Goal: Task Accomplishment & Management: Manage account settings

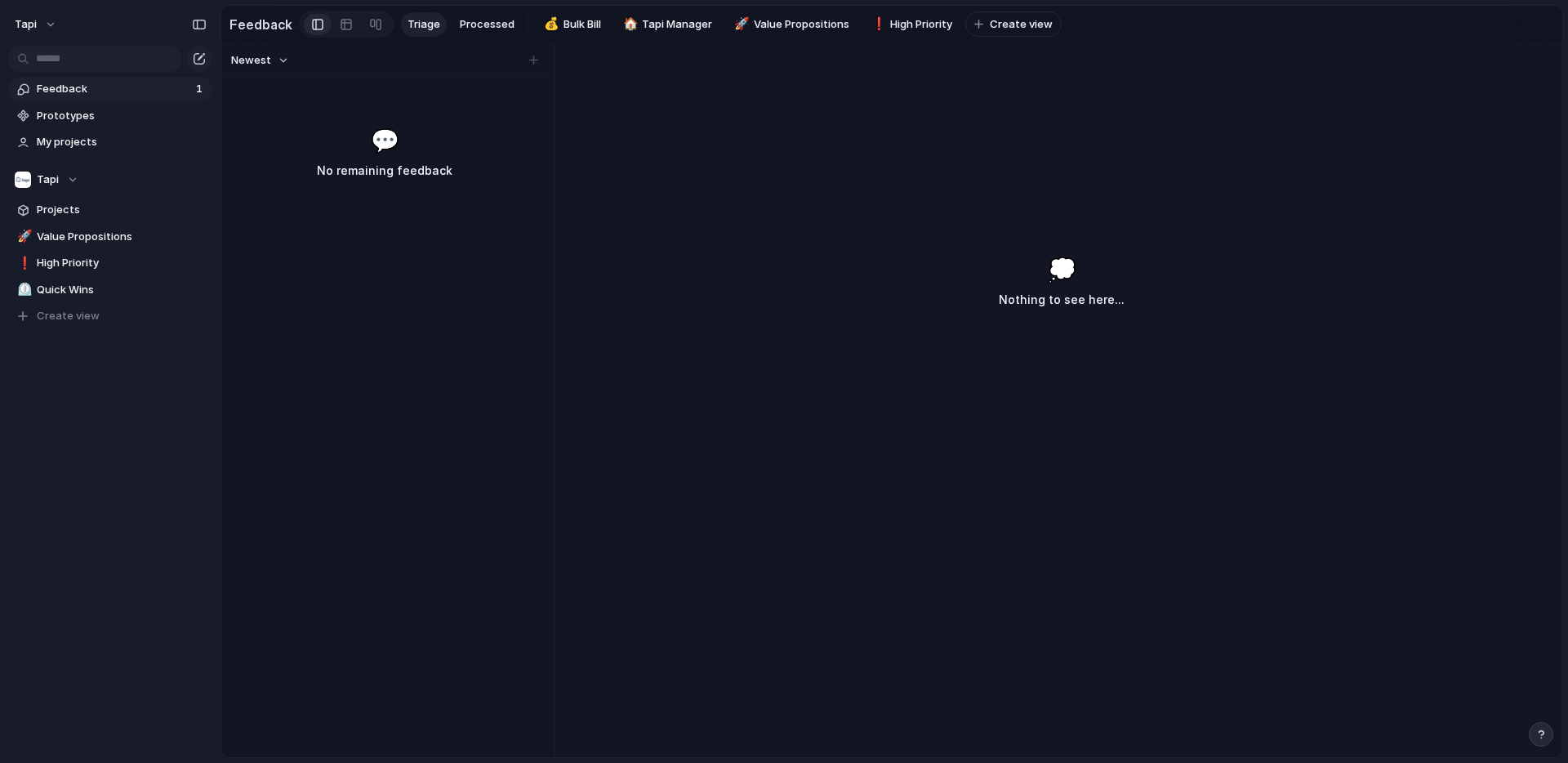
click at [99, 90] on span "Feedback" at bounding box center [114, 90] width 154 height 17
click at [74, 81] on span "Feedback" at bounding box center [114, 90] width 154 height 17
click at [433, 26] on span "Triage" at bounding box center [423, 25] width 33 height 17
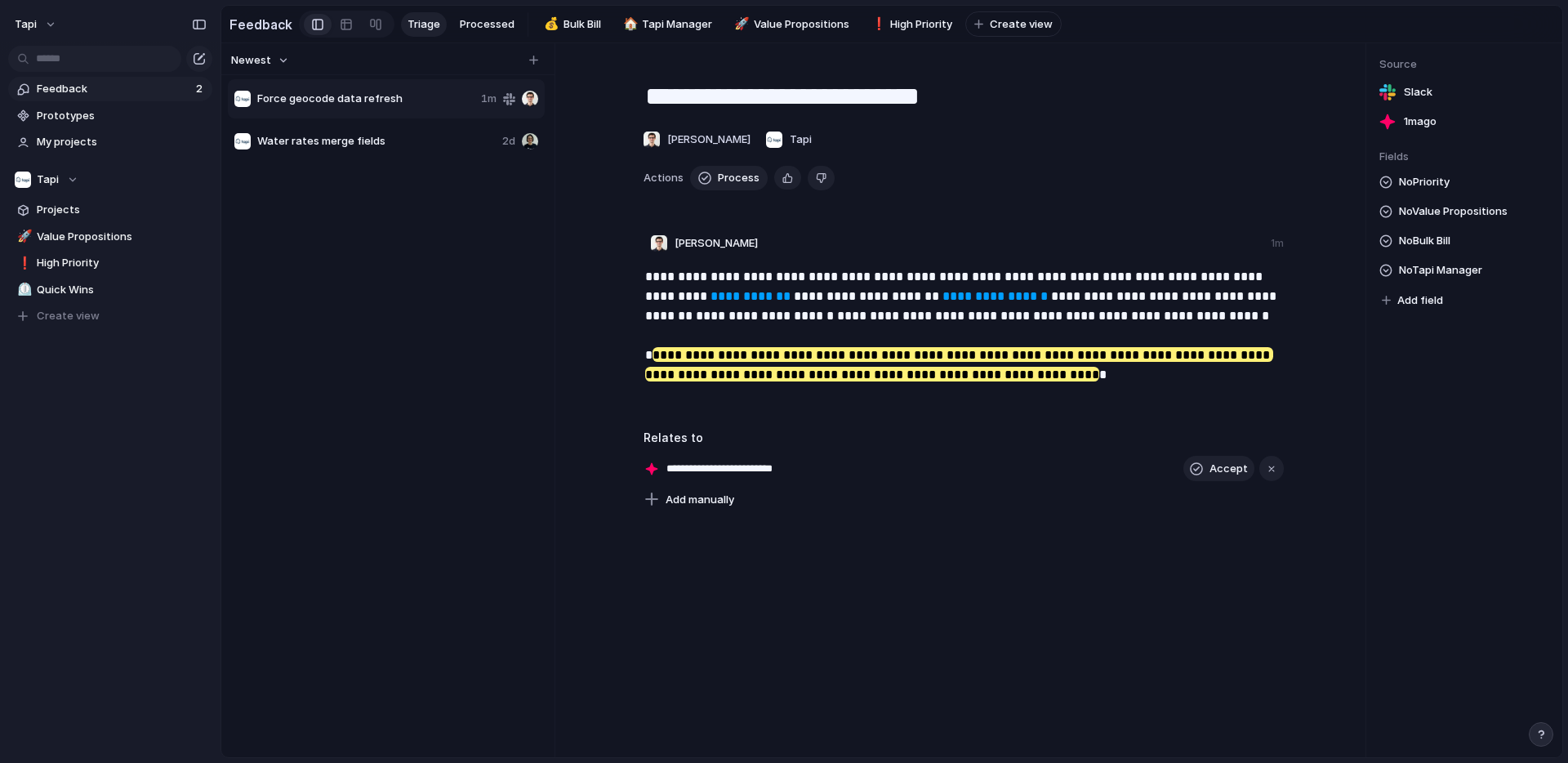
click at [428, 94] on span "Force geocode data refresh" at bounding box center [366, 99] width 218 height 17
click at [410, 141] on span "Water rates merge fields" at bounding box center [376, 141] width 238 height 17
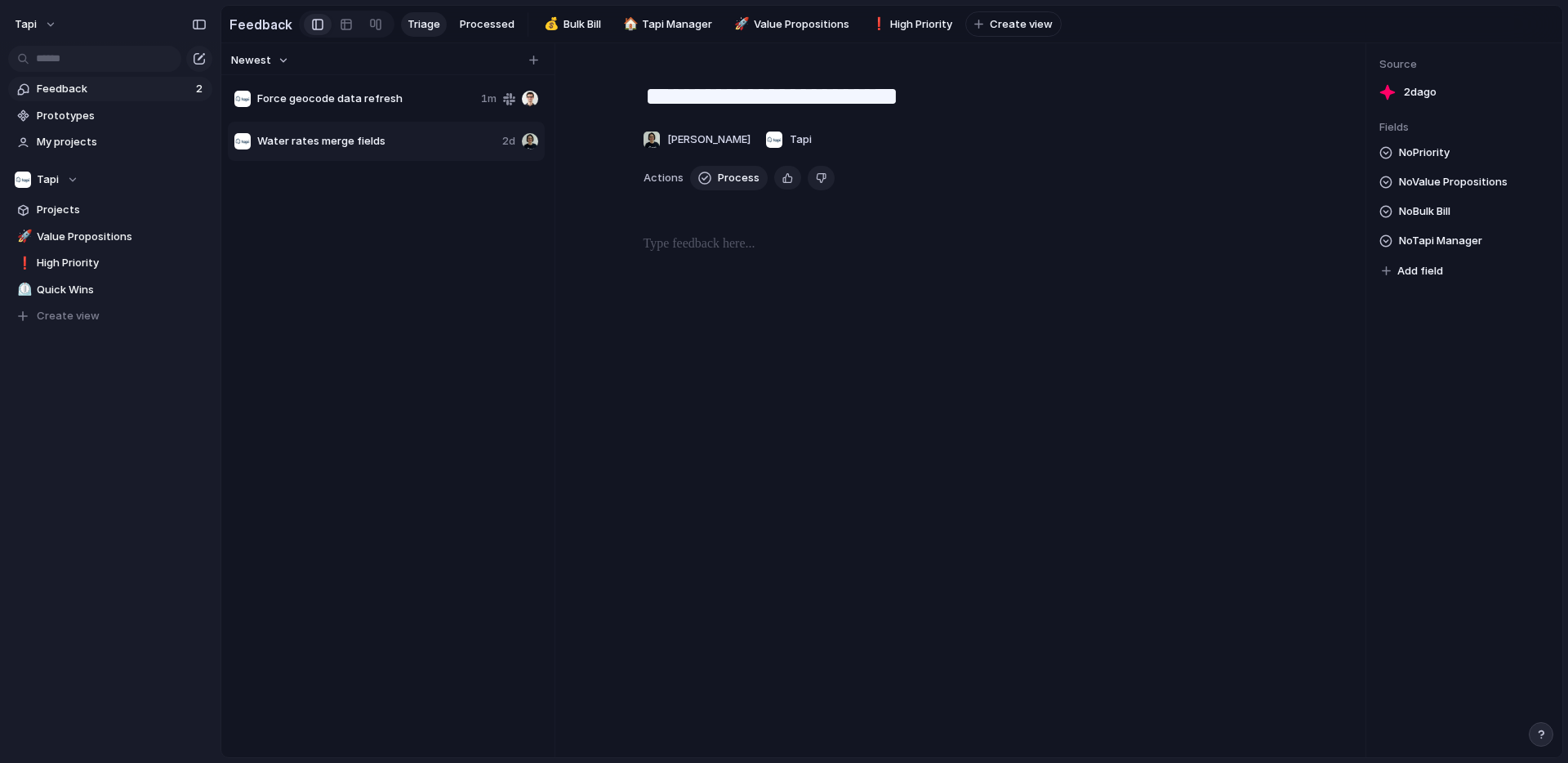
click at [420, 92] on span "Force geocode data refresh" at bounding box center [366, 99] width 218 height 17
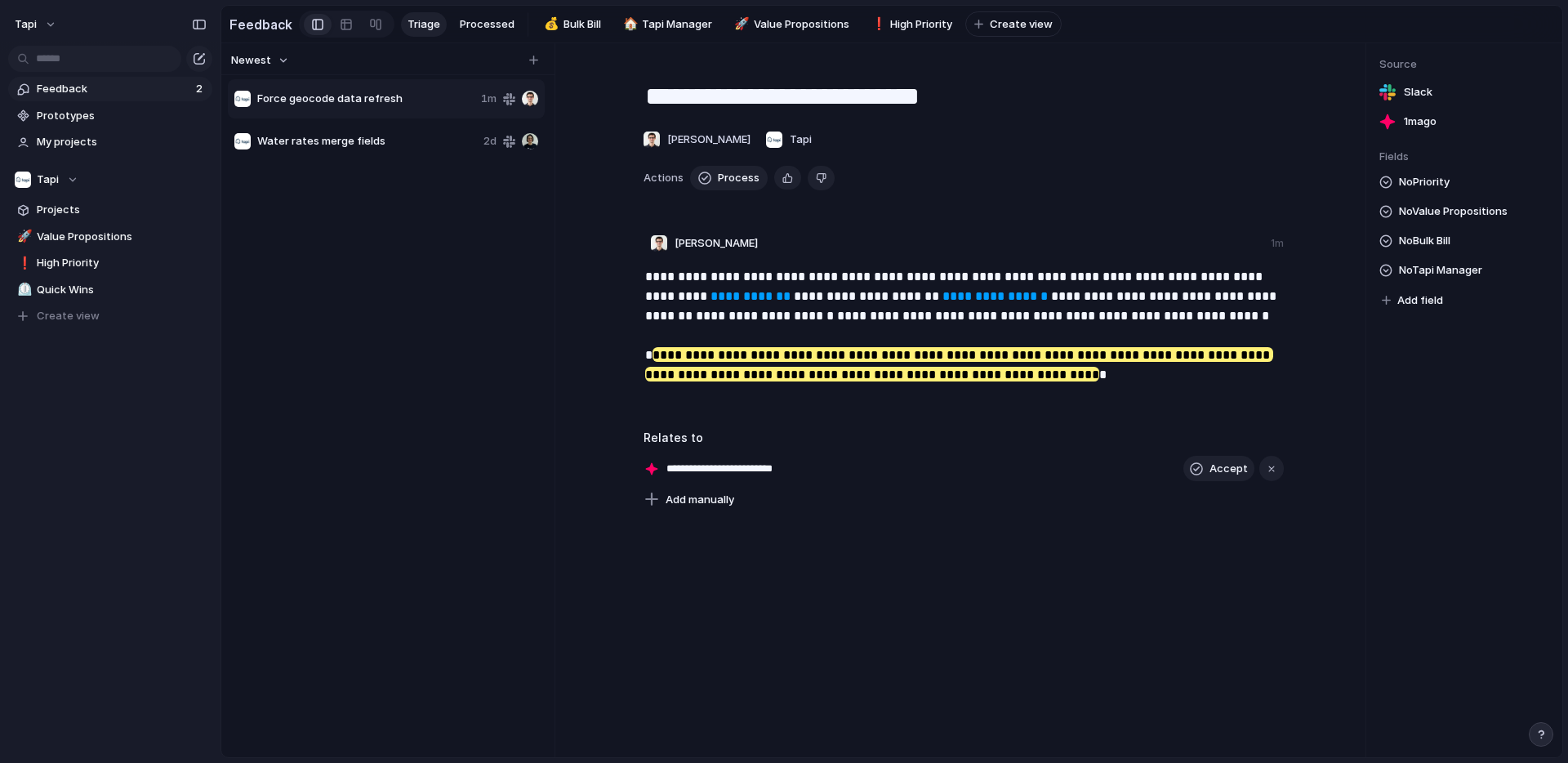
click at [332, 139] on span "Water rates merge fields" at bounding box center [366, 141] width 220 height 17
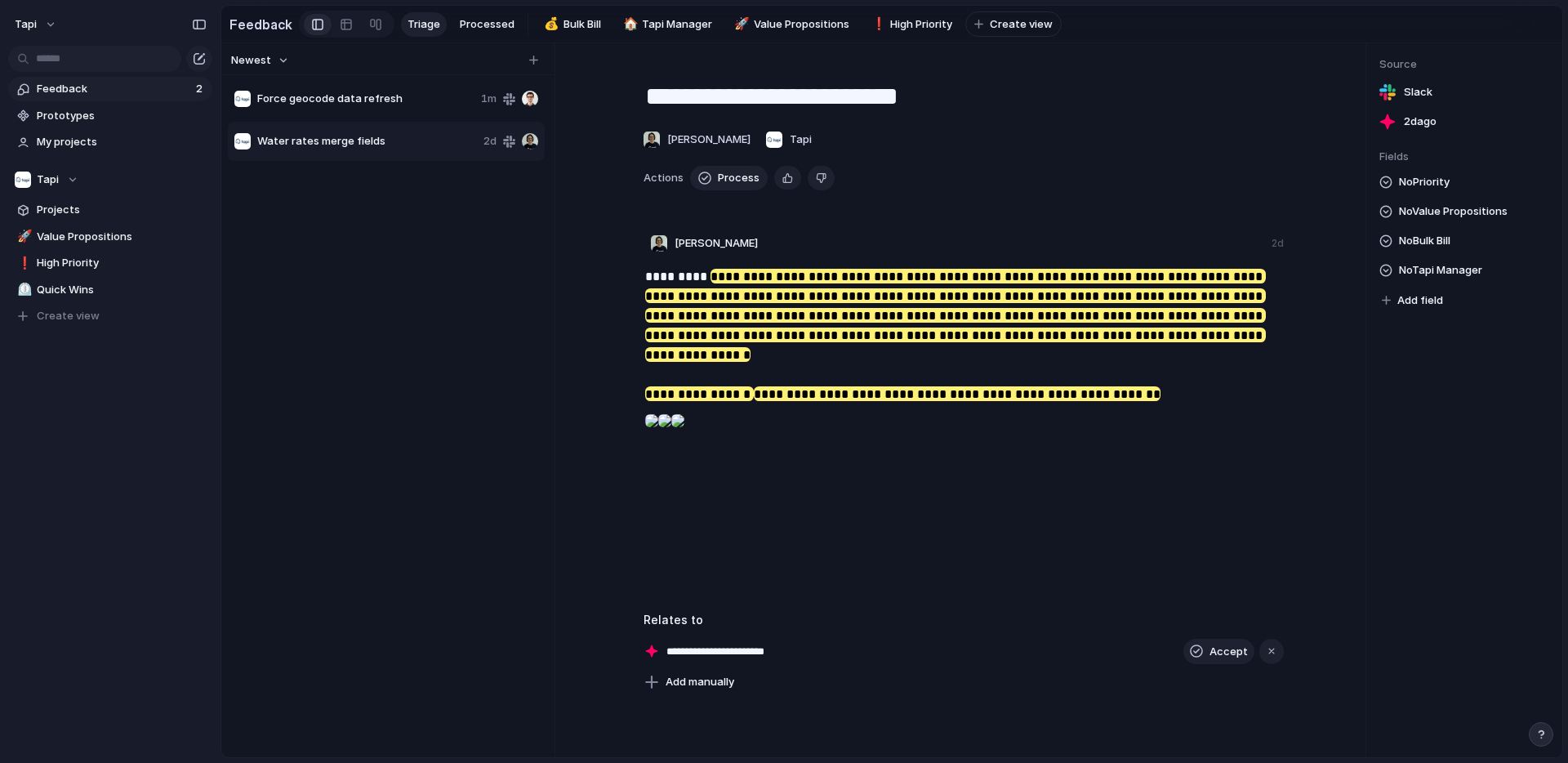
click at [331, 99] on span "Force geocode data refresh" at bounding box center [366, 99] width 218 height 17
type textarea "**********"
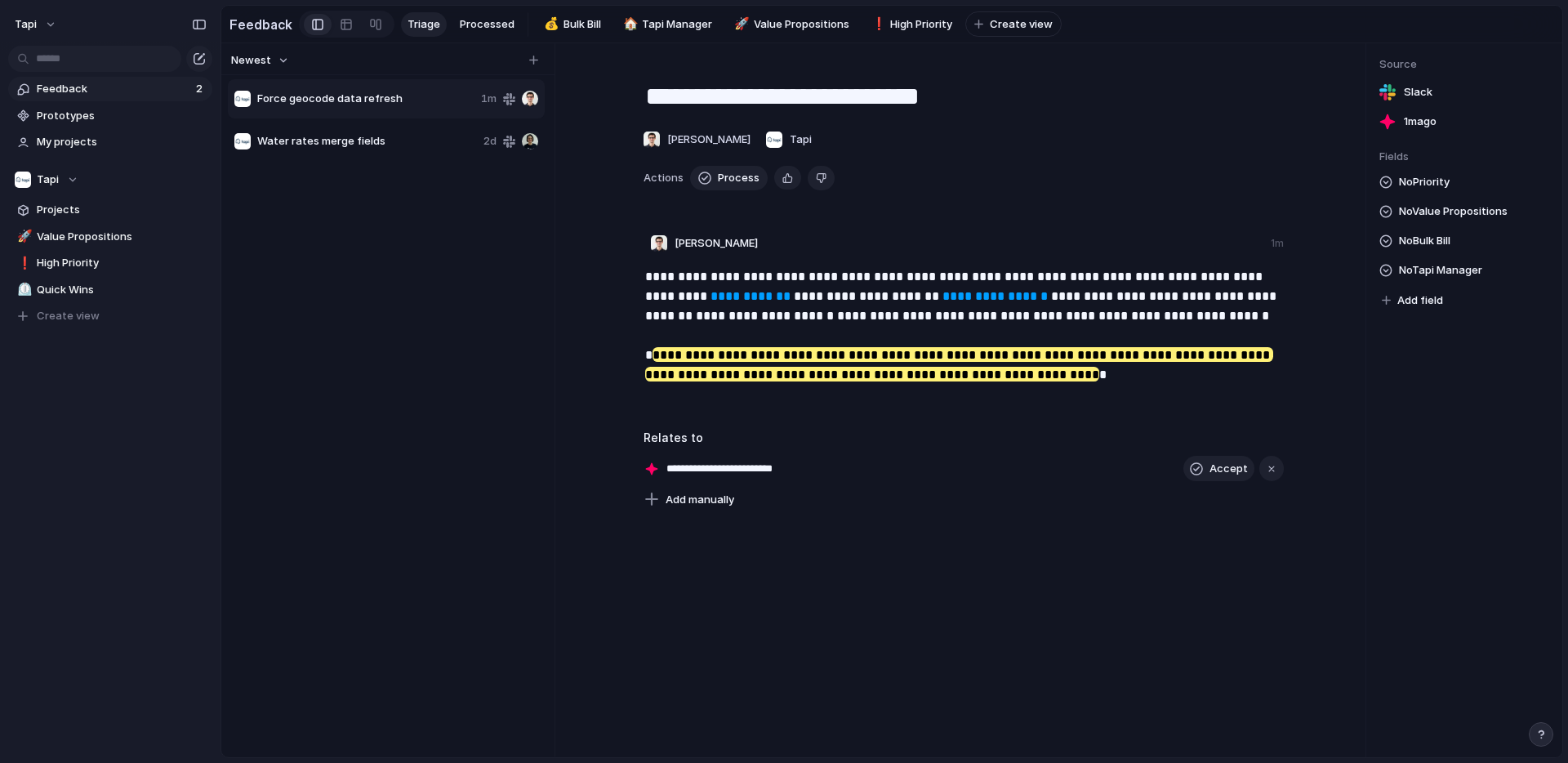
click at [155, 77] on link "Feedback 2" at bounding box center [110, 89] width 204 height 24
click at [38, 21] on button "tapi" at bounding box center [36, 24] width 58 height 26
click at [67, 59] on span "Settings" at bounding box center [60, 61] width 45 height 17
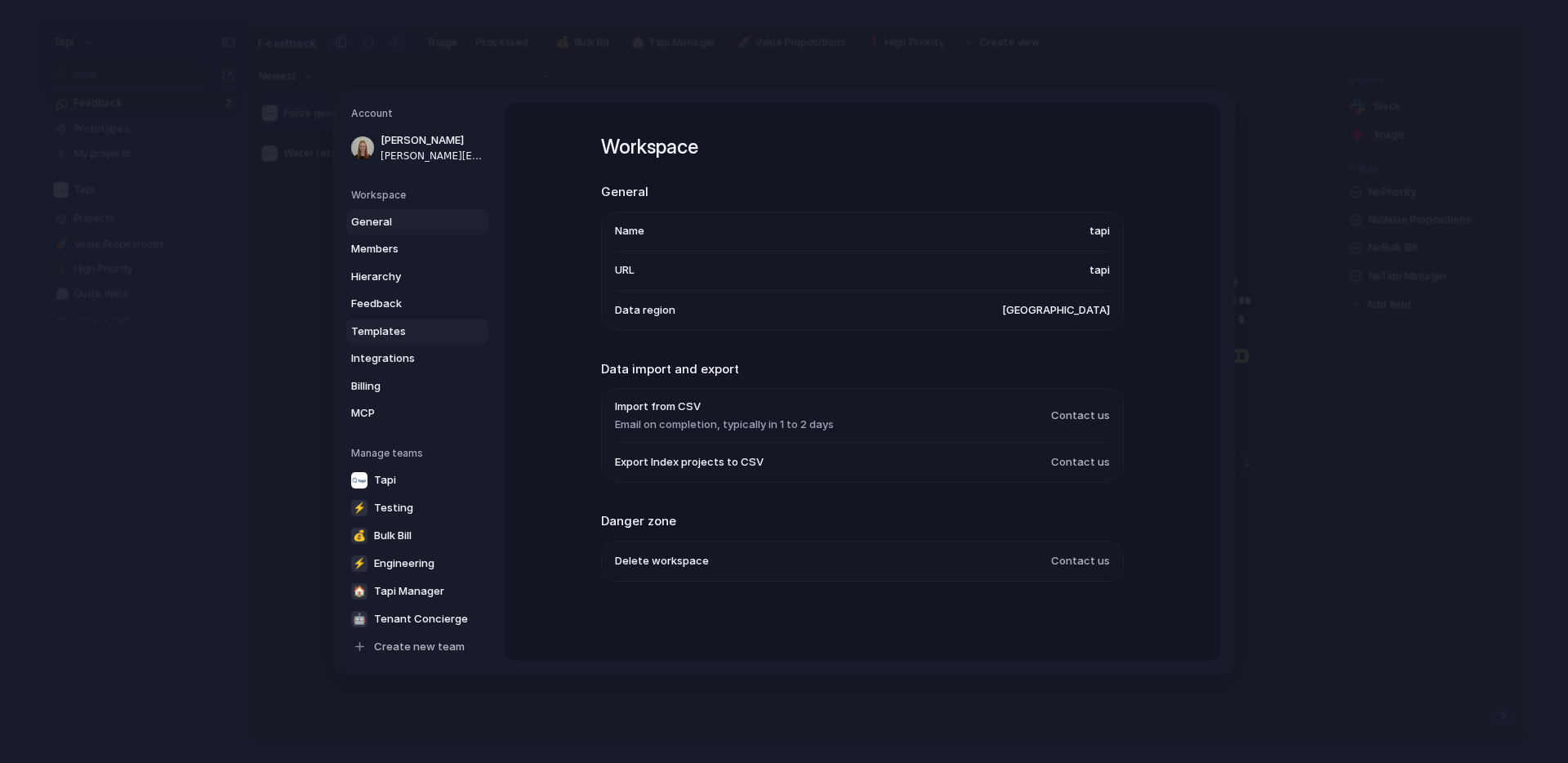
click at [421, 326] on span "Templates" at bounding box center [403, 331] width 105 height 17
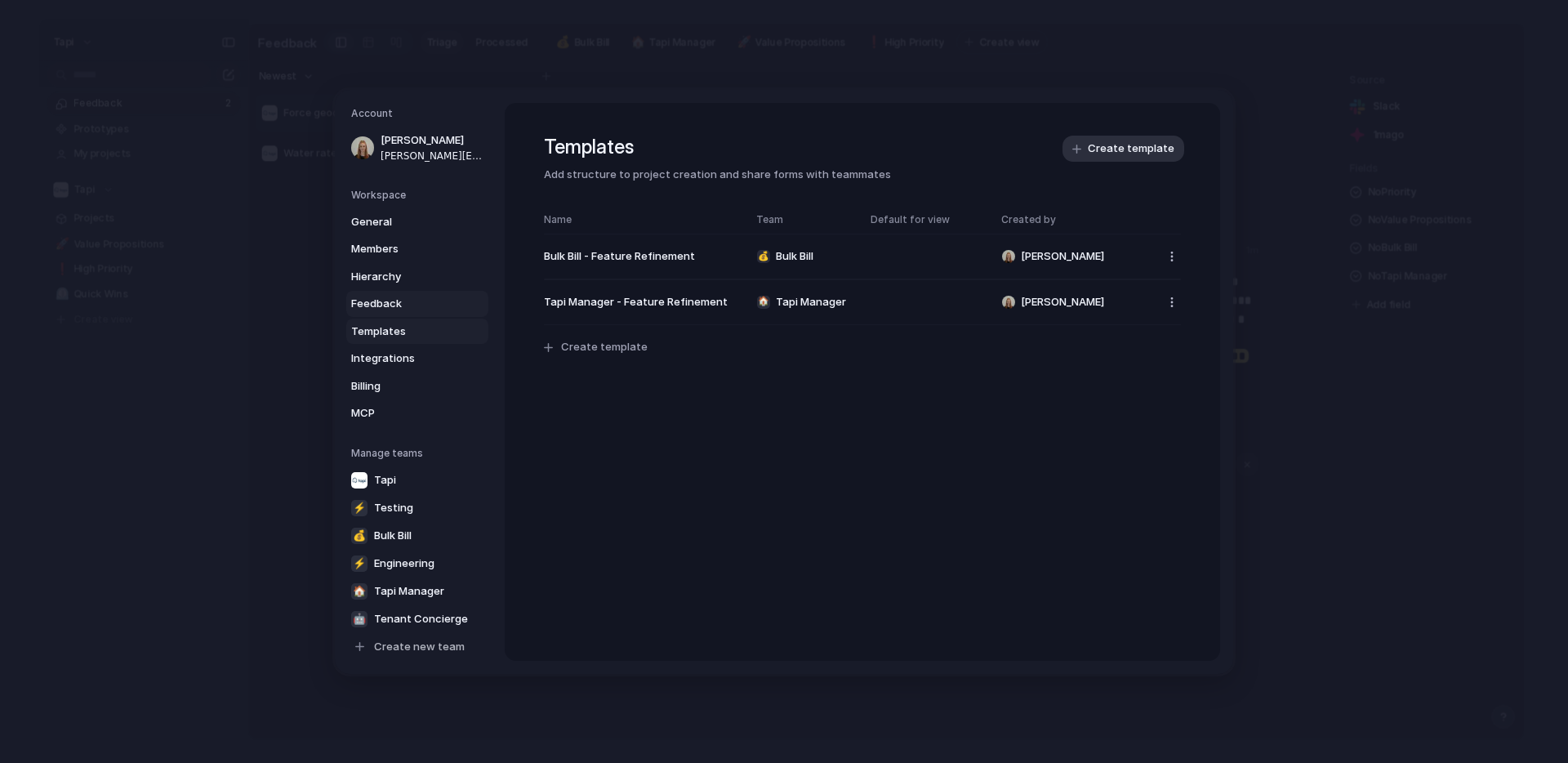
click at [414, 309] on span "Feedback" at bounding box center [403, 304] width 105 height 17
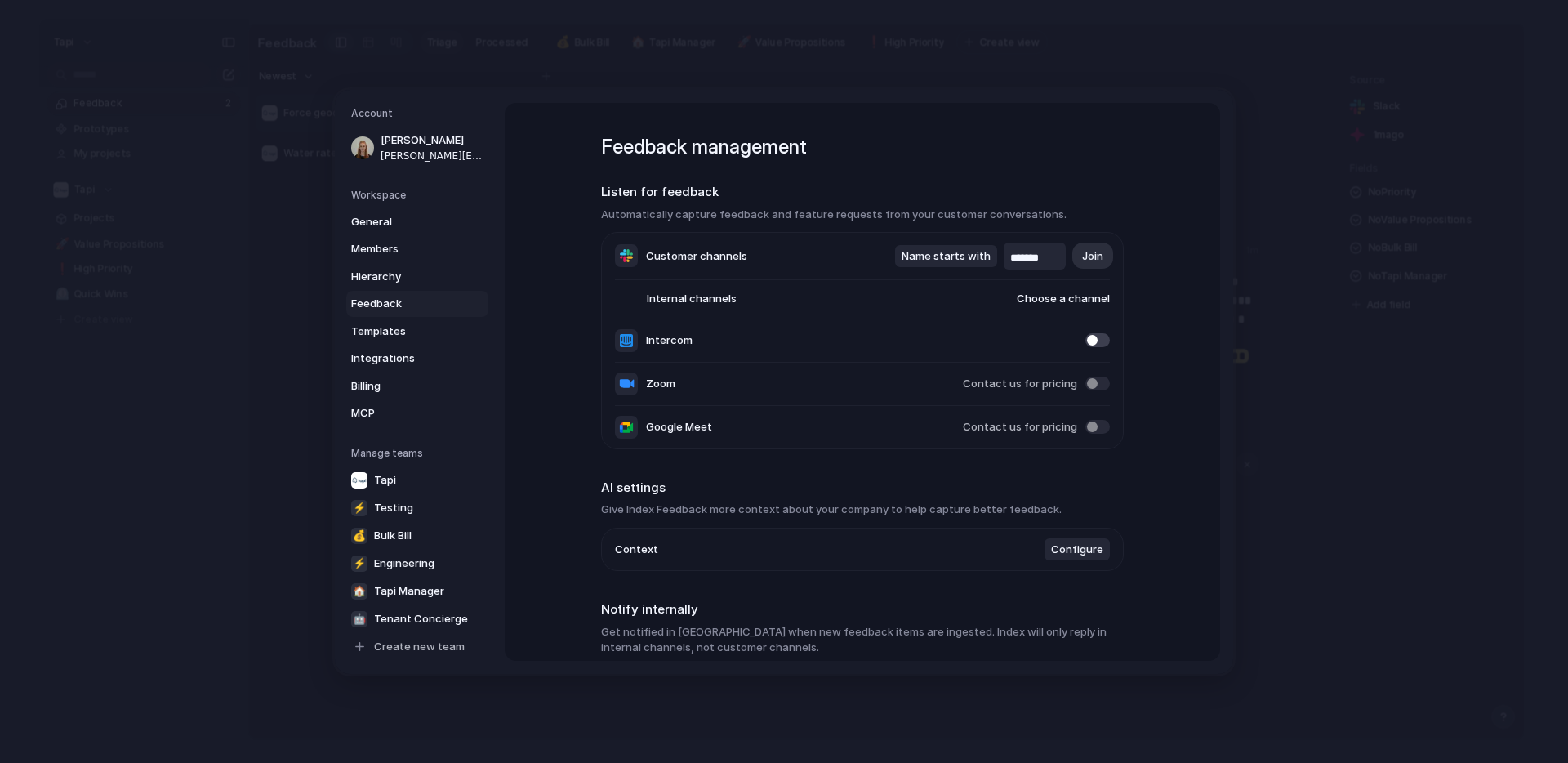
click at [1034, 258] on input "*******" at bounding box center [1034, 259] width 49 height 17
drag, startPoint x: 1052, startPoint y: 258, endPoint x: 949, endPoint y: 257, distance: 103.0
click at [949, 257] on div "Name starts with ******* Join" at bounding box center [1002, 256] width 215 height 27
click at [1166, 218] on div "Feedback management Listen for feedback Automatically capture feedback and feat…" at bounding box center [862, 382] width 715 height 558
click at [532, 401] on div "Feedback management Listen for feedback Automatically capture feedback and feat…" at bounding box center [862, 382] width 715 height 558
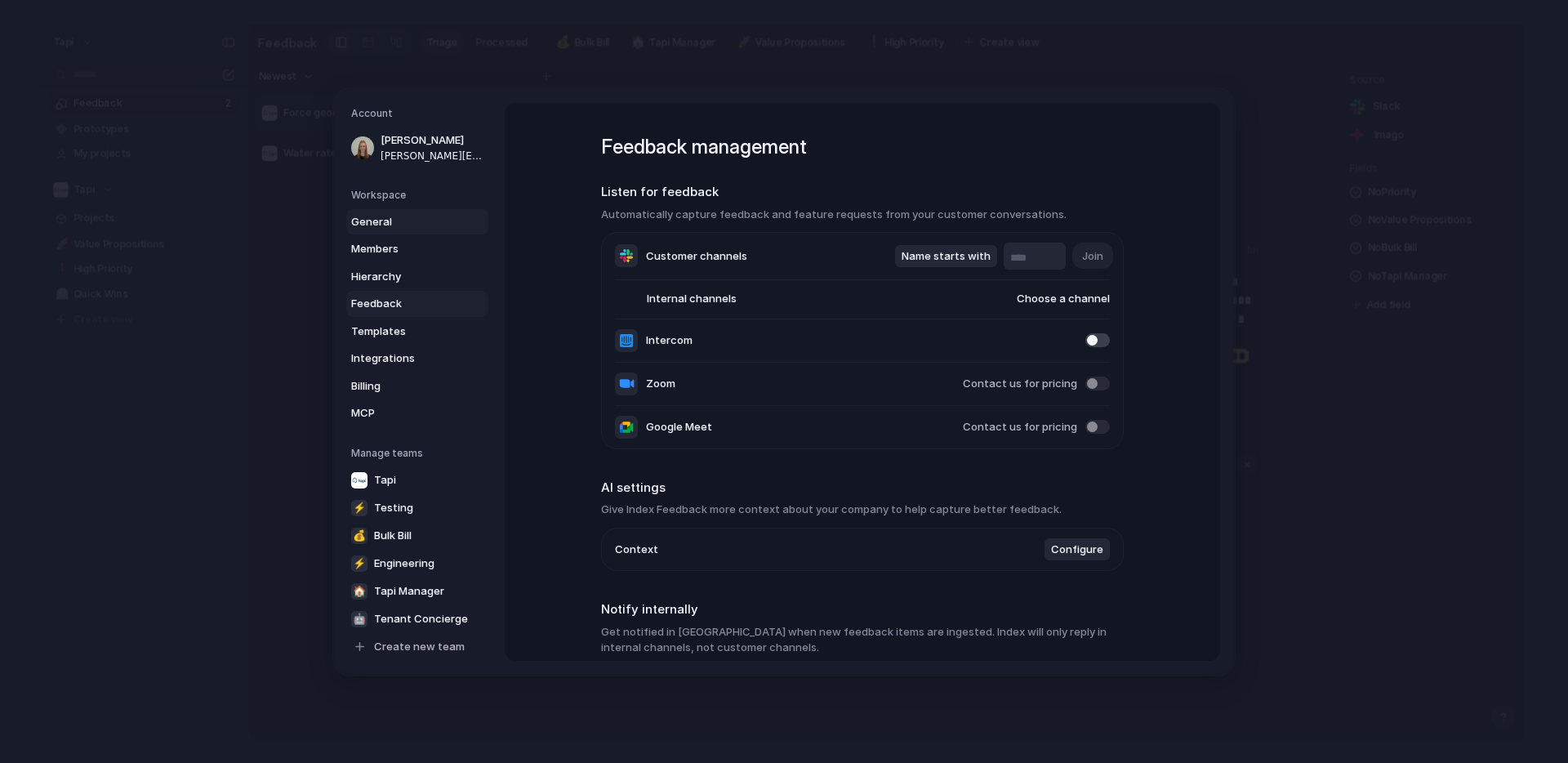
click at [372, 220] on span "General" at bounding box center [403, 222] width 105 height 17
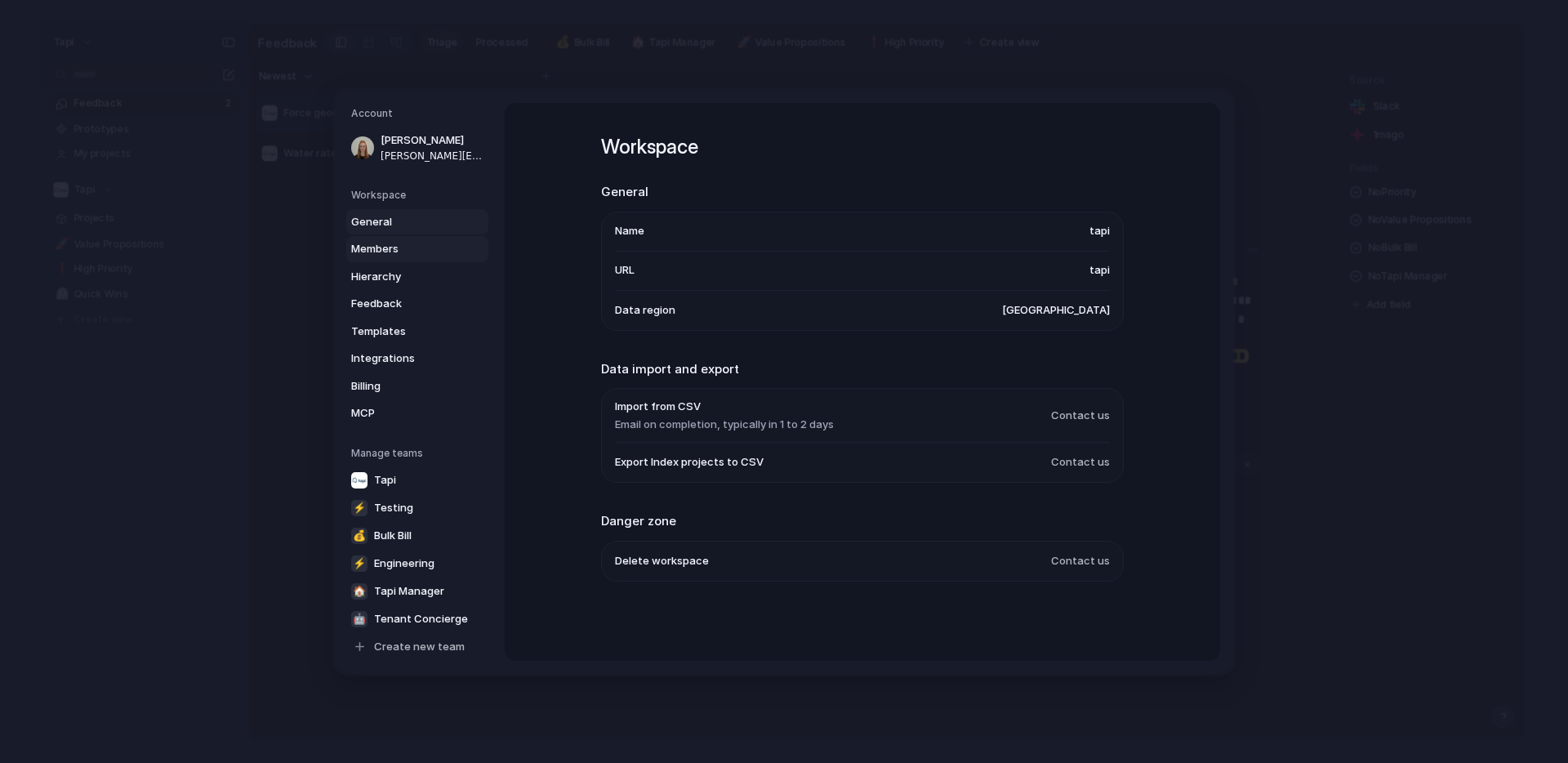
click at [372, 251] on span "Members" at bounding box center [403, 249] width 105 height 17
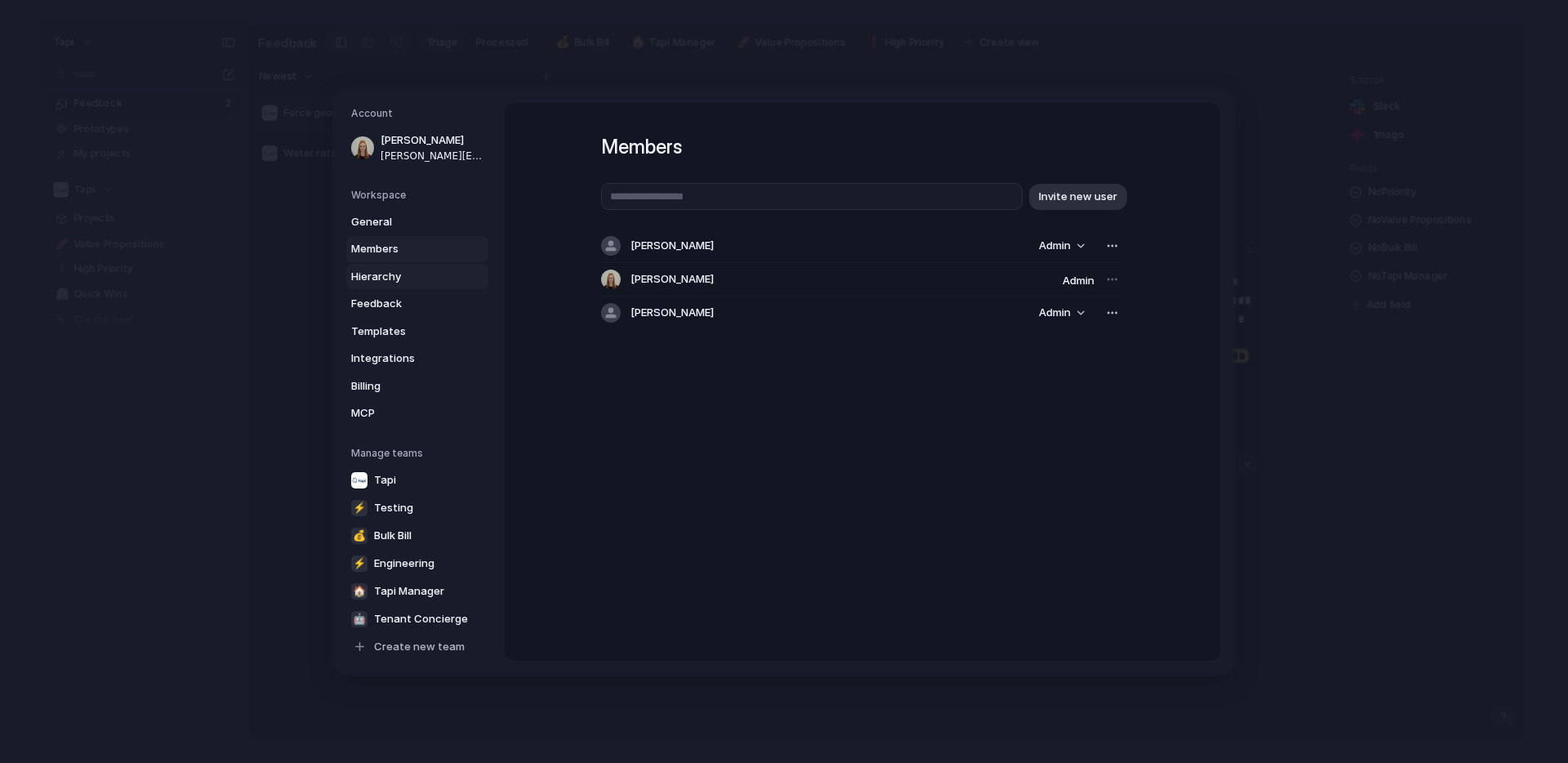
click at [376, 275] on span "Hierarchy" at bounding box center [403, 276] width 105 height 17
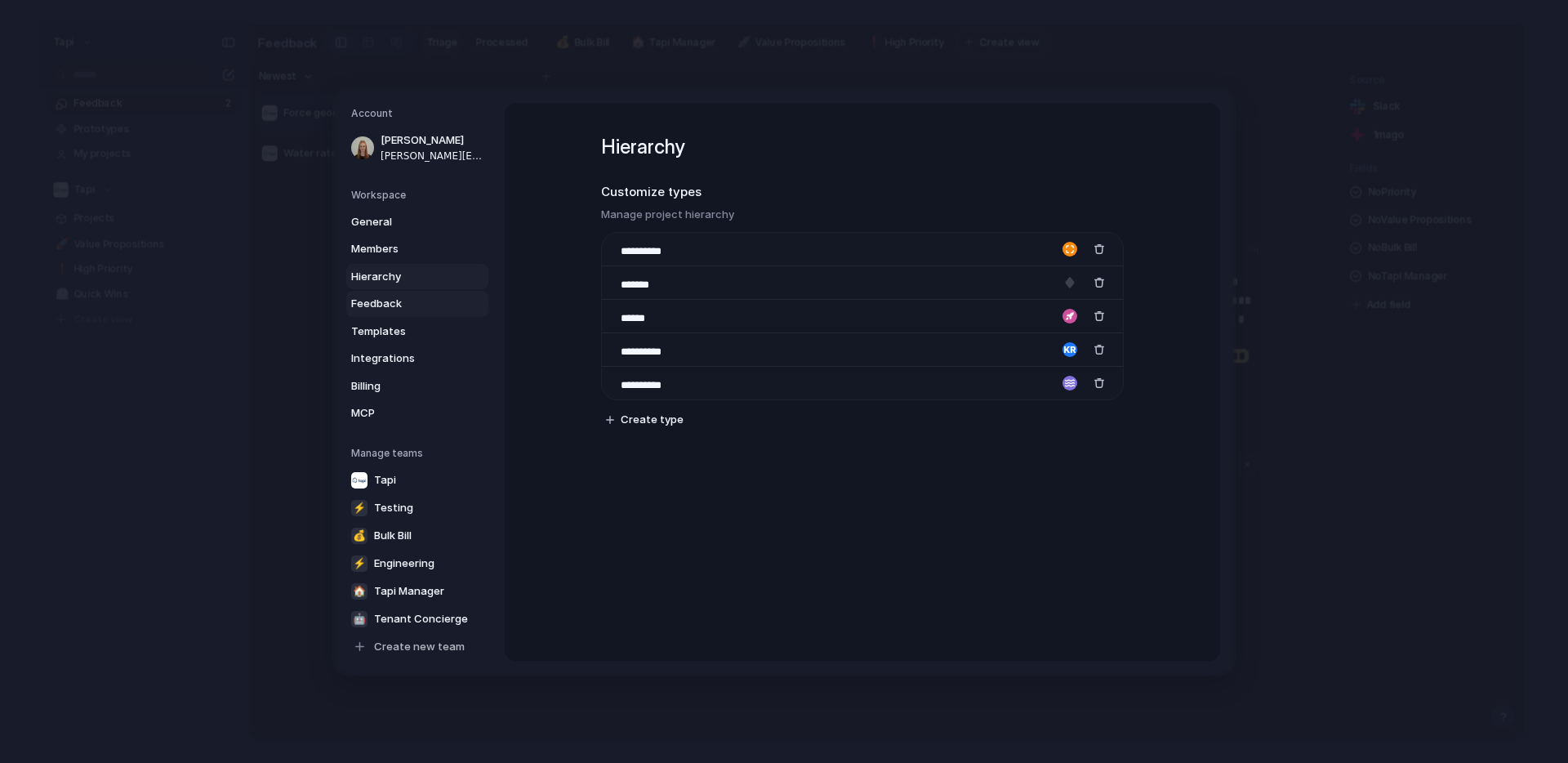
click at [377, 307] on span "Feedback" at bounding box center [403, 304] width 105 height 17
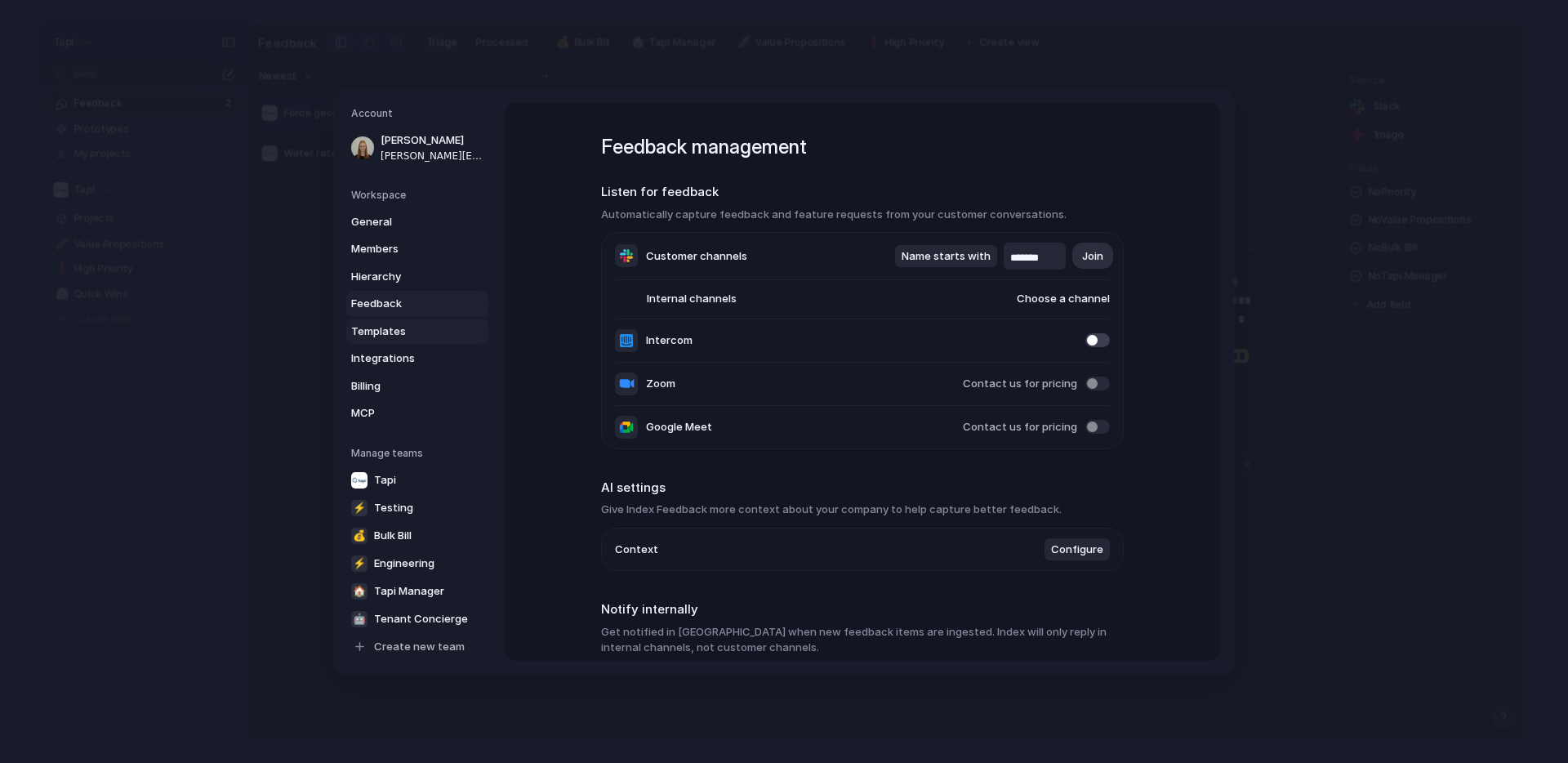
click at [376, 335] on span "Templates" at bounding box center [403, 331] width 105 height 17
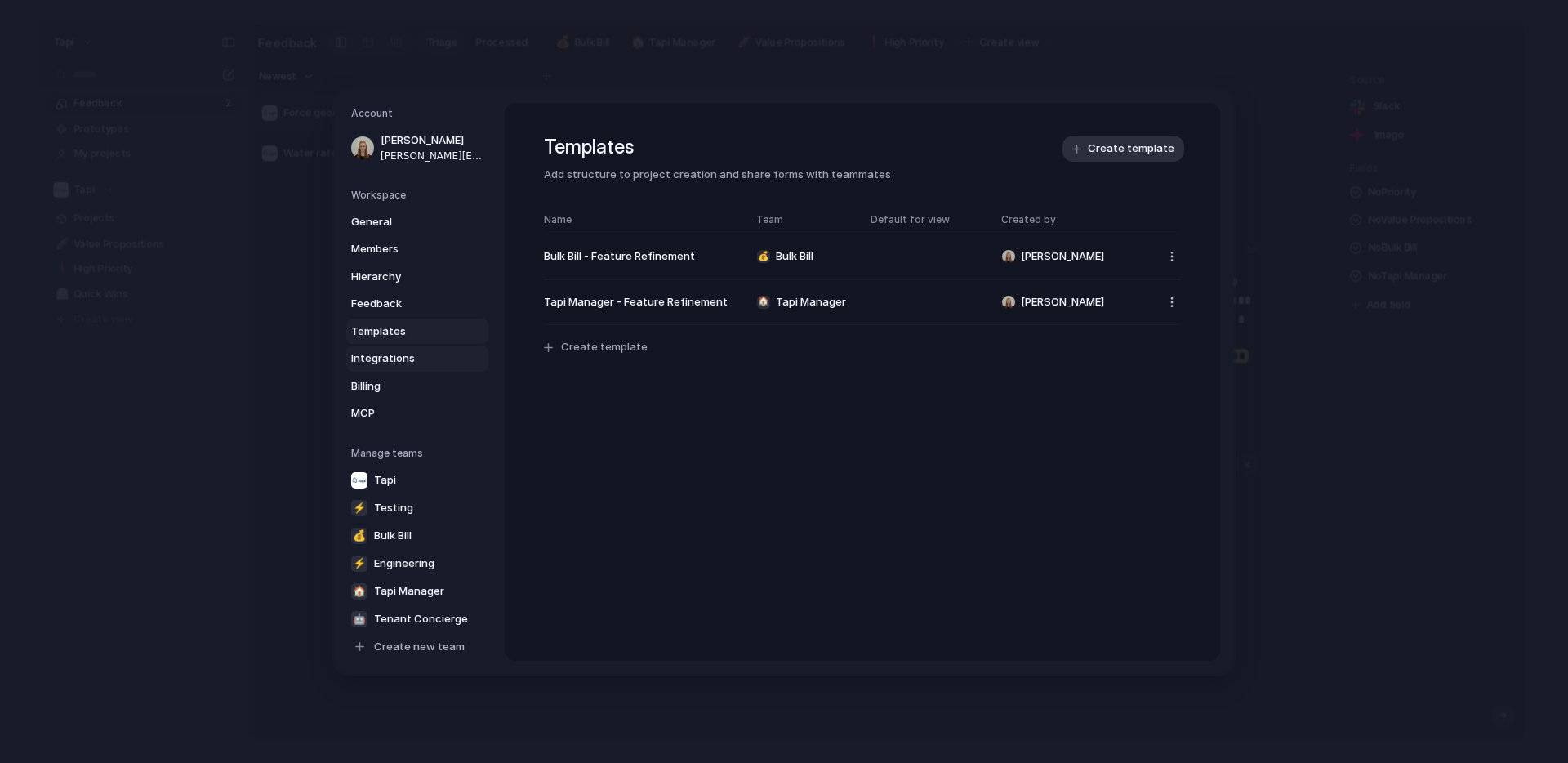
click at [376, 359] on span "Integrations" at bounding box center [403, 359] width 105 height 17
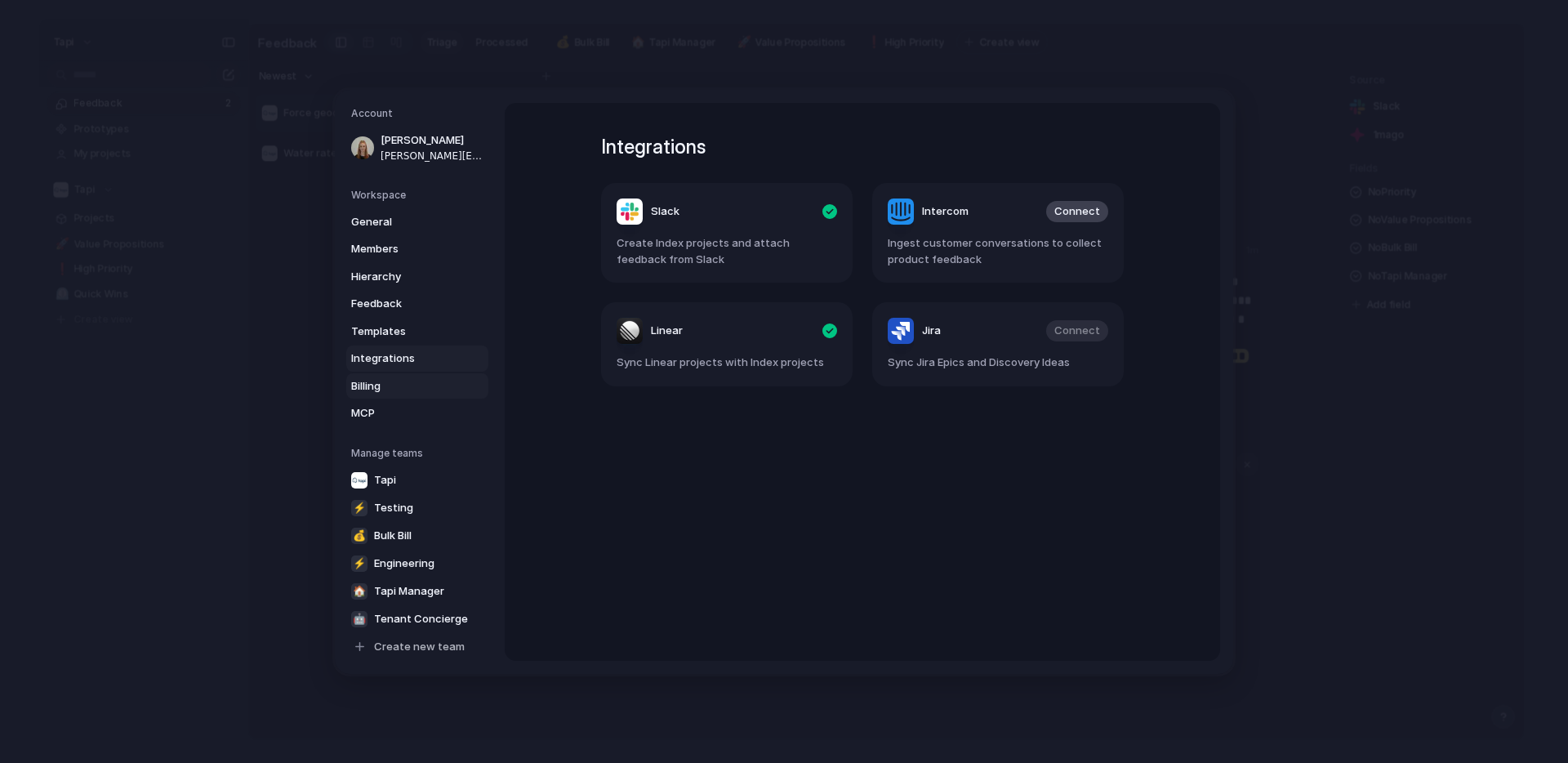
click at [373, 383] on span "Billing" at bounding box center [403, 386] width 105 height 17
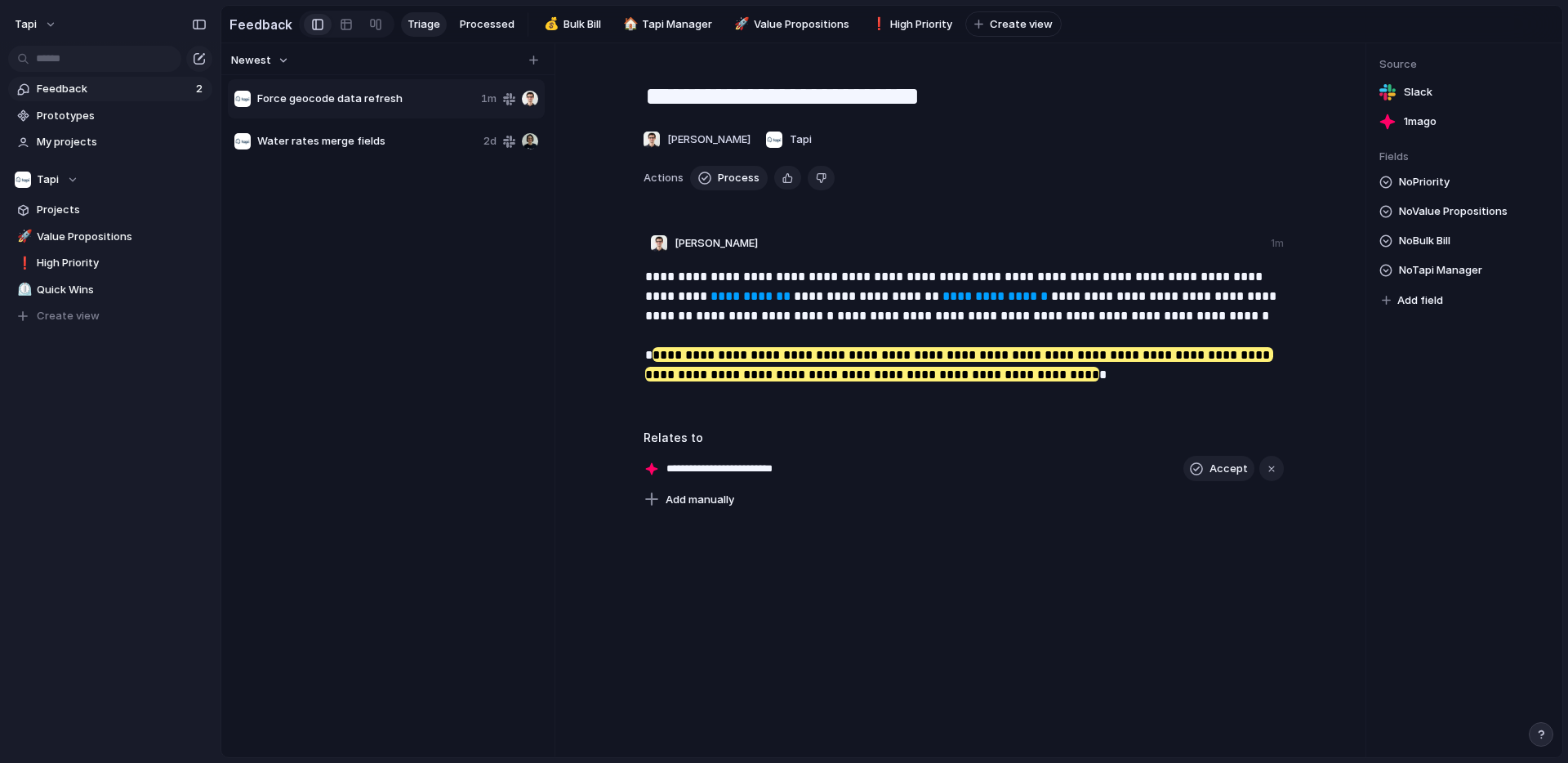
click at [367, 125] on div "Water rates merge fields 2d" at bounding box center [386, 141] width 317 height 39
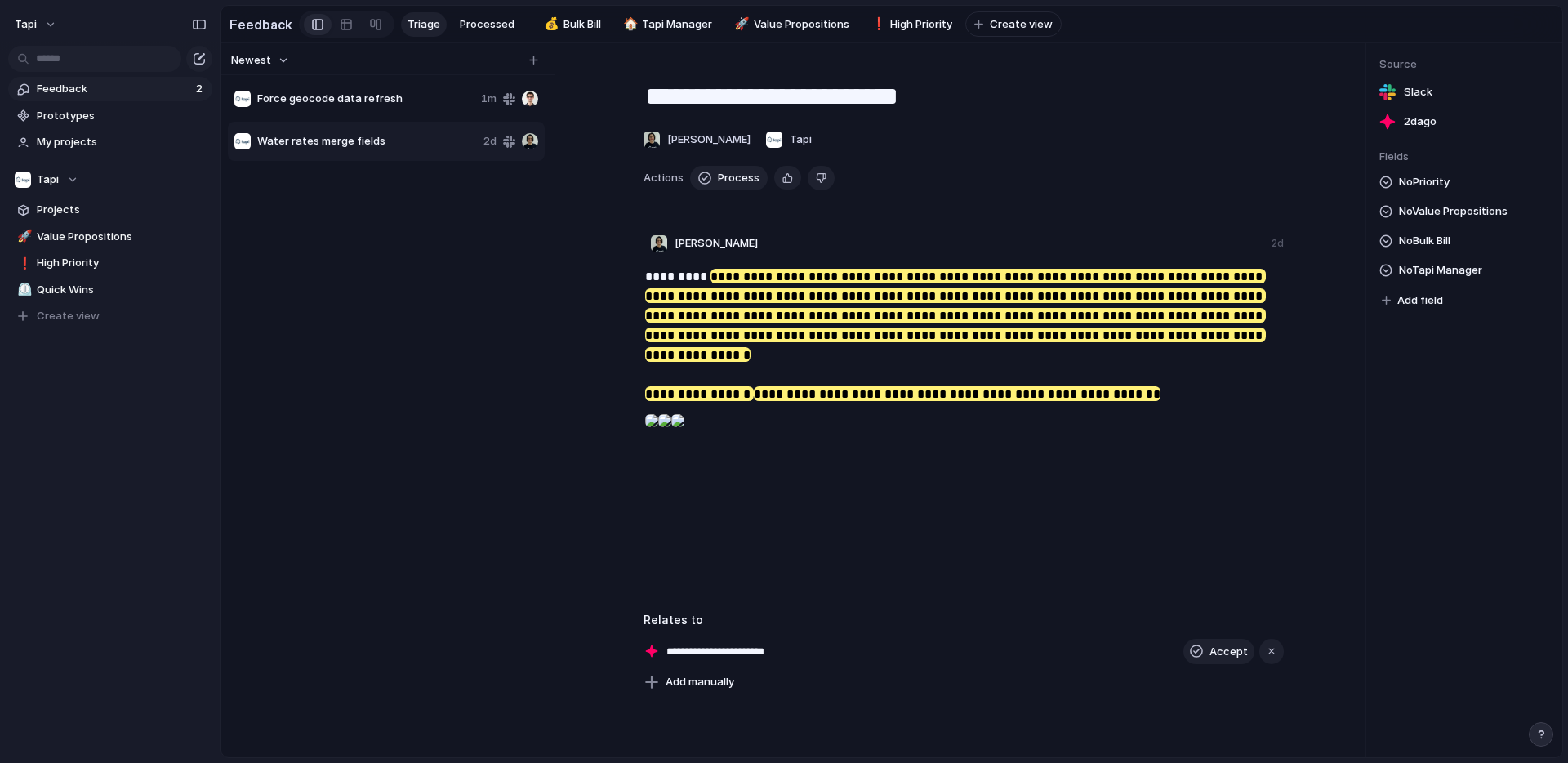
click at [377, 104] on span "Force geocode data refresh" at bounding box center [366, 99] width 218 height 17
type textarea "**********"
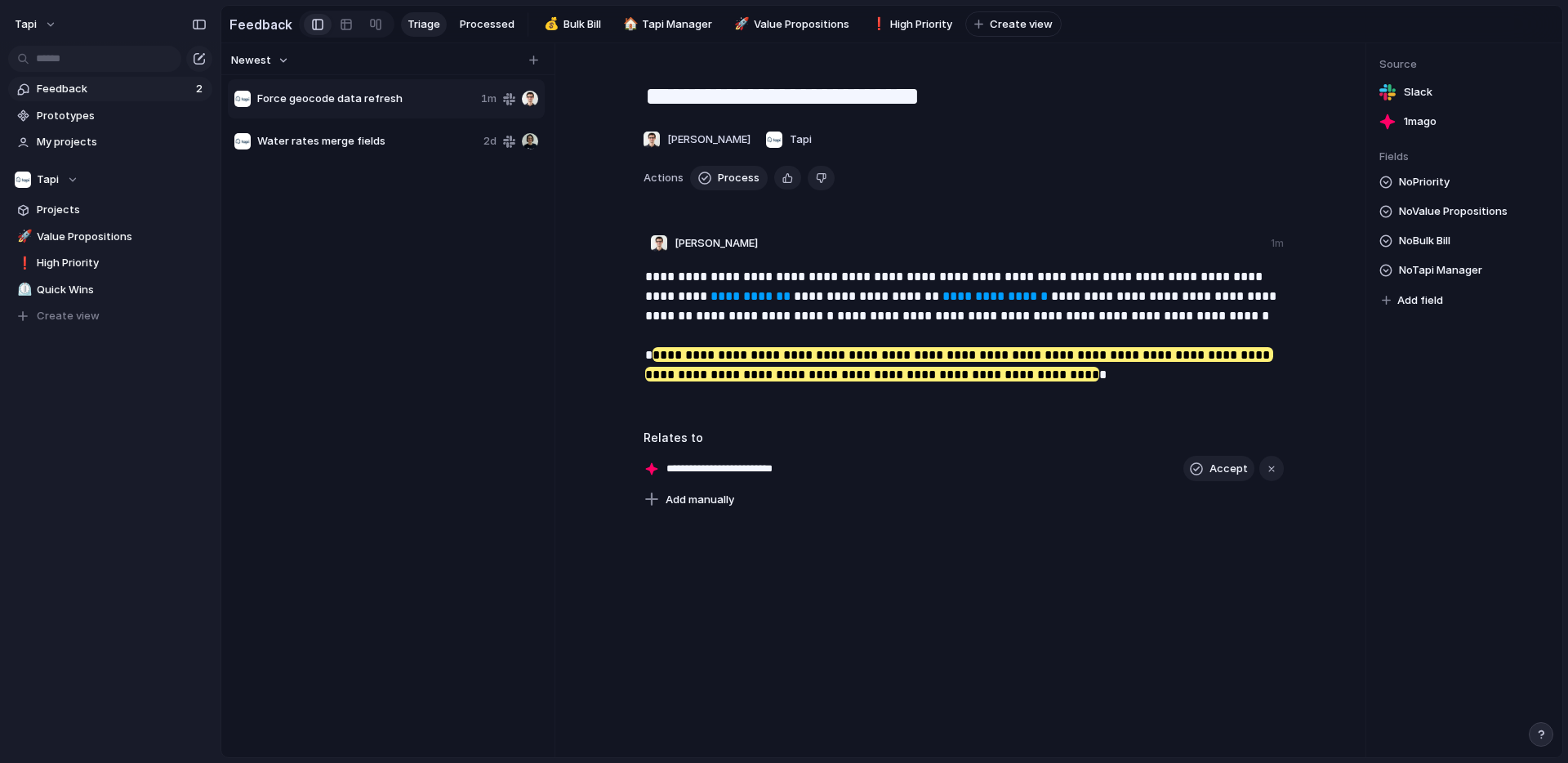
click at [190, 90] on link "Feedback 2" at bounding box center [110, 89] width 204 height 24
click at [355, 332] on div "Force geocode data refresh 1m Water rates merge fields 2d" at bounding box center [387, 416] width 320 height 676
click at [73, 176] on div "Tapi" at bounding box center [47, 180] width 64 height 17
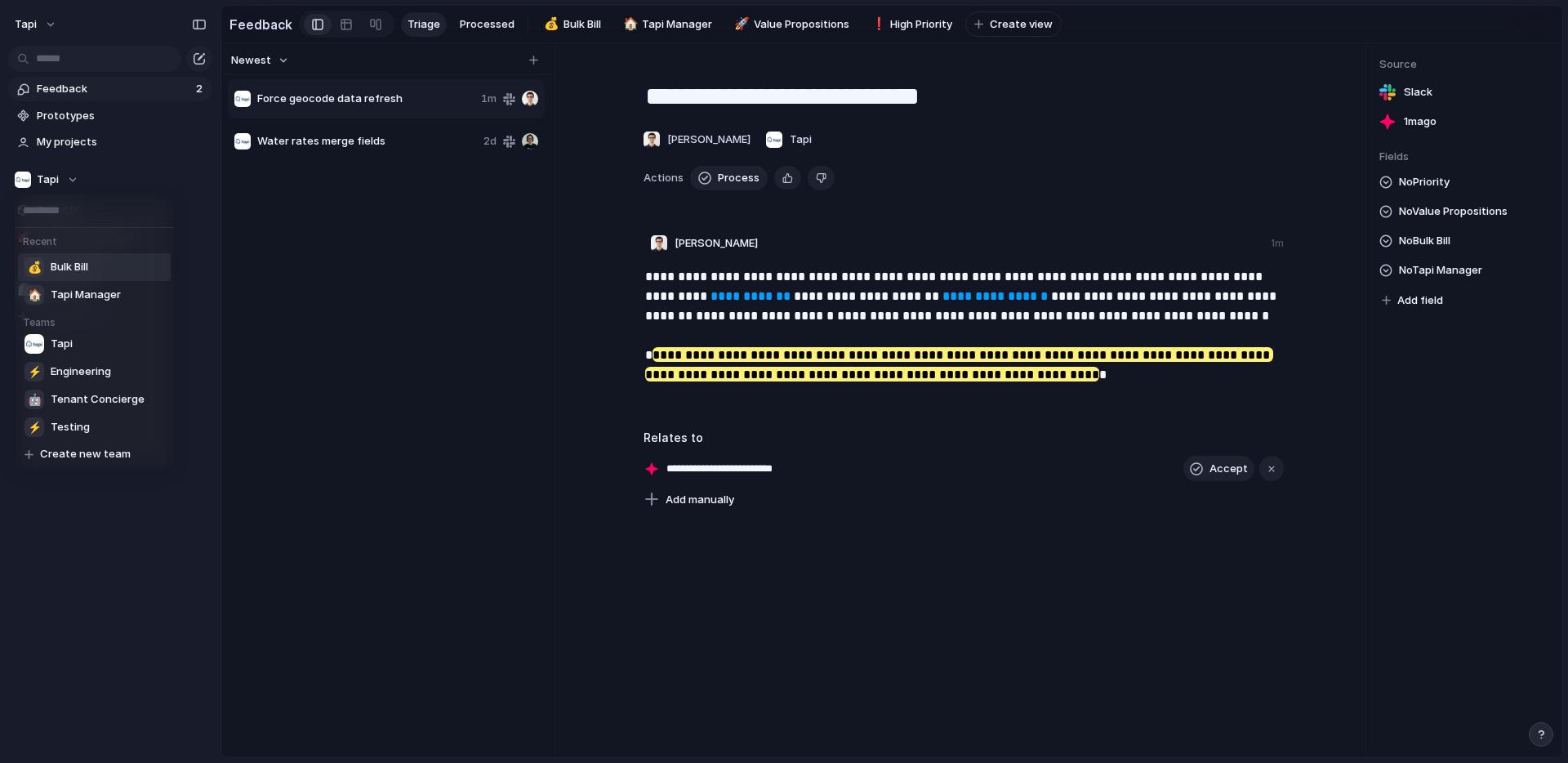
click at [70, 267] on span "Bulk Bill" at bounding box center [69, 267] width 38 height 17
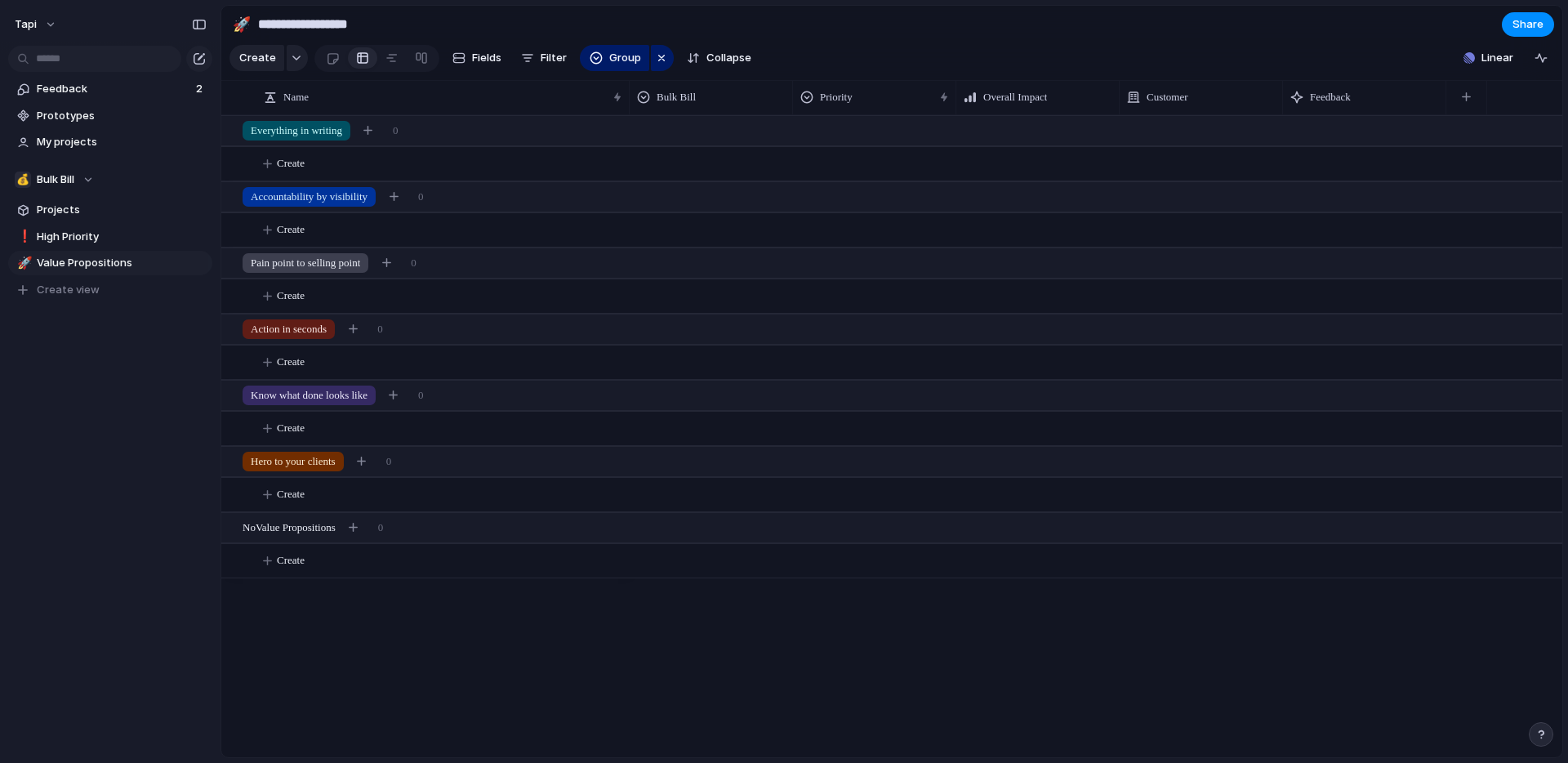
click at [119, 74] on section "Feedback 2 Prototypes My projects" at bounding box center [110, 114] width 221 height 81
click at [119, 90] on span "Feedback" at bounding box center [114, 90] width 154 height 17
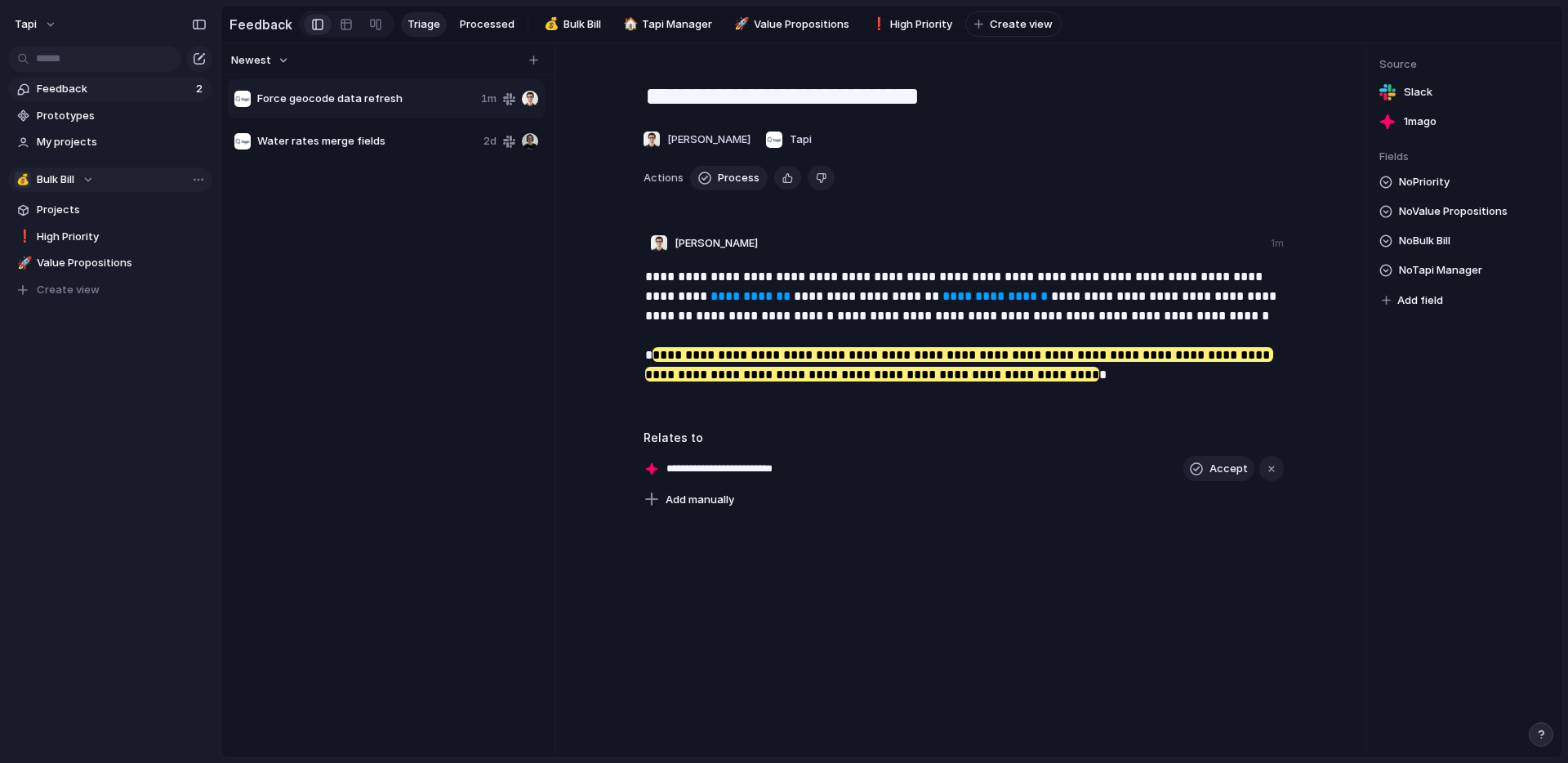
click at [77, 181] on div "💰 Bulk Bill" at bounding box center [54, 180] width 79 height 17
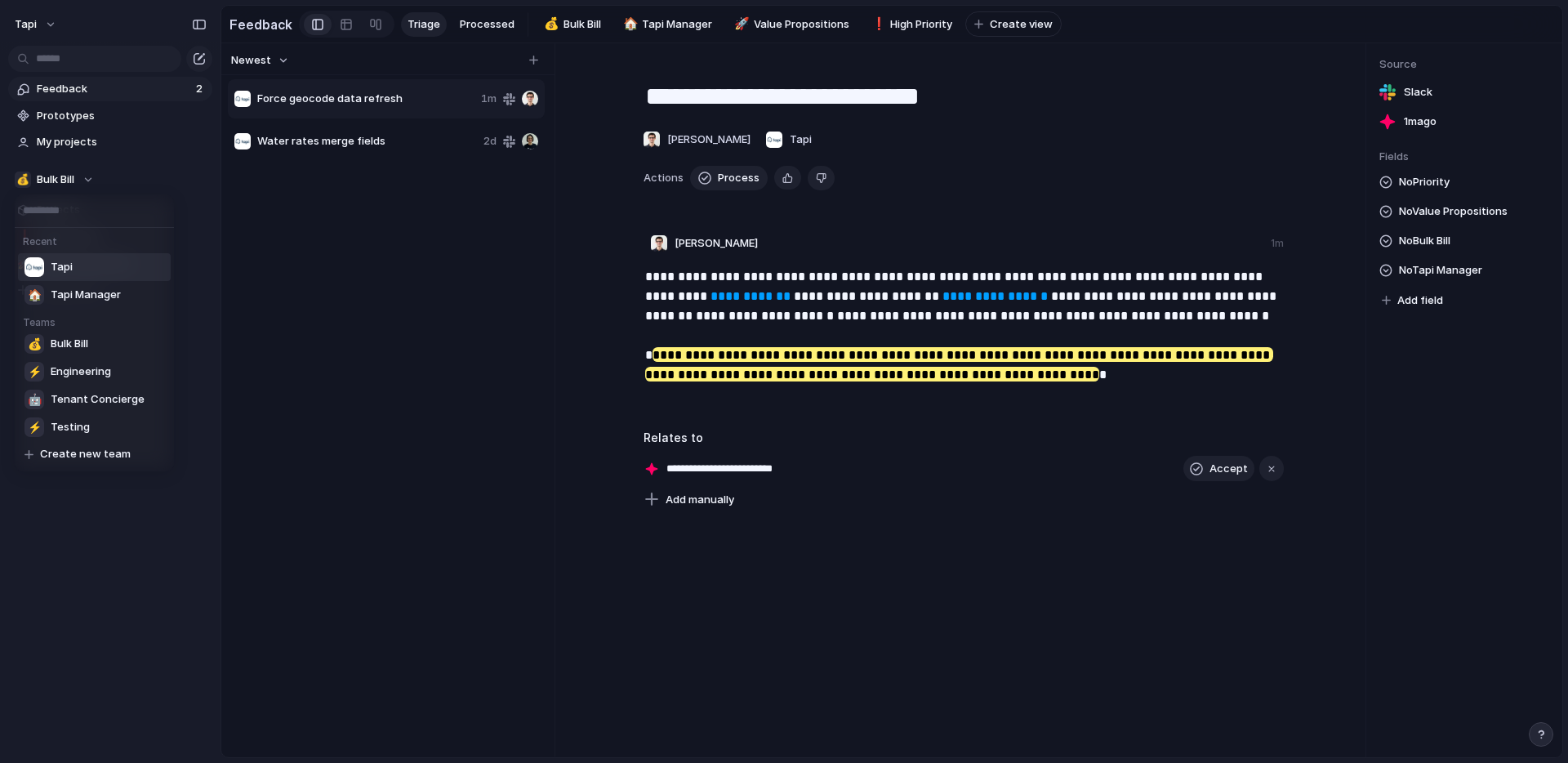
click at [75, 264] on li "Tapi" at bounding box center [94, 267] width 153 height 28
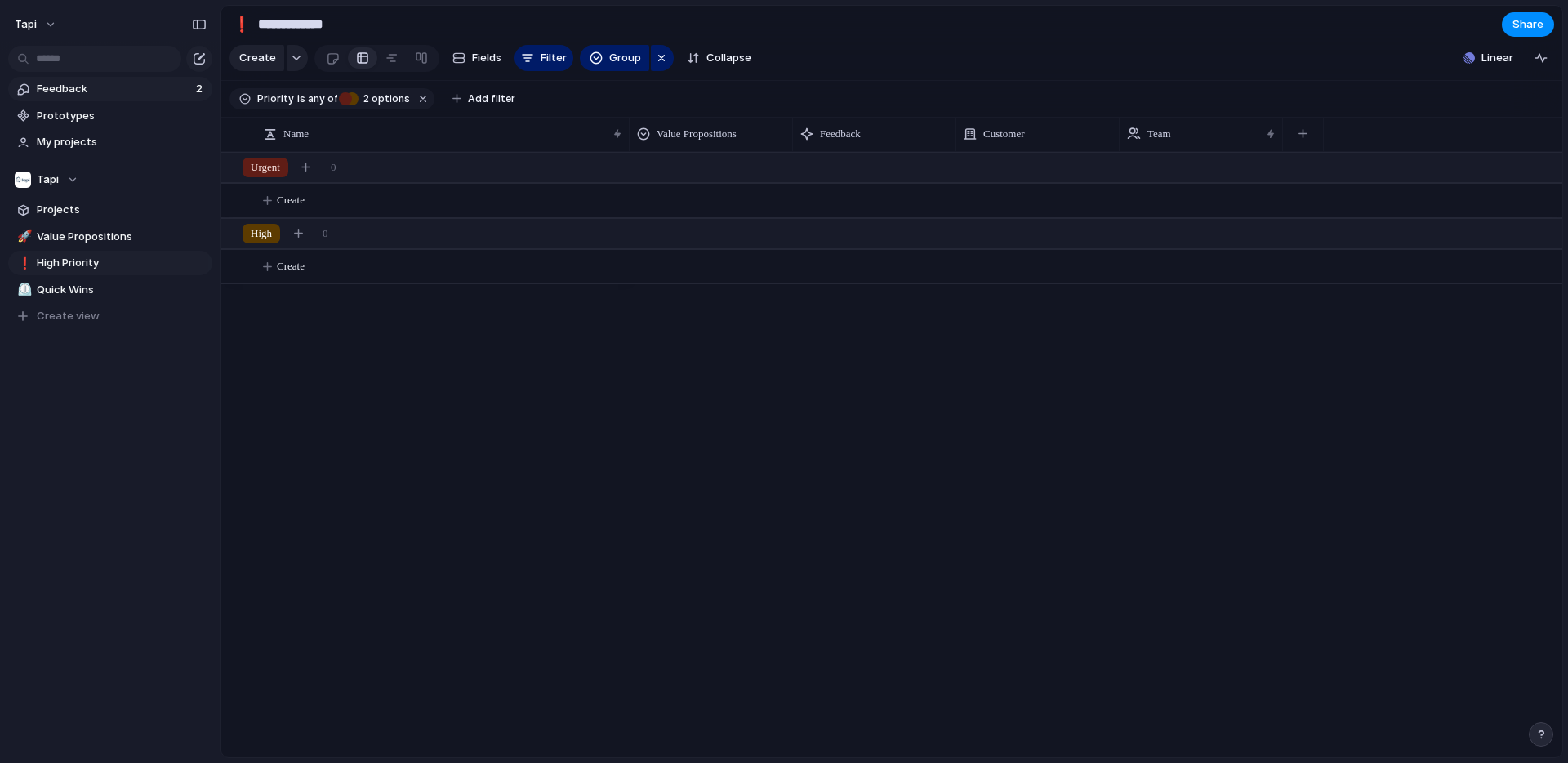
click at [104, 90] on span "Feedback" at bounding box center [114, 90] width 154 height 17
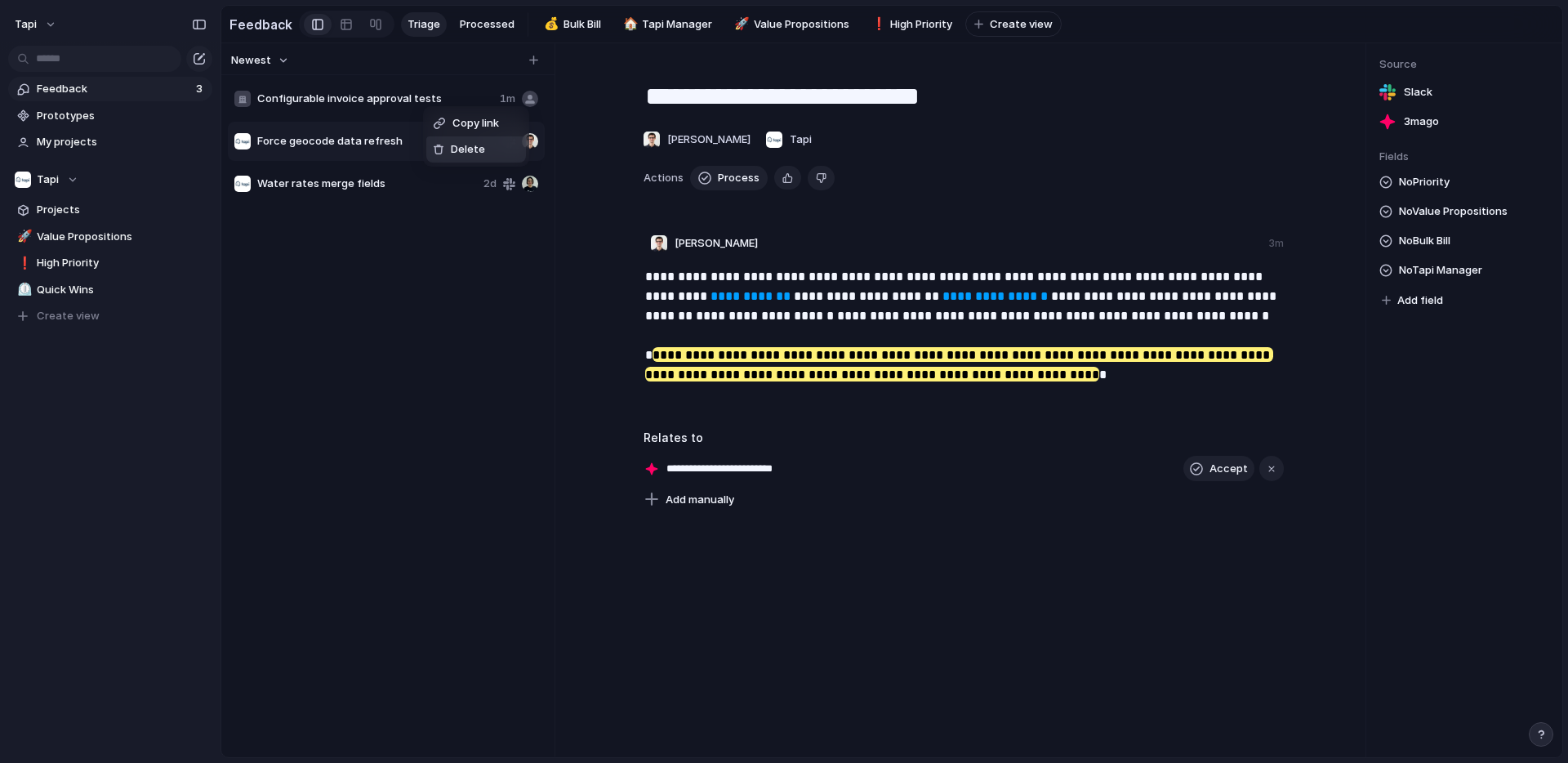
click at [459, 153] on span "Delete" at bounding box center [468, 150] width 34 height 17
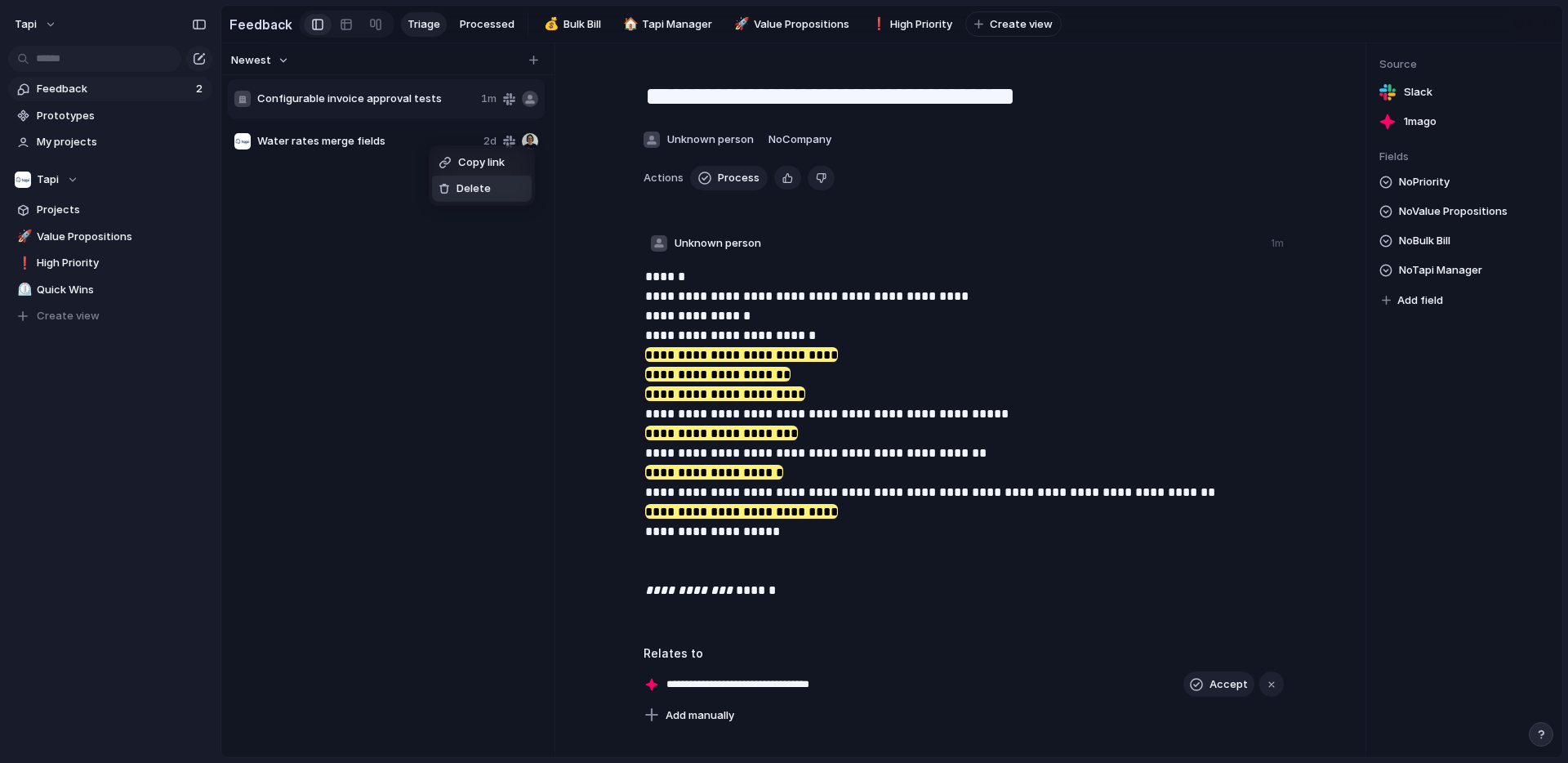
click at [486, 192] on span "Delete" at bounding box center [474, 189] width 34 height 17
click at [438, 97] on span "Configurable invoice approval tests" at bounding box center [366, 99] width 218 height 17
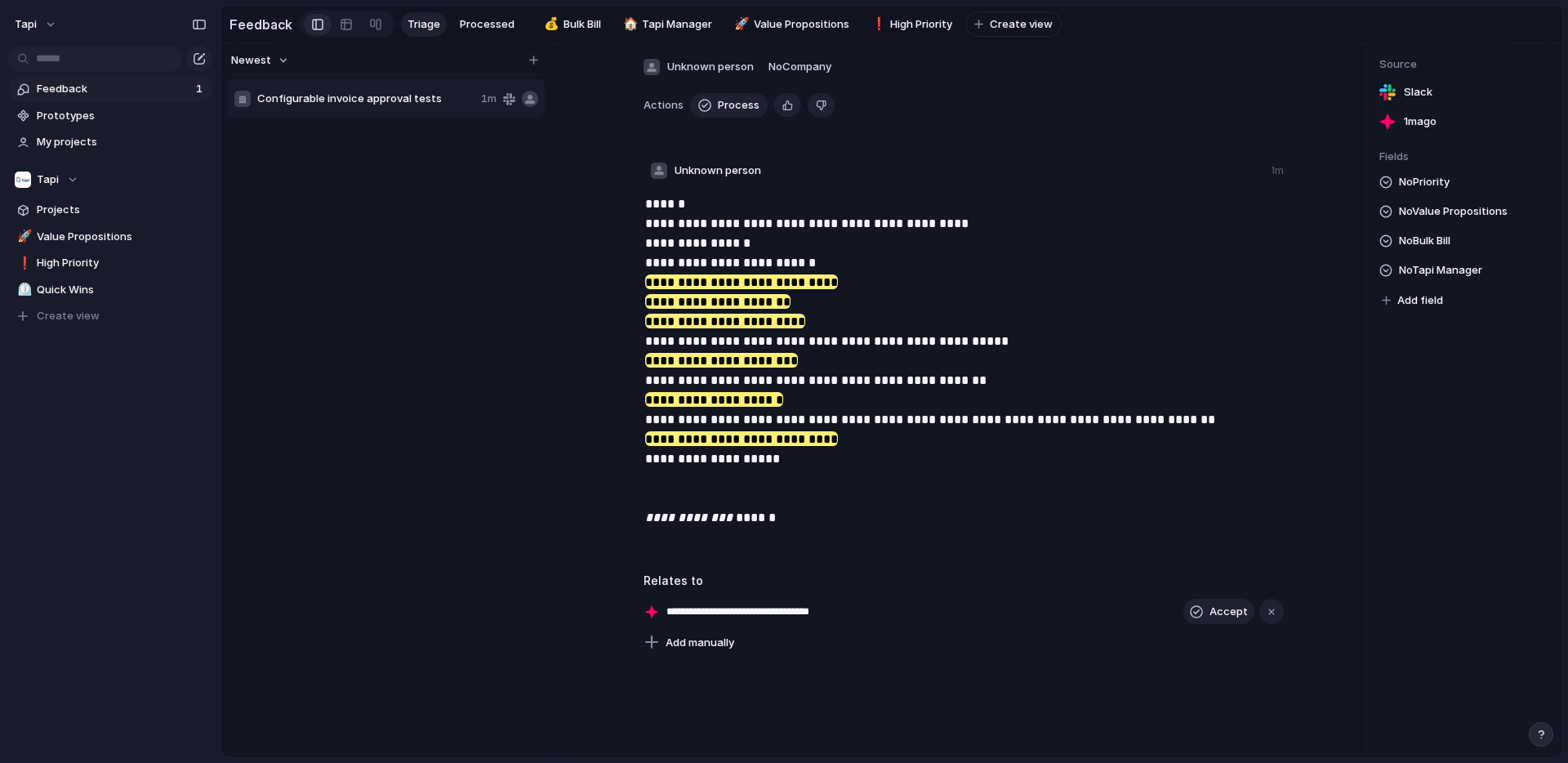
scroll to position [74, 0]
click at [807, 301] on p "**********" at bounding box center [965, 359] width 640 height 333
drag, startPoint x: 807, startPoint y: 301, endPoint x: 639, endPoint y: 300, distance: 168.0
click at [645, 300] on p "**********" at bounding box center [965, 359] width 640 height 333
click at [663, 300] on mark "**********" at bounding box center [718, 300] width 146 height 15
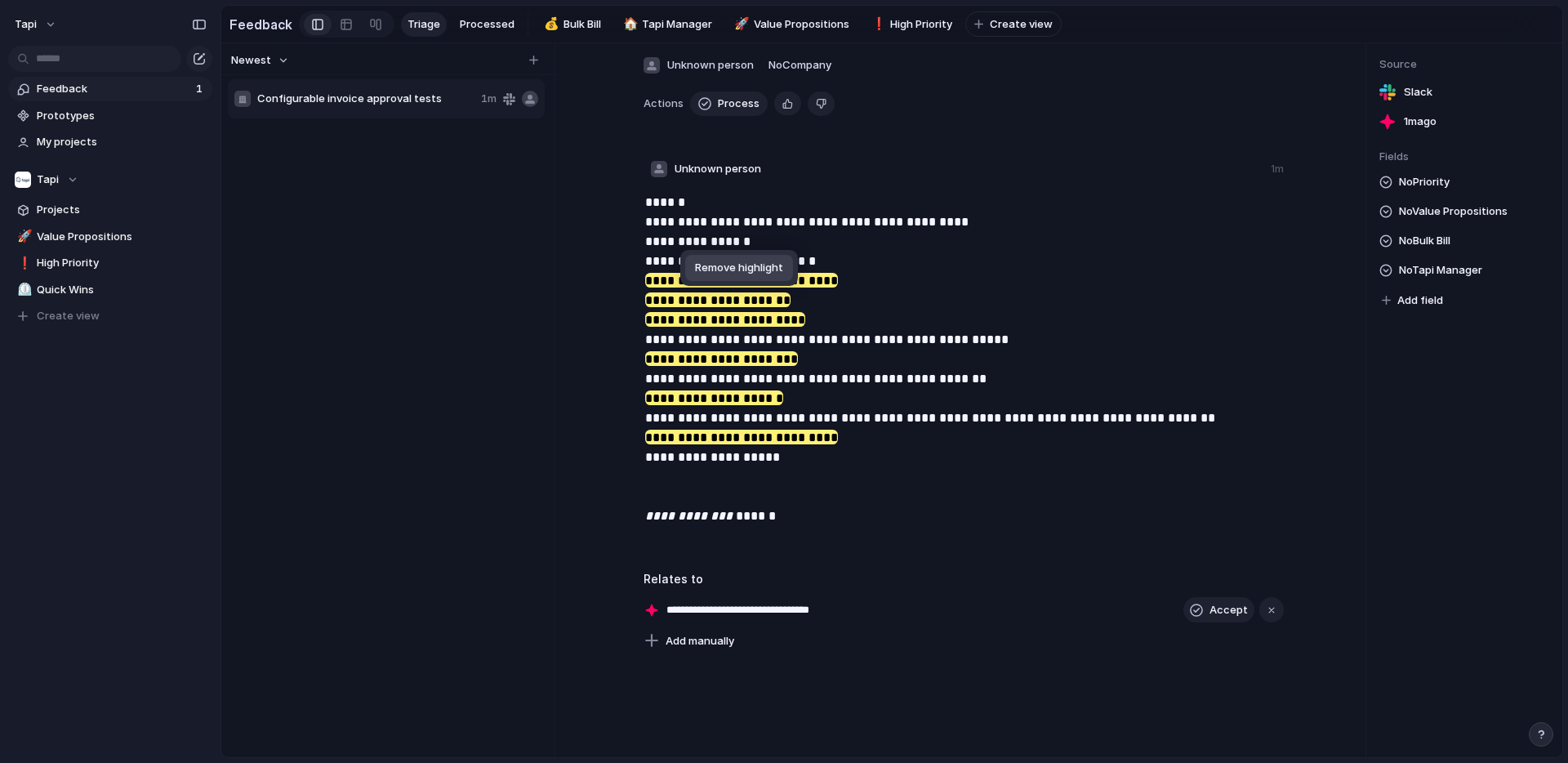
click at [742, 264] on button "Remove highlight" at bounding box center [739, 268] width 108 height 26
click at [816, 324] on p "**********" at bounding box center [965, 359] width 640 height 333
drag, startPoint x: 645, startPoint y: 323, endPoint x: 797, endPoint y: 320, distance: 152.0
click at [797, 320] on p "**********" at bounding box center [965, 359] width 640 height 333
click at [789, 320] on p "**********" at bounding box center [965, 359] width 640 height 333
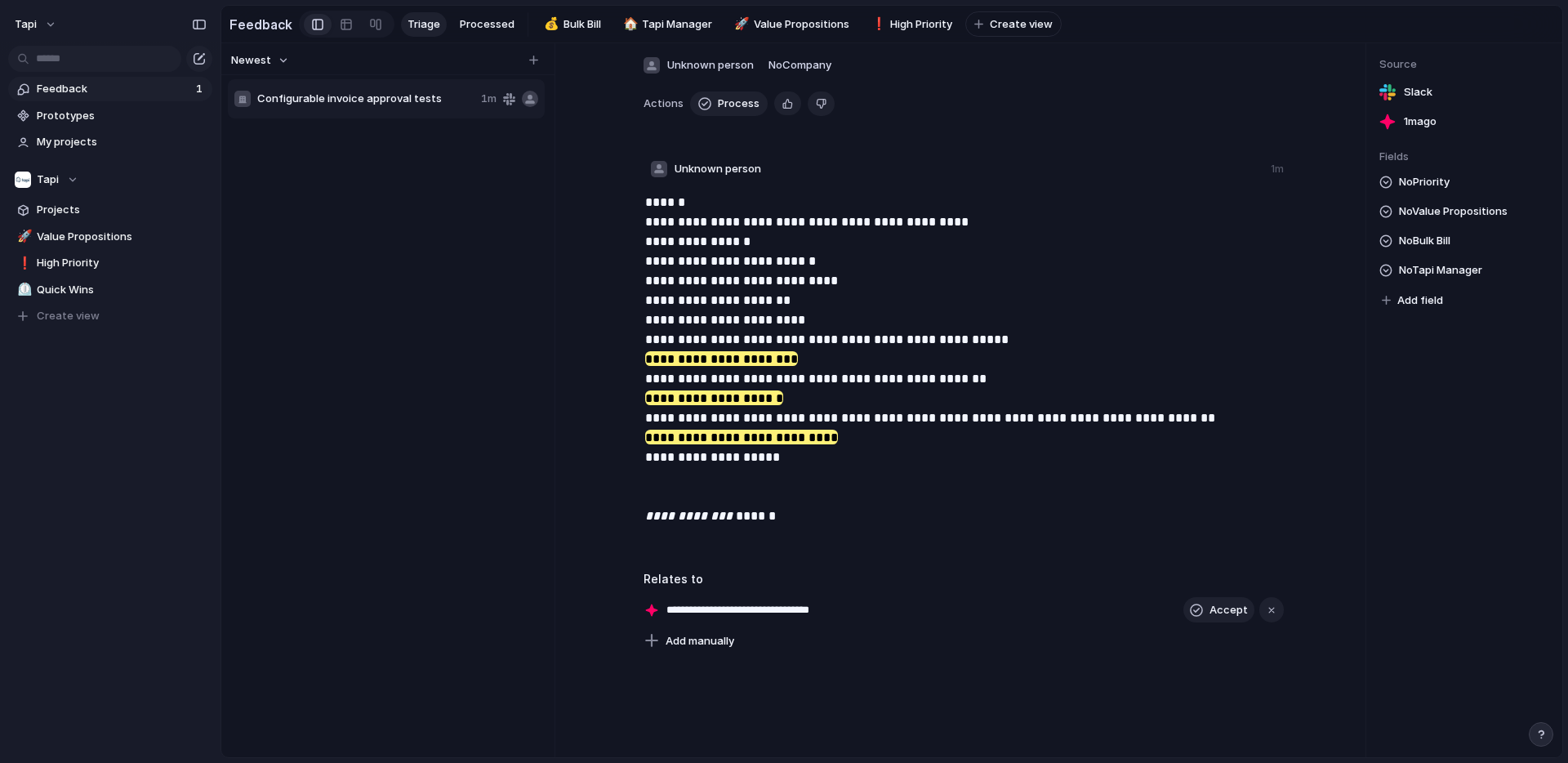
click at [789, 320] on p "**********" at bounding box center [965, 359] width 640 height 333
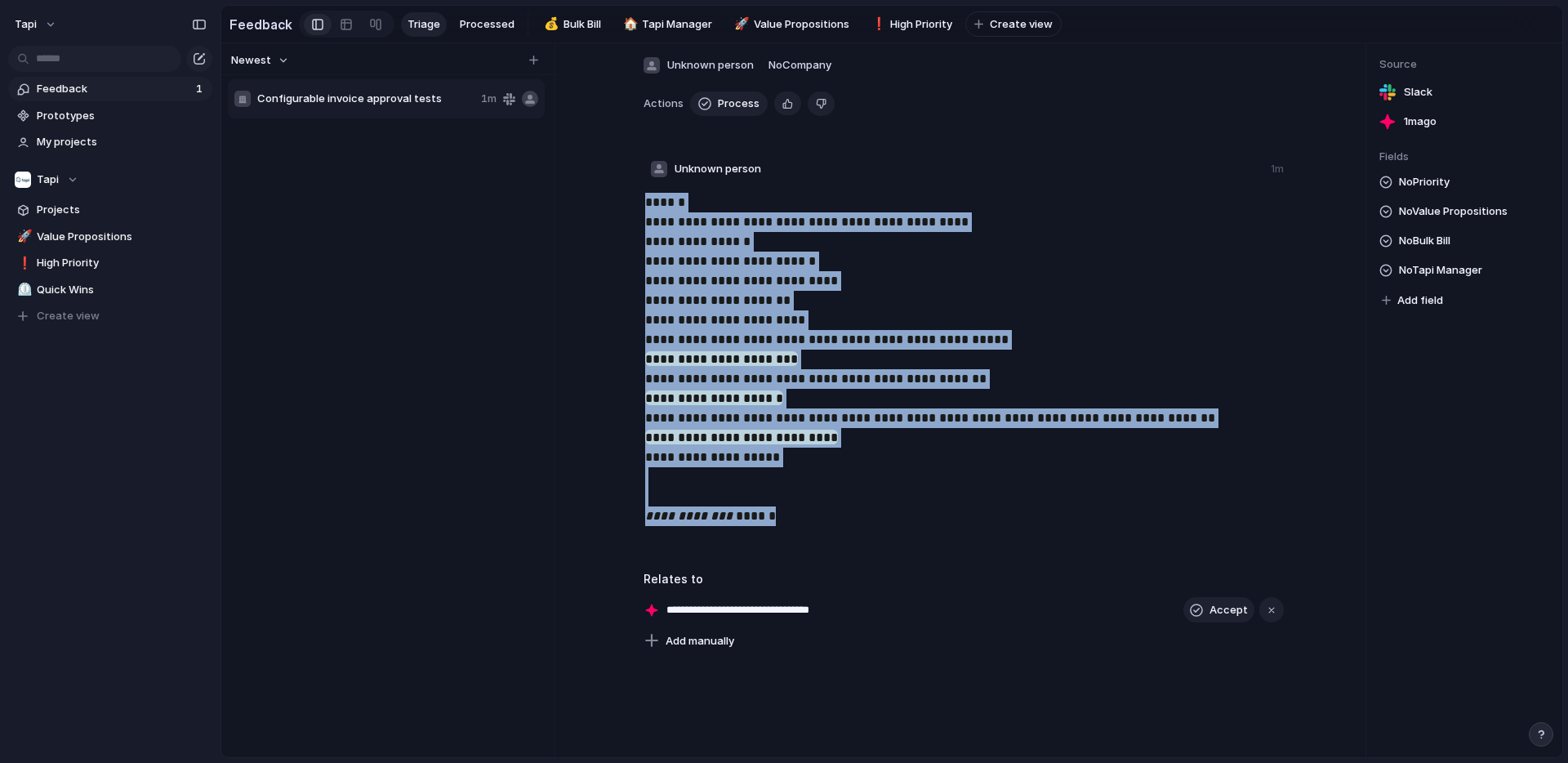
click at [789, 320] on p "**********" at bounding box center [965, 359] width 640 height 333
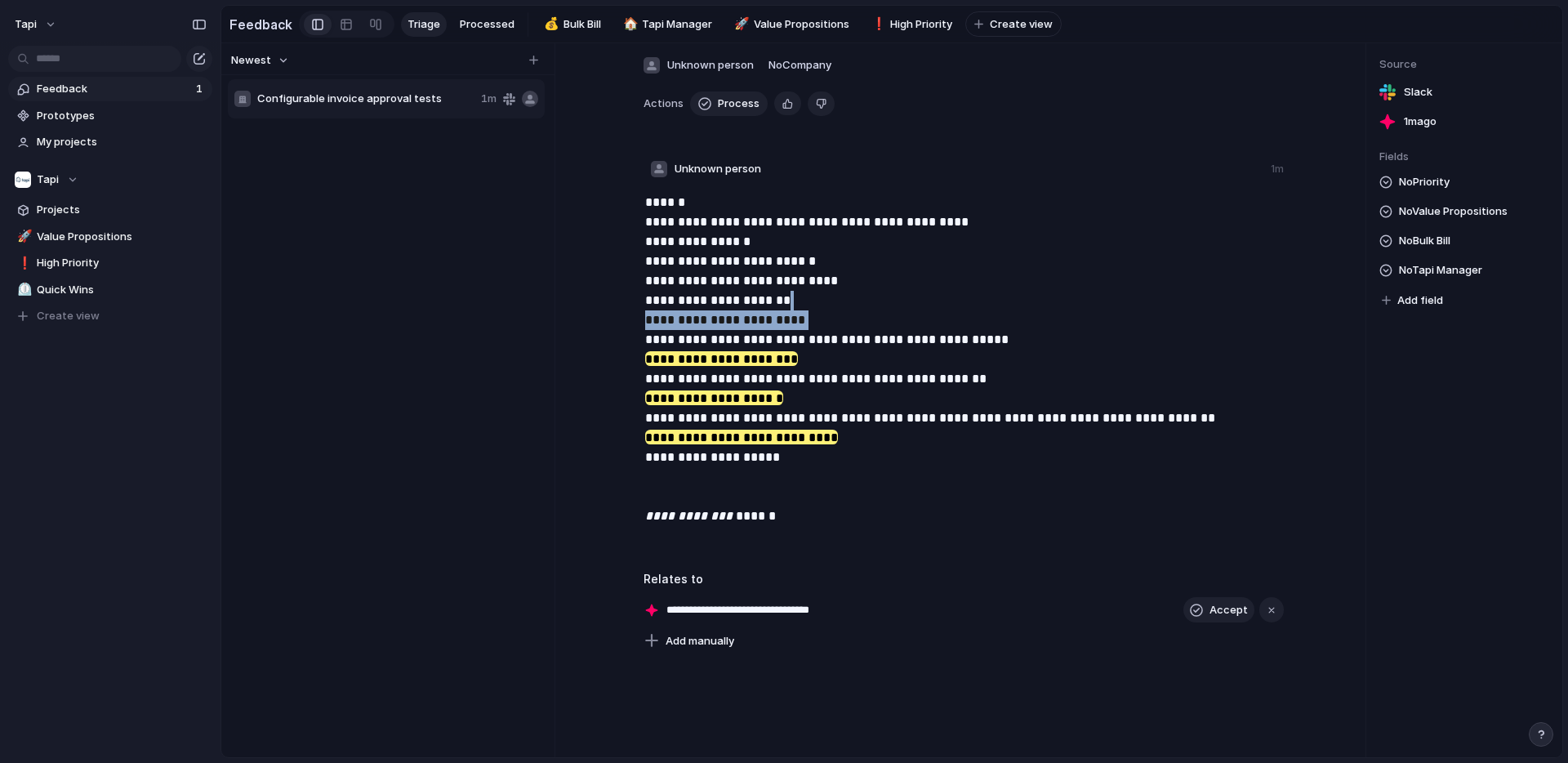
click at [789, 320] on p "**********" at bounding box center [965, 359] width 640 height 333
click at [910, 315] on p "**********" at bounding box center [965, 359] width 640 height 333
click at [402, 138] on span "Water rates merge fields" at bounding box center [366, 141] width 220 height 17
type textarea "**********"
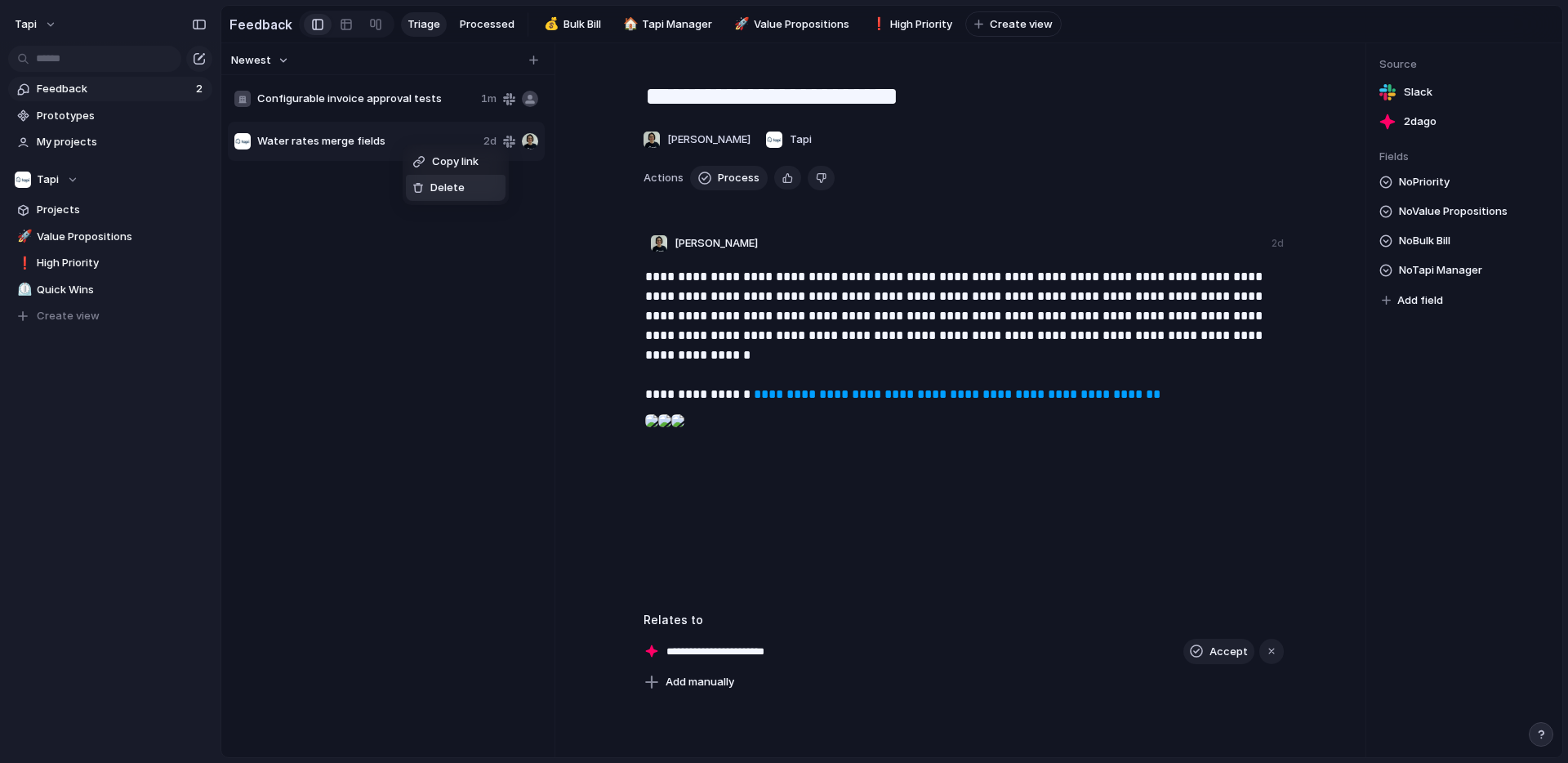
click at [446, 190] on span "Delete" at bounding box center [447, 188] width 34 height 17
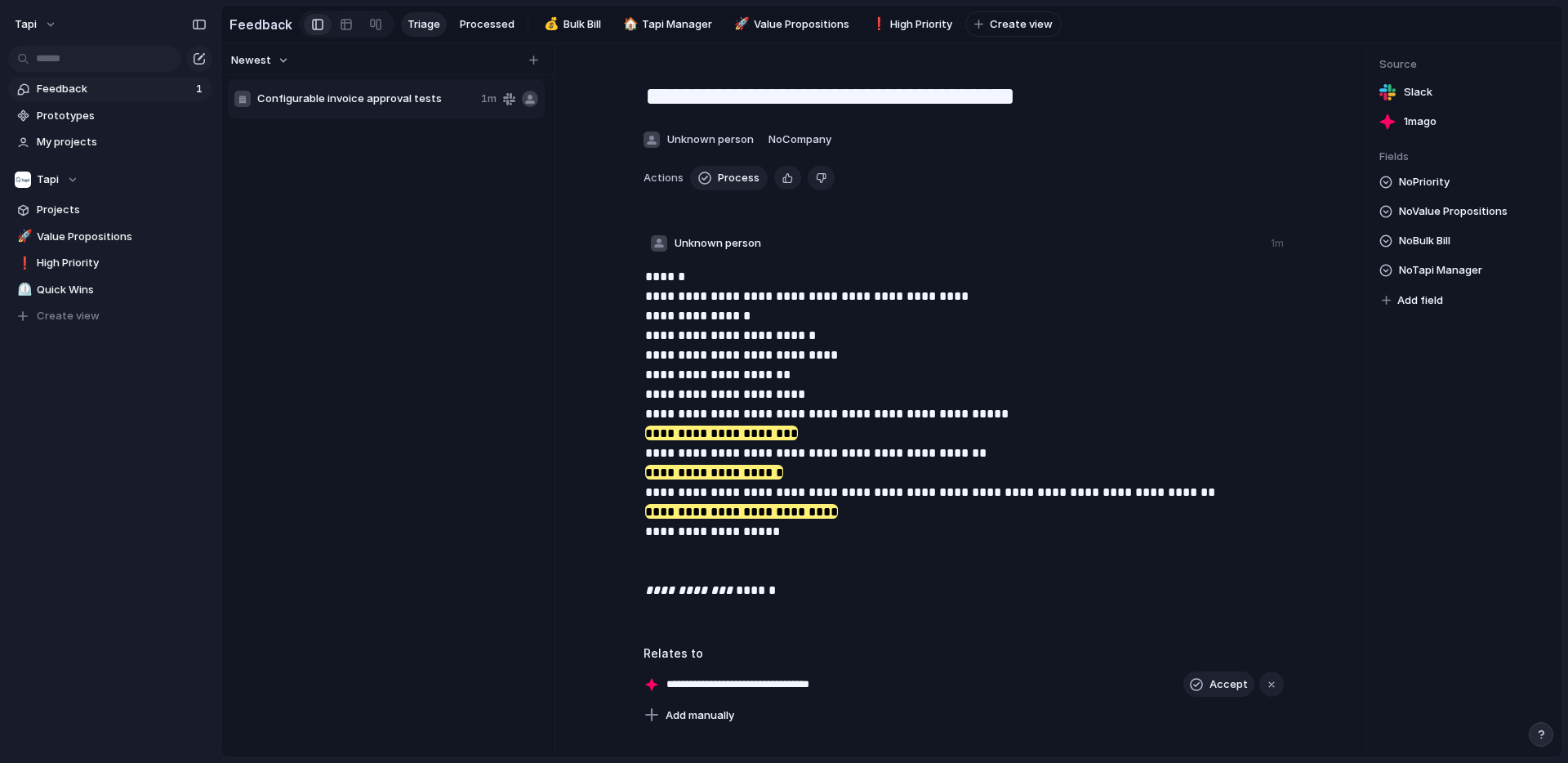
click at [440, 94] on span "Configurable invoice approval tests" at bounding box center [366, 99] width 218 height 17
click at [771, 399] on p "**********" at bounding box center [965, 433] width 640 height 333
drag, startPoint x: 644, startPoint y: 315, endPoint x: 780, endPoint y: 314, distance: 136.0
click at [780, 314] on p "**********" at bounding box center [965, 433] width 640 height 333
click at [720, 316] on p "**********" at bounding box center [965, 433] width 640 height 333
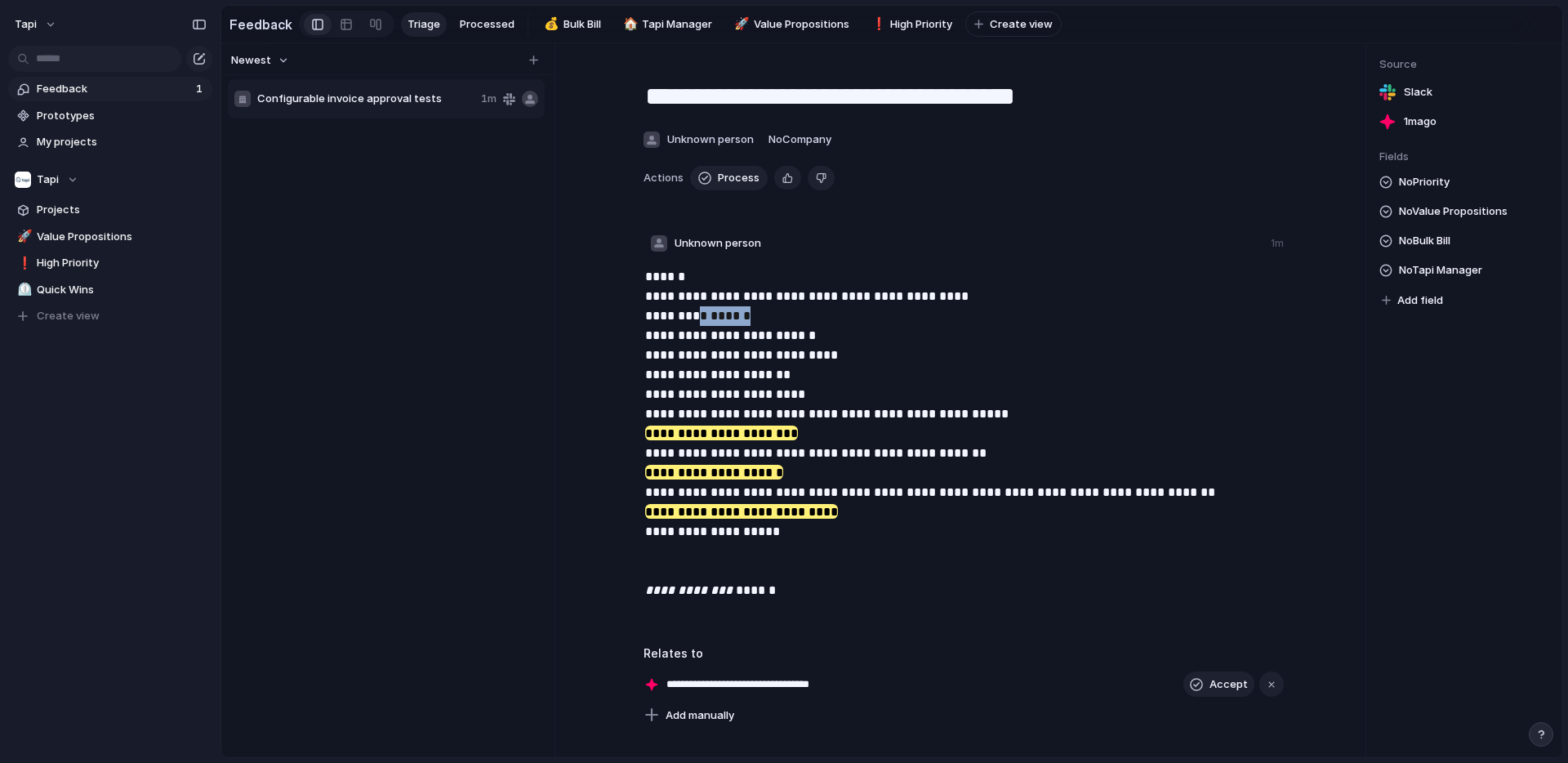
click at [720, 316] on p "**********" at bounding box center [965, 433] width 640 height 333
click at [680, 314] on p "**********" at bounding box center [965, 433] width 640 height 333
click at [657, 315] on p "**********" at bounding box center [965, 433] width 640 height 333
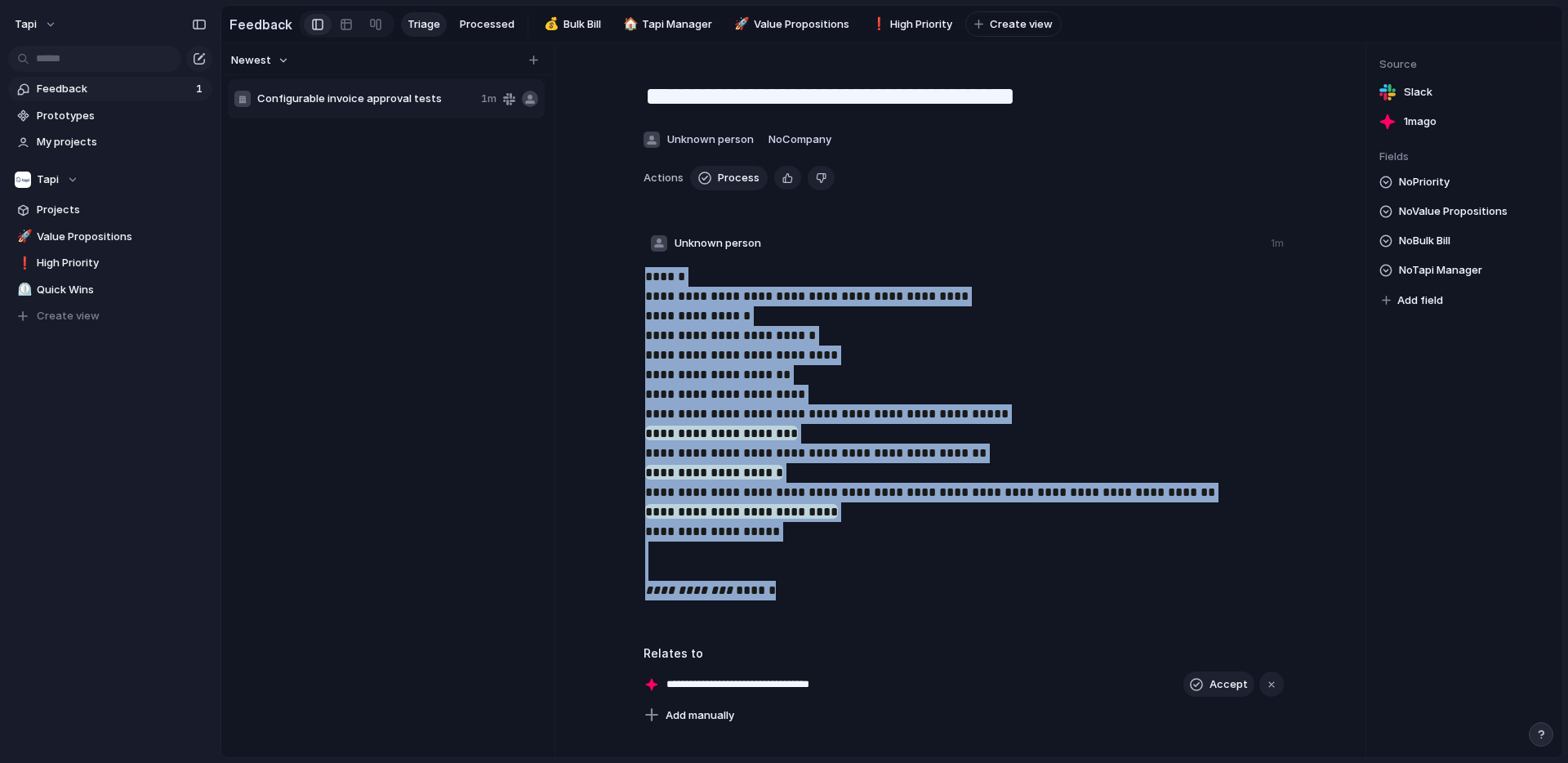
click at [657, 315] on p "**********" at bounding box center [965, 433] width 640 height 333
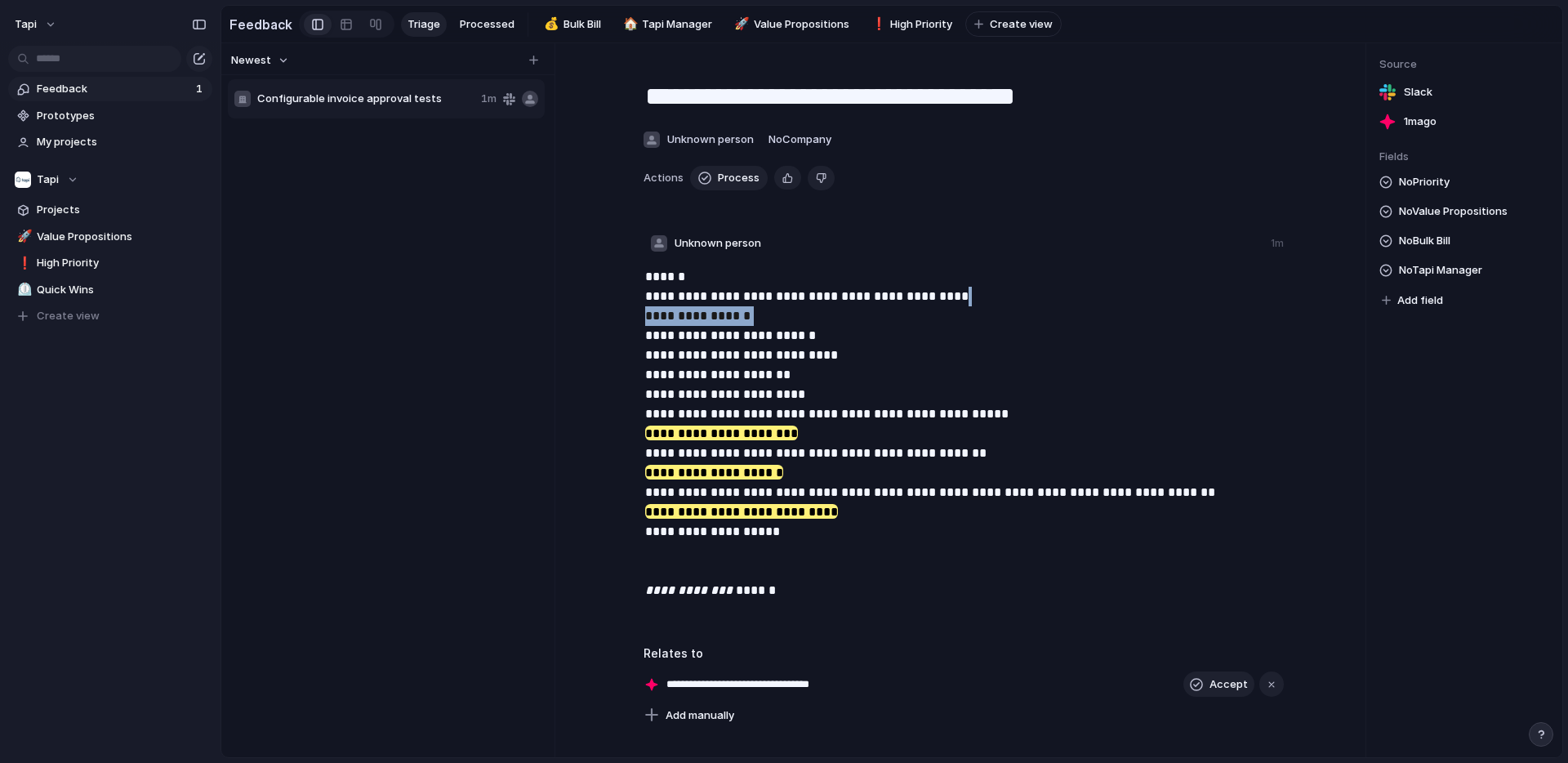
click at [657, 315] on p "**********" at bounding box center [965, 433] width 640 height 333
click at [660, 429] on mark "**********" at bounding box center [721, 433] width 153 height 15
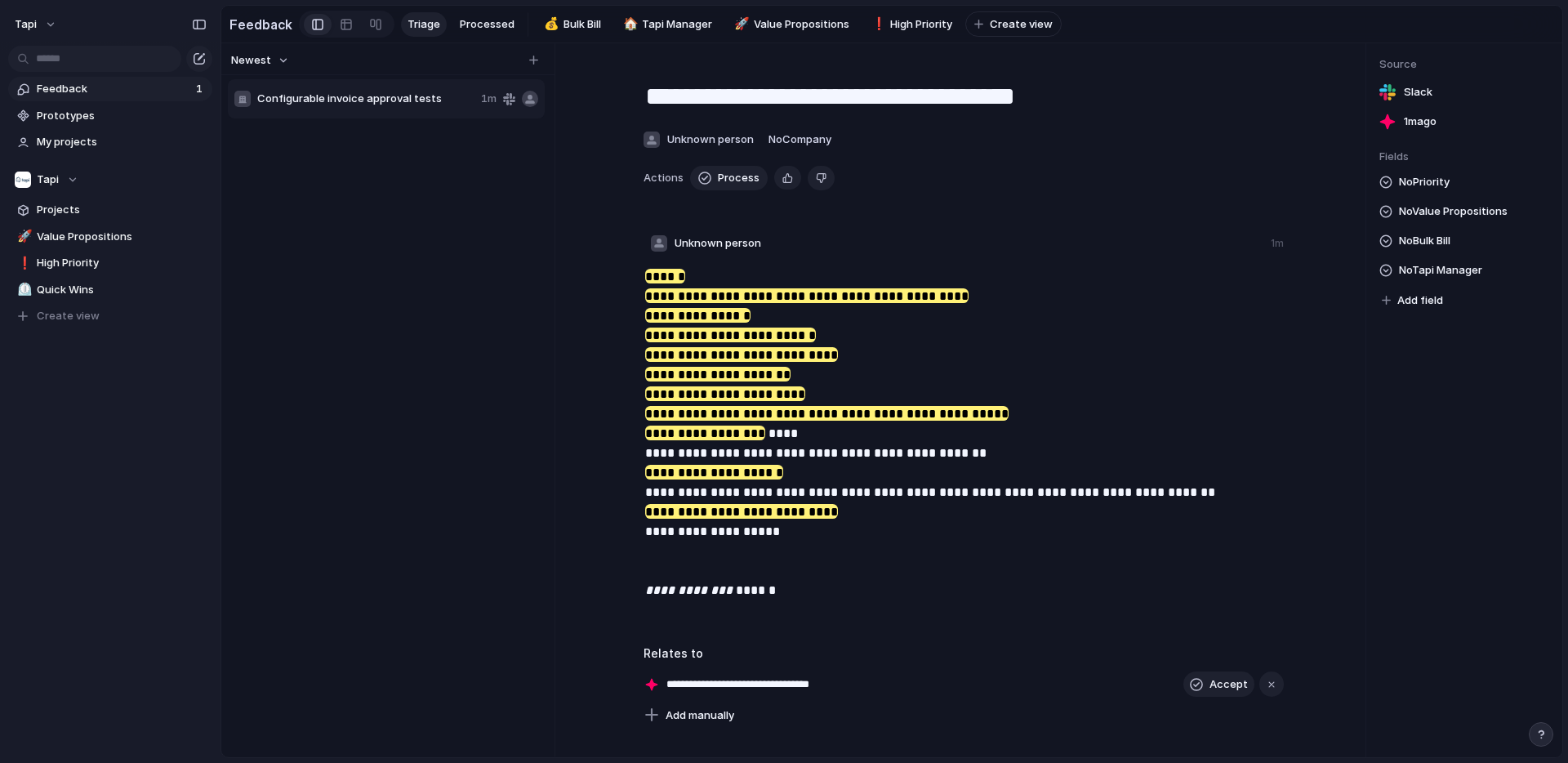
click at [991, 251] on div "Unknown person 1m" at bounding box center [963, 246] width 640 height 24
click at [1012, 343] on p "**********" at bounding box center [965, 433] width 640 height 333
click at [785, 373] on mark "**********" at bounding box center [718, 374] width 146 height 15
click at [729, 373] on mark "**********" at bounding box center [718, 374] width 146 height 15
drag, startPoint x: 797, startPoint y: 372, endPoint x: 833, endPoint y: 410, distance: 52.3
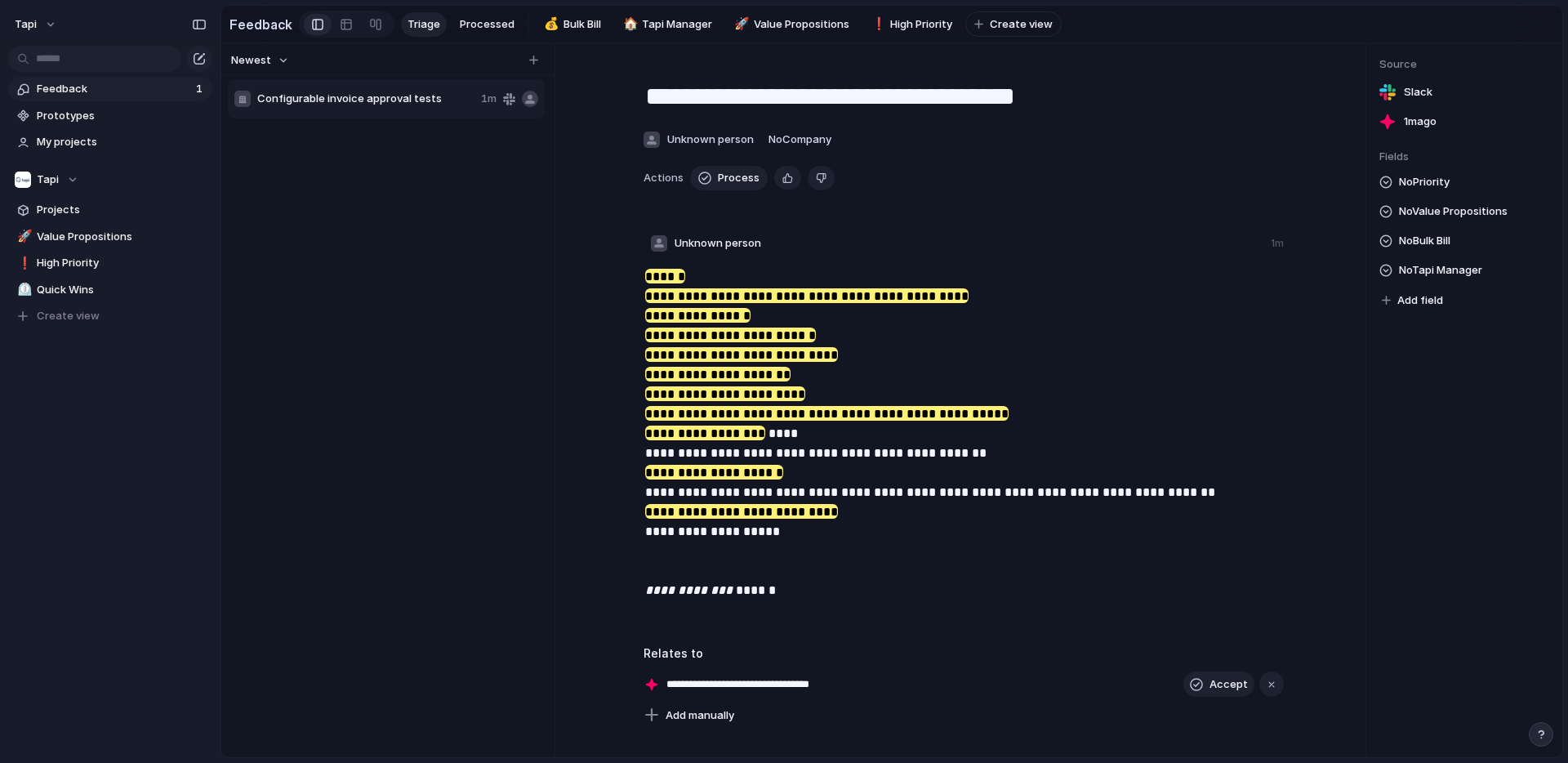
click at [833, 410] on p "**********" at bounding box center [965, 433] width 640 height 333
click at [771, 375] on mark "**********" at bounding box center [718, 374] width 146 height 15
click at [812, 405] on button "Remove highlight" at bounding box center [793, 407] width 108 height 26
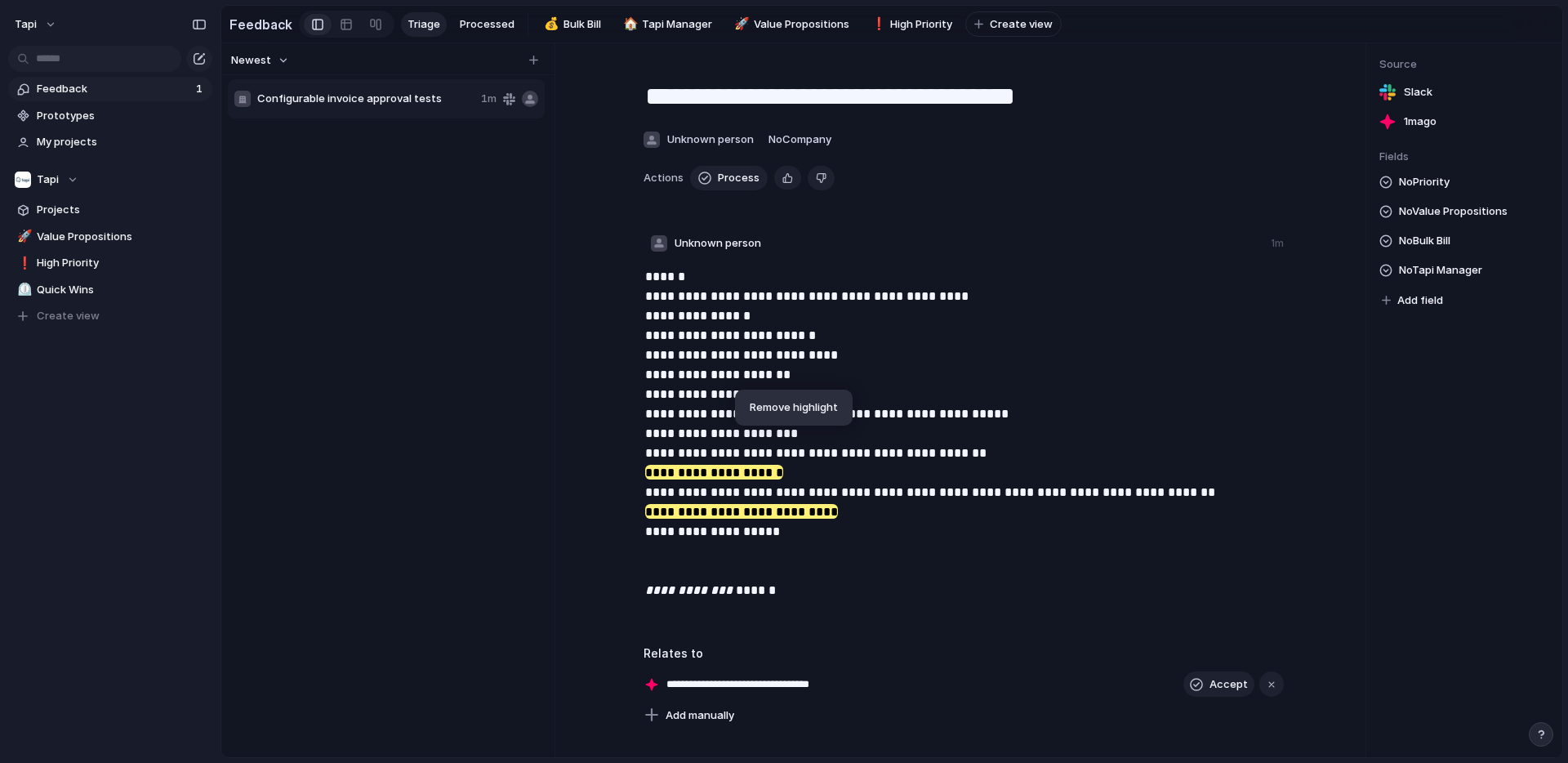
click at [858, 341] on p "**********" at bounding box center [965, 433] width 640 height 333
drag, startPoint x: 641, startPoint y: 435, endPoint x: 814, endPoint y: 440, distance: 173.1
click at [814, 440] on div "**********" at bounding box center [965, 440] width 713 height 346
click at [814, 435] on p "**********" at bounding box center [965, 433] width 640 height 333
drag, startPoint x: 803, startPoint y: 431, endPoint x: 647, endPoint y: 433, distance: 156.0
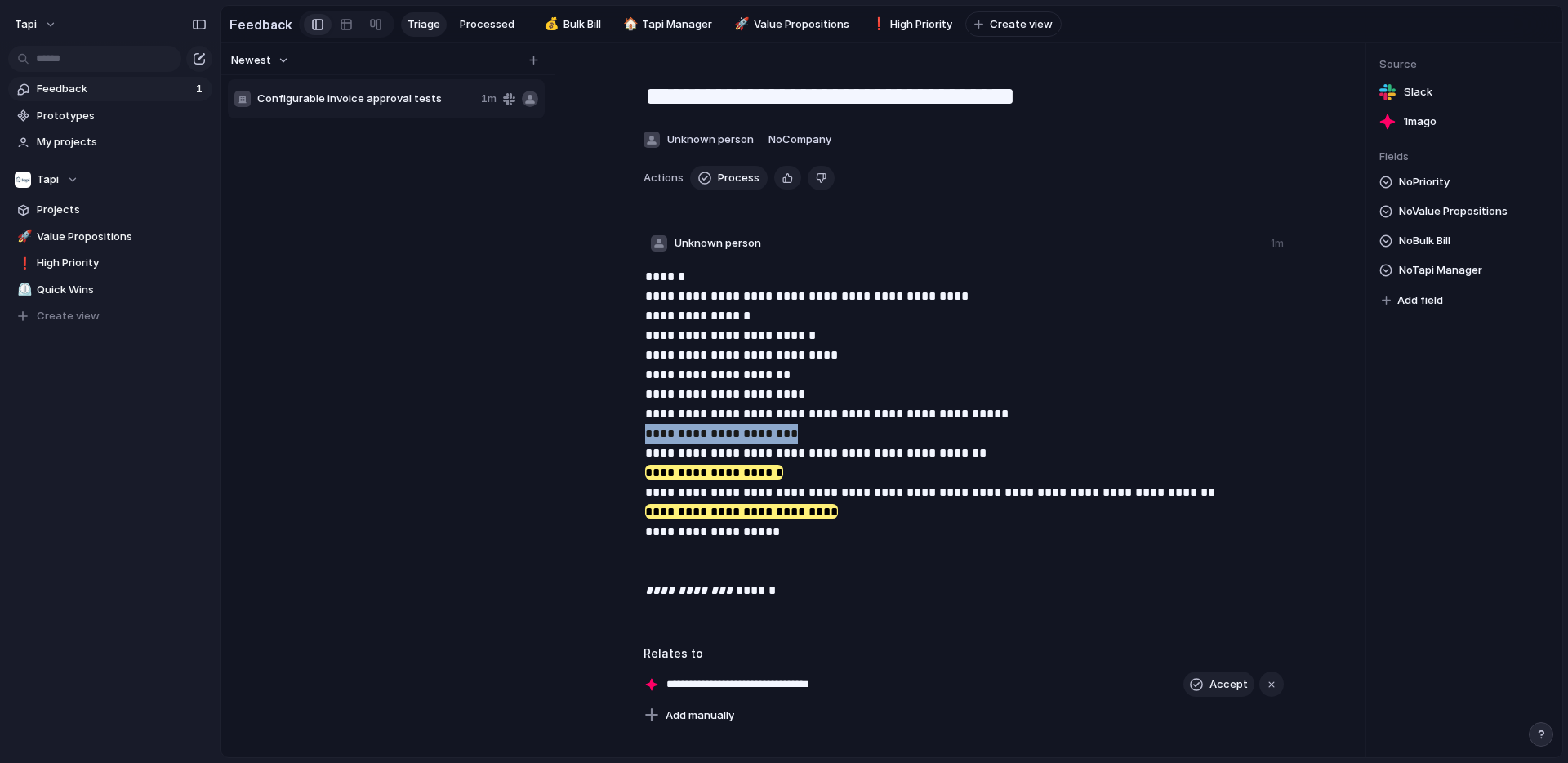
click at [647, 433] on p "**********" at bounding box center [965, 433] width 640 height 333
click at [648, 435] on p "**********" at bounding box center [965, 433] width 640 height 333
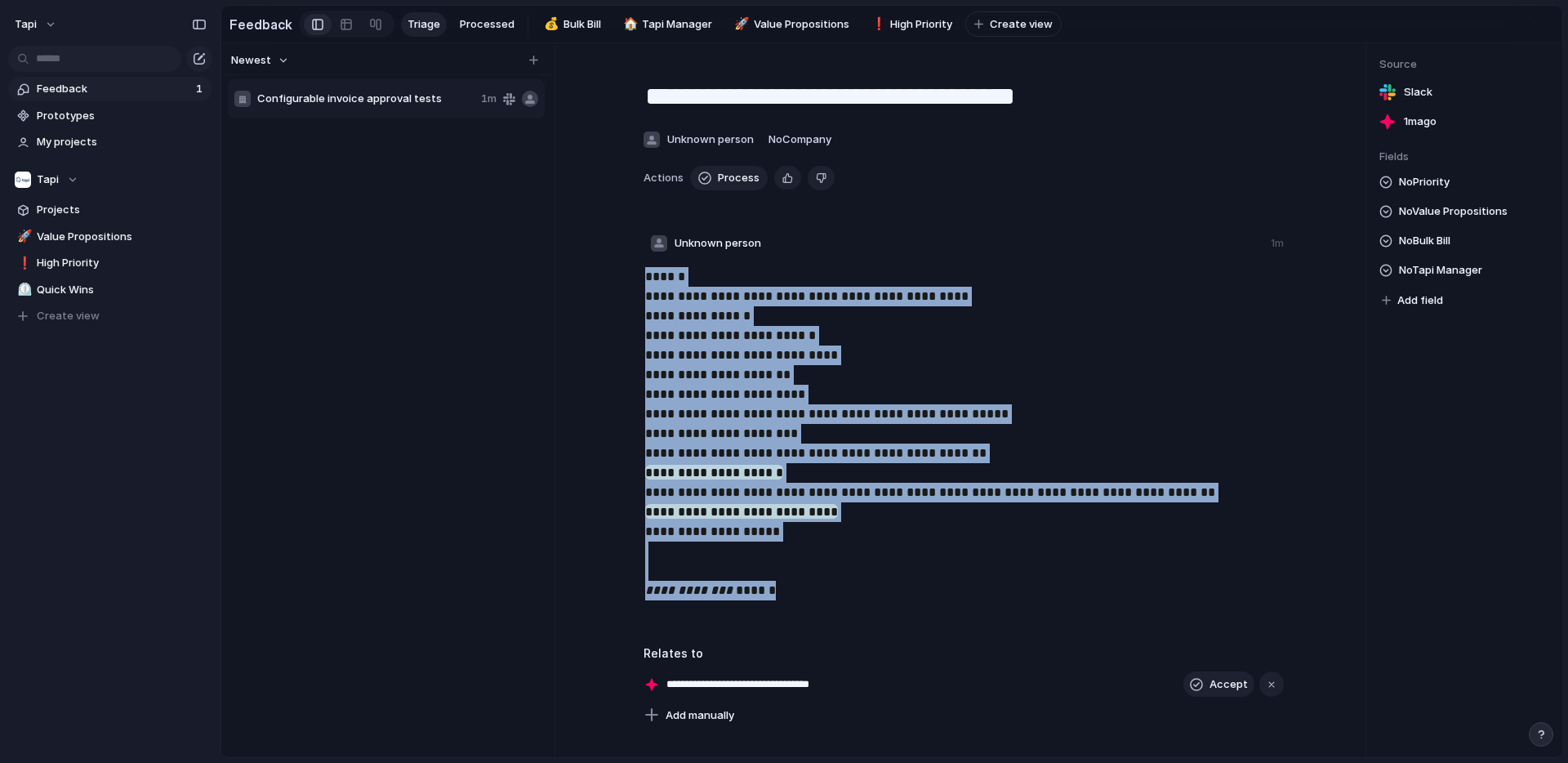
click at [648, 435] on p "**********" at bounding box center [965, 433] width 640 height 333
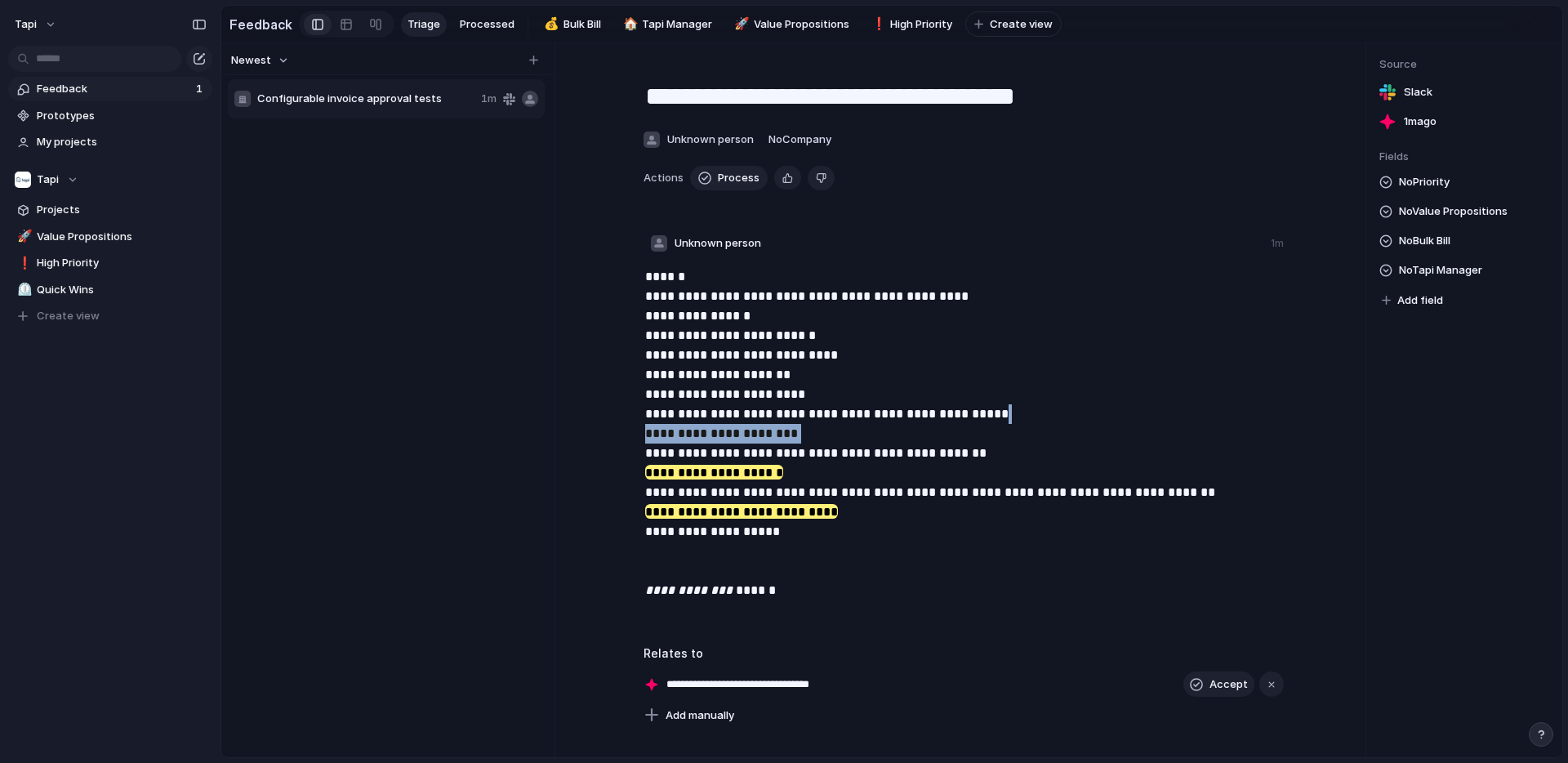
click at [648, 435] on p "**********" at bounding box center [965, 433] width 640 height 333
click at [848, 459] on strong "**********" at bounding box center [816, 453] width 341 height 13
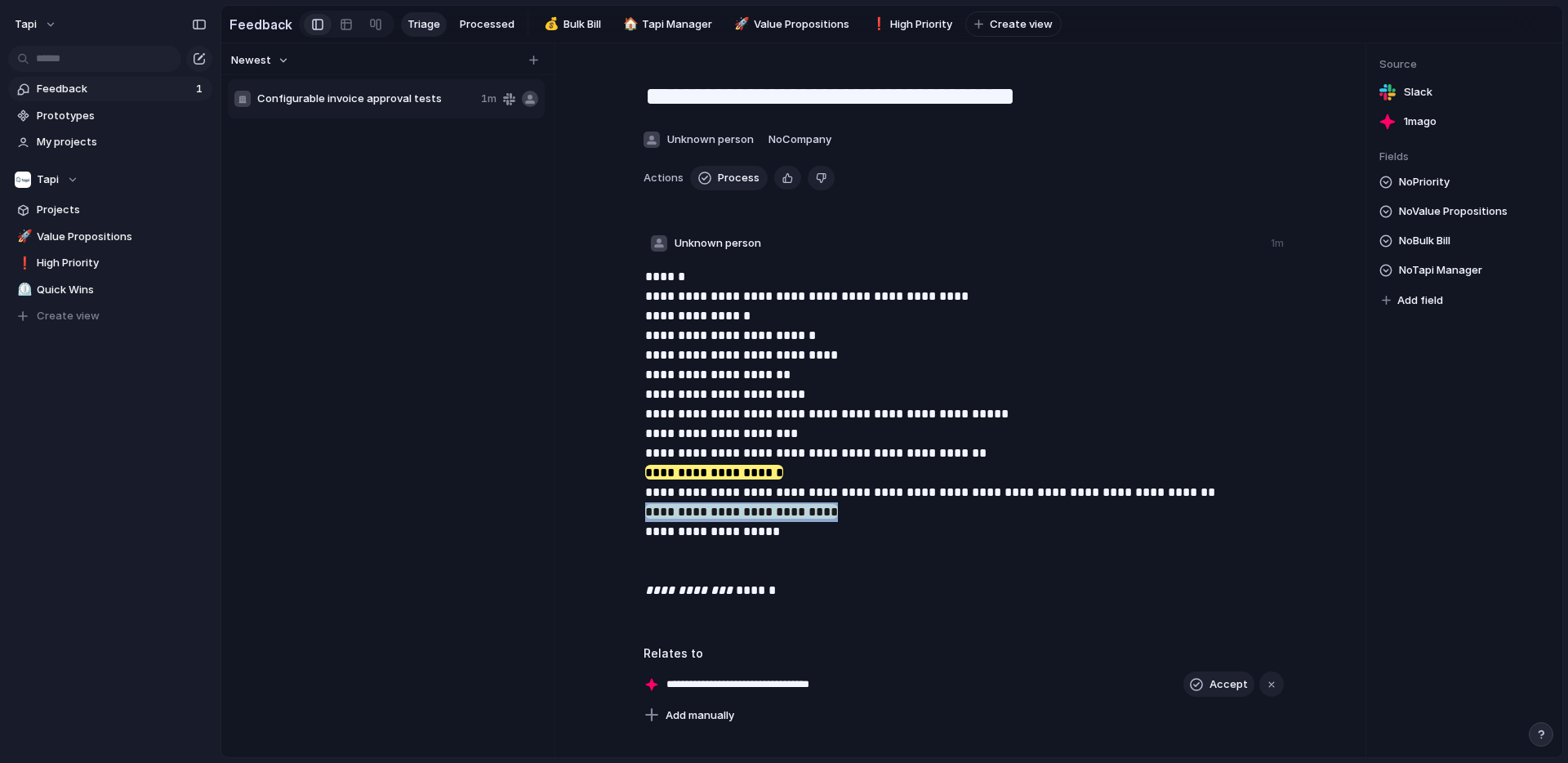
drag, startPoint x: 853, startPoint y: 508, endPoint x: 614, endPoint y: 505, distance: 239.0
click at [613, 505] on div "**********" at bounding box center [965, 440] width 713 height 346
click at [800, 507] on mark "**********" at bounding box center [741, 511] width 192 height 15
click at [819, 511] on mark "**********" at bounding box center [741, 511] width 192 height 15
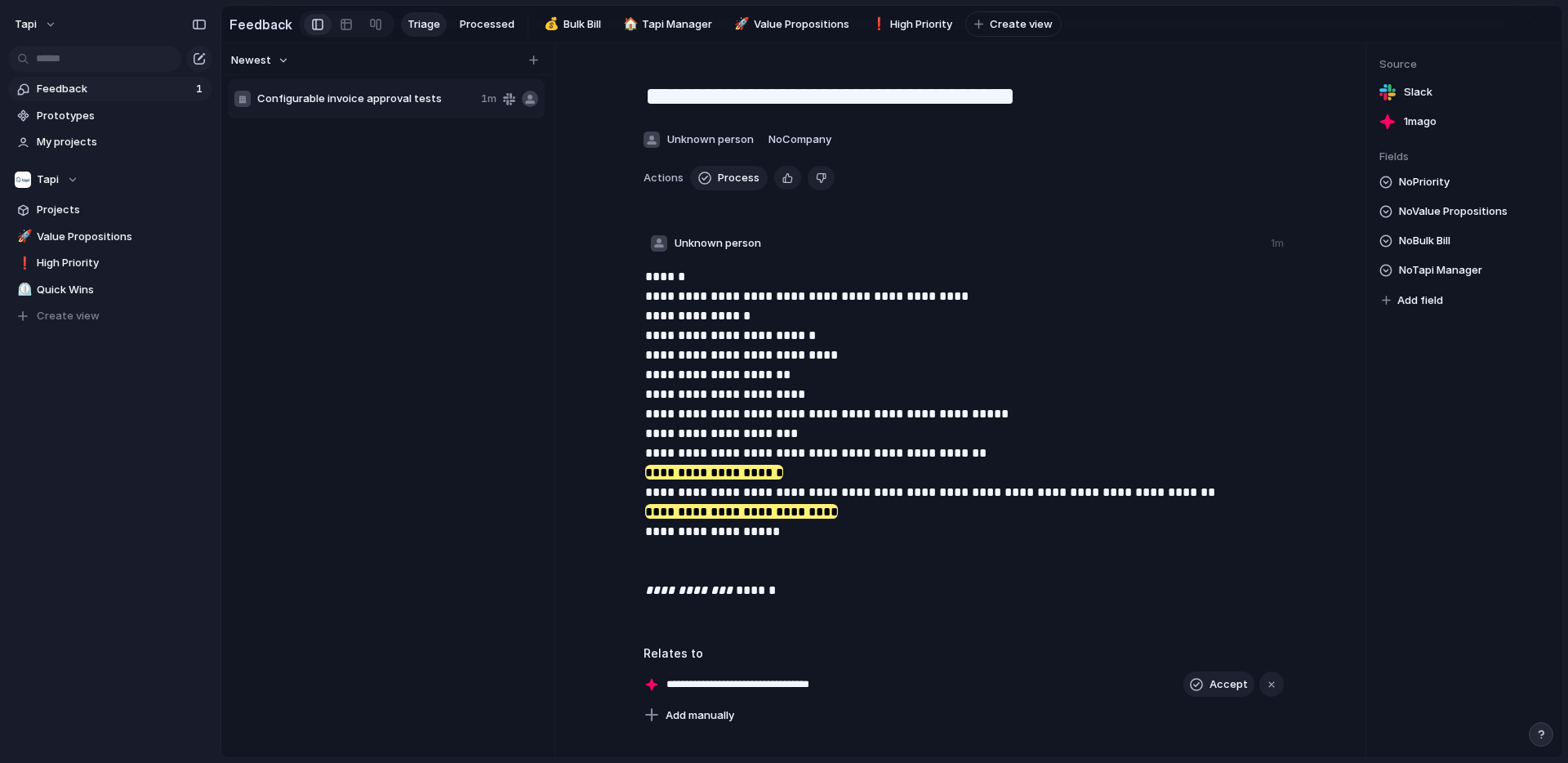
click at [791, 510] on mark "**********" at bounding box center [741, 511] width 192 height 15
click at [955, 532] on p "**********" at bounding box center [965, 433] width 640 height 333
click at [742, 435] on p "**********" at bounding box center [965, 433] width 640 height 333
click at [654, 468] on mark "**********" at bounding box center [714, 472] width 138 height 15
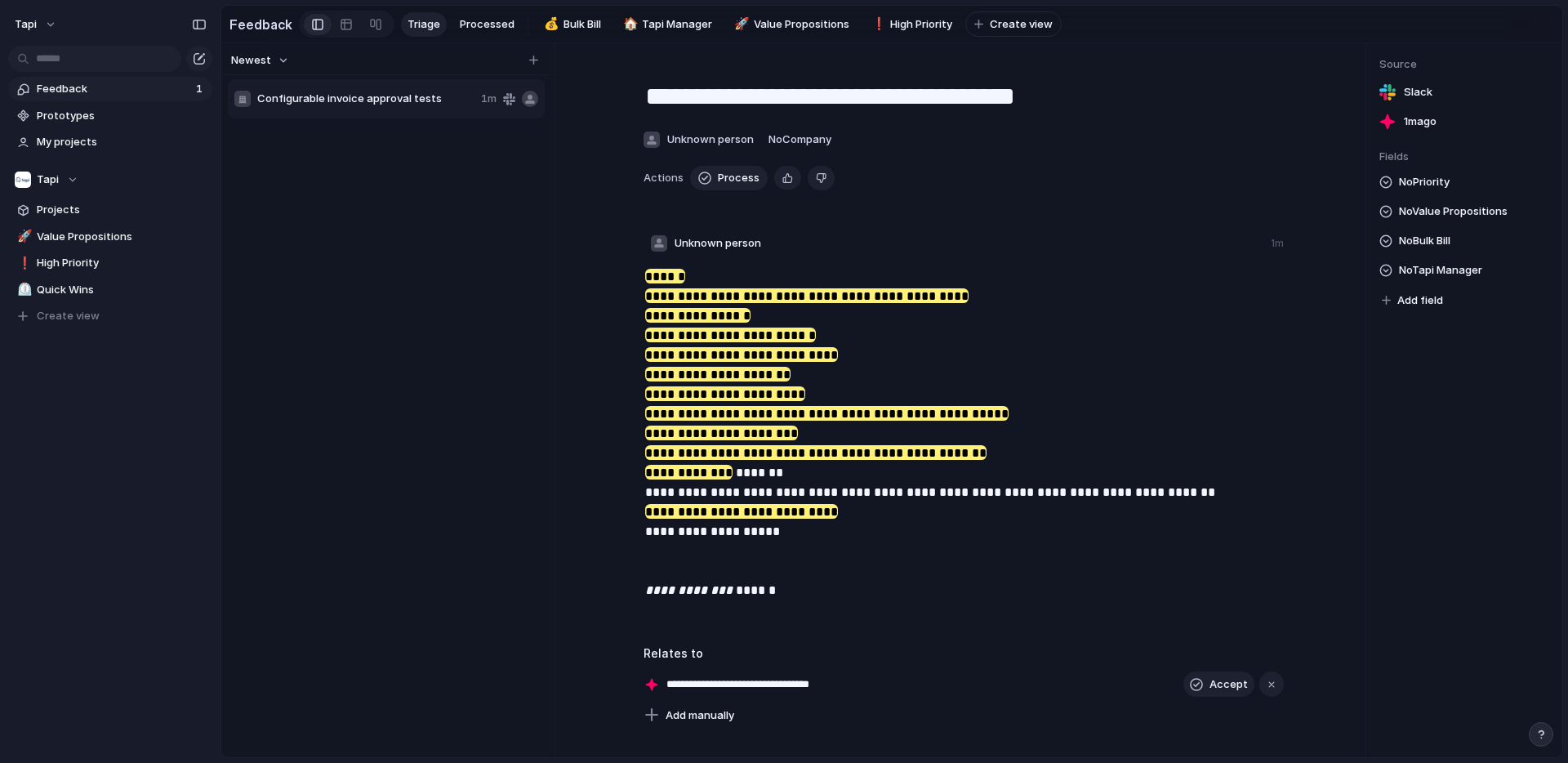
drag, startPoint x: 643, startPoint y: 470, endPoint x: 638, endPoint y: 361, distance: 109.1
click at [1041, 322] on p "**********" at bounding box center [965, 433] width 640 height 333
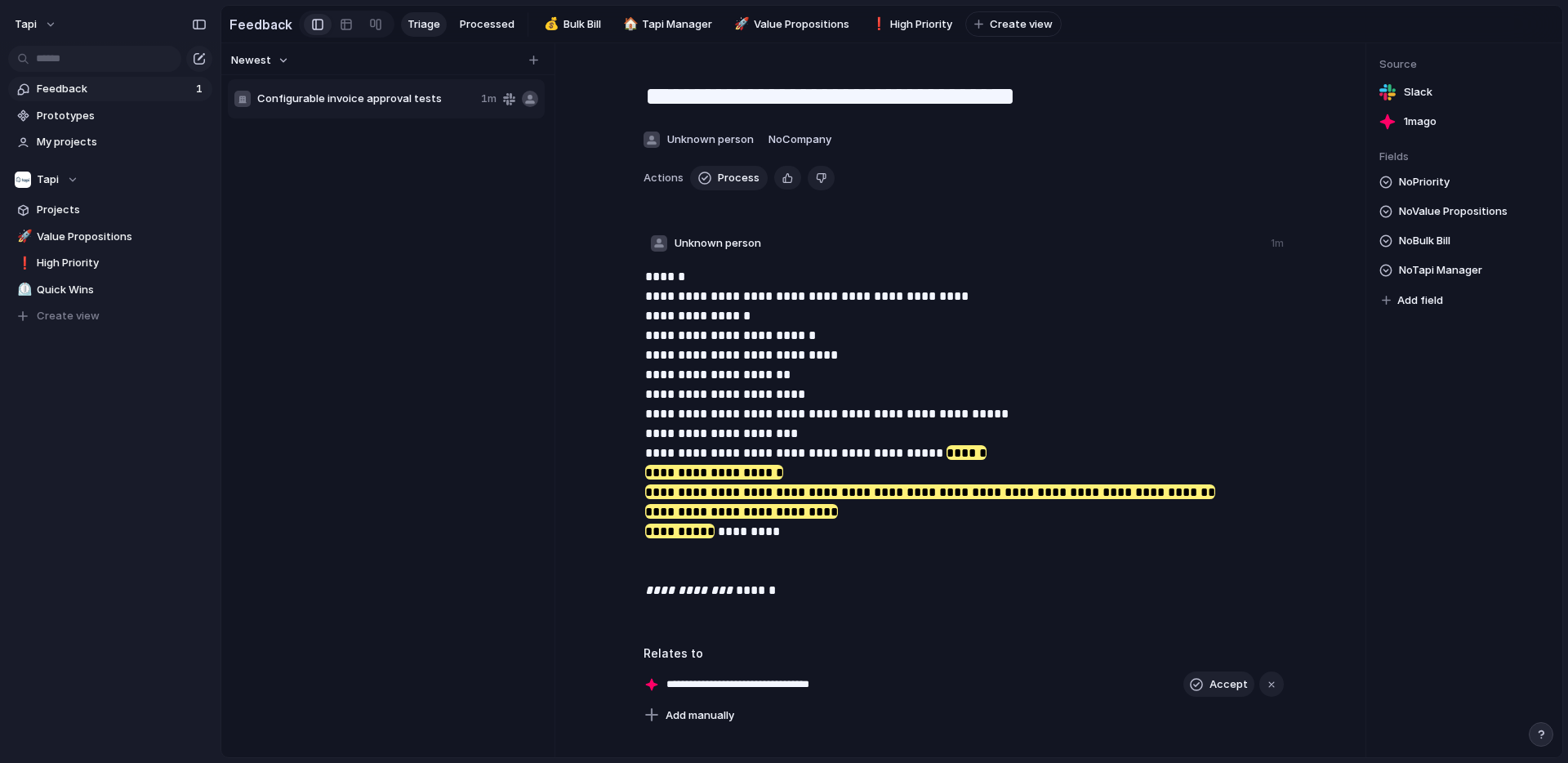
drag, startPoint x: 720, startPoint y: 470, endPoint x: 763, endPoint y: 533, distance: 76.3
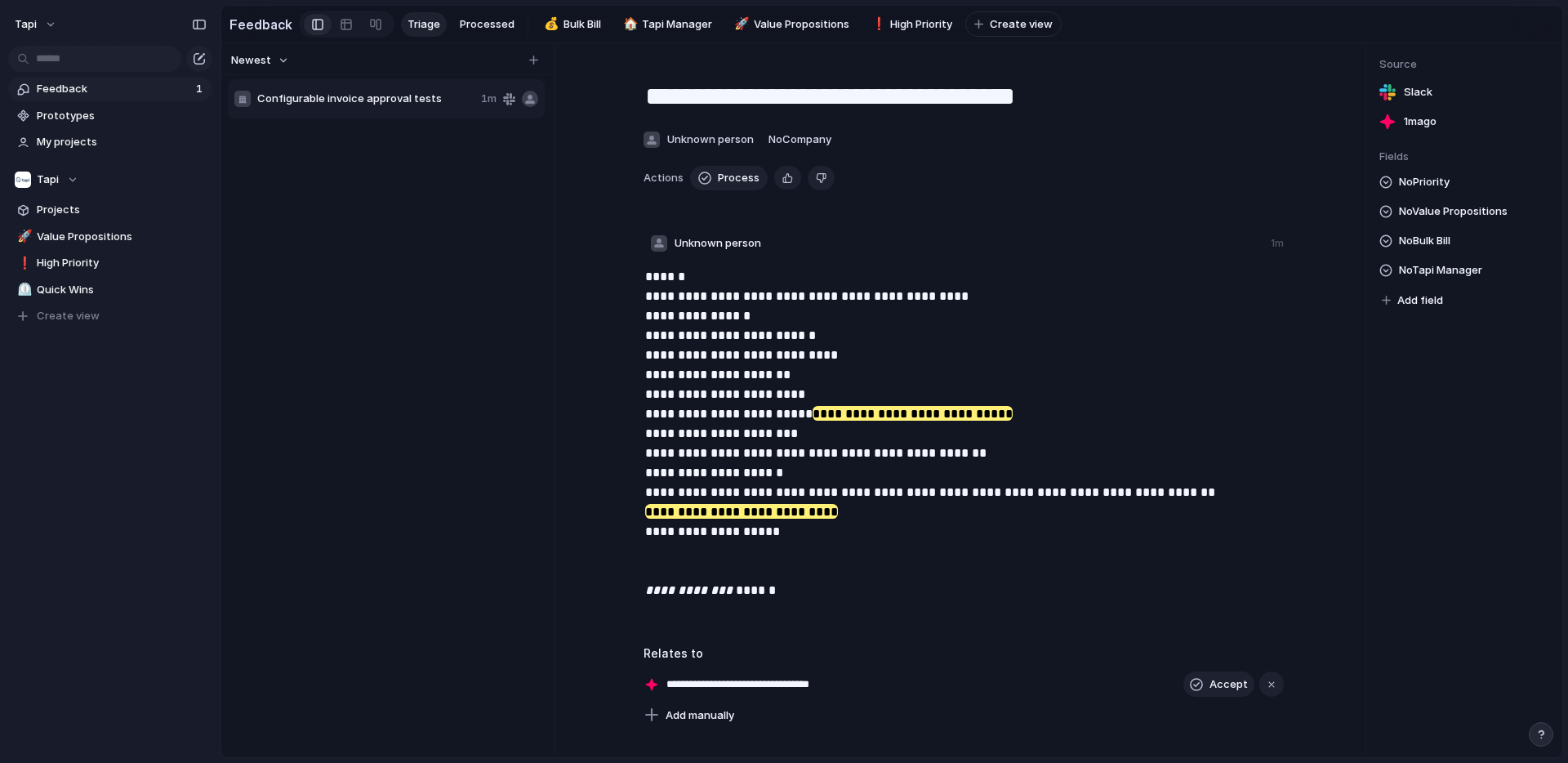
click at [1022, 410] on p "**********" at bounding box center [965, 433] width 640 height 333
drag, startPoint x: 802, startPoint y: 412, endPoint x: 648, endPoint y: 416, distance: 154.1
click at [830, 424] on p "**********" at bounding box center [965, 433] width 640 height 333
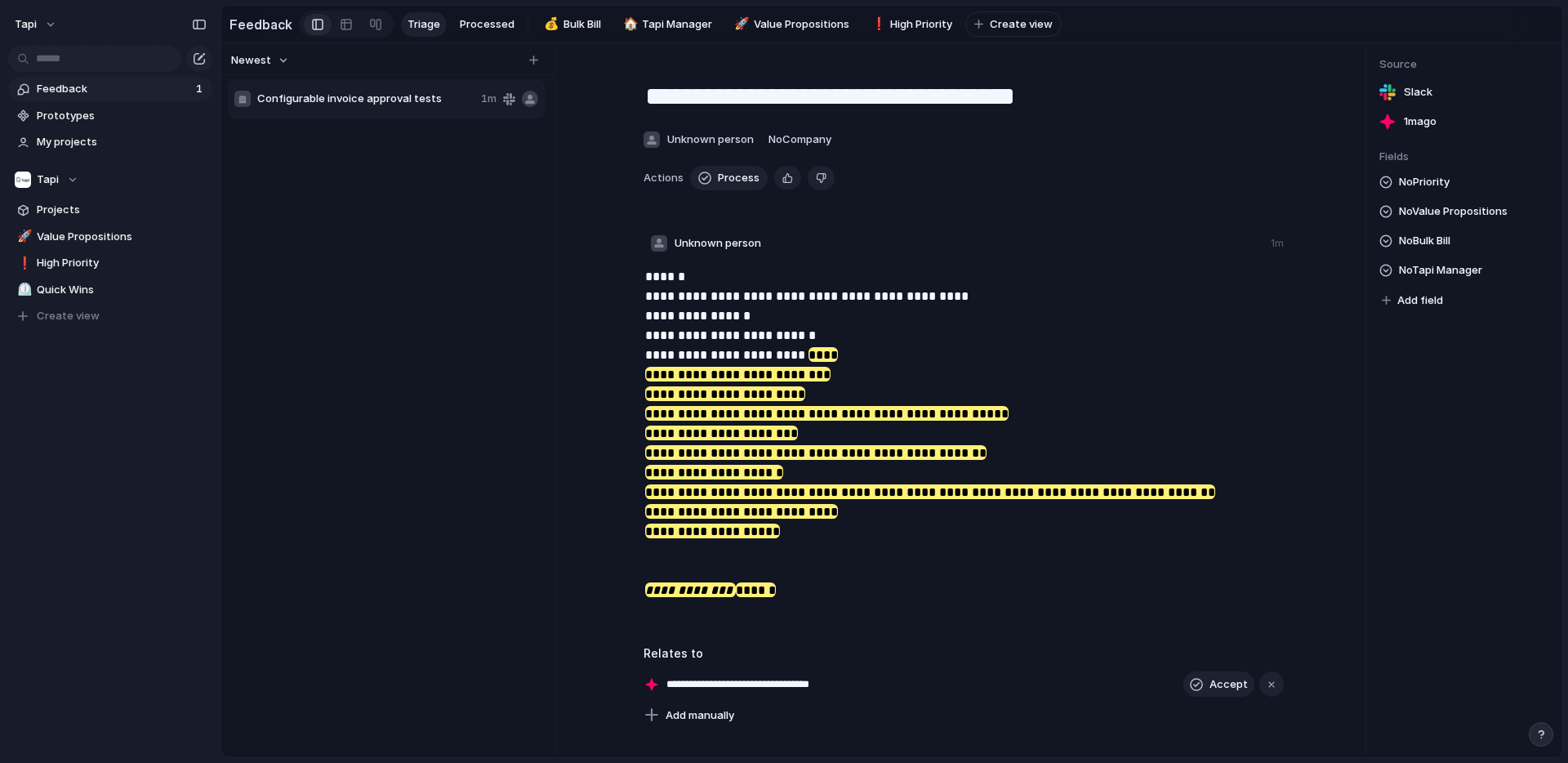
click at [829, 424] on p "**********" at bounding box center [965, 433] width 640 height 333
click at [920, 334] on p "**********" at bounding box center [965, 433] width 640 height 333
click at [1017, 575] on p "**********" at bounding box center [965, 433] width 640 height 333
drag, startPoint x: 819, startPoint y: 602, endPoint x: 603, endPoint y: 322, distance: 353.6
click at [602, 318] on div "**********" at bounding box center [965, 439] width 735 height 362
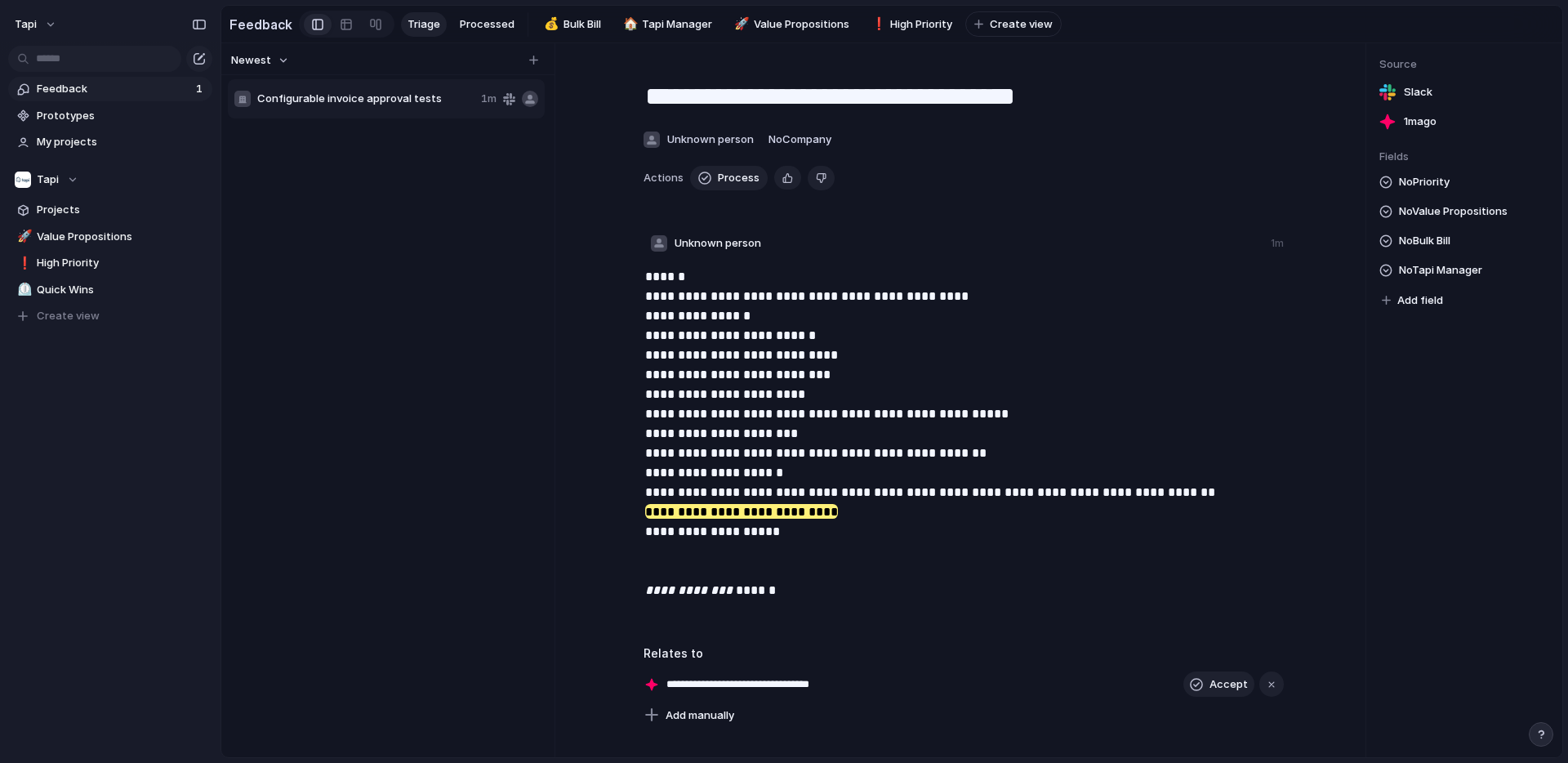
drag, startPoint x: 809, startPoint y: 356, endPoint x: 810, endPoint y: 551, distance: 195.0
drag, startPoint x: 824, startPoint y: 517, endPoint x: 680, endPoint y: 520, distance: 144.0
click at [836, 524] on p "**********" at bounding box center [965, 433] width 640 height 333
drag, startPoint x: 825, startPoint y: 512, endPoint x: 619, endPoint y: 515, distance: 206.0
click at [619, 515] on div "**********" at bounding box center [965, 440] width 713 height 346
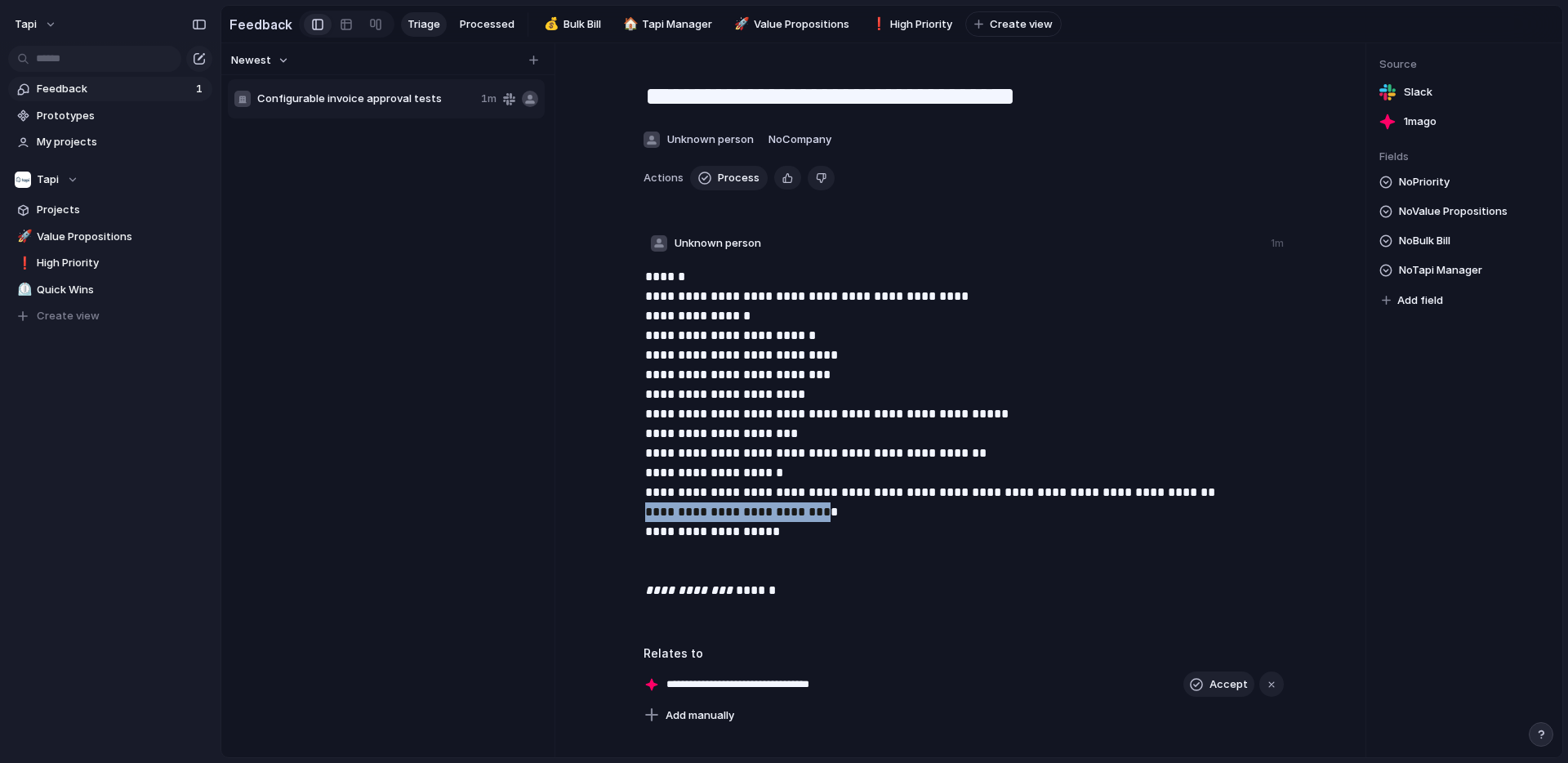
click at [619, 515] on div "**********" at bounding box center [965, 440] width 713 height 346
click at [801, 472] on p "**********" at bounding box center [965, 433] width 640 height 333
click at [1427, 193] on div "No Priority No Value Propositions No Bulk Bill No Tapi Manager Add field" at bounding box center [1464, 242] width 170 height 139
click at [1427, 187] on span "No Priority" at bounding box center [1424, 182] width 51 height 19
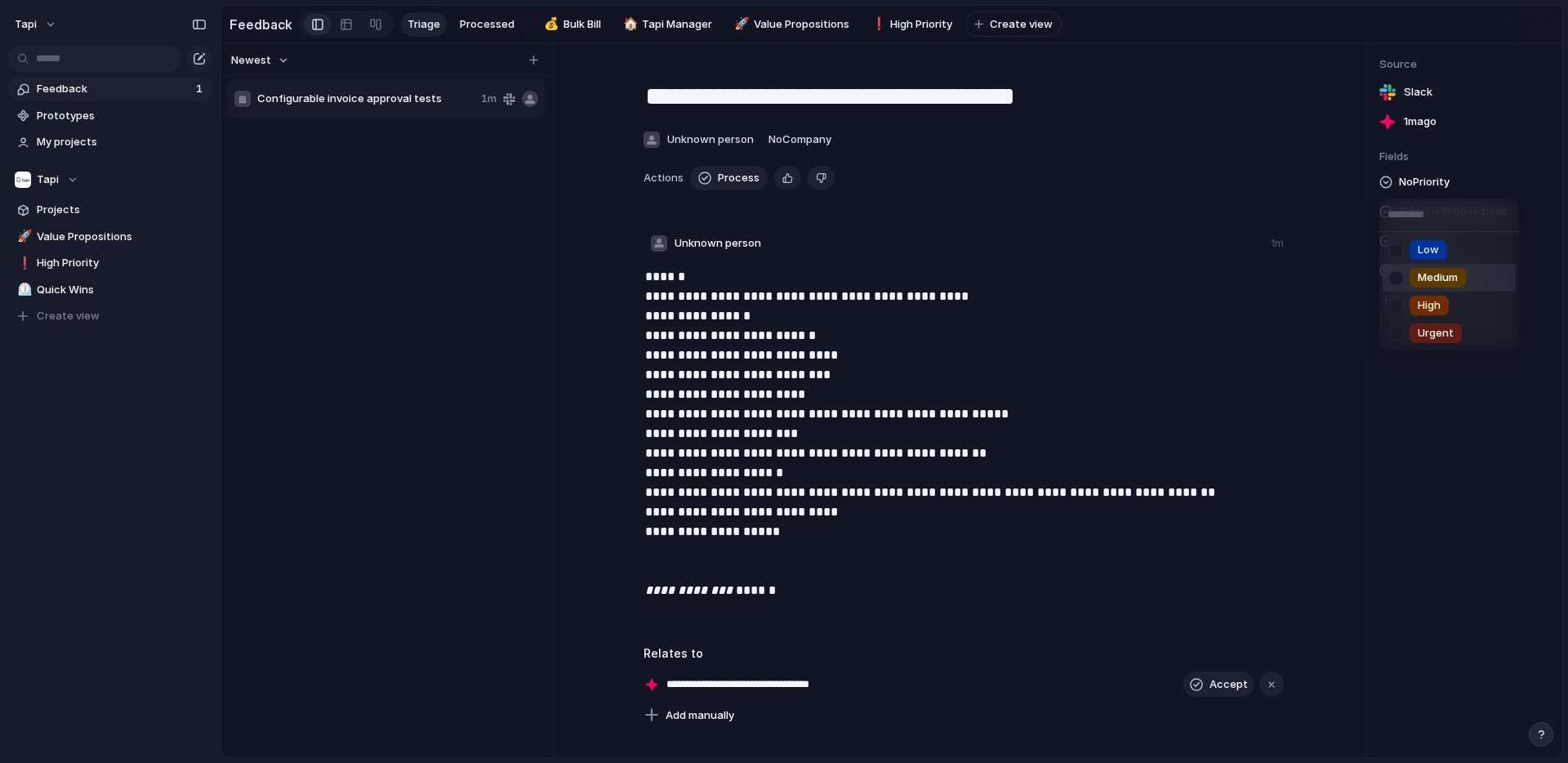
click at [1432, 278] on span "Medium" at bounding box center [1437, 278] width 40 height 17
click at [1438, 208] on span "No Value Propositions" at bounding box center [1453, 211] width 109 height 19
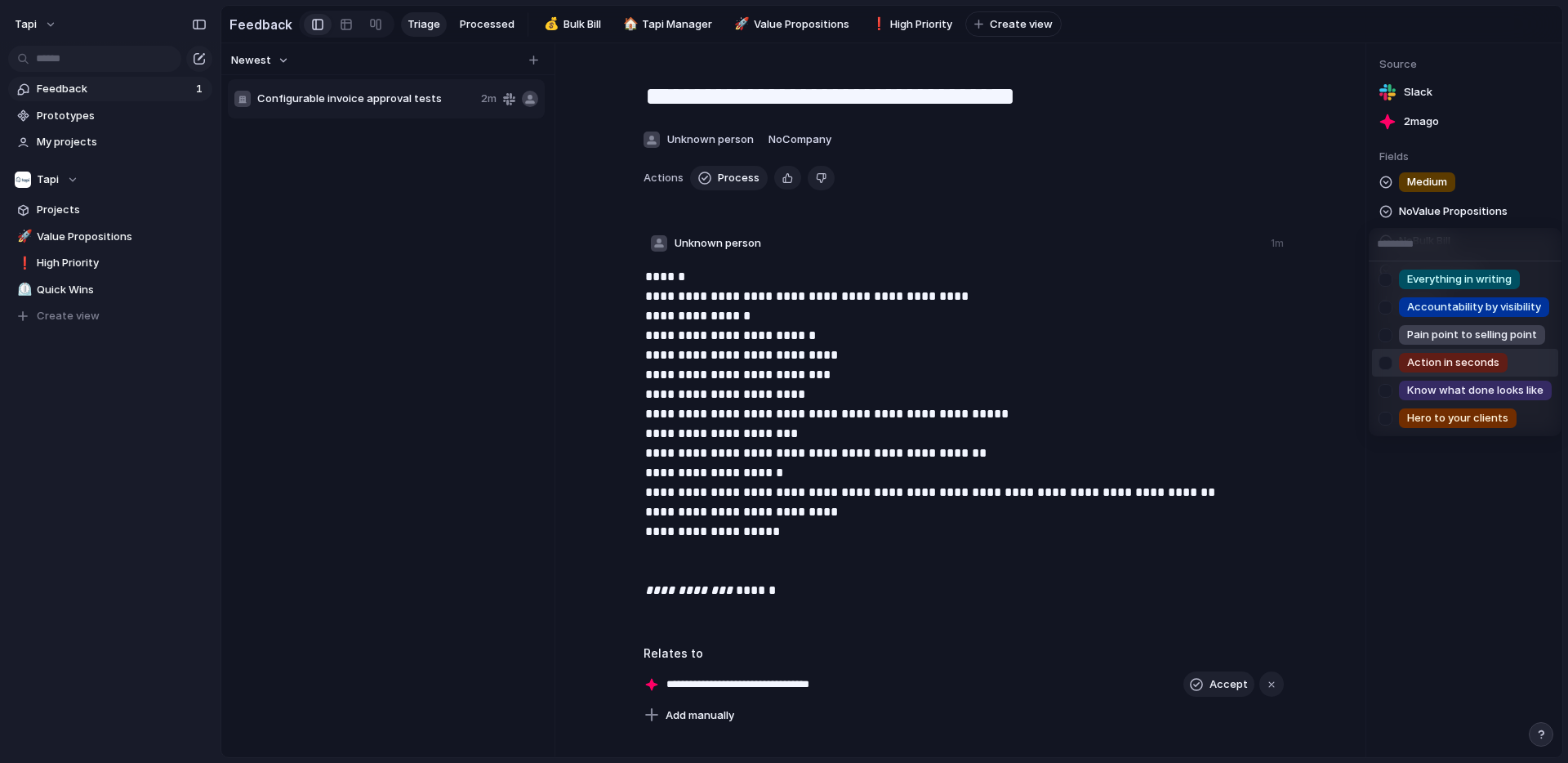
click at [1388, 353] on div at bounding box center [1386, 363] width 28 height 28
click at [1355, 217] on div "Everything in writing Accountability by visibility Pain point to selling point …" at bounding box center [784, 382] width 1568 height 763
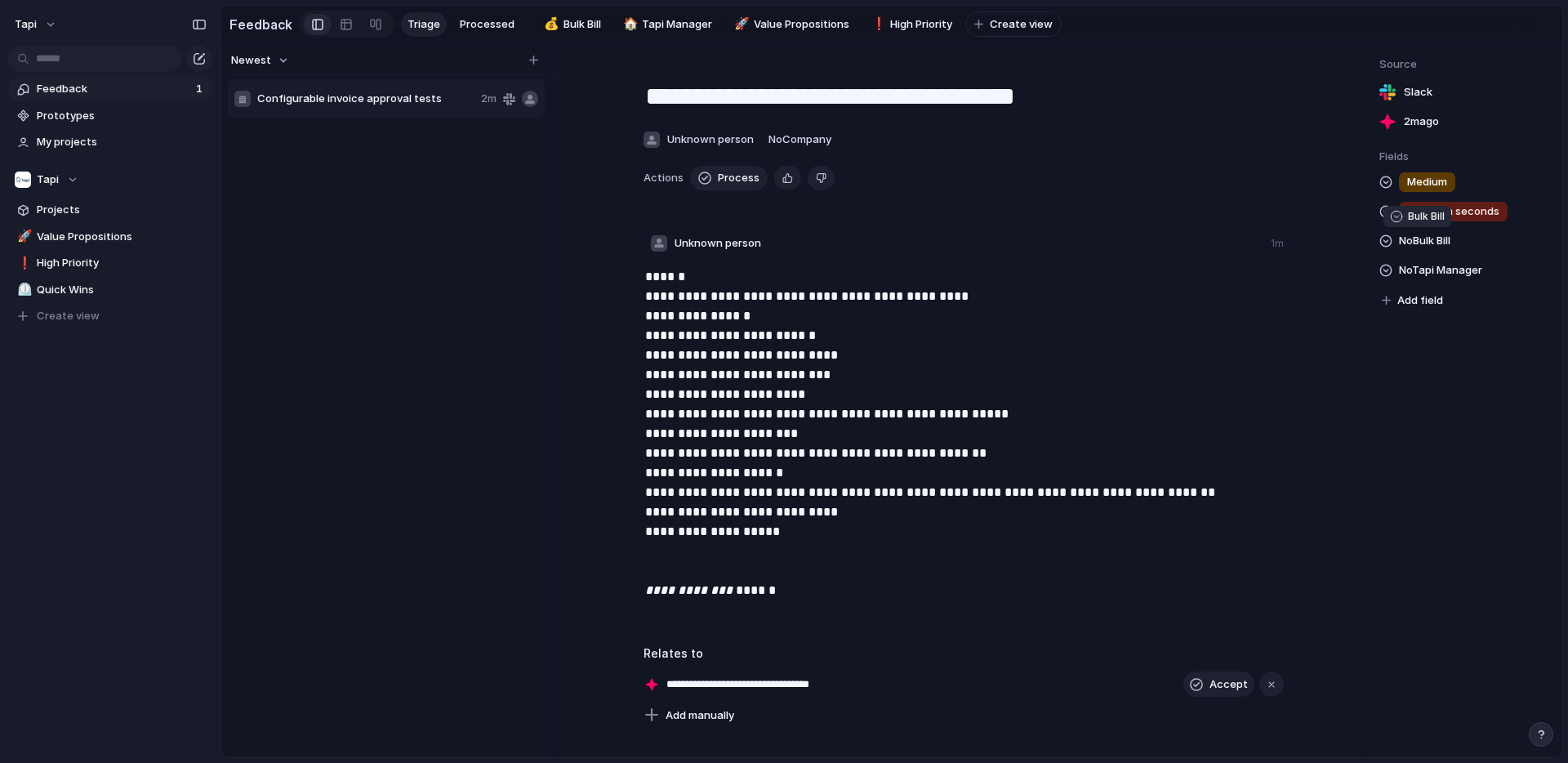
click at [1409, 248] on span "No Bulk Bill" at bounding box center [1424, 240] width 51 height 19
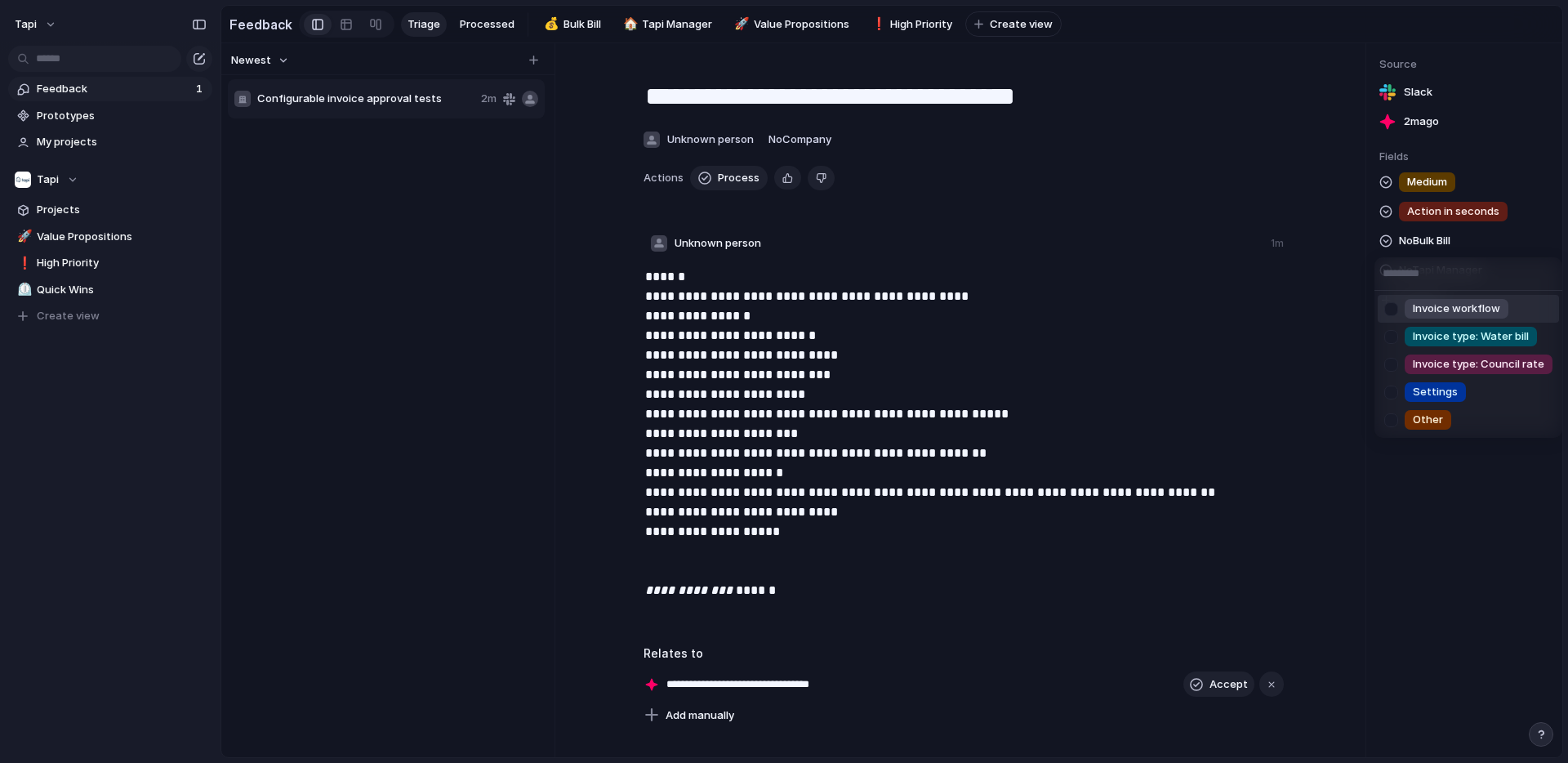
click at [1412, 310] on div "Invoice workflow" at bounding box center [1457, 308] width 104 height 19
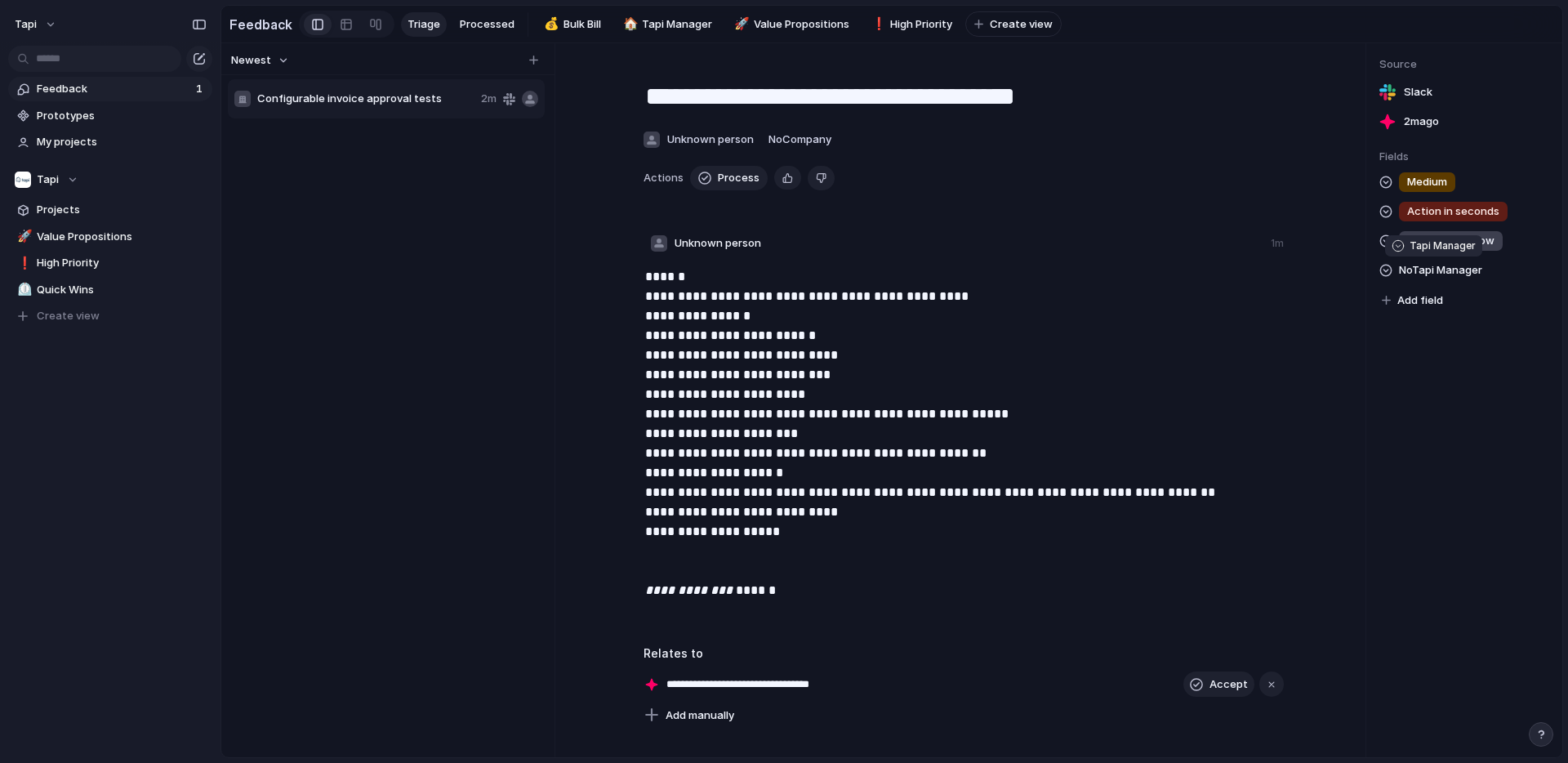
click at [1419, 264] on span "No Tapi Manager" at bounding box center [1441, 269] width 84 height 19
click at [1334, 296] on div "Inbox Job workflow Recurring jobs Supplier compliance Assets Metrics Integratio…" at bounding box center [784, 382] width 1568 height 763
click at [1418, 300] on span "Add field" at bounding box center [1420, 300] width 46 height 17
click at [1359, 507] on div "Bulk Bill Priority Tapi Manager Value Propositions" at bounding box center [784, 382] width 1568 height 763
drag, startPoint x: 929, startPoint y: 346, endPoint x: 915, endPoint y: 329, distance: 22.0
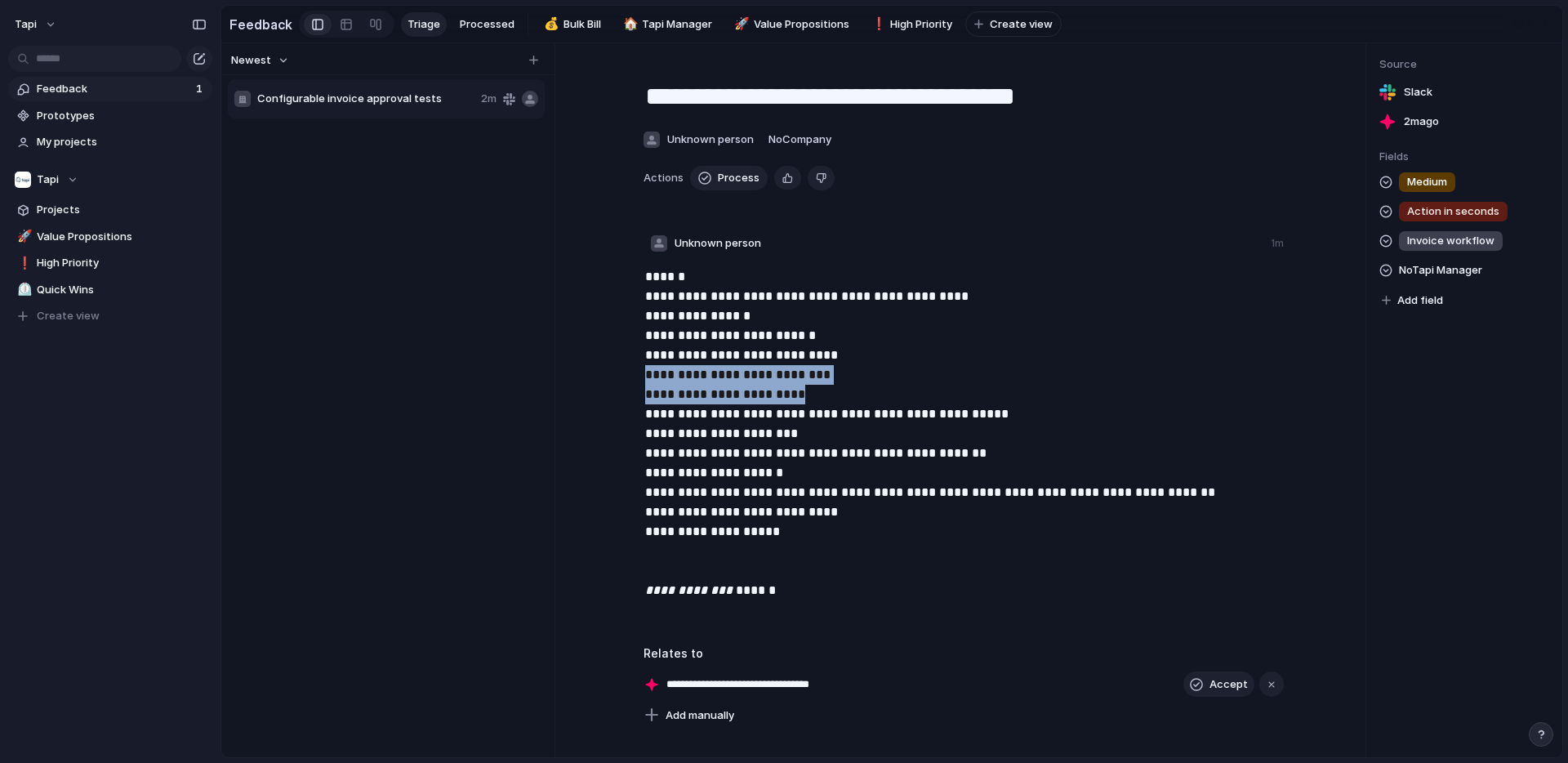
click at [918, 335] on p "**********" at bounding box center [965, 433] width 640 height 333
click at [829, 285] on p "**********" at bounding box center [965, 433] width 640 height 333
click at [731, 179] on span "Process" at bounding box center [739, 178] width 42 height 17
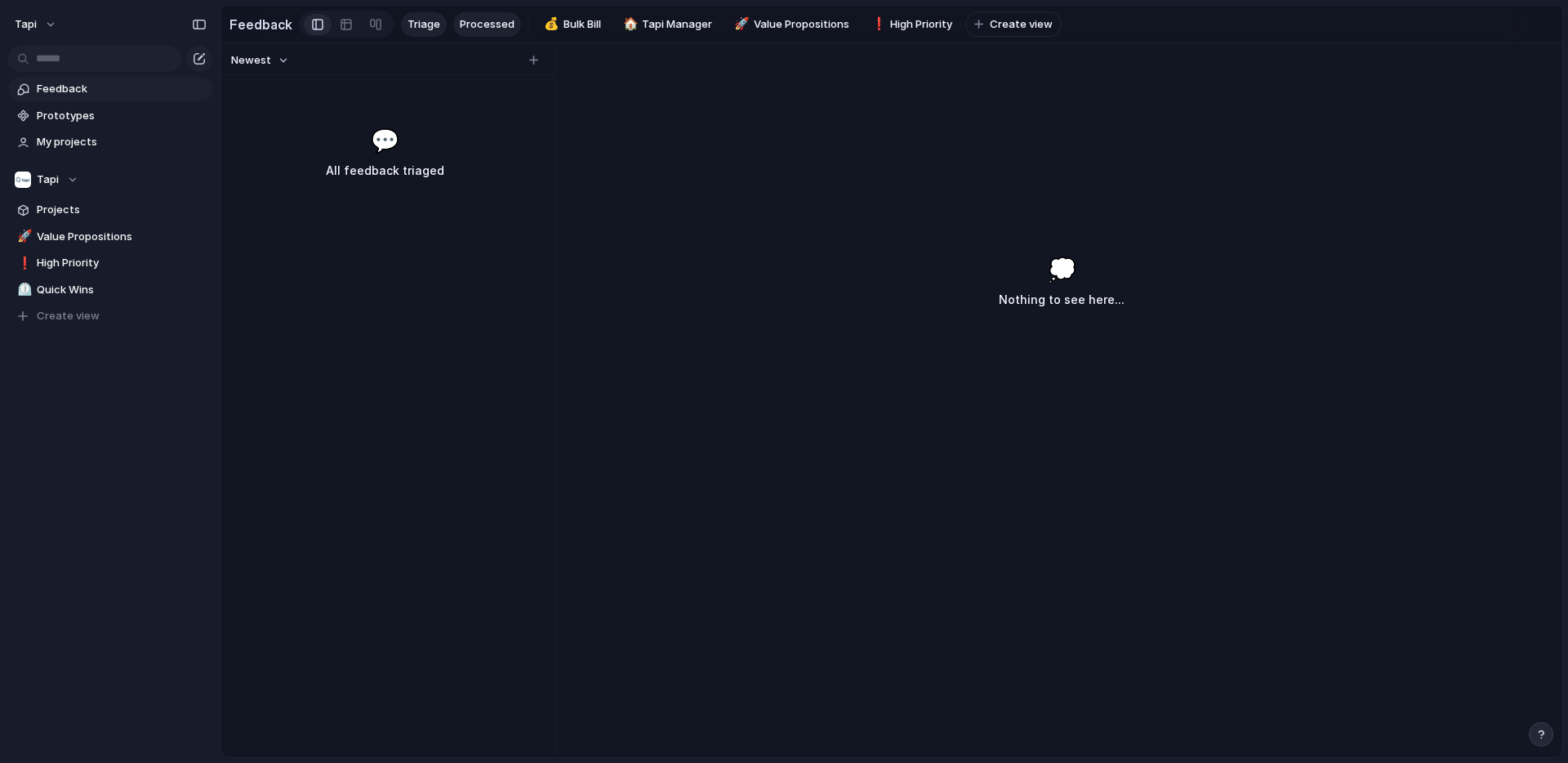
click at [489, 24] on span "Processed" at bounding box center [487, 25] width 54 height 17
click at [353, 137] on span "Configurable invoice approval tests" at bounding box center [340, 132] width 151 height 13
click at [392, 143] on div "**********" at bounding box center [433, 131] width 381 height 29
click at [316, 55] on span "Fields" at bounding box center [330, 59] width 29 height 17
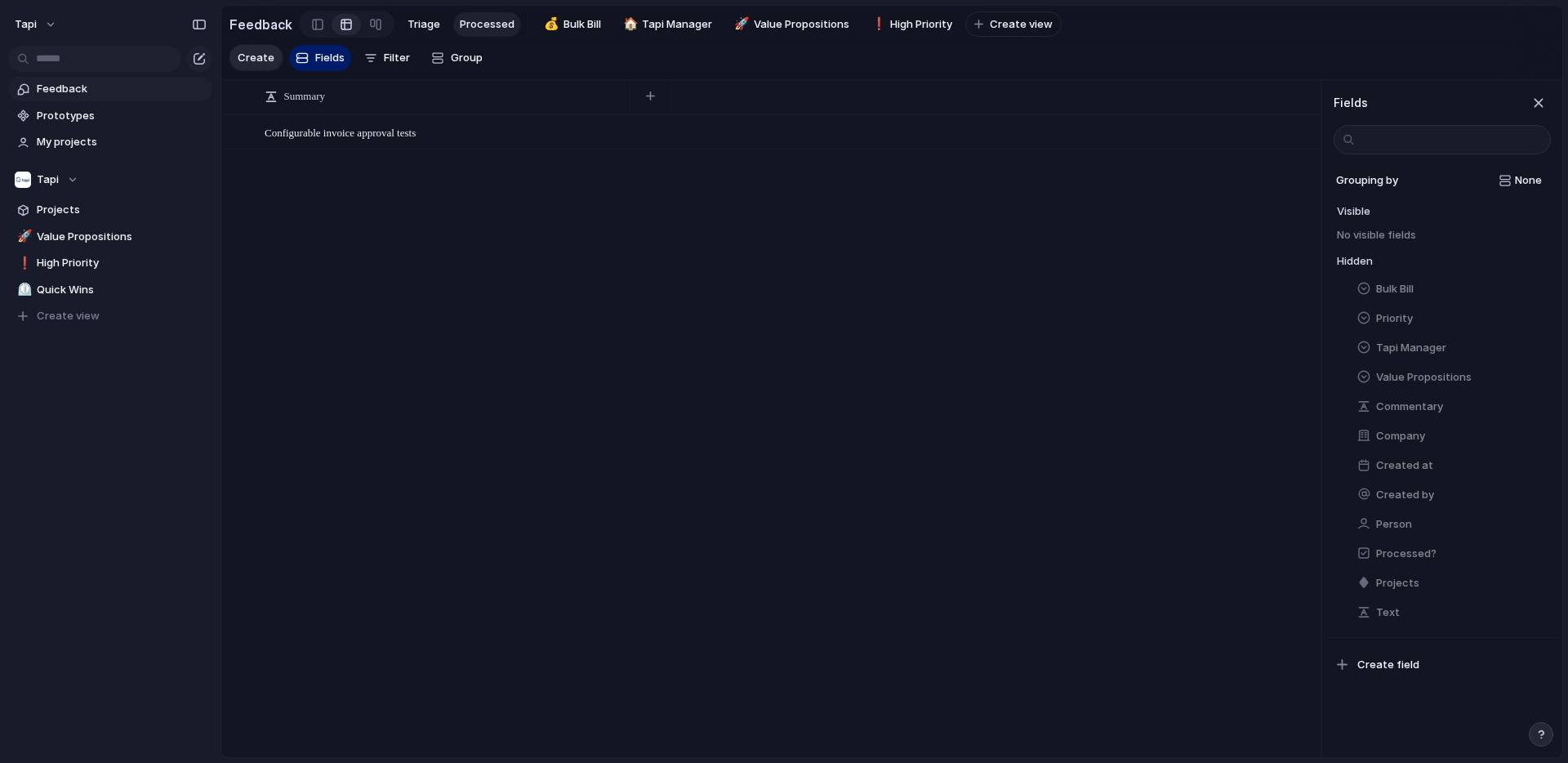
click at [1341, 286] on div "Bulk Bill" at bounding box center [1444, 289] width 214 height 29
click at [1529, 290] on div "button" at bounding box center [1534, 289] width 13 height 13
click at [1479, 297] on button "Priority" at bounding box center [1450, 299] width 201 height 26
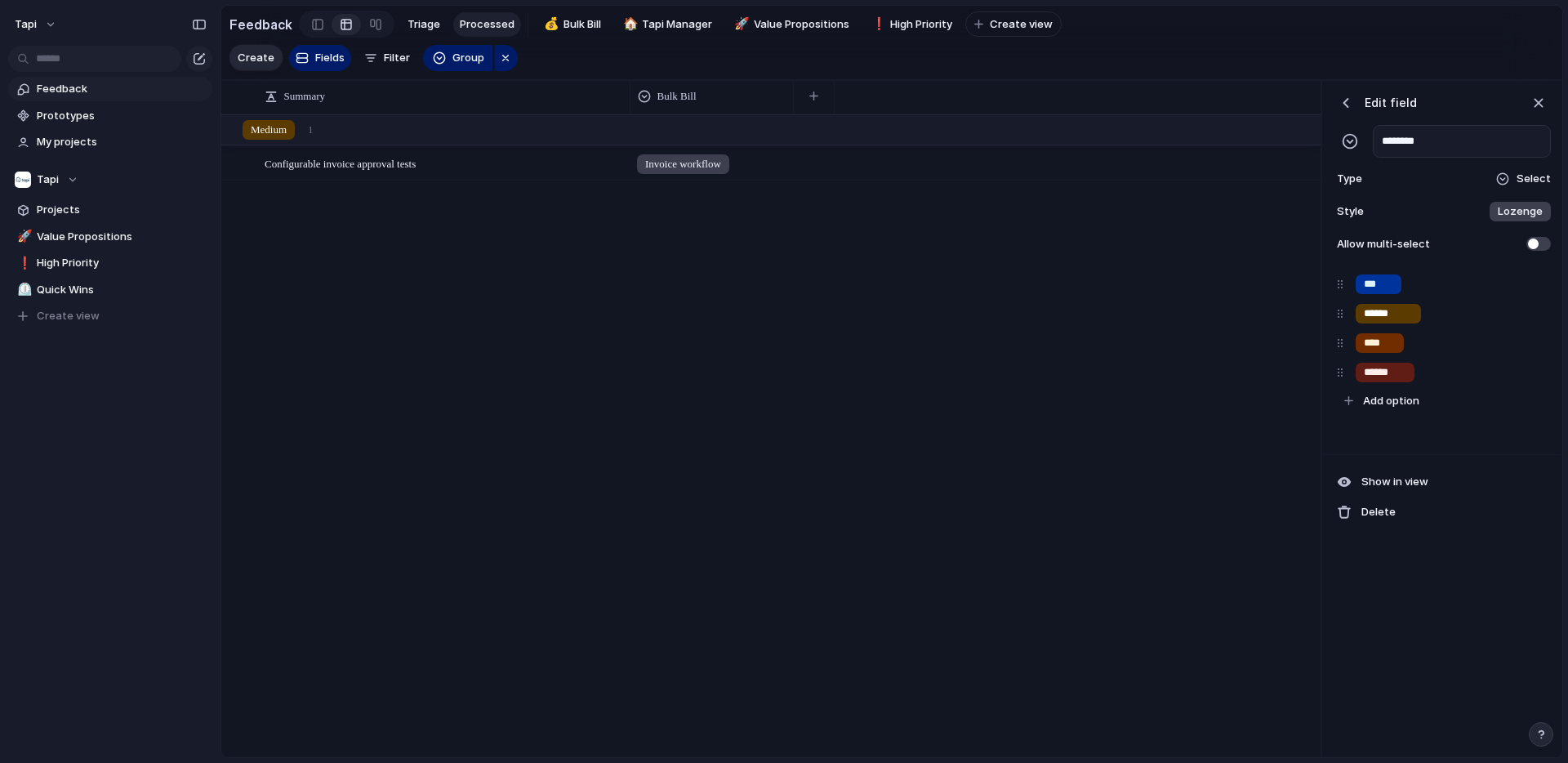
click at [1351, 101] on div "button" at bounding box center [1346, 103] width 17 height 17
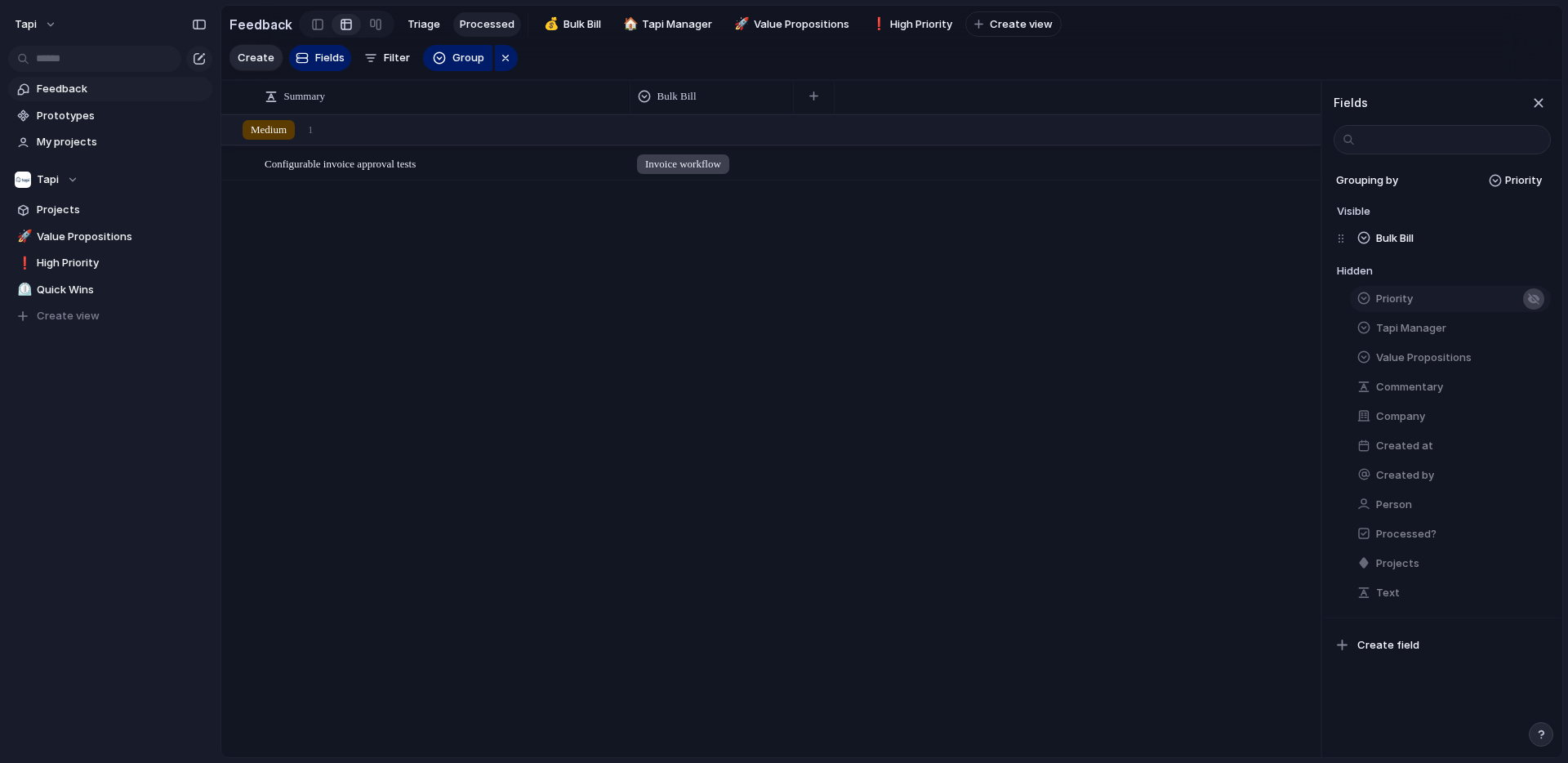
click at [1537, 296] on button "button" at bounding box center [1533, 299] width 21 height 21
click at [1539, 325] on button "button" at bounding box center [1533, 328] width 21 height 21
click at [1545, 359] on button "Value Propositions" at bounding box center [1450, 357] width 201 height 26
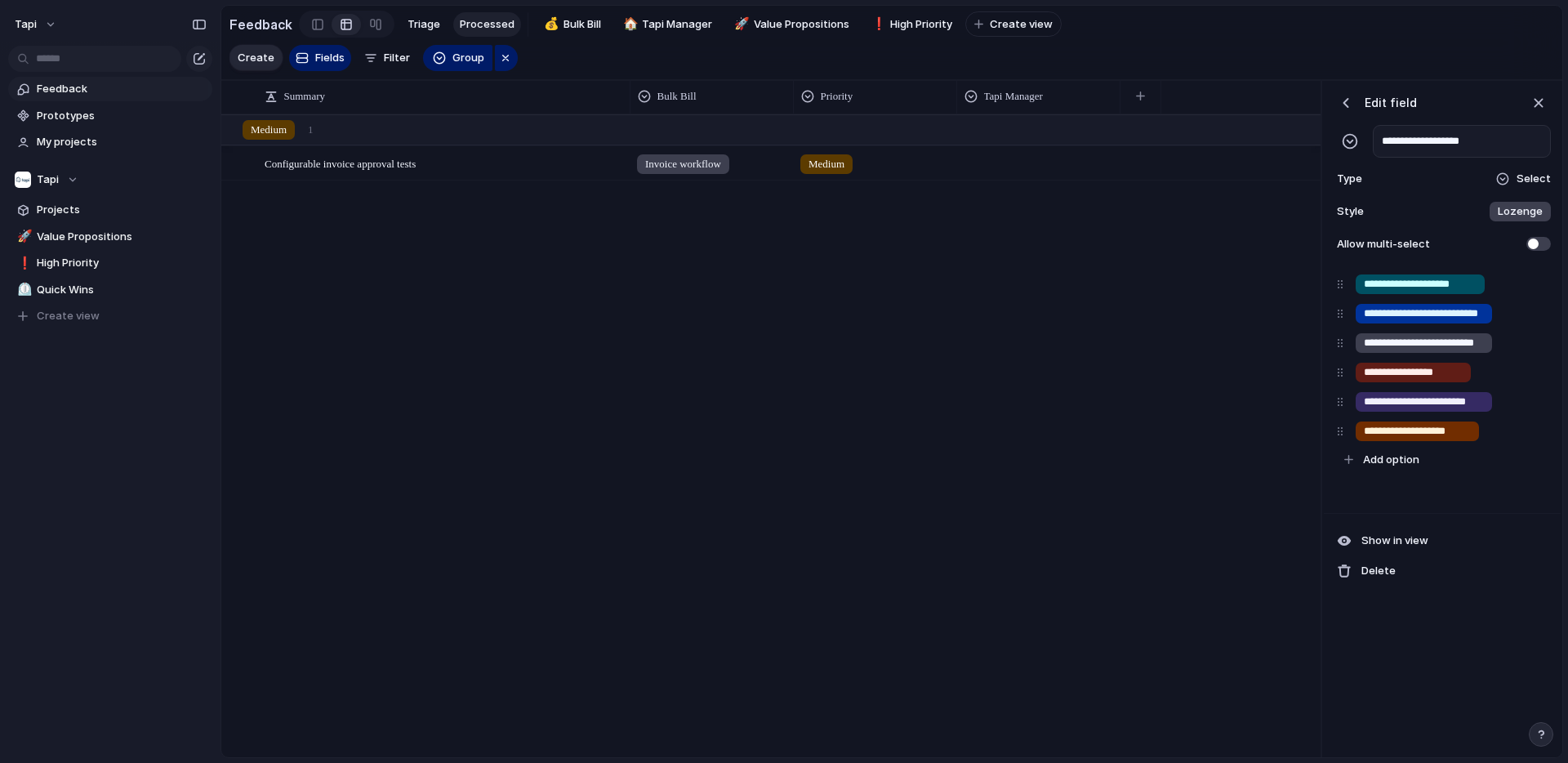
click at [1343, 108] on div "button" at bounding box center [1346, 103] width 17 height 17
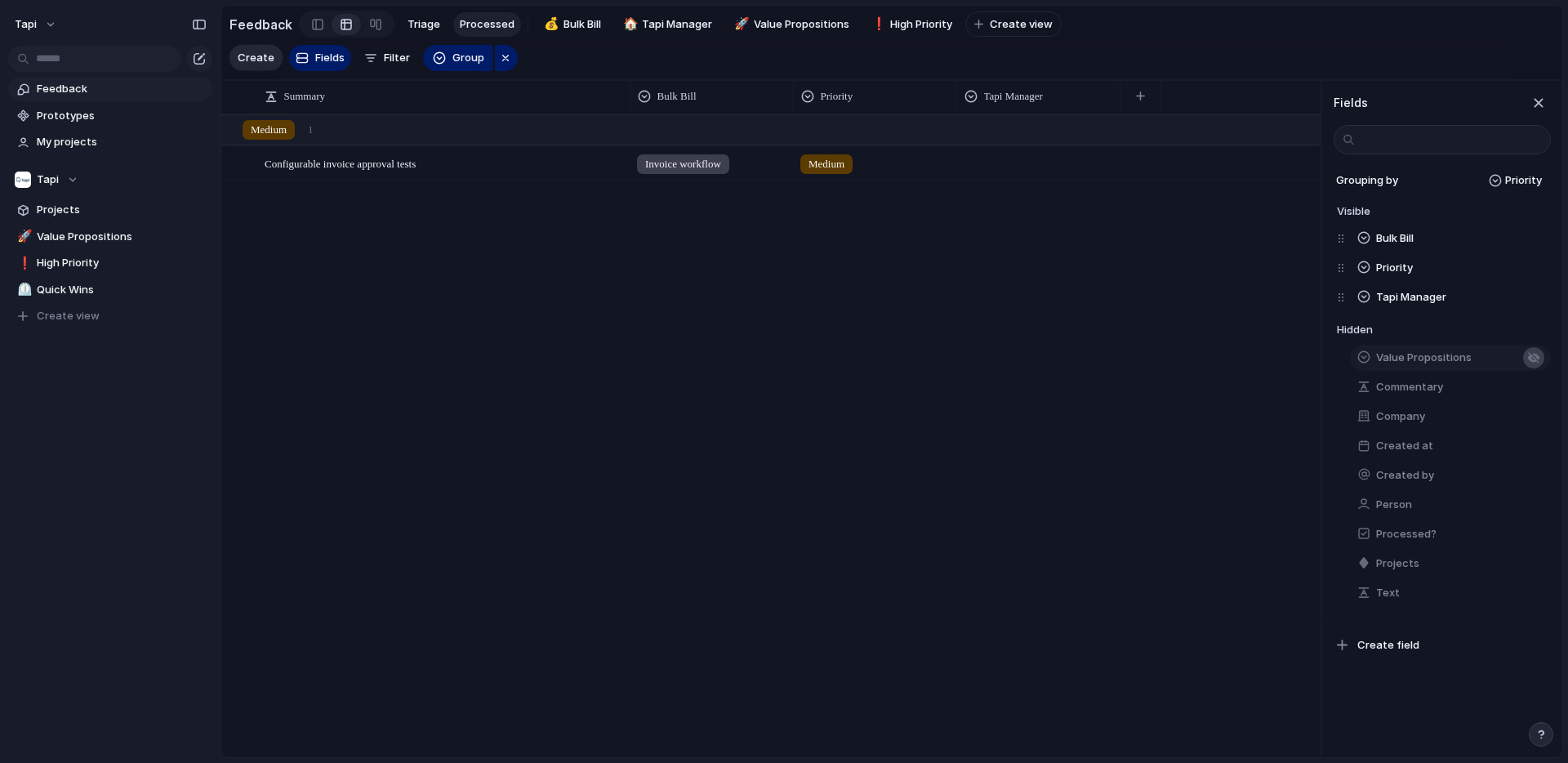
click at [1536, 361] on div "button" at bounding box center [1534, 358] width 13 height 13
click at [1533, 388] on div "button" at bounding box center [1534, 387] width 13 height 13
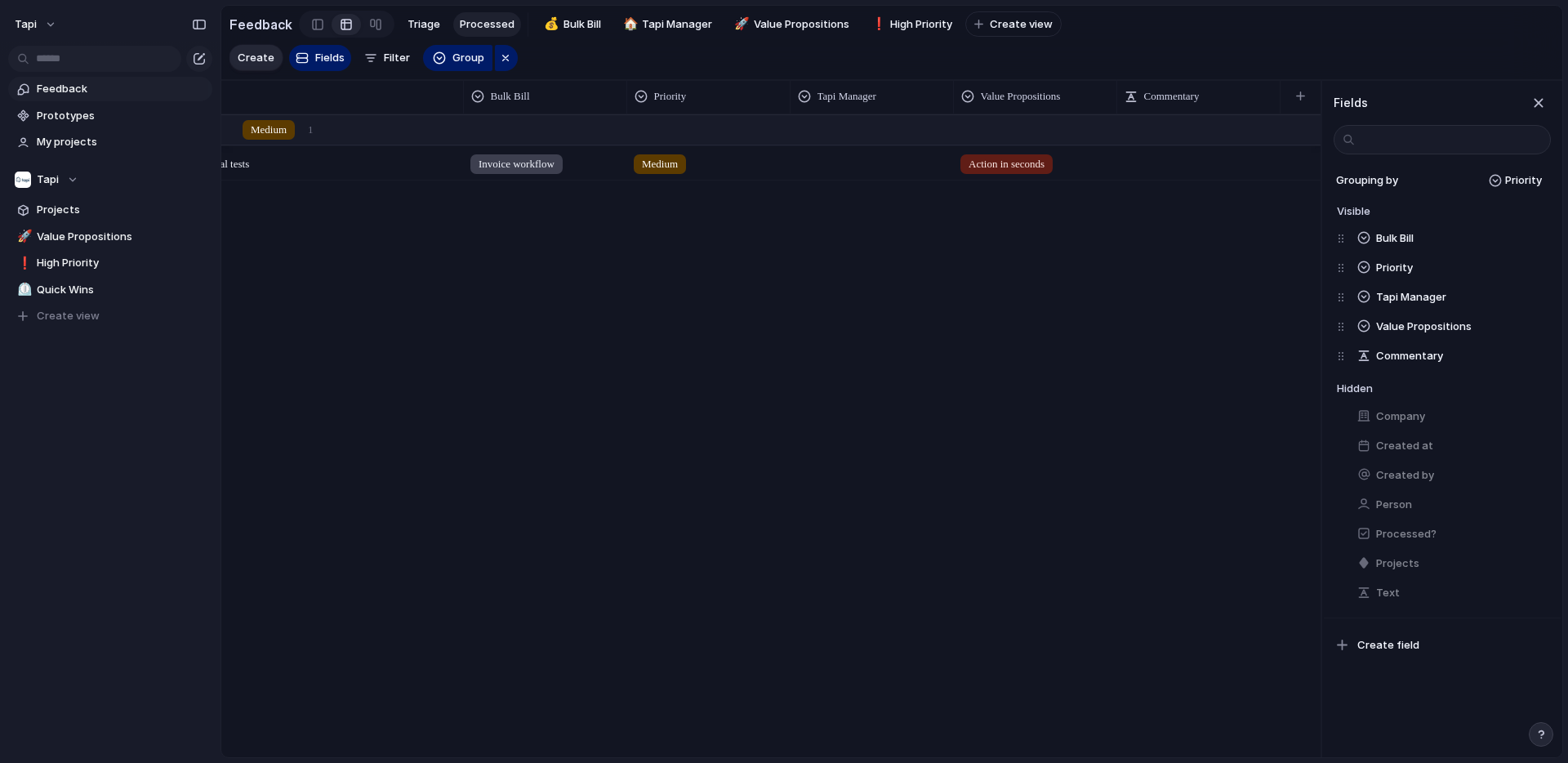
click at [1170, 401] on div "Configurable invoice approval tests Open Invoice workflow Medium Action in seco…" at bounding box center [771, 435] width 1099 height 642
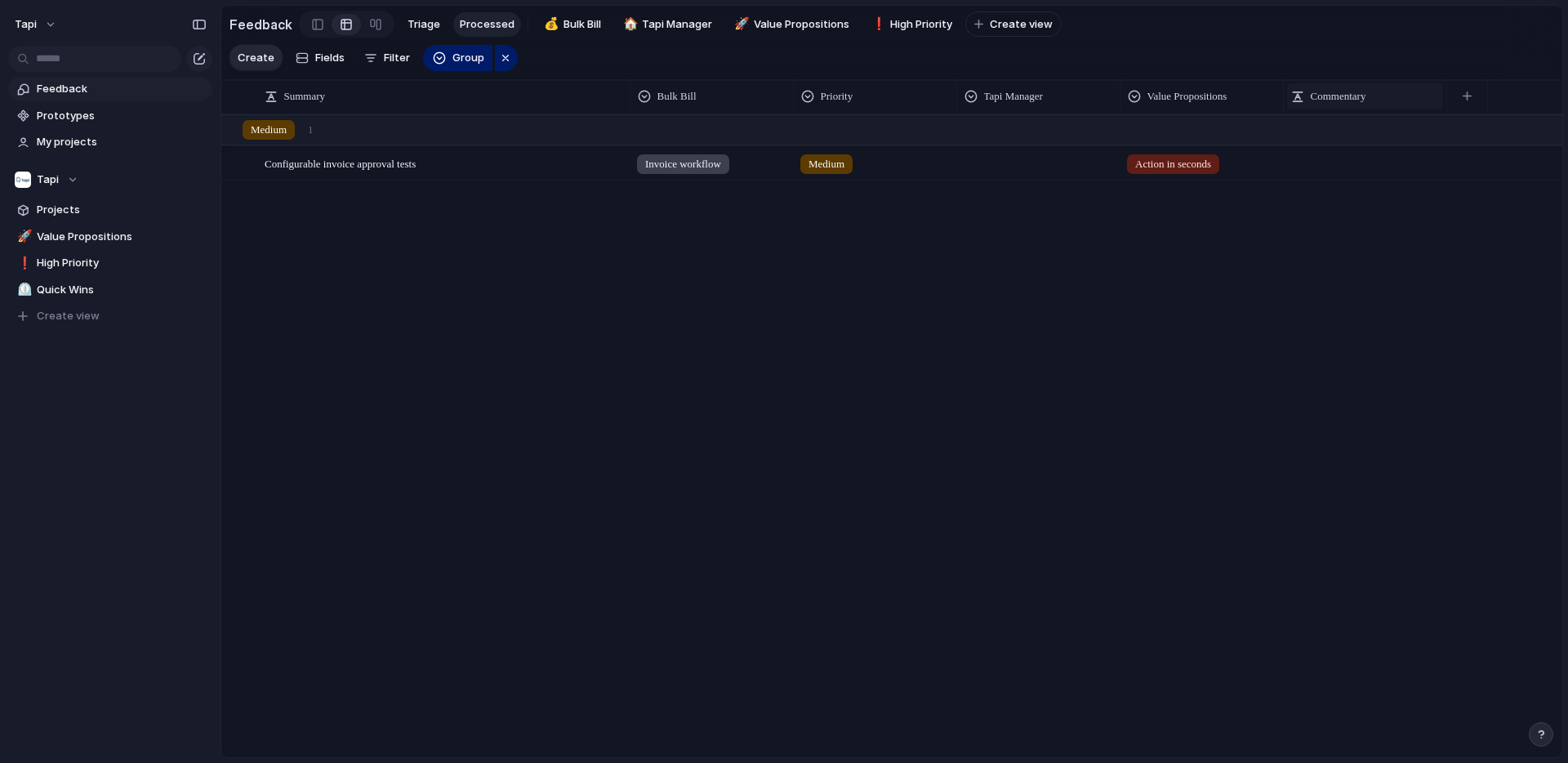
click at [1334, 93] on span "Commentary" at bounding box center [1339, 96] width 55 height 17
click at [1334, 93] on div "Modify Hide Sort ascending Sort descending" at bounding box center [784, 382] width 1568 height 763
drag, startPoint x: 826, startPoint y: 95, endPoint x: 667, endPoint y: 102, distance: 159.2
drag, startPoint x: 1176, startPoint y: 99, endPoint x: 798, endPoint y: 90, distance: 378.1
drag, startPoint x: 293, startPoint y: 98, endPoint x: 468, endPoint y: 85, distance: 175.5
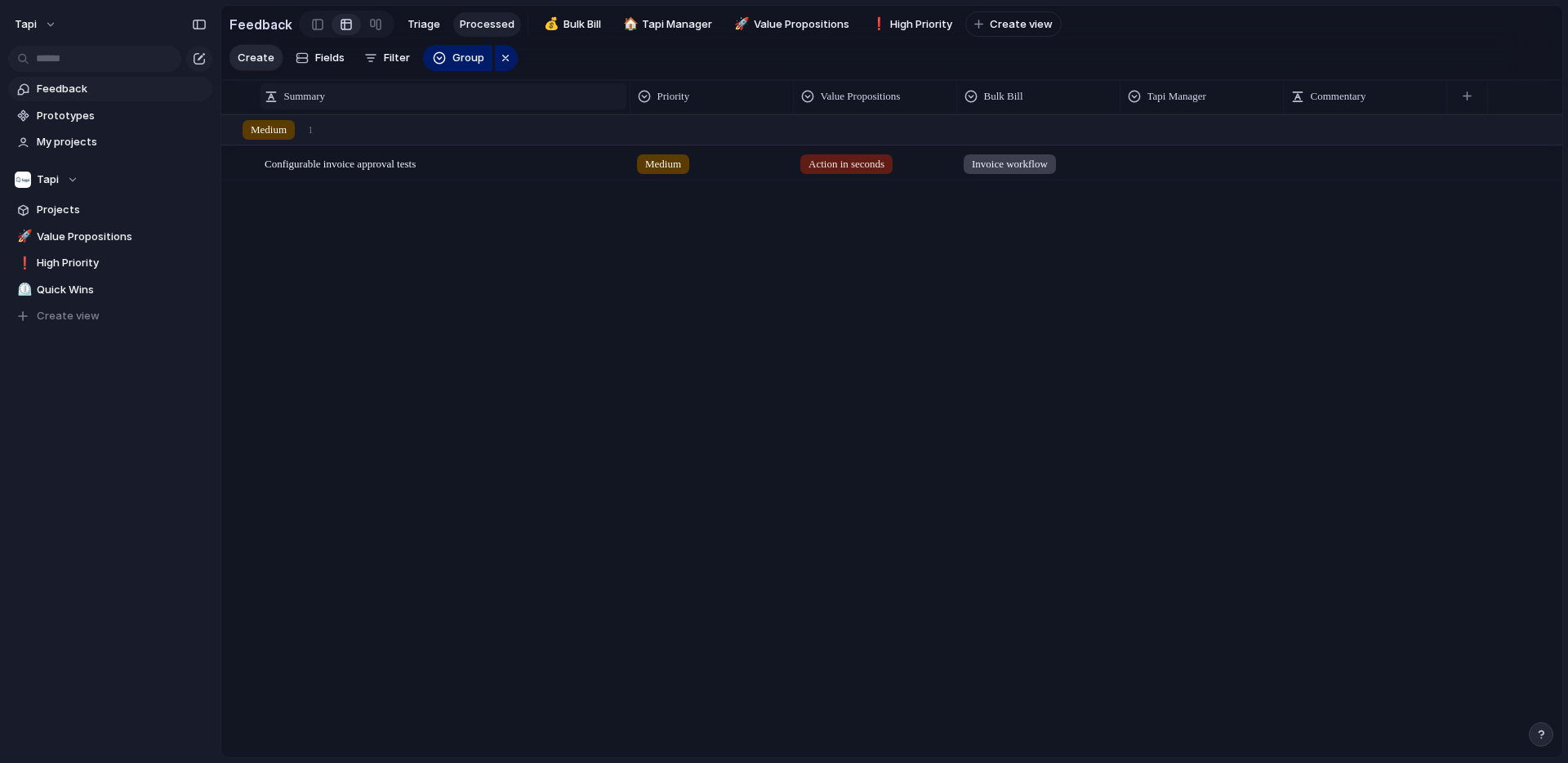
click at [468, 85] on div "Summary" at bounding box center [443, 96] width 366 height 26
click at [387, 100] on div "Modify Hide Sort ascending Sort descending" at bounding box center [784, 382] width 1568 height 763
click at [377, 169] on span "Configurable invoice approval tests" at bounding box center [340, 163] width 151 height 13
click at [597, 171] on span "Open" at bounding box center [601, 164] width 23 height 17
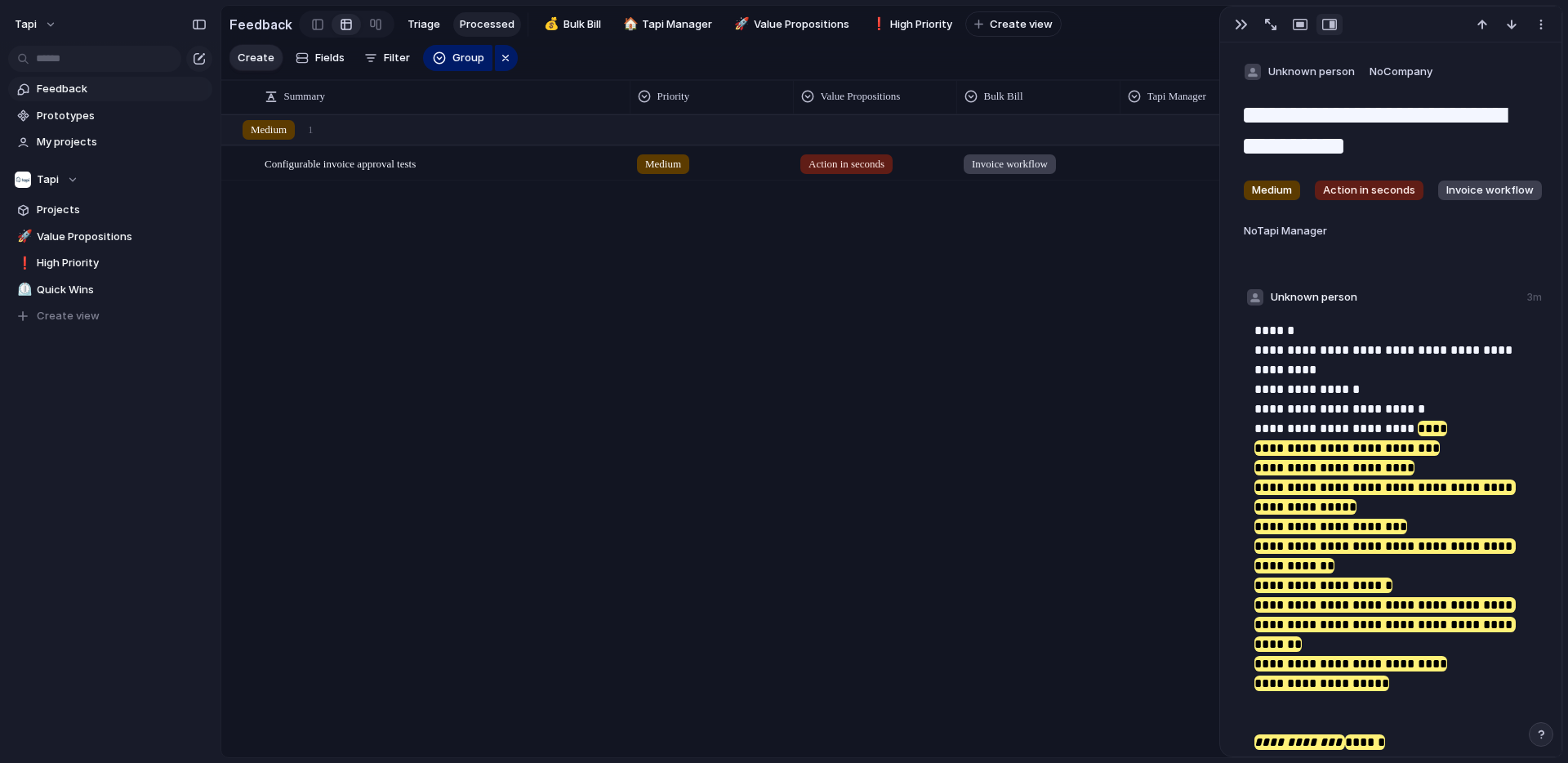
scroll to position [168, 0]
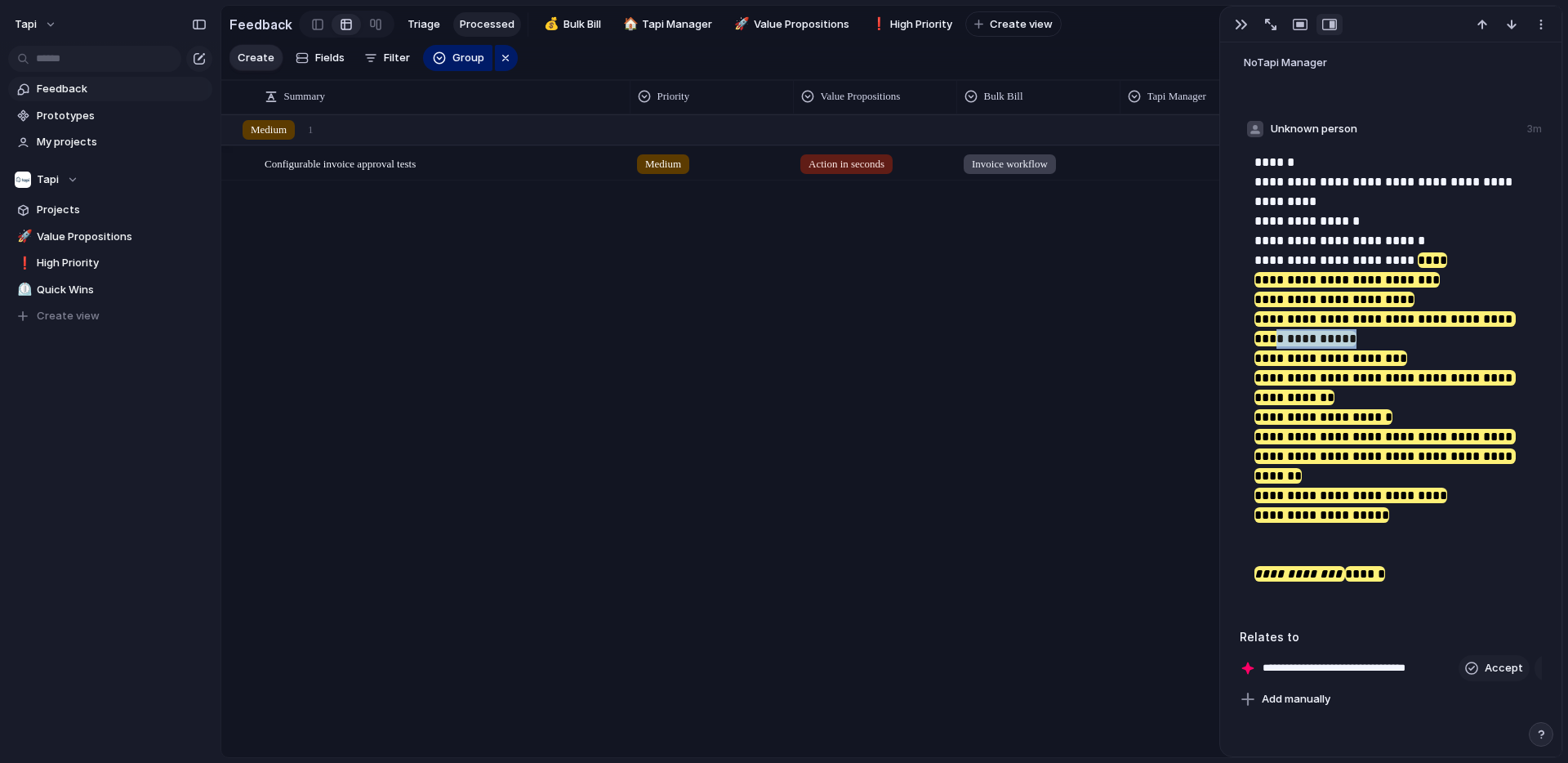
drag, startPoint x: 1352, startPoint y: 337, endPoint x: 1259, endPoint y: 335, distance: 93.0
click at [1259, 335] on p "**********" at bounding box center [1392, 368] width 276 height 431
click at [1273, 335] on mark "**********" at bounding box center [1385, 377] width 261 height 211
drag, startPoint x: 1280, startPoint y: 335, endPoint x: 1325, endPoint y: 338, distance: 45.1
click at [1330, 339] on mark "**********" at bounding box center [1385, 377] width 261 height 211
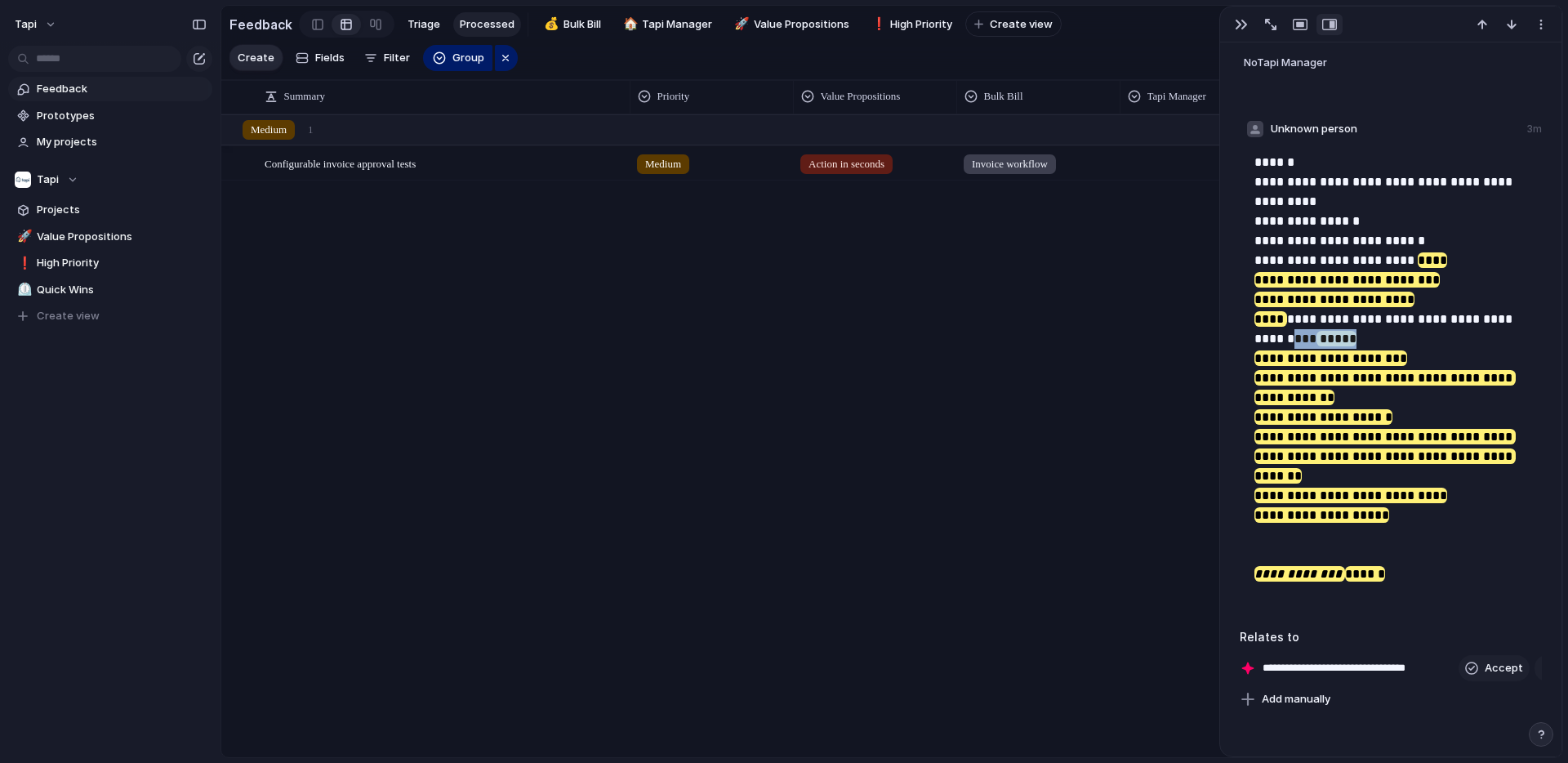
drag, startPoint x: 1325, startPoint y: 338, endPoint x: 1252, endPoint y: 340, distance: 73.0
click at [1342, 339] on p "**********" at bounding box center [1392, 368] width 276 height 431
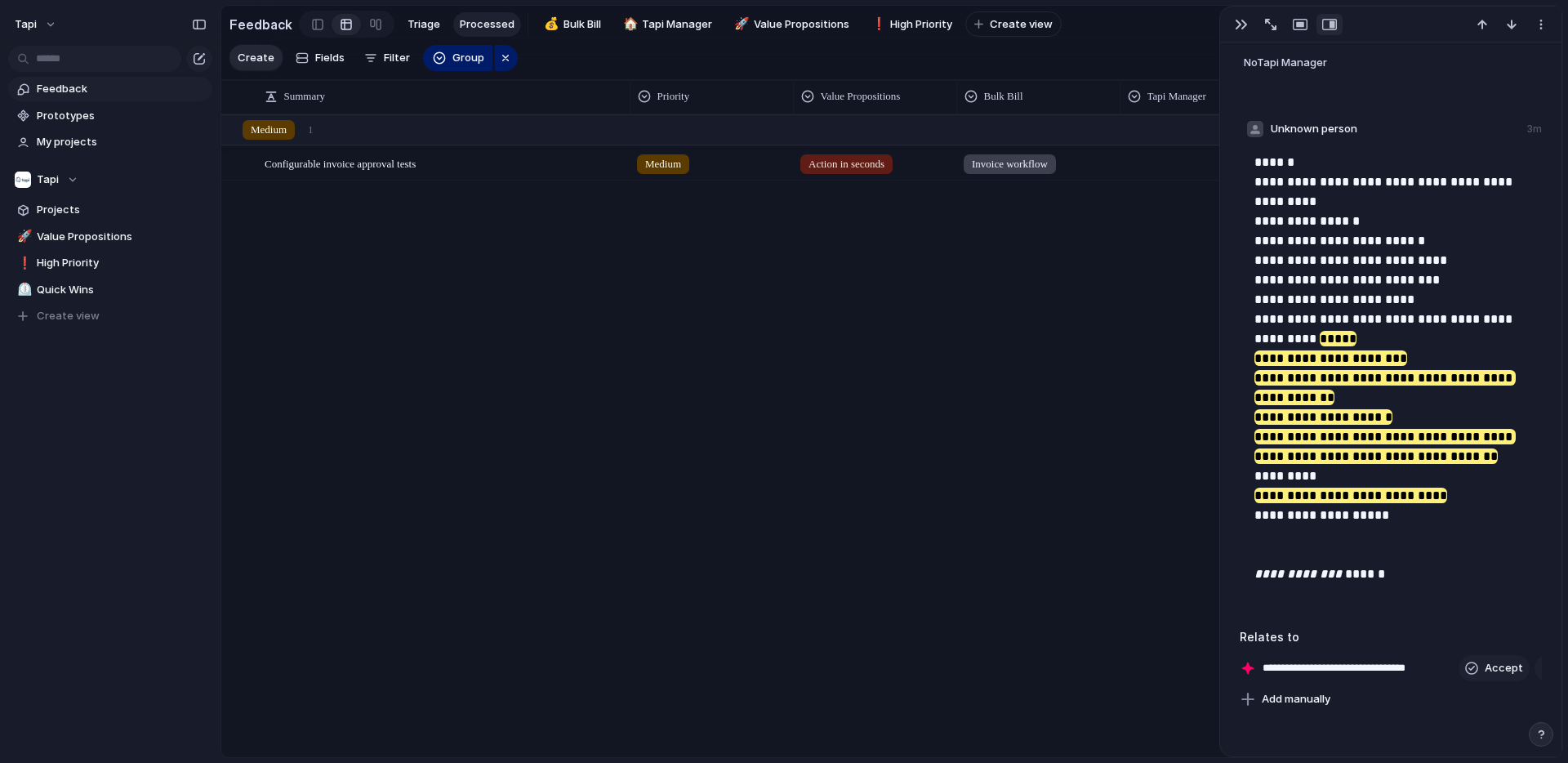
drag, startPoint x: 1300, startPoint y: 337, endPoint x: 1335, endPoint y: 337, distance: 35.0
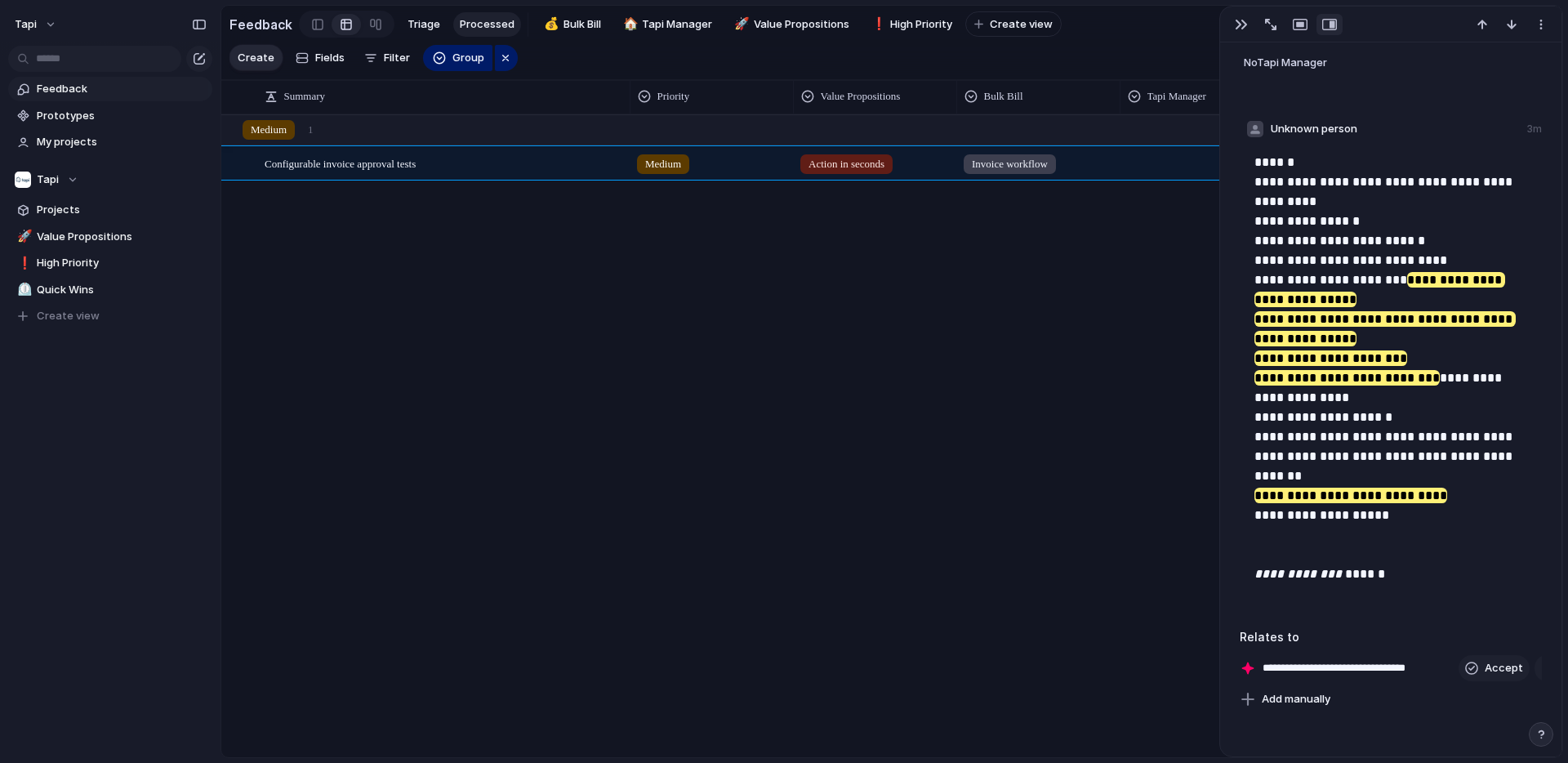
click at [1415, 332] on p "**********" at bounding box center [1392, 368] width 276 height 431
click at [1524, 504] on p "**********" at bounding box center [1392, 368] width 276 height 431
click at [1340, 129] on span "Unknown person" at bounding box center [1314, 129] width 86 height 17
click at [1291, 125] on span "Unknown person" at bounding box center [1314, 129] width 86 height 17
click at [1458, 134] on div "Unknown person 3m" at bounding box center [1391, 131] width 302 height 24
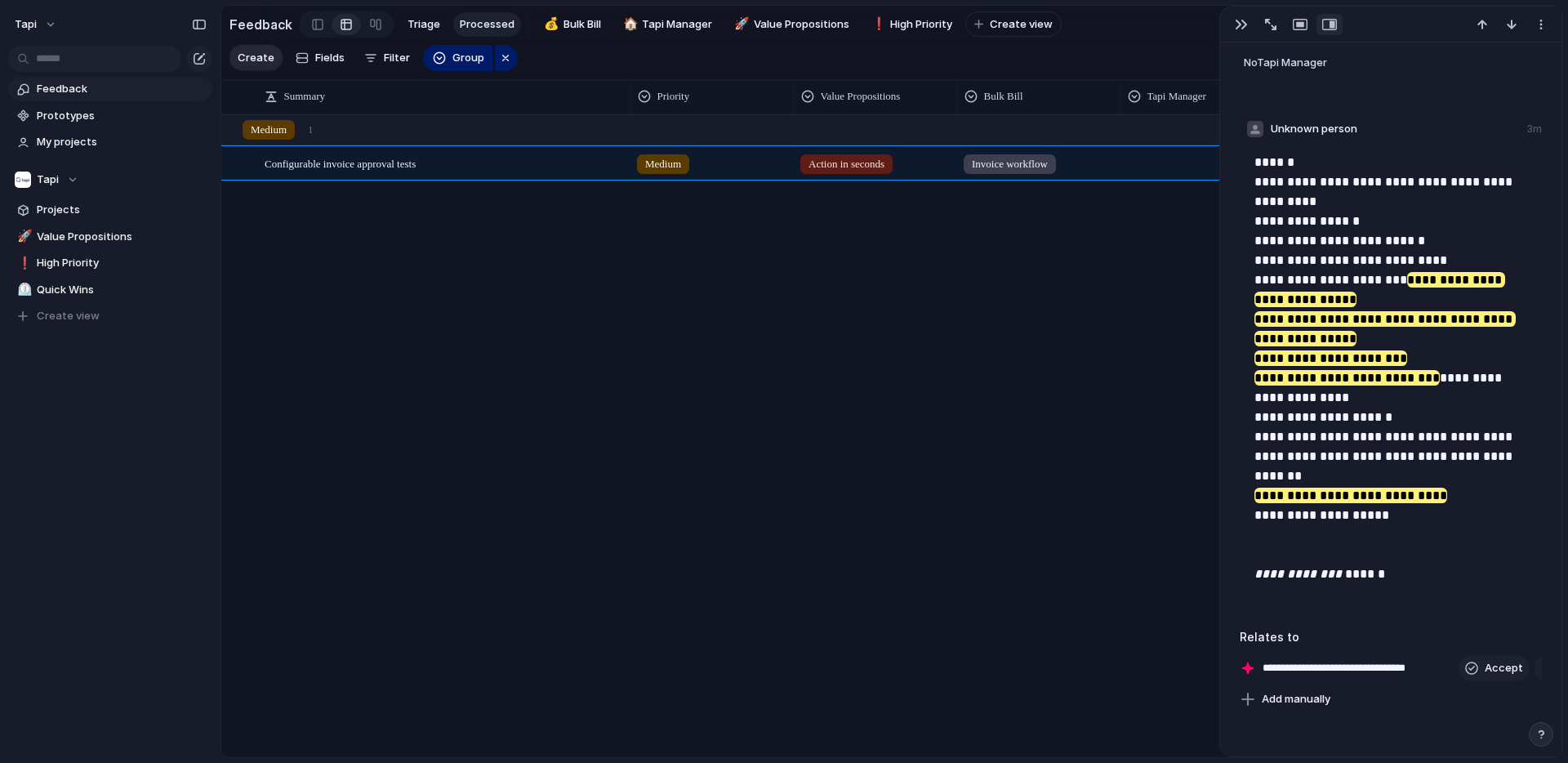
click at [1527, 132] on div "3m" at bounding box center [1535, 129] width 15 height 15
click at [1277, 701] on span "Add manually" at bounding box center [1296, 699] width 69 height 17
click at [1134, 669] on div "Supplier invoice link extraction Allocate held funds for tenant charges" at bounding box center [784, 382] width 1568 height 763
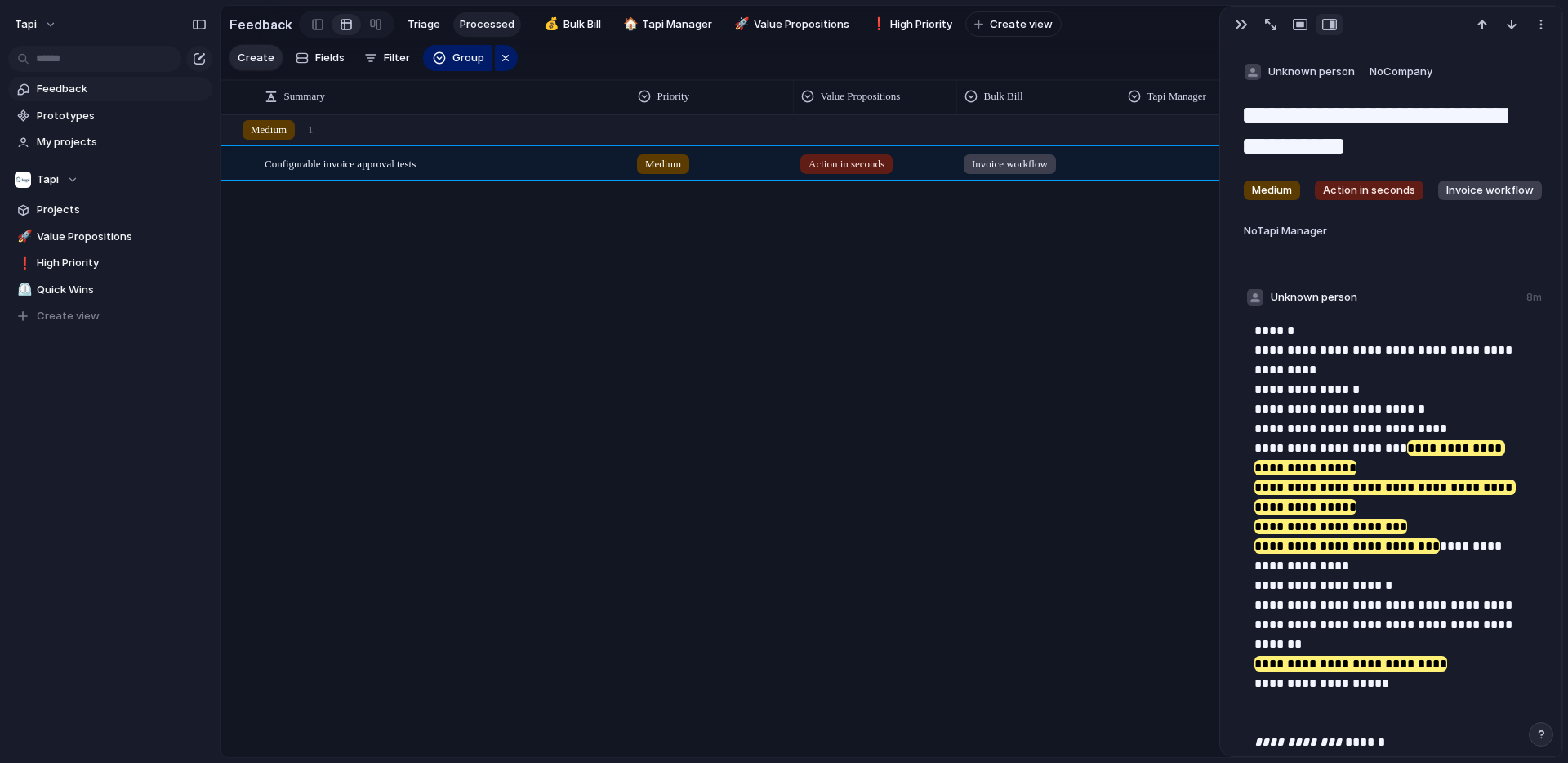
click at [627, 242] on div "Configurable invoice approval tests Open Invoice workflow Medium Action in seco…" at bounding box center [892, 435] width 1341 height 642
click at [1241, 23] on div "button" at bounding box center [1242, 24] width 13 height 13
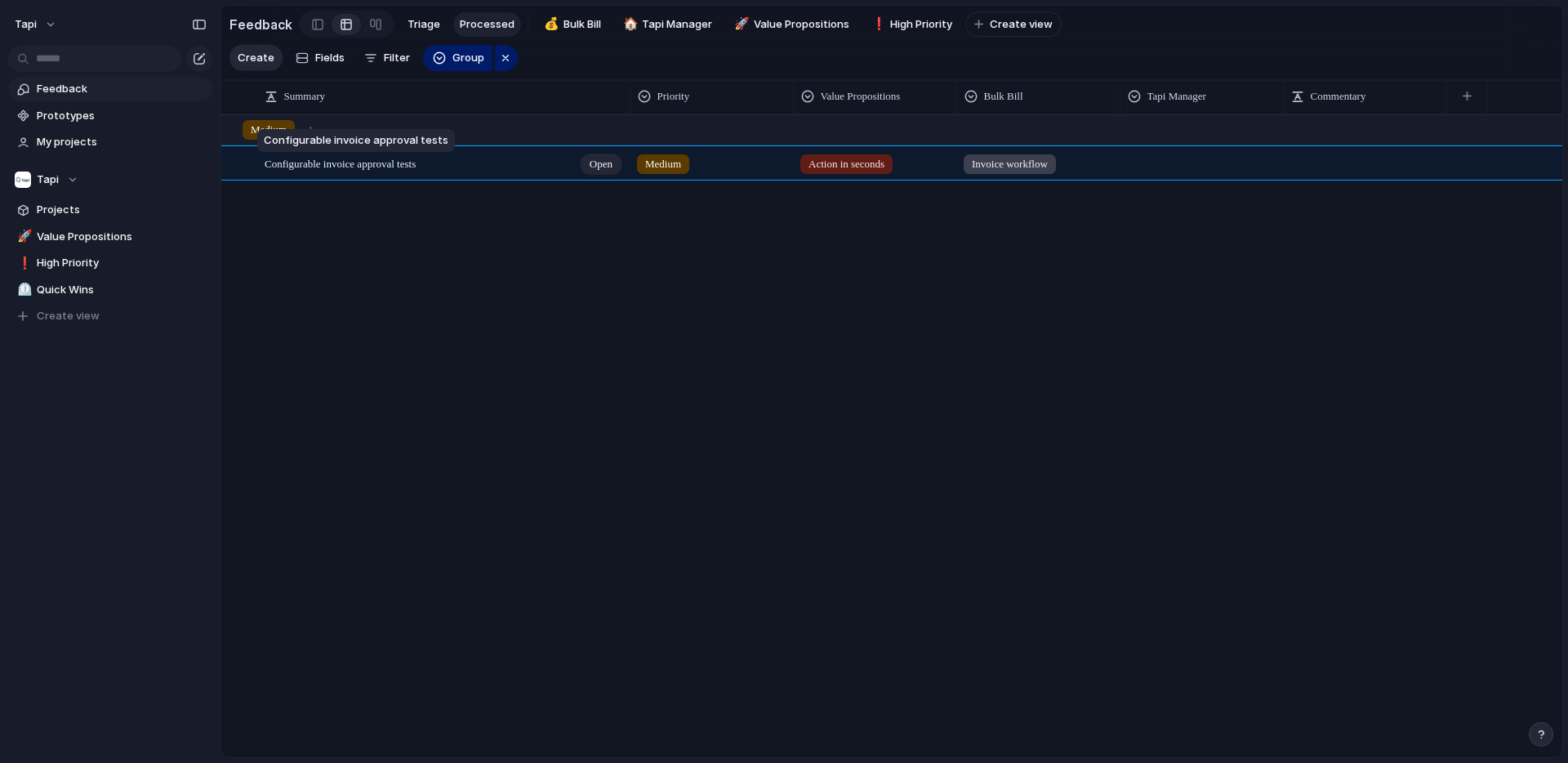
click at [387, 166] on span "Configurable invoice approval tests" at bounding box center [340, 163] width 151 height 13
click at [598, 163] on span "Open" at bounding box center [601, 164] width 23 height 17
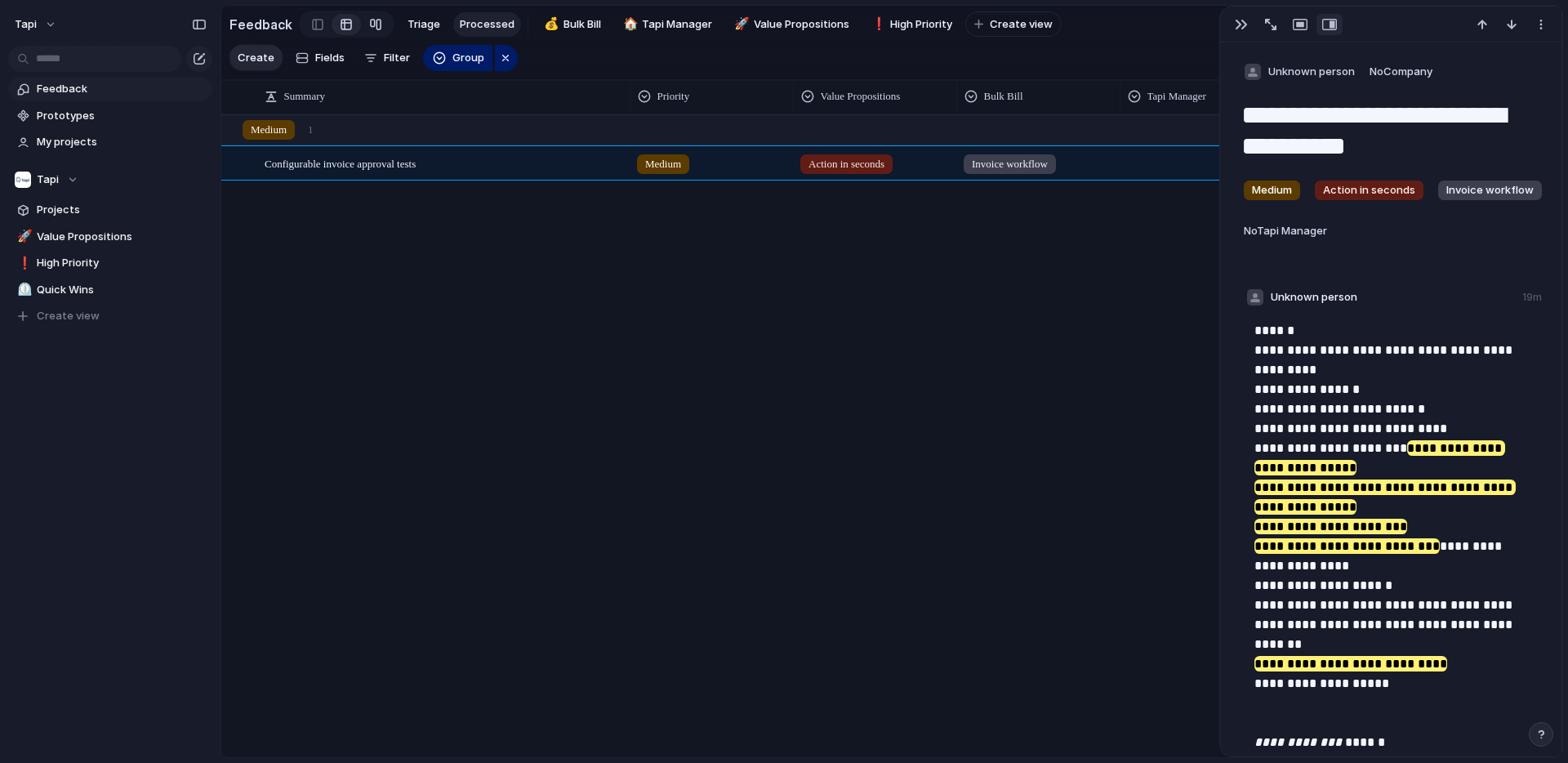
click at [372, 26] on div at bounding box center [376, 24] width 13 height 26
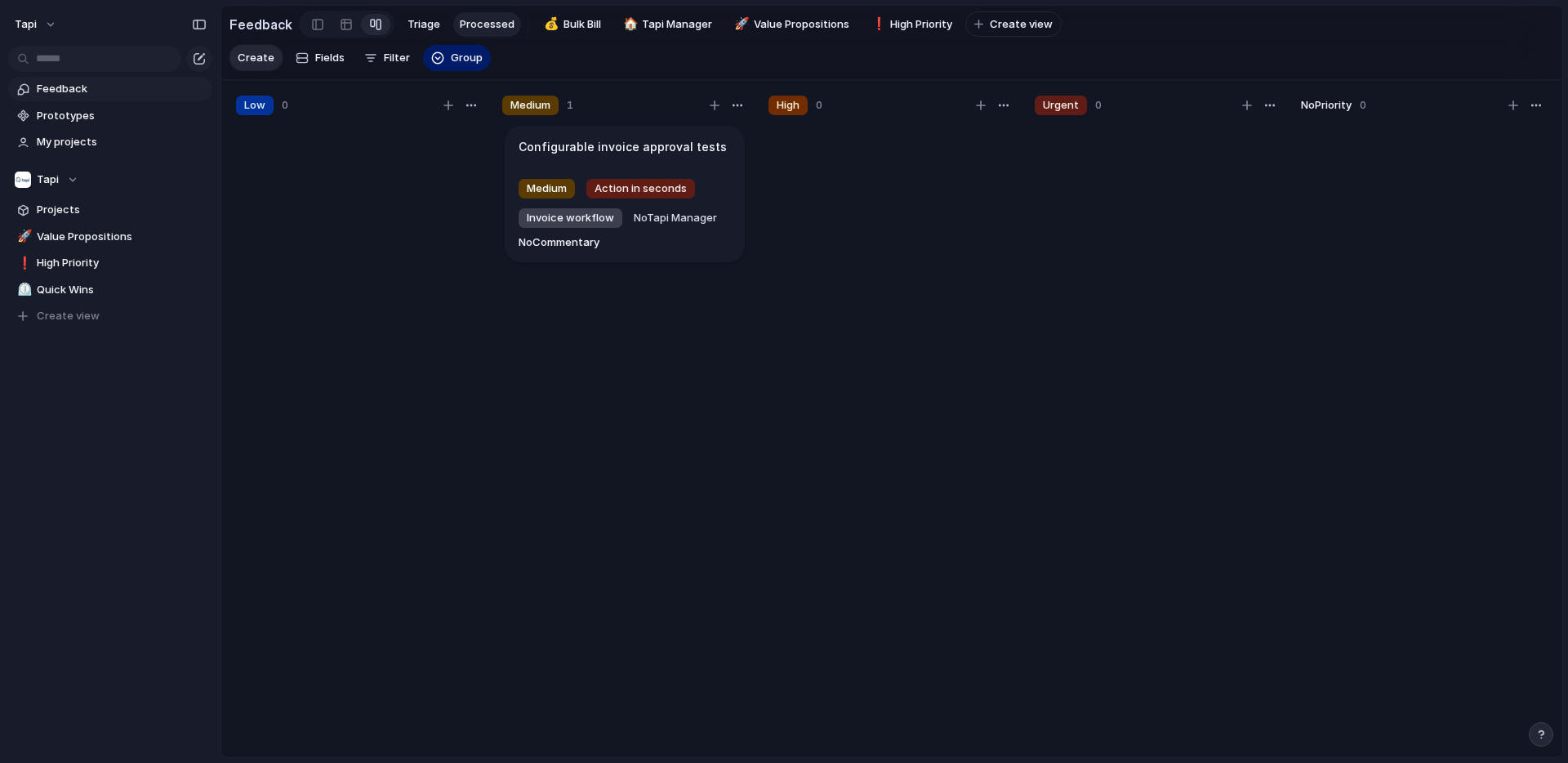
click at [142, 88] on span "Feedback" at bounding box center [121, 90] width 170 height 17
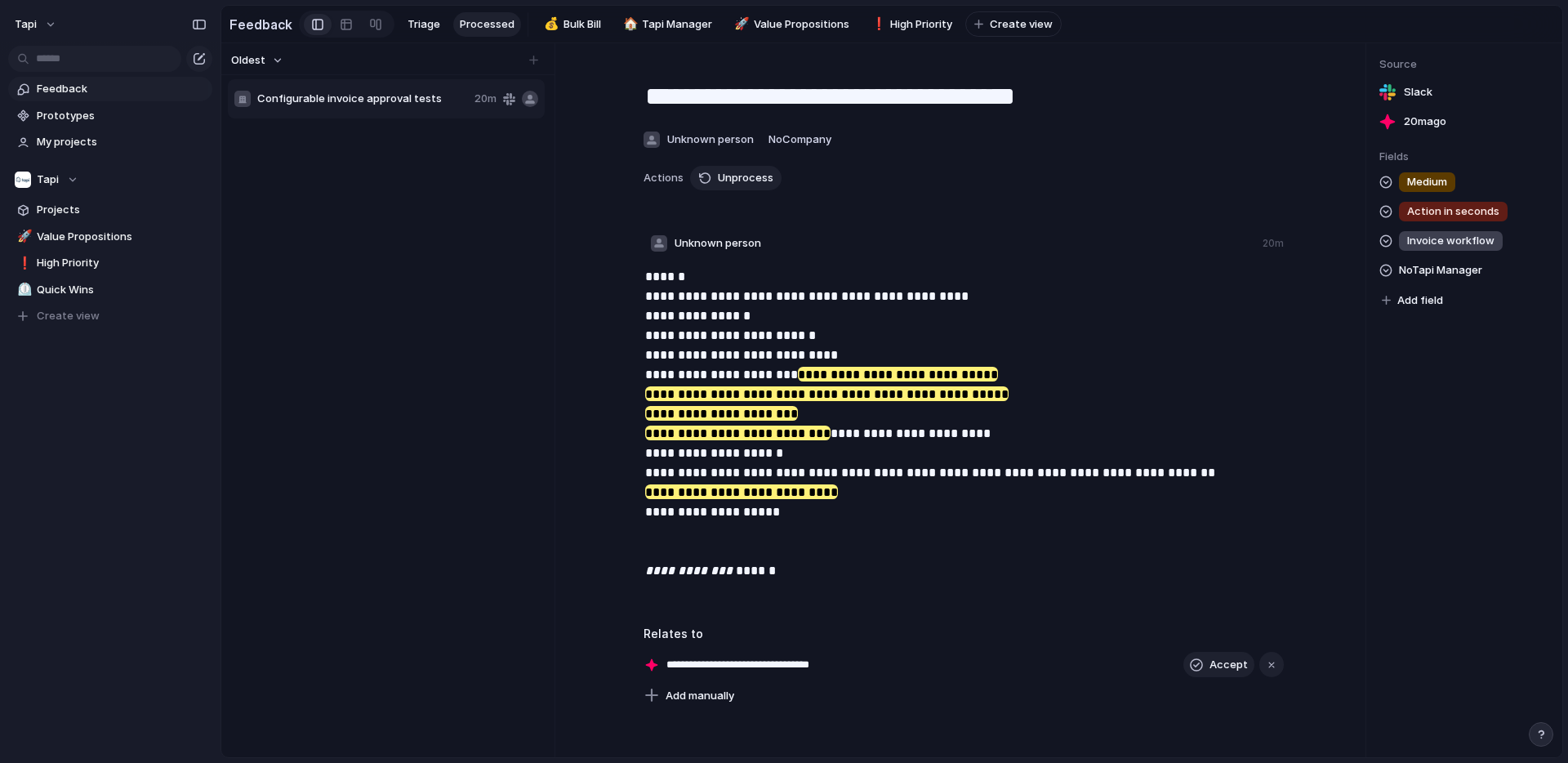
click at [57, 89] on span "Feedback" at bounding box center [121, 90] width 170 height 17
click at [586, 20] on span "Bulk Bill" at bounding box center [582, 25] width 38 height 17
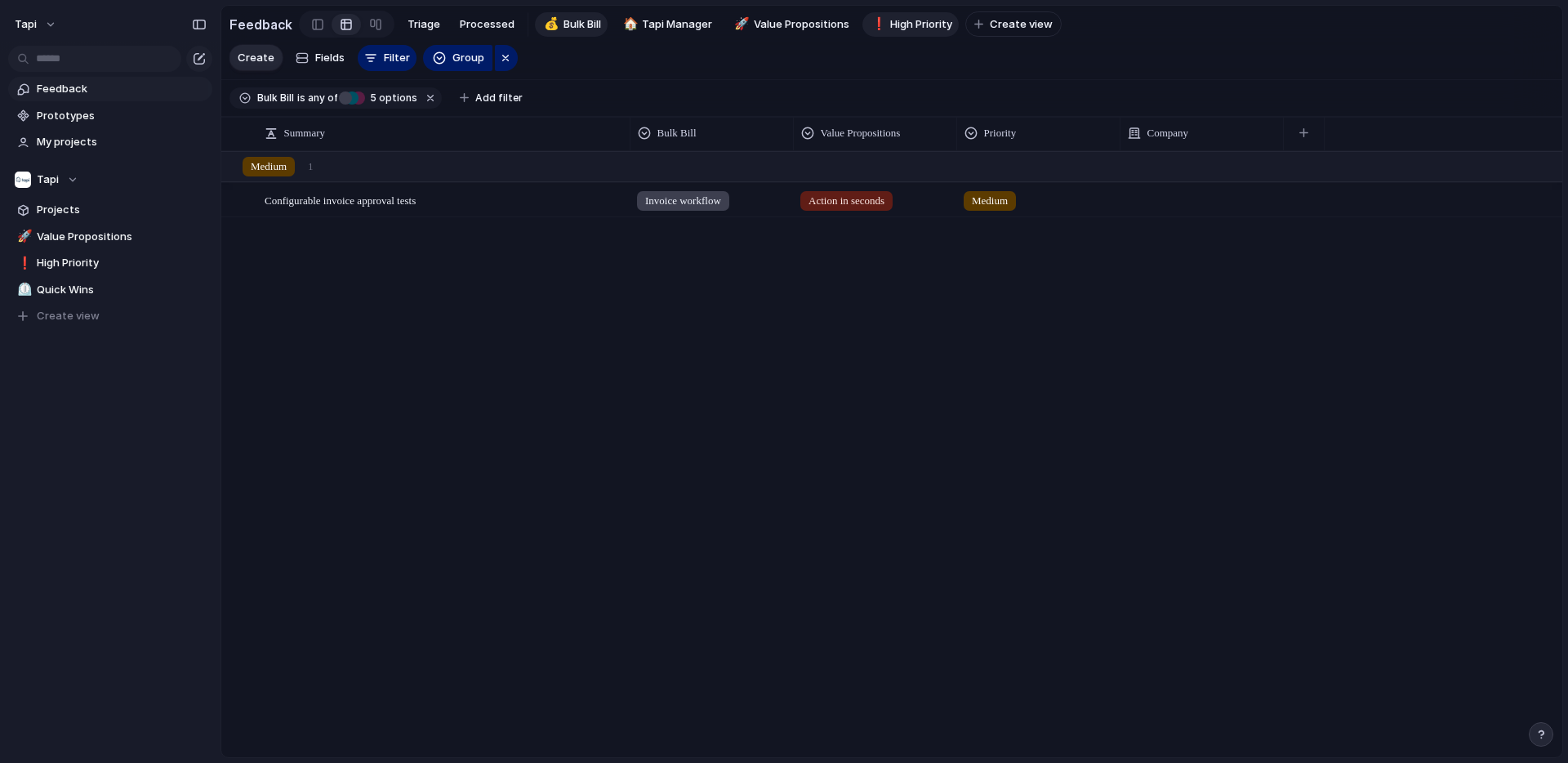
click at [916, 23] on span "High Priority" at bounding box center [921, 25] width 62 height 17
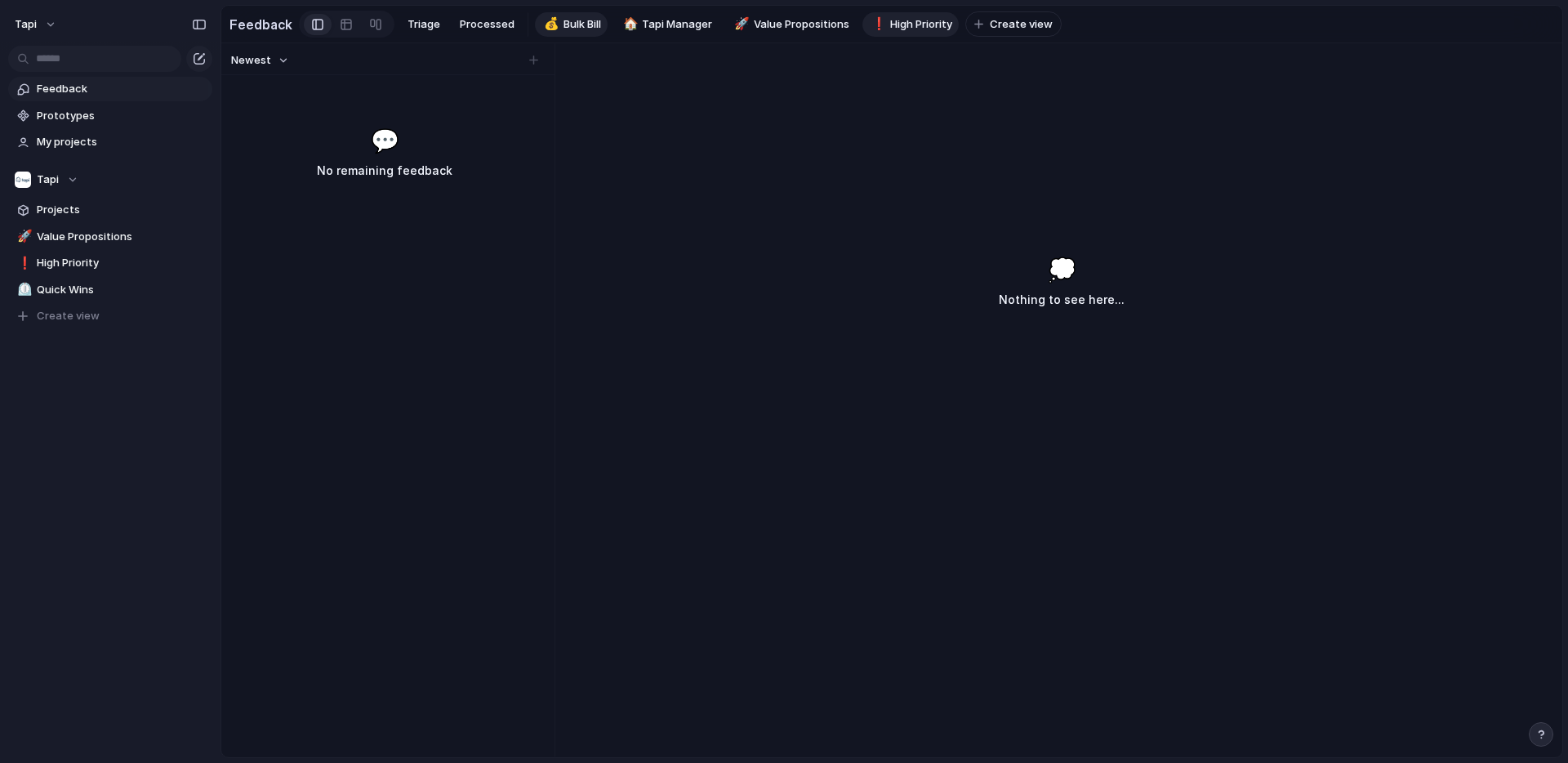
click at [572, 18] on span "Bulk Bill" at bounding box center [582, 25] width 38 height 17
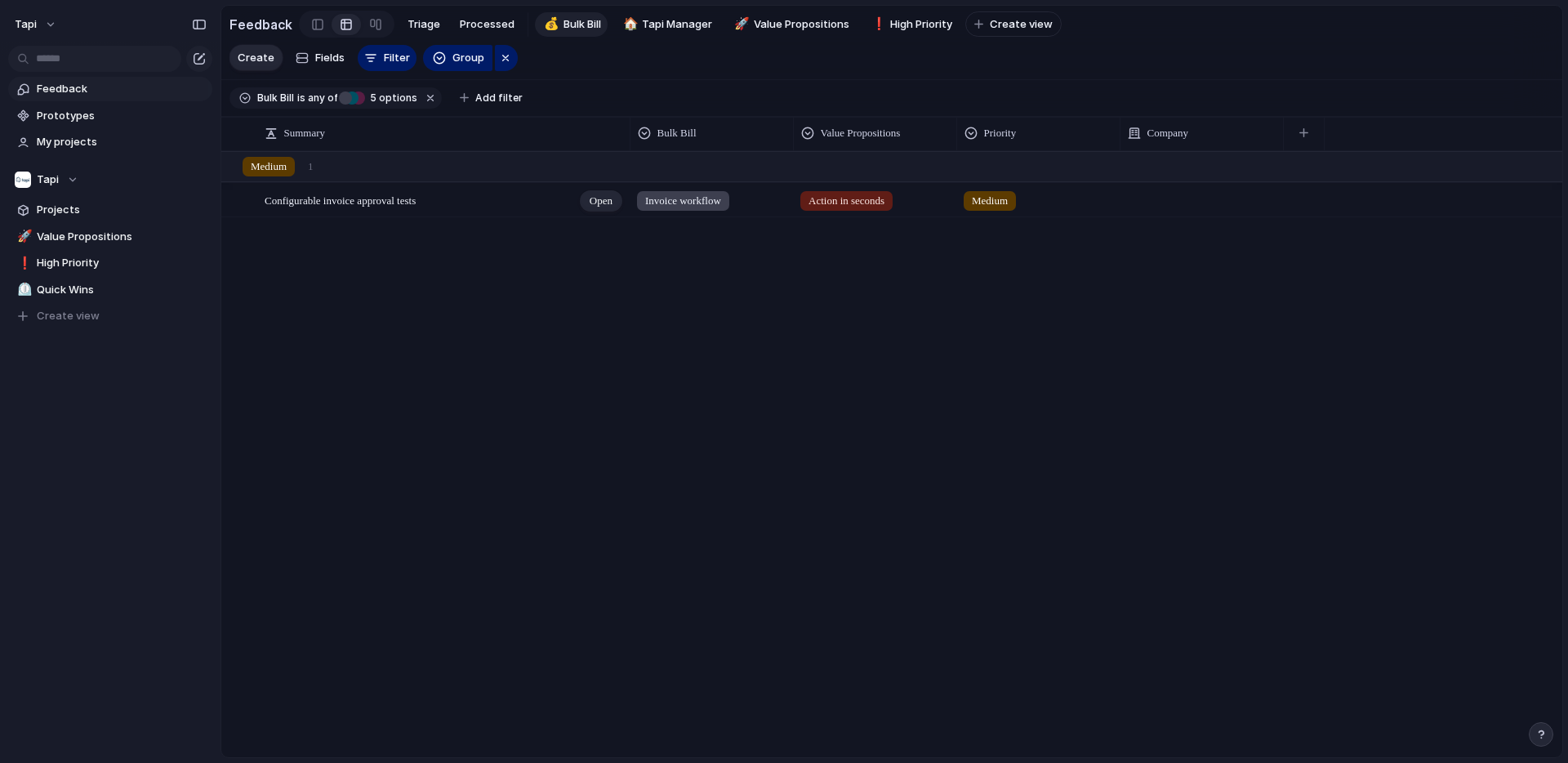
click at [372, 205] on span "Configurable invoice approval tests" at bounding box center [340, 200] width 151 height 13
click at [596, 205] on span "Open" at bounding box center [601, 201] width 23 height 17
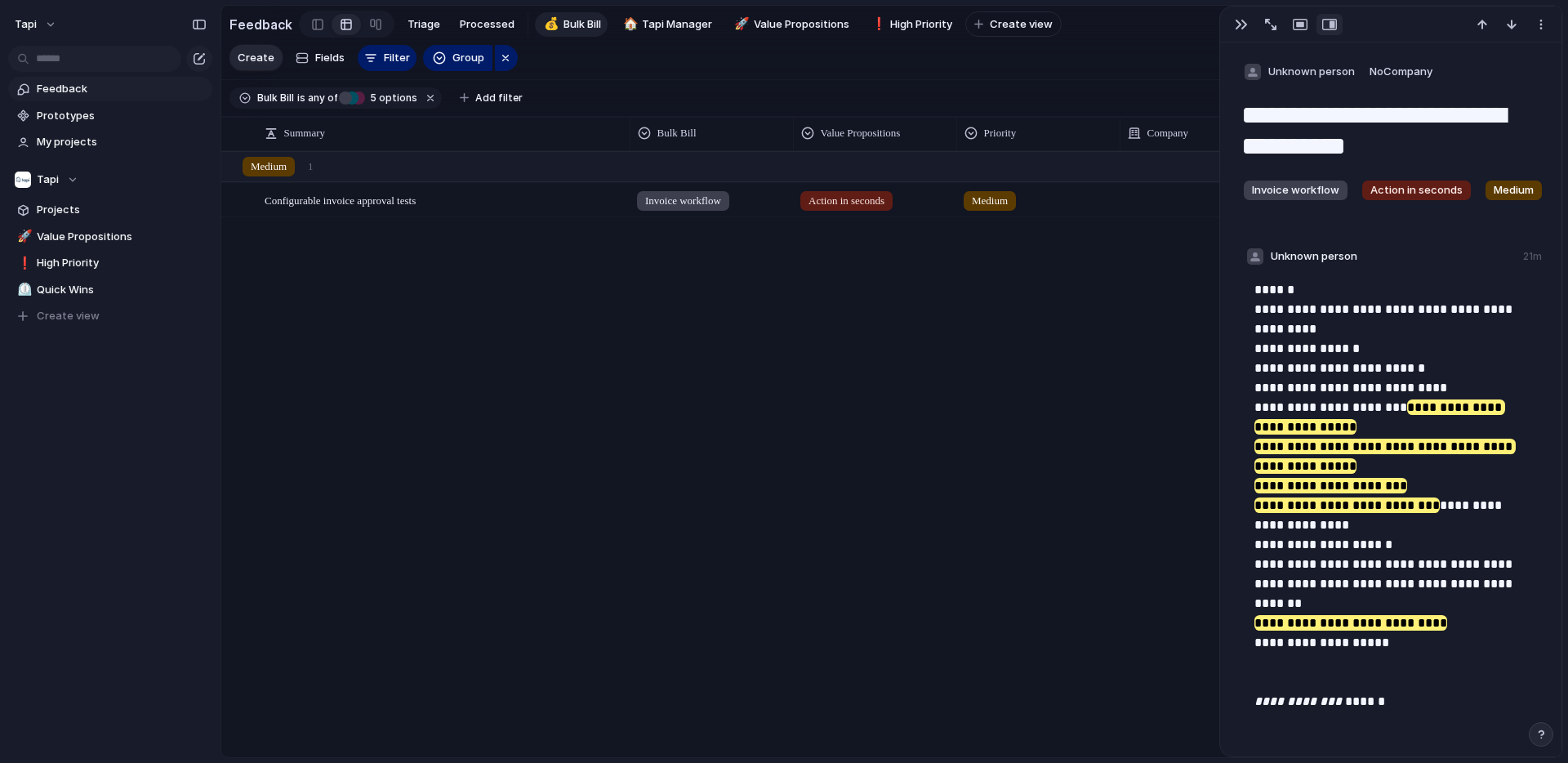
scroll to position [127, 0]
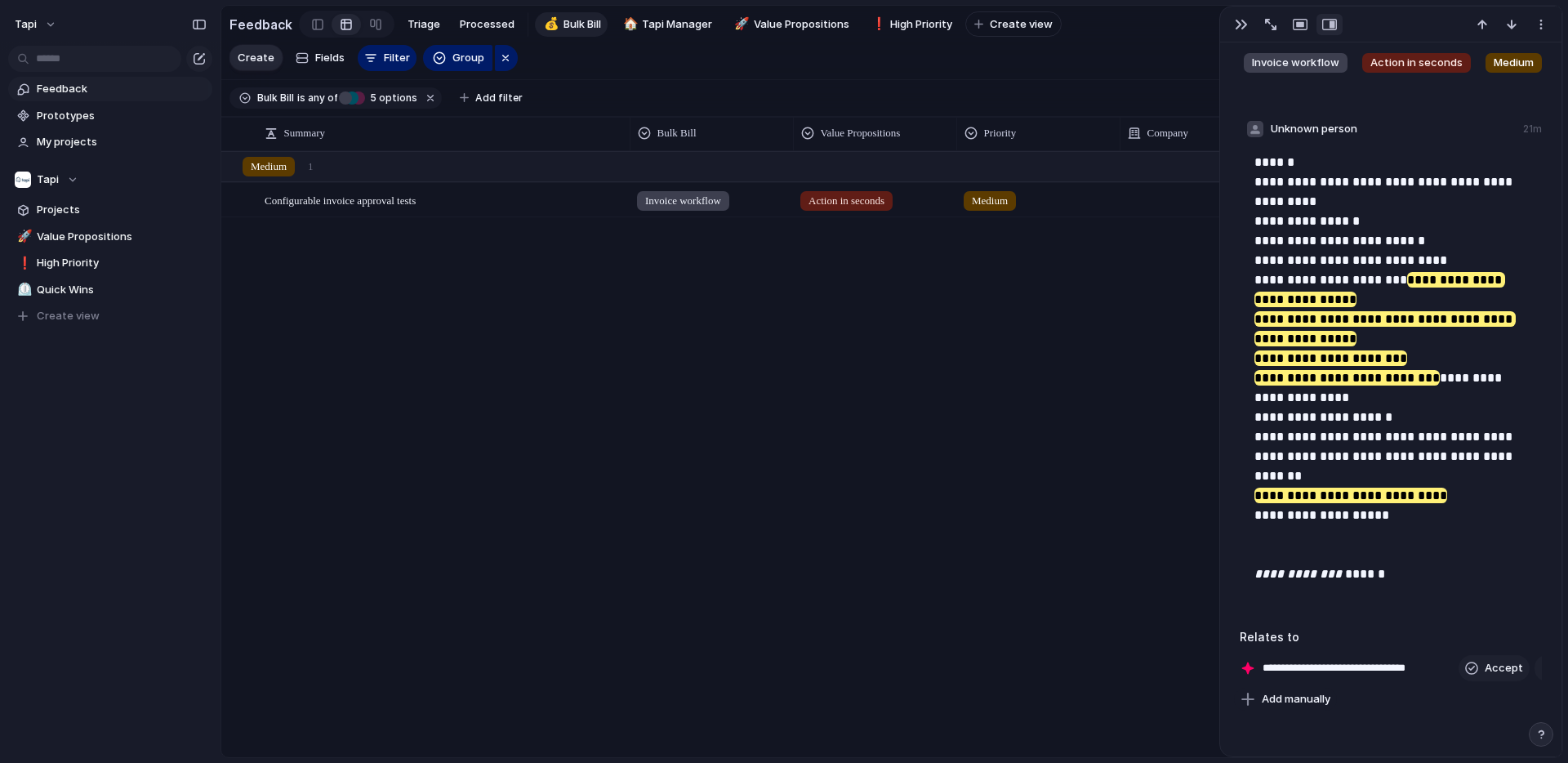
click at [1307, 699] on span "Add manually" at bounding box center [1296, 699] width 69 height 17
click at [1231, 589] on div "Supplier invoice link extraction Allocate held funds for tenant charges" at bounding box center [784, 382] width 1568 height 763
click at [1540, 23] on div "button" at bounding box center [1541, 24] width 13 height 13
click at [1540, 23] on div "Delete" at bounding box center [784, 382] width 1568 height 763
click at [497, 321] on div "Configurable invoice approval tests Open Invoice workflow Action in seconds Med…" at bounding box center [892, 453] width 1341 height 605
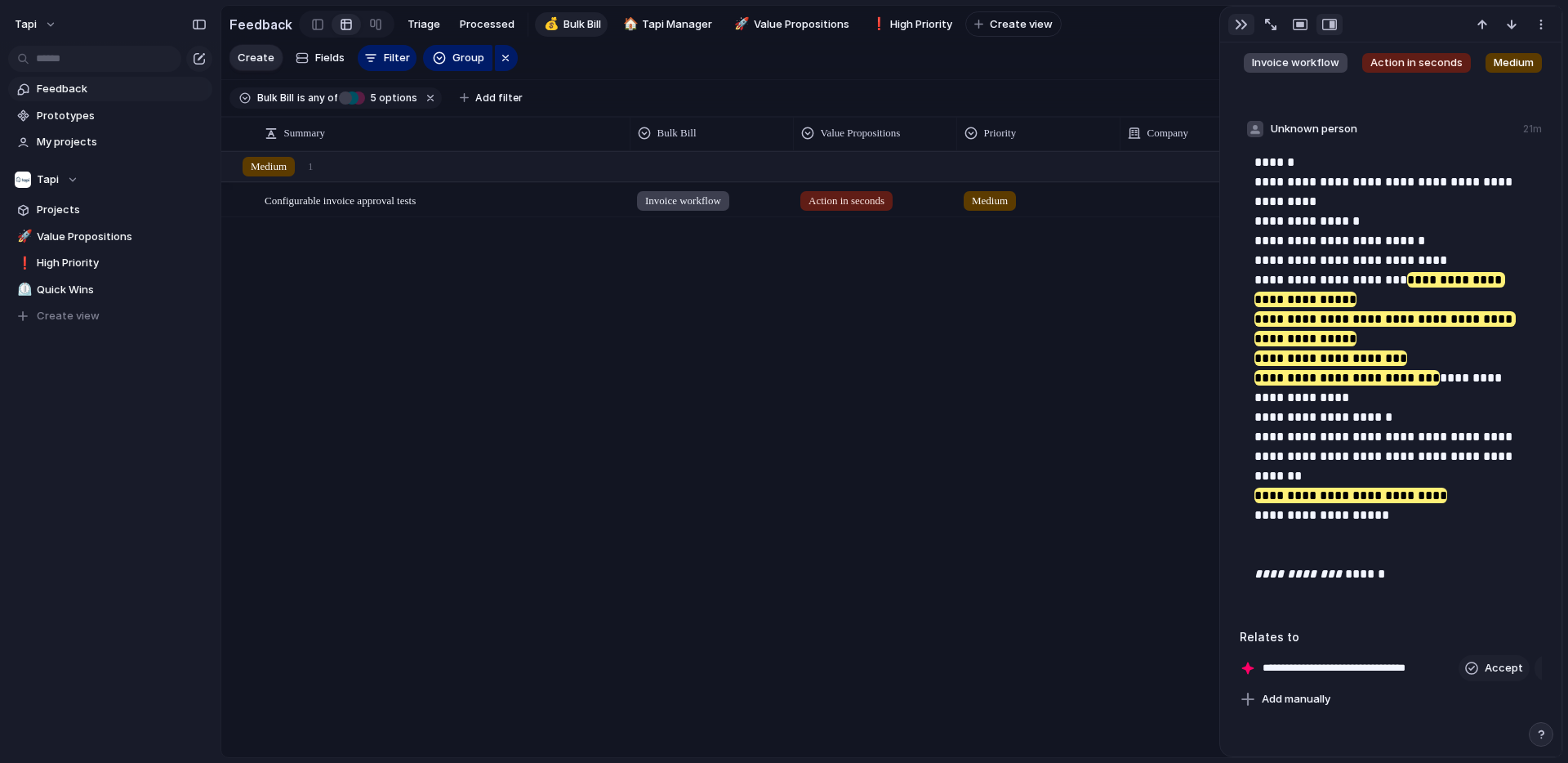
click at [1240, 27] on div "button" at bounding box center [1242, 24] width 13 height 13
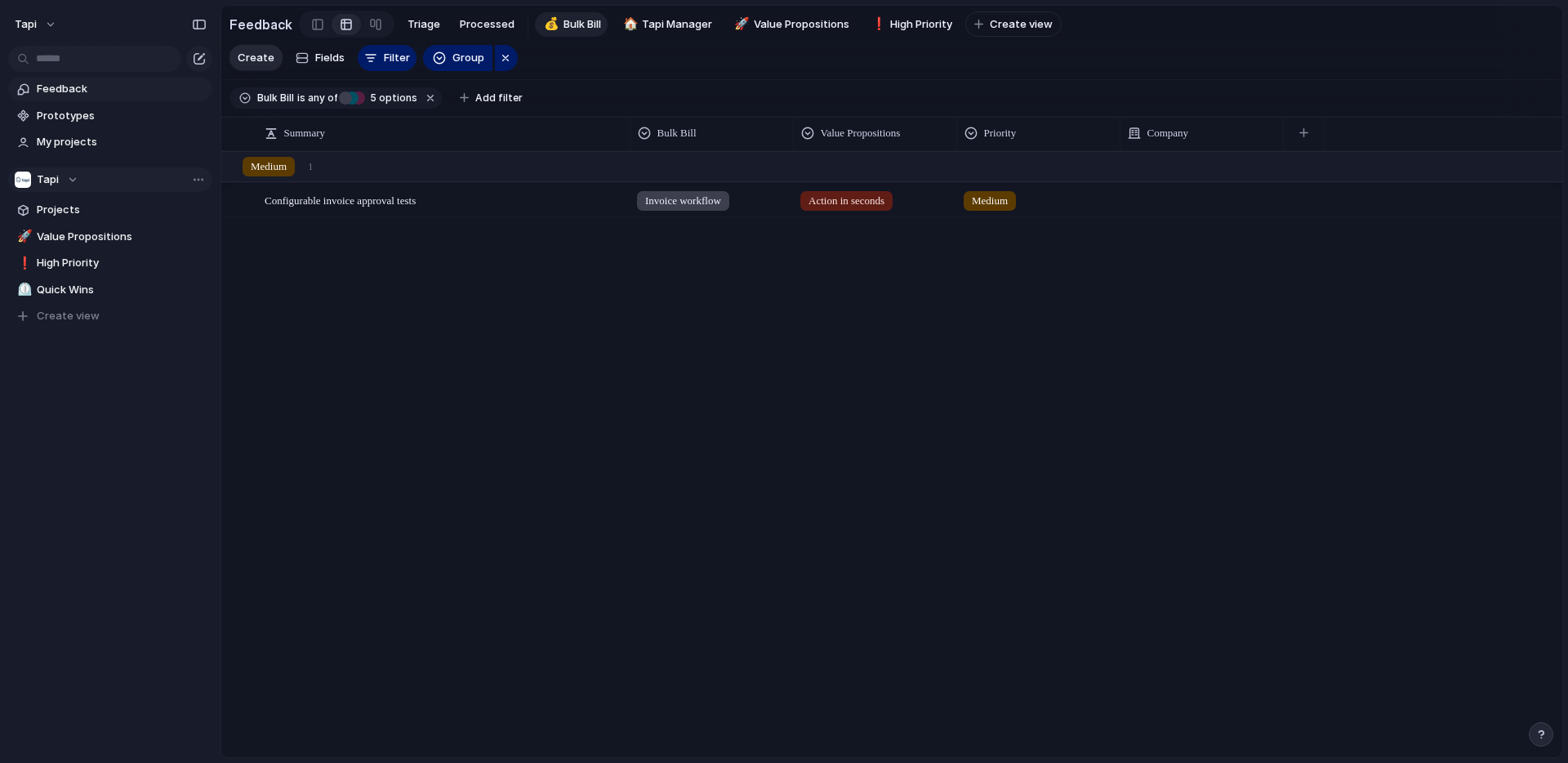
click at [63, 180] on div "Tapi" at bounding box center [47, 180] width 64 height 17
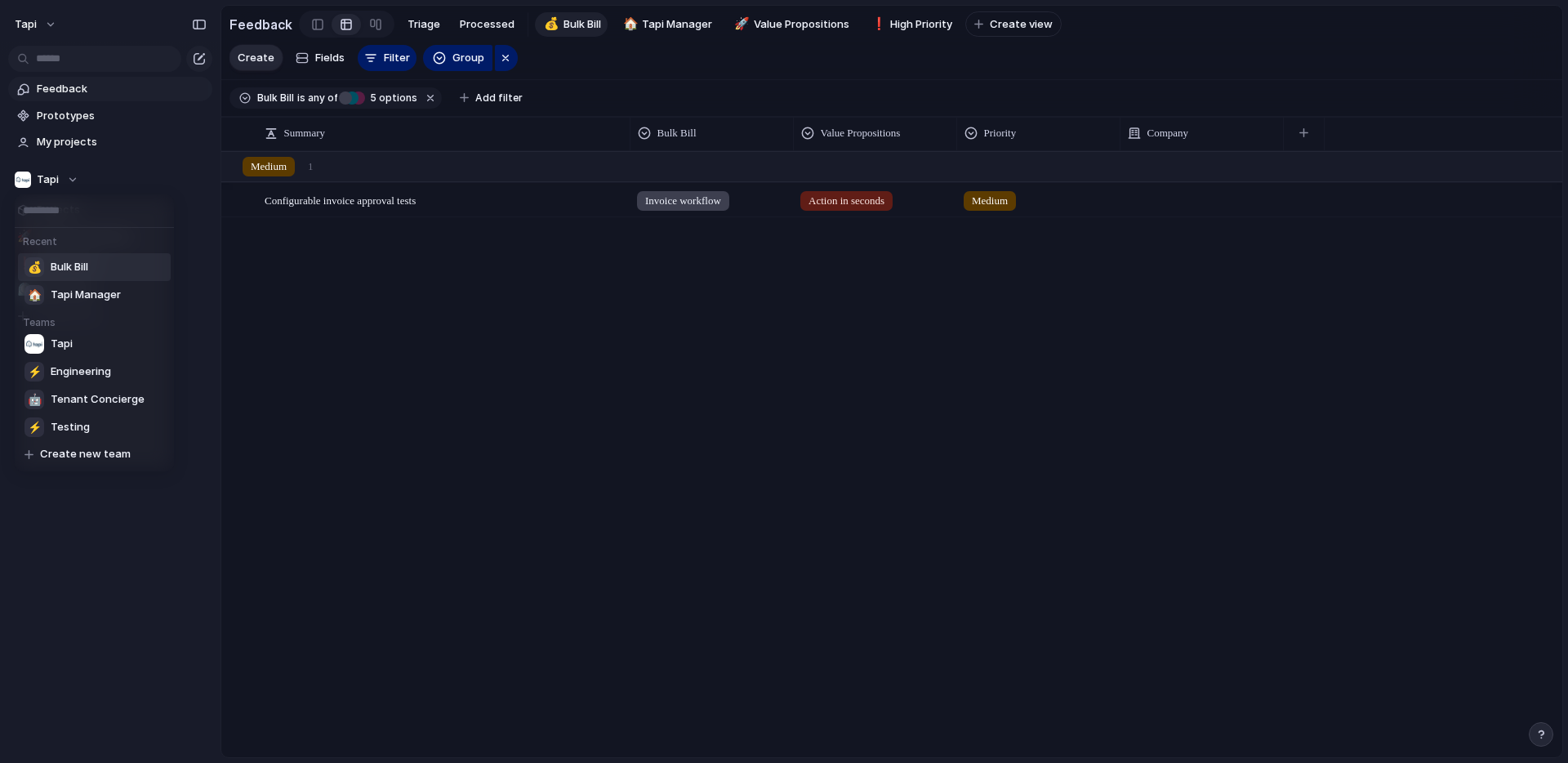
click at [64, 270] on span "Bulk Bill" at bounding box center [69, 267] width 38 height 17
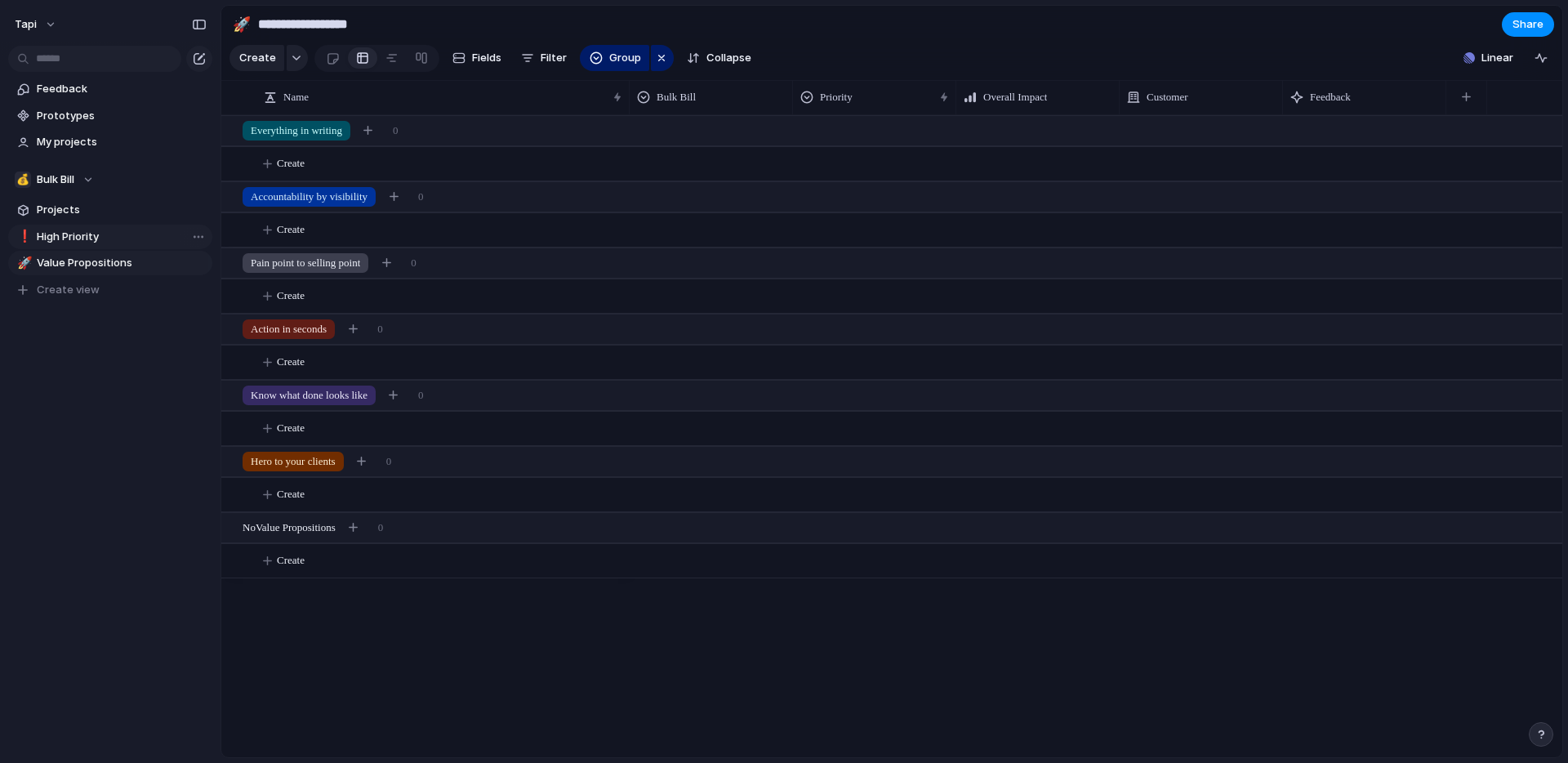
click at [59, 236] on span "High Priority" at bounding box center [121, 237] width 170 height 17
type input "**********"
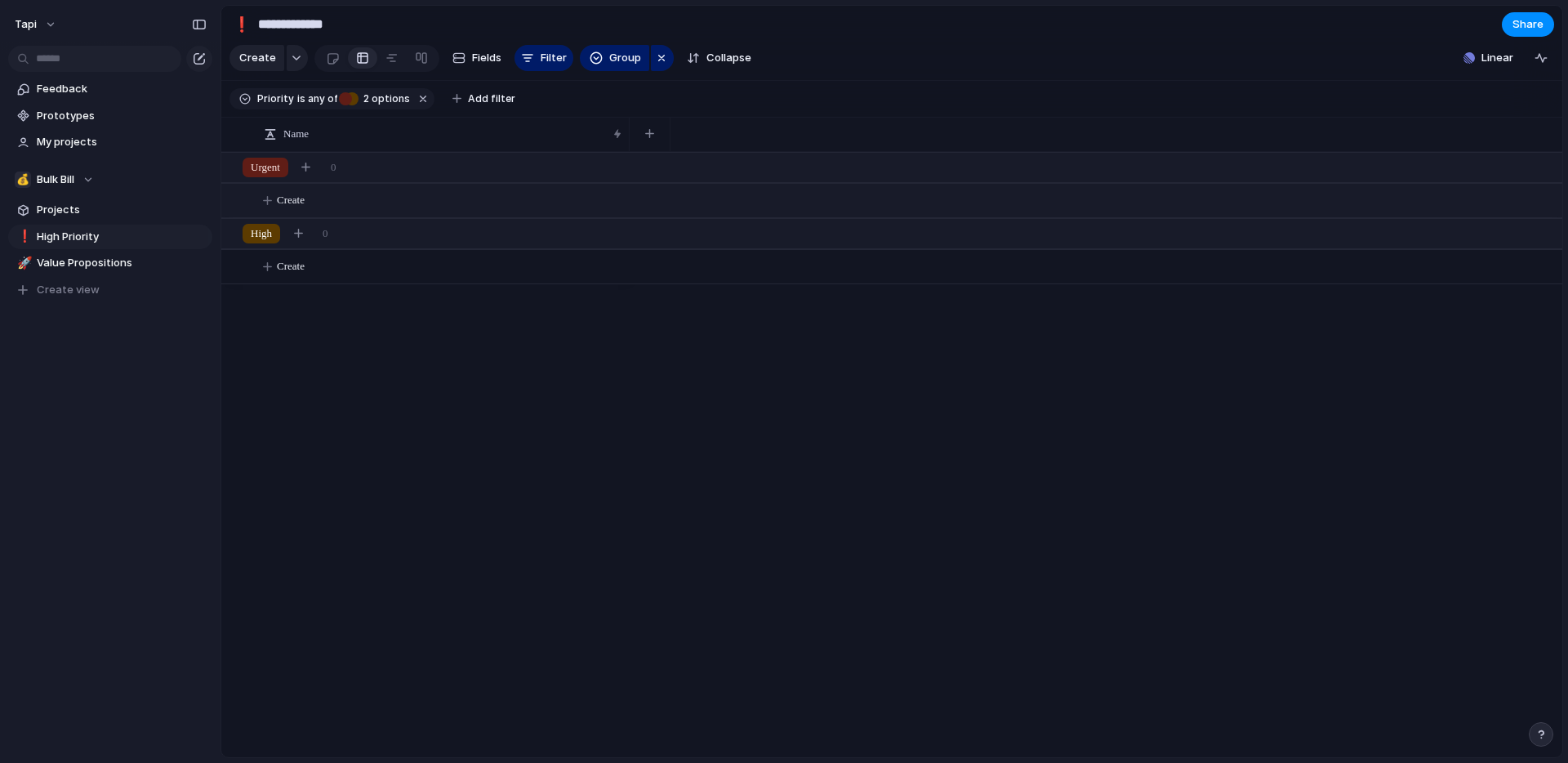
click at [297, 198] on span "Create" at bounding box center [290, 200] width 28 height 17
click at [289, 61] on button "button" at bounding box center [297, 58] width 21 height 26
click at [1489, 59] on div "Initiative Project Launch Key result Workstream Customize" at bounding box center [784, 382] width 1568 height 763
click at [1482, 58] on span "Linear" at bounding box center [1498, 59] width 32 height 17
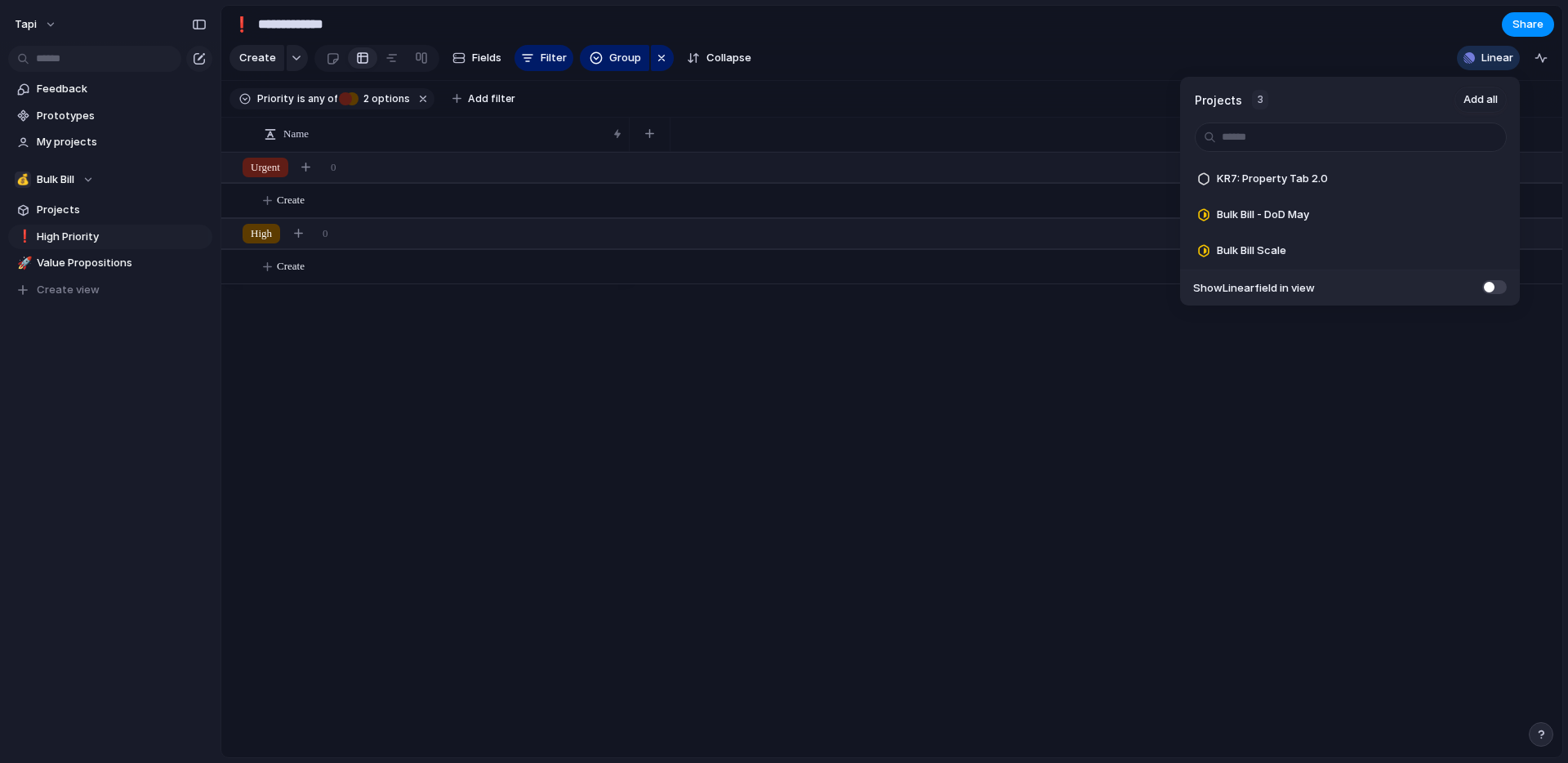
click at [922, 335] on div "Projects 3 Add all KR7: Property Tab 2.0 Add Bulk Bill - DoD May Add Bulk Bill …" at bounding box center [784, 382] width 1568 height 763
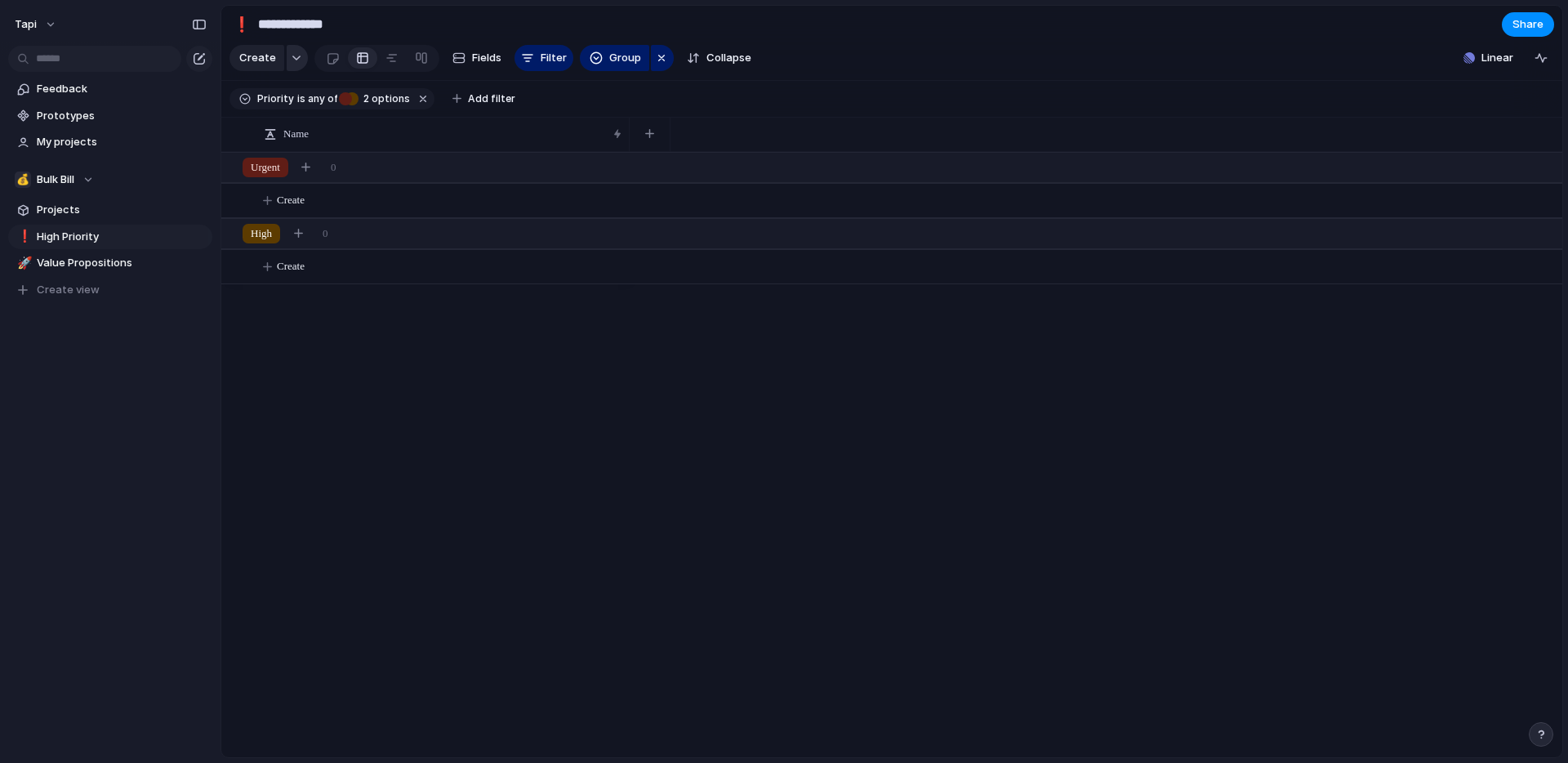
click at [300, 61] on button "button" at bounding box center [297, 58] width 21 height 26
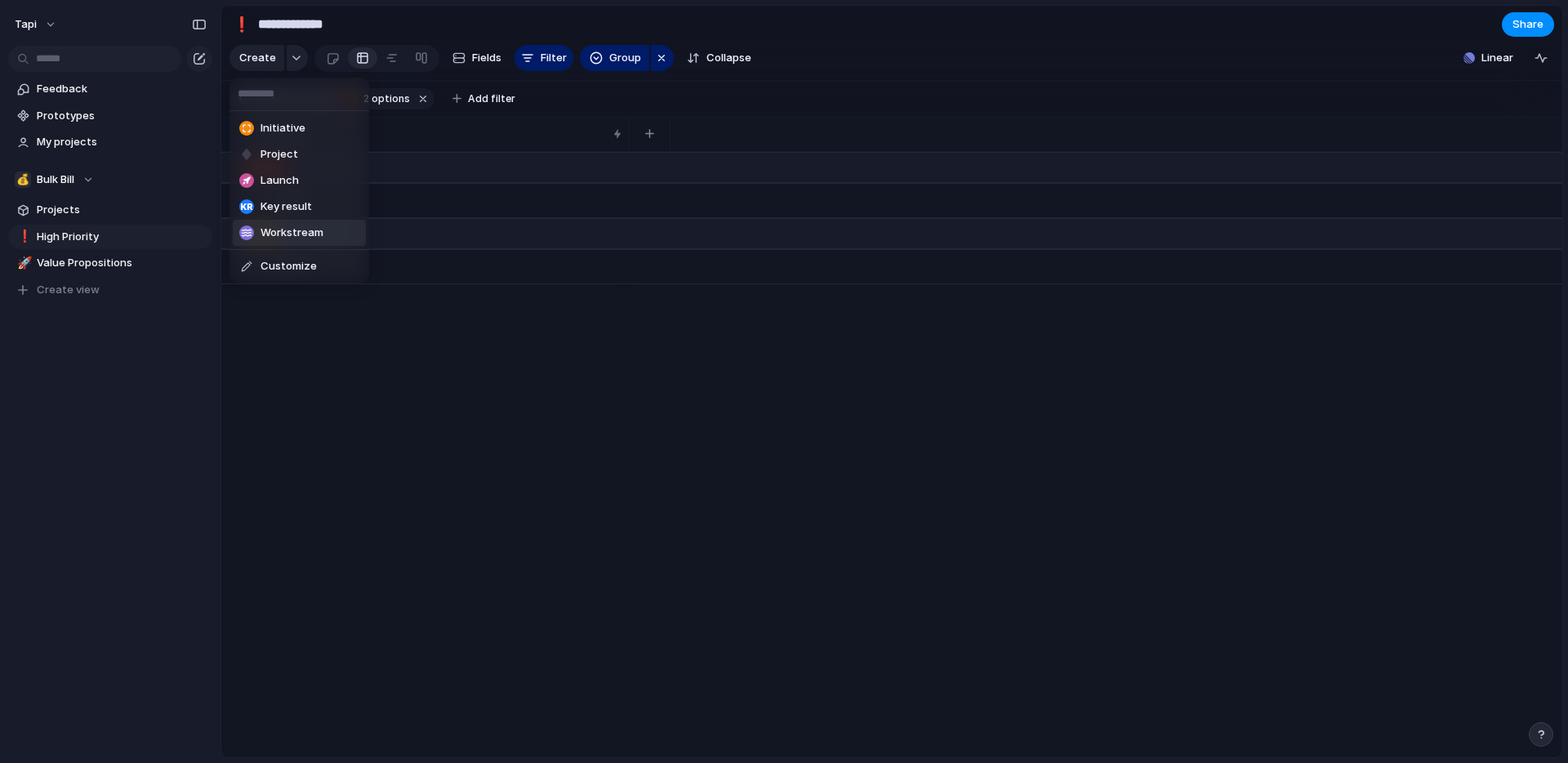
click at [287, 238] on span "Workstream" at bounding box center [291, 233] width 63 height 17
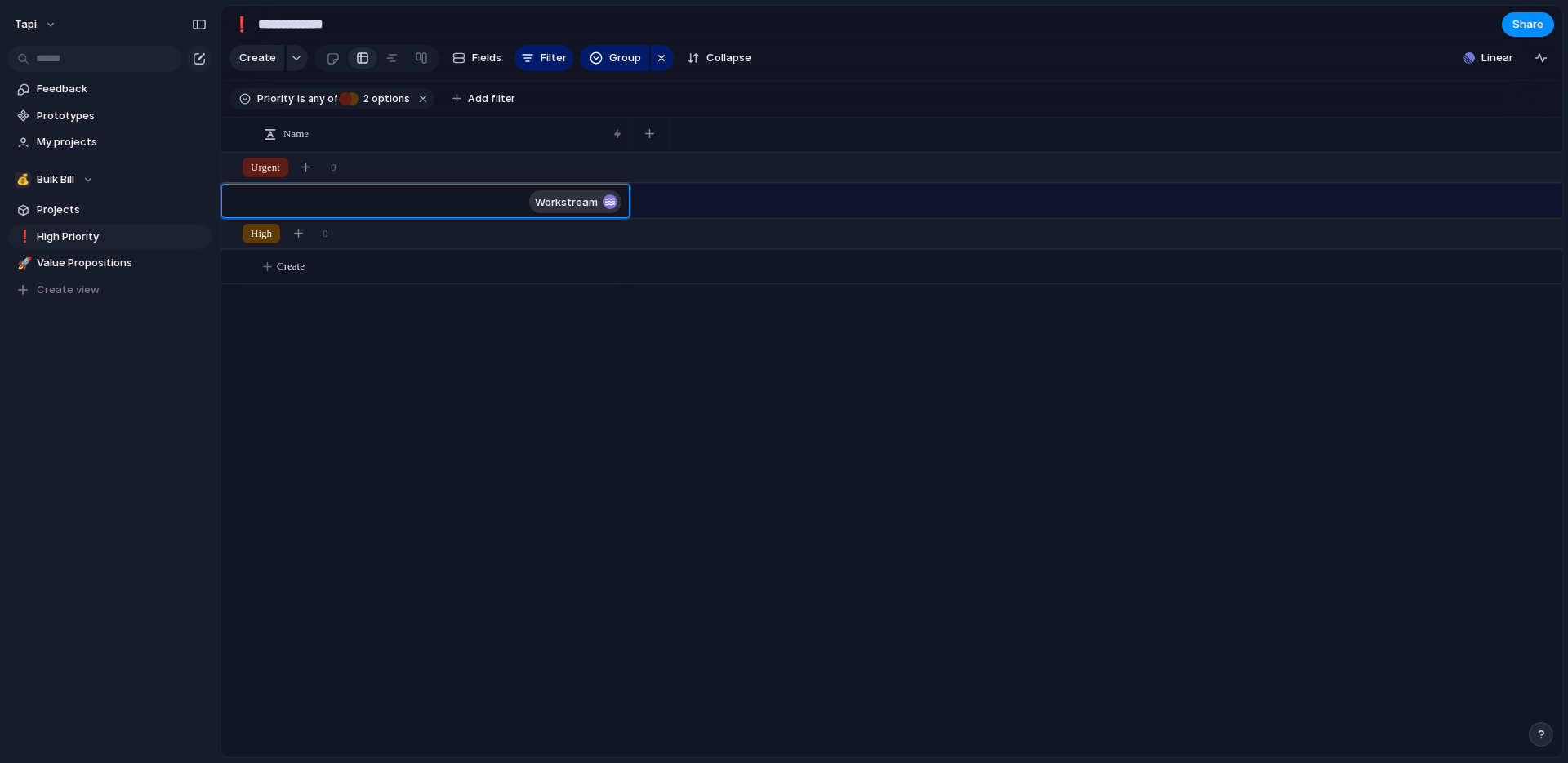
click at [563, 203] on span "workstream" at bounding box center [566, 202] width 63 height 13
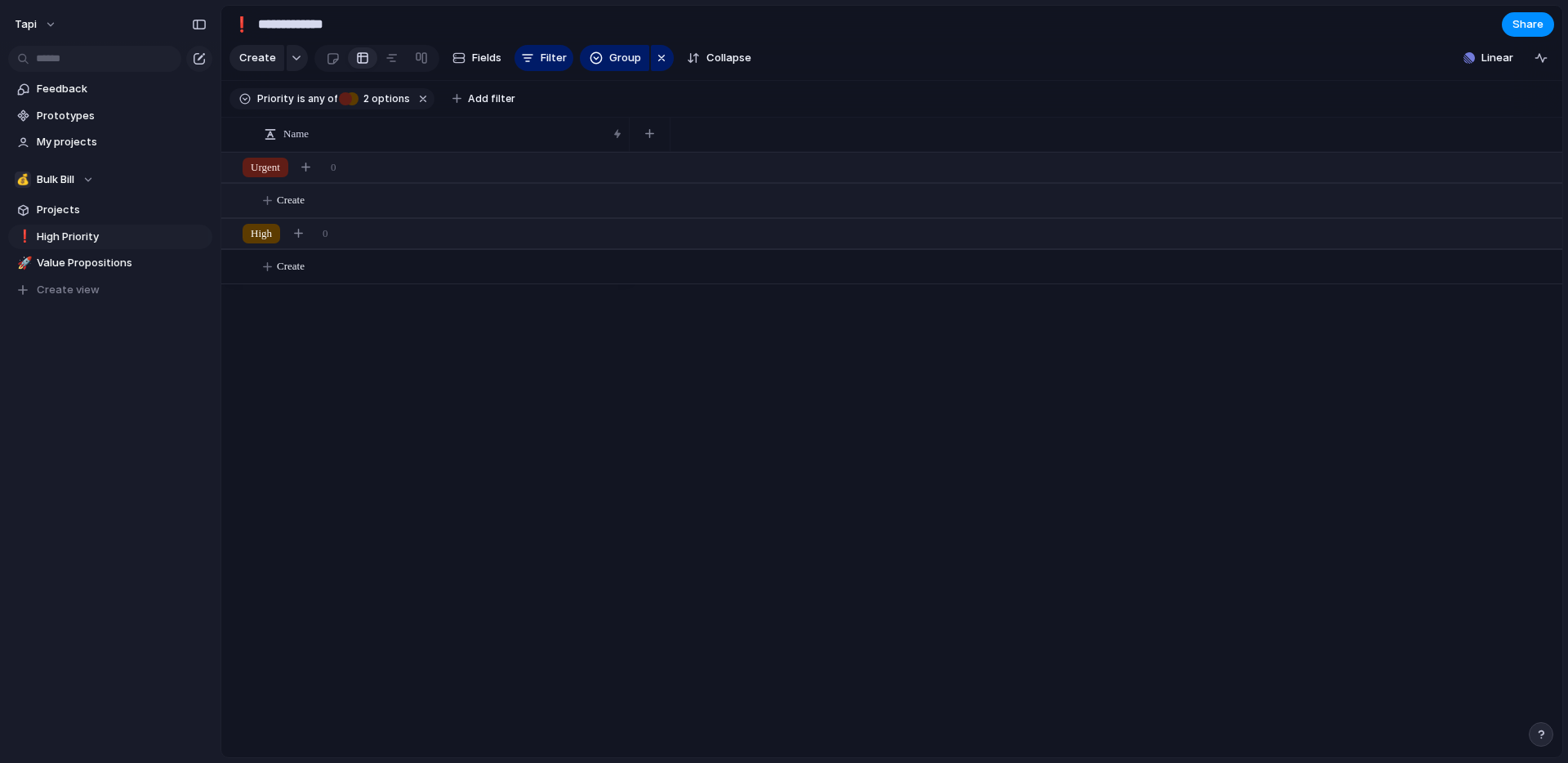
click at [428, 195] on button "Create" at bounding box center [912, 201] width 1350 height 33
type textarea "****"
click at [287, 207] on div "test" at bounding box center [443, 202] width 359 height 33
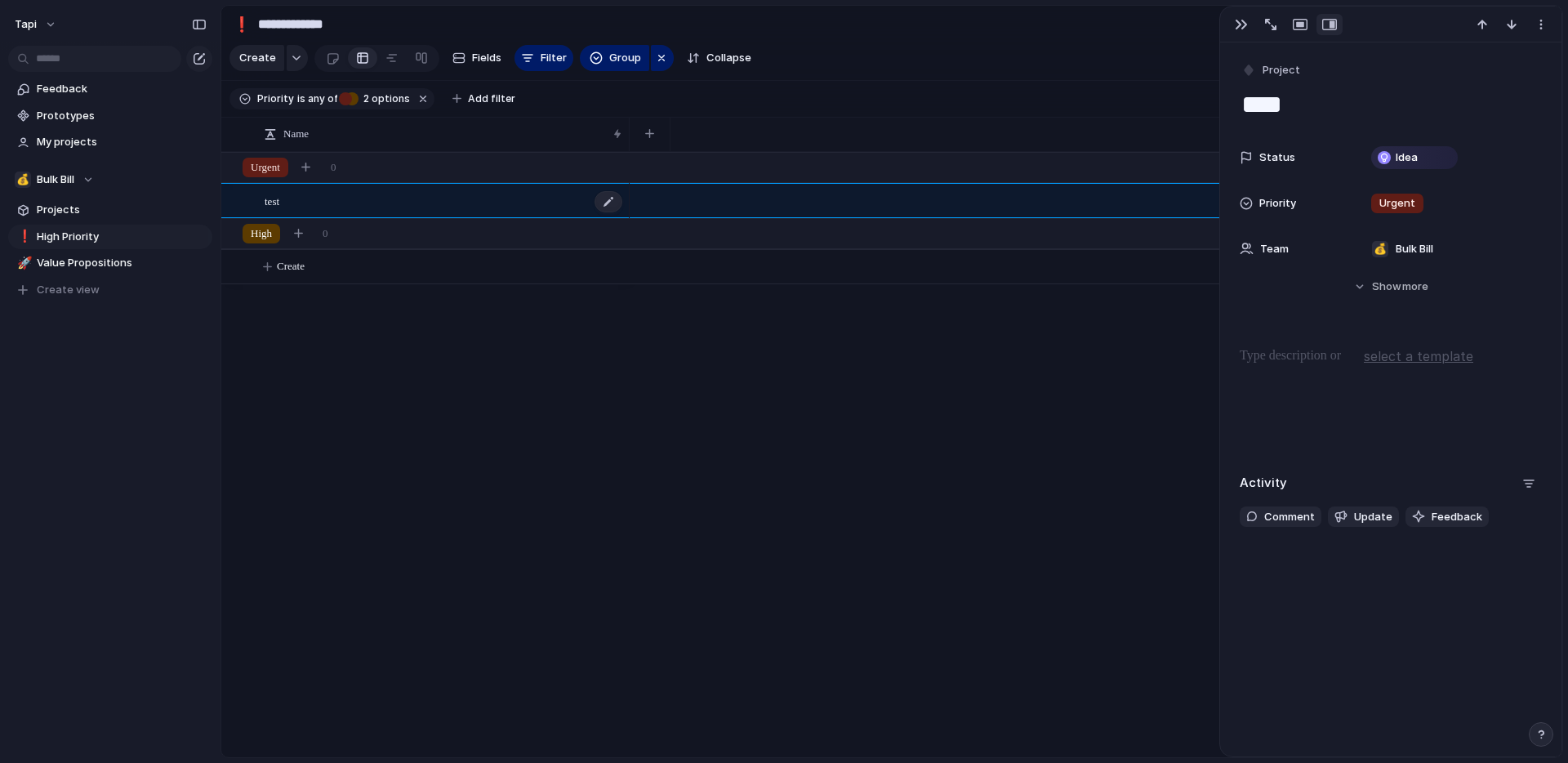
click at [275, 206] on span "test" at bounding box center [272, 200] width 15 height 18
click at [1432, 366] on button "select a template" at bounding box center [1418, 356] width 115 height 24
click at [1496, 392] on span "Bulk Bill - Feature Refinement" at bounding box center [1447, 392] width 151 height 17
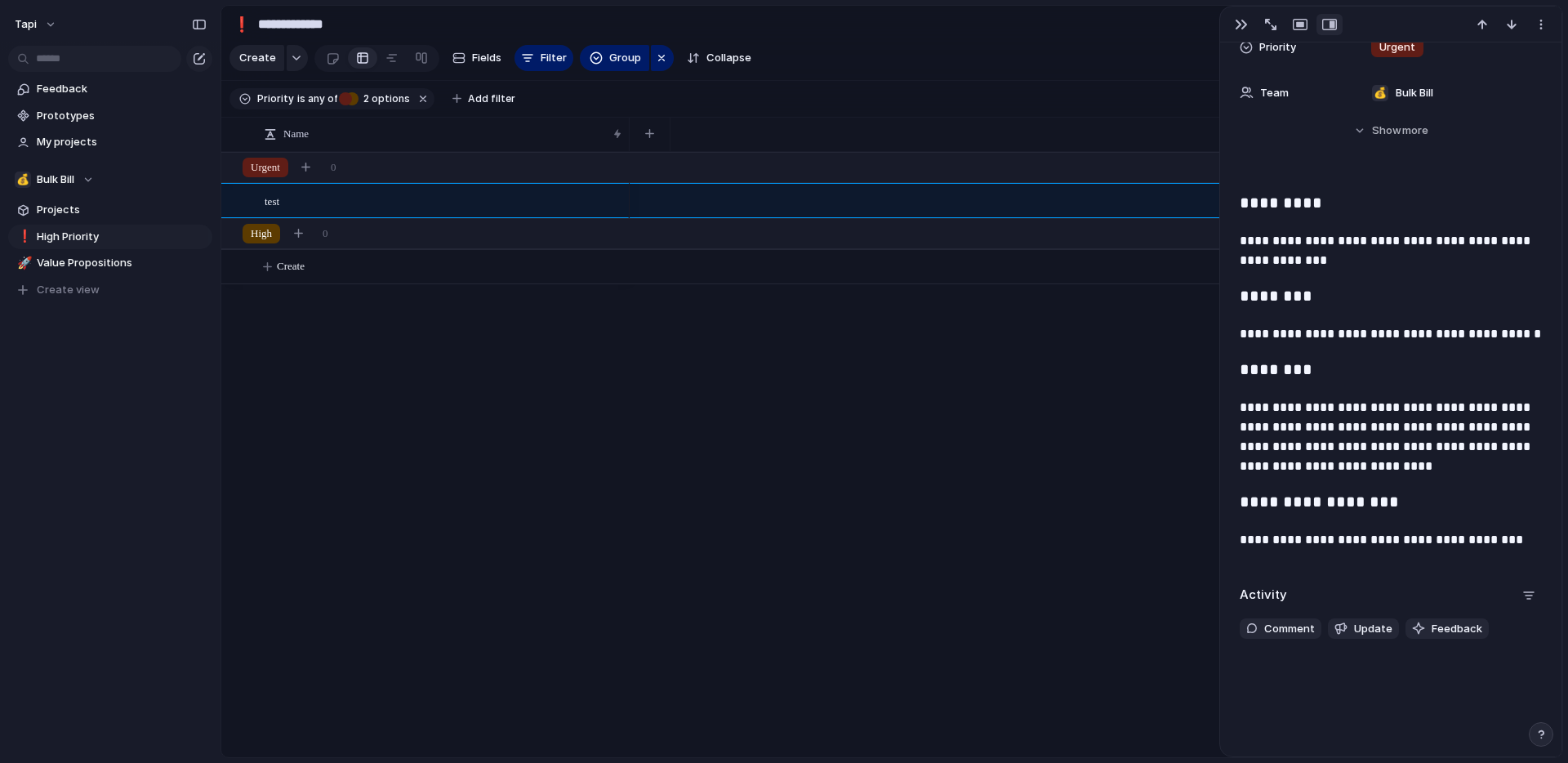
scroll to position [159, 0]
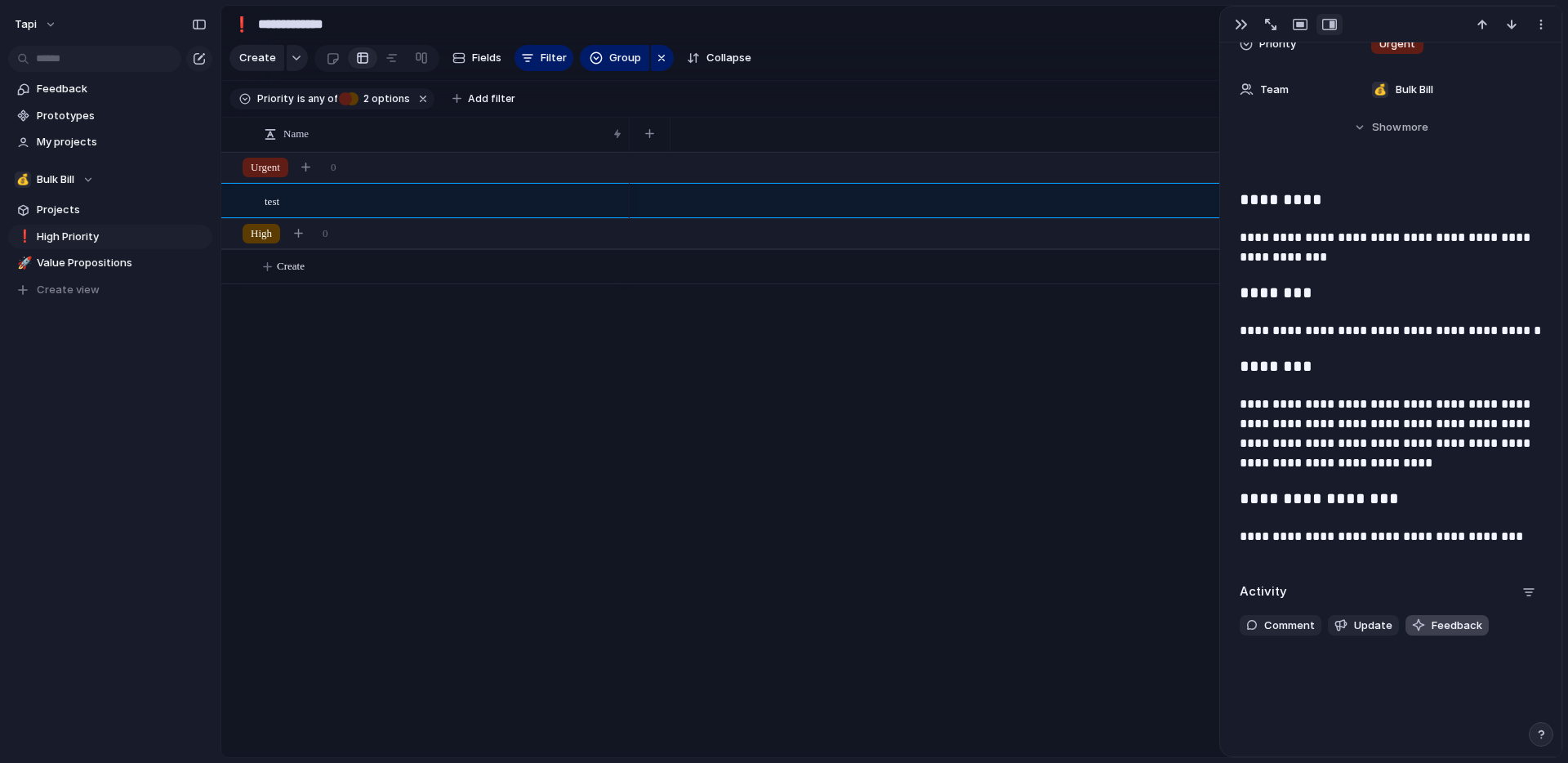
click at [1459, 624] on span "Feedback" at bounding box center [1457, 626] width 51 height 17
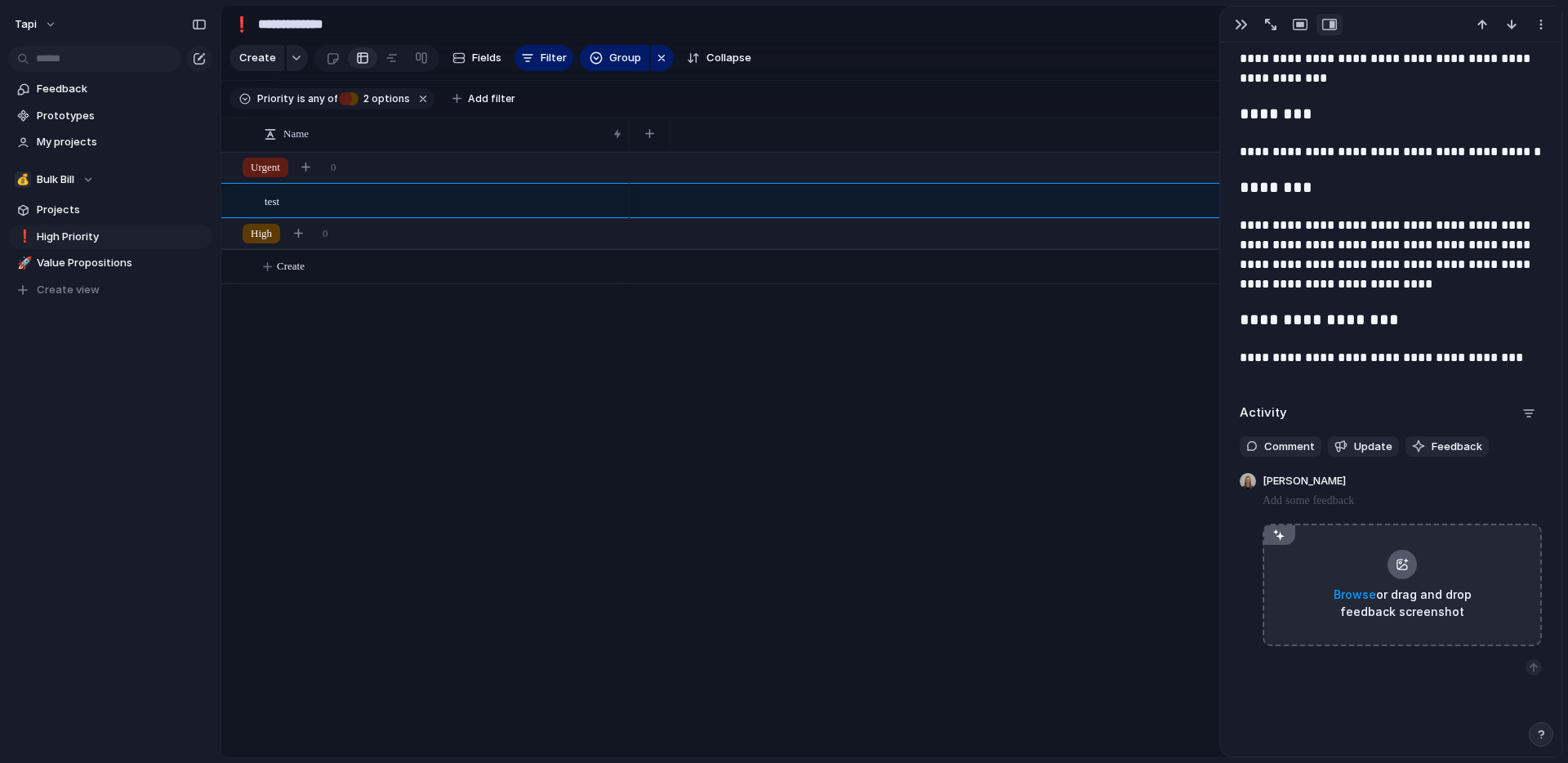
scroll to position [375, 0]
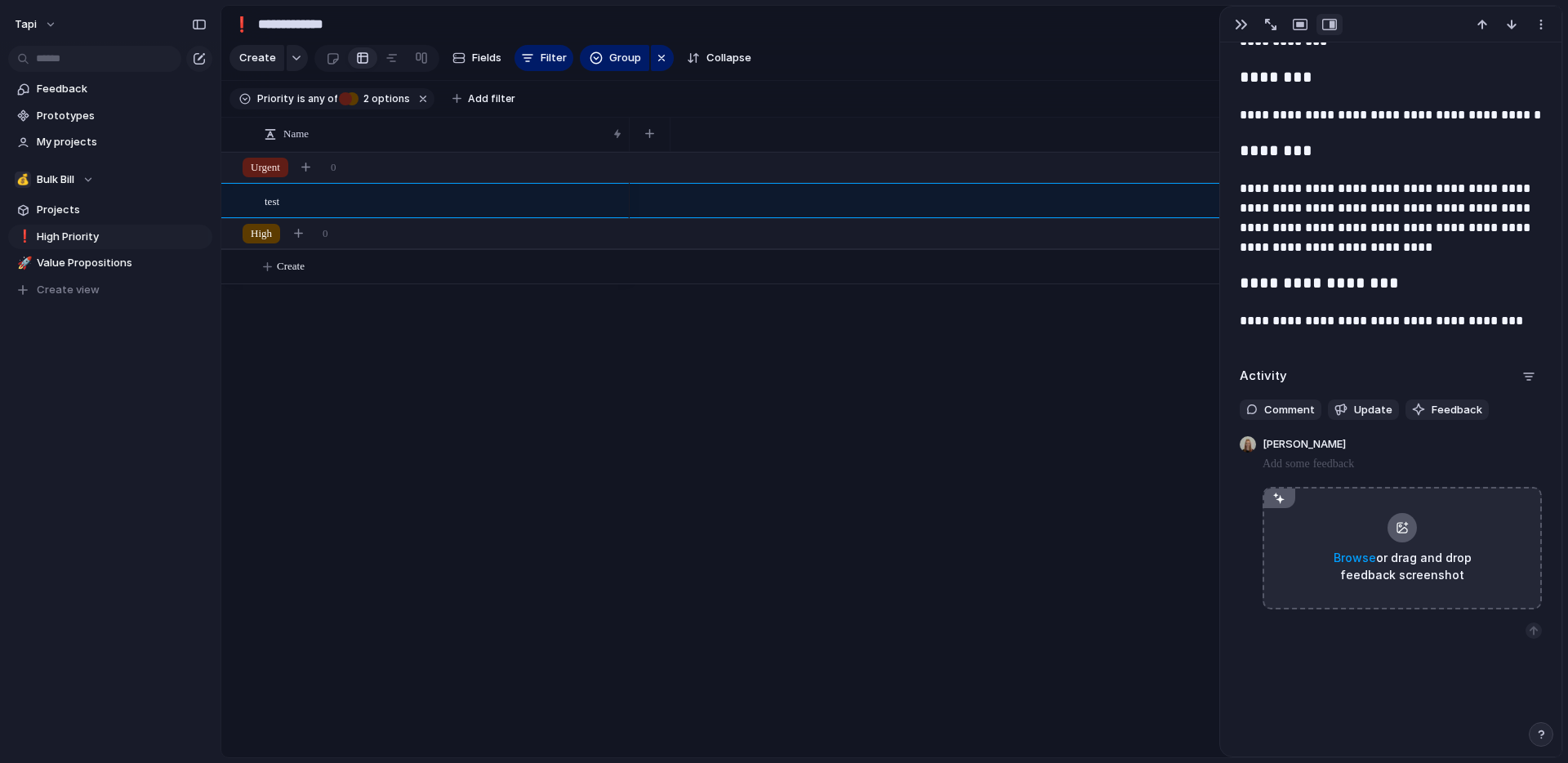
click at [1117, 605] on div at bounding box center [1096, 454] width 933 height 605
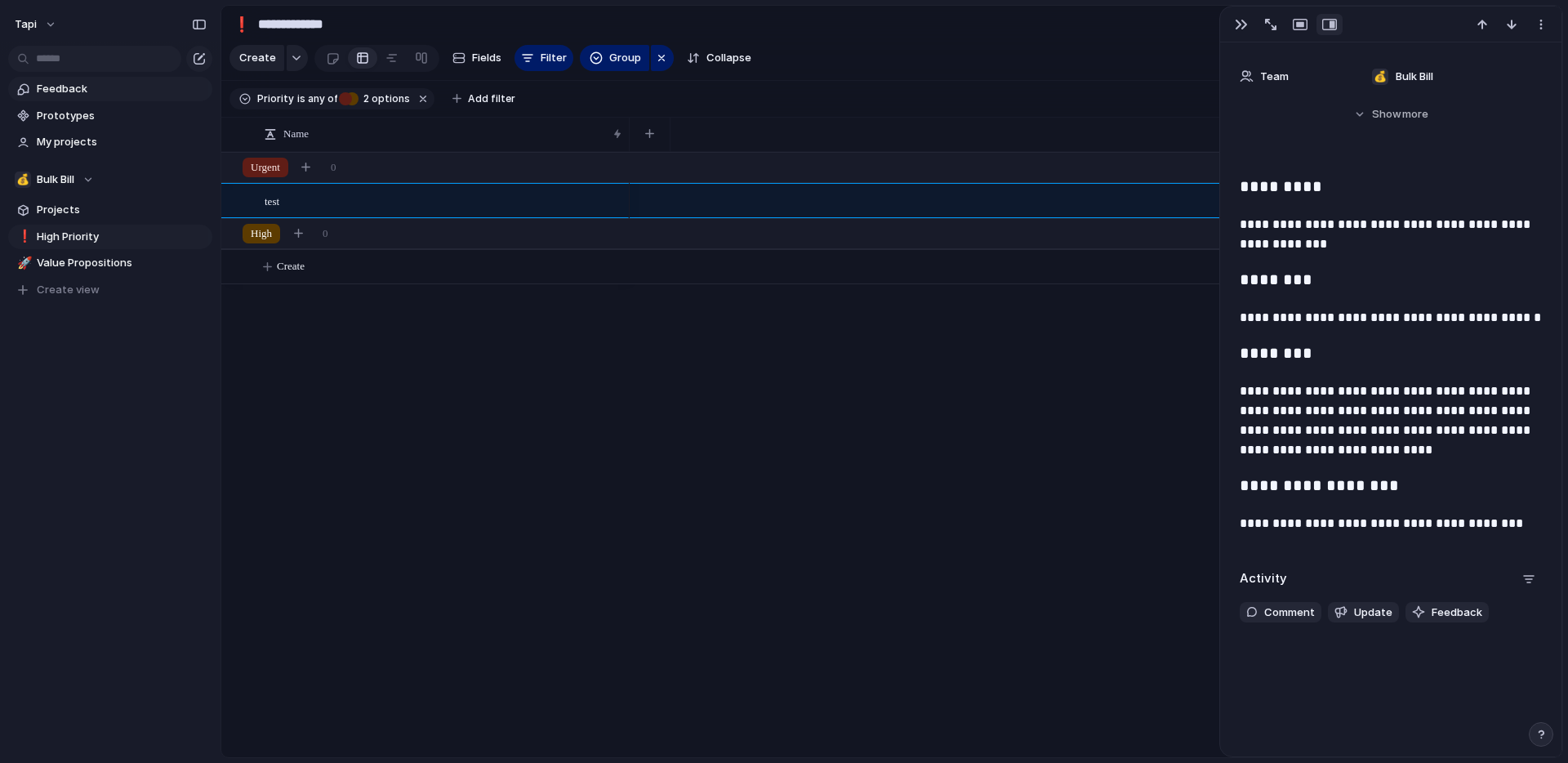
click at [42, 90] on span "Feedback" at bounding box center [121, 90] width 170 height 17
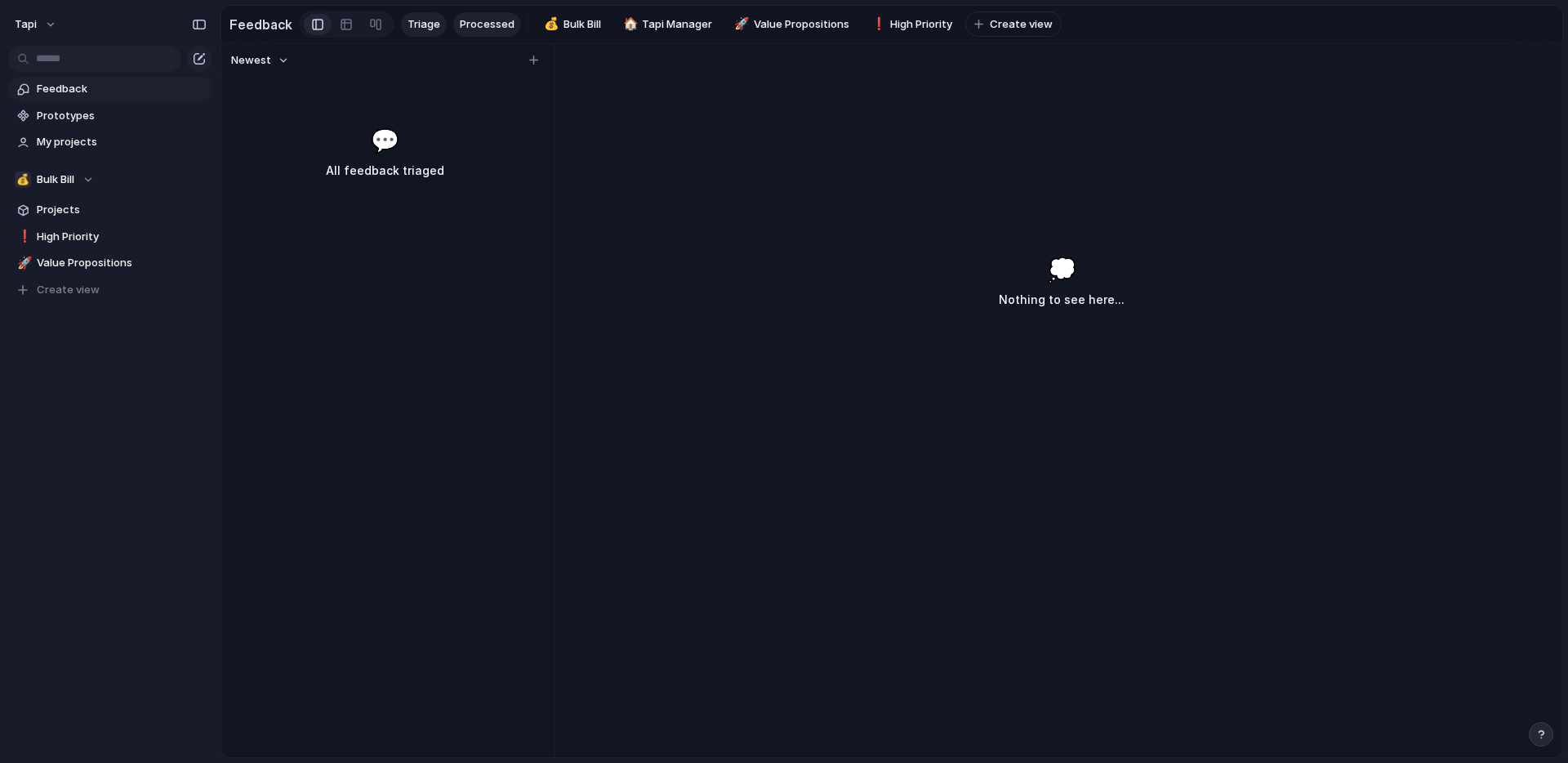
click at [472, 23] on span "Processed" at bounding box center [487, 25] width 54 height 17
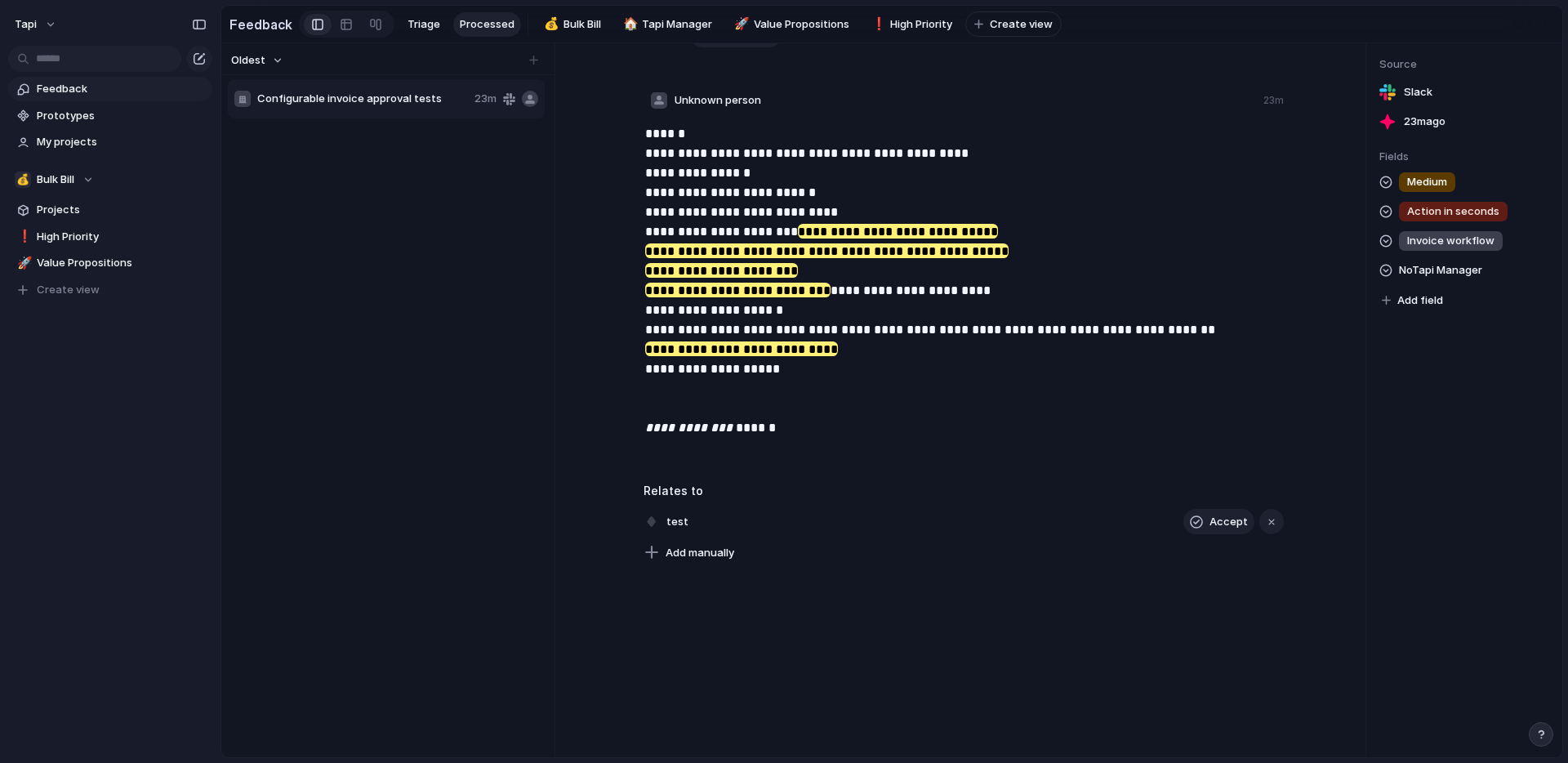
scroll to position [161, 0]
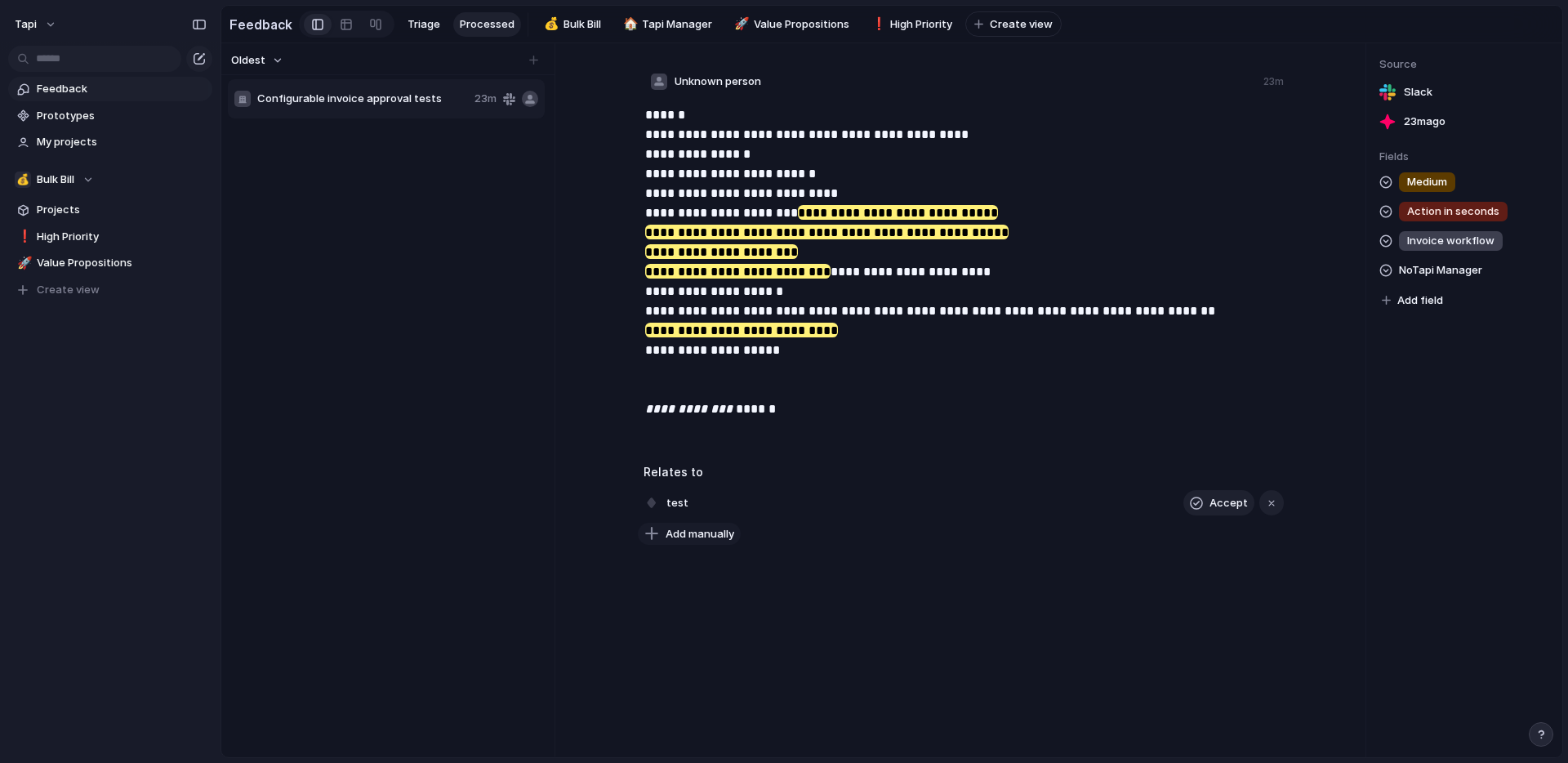
click at [689, 529] on span "Add manually" at bounding box center [700, 535] width 69 height 17
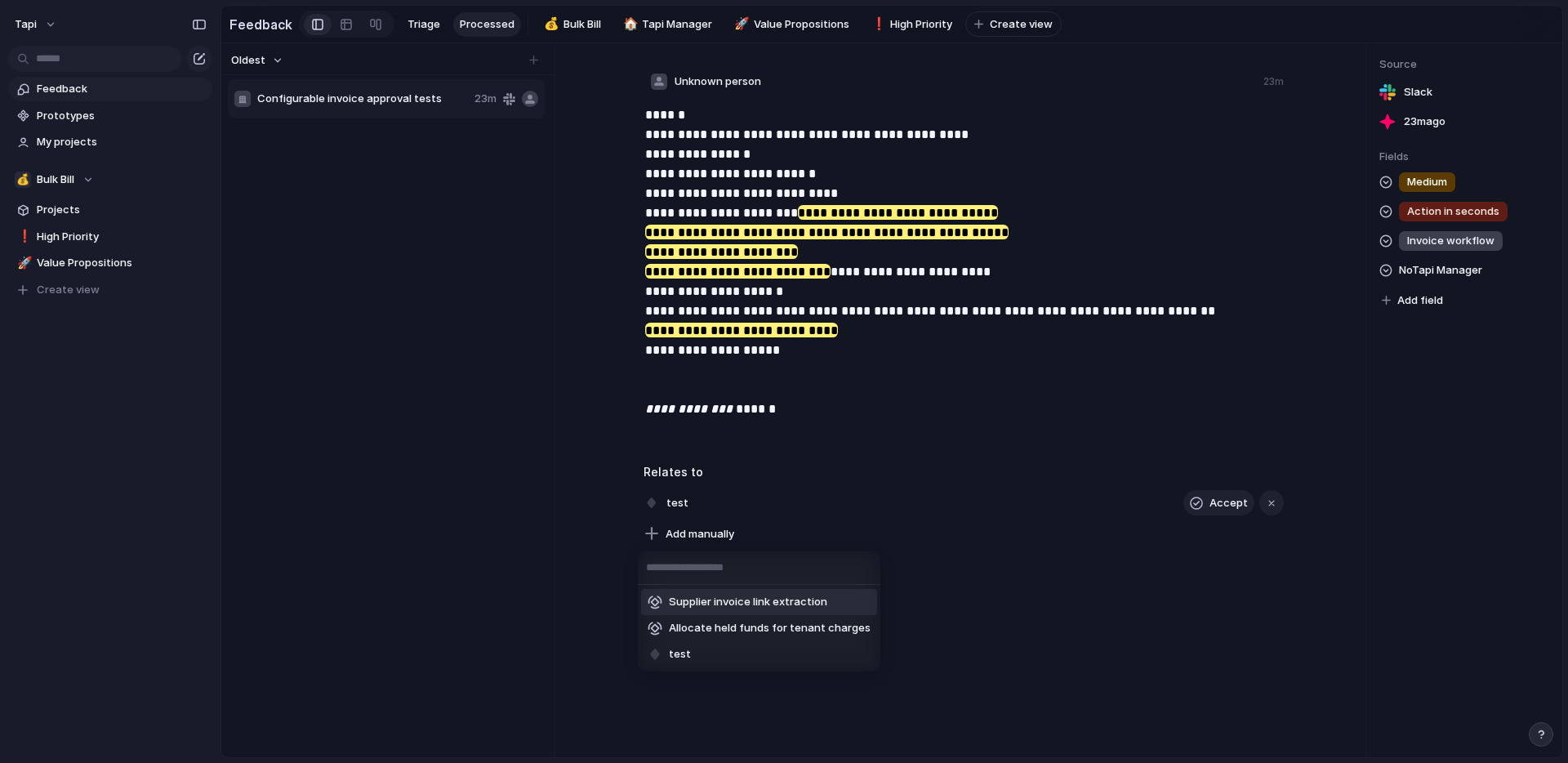
click at [974, 559] on div "Supplier invoice link extraction Allocate held funds for tenant charges test" at bounding box center [784, 382] width 1568 height 763
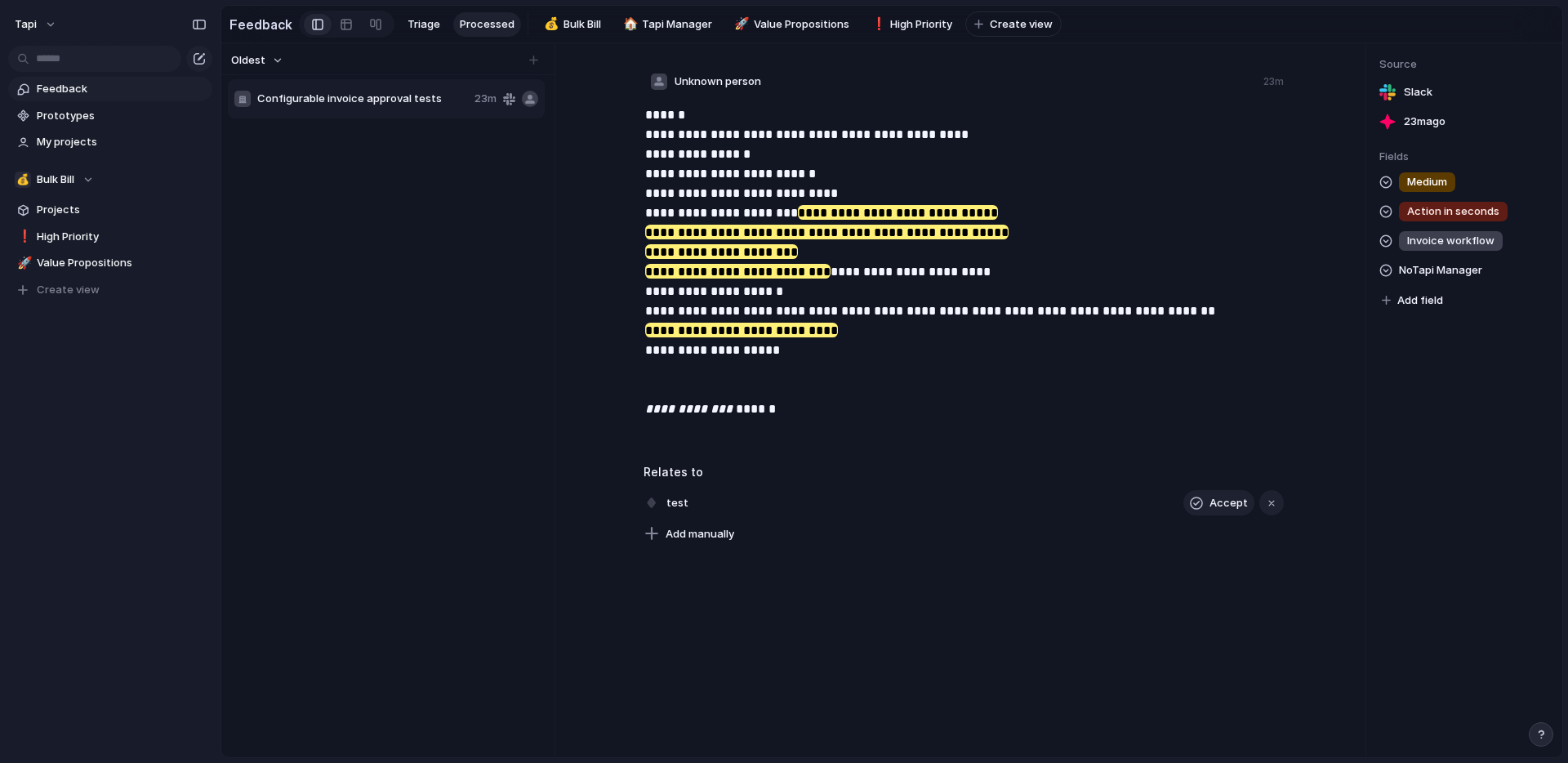
scroll to position [0, 0]
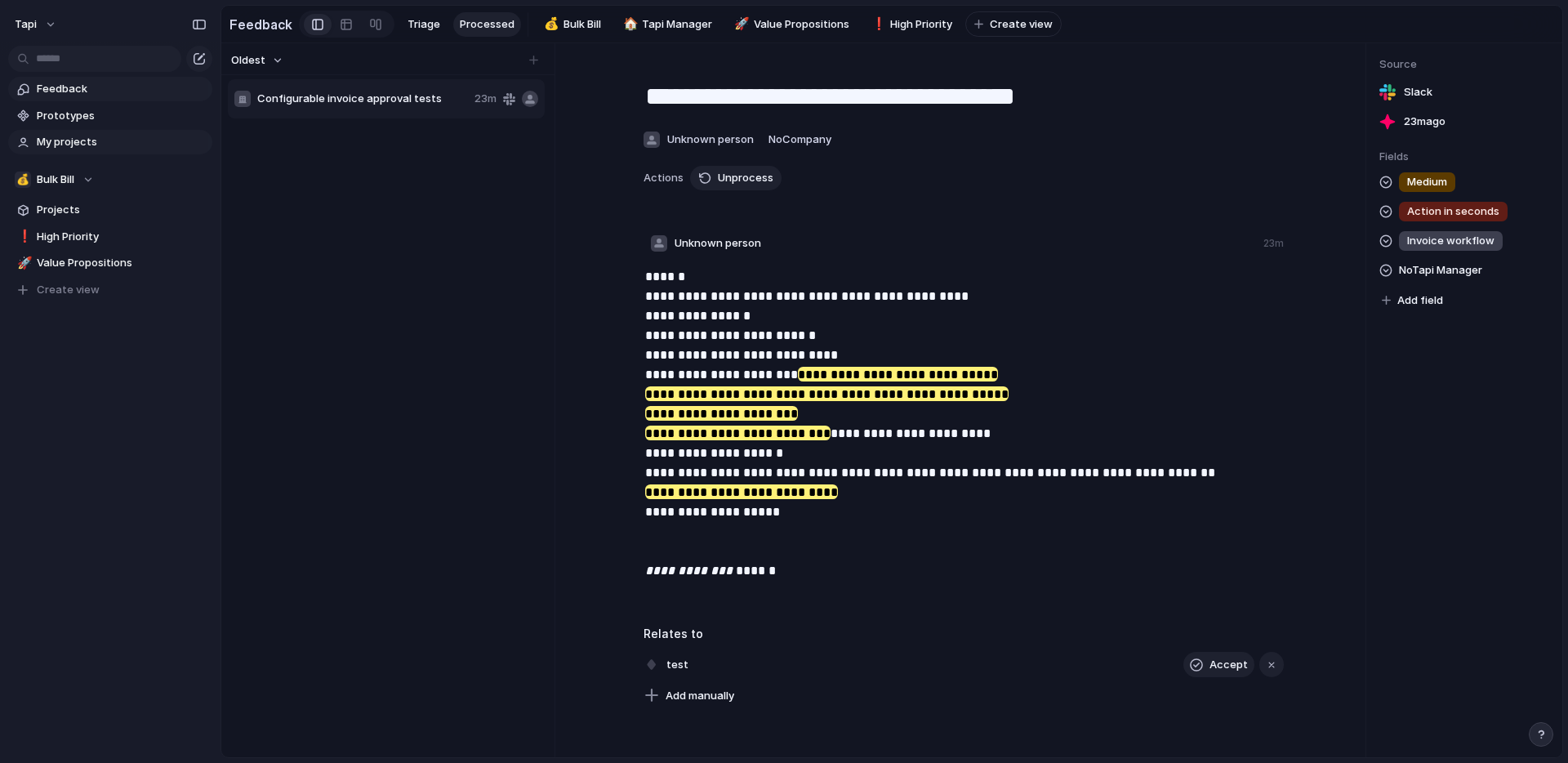
click at [61, 146] on span "My projects" at bounding box center [121, 142] width 170 height 17
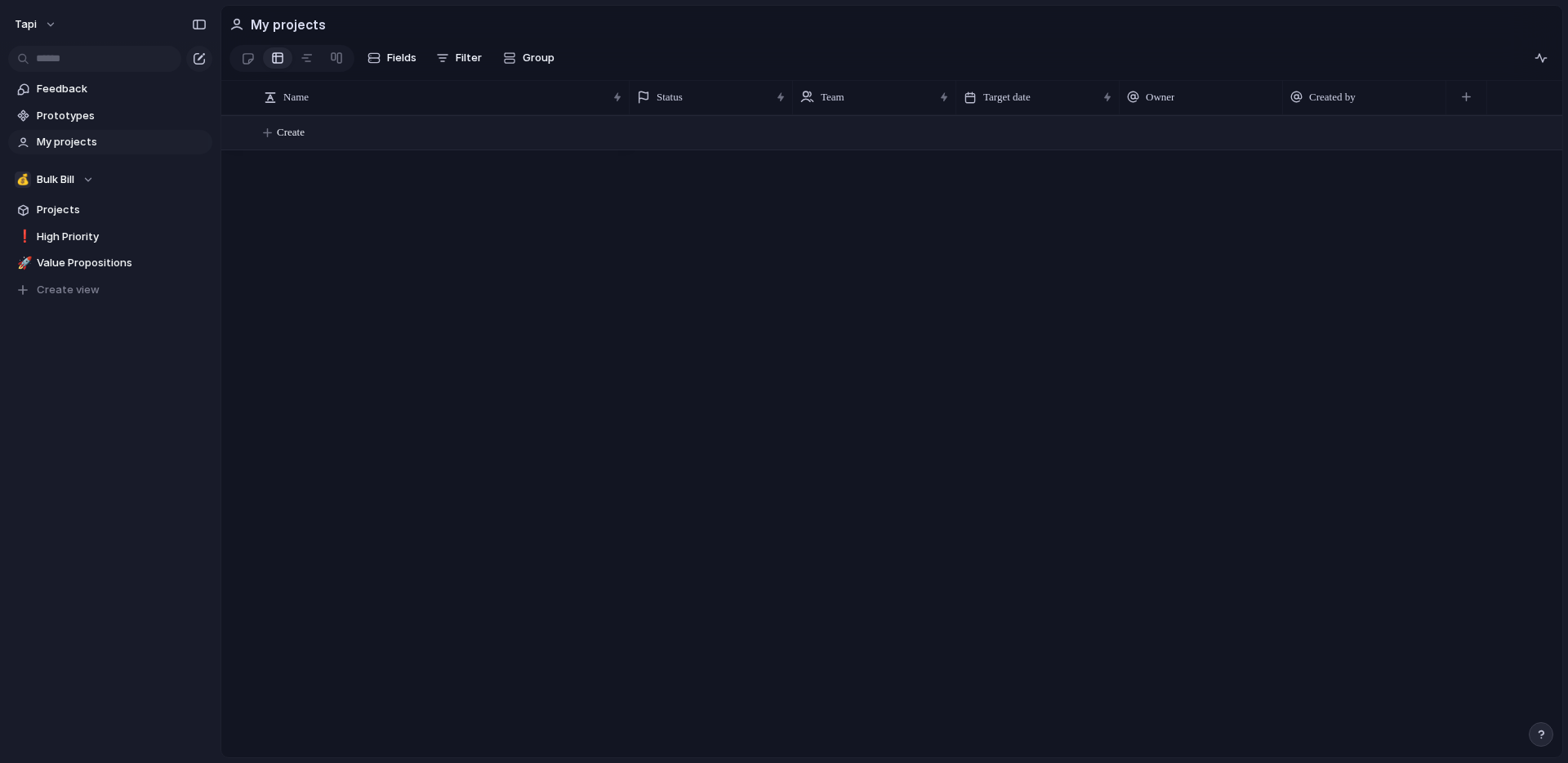
click at [293, 130] on span "Create" at bounding box center [290, 132] width 28 height 17
click at [532, 57] on span "Group" at bounding box center [539, 59] width 32 height 17
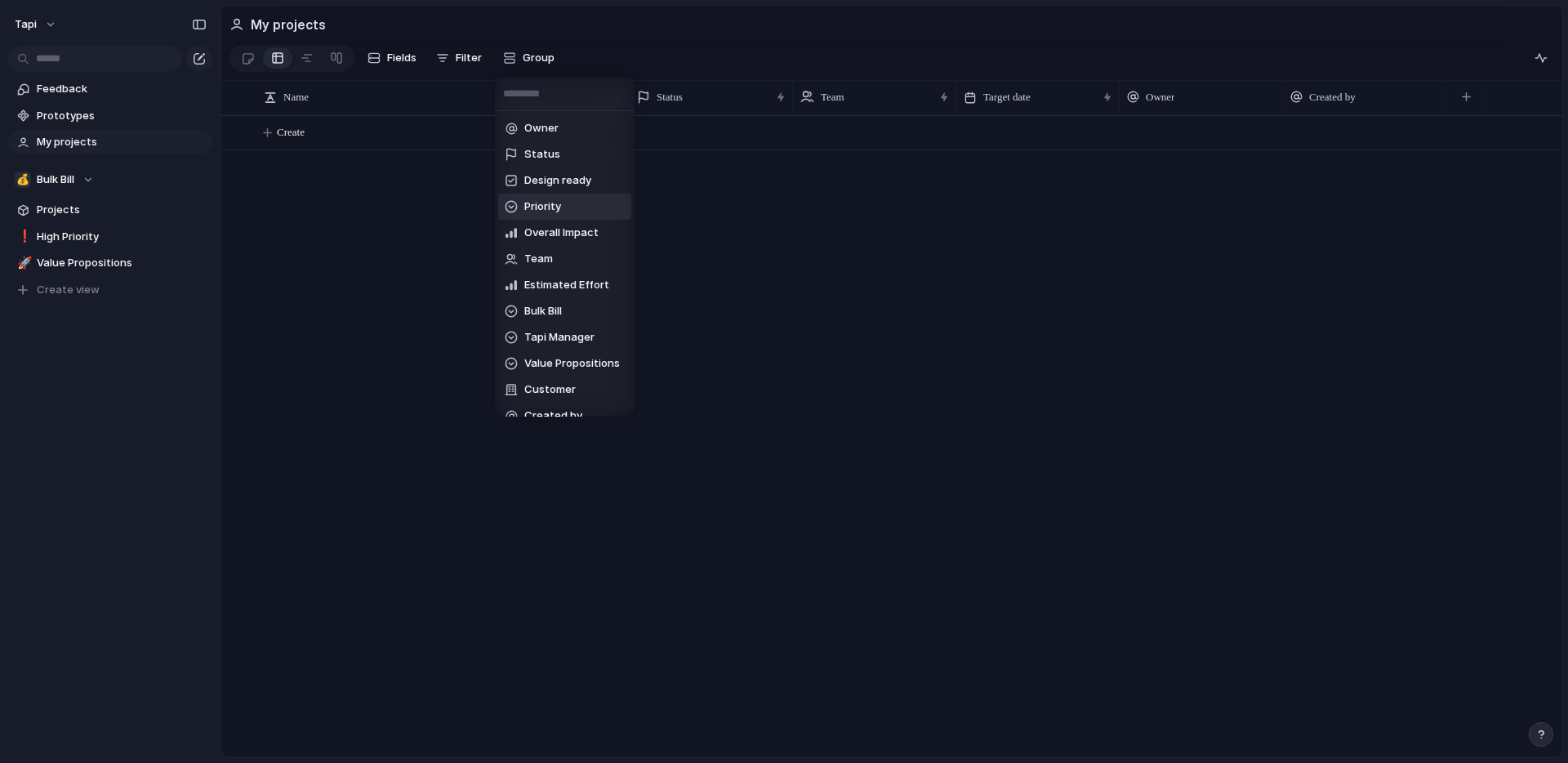
scroll to position [17, 0]
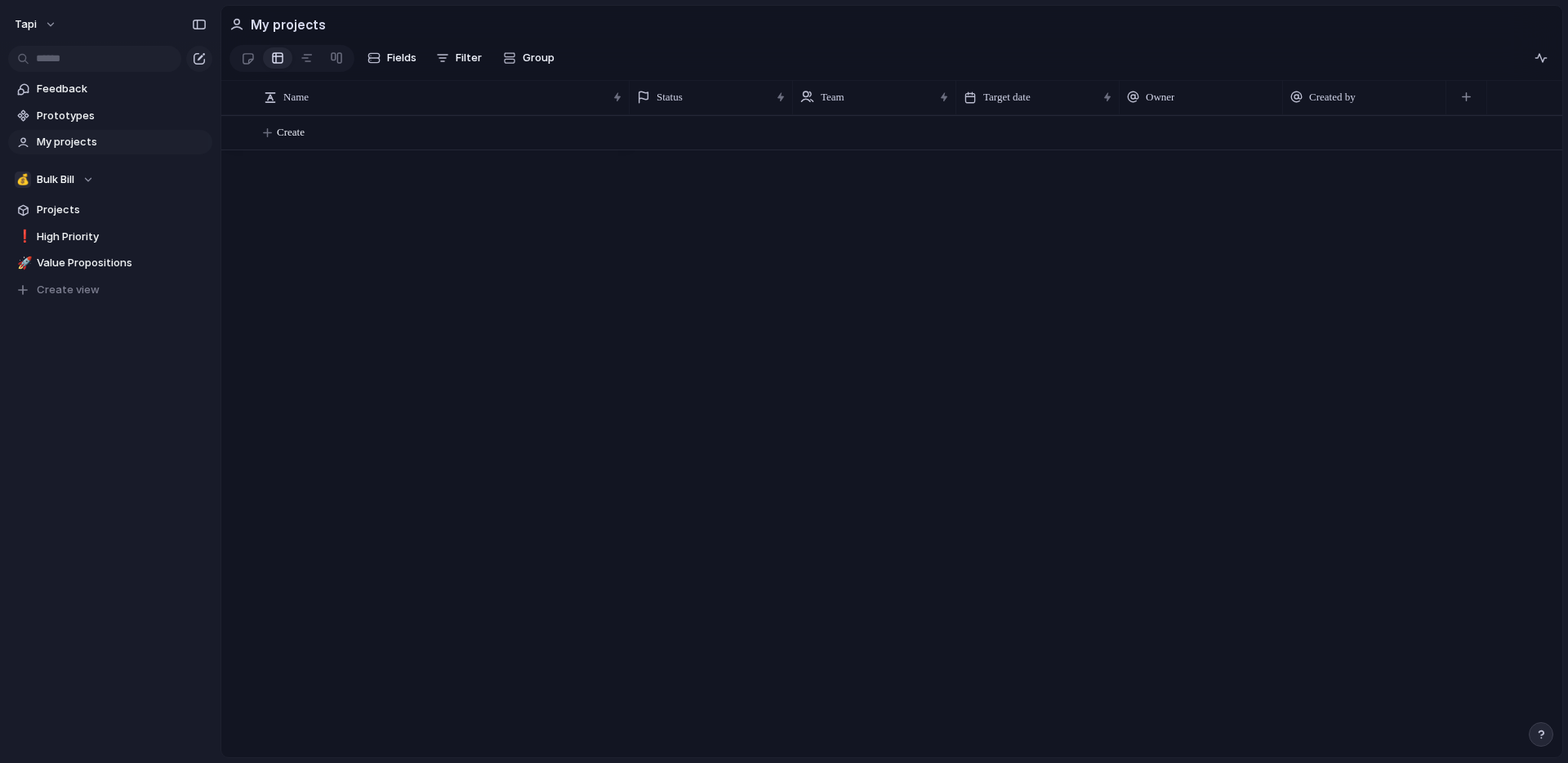
click at [350, 311] on div "Owner Status Design ready Priority Overall Impact Team Estimated Effort Bulk Bi…" at bounding box center [784, 382] width 1568 height 763
click at [67, 210] on span "Projects" at bounding box center [121, 210] width 170 height 17
click at [346, 137] on div "test" at bounding box center [443, 134] width 359 height 33
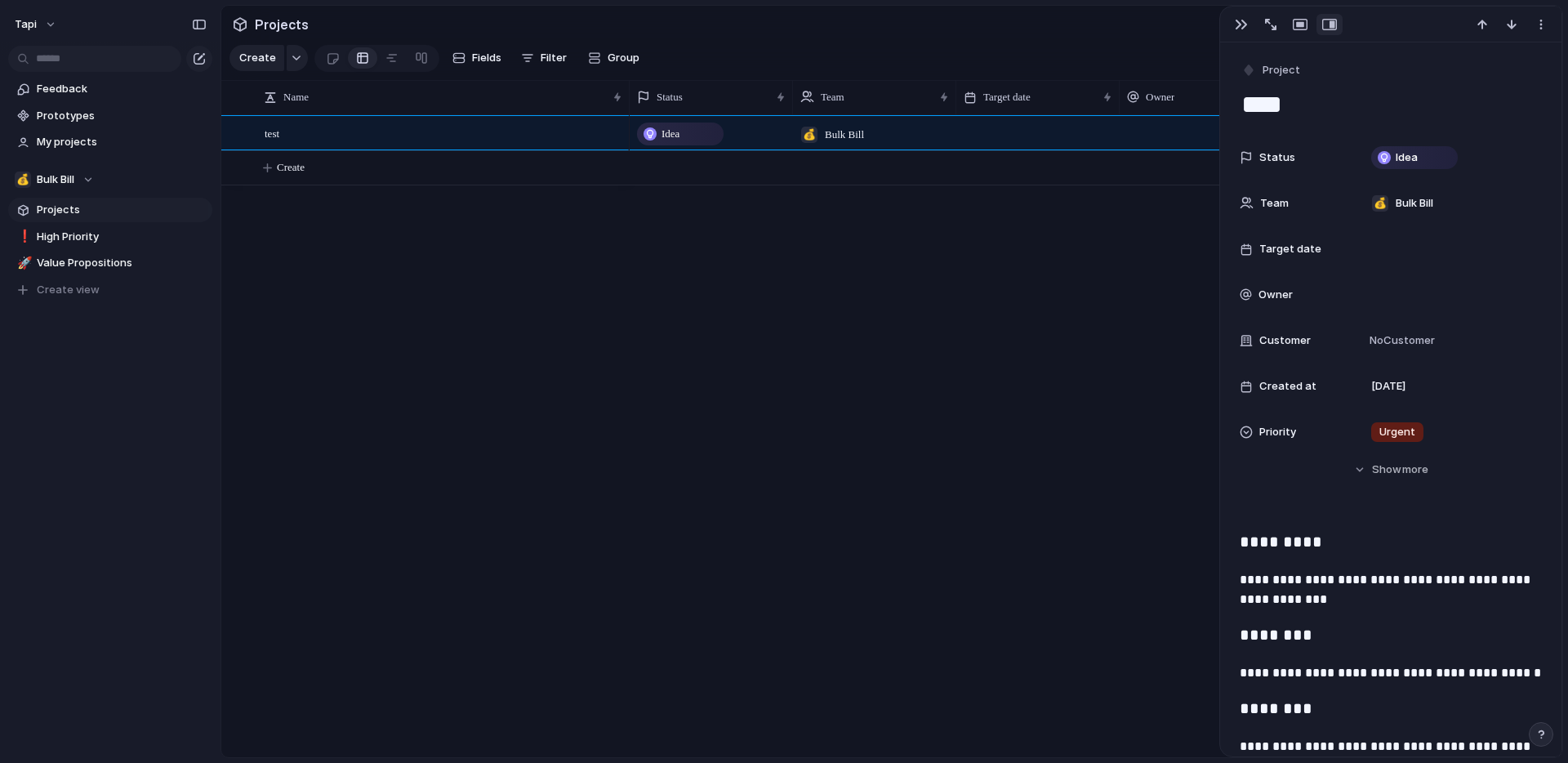
click at [1087, 323] on div "Idea 💰 Bulk Bill [DATE]" at bounding box center [1096, 436] width 933 height 642
click at [87, 229] on span "High Priority" at bounding box center [121, 237] width 170 height 17
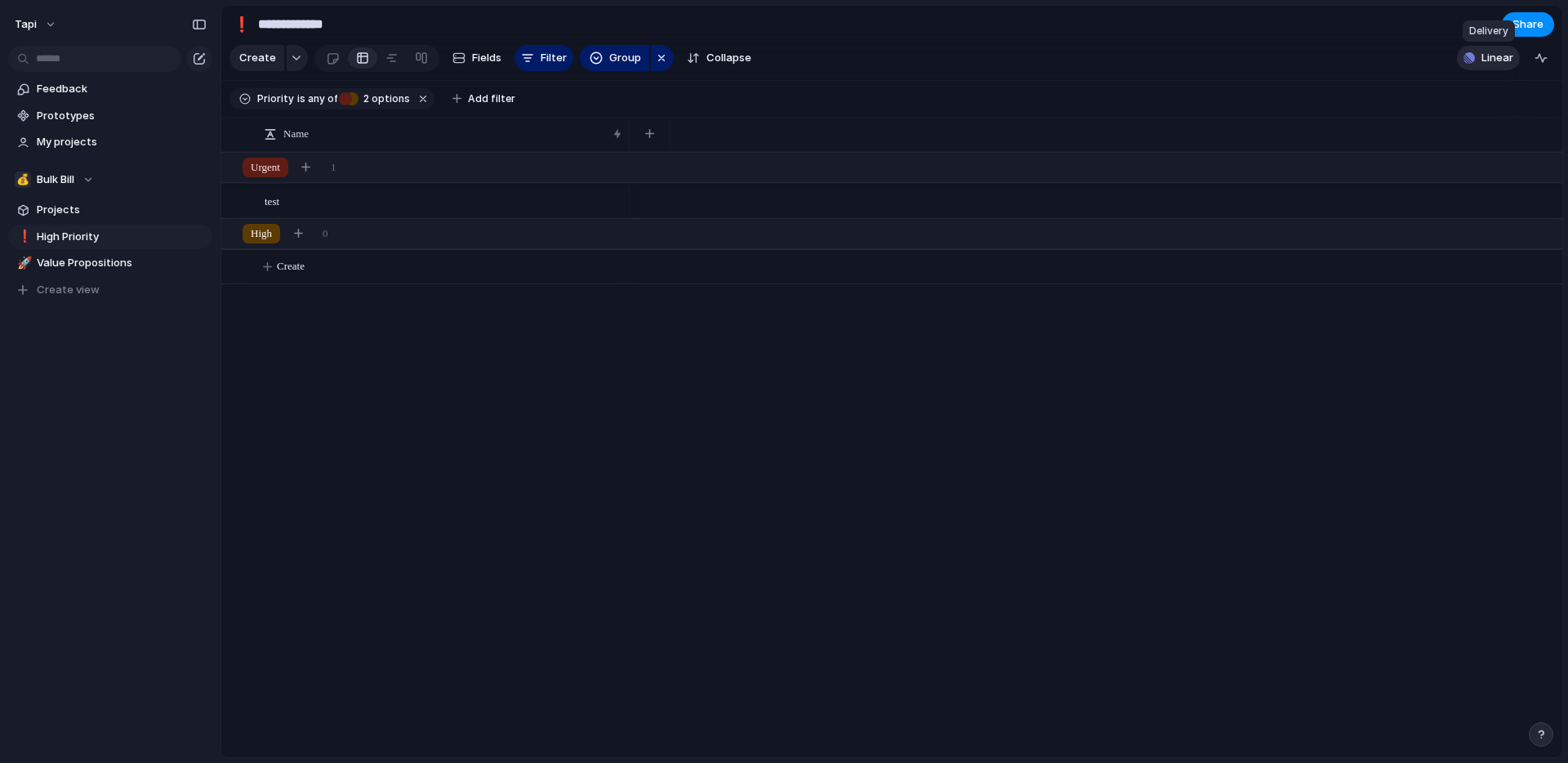
click at [1486, 63] on span "Linear" at bounding box center [1498, 59] width 32 height 17
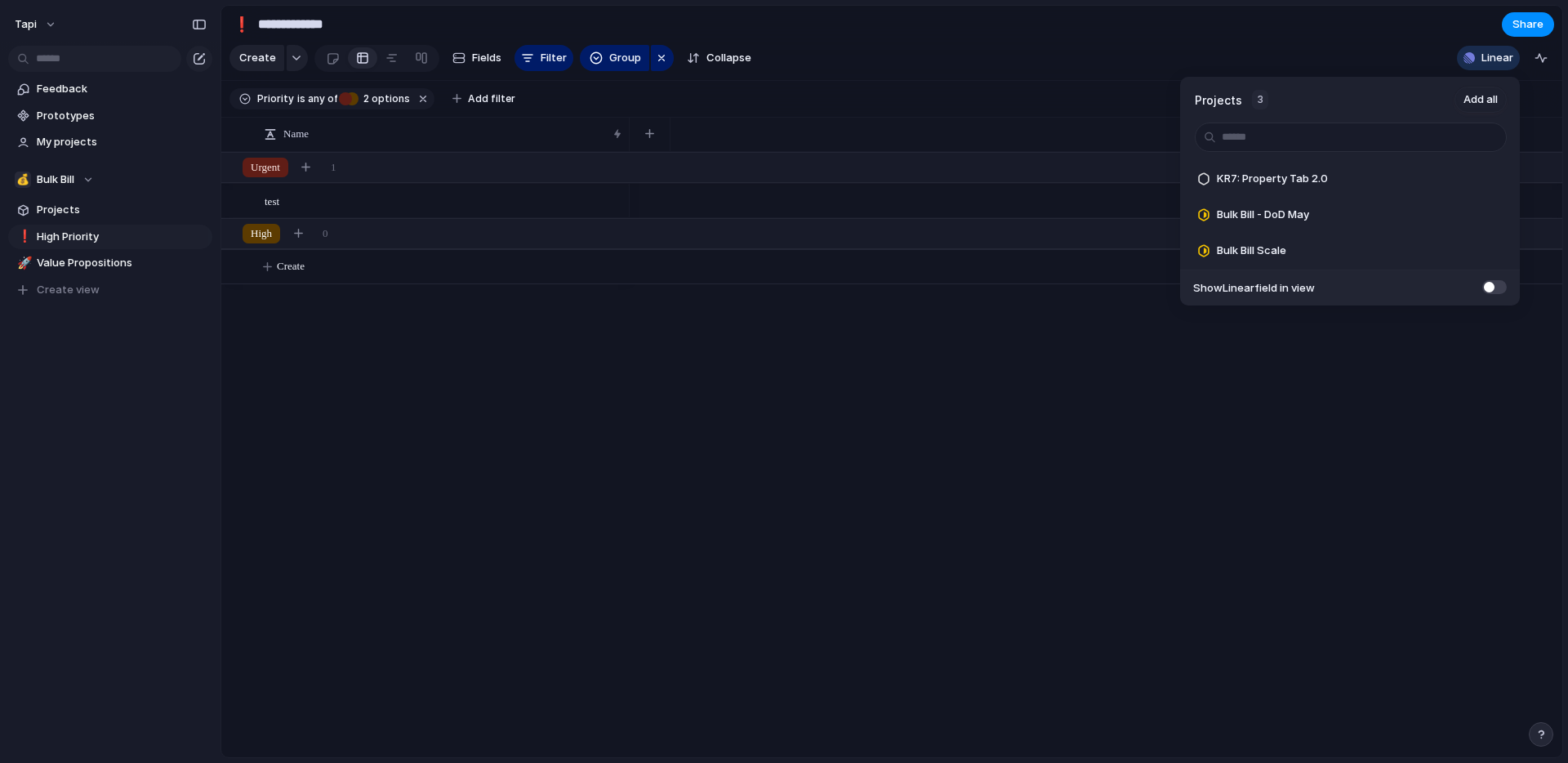
click at [1057, 417] on div "Projects 3 Add all KR7: Property Tab 2.0 Add Bulk Bill - DoD May Add Bulk Bill …" at bounding box center [784, 382] width 1568 height 763
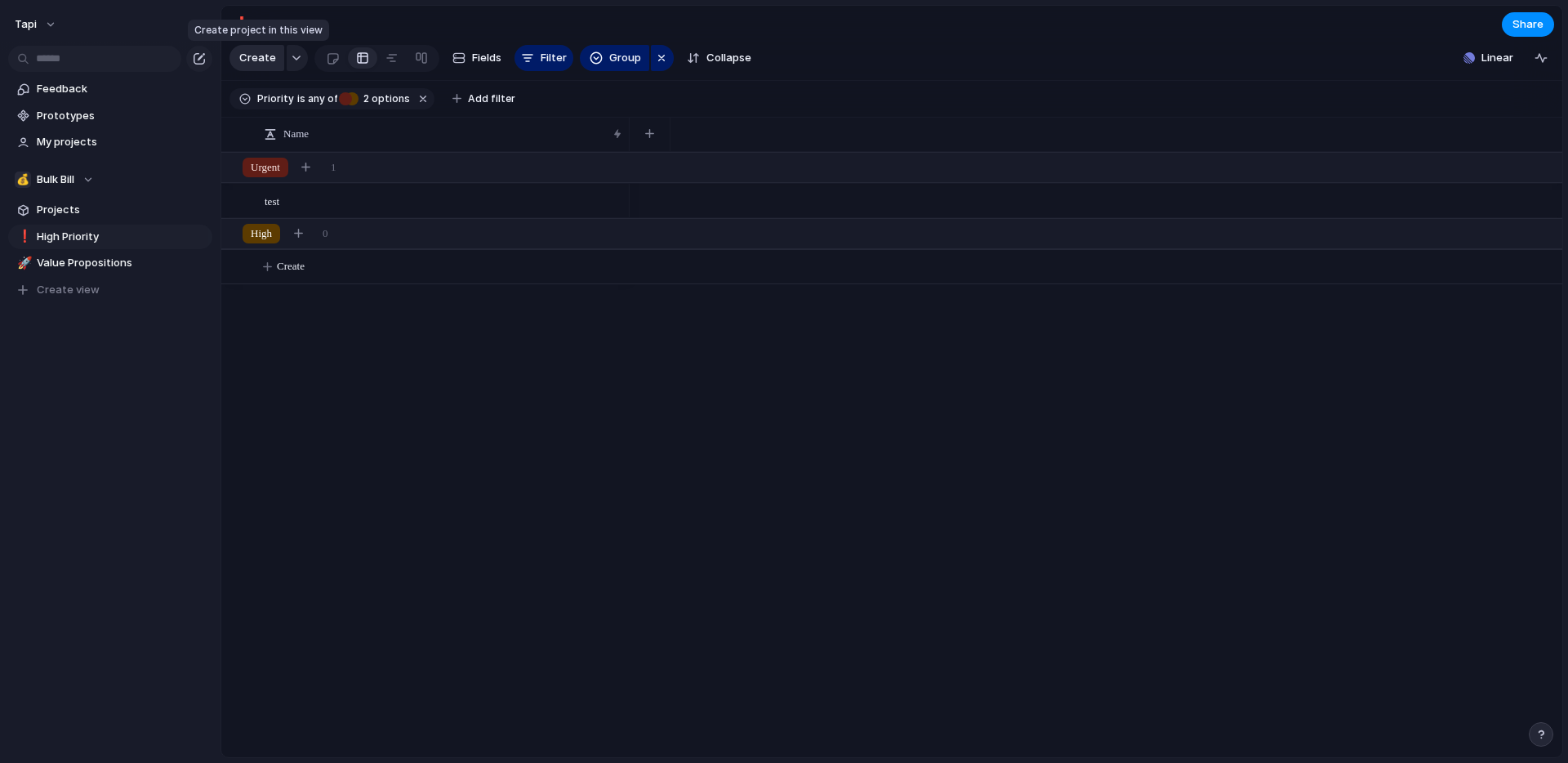
click at [267, 54] on span "Create" at bounding box center [258, 59] width 37 height 17
click at [290, 59] on div "button" at bounding box center [296, 58] width 12 height 7
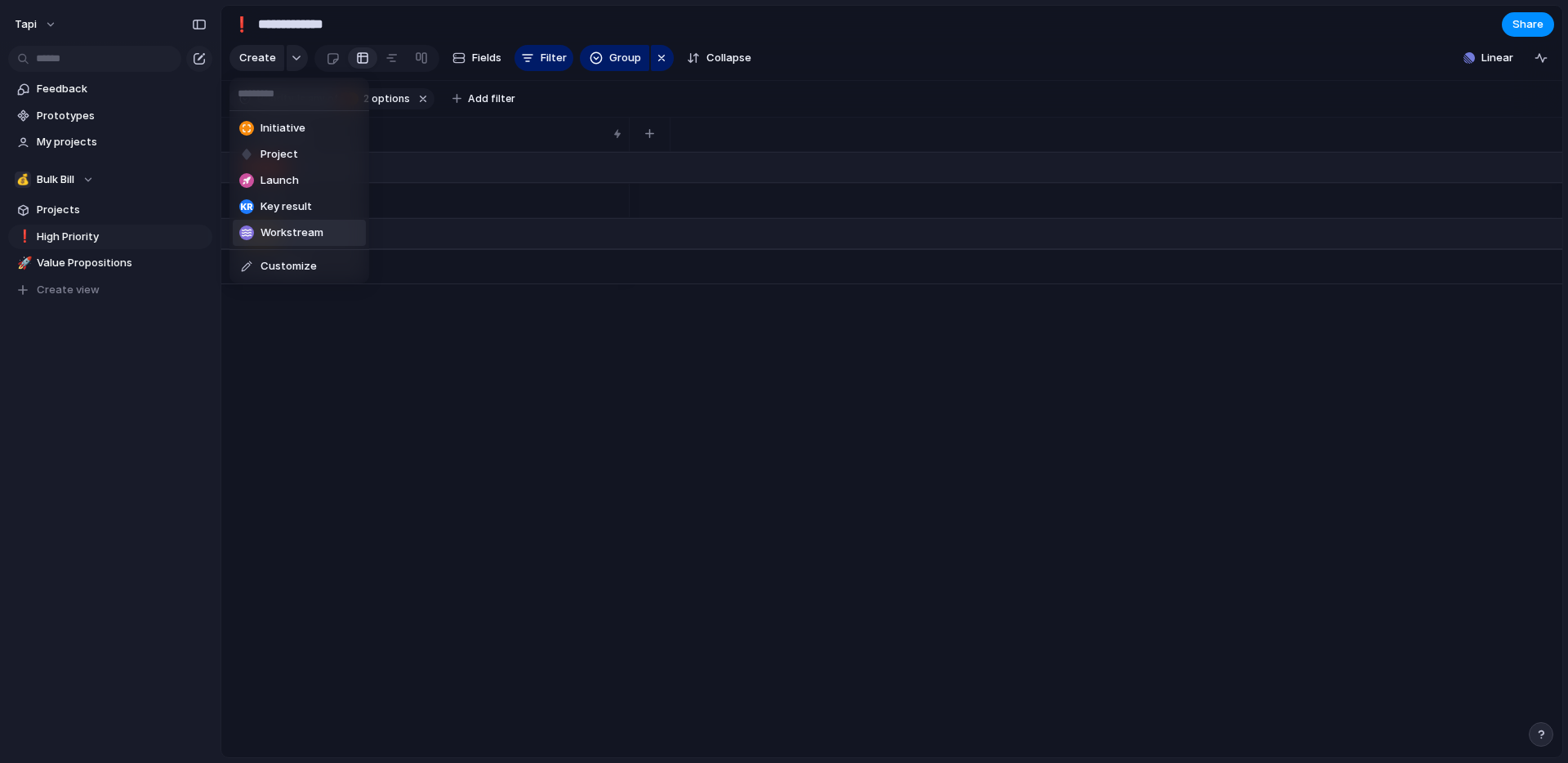
click at [314, 358] on div "Initiative Project Launch Key result Workstream Customize" at bounding box center [784, 382] width 1568 height 763
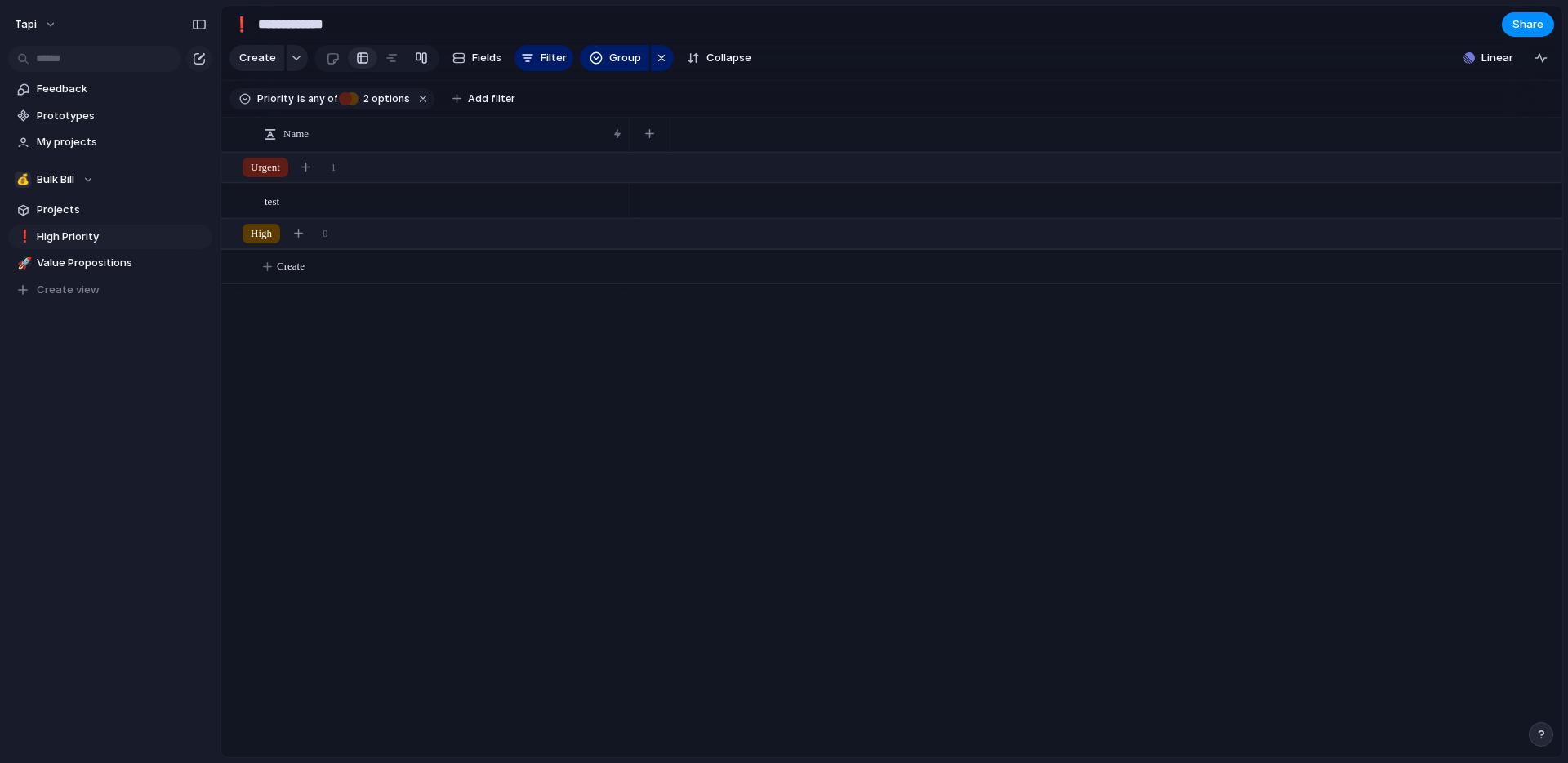
click at [421, 63] on div at bounding box center [422, 58] width 13 height 26
click at [361, 60] on div at bounding box center [363, 58] width 13 height 26
click at [279, 207] on span "test" at bounding box center [272, 200] width 15 height 18
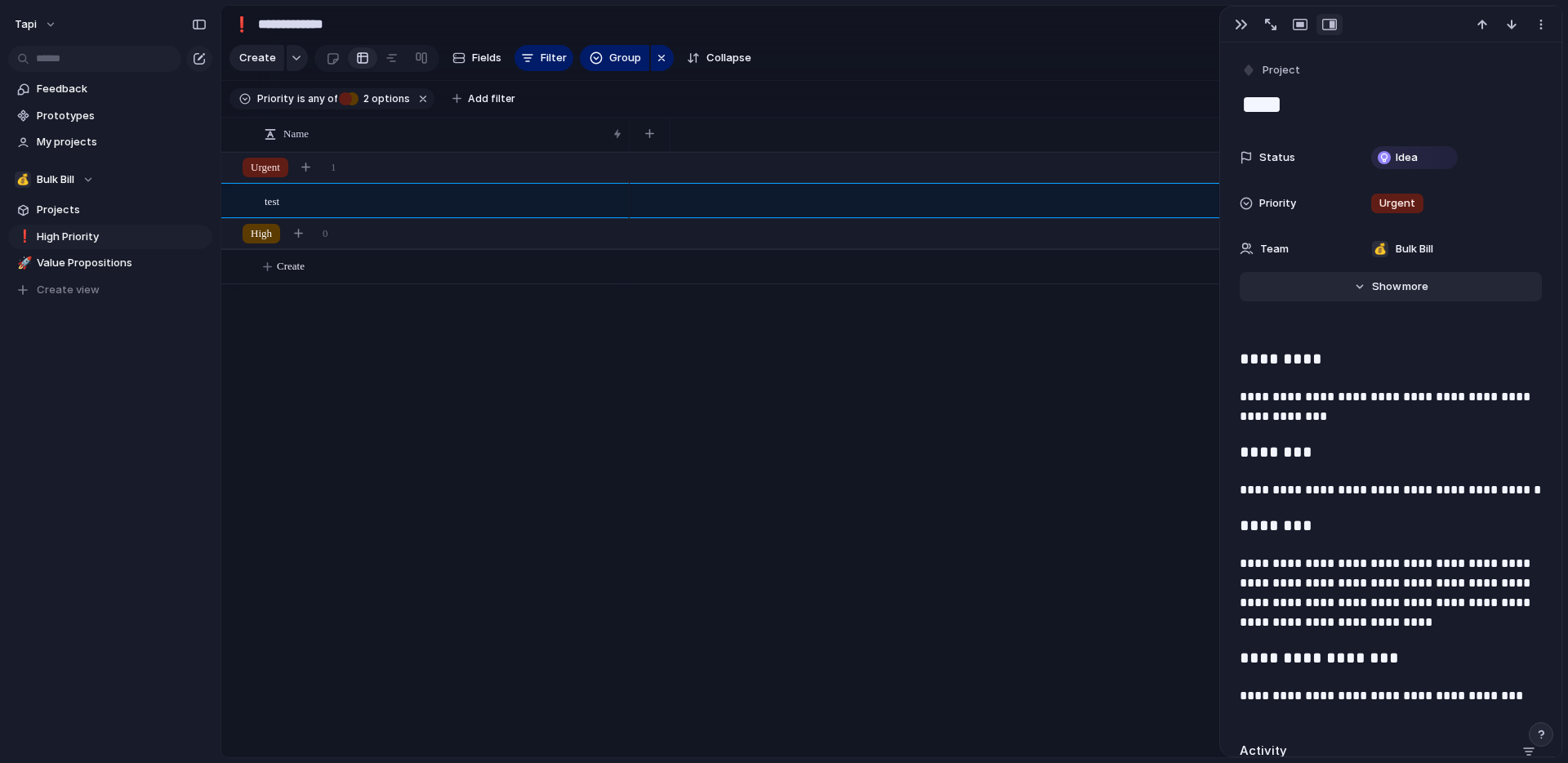
click at [1395, 292] on span "Show" at bounding box center [1386, 287] width 29 height 17
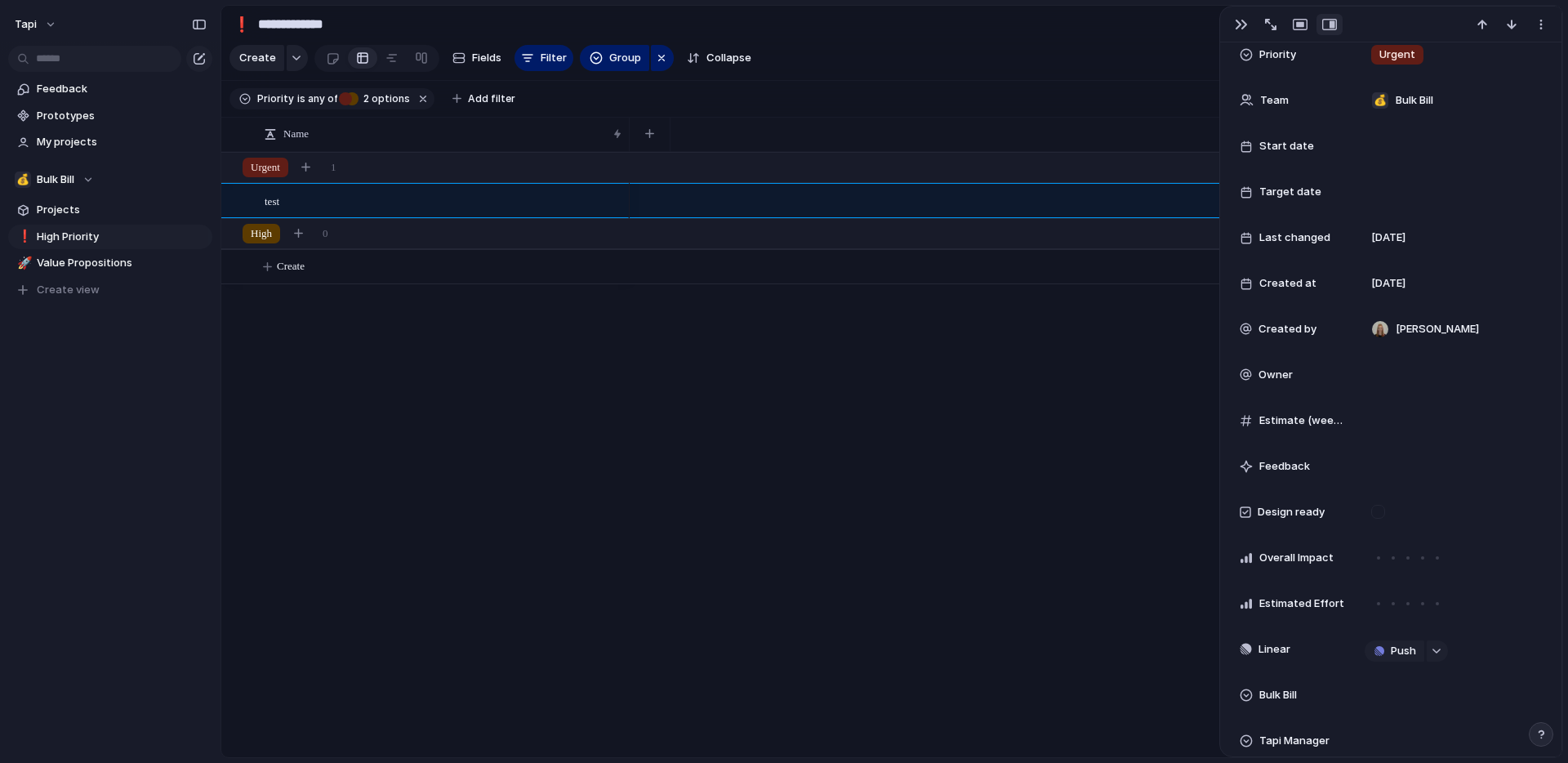
scroll to position [137, 0]
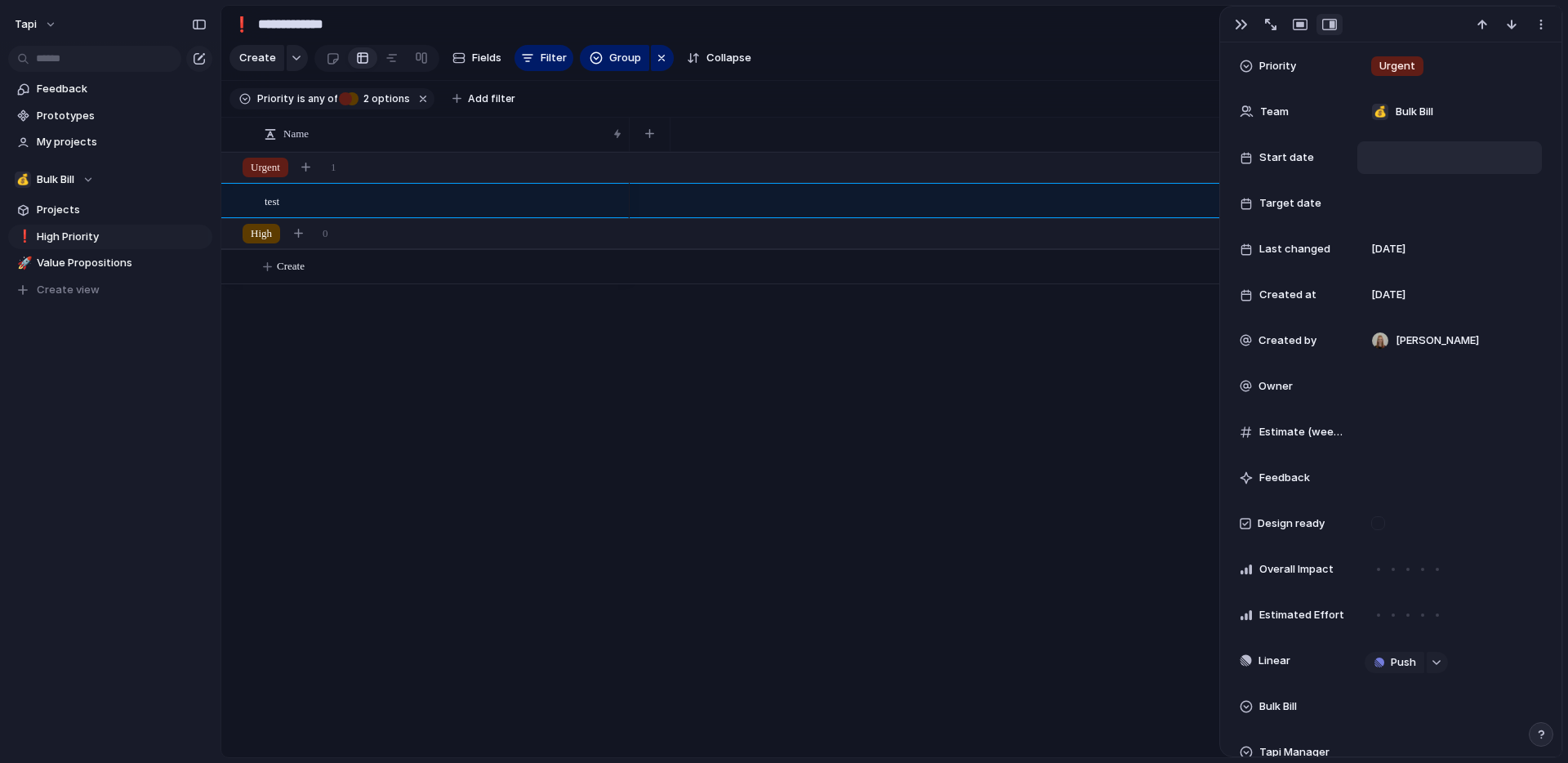
click at [1399, 152] on div at bounding box center [1449, 157] width 170 height 18
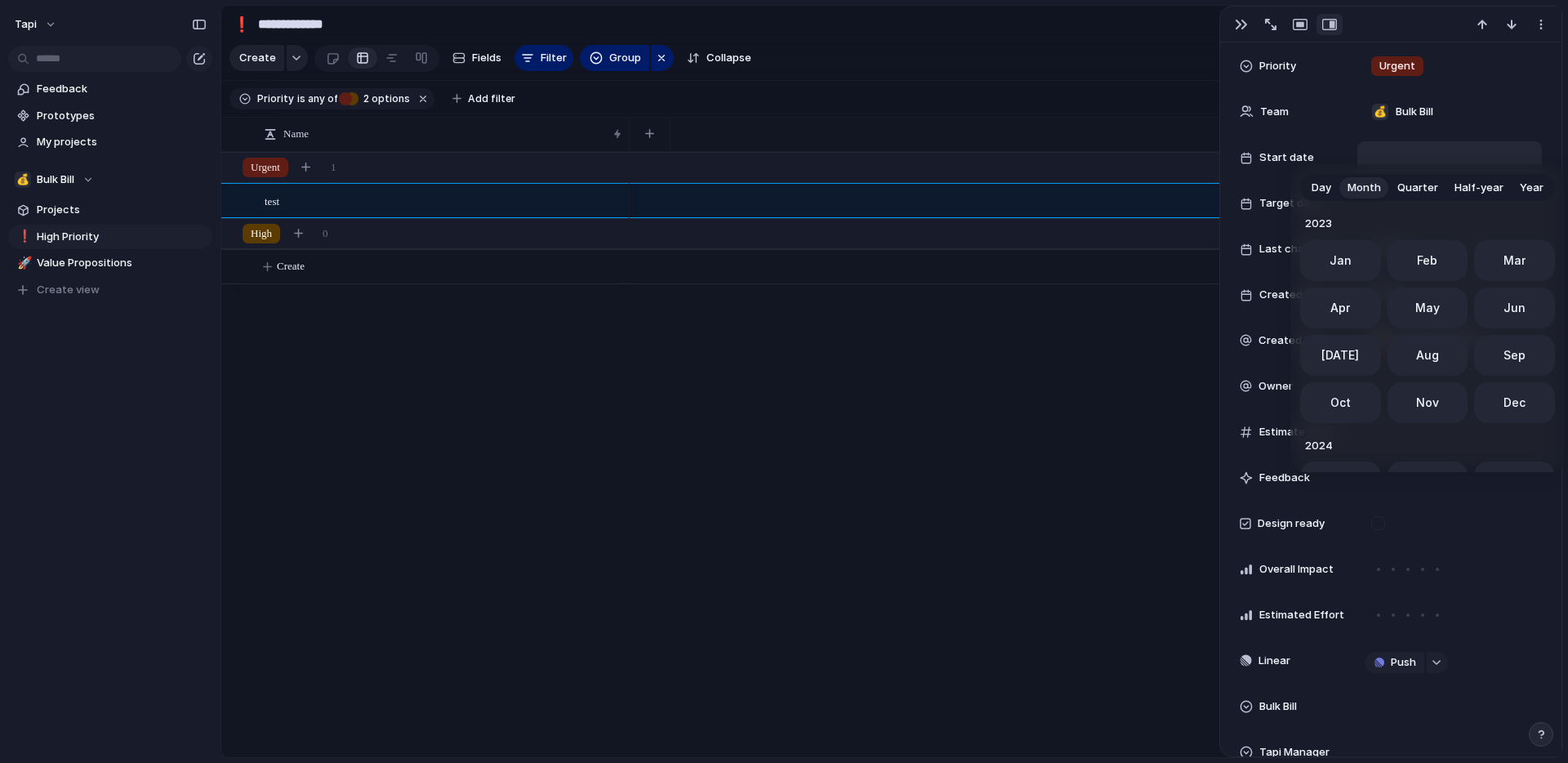
scroll to position [448, 0]
click at [1339, 259] on span "Jan" at bounding box center [1340, 255] width 22 height 17
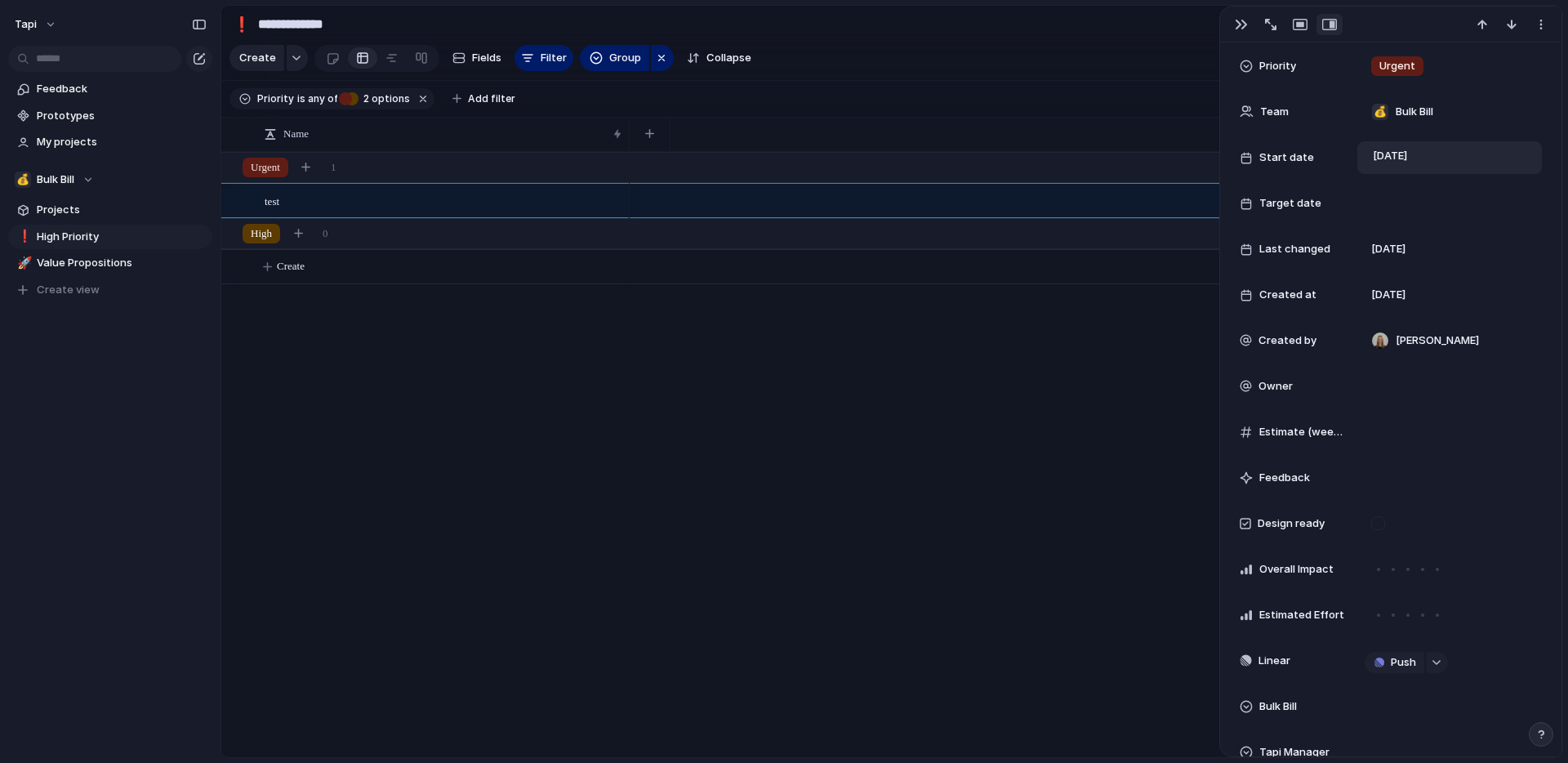
click at [1413, 137] on div "Status Idea Priority Urgent Team 💰 Bulk Bill Start date [DATE] Target date Last…" at bounding box center [1391, 455] width 302 height 902
click at [1412, 155] on span "[DATE]" at bounding box center [1391, 156] width 44 height 19
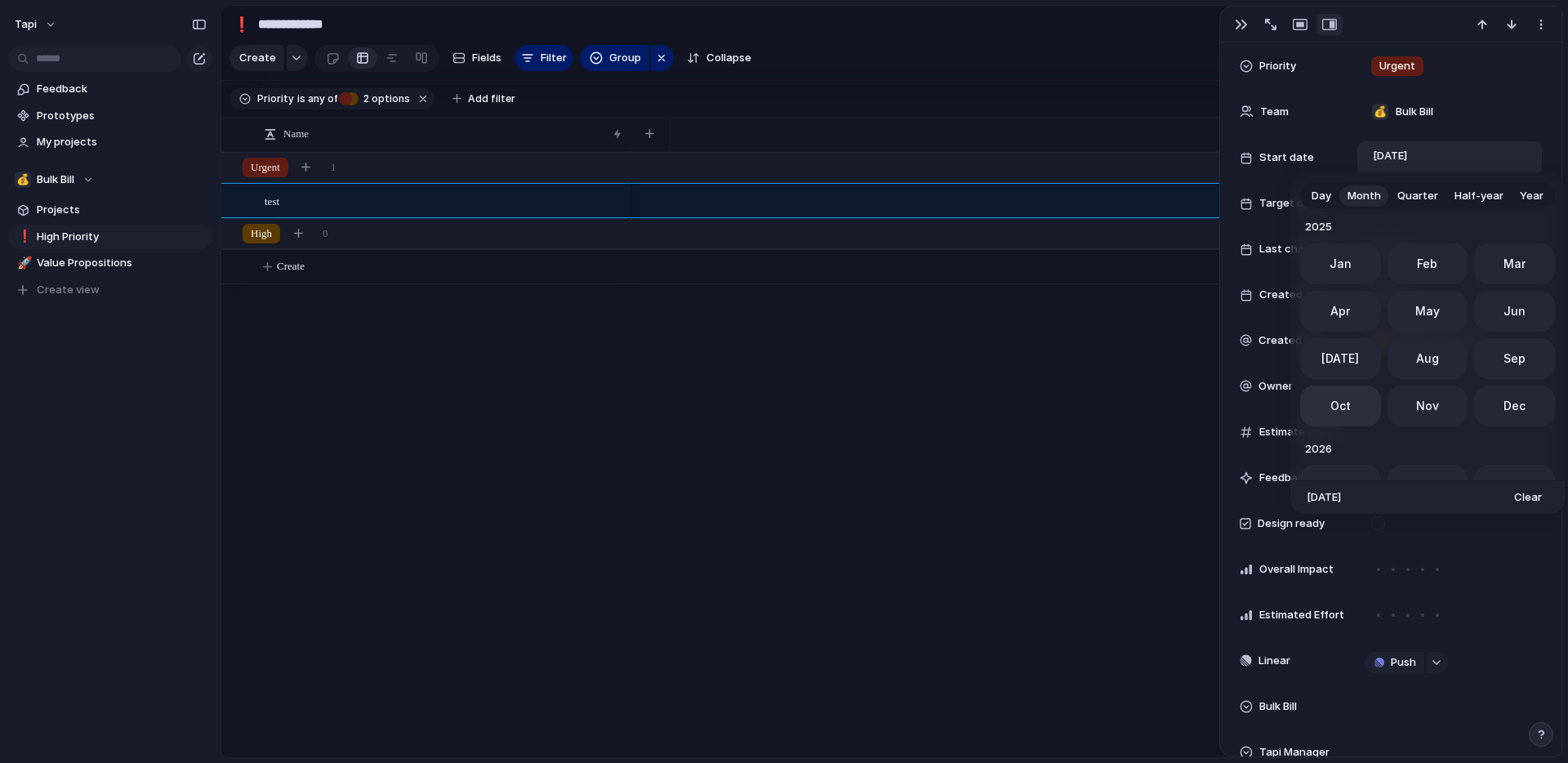
click at [1341, 409] on span "Oct" at bounding box center [1340, 405] width 20 height 17
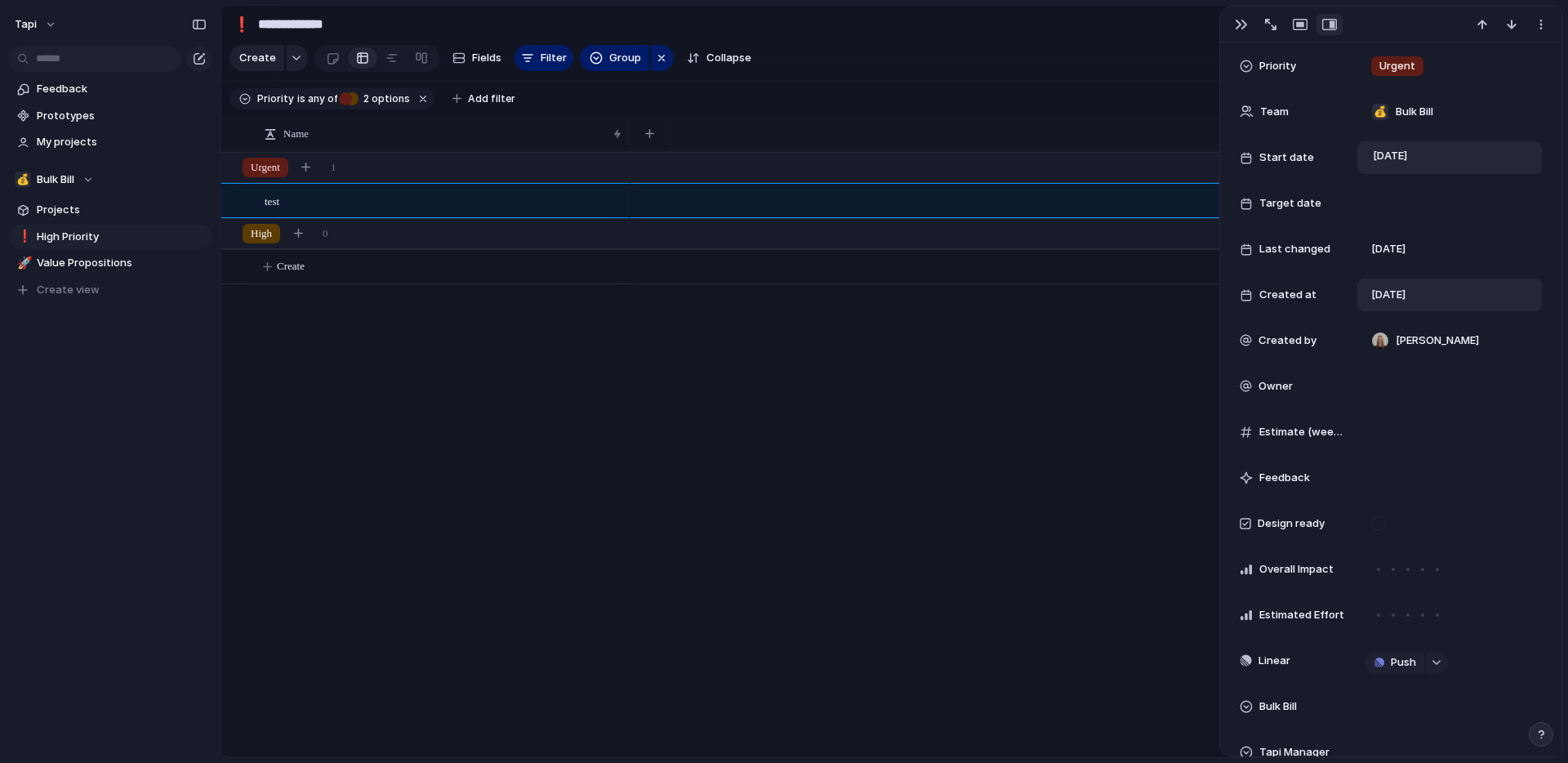
click at [1404, 296] on span "[DATE]" at bounding box center [1388, 295] width 34 height 17
click at [1409, 200] on div at bounding box center [1449, 202] width 170 height 18
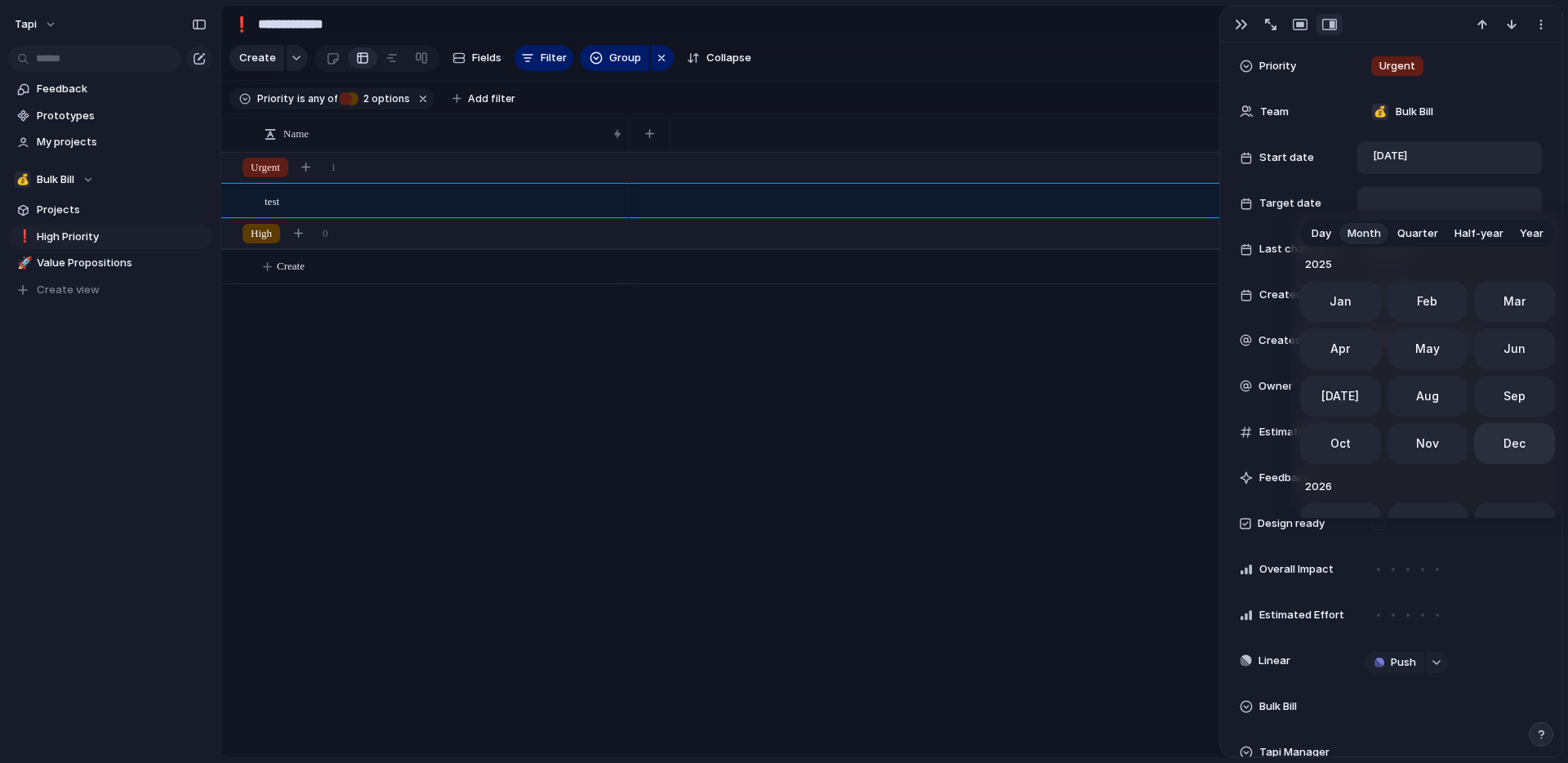
click at [1509, 441] on span "Dec" at bounding box center [1514, 443] width 22 height 17
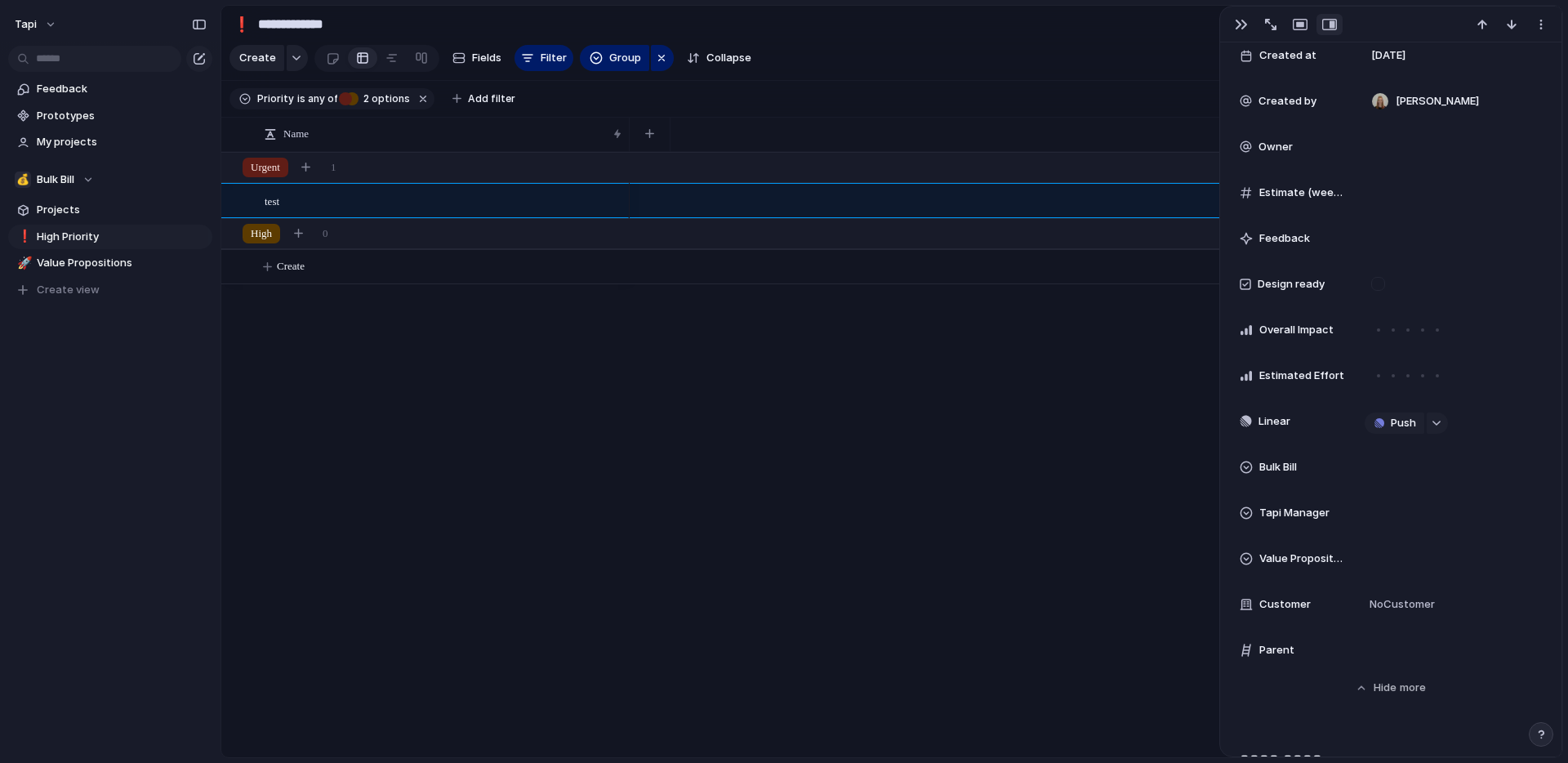
scroll to position [378, 0]
click at [1433, 424] on button "button" at bounding box center [1437, 421] width 21 height 21
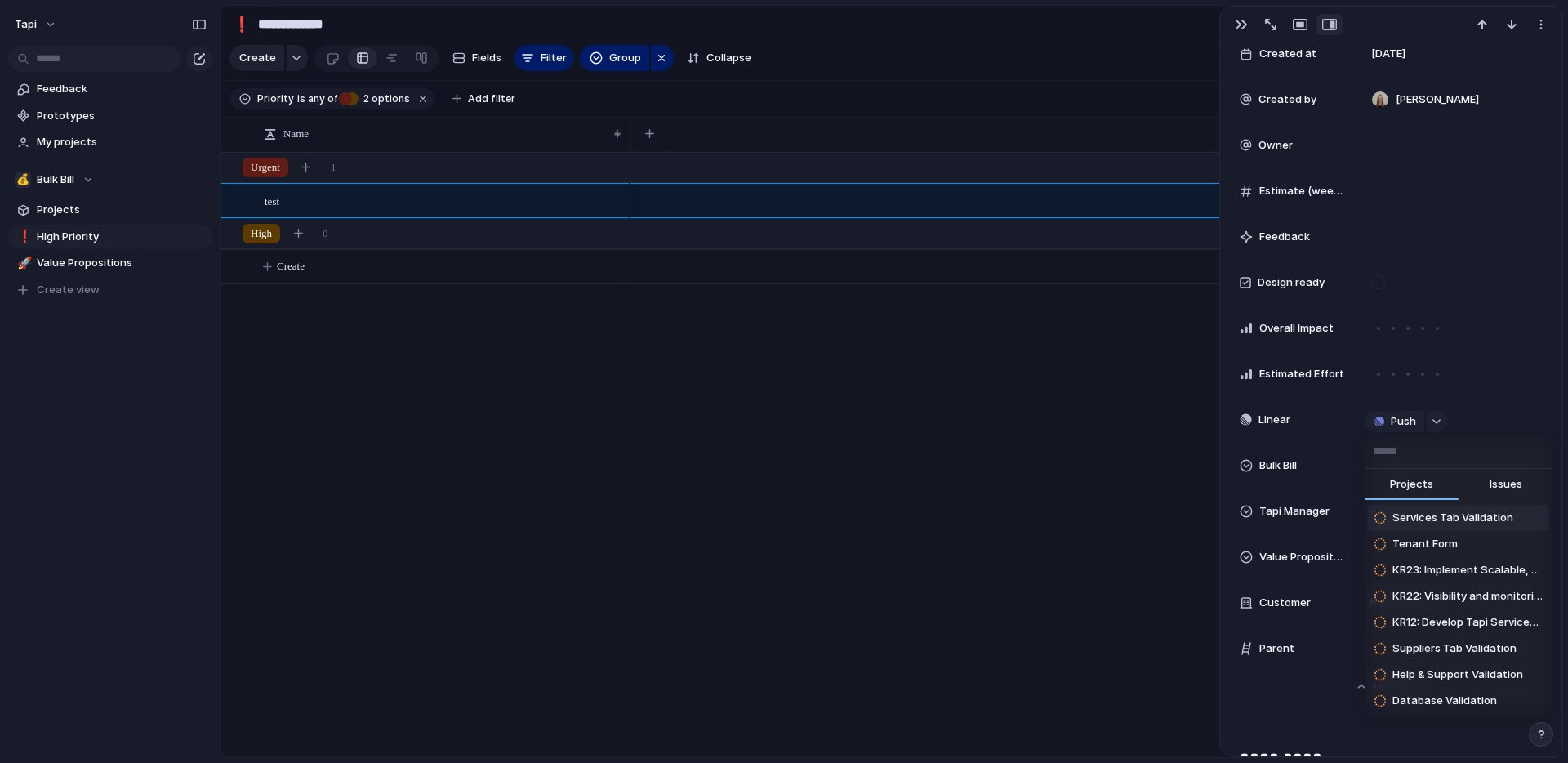
click at [1515, 484] on span "Issues" at bounding box center [1505, 484] width 33 height 17
click at [1386, 487] on button "Projects" at bounding box center [1412, 484] width 94 height 33
click at [1508, 485] on span "Issues" at bounding box center [1505, 484] width 33 height 17
click at [1417, 479] on span "Projects" at bounding box center [1412, 484] width 44 height 17
click at [835, 384] on div "Projects Issues Services Tab Validation Tenant Form KR23: Implement Scalable, S…" at bounding box center [784, 382] width 1568 height 763
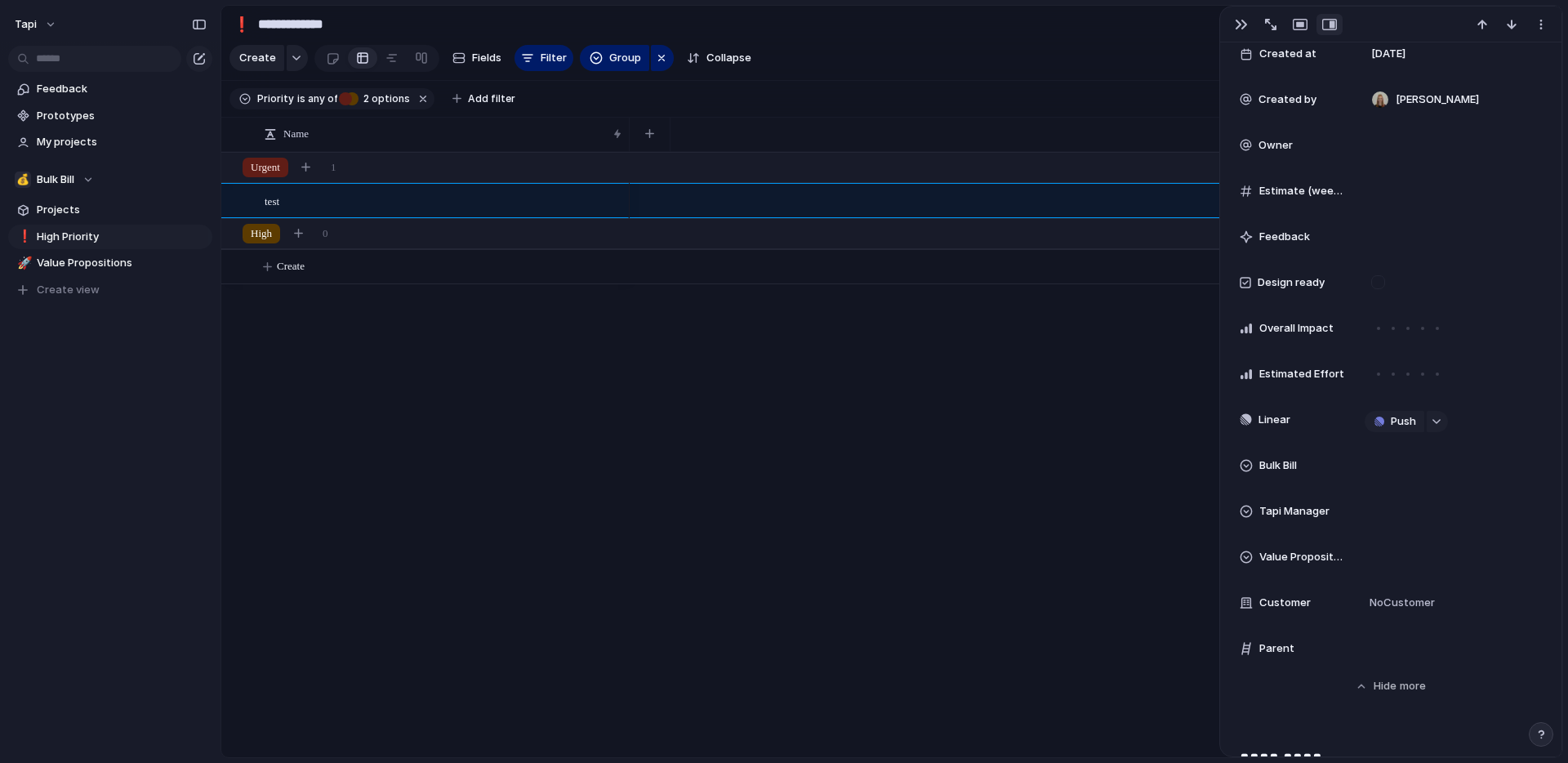
click at [835, 384] on div at bounding box center [1096, 454] width 933 height 605
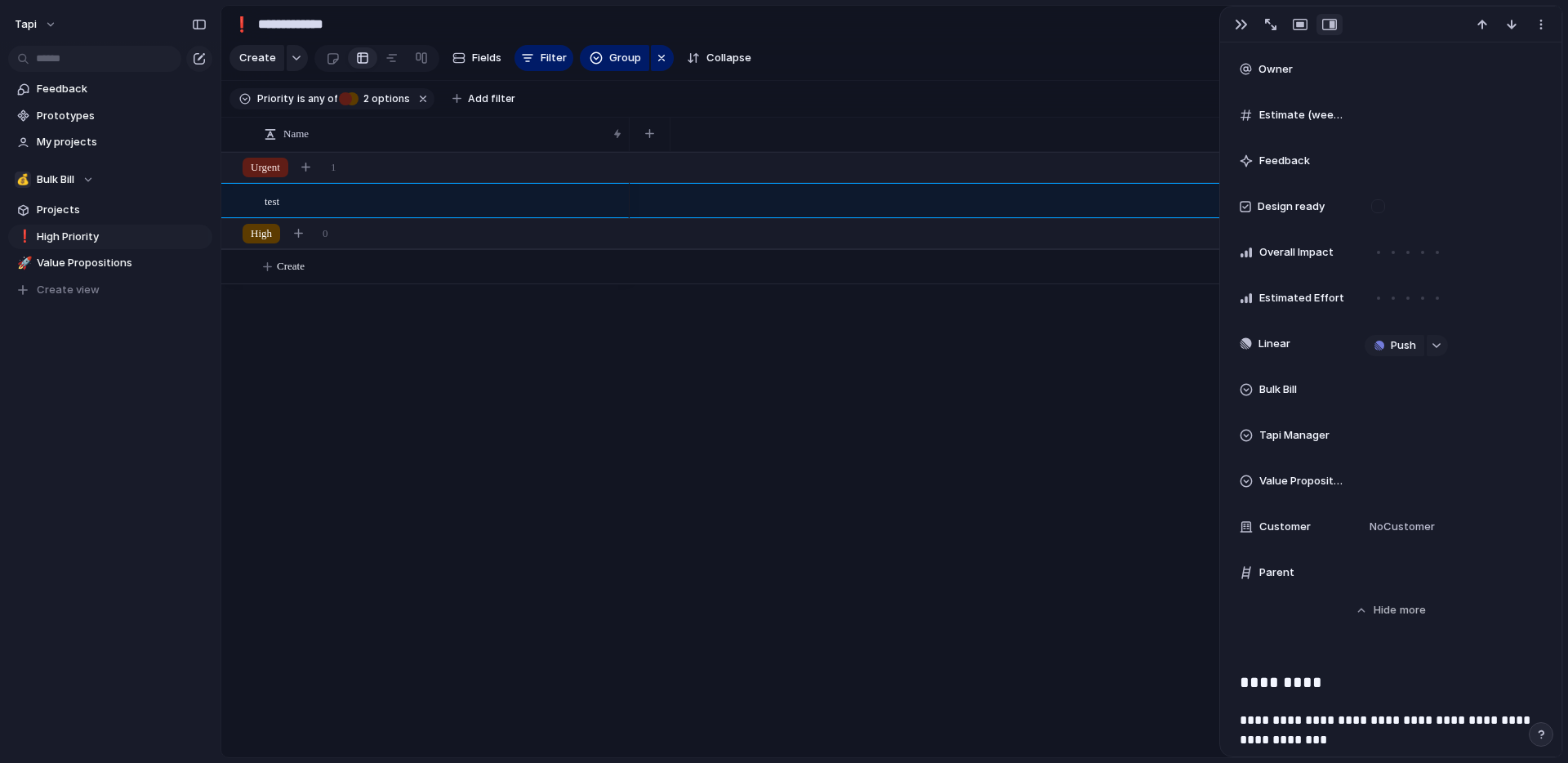
scroll to position [433, 0]
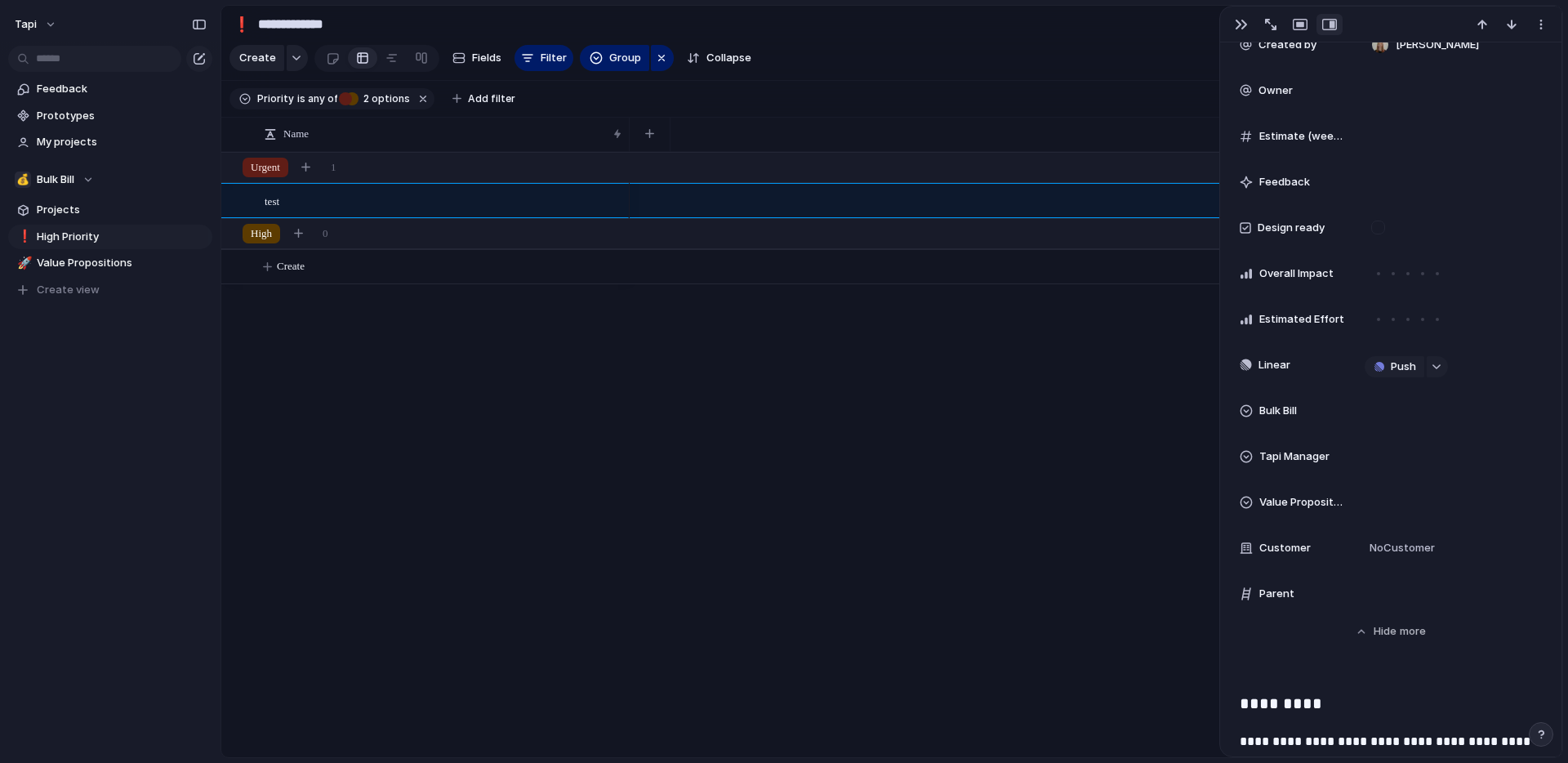
click at [1320, 187] on div "Feedback" at bounding box center [1292, 182] width 105 height 17
click at [1294, 181] on span "Feedback" at bounding box center [1284, 182] width 51 height 17
click at [75, 86] on span "Feedback" at bounding box center [121, 90] width 170 height 17
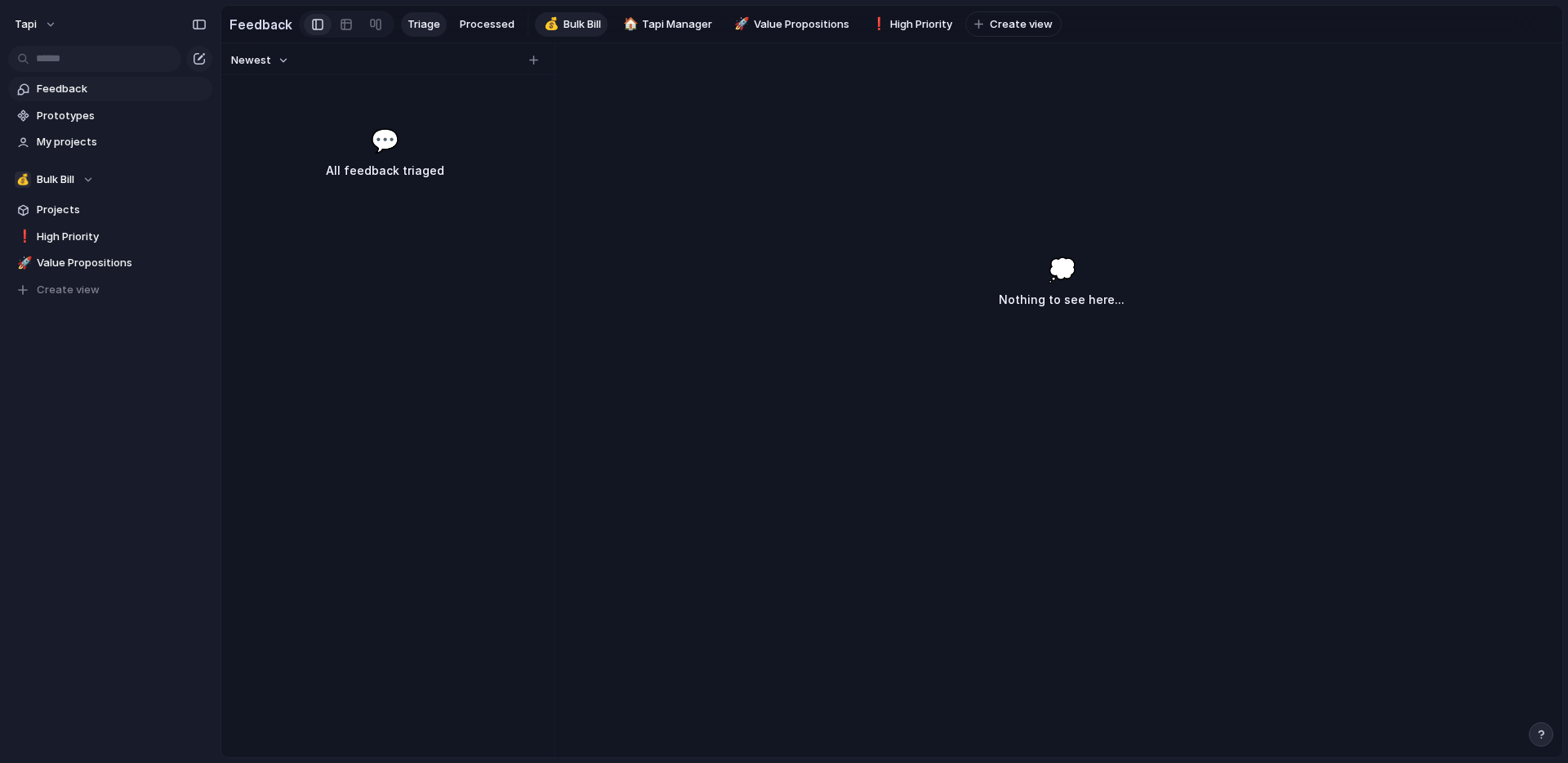
click at [546, 29] on div "💰" at bounding box center [550, 24] width 12 height 18
click at [670, 26] on div at bounding box center [784, 382] width 1568 height 763
click at [812, 25] on span "Value Propositions" at bounding box center [802, 25] width 95 height 17
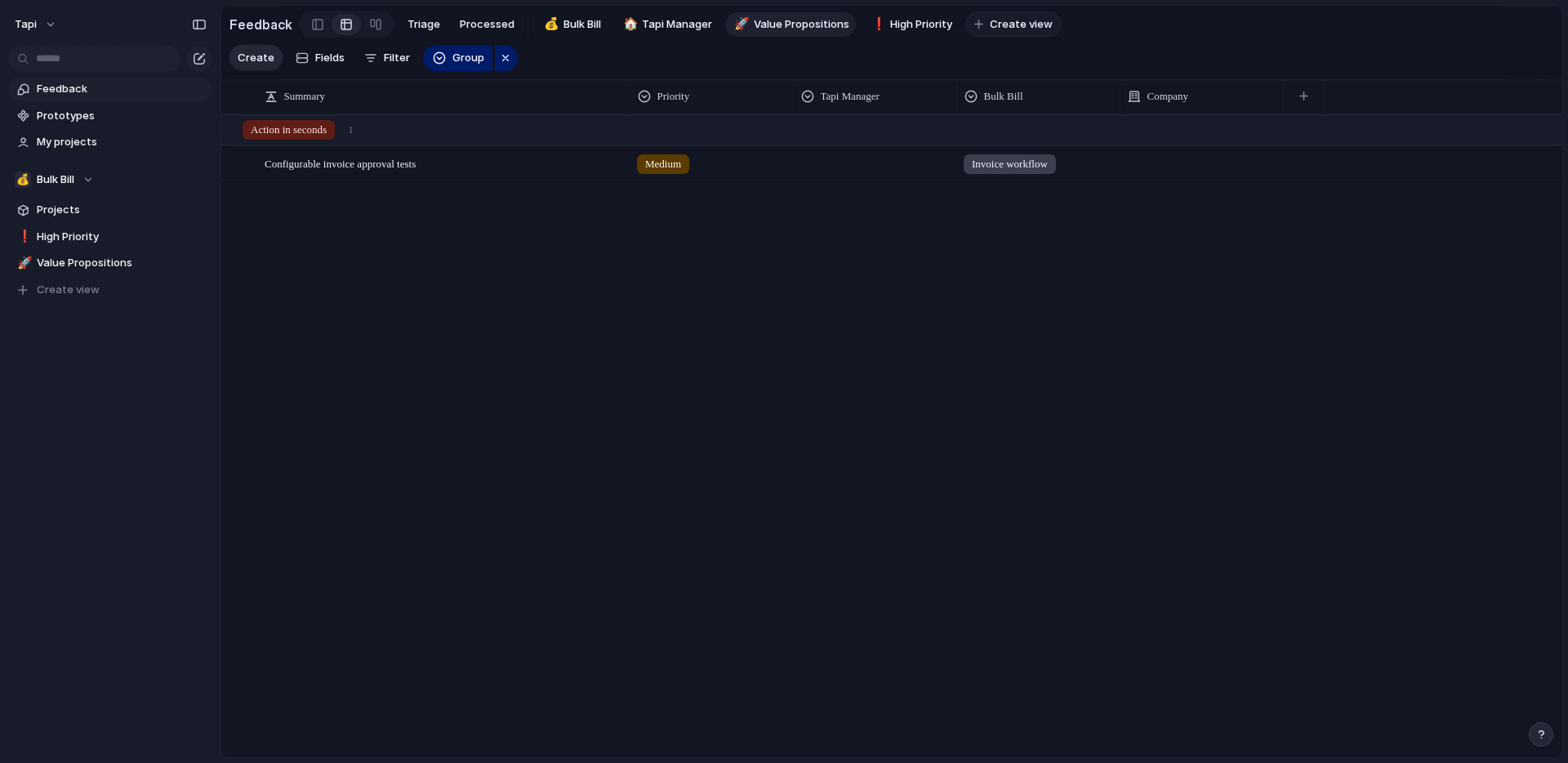
click at [1016, 20] on span "Create view" at bounding box center [1021, 25] width 63 height 17
click at [1019, 24] on input "********" at bounding box center [1027, 25] width 67 height 17
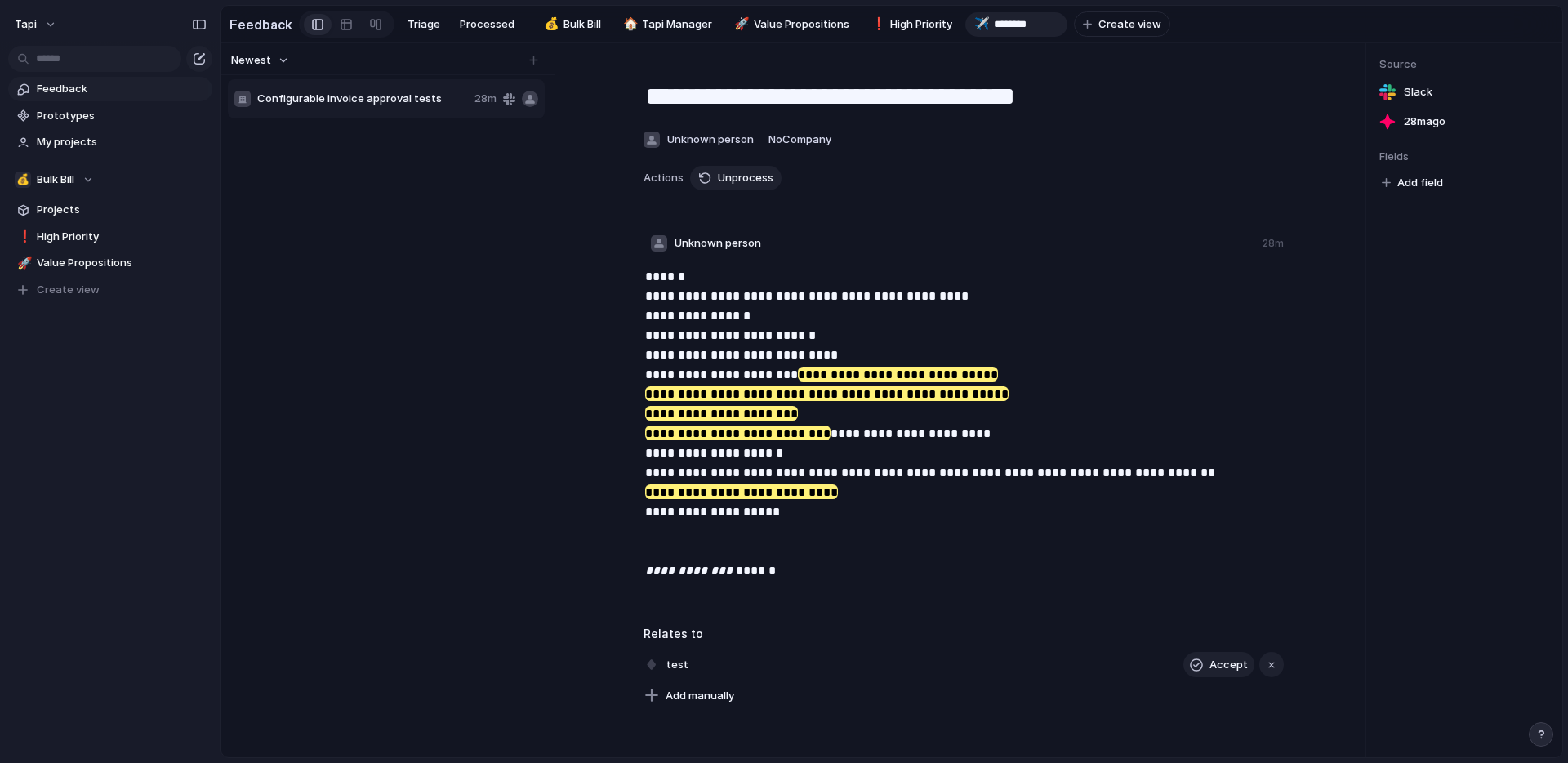
click at [966, 63] on div "**********" at bounding box center [963, 384] width 778 height 643
click at [563, 26] on span "Bulk Bill" at bounding box center [582, 25] width 38 height 17
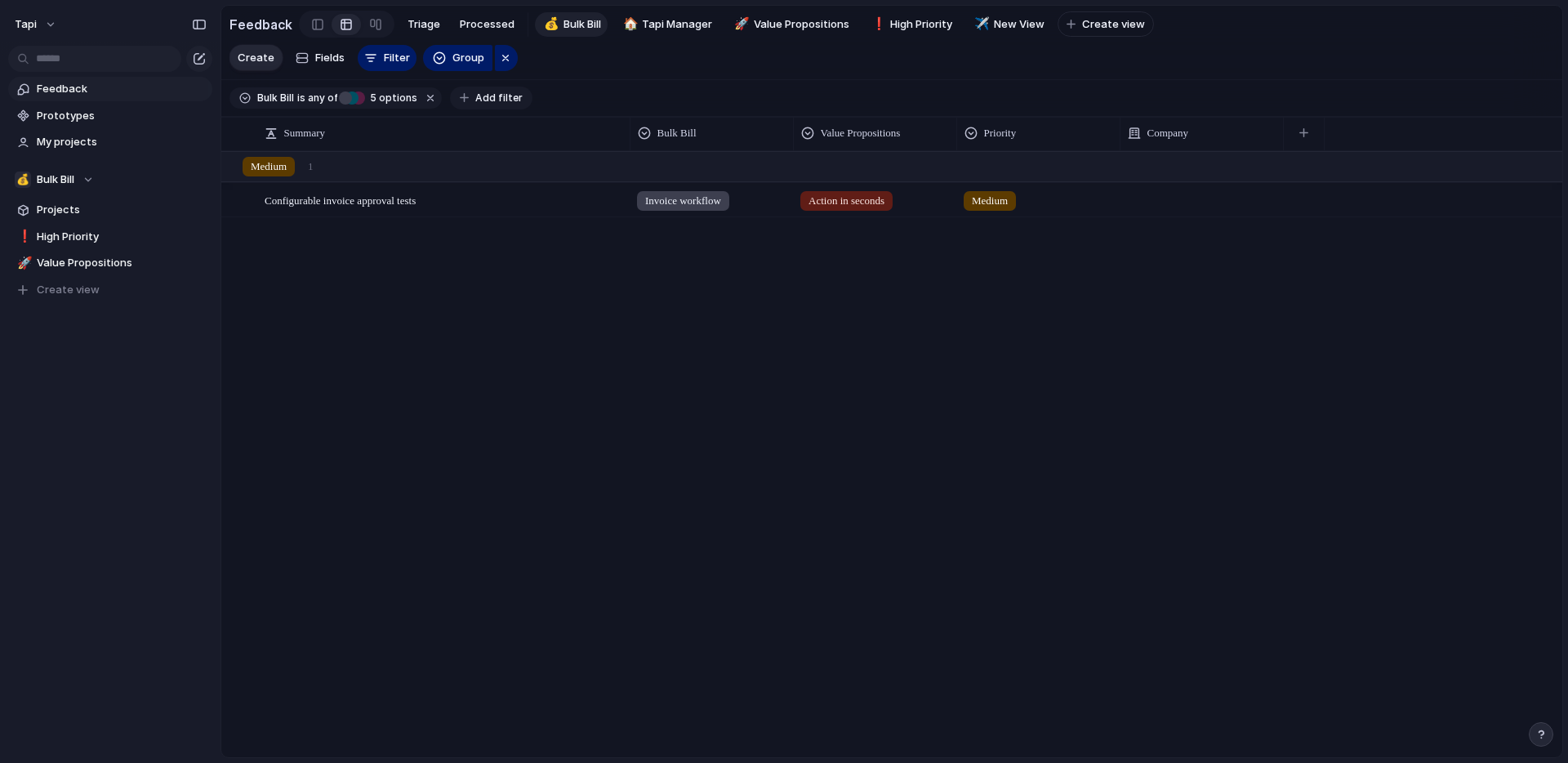
click at [475, 94] on span "Add filter" at bounding box center [499, 98] width 48 height 15
click at [425, 456] on div "Summary Text Commentary Person Company Tapi Manager Processed? Value Propositio…" at bounding box center [784, 382] width 1568 height 763
click at [675, 27] on span "Tapi Manager" at bounding box center [677, 25] width 70 height 17
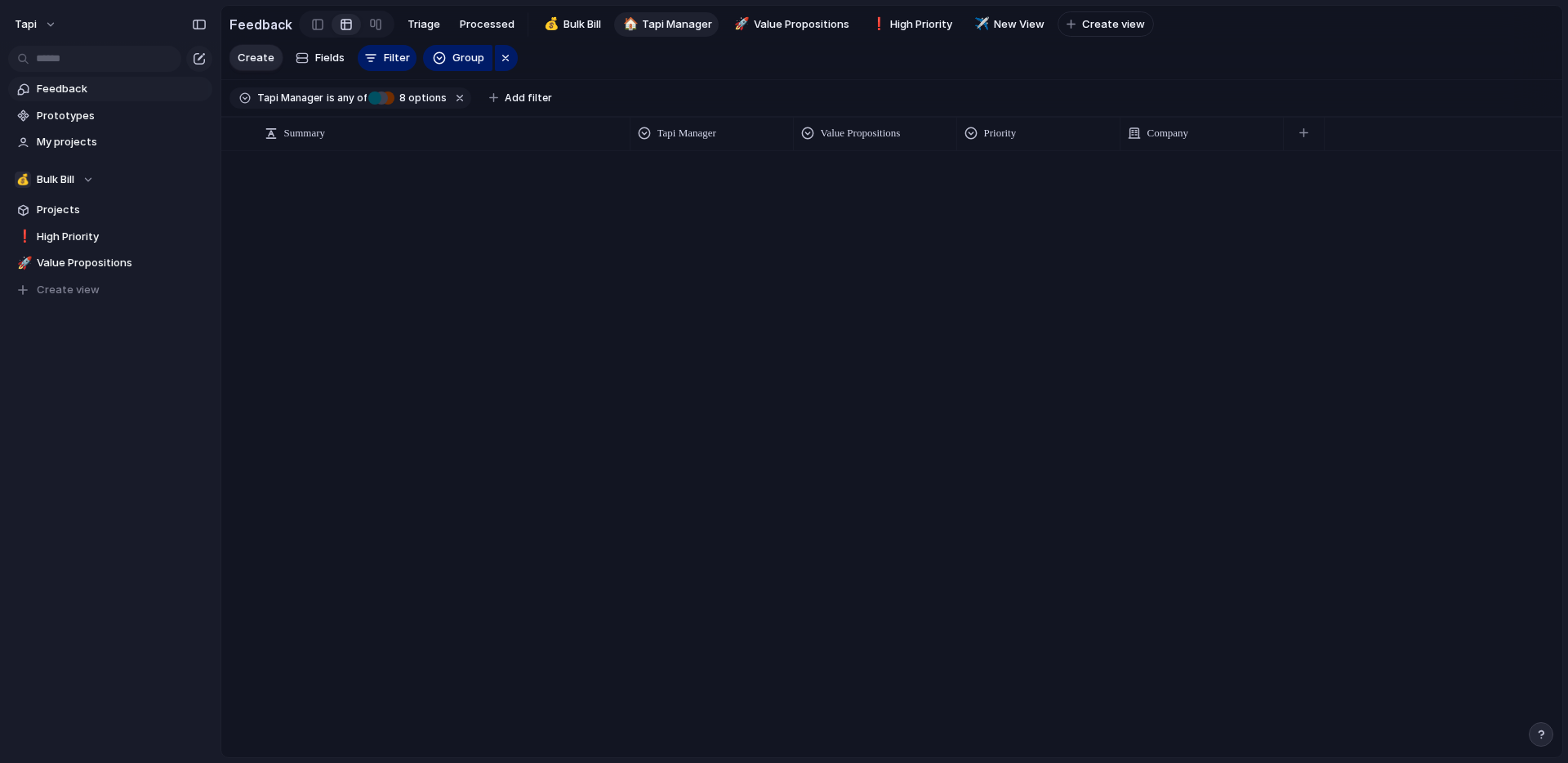
click at [85, 92] on span "Feedback" at bounding box center [121, 90] width 170 height 17
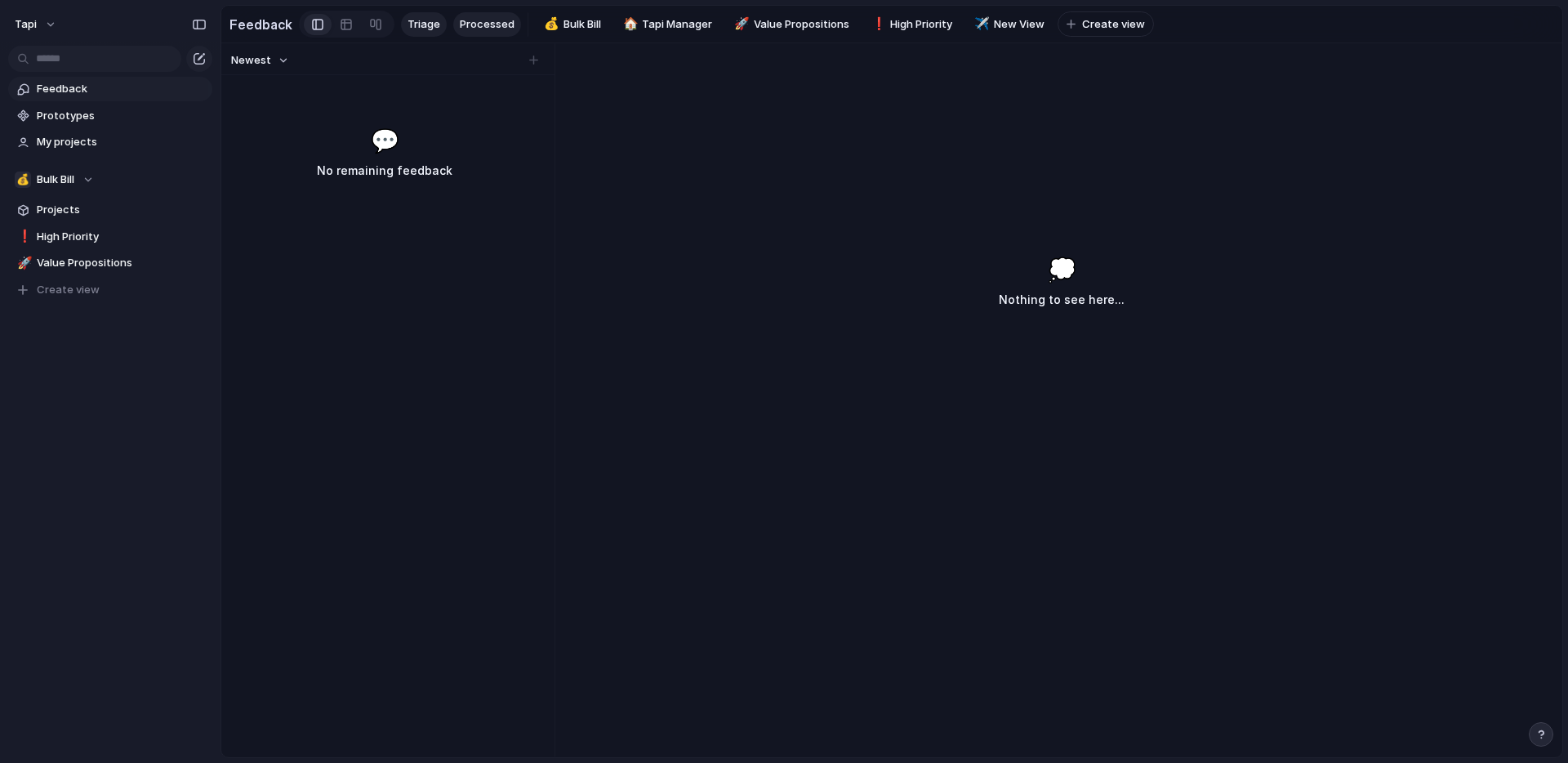
click at [488, 25] on span "Processed" at bounding box center [487, 25] width 54 height 17
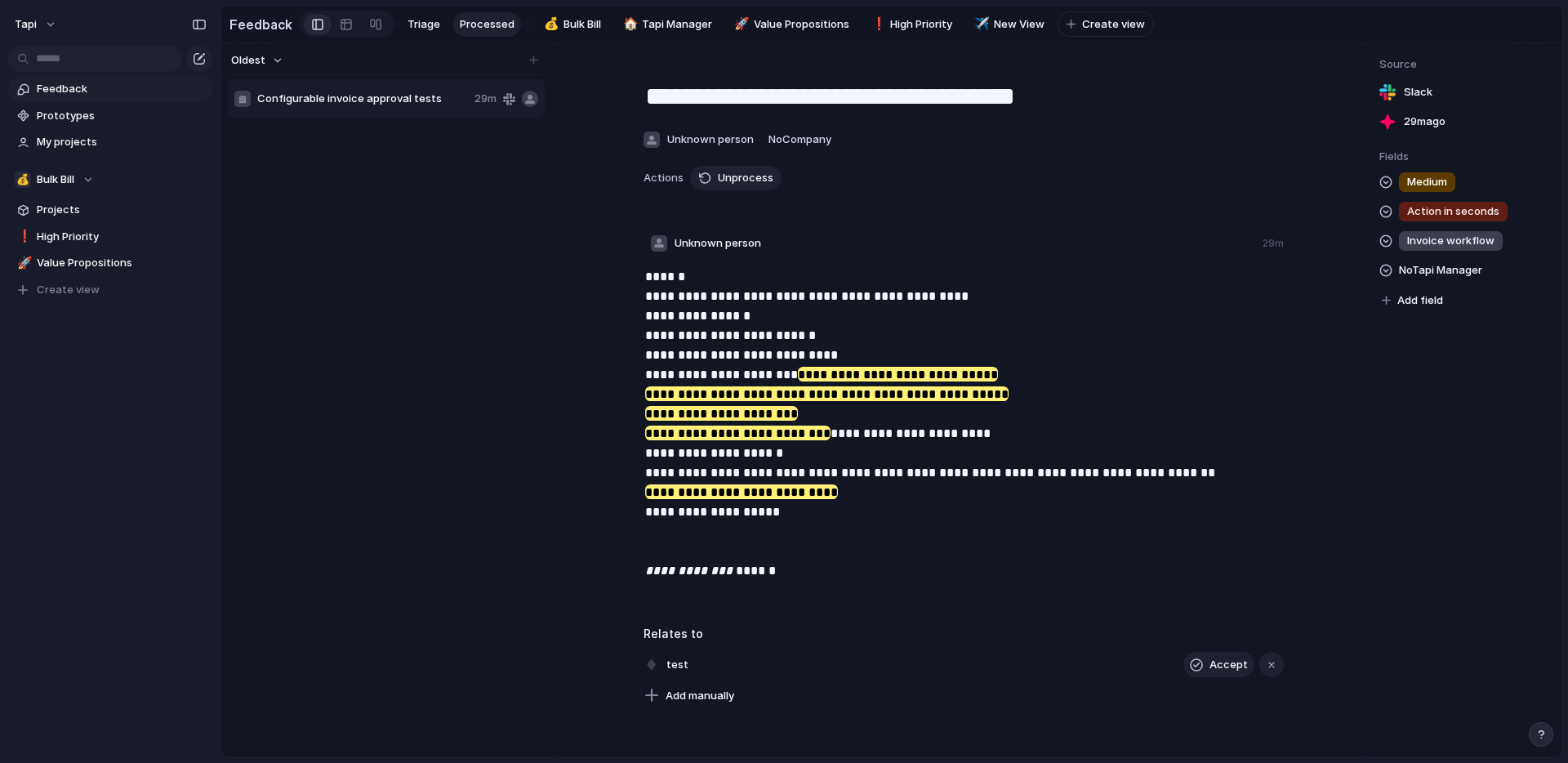
click at [1431, 294] on span "Add field" at bounding box center [1420, 300] width 46 height 17
click at [1505, 359] on div "Bulk Bill Priority Tapi Manager Value Propositions" at bounding box center [784, 382] width 1568 height 763
click at [766, 314] on p "**********" at bounding box center [965, 423] width 640 height 314
drag, startPoint x: 644, startPoint y: 297, endPoint x: 745, endPoint y: 305, distance: 101.3
click at [745, 305] on p "**********" at bounding box center [965, 423] width 640 height 314
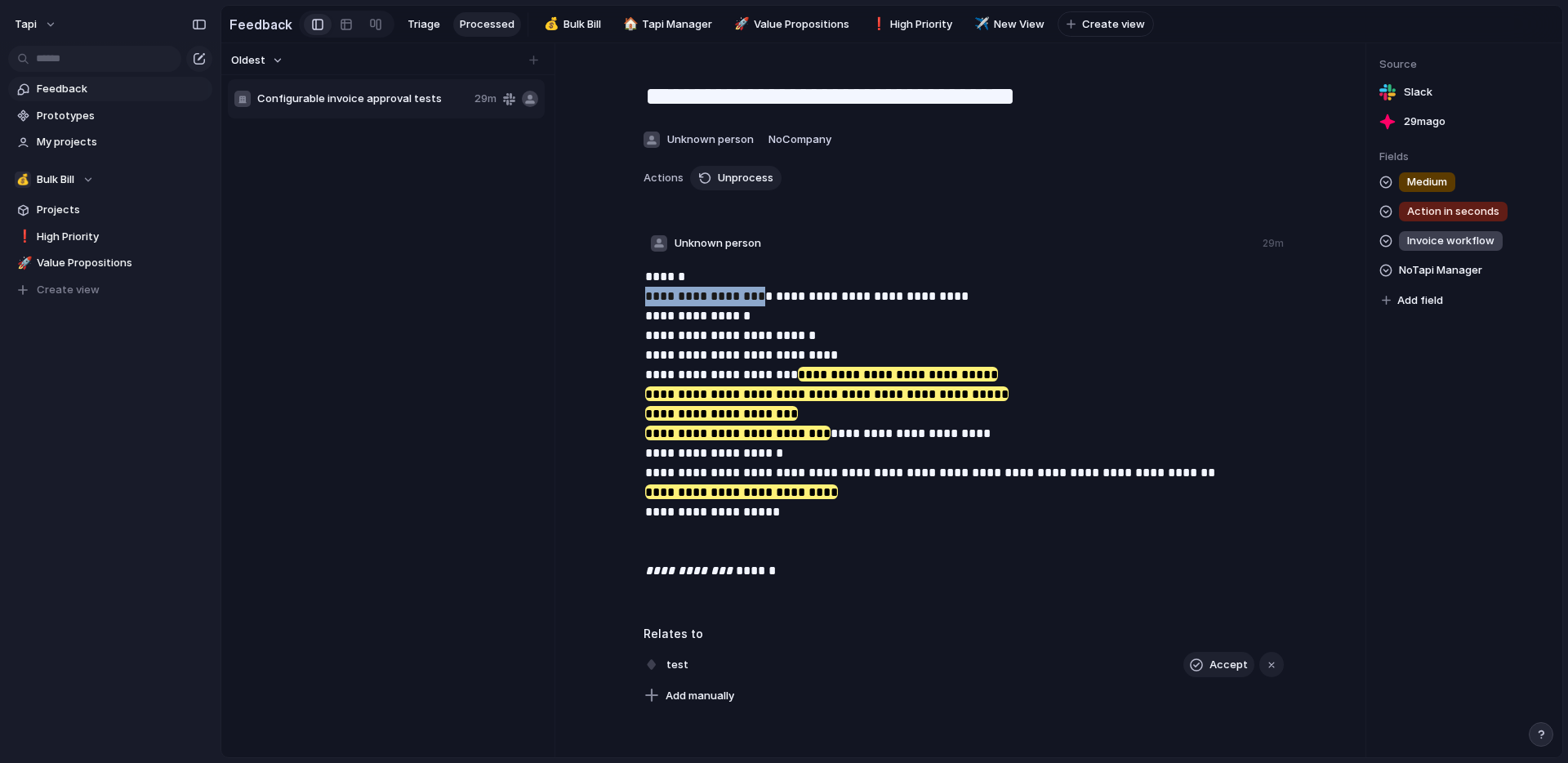
click at [745, 305] on p "**********" at bounding box center [965, 423] width 640 height 314
drag, startPoint x: 644, startPoint y: 299, endPoint x: 777, endPoint y: 305, distance: 133.1
click at [777, 305] on p "**********" at bounding box center [965, 423] width 640 height 314
drag, startPoint x: 643, startPoint y: 316, endPoint x: 766, endPoint y: 316, distance: 123.0
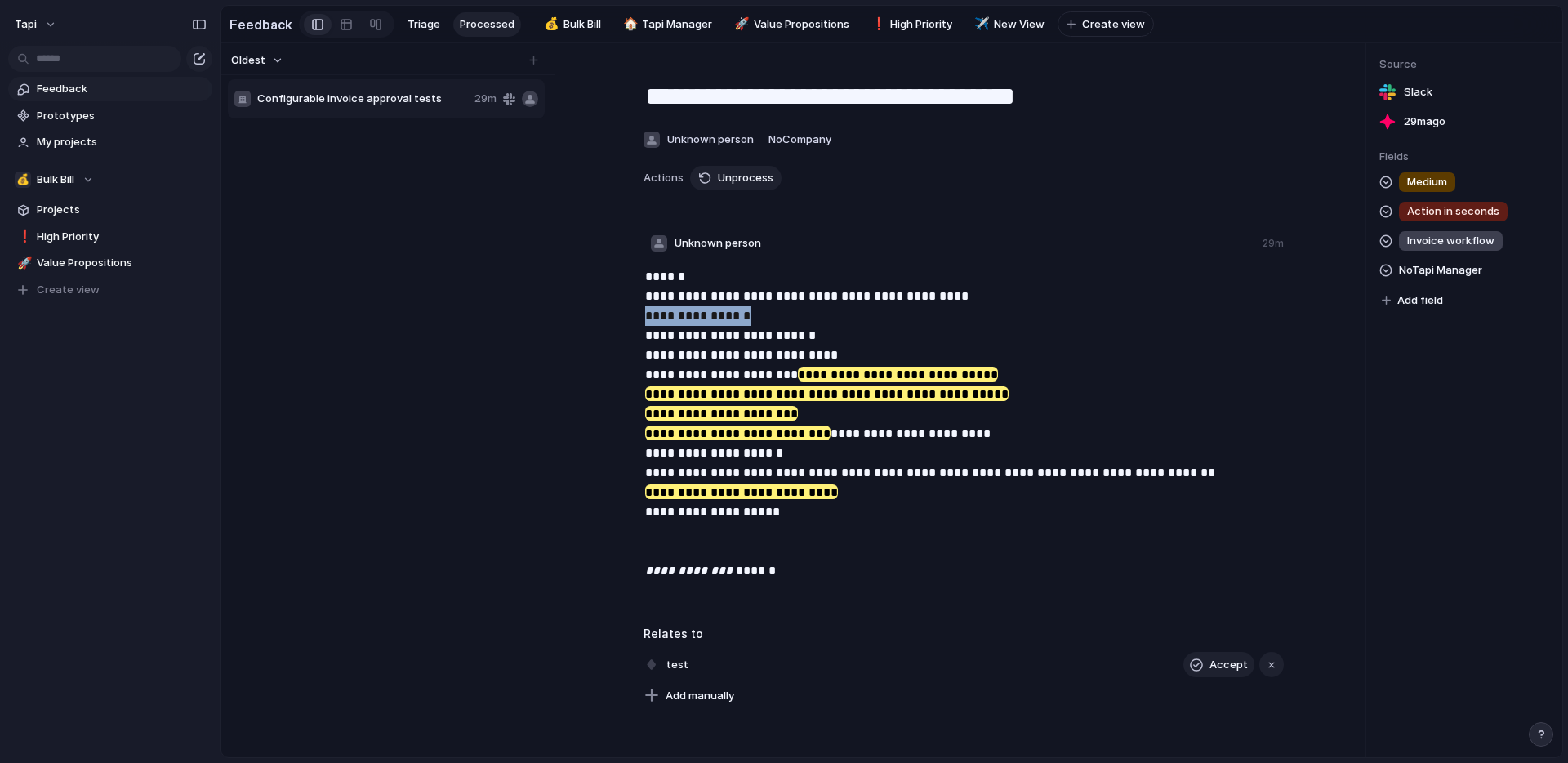
click at [766, 316] on div "**********" at bounding box center [965, 430] width 713 height 326
click at [766, 316] on p "**********" at bounding box center [965, 423] width 640 height 314
drag, startPoint x: 639, startPoint y: 352, endPoint x: 784, endPoint y: 352, distance: 145.0
click at [784, 352] on div "**********" at bounding box center [965, 430] width 713 height 326
click at [730, 355] on p "**********" at bounding box center [965, 423] width 640 height 314
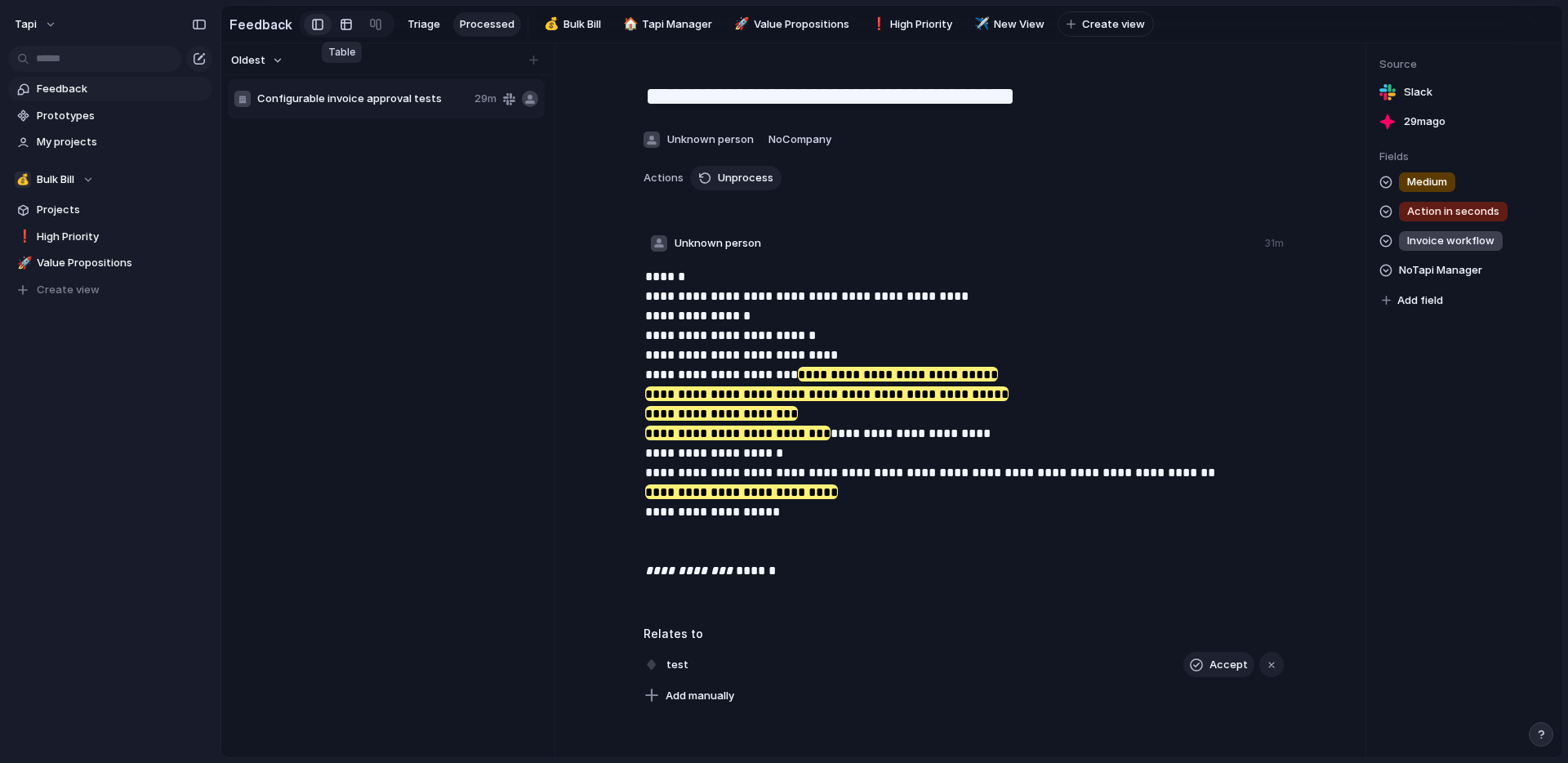
click at [340, 23] on div at bounding box center [346, 24] width 13 height 26
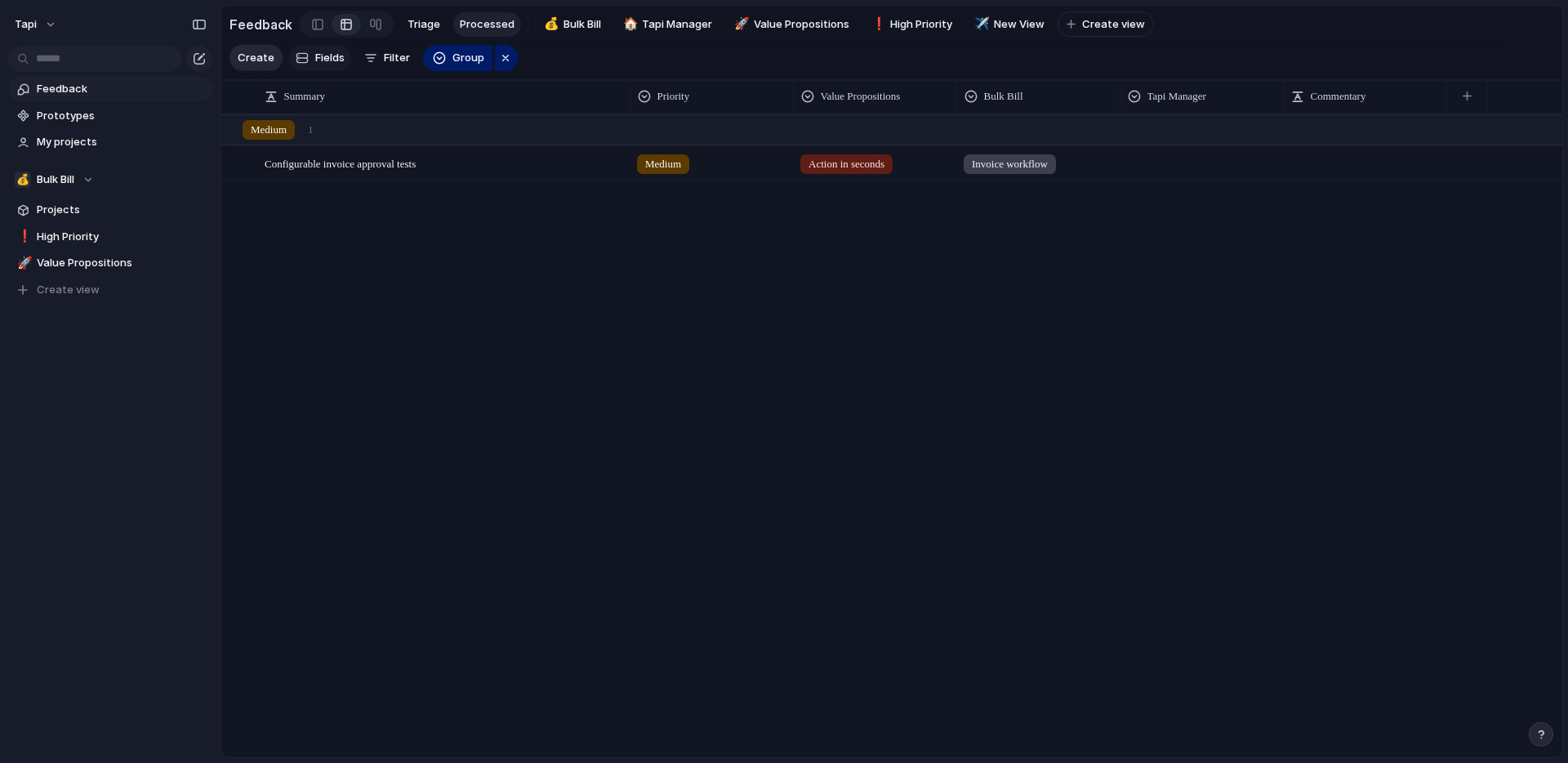
click at [310, 54] on button "Fields" at bounding box center [320, 58] width 62 height 26
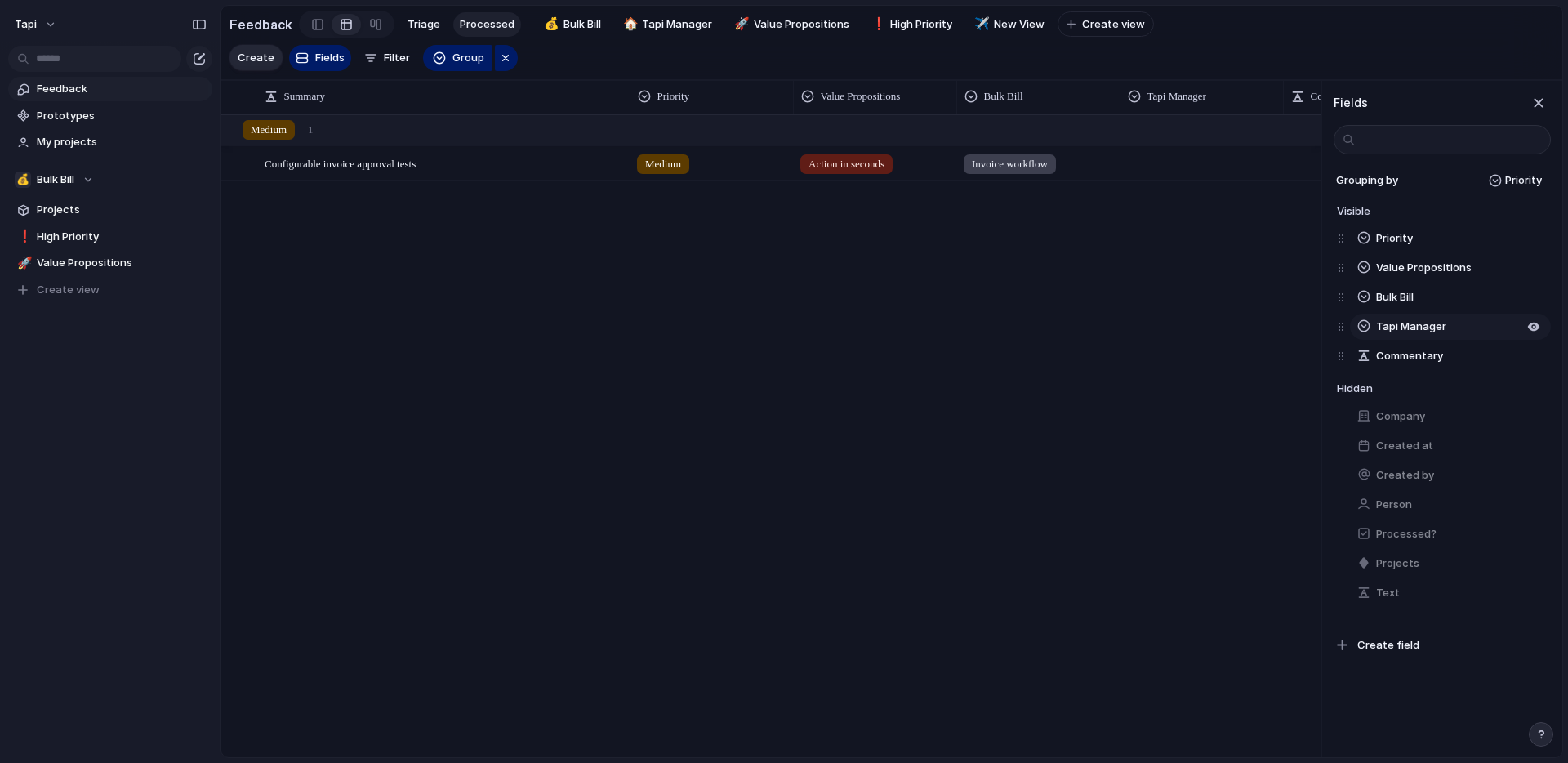
click at [1422, 325] on span "Tapi Manager" at bounding box center [1412, 327] width 70 height 17
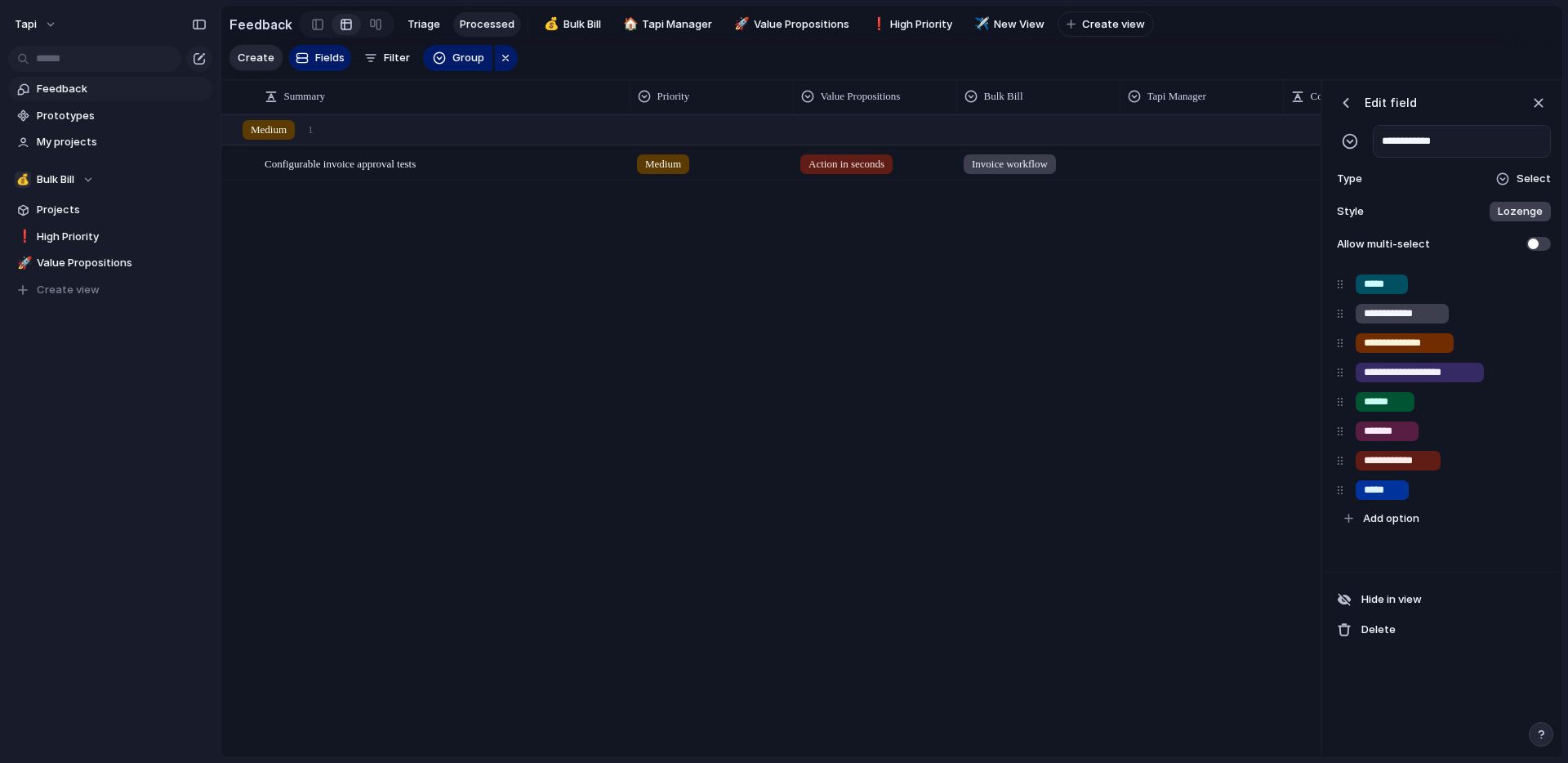
click at [1343, 101] on div "button" at bounding box center [1346, 103] width 17 height 17
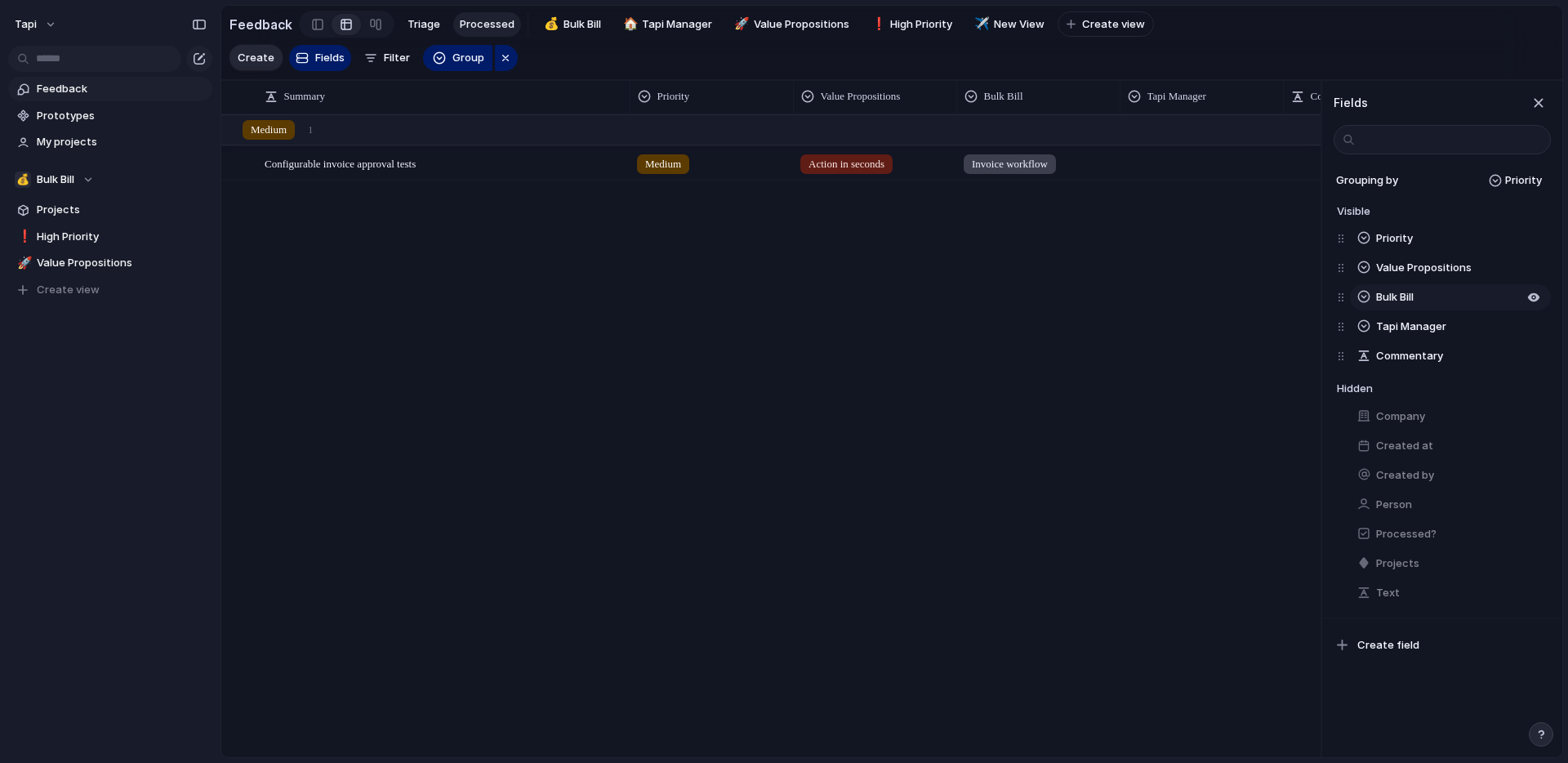
click at [1391, 295] on span "Bulk Bill" at bounding box center [1395, 298] width 38 height 17
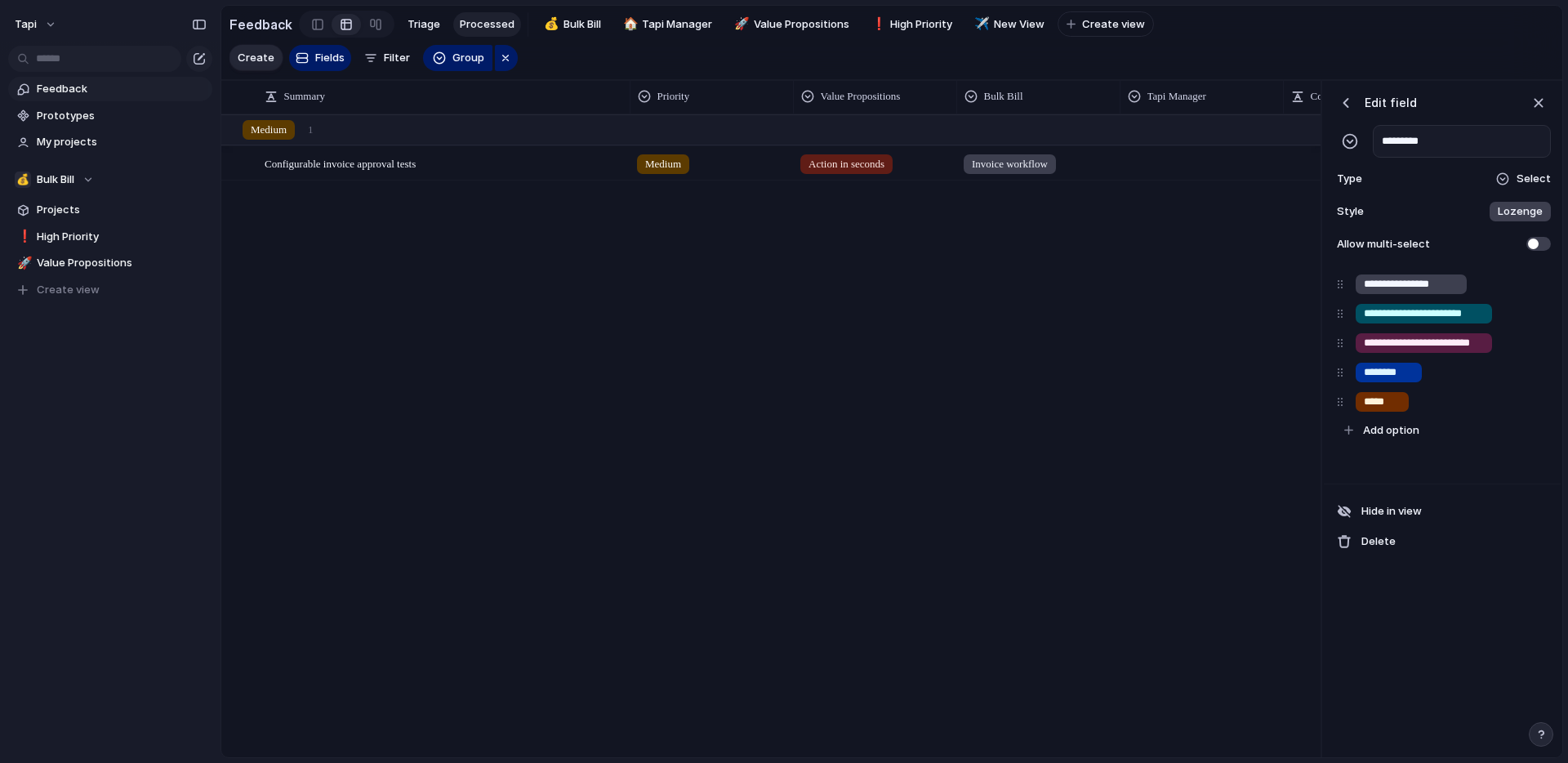
click at [1349, 104] on div "button" at bounding box center [1346, 103] width 17 height 17
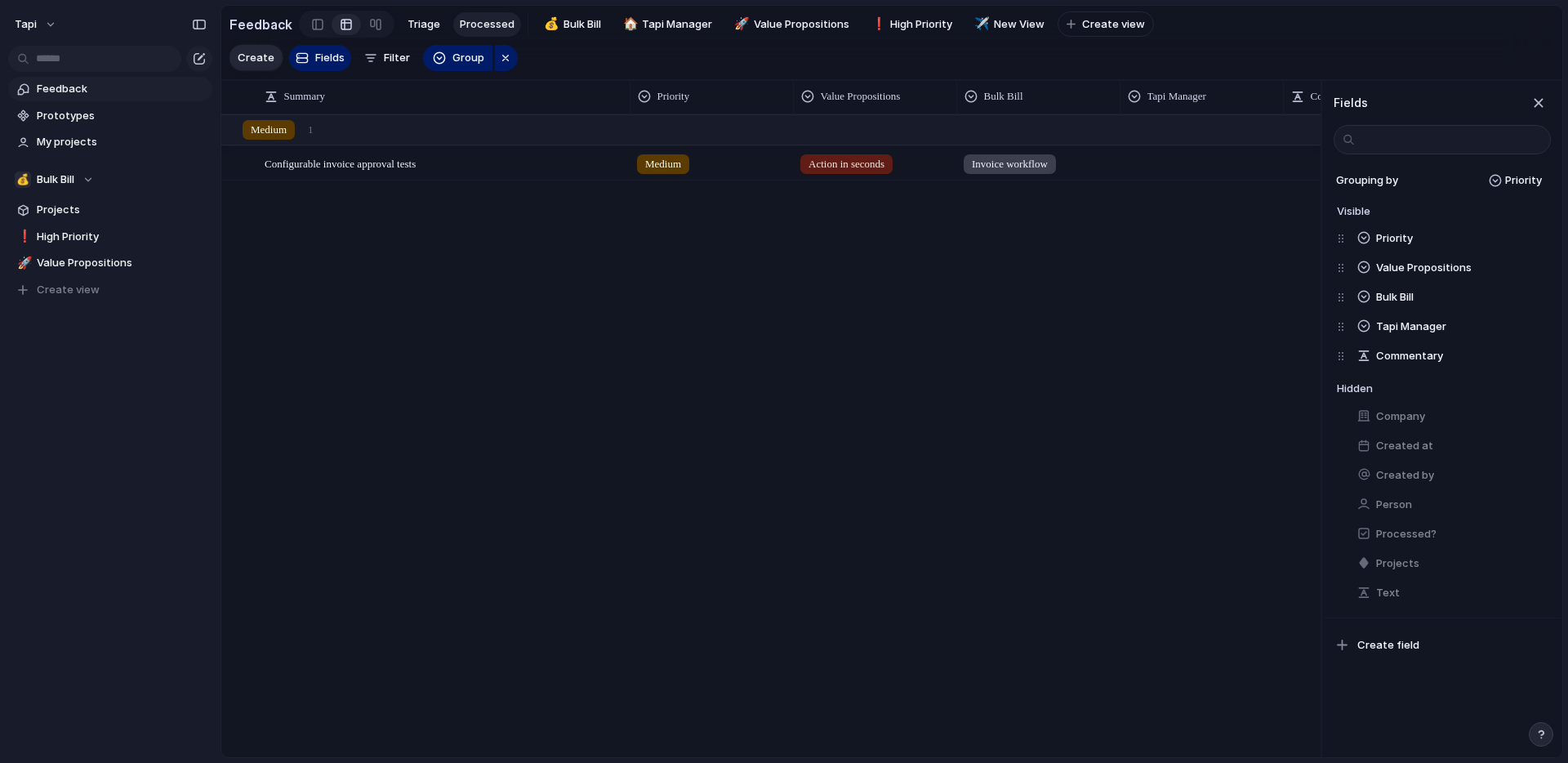
click at [1002, 165] on span "Invoice workflow" at bounding box center [1010, 164] width 76 height 17
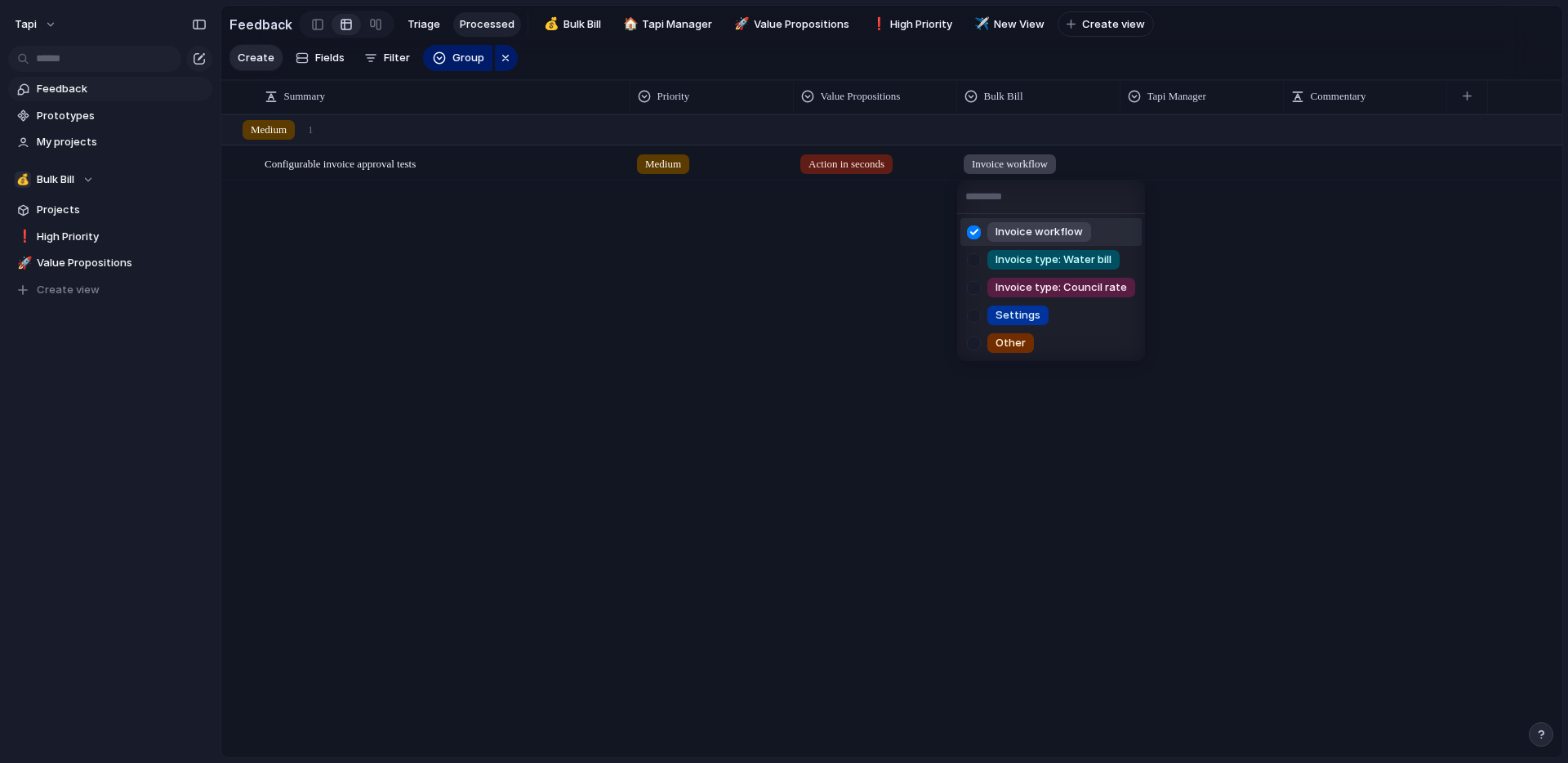
click at [1026, 103] on div "Invoice workflow Invoice type: Water bill Invoice type: Council rate Settings O…" at bounding box center [784, 382] width 1568 height 763
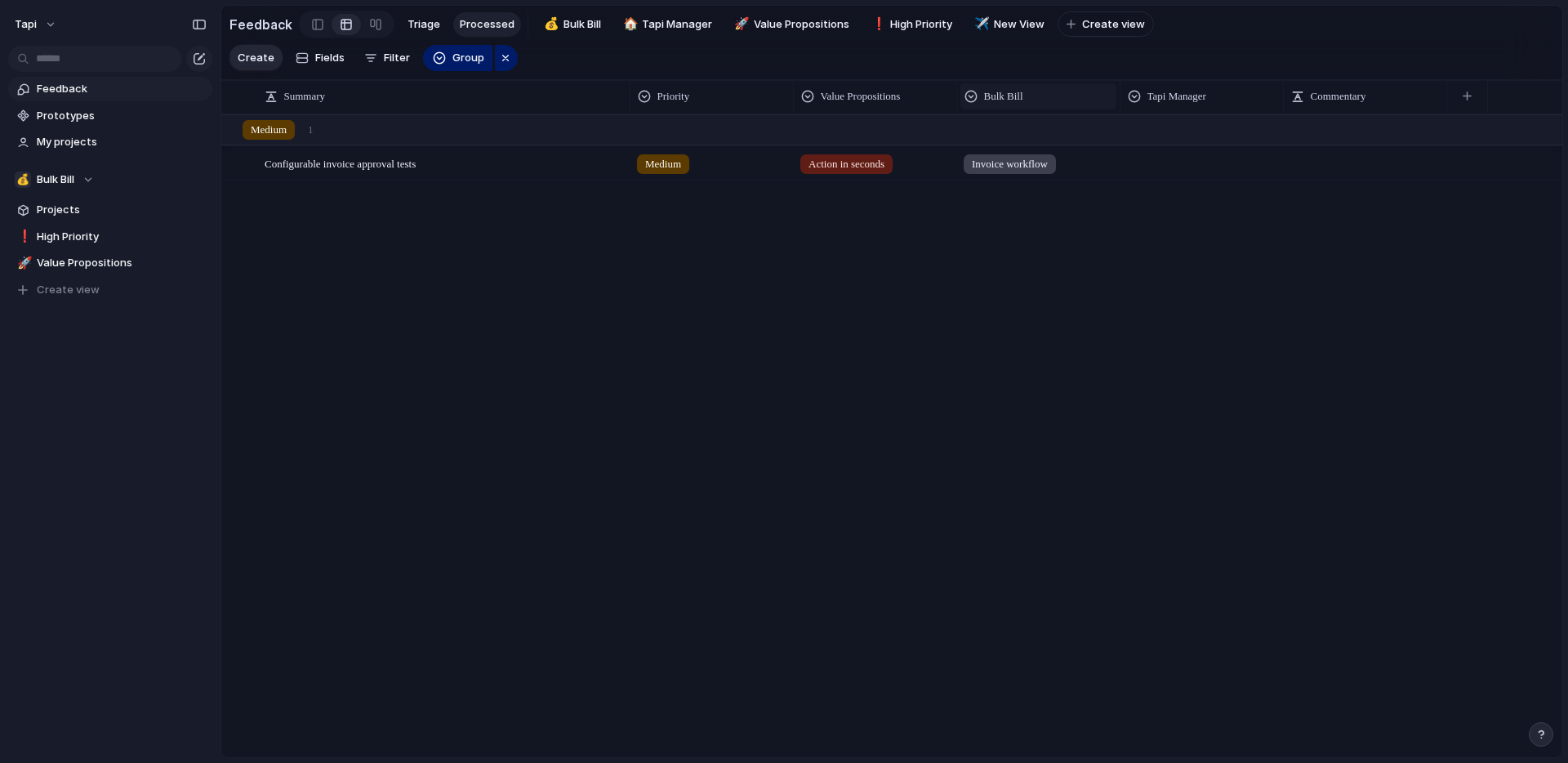
click at [1012, 95] on span "Bulk Bill" at bounding box center [1003, 96] width 39 height 17
click at [1018, 97] on div "Modify Hide Sort ascending Sort descending" at bounding box center [784, 382] width 1568 height 763
click at [327, 51] on span "Fields" at bounding box center [330, 59] width 29 height 17
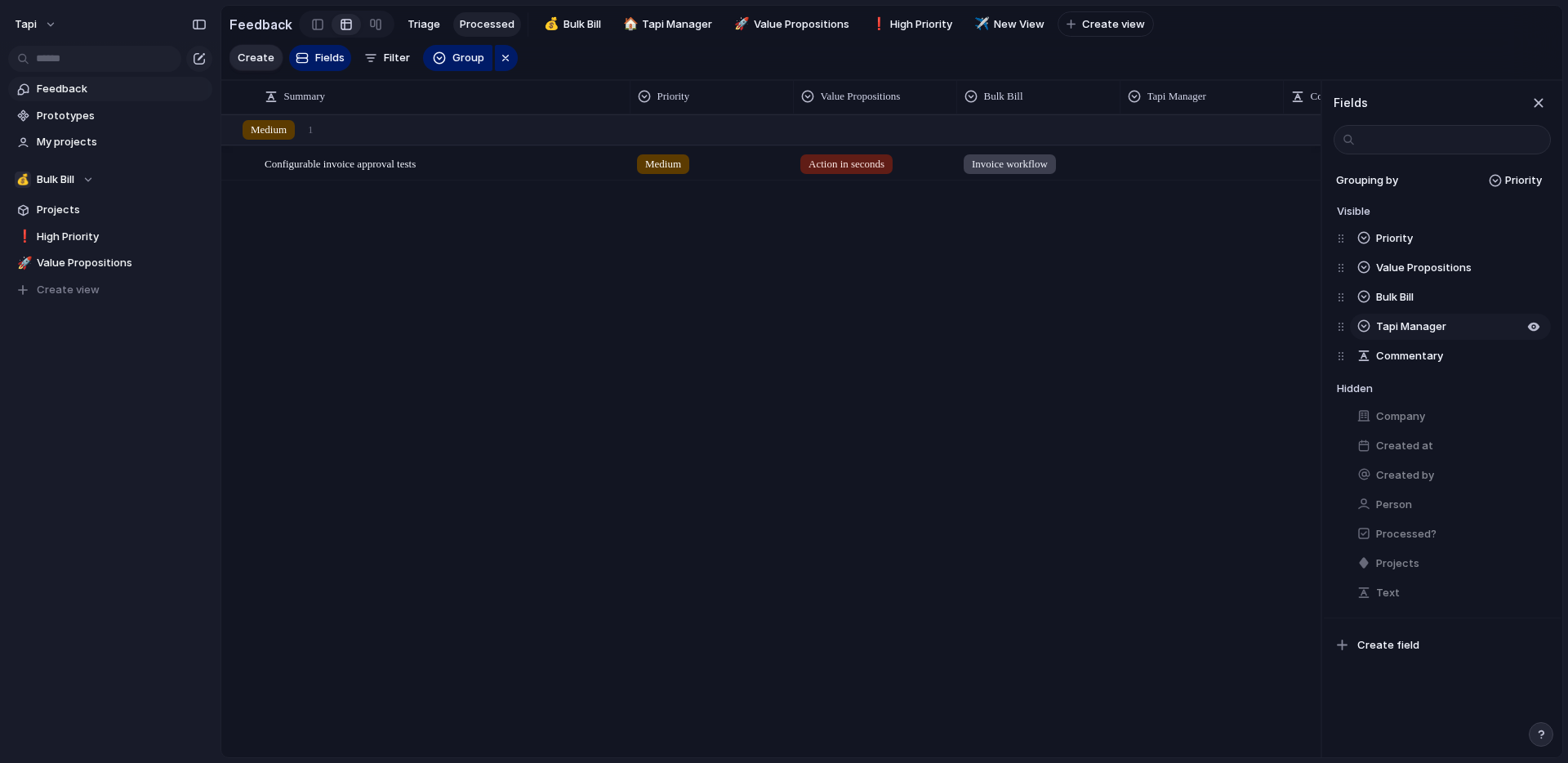
click at [1427, 325] on span "Tapi Manager" at bounding box center [1412, 327] width 70 height 17
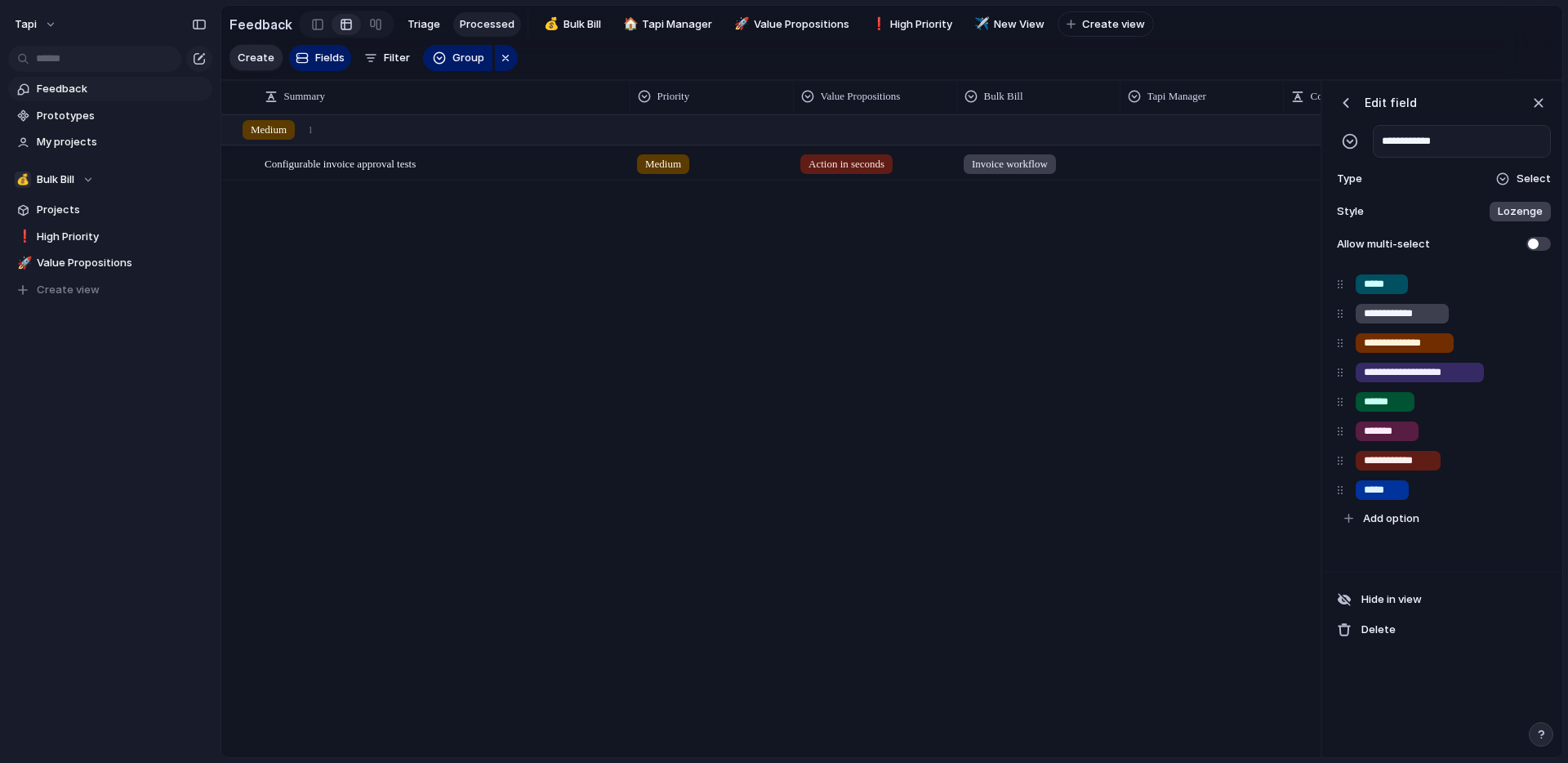
click at [1094, 237] on div "Configurable invoice approval tests Open Medium Action in seconds Invoice workf…" at bounding box center [771, 435] width 1099 height 642
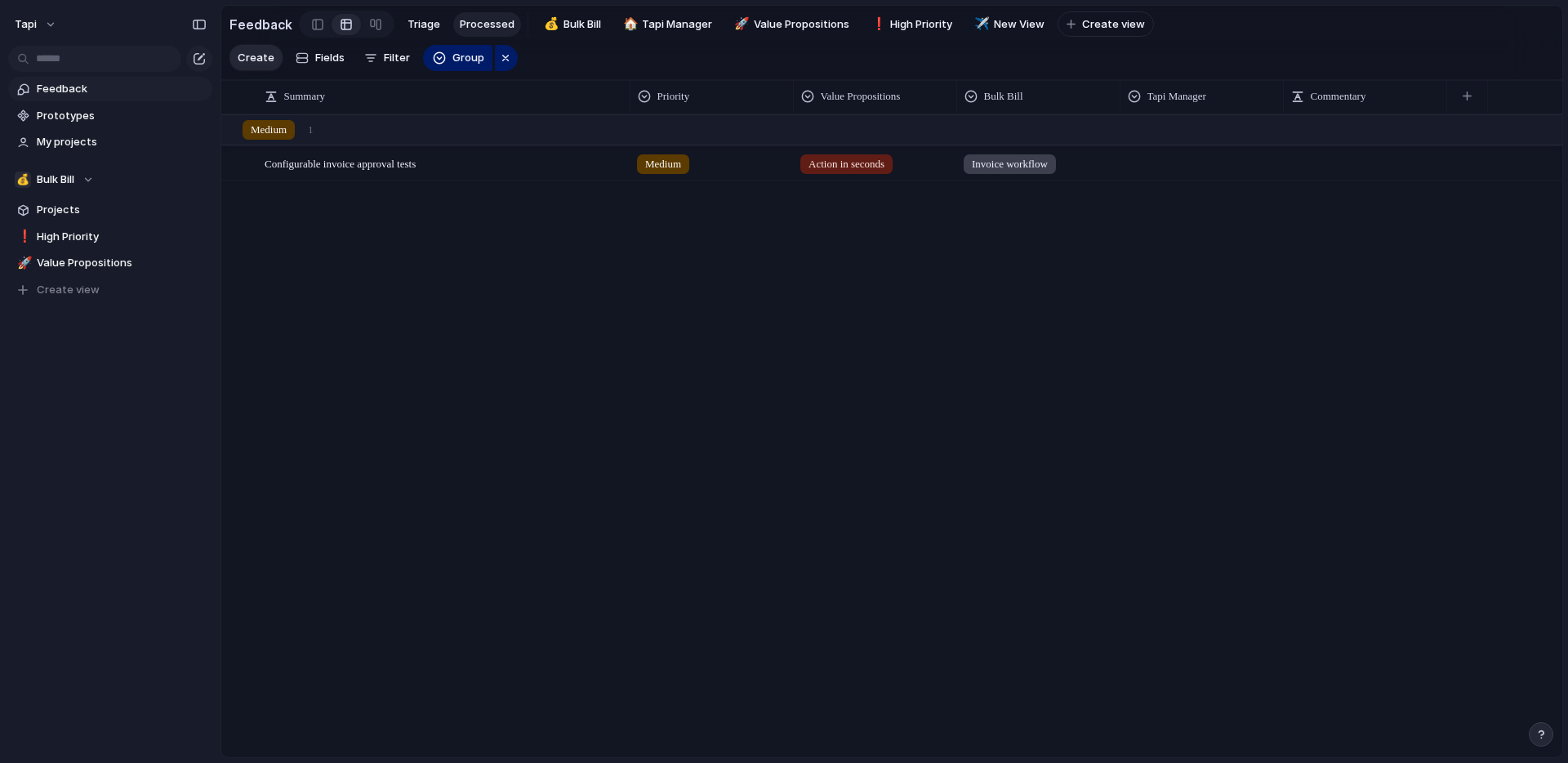
click at [95, 85] on span "Feedback" at bounding box center [121, 90] width 170 height 17
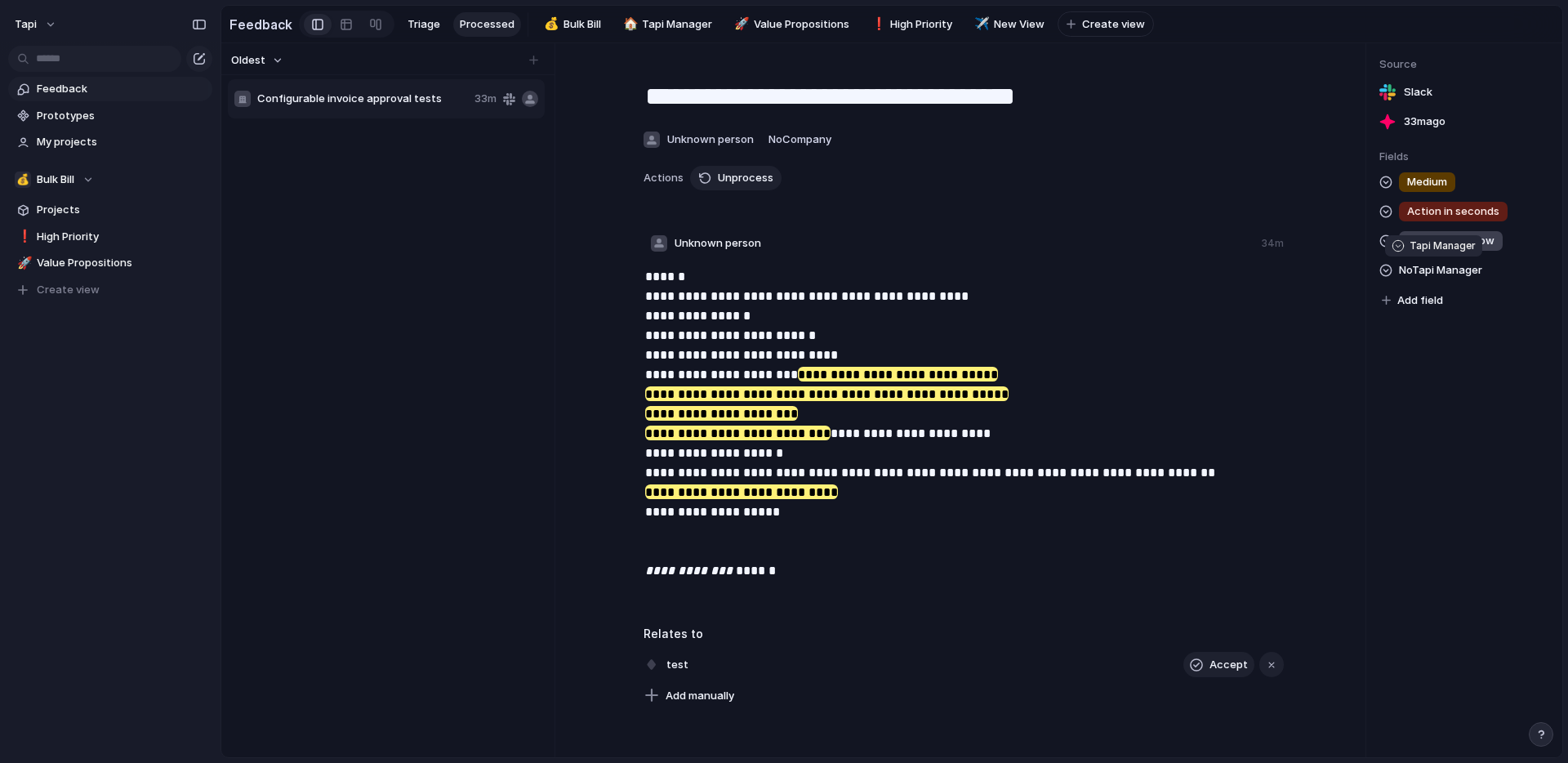
click at [1450, 272] on span "No Tapi Manager" at bounding box center [1441, 269] width 84 height 19
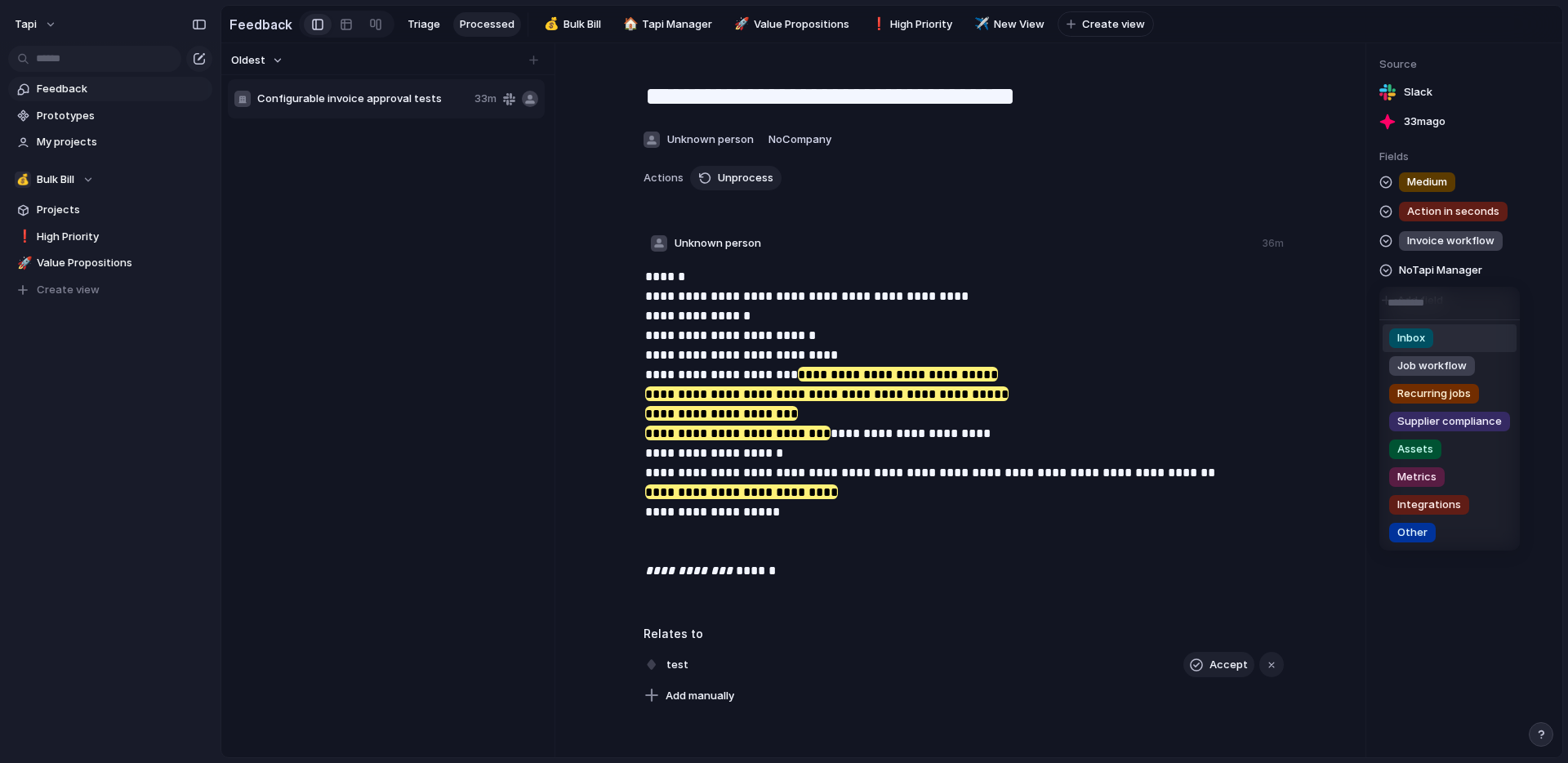
click at [1476, 253] on div "Inbox Job workflow Recurring jobs Supplier compliance Assets Metrics Integratio…" at bounding box center [784, 382] width 1568 height 763
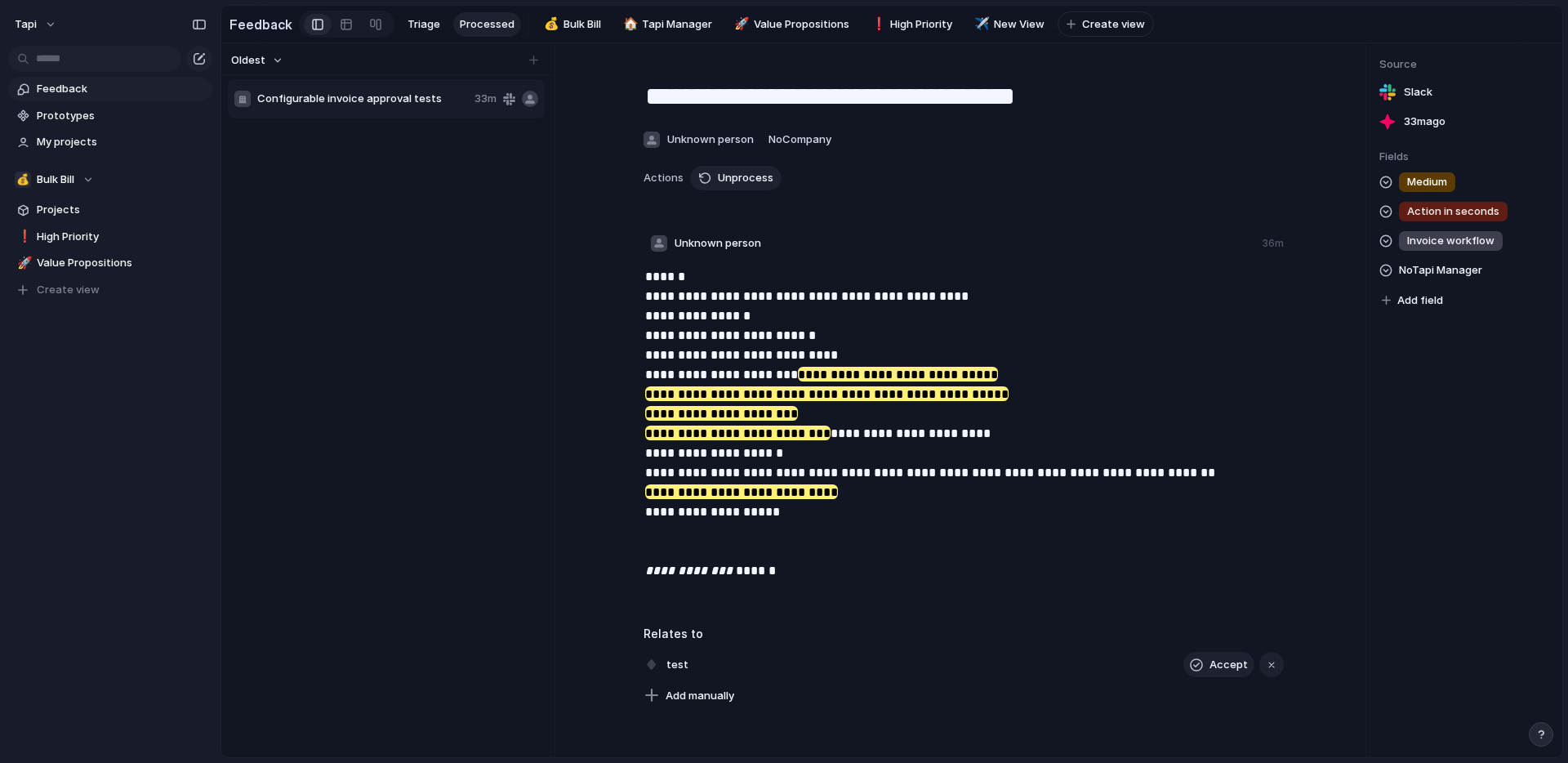
click at [1473, 247] on span "Invoice workflow" at bounding box center [1451, 241] width 87 height 17
click at [1427, 494] on div "Invoice workflow Invoice type: Water bill Invoice type: Council rate Settings O…" at bounding box center [784, 382] width 1568 height 763
click at [1448, 246] on span "Invoice workflow" at bounding box center [1451, 241] width 87 height 17
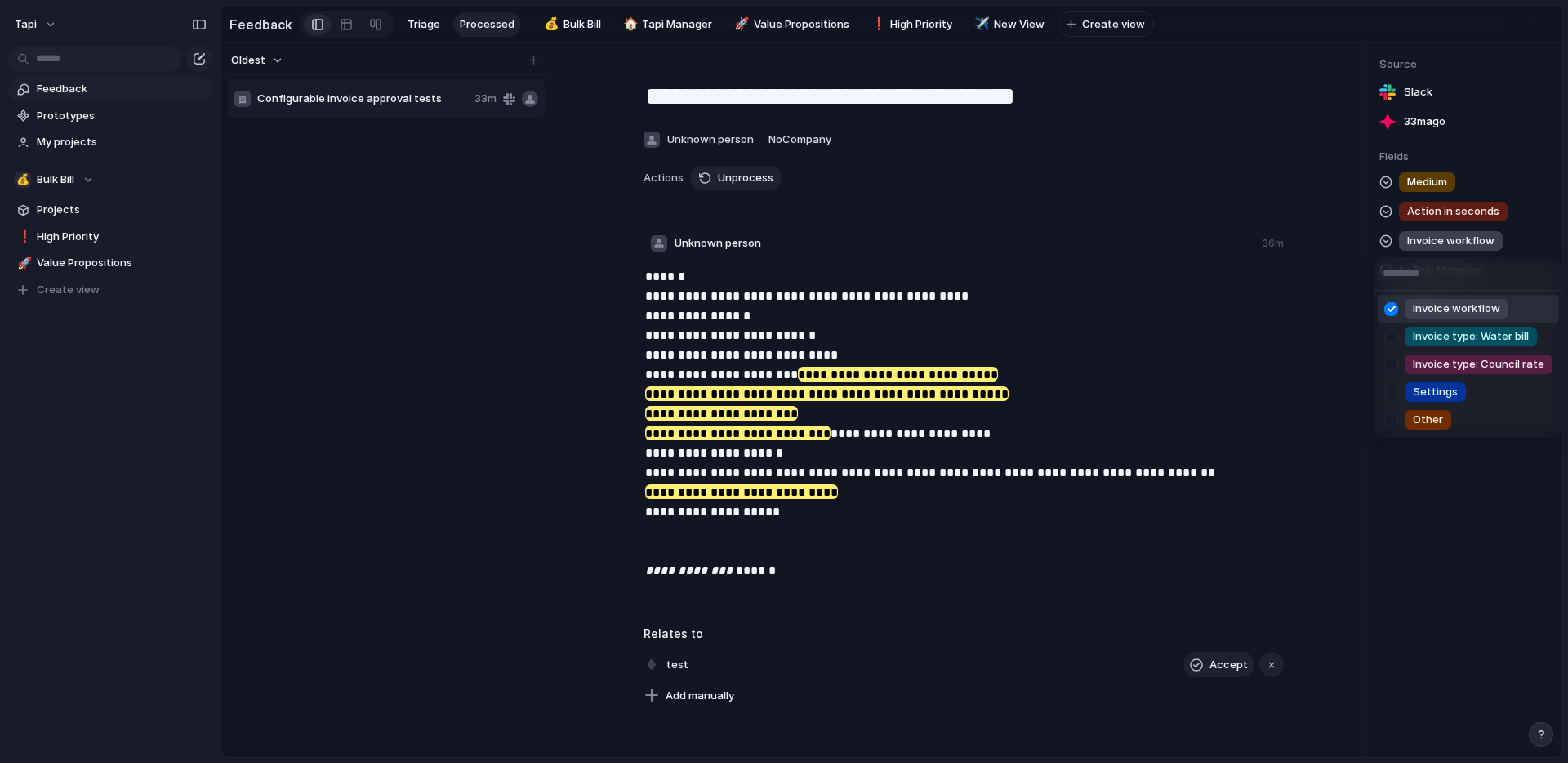
click at [1396, 308] on div at bounding box center [1391, 309] width 28 height 28
click at [1292, 358] on div "Invoice workflow Invoice type: Water bill Invoice type: Council rate Settings O…" at bounding box center [784, 382] width 1568 height 763
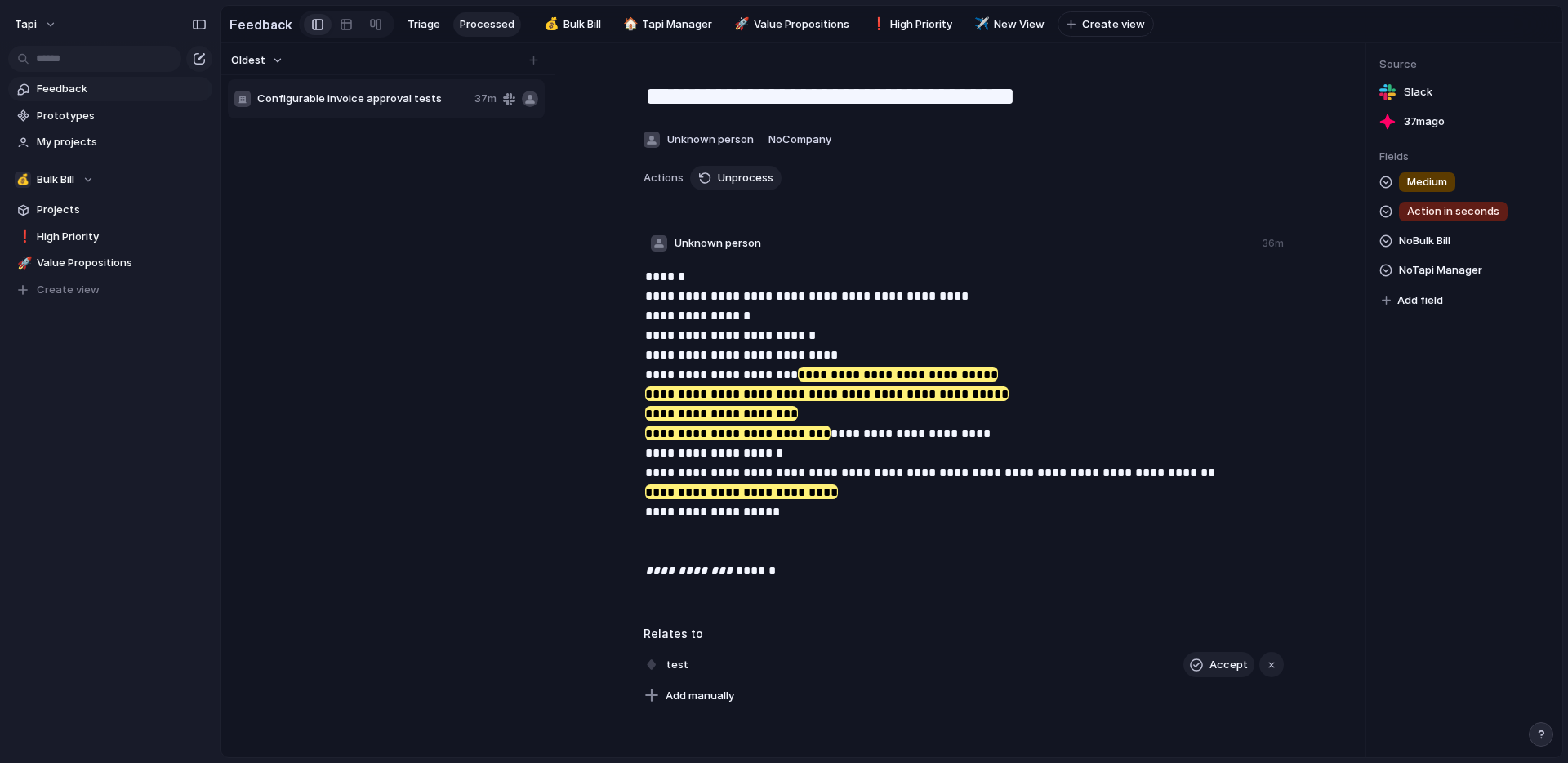
click at [1456, 239] on div "Medium Action in seconds No Bulk Bill No Tapi Manager Add field" at bounding box center [1464, 242] width 170 height 139
click at [1417, 236] on span "No Bulk Bill" at bounding box center [1424, 240] width 51 height 19
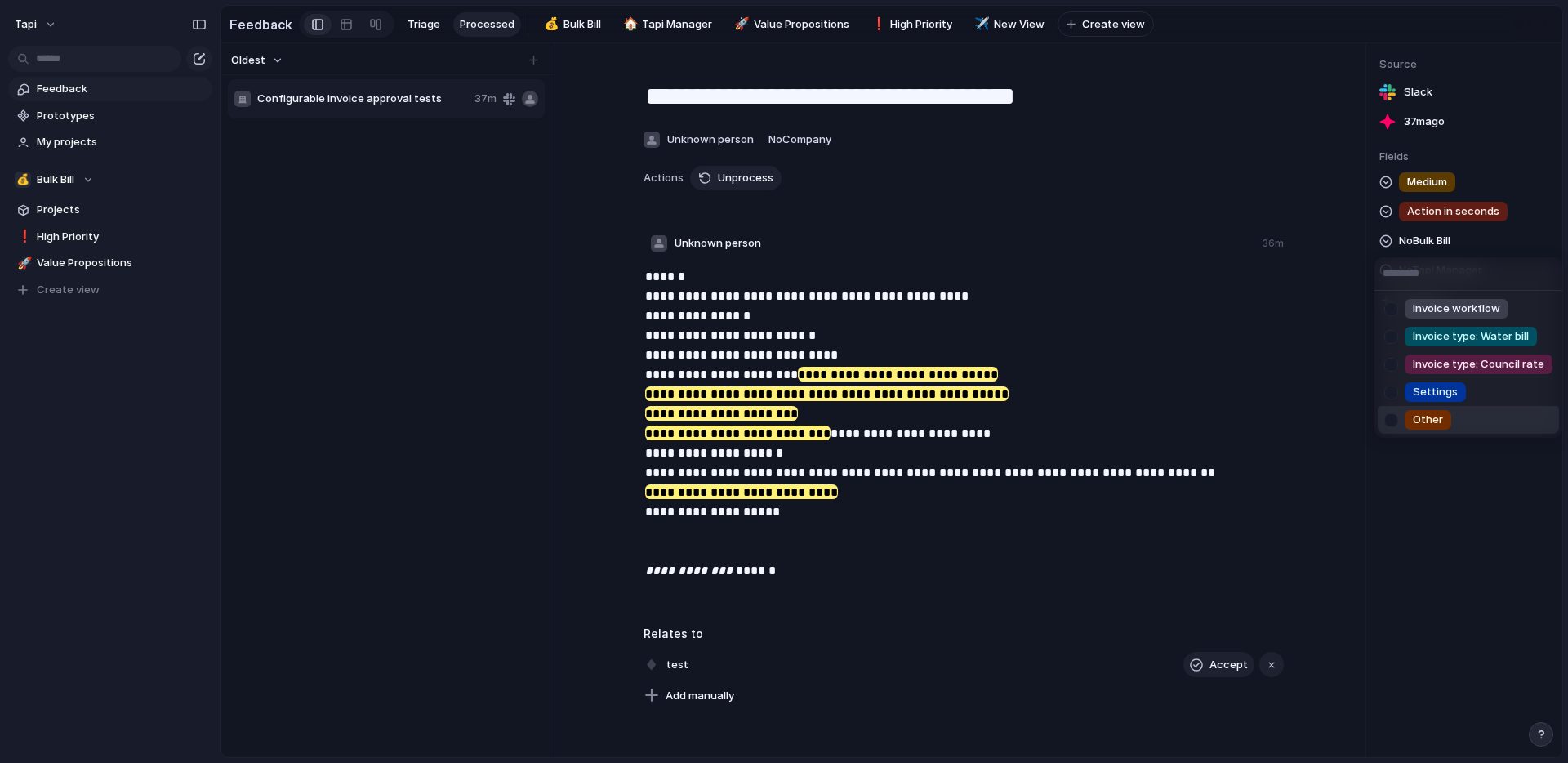
click at [1434, 474] on div "Invoice workflow Invoice type: Water bill Invoice type: Council rate Settings O…" at bounding box center [784, 382] width 1568 height 763
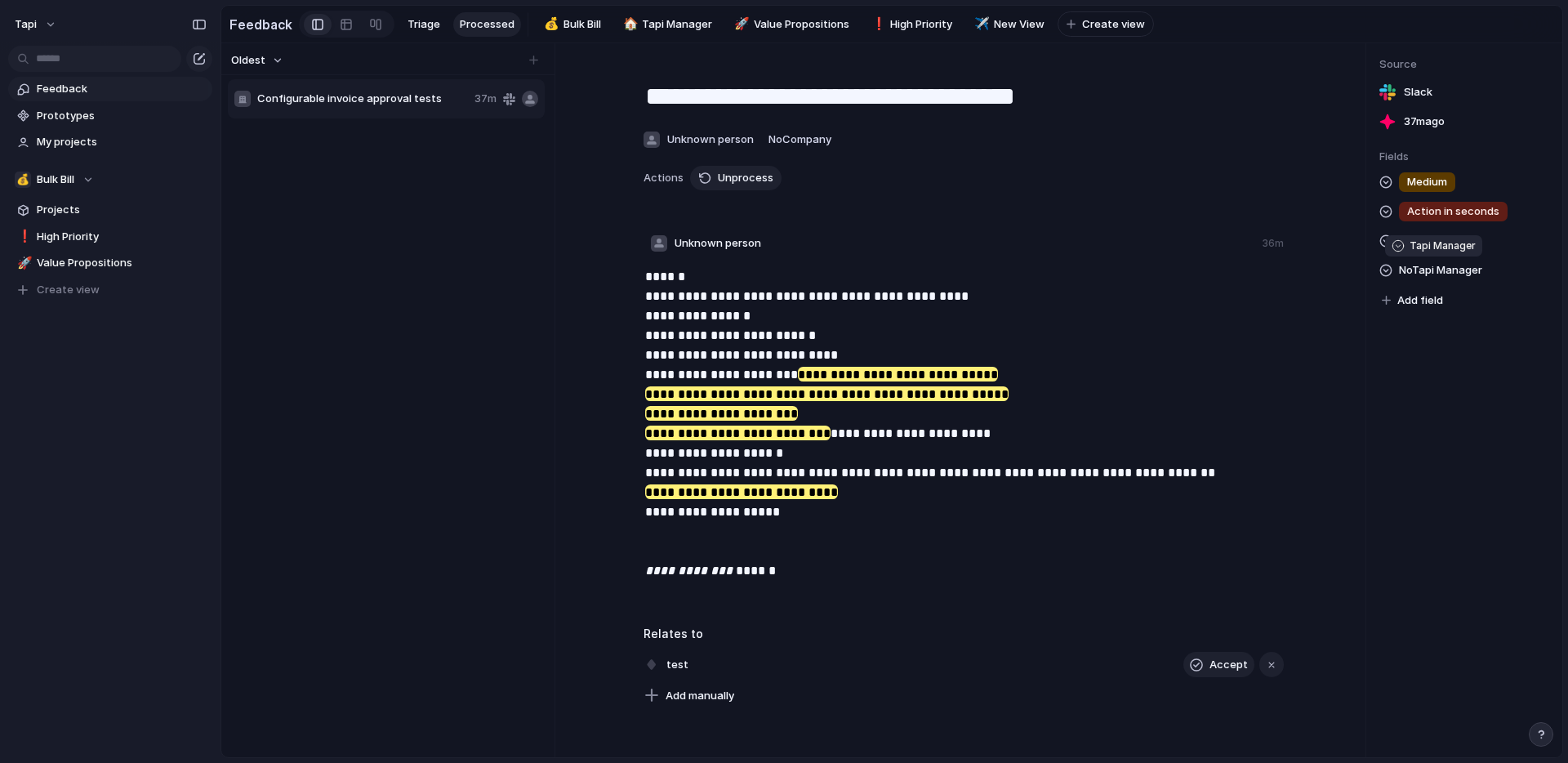
click at [1437, 270] on span "No Tapi Manager" at bounding box center [1441, 269] width 84 height 19
click at [1337, 387] on div "Inbox Job workflow Recurring jobs Supplier compliance Assets Metrics Integratio…" at bounding box center [784, 382] width 1568 height 763
click at [1427, 240] on span "No Bulk Bill" at bounding box center [1424, 240] width 51 height 19
click at [1309, 279] on div "Invoice workflow Invoice type: Water bill Invoice type: Council rate Settings O…" at bounding box center [784, 382] width 1568 height 763
click at [1401, 269] on span "No Tapi Manager" at bounding box center [1441, 269] width 84 height 19
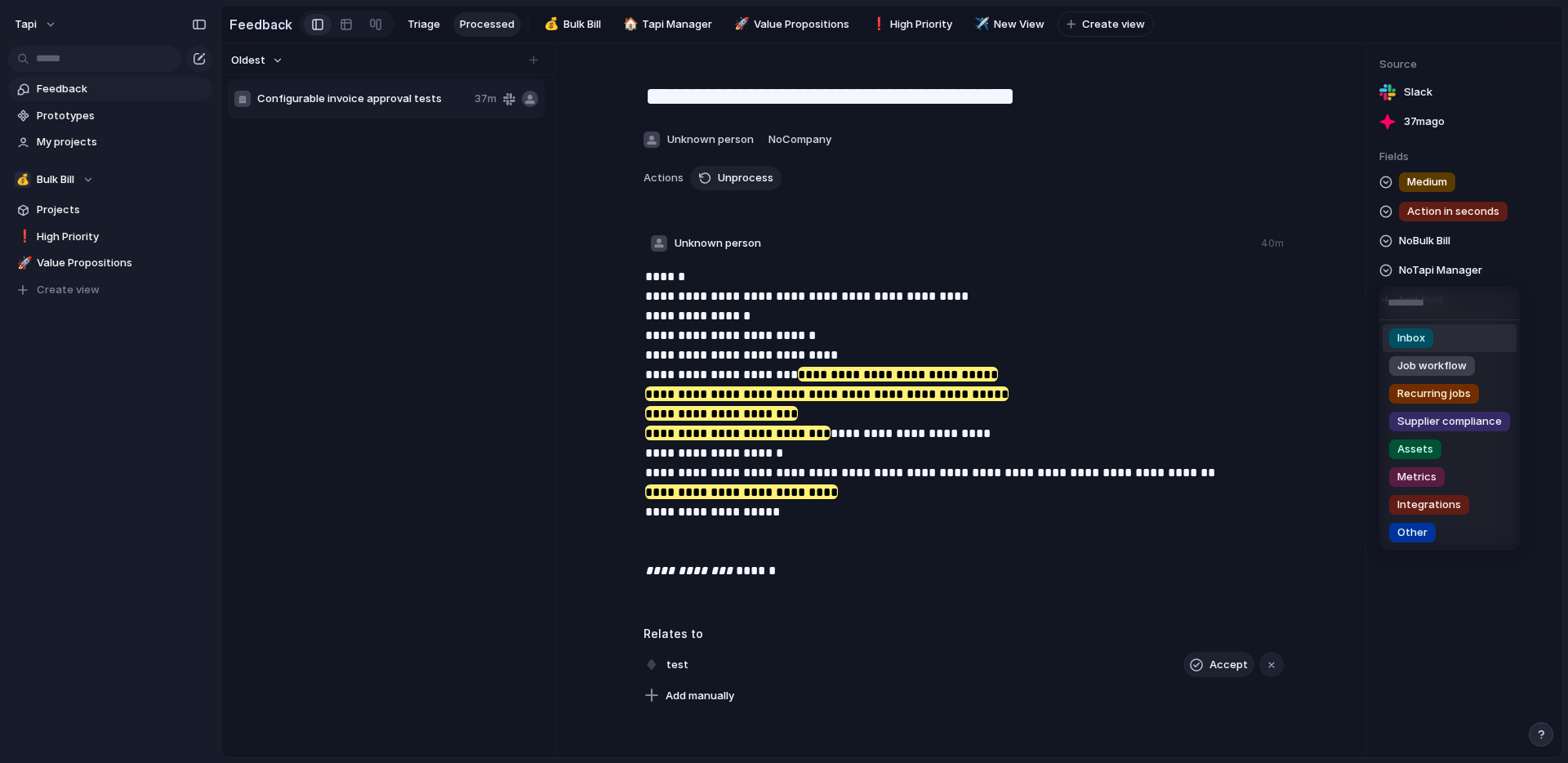
click at [44, 35] on div "Inbox Job workflow Recurring jobs Supplier compliance Assets Metrics Integratio…" at bounding box center [784, 382] width 1568 height 763
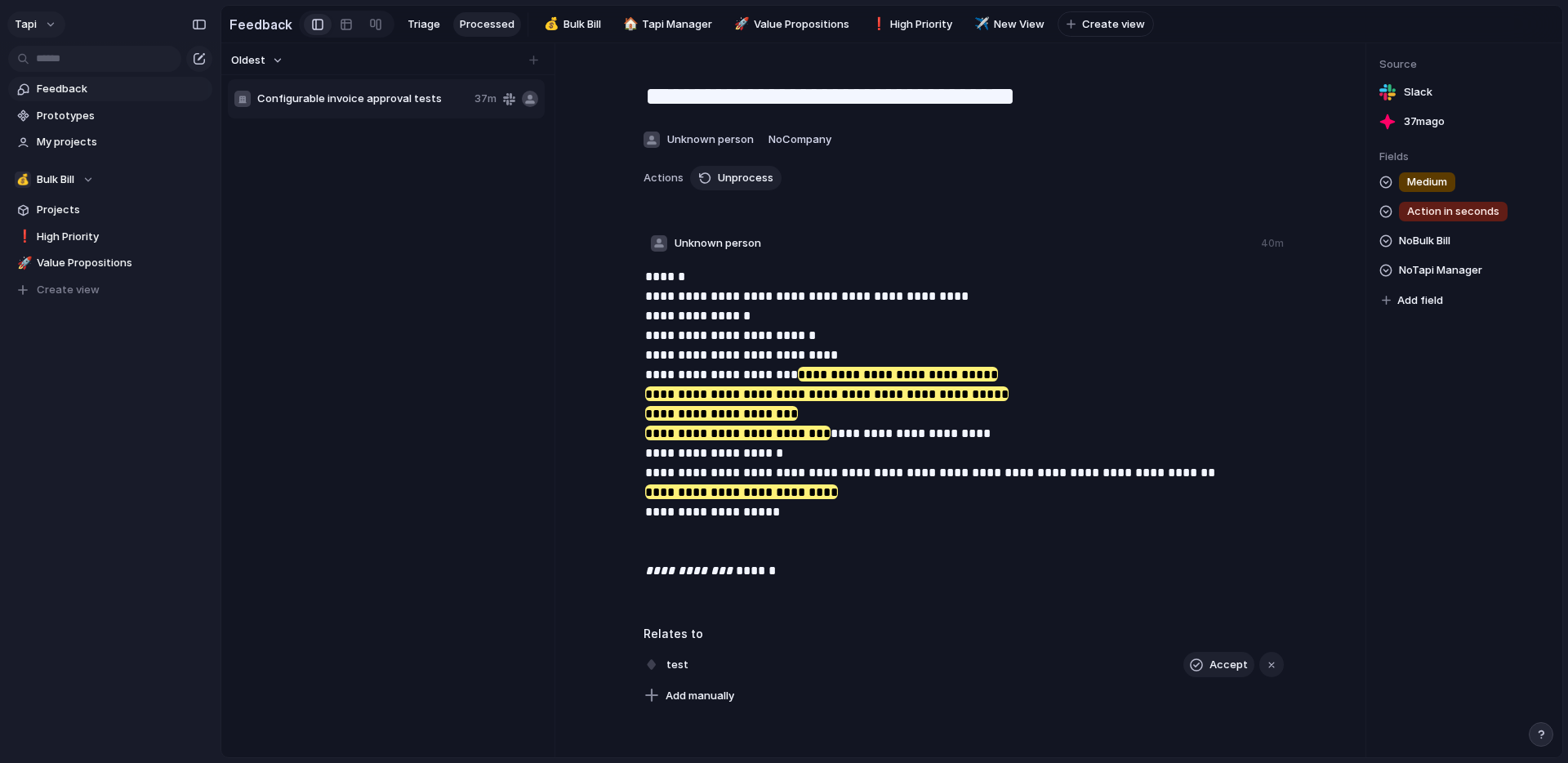
click at [44, 21] on button "tapi" at bounding box center [36, 24] width 58 height 26
click at [78, 59] on span "Settings" at bounding box center [60, 61] width 45 height 17
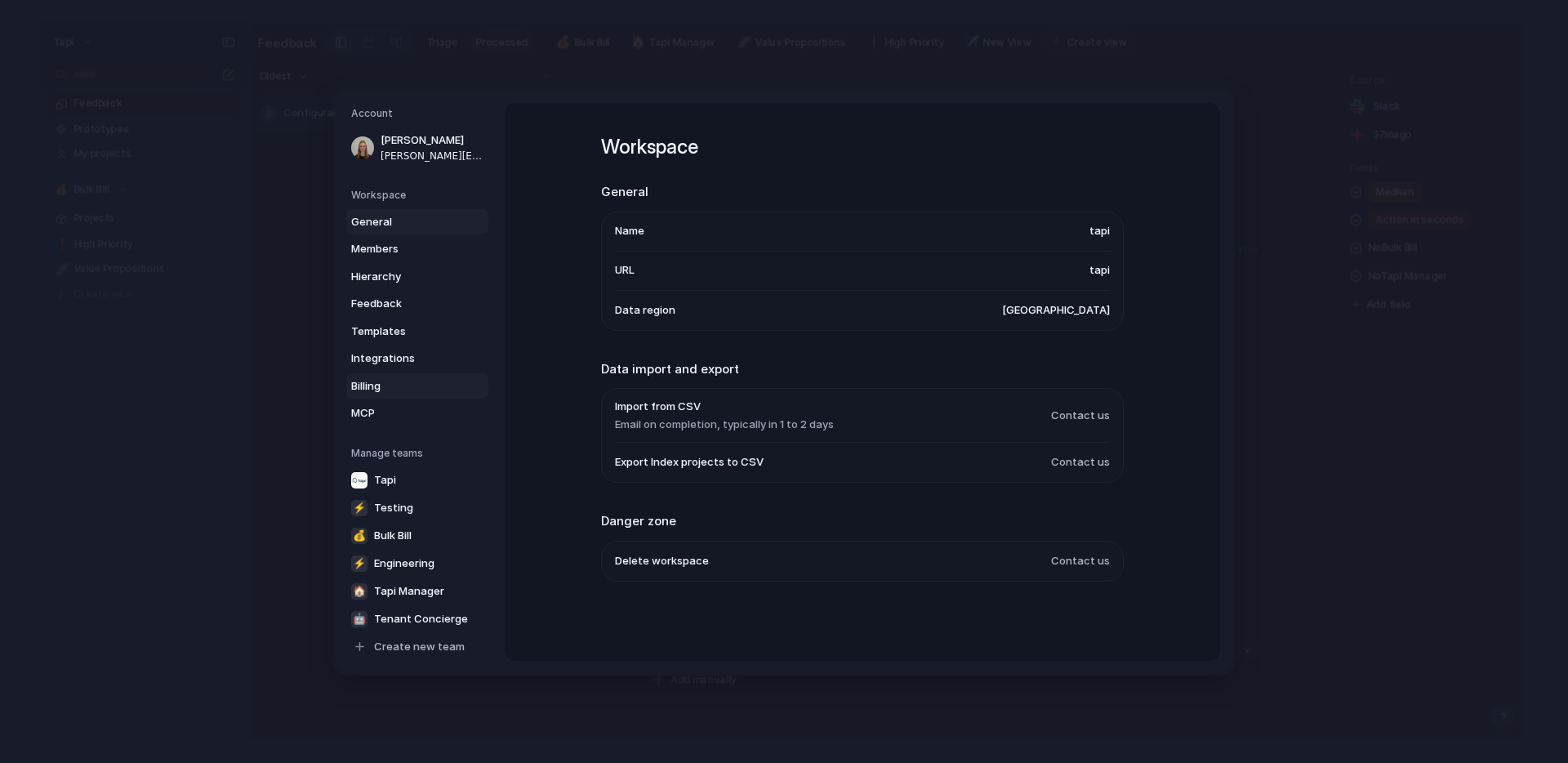
click at [386, 385] on span "Billing" at bounding box center [403, 386] width 105 height 17
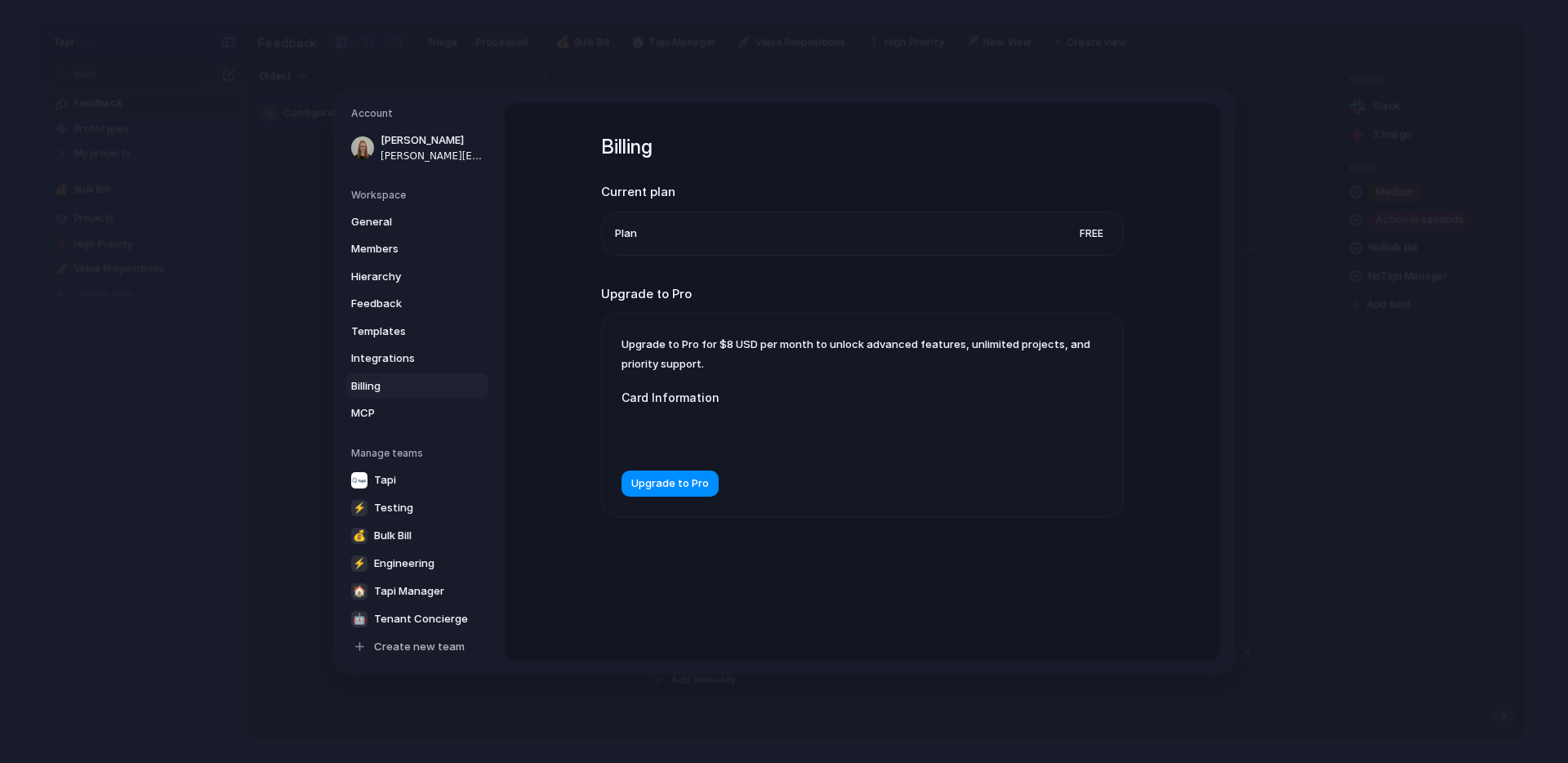
drag, startPoint x: 725, startPoint y: 346, endPoint x: 797, endPoint y: 345, distance: 72.0
click at [798, 346] on span "Upgrade to Pro for $8 USD per month to unlock advanced features, unlimited proj…" at bounding box center [856, 353] width 469 height 33
click at [684, 488] on span "Upgrade to Pro" at bounding box center [670, 484] width 78 height 17
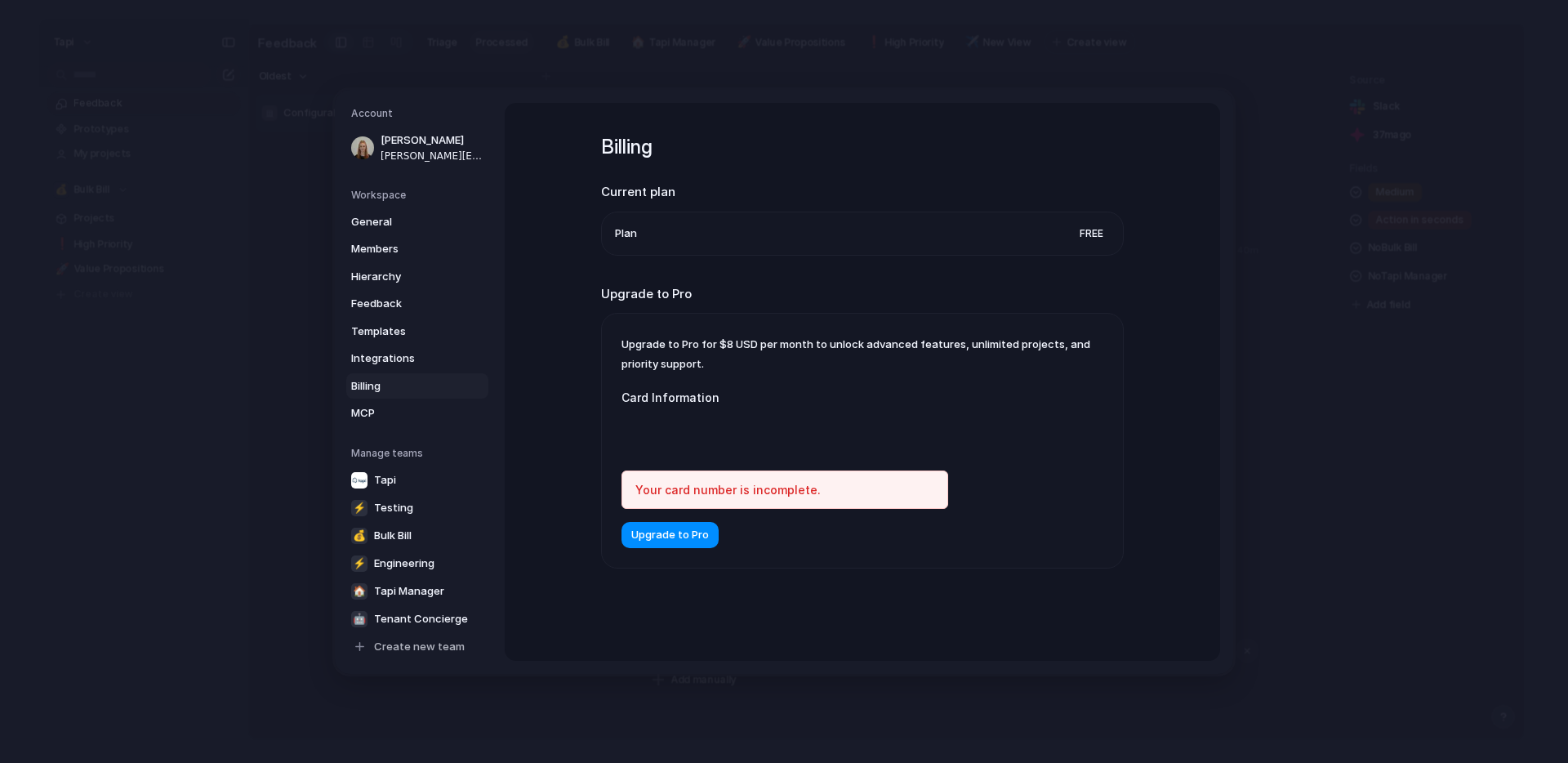
click at [893, 394] on label "Card Information" at bounding box center [785, 397] width 326 height 17
click at [784, 382] on com-1password-button at bounding box center [784, 382] width 0 height 0
click at [996, 325] on div "Upgrade to Pro for $8 USD per month to unlock advanced features, unlimited proj…" at bounding box center [862, 441] width 521 height 254
click at [742, 442] on div at bounding box center [785, 433] width 326 height 42
click at [1093, 233] on span "Free" at bounding box center [1092, 232] width 37 height 21
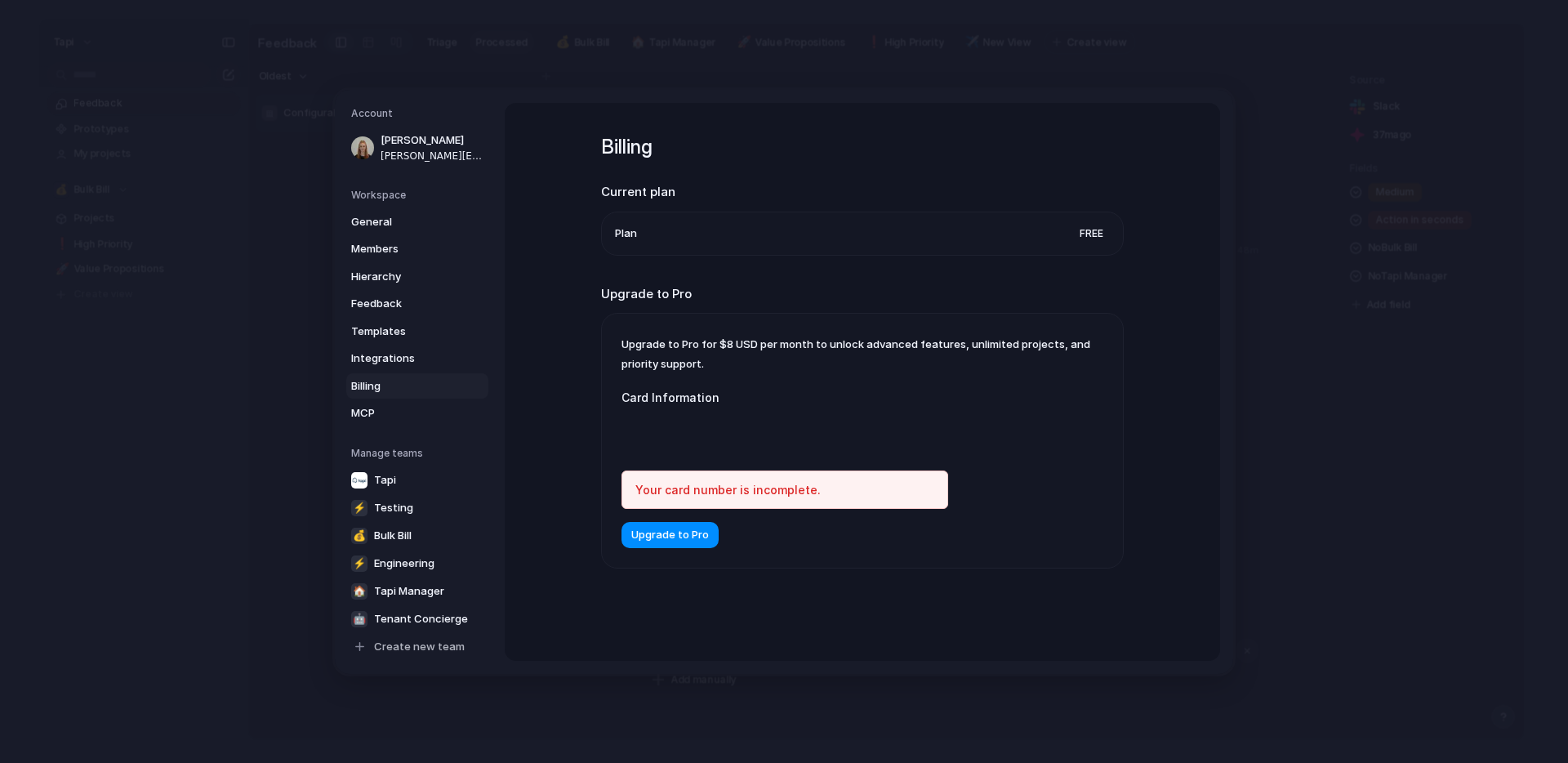
click at [1150, 329] on div "Billing Current plan Plan Free Upgrade to Pro Upgrade to Pro for $8 USD per mon…" at bounding box center [862, 382] width 715 height 558
click at [397, 318] on link "Templates" at bounding box center [418, 328] width 142 height 26
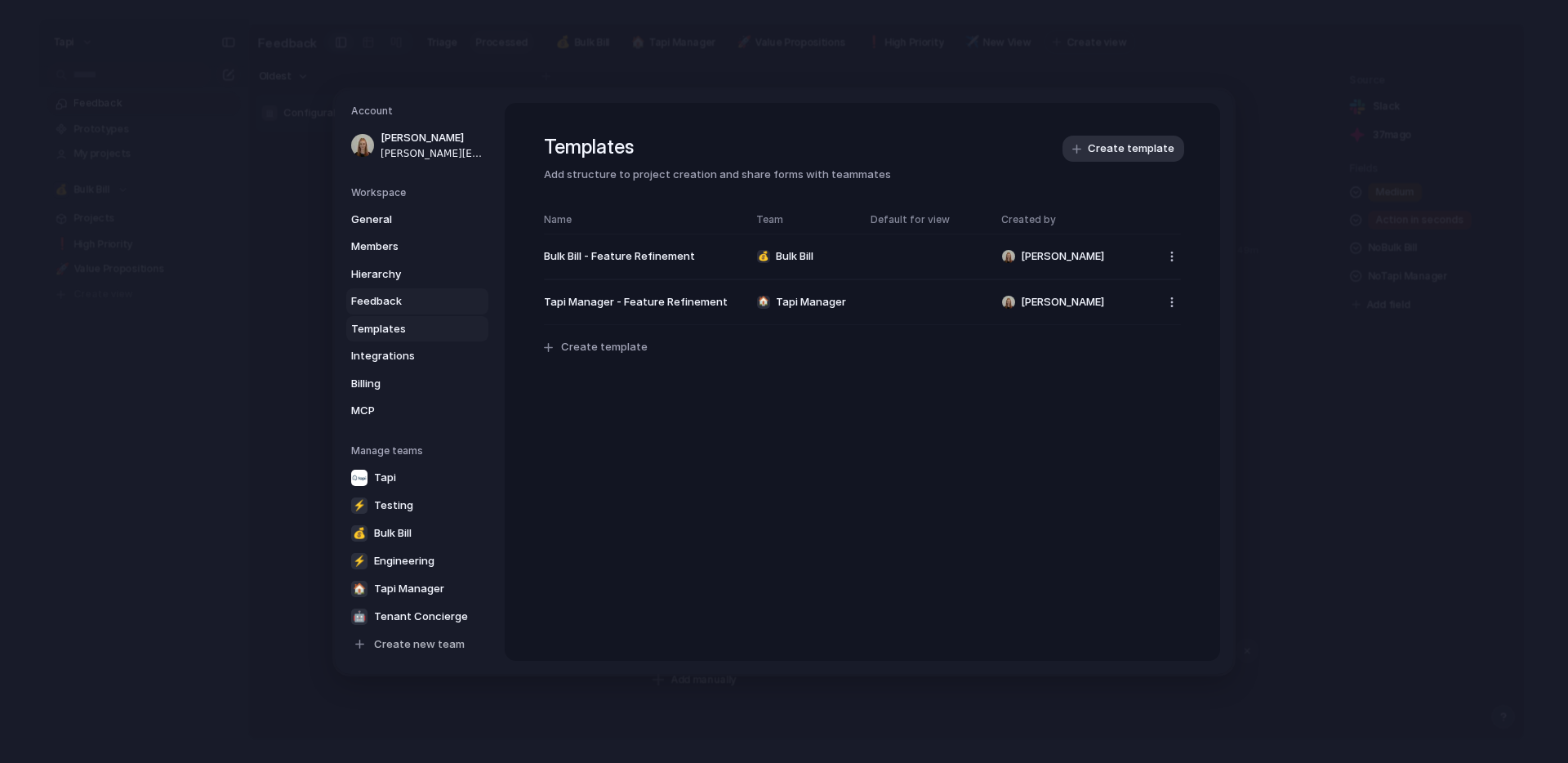
click at [397, 302] on span "Feedback" at bounding box center [403, 301] width 105 height 17
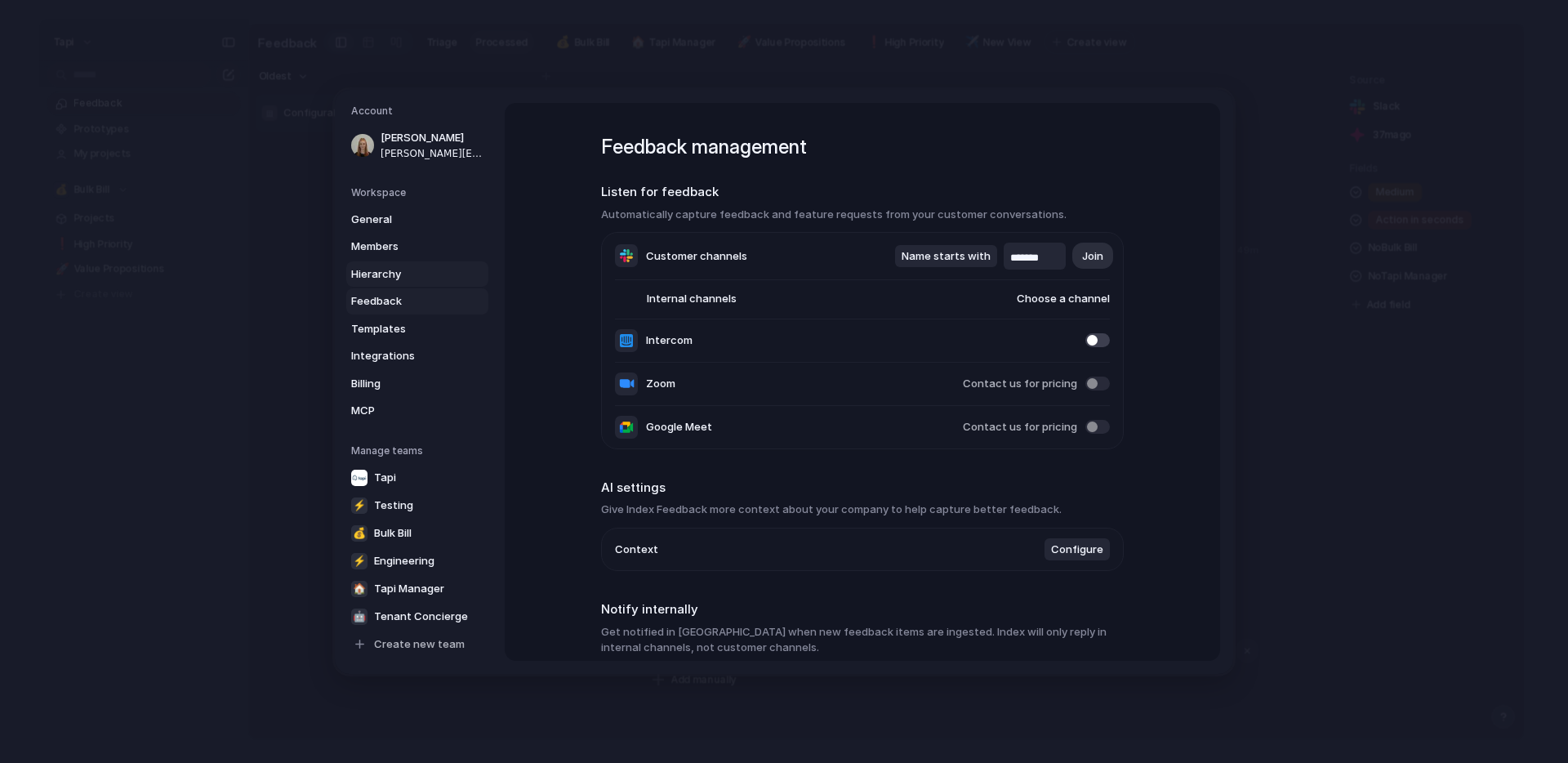
click at [397, 278] on span "Hierarchy" at bounding box center [403, 274] width 105 height 17
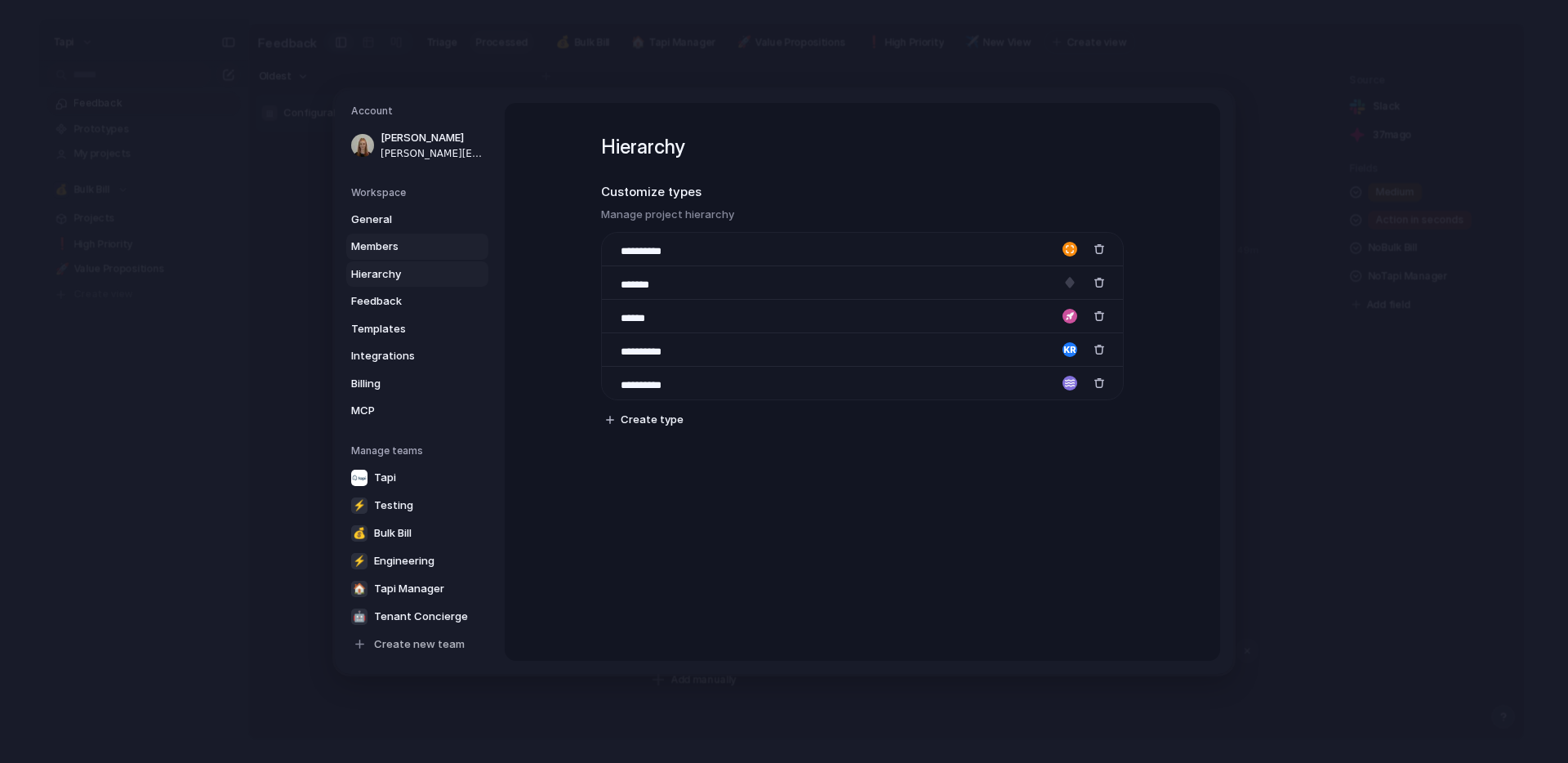
click at [402, 241] on span "Members" at bounding box center [403, 247] width 105 height 17
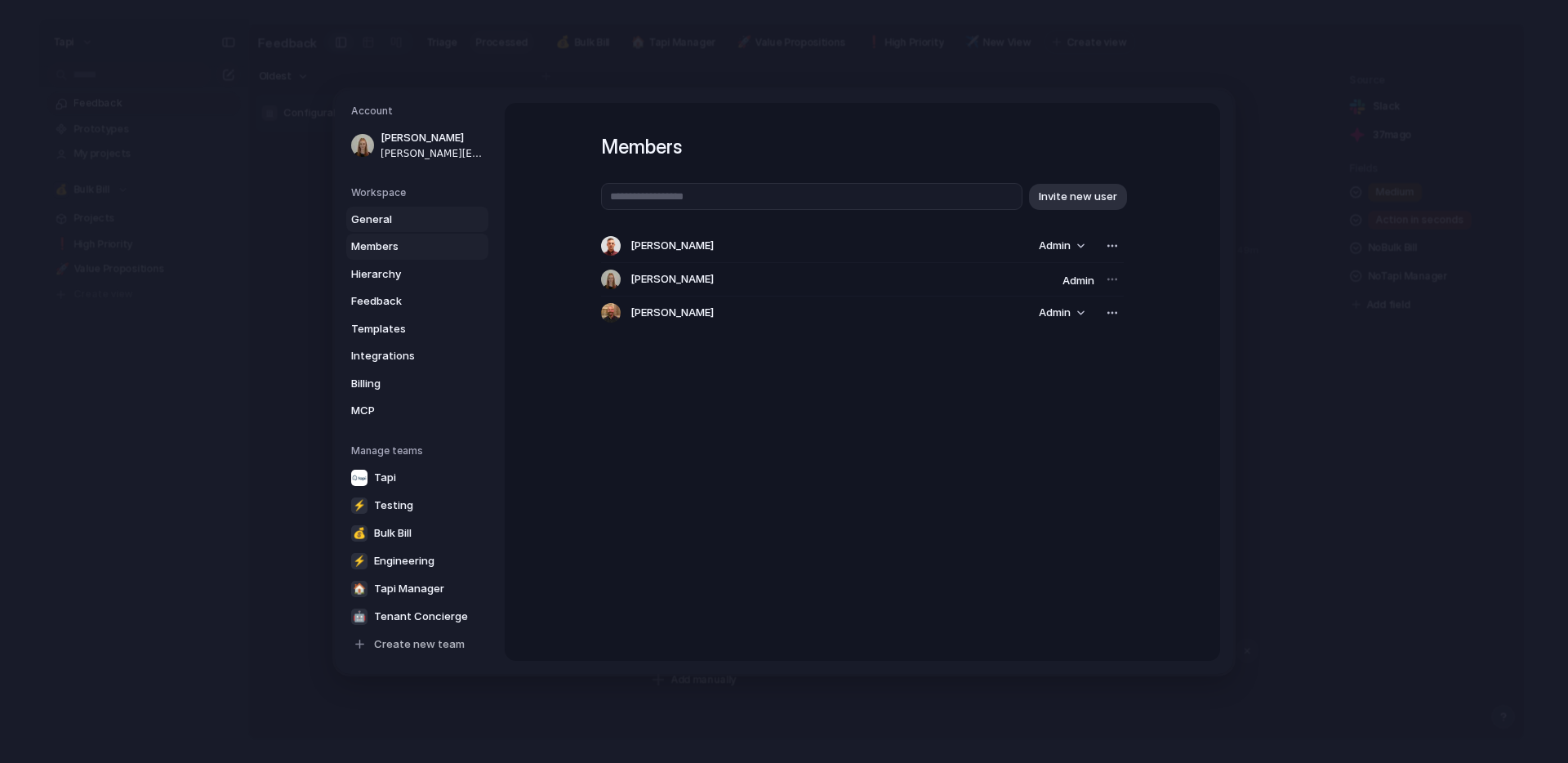
click at [404, 221] on span "General" at bounding box center [403, 219] width 105 height 17
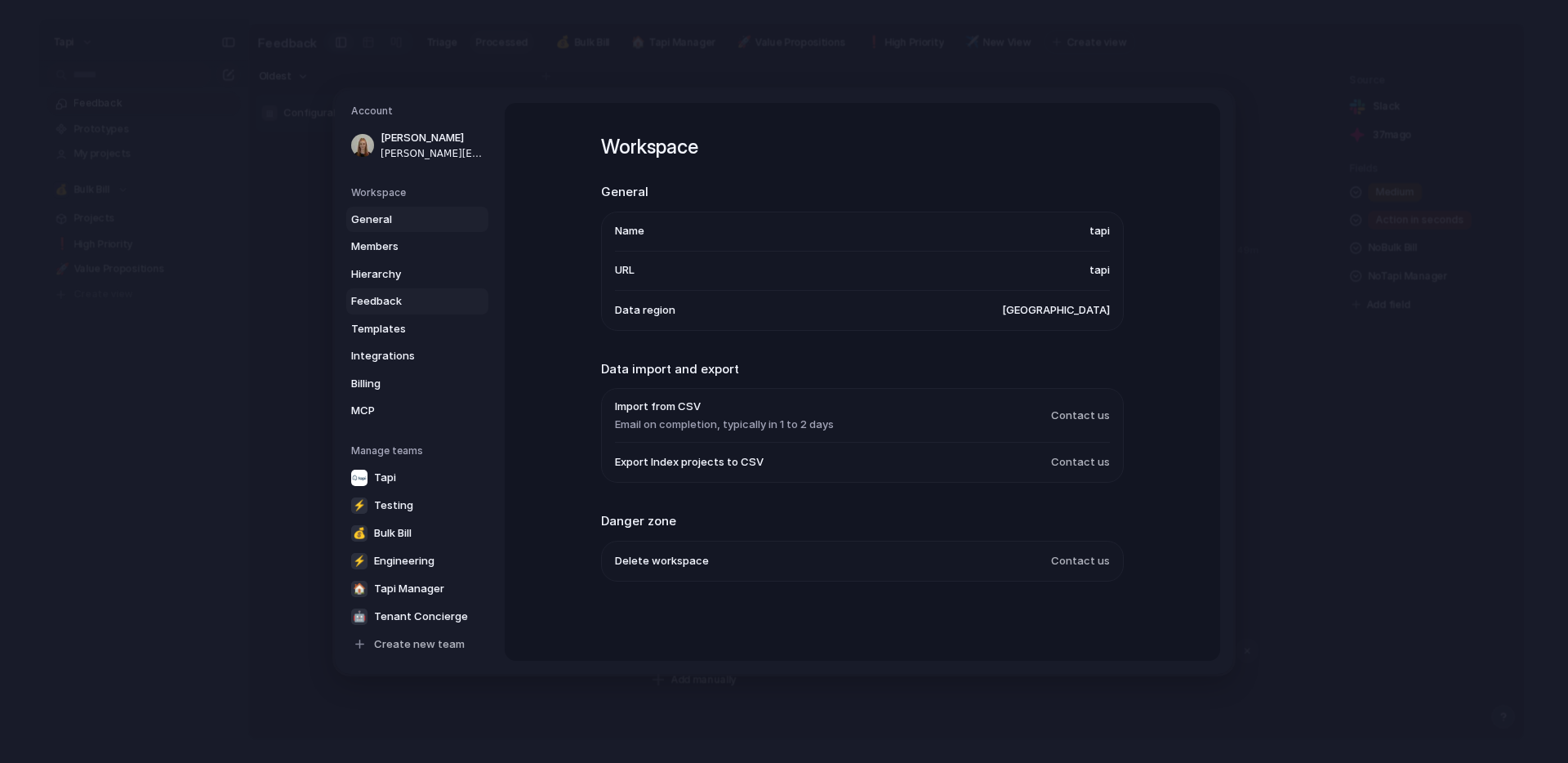
click at [385, 302] on span "Feedback" at bounding box center [403, 301] width 105 height 17
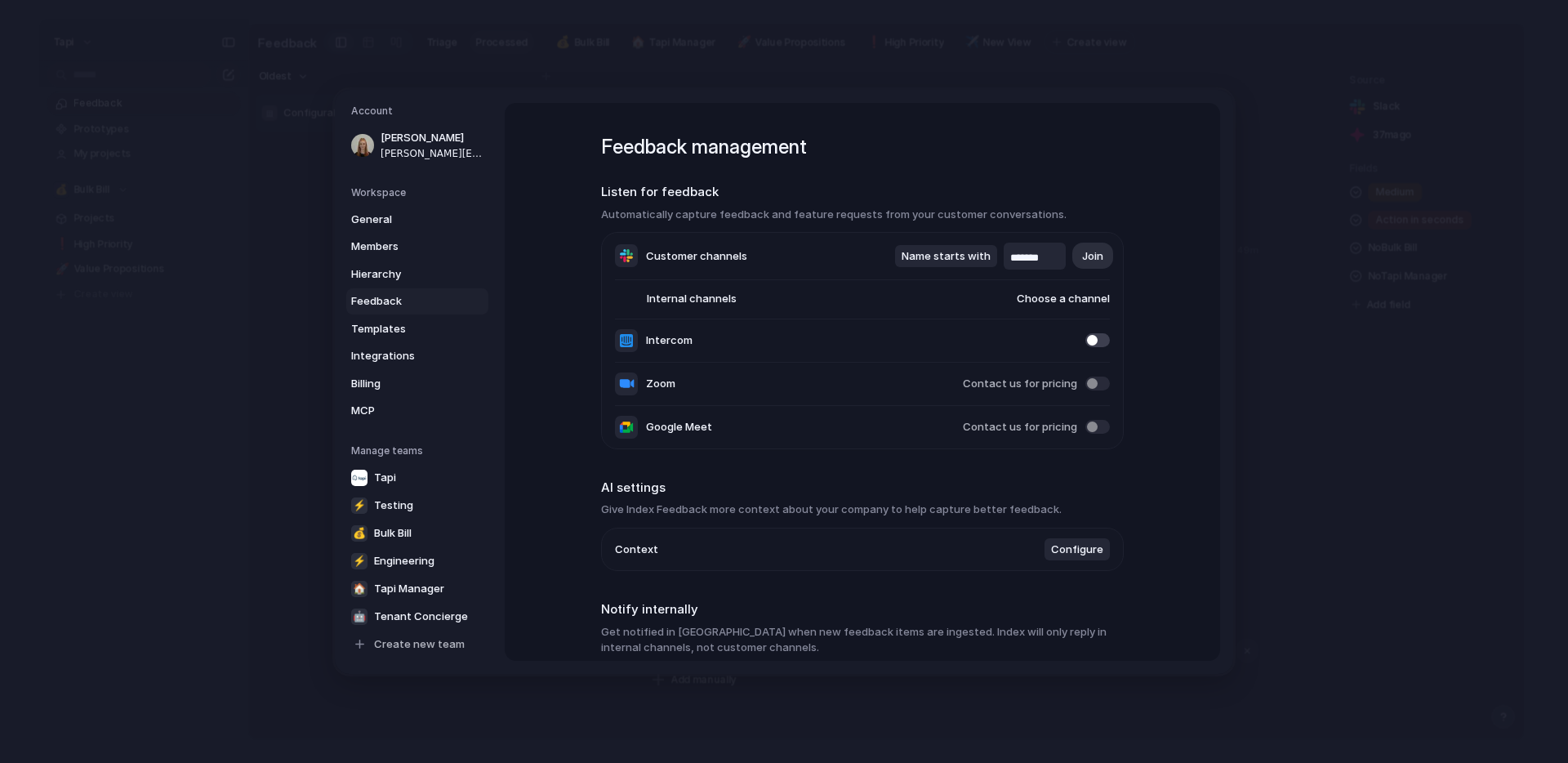
scroll to position [280, 0]
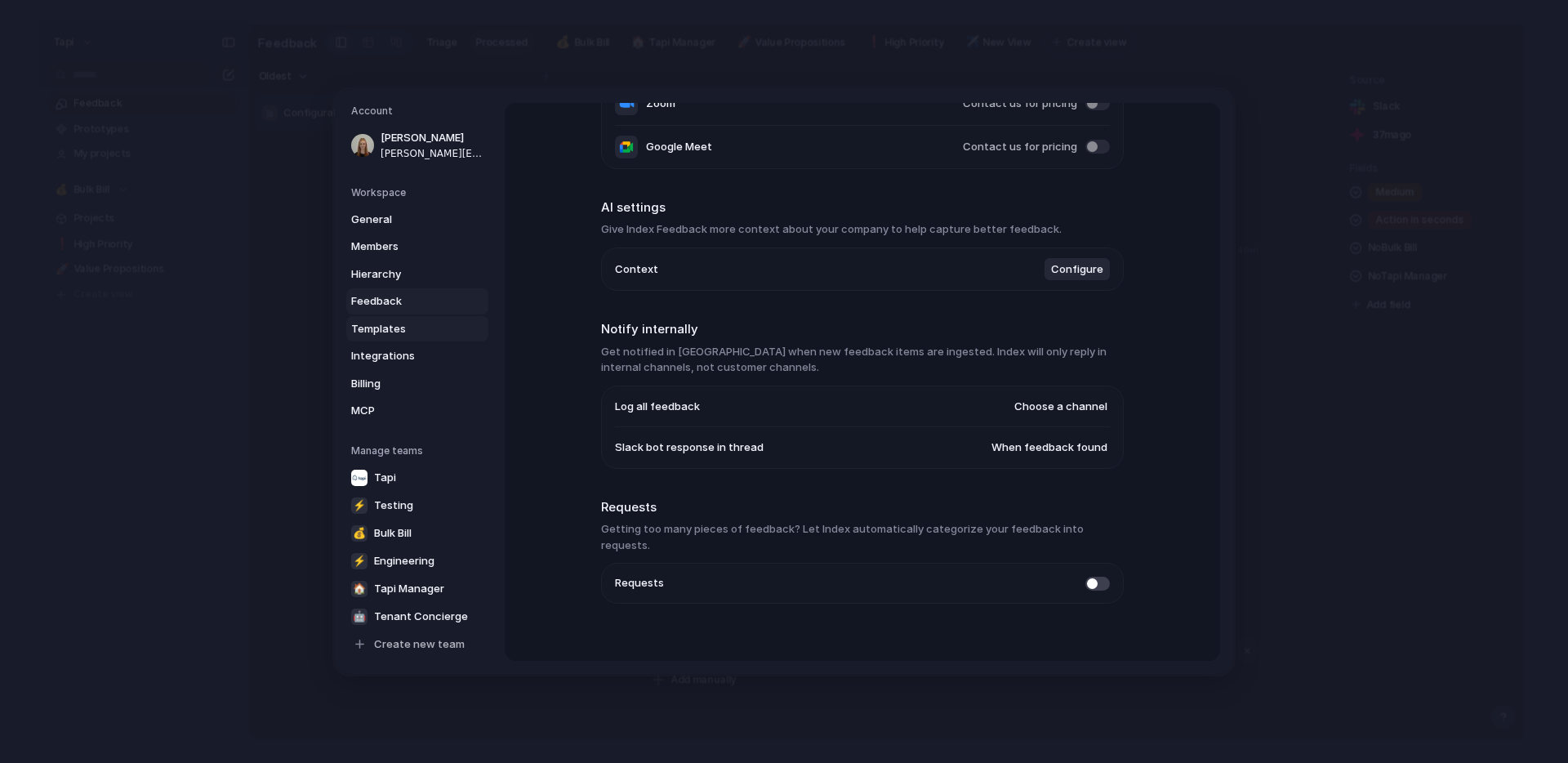
click at [392, 328] on span "Templates" at bounding box center [403, 329] width 105 height 17
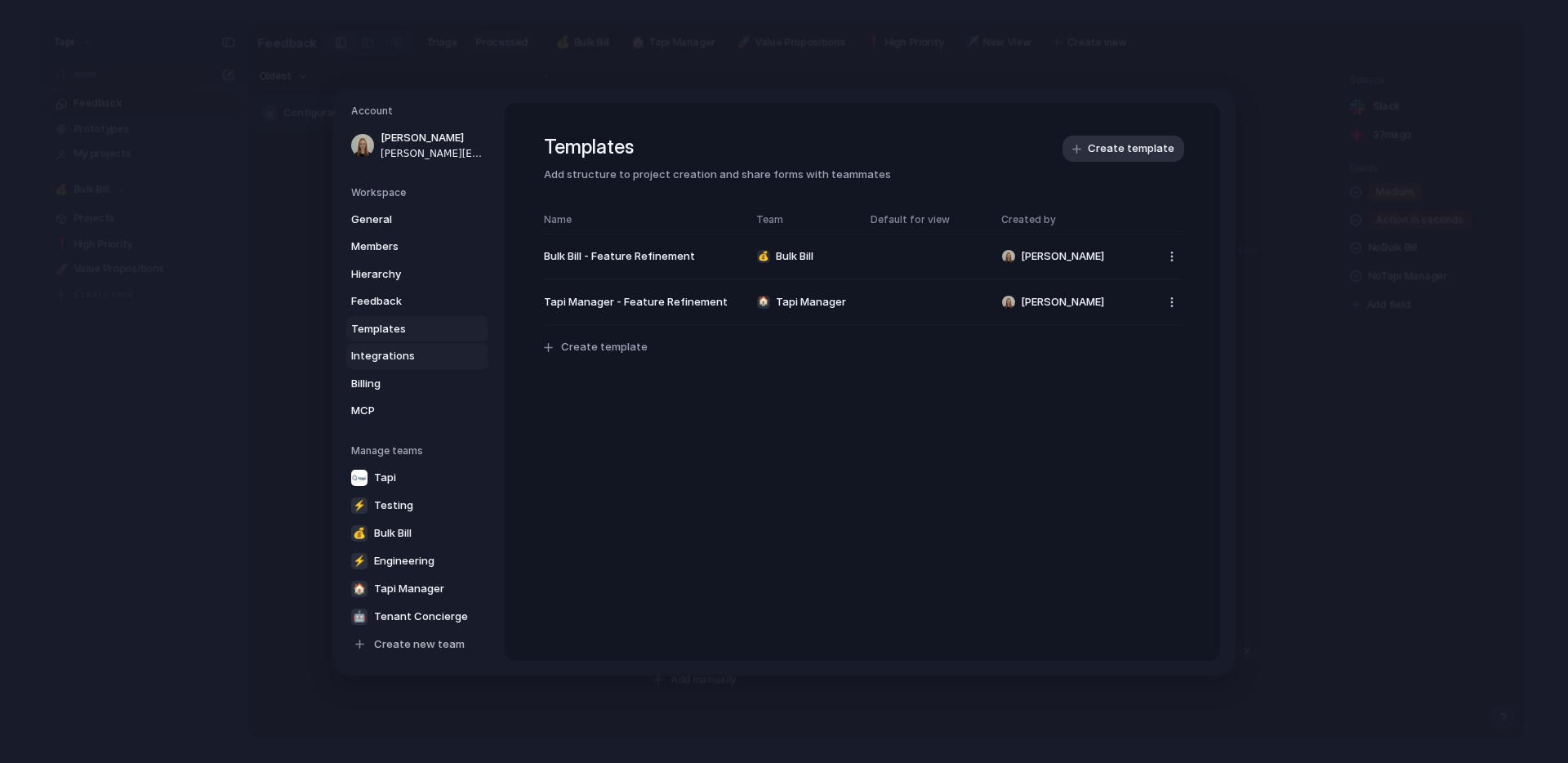
click at [393, 354] on span "Integrations" at bounding box center [403, 356] width 105 height 17
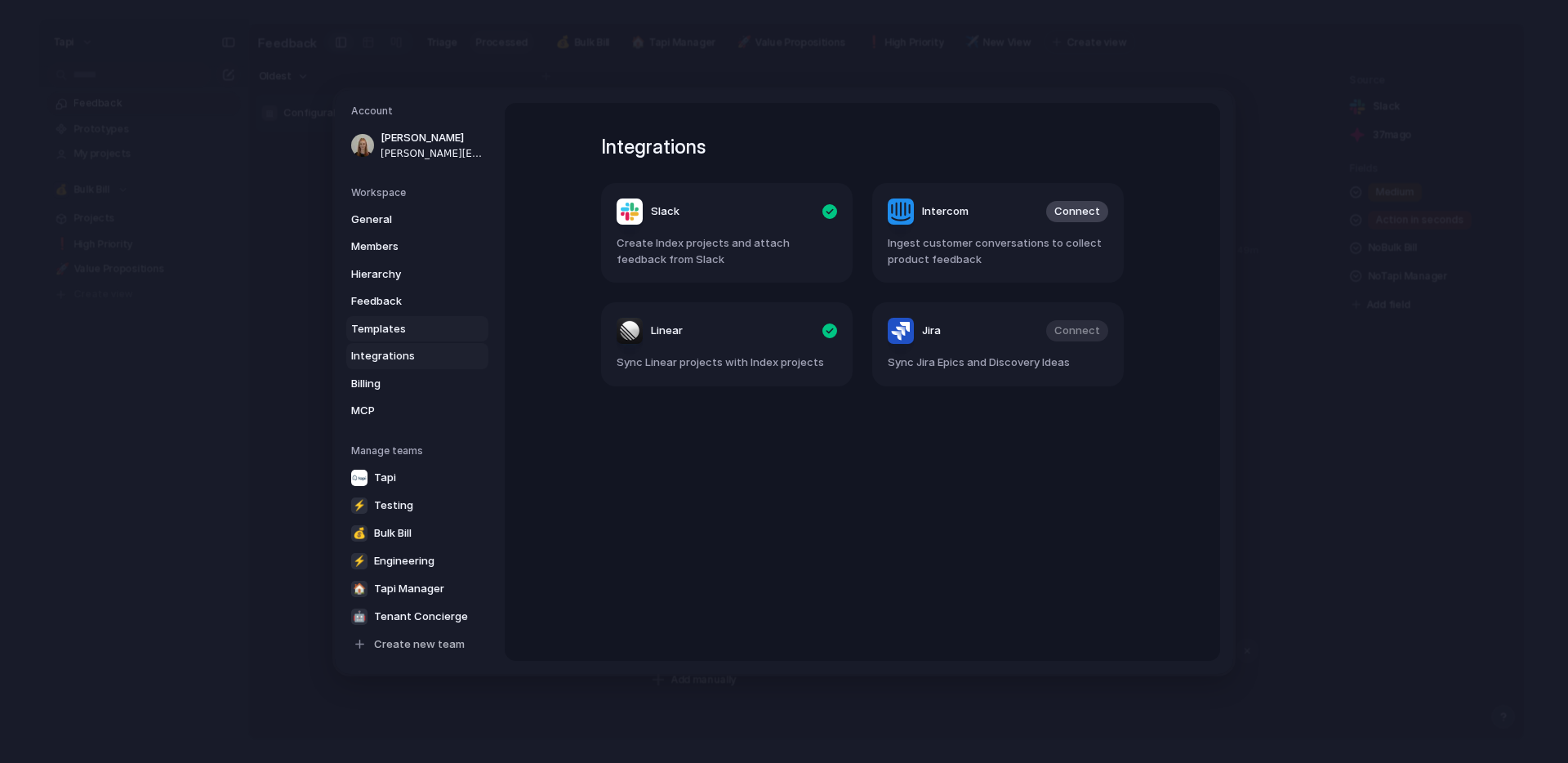
click at [389, 330] on span "Templates" at bounding box center [403, 329] width 105 height 17
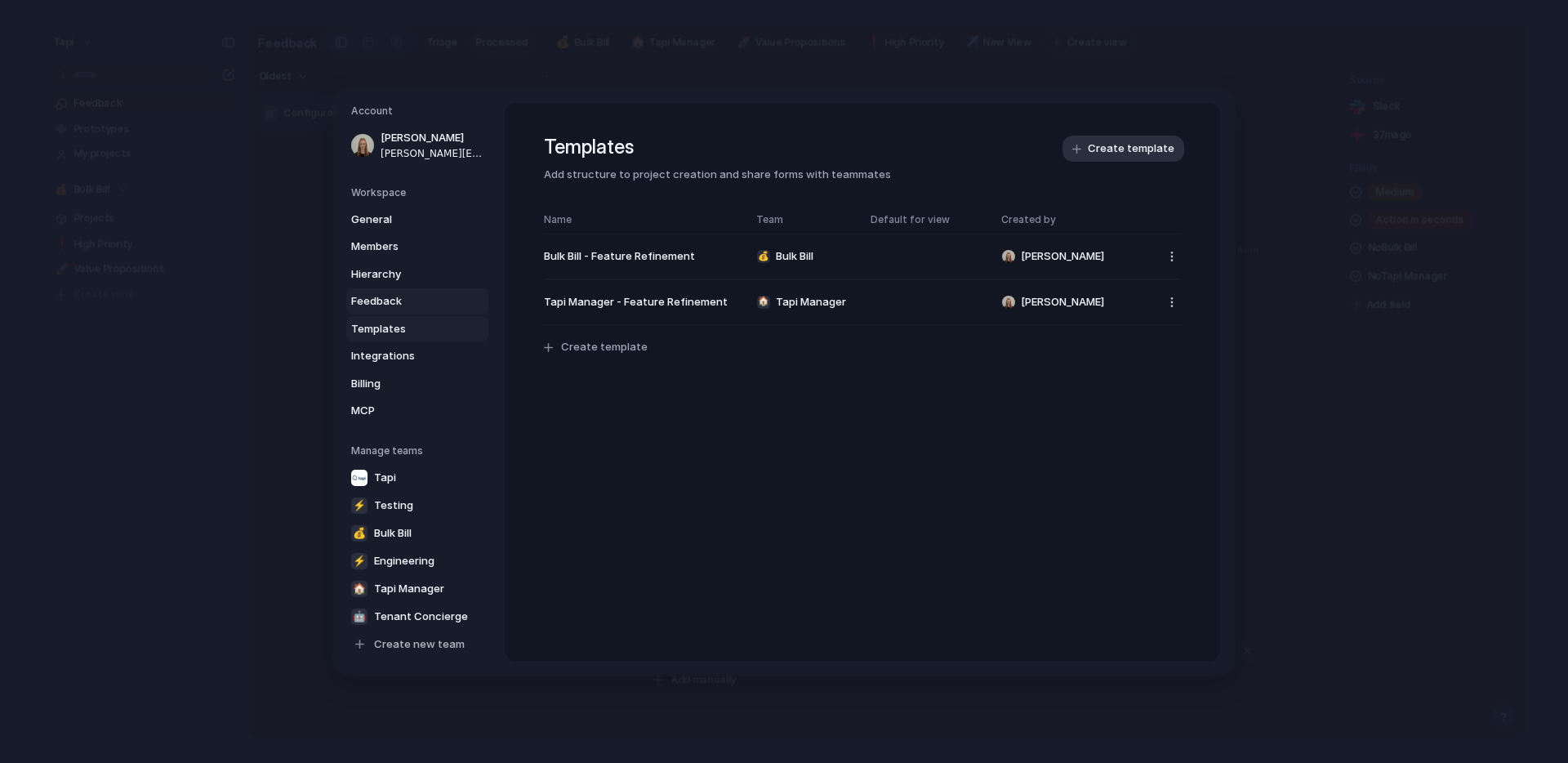
click at [396, 302] on span "Feedback" at bounding box center [403, 301] width 105 height 17
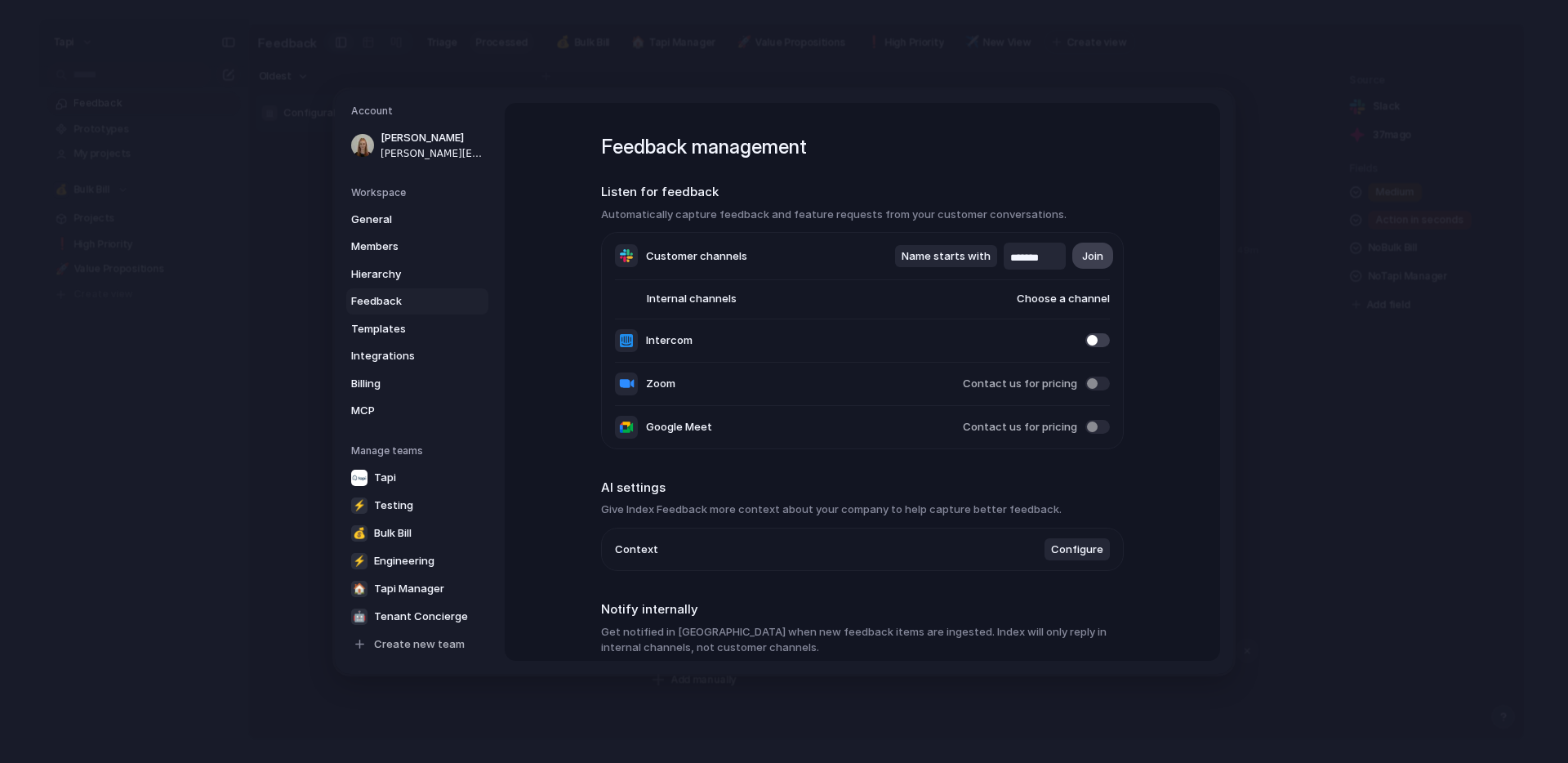
drag, startPoint x: 1011, startPoint y: 257, endPoint x: 1075, endPoint y: 257, distance: 64.0
click at [1075, 257] on div "Name starts with ******* Join" at bounding box center [1002, 256] width 215 height 27
click at [822, 252] on li "Customer channels Name starts with Join" at bounding box center [863, 256] width 495 height 48
click at [1187, 207] on div "Feedback management Listen for feedback Automatically capture feedback and feat…" at bounding box center [862, 382] width 715 height 558
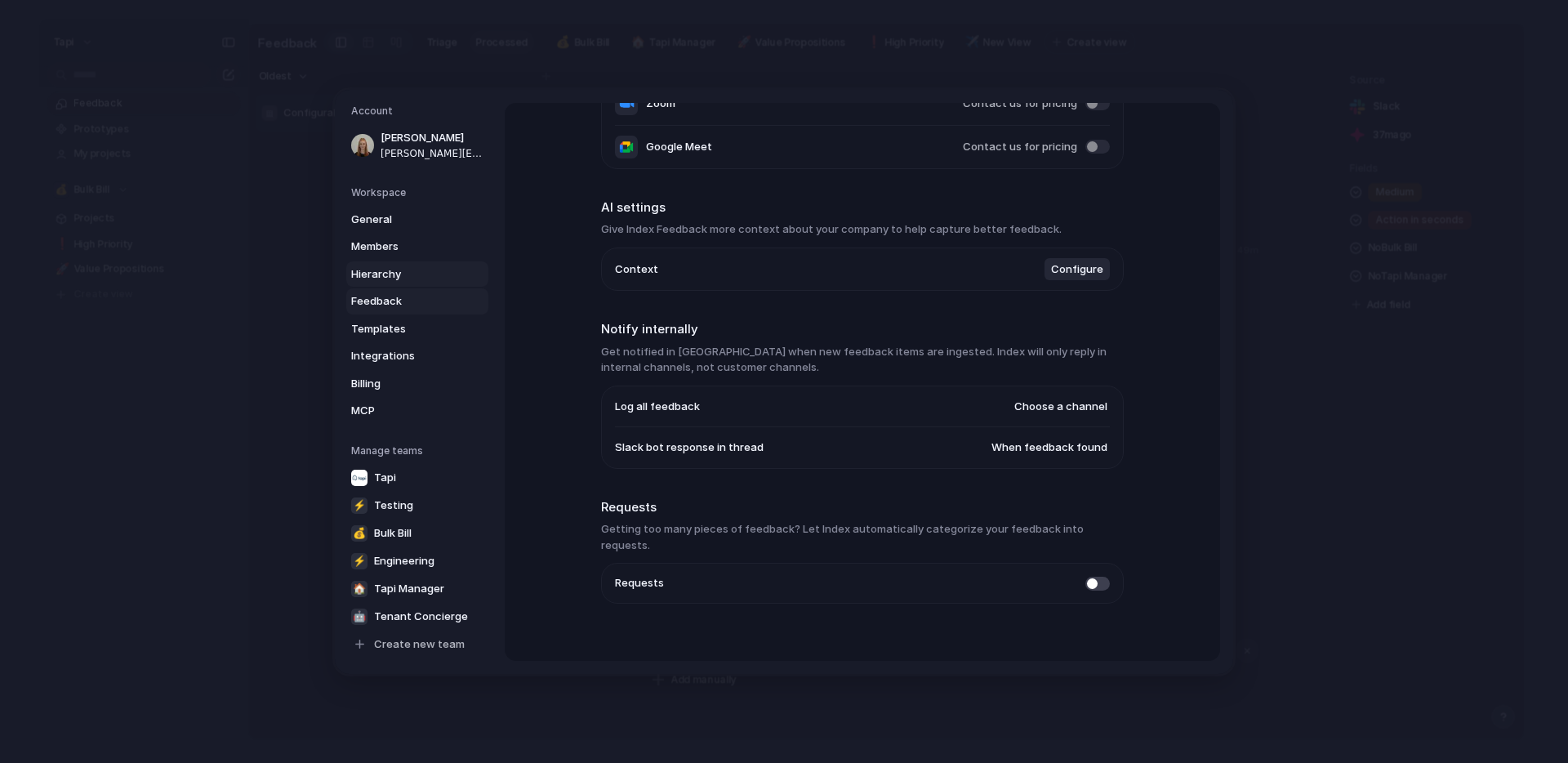
click at [391, 268] on span "Hierarchy" at bounding box center [403, 274] width 105 height 17
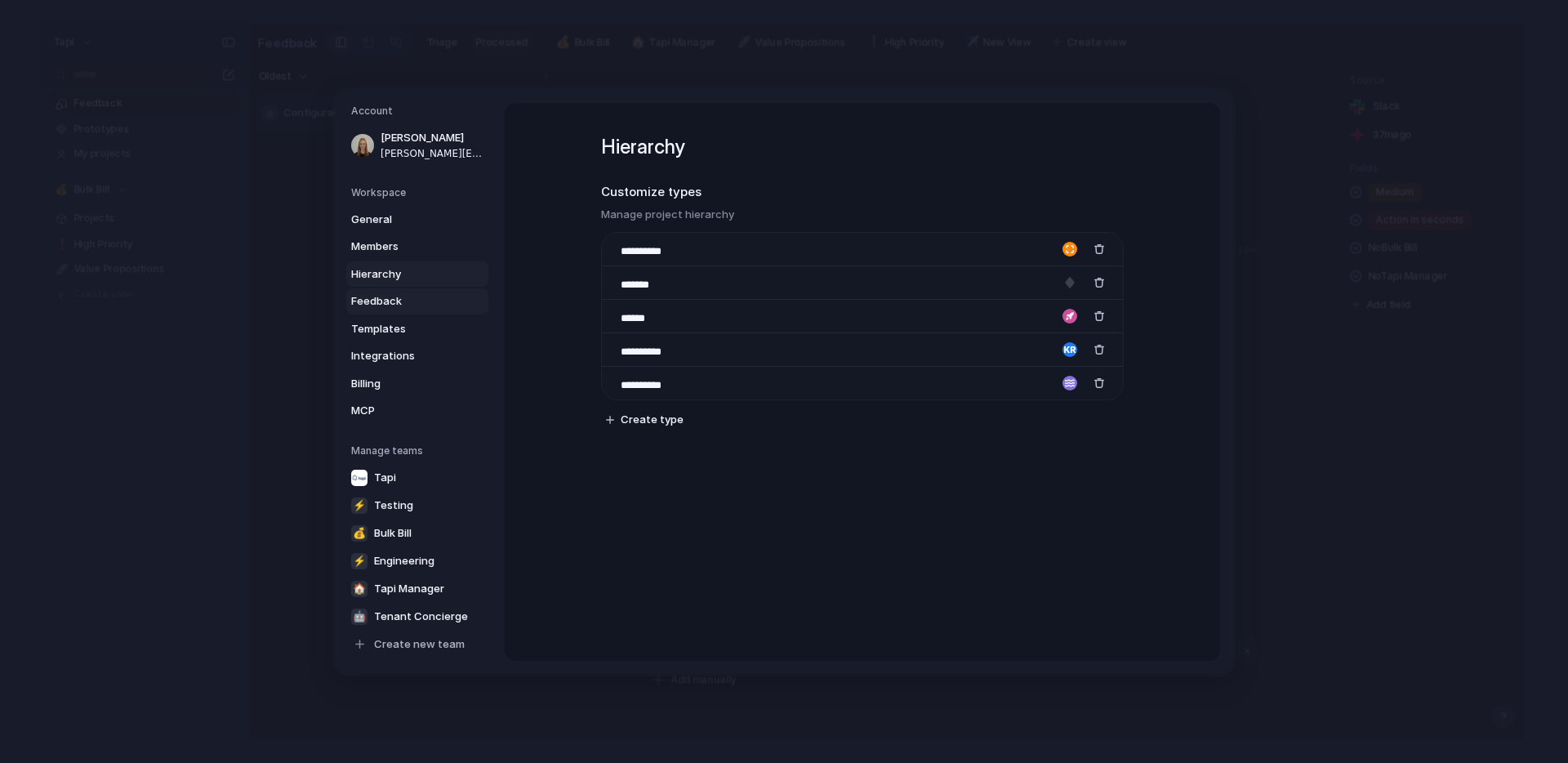
click at [385, 301] on span "Feedback" at bounding box center [403, 301] width 105 height 17
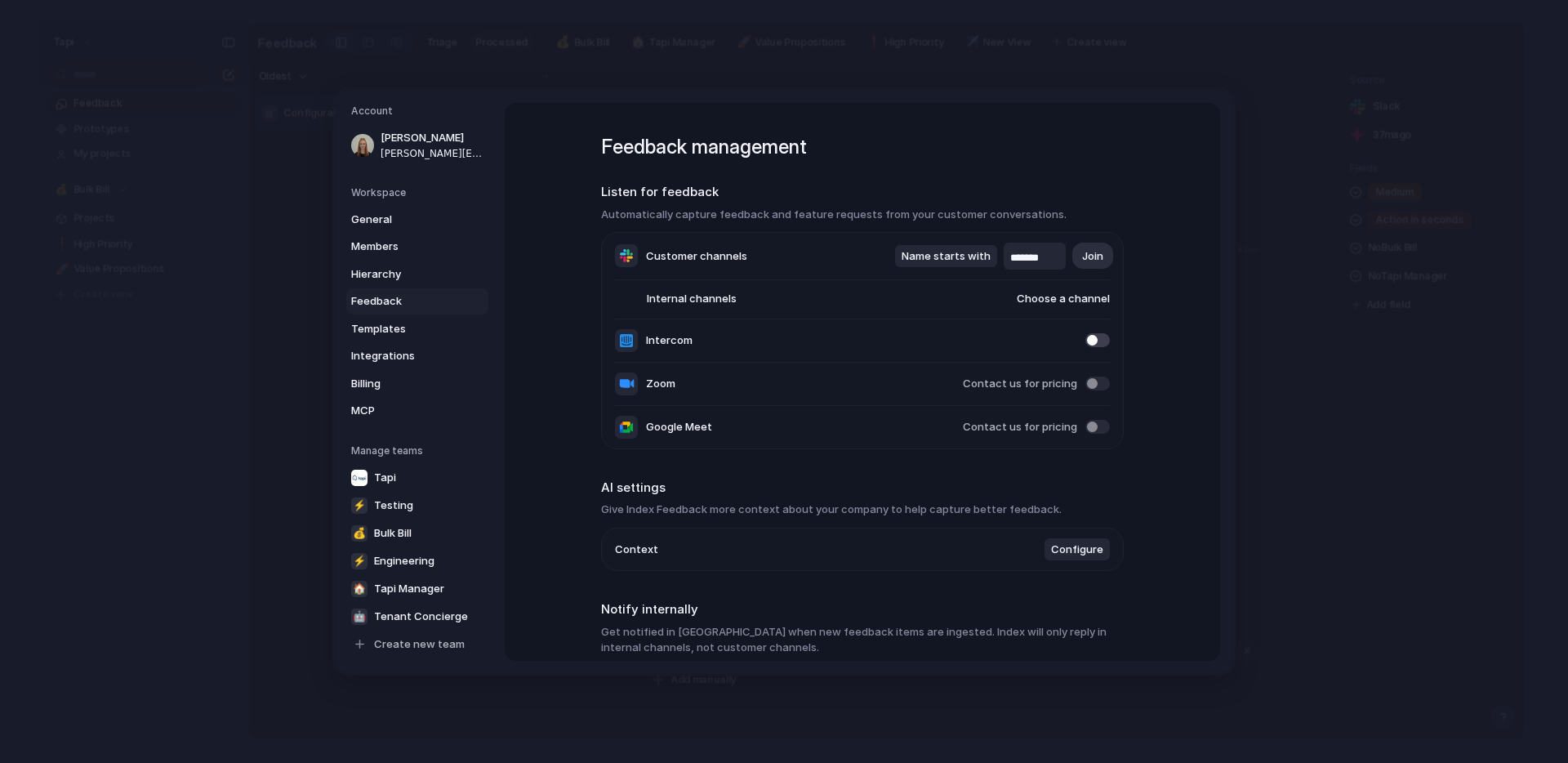
drag, startPoint x: 1010, startPoint y: 256, endPoint x: 1055, endPoint y: 256, distance: 45.0
click at [1055, 256] on input "*******" at bounding box center [1034, 259] width 49 height 17
click at [1145, 244] on div "Feedback management Listen for feedback Automatically capture feedback and feat…" at bounding box center [862, 382] width 715 height 558
click at [943, 255] on span "Name starts with" at bounding box center [946, 256] width 89 height 17
click at [954, 279] on span "Name ends with" at bounding box center [945, 281] width 83 height 17
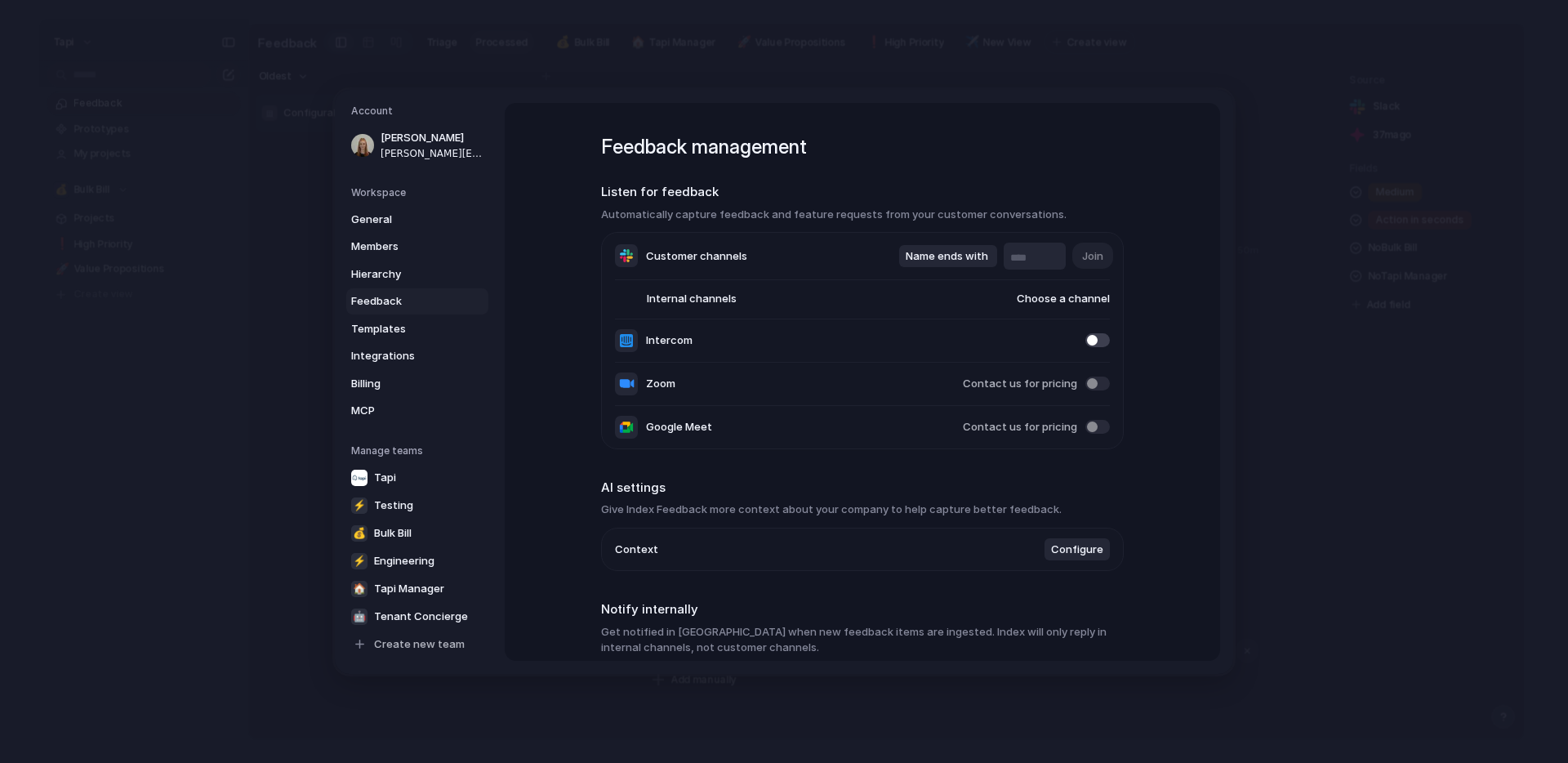
click at [1176, 186] on div "Feedback management Listen for feedback Automatically capture feedback and feat…" at bounding box center [862, 382] width 715 height 558
click at [382, 300] on span "Feedback" at bounding box center [403, 301] width 105 height 17
click at [382, 325] on span "Templates" at bounding box center [403, 329] width 105 height 17
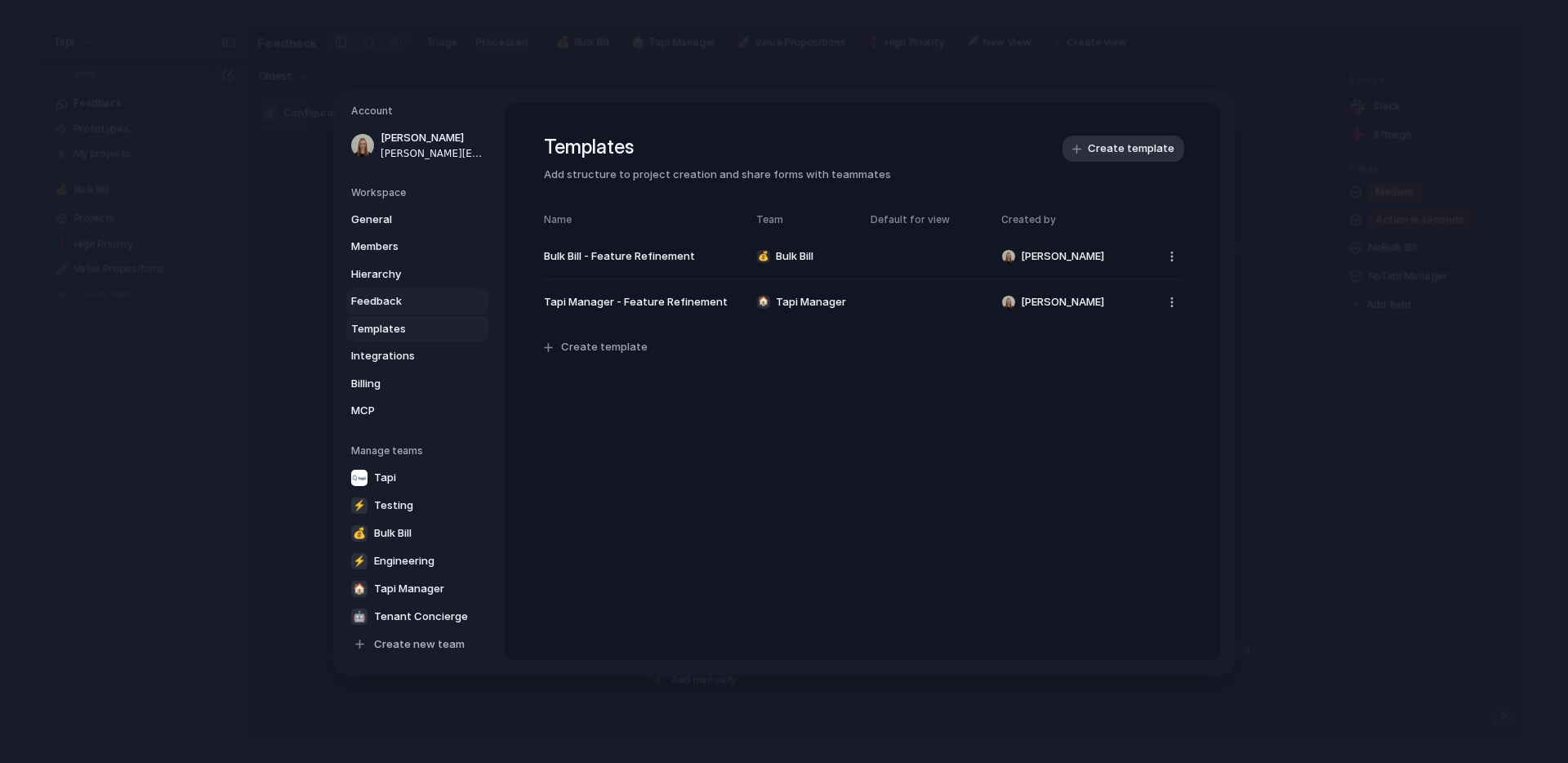
click at [383, 300] on span "Feedback" at bounding box center [403, 301] width 105 height 17
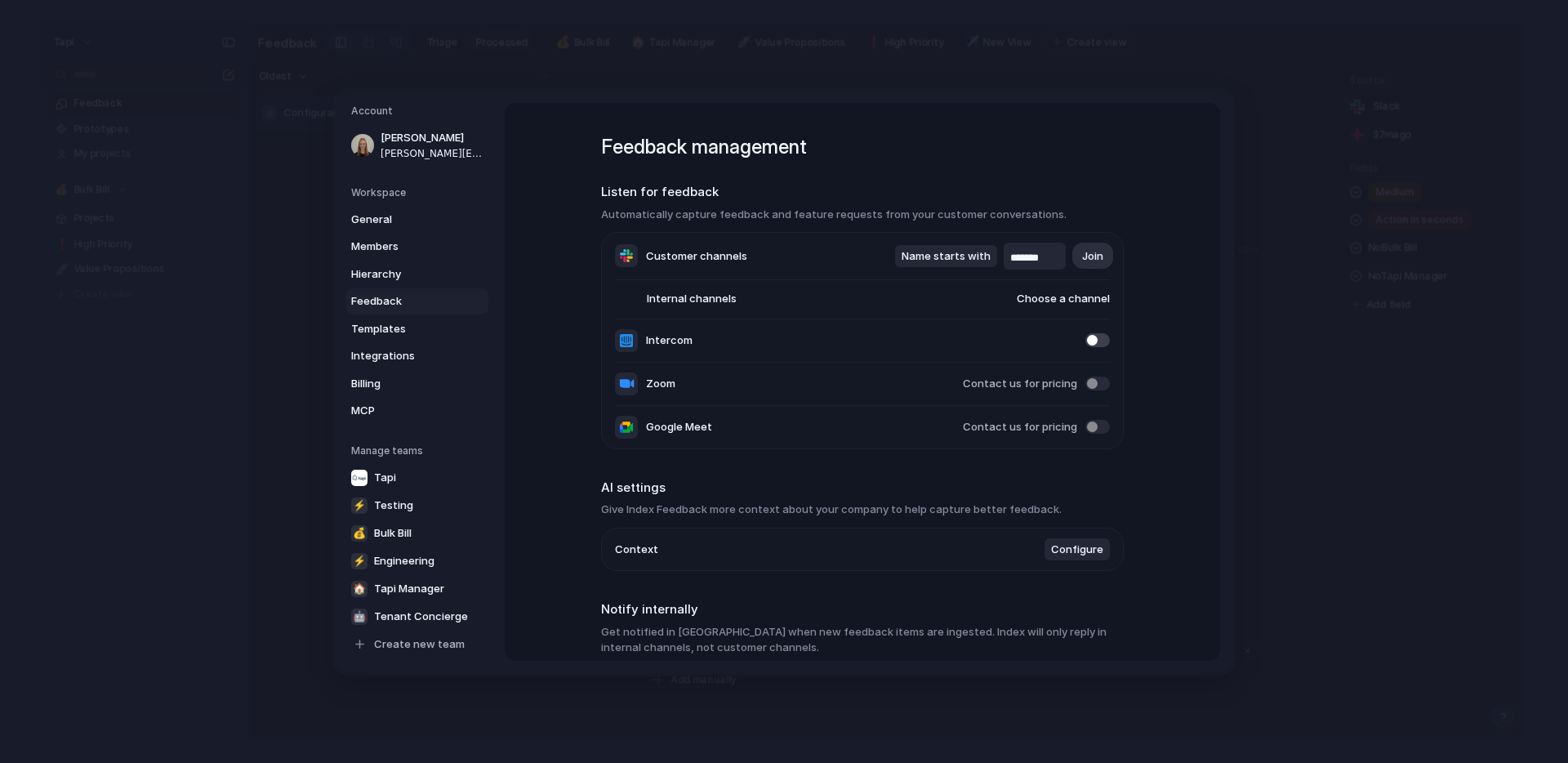
drag, startPoint x: 1008, startPoint y: 253, endPoint x: 1062, endPoint y: 253, distance: 54.0
click at [1062, 253] on div "*******" at bounding box center [1035, 256] width 62 height 27
drag, startPoint x: 1052, startPoint y: 260, endPoint x: 954, endPoint y: 258, distance: 98.0
click at [954, 258] on div "Name starts with ******* Join" at bounding box center [1002, 256] width 215 height 27
click at [1171, 561] on div "Feedback management Listen for feedback Automatically capture feedback and feat…" at bounding box center [862, 382] width 715 height 558
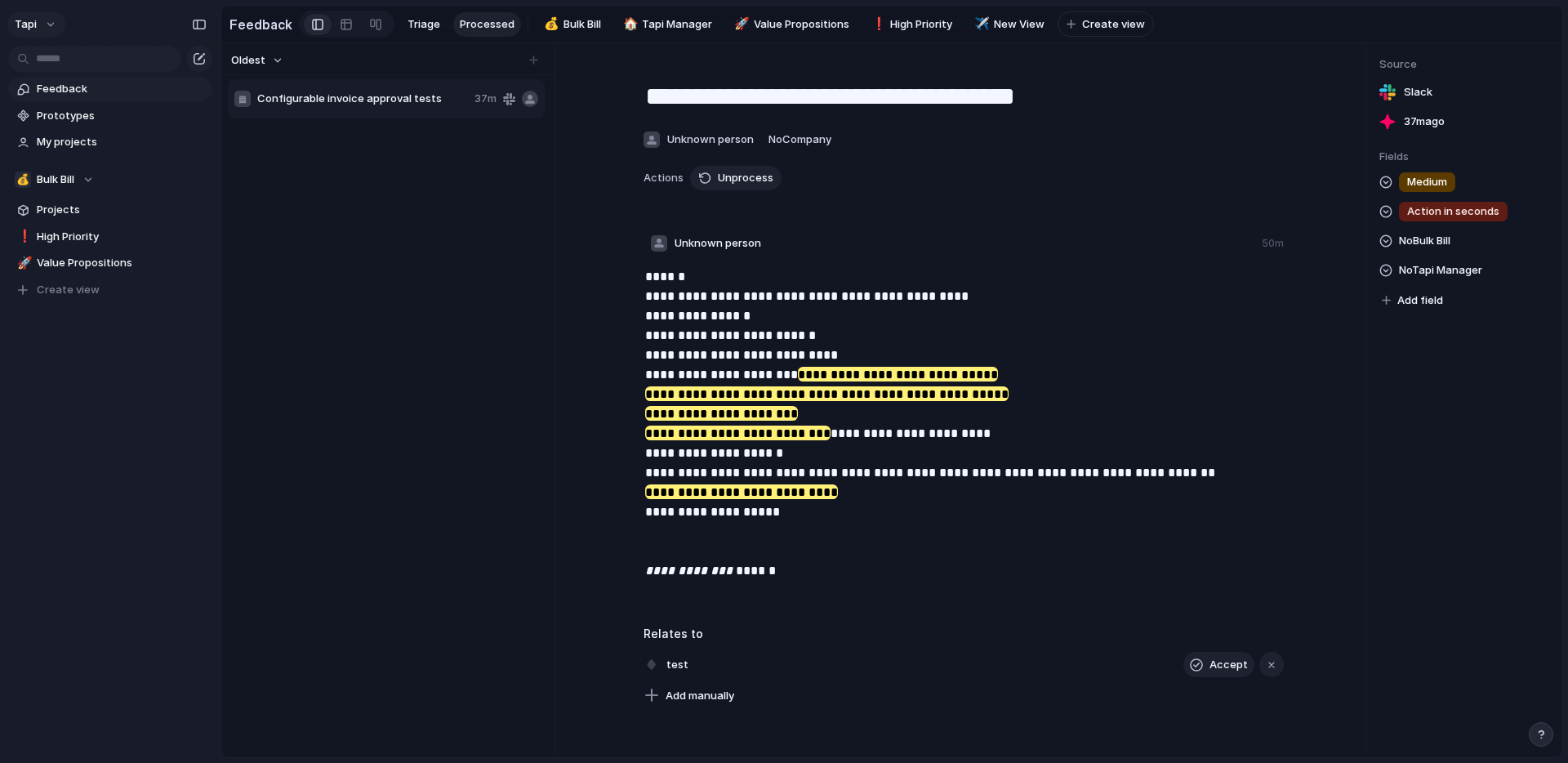
click at [44, 25] on button "tapi" at bounding box center [36, 24] width 58 height 26
click at [105, 59] on li "Settings" at bounding box center [79, 61] width 136 height 26
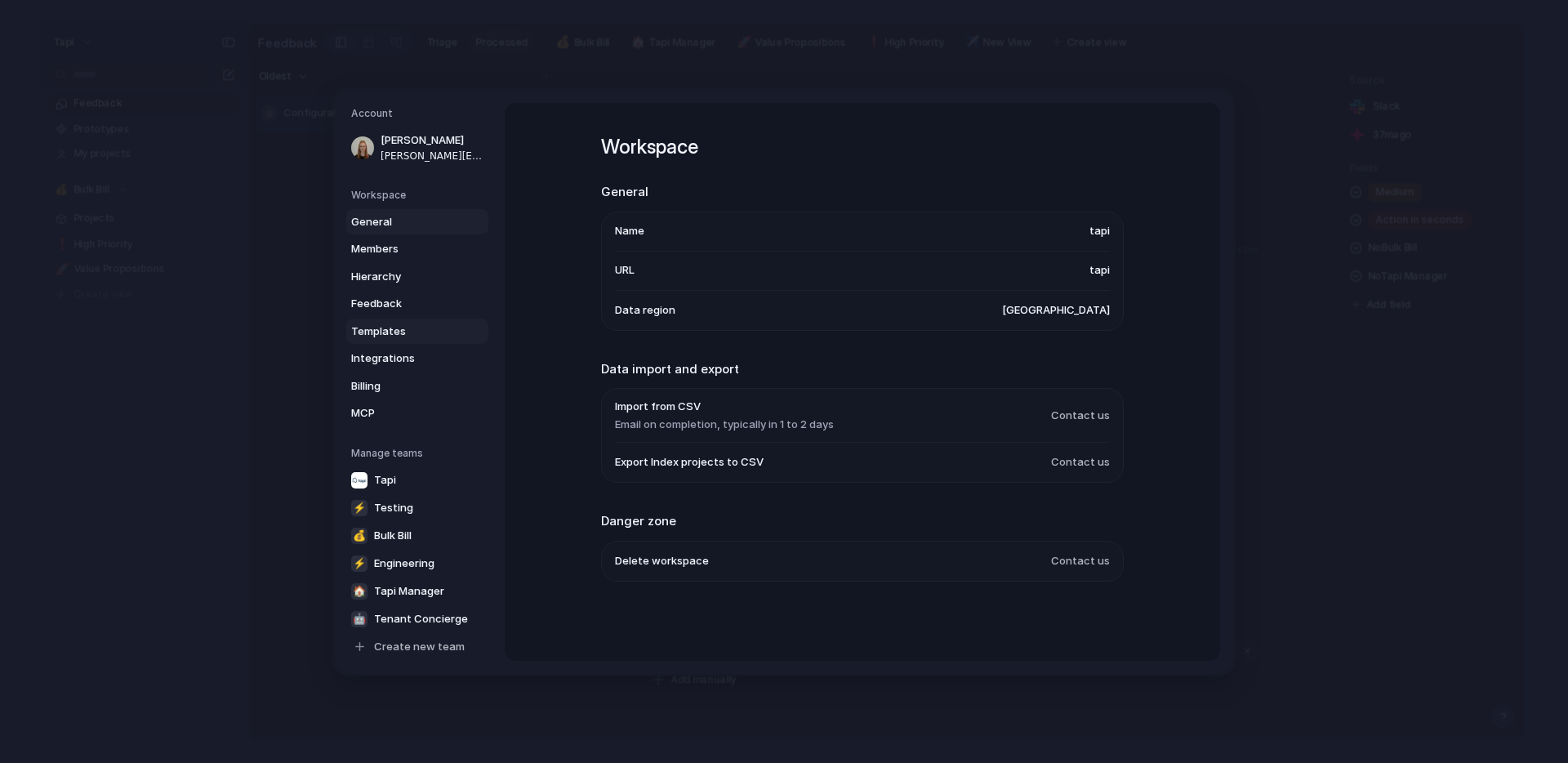
click at [411, 333] on span "Templates" at bounding box center [403, 331] width 105 height 17
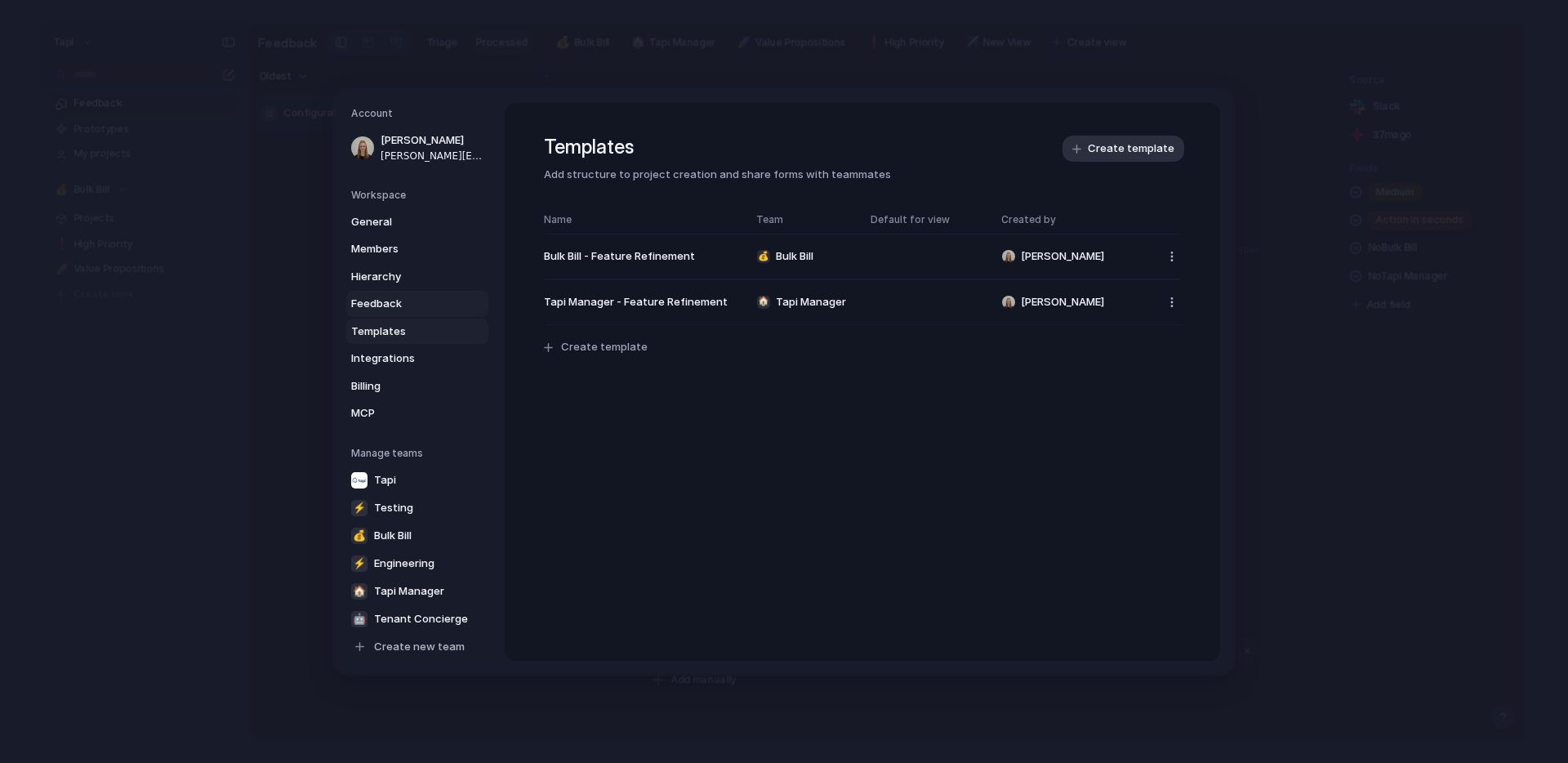
click at [420, 303] on span "Feedback" at bounding box center [403, 304] width 105 height 17
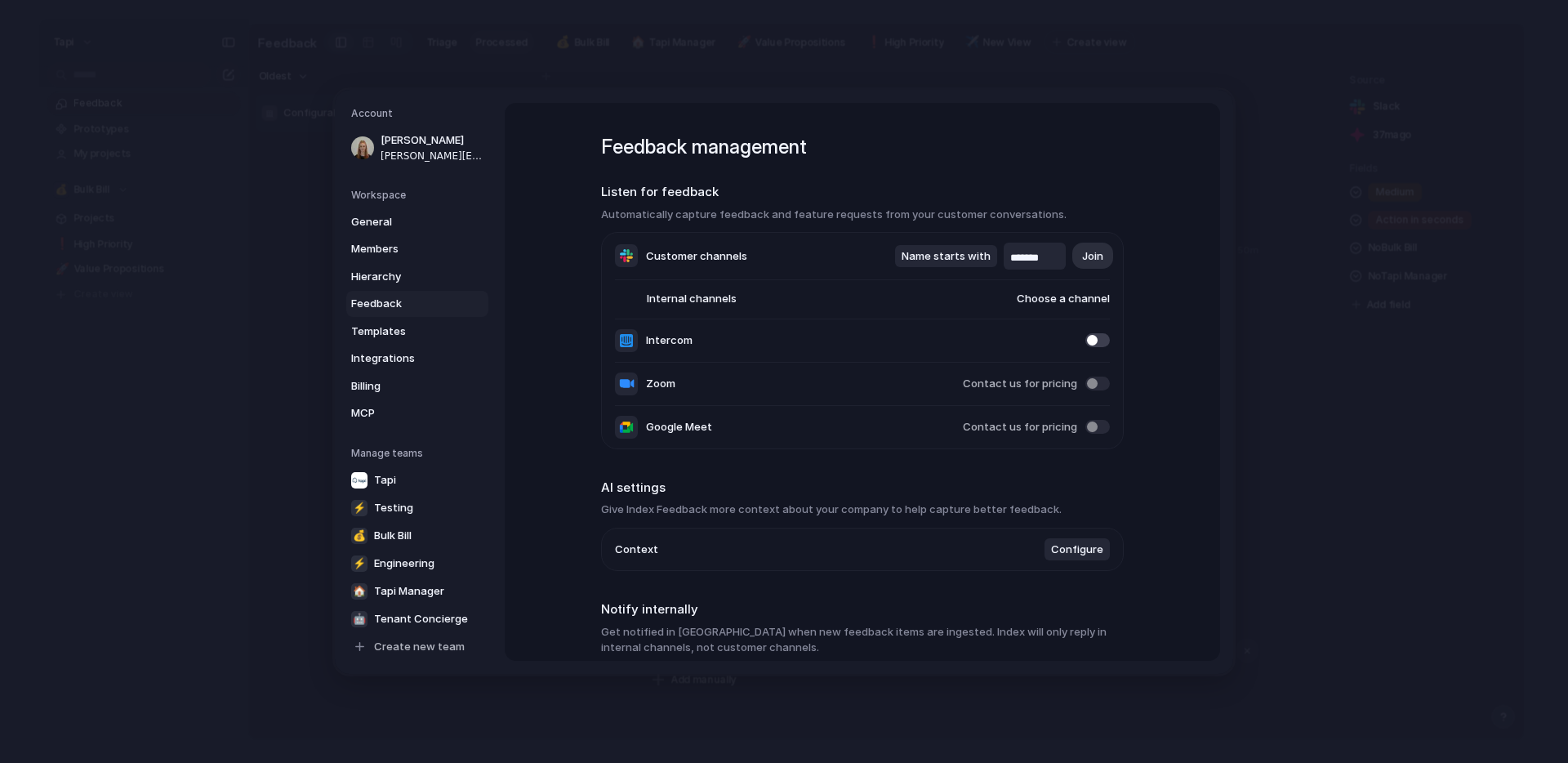
click at [957, 256] on span "Name starts with" at bounding box center [946, 256] width 89 height 17
click at [954, 282] on span "Name ends with" at bounding box center [945, 281] width 83 height 17
click at [1227, 221] on div "Account [PERSON_NAME] [PERSON_NAME][EMAIL_ADDRESS][DOMAIN_NAME] Workspace Gener…" at bounding box center [784, 382] width 899 height 584
click at [1186, 238] on div "Feedback management Listen for feedback Automatically capture feedback and feat…" at bounding box center [862, 382] width 715 height 558
click at [1099, 257] on span "Join" at bounding box center [1092, 256] width 21 height 17
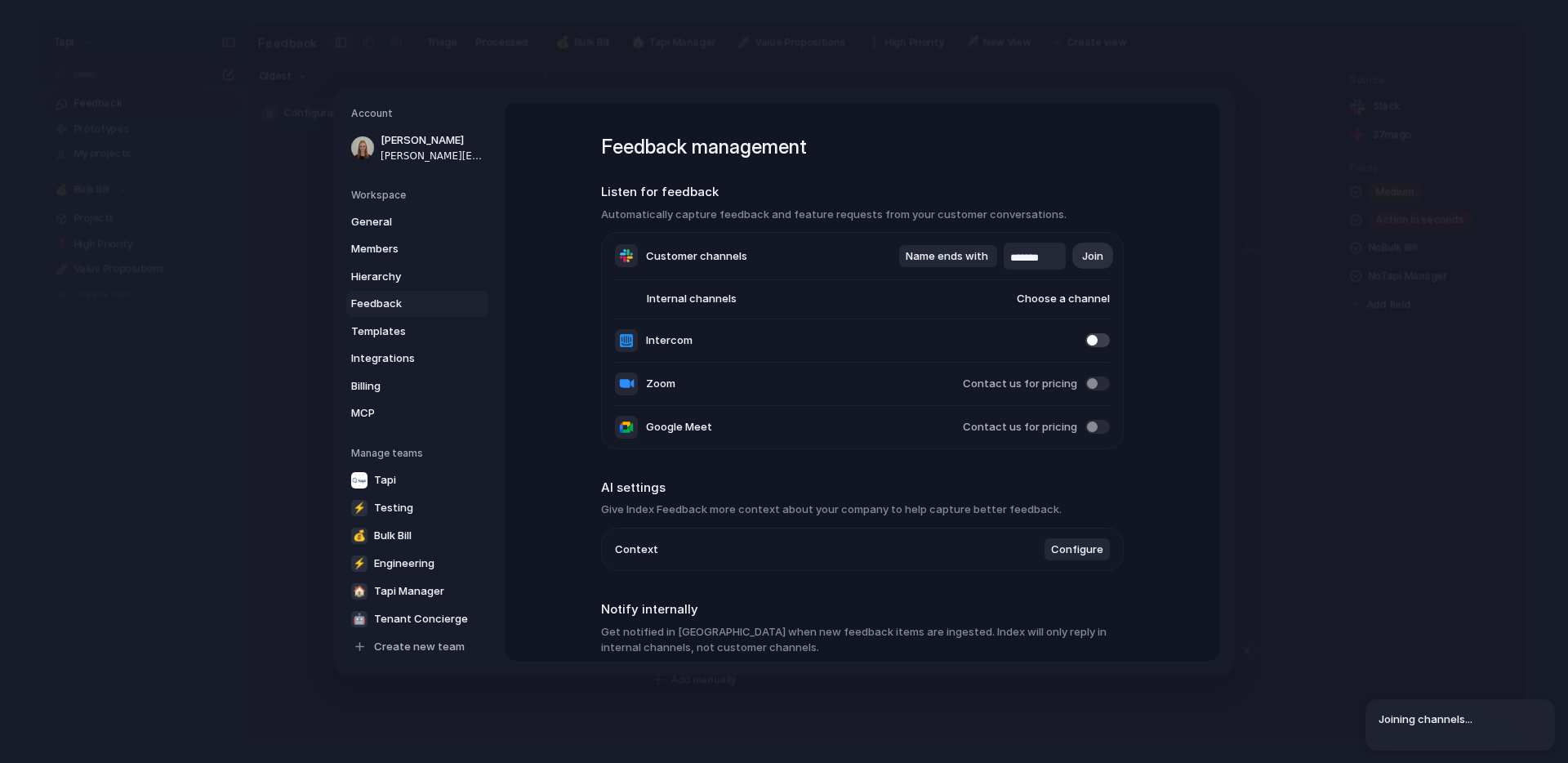
drag, startPoint x: 1053, startPoint y: 256, endPoint x: 1004, endPoint y: 255, distance: 49.0
click at [1004, 256] on div "*******" at bounding box center [1035, 256] width 62 height 27
click at [1179, 257] on div "Feedback management Listen for feedback Automatically capture feedback and feat…" at bounding box center [862, 382] width 715 height 558
click at [1171, 278] on div "Feedback management Listen for feedback Automatically capture feedback and feat…" at bounding box center [862, 382] width 715 height 558
click at [694, 256] on span "Customer channels" at bounding box center [696, 256] width 101 height 17
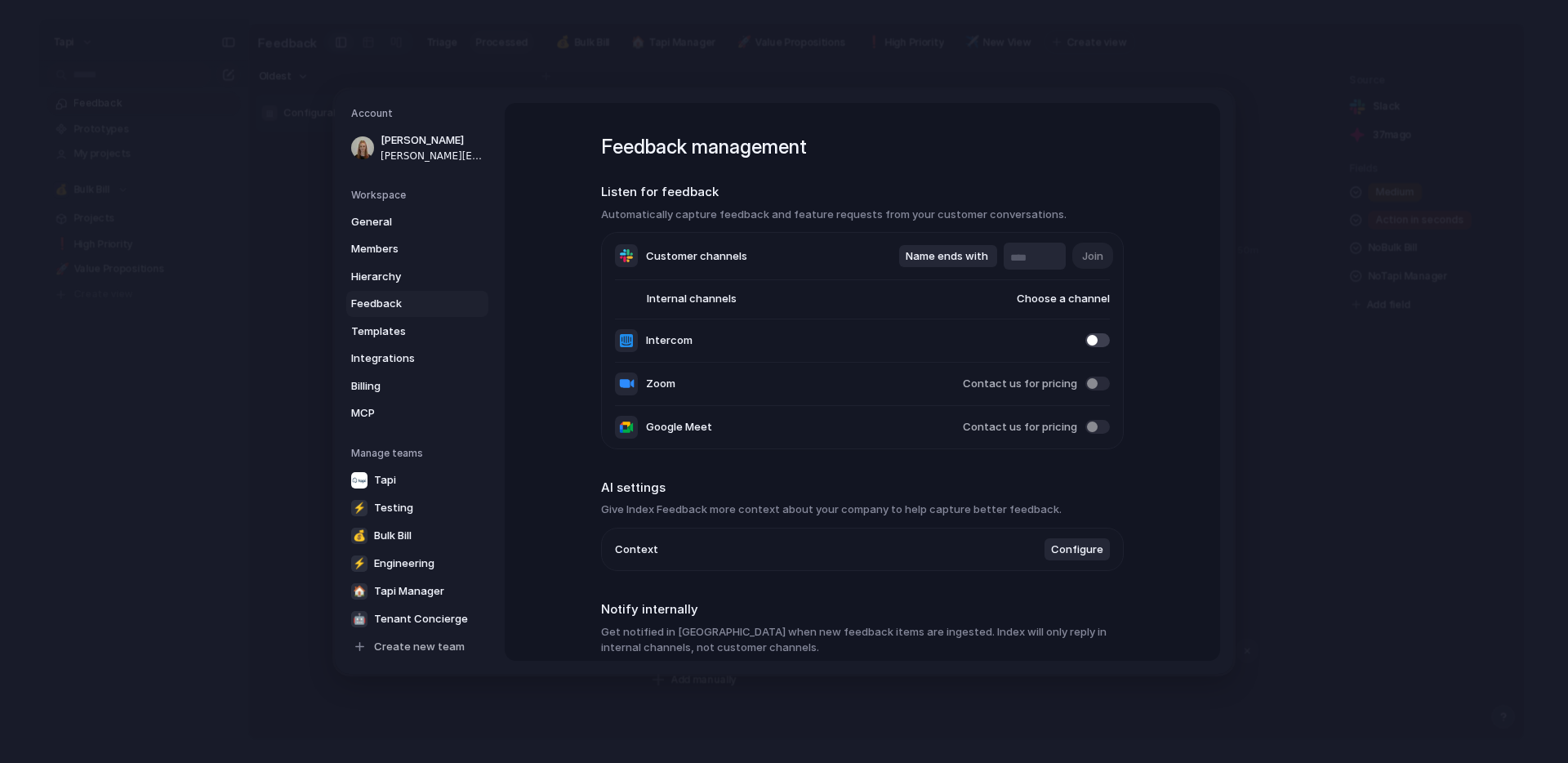
click at [386, 298] on span "Feedback" at bounding box center [403, 304] width 105 height 17
click at [386, 274] on span "Hierarchy" at bounding box center [403, 276] width 105 height 17
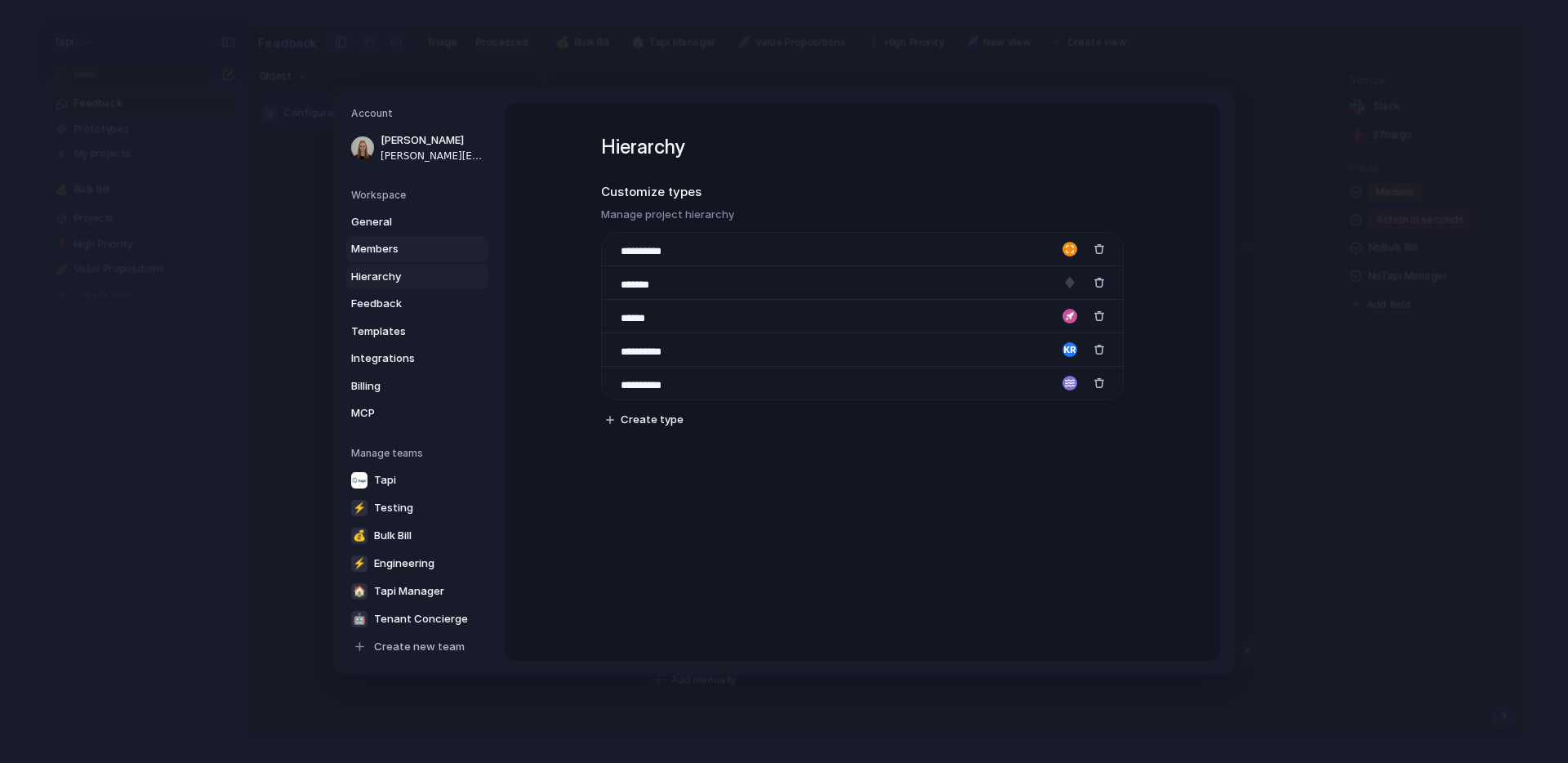
click at [388, 248] on span "Members" at bounding box center [403, 249] width 105 height 17
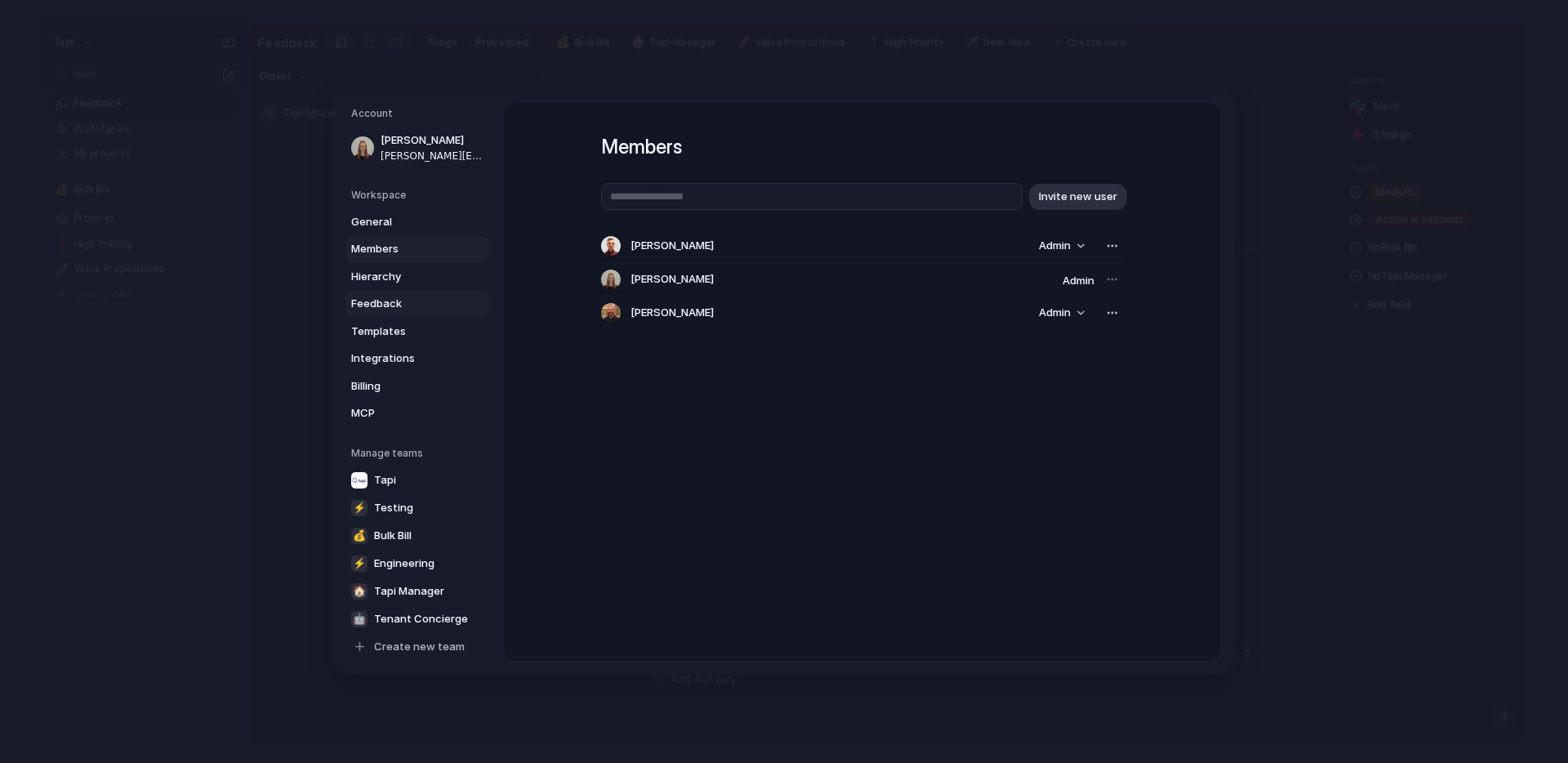
click at [382, 301] on span "Feedback" at bounding box center [403, 304] width 105 height 17
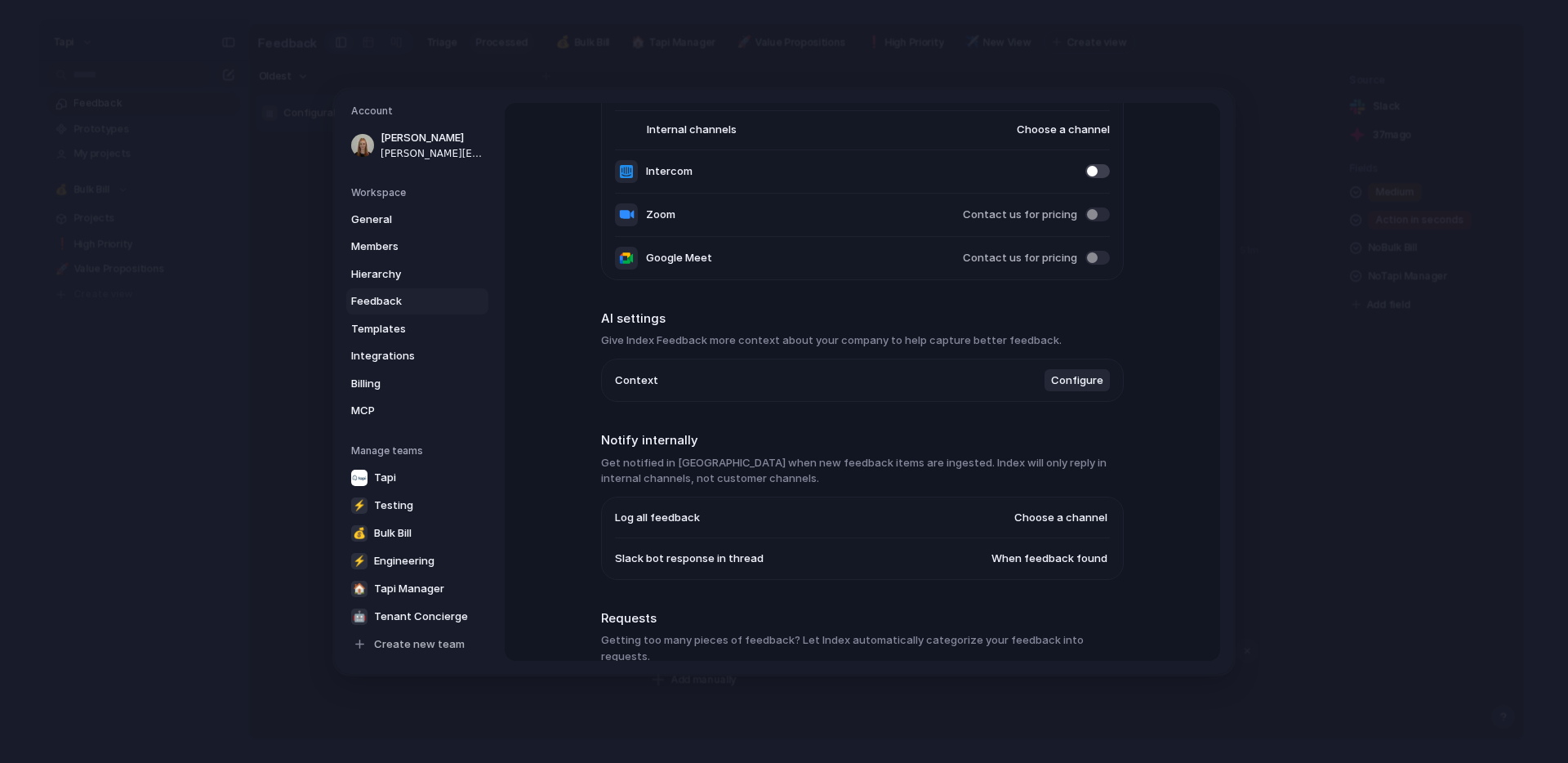
scroll to position [197, 0]
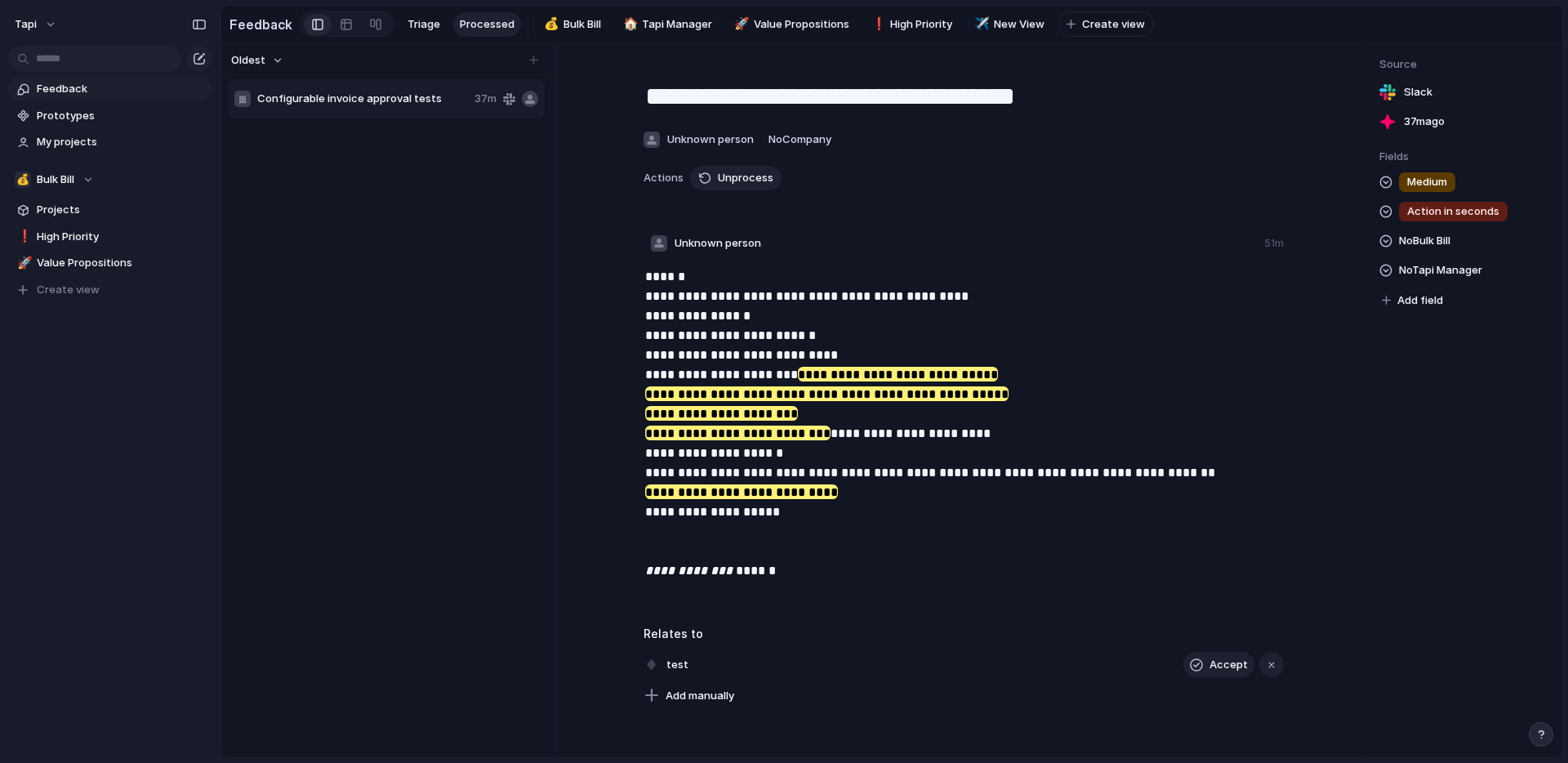
click at [1545, 740] on button "button" at bounding box center [1540, 734] width 24 height 24
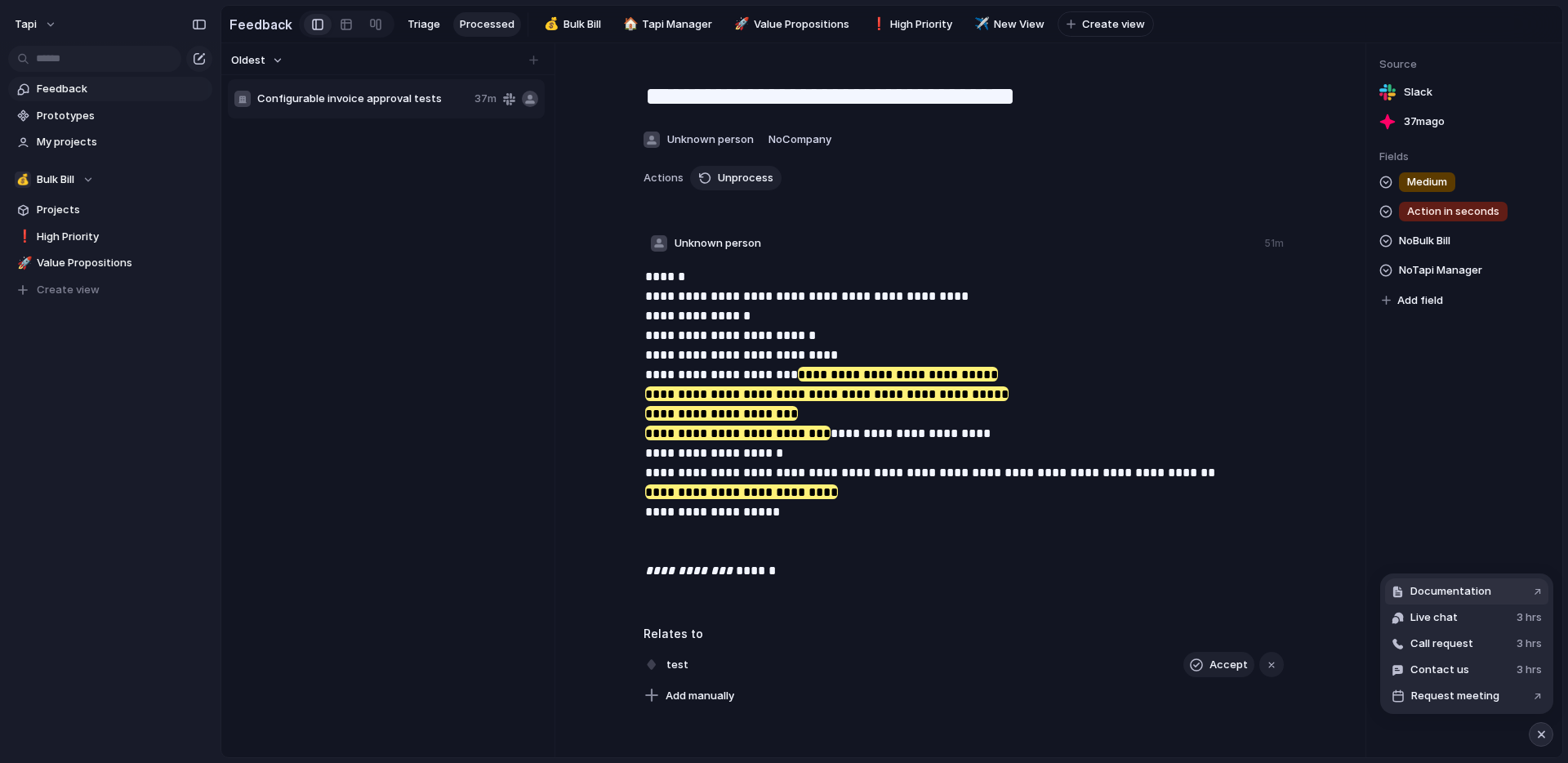
click at [1475, 588] on span "Documentation" at bounding box center [1451, 591] width 81 height 17
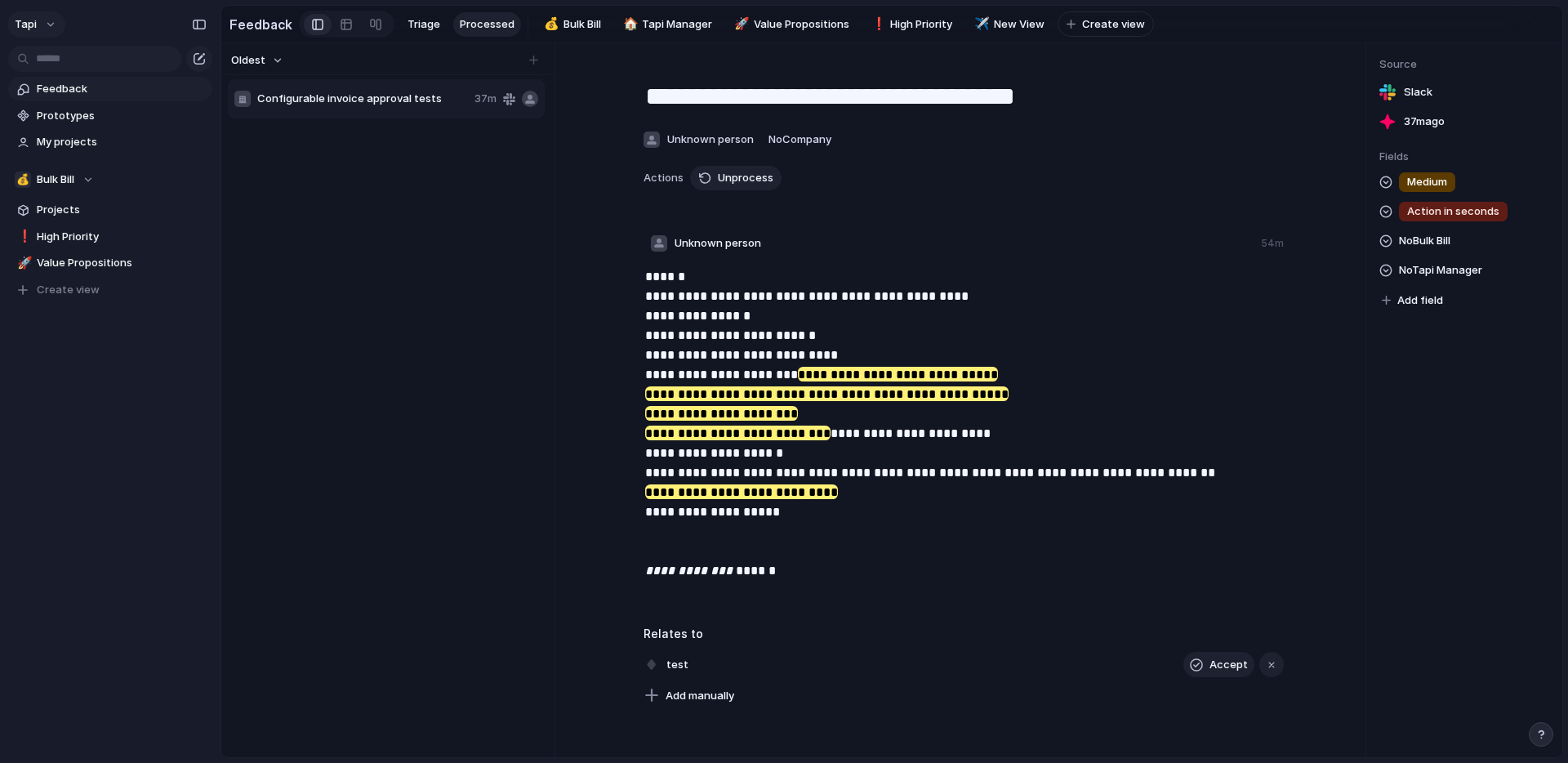
click at [38, 32] on button "tapi" at bounding box center [36, 24] width 58 height 26
click at [74, 63] on span "Settings" at bounding box center [60, 61] width 45 height 17
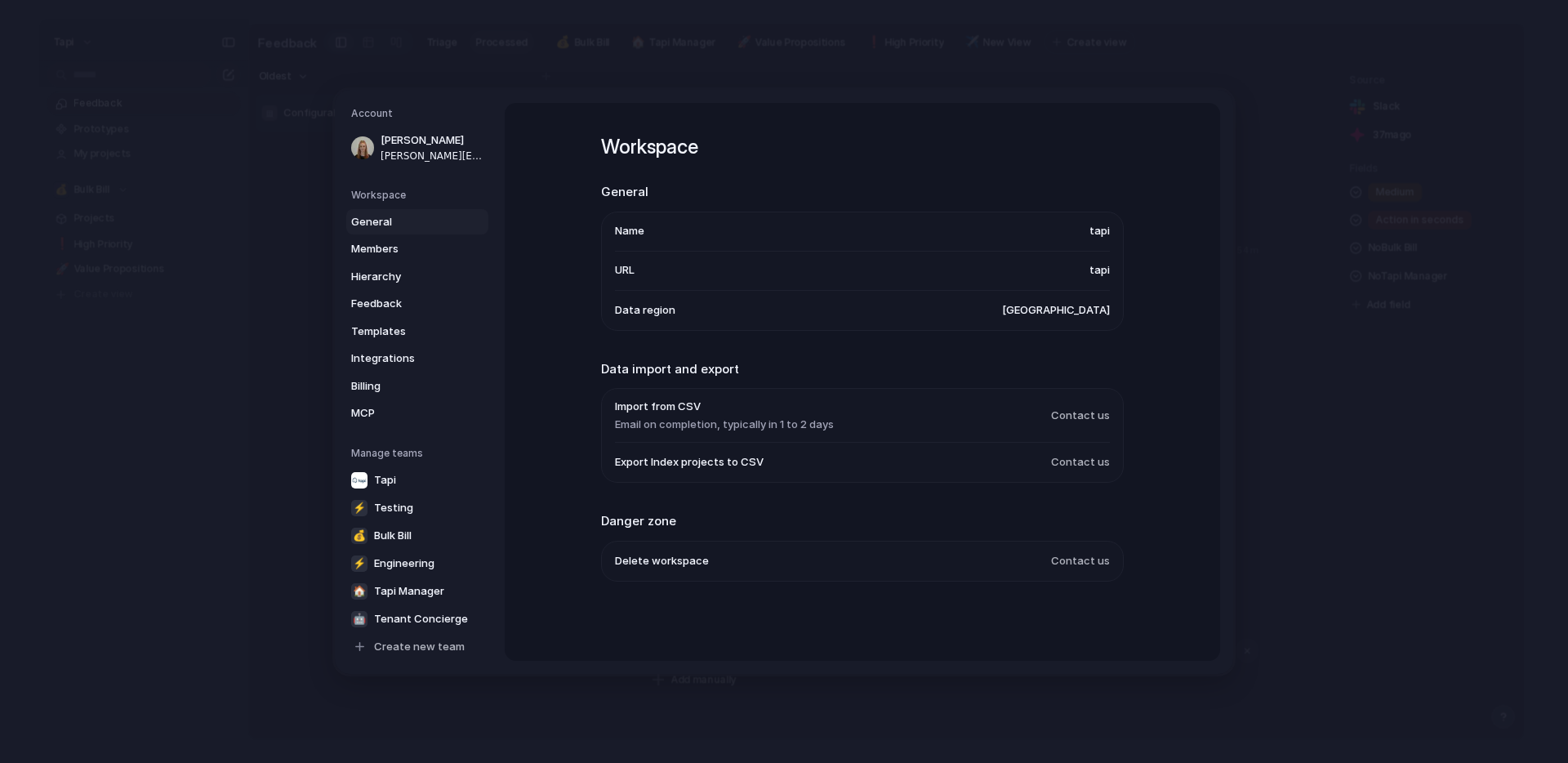
click at [397, 371] on div "General Members Hierarchy Feedback Templates Integrations Billing MCP" at bounding box center [420, 317] width 137 height 218
click at [401, 360] on span "Integrations" at bounding box center [403, 359] width 105 height 17
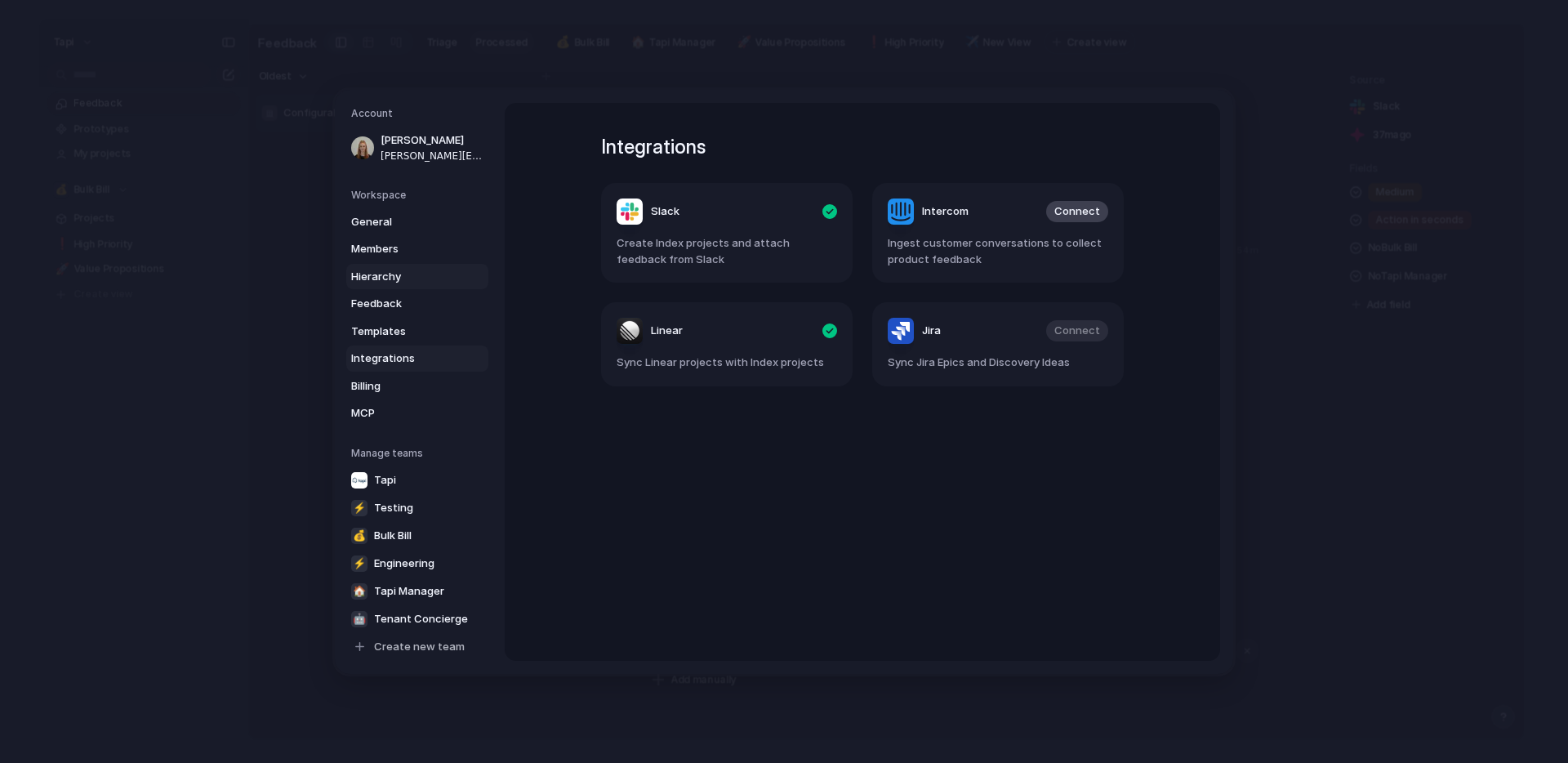
click at [402, 276] on span "Hierarchy" at bounding box center [403, 276] width 105 height 17
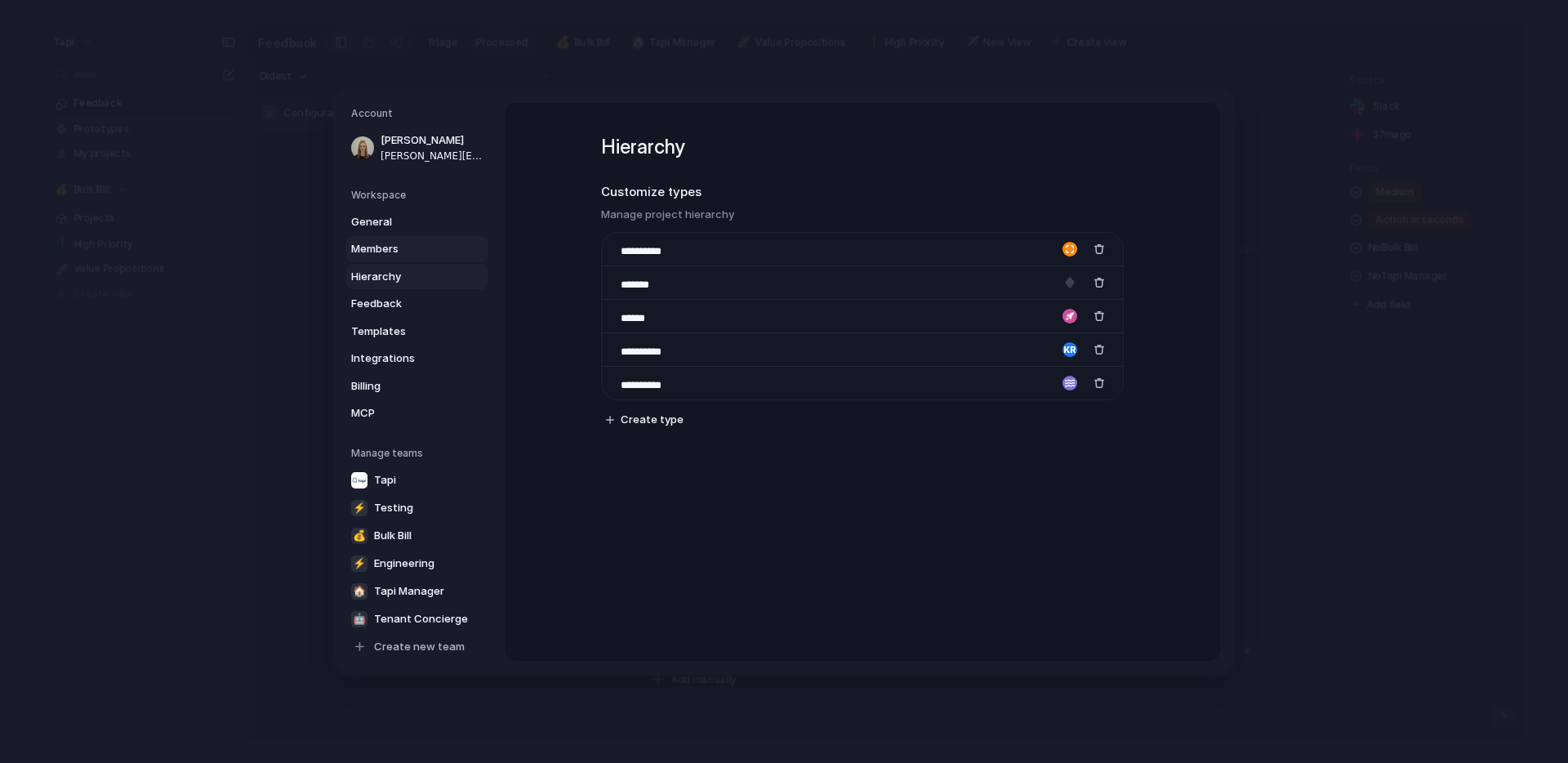
click at [402, 247] on span "Members" at bounding box center [403, 249] width 105 height 17
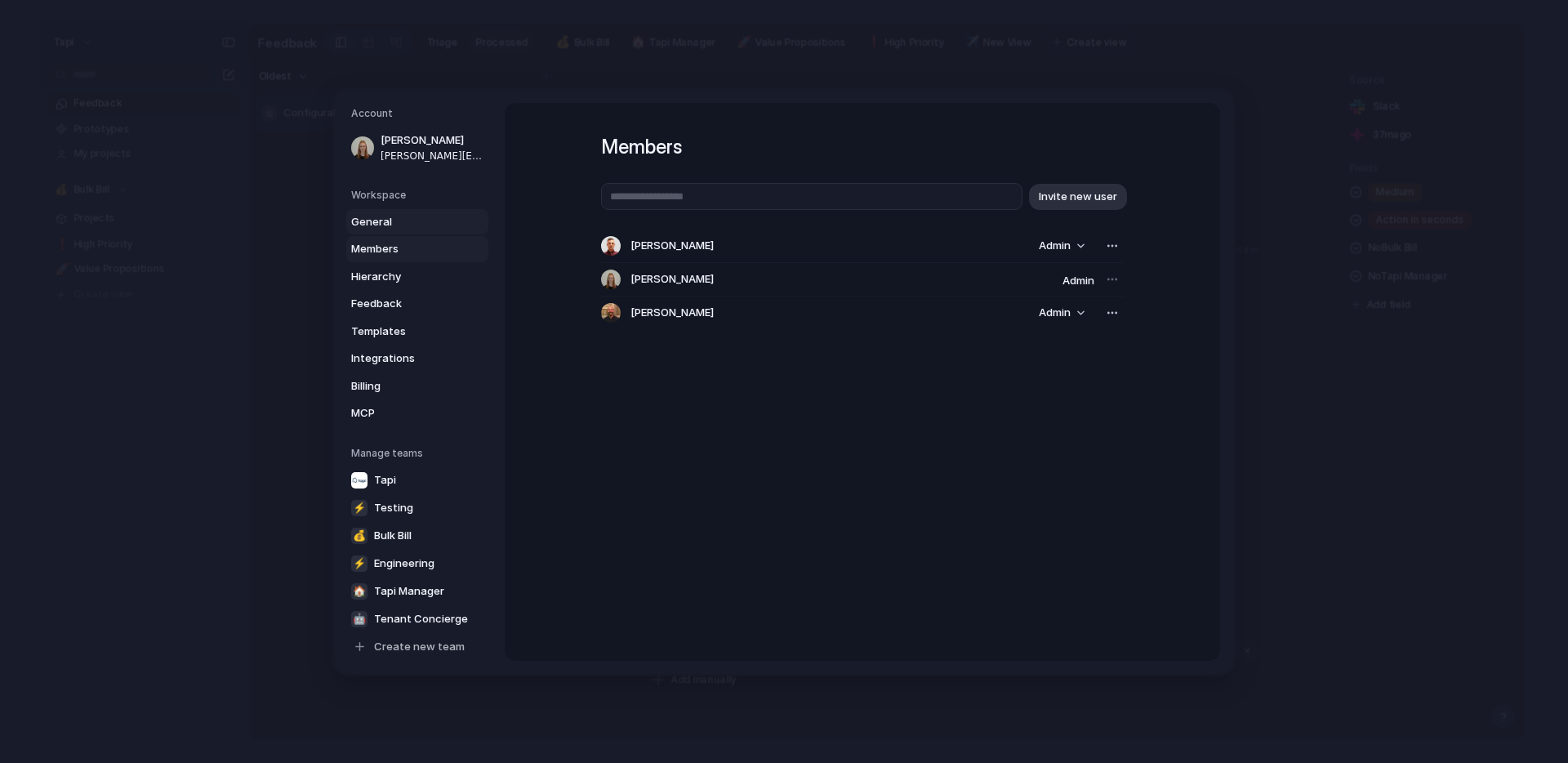
click at [402, 230] on link "General" at bounding box center [418, 221] width 142 height 26
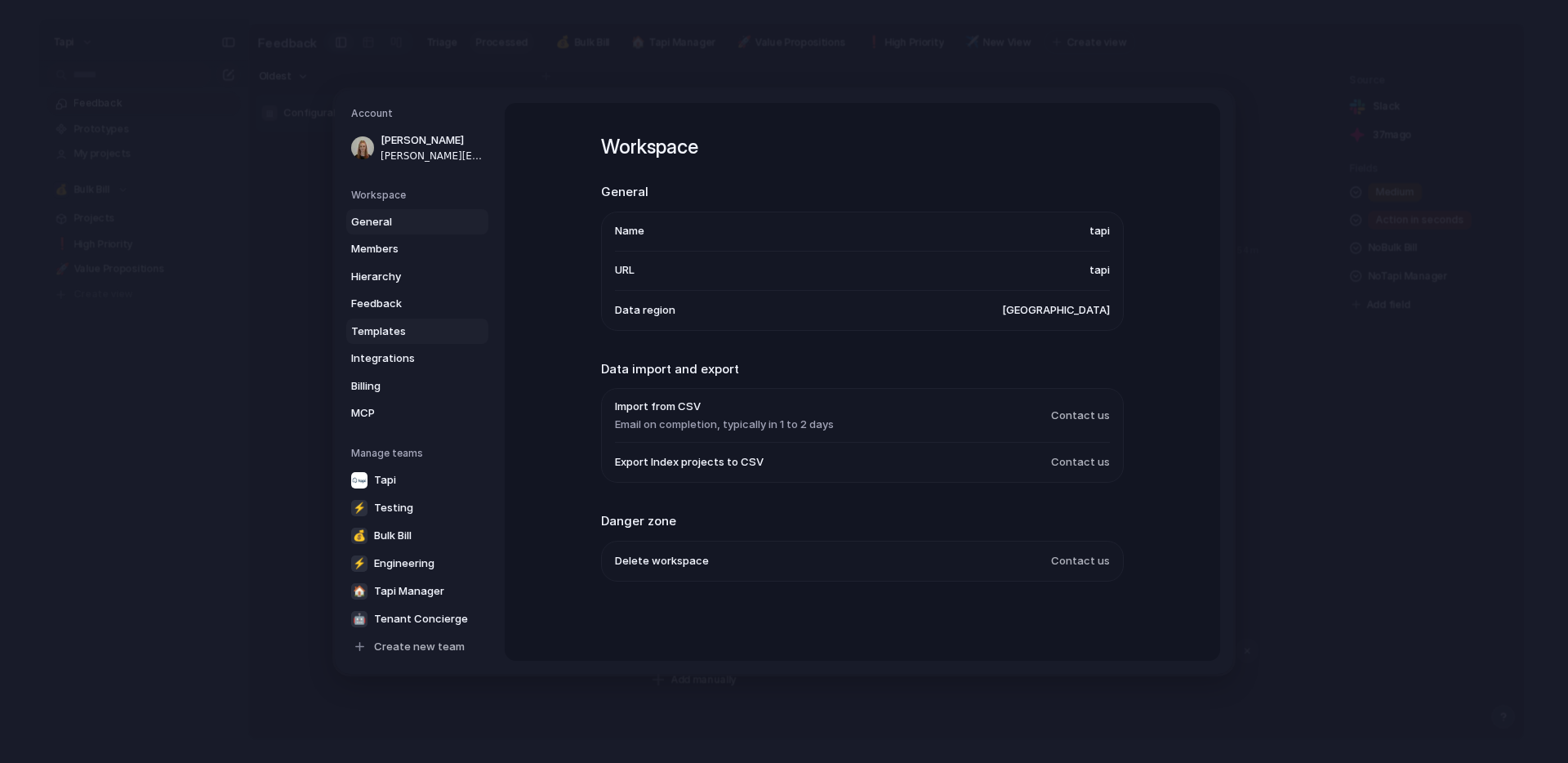
click at [400, 330] on span "Templates" at bounding box center [403, 331] width 105 height 17
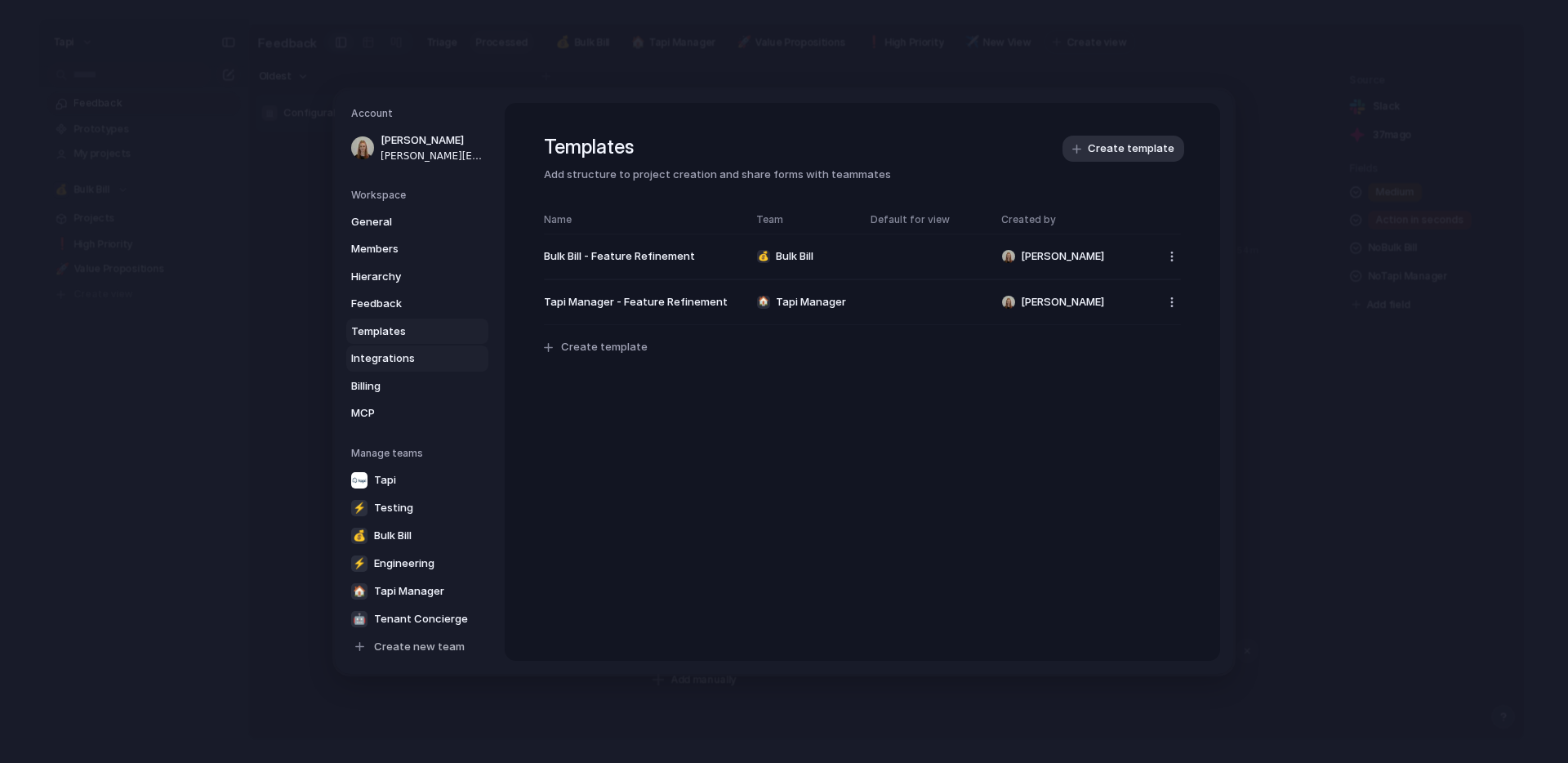
click at [409, 360] on span "Integrations" at bounding box center [403, 359] width 105 height 17
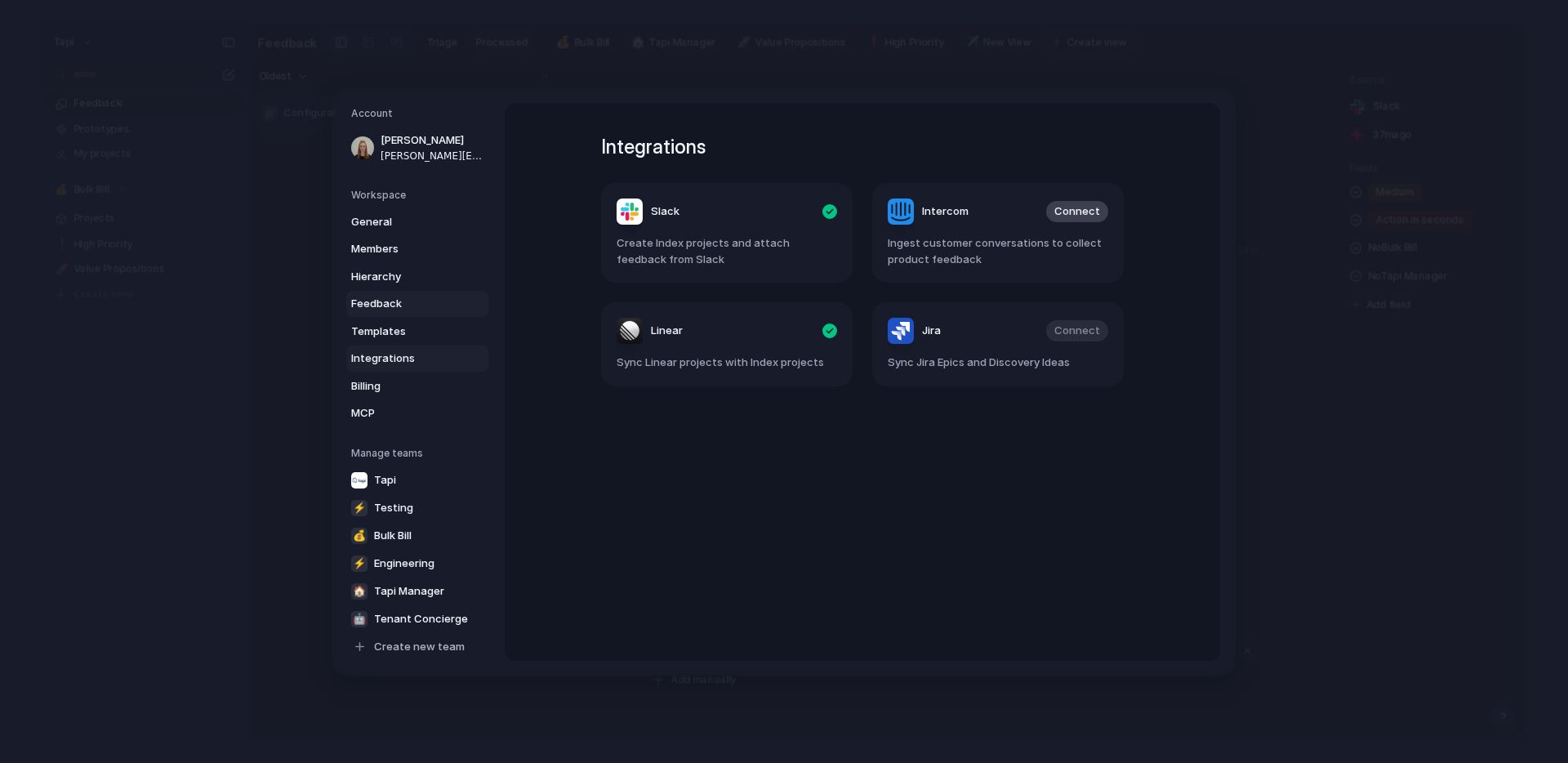
click at [396, 302] on span "Feedback" at bounding box center [403, 304] width 105 height 17
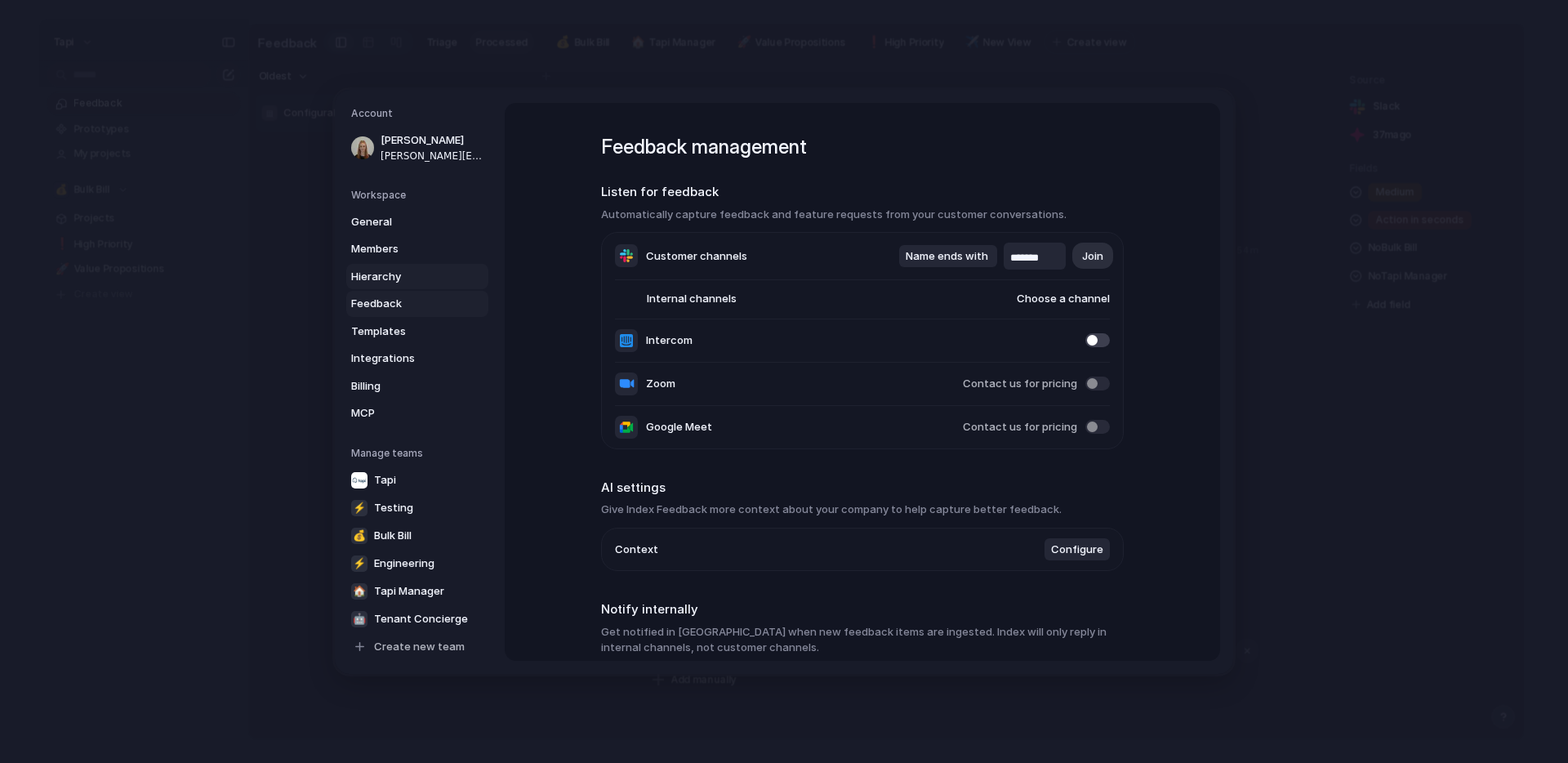
click at [396, 275] on span "Hierarchy" at bounding box center [403, 276] width 105 height 17
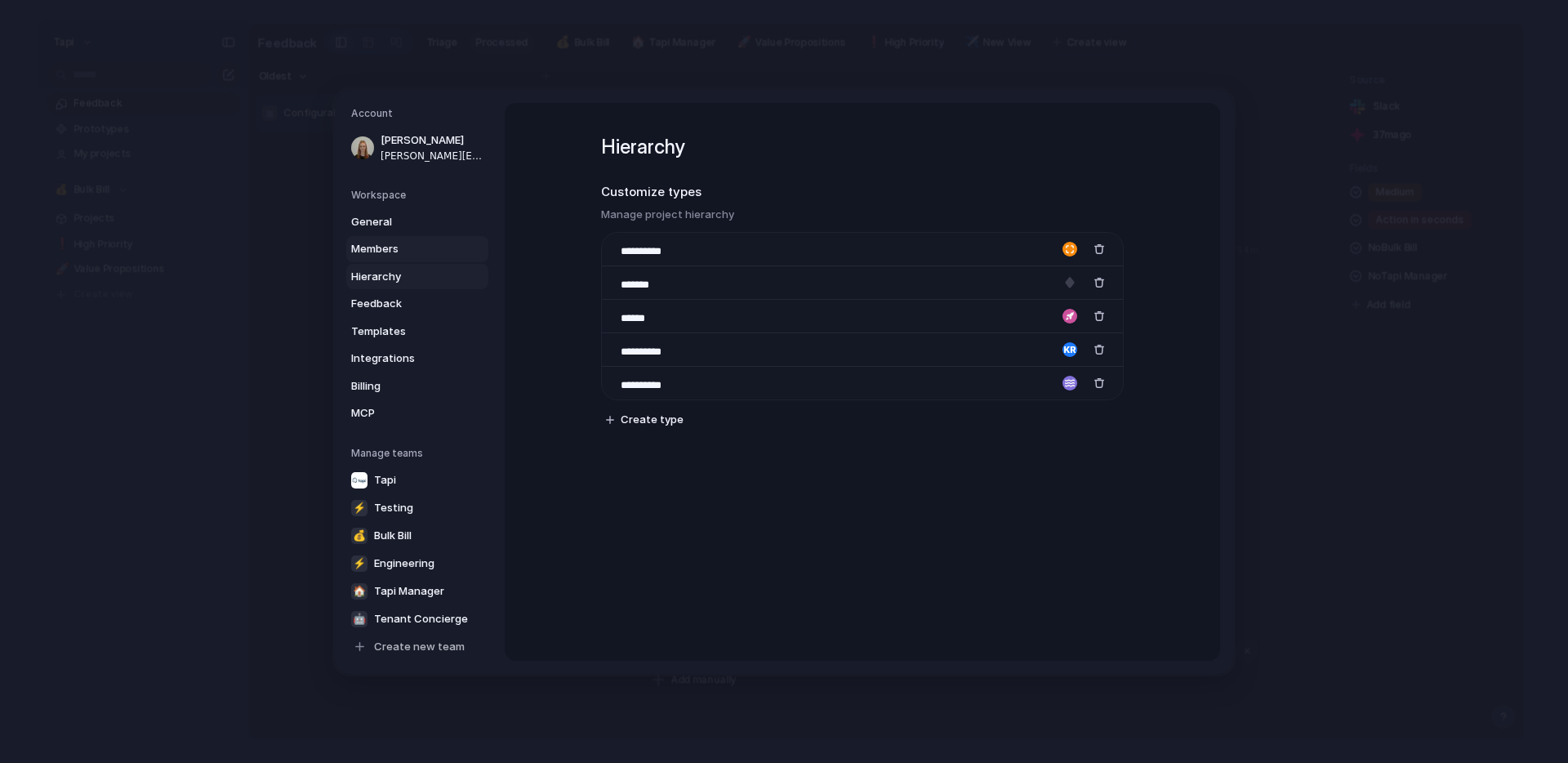
click at [397, 248] on span "Members" at bounding box center [403, 249] width 105 height 17
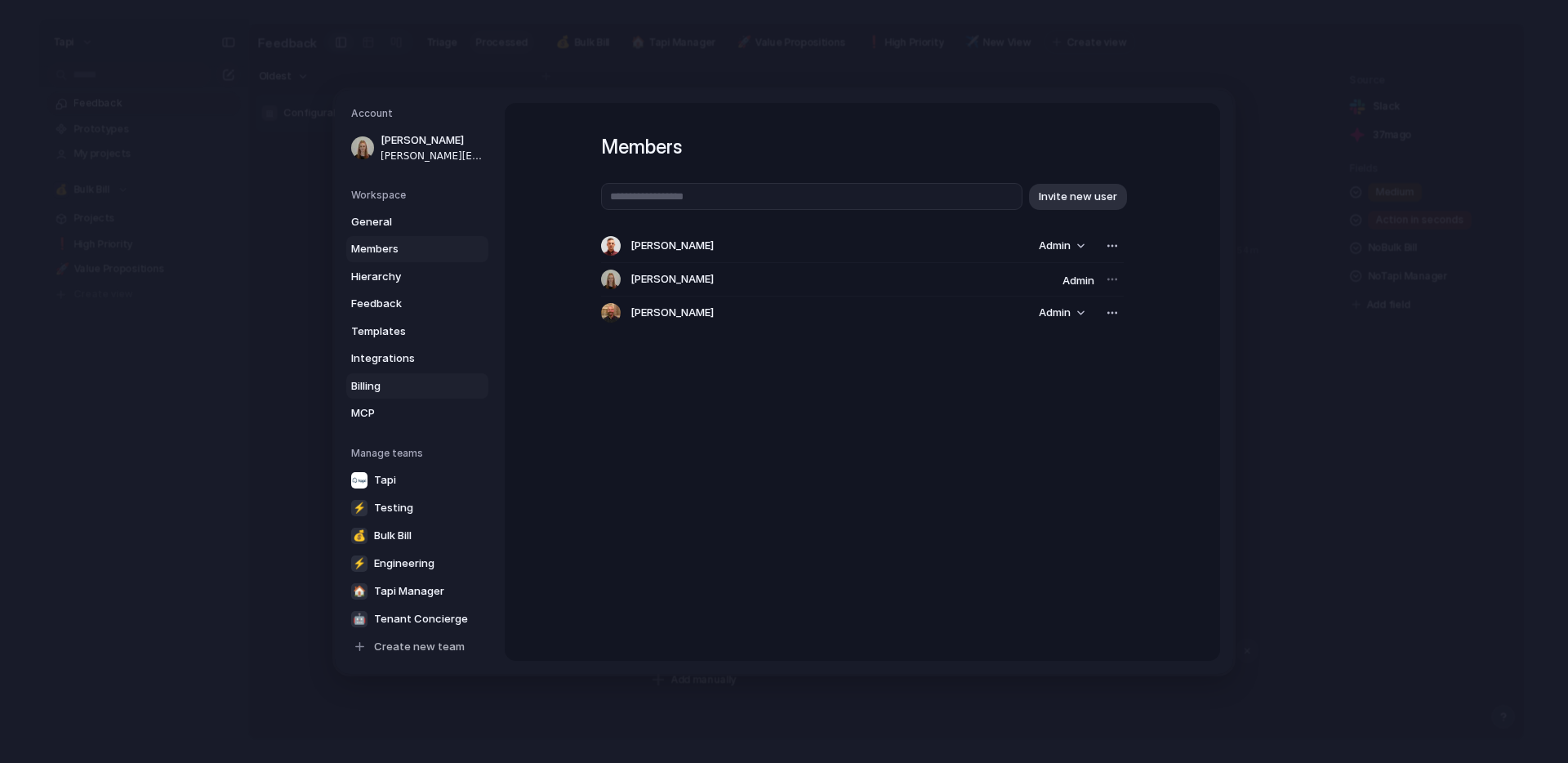
click at [380, 380] on span "Billing" at bounding box center [403, 386] width 105 height 17
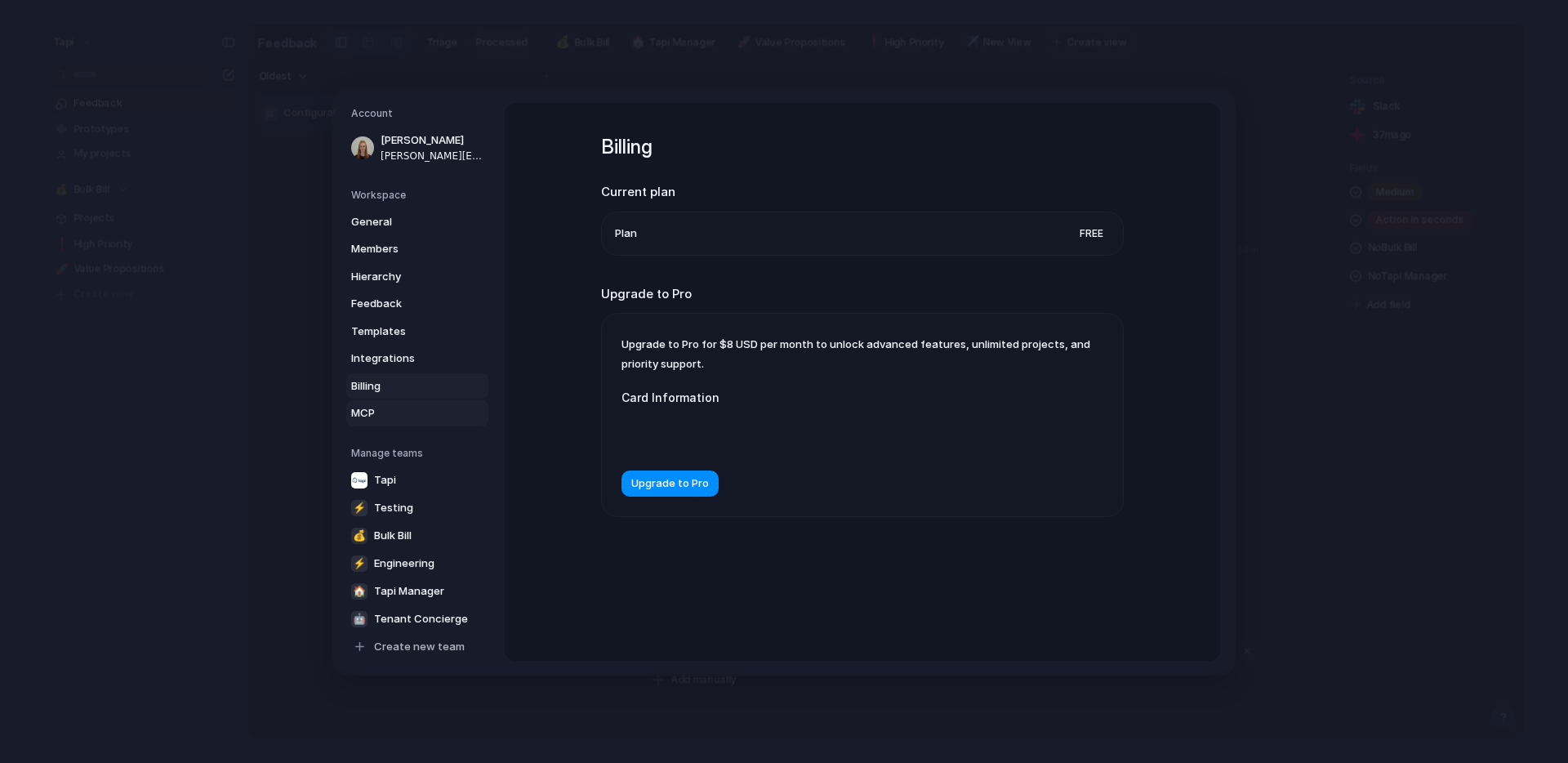
click at [381, 413] on span "MCP" at bounding box center [403, 413] width 105 height 17
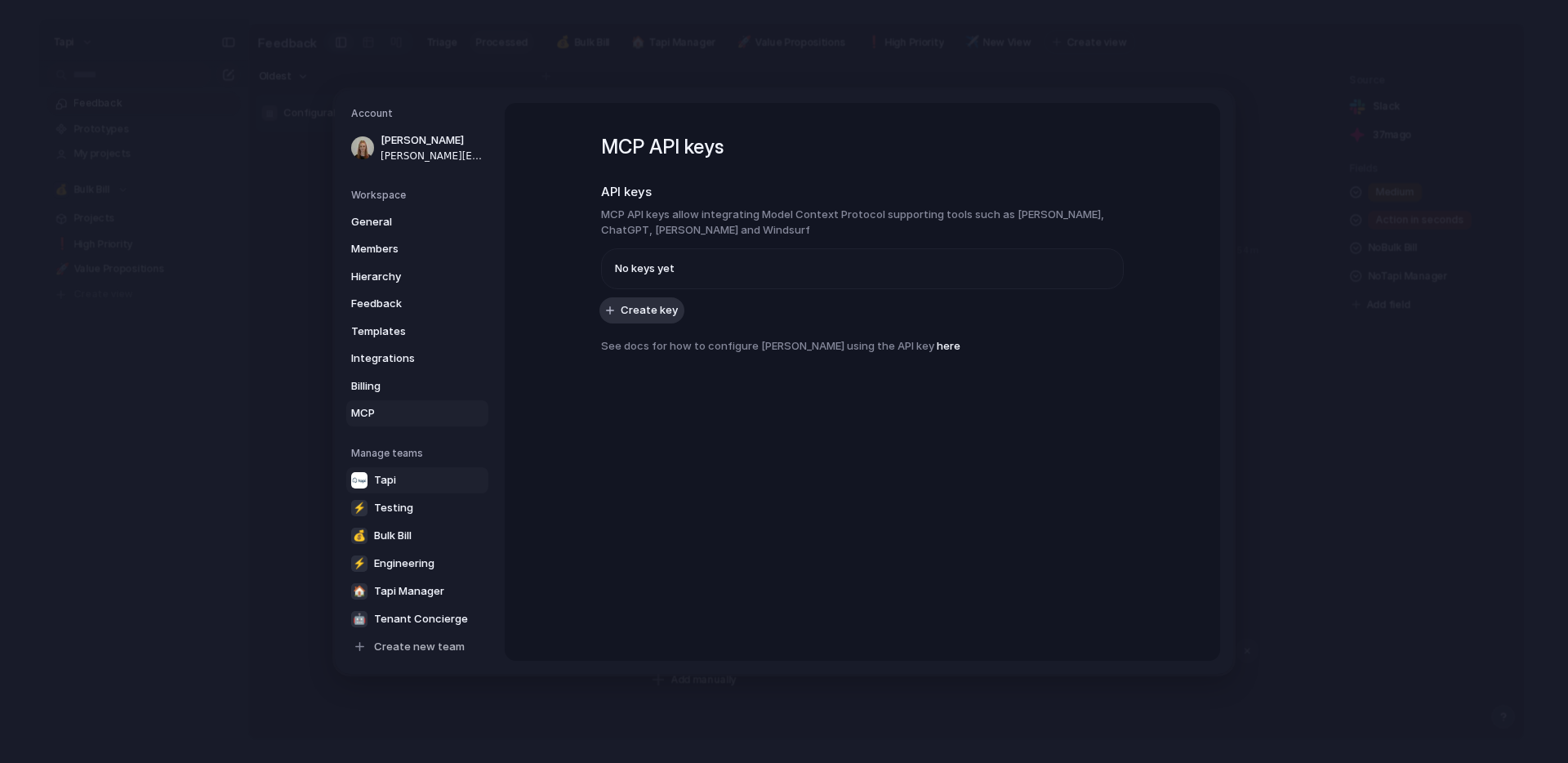
scroll to position [3, 0]
click at [410, 352] on span "Integrations" at bounding box center [403, 356] width 105 height 17
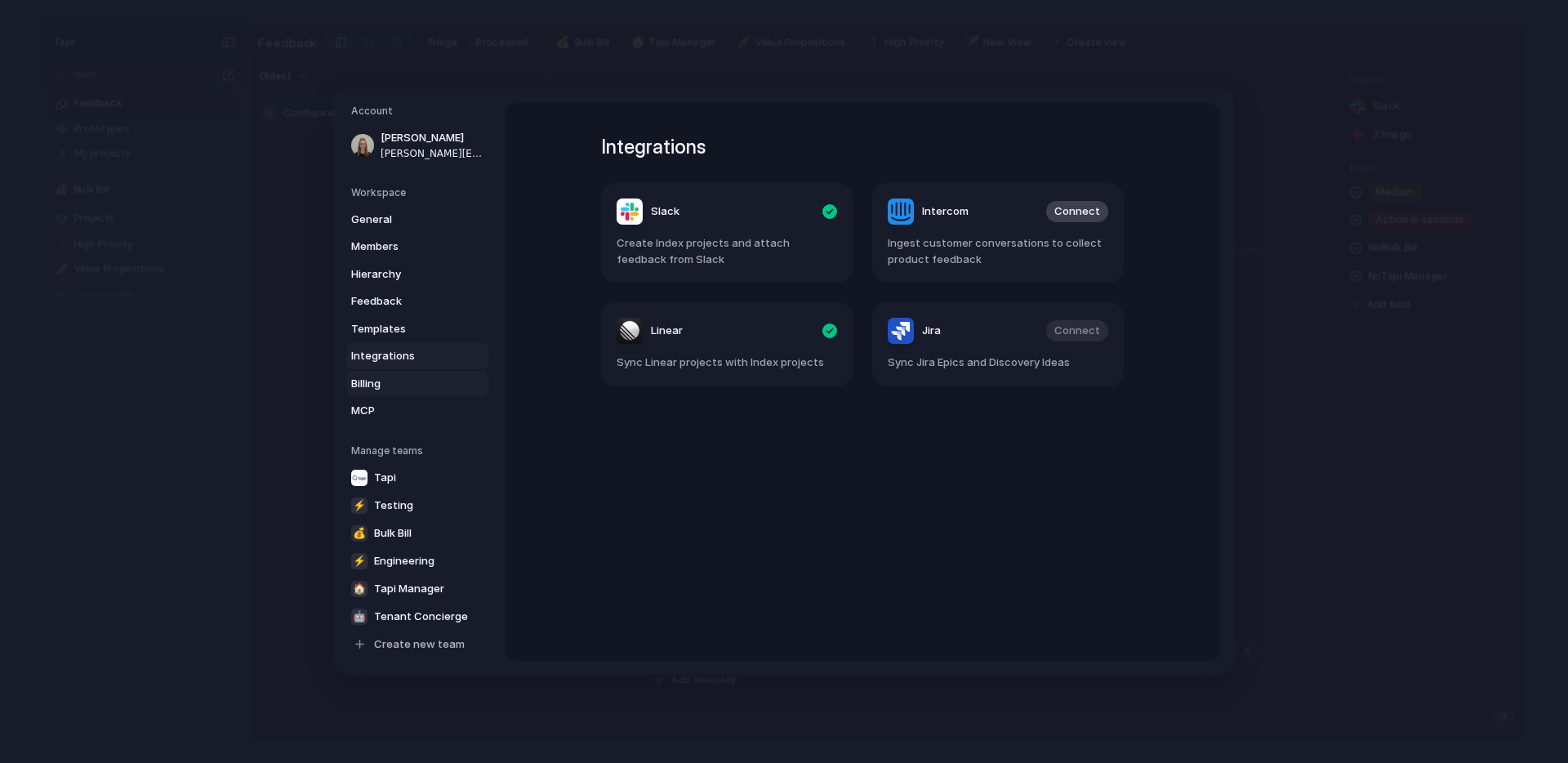
click at [380, 384] on span "Billing" at bounding box center [403, 383] width 105 height 17
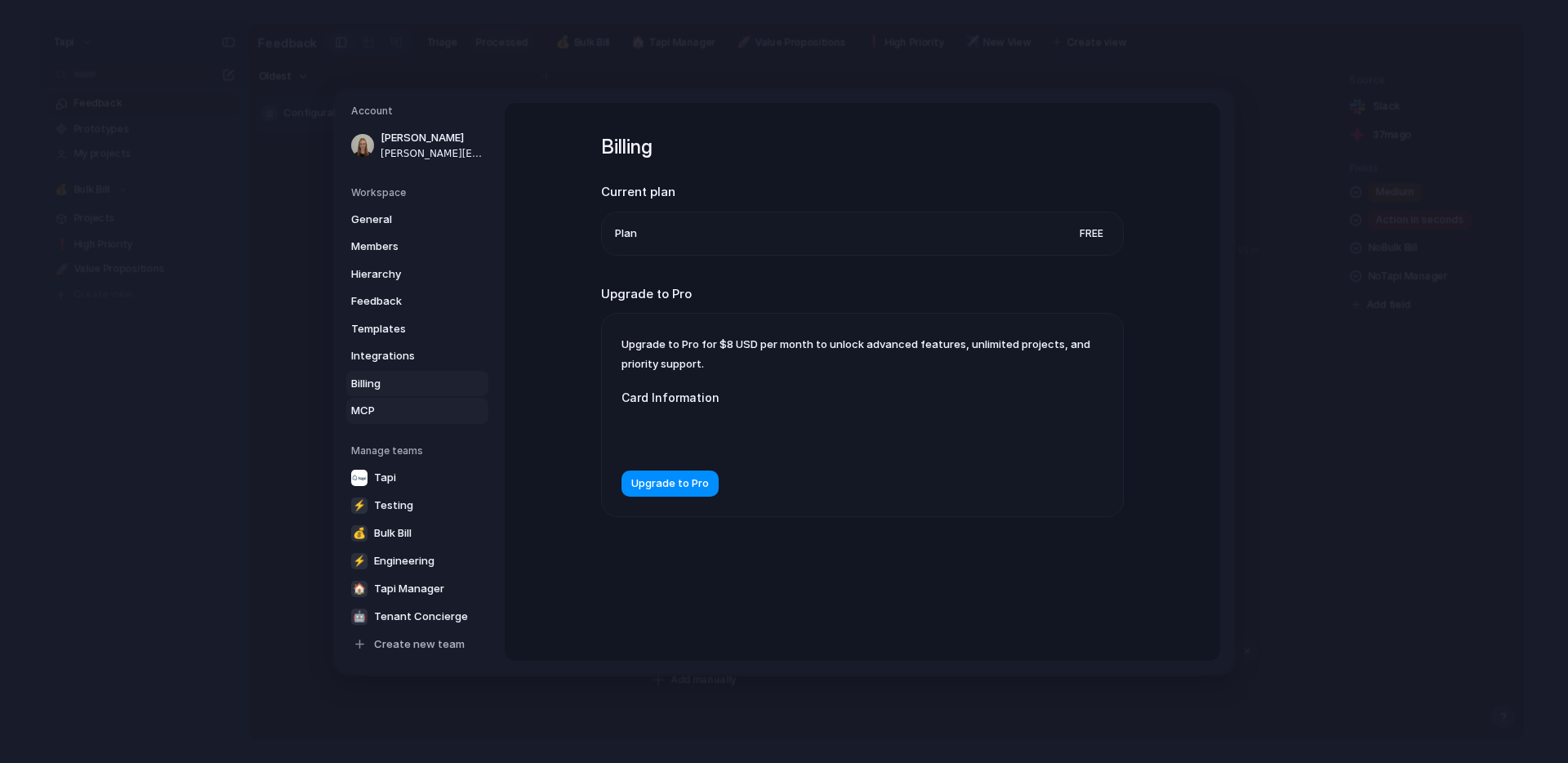
click at [378, 410] on span "MCP" at bounding box center [403, 411] width 105 height 17
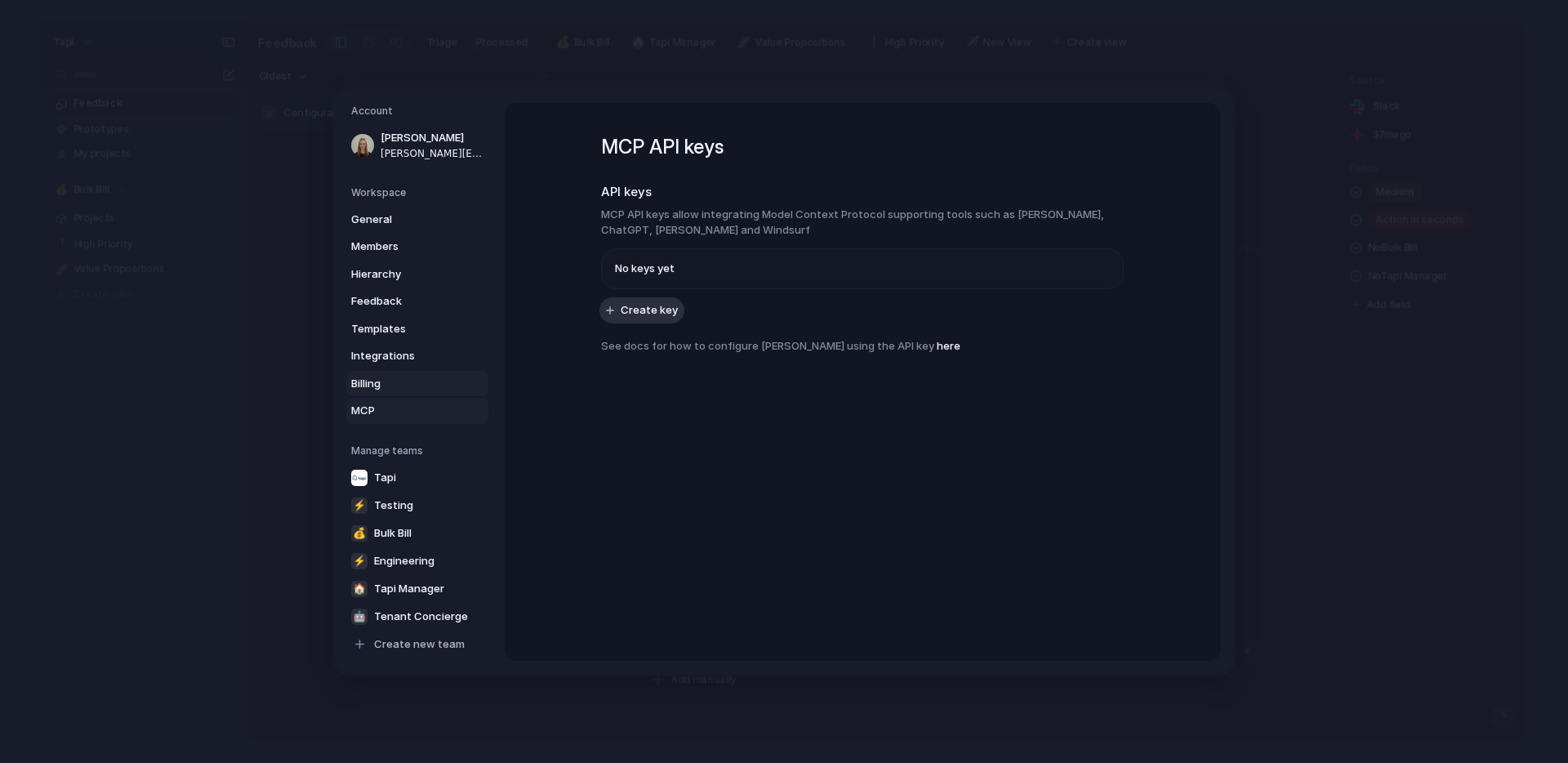
click at [407, 383] on span "Billing" at bounding box center [403, 383] width 105 height 17
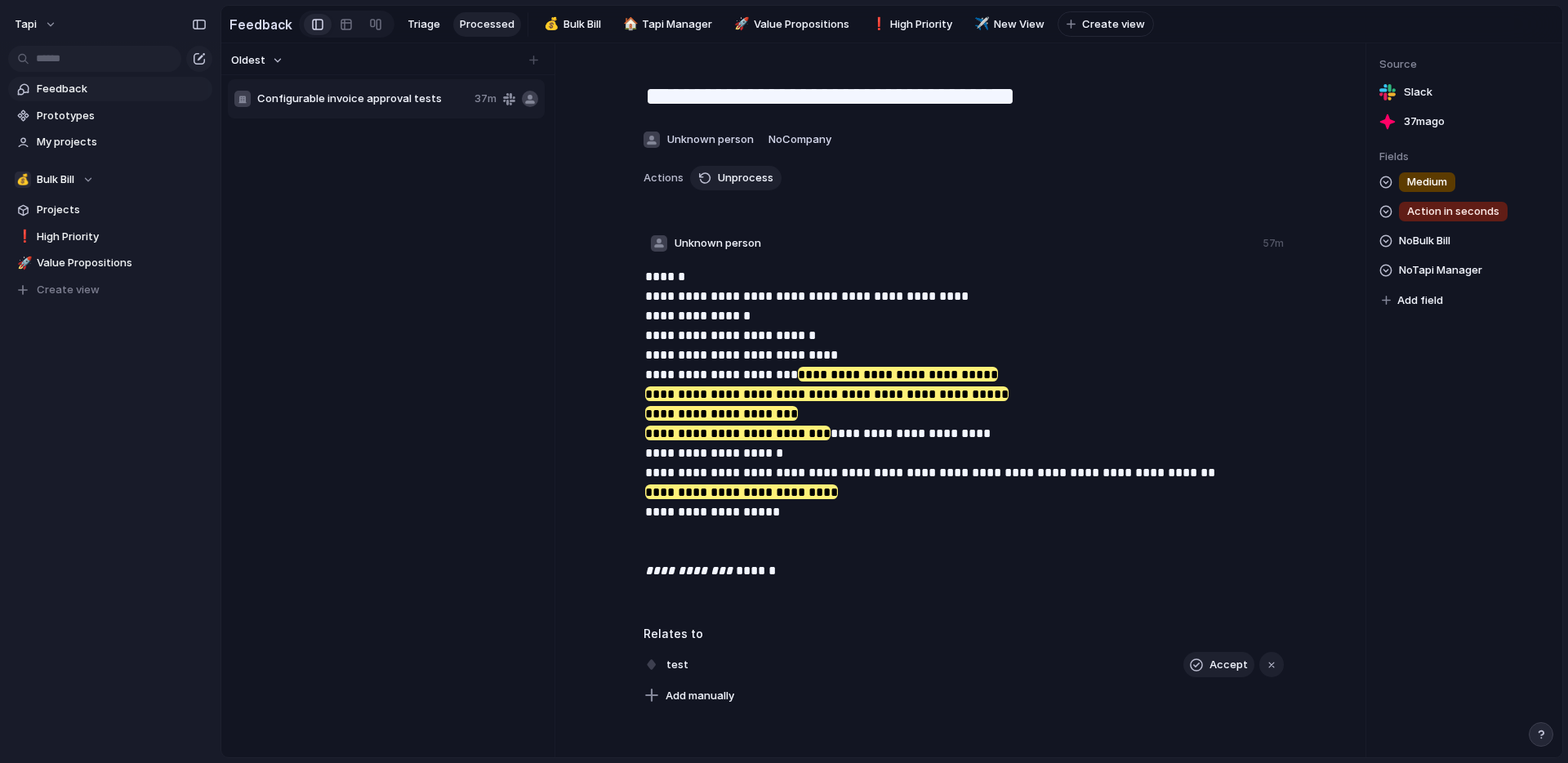
click at [1352, 264] on div "**********" at bounding box center [892, 400] width 1341 height 714
click at [341, 24] on div at bounding box center [346, 24] width 13 height 26
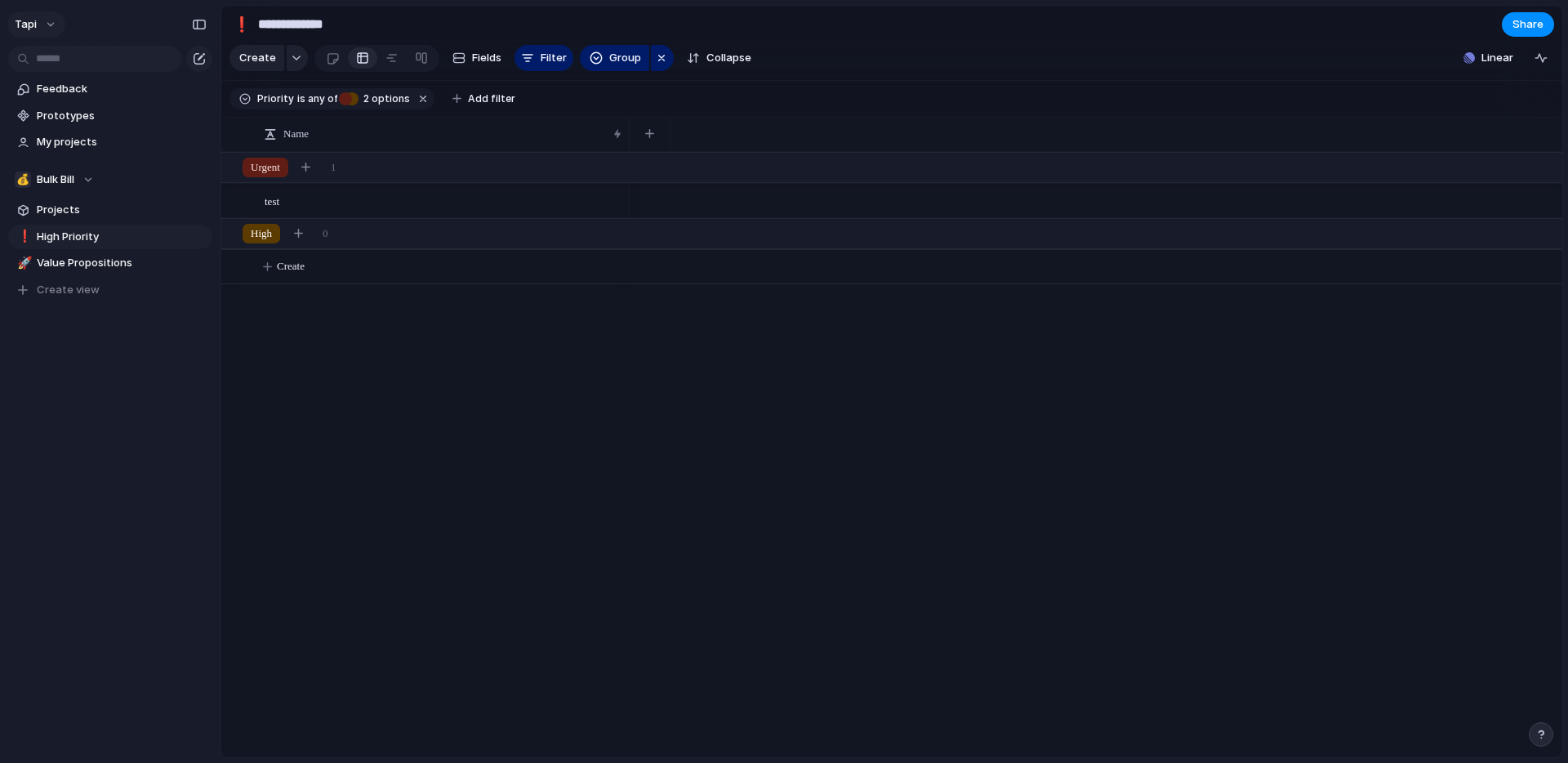
click at [49, 27] on button "tapi" at bounding box center [36, 24] width 58 height 26
click at [72, 136] on span "Sign out" at bounding box center [59, 140] width 44 height 17
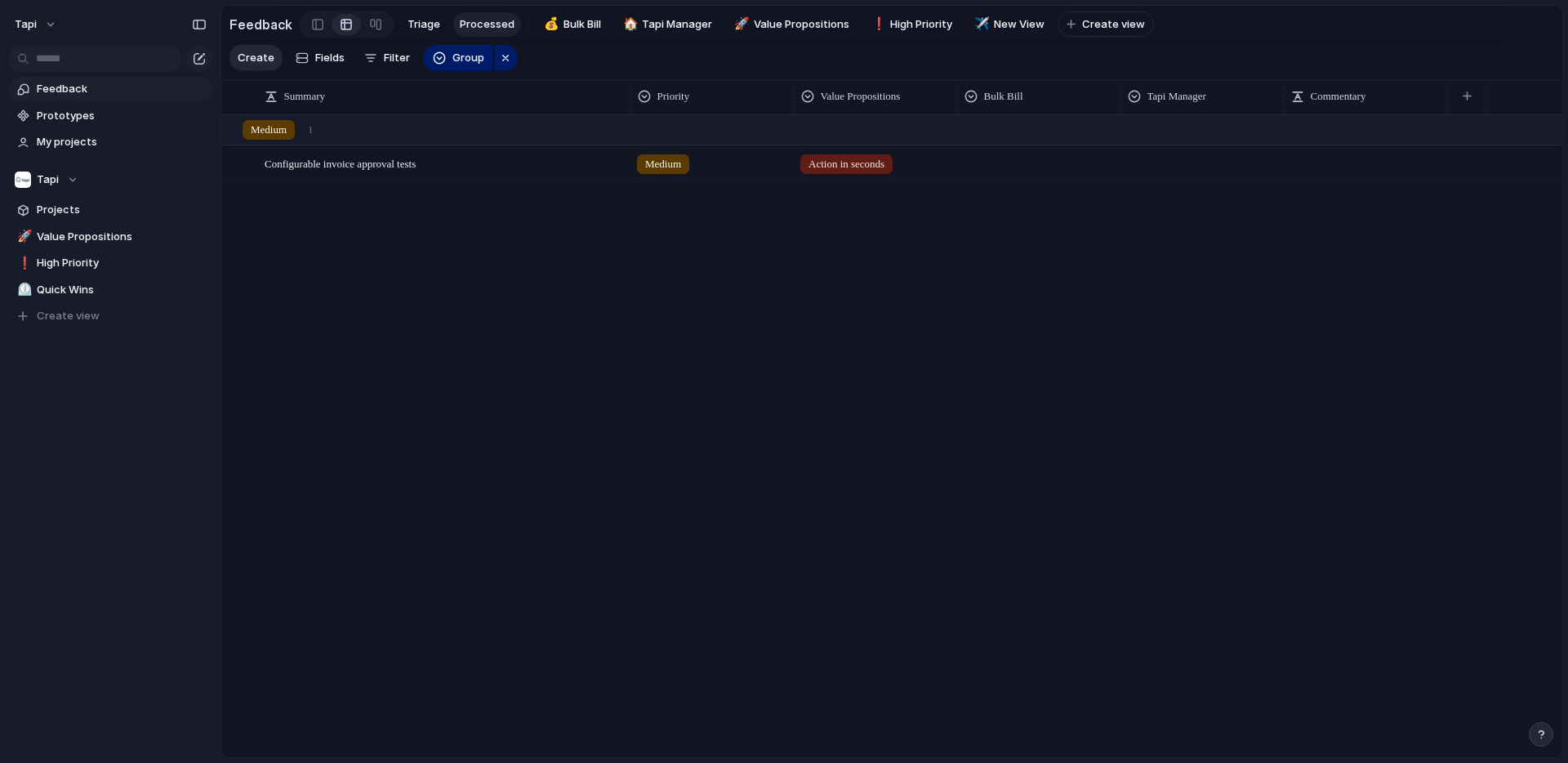
click at [70, 88] on span "Feedback" at bounding box center [121, 90] width 170 height 17
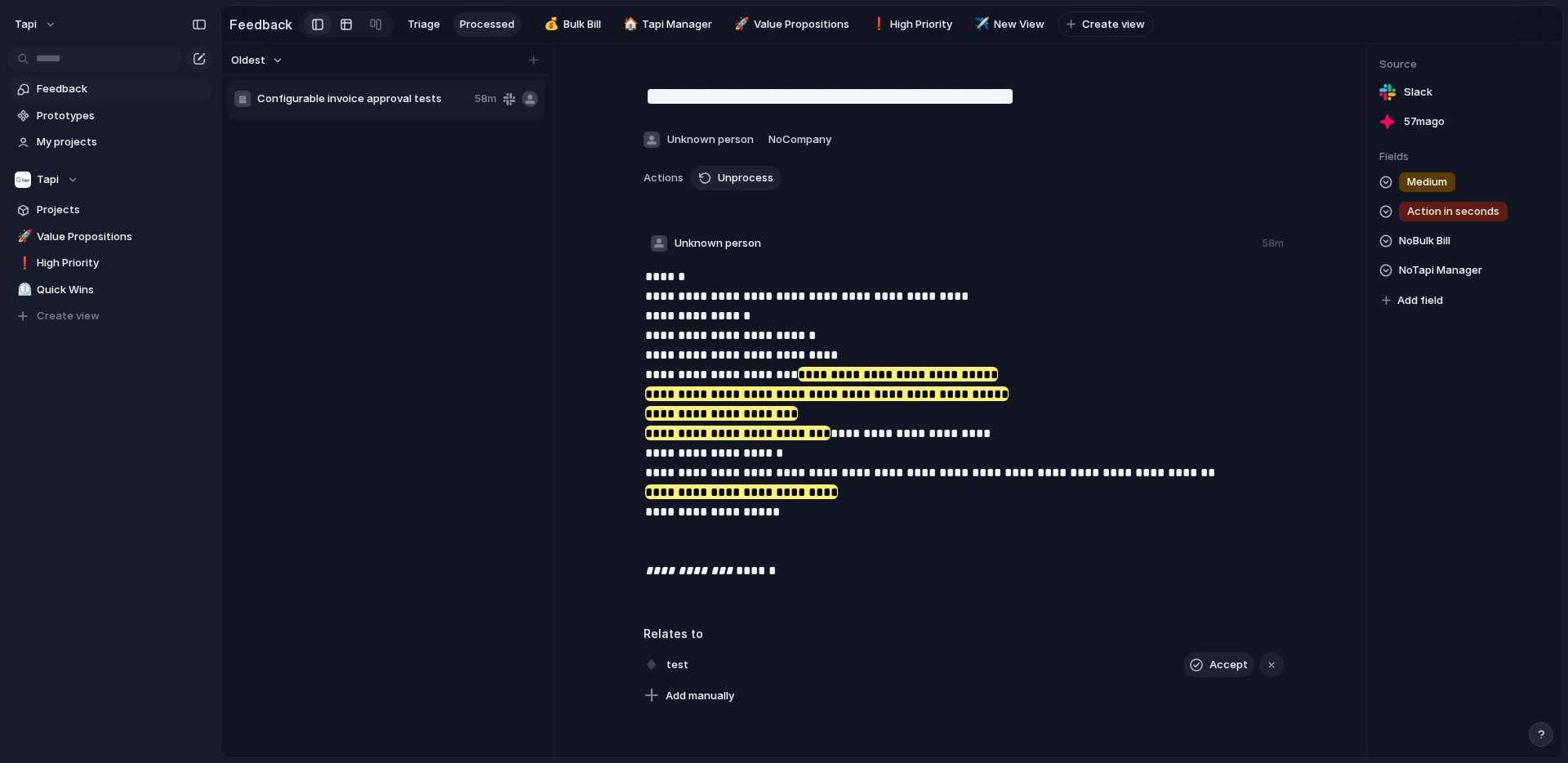
click at [340, 28] on div at bounding box center [346, 24] width 13 height 26
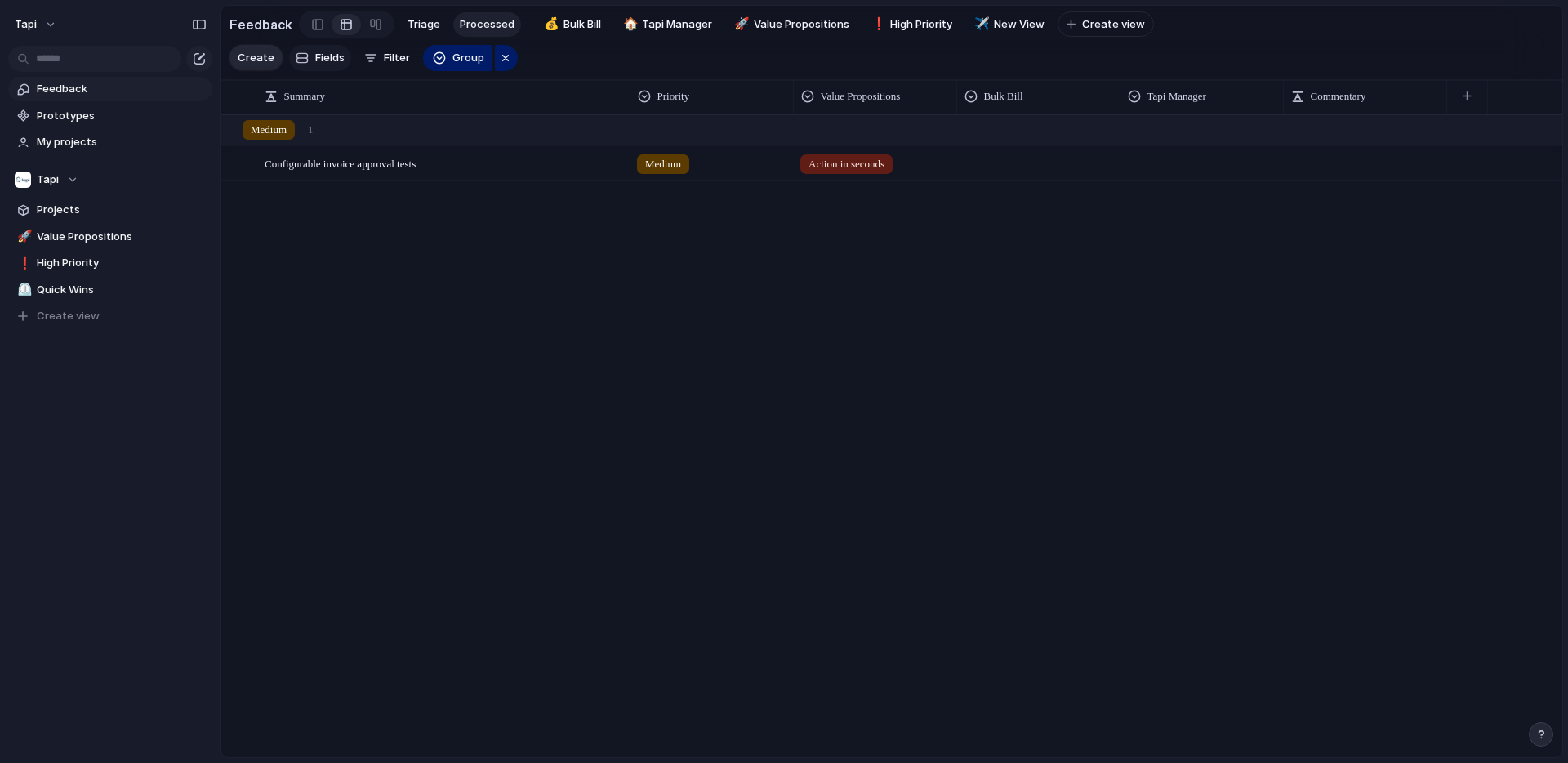
click at [333, 58] on span "Fields" at bounding box center [330, 59] width 29 height 17
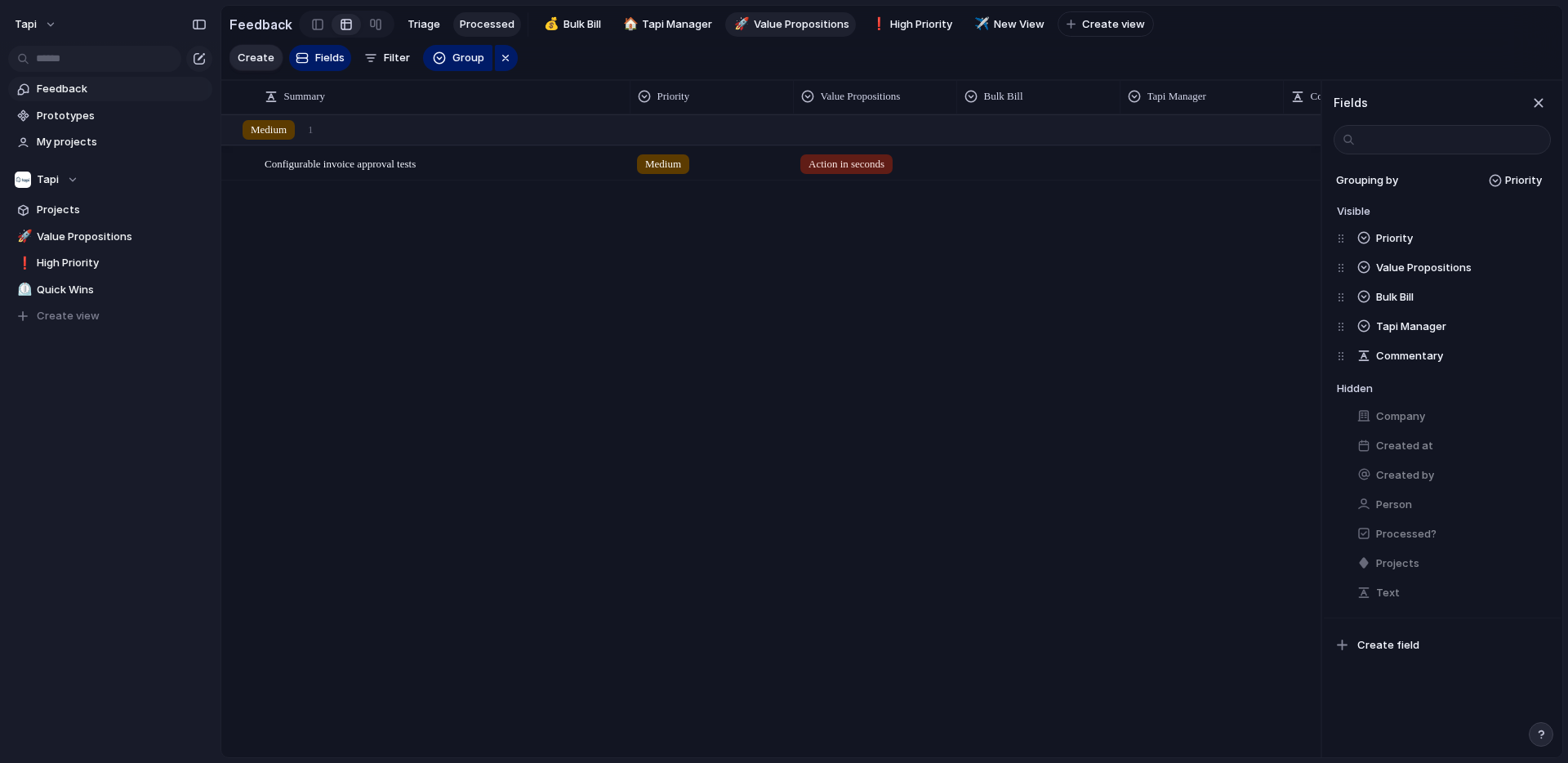
click at [802, 20] on span "Value Propositions" at bounding box center [802, 25] width 95 height 17
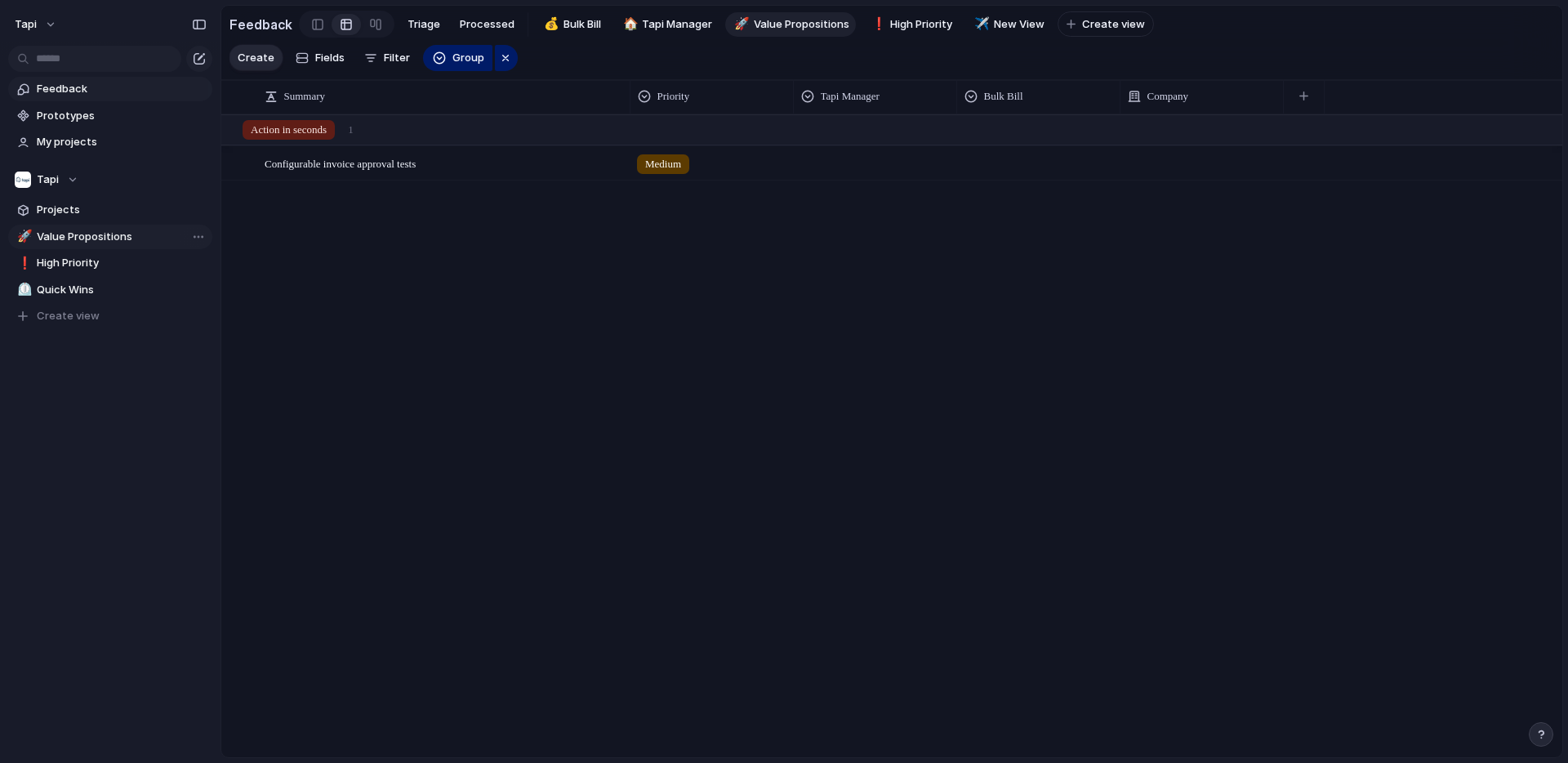
click at [69, 238] on span "Value Propositions" at bounding box center [121, 237] width 170 height 17
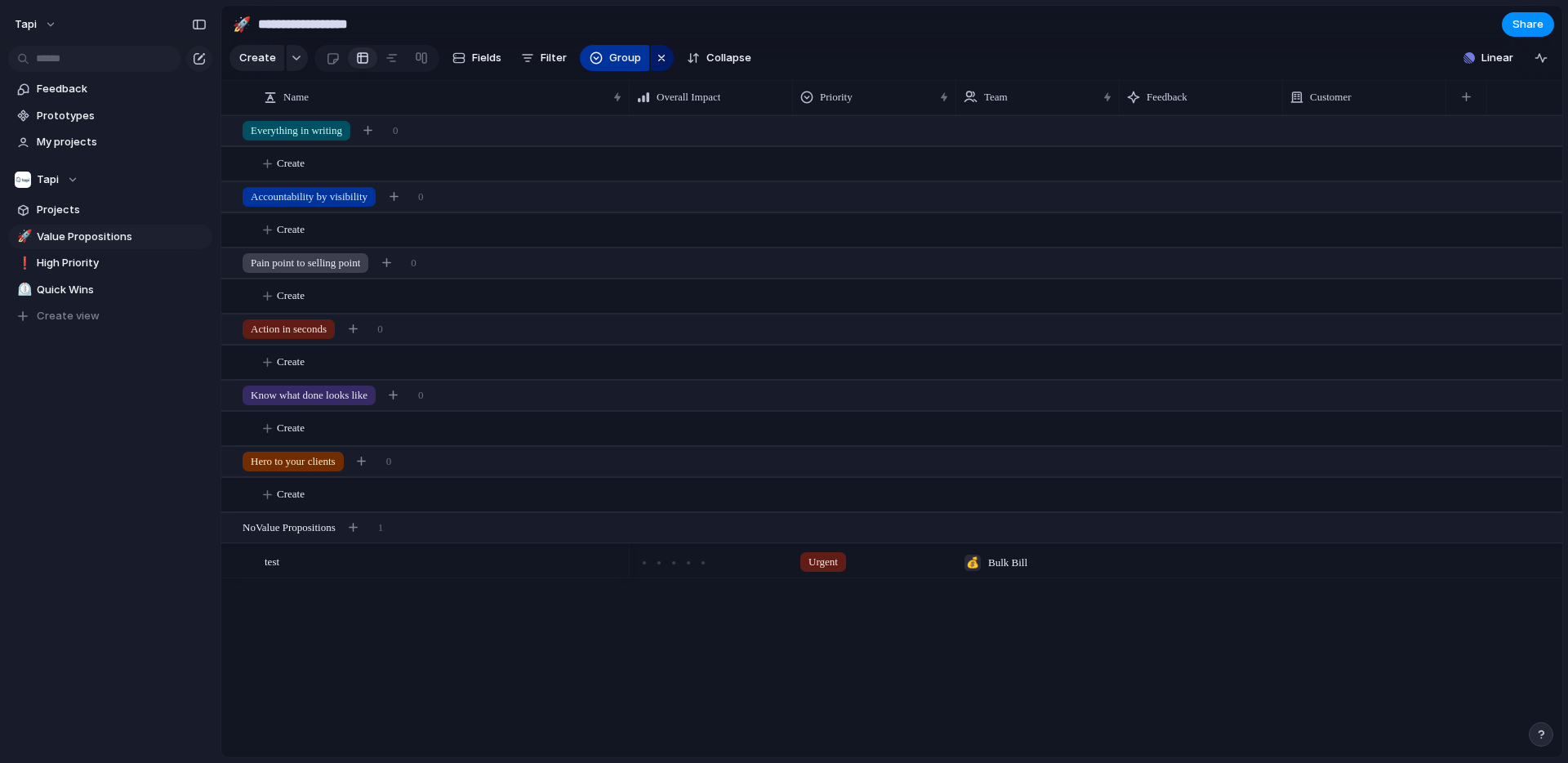
click at [601, 62] on button "Group" at bounding box center [614, 58] width 69 height 26
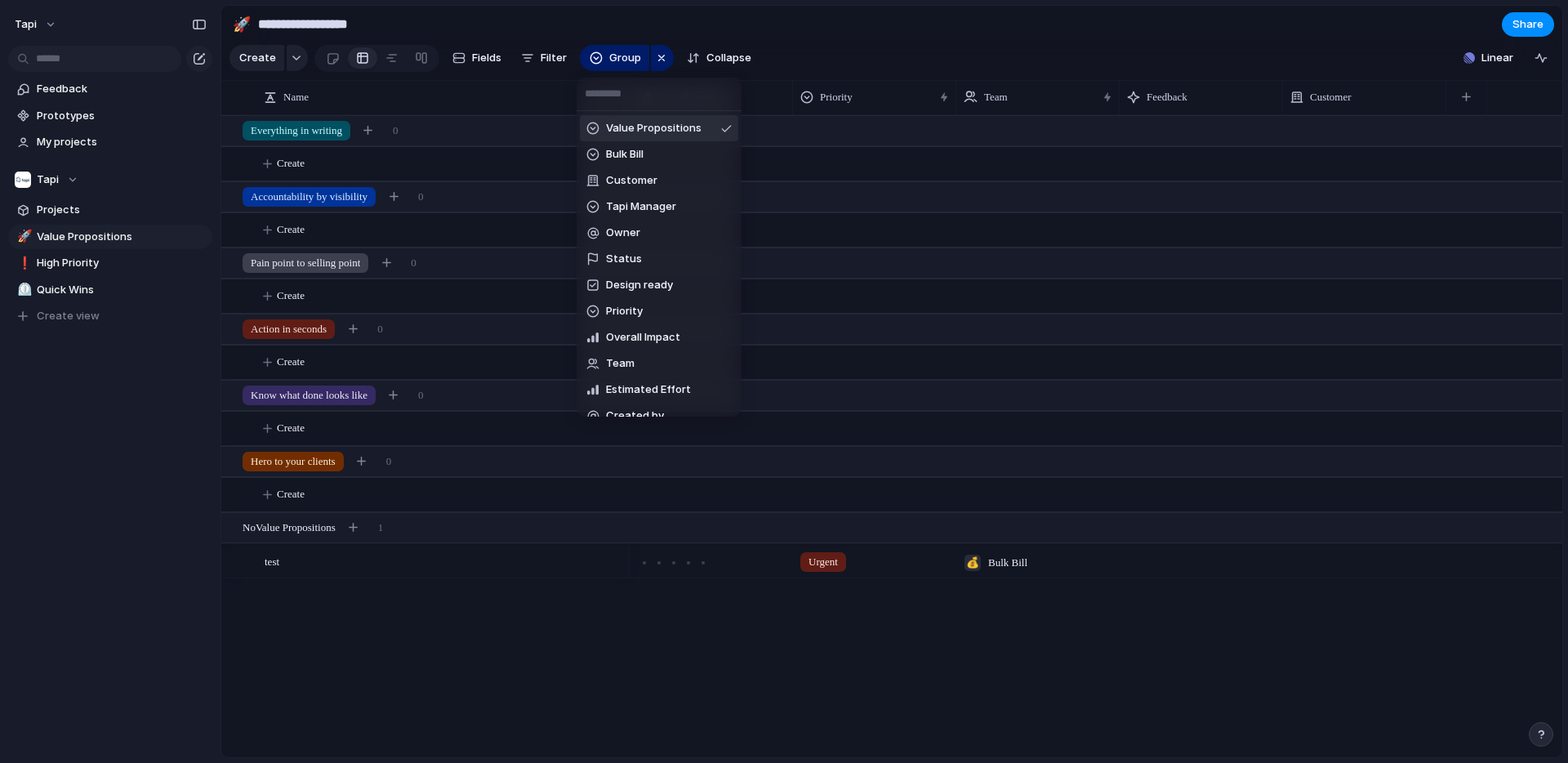
click at [429, 95] on div "Value Propositions Bulk Bill Customer Tapi Manager Owner Status Design ready Pr…" at bounding box center [784, 382] width 1568 height 763
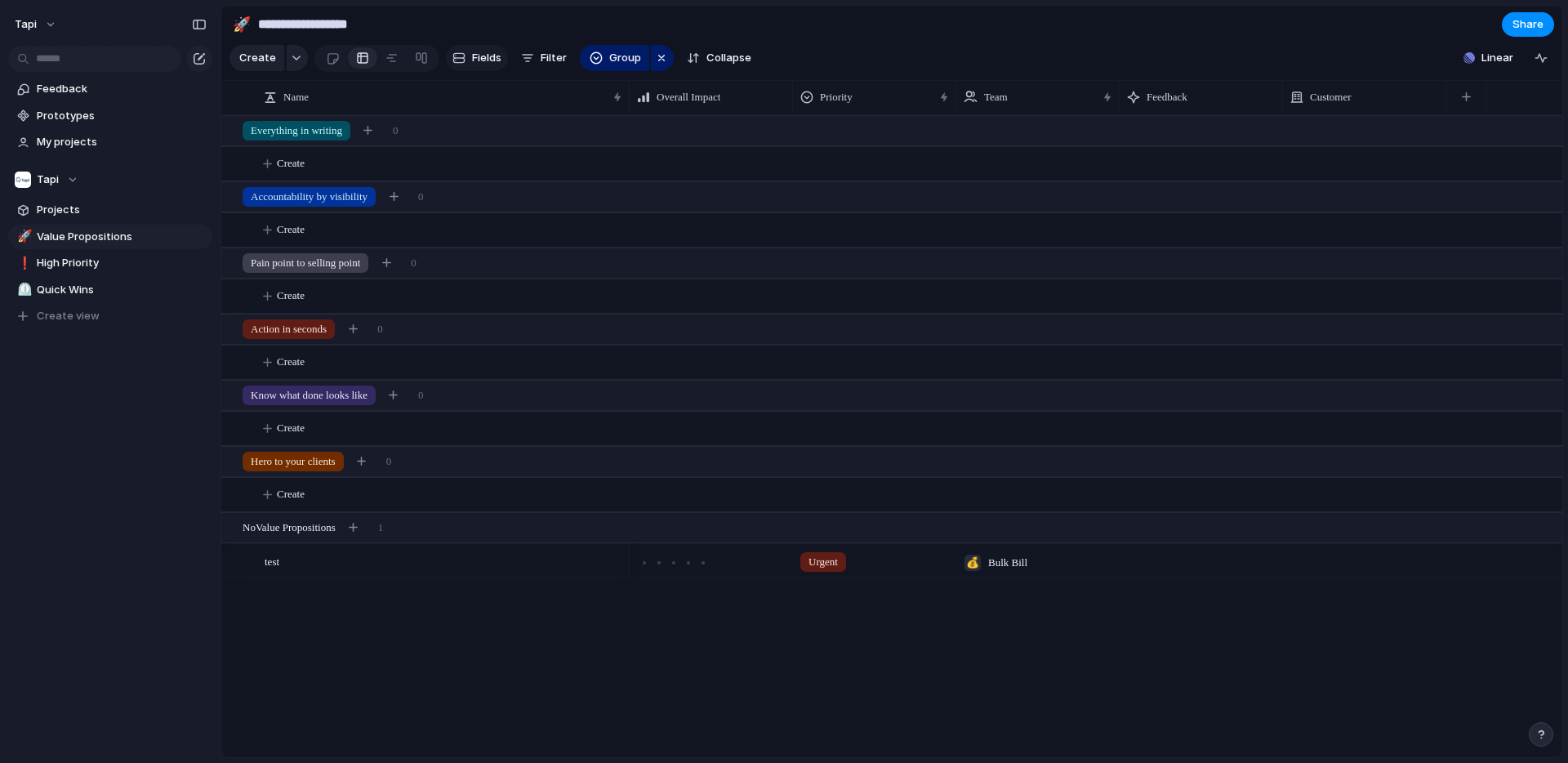
click at [489, 54] on span "Fields" at bounding box center [486, 59] width 29 height 17
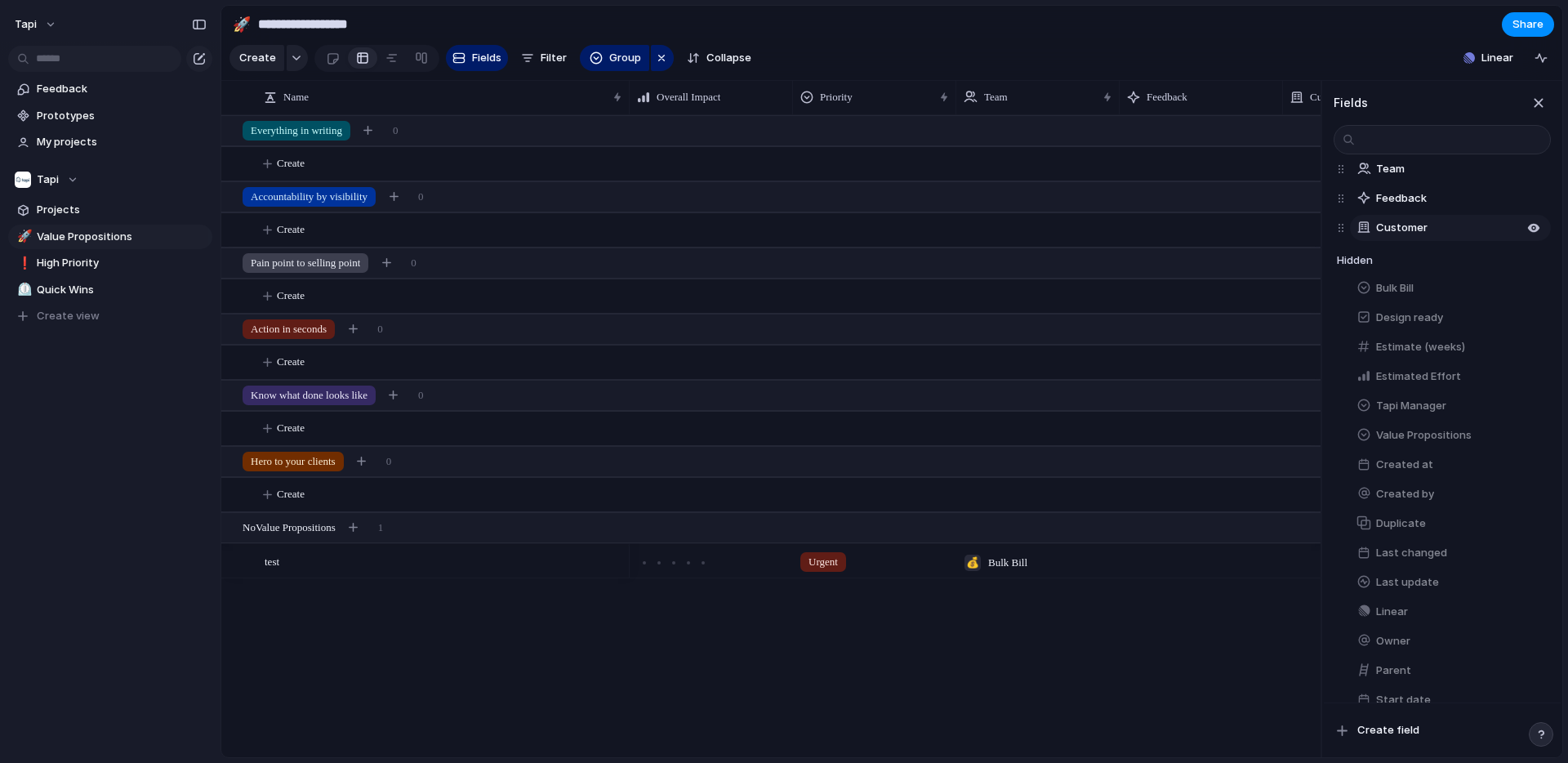
scroll to position [207, 0]
click at [1407, 356] on span "Value Propositions" at bounding box center [1424, 356] width 95 height 17
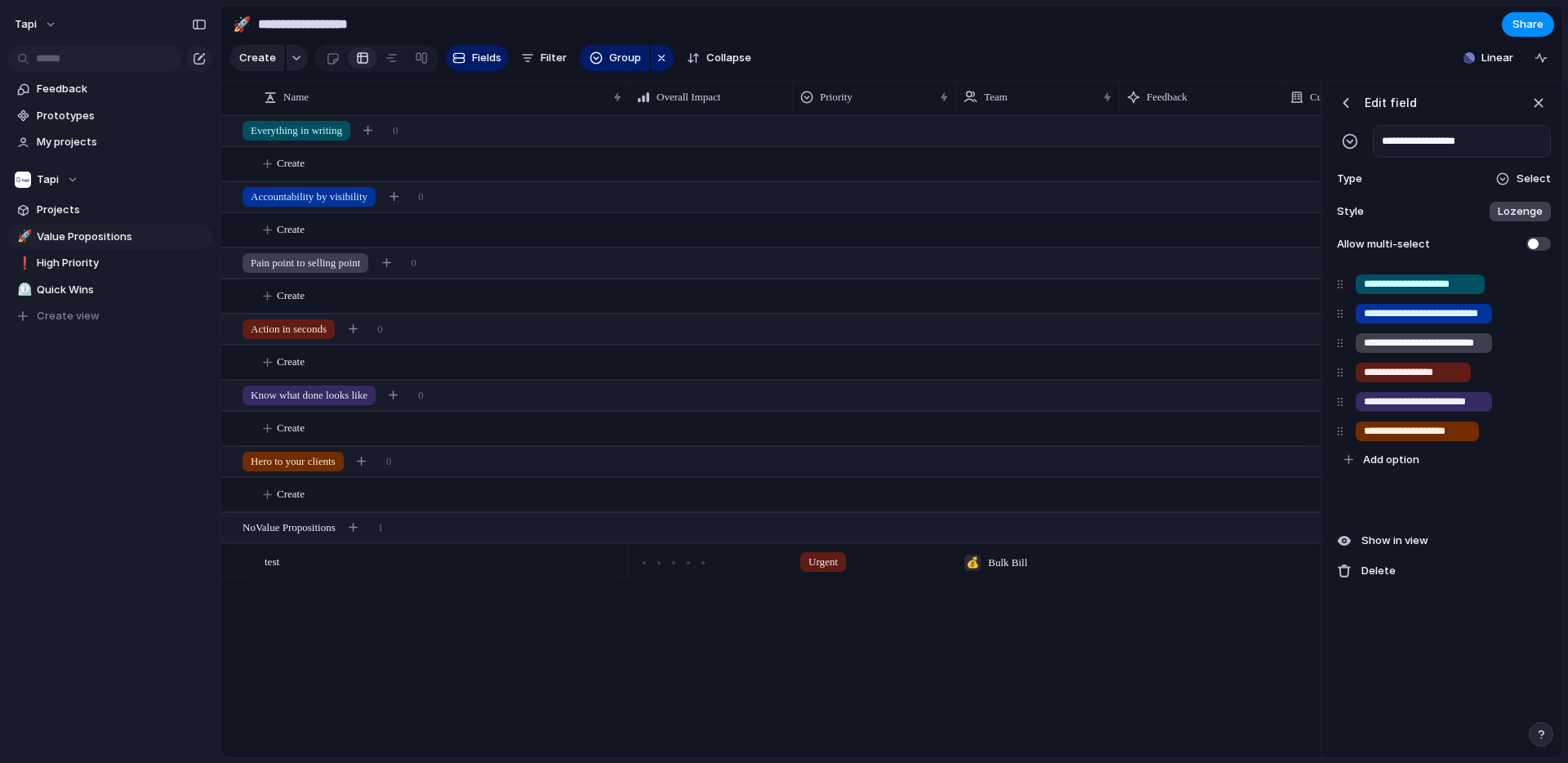
click at [1349, 101] on div "button" at bounding box center [1346, 103] width 17 height 17
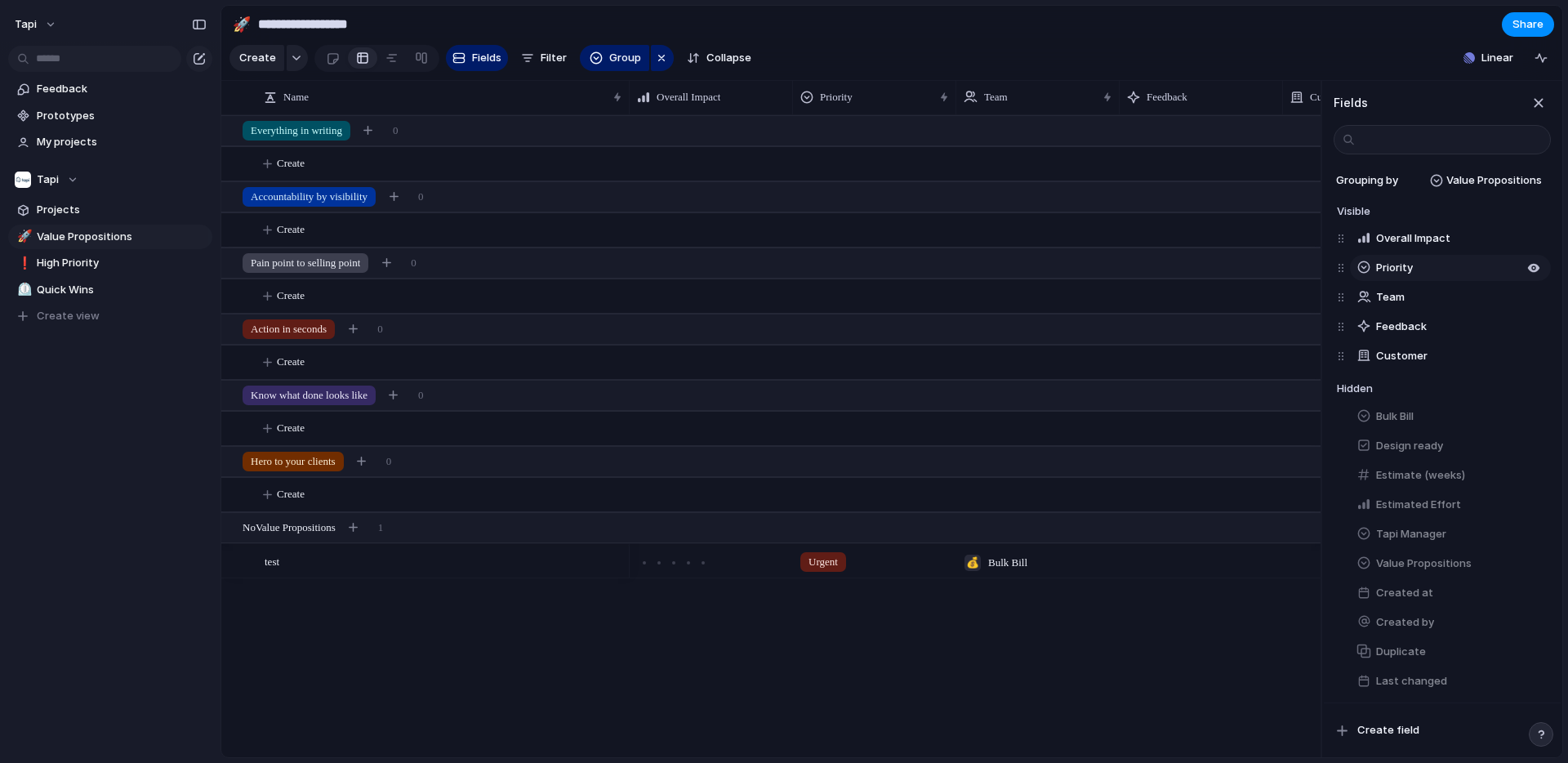
click at [1462, 269] on button "Priority" at bounding box center [1450, 268] width 201 height 26
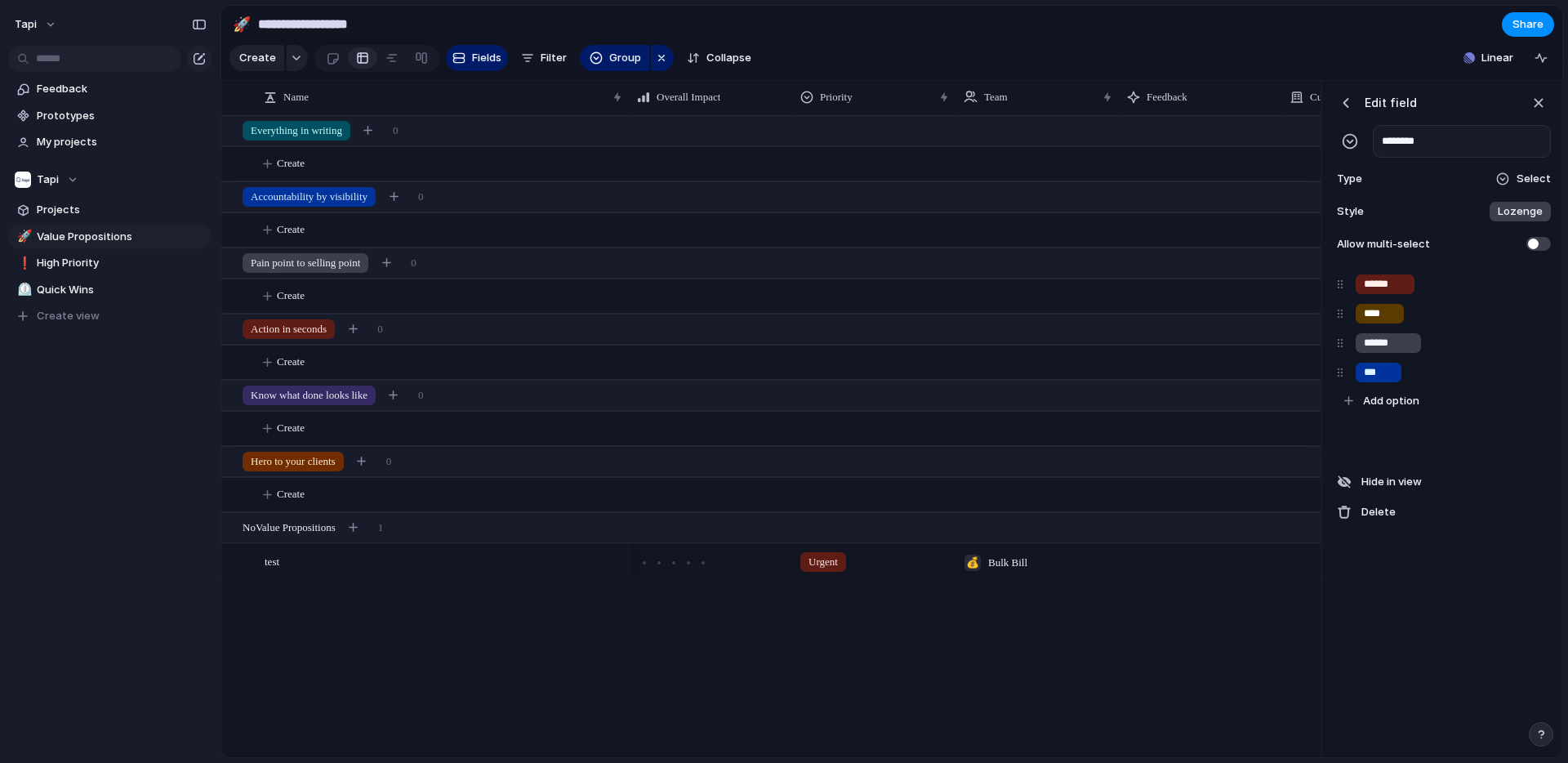
click at [917, 642] on div "Urgent 💰 Bulk Bill" at bounding box center [976, 436] width 691 height 642
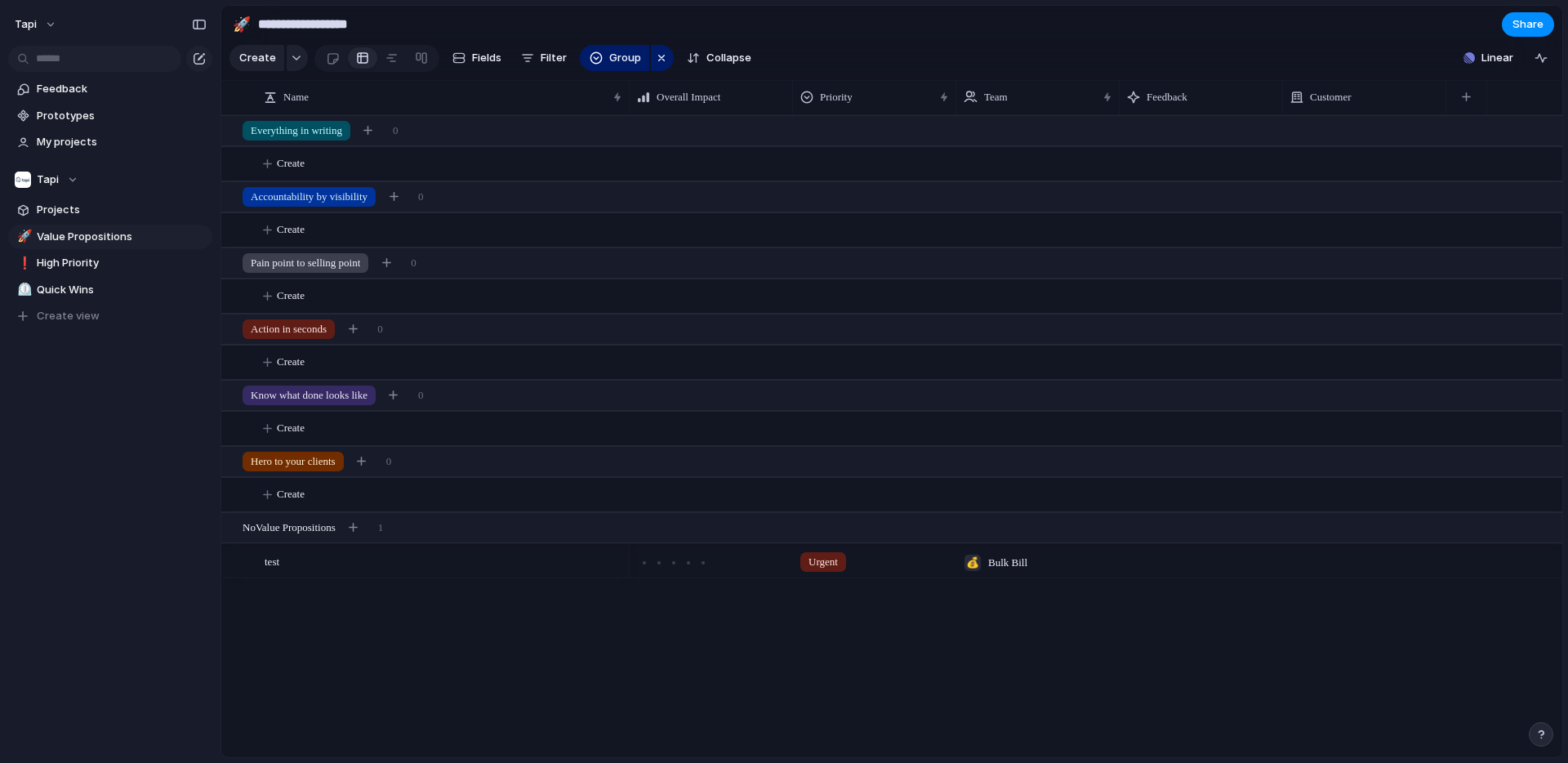
click at [1116, 562] on div "💰 Bulk Bill" at bounding box center [1038, 558] width 161 height 27
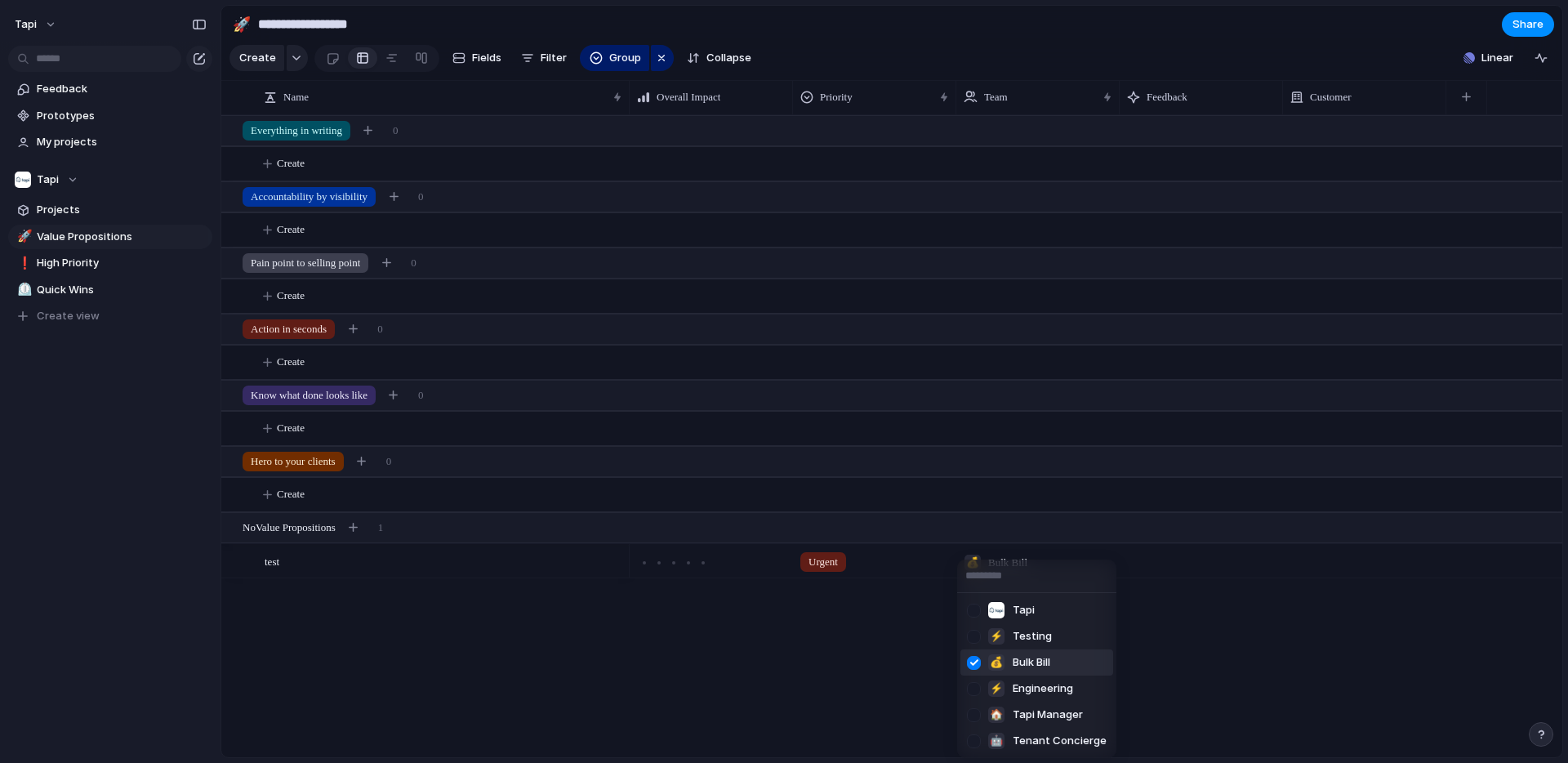
click at [1178, 563] on div "Tapi ⚡ Testing 💰 Bulk Bill ⚡ Engineering 🏠 Tapi Manager 🤖 Tenant Concierge" at bounding box center [784, 382] width 1568 height 763
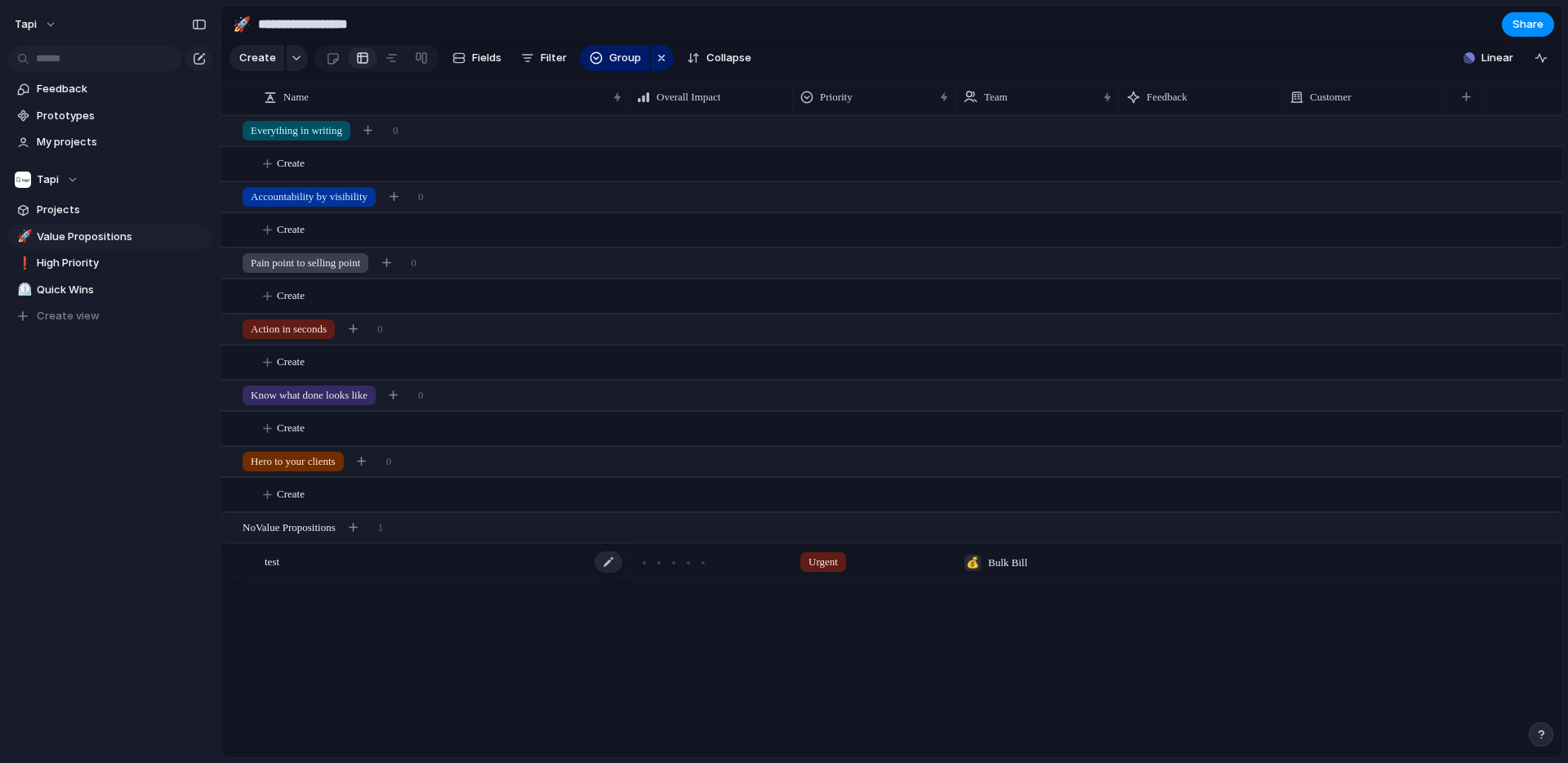
click at [305, 564] on div "test" at bounding box center [443, 561] width 359 height 33
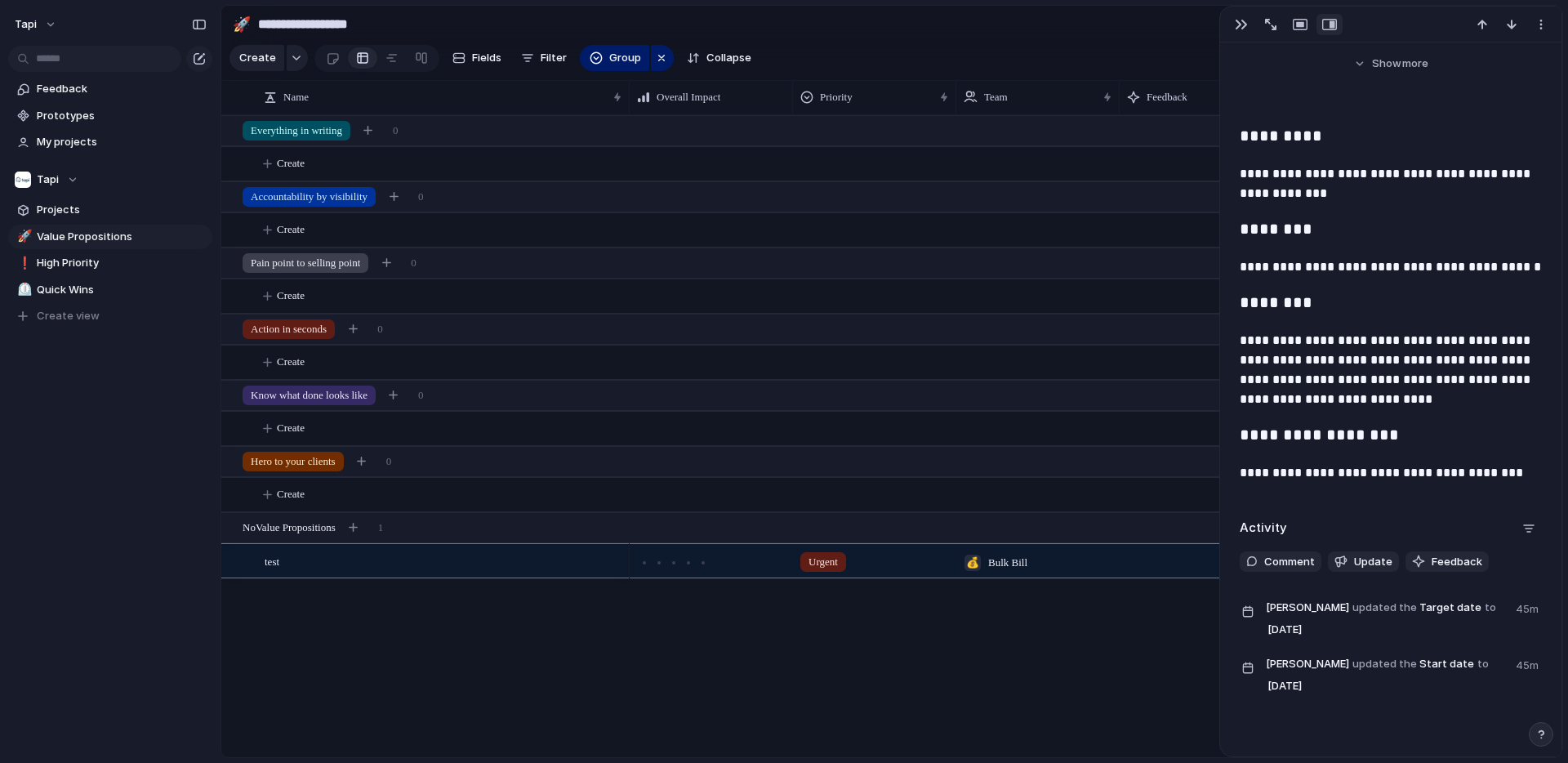
scroll to position [523, 0]
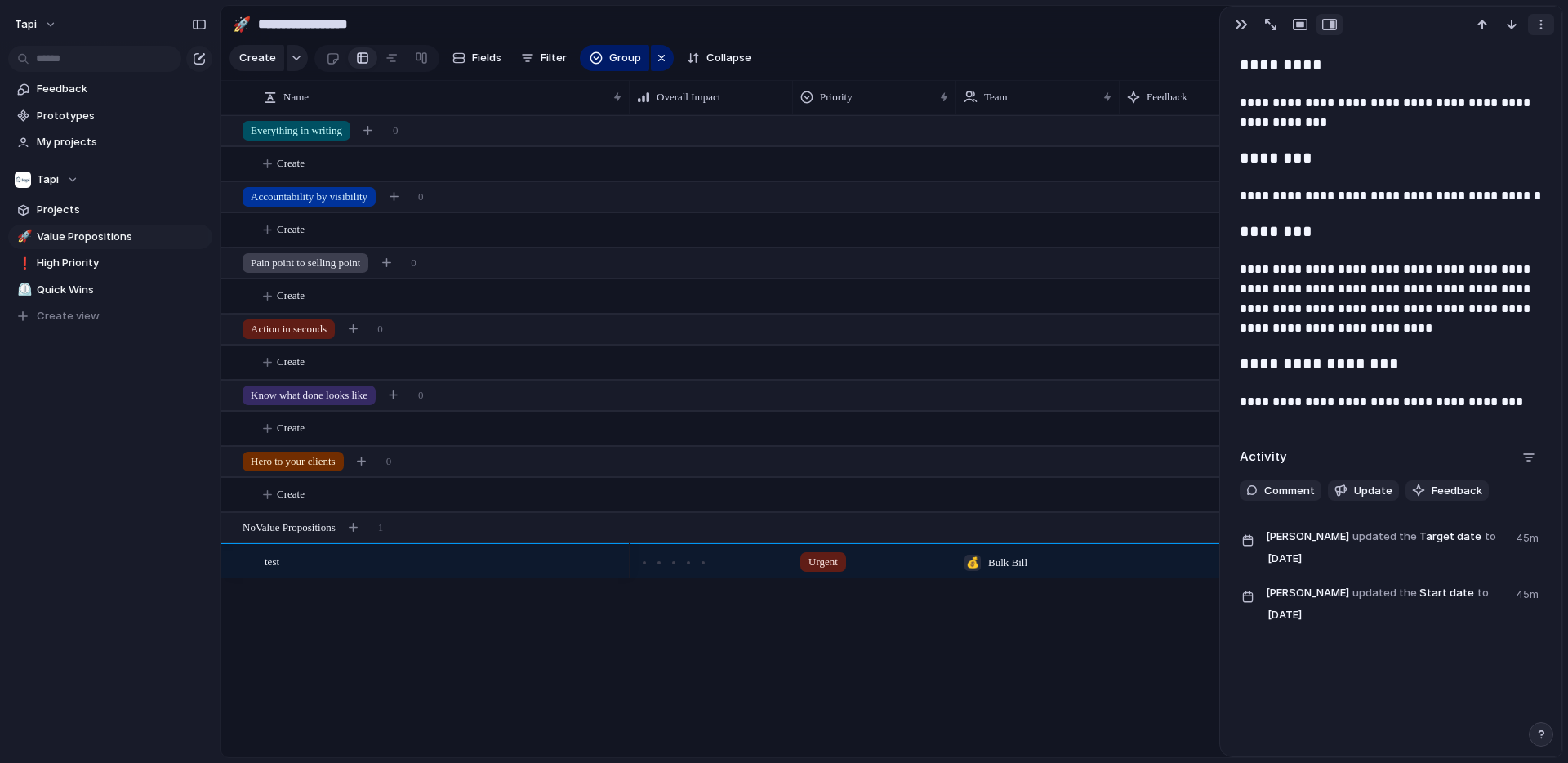
click at [1546, 21] on div "button" at bounding box center [1541, 24] width 13 height 13
click at [561, 651] on div "Mark as duplicate Delete" at bounding box center [784, 382] width 1568 height 763
click at [256, 417] on span "Delete view" at bounding box center [260, 419] width 60 height 17
click at [61, 177] on div "Tapi" at bounding box center [47, 180] width 64 height 17
click at [61, 177] on div "Recent 💰 Bulk Bill 🏠 Tapi Manager Teams Tapi ⚡ Engineering 🤖 Tenant Concierge ⚡…" at bounding box center [784, 382] width 1568 height 763
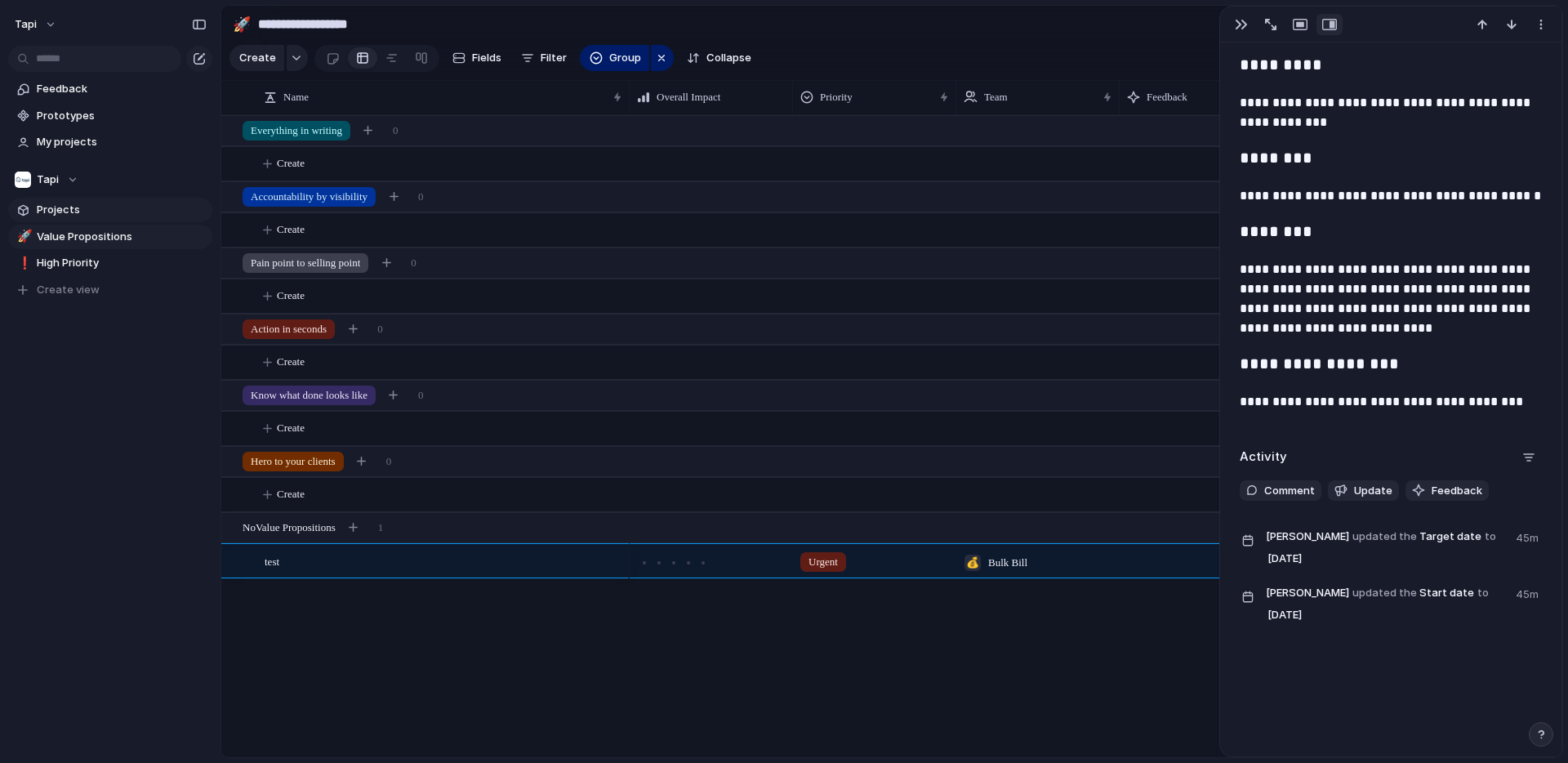
click at [57, 208] on span "Projects" at bounding box center [121, 210] width 170 height 17
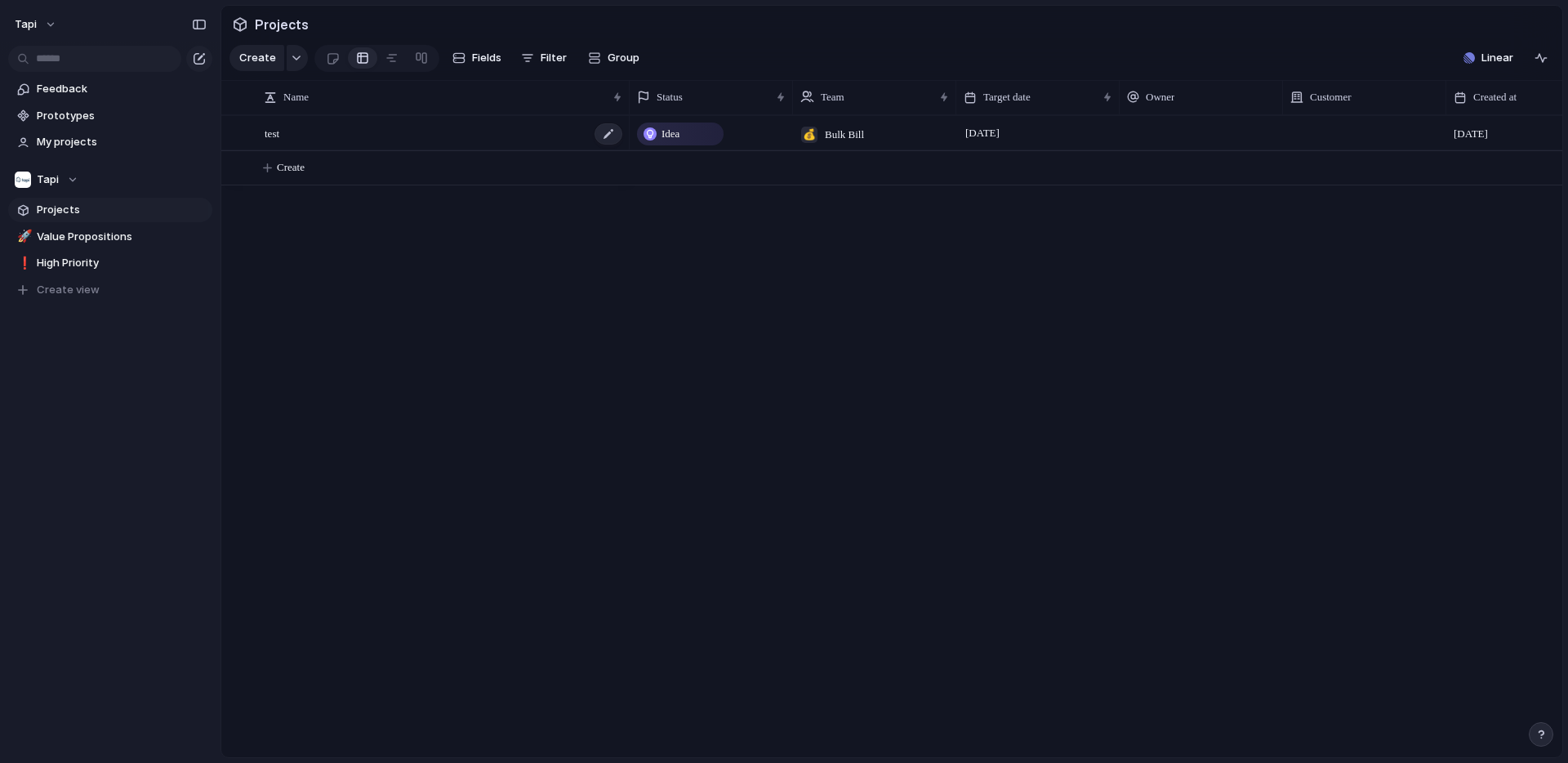
click at [453, 129] on div "test" at bounding box center [443, 134] width 359 height 33
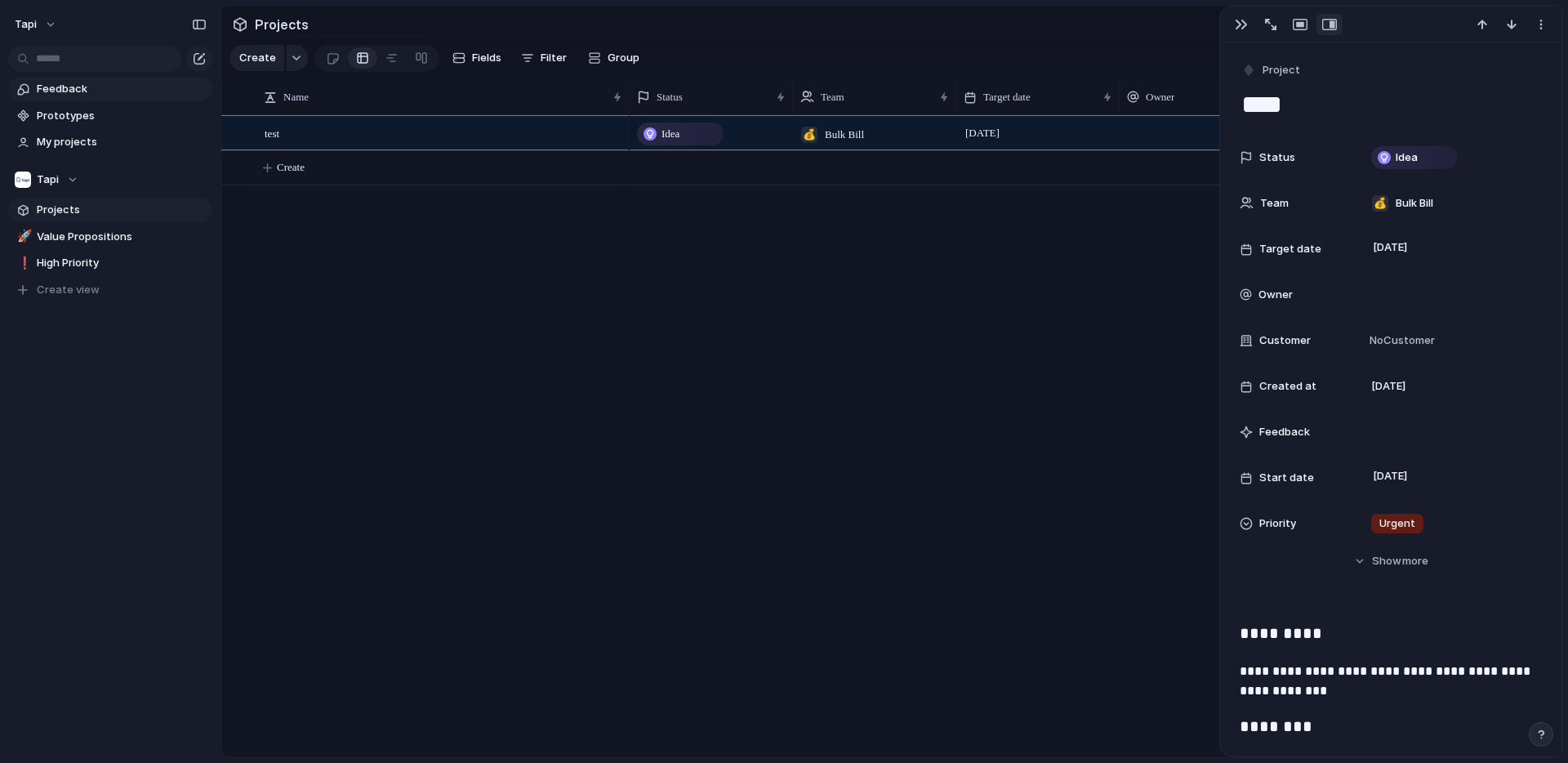
click at [123, 88] on span "Feedback" at bounding box center [121, 90] width 170 height 17
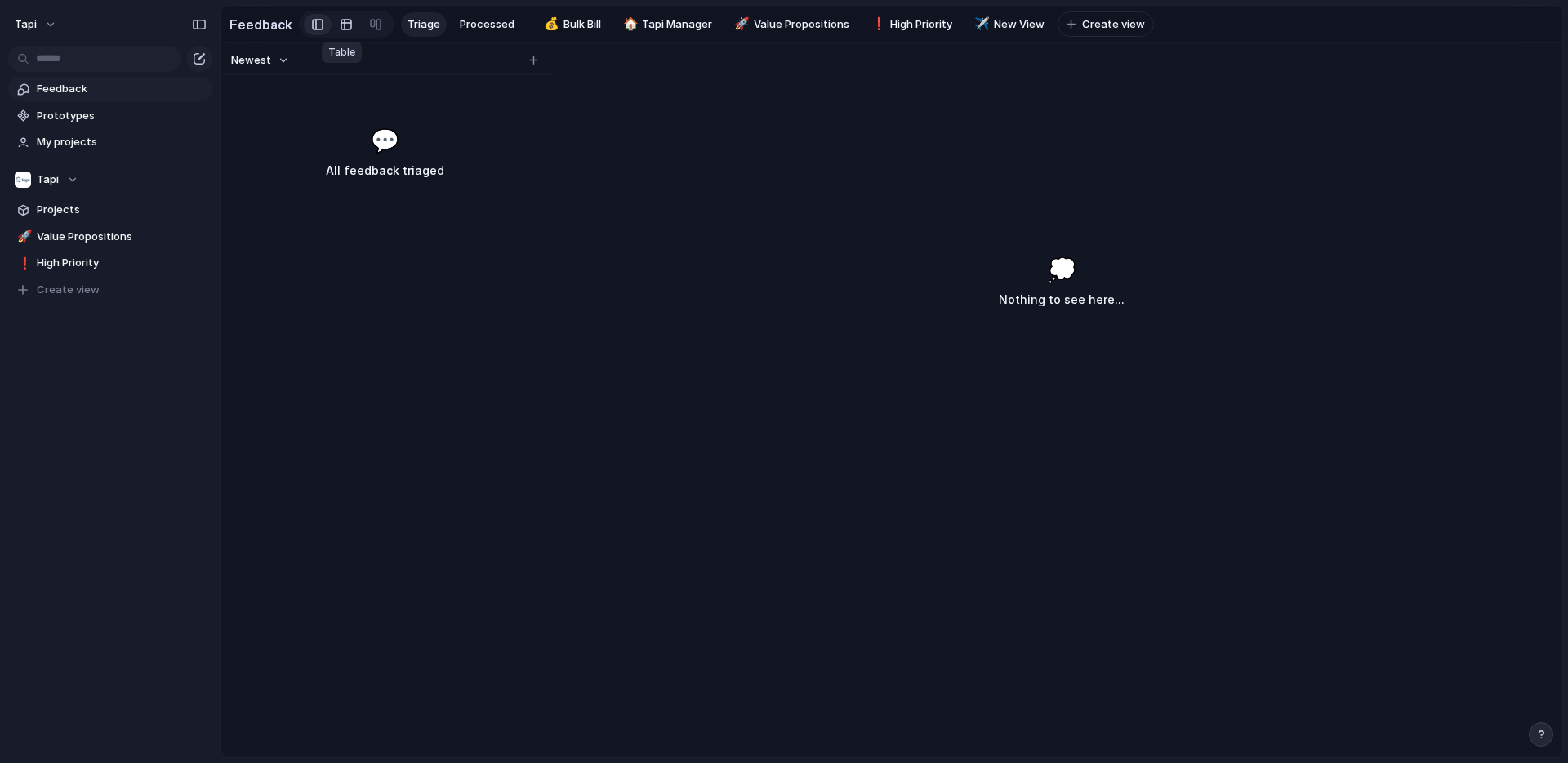
click at [340, 24] on div at bounding box center [346, 24] width 13 height 26
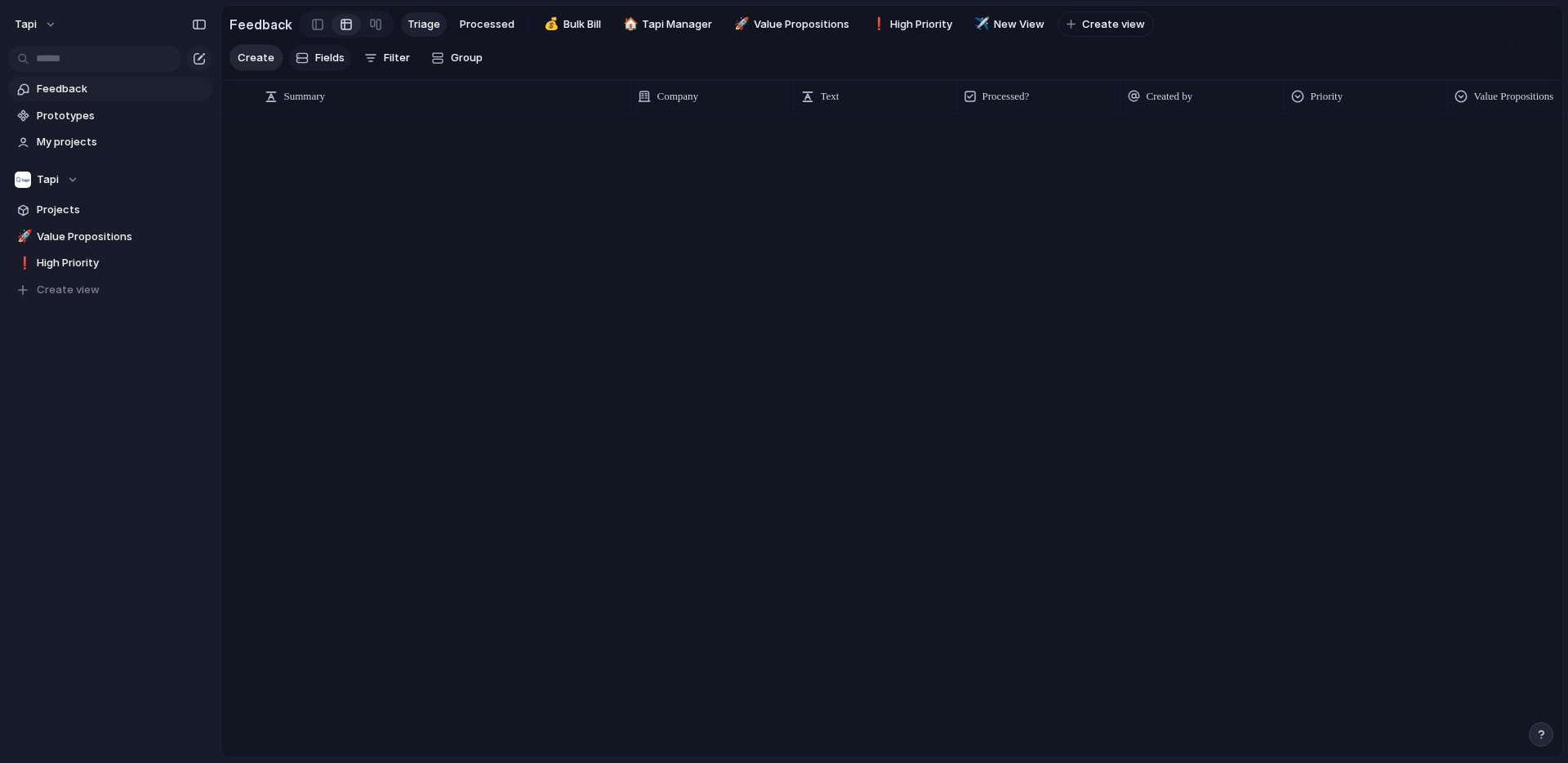
click at [320, 58] on span "Fields" at bounding box center [330, 59] width 29 height 17
click at [988, 22] on link "✈️ New View" at bounding box center [1008, 24] width 85 height 24
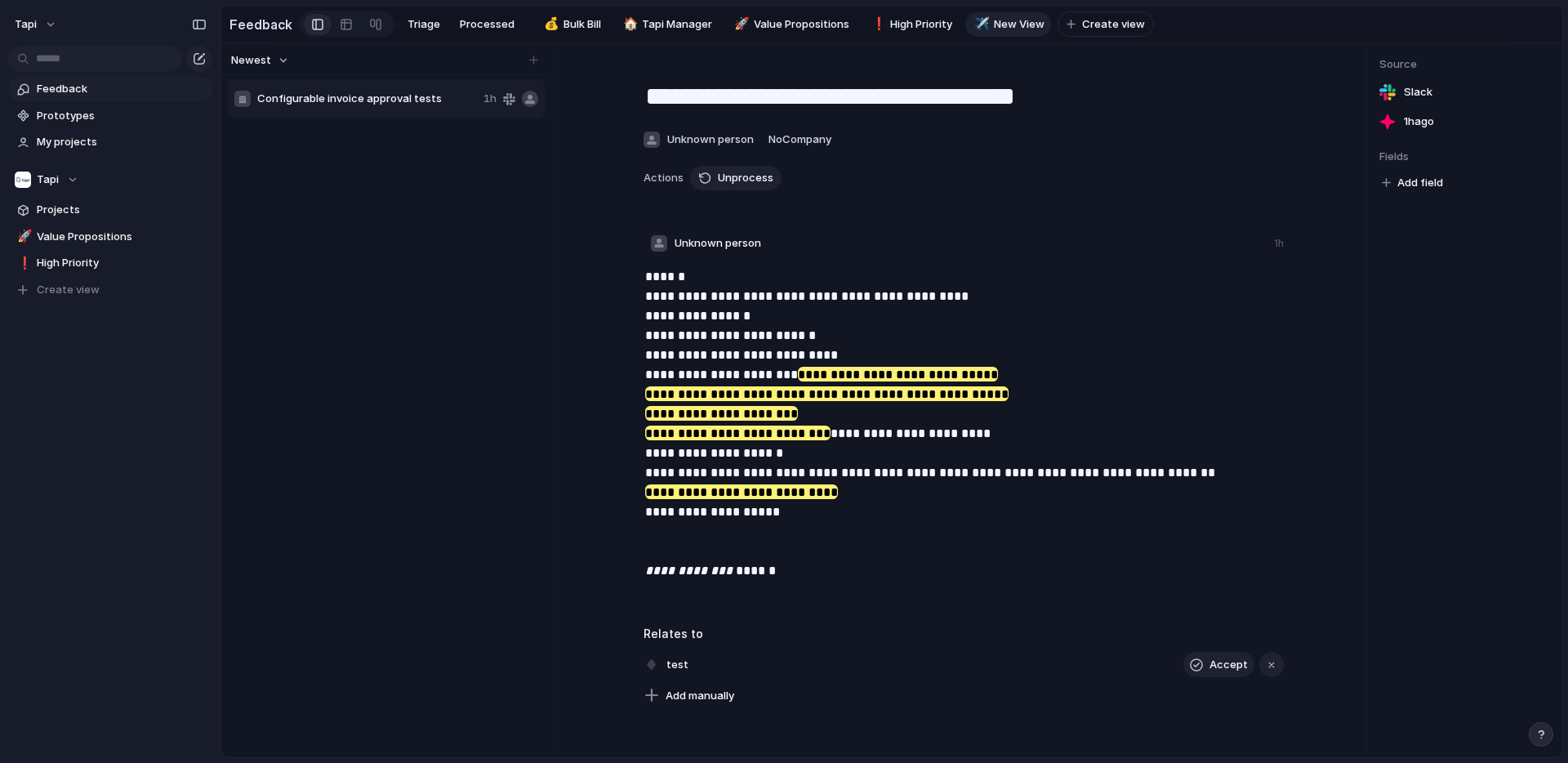
click at [988, 22] on link "✈️ New View" at bounding box center [1008, 24] width 85 height 24
click at [1007, 22] on span "New View" at bounding box center [1019, 25] width 51 height 17
click at [1074, 146] on span "Delete view" at bounding box center [1068, 151] width 60 height 17
click at [332, 94] on span "Configurable invoice approval tests" at bounding box center [366, 99] width 220 height 17
click at [340, 26] on div at bounding box center [346, 24] width 13 height 26
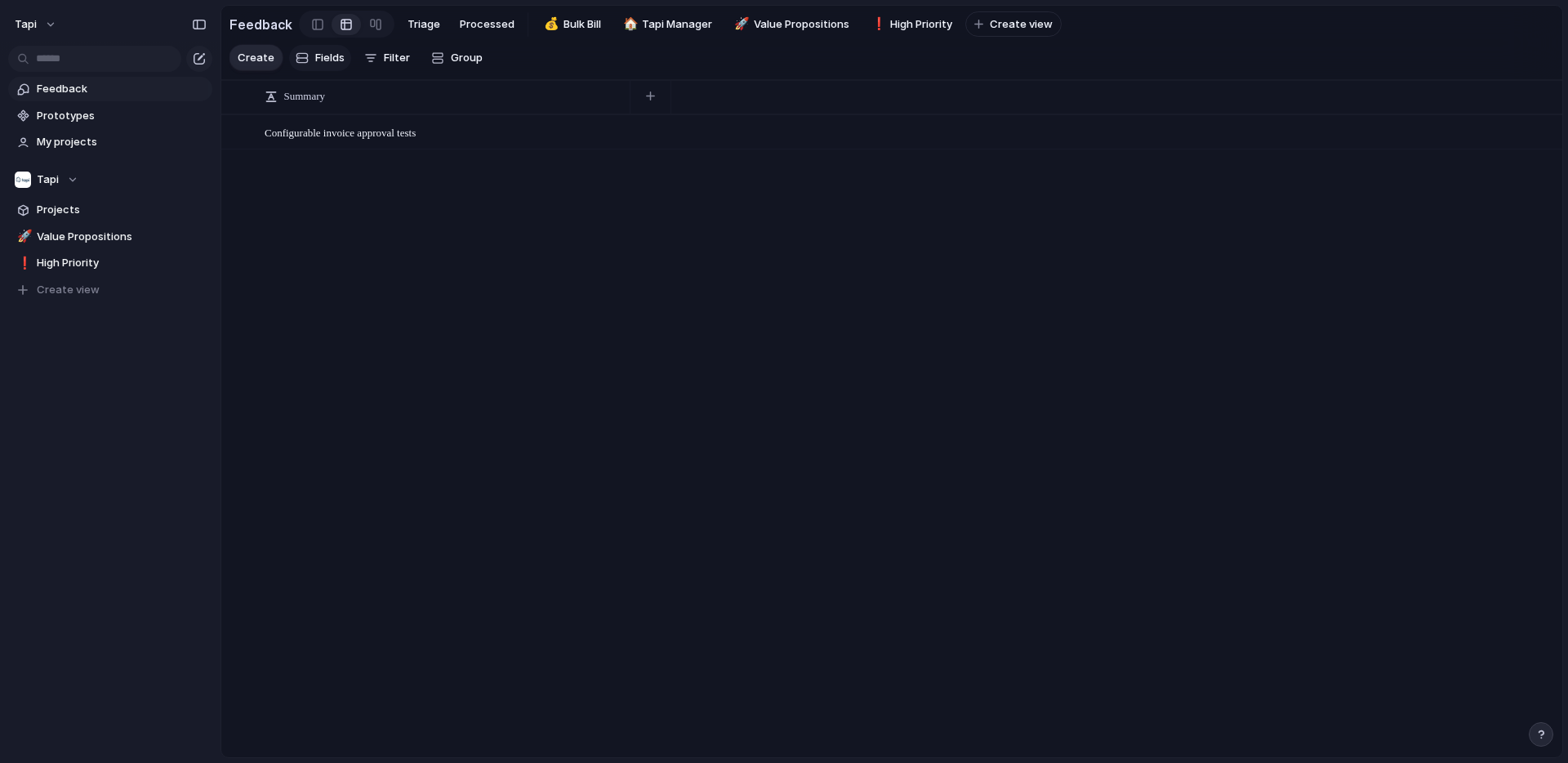
click at [328, 50] on span "Fields" at bounding box center [330, 59] width 29 height 17
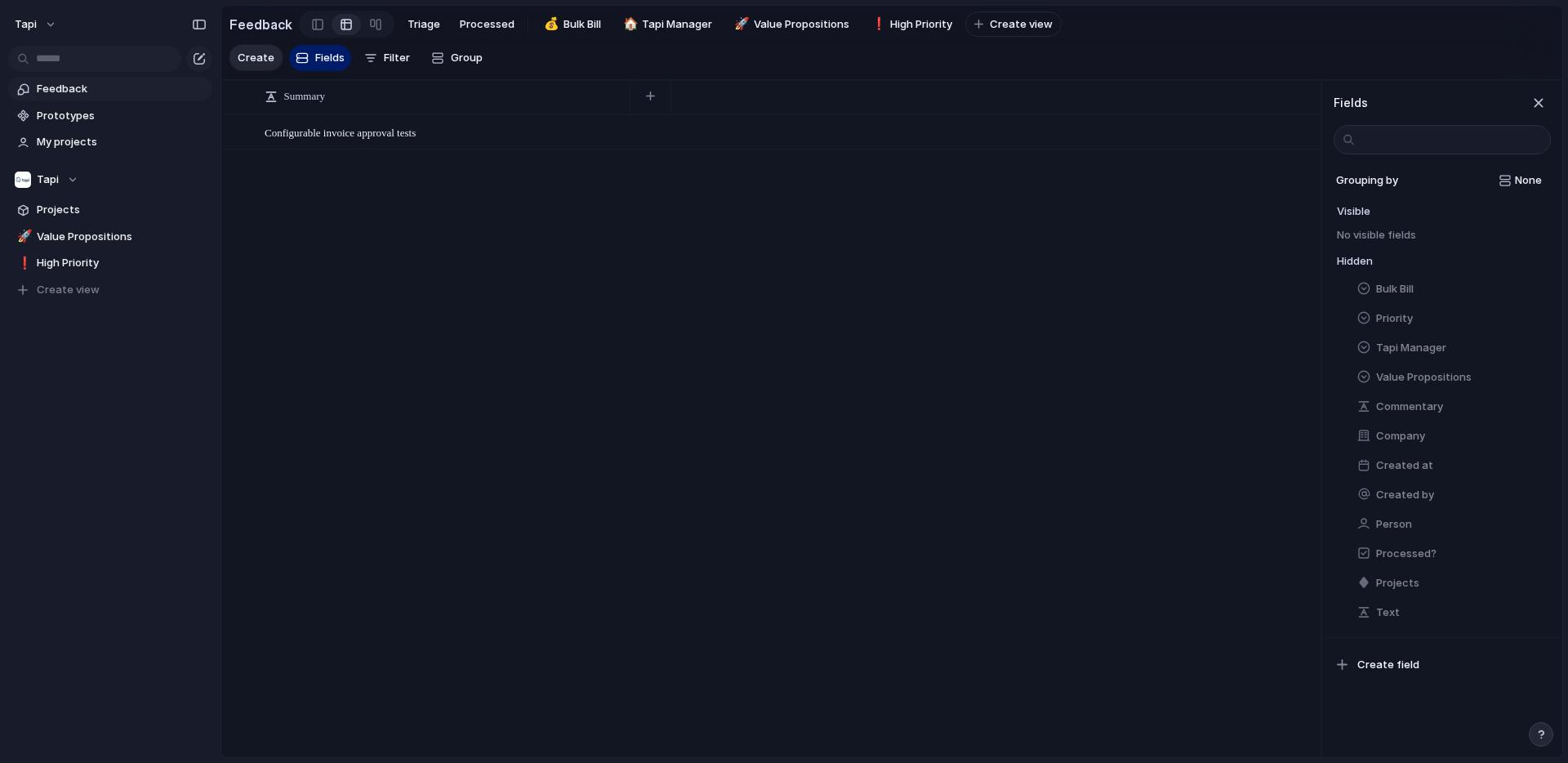
click at [1424, 142] on input "text" at bounding box center [1442, 139] width 218 height 29
type input "**********"
click at [1519, 177] on span "None" at bounding box center [1529, 181] width 27 height 17
click at [1519, 177] on div "None Processed? Person Company Value Propositions Priority Tapi Manager Bulk Bi…" at bounding box center [784, 382] width 1568 height 763
click at [1380, 180] on span "Grouping by" at bounding box center [1366, 181] width 65 height 17
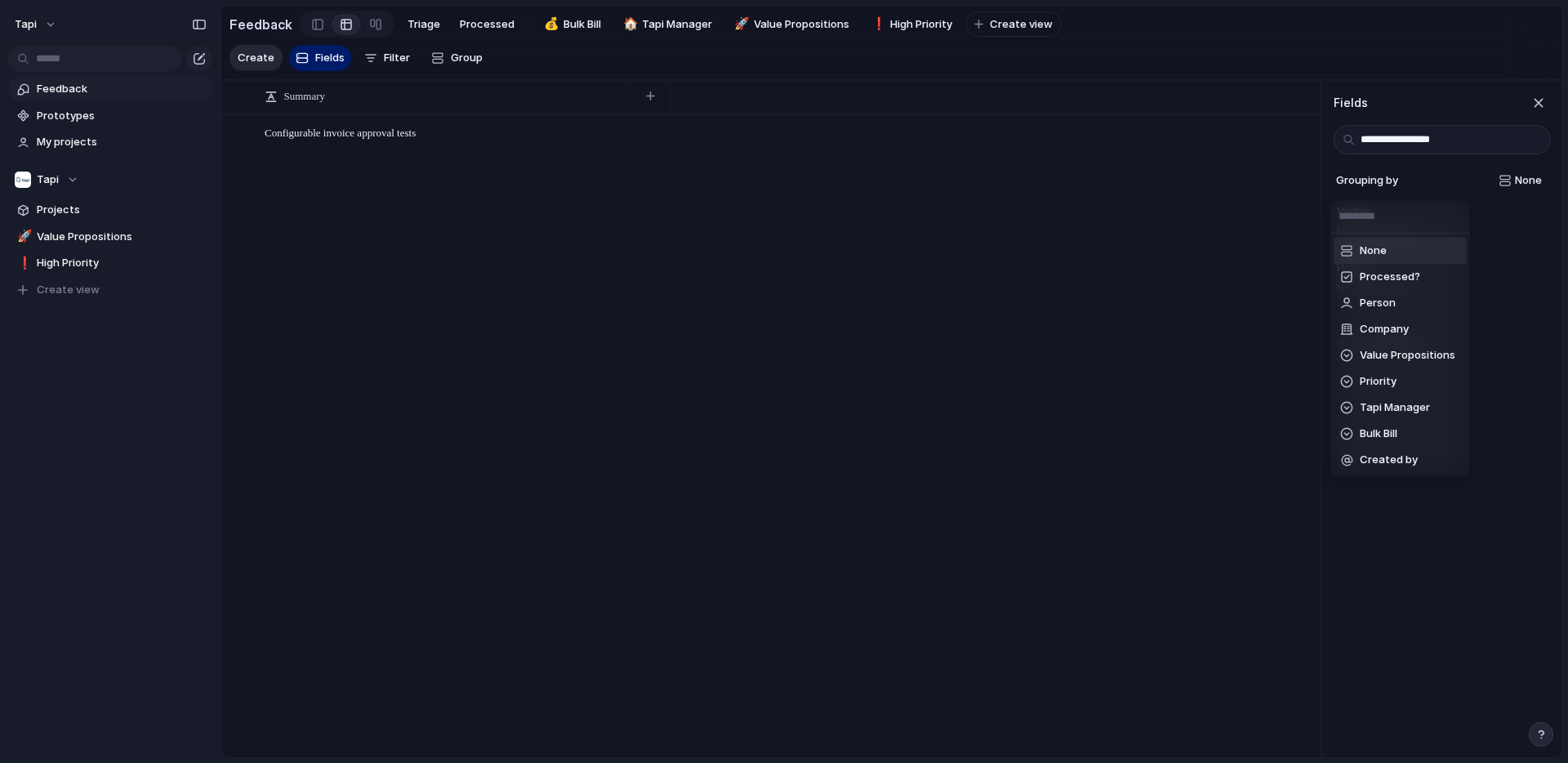
click at [1380, 177] on div "None Processed? Person Company Value Propositions Priority Tapi Manager Bulk Bi…" at bounding box center [784, 382] width 1568 height 763
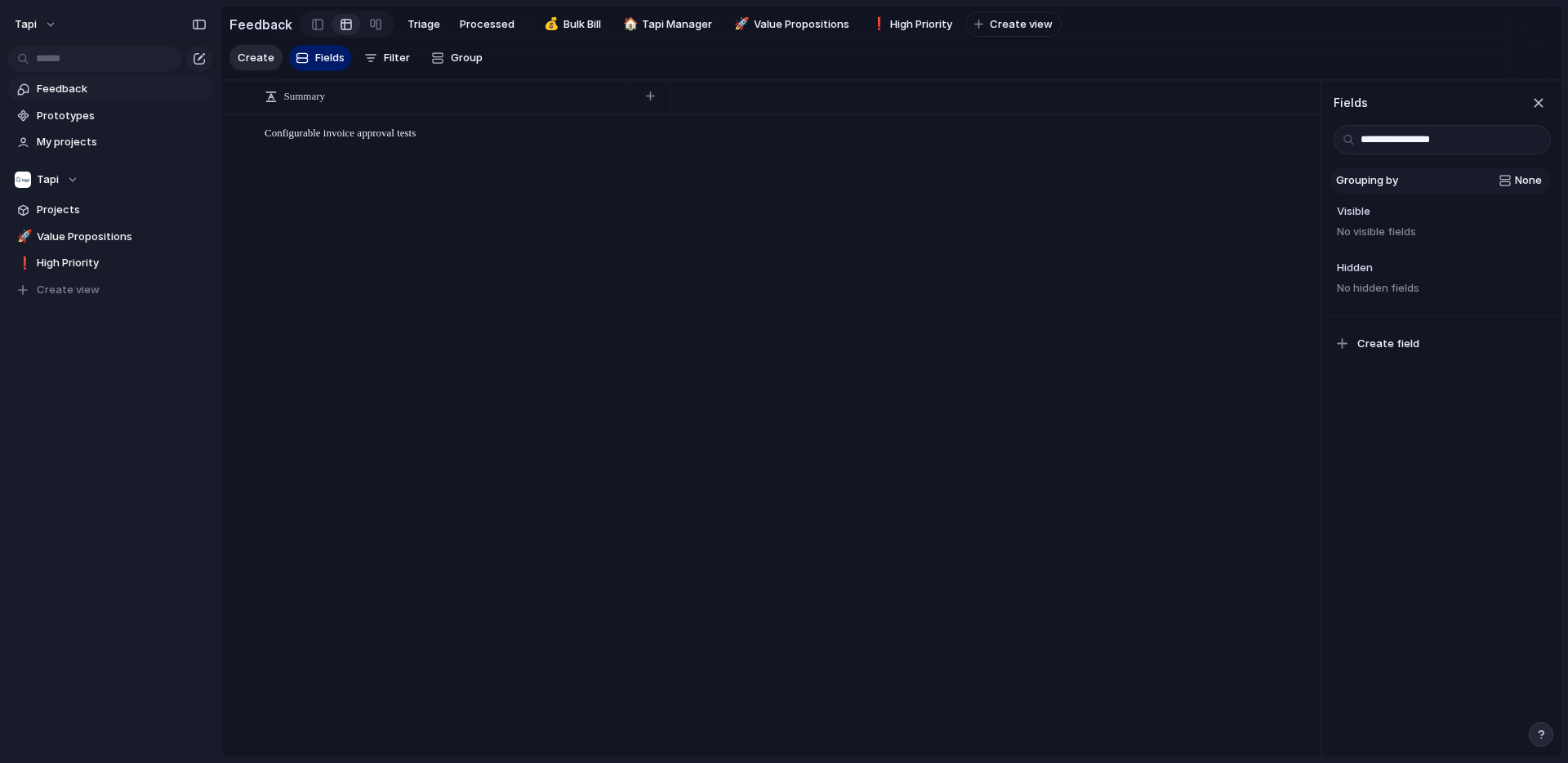
click at [1373, 175] on span "Grouping by" at bounding box center [1366, 181] width 65 height 17
click at [1410, 137] on div "None Processed? Person Company Value Propositions Priority Tapi Manager Bulk Bi…" at bounding box center [784, 382] width 1568 height 763
click at [1369, 349] on span "Create field" at bounding box center [1388, 344] width 62 height 17
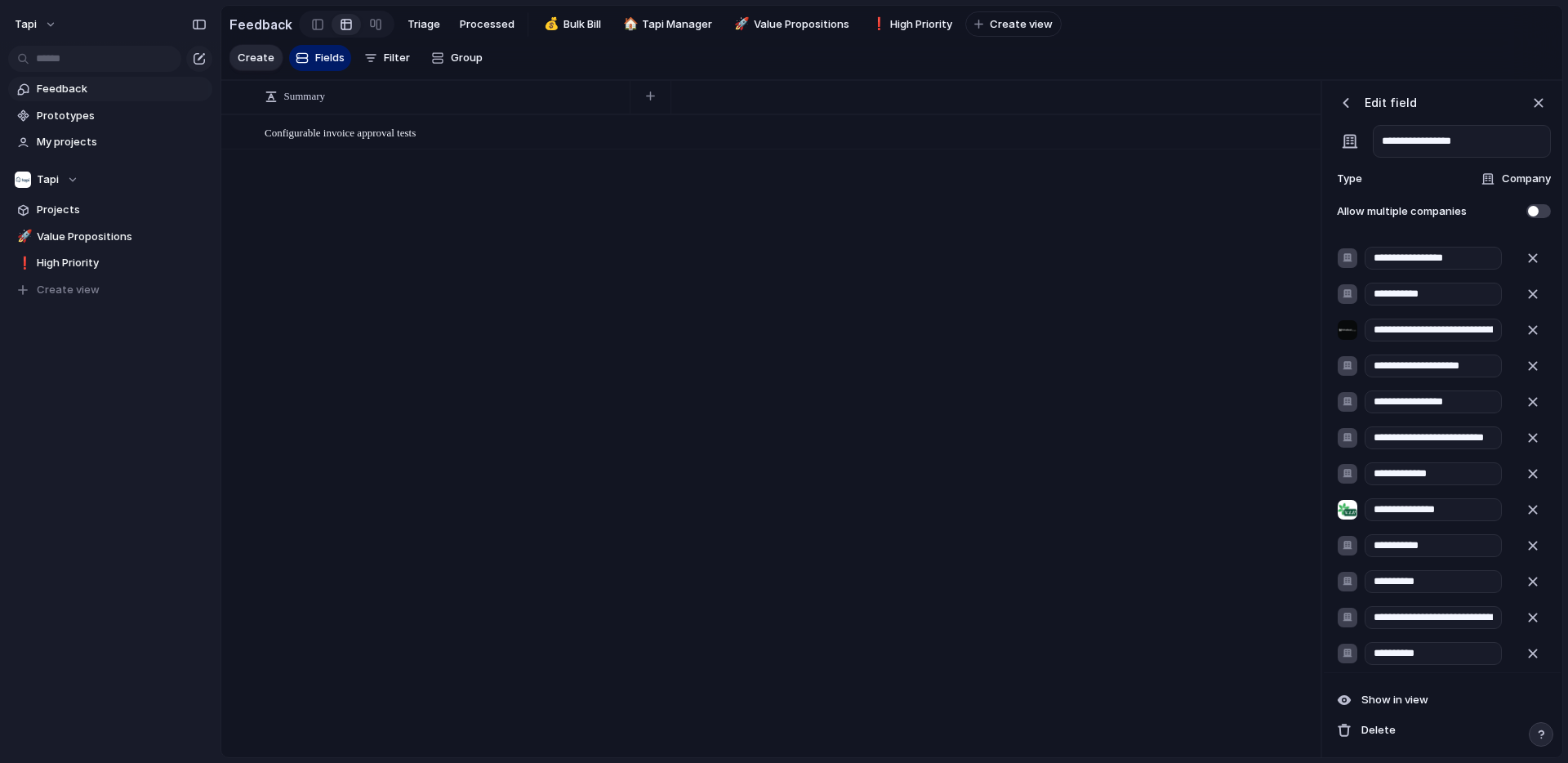
click at [1515, 177] on span "Company" at bounding box center [1526, 179] width 49 height 17
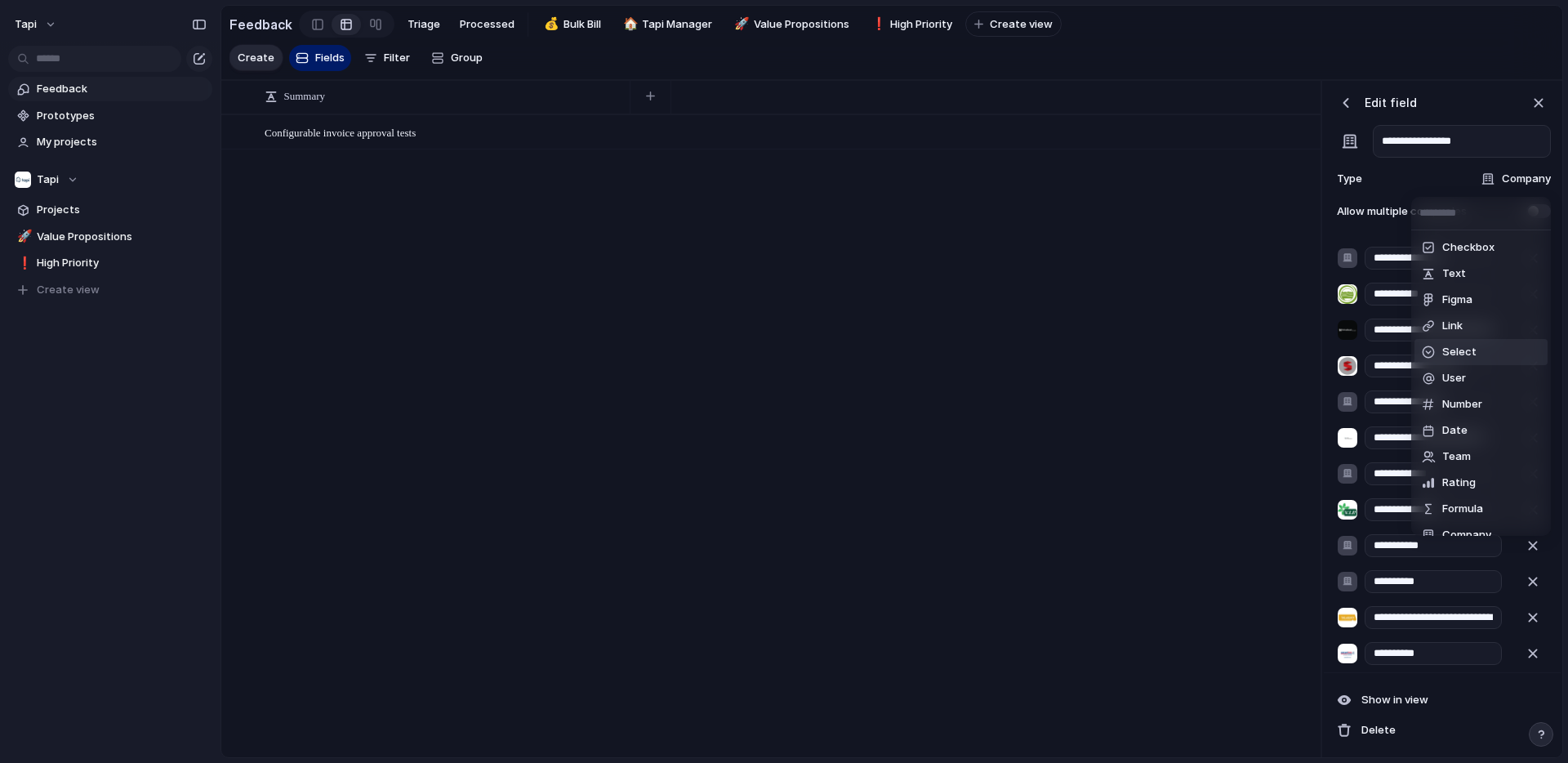
scroll to position [17, 0]
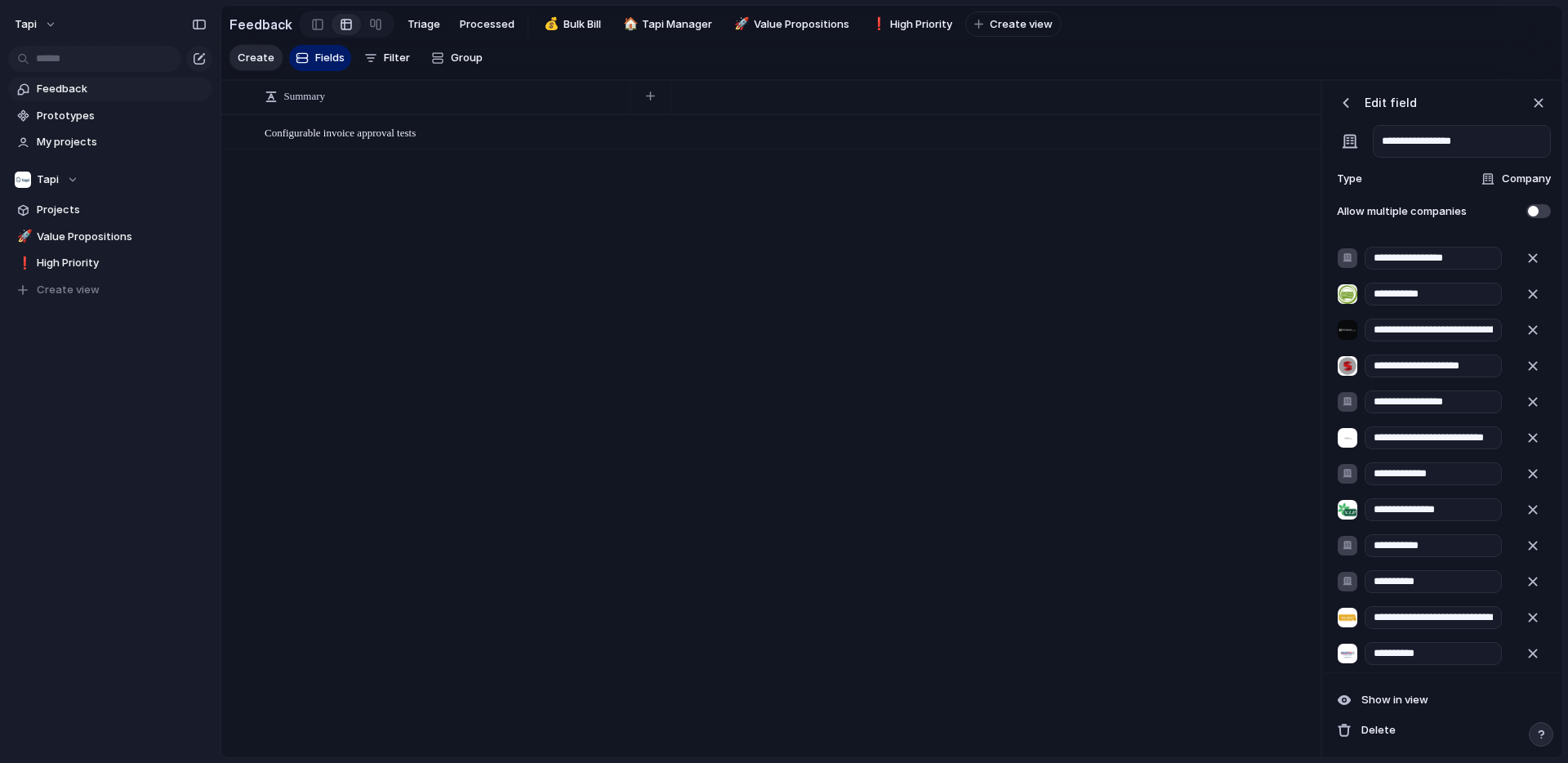
click at [1390, 228] on div "Checkbox Text Figma Link Select User Number Date Team Rating Formula Company" at bounding box center [784, 382] width 1568 height 763
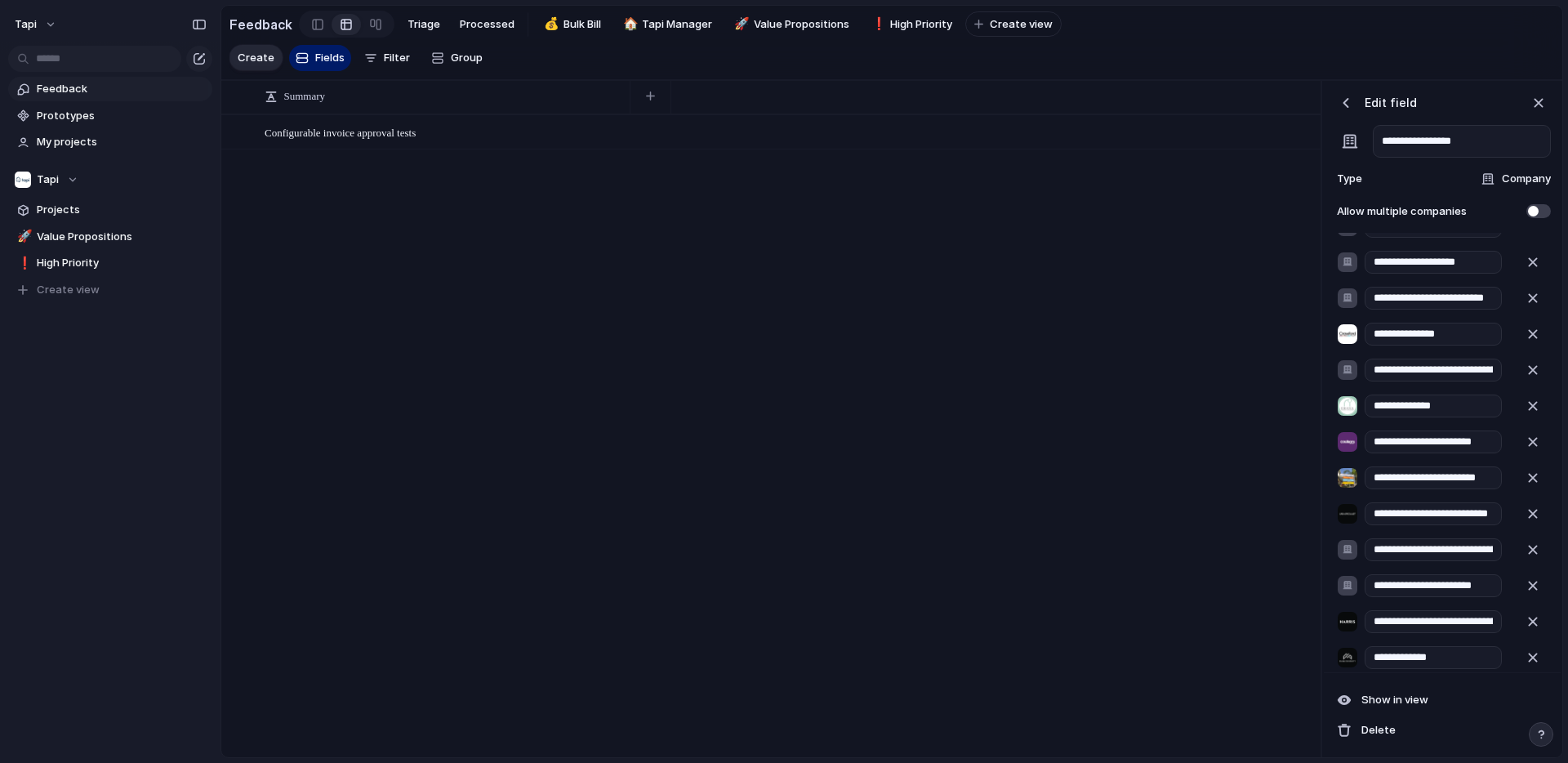
scroll to position [0, 0]
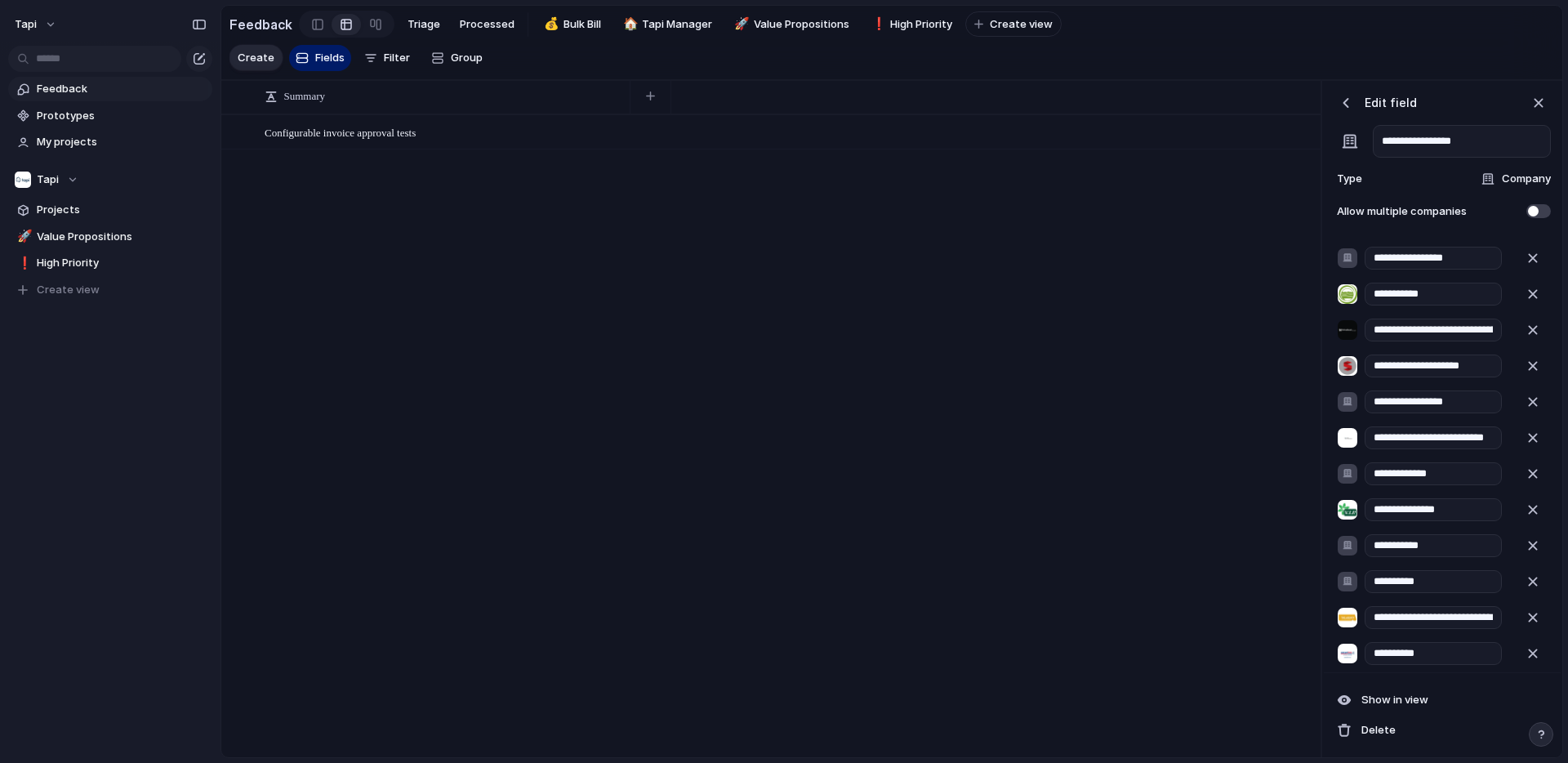
click at [1519, 175] on span "Company" at bounding box center [1526, 179] width 49 height 17
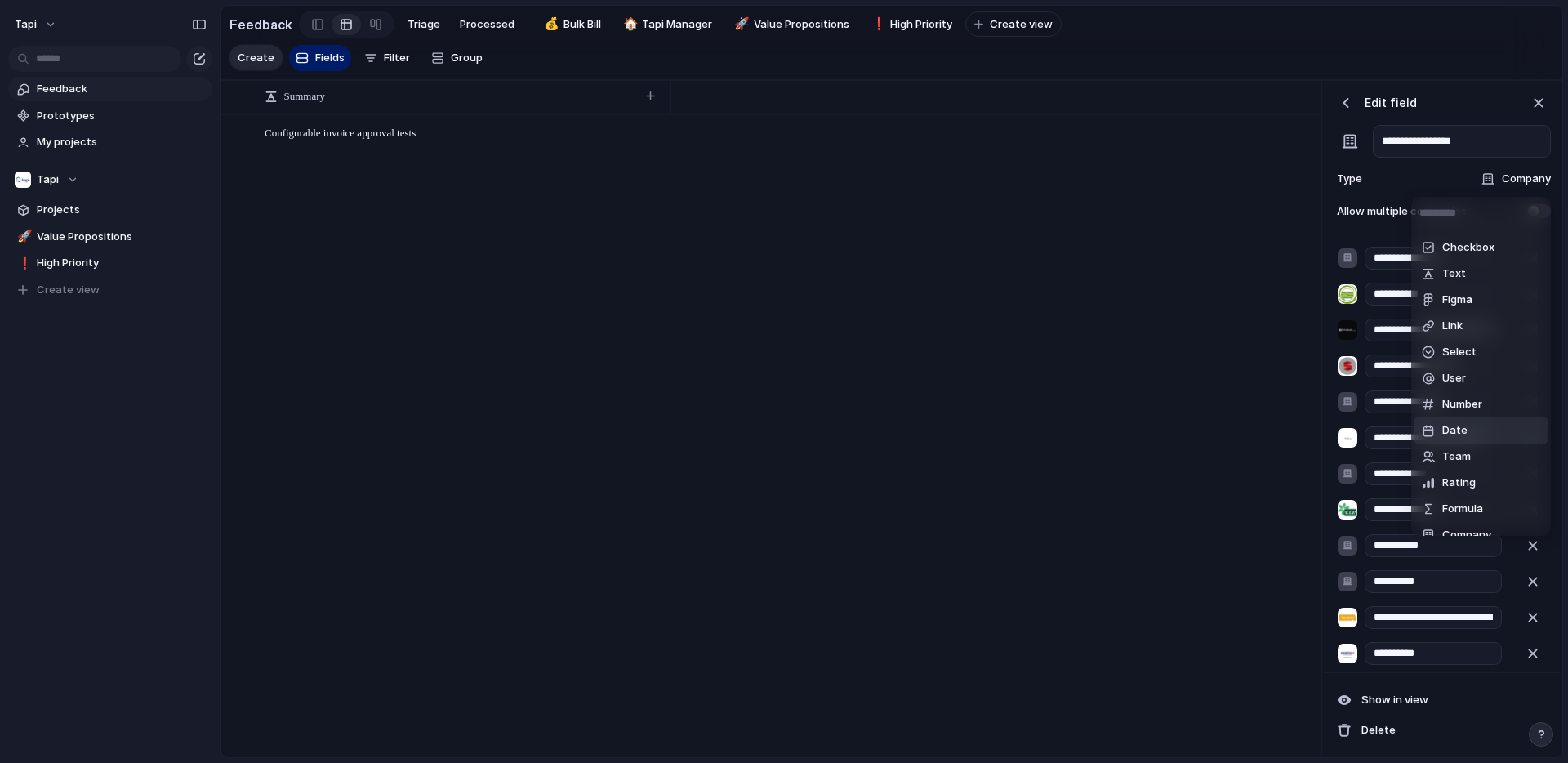
scroll to position [17, 0]
click at [1489, 331] on li "Select" at bounding box center [1481, 335] width 133 height 26
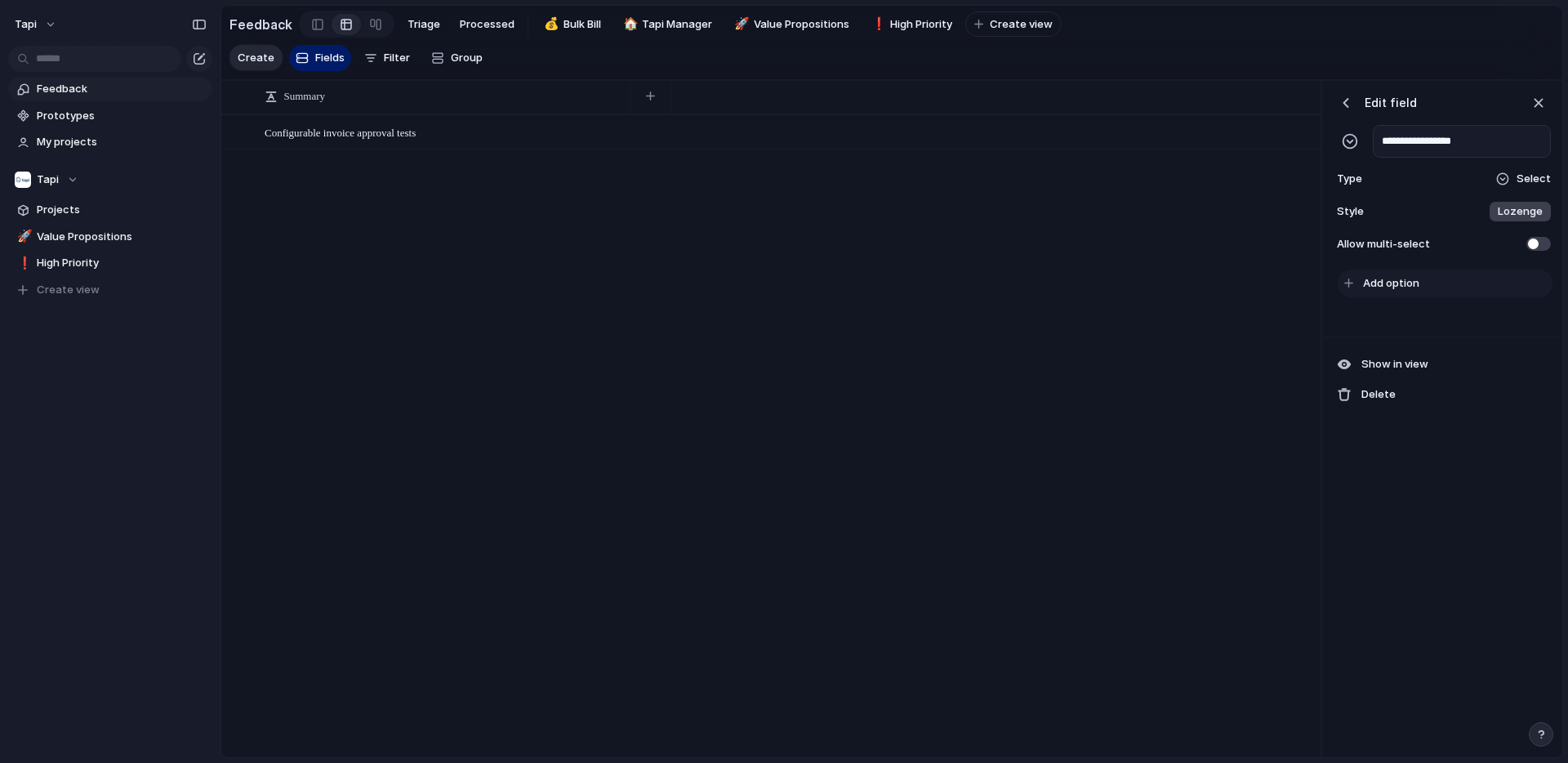
click at [1377, 284] on span "Add option" at bounding box center [1391, 284] width 56 height 17
type input "**********"
click at [1397, 314] on span "Add option" at bounding box center [1391, 313] width 56 height 17
type input "*******"
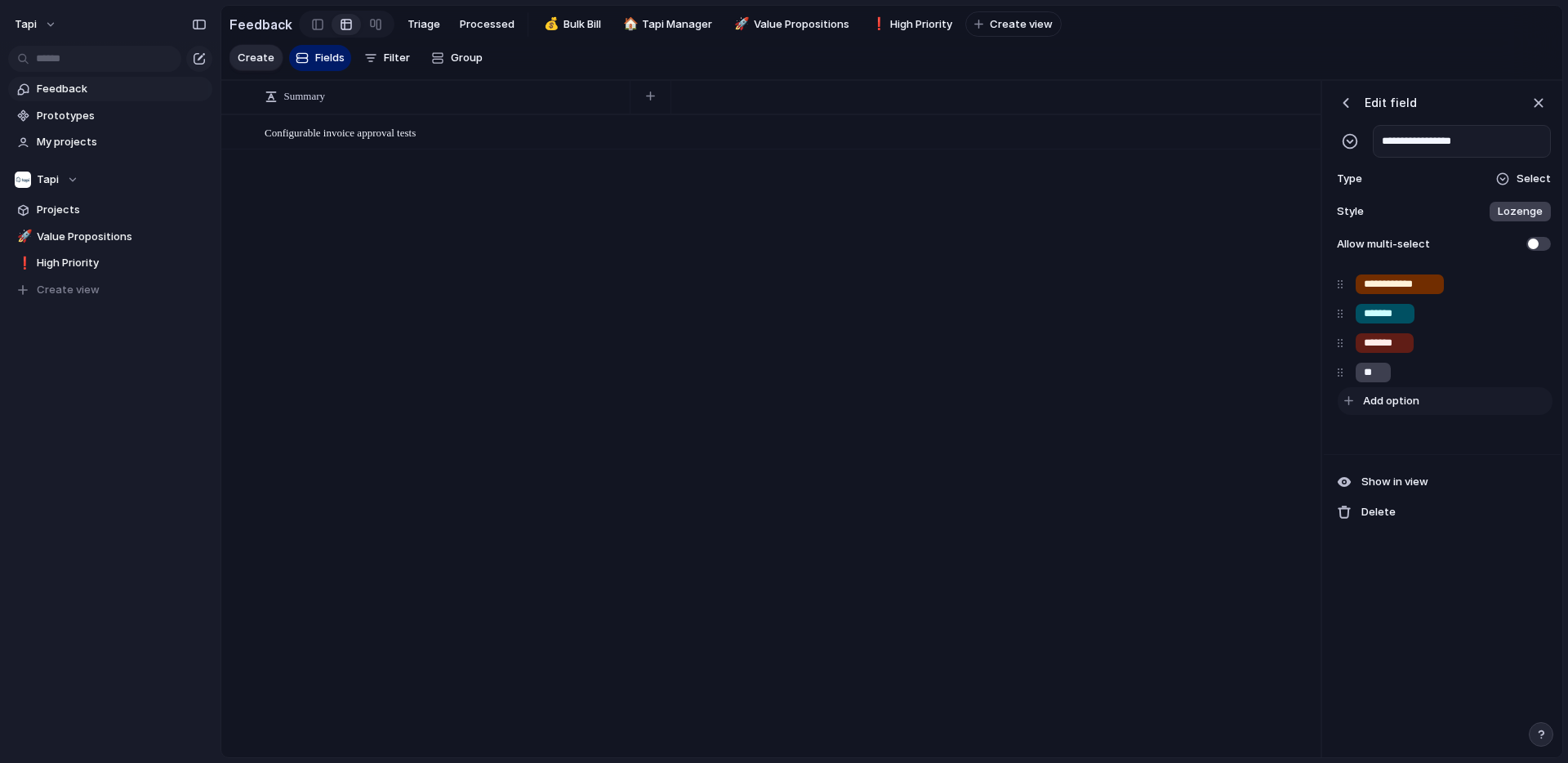
type input "*"
type input "*******"
click at [1510, 341] on div "button" at bounding box center [1508, 342] width 11 height 11
click at [1464, 387] on button "button" at bounding box center [1468, 380] width 21 height 21
click at [1399, 391] on div at bounding box center [784, 382] width 1568 height 763
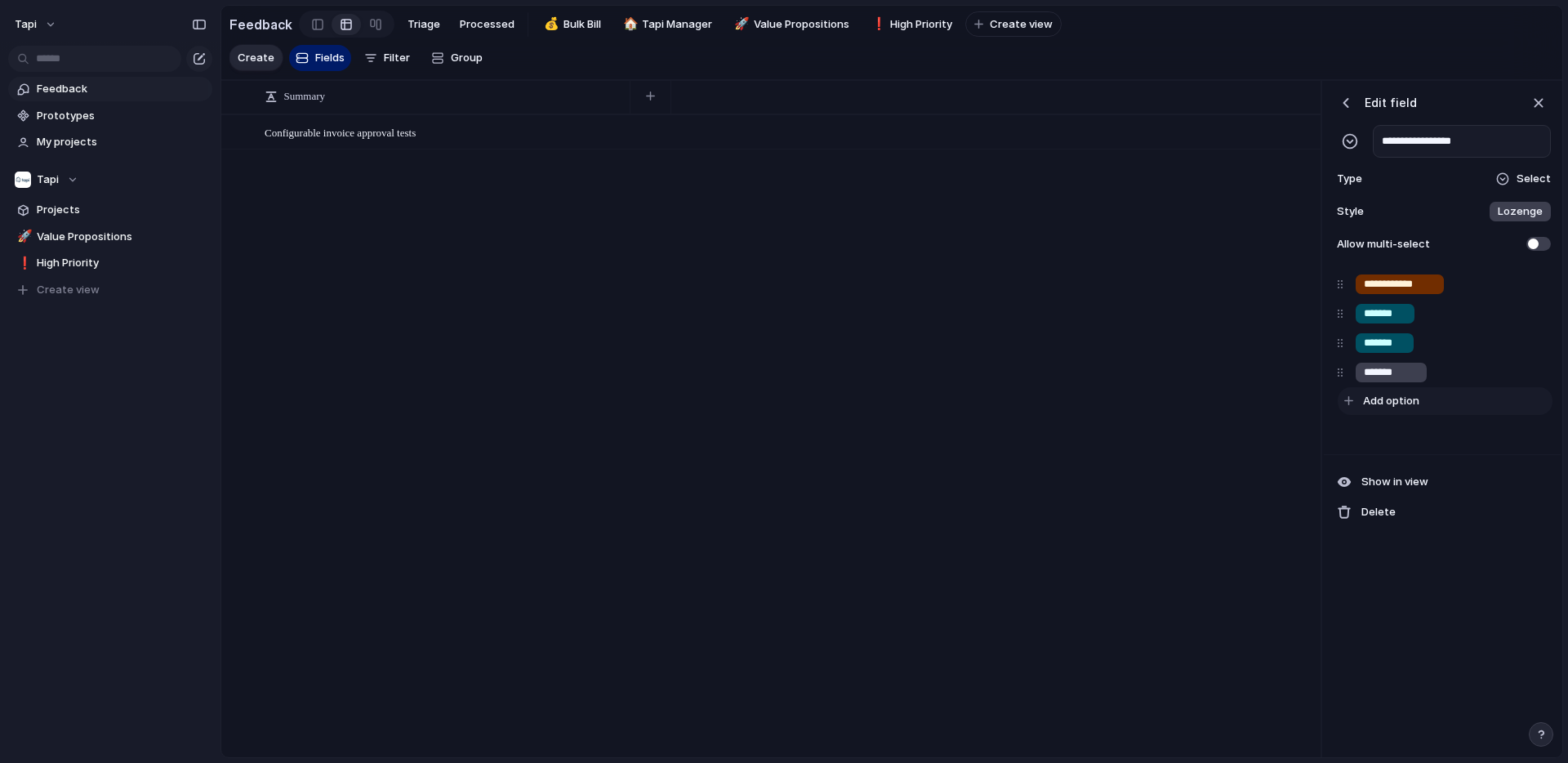
click at [1402, 402] on span "Add option" at bounding box center [1391, 401] width 56 height 17
type input "*"
type input "*******"
type input "******"
type input "*******"
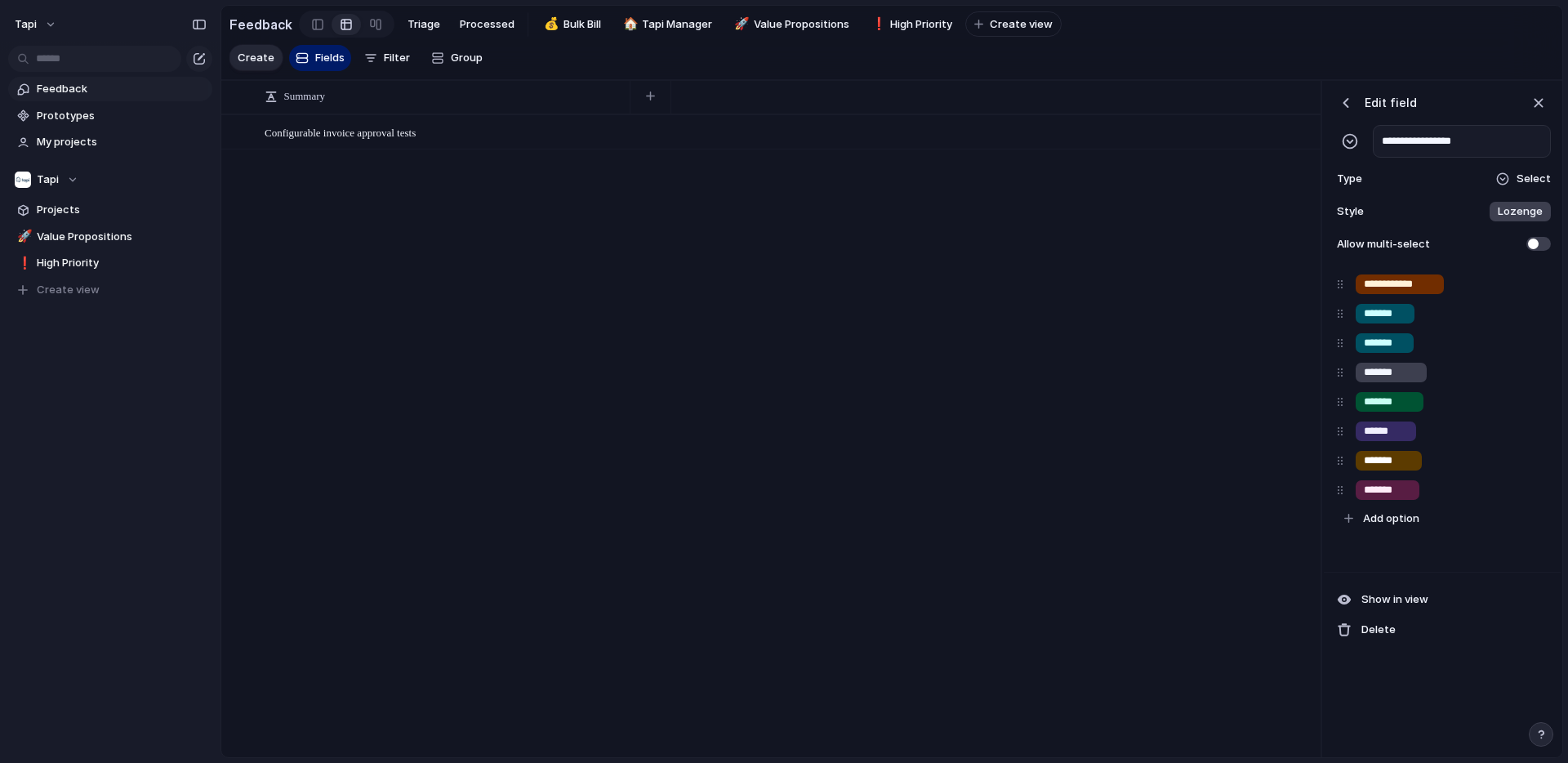
type input "*******"
type input "******"
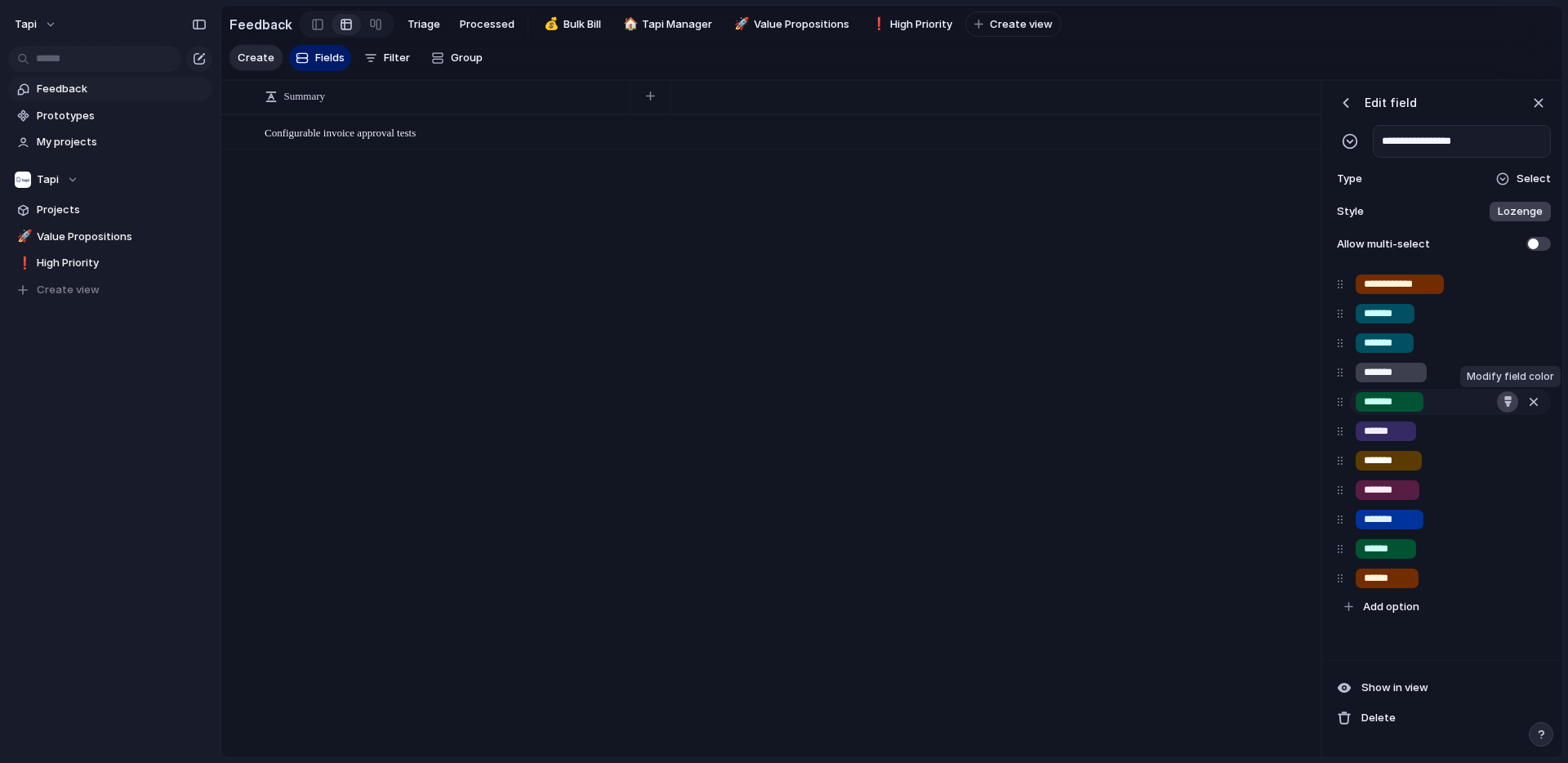
click at [1509, 396] on div "button" at bounding box center [1508, 401] width 11 height 11
click at [1434, 439] on button "button" at bounding box center [1438, 439] width 21 height 21
click at [1419, 429] on div at bounding box center [1468, 469] width 100 height 100
click at [1398, 438] on div at bounding box center [784, 382] width 1568 height 763
click at [1507, 430] on div "button" at bounding box center [1507, 431] width 11 height 11
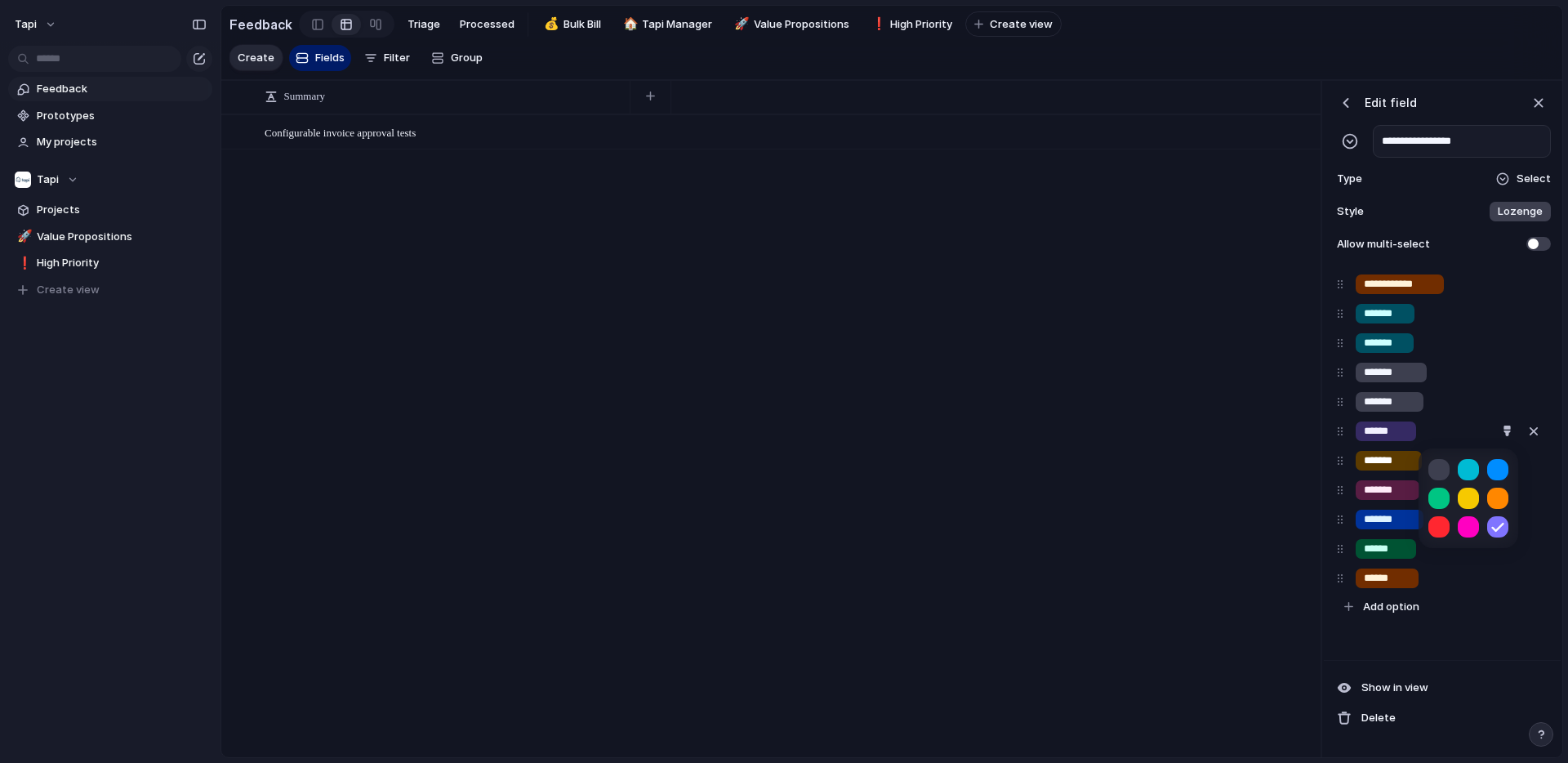
click at [1440, 467] on button "button" at bounding box center [1438, 469] width 21 height 21
click at [1398, 461] on div at bounding box center [784, 382] width 1568 height 763
click at [1504, 462] on div "button" at bounding box center [1507, 460] width 11 height 11
click at [1434, 498] on button "button" at bounding box center [1438, 498] width 21 height 21
click at [1389, 498] on div at bounding box center [784, 382] width 1568 height 763
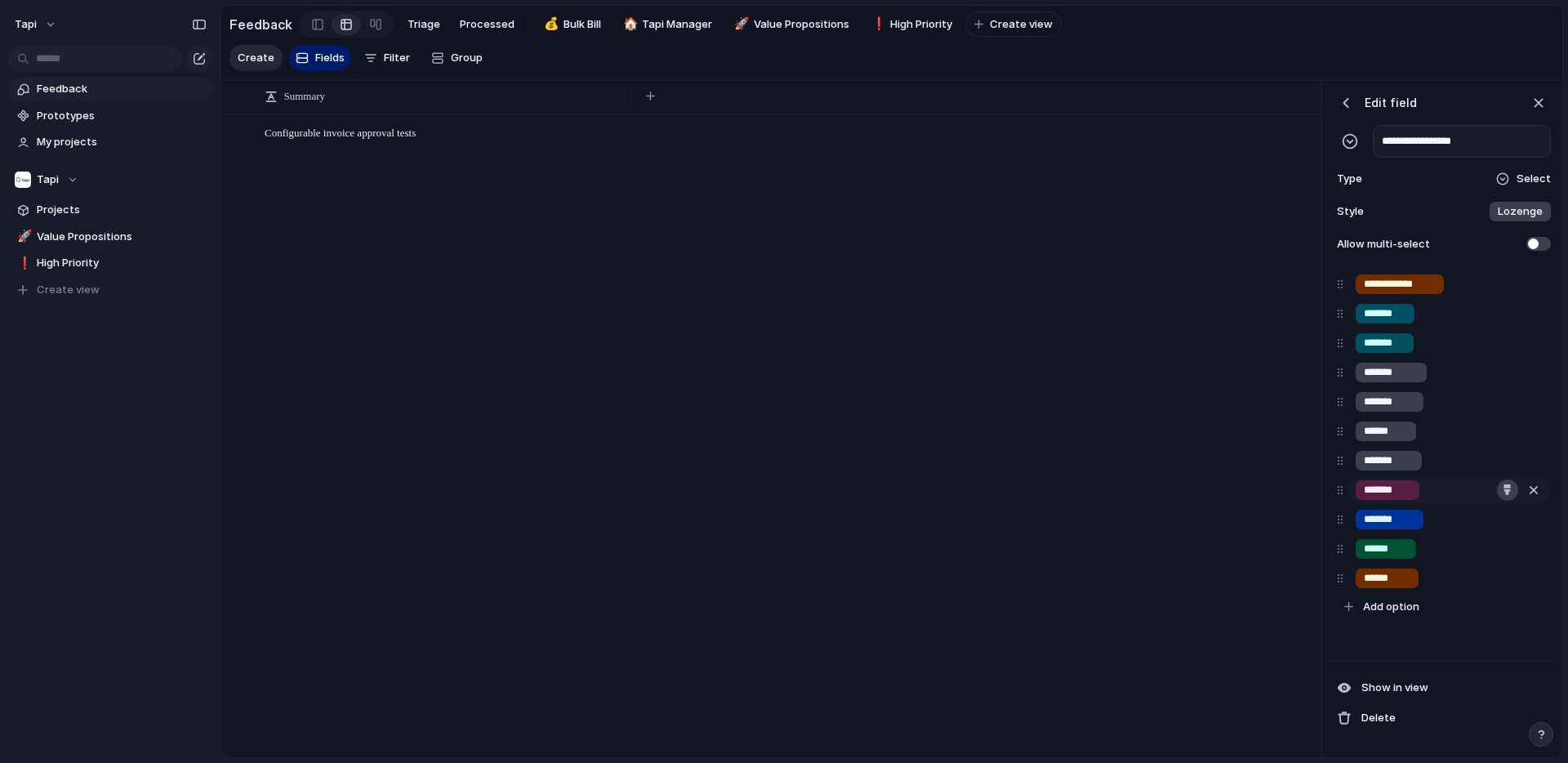
click at [1504, 492] on div "button" at bounding box center [1507, 489] width 11 height 11
click at [1435, 529] on button "button" at bounding box center [1438, 528] width 21 height 21
click at [1398, 519] on div at bounding box center [784, 382] width 1568 height 763
click at [1509, 522] on div "button" at bounding box center [1508, 519] width 11 height 11
click at [1433, 566] on button "button" at bounding box center [1438, 556] width 21 height 21
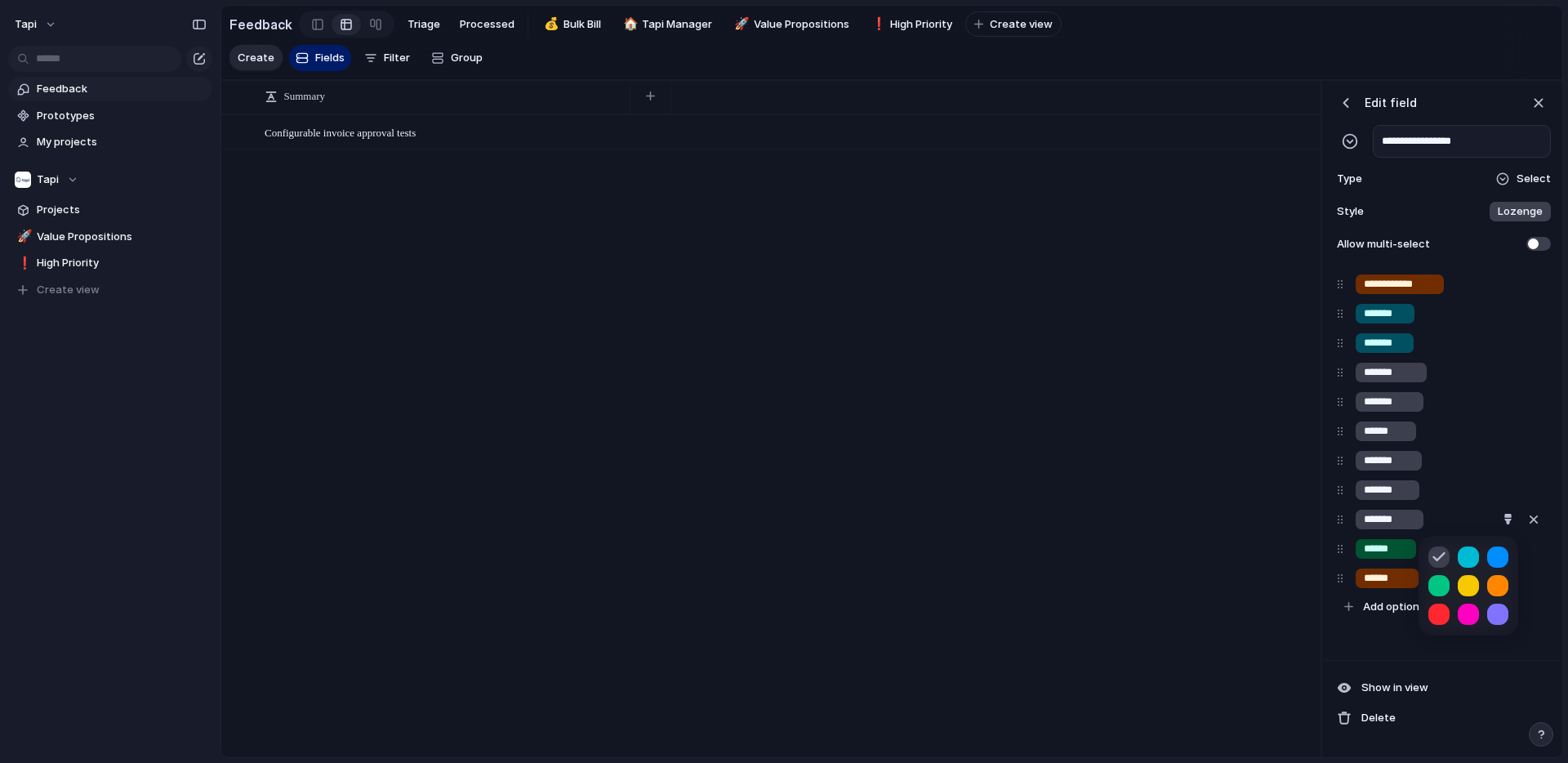
click at [1399, 550] on div at bounding box center [784, 382] width 1568 height 763
click at [1508, 552] on div "button" at bounding box center [1508, 548] width 11 height 11
click at [1443, 591] on button "button" at bounding box center [1438, 586] width 21 height 21
click at [1397, 584] on div at bounding box center [784, 382] width 1568 height 763
click at [1508, 579] on div "button" at bounding box center [1508, 577] width 11 height 11
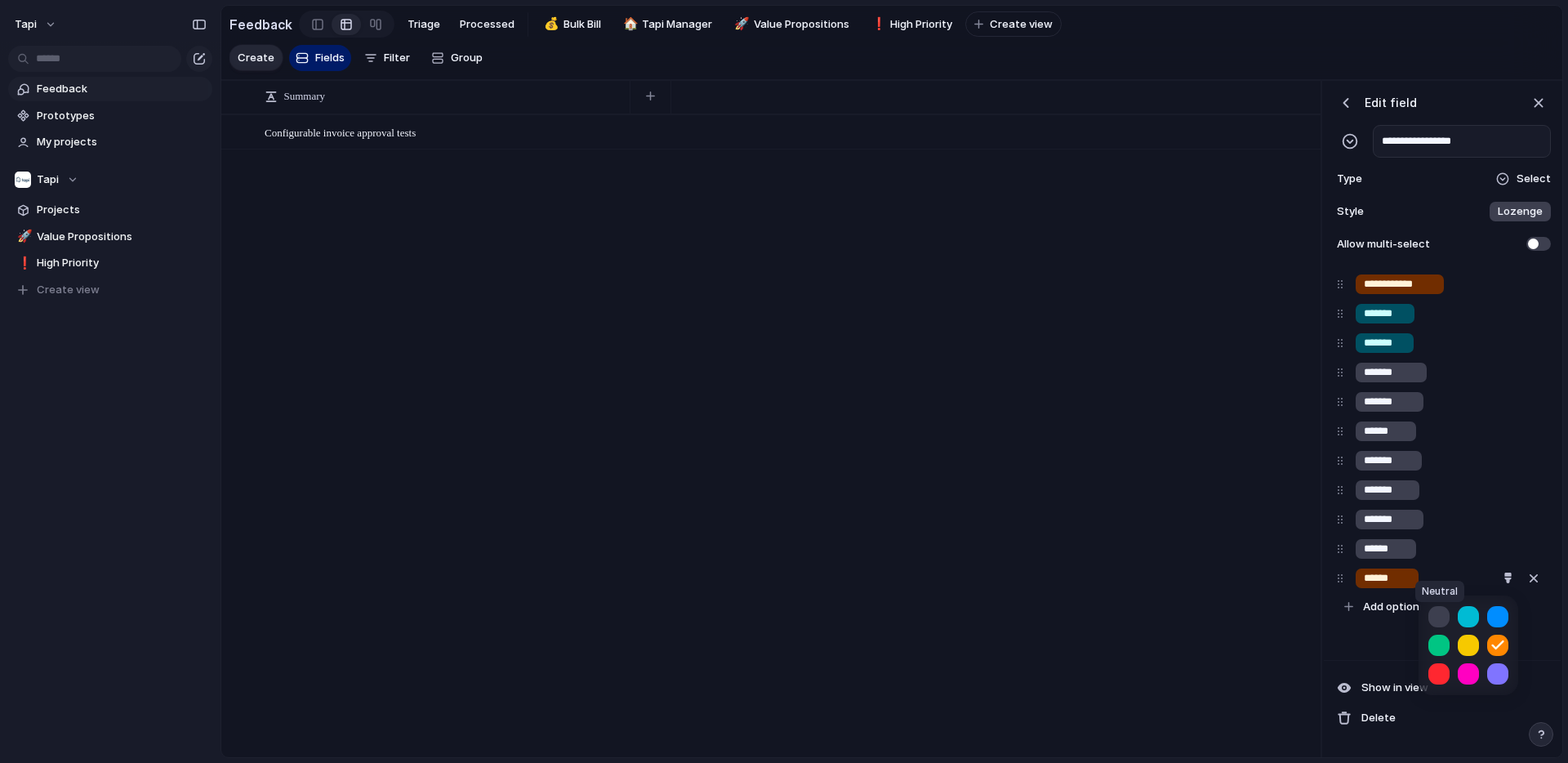
click at [1438, 614] on button "button" at bounding box center [1438, 616] width 21 height 21
click at [1283, 570] on div at bounding box center [784, 382] width 1568 height 763
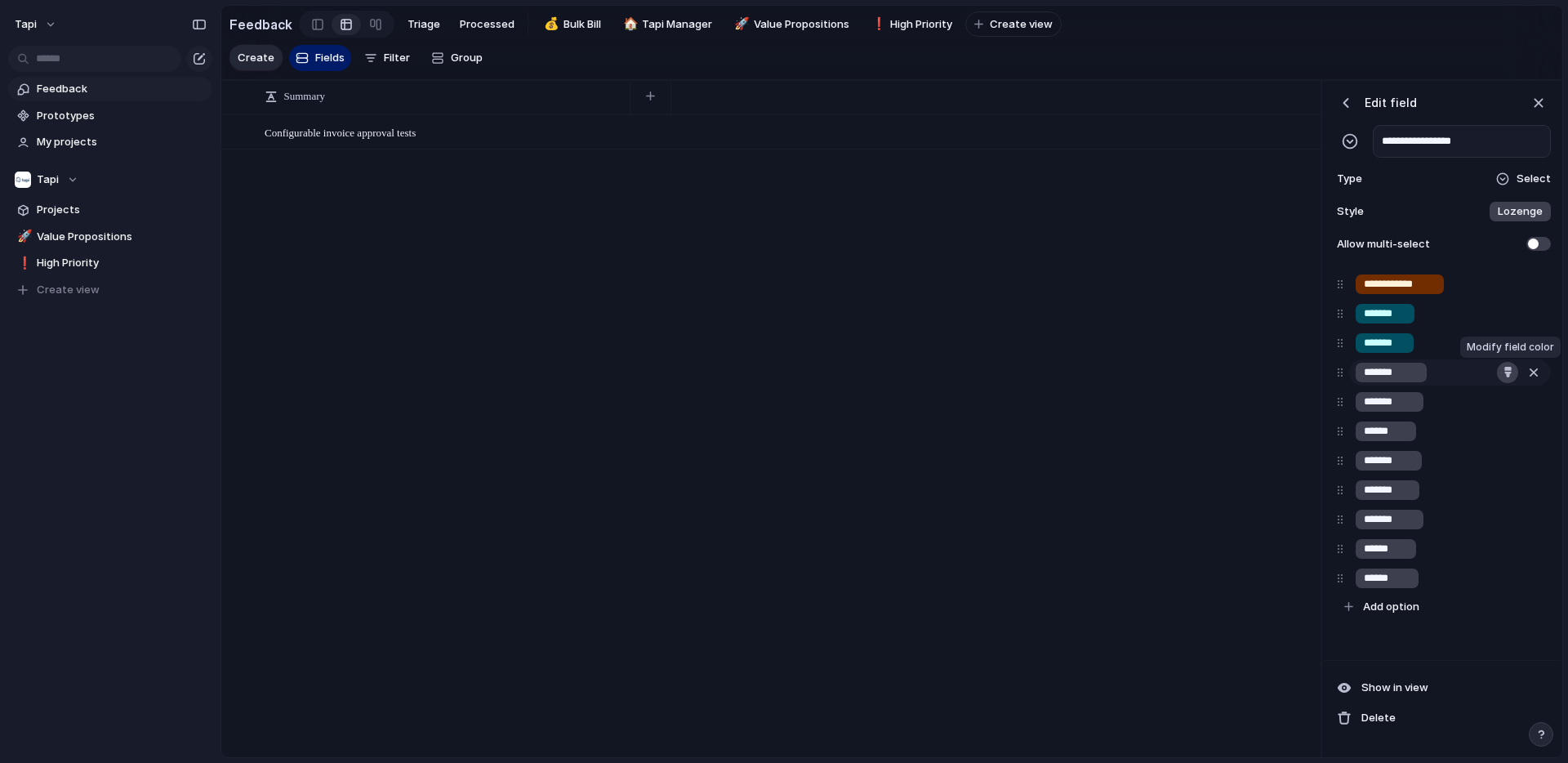
click at [1507, 371] on div "button" at bounding box center [1508, 371] width 11 height 11
click at [1465, 444] on button "button" at bounding box center [1468, 438] width 21 height 21
click at [1411, 400] on div at bounding box center [784, 382] width 1568 height 763
click at [1513, 401] on div "button" at bounding box center [1508, 401] width 11 height 11
click at [1470, 469] on button "button" at bounding box center [1468, 468] width 21 height 21
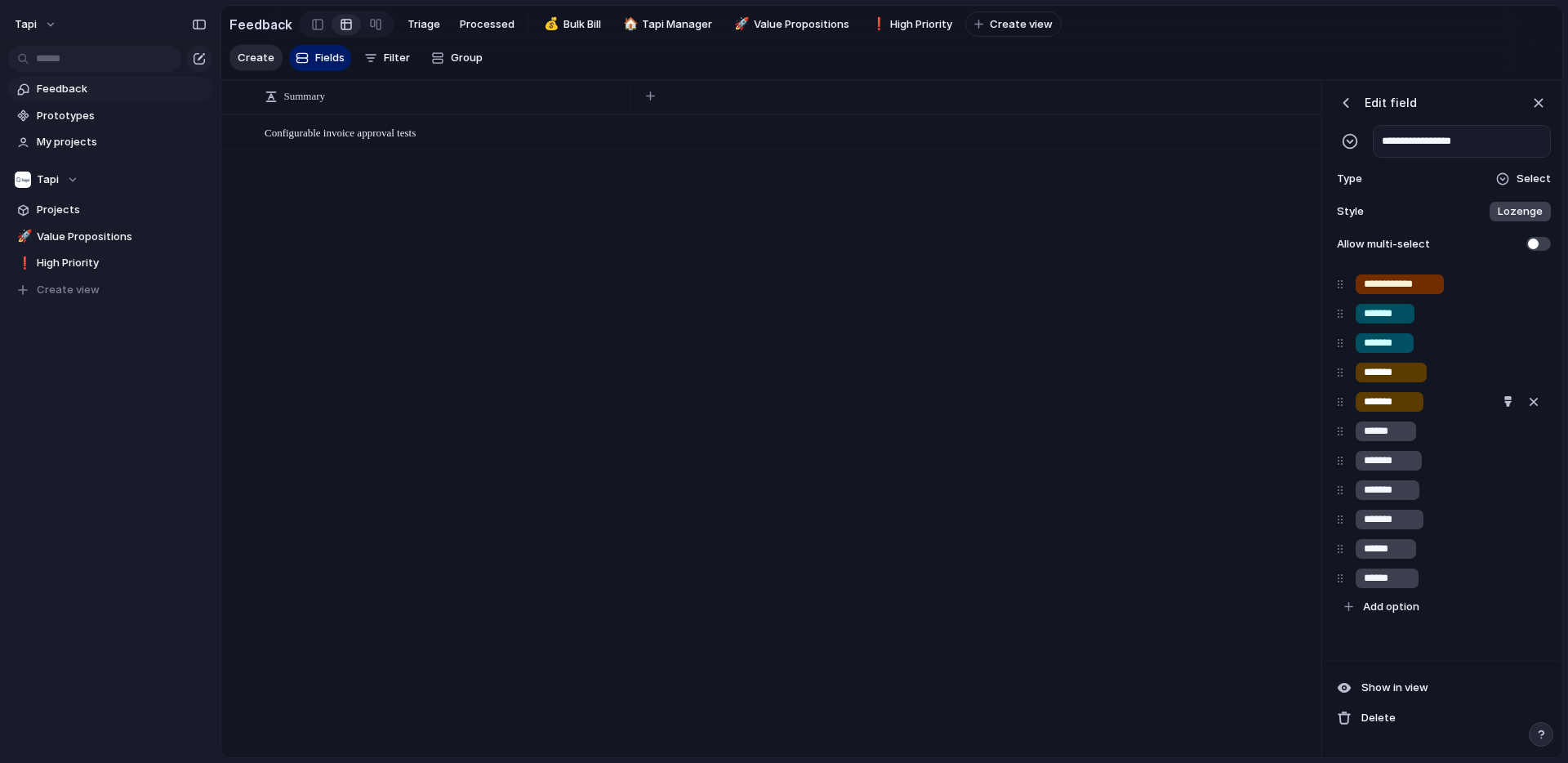
click at [1402, 437] on div at bounding box center [784, 382] width 1568 height 763
click at [1508, 435] on div "button" at bounding box center [1507, 431] width 11 height 11
click at [1473, 496] on button "button" at bounding box center [1468, 498] width 21 height 21
click at [1403, 469] on div at bounding box center [784, 382] width 1568 height 763
click at [1504, 462] on div "button" at bounding box center [1507, 460] width 11 height 11
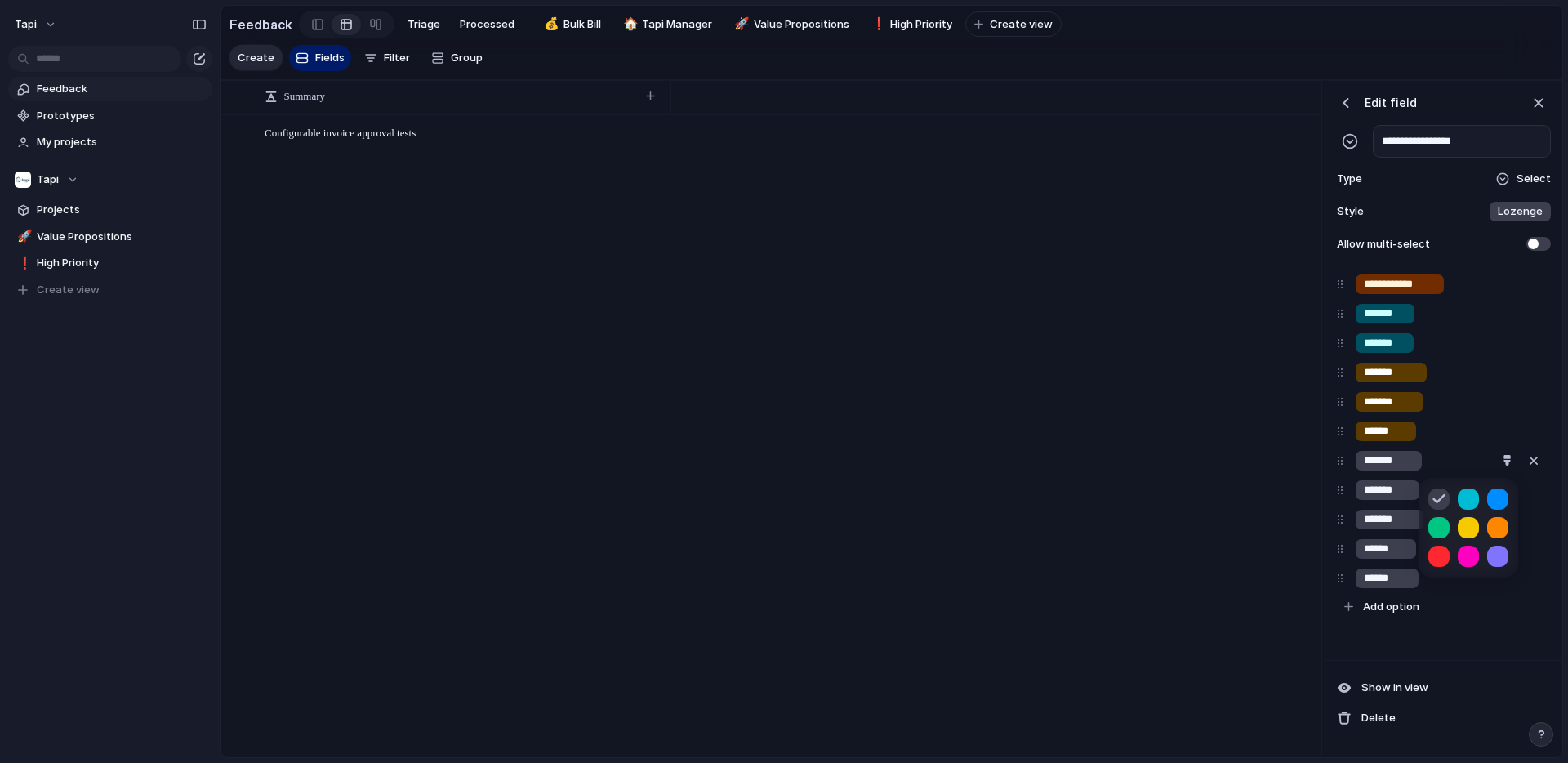
click at [1476, 525] on button "button" at bounding box center [1468, 527] width 21 height 21
click at [1397, 495] on div at bounding box center [784, 382] width 1568 height 763
click at [1506, 494] on div "button" at bounding box center [1507, 489] width 11 height 11
click at [1467, 556] on button "button" at bounding box center [1468, 556] width 21 height 21
click at [1397, 526] on div at bounding box center [784, 382] width 1568 height 763
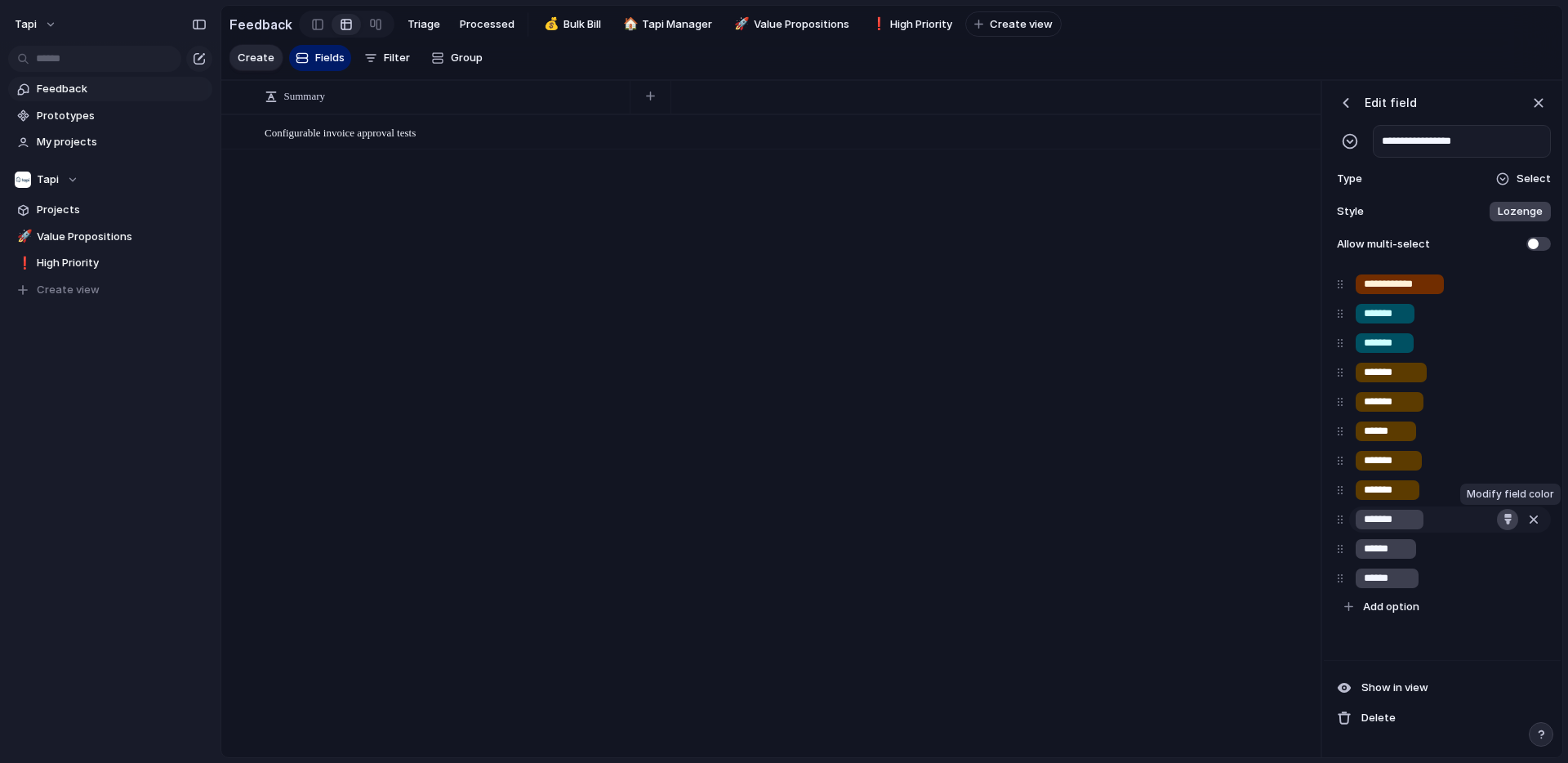
click at [1504, 520] on div "button" at bounding box center [1508, 519] width 11 height 11
click at [1464, 580] on button "button" at bounding box center [1468, 585] width 21 height 21
click at [1403, 552] on div at bounding box center [784, 382] width 1568 height 763
click at [1499, 550] on button "button" at bounding box center [1507, 548] width 21 height 21
click at [1463, 619] on button "button" at bounding box center [1468, 615] width 21 height 21
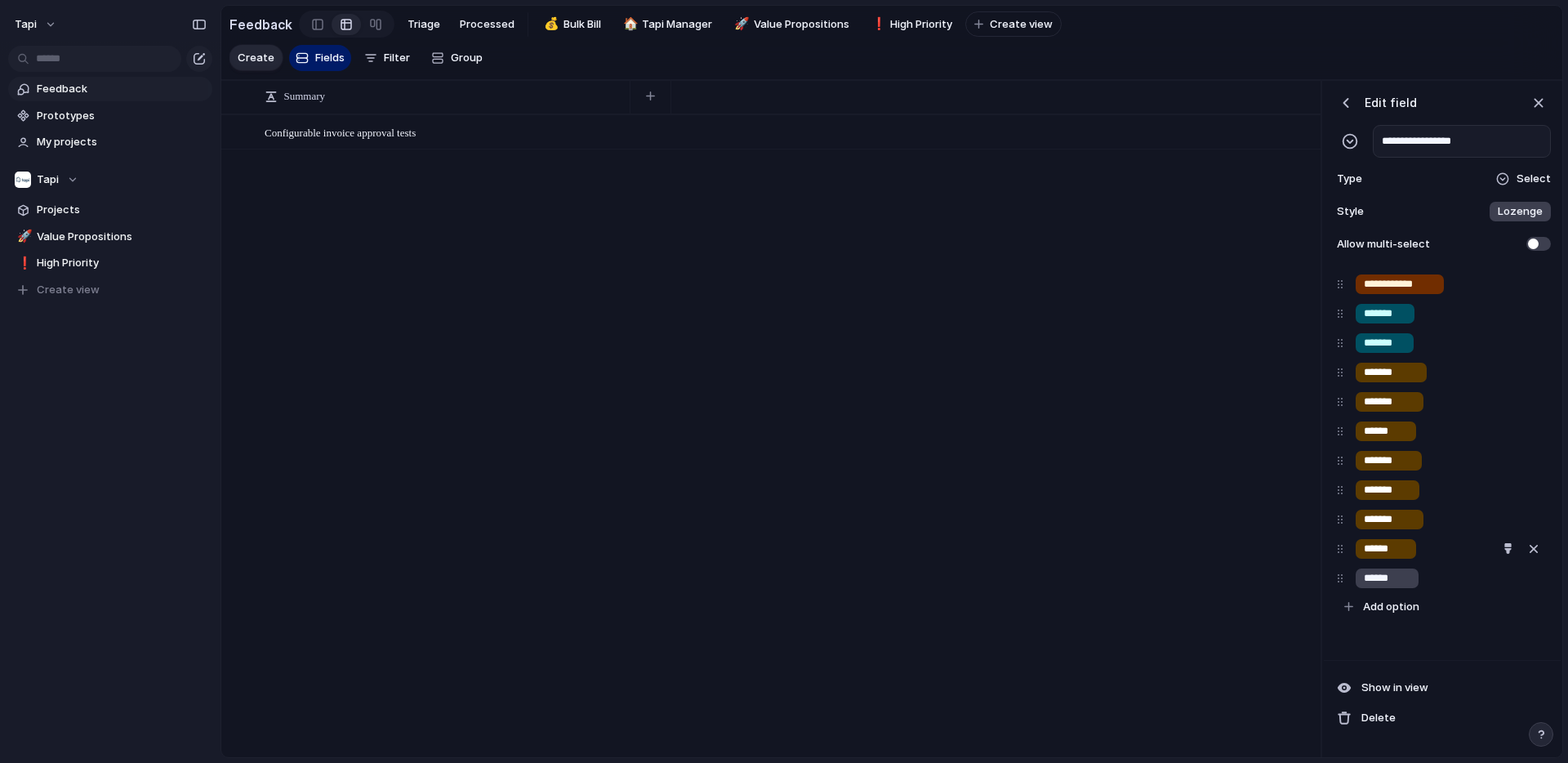
click at [1403, 585] on div at bounding box center [784, 382] width 1568 height 763
click at [1509, 582] on div "button" at bounding box center [1508, 577] width 11 height 11
click at [1466, 648] on button "button" at bounding box center [1468, 644] width 21 height 21
click at [1536, 252] on div at bounding box center [784, 382] width 1568 height 763
click at [1538, 247] on span at bounding box center [1538, 243] width 24 height 14
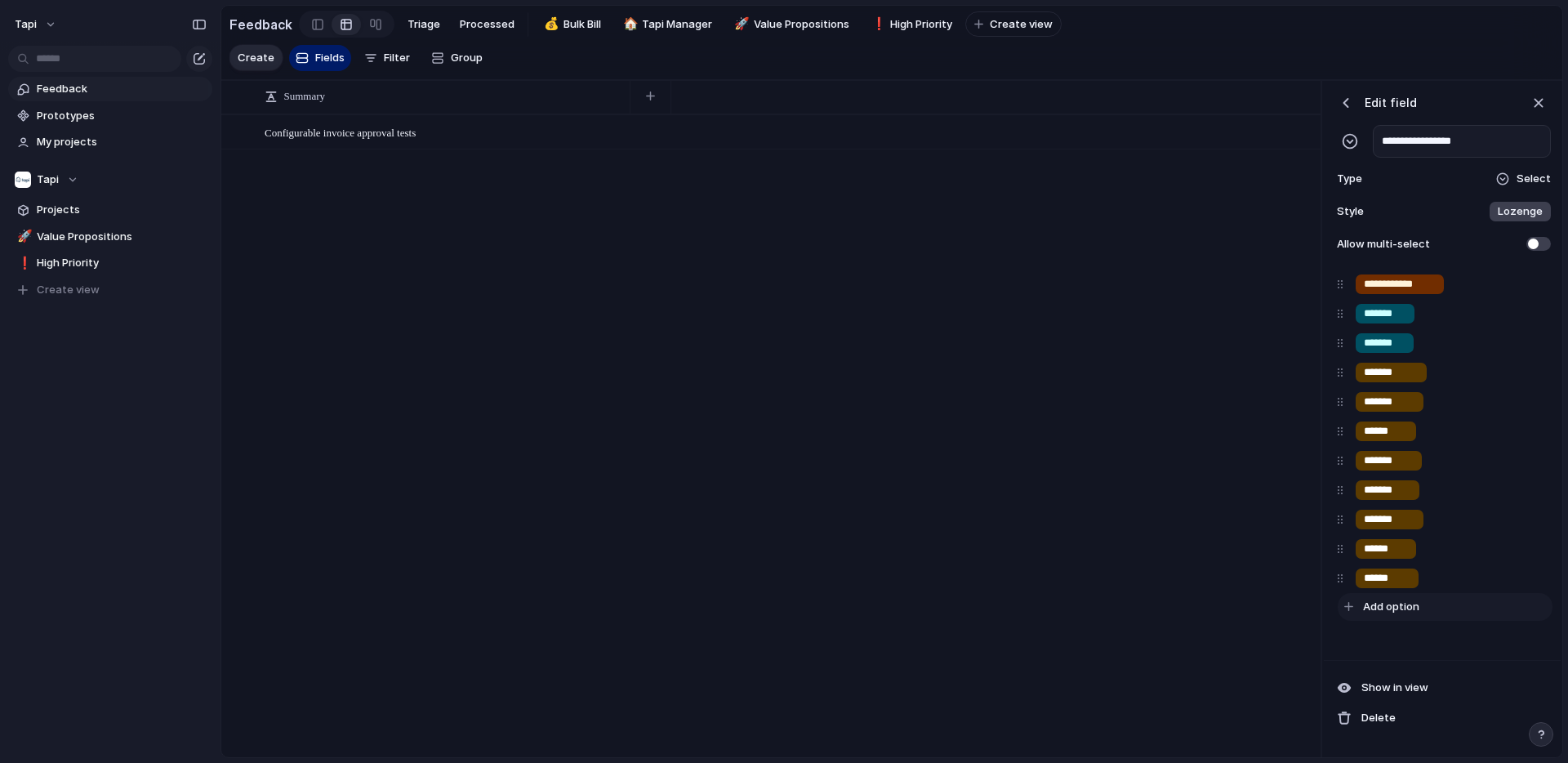
click at [1381, 606] on span "Add option" at bounding box center [1391, 607] width 56 height 17
type input "**********"
click at [1537, 609] on div "button" at bounding box center [1534, 607] width 17 height 21
click at [1537, 610] on div "button" at bounding box center [1534, 607] width 17 height 21
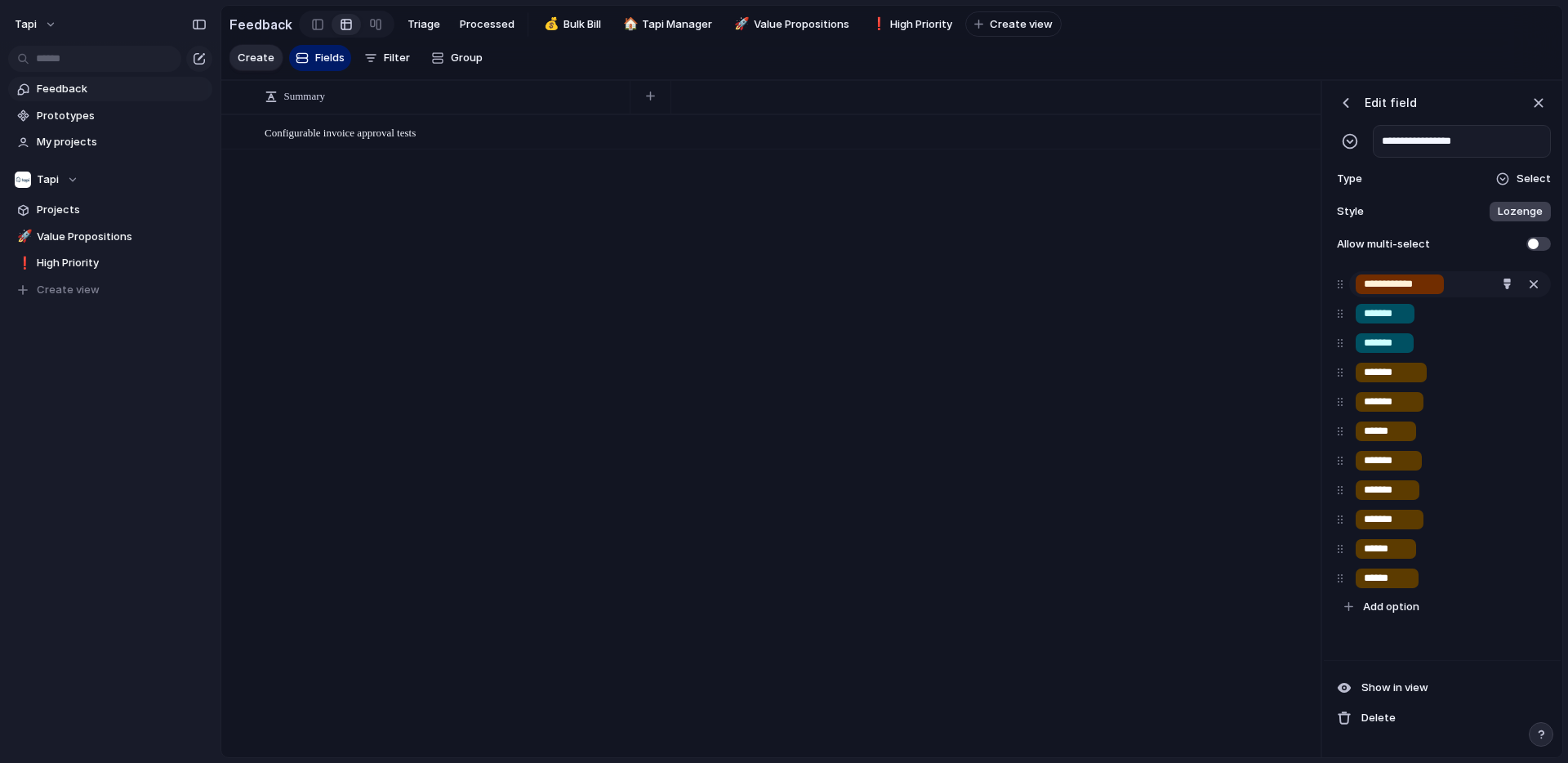
click at [1429, 285] on input "**********" at bounding box center [1400, 284] width 72 height 17
type input "**********"
click at [1497, 141] on input "**********" at bounding box center [1462, 141] width 178 height 33
click at [1491, 150] on input "**********" at bounding box center [1462, 141] width 178 height 33
type input "**********"
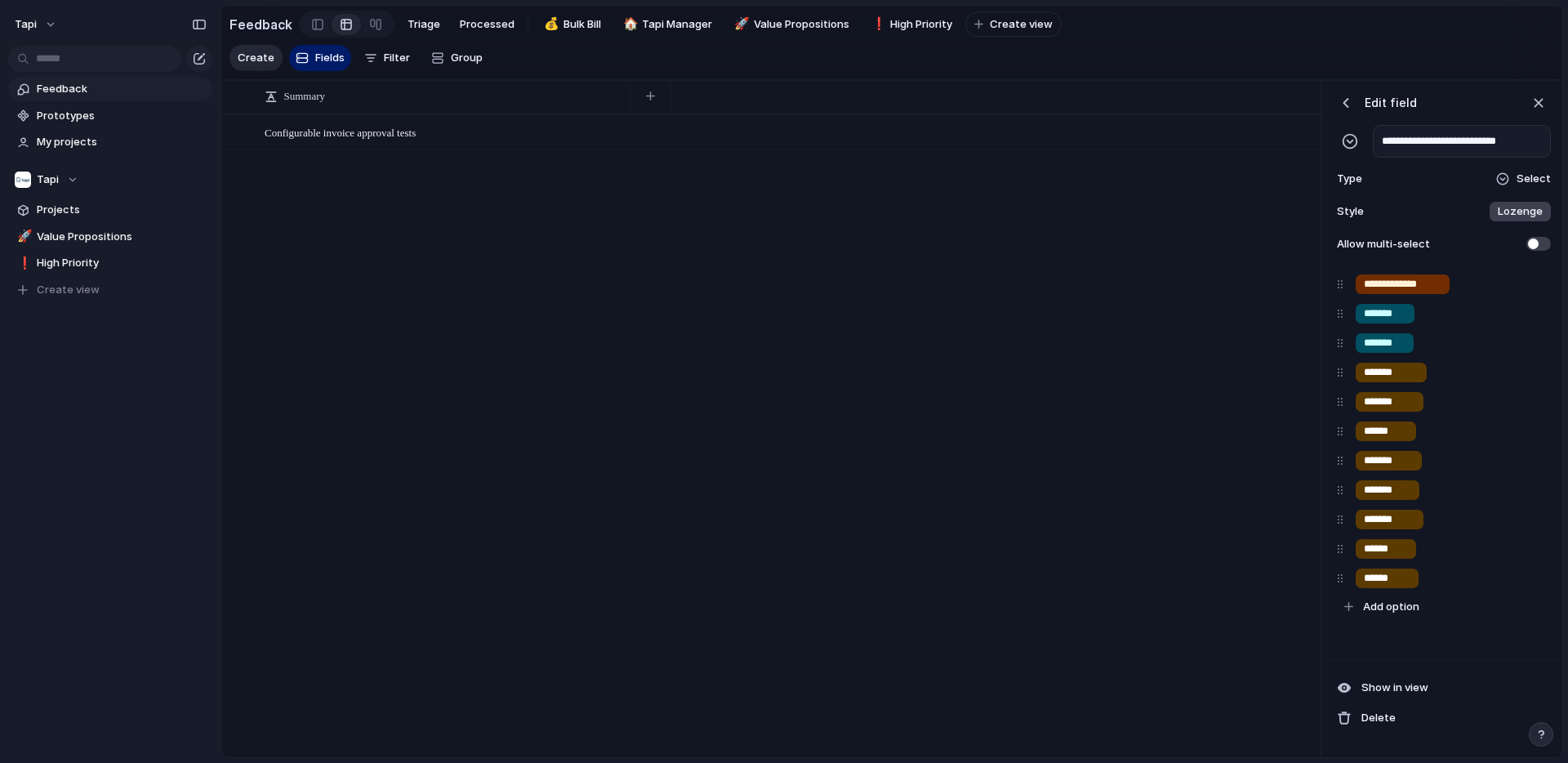
click at [1487, 100] on header "Edit field" at bounding box center [1442, 102] width 218 height 24
click at [1346, 105] on div "button" at bounding box center [1346, 103] width 17 height 17
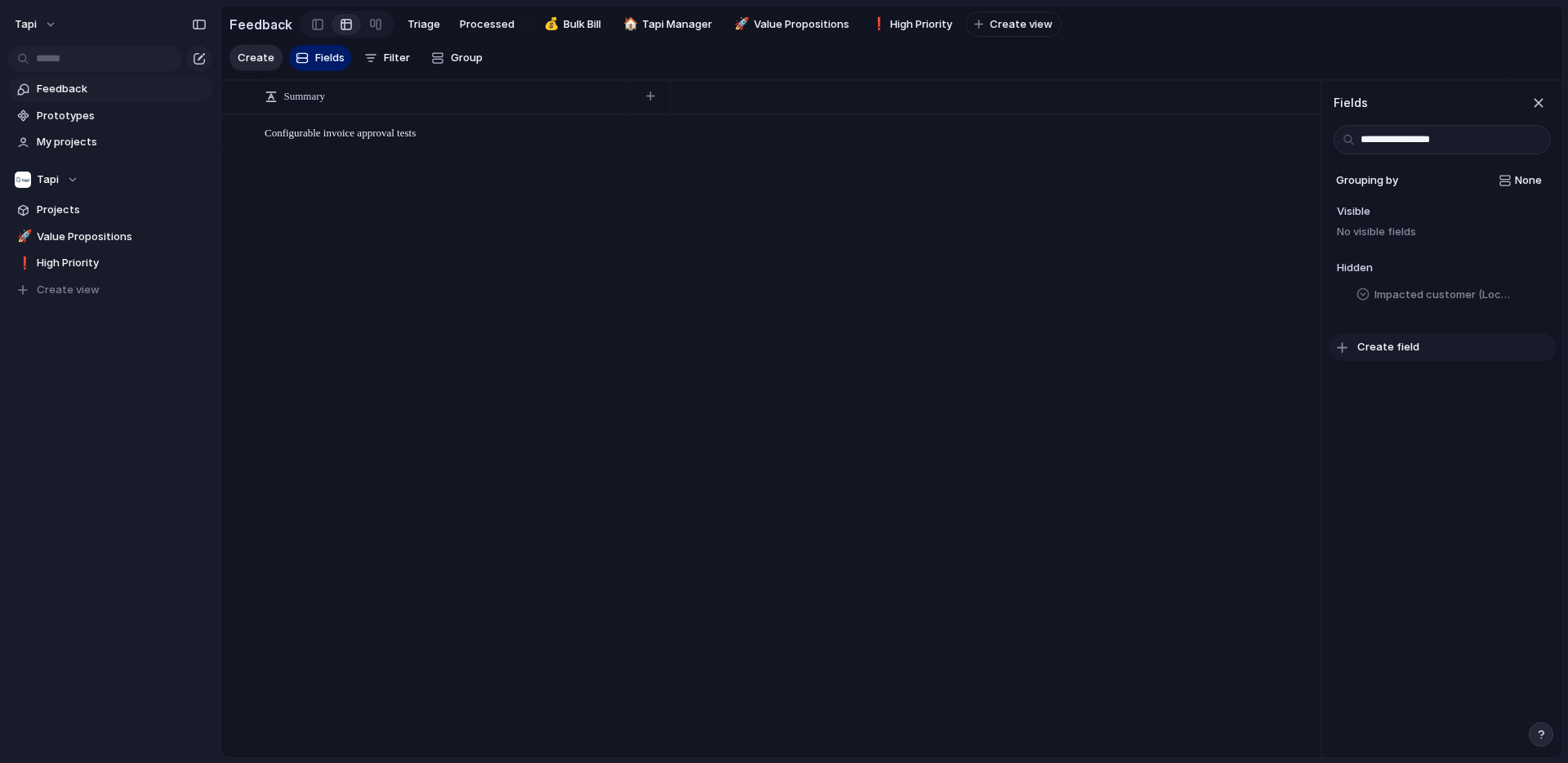
click at [1382, 341] on span "Create field" at bounding box center [1388, 347] width 62 height 17
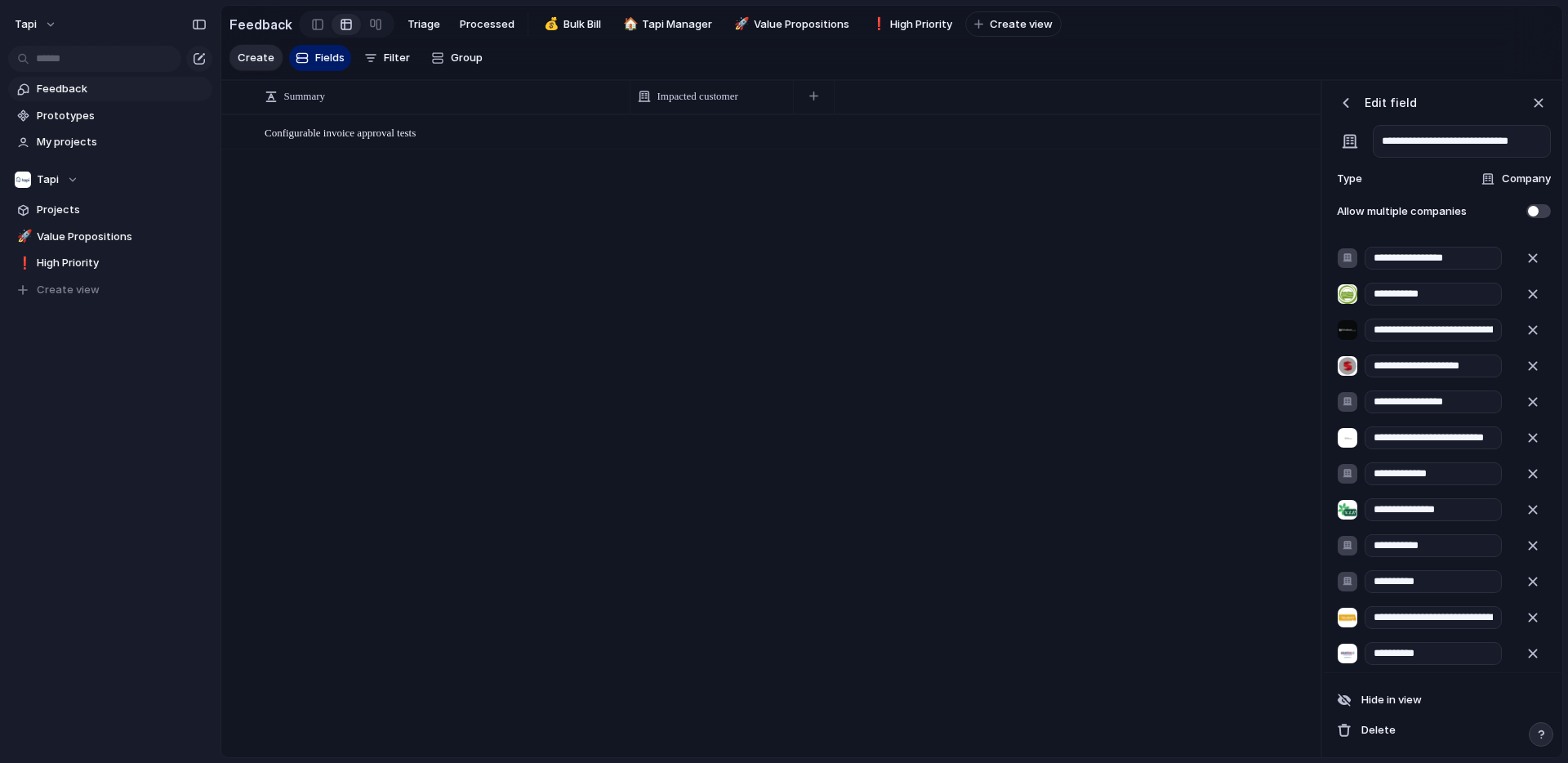
scroll to position [0, 3]
type input "**********"
click at [1502, 176] on span "Company" at bounding box center [1526, 179] width 49 height 17
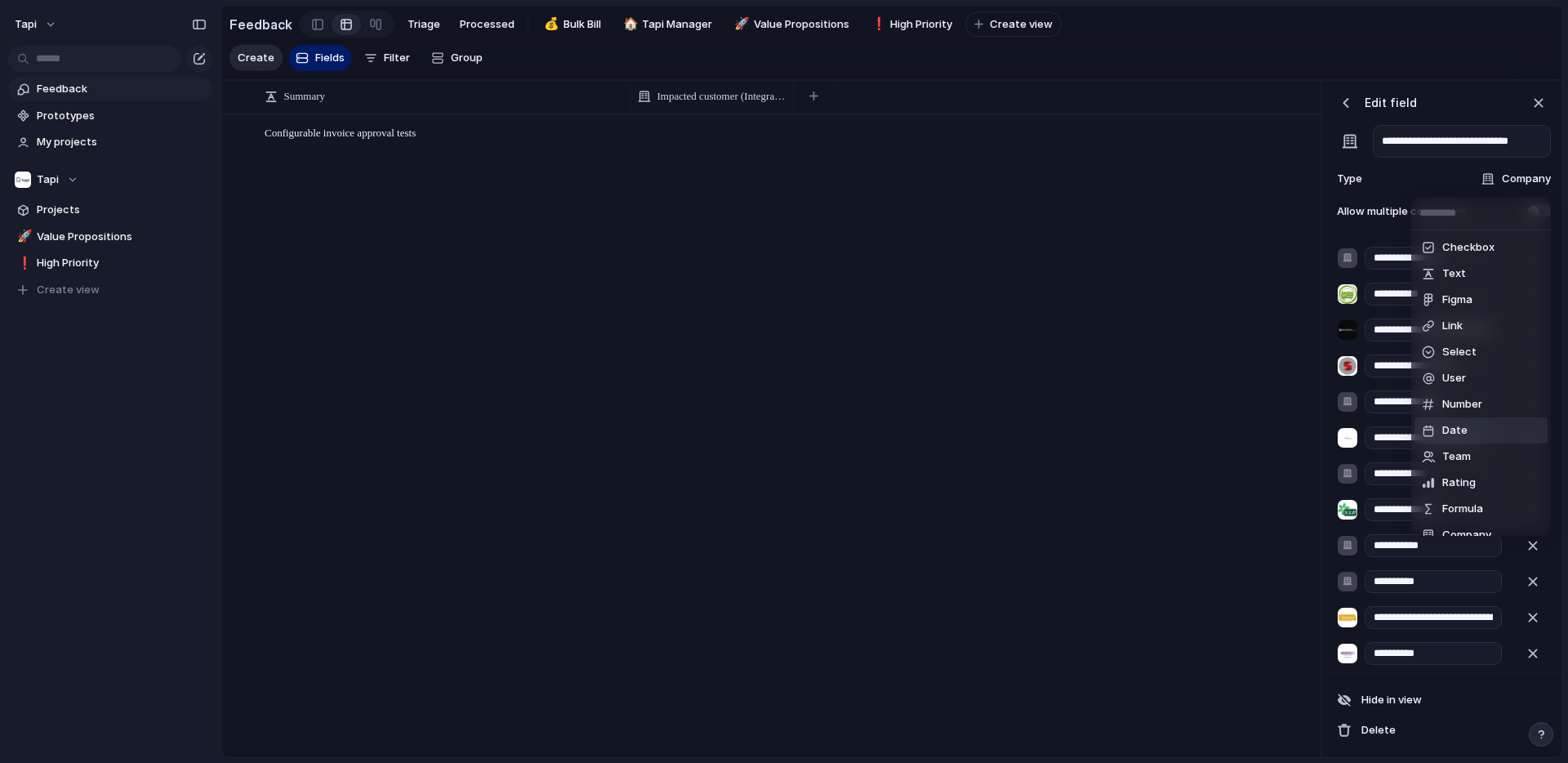
scroll to position [17, 0]
click at [1478, 330] on li "Select" at bounding box center [1481, 335] width 133 height 26
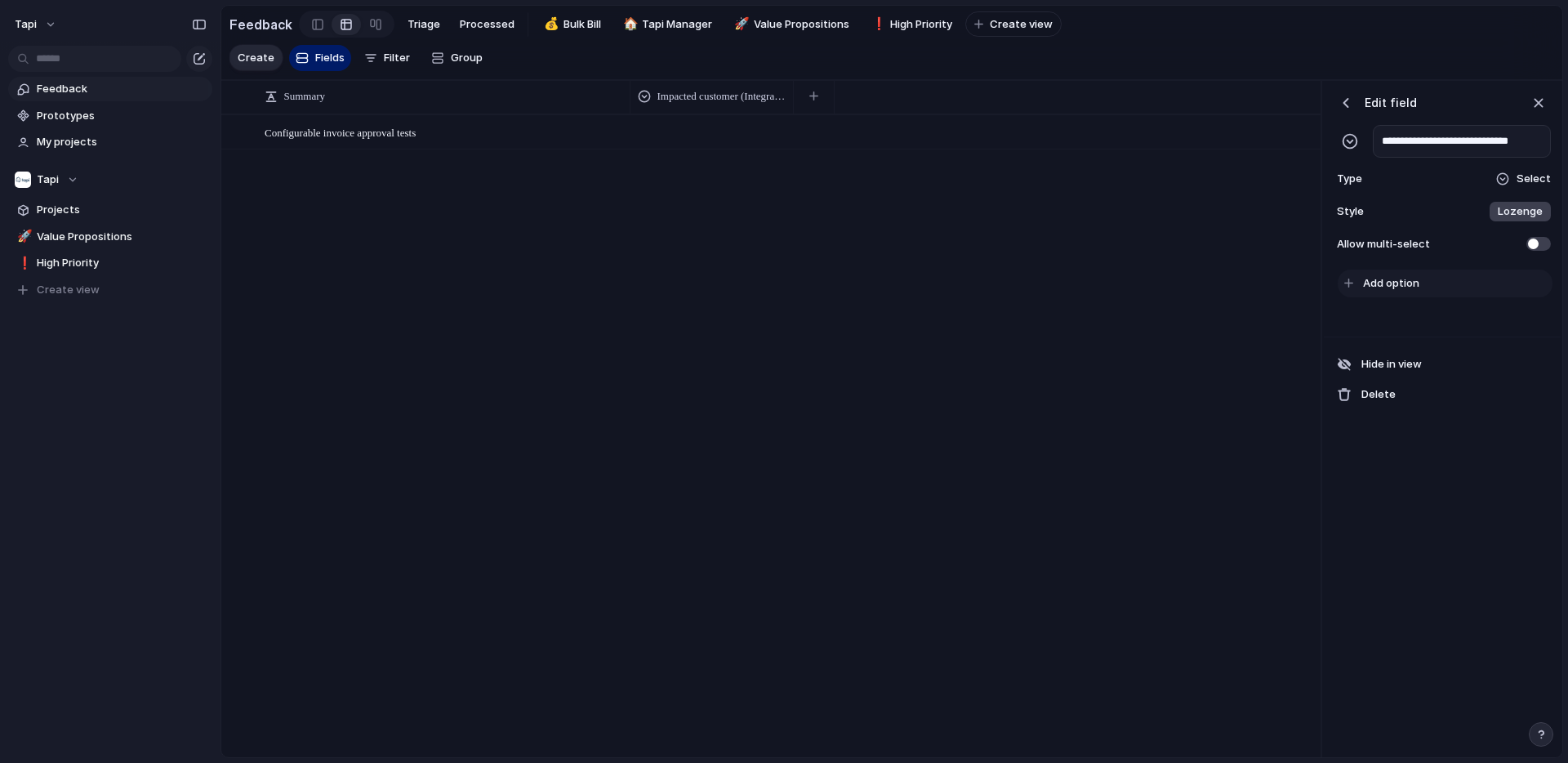
click at [1401, 283] on span "Add option" at bounding box center [1391, 284] width 56 height 17
type input "******"
type input "**********"
type input "*******"
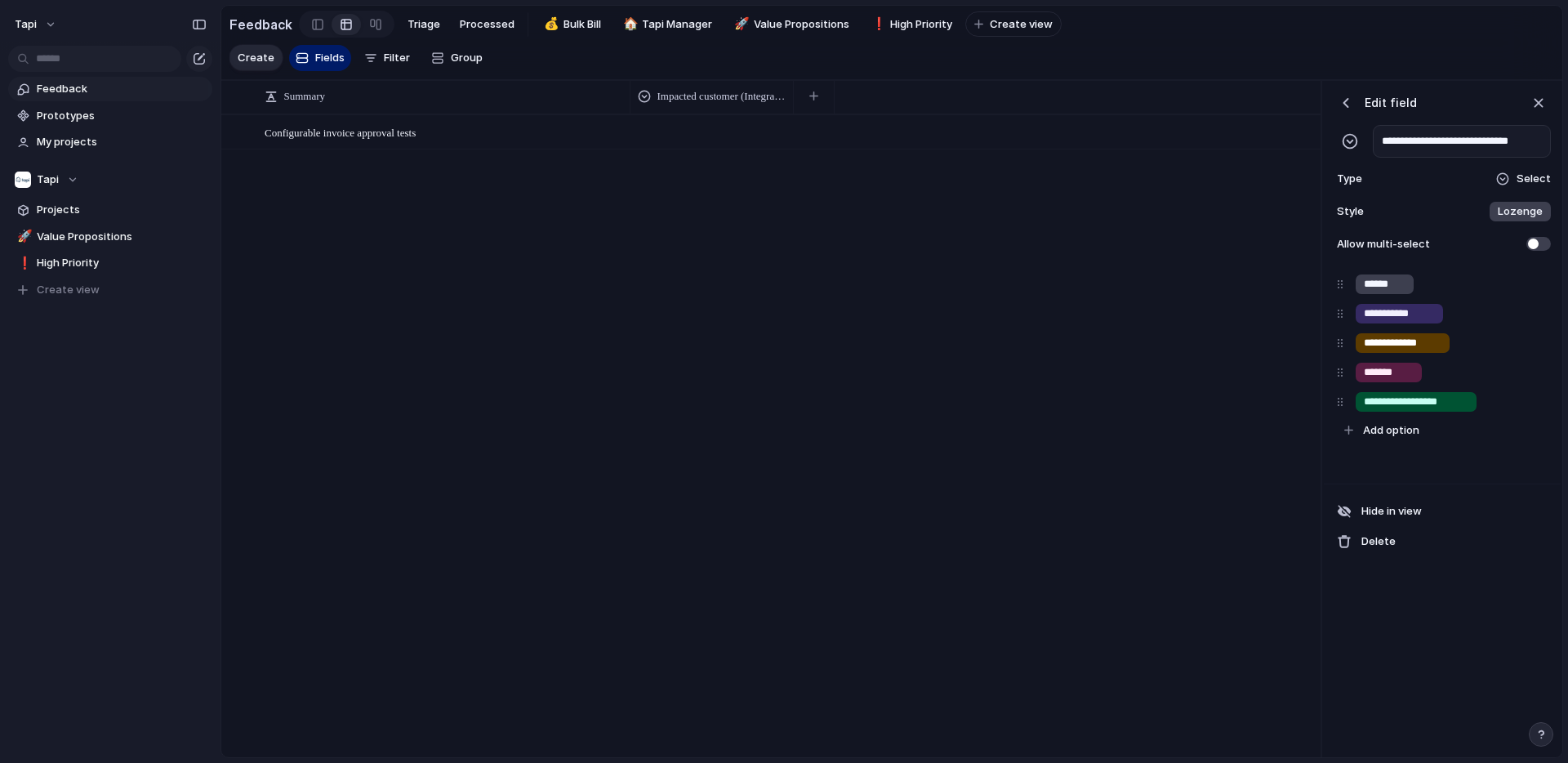
type input "**********"
click at [1390, 482] on div "**********" at bounding box center [1442, 374] width 237 height 218
click at [1349, 103] on div "button" at bounding box center [1346, 103] width 17 height 17
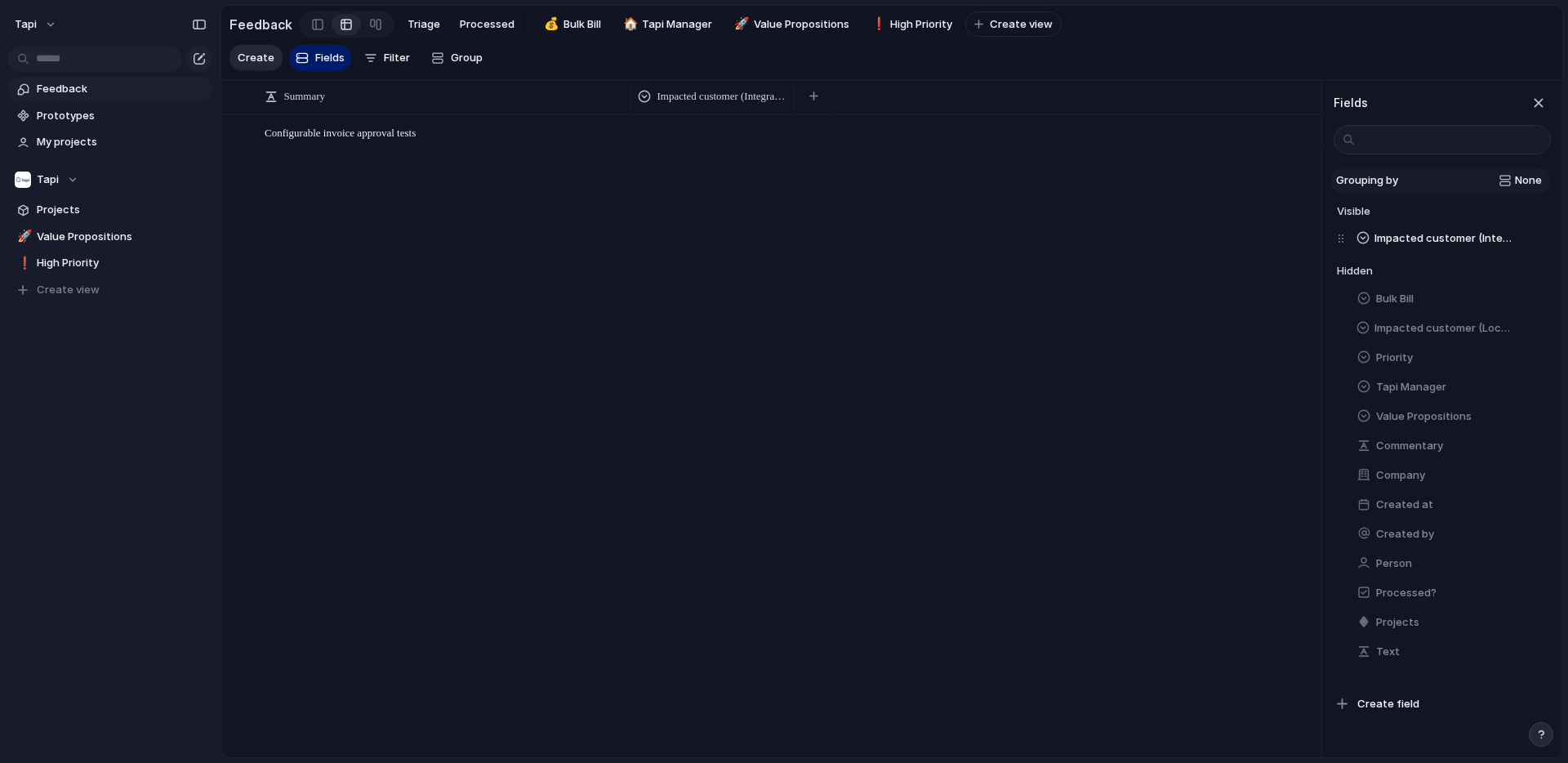
click at [1535, 181] on span "None" at bounding box center [1529, 181] width 27 height 17
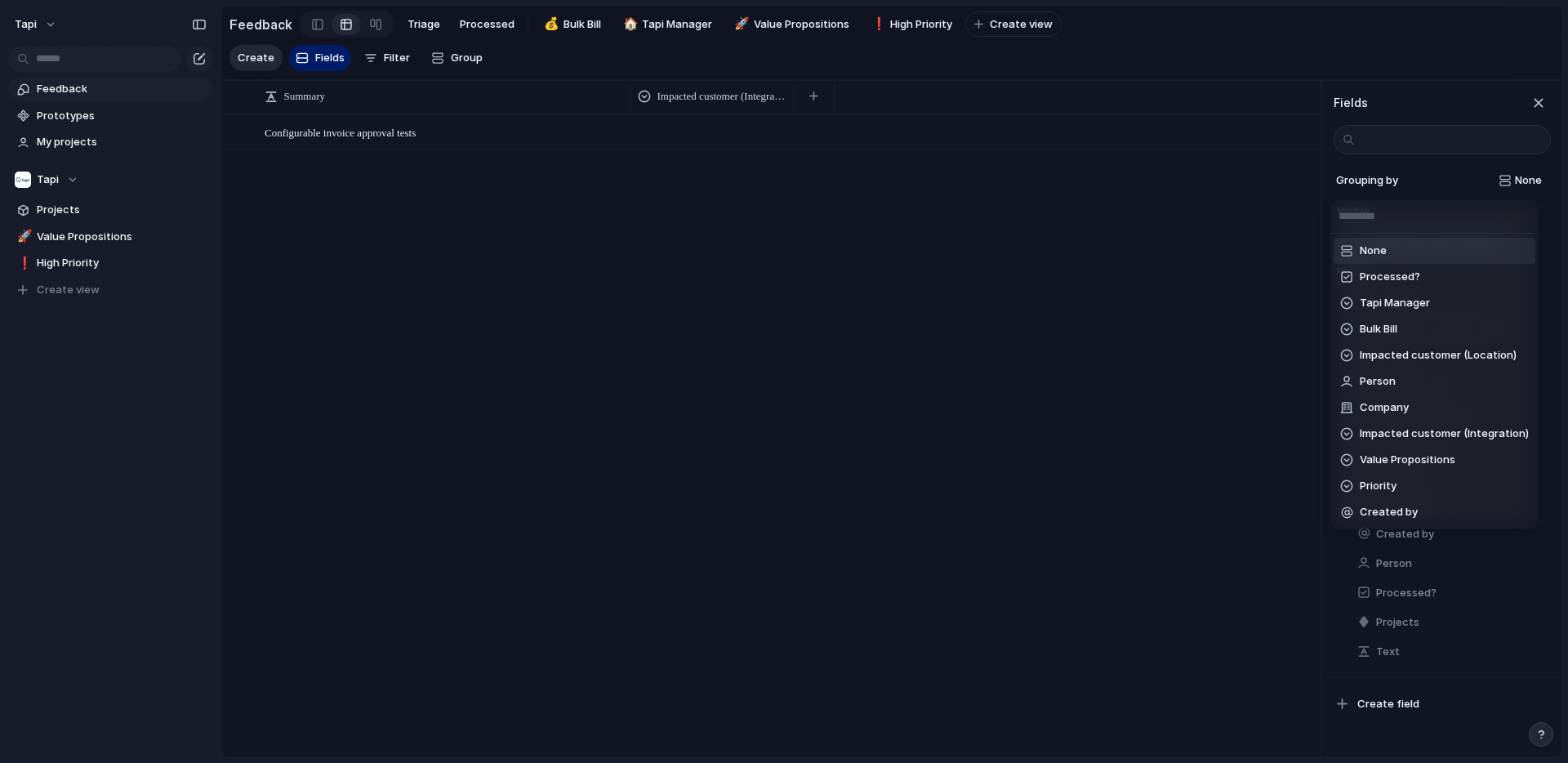
click at [1533, 178] on div "None Processed? Tapi Manager Bulk Bill Impacted customer (Location) Person Comp…" at bounding box center [784, 382] width 1568 height 763
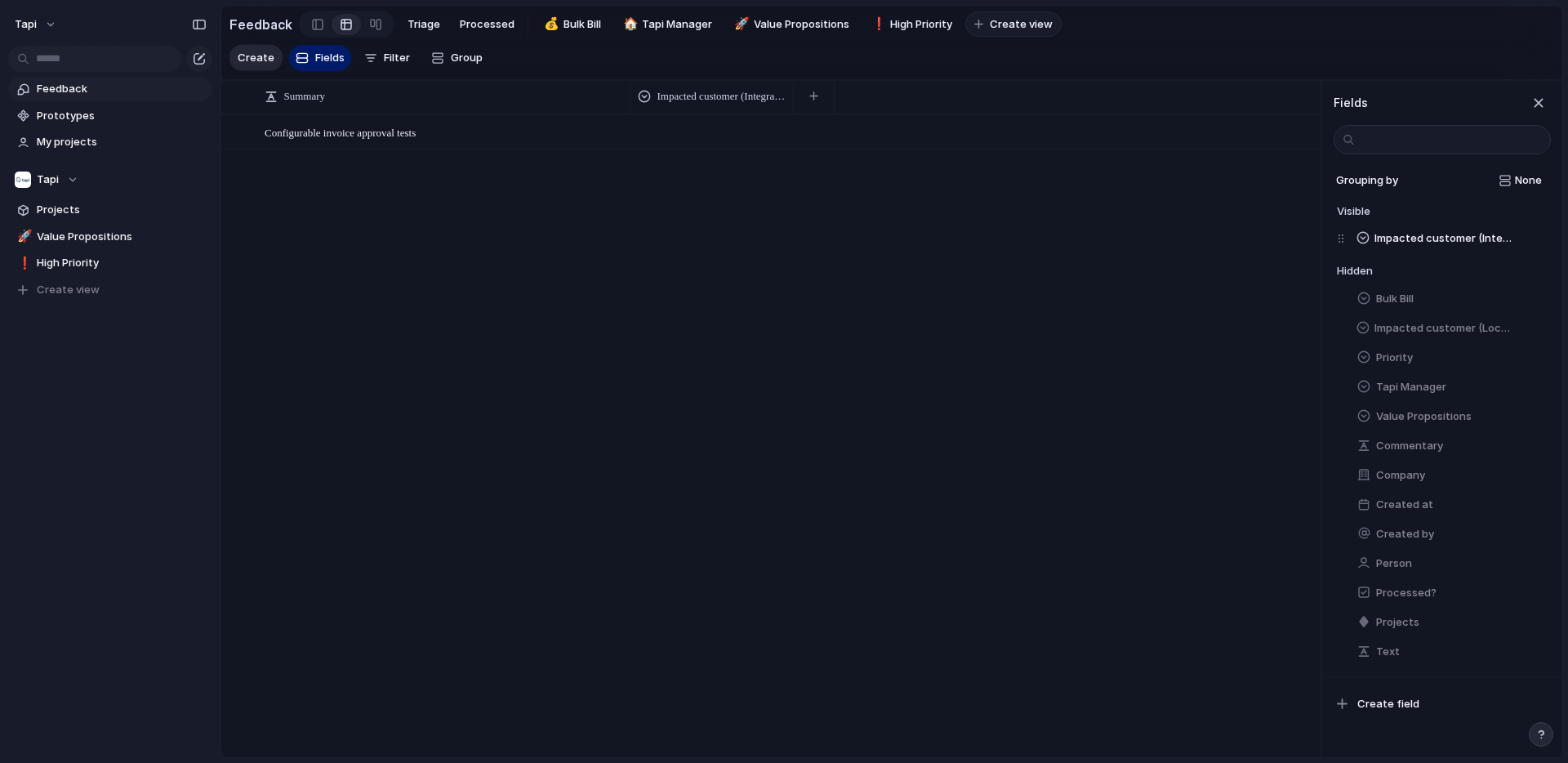
click at [995, 23] on span "Create view" at bounding box center [1021, 25] width 63 height 17
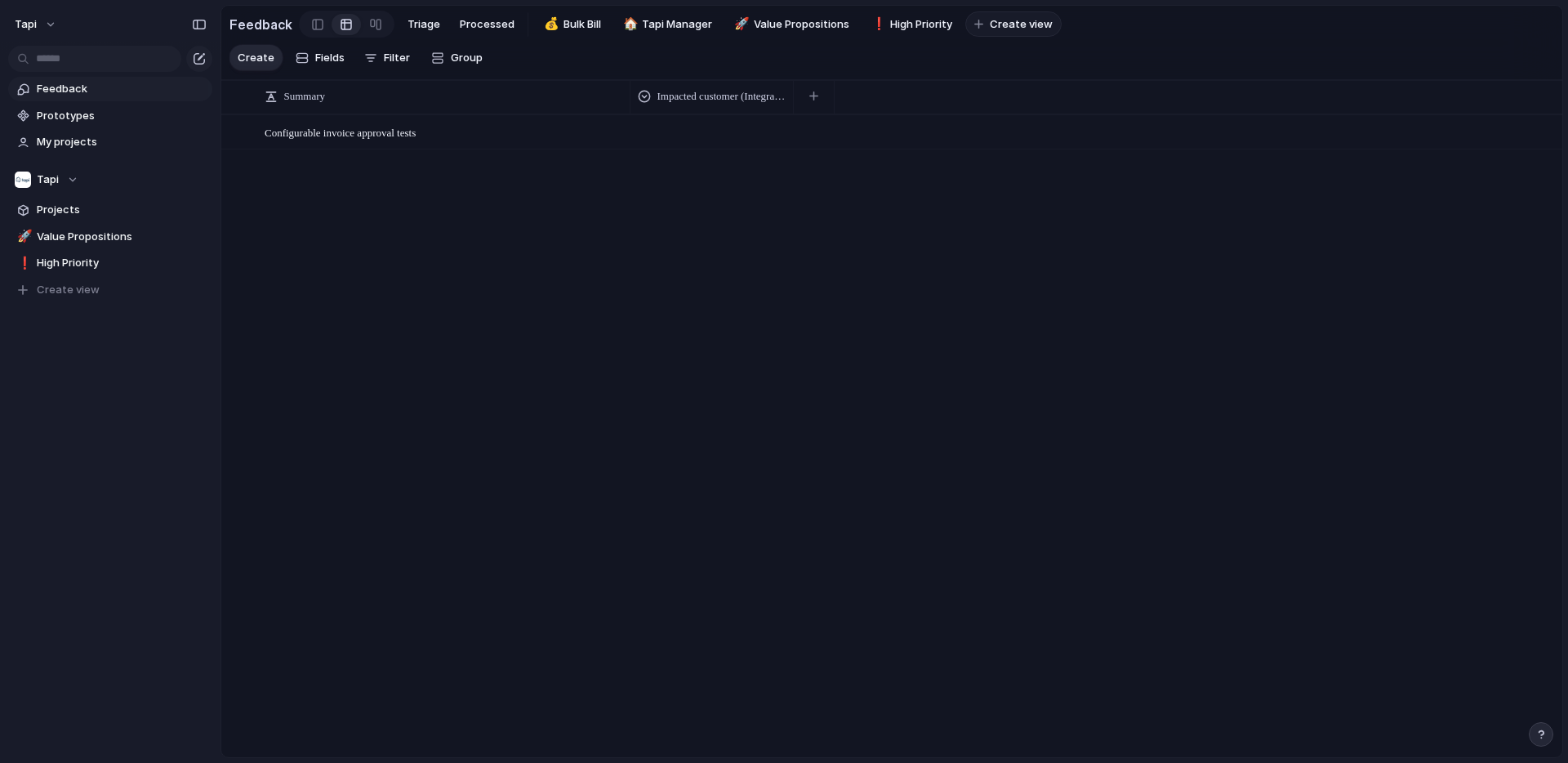
click at [1012, 26] on span "Create view" at bounding box center [1021, 25] width 63 height 17
click at [1017, 39] on div "Feedback Triage Processed 💰 Bulk Bill 🏠 Tapi Manager 🚀 Value Propositions ❗ Hig…" at bounding box center [645, 24] width 833 height 33
click at [1015, 23] on span "Create view" at bounding box center [1021, 25] width 63 height 17
click at [833, 311] on div "Configurable invoice approval tests Open" at bounding box center [892, 435] width 1341 height 642
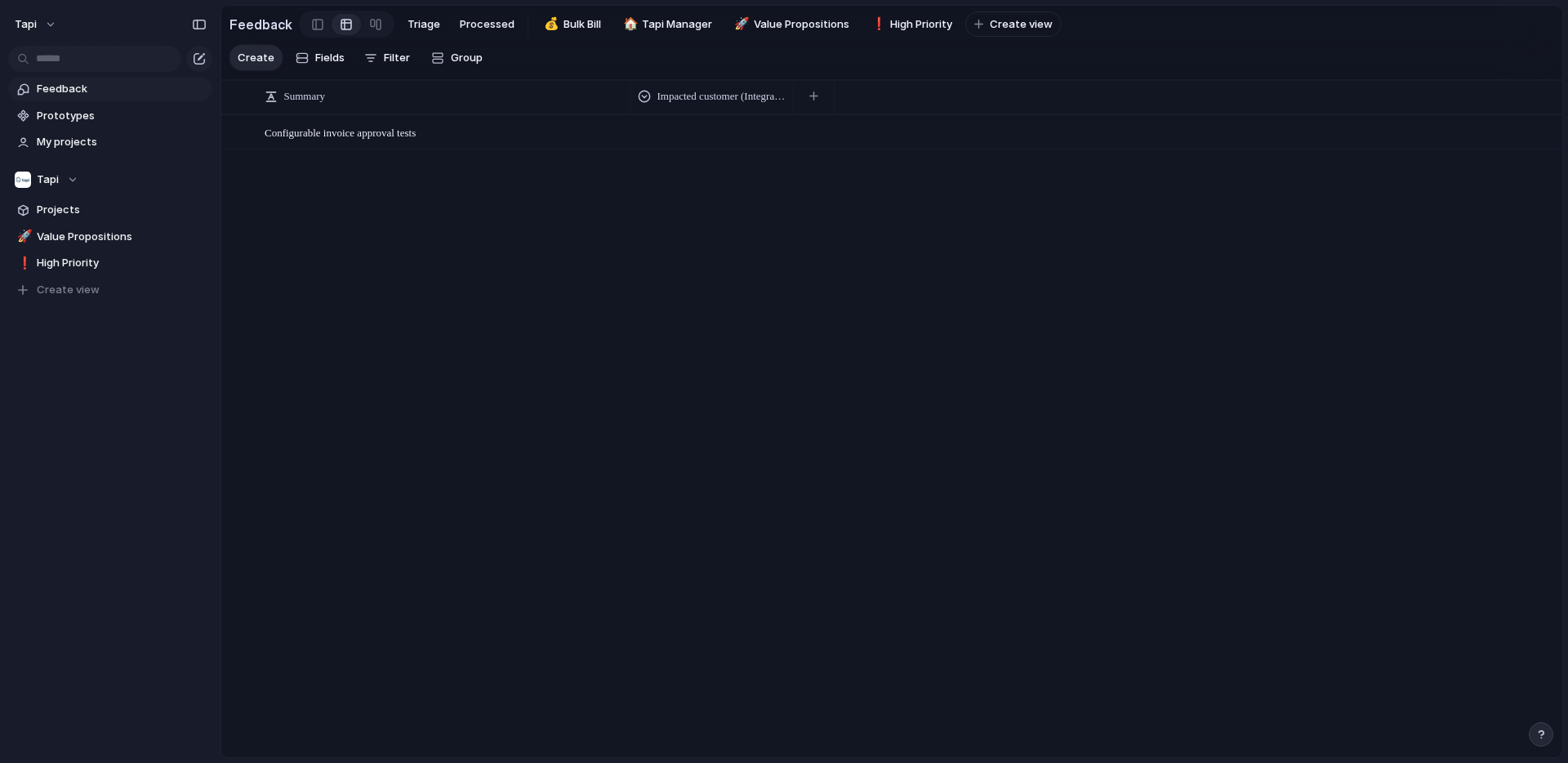
click at [833, 311] on div "Configurable invoice approval tests Open" at bounding box center [892, 435] width 1341 height 642
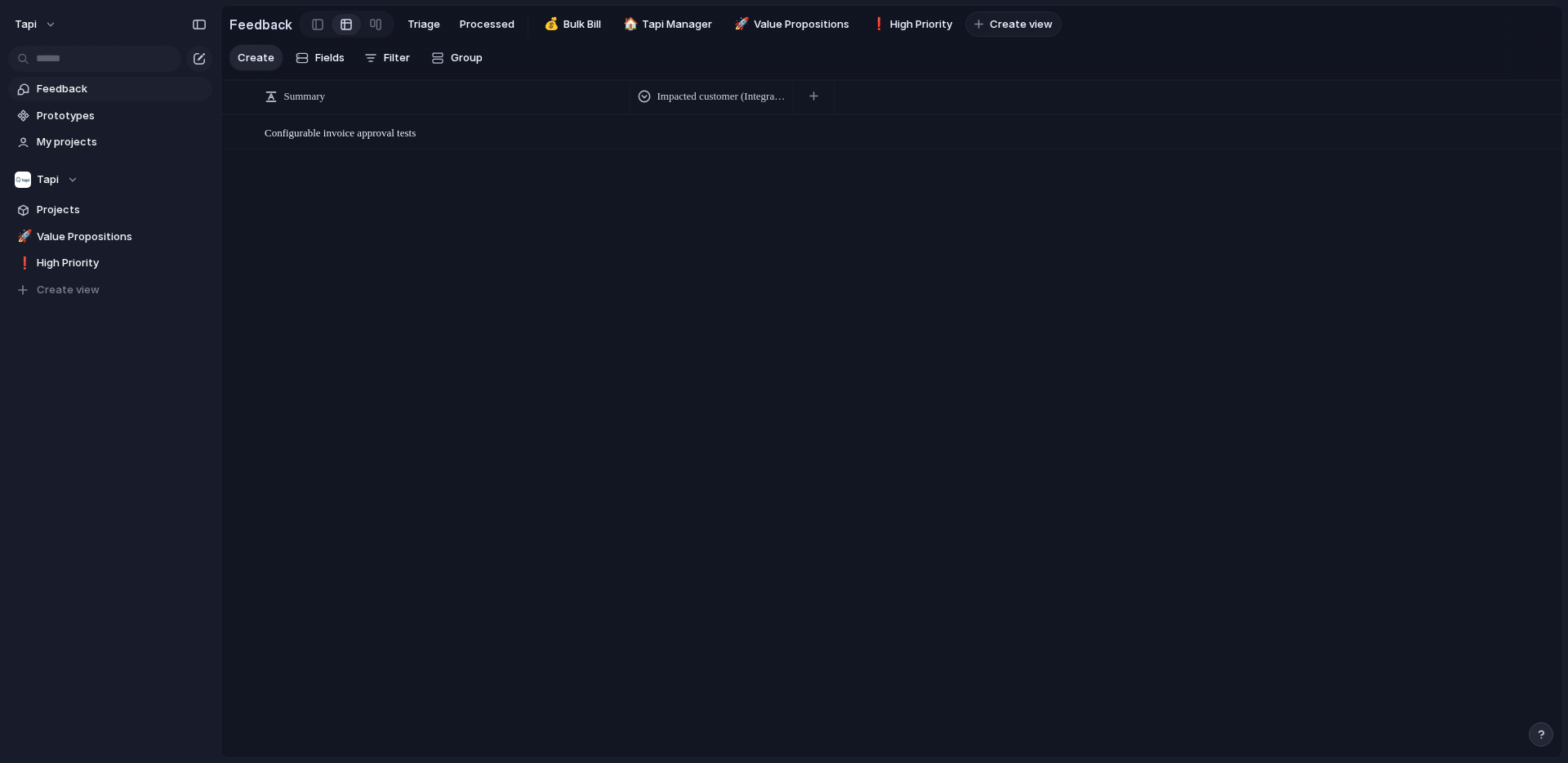
click at [997, 17] on span "Create view" at bounding box center [1021, 25] width 63 height 17
click at [802, 242] on div "Configurable invoice approval tests Open" at bounding box center [892, 435] width 1341 height 642
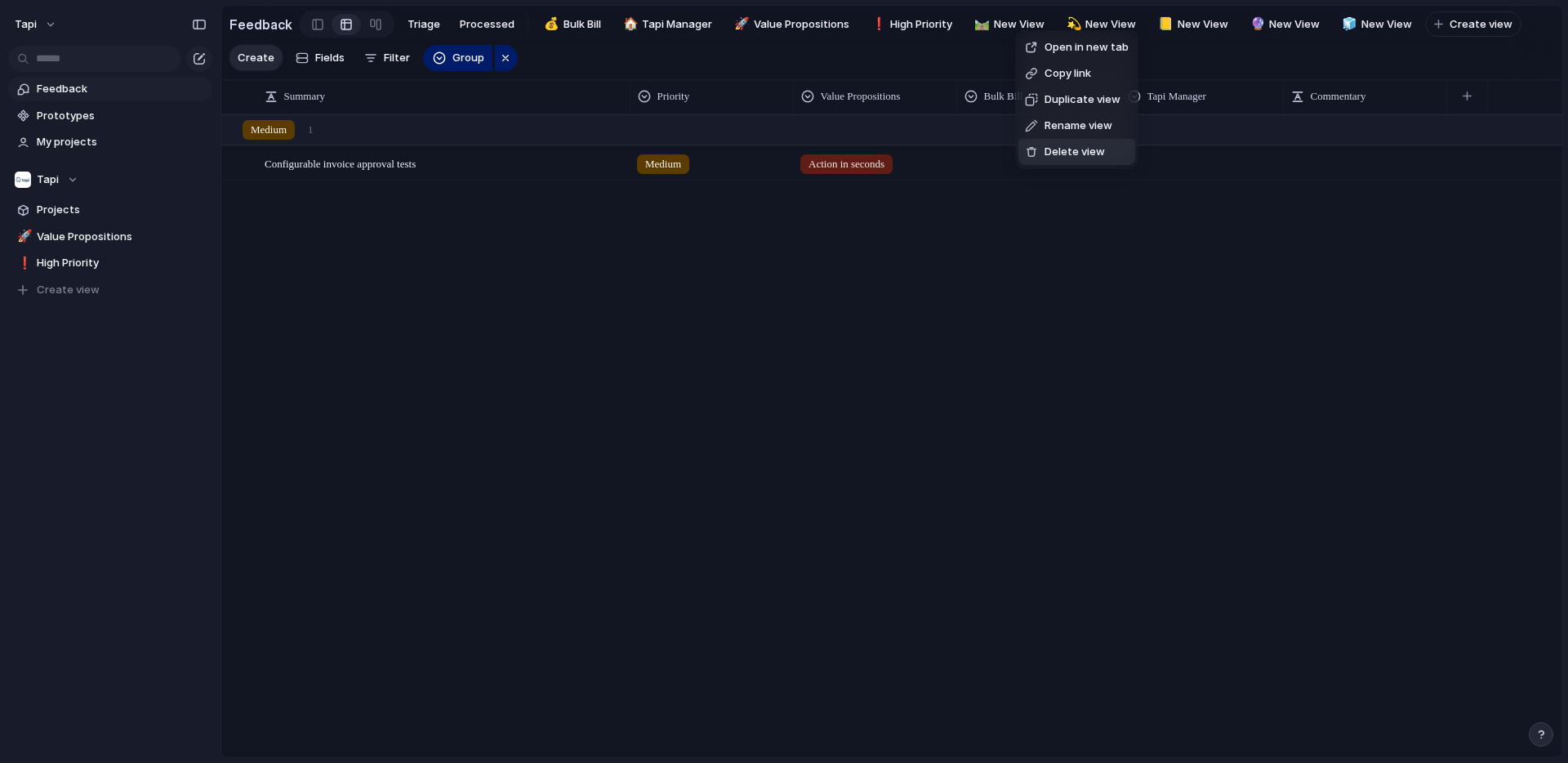
click at [1056, 150] on span "Delete view" at bounding box center [1074, 152] width 60 height 17
click at [1041, 154] on span "Delete view" at bounding box center [1066, 153] width 60 height 17
click at [1048, 163] on span "Delete view" at bounding box center [1077, 158] width 60 height 17
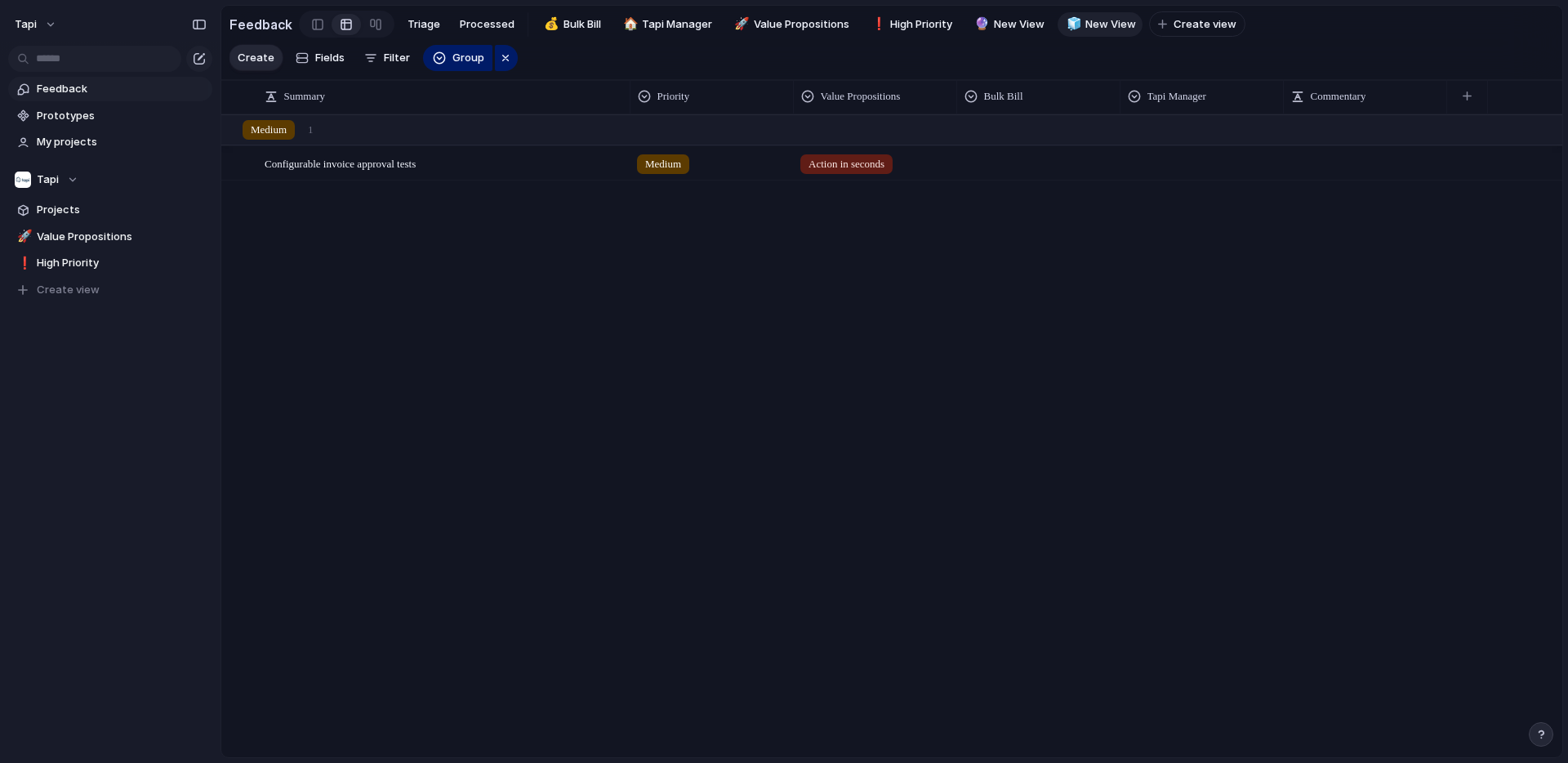
click at [1089, 19] on span "New View" at bounding box center [1110, 25] width 51 height 17
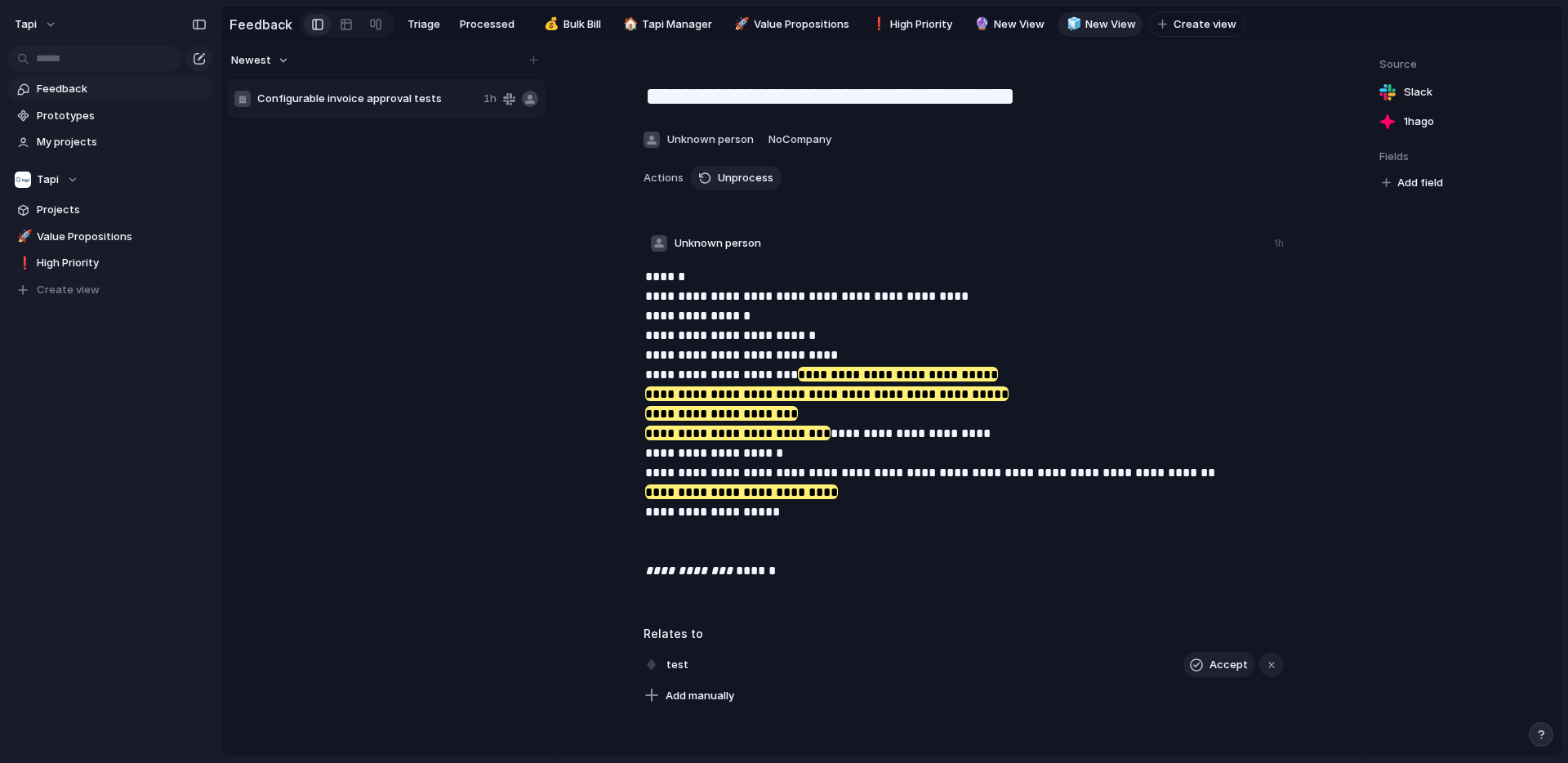
click at [1106, 20] on span "New View" at bounding box center [1110, 25] width 51 height 17
click at [1154, 148] on span "Delete view" at bounding box center [1166, 149] width 60 height 17
click at [996, 28] on span "New View" at bounding box center [1019, 25] width 51 height 17
click at [980, 24] on div "🔮" at bounding box center [980, 24] width 12 height 18
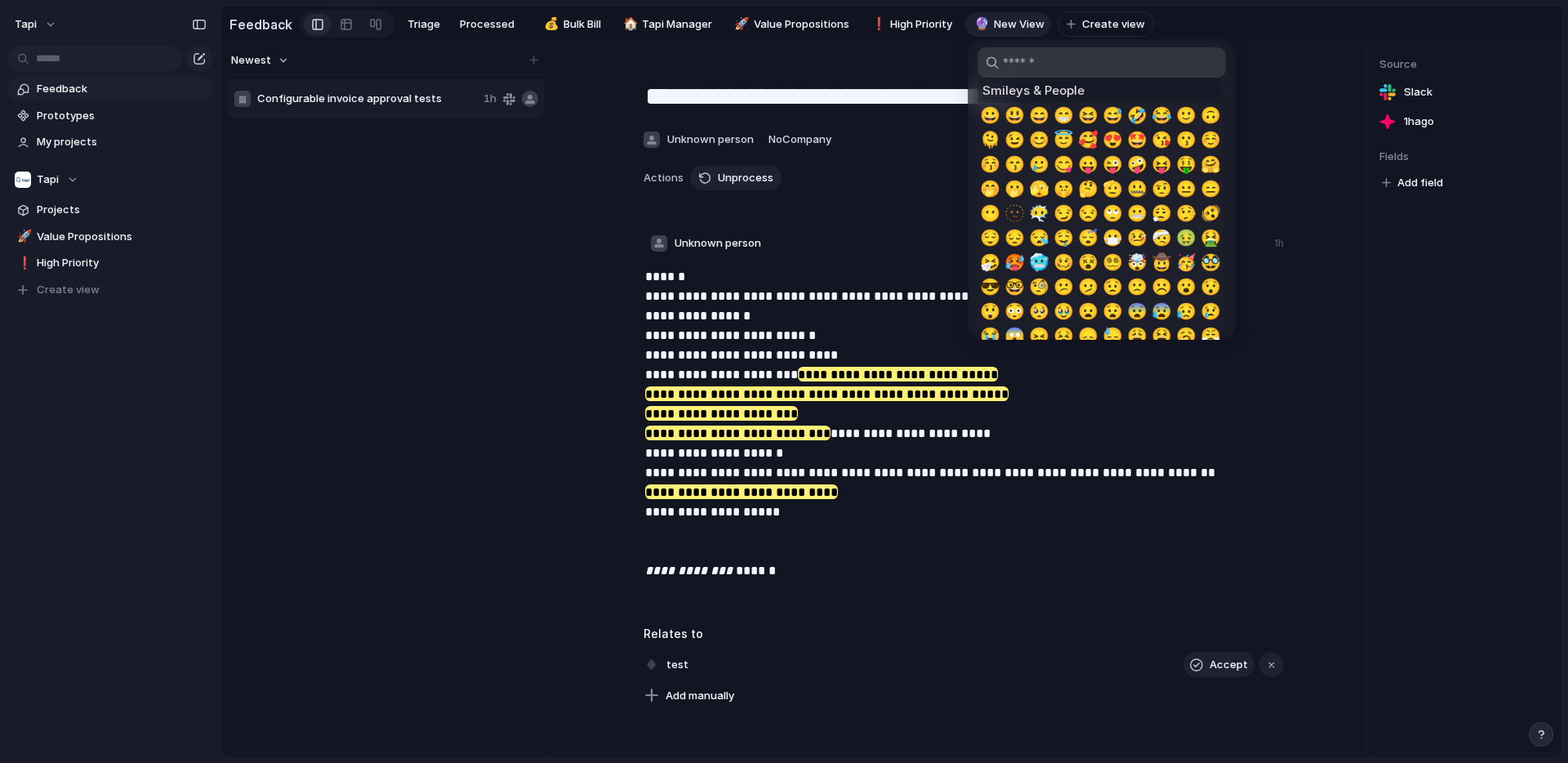
click at [1049, 64] on input "search" at bounding box center [1101, 63] width 249 height 30
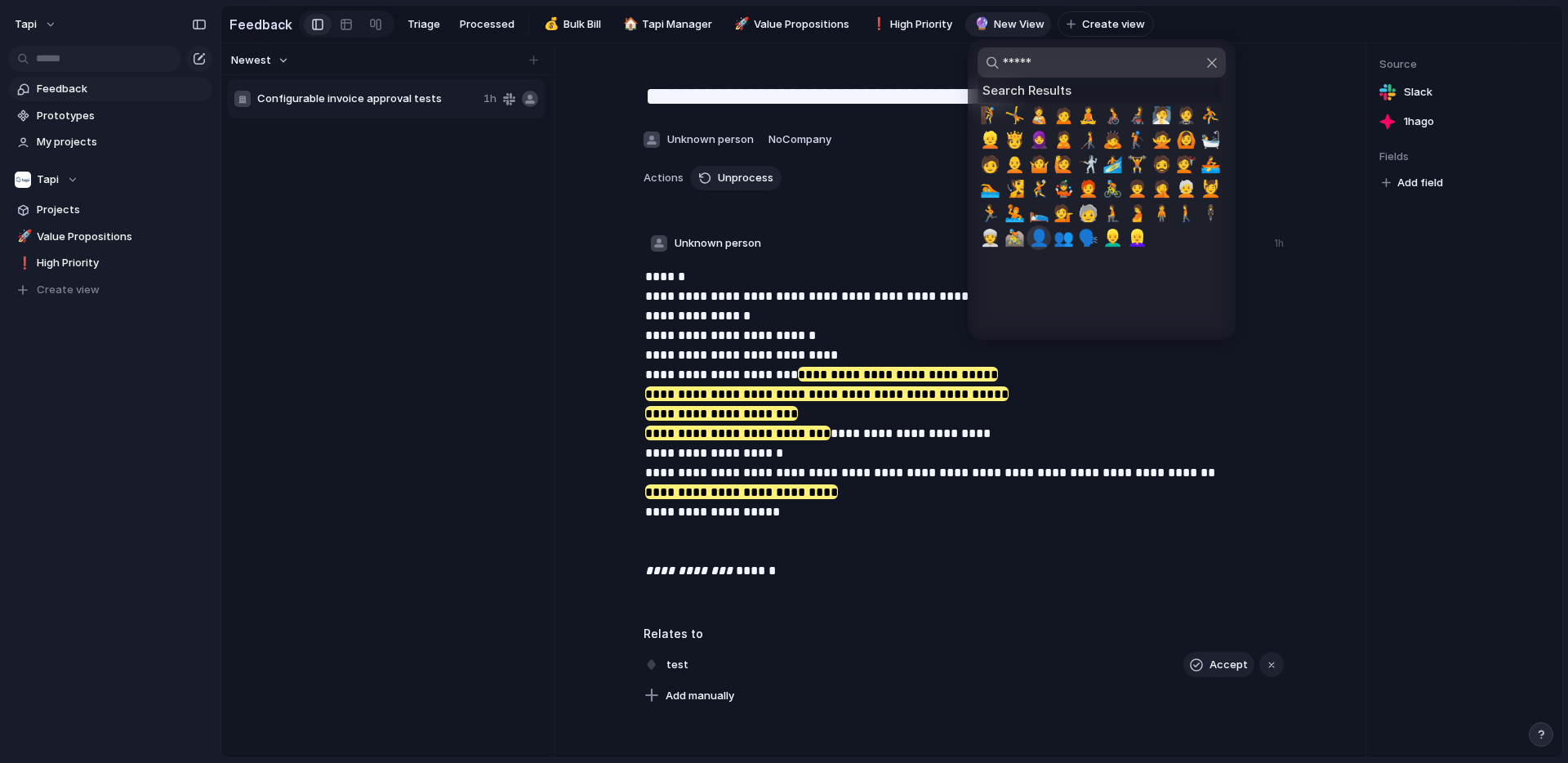
type input "*****"
click at [1039, 239] on span "👤" at bounding box center [1039, 237] width 20 height 19
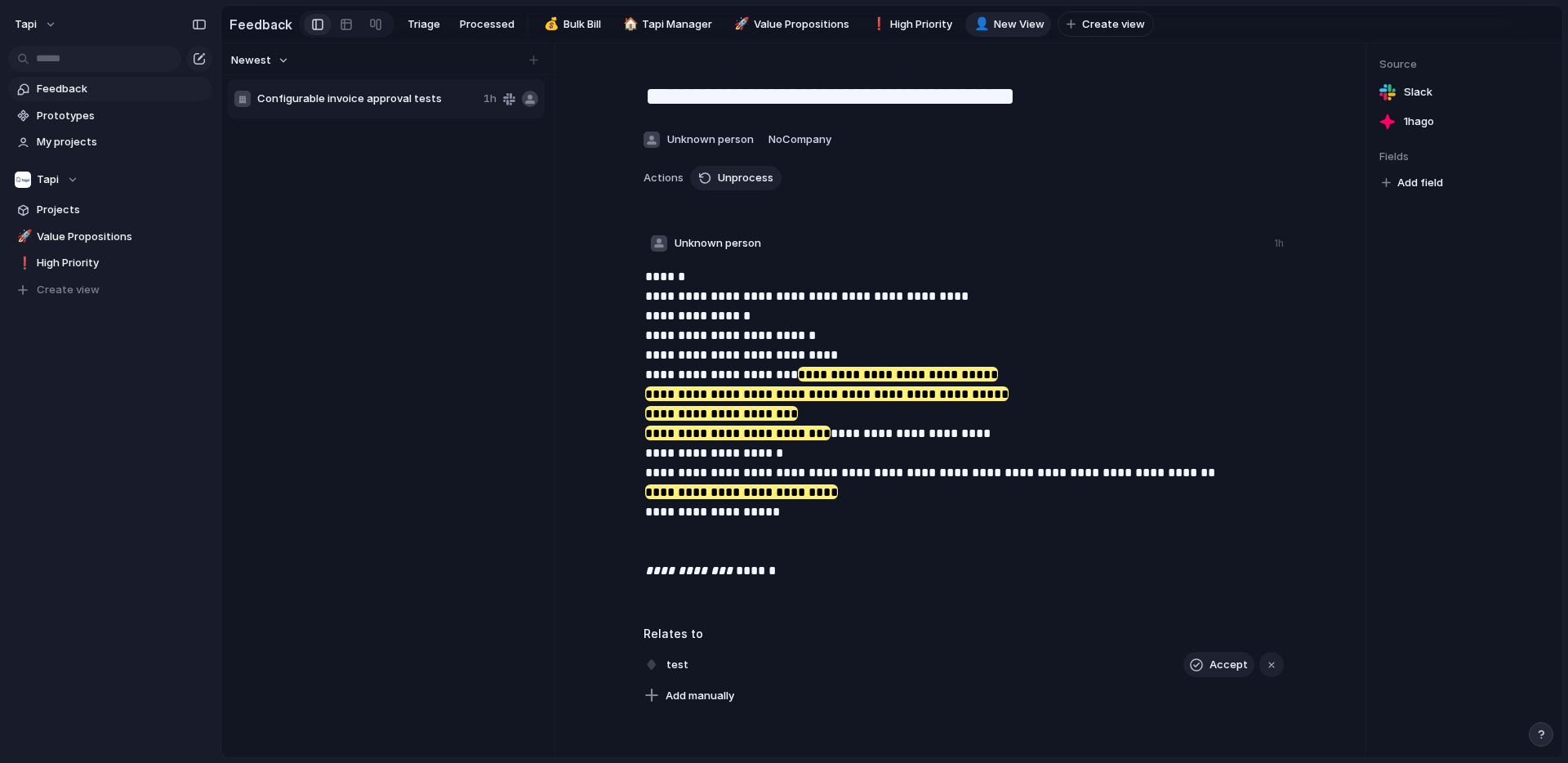
click at [1006, 23] on span "New View" at bounding box center [1019, 25] width 51 height 17
click at [1010, 20] on span "New View" at bounding box center [1019, 25] width 51 height 17
click at [999, 28] on span "New View" at bounding box center [1019, 25] width 51 height 17
type input "********"
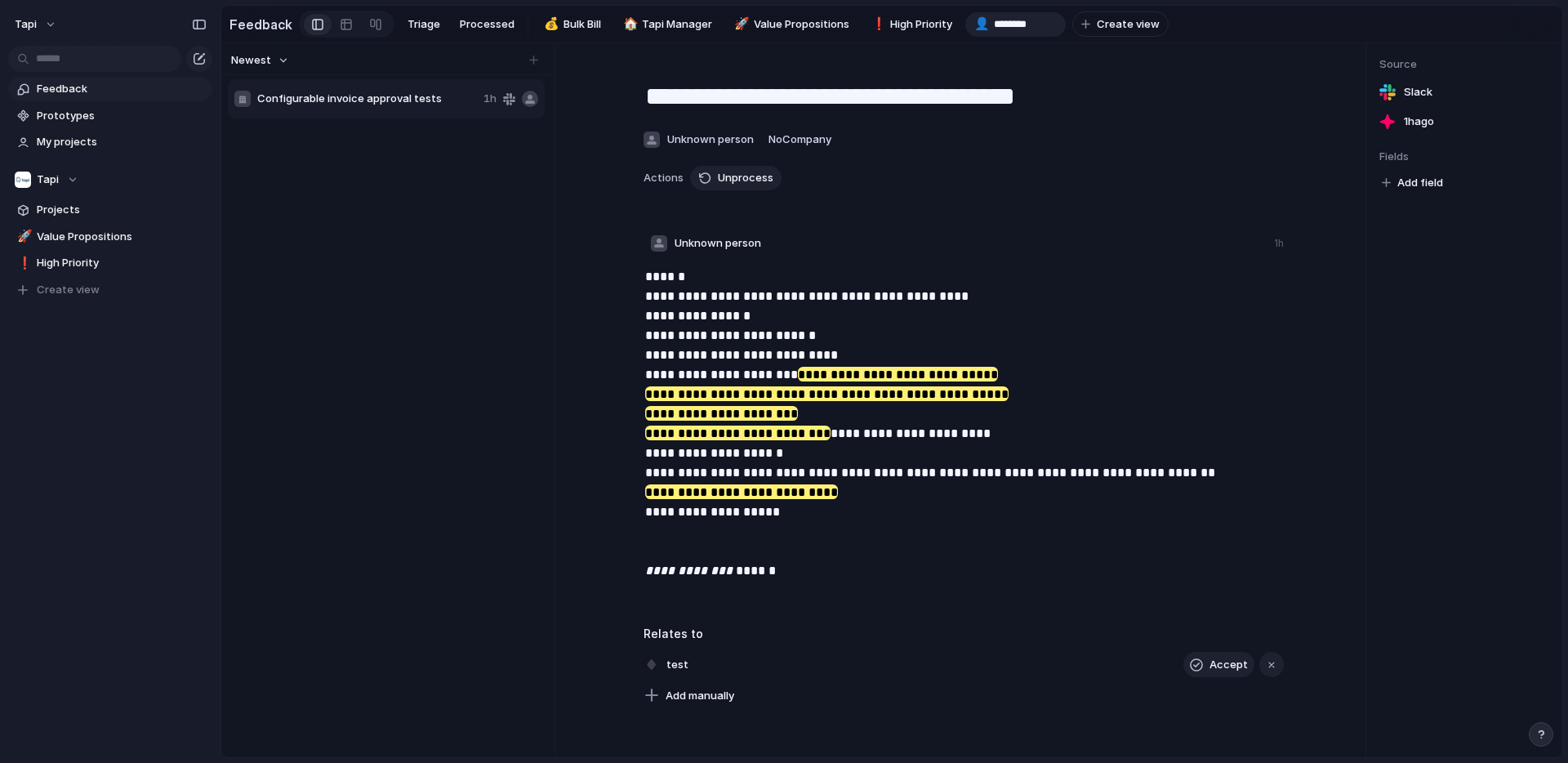
click at [1033, 155] on div "**********" at bounding box center [963, 384] width 778 height 643
click at [1012, 28] on span "Customer" at bounding box center [1019, 25] width 51 height 17
click at [1048, 22] on input "********" at bounding box center [1027, 25] width 66 height 17
click at [1079, 309] on p "**********" at bounding box center [965, 423] width 640 height 314
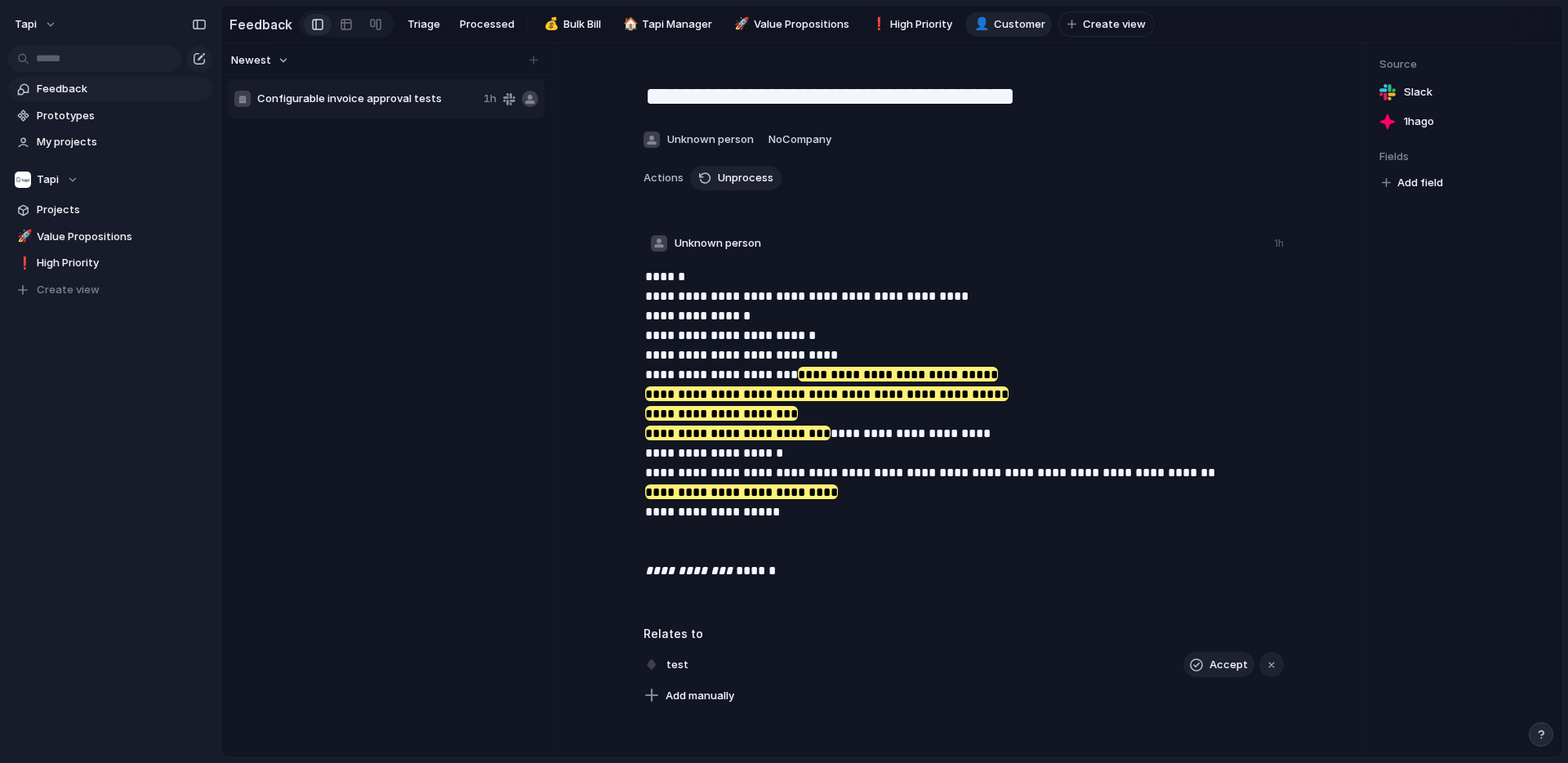
click at [1008, 26] on span "Customer" at bounding box center [1019, 25] width 51 height 17
click at [1007, 24] on span "Customer" at bounding box center [1019, 25] width 51 height 17
type input "**********"
click at [975, 25] on div "👤" at bounding box center [980, 24] width 12 height 18
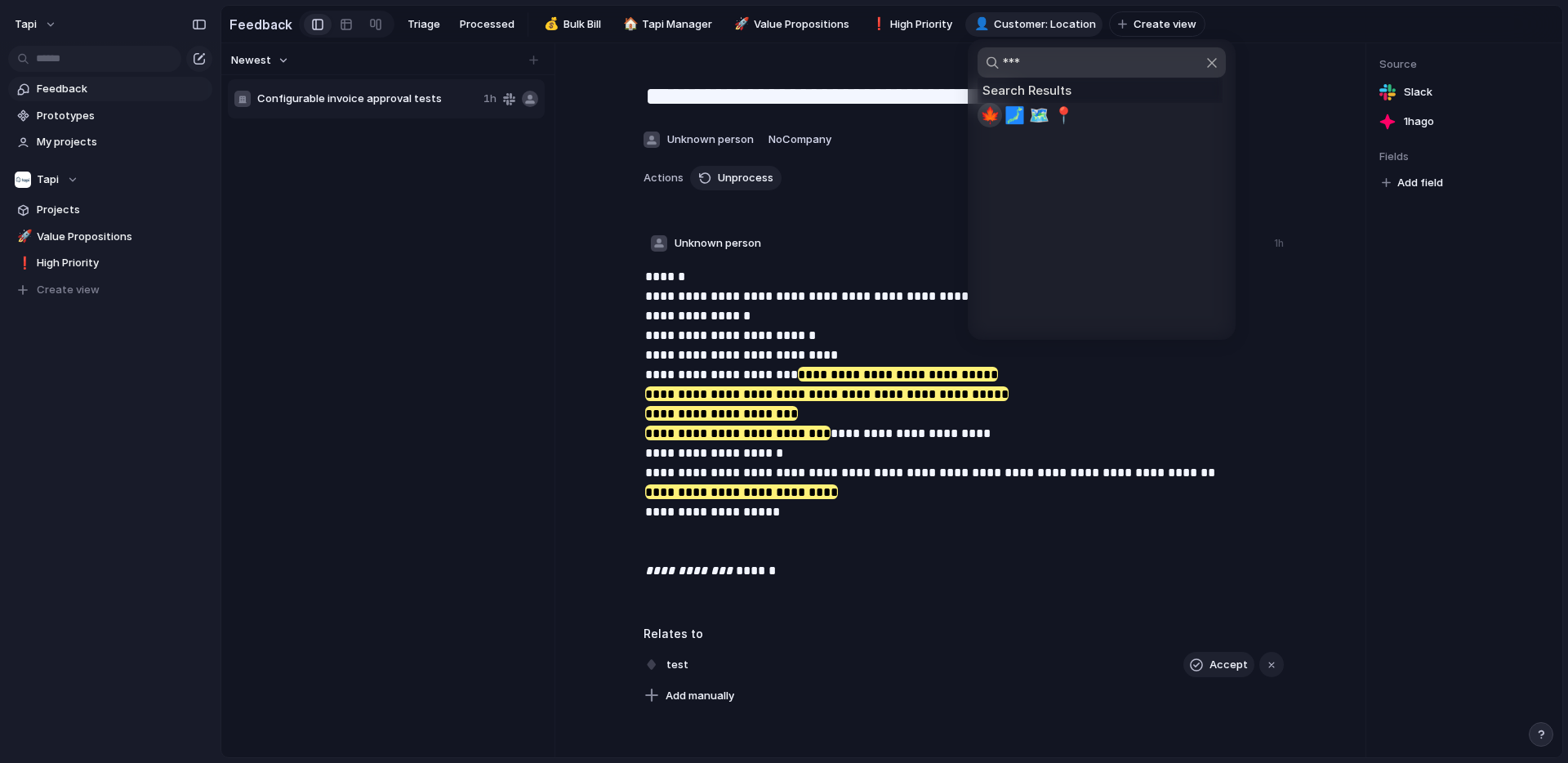
drag, startPoint x: 1040, startPoint y: 61, endPoint x: 989, endPoint y: 61, distance: 51.0
click at [989, 61] on input "***" at bounding box center [1101, 63] width 249 height 30
click at [1009, 64] on input "***" at bounding box center [1101, 63] width 249 height 30
type input "****"
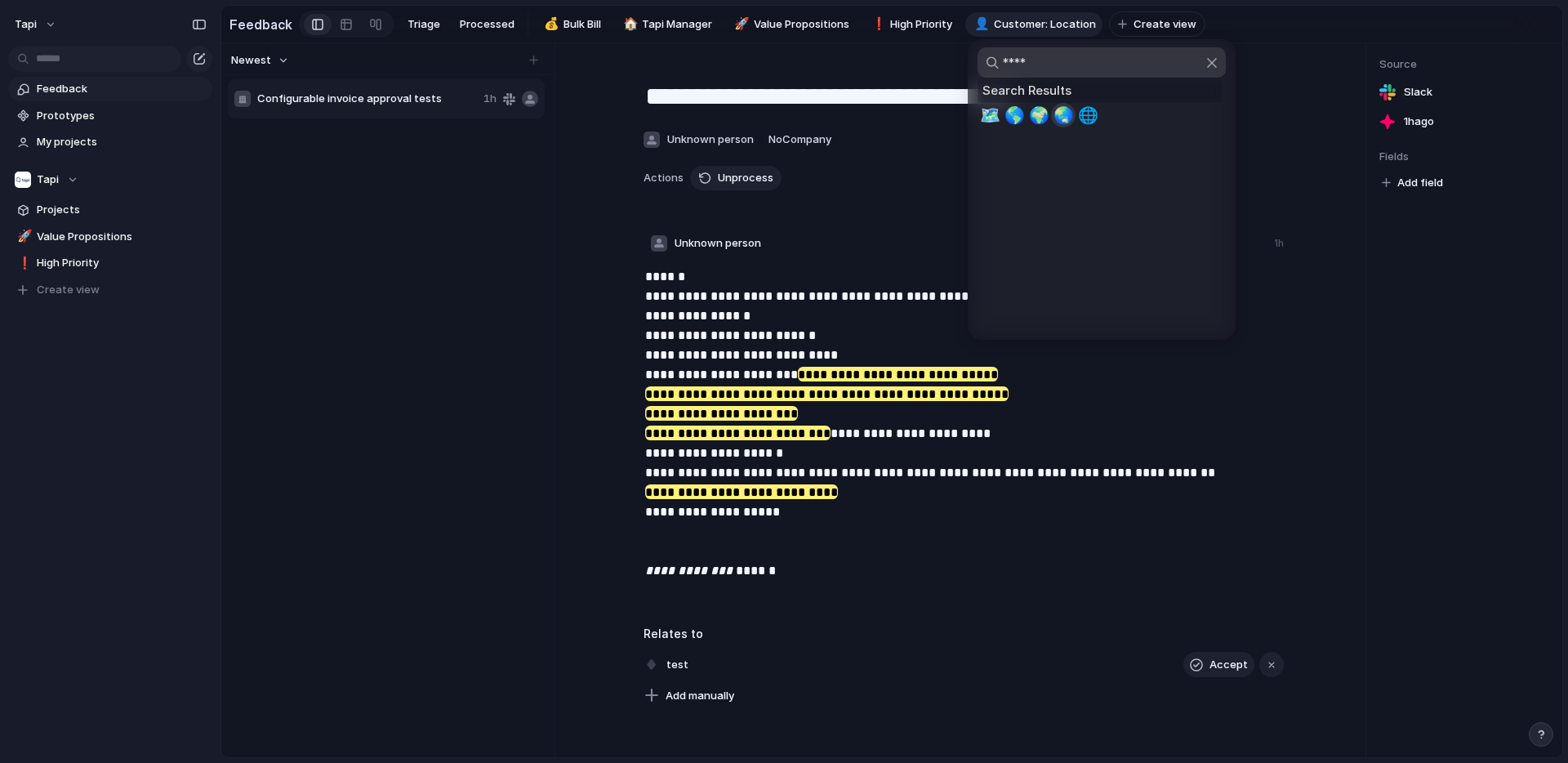
click at [1061, 115] on span "🌏" at bounding box center [1063, 115] width 20 height 19
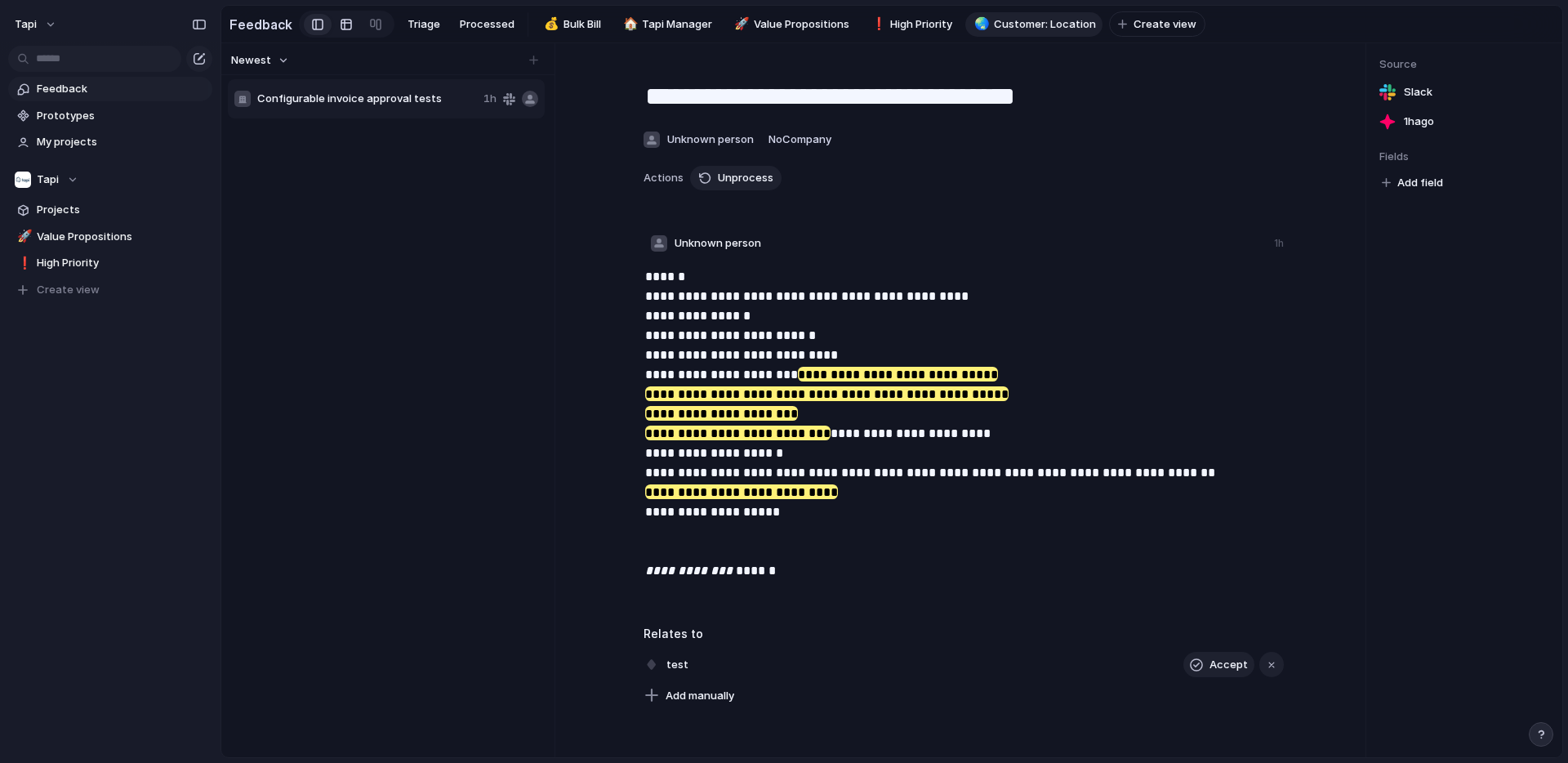
click at [340, 25] on div at bounding box center [346, 24] width 13 height 26
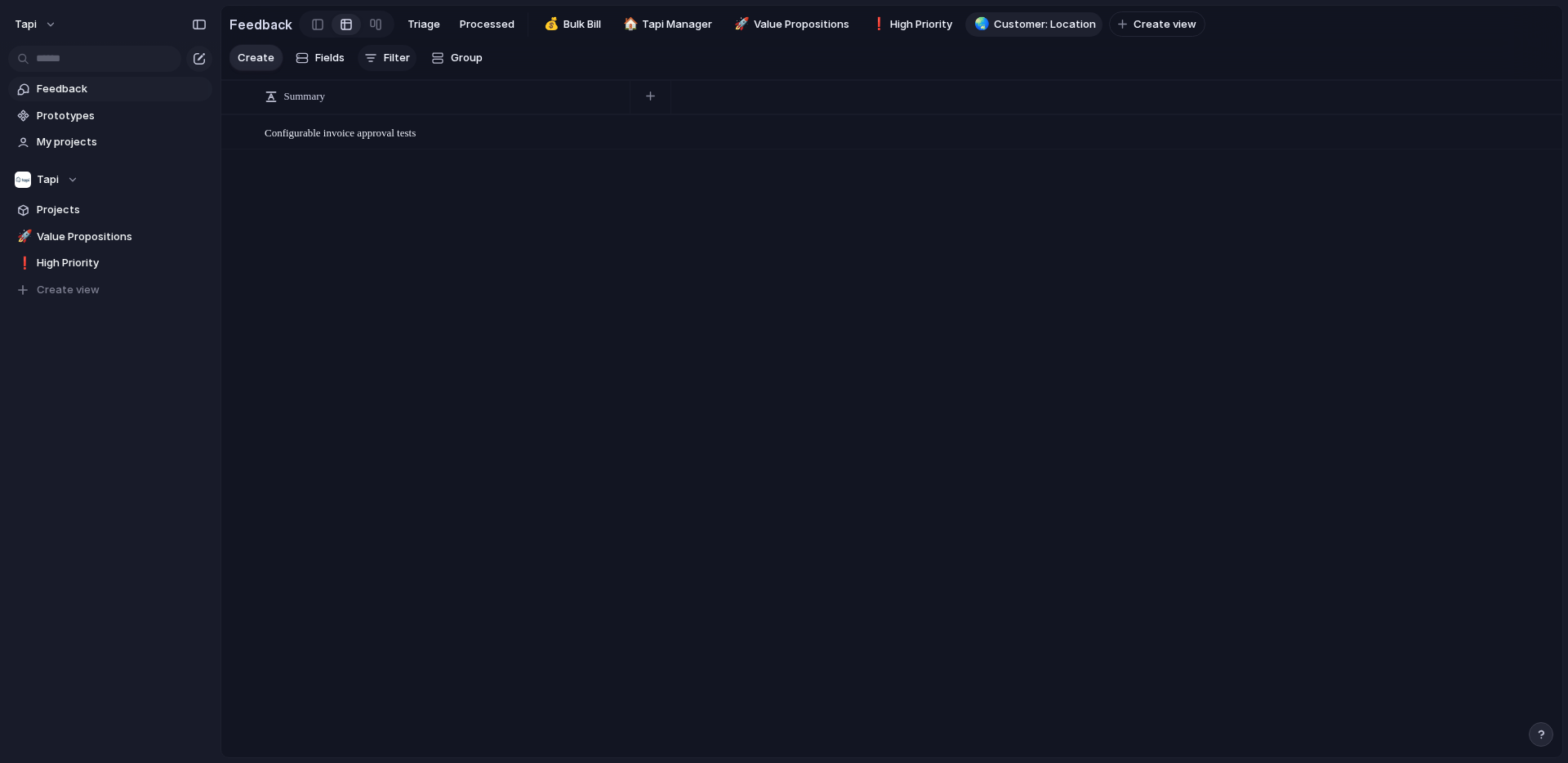
click at [386, 53] on span "Filter" at bounding box center [397, 59] width 26 height 17
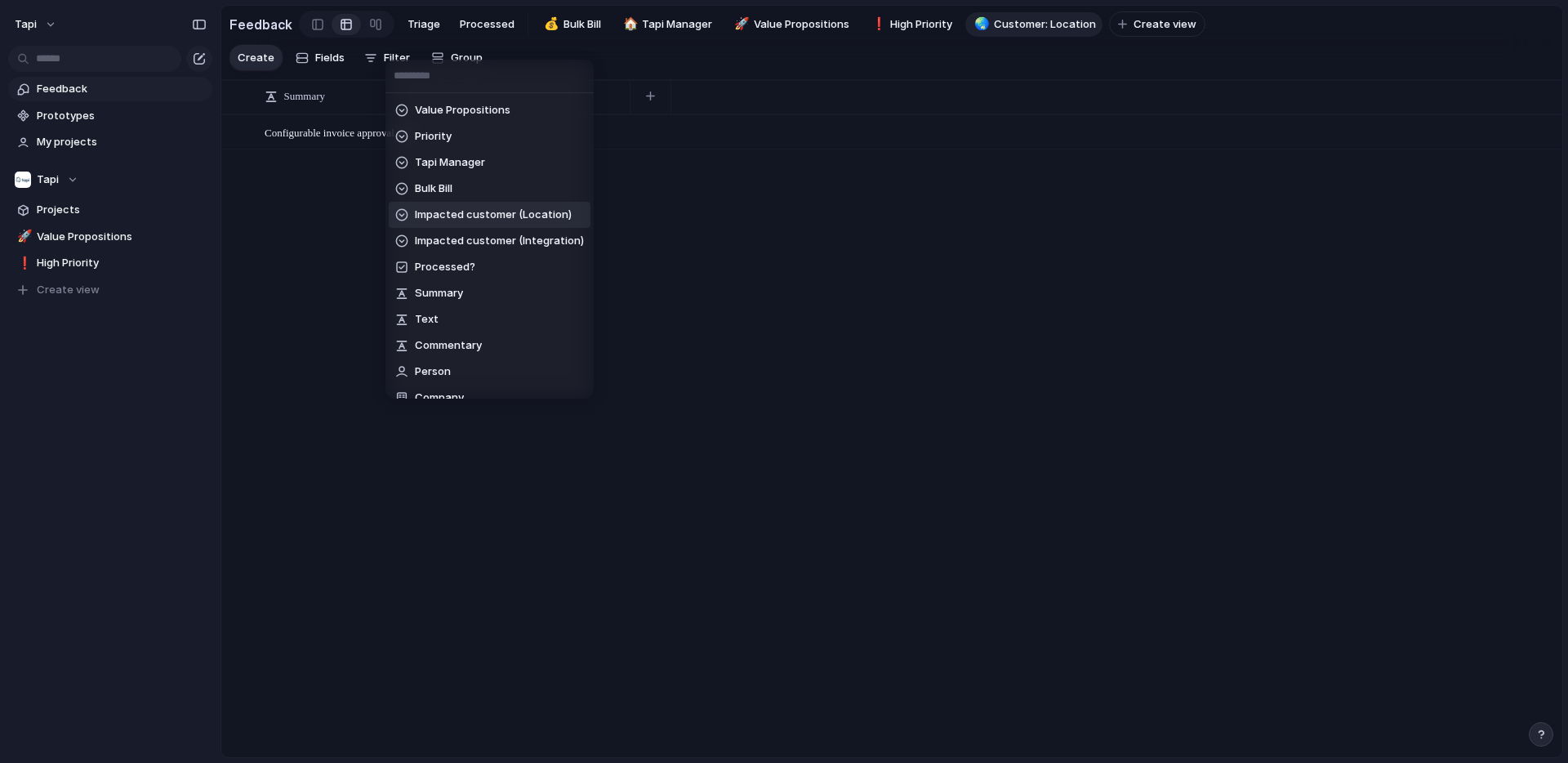
click at [471, 211] on span "Impacted customer (Location)" at bounding box center [493, 215] width 156 height 17
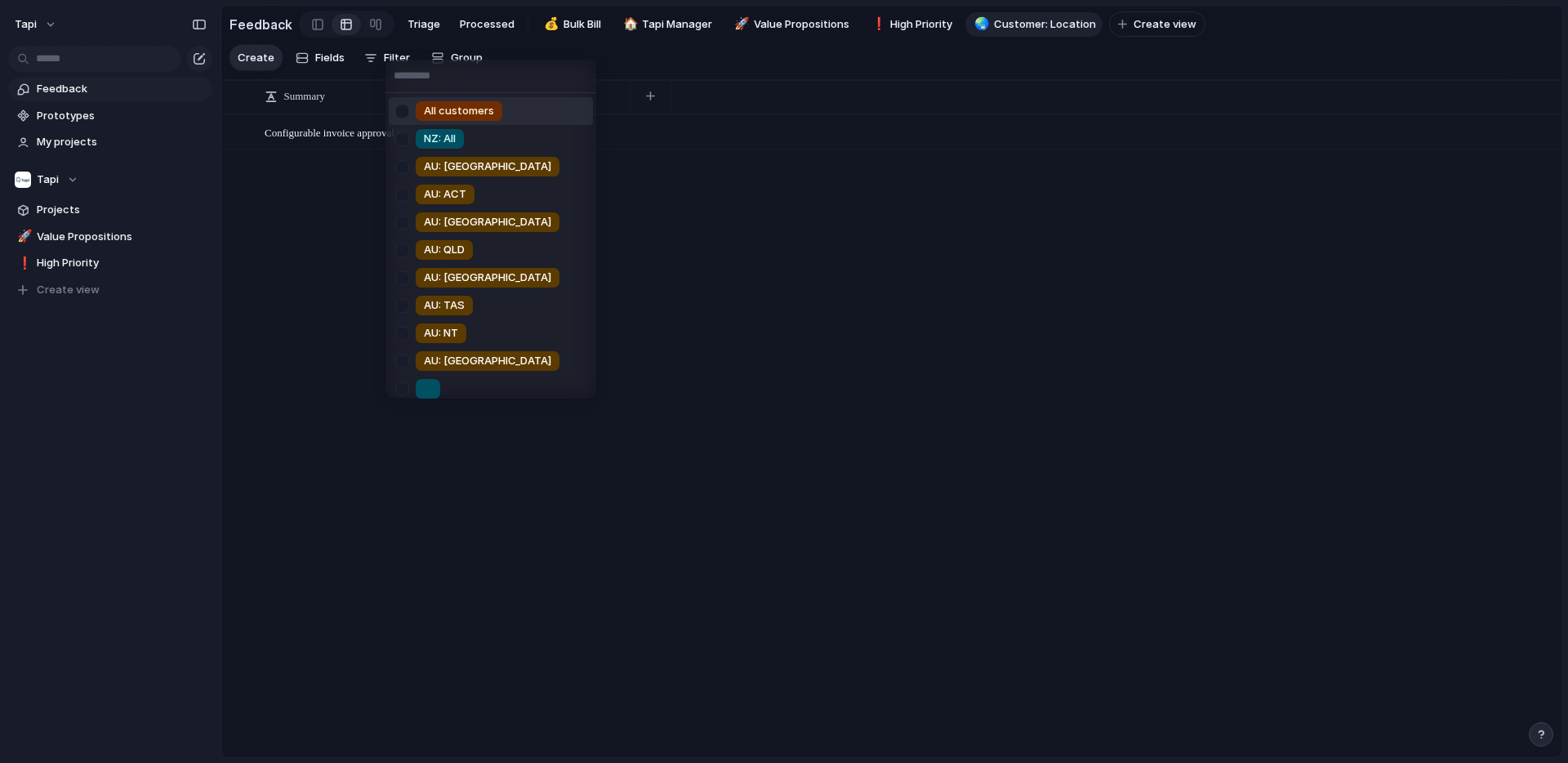
click at [379, 55] on div "All customers NZ: All AU: SA AU: ACT AU: WA AU: QLD AU: NSW AU: TAS AU: NT AU: …" at bounding box center [784, 382] width 1568 height 763
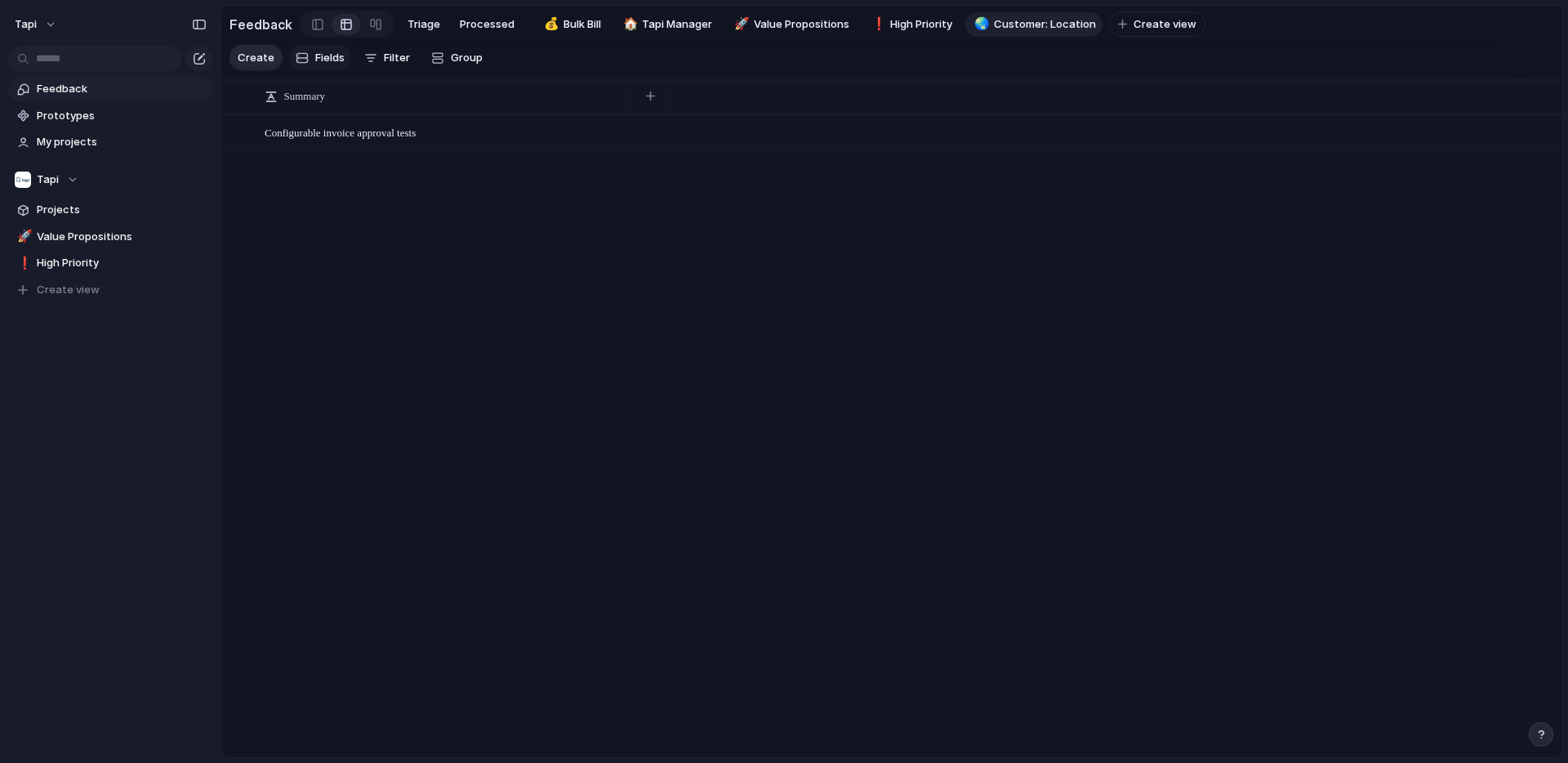
click at [322, 53] on span "Fields" at bounding box center [330, 59] width 29 height 17
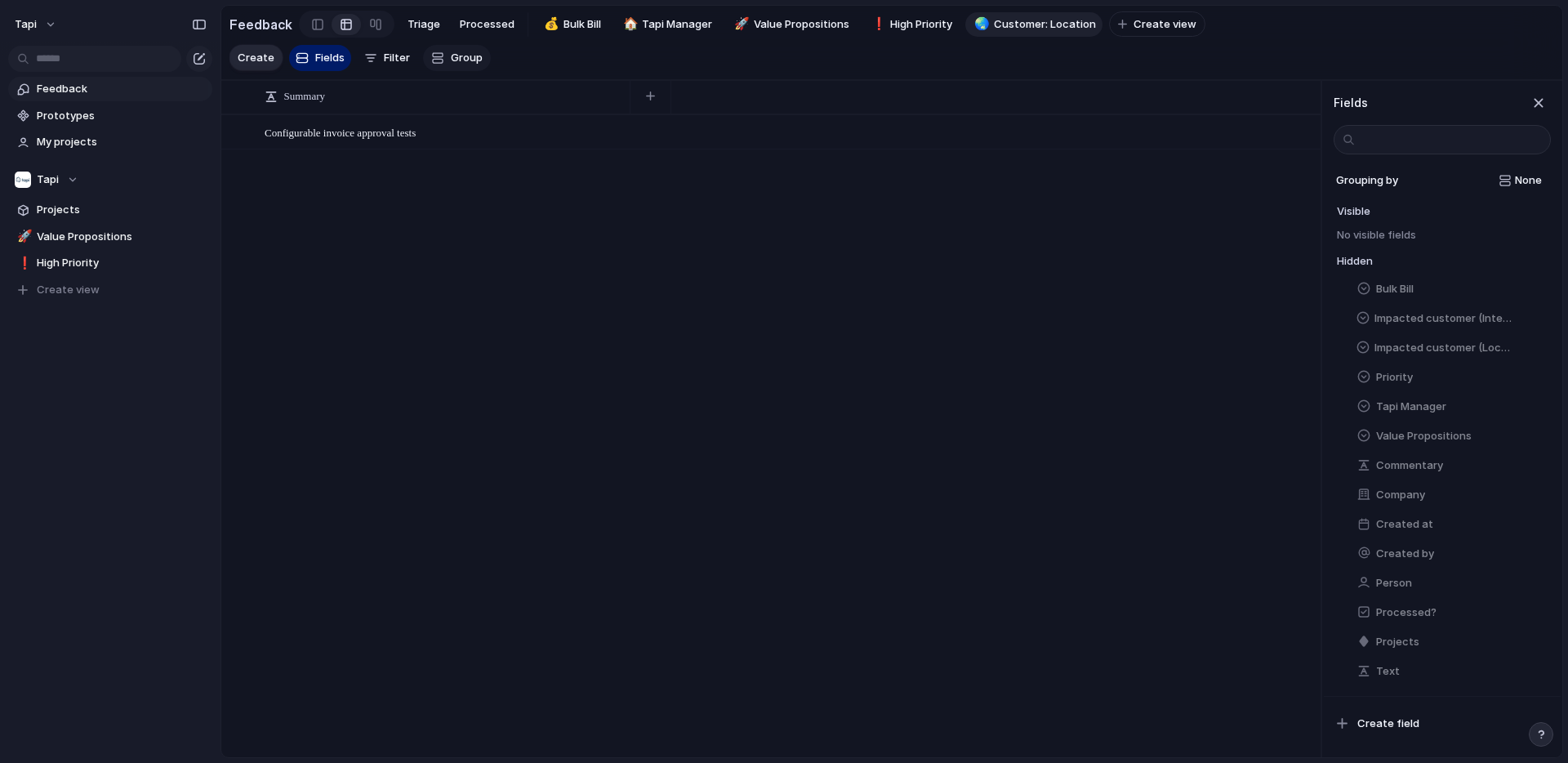
click at [457, 56] on span "Group" at bounding box center [467, 59] width 32 height 17
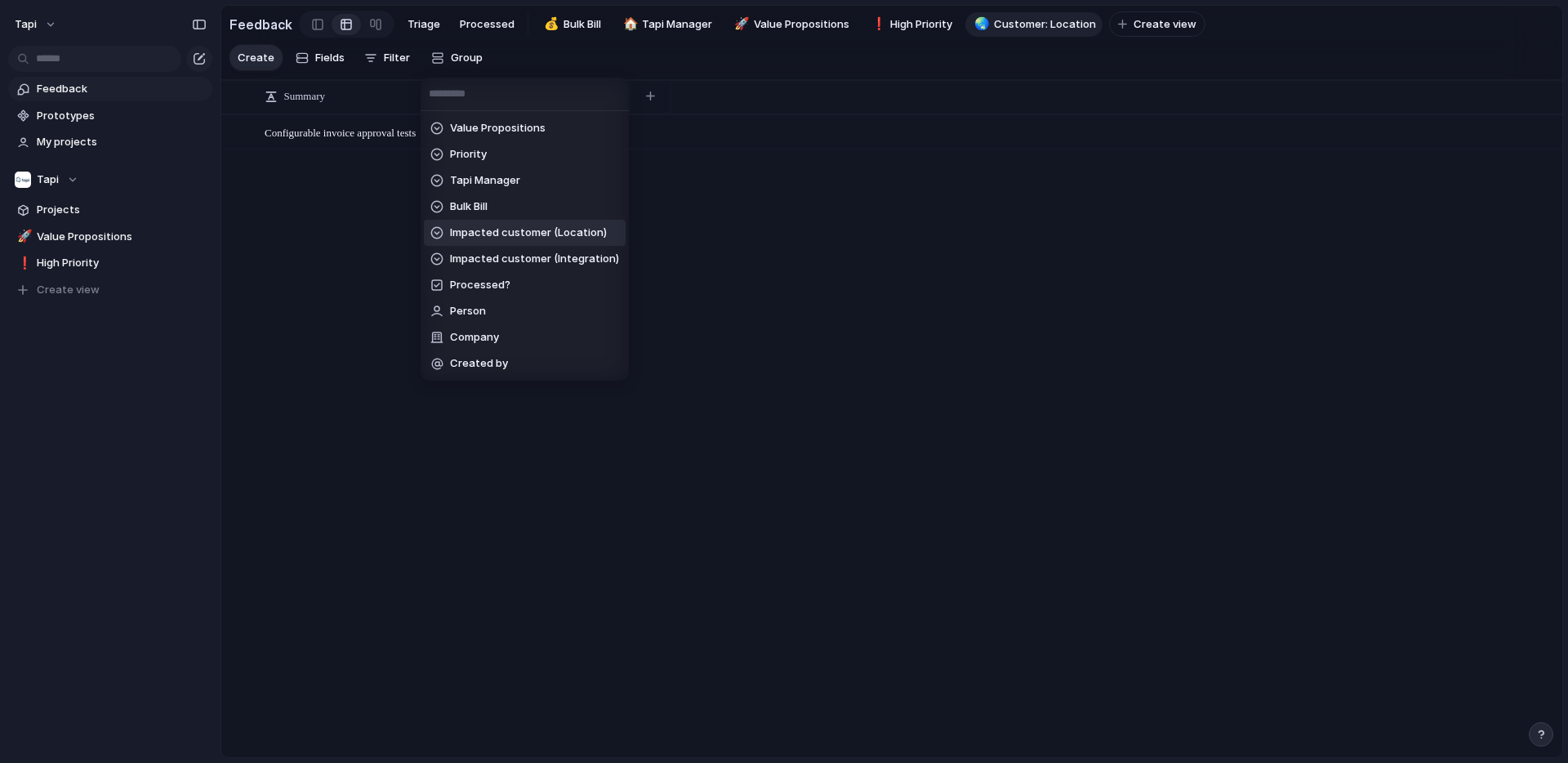
click at [525, 233] on span "Impacted customer (Location)" at bounding box center [528, 233] width 156 height 17
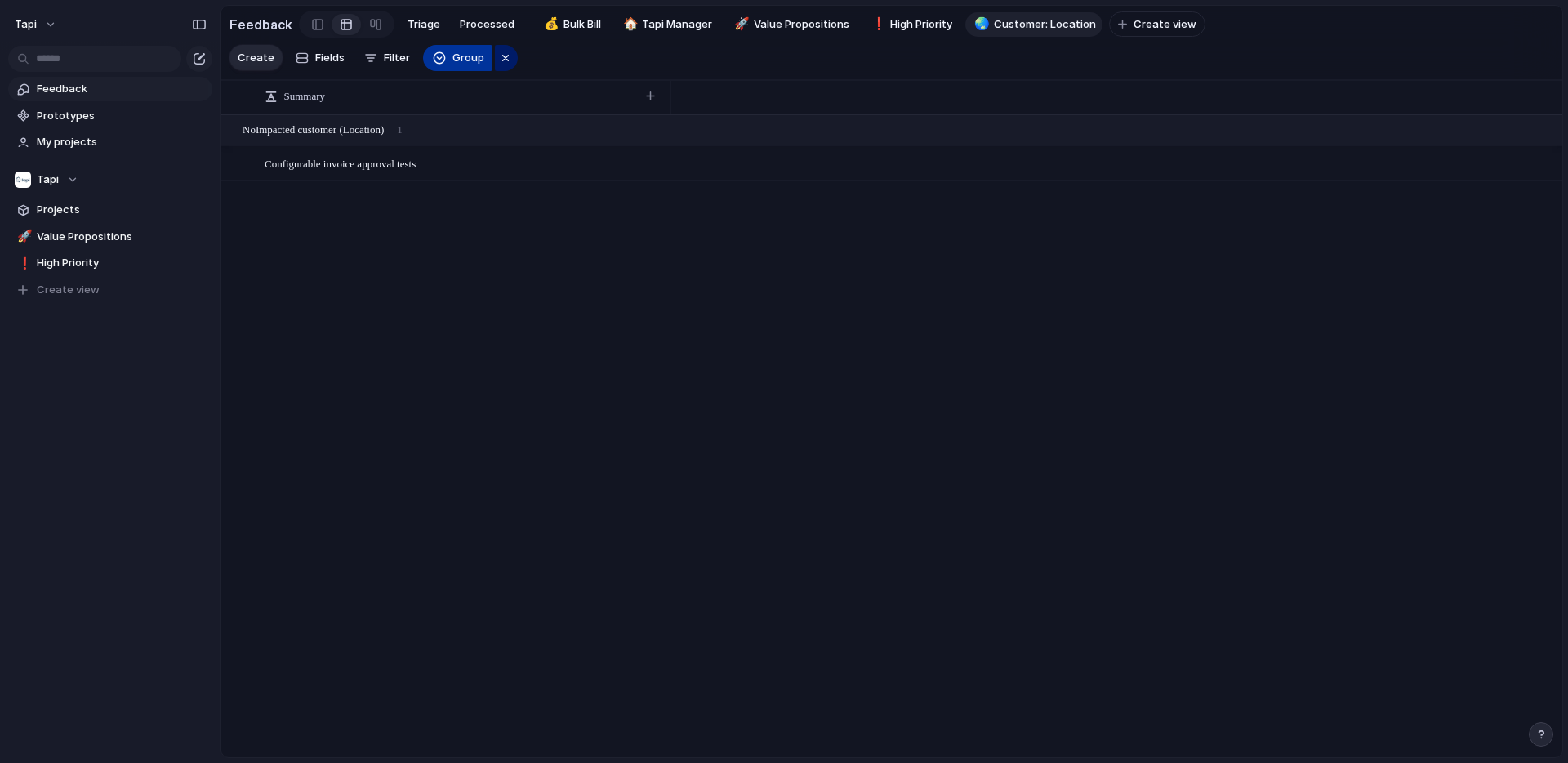
click at [444, 56] on button "Group" at bounding box center [458, 58] width 69 height 26
click at [385, 57] on span "Filter" at bounding box center [397, 59] width 26 height 17
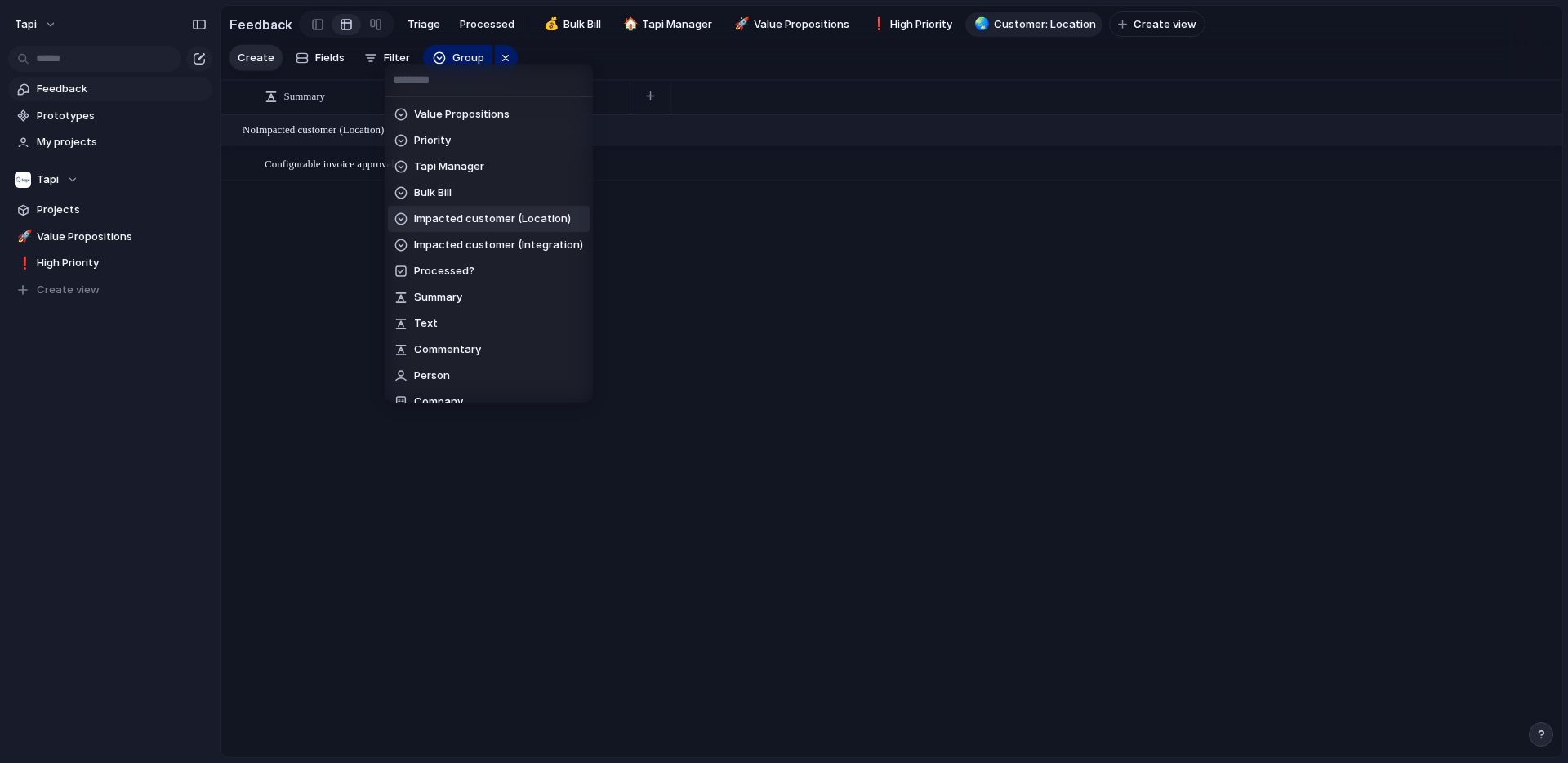
click at [451, 219] on span "Impacted customer (Location)" at bounding box center [492, 219] width 156 height 17
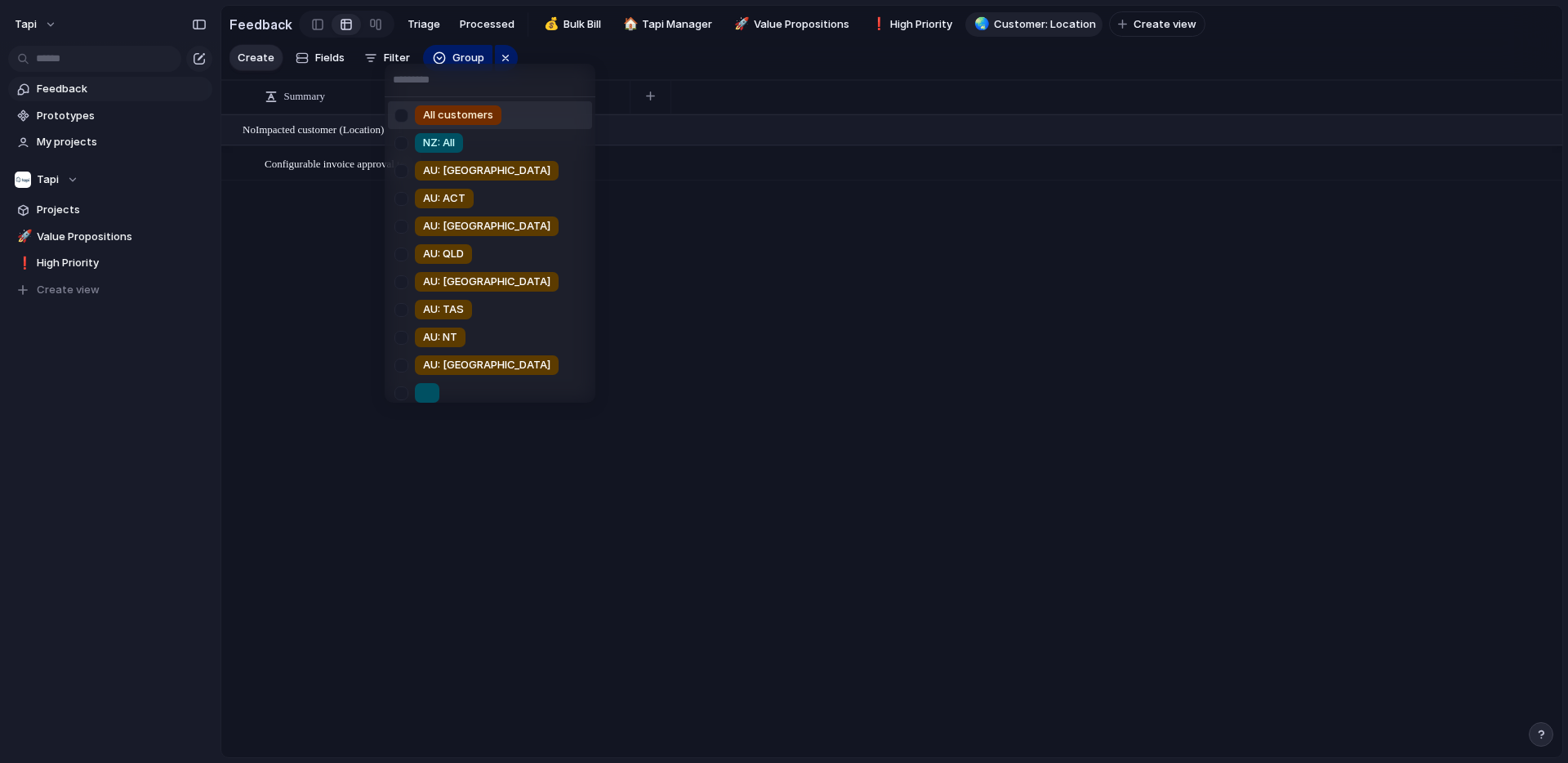
click at [541, 50] on div "All customers NZ: All AU: SA AU: ACT AU: WA AU: QLD AU: NSW AU: TAS AU: NT AU: …" at bounding box center [784, 382] width 1568 height 763
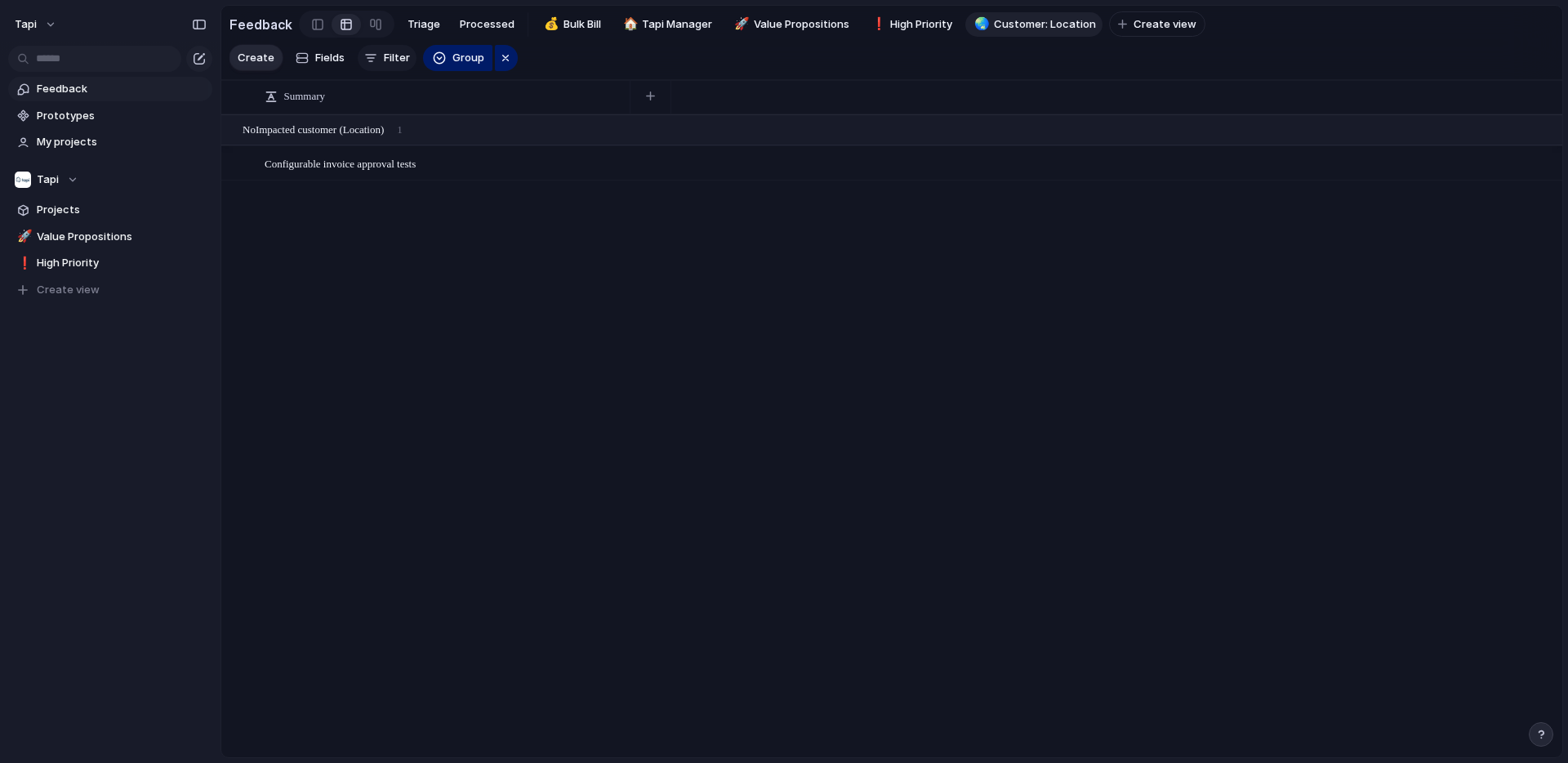
click at [393, 52] on span "Filter" at bounding box center [397, 59] width 26 height 17
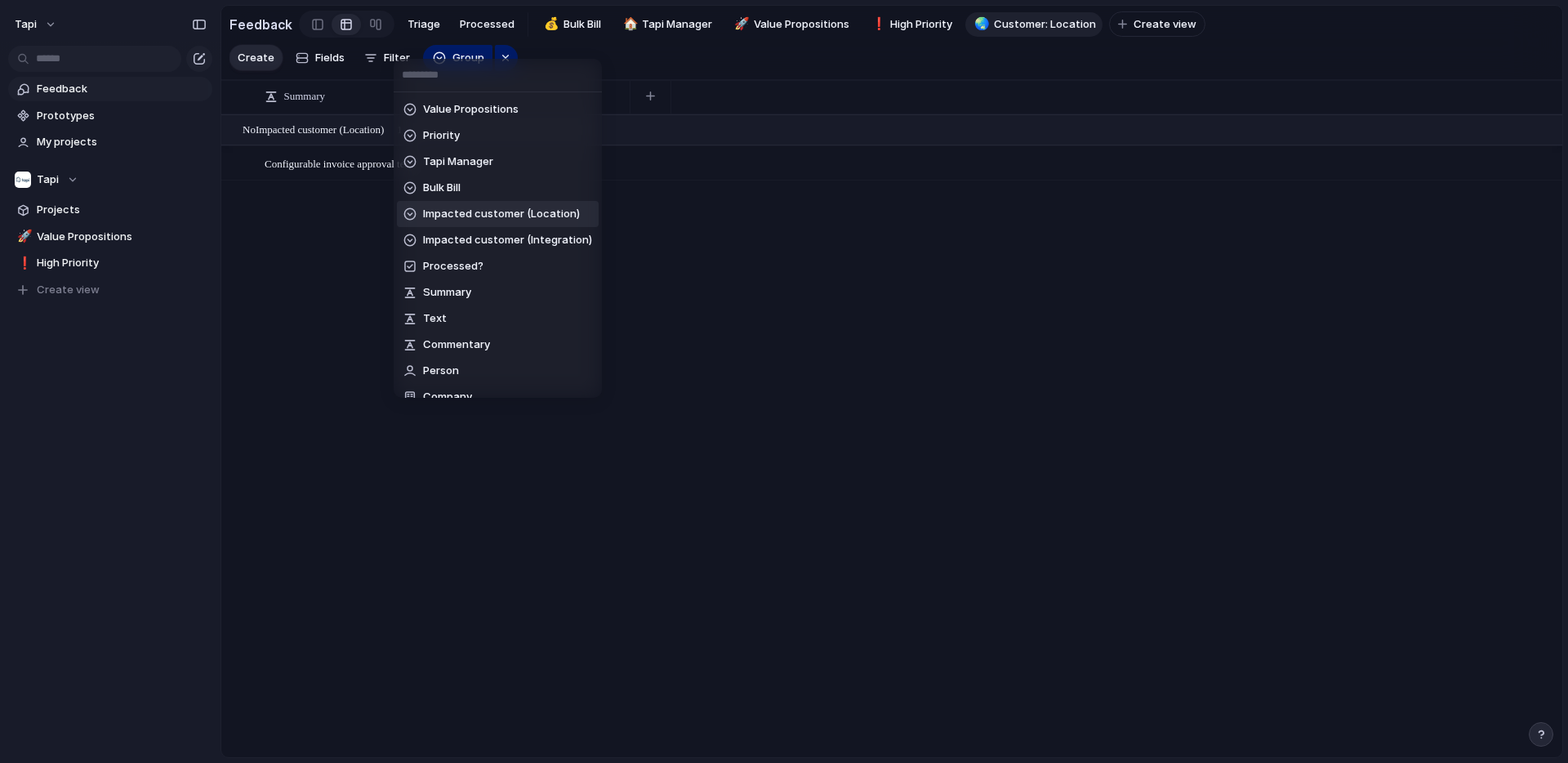
click at [321, 313] on div "Value Propositions Priority Tapi Manager Bulk Bill Impacted customer (Location)…" at bounding box center [784, 382] width 1568 height 763
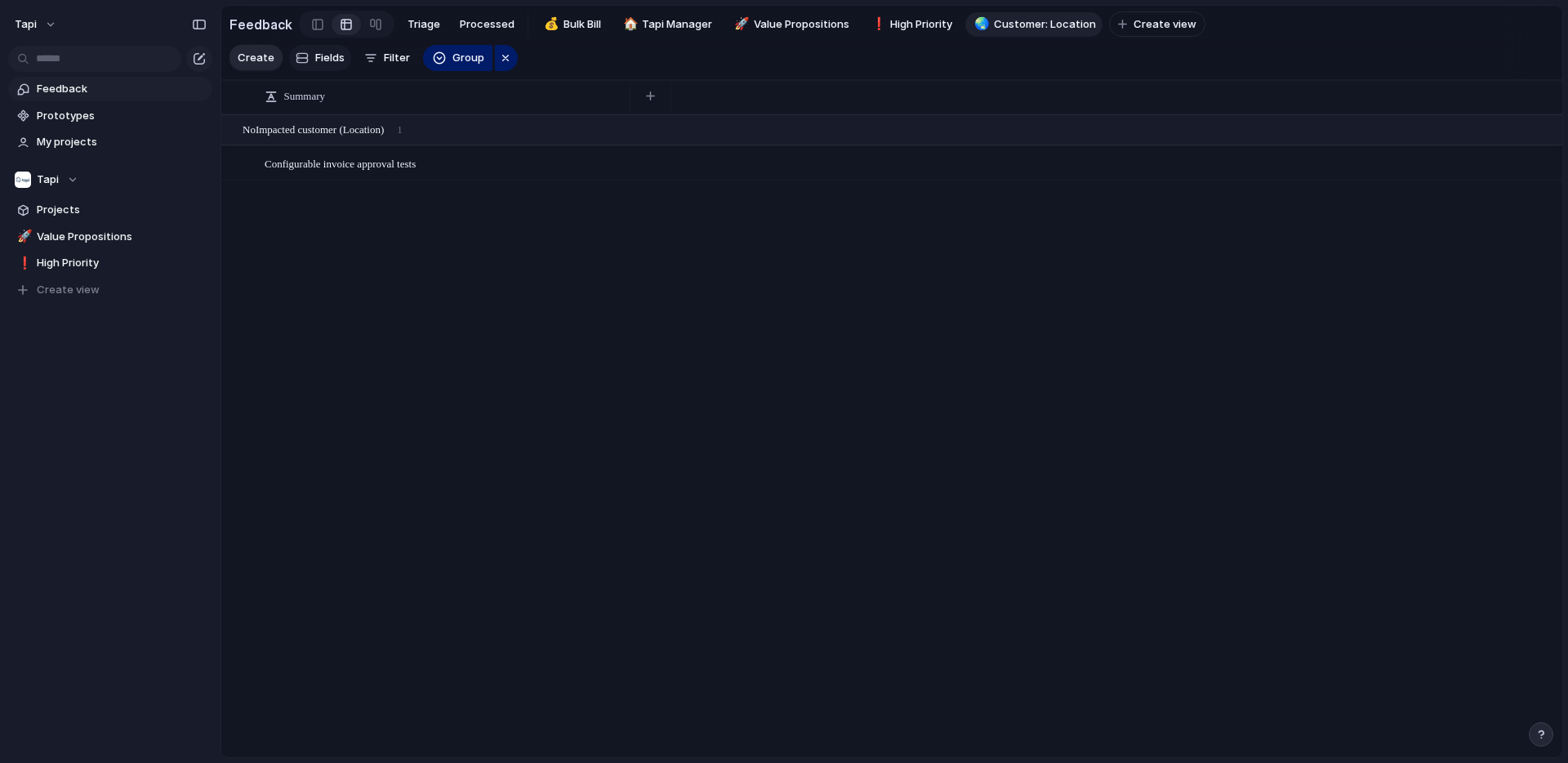
click at [315, 54] on span "Fields" at bounding box center [330, 59] width 29 height 17
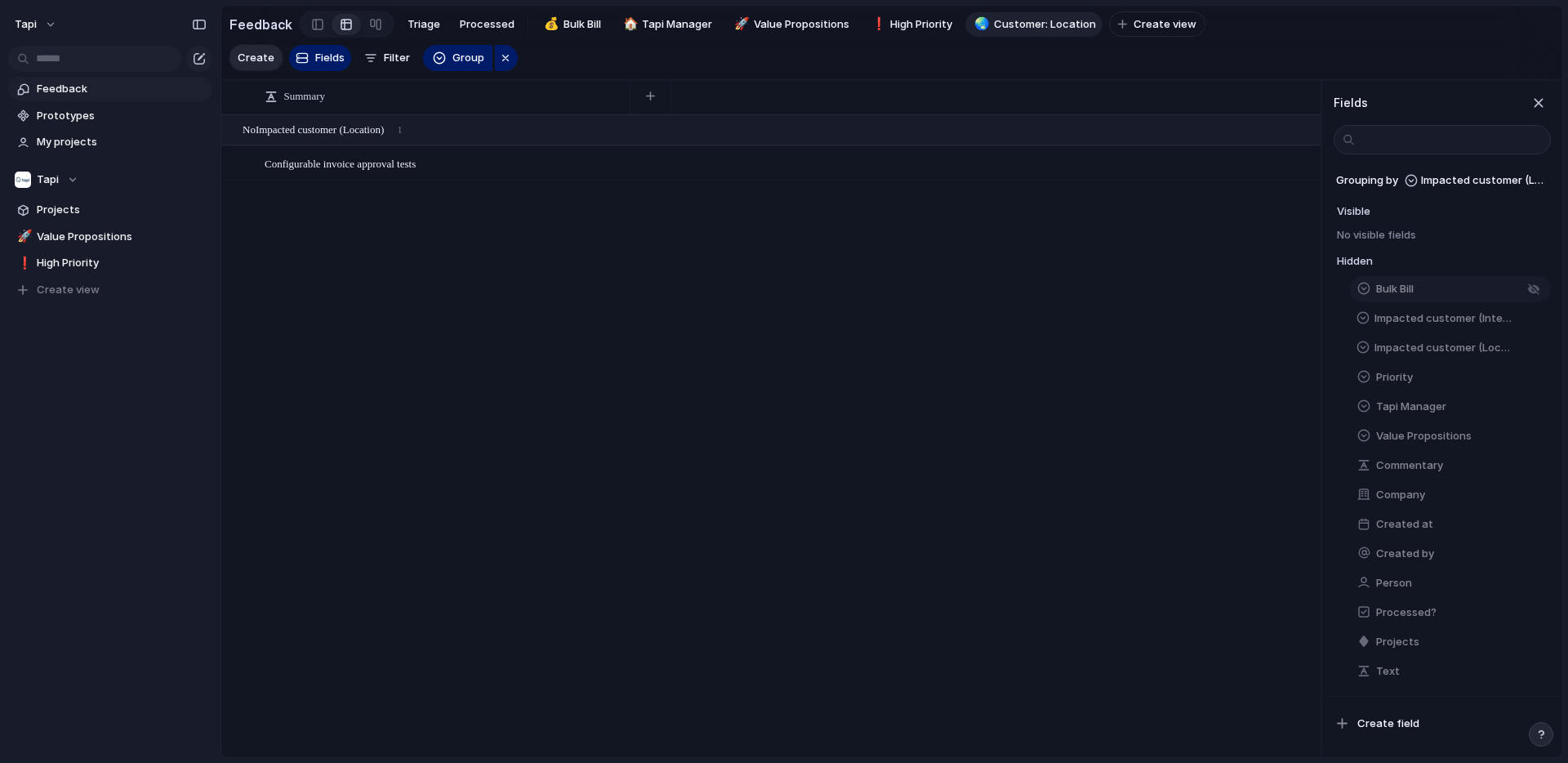
click at [1401, 289] on span "Bulk Bill" at bounding box center [1395, 289] width 38 height 17
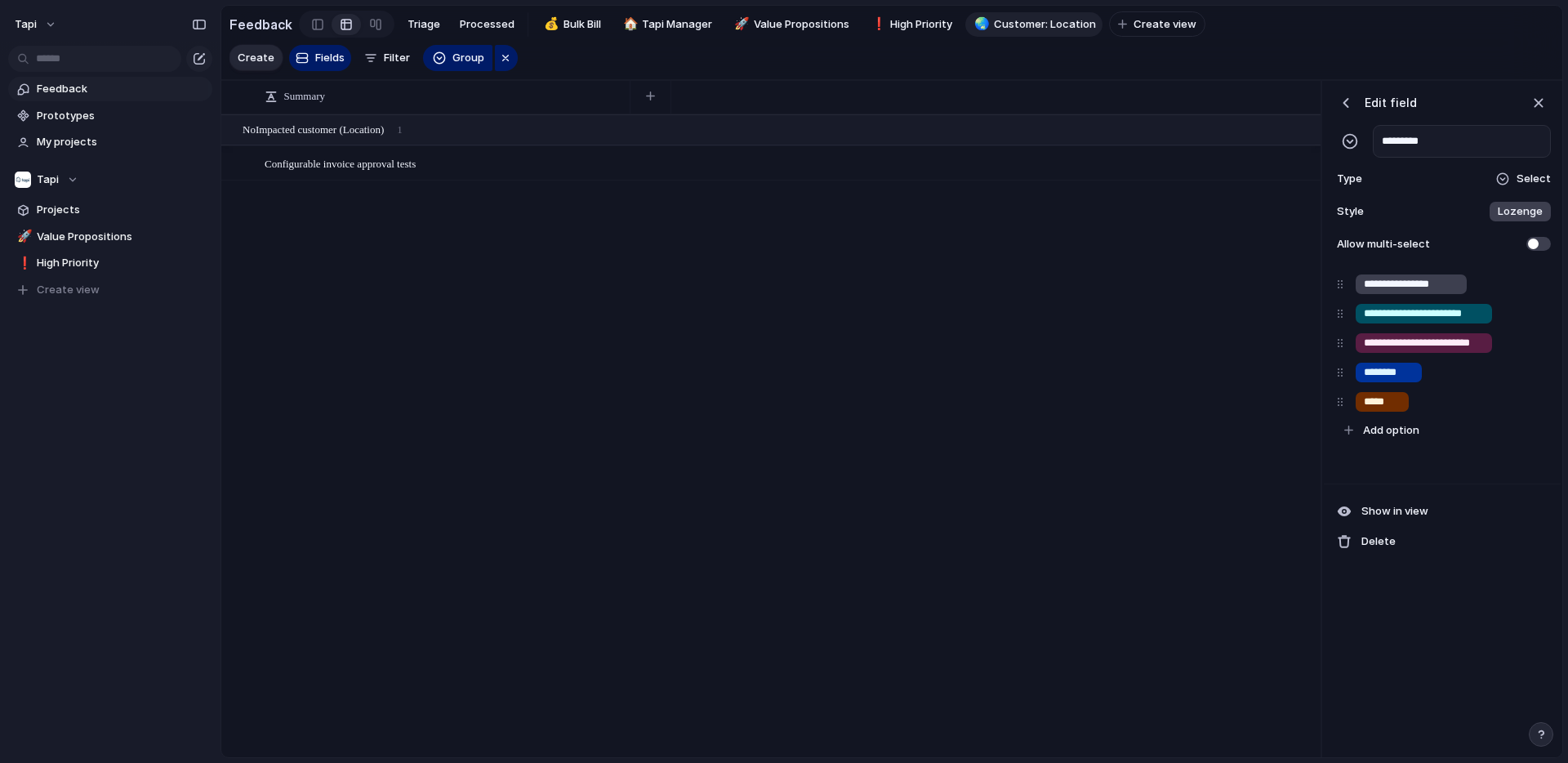
click at [1347, 103] on div "button" at bounding box center [1346, 103] width 17 height 17
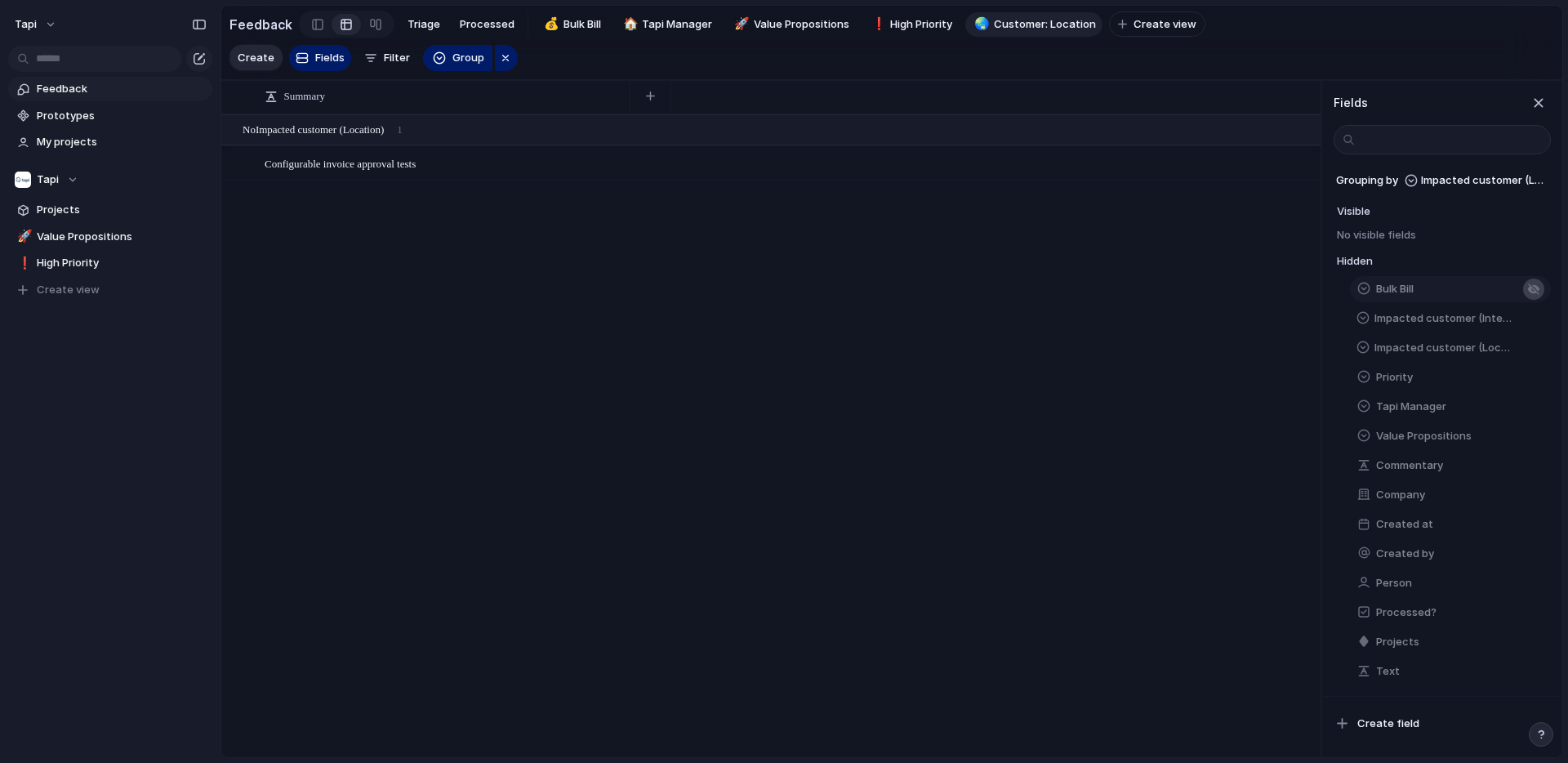
click at [1535, 288] on div "button" at bounding box center [1534, 289] width 13 height 13
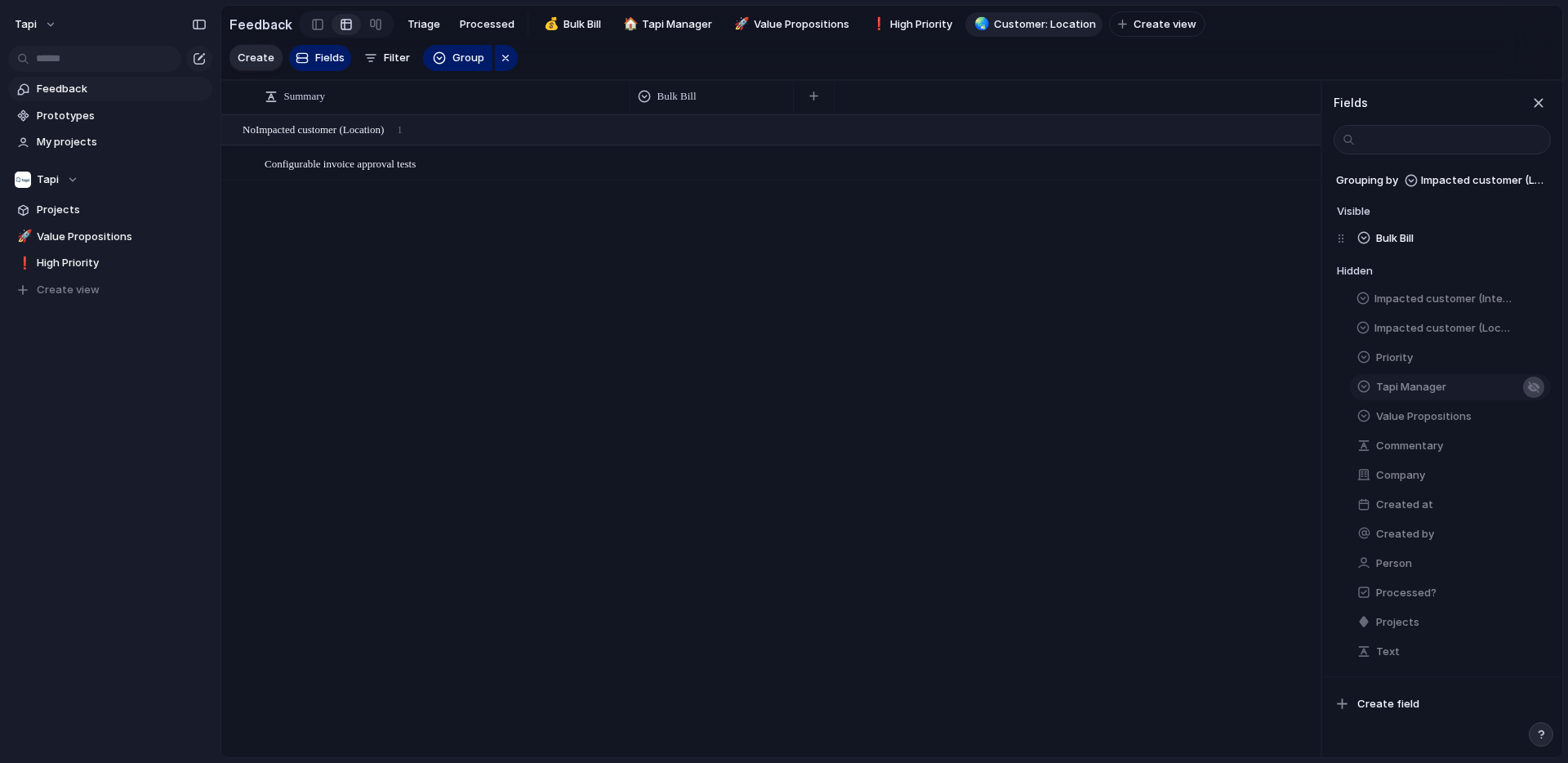
click at [1536, 387] on div "button" at bounding box center [1534, 387] width 13 height 13
click at [1534, 415] on div "button" at bounding box center [1534, 417] width 13 height 13
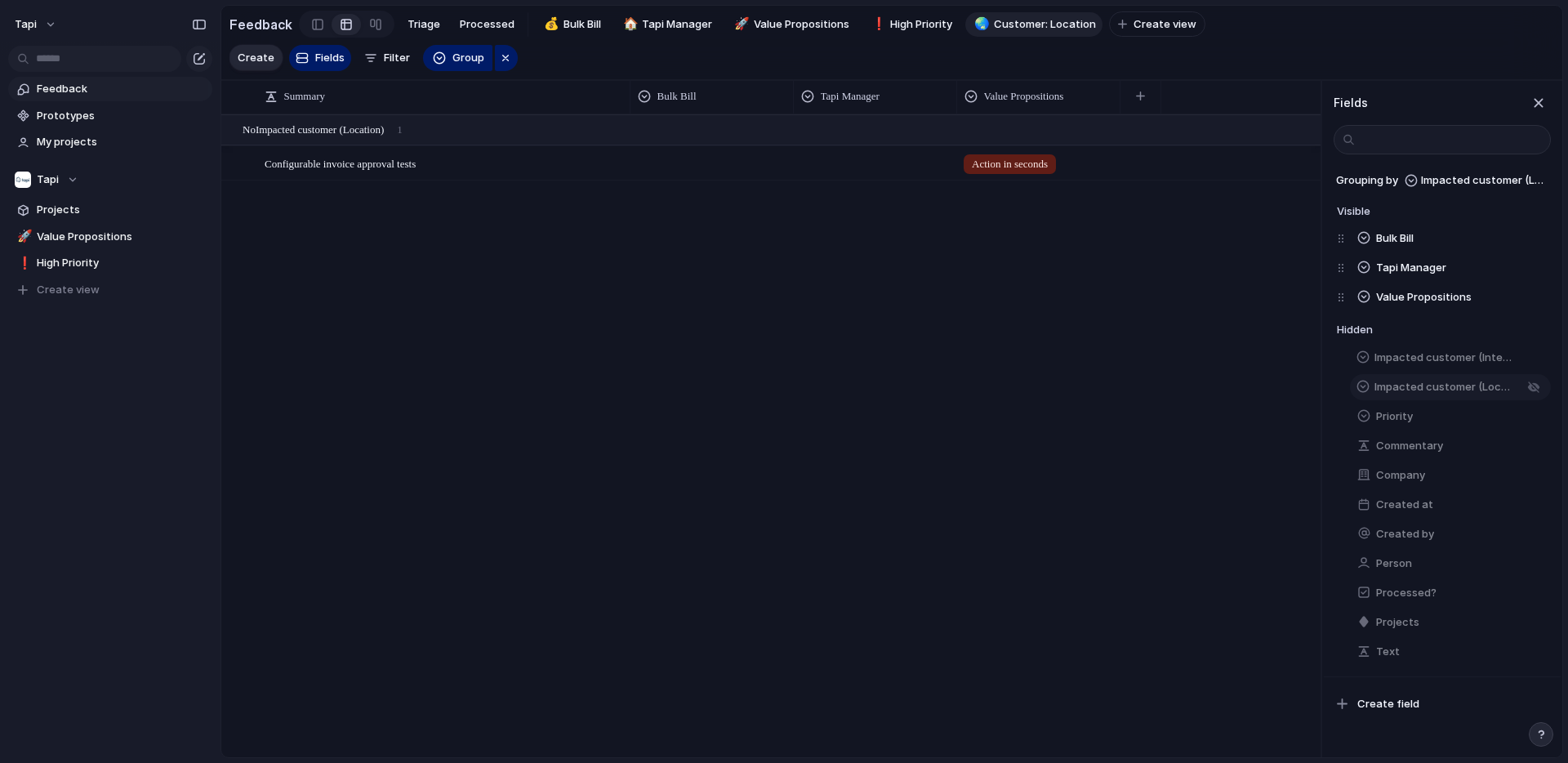
click at [1458, 387] on span "Impacted customer (Location)" at bounding box center [1446, 387] width 142 height 17
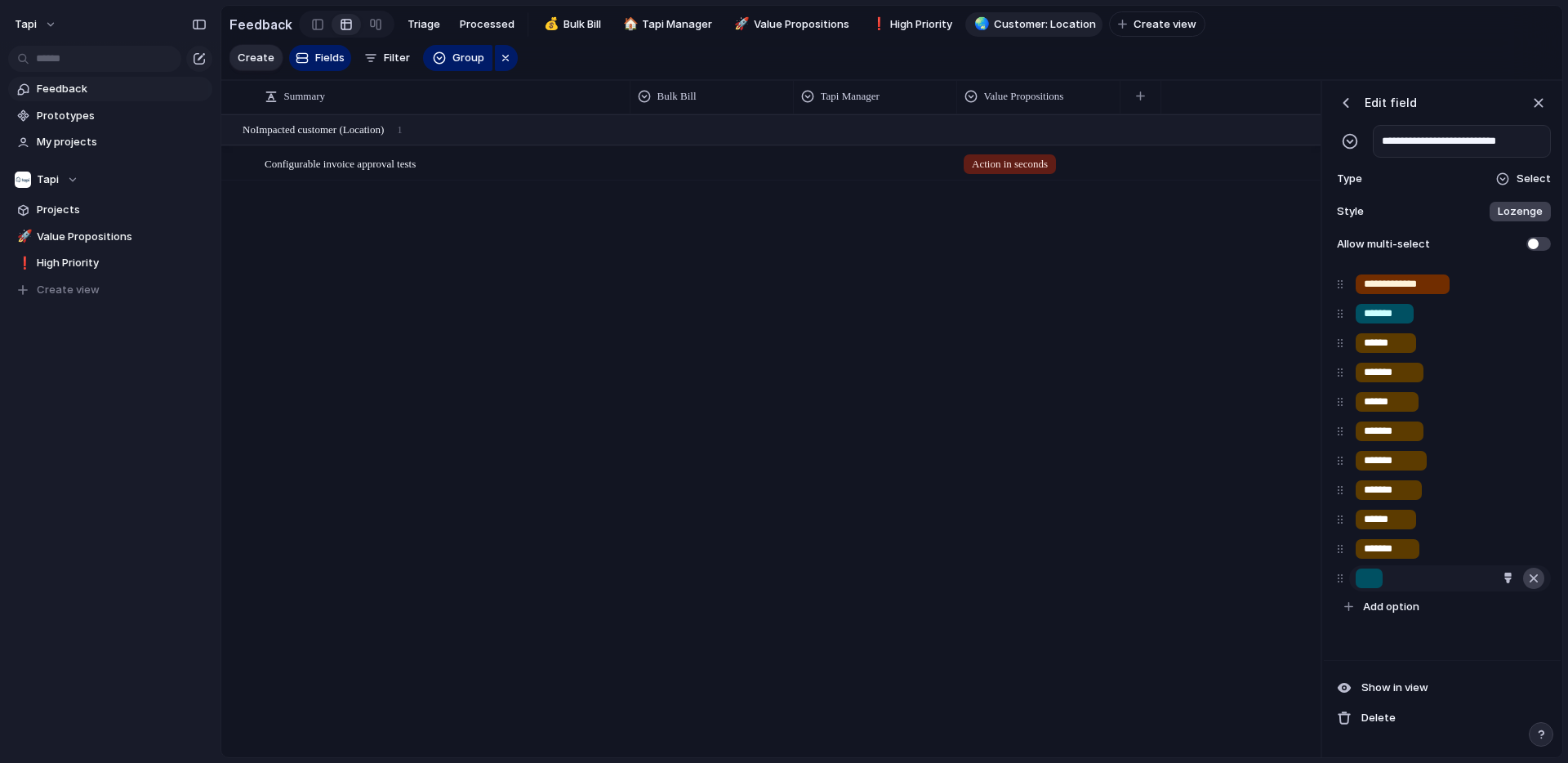
click at [1534, 576] on div "button" at bounding box center [1534, 577] width 17 height 21
click at [1380, 580] on span "Add option" at bounding box center [1391, 577] width 56 height 17
type input "*******"
click at [1513, 575] on button "button" at bounding box center [1507, 577] width 21 height 21
click at [1441, 649] on button "button" at bounding box center [1438, 644] width 21 height 21
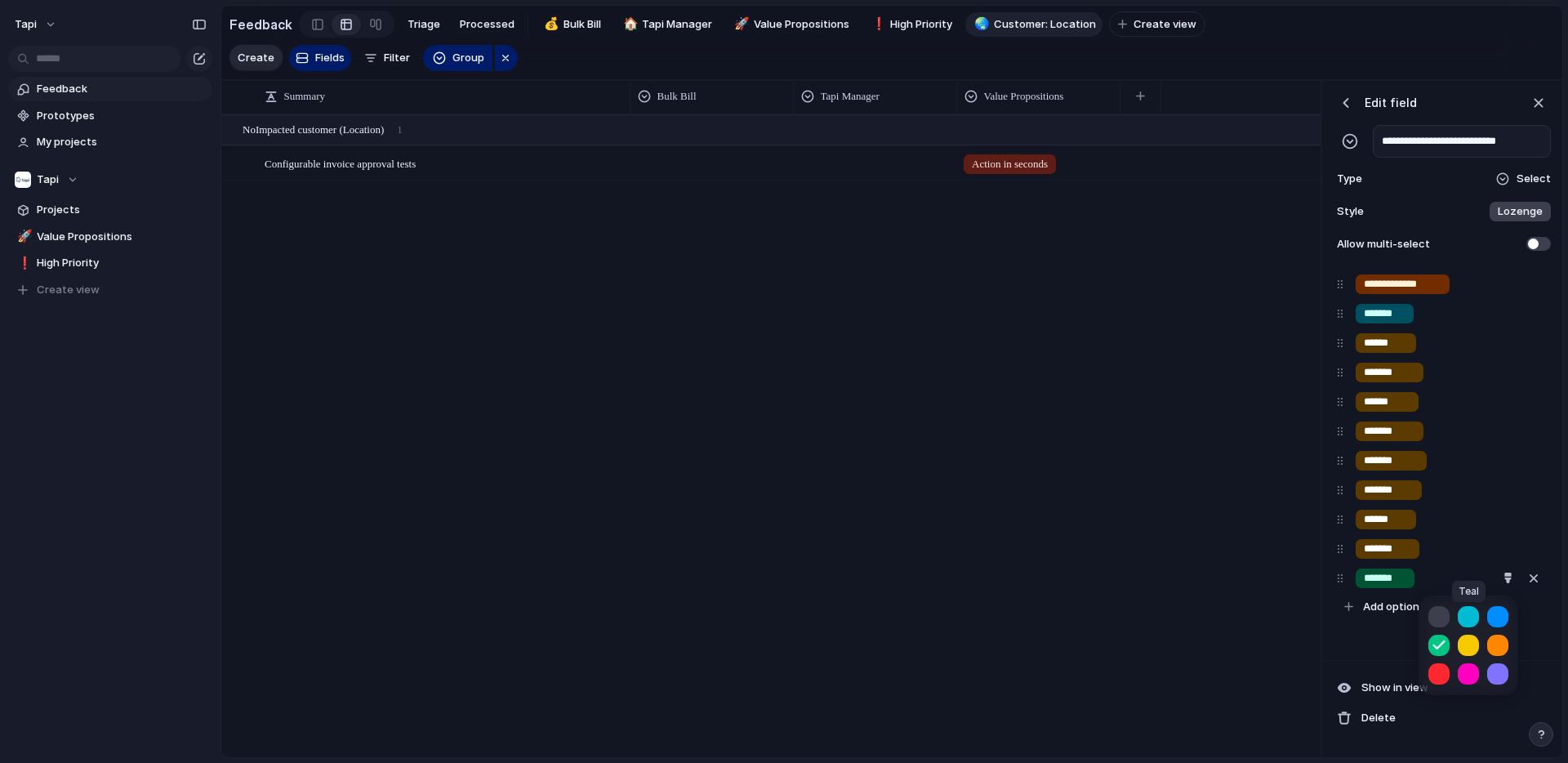
click at [1478, 615] on button "button" at bounding box center [1468, 616] width 21 height 21
click at [1340, 581] on div at bounding box center [784, 382] width 1568 height 763
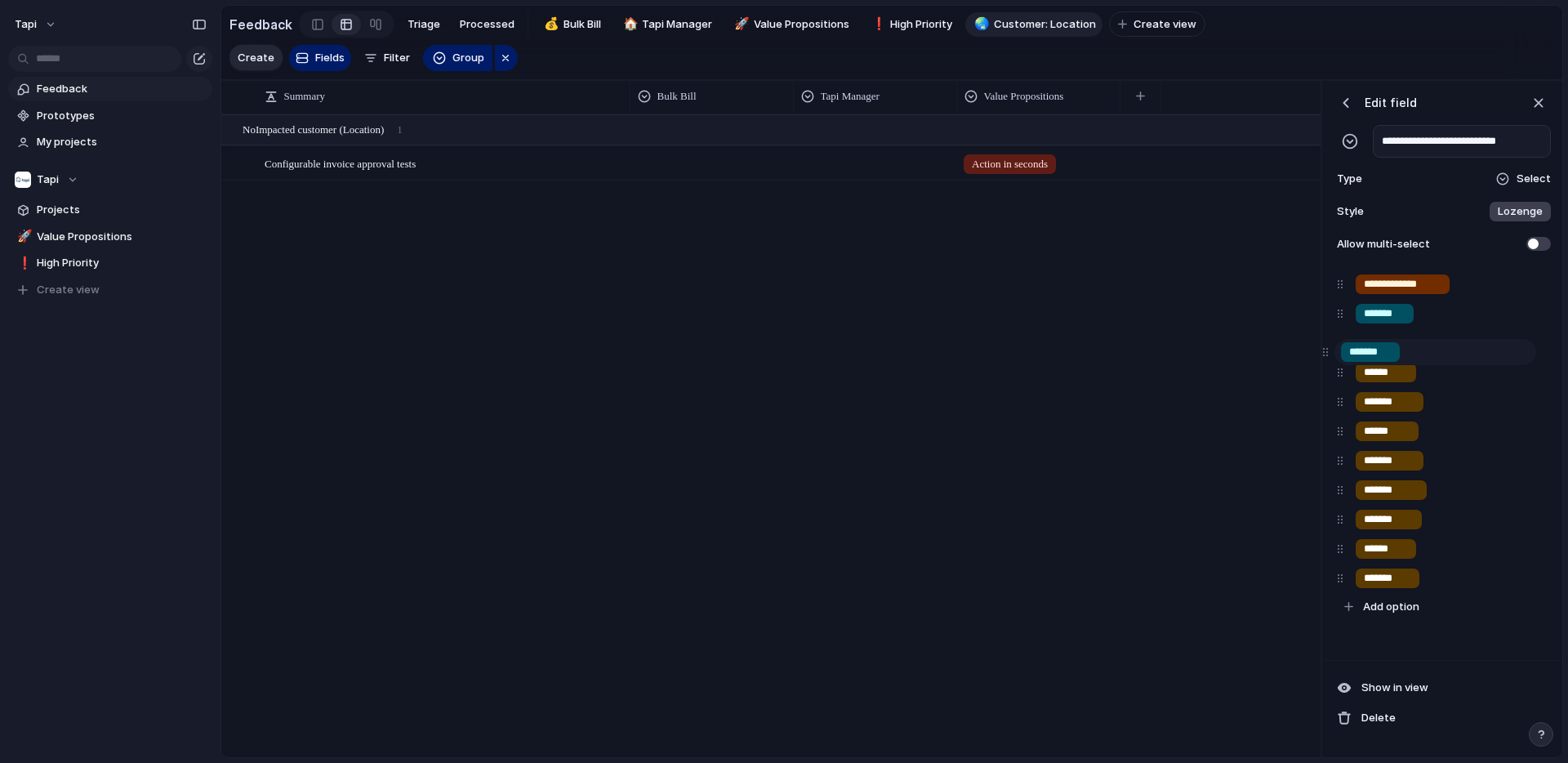
drag, startPoint x: 1340, startPoint y: 581, endPoint x: 1325, endPoint y: 356, distance: 225.5
click at [1330, 356] on div "**********" at bounding box center [1442, 445] width 223 height 351
click at [1274, 374] on div "Configurable invoice approval tests Open Action in seconds" at bounding box center [771, 435] width 1099 height 642
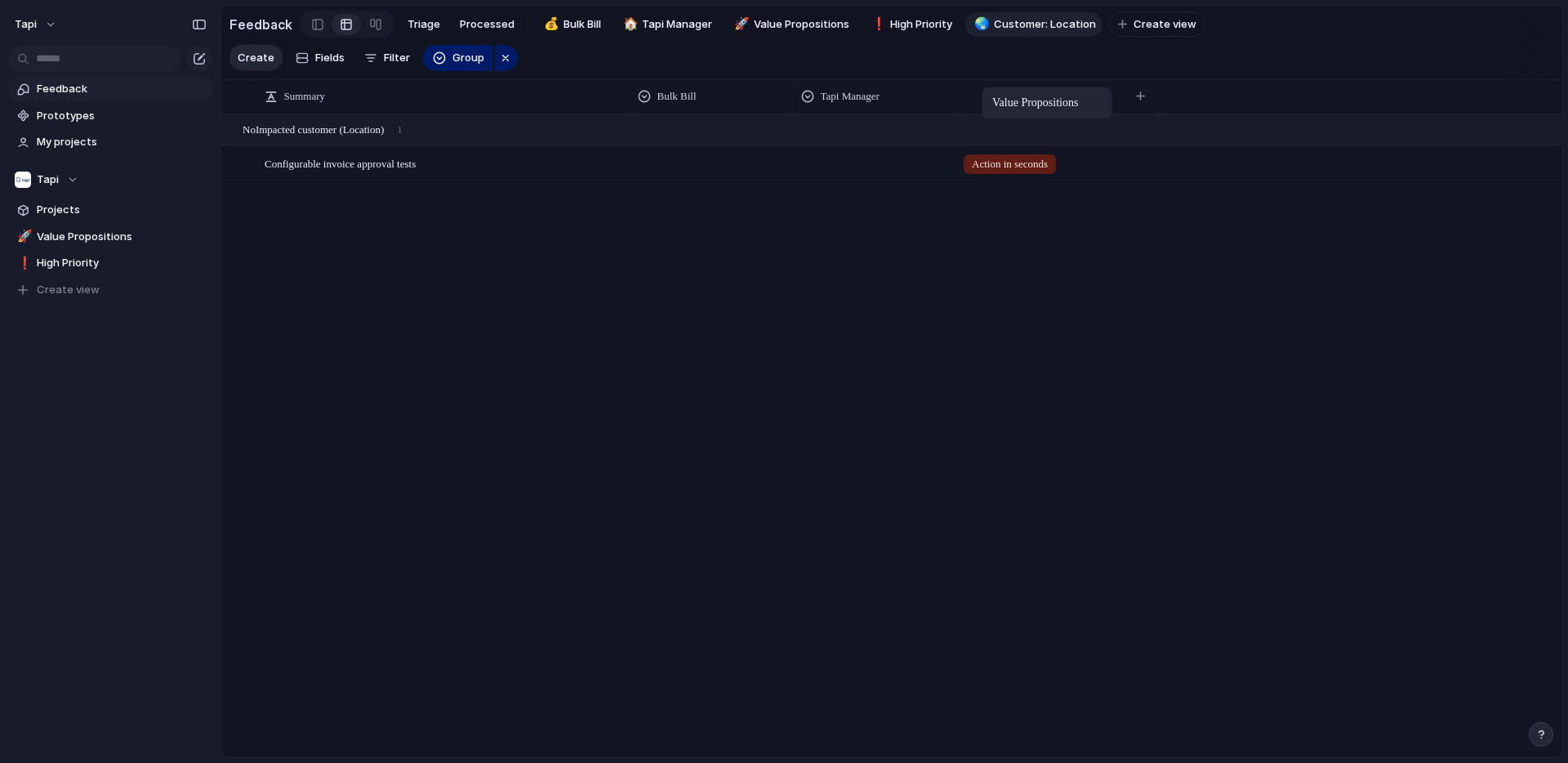
drag, startPoint x: 1008, startPoint y: 94, endPoint x: 974, endPoint y: 74, distance: 39.4
click at [71, 89] on span "Feedback" at bounding box center [121, 90] width 170 height 17
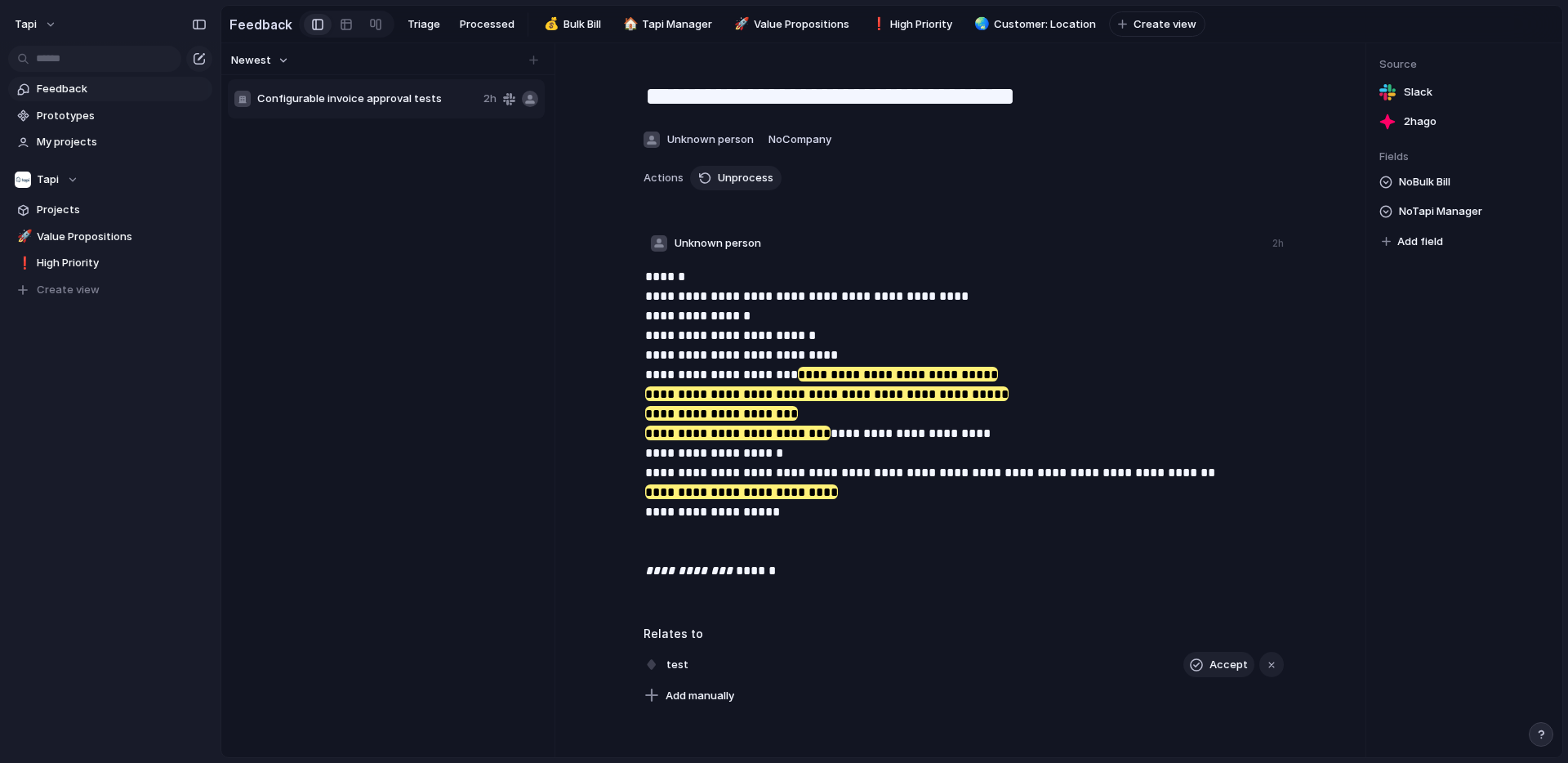
click at [1431, 239] on span "Add field" at bounding box center [1420, 242] width 46 height 17
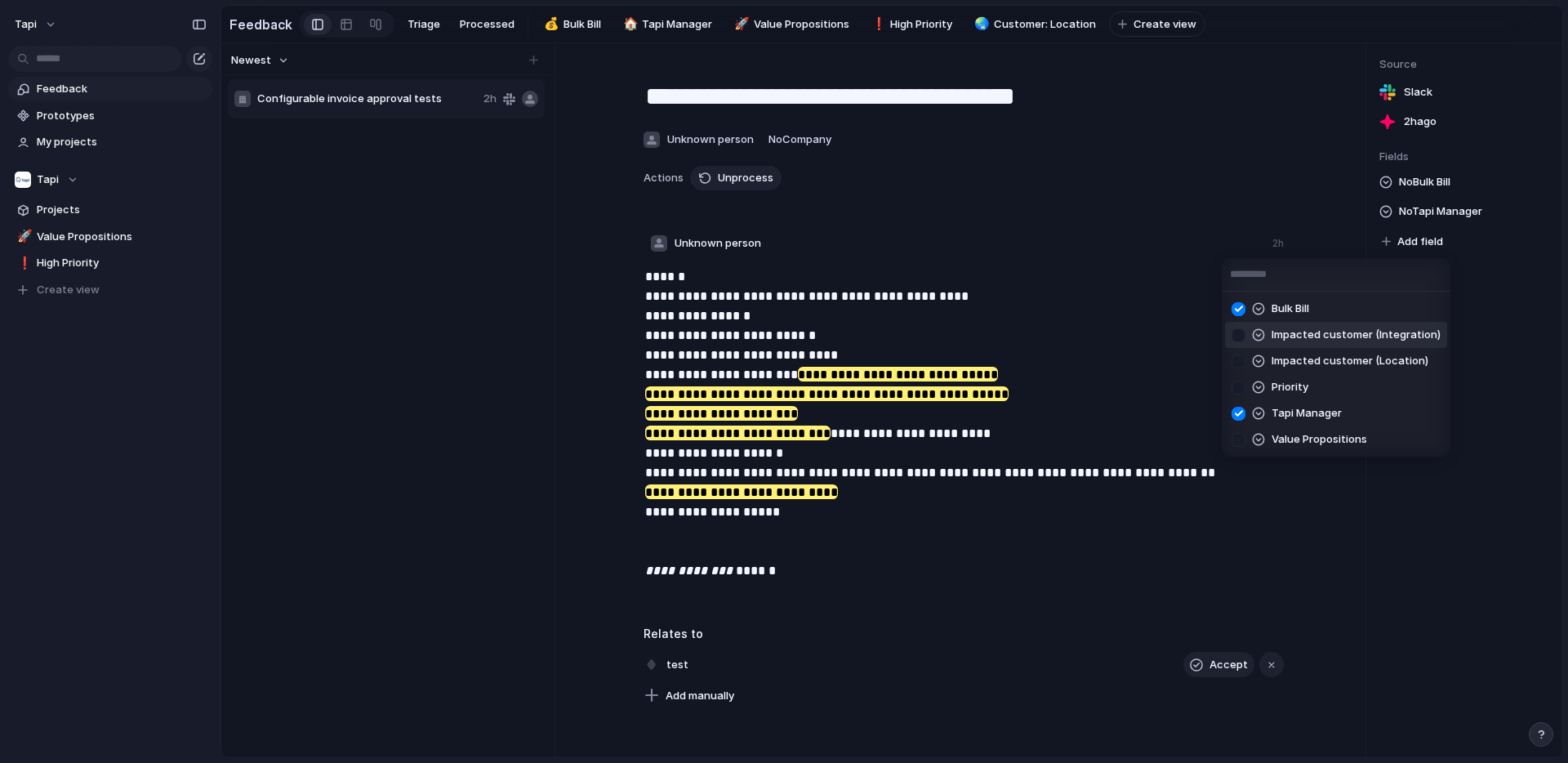
click at [1241, 335] on div at bounding box center [1238, 335] width 28 height 28
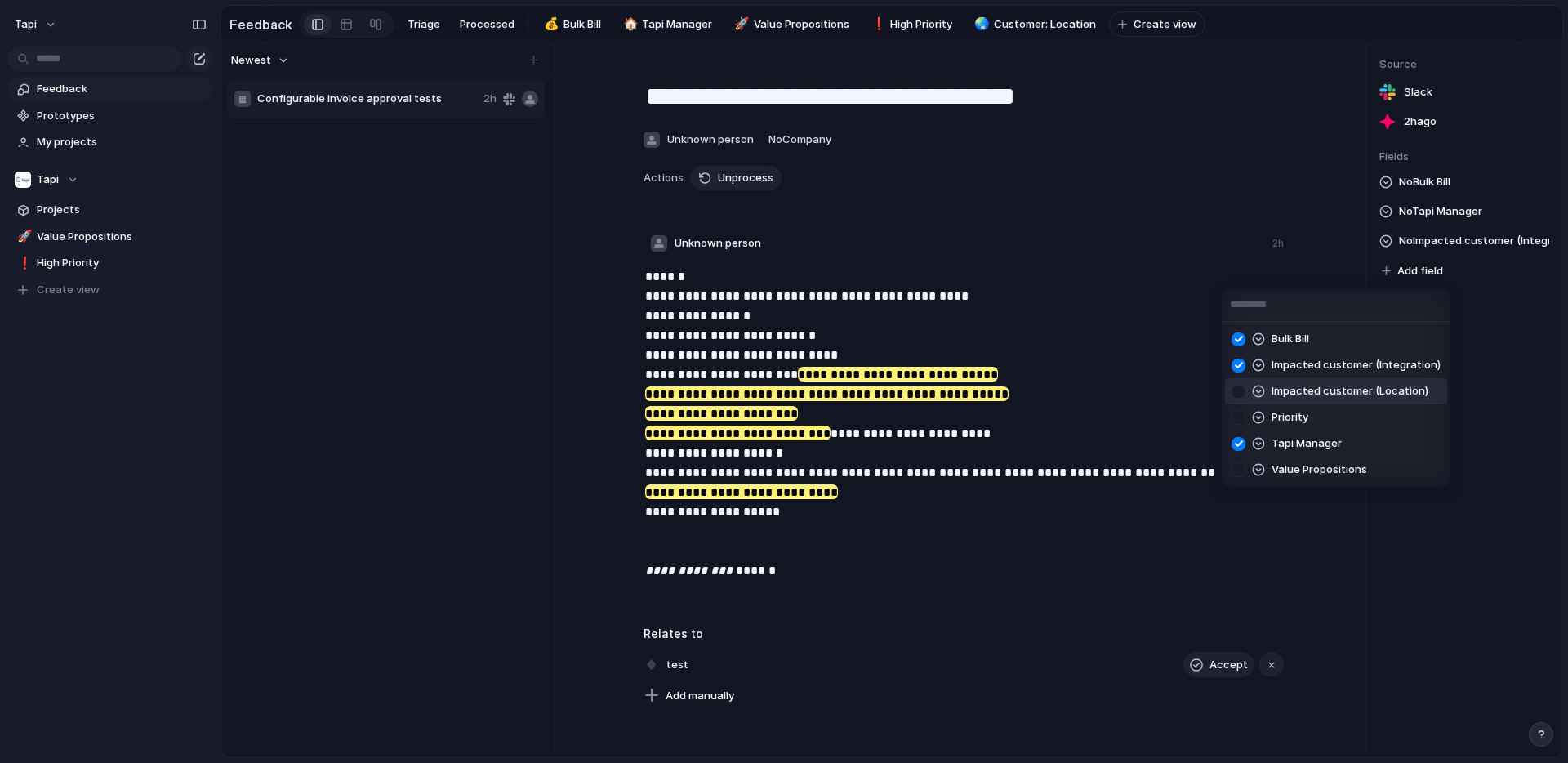
click at [1238, 396] on div at bounding box center [1238, 392] width 28 height 28
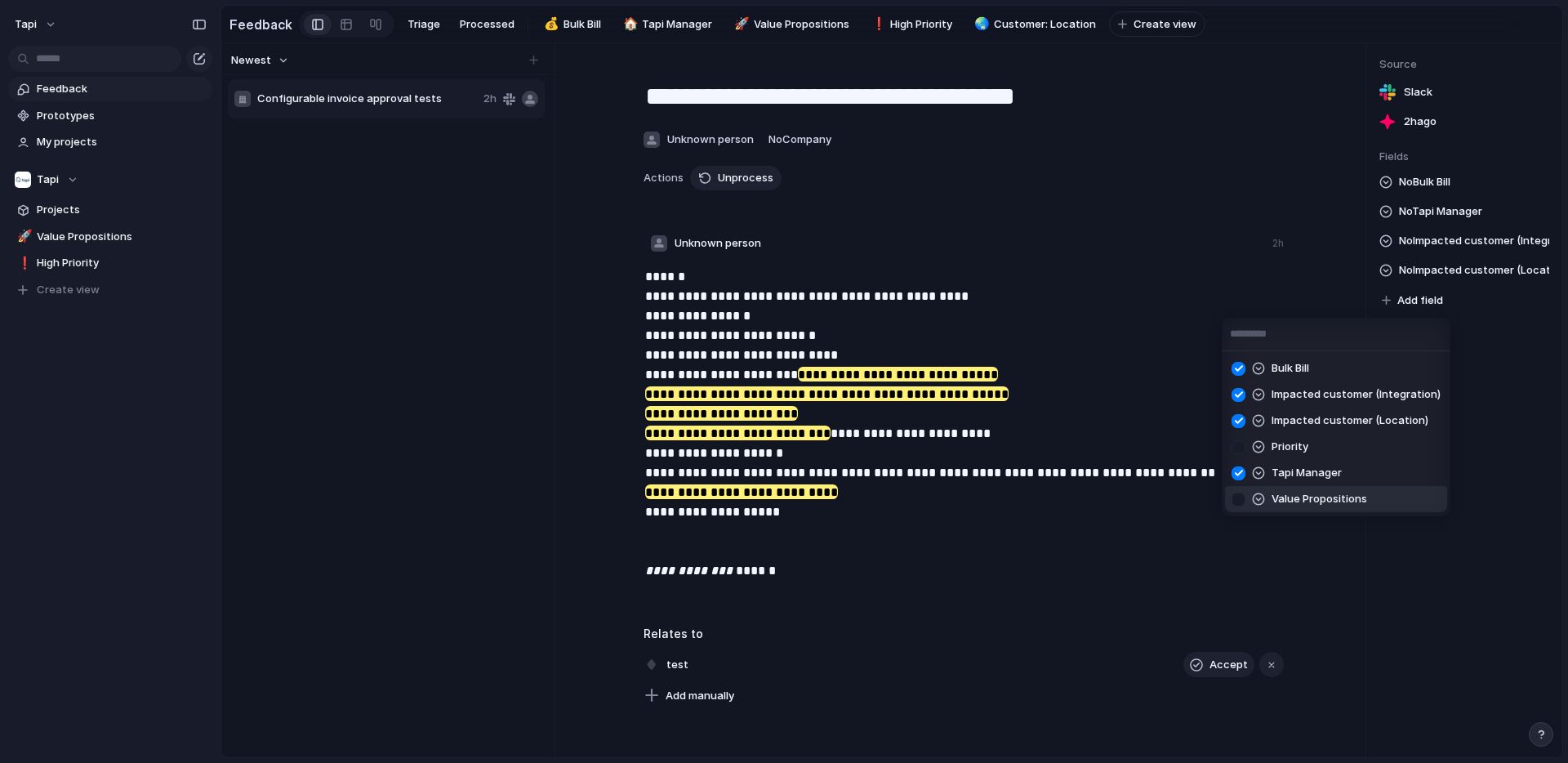
click at [1238, 499] on div at bounding box center [1238, 499] width 28 height 28
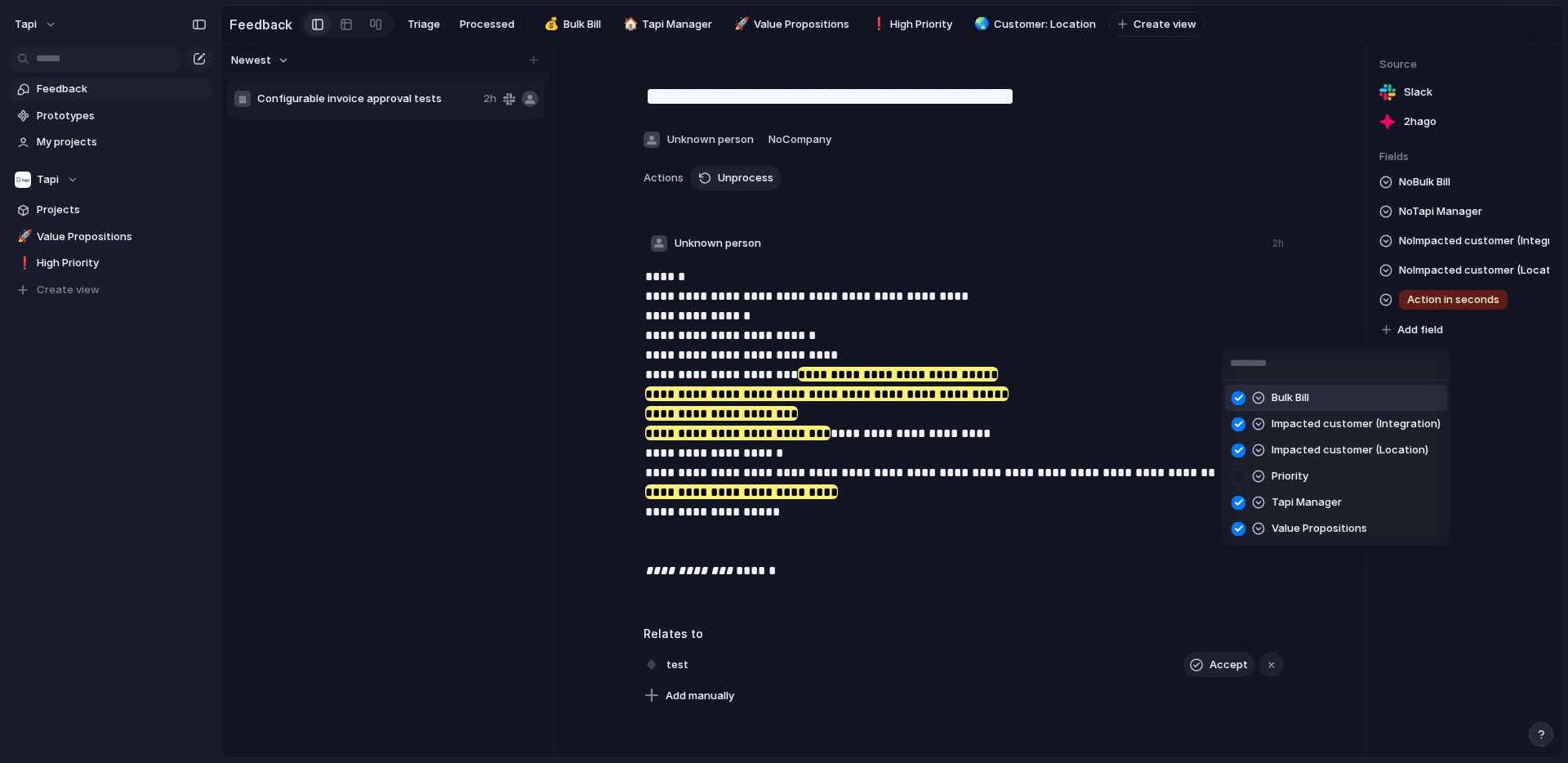
click at [1548, 352] on div "Bulk Bill Impacted customer (Integration) Impacted customer (Location) Priority…" at bounding box center [784, 382] width 1568 height 763
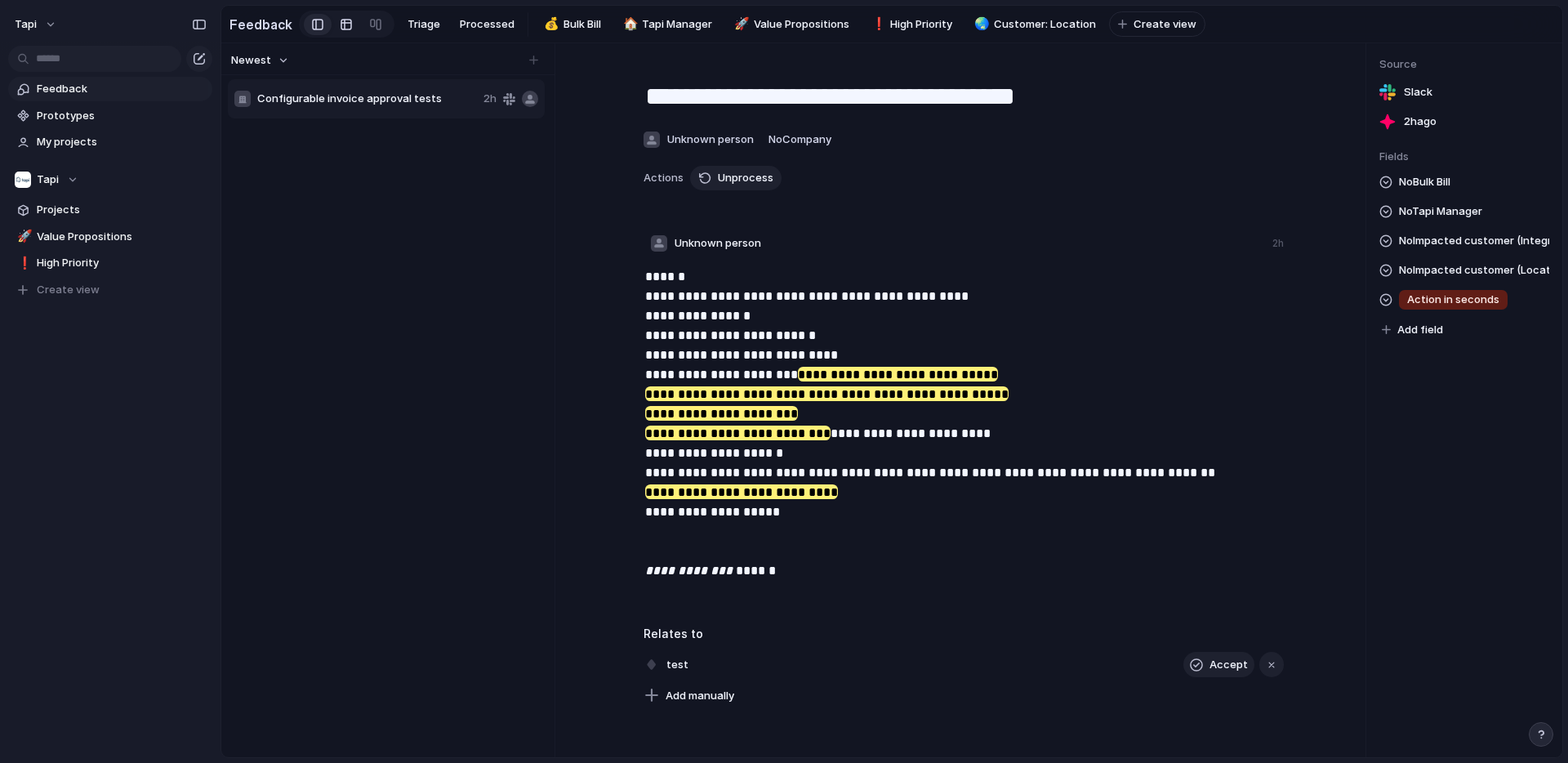
click at [341, 31] on div at bounding box center [346, 24] width 13 height 26
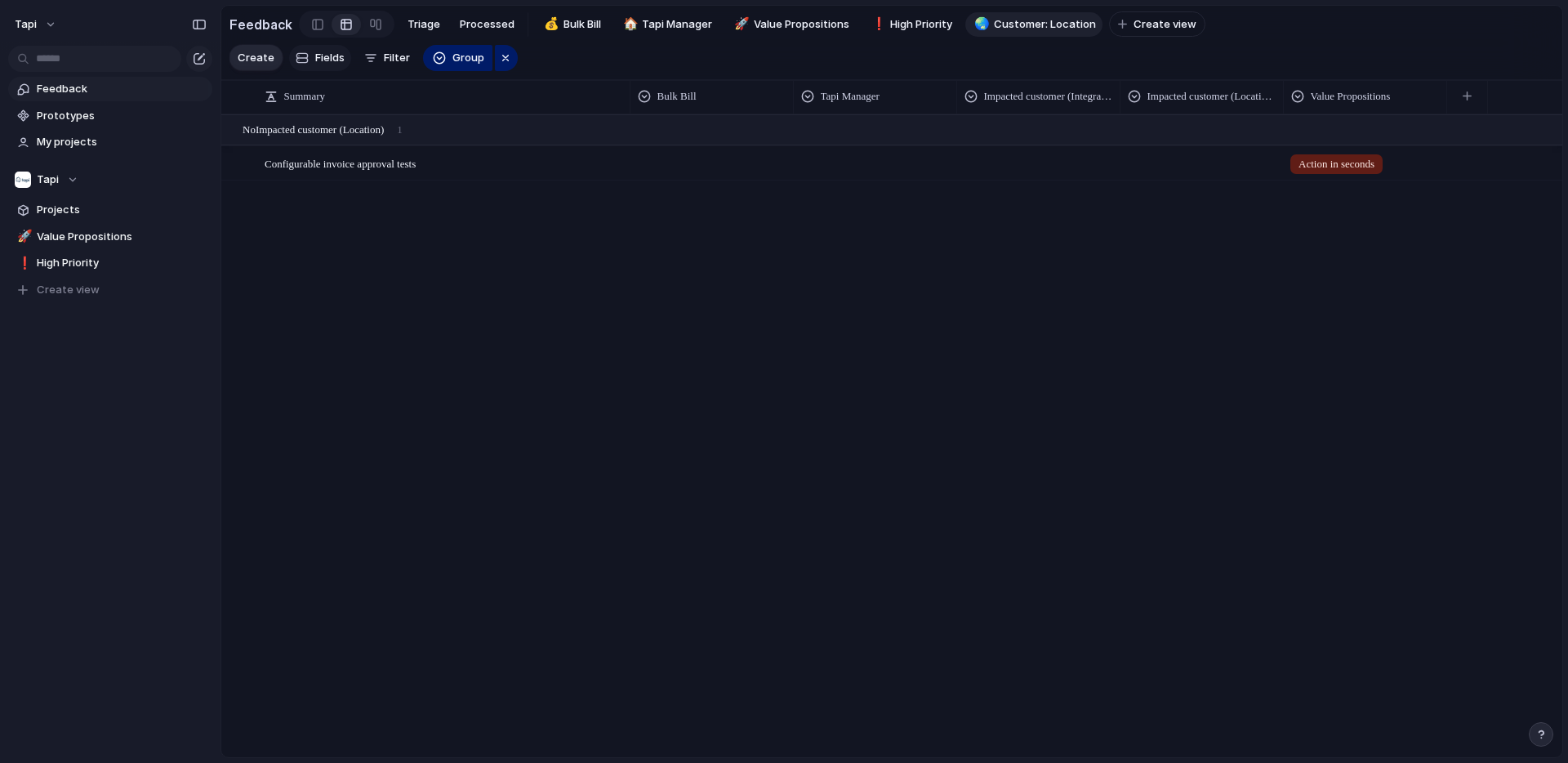
click at [315, 58] on span "Fields" at bounding box center [330, 59] width 29 height 17
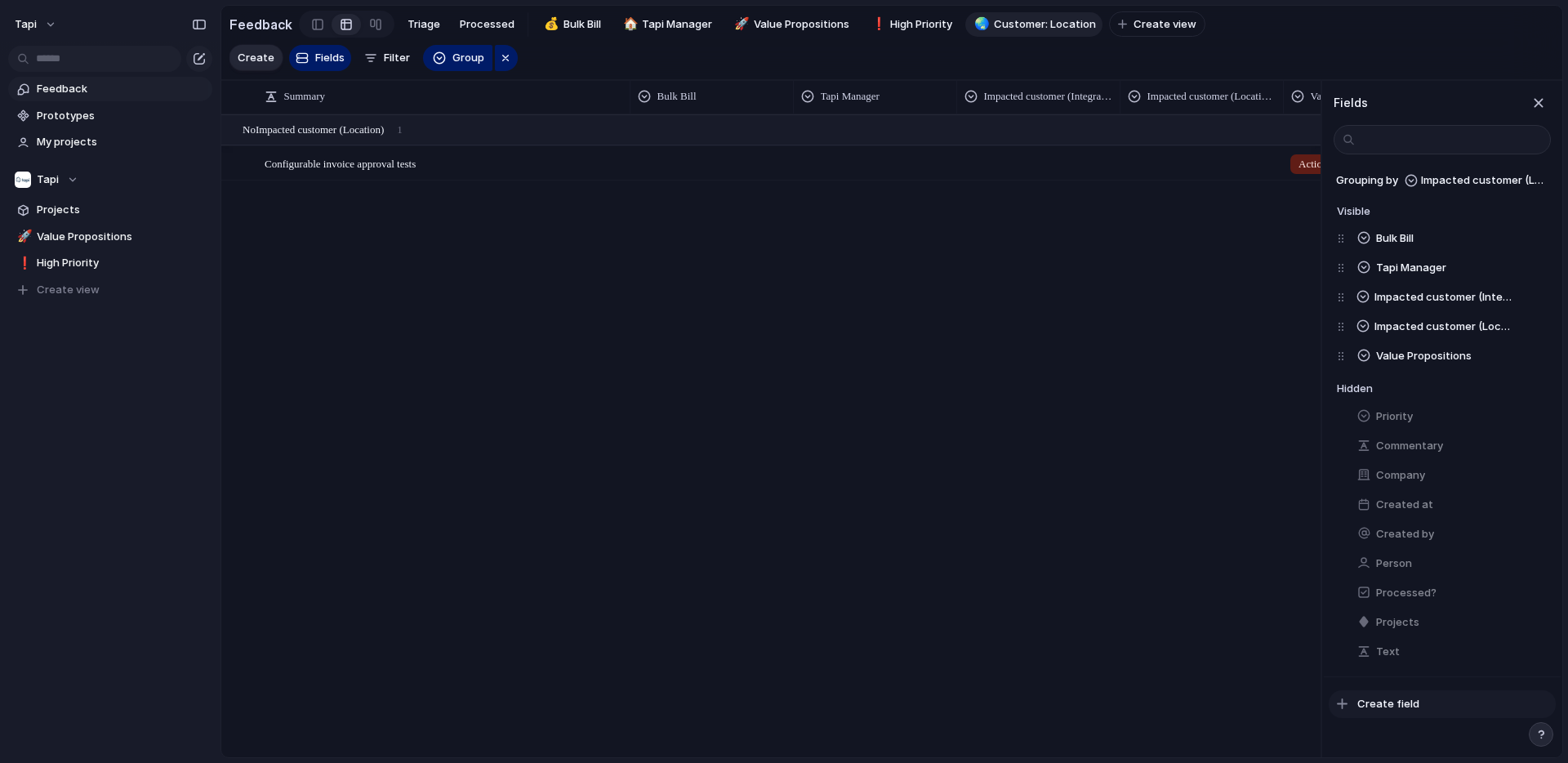
click at [1381, 702] on span "Create field" at bounding box center [1388, 704] width 62 height 17
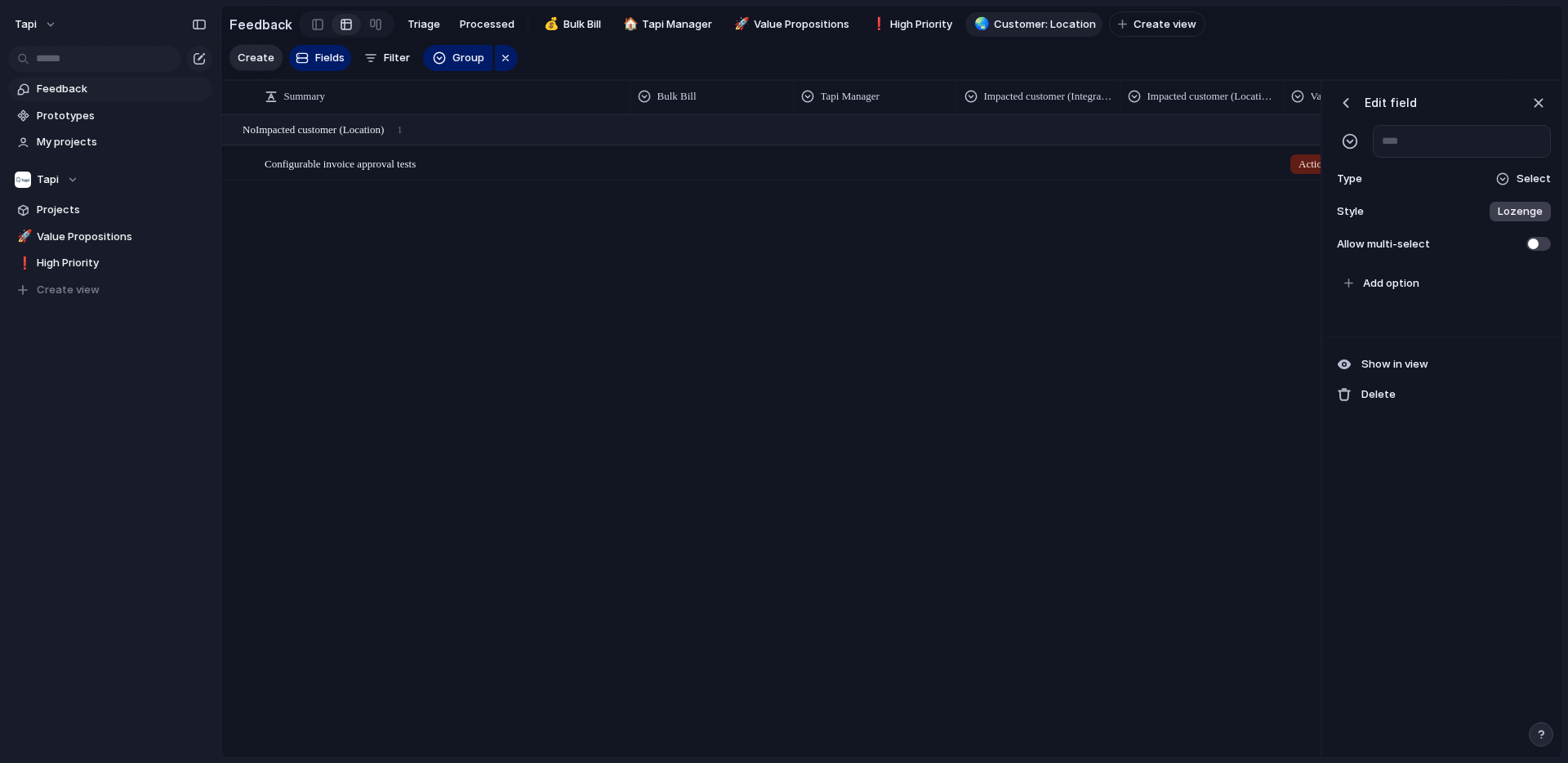
scroll to position [0, 167]
click at [1346, 101] on div "button" at bounding box center [1346, 103] width 17 height 17
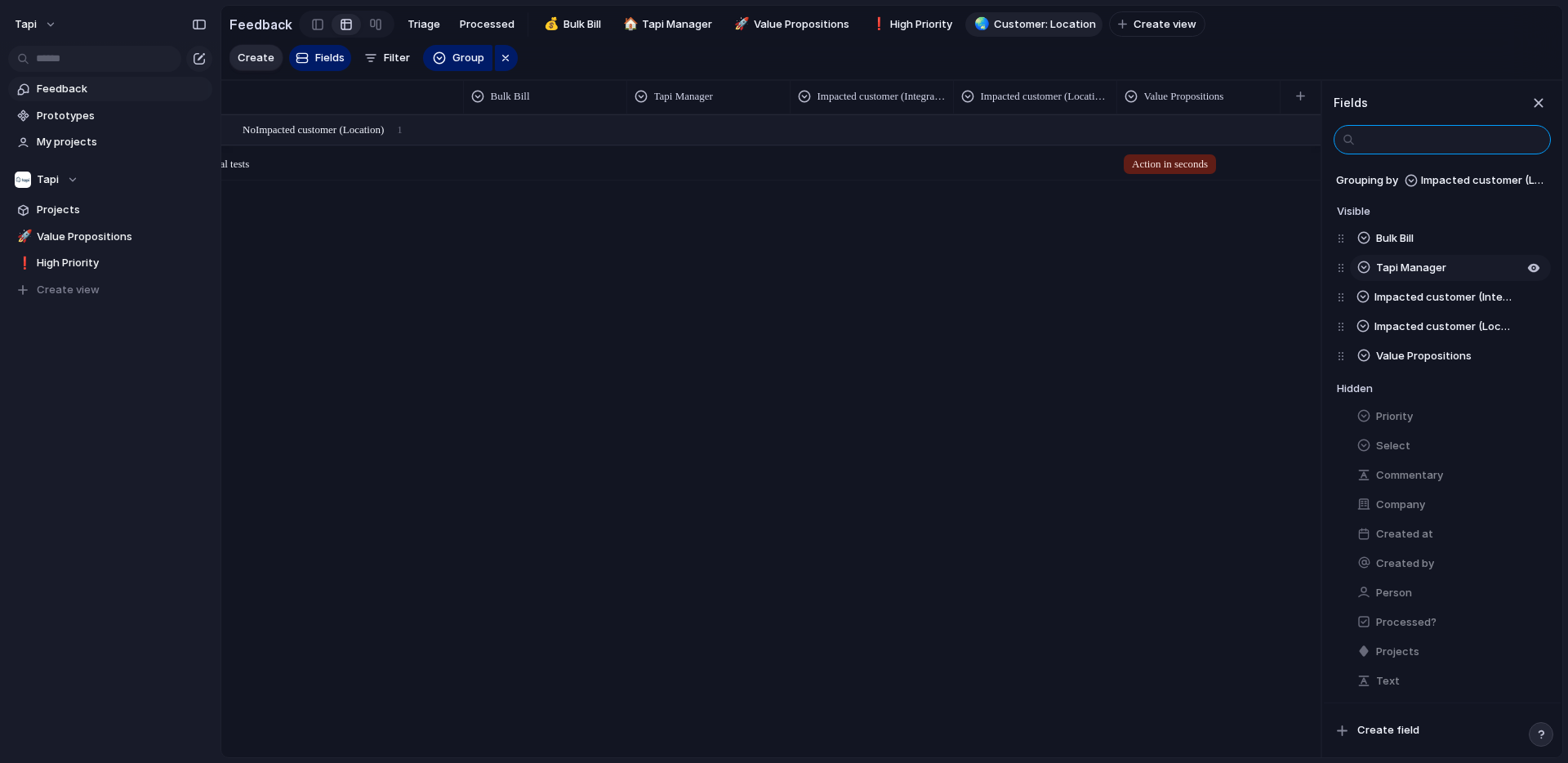
scroll to position [3, 0]
click at [1390, 729] on span "Create field" at bounding box center [1388, 730] width 62 height 17
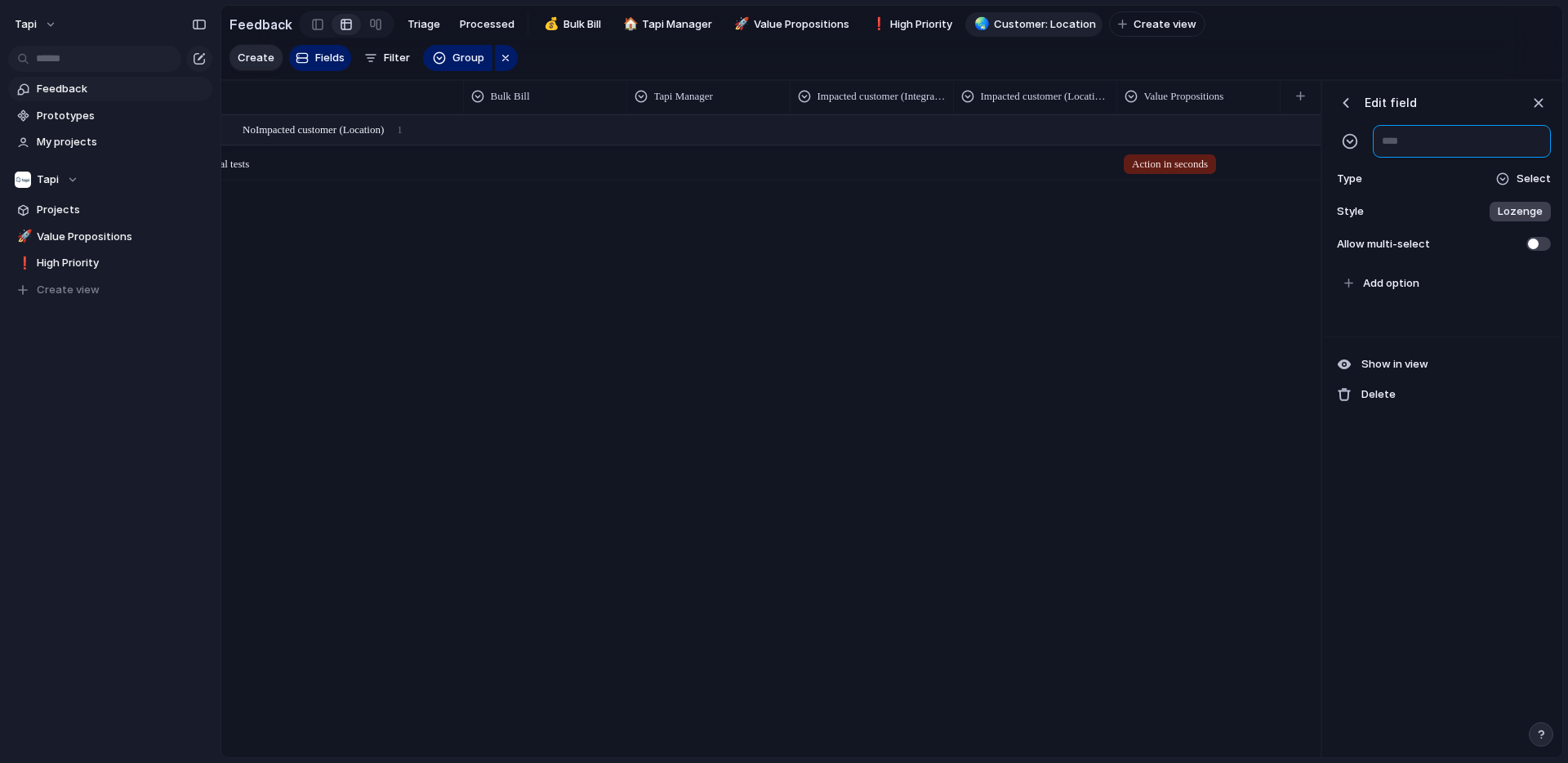
click at [1397, 142] on input "text" at bounding box center [1462, 141] width 178 height 33
type input "**********"
click at [1436, 284] on button "Add option" at bounding box center [1445, 283] width 215 height 28
click at [1401, 283] on span "Add option" at bounding box center [1391, 284] width 56 height 17
type input "**********"
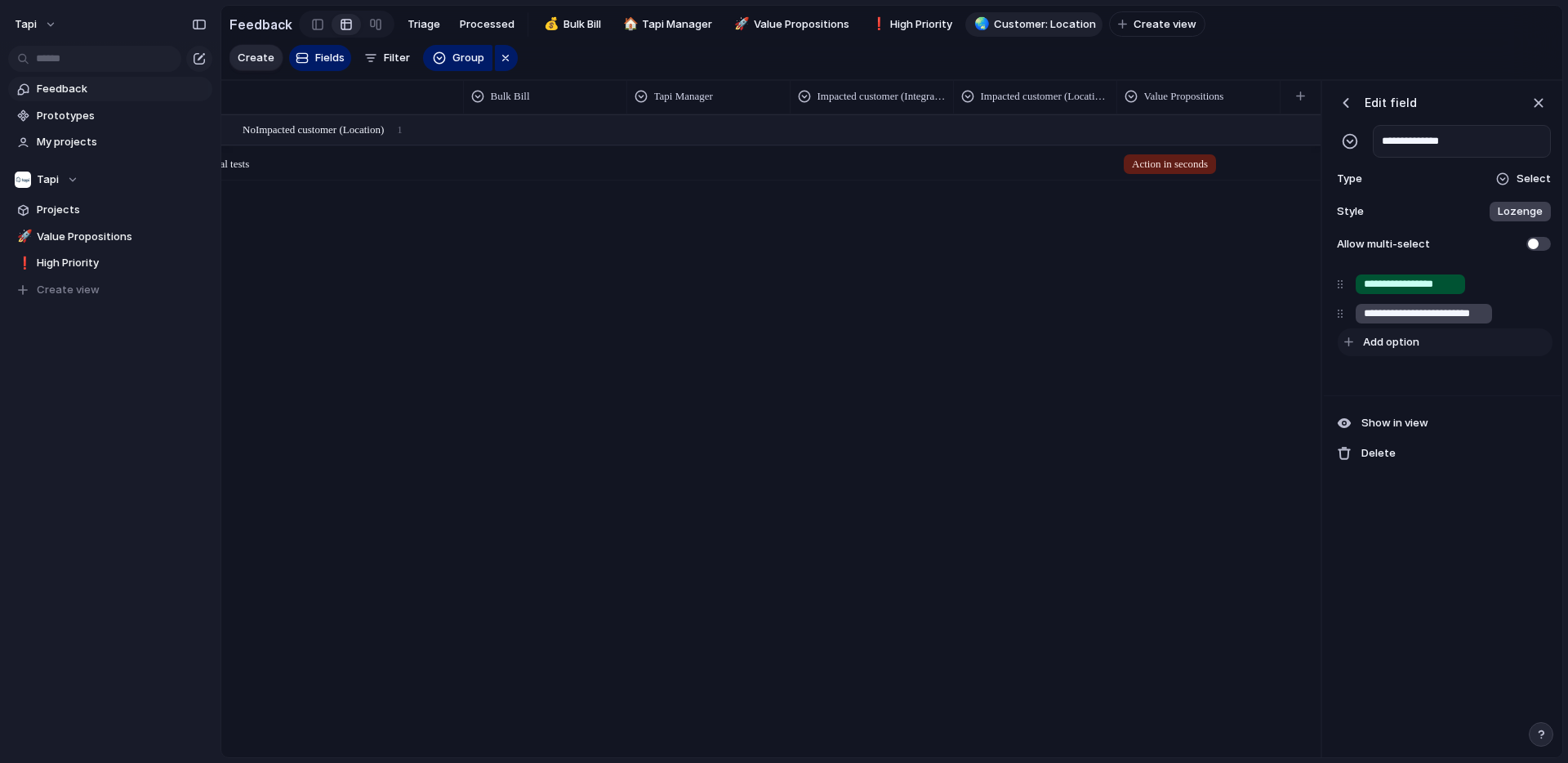
scroll to position [0, 17]
click at [1461, 315] on input "**********" at bounding box center [1425, 314] width 122 height 17
click at [1473, 315] on input "**********" at bounding box center [1425, 314] width 122 height 17
click at [1393, 316] on input "**********" at bounding box center [1425, 314] width 122 height 17
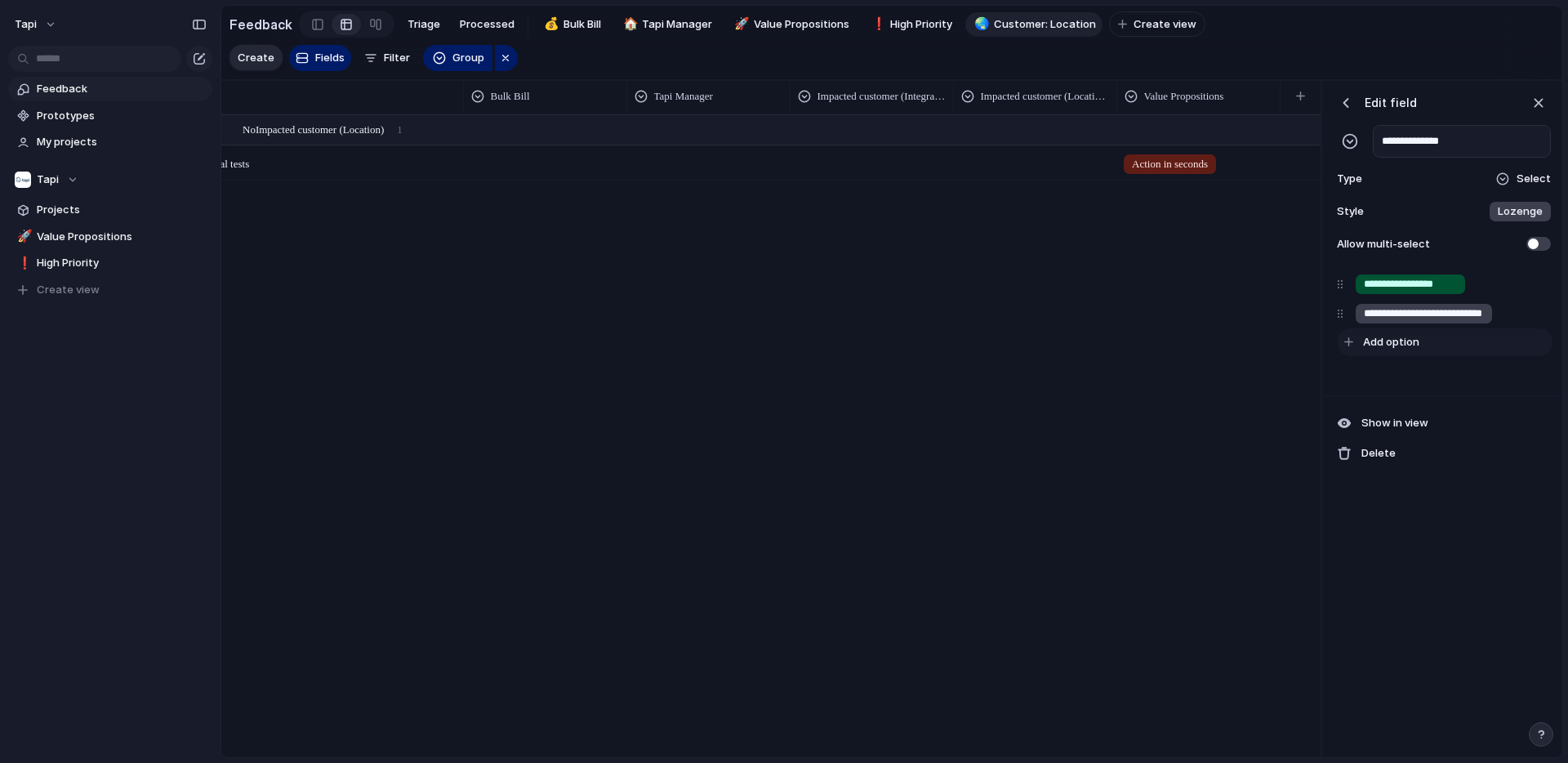
type input "**********"
click at [1449, 341] on button "Add option" at bounding box center [1445, 341] width 215 height 28
type input "**********"
click at [1397, 366] on span "Add option" at bounding box center [1391, 371] width 56 height 17
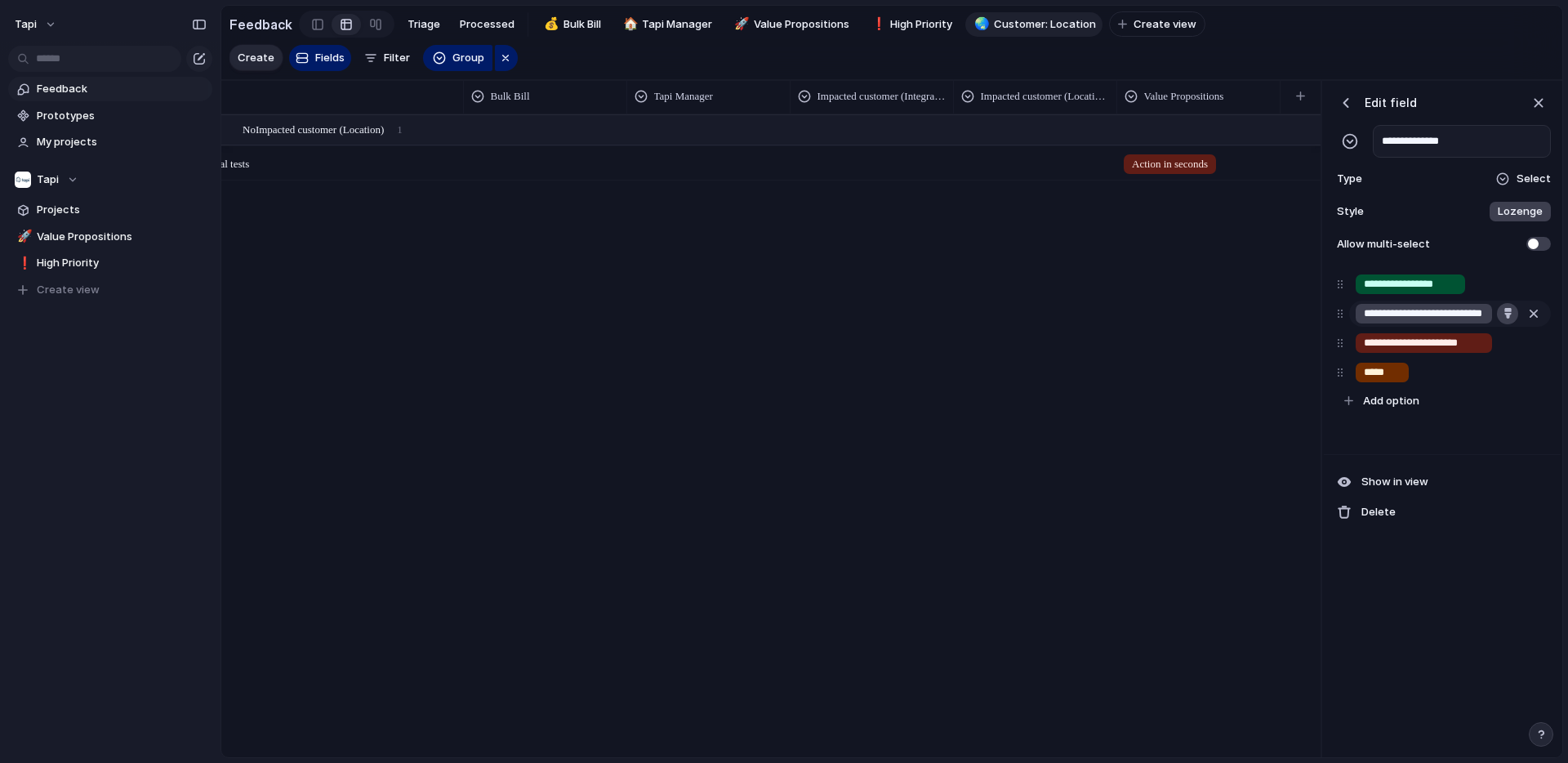
type input "*****"
click at [1511, 314] on div "button" at bounding box center [1508, 313] width 11 height 11
click at [1437, 383] on button "button" at bounding box center [1438, 379] width 21 height 21
click at [1516, 341] on div at bounding box center [1468, 379] width 100 height 100
click at [1538, 337] on div at bounding box center [784, 382] width 1568 height 763
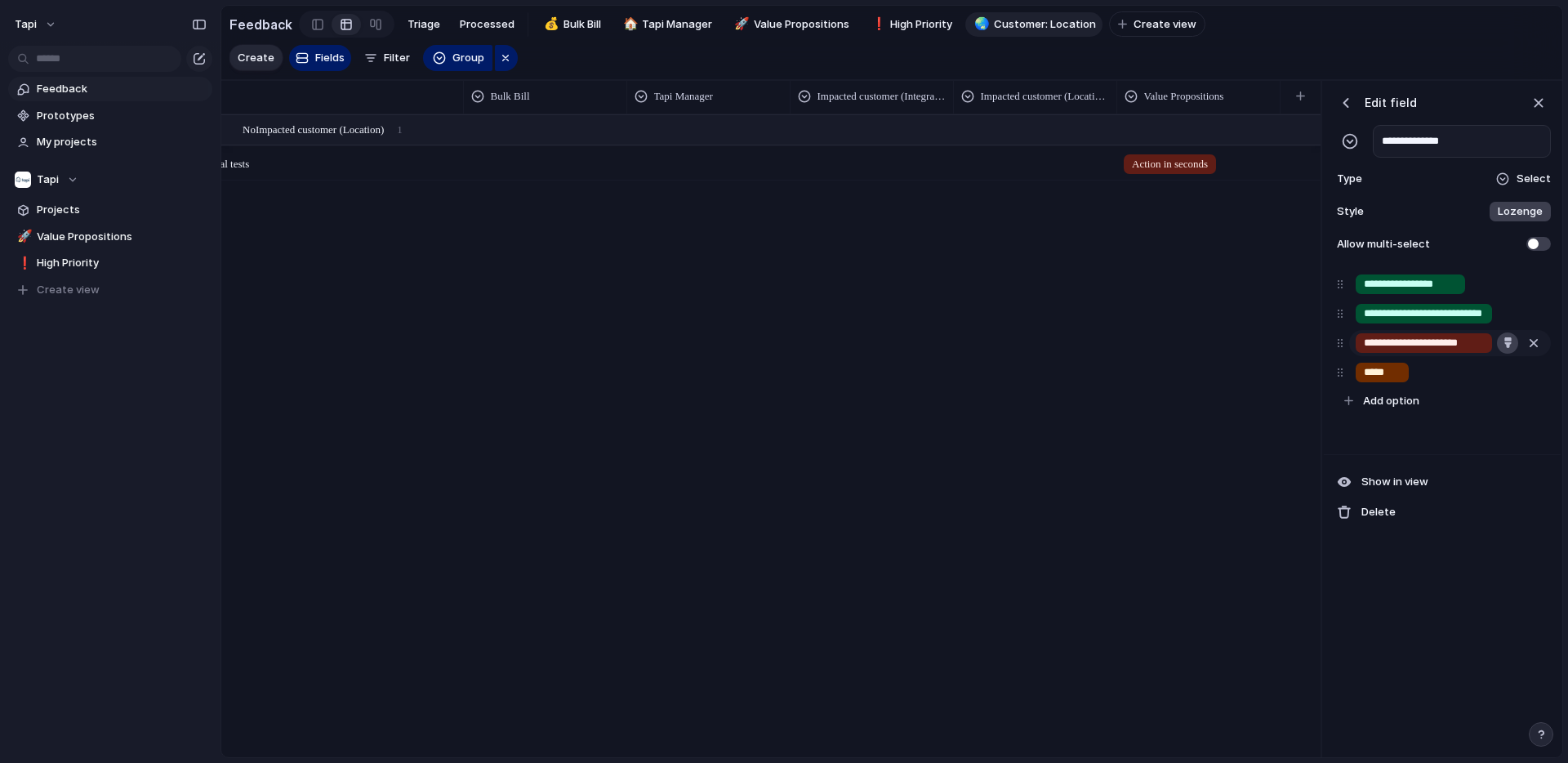
click at [1509, 341] on div "button" at bounding box center [1508, 342] width 11 height 11
click at [1437, 407] on button "button" at bounding box center [1438, 408] width 21 height 21
click at [1552, 387] on div at bounding box center [784, 382] width 1568 height 763
click at [1506, 376] on div "button" at bounding box center [1508, 371] width 11 height 11
click at [1443, 440] on button "button" at bounding box center [1438, 438] width 21 height 21
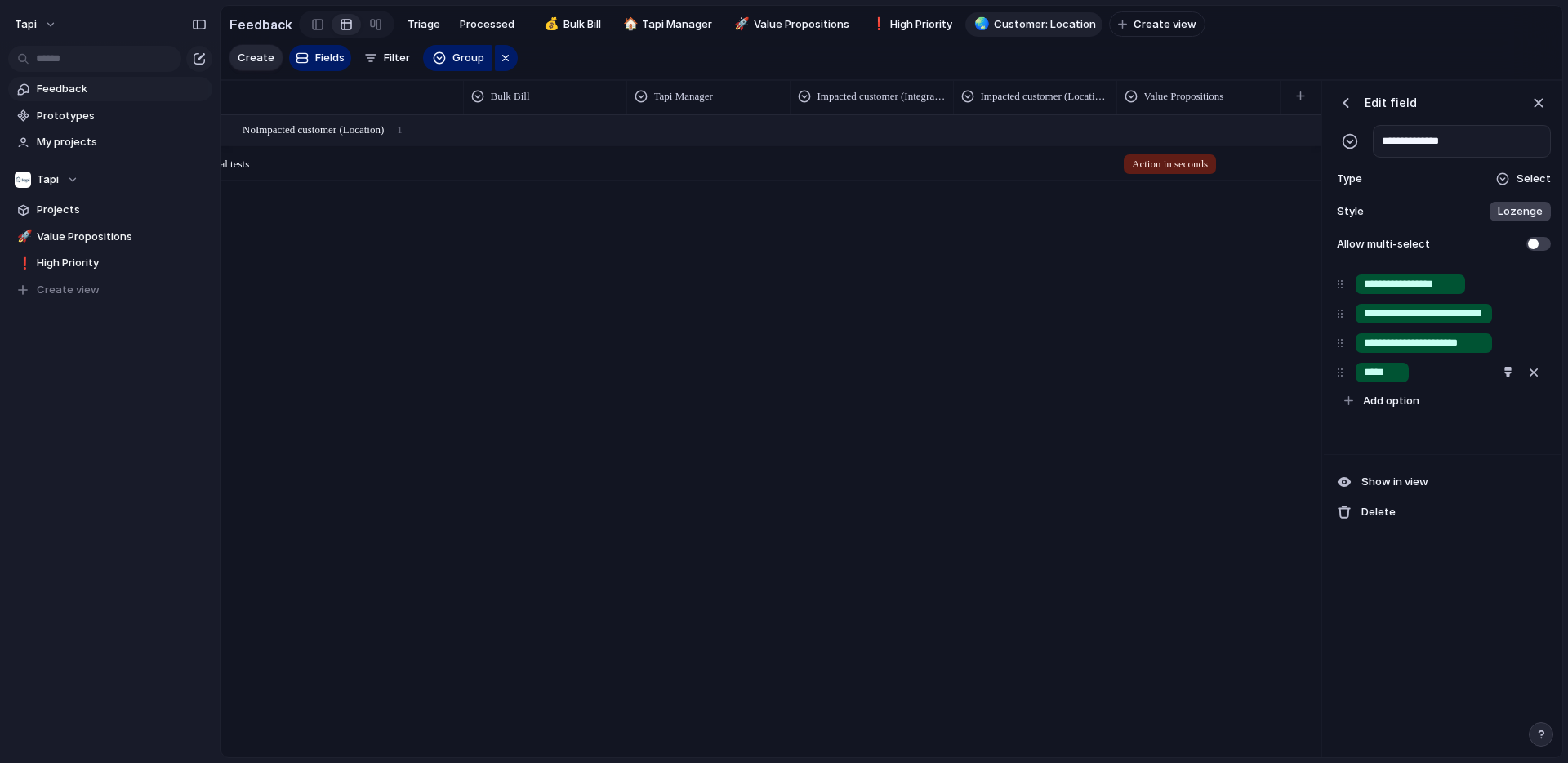
click at [1496, 537] on div at bounding box center [784, 382] width 1568 height 763
click at [1348, 95] on div "button" at bounding box center [1346, 103] width 17 height 17
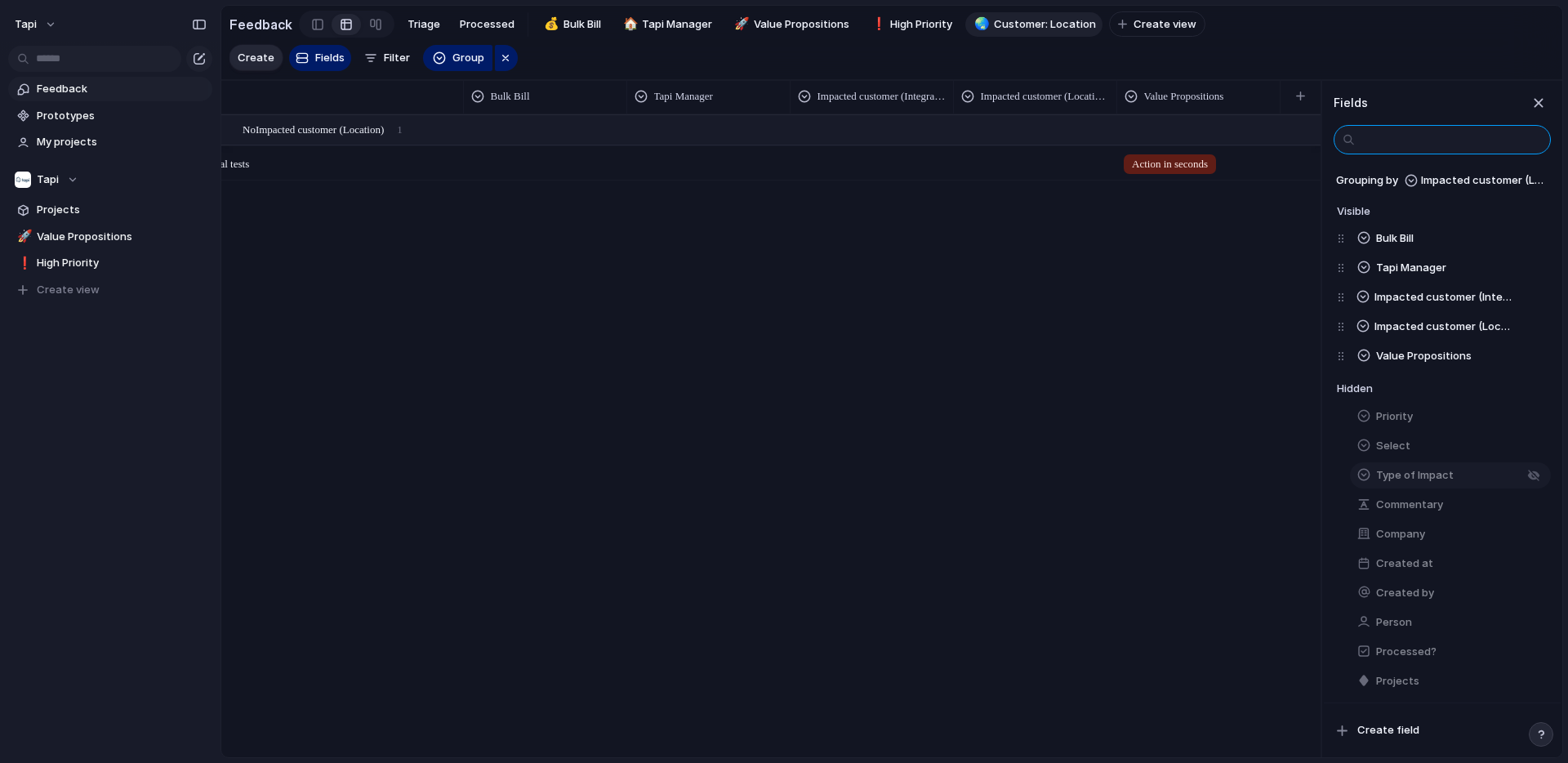
scroll to position [32, 0]
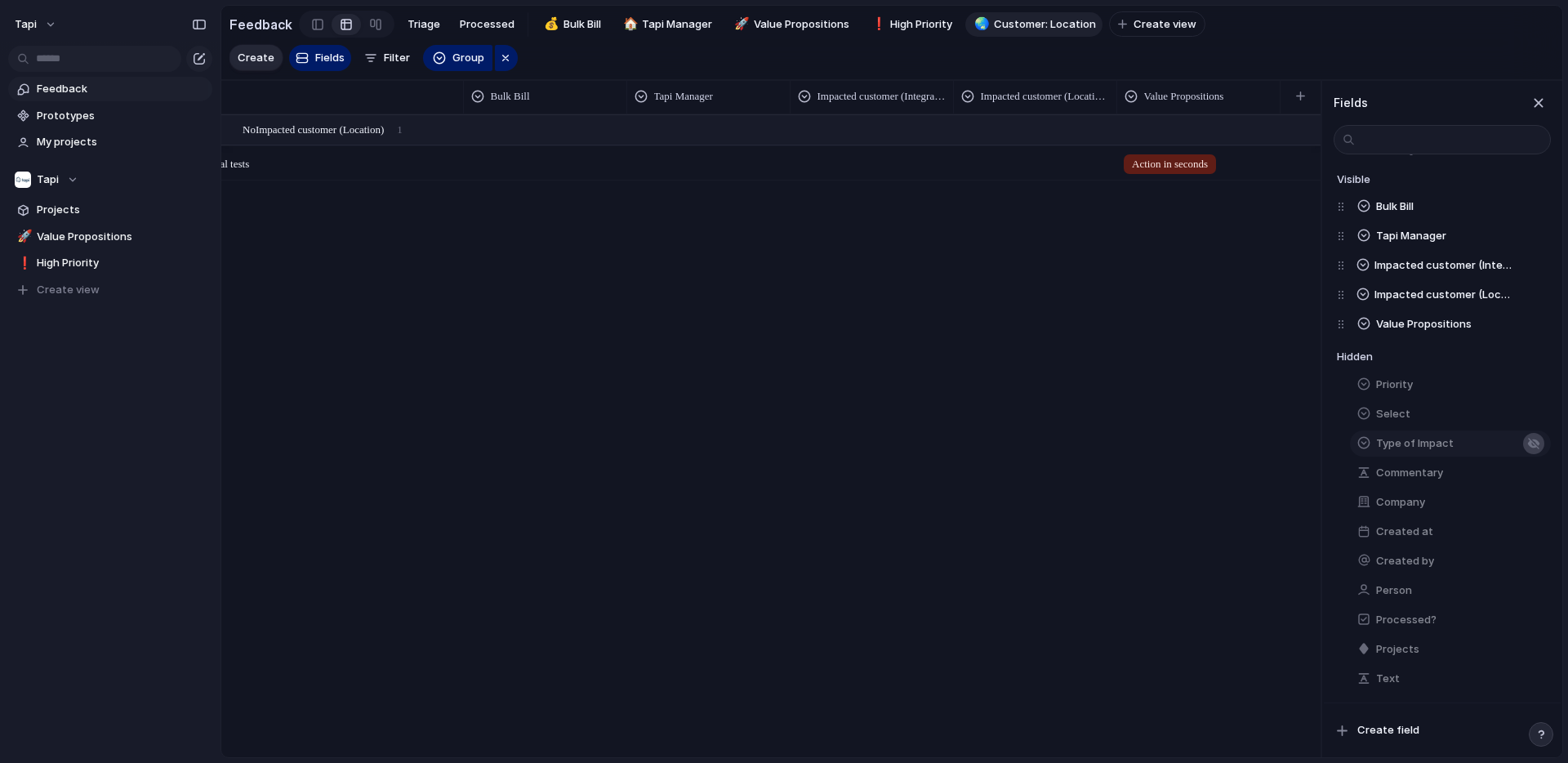
click at [1530, 442] on div "button" at bounding box center [1534, 443] width 13 height 13
click at [1388, 729] on span "Create field" at bounding box center [1388, 730] width 62 height 17
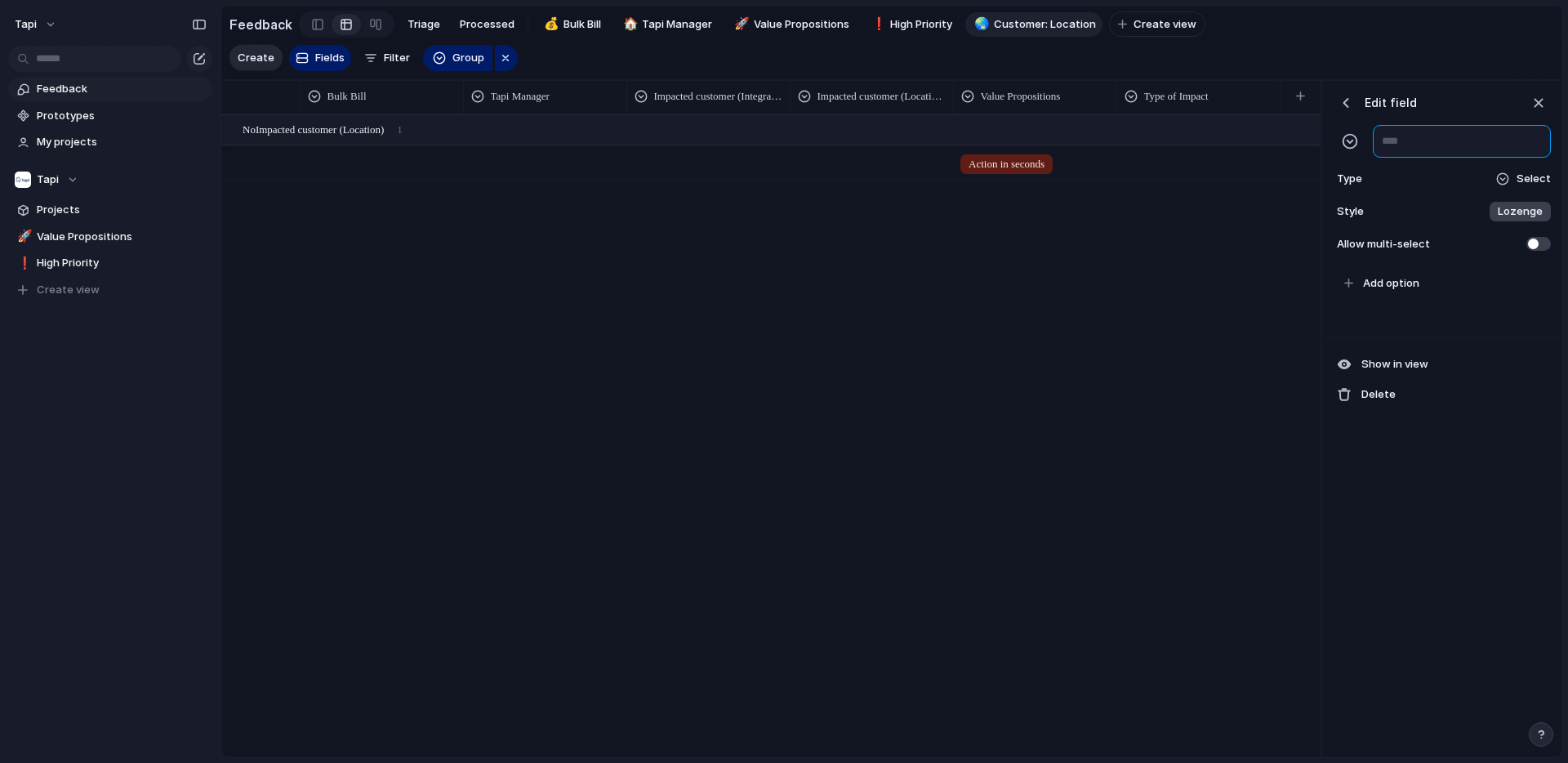
type input "*"
type input "**********"
click at [1397, 282] on span "Add option" at bounding box center [1391, 284] width 56 height 17
type input "******"
type input "*****"
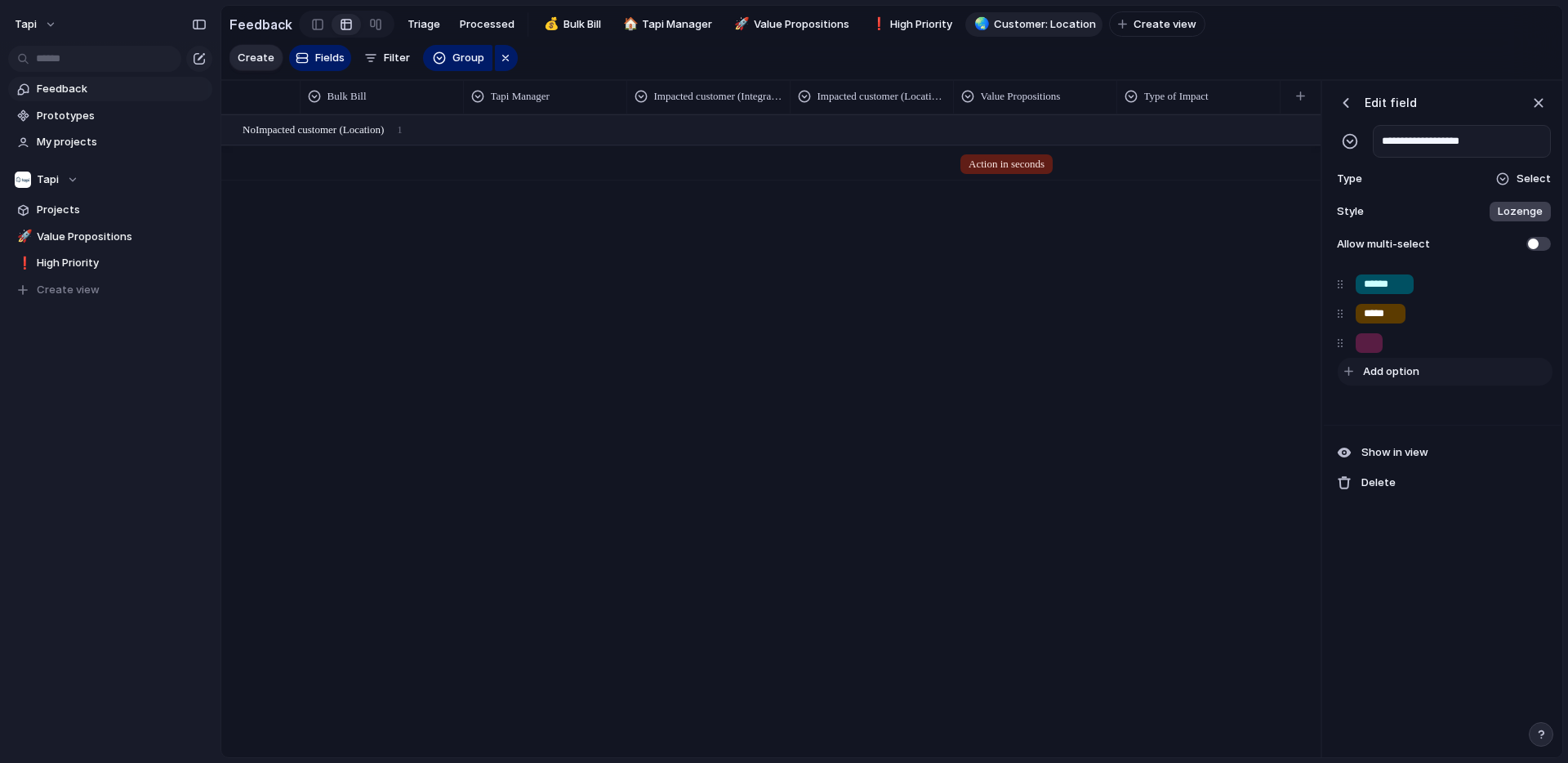
type input "*"
type input "******"
type input "*******"
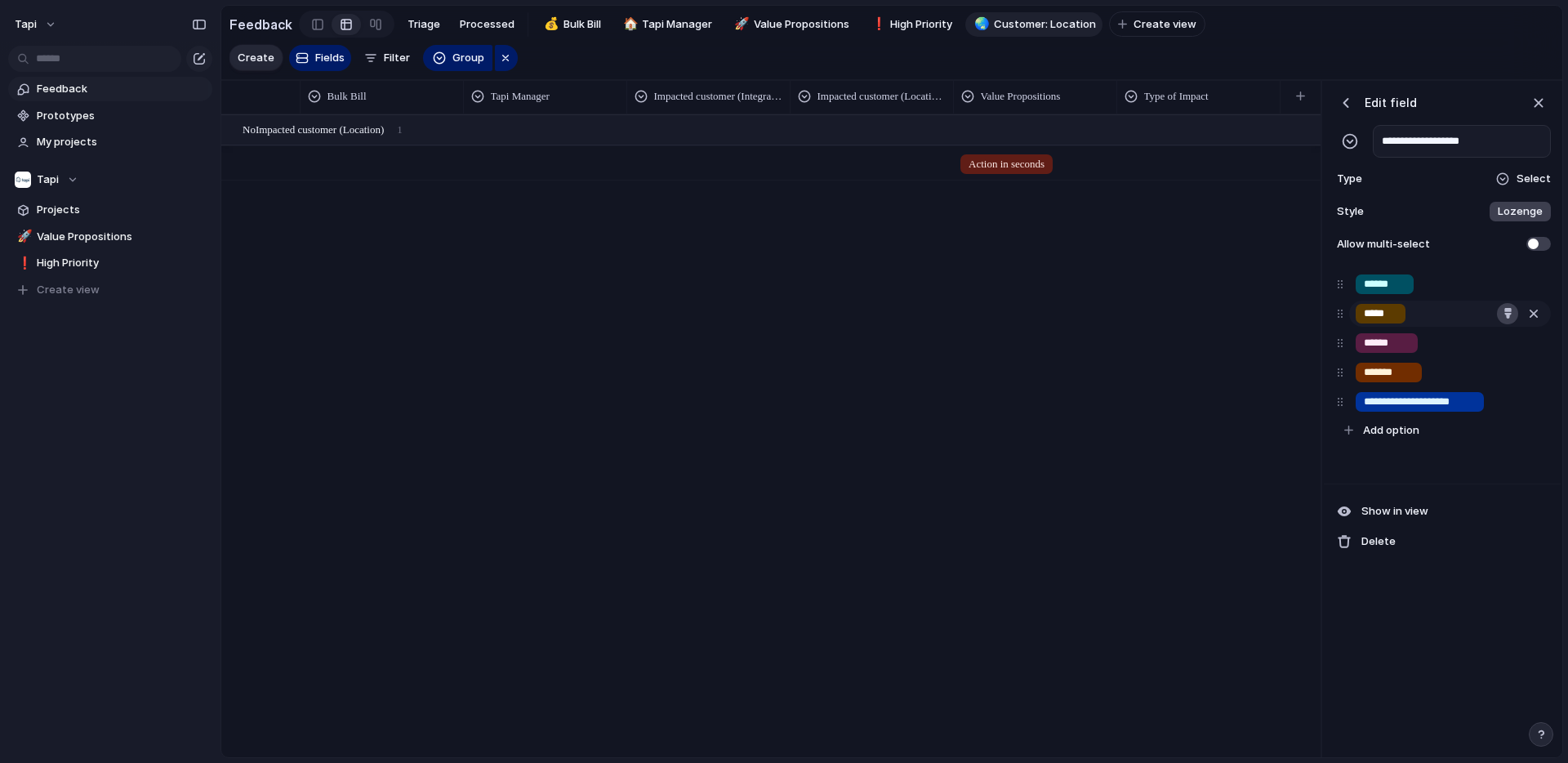
type input "**********"
click at [1507, 312] on div "button" at bounding box center [1508, 313] width 11 height 11
click at [1471, 359] on button "button" at bounding box center [1468, 351] width 21 height 21
click at [1411, 339] on div at bounding box center [784, 382] width 1568 height 763
click at [1507, 341] on div "button" at bounding box center [1507, 342] width 11 height 11
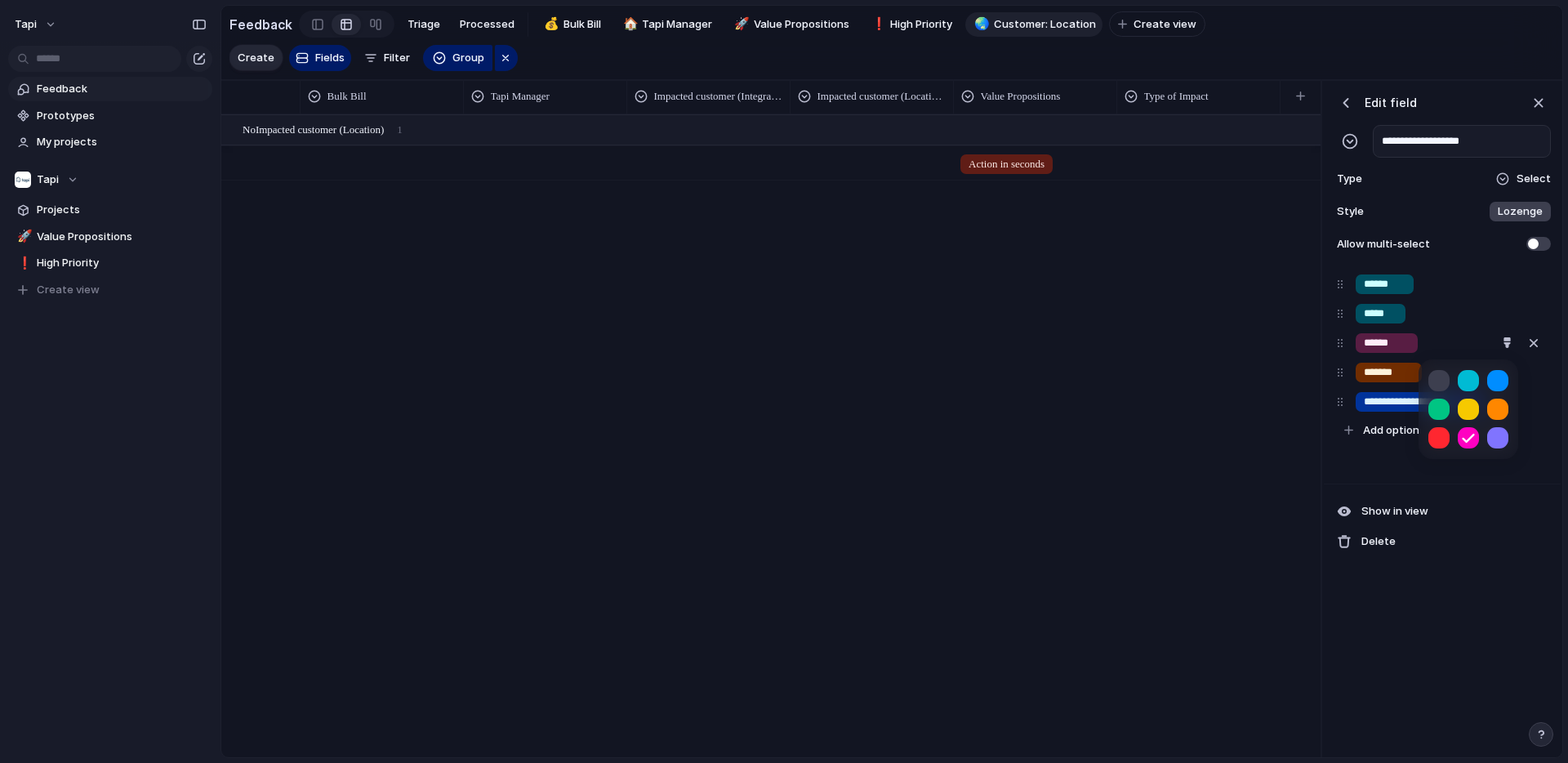
click at [1473, 386] on button "button" at bounding box center [1468, 380] width 21 height 21
click at [1388, 371] on div at bounding box center [784, 382] width 1568 height 763
click at [1506, 376] on div "button" at bounding box center [1508, 371] width 11 height 11
click at [1470, 413] on button "button" at bounding box center [1468, 409] width 21 height 21
click at [1401, 405] on div at bounding box center [784, 382] width 1568 height 763
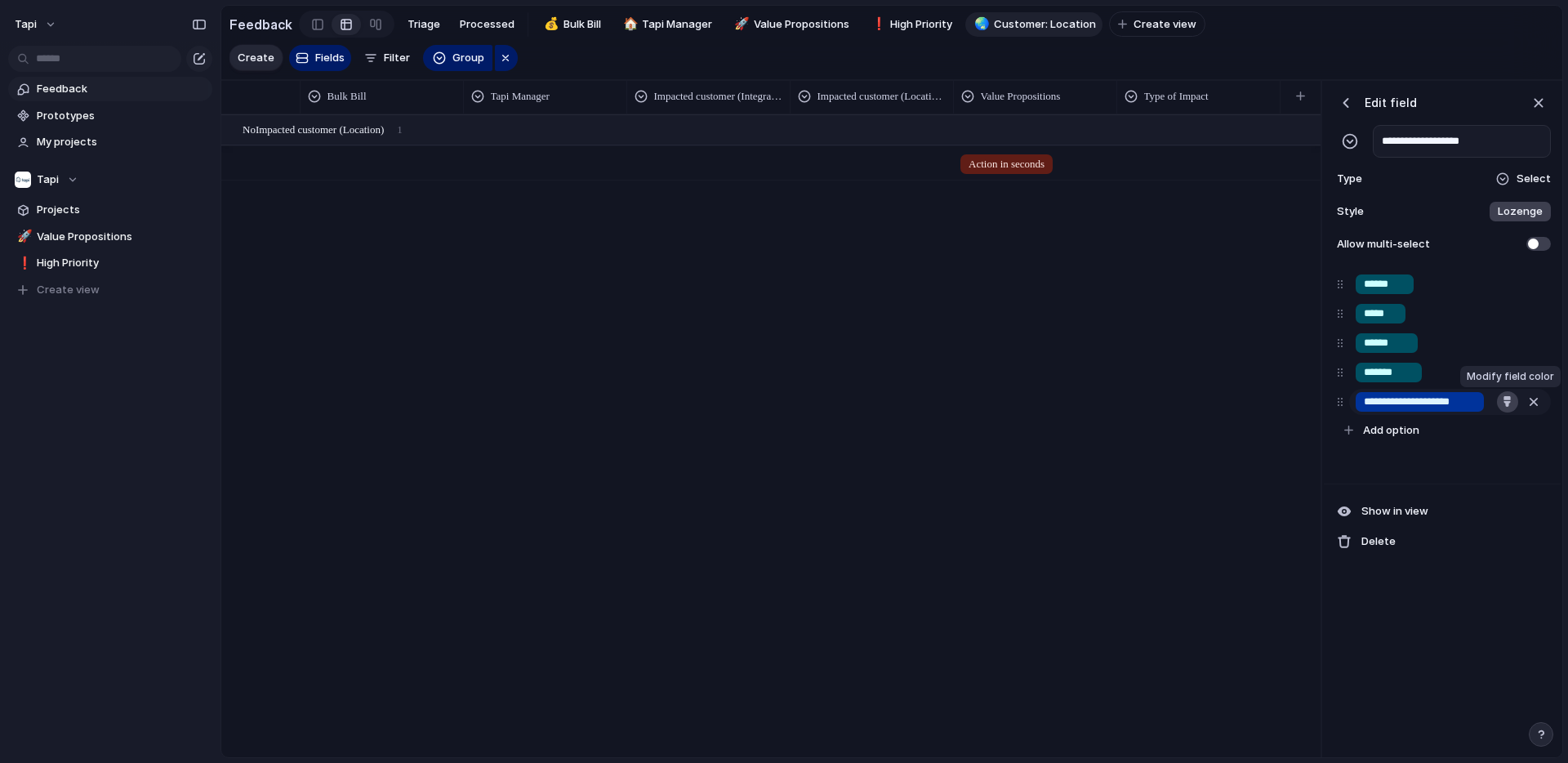
click at [1511, 405] on div "button" at bounding box center [1507, 401] width 11 height 11
click at [1465, 438] on button "button" at bounding box center [1468, 438] width 21 height 21
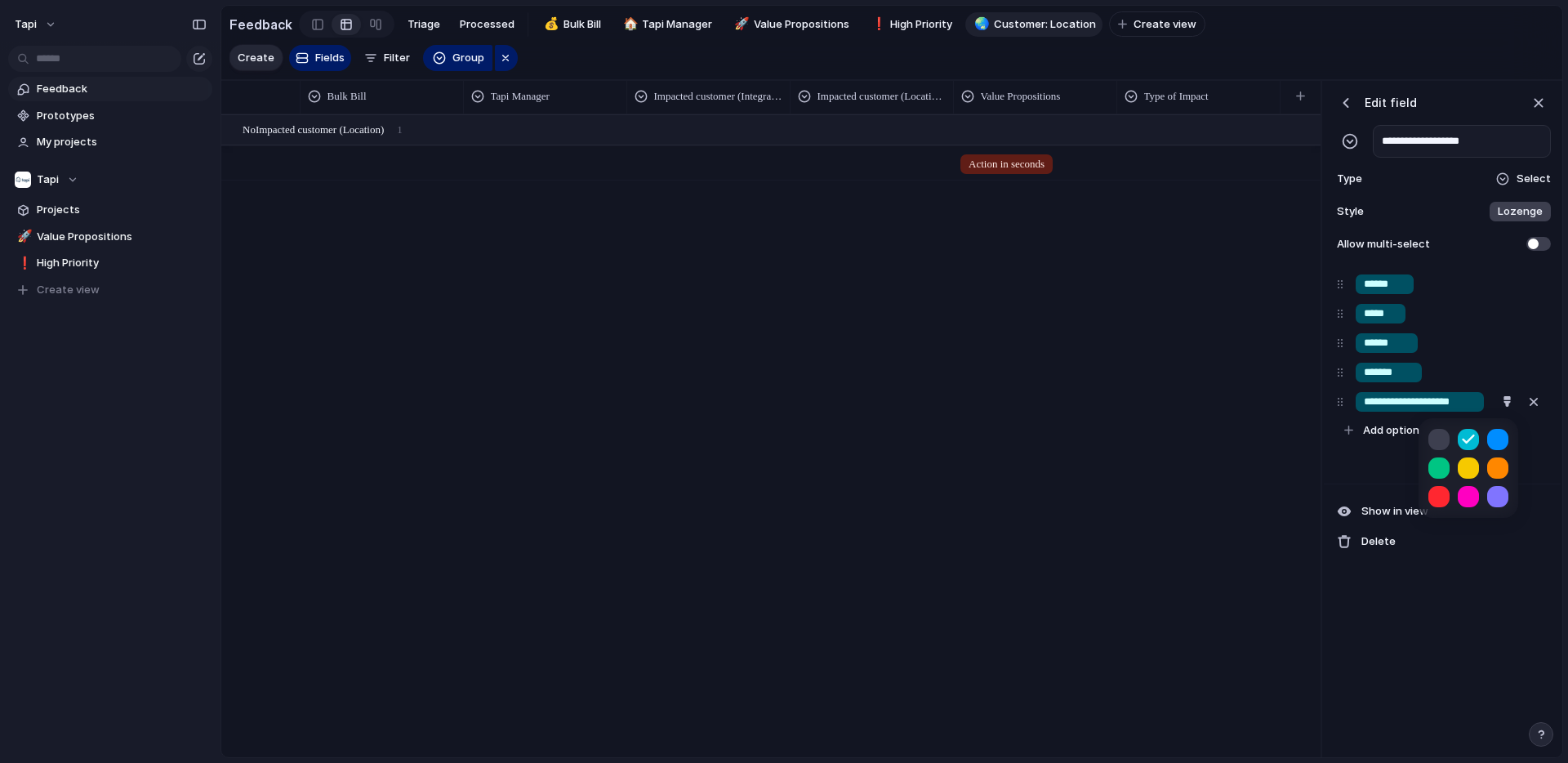
click at [1340, 477] on div at bounding box center [784, 382] width 1568 height 763
click at [1340, 101] on div "button" at bounding box center [1346, 103] width 17 height 17
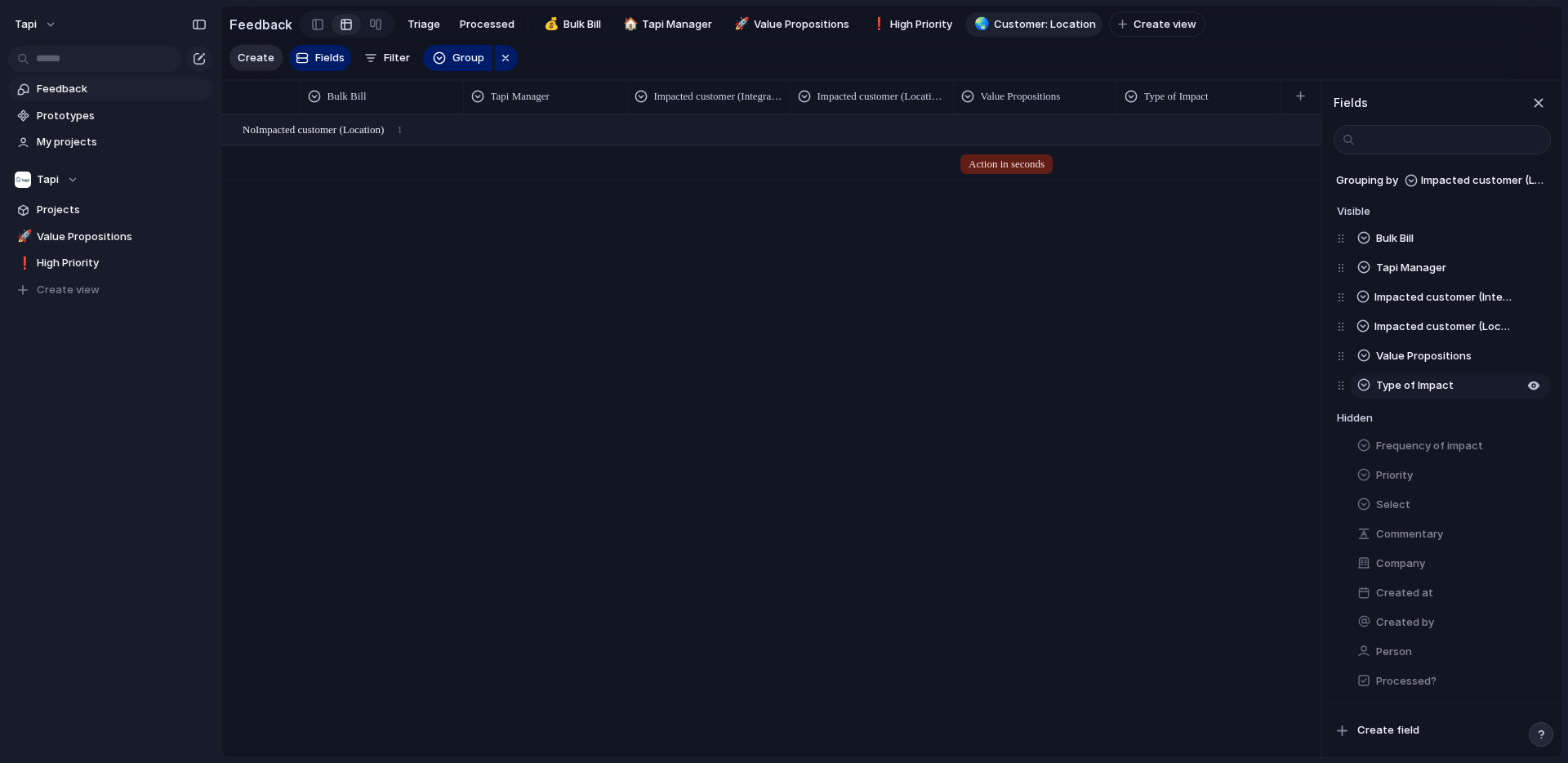
click at [1424, 387] on span "Type of Impact" at bounding box center [1415, 386] width 78 height 17
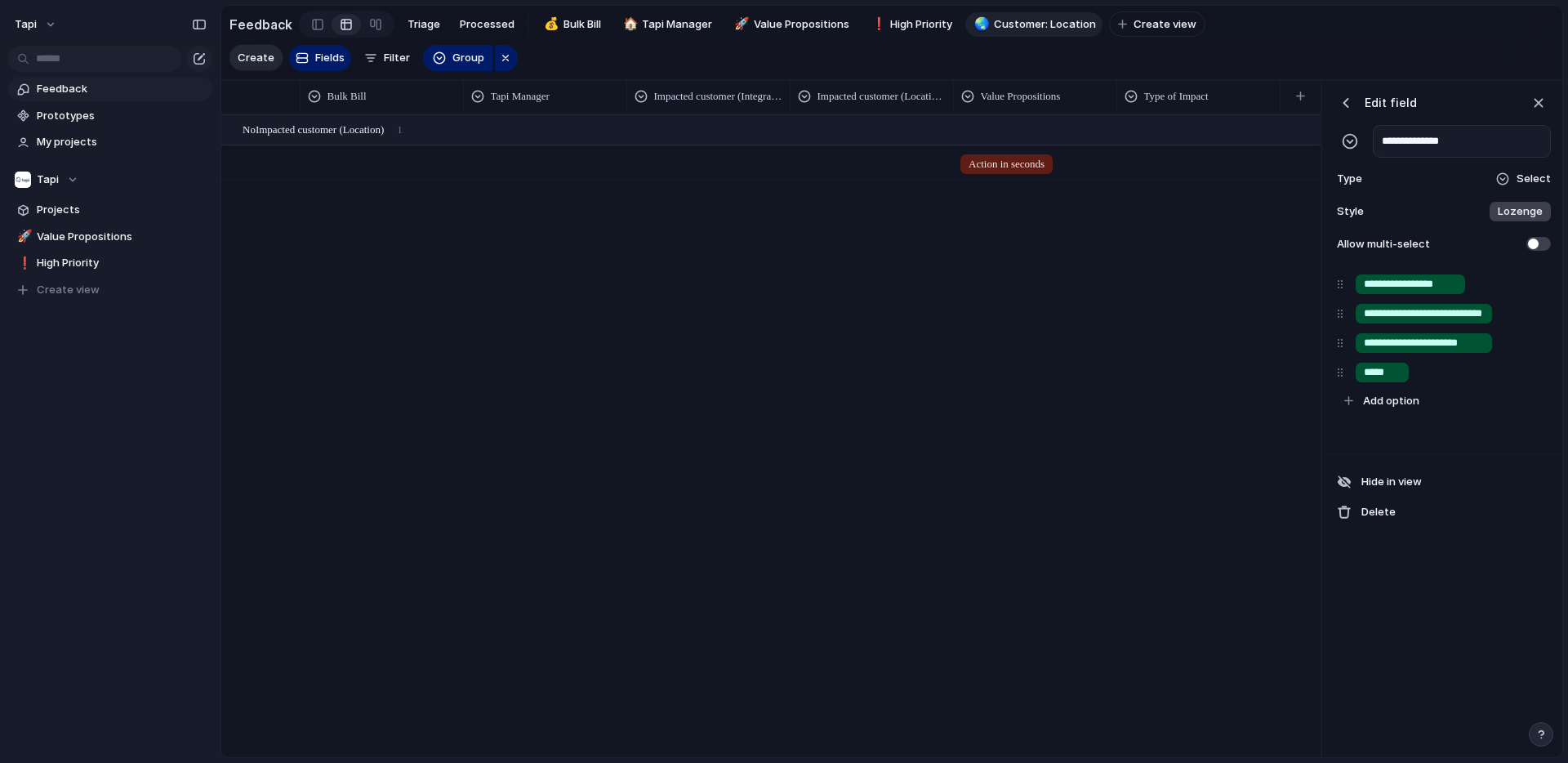
click at [1427, 142] on input "**********" at bounding box center [1462, 141] width 178 height 33
type input "**********"
click at [1345, 101] on div "button" at bounding box center [1346, 103] width 17 height 17
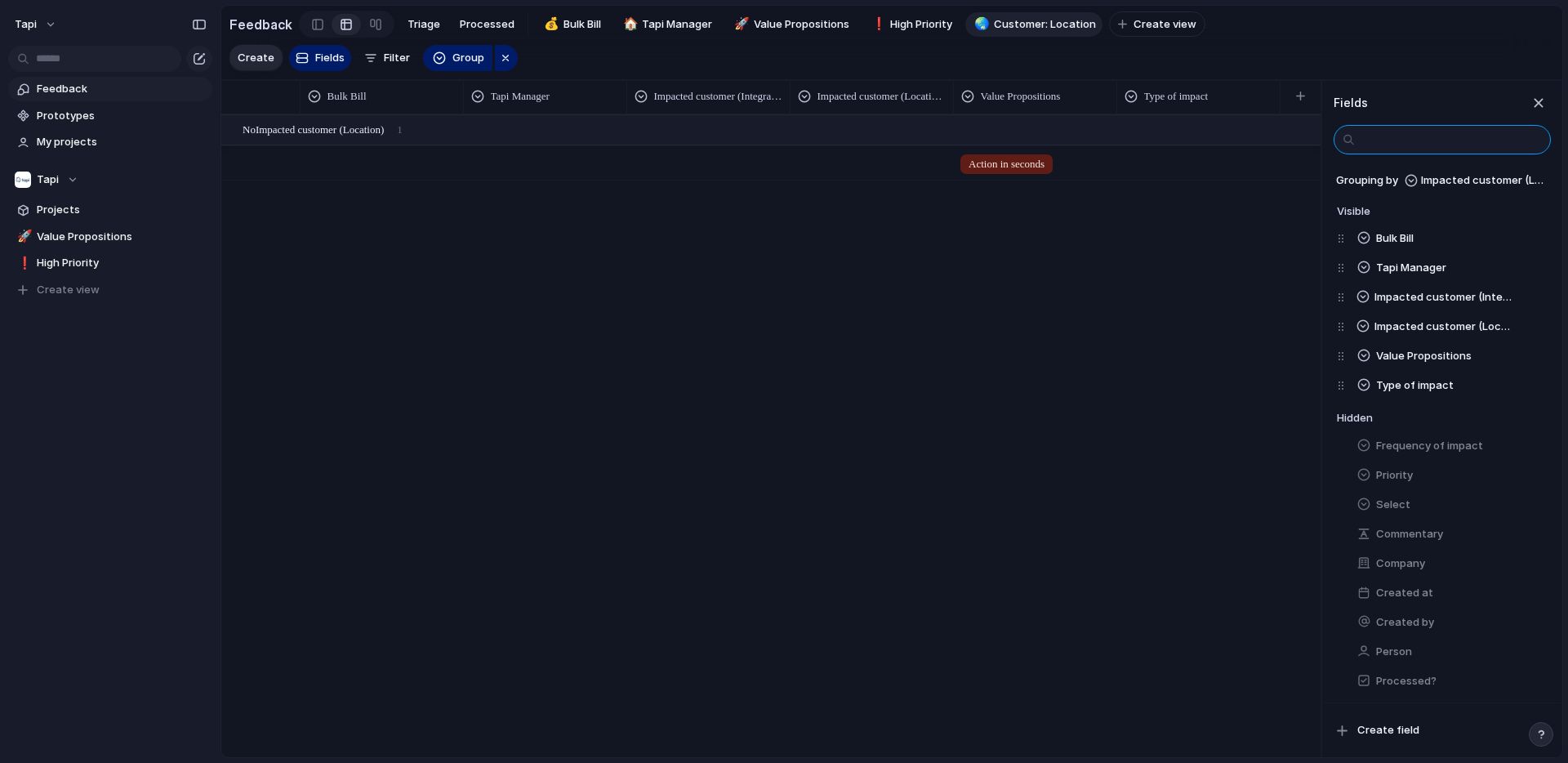
click at [1437, 148] on input "text" at bounding box center [1442, 139] width 218 height 29
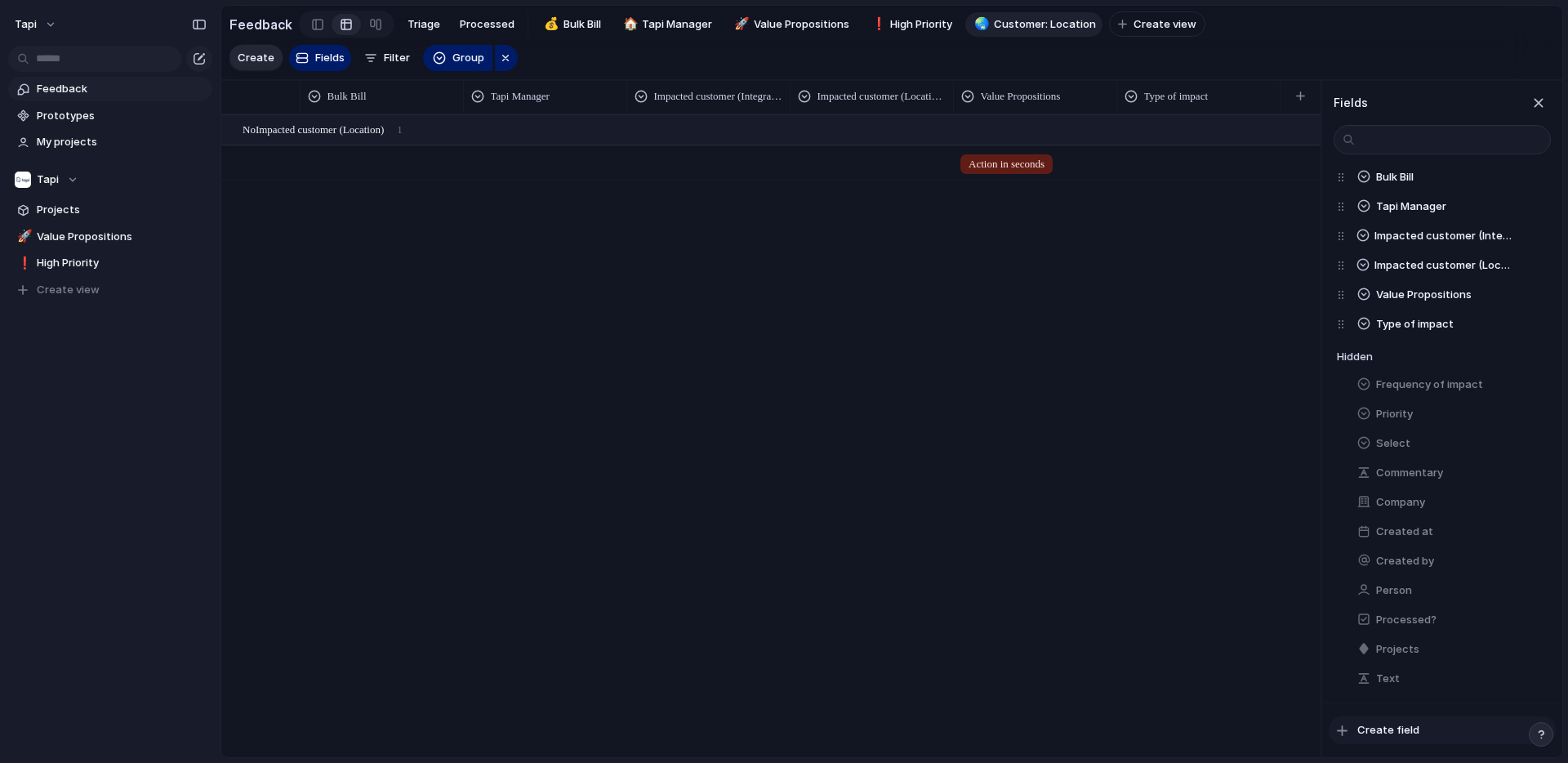
click at [1378, 725] on span "Create field" at bounding box center [1388, 730] width 62 height 17
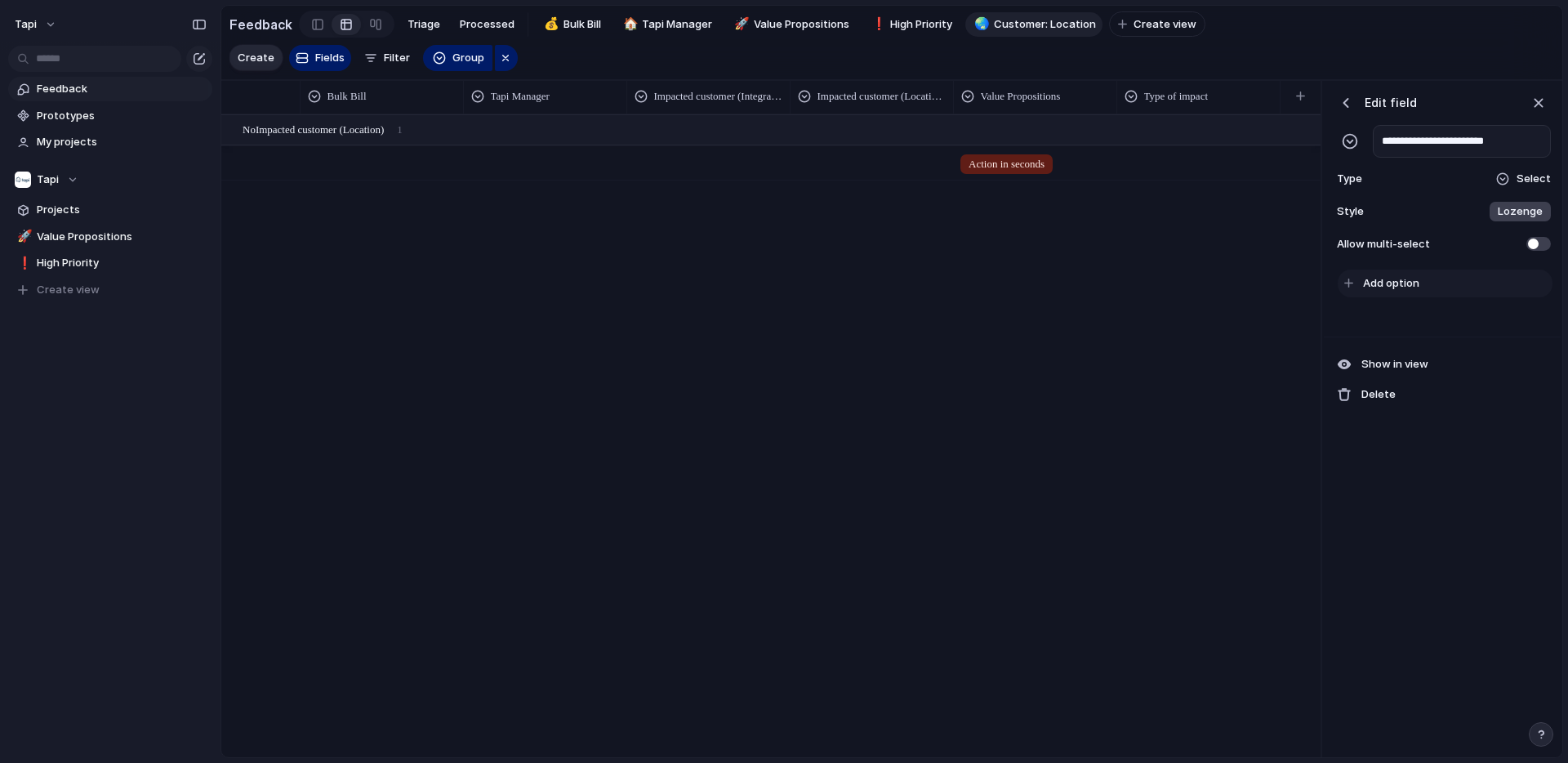
type input "**********"
click at [1388, 287] on span "Add option" at bounding box center [1391, 284] width 56 height 17
click at [1409, 285] on span "Add option" at bounding box center [1391, 284] width 56 height 17
type input "**********"
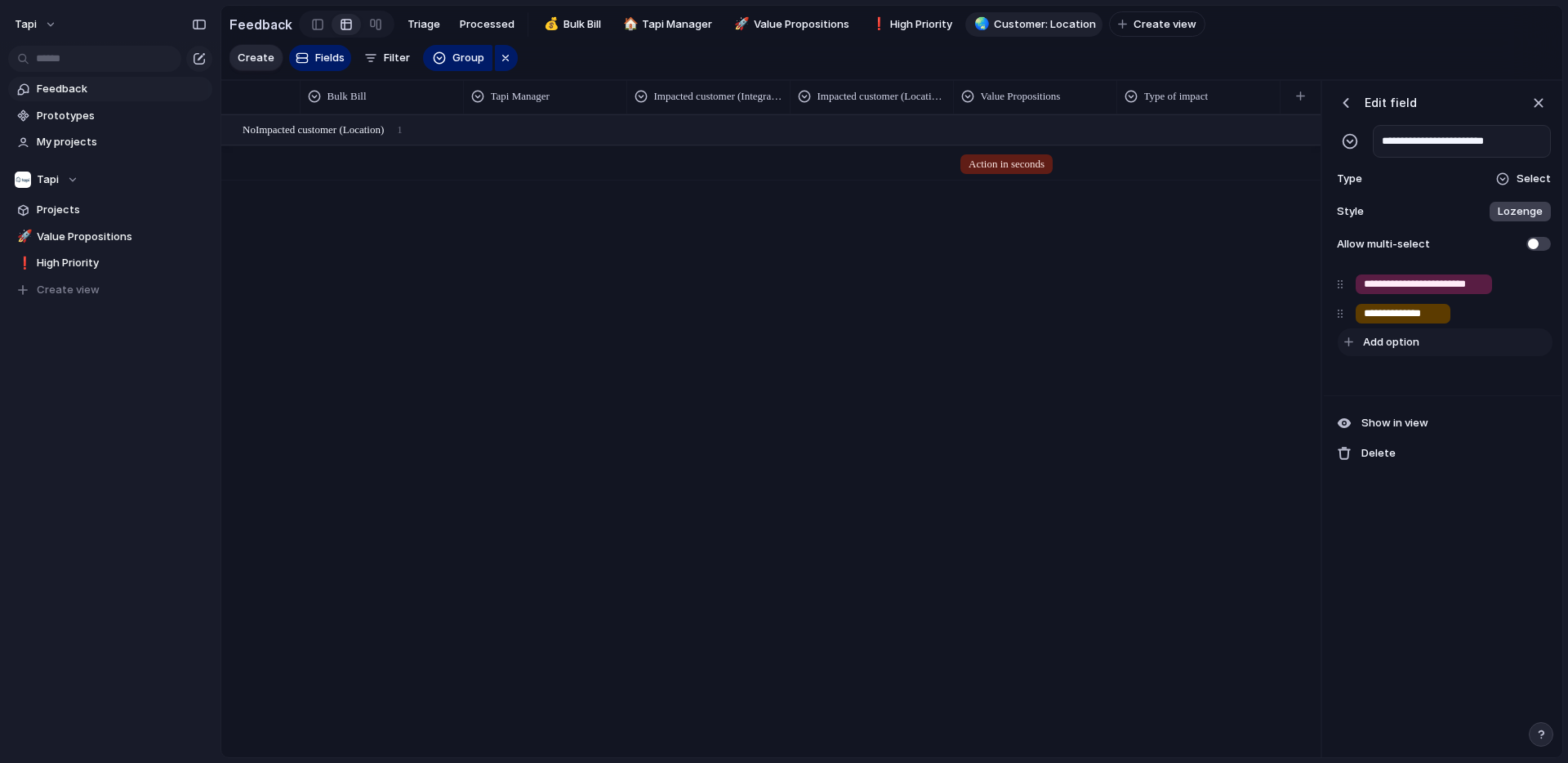
type input "**********"
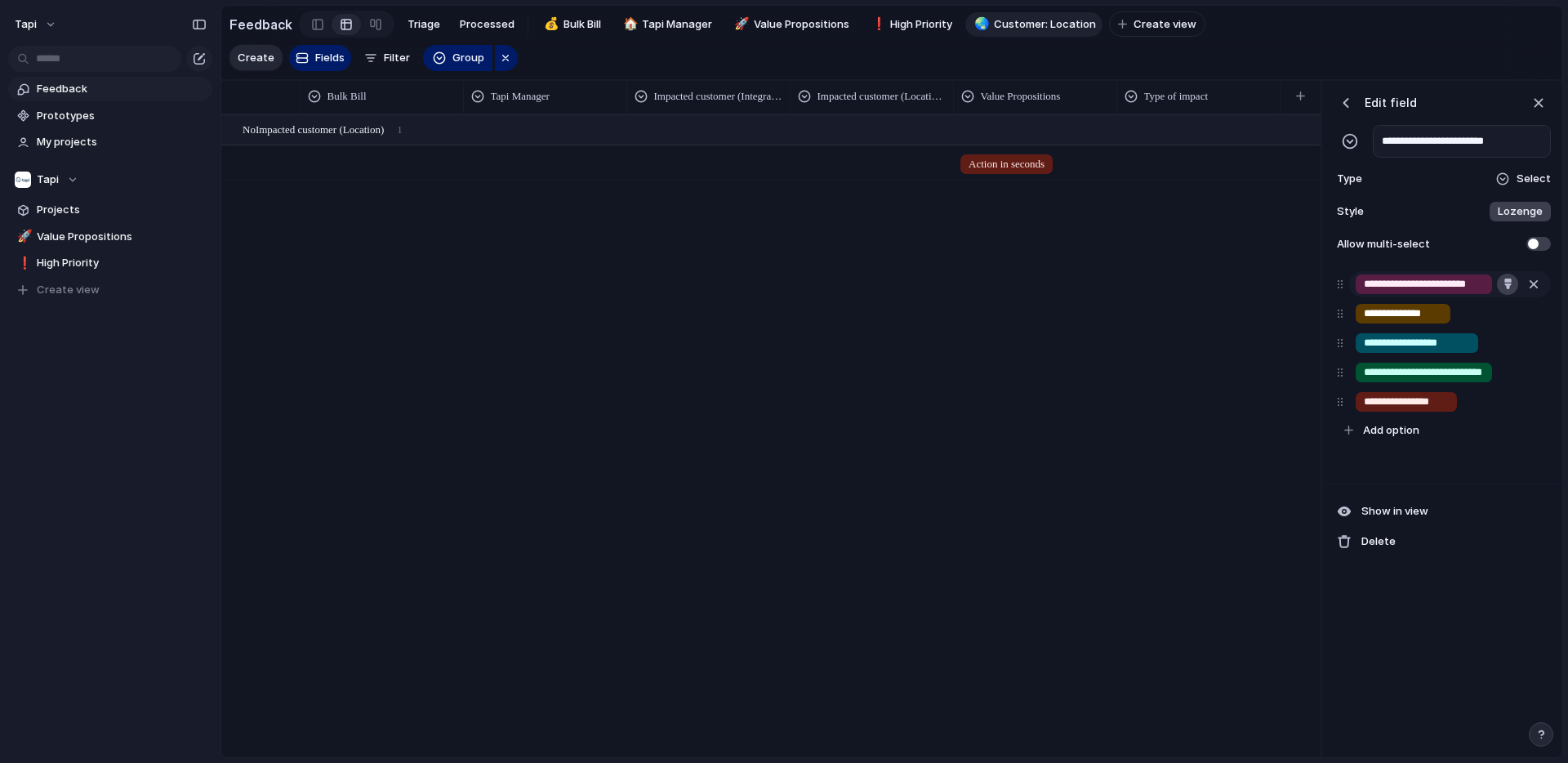
type input "**********"
click at [1507, 287] on div "button" at bounding box center [1508, 284] width 11 height 11
click at [1437, 381] on button "button" at bounding box center [1438, 378] width 21 height 21
click at [1412, 308] on div at bounding box center [784, 382] width 1568 height 763
click at [1506, 312] on div "button" at bounding box center [1508, 313] width 11 height 11
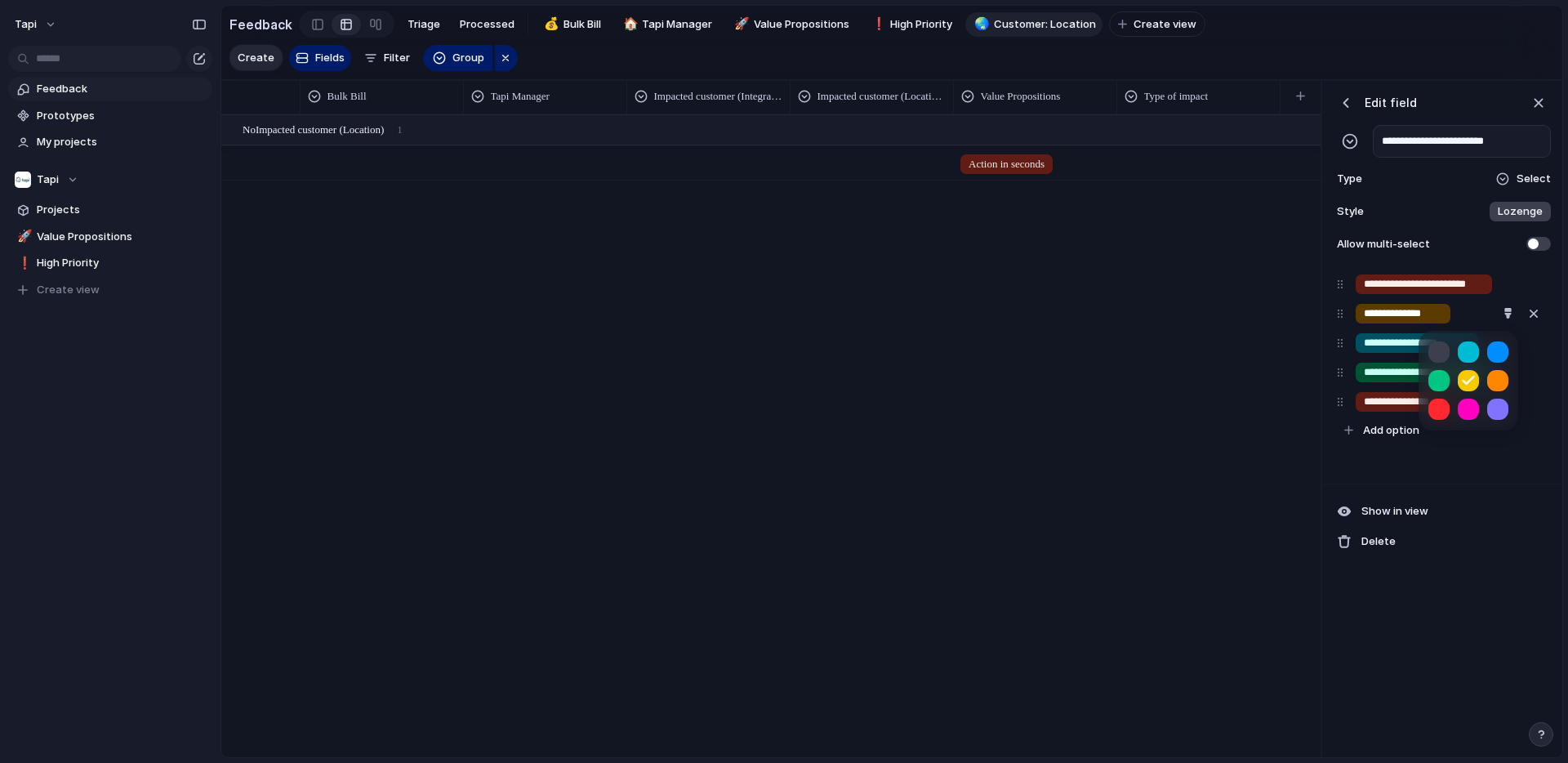
click at [1499, 379] on button "button" at bounding box center [1497, 380] width 21 height 21
click at [1383, 358] on div at bounding box center [784, 382] width 1568 height 763
click at [1506, 341] on div "button" at bounding box center [1507, 342] width 11 height 11
click at [1468, 413] on button "button" at bounding box center [1468, 409] width 21 height 21
click at [1384, 366] on div at bounding box center [784, 382] width 1568 height 763
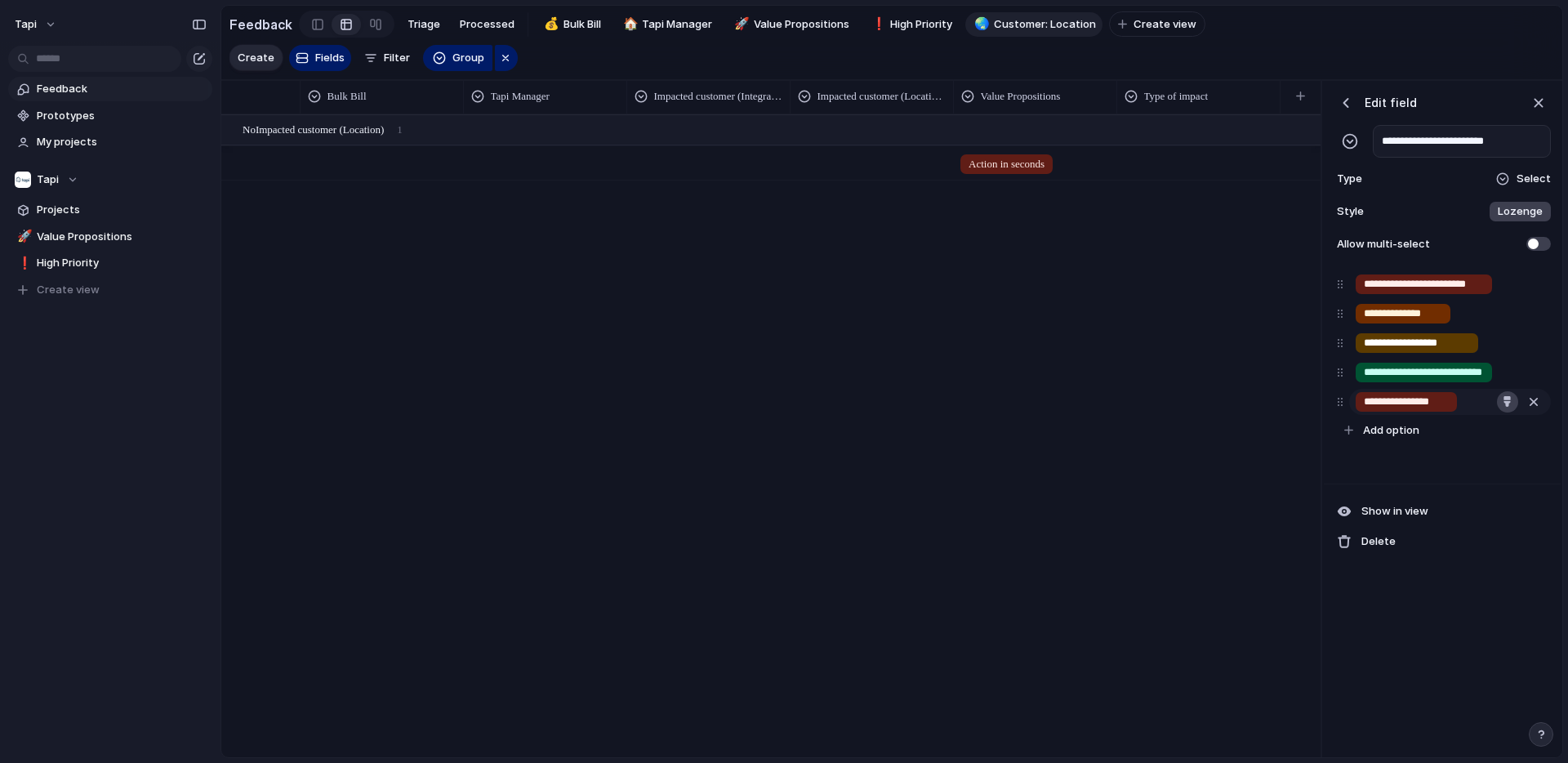
click at [1506, 400] on div "button" at bounding box center [1507, 401] width 11 height 11
click at [1476, 443] on button "button" at bounding box center [1468, 438] width 21 height 21
click at [1396, 463] on div at bounding box center [784, 382] width 1568 height 763
click at [1186, 337] on div "Configurable invoice approval tests Open Action in seconds" at bounding box center [771, 435] width 1099 height 642
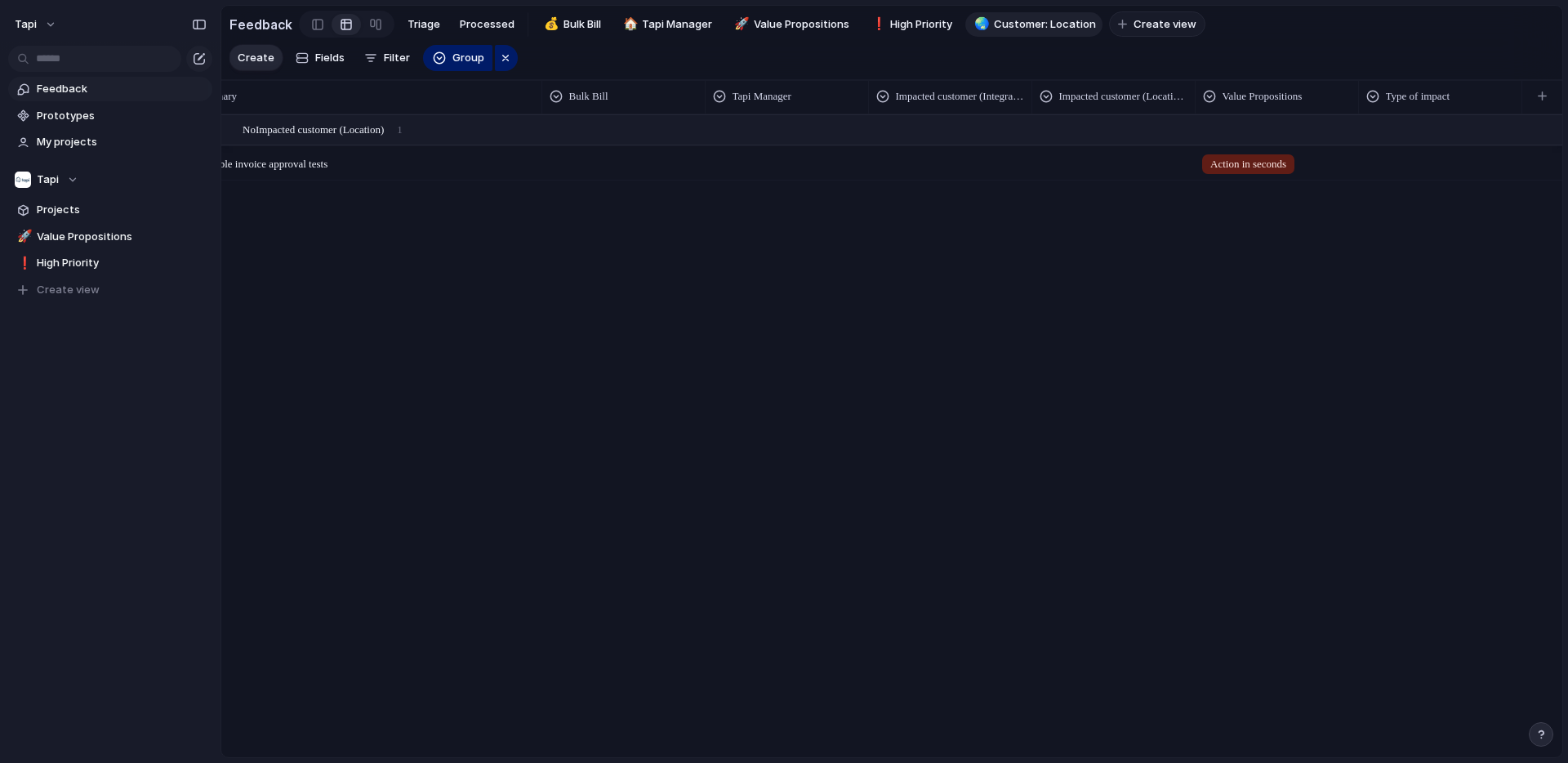
click at [1143, 24] on span "Create view" at bounding box center [1165, 25] width 63 height 17
click at [1119, 26] on div "🍎" at bounding box center [1124, 24] width 12 height 18
click at [1140, 21] on div at bounding box center [784, 382] width 1568 height 763
click at [1144, 25] on span "New View" at bounding box center [1162, 25] width 51 height 17
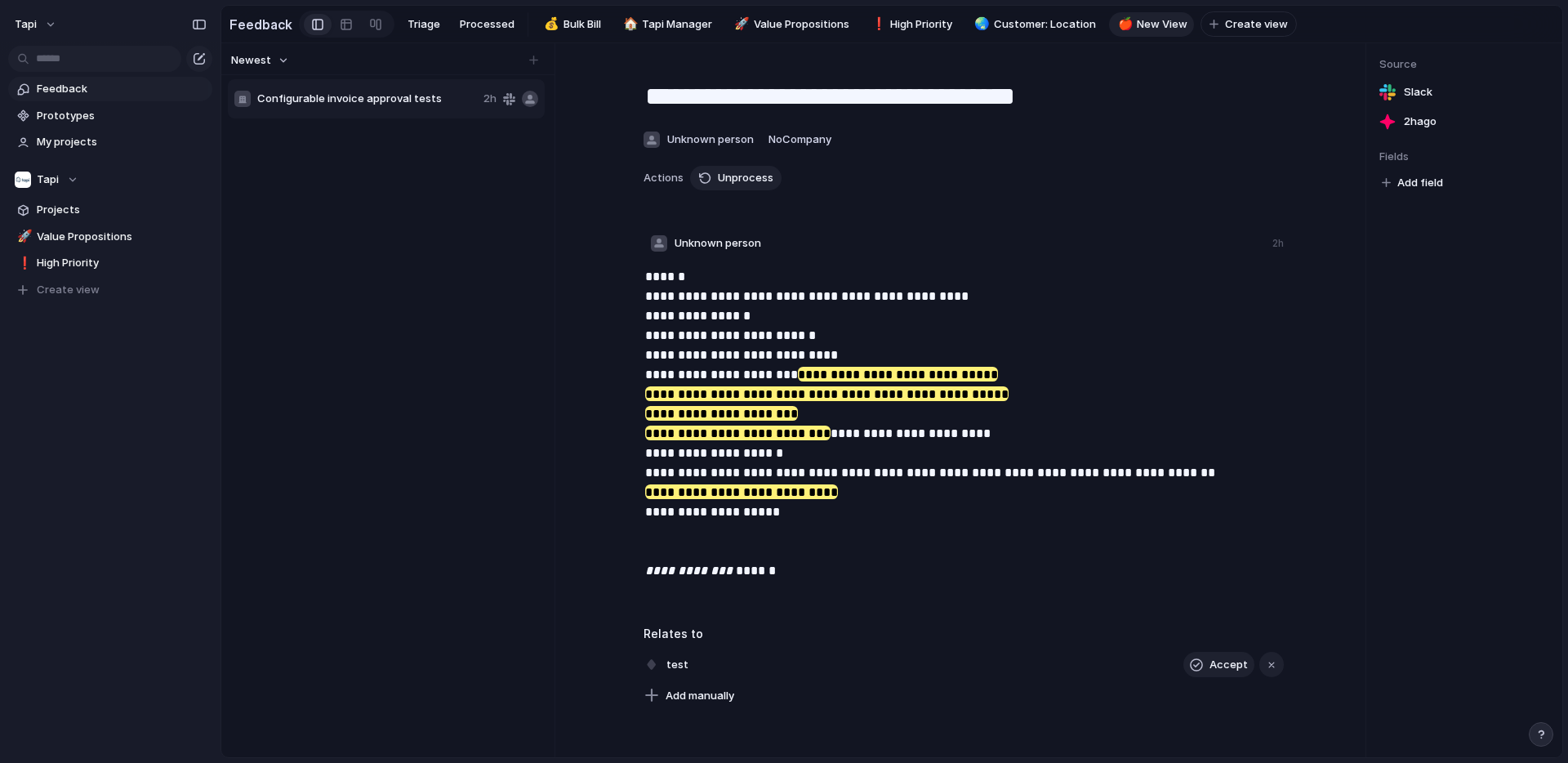
click at [1151, 23] on span "New View" at bounding box center [1162, 25] width 51 height 17
type input "**********"
click at [1121, 26] on div "🍎" at bounding box center [1124, 24] width 12 height 18
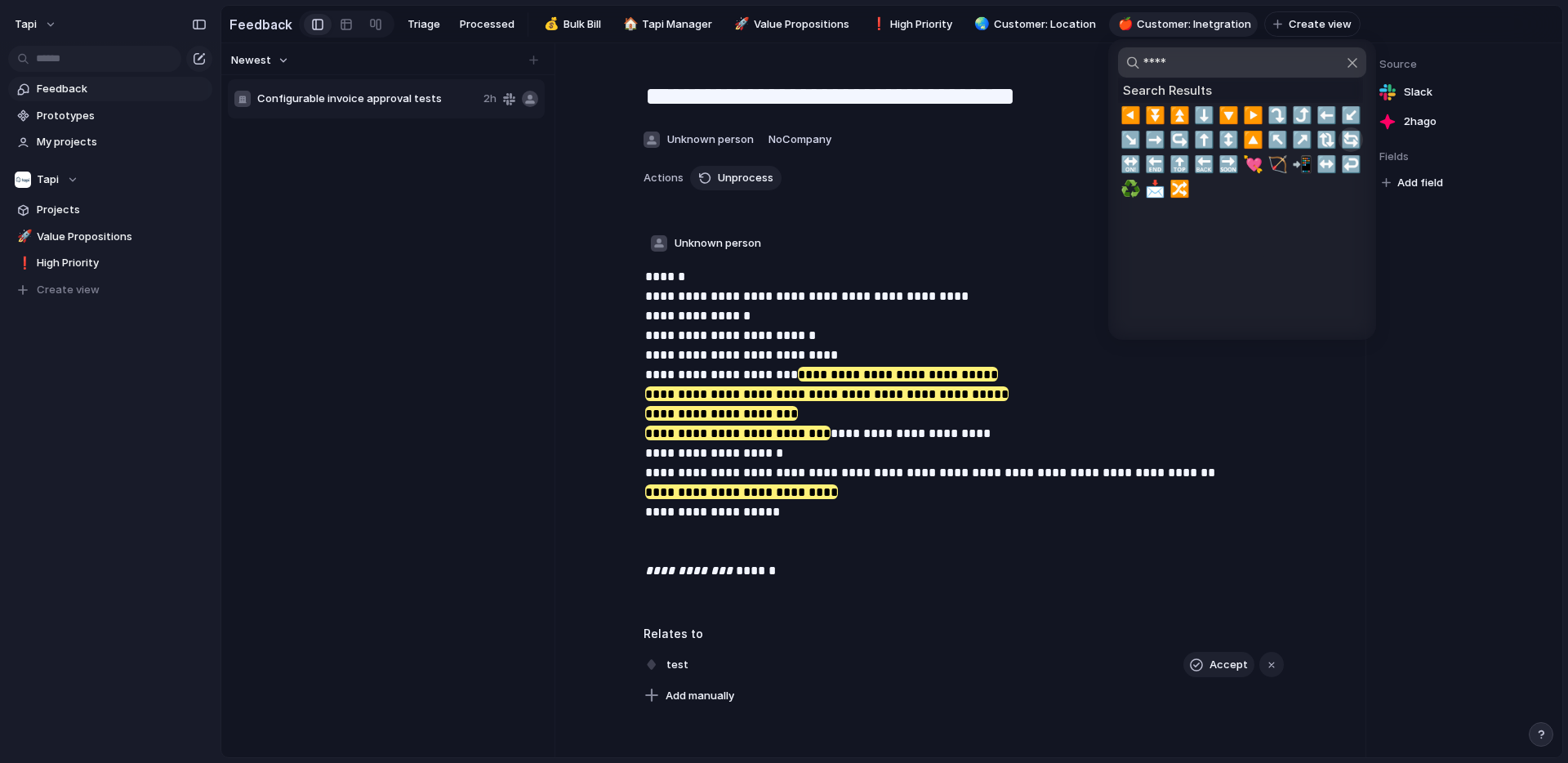
type input "****"
click at [1354, 142] on span "🔄" at bounding box center [1351, 139] width 20 height 19
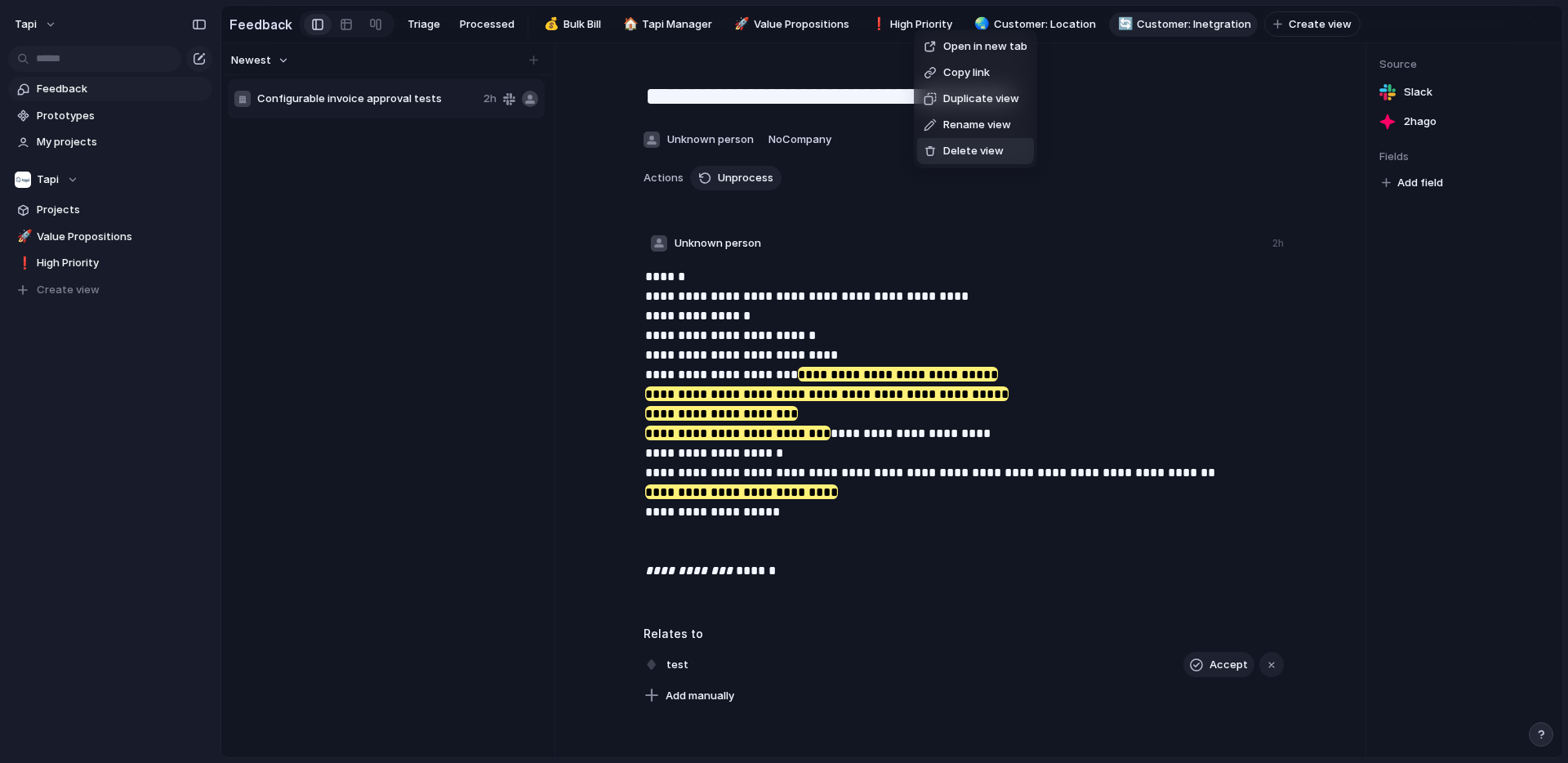
click at [966, 151] on span "Delete view" at bounding box center [973, 151] width 60 height 17
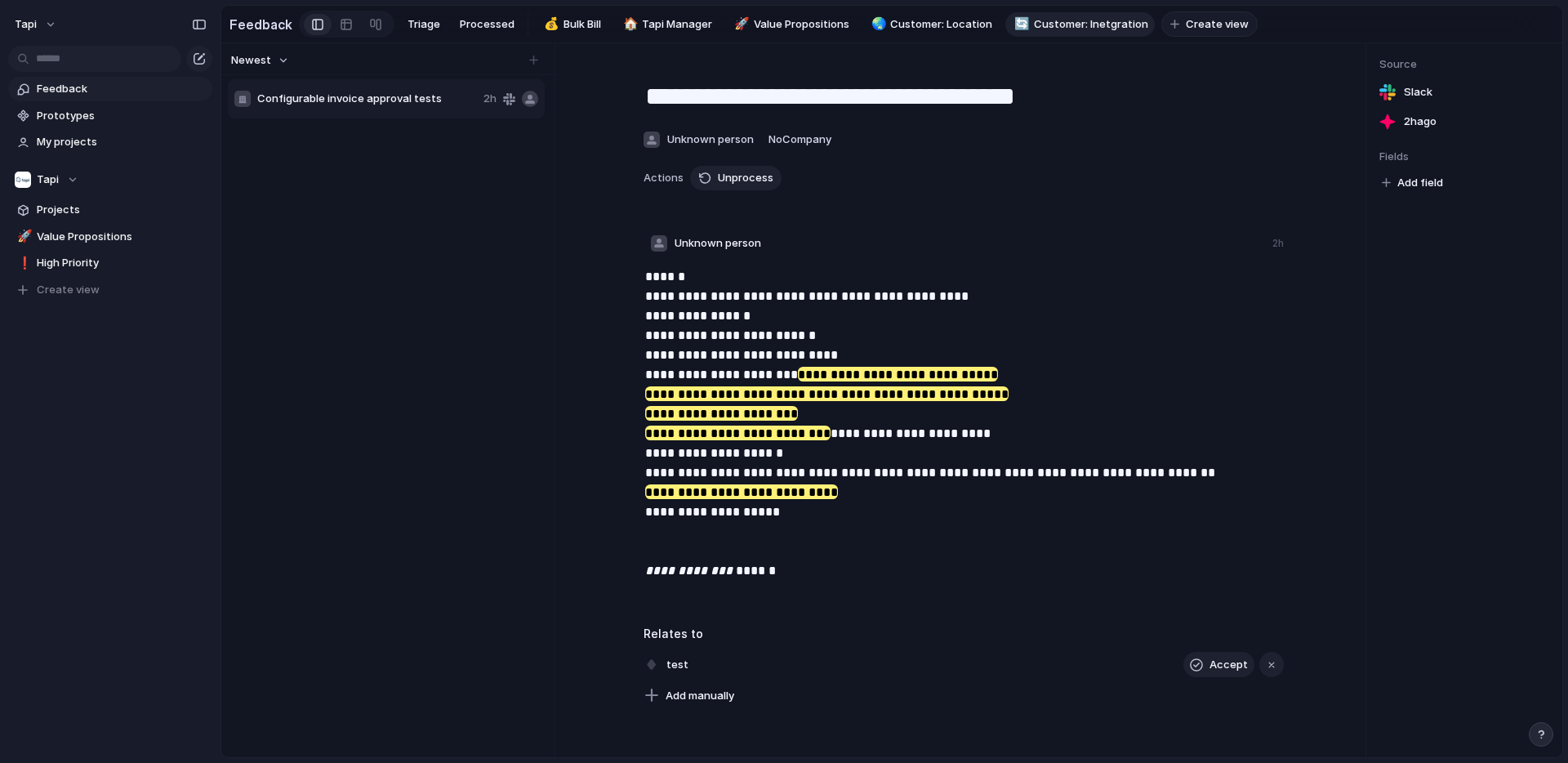
click at [1210, 23] on span "Create view" at bounding box center [1217, 25] width 63 height 17
click at [1171, 26] on div "🛤️" at bounding box center [1176, 24] width 12 height 18
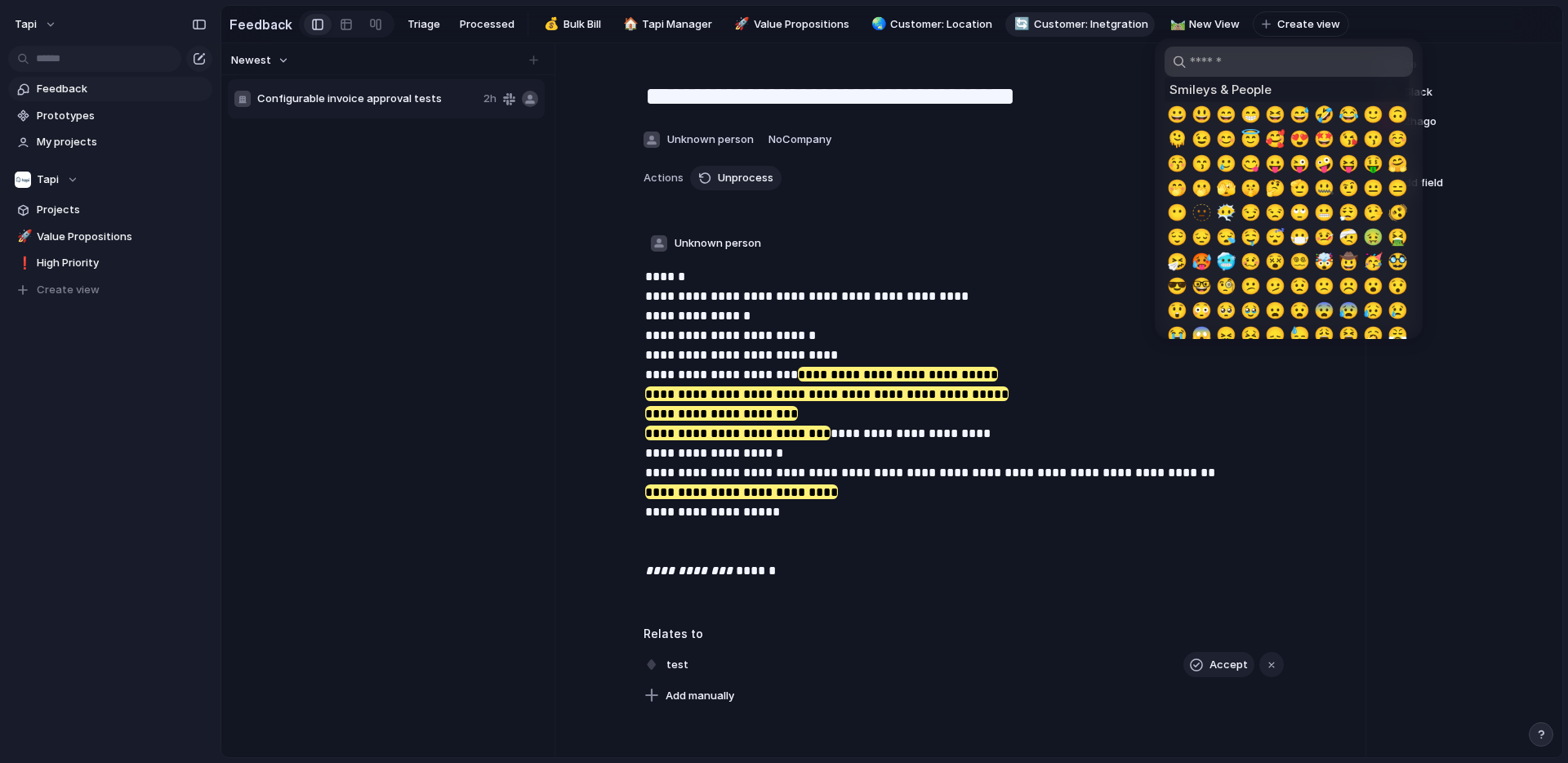
click at [950, 15] on div at bounding box center [784, 382] width 1568 height 763
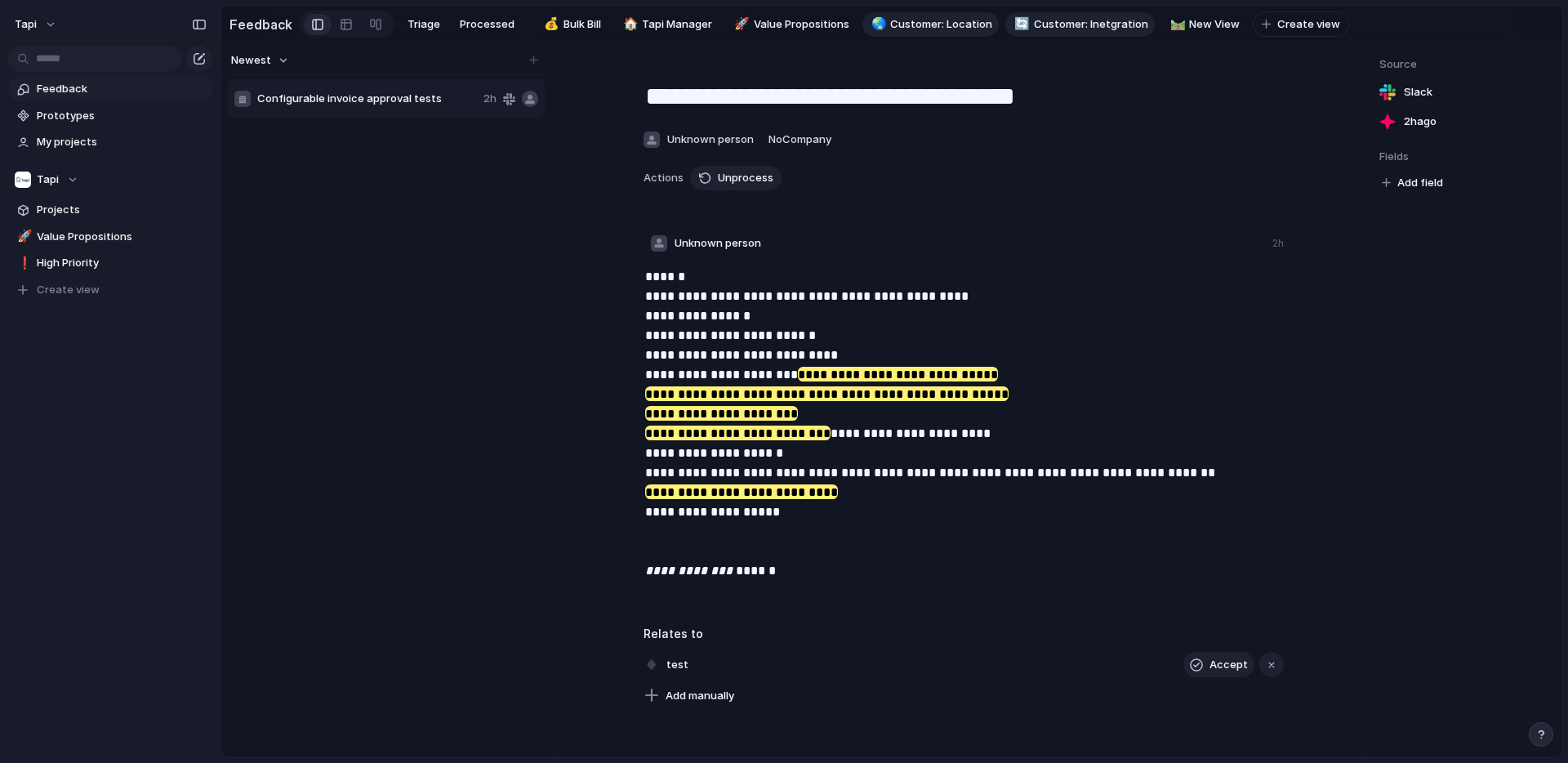
click at [950, 23] on span "Customer: Location" at bounding box center [941, 25] width 102 height 17
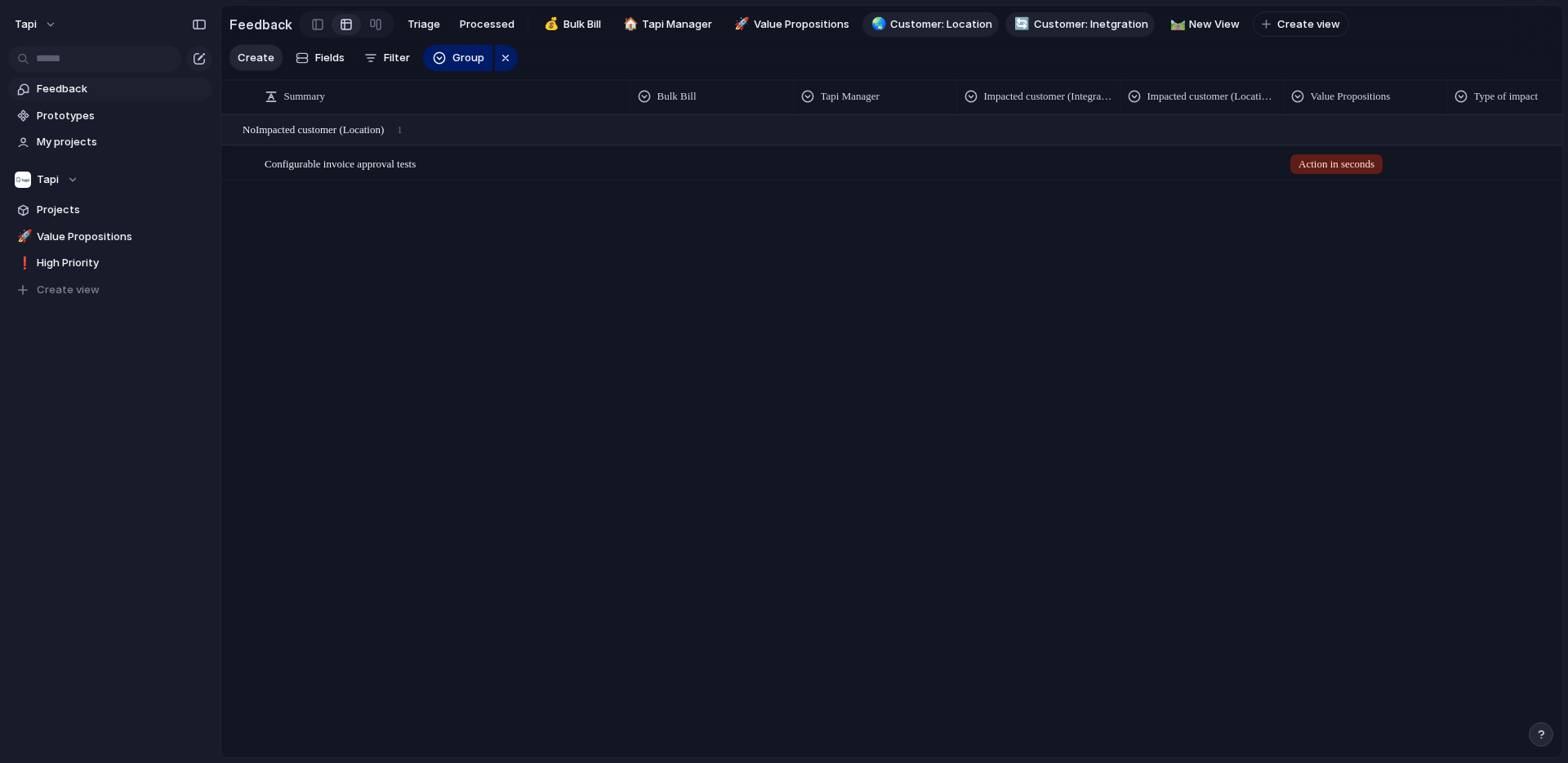
click at [1043, 23] on span "Customer: Inetgration" at bounding box center [1091, 25] width 115 height 17
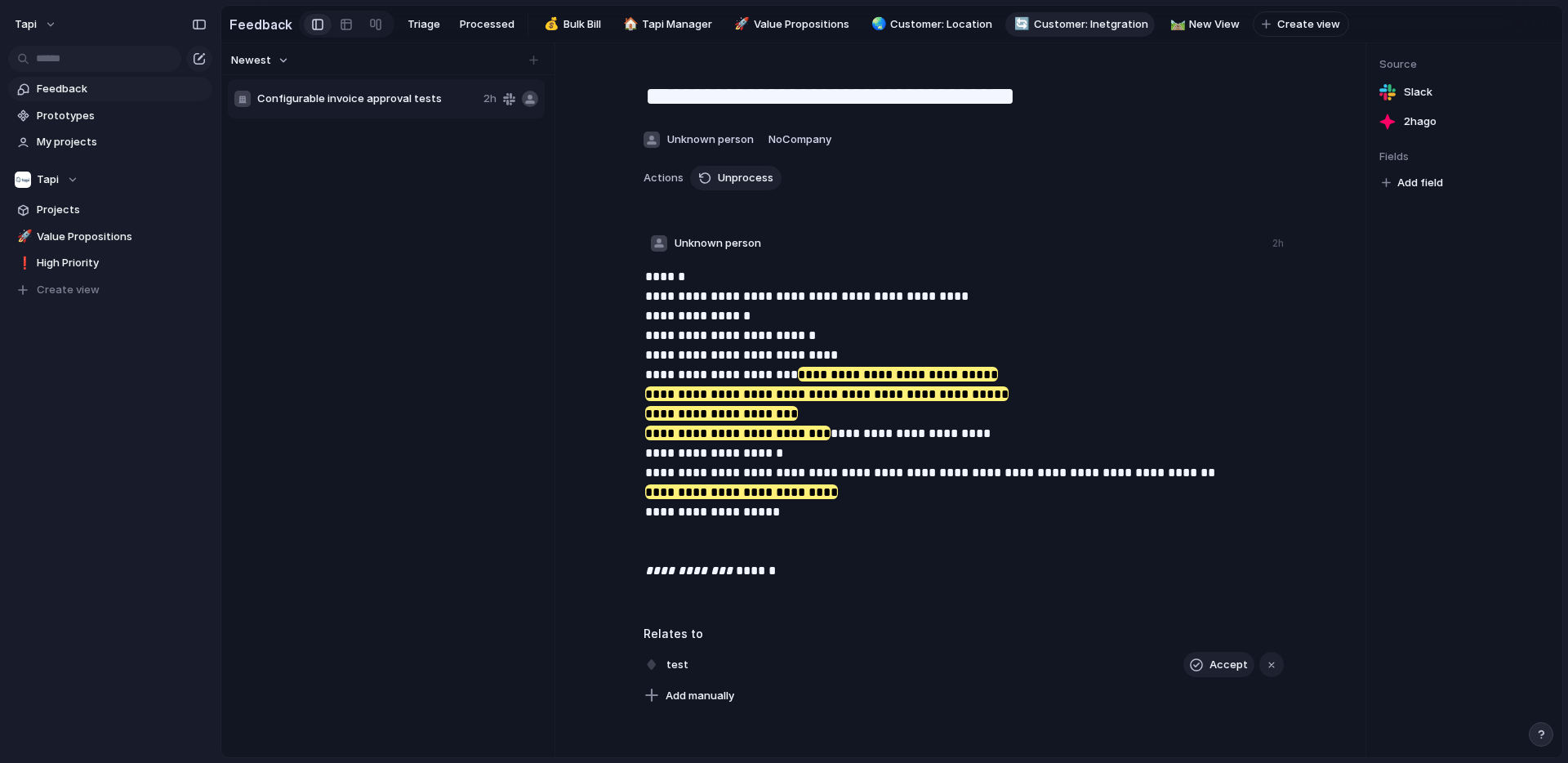
click at [1039, 23] on span "Customer: Inetgration" at bounding box center [1091, 25] width 115 height 17
click at [344, 31] on div at bounding box center [346, 24] width 13 height 26
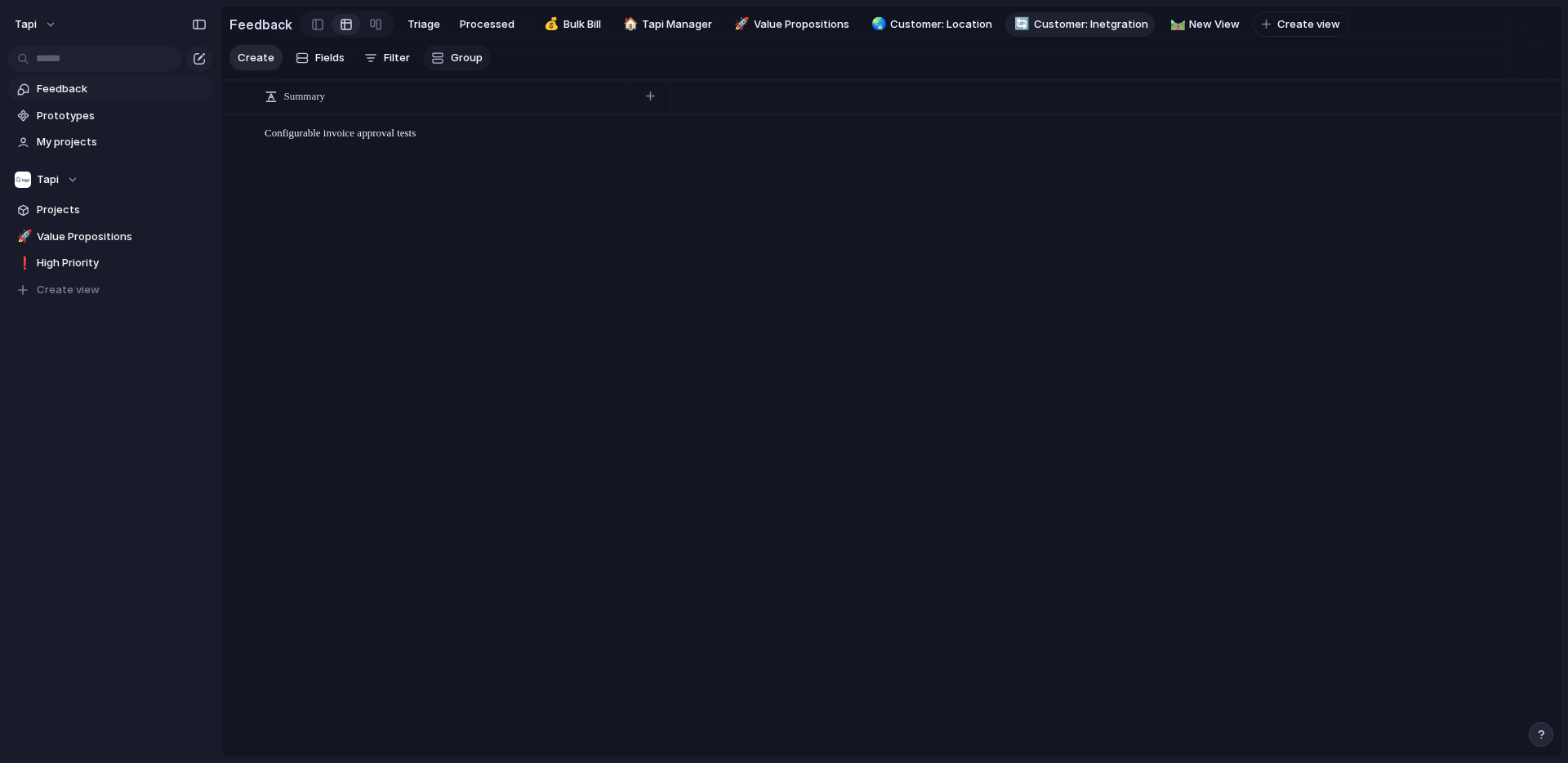
click at [455, 55] on span "Group" at bounding box center [467, 59] width 32 height 17
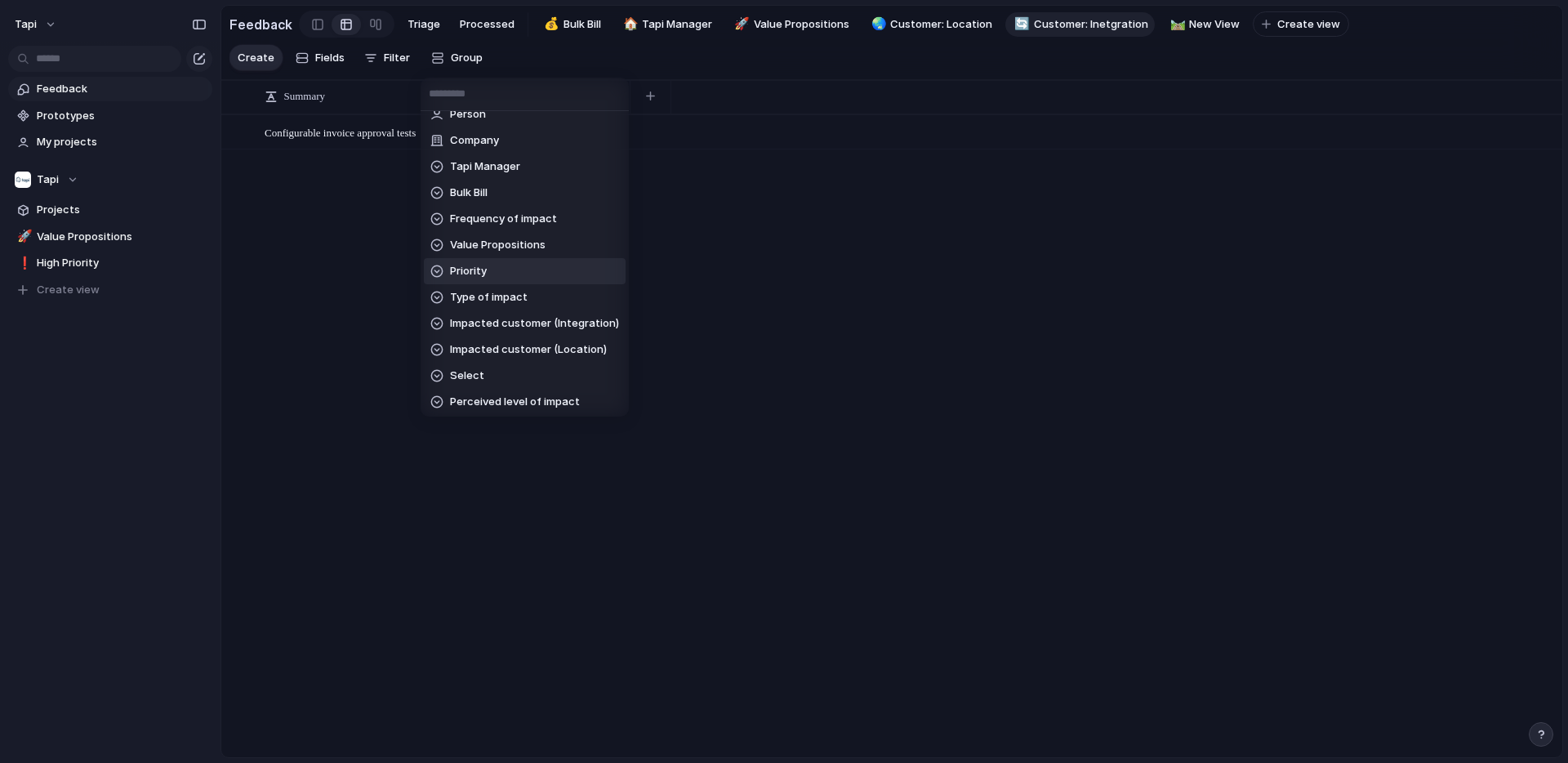
scroll to position [69, 0]
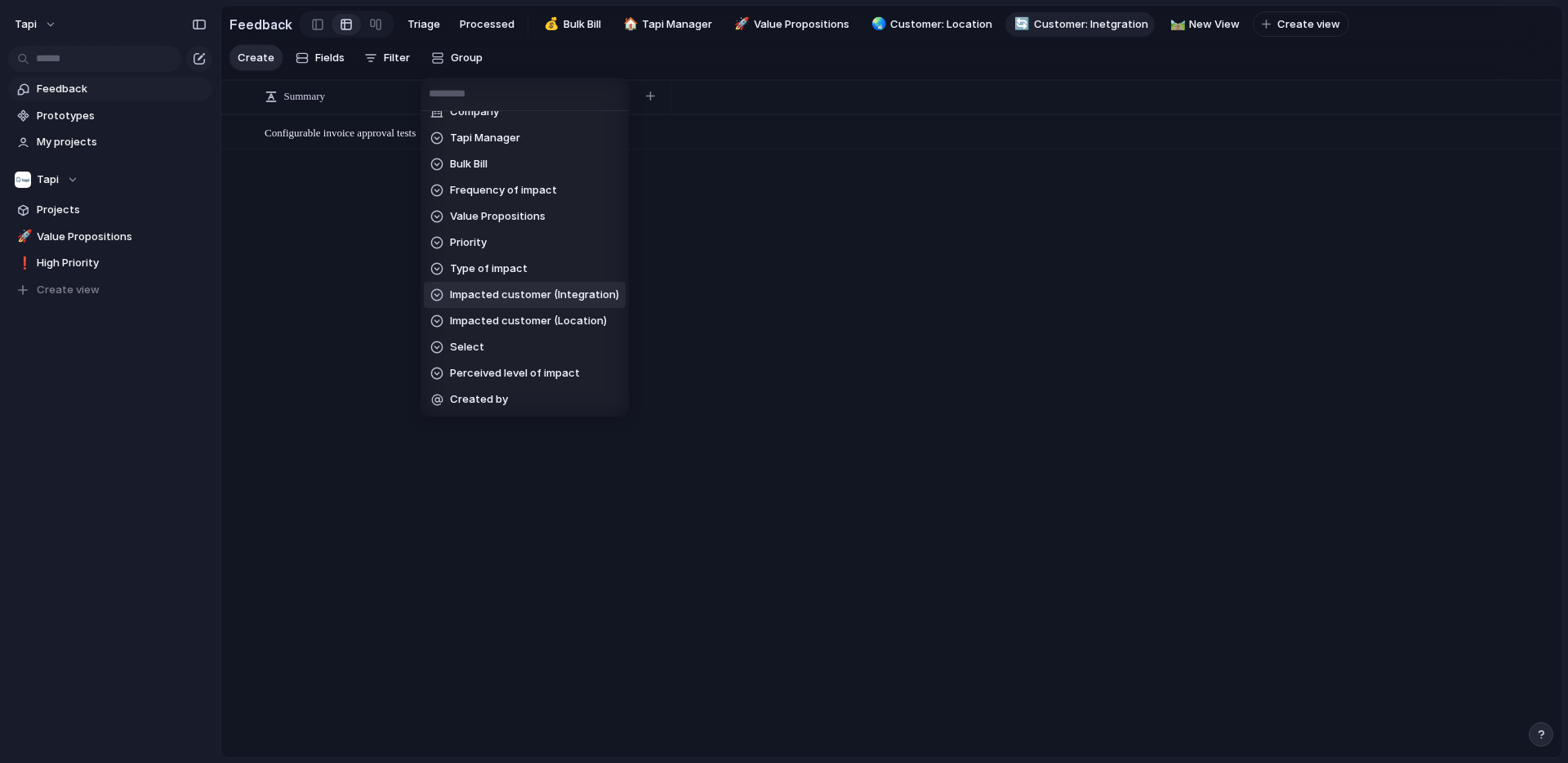
click at [514, 290] on span "Impacted customer (Integration)" at bounding box center [535, 295] width 169 height 17
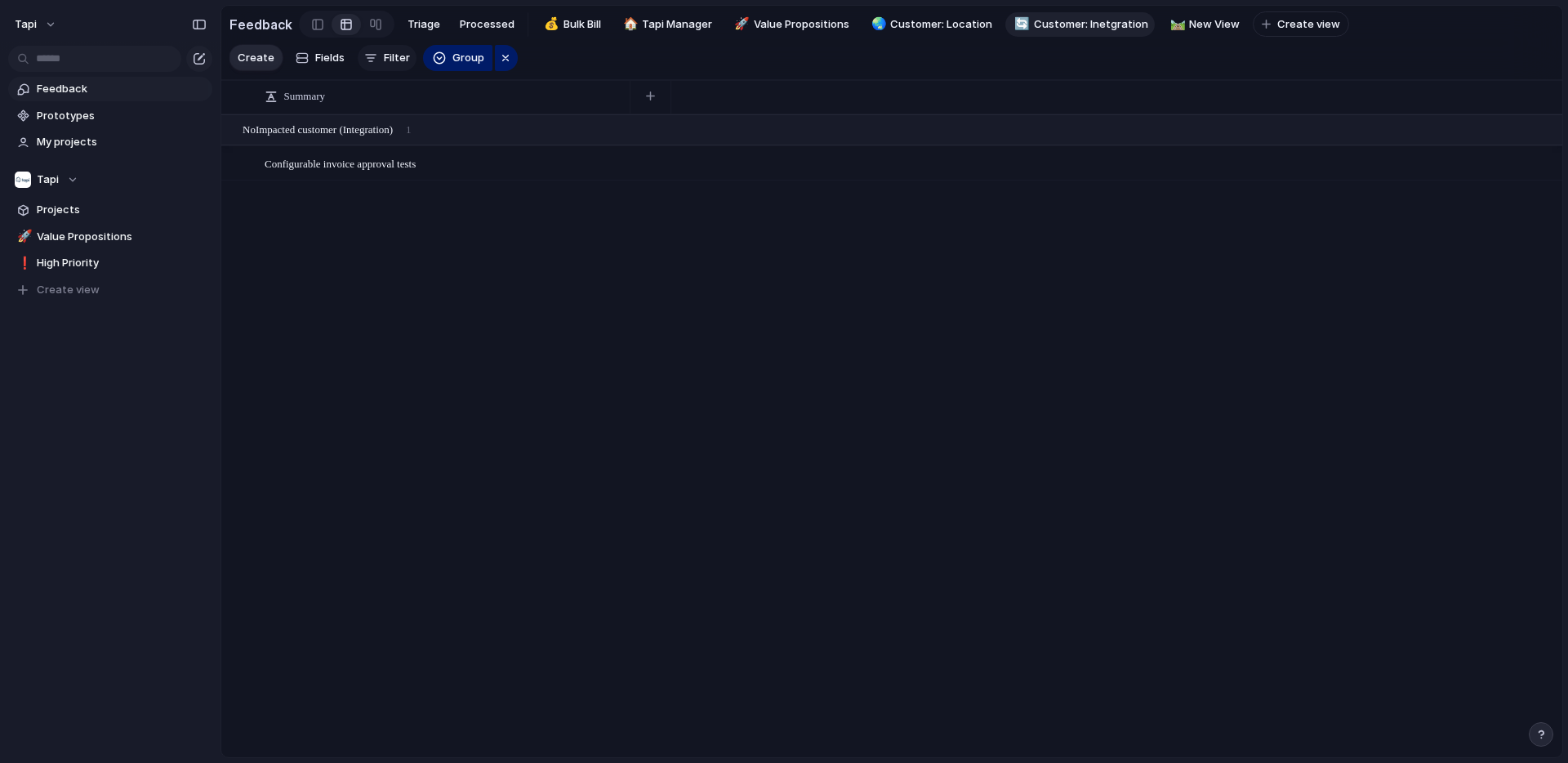
click at [384, 59] on span "Filter" at bounding box center [397, 59] width 26 height 17
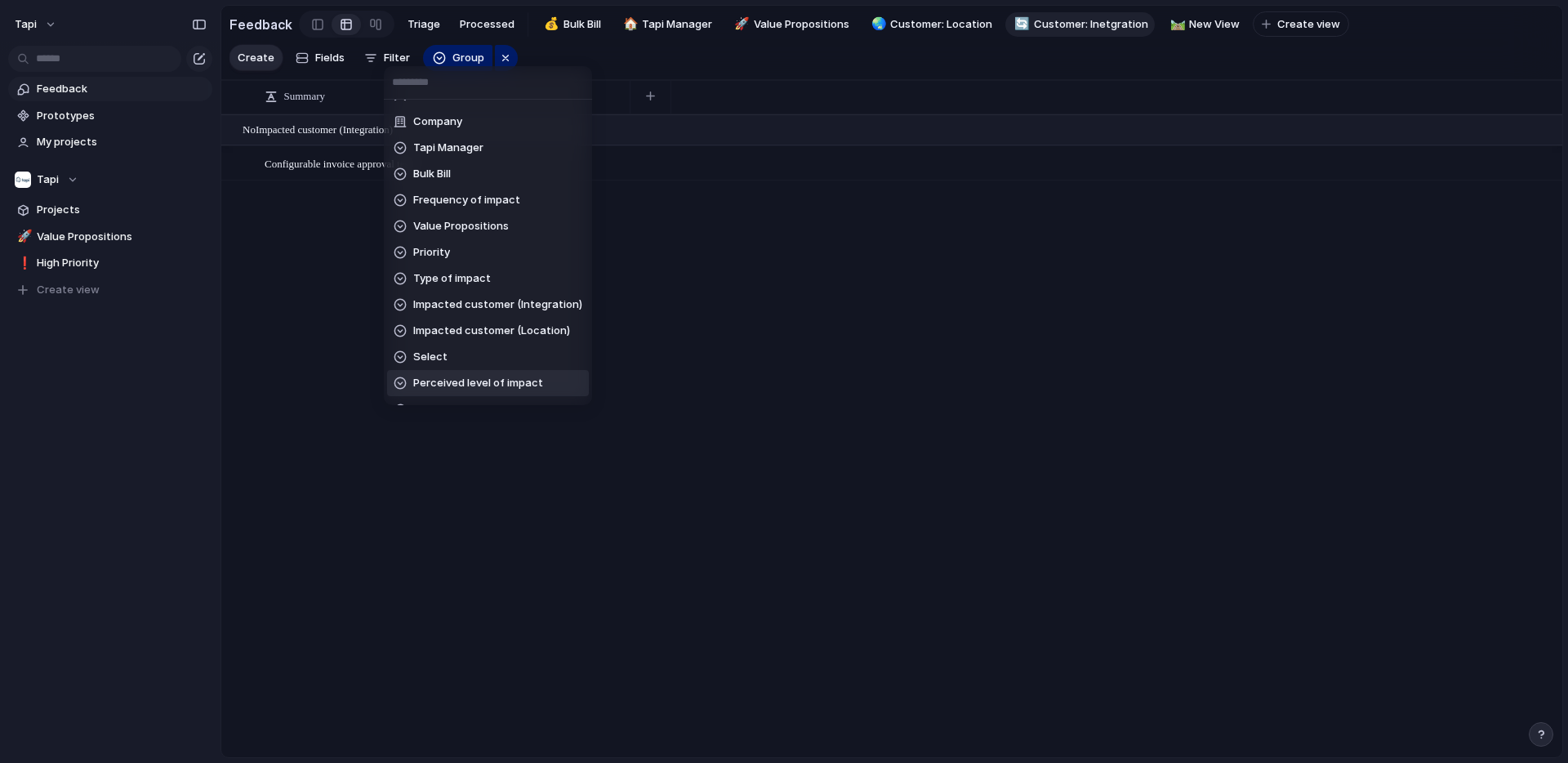
scroll to position [125, 0]
click at [472, 302] on span "Impacted customer (Integration)" at bounding box center [498, 305] width 169 height 17
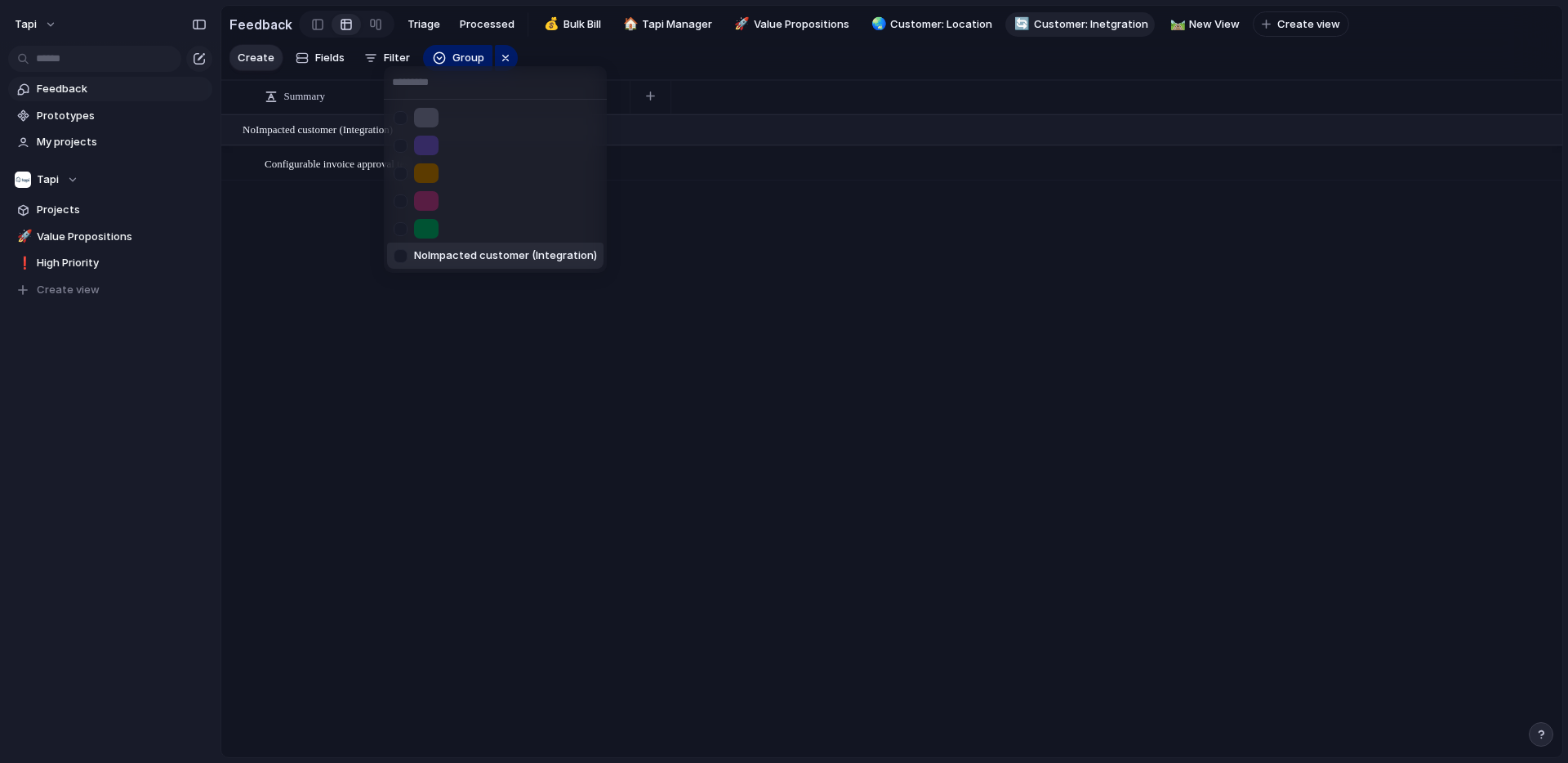
click at [474, 254] on span "No Impacted customer (Integration)" at bounding box center [505, 256] width 183 height 17
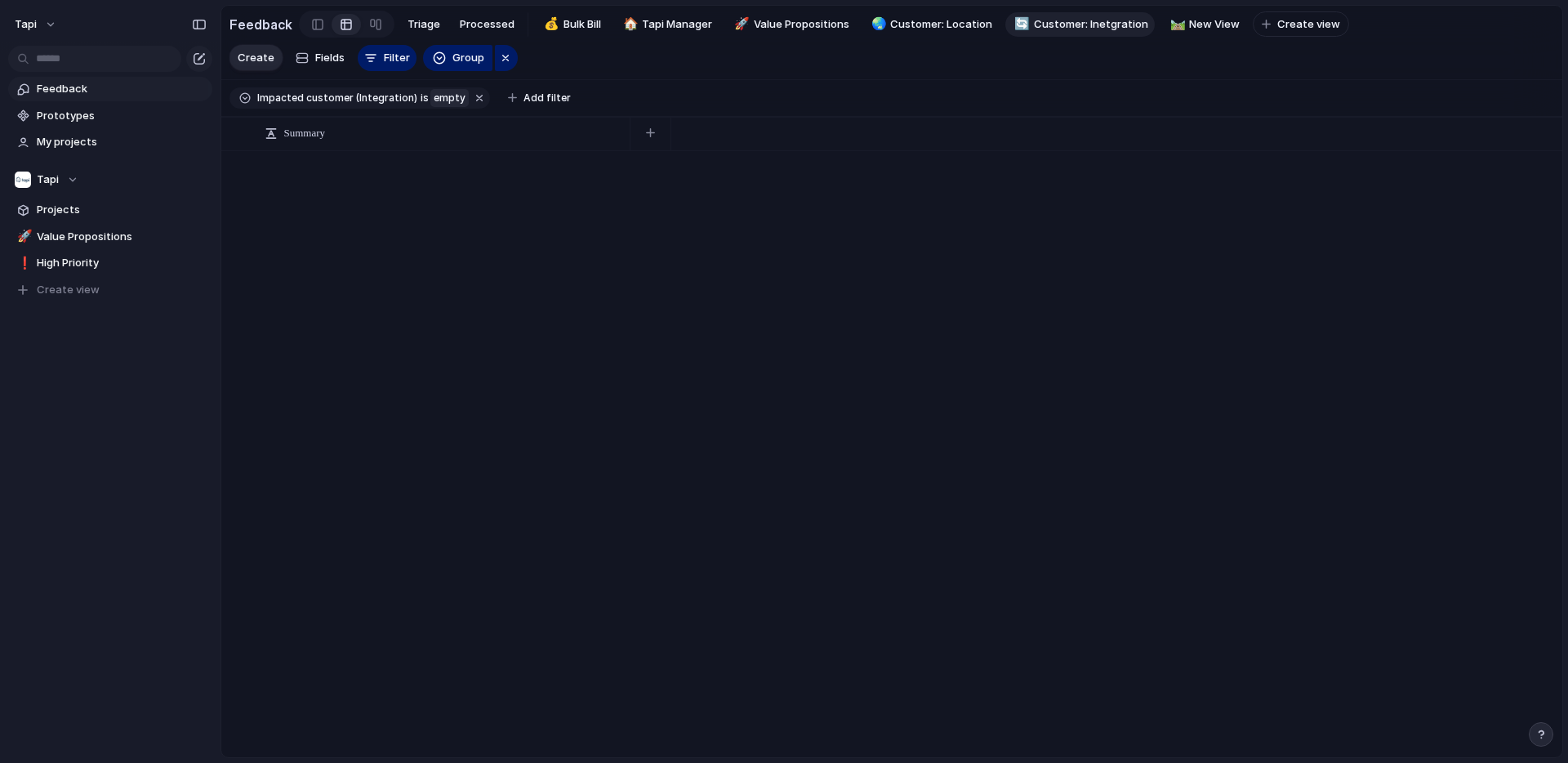
click at [433, 97] on span "empty" at bounding box center [449, 98] width 32 height 15
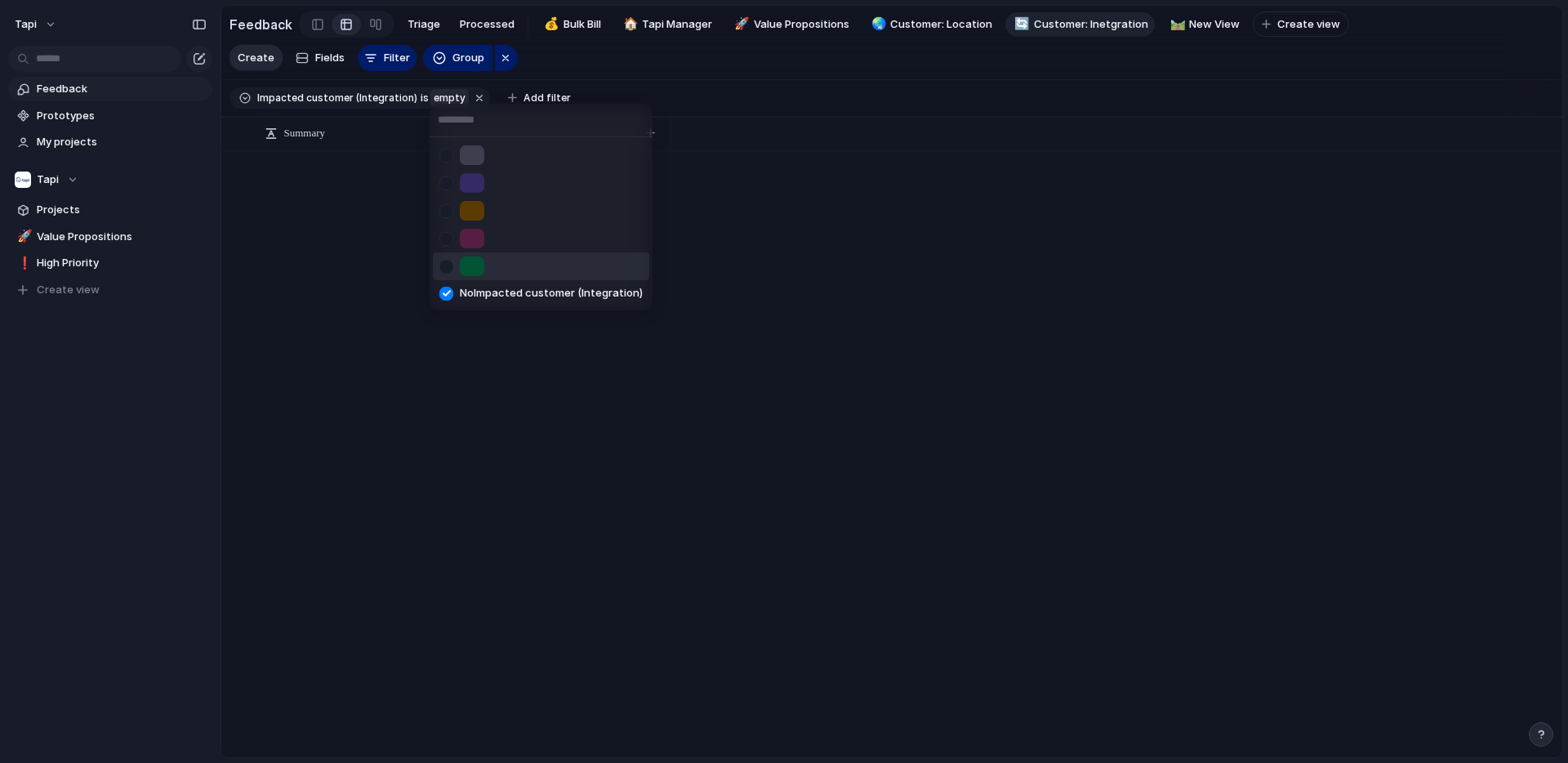
click at [448, 266] on div at bounding box center [446, 267] width 28 height 28
click at [448, 253] on div at bounding box center [446, 267] width 28 height 28
click at [448, 241] on div at bounding box center [446, 238] width 28 height 28
click at [448, 257] on div at bounding box center [446, 267] width 28 height 28
click at [448, 210] on div at bounding box center [446, 211] width 28 height 28
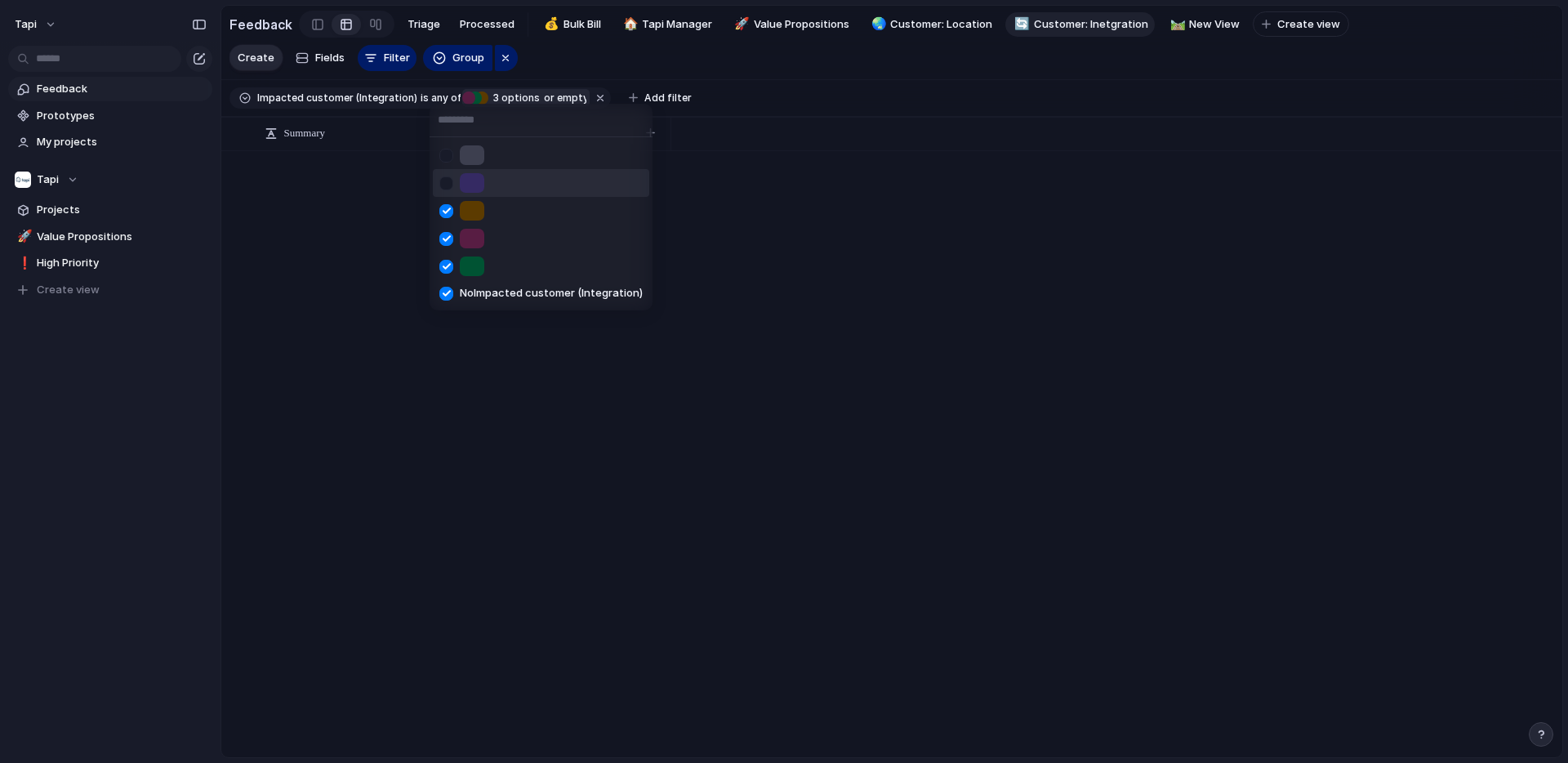
click at [448, 177] on div at bounding box center [446, 183] width 28 height 28
click at [448, 151] on div at bounding box center [446, 156] width 28 height 28
click at [448, 292] on div at bounding box center [446, 294] width 28 height 28
click at [392, 253] on div "No Impacted customer (Integration)" at bounding box center [784, 382] width 1568 height 763
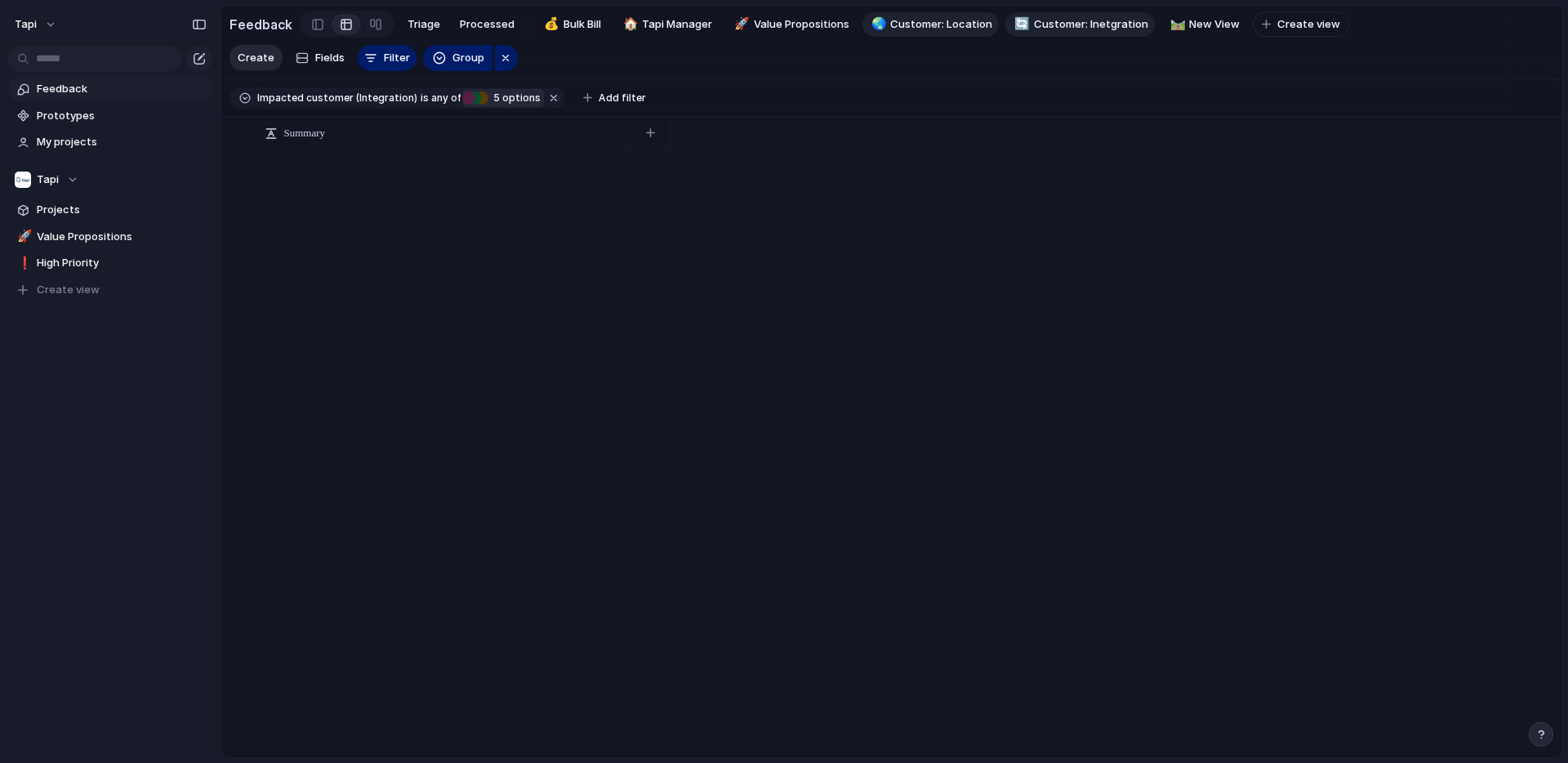
click at [951, 22] on span "Customer: Location" at bounding box center [941, 25] width 102 height 17
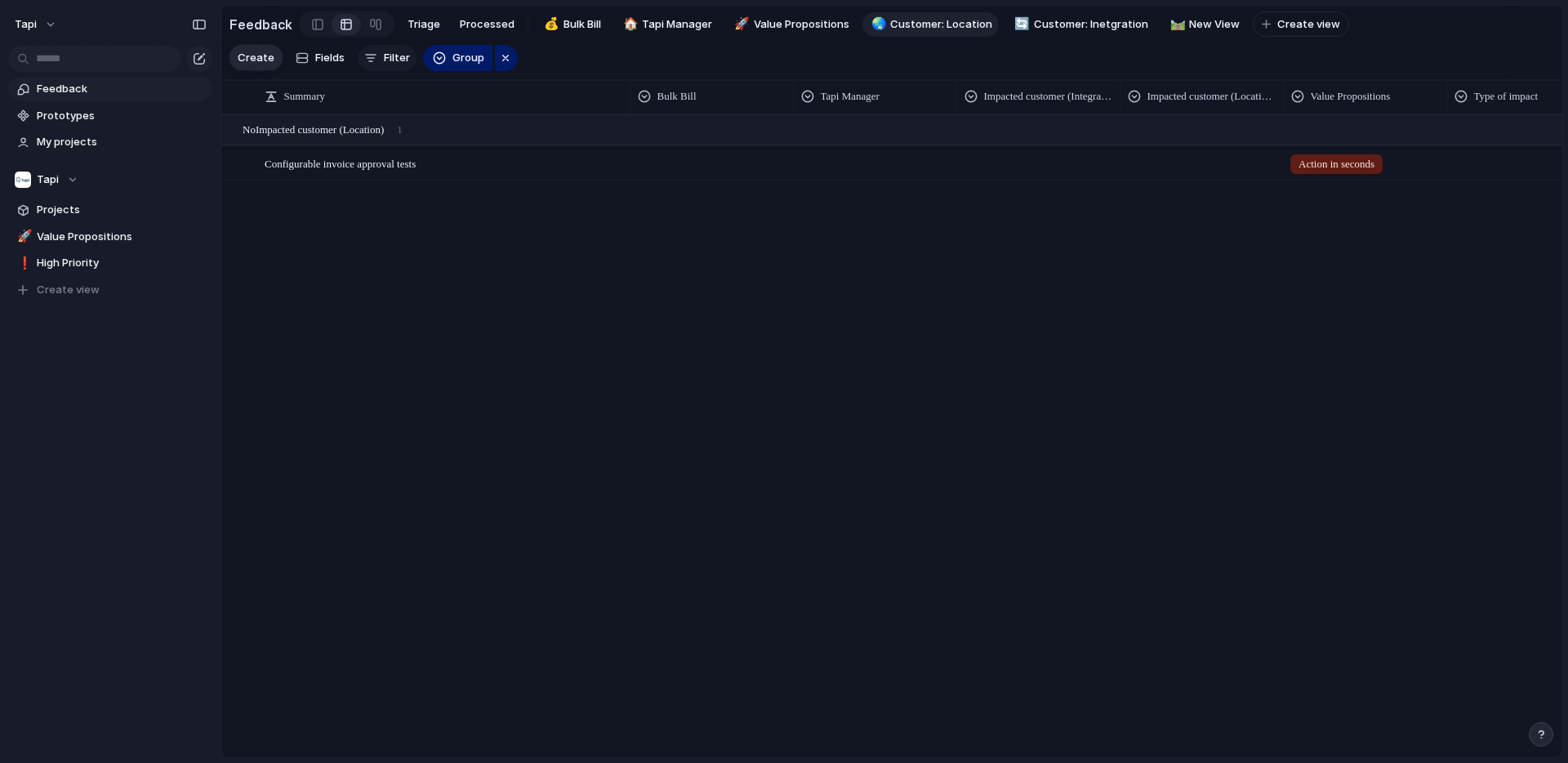
click at [396, 54] on span "Filter" at bounding box center [397, 59] width 26 height 17
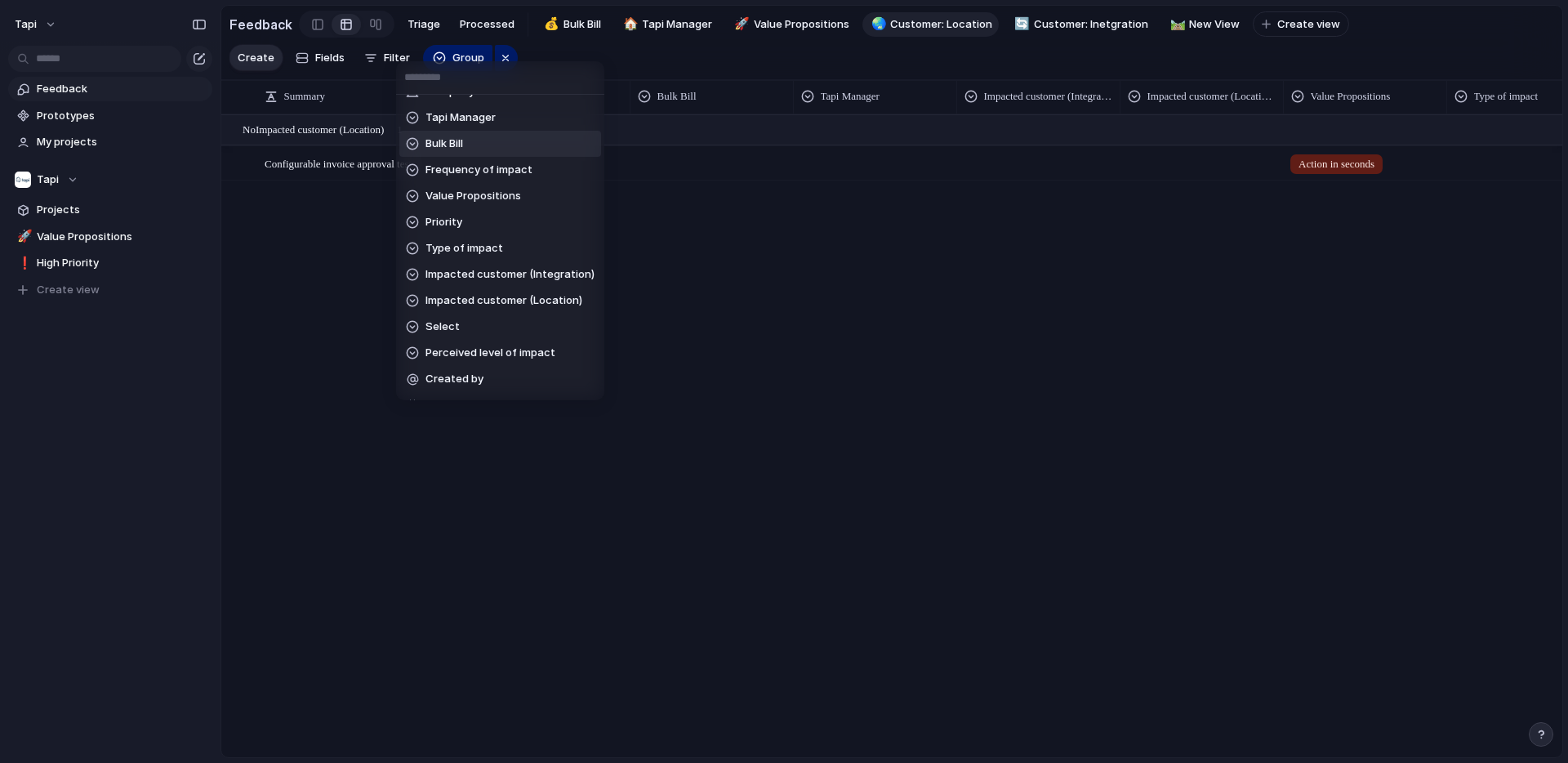
scroll to position [173, 0]
click at [468, 279] on span "Impacted customer (Location)" at bounding box center [504, 279] width 156 height 17
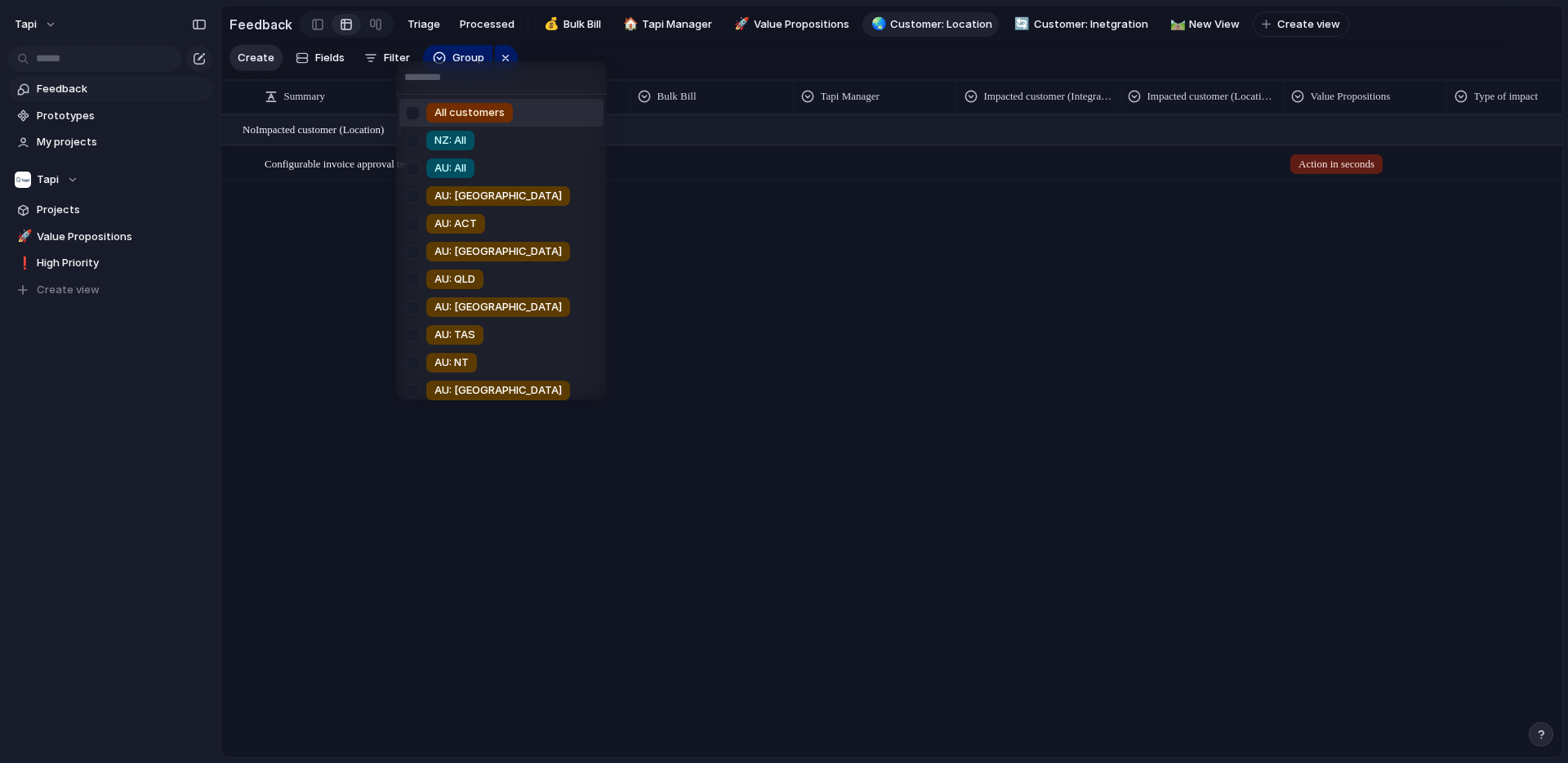
click at [411, 112] on div at bounding box center [412, 113] width 28 height 28
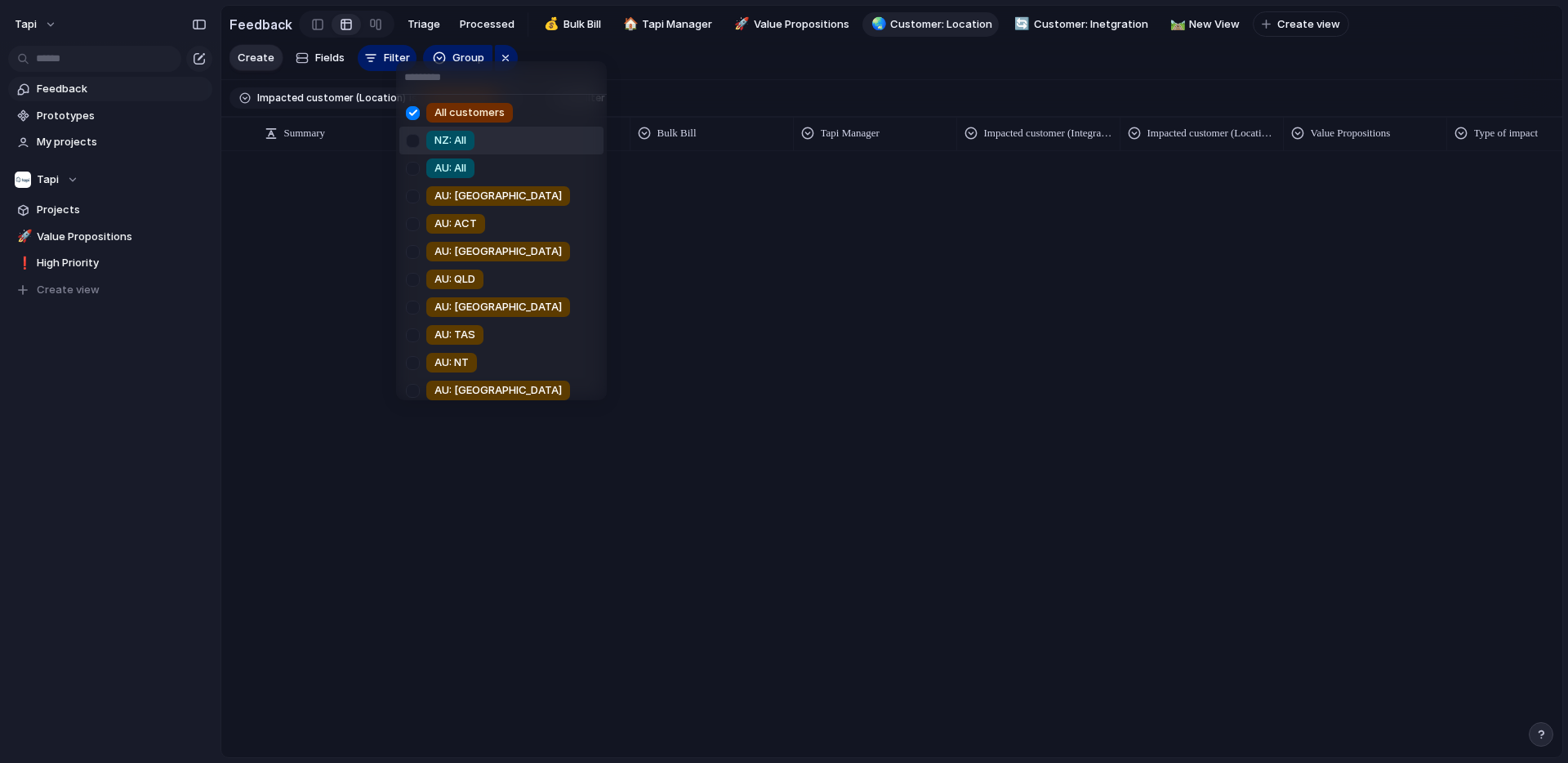
click at [417, 141] on div at bounding box center [412, 141] width 28 height 28
click at [418, 171] on div at bounding box center [412, 168] width 28 height 28
click at [418, 200] on div at bounding box center [412, 197] width 28 height 28
click at [418, 229] on div at bounding box center [412, 224] width 28 height 28
click at [418, 255] on div at bounding box center [412, 252] width 28 height 28
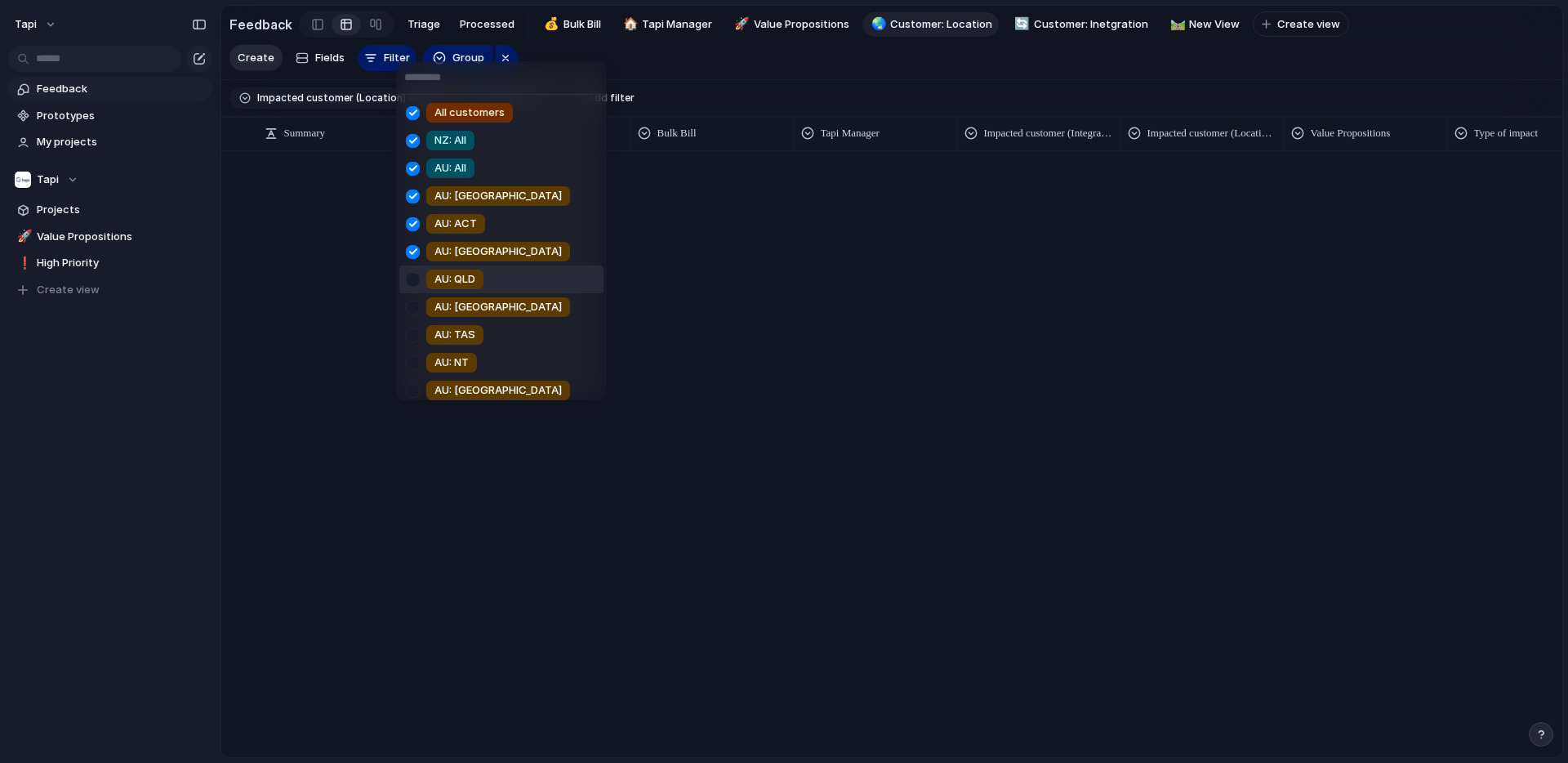
click at [418, 279] on div at bounding box center [412, 279] width 28 height 28
click at [418, 296] on div at bounding box center [412, 307] width 28 height 28
click at [415, 330] on div at bounding box center [412, 335] width 28 height 28
click at [415, 360] on div at bounding box center [412, 363] width 28 height 28
click at [415, 392] on div at bounding box center [412, 391] width 28 height 28
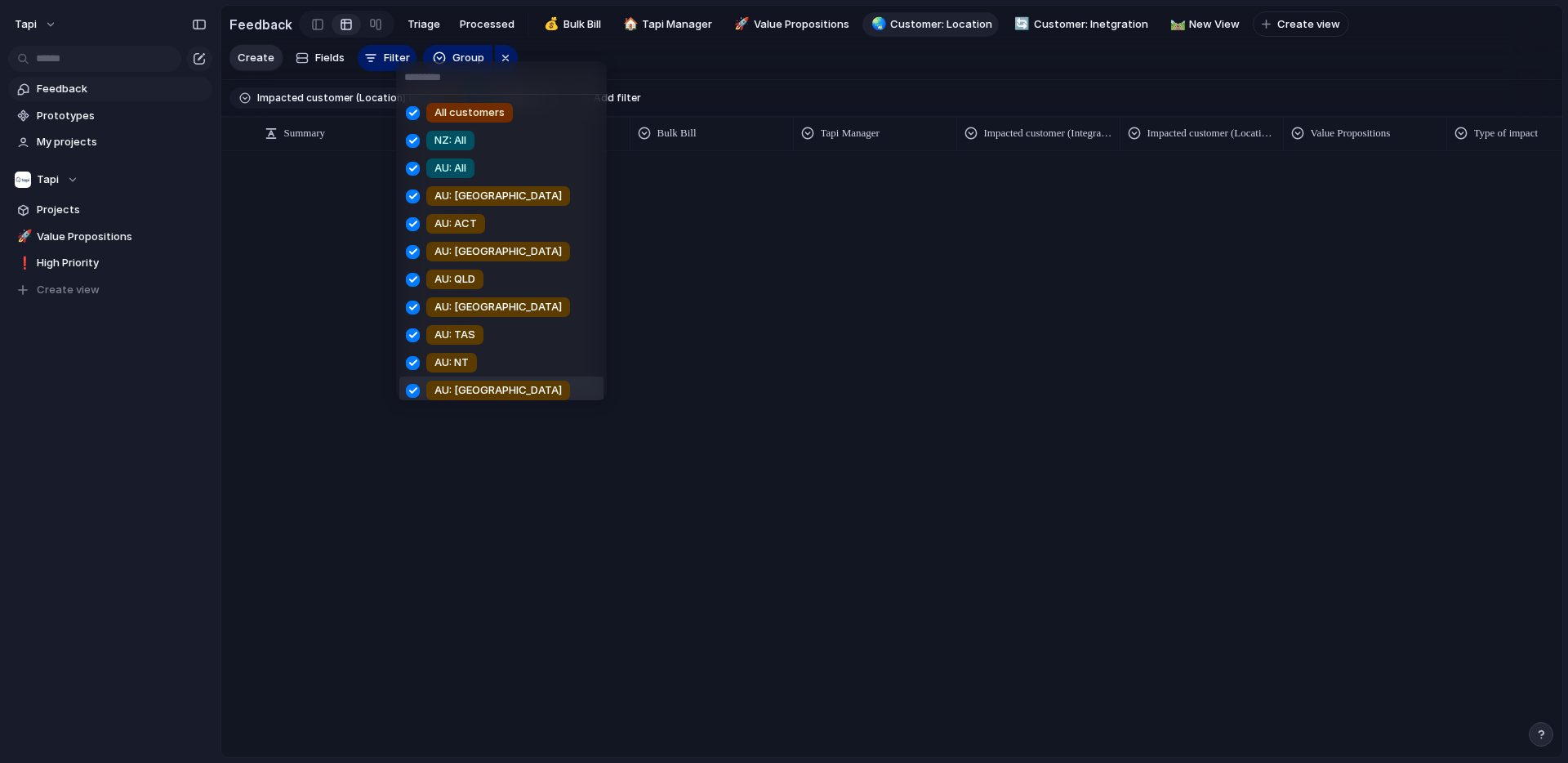
scroll to position [34, 0]
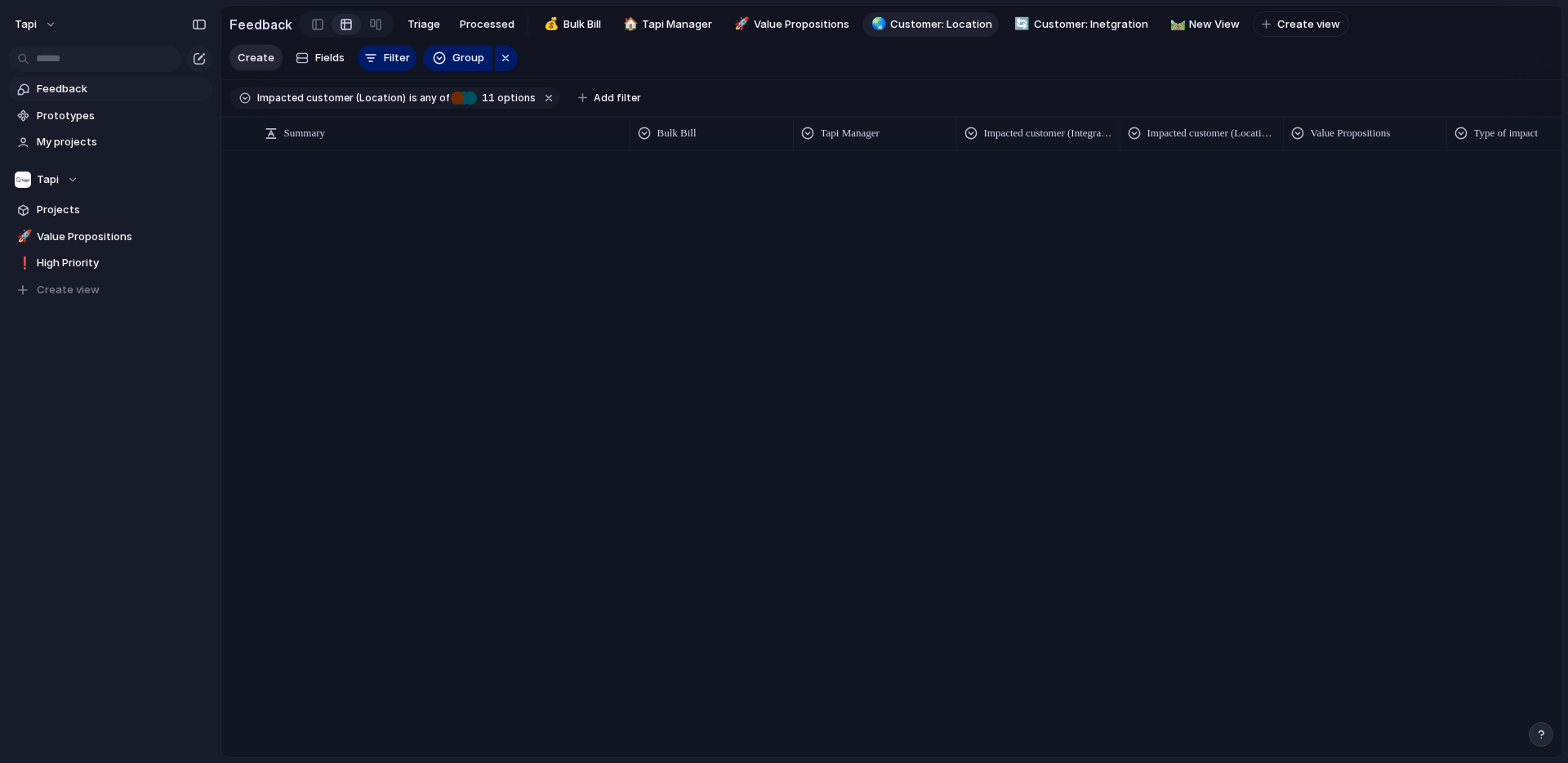
click at [707, 252] on div "All customers NZ: All AU: All AU: SA AU: ACT AU: WA AU: QLD AU: NSW AU: TAS AU:…" at bounding box center [784, 382] width 1568 height 763
click at [1070, 28] on span "Customer: Inetgration" at bounding box center [1091, 25] width 115 height 17
click at [489, 94] on span "5" at bounding box center [495, 97] width 14 height 13
click at [437, 172] on div "No Impacted customer (Integration)" at bounding box center [784, 382] width 1568 height 763
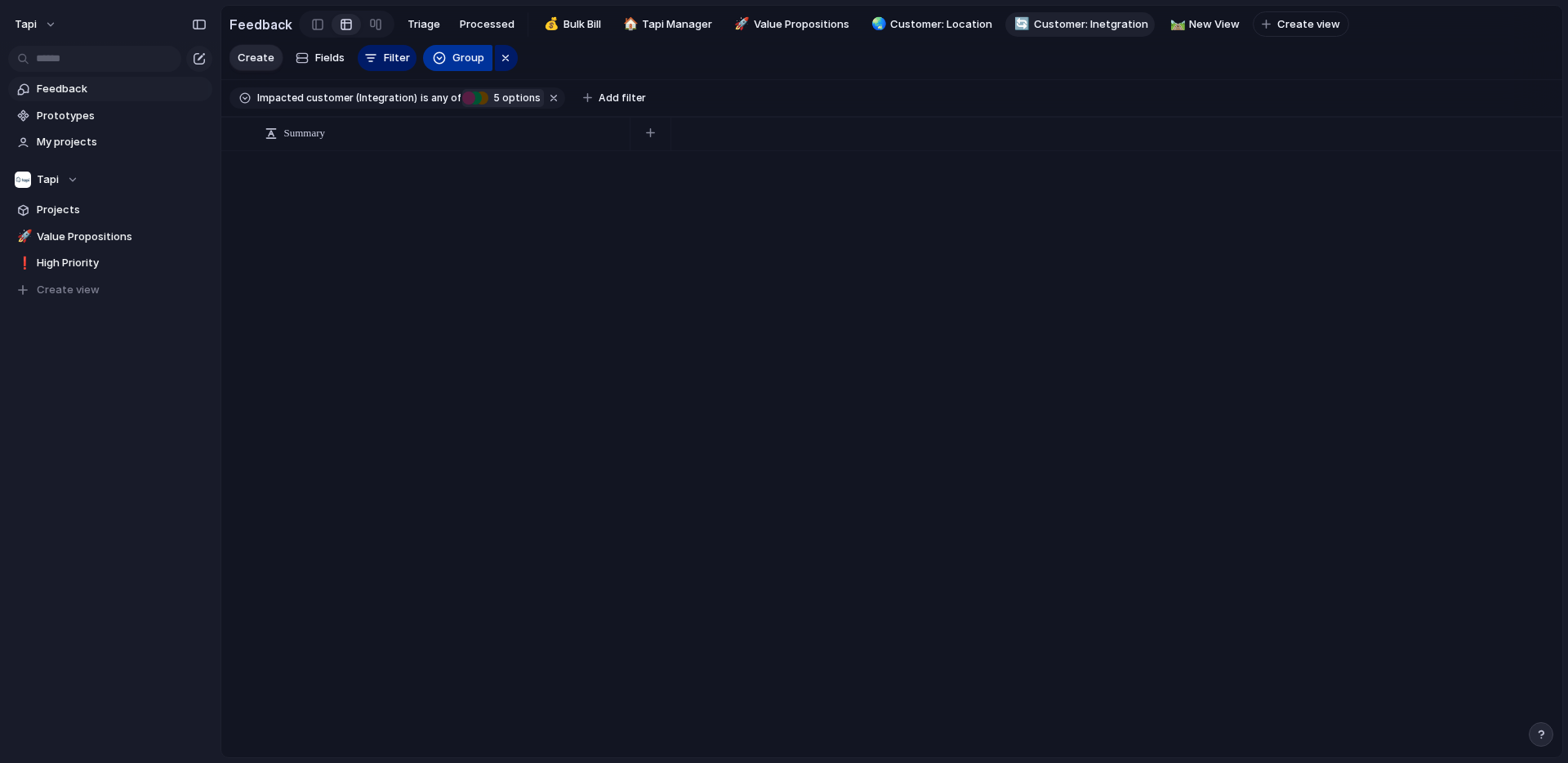
click at [458, 56] on span "Group" at bounding box center [469, 59] width 32 height 17
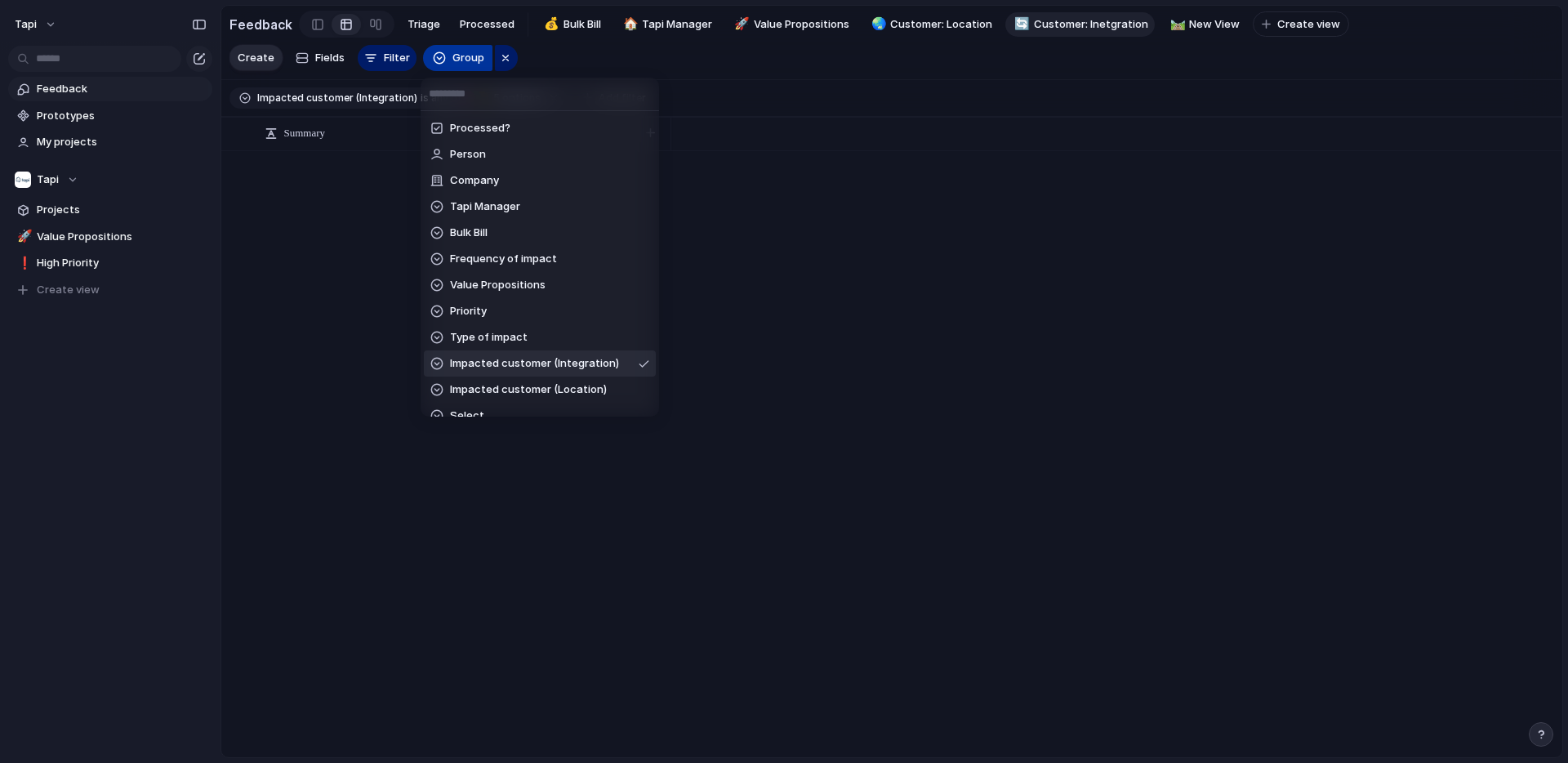
click at [458, 56] on div "Processed? Person Company Tapi Manager Bulk Bill Frequency of impact Value Prop…" at bounding box center [784, 382] width 1568 height 763
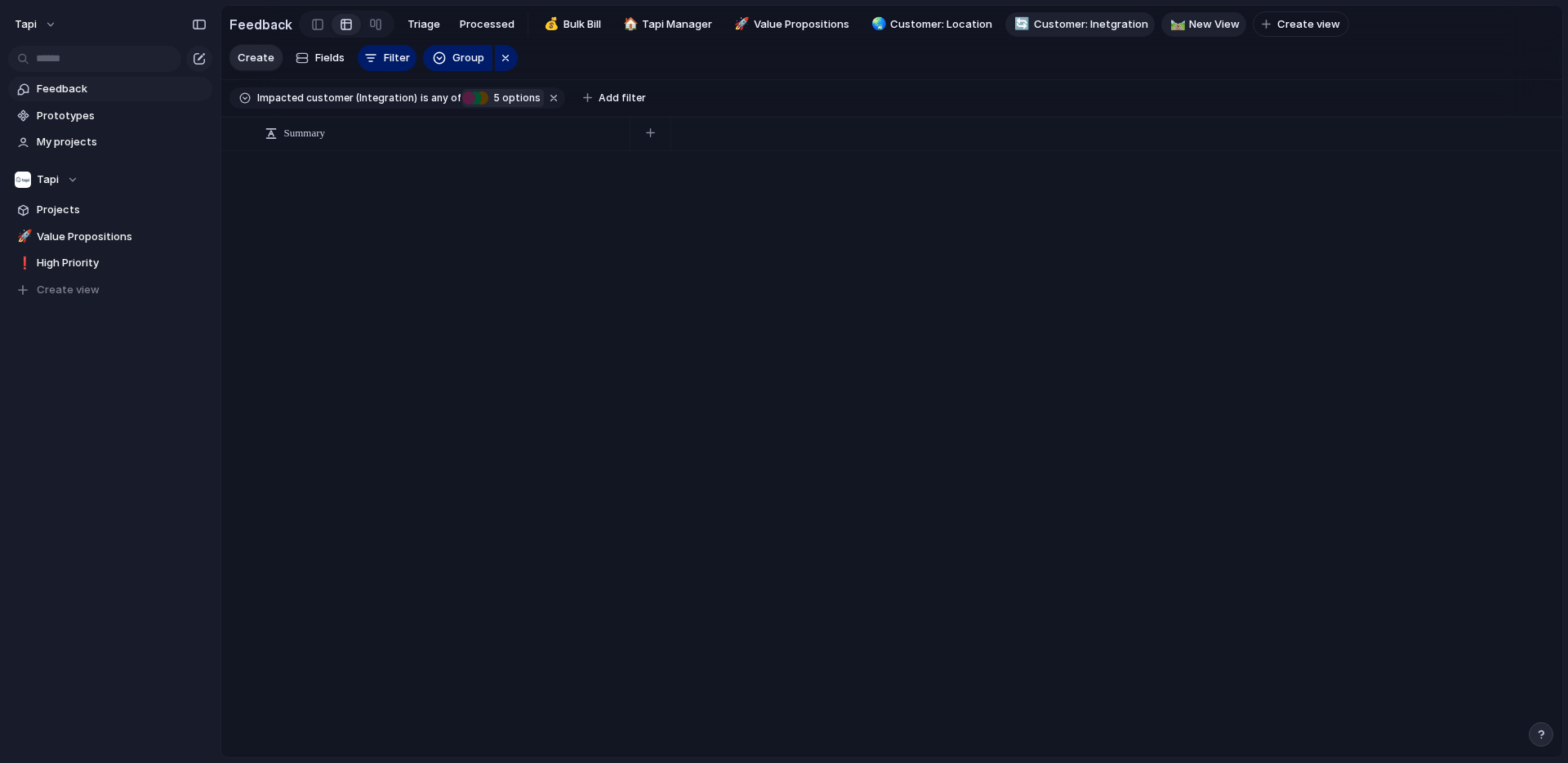
click at [1198, 25] on span "New View" at bounding box center [1214, 25] width 51 height 17
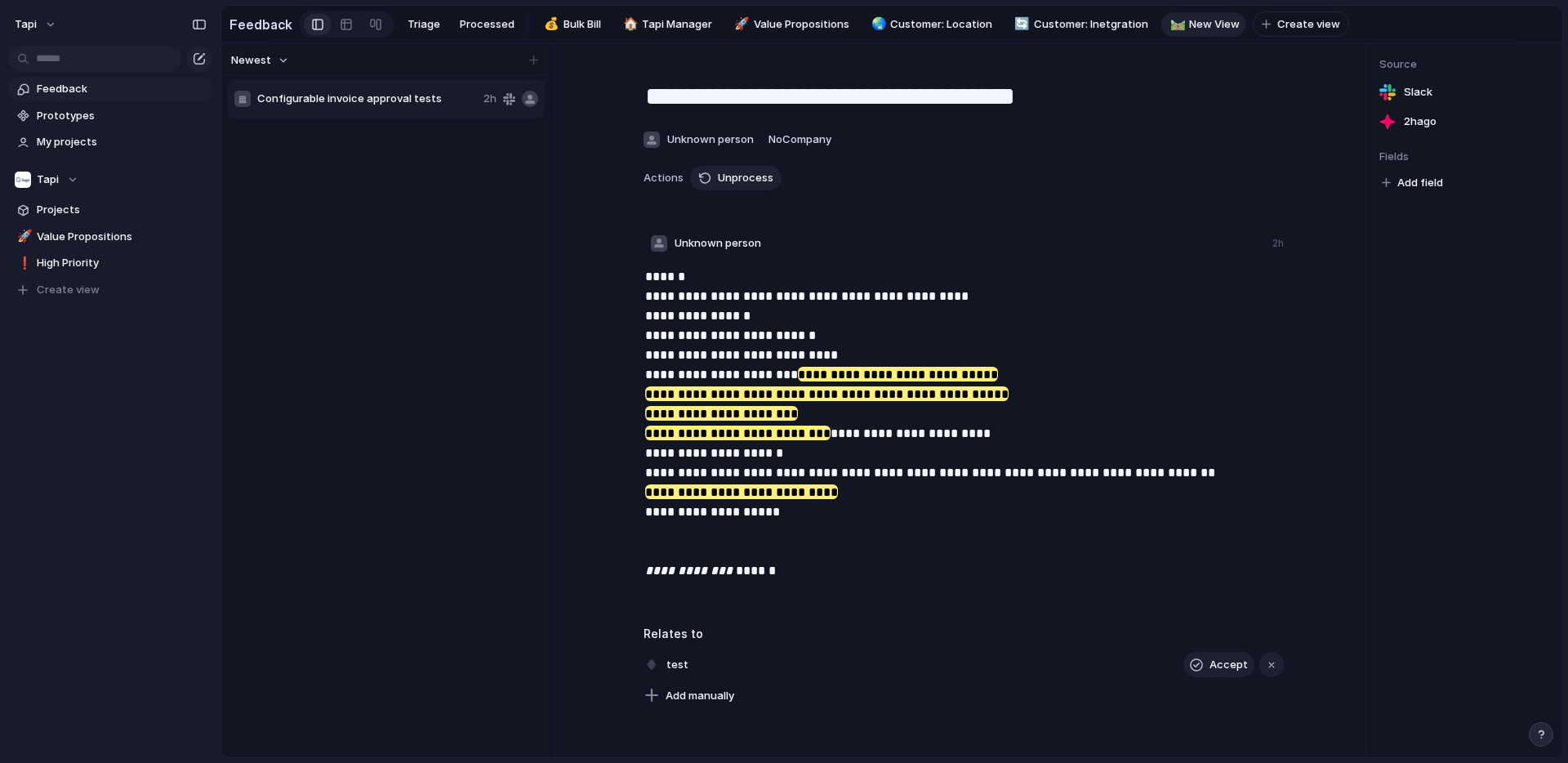
click at [1419, 183] on span "Add field" at bounding box center [1420, 183] width 46 height 17
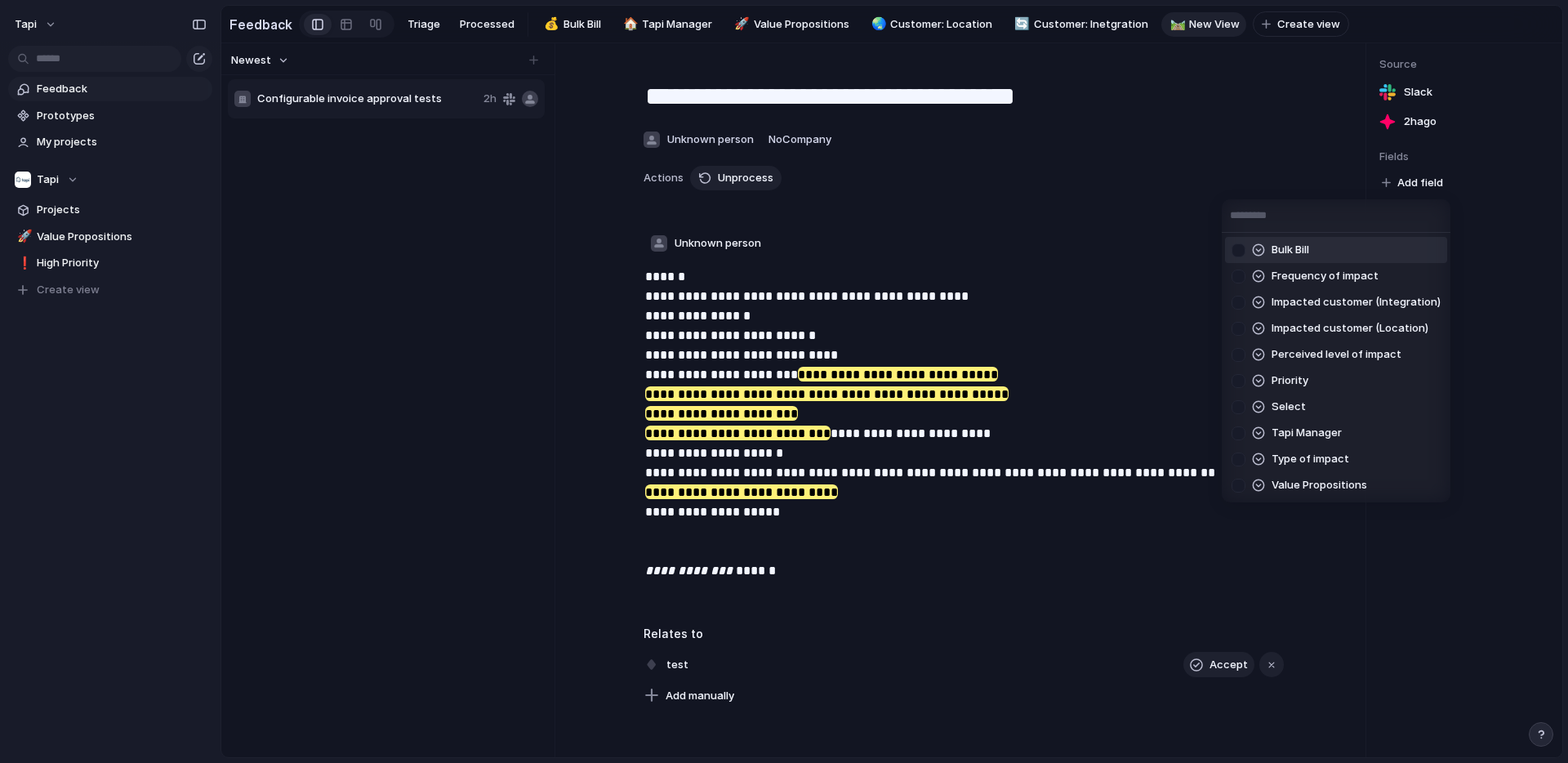
click at [350, 18] on div "Bulk Bill Frequency of impact Impacted customer (Integration) Impacted customer…" at bounding box center [784, 382] width 1568 height 763
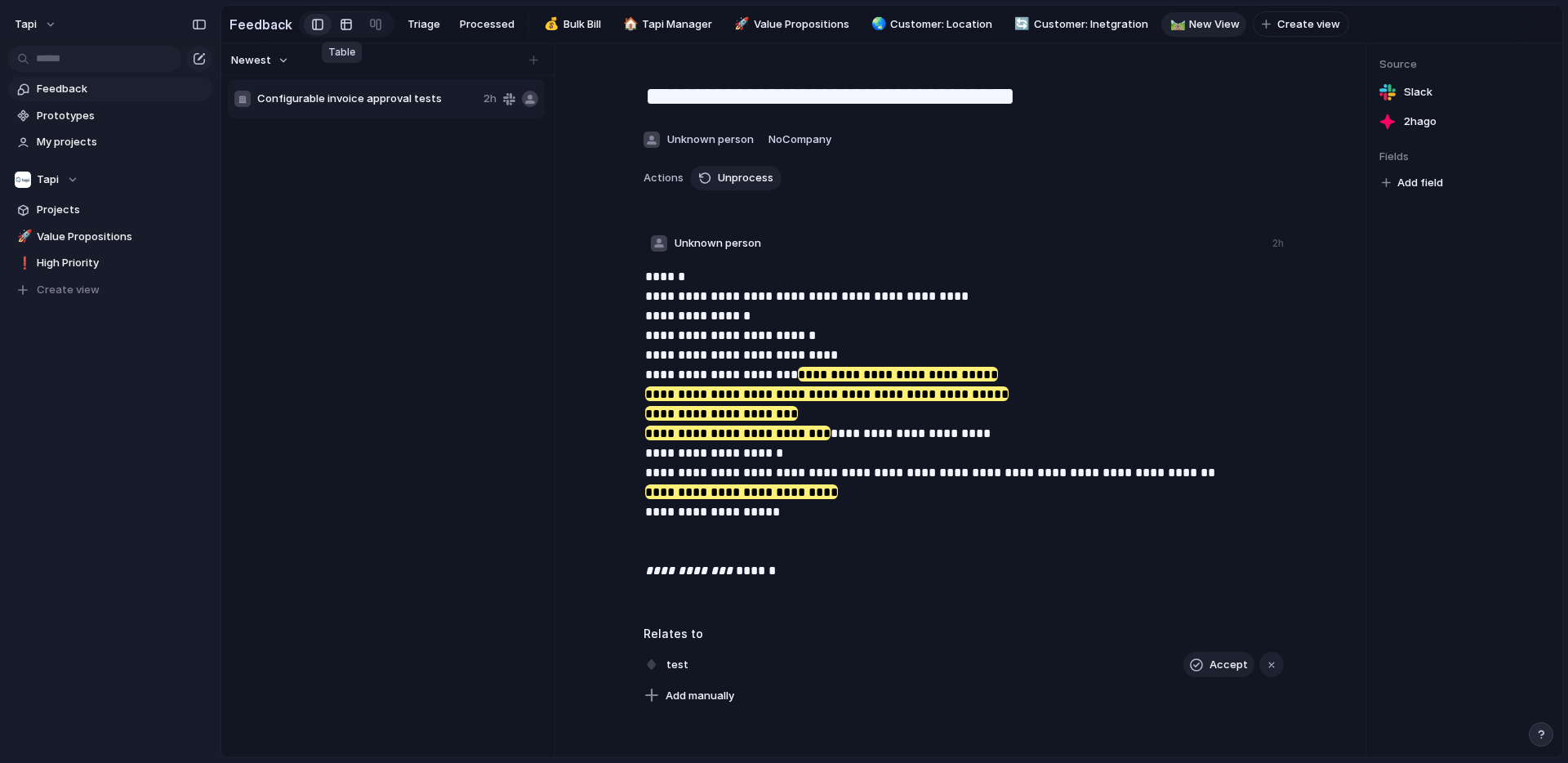
click at [341, 33] on div at bounding box center [346, 24] width 13 height 26
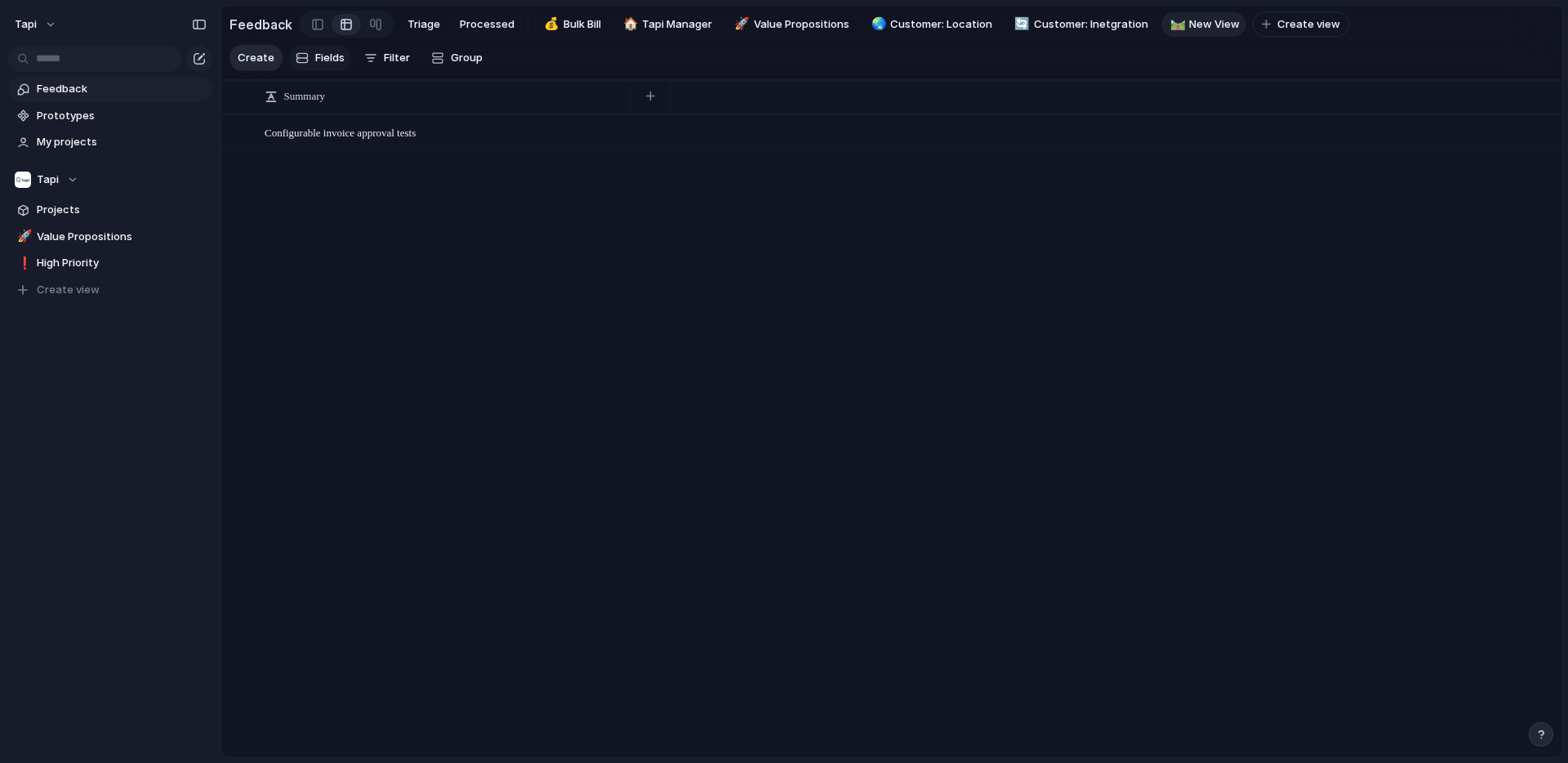
click at [330, 54] on span "Fields" at bounding box center [330, 59] width 29 height 17
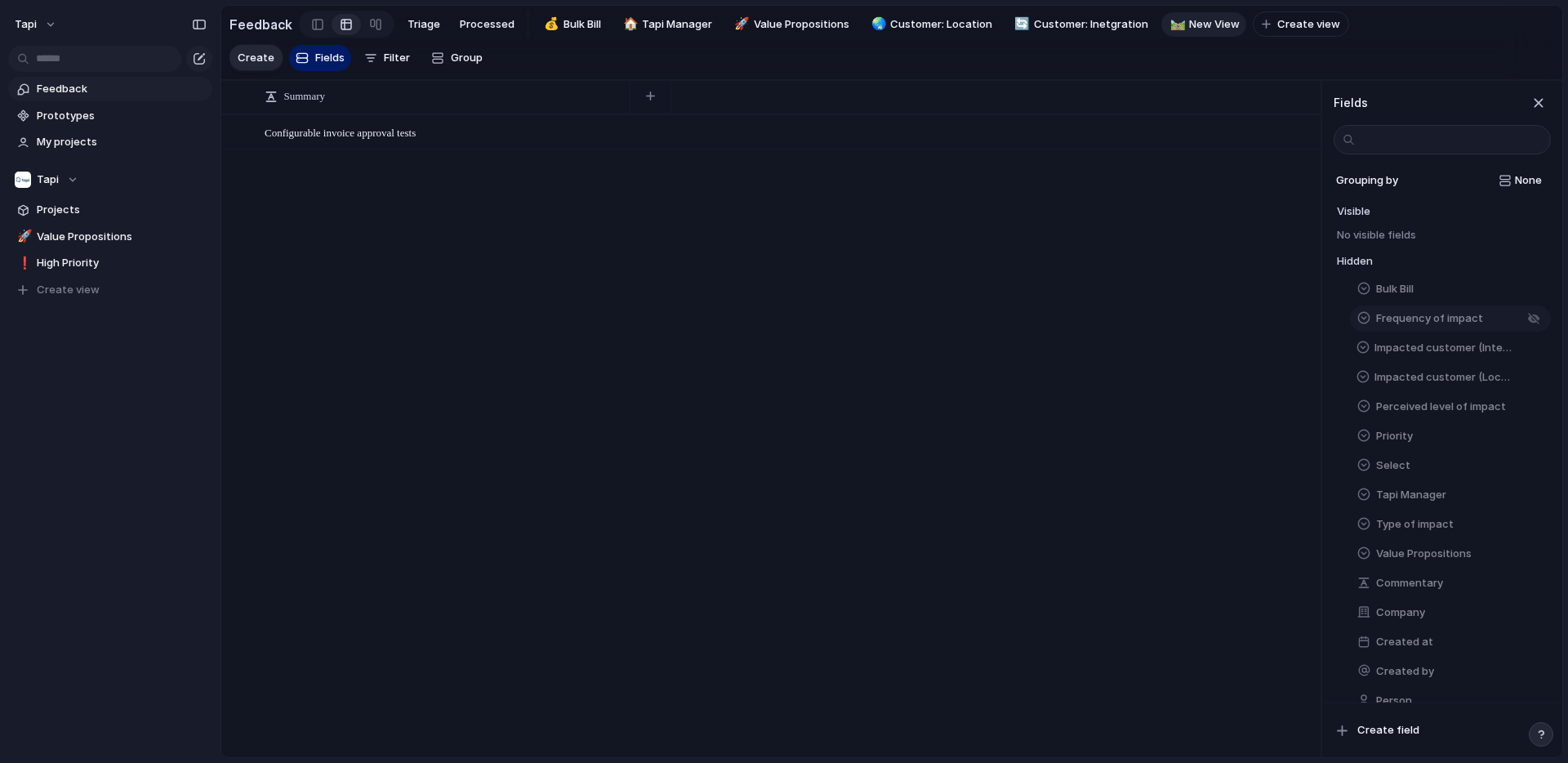
click at [1434, 316] on span "Frequency of impact" at bounding box center [1430, 319] width 107 height 17
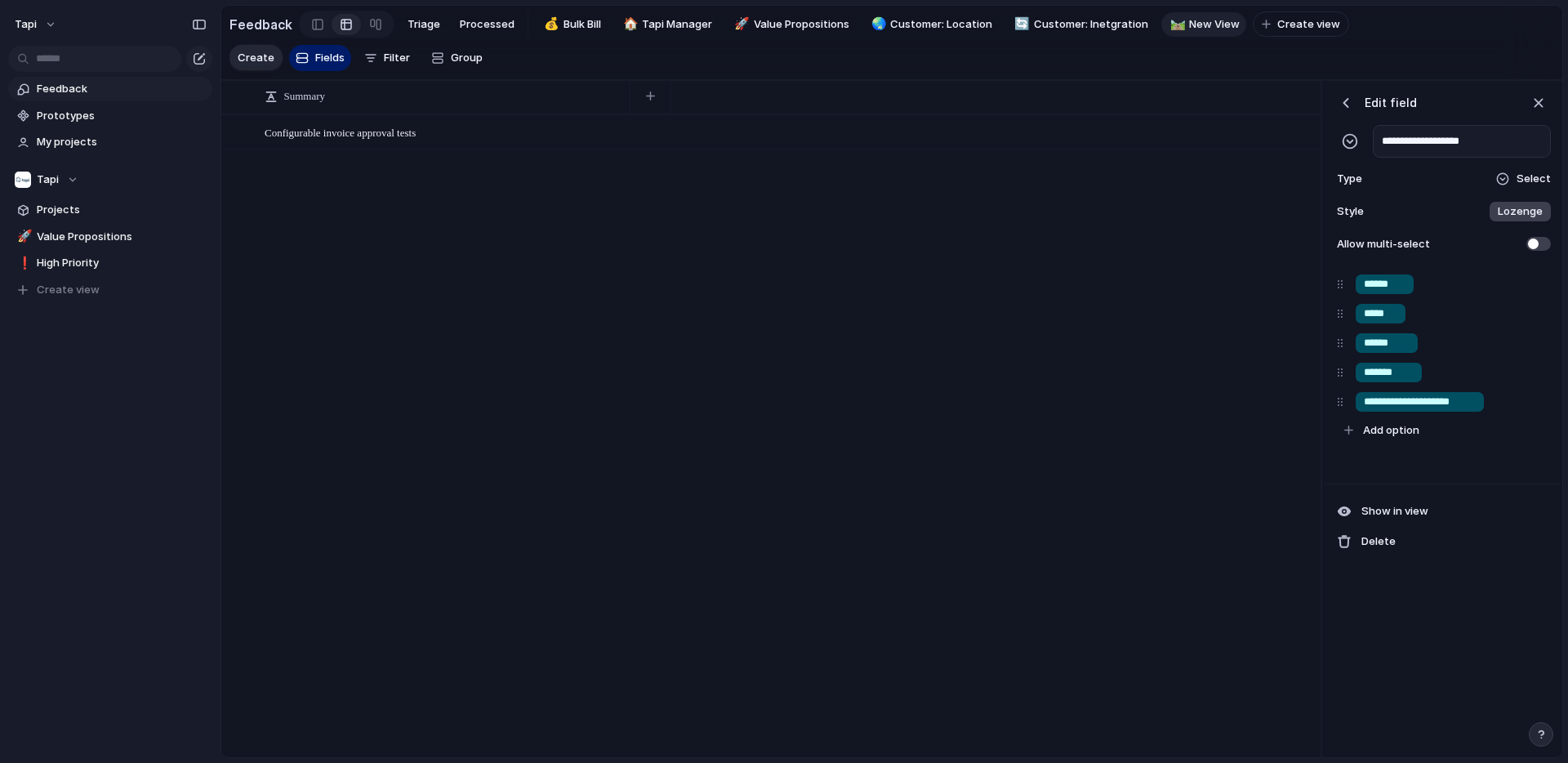
click at [1349, 109] on div "button" at bounding box center [1346, 103] width 17 height 17
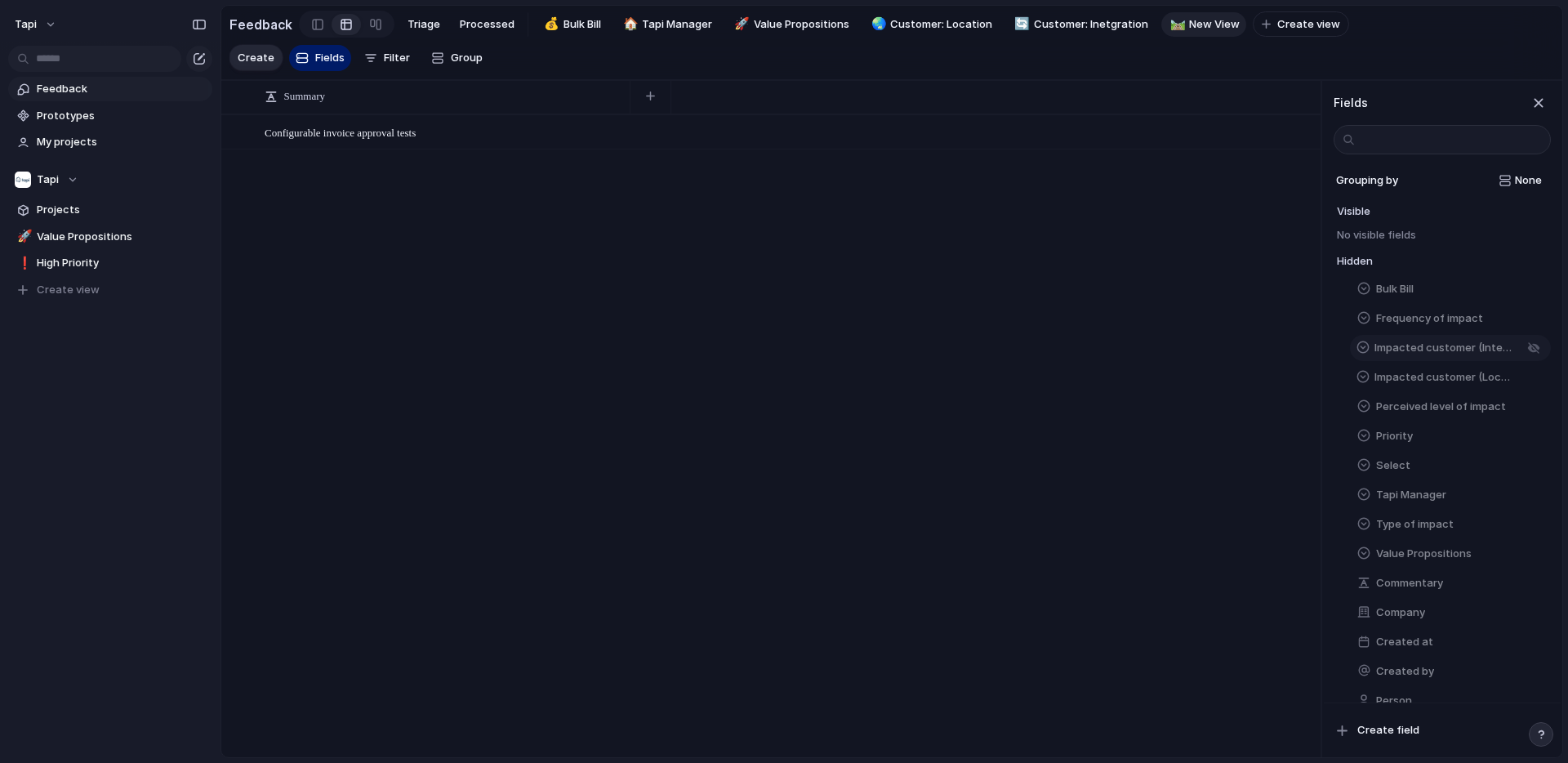
click at [1437, 352] on span "Impacted customer (Integration)" at bounding box center [1446, 348] width 142 height 17
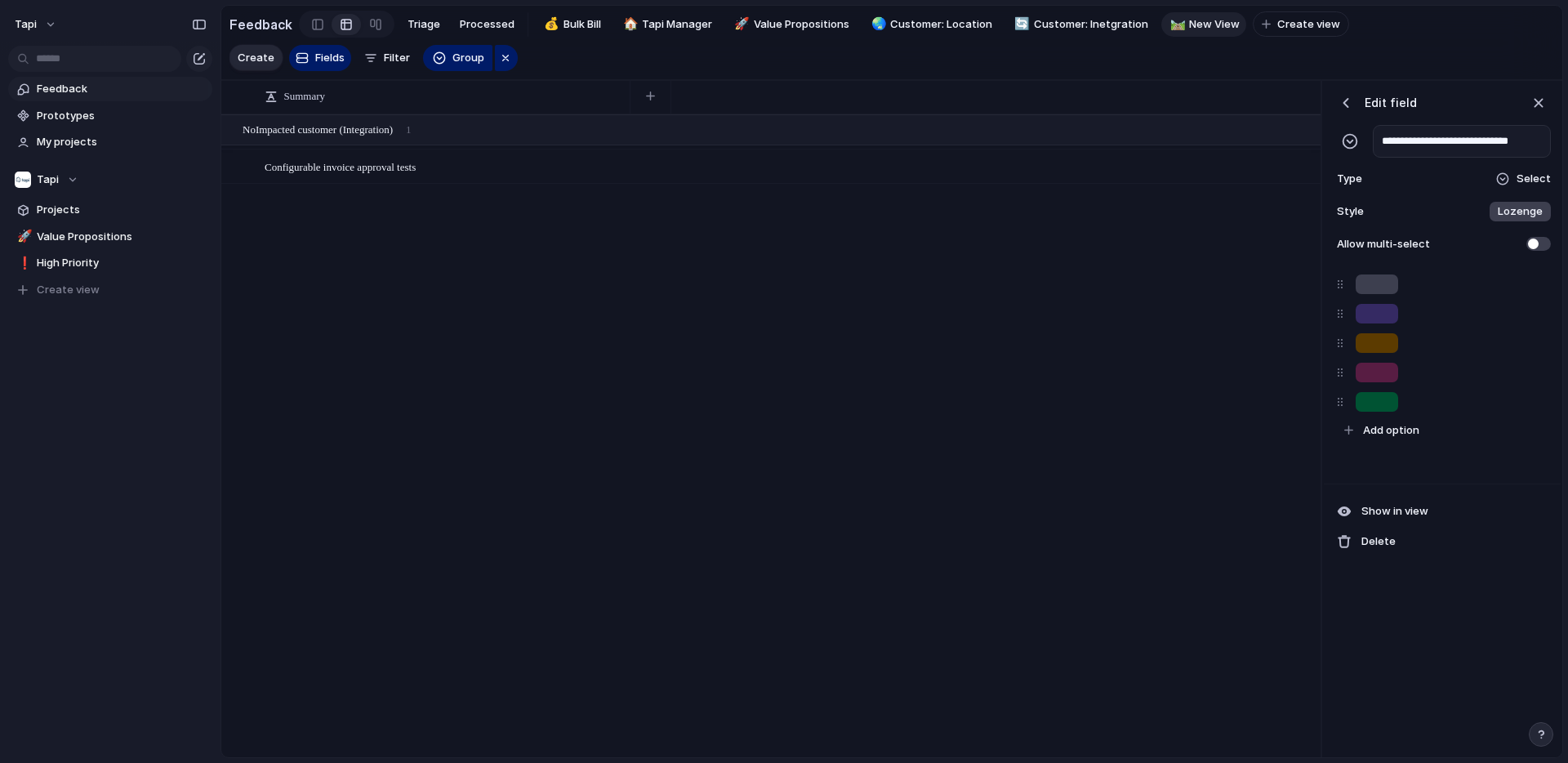
scroll to position [0, 3]
click at [1412, 279] on div at bounding box center [1449, 284] width 202 height 26
type input "******"
type input "**********"
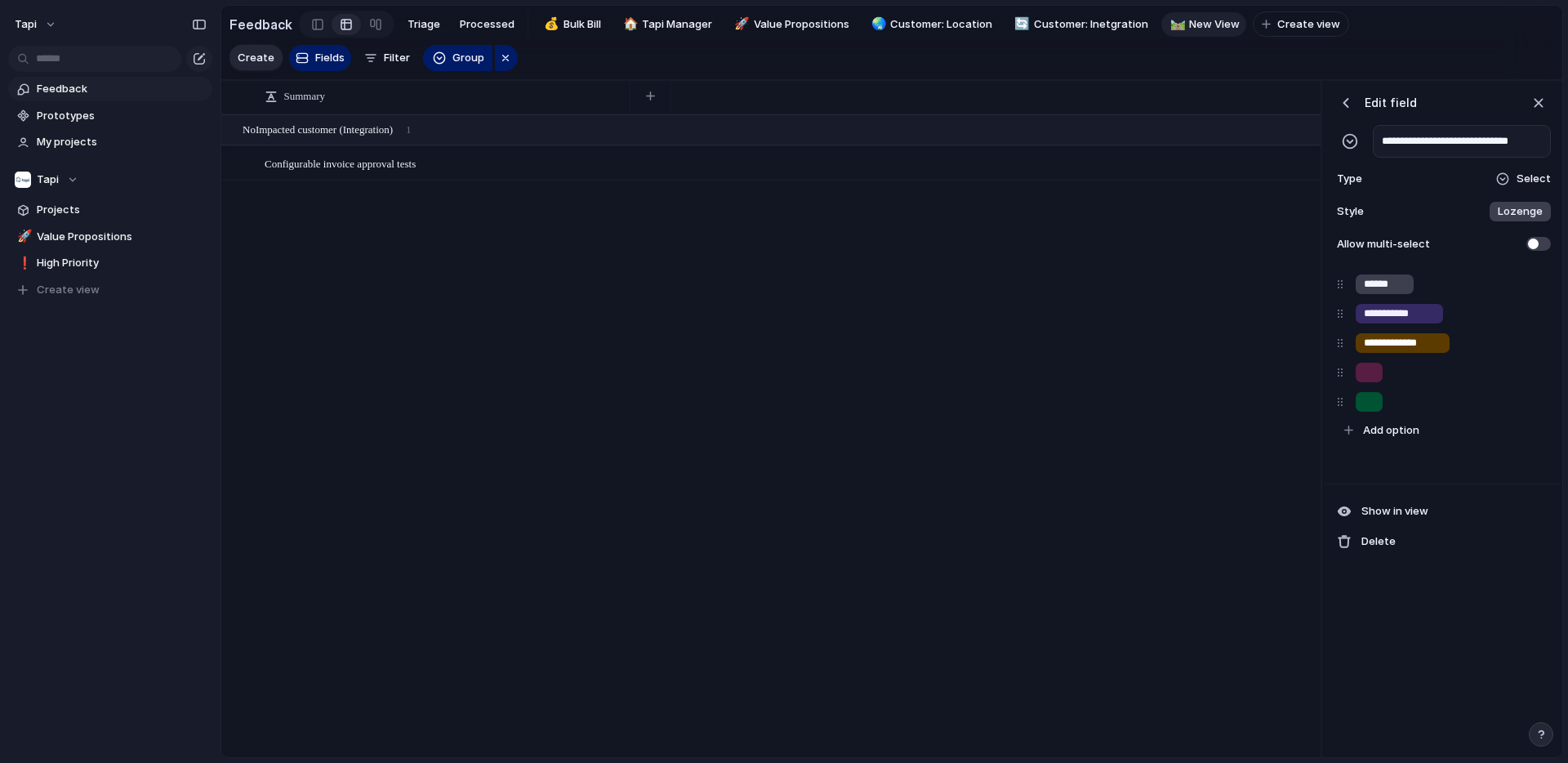
type input "**********"
type input "*******"
type input "**********"
click at [1412, 469] on div "**********" at bounding box center [1442, 374] width 237 height 218
click at [1351, 100] on div "button" at bounding box center [1346, 103] width 17 height 17
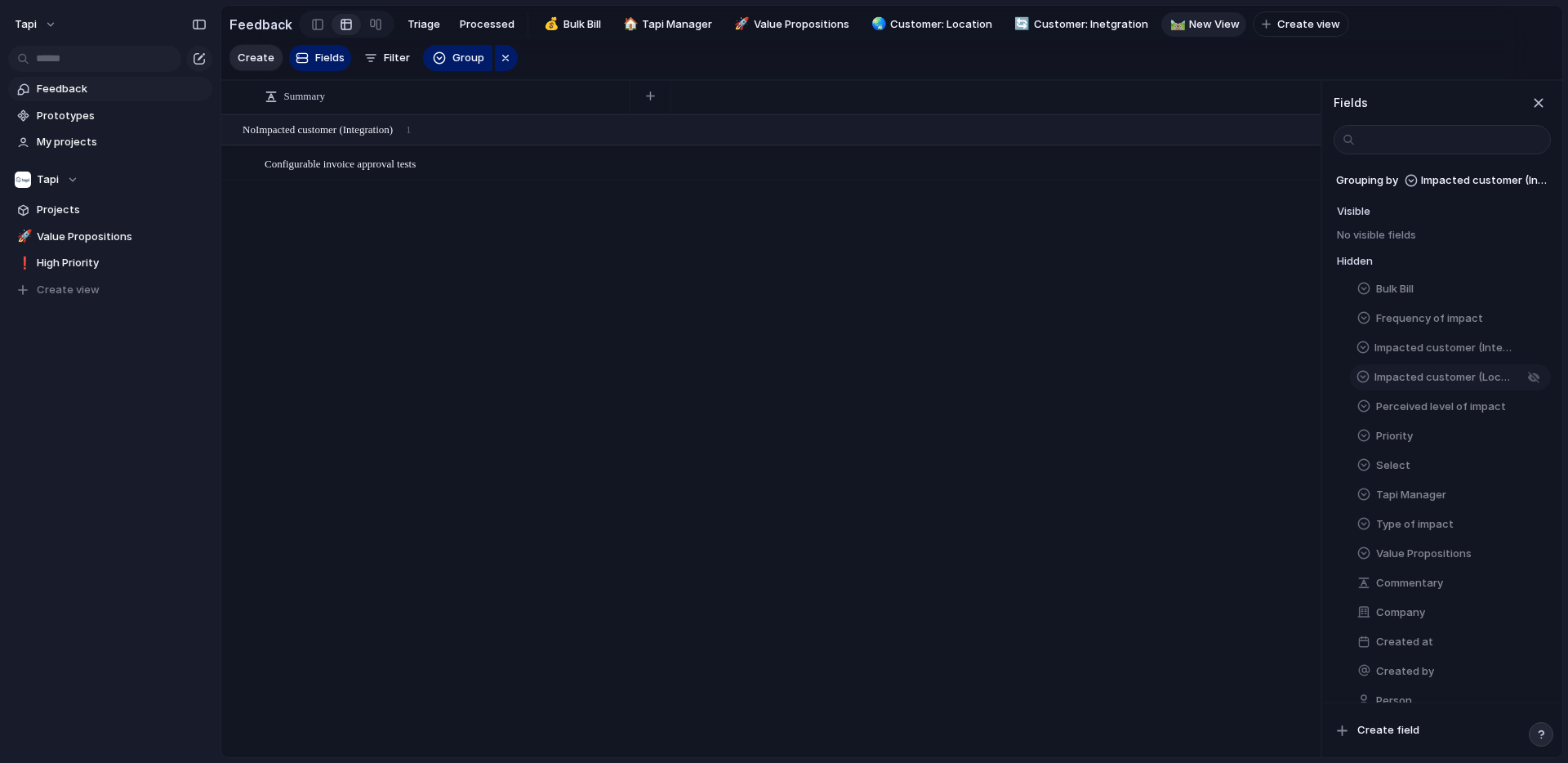
click at [1432, 376] on span "Impacted customer (Location)" at bounding box center [1446, 377] width 142 height 17
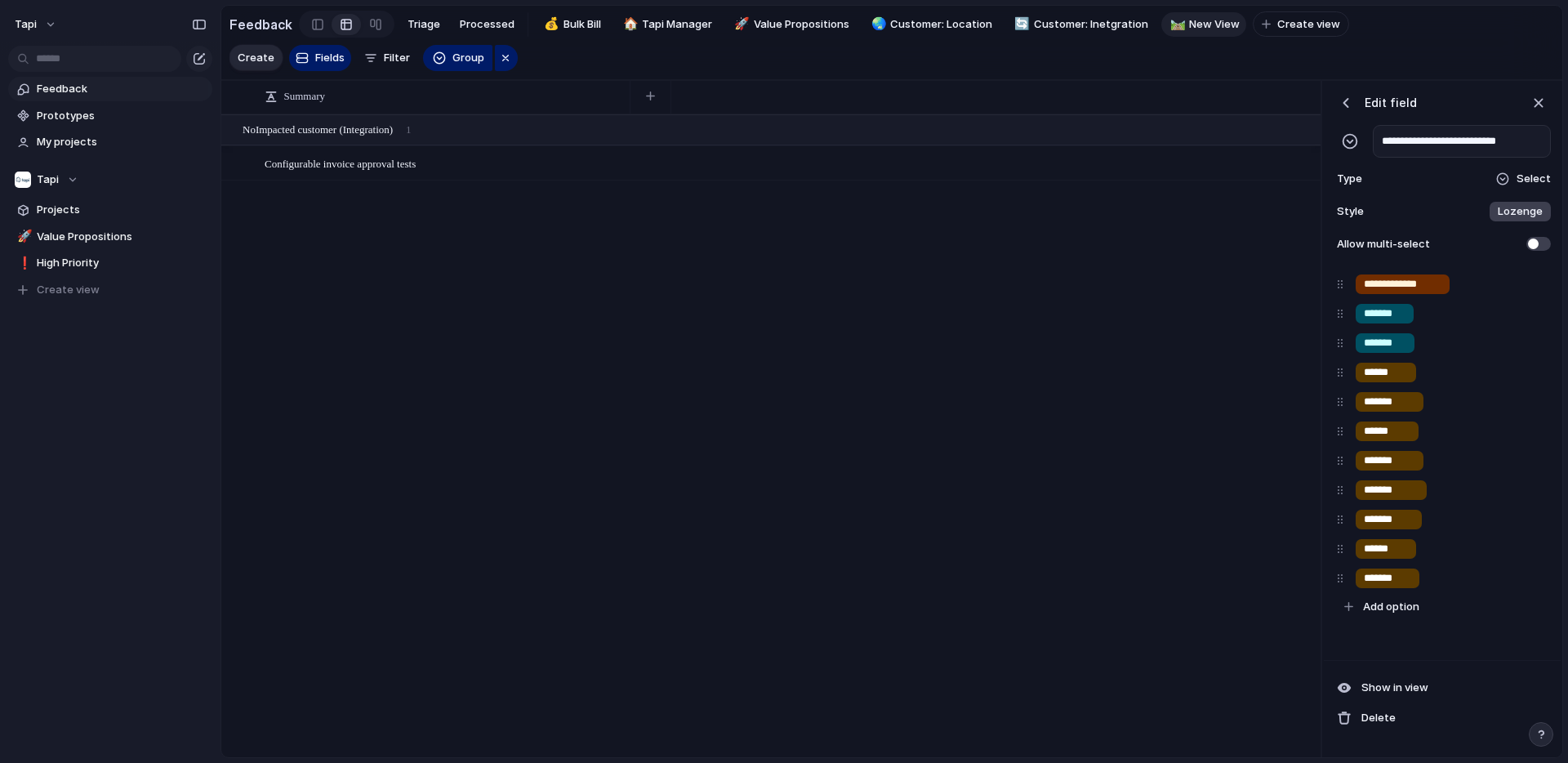
click at [1349, 101] on div "button" at bounding box center [1346, 103] width 17 height 17
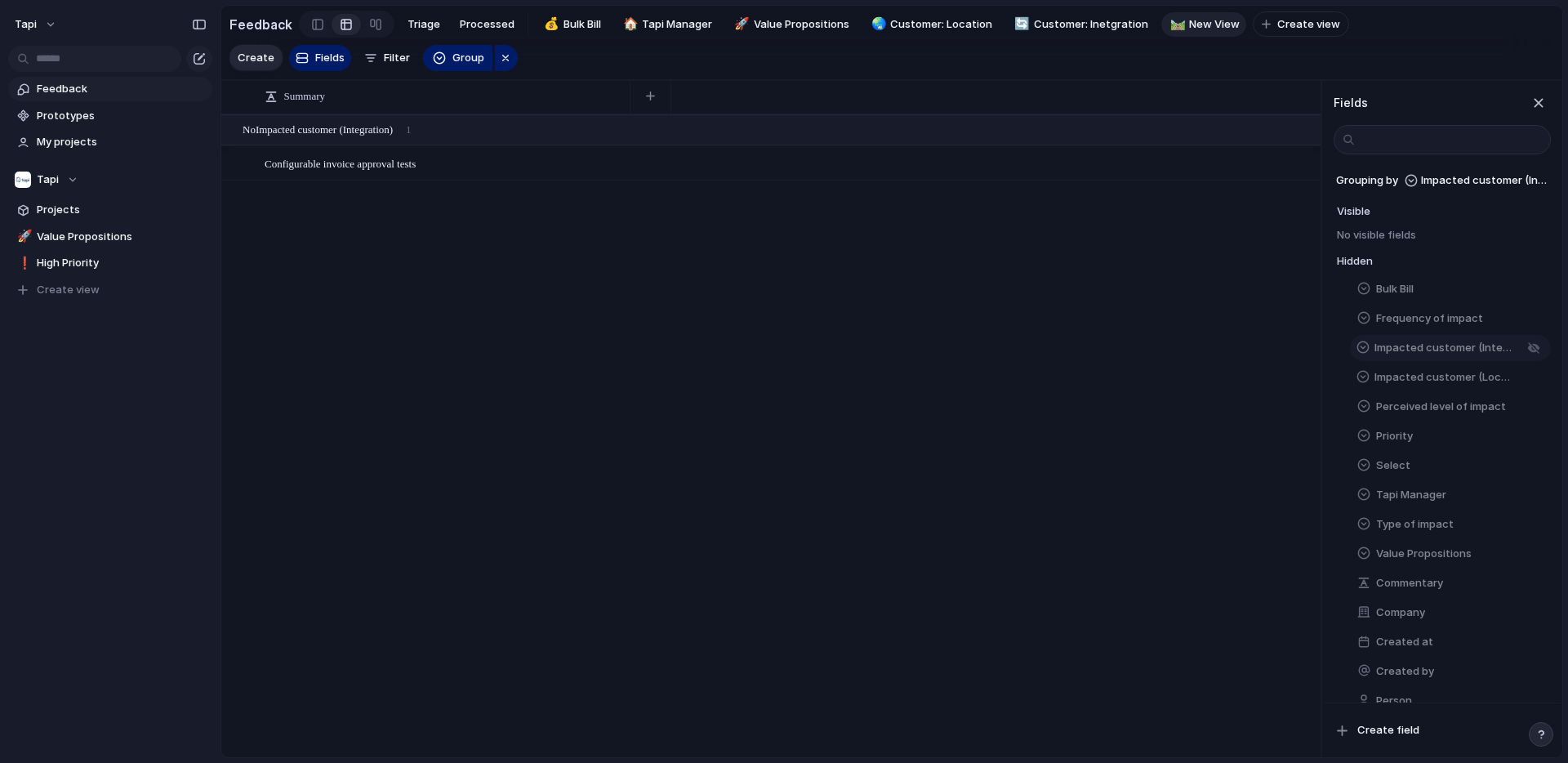
click at [1421, 349] on span "Impacted customer (Integration)" at bounding box center [1446, 348] width 142 height 17
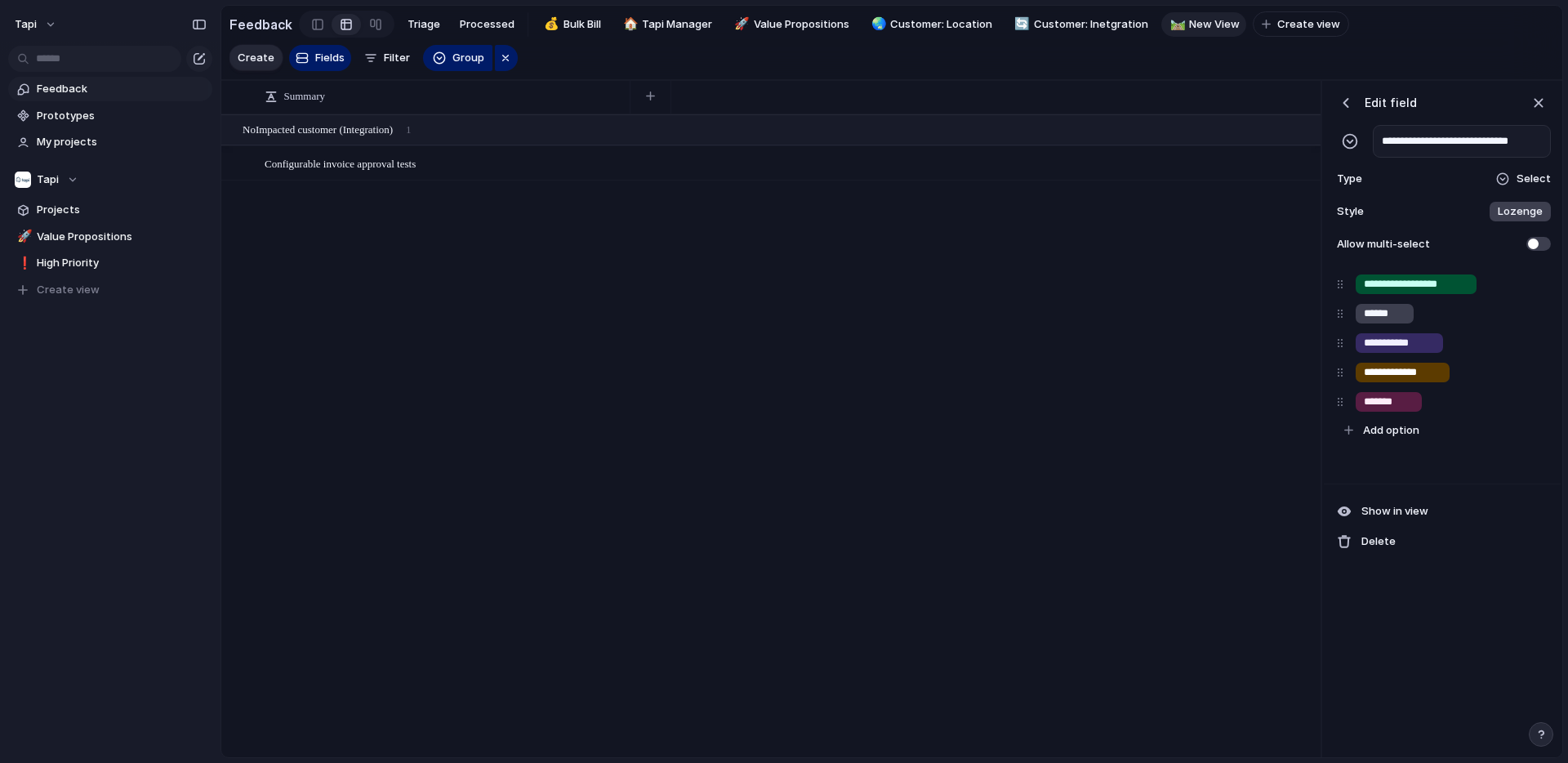
scroll to position [0, 3]
click at [1348, 102] on div "button" at bounding box center [1346, 103] width 17 height 17
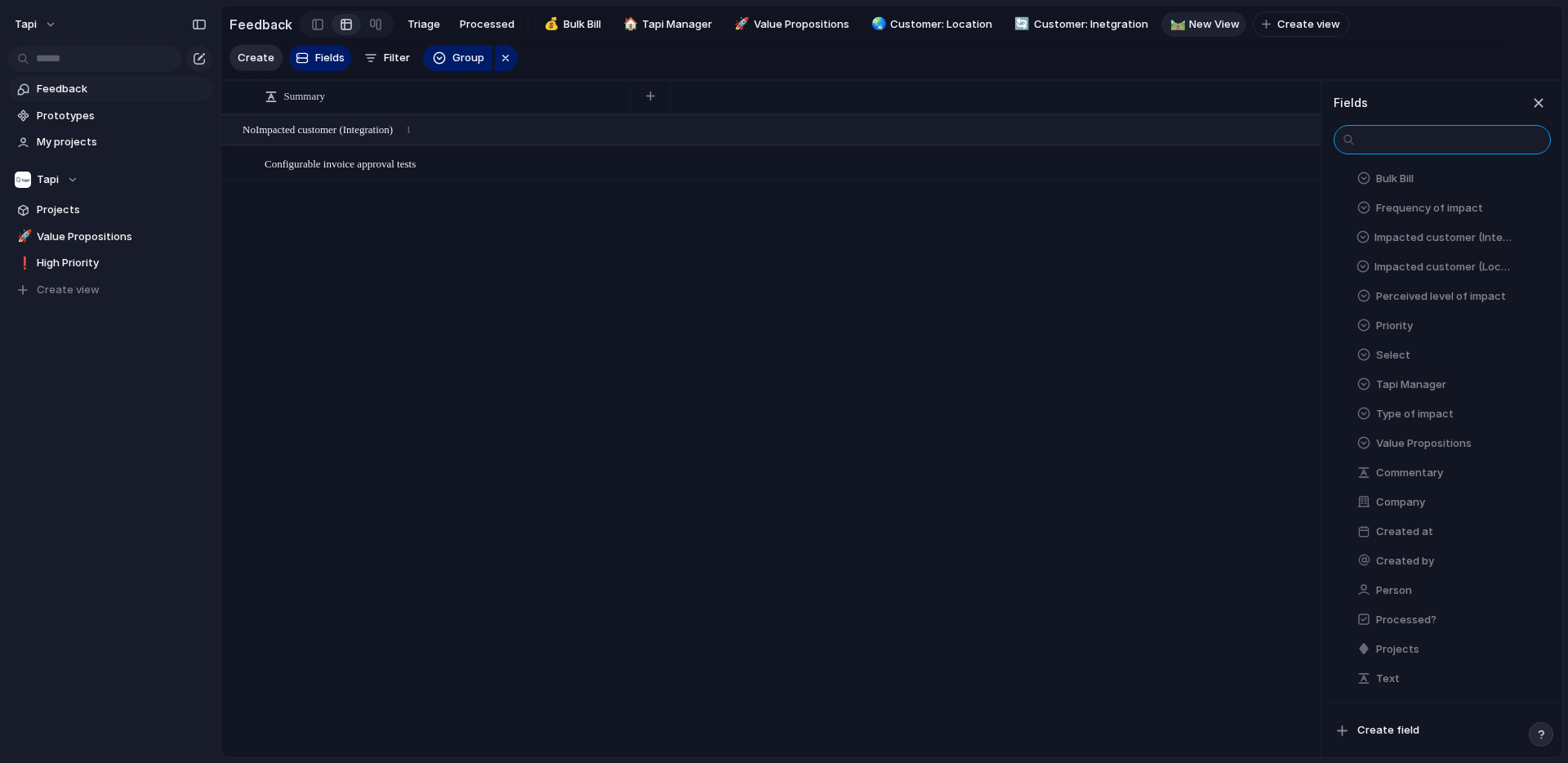
scroll to position [0, 0]
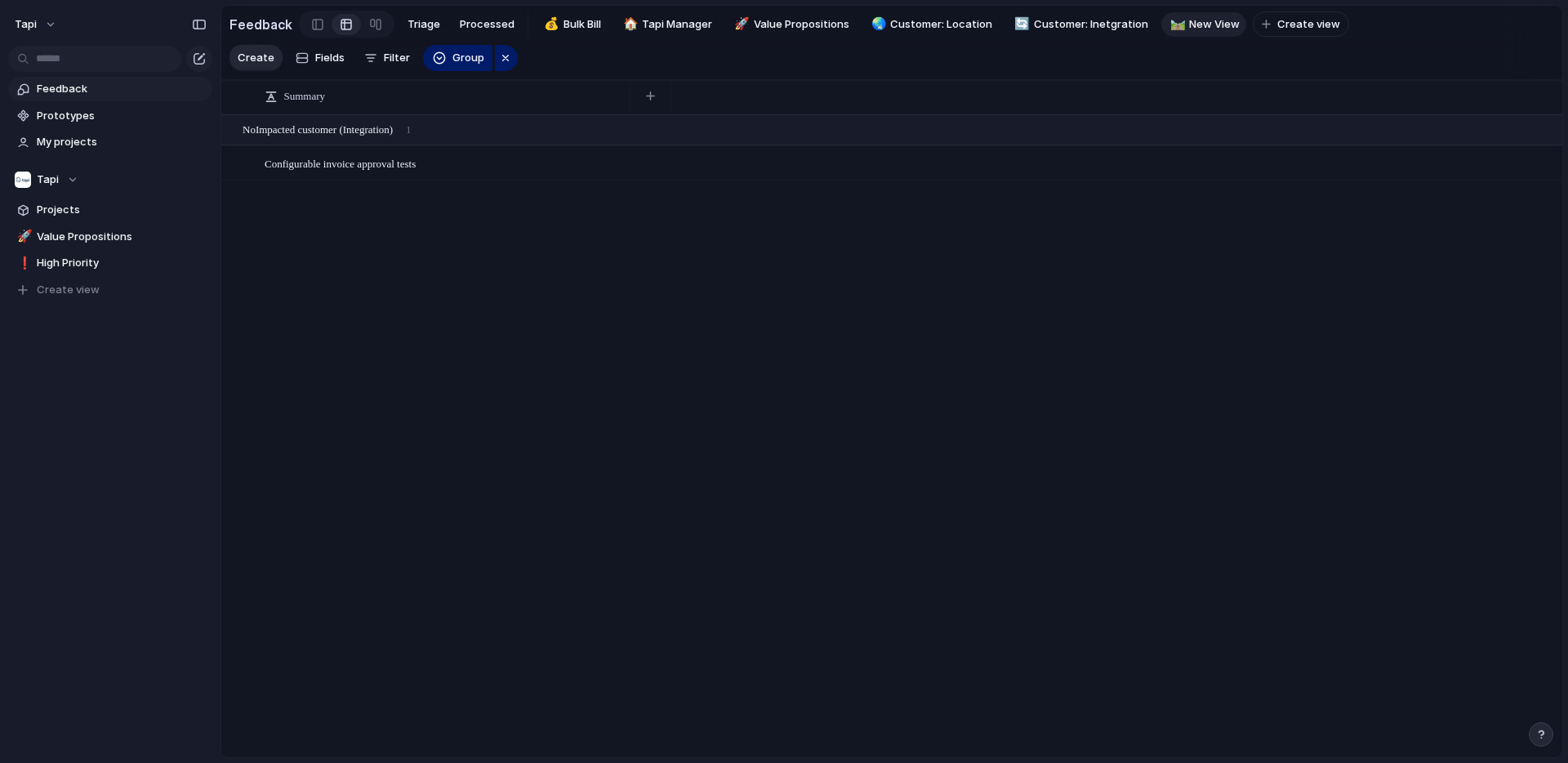
click at [1194, 26] on span "New View" at bounding box center [1214, 25] width 51 height 17
click at [1200, 25] on span "New View" at bounding box center [1214, 25] width 51 height 17
click at [1195, 17] on span "New View" at bounding box center [1214, 25] width 51 height 17
click at [1196, 23] on span "New View" at bounding box center [1214, 25] width 51 height 17
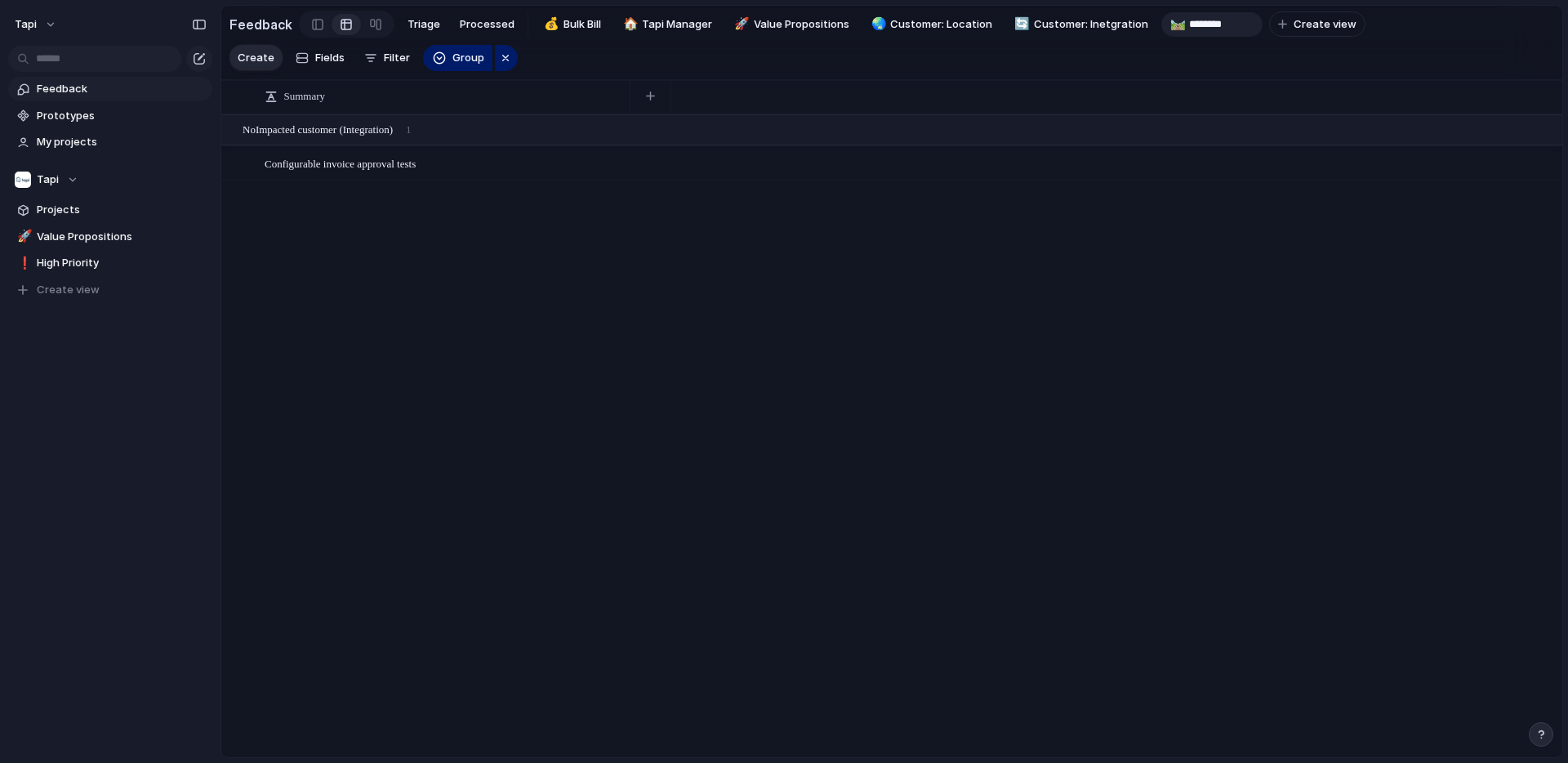
click at [1196, 23] on input "********" at bounding box center [1222, 25] width 67 height 17
type input "******"
click at [1171, 26] on div "🛤️" at bounding box center [1176, 24] width 12 height 18
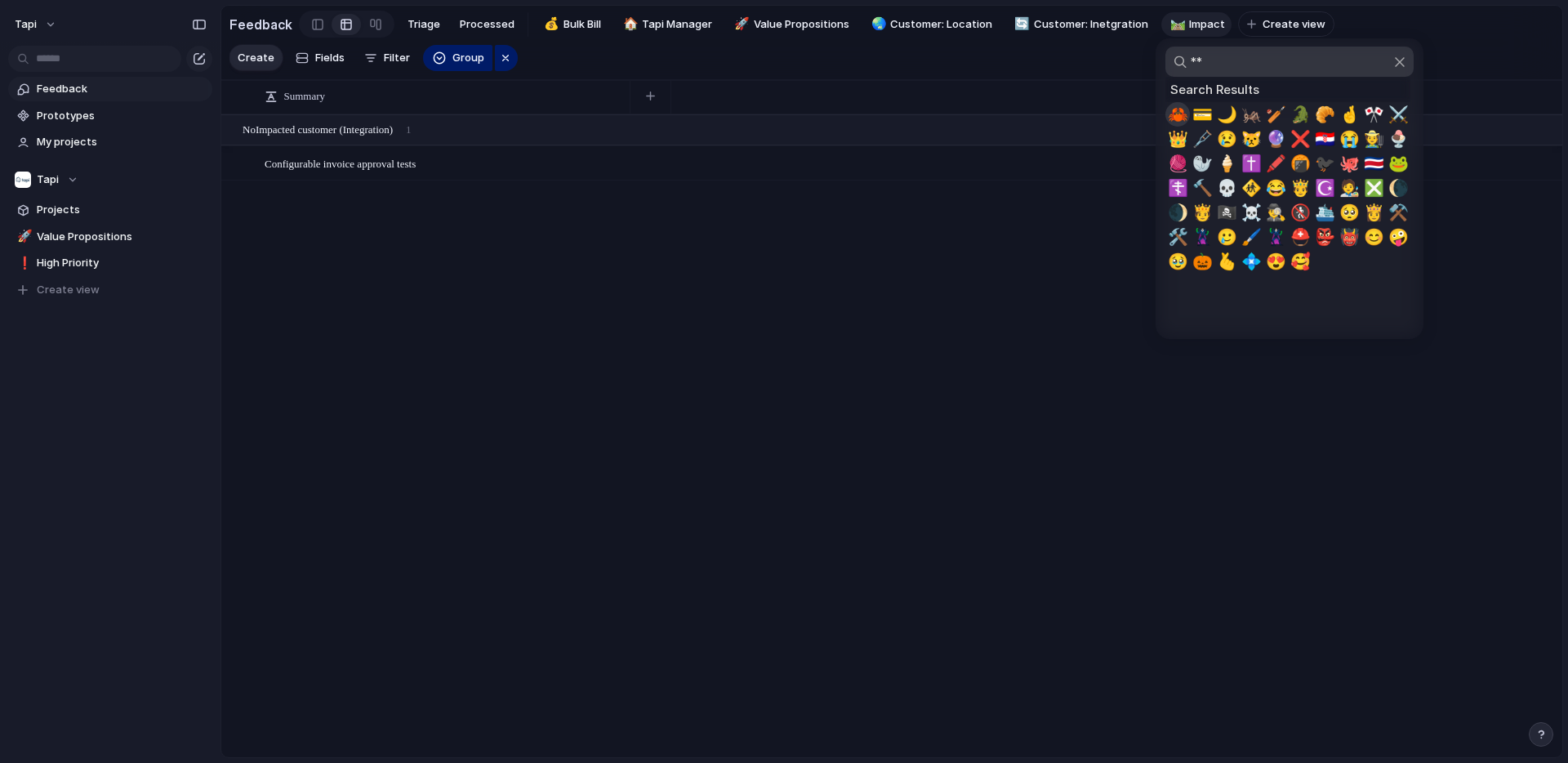
type input "*"
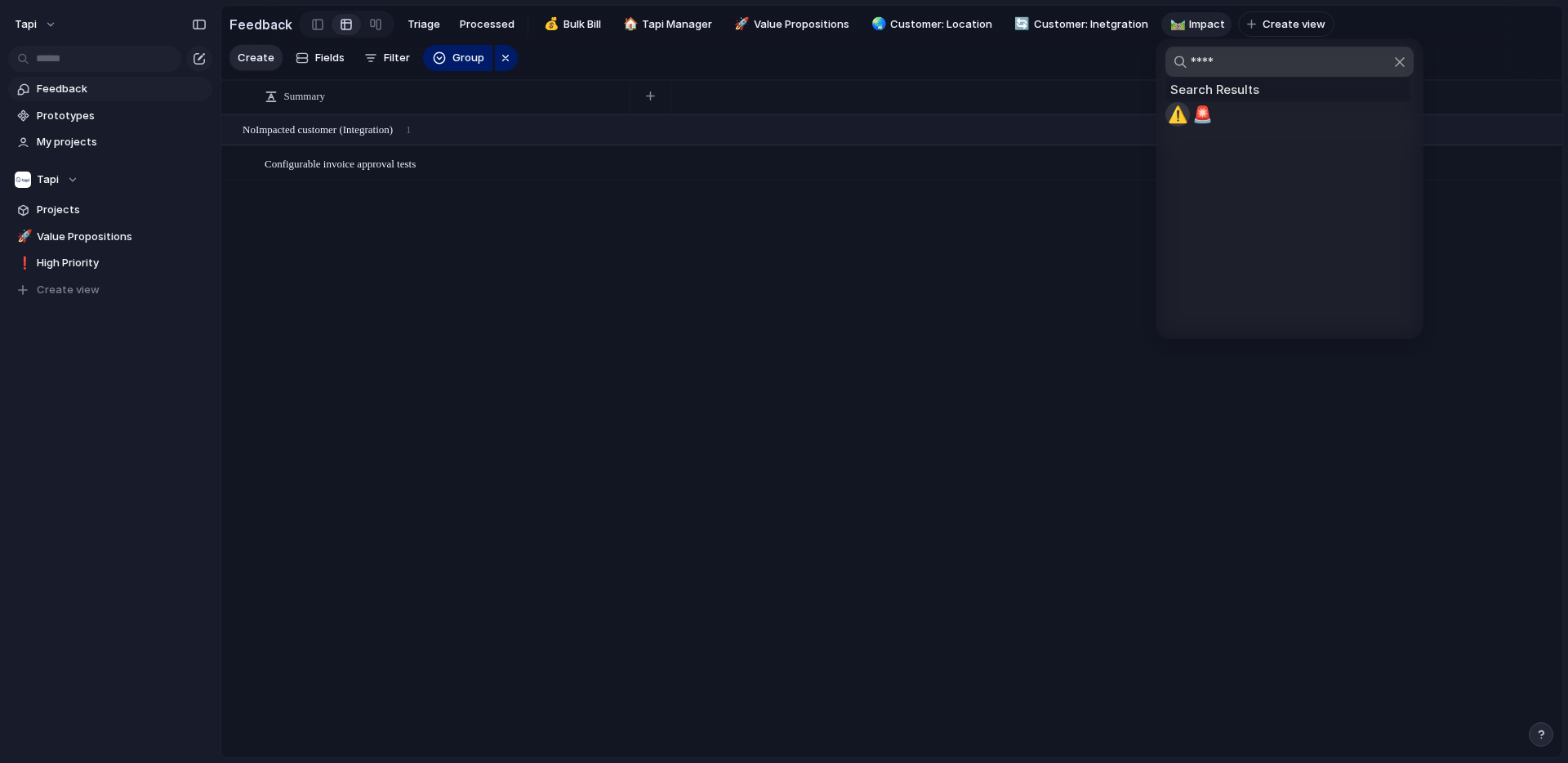
type input "****"
click at [1180, 113] on span "⚠️" at bounding box center [1178, 114] width 20 height 19
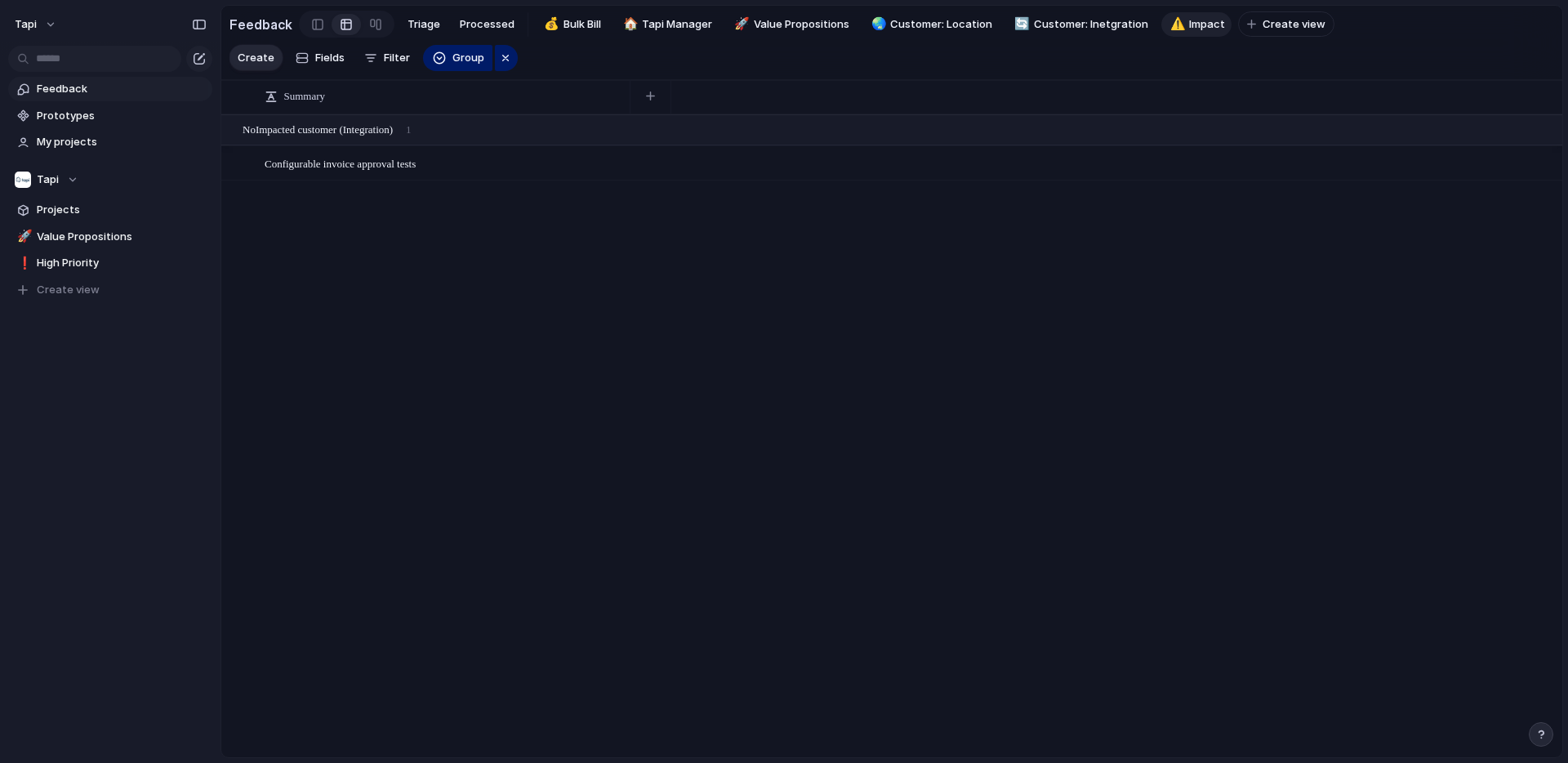
click at [1048, 196] on div "Configurable invoice approval tests Open" at bounding box center [892, 435] width 1341 height 642
click at [1191, 23] on span "Impact" at bounding box center [1207, 25] width 36 height 17
click at [1189, 26] on input "******" at bounding box center [1214, 25] width 51 height 17
type input "**********"
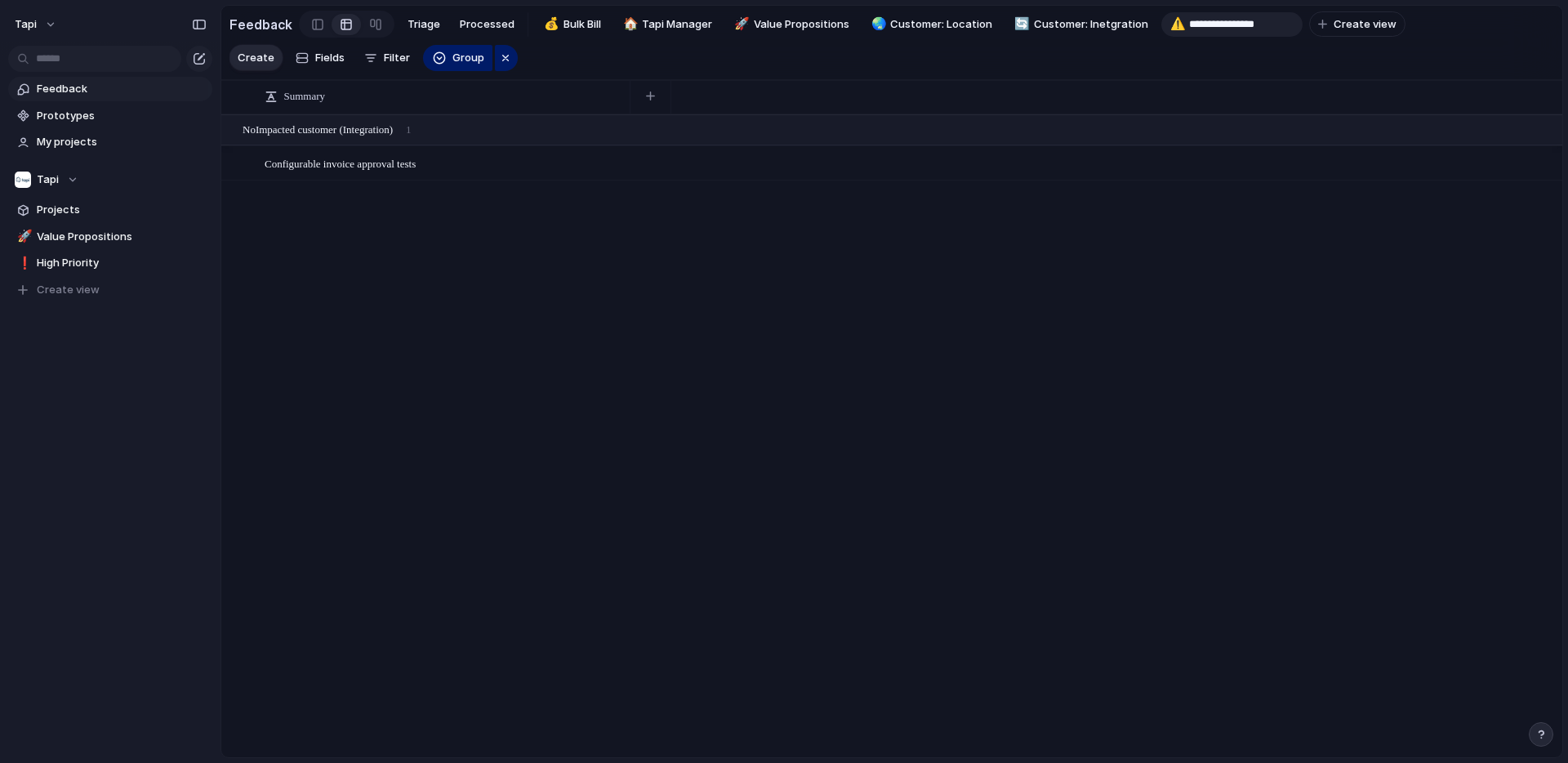
click at [1155, 246] on div "Configurable invoice approval tests Open" at bounding box center [892, 435] width 1341 height 642
click at [386, 54] on span "Filter" at bounding box center [397, 59] width 26 height 17
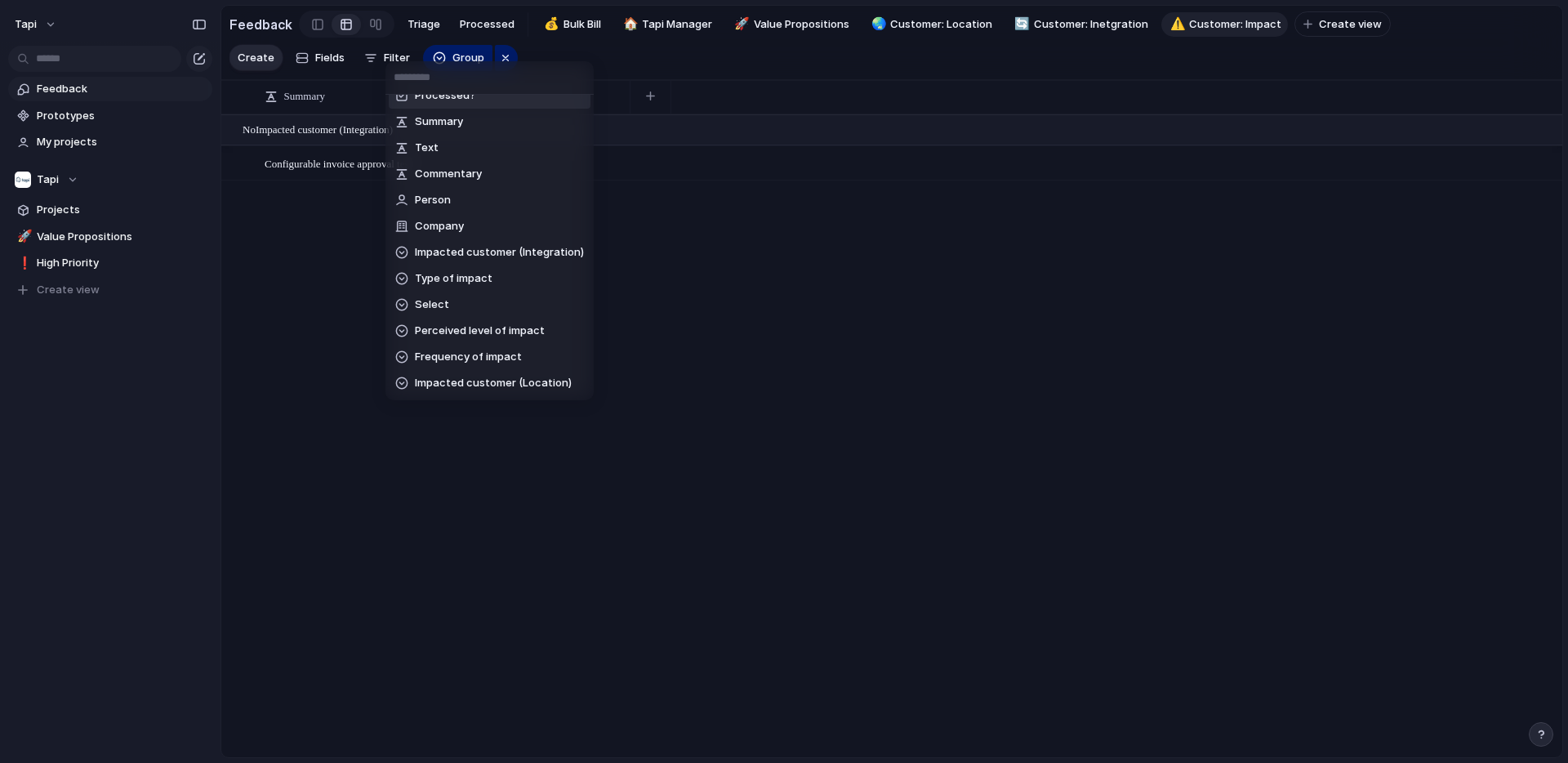
scroll to position [173, 0]
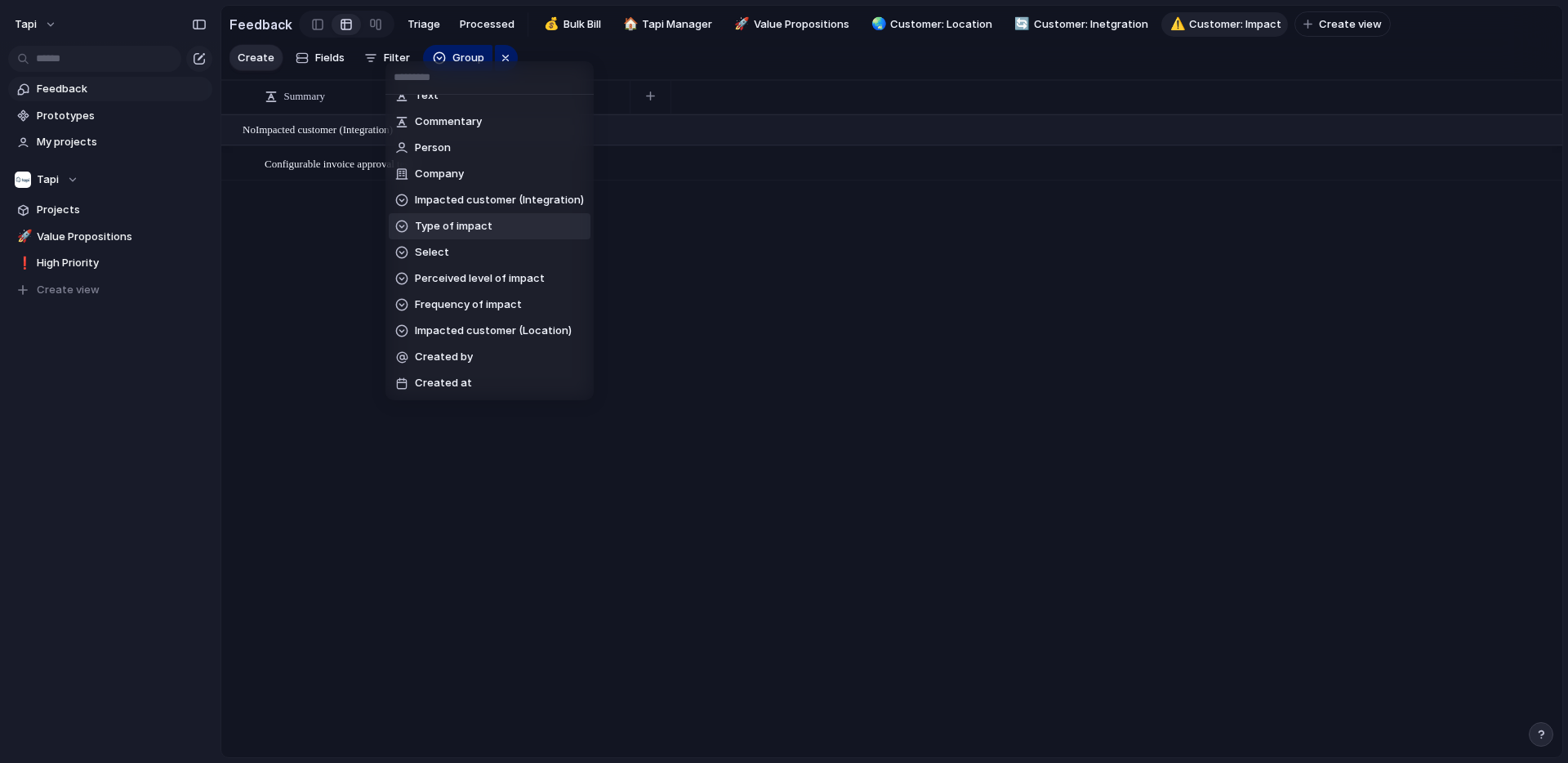
click at [453, 226] on span "Type of impact" at bounding box center [453, 227] width 78 height 17
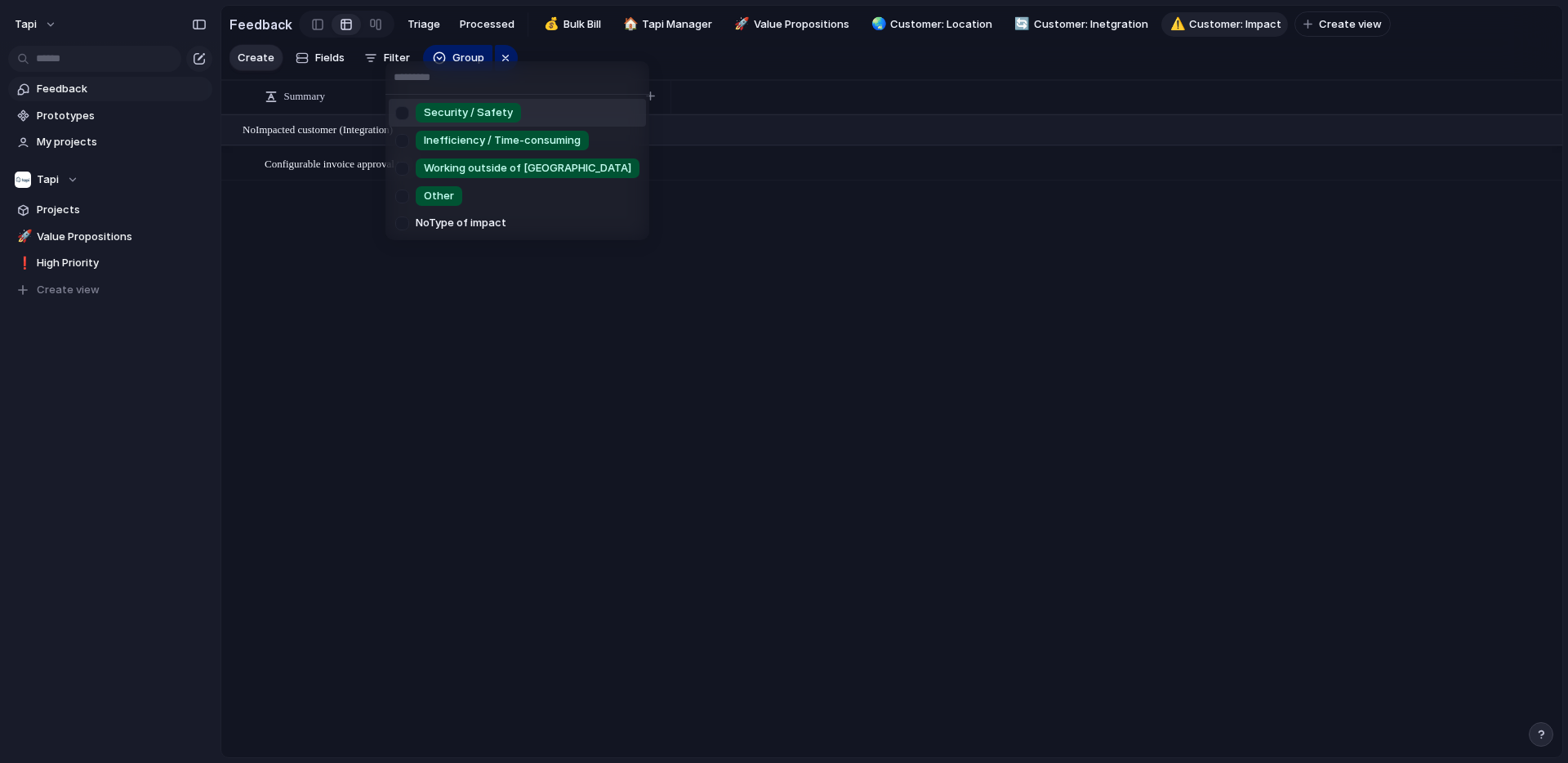
click at [405, 106] on div at bounding box center [402, 113] width 28 height 28
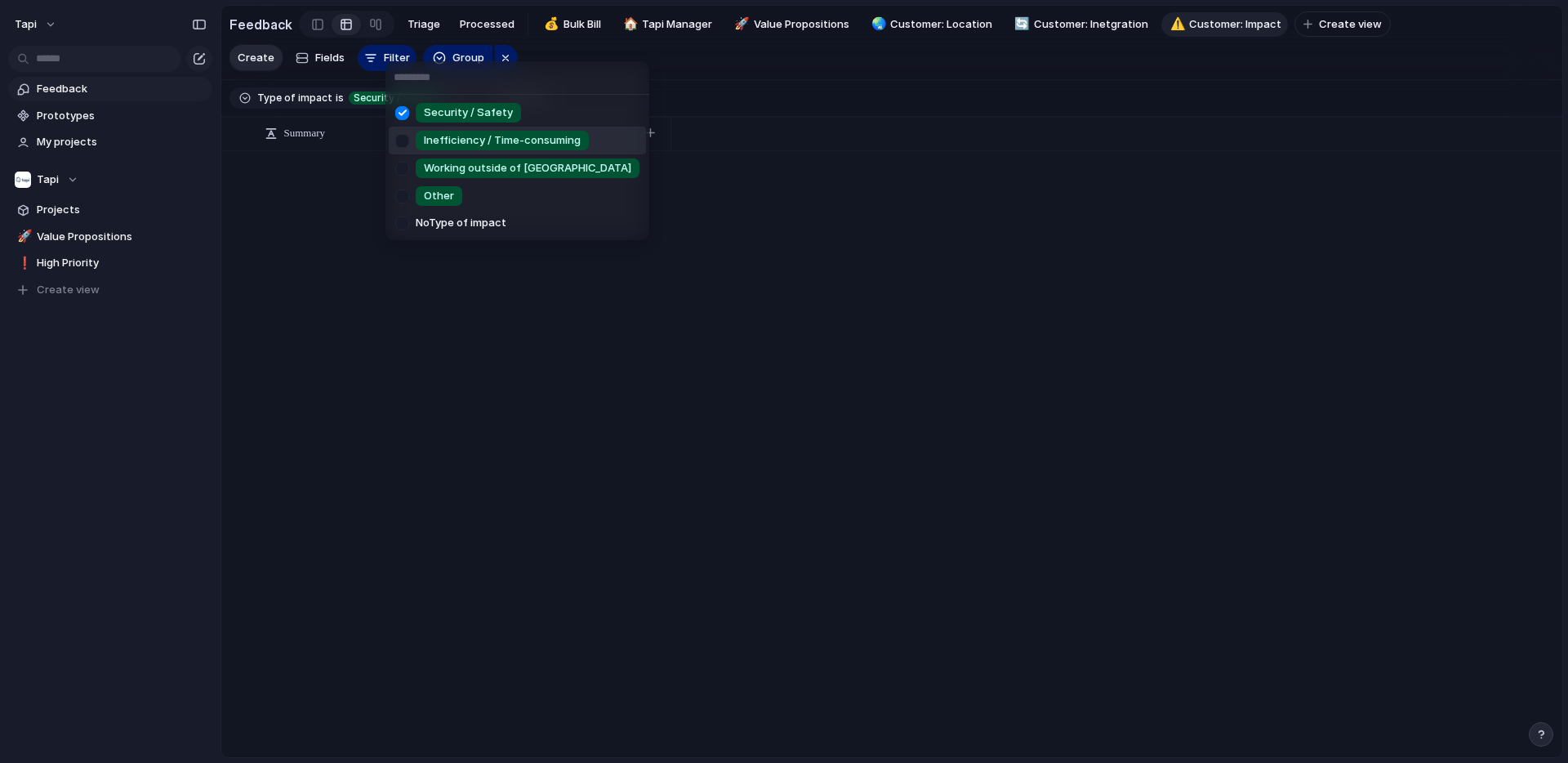
click at [402, 146] on div at bounding box center [402, 141] width 28 height 28
click at [402, 166] on div at bounding box center [402, 168] width 28 height 28
click at [405, 198] on div at bounding box center [402, 197] width 28 height 28
click at [331, 201] on div "Security / Safety Inefficiency / Time-consuming Working outside of Tapi Other N…" at bounding box center [784, 382] width 1568 height 763
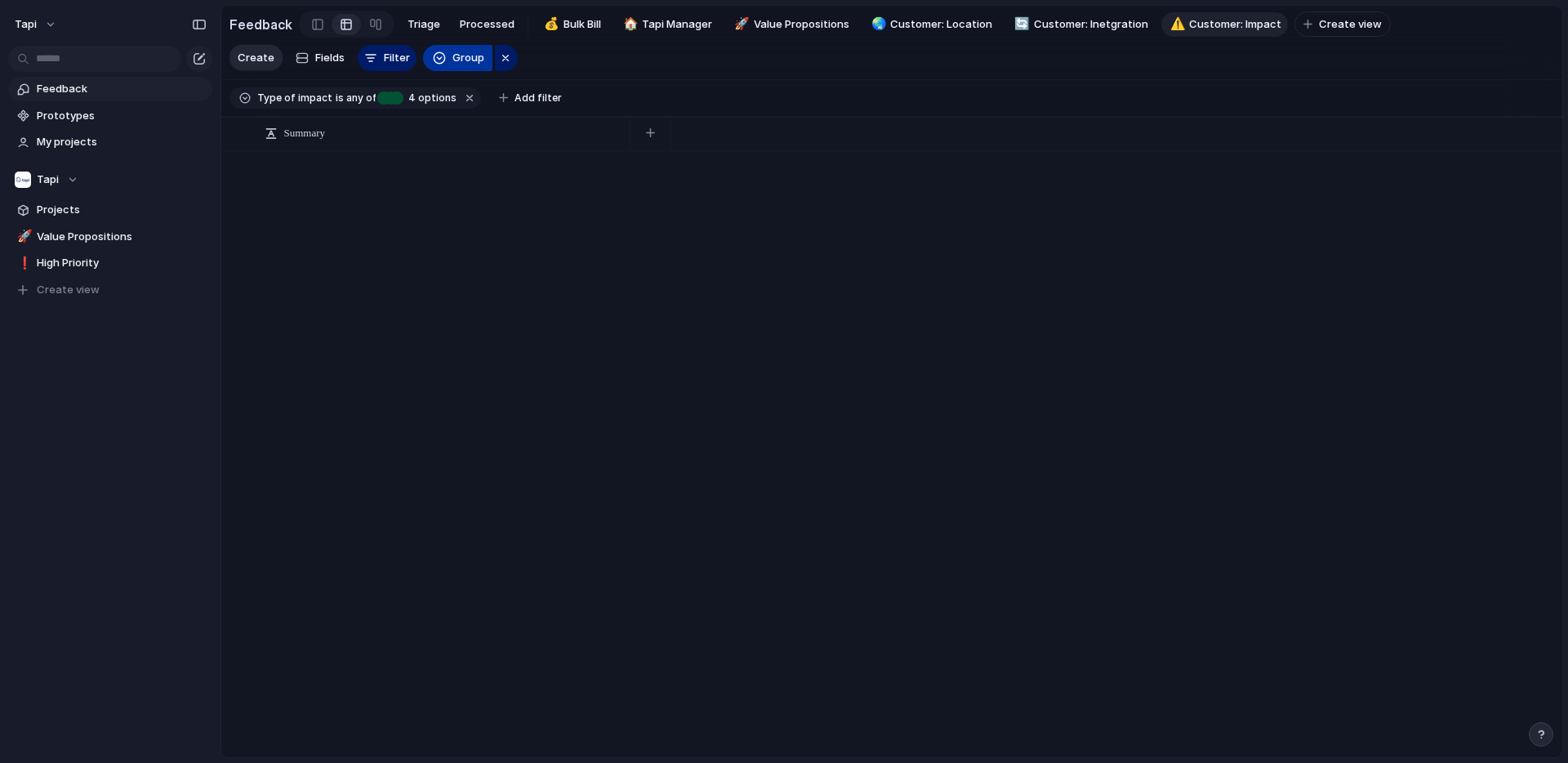
click at [458, 60] on span "Group" at bounding box center [469, 59] width 32 height 17
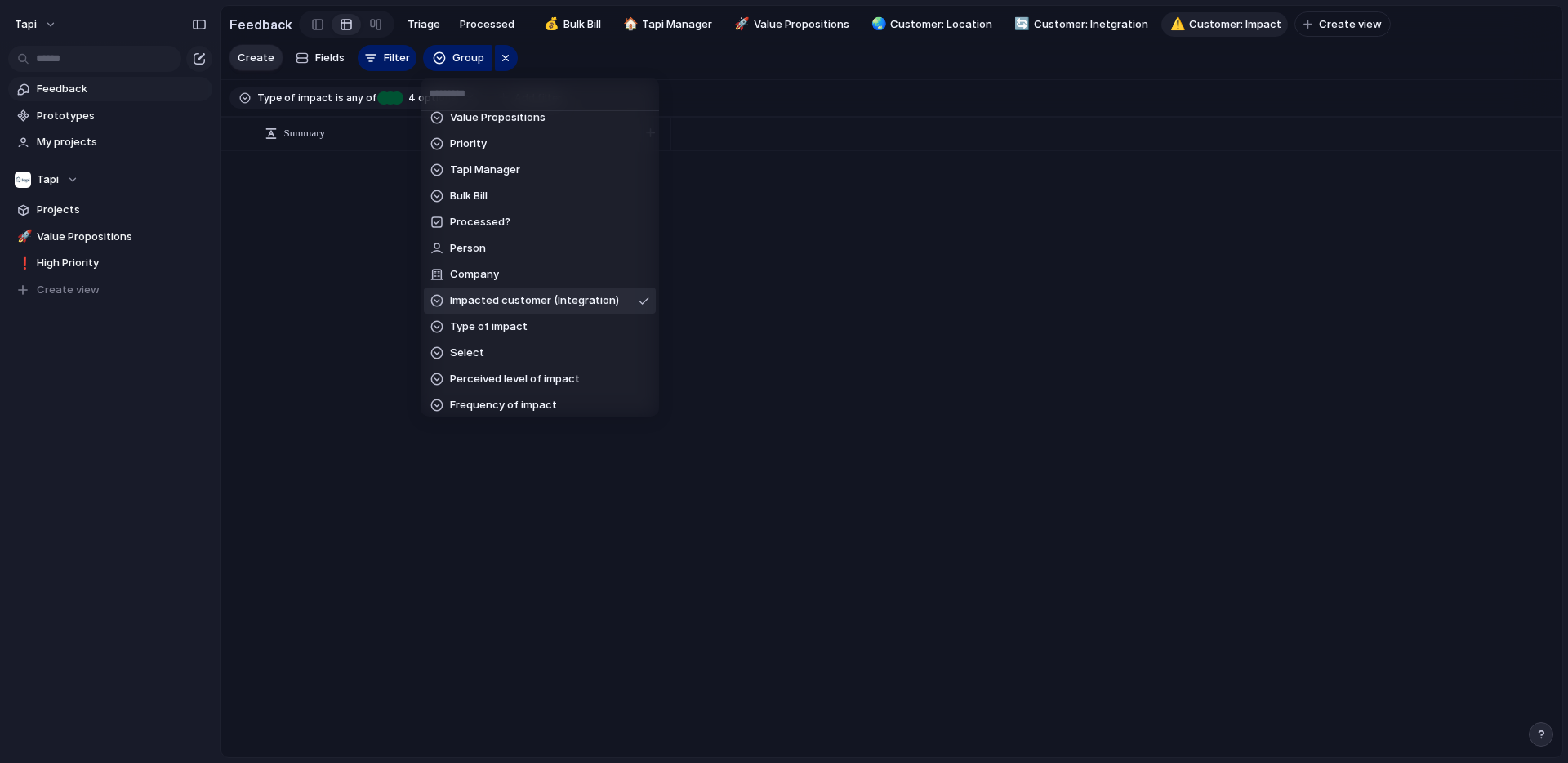
scroll to position [16, 0]
click at [510, 320] on span "Type of impact" at bounding box center [489, 322] width 78 height 17
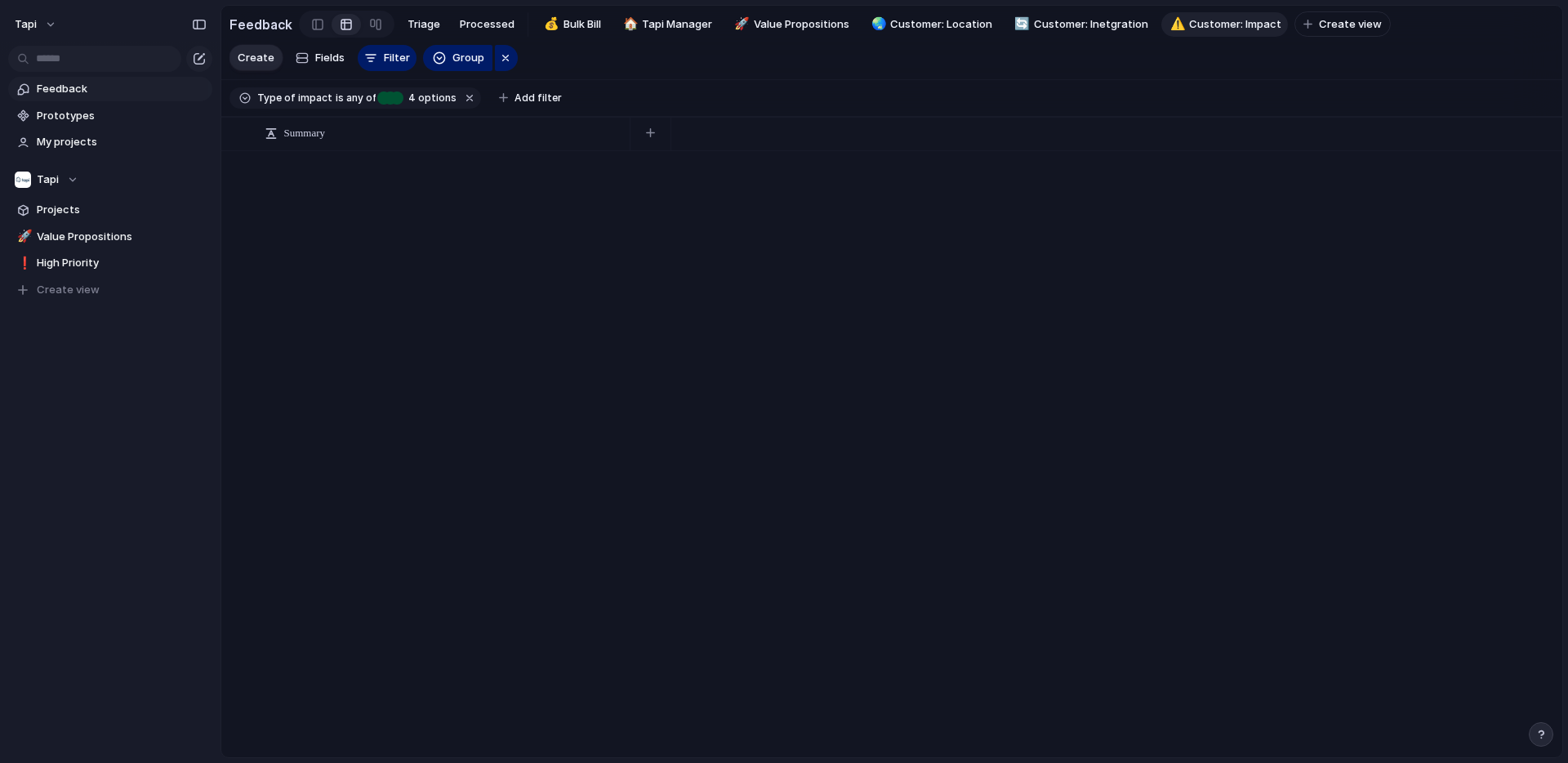
click at [403, 255] on div at bounding box center [892, 453] width 1341 height 605
click at [418, 23] on span "Triage" at bounding box center [423, 25] width 33 height 17
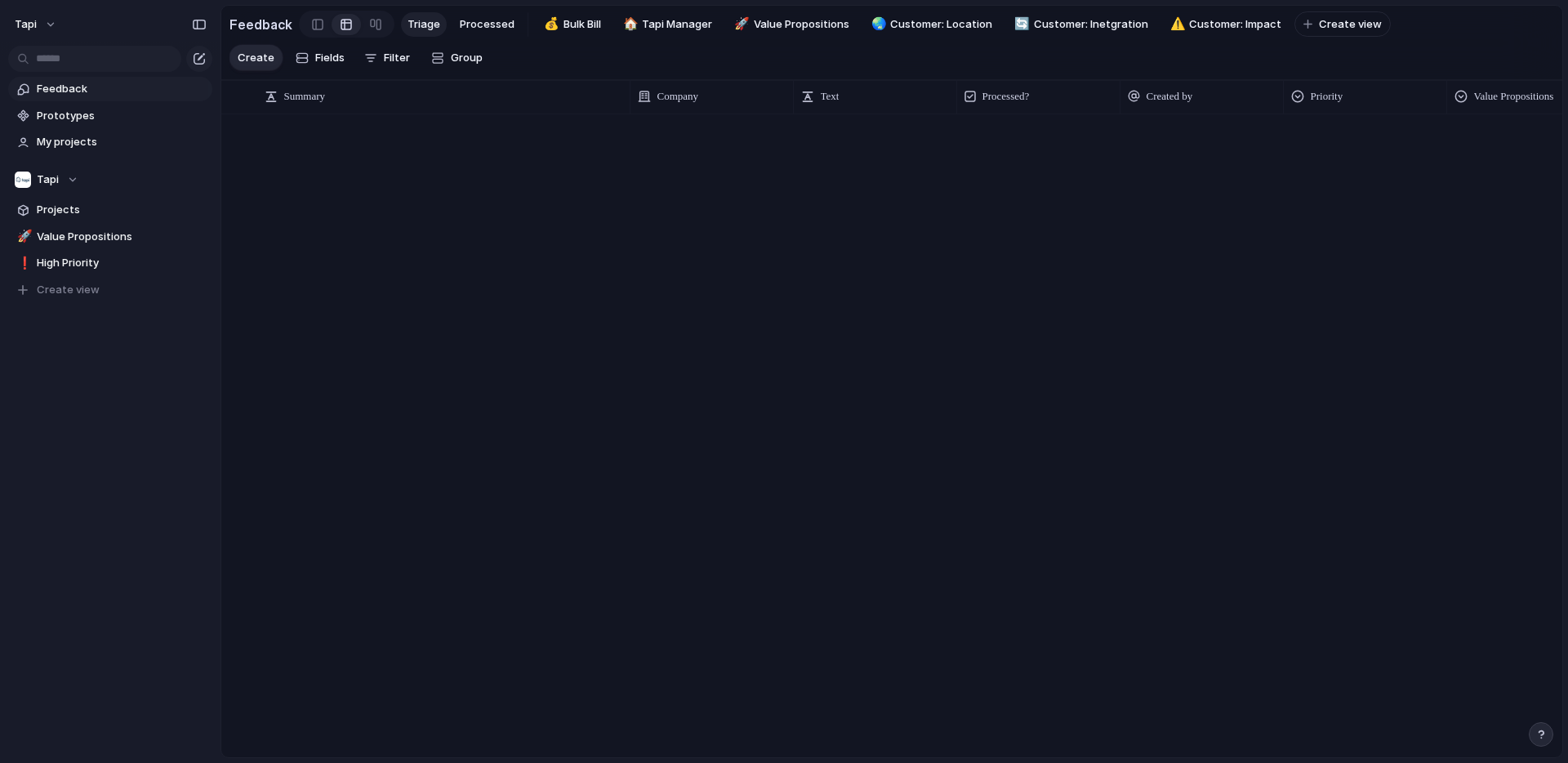
click at [94, 87] on span "Feedback" at bounding box center [121, 90] width 170 height 17
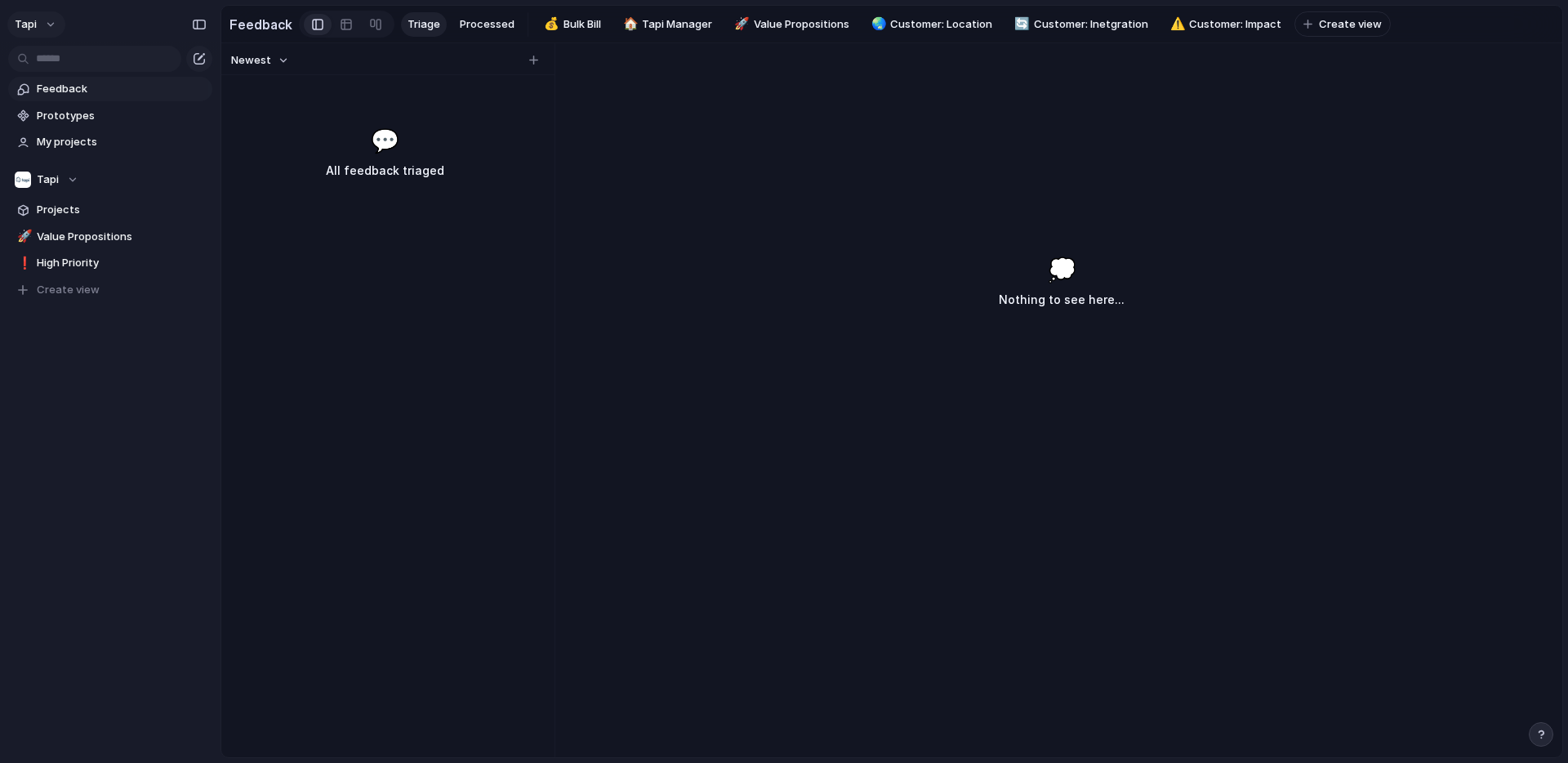
click at [36, 18] on button "tapi" at bounding box center [36, 24] width 58 height 26
click at [92, 59] on li "Settings" at bounding box center [79, 61] width 136 height 26
click at [100, 227] on link "🚀 Value Propositions" at bounding box center [110, 236] width 204 height 24
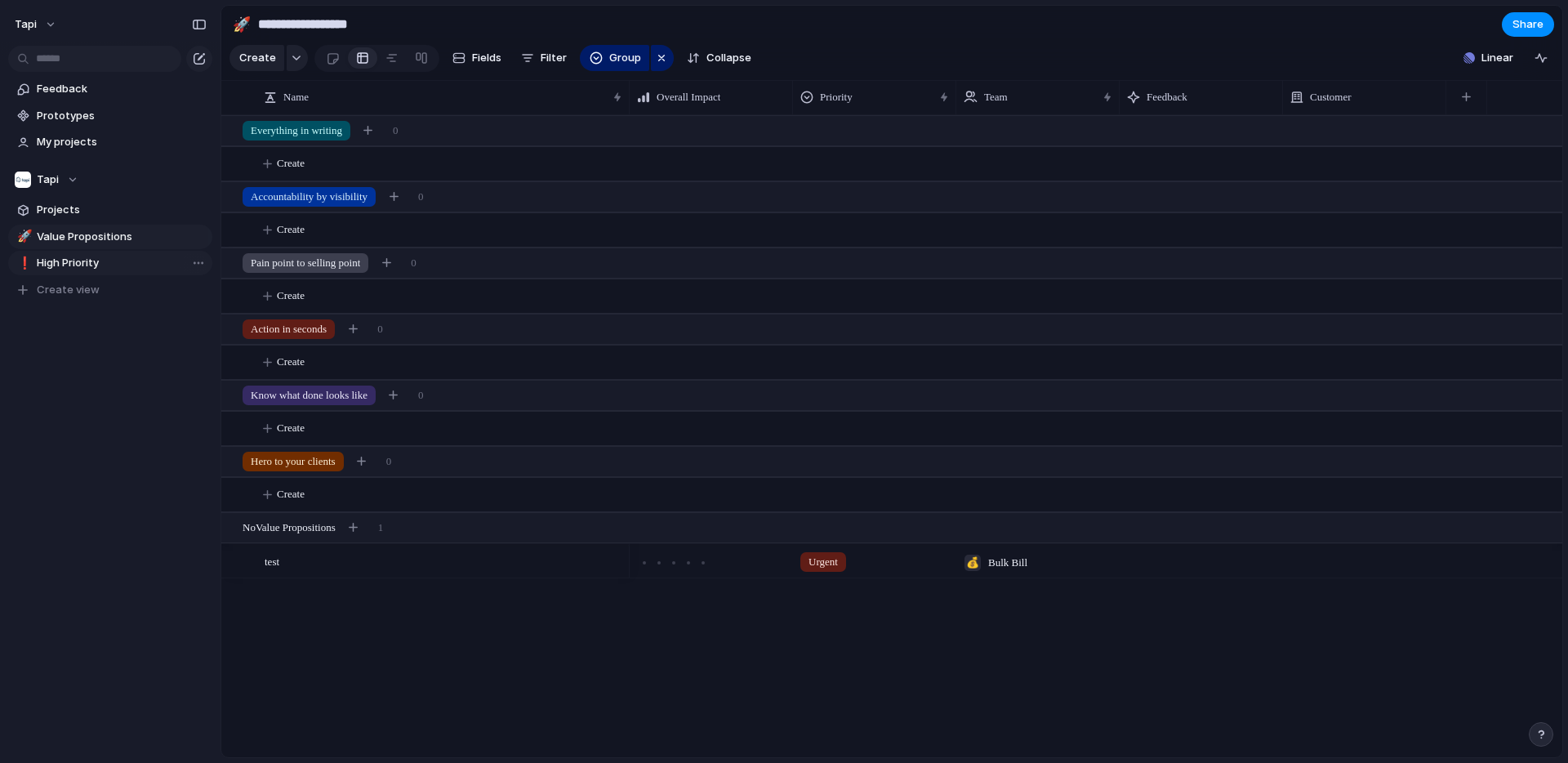
click at [98, 256] on span "High Priority" at bounding box center [121, 264] width 170 height 17
type input "**********"
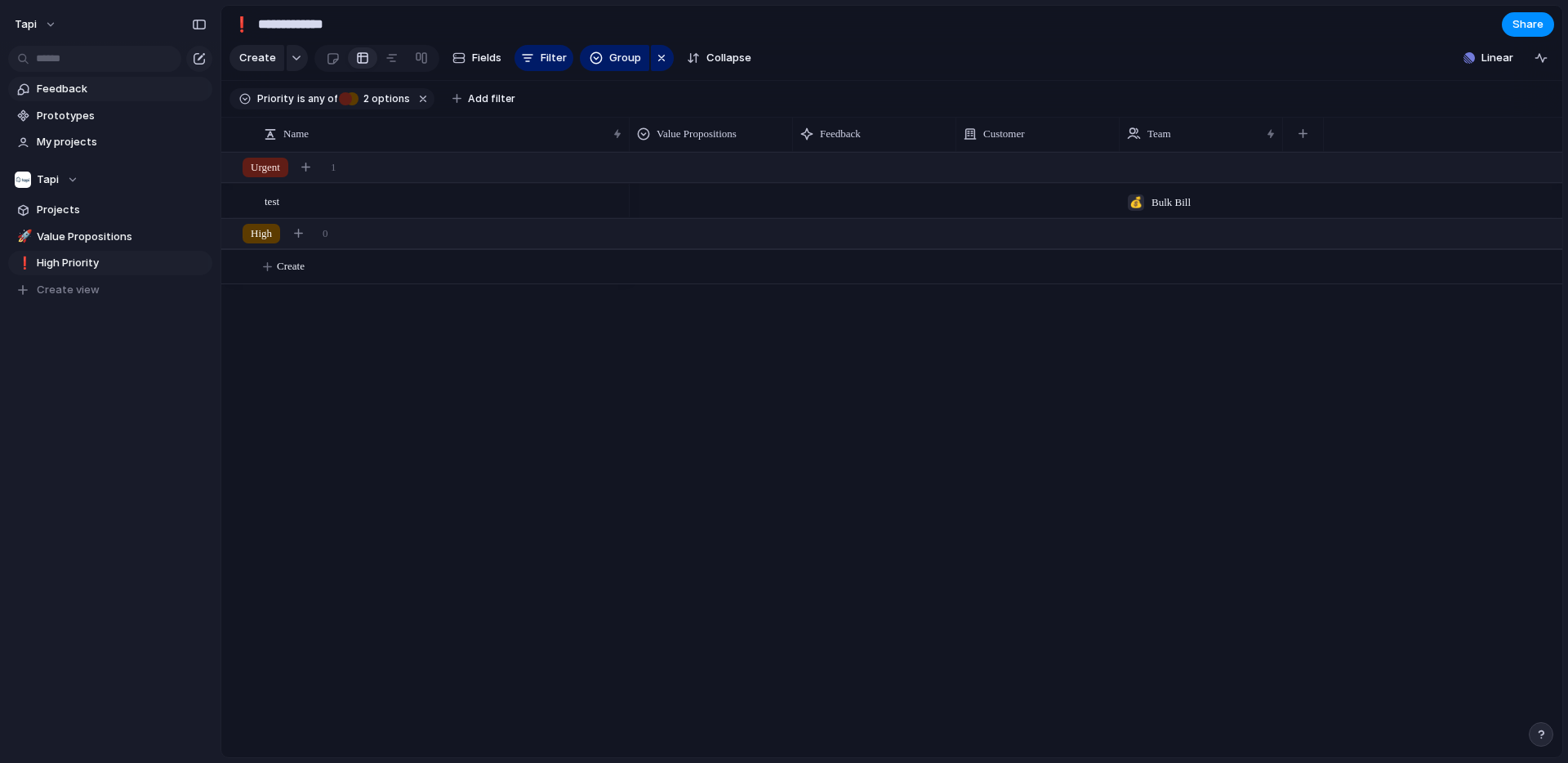
click at [80, 87] on span "Feedback" at bounding box center [121, 90] width 170 height 17
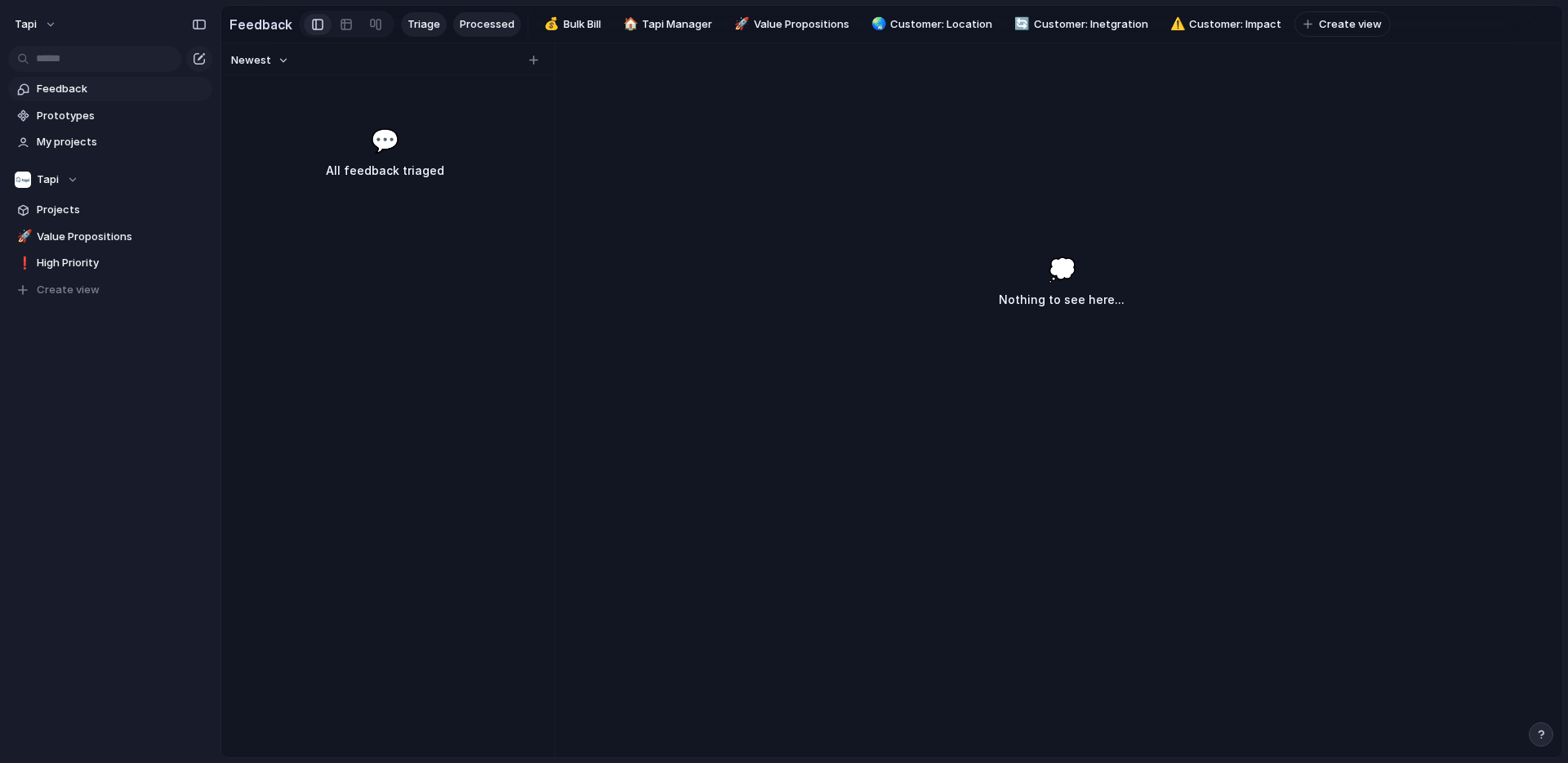
click at [490, 21] on span "Processed" at bounding box center [487, 25] width 54 height 17
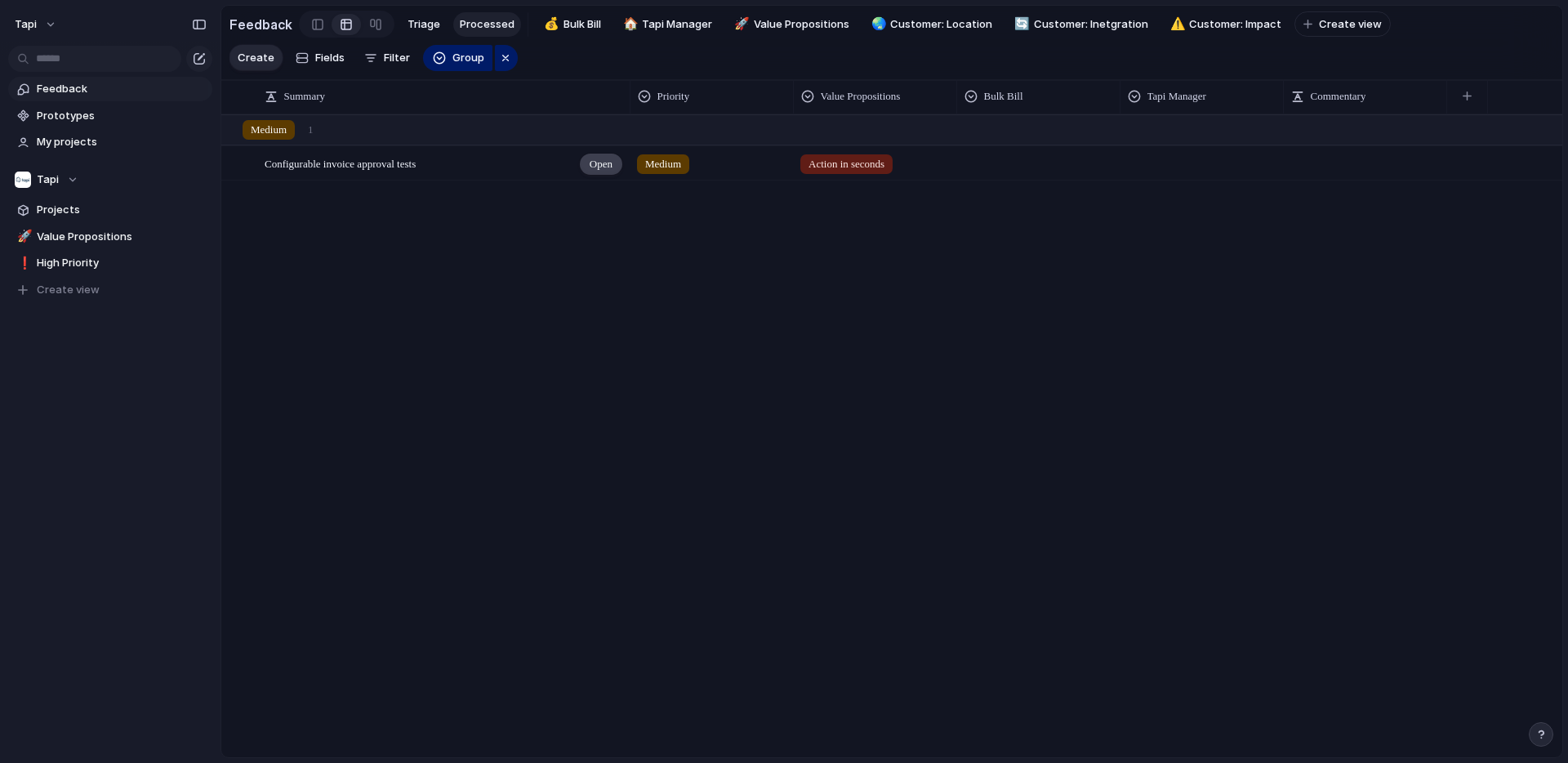
click at [590, 164] on span "Open" at bounding box center [601, 164] width 23 height 17
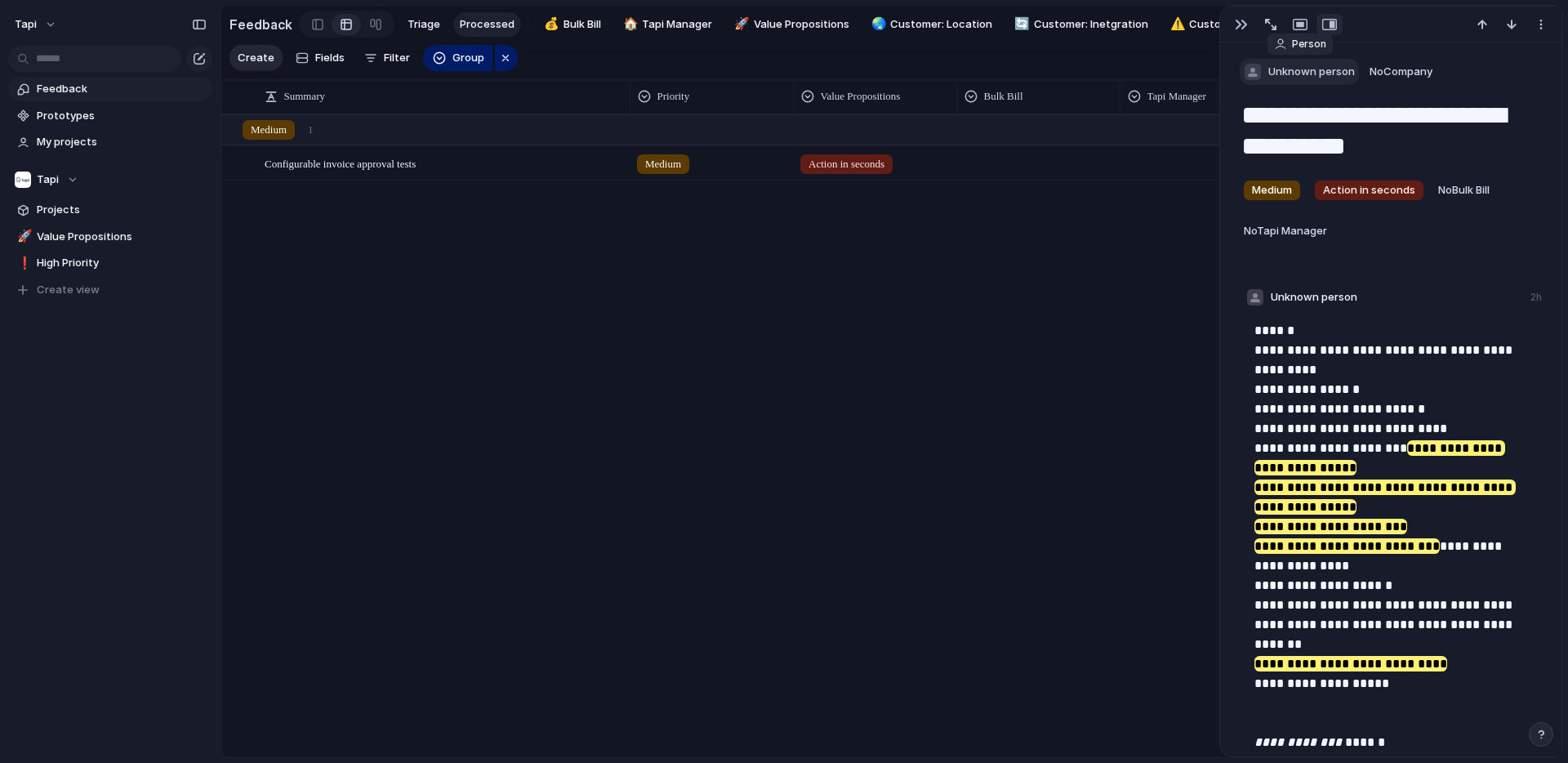
click at [1320, 71] on span "Unknown person" at bounding box center [1311, 72] width 86 height 17
click at [1480, 152] on div "Linear Asks Raquel Beeka Fandi Luke Bravenboer chad Edilyn Dani Unknown person …" at bounding box center [784, 382] width 1568 height 763
click at [1333, 27] on div "button" at bounding box center [1330, 24] width 15 height 13
click at [1305, 23] on div "button" at bounding box center [1300, 24] width 15 height 13
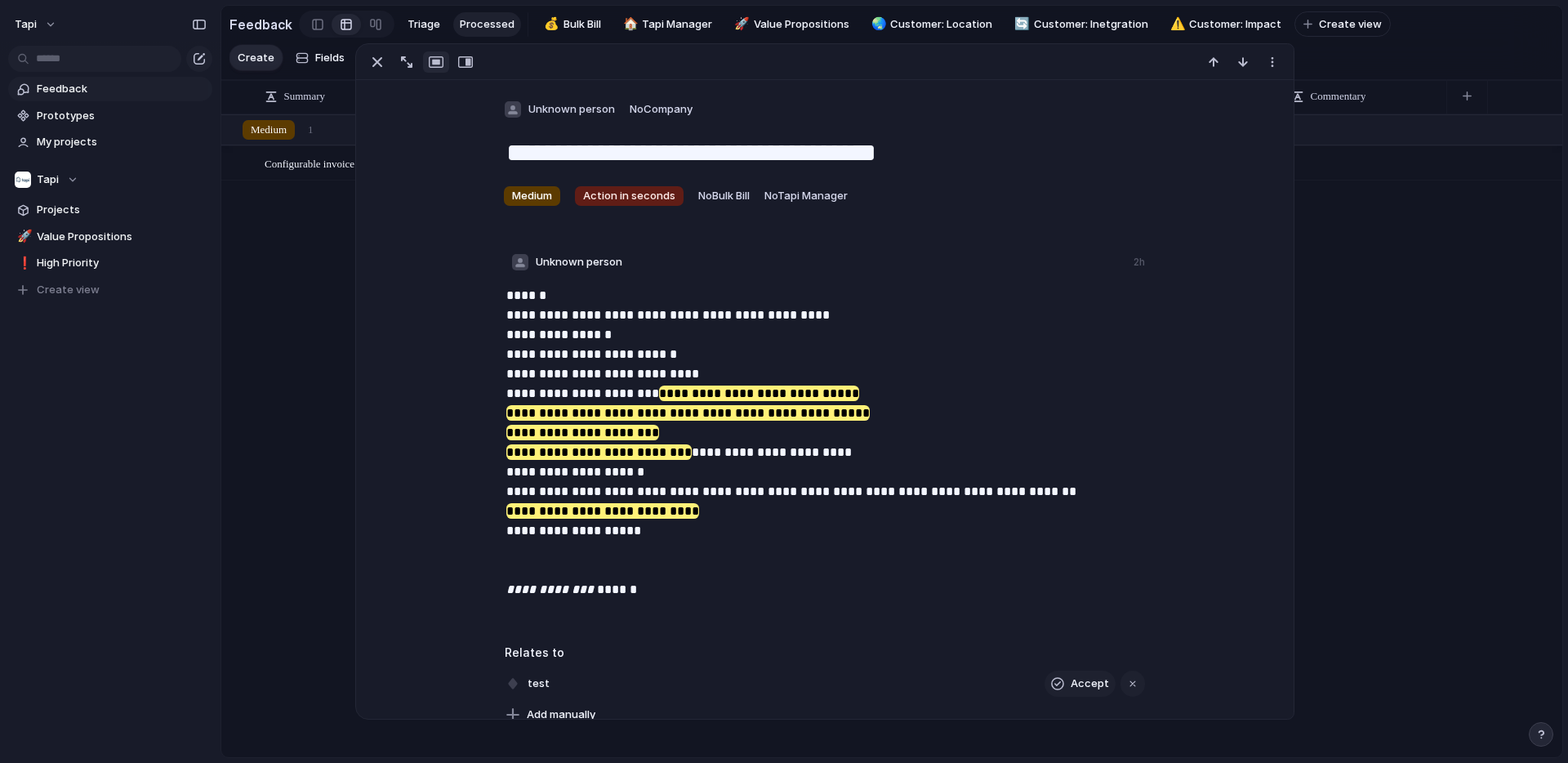
click at [1337, 191] on div "Configurable invoice approval tests Open Medium Action in seconds" at bounding box center [892, 435] width 1341 height 642
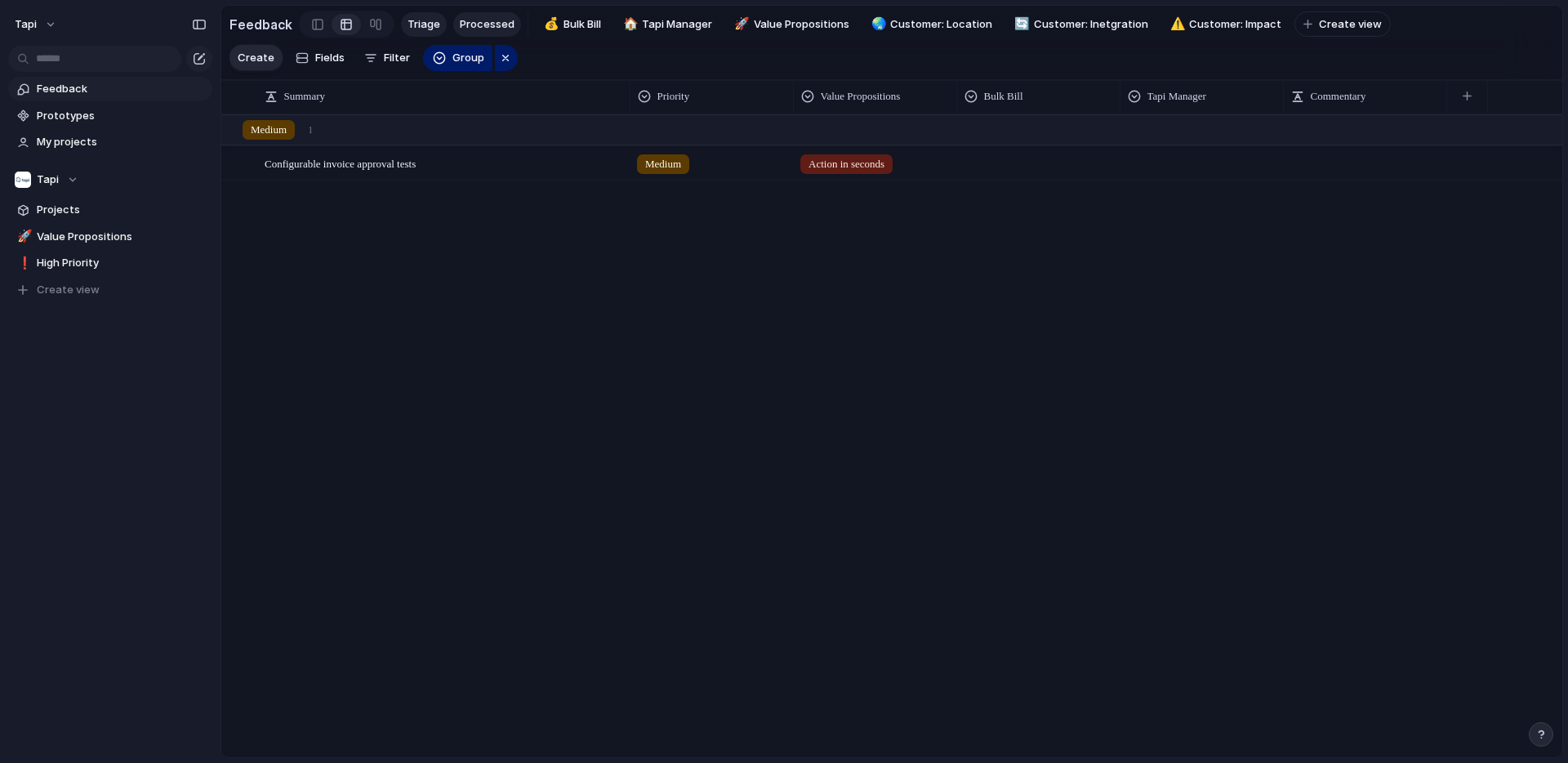
click at [426, 20] on span "Triage" at bounding box center [423, 25] width 33 height 17
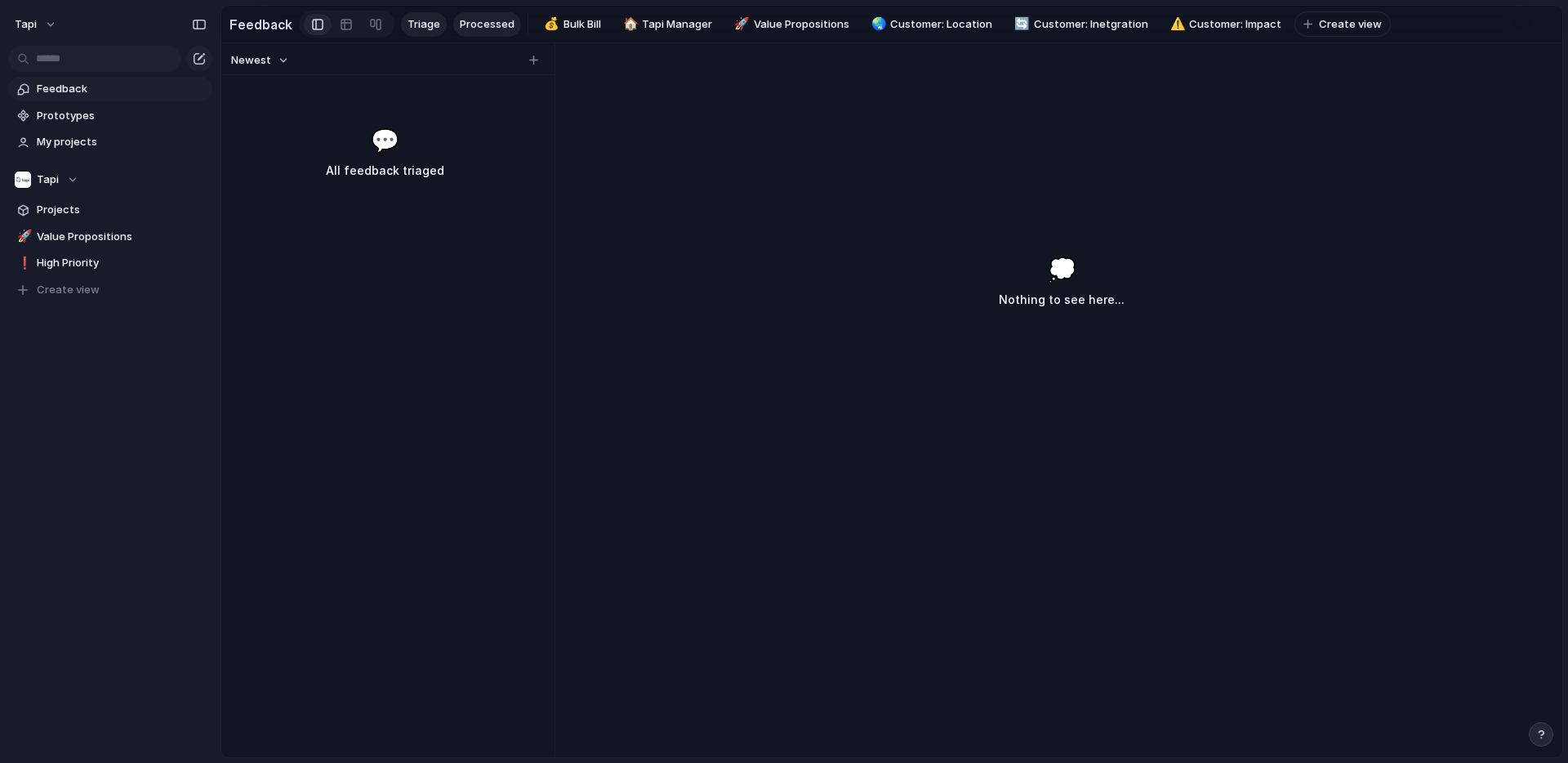
click at [483, 22] on span "Processed" at bounding box center [487, 25] width 54 height 17
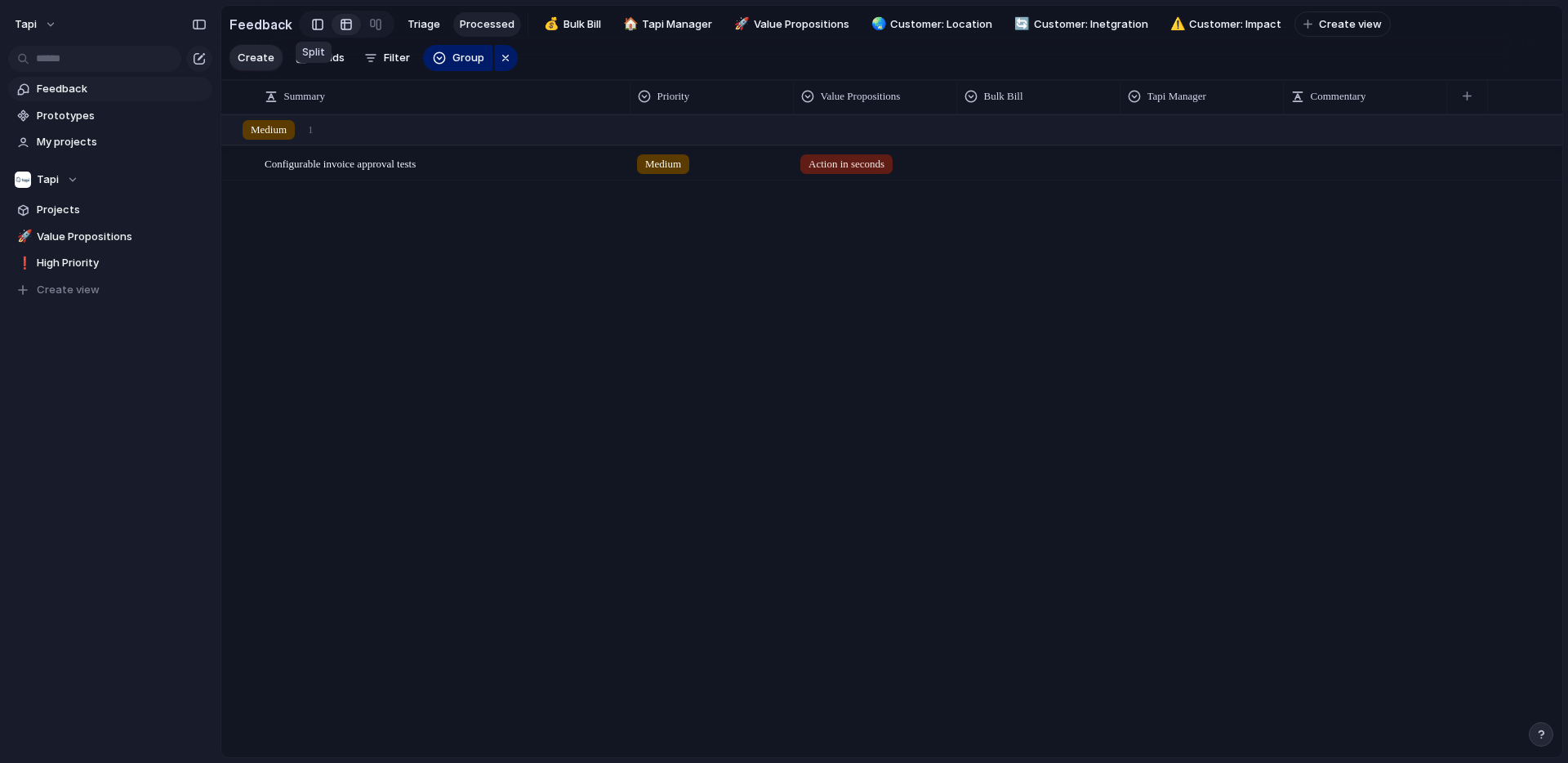
click at [312, 24] on div at bounding box center [318, 24] width 12 height 24
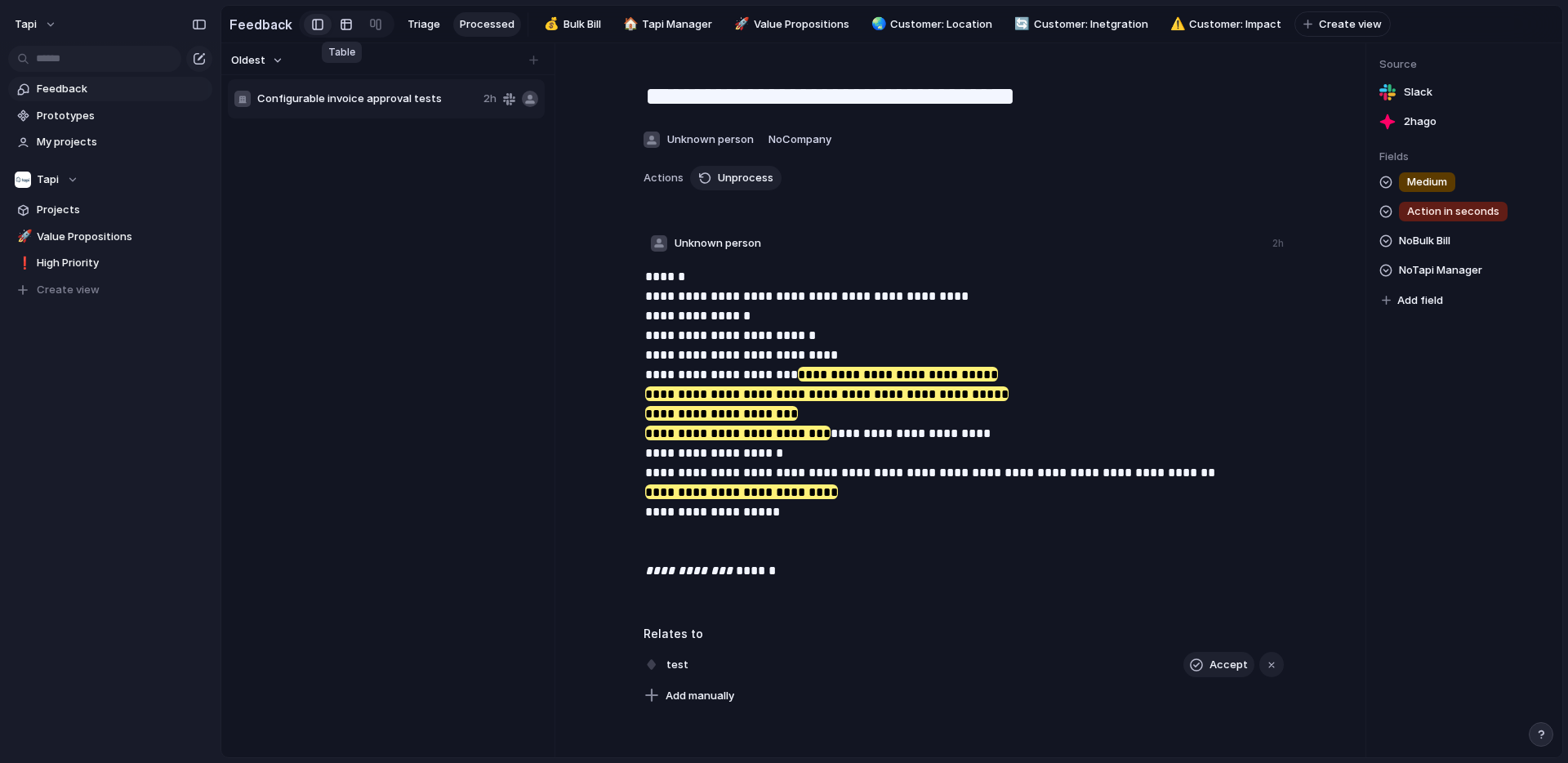
click at [340, 23] on div at bounding box center [346, 24] width 13 height 26
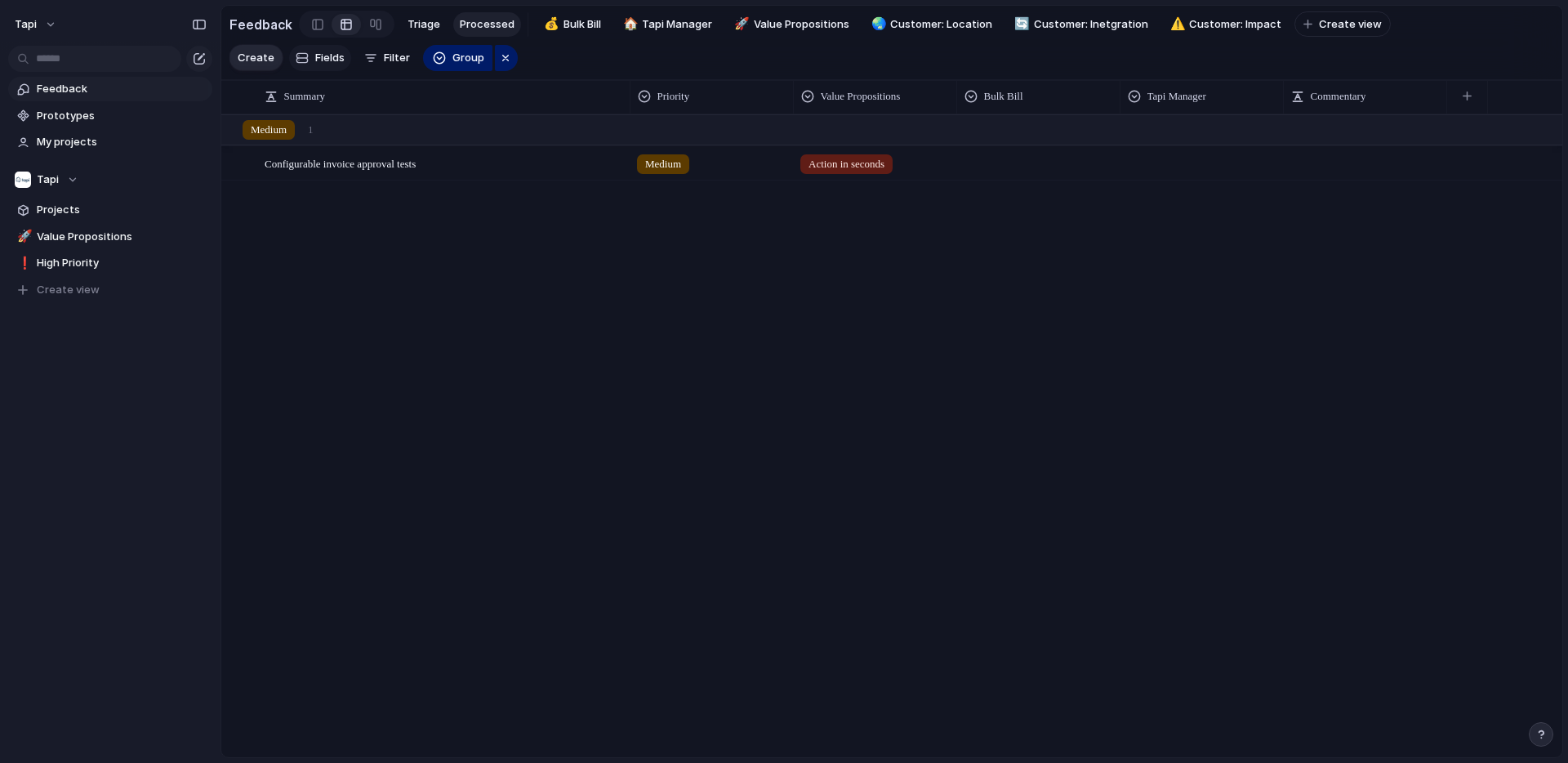
click at [324, 59] on span "Fields" at bounding box center [330, 59] width 29 height 17
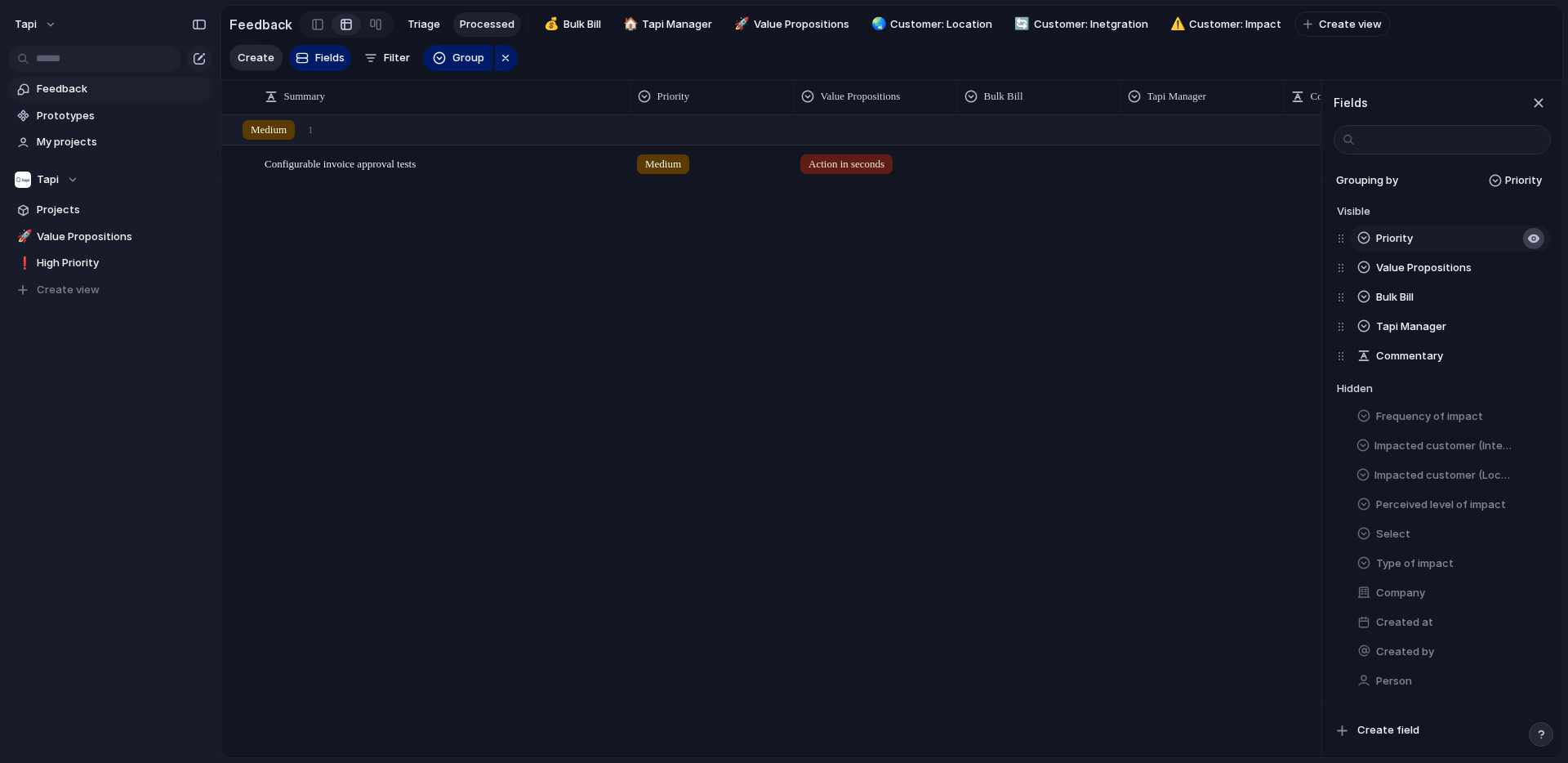
click at [1534, 233] on div "button" at bounding box center [1534, 238] width 13 height 13
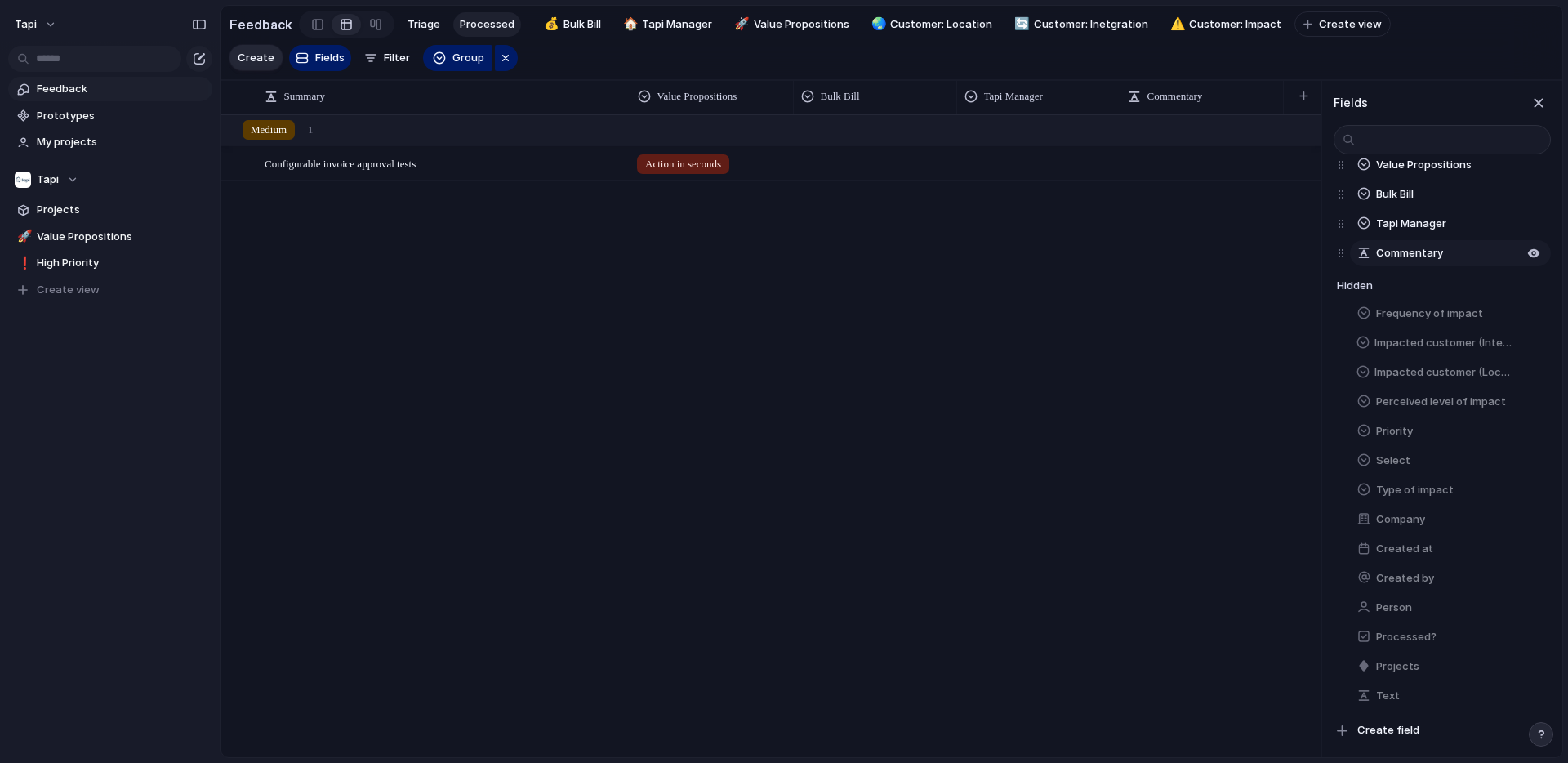
scroll to position [90, 0]
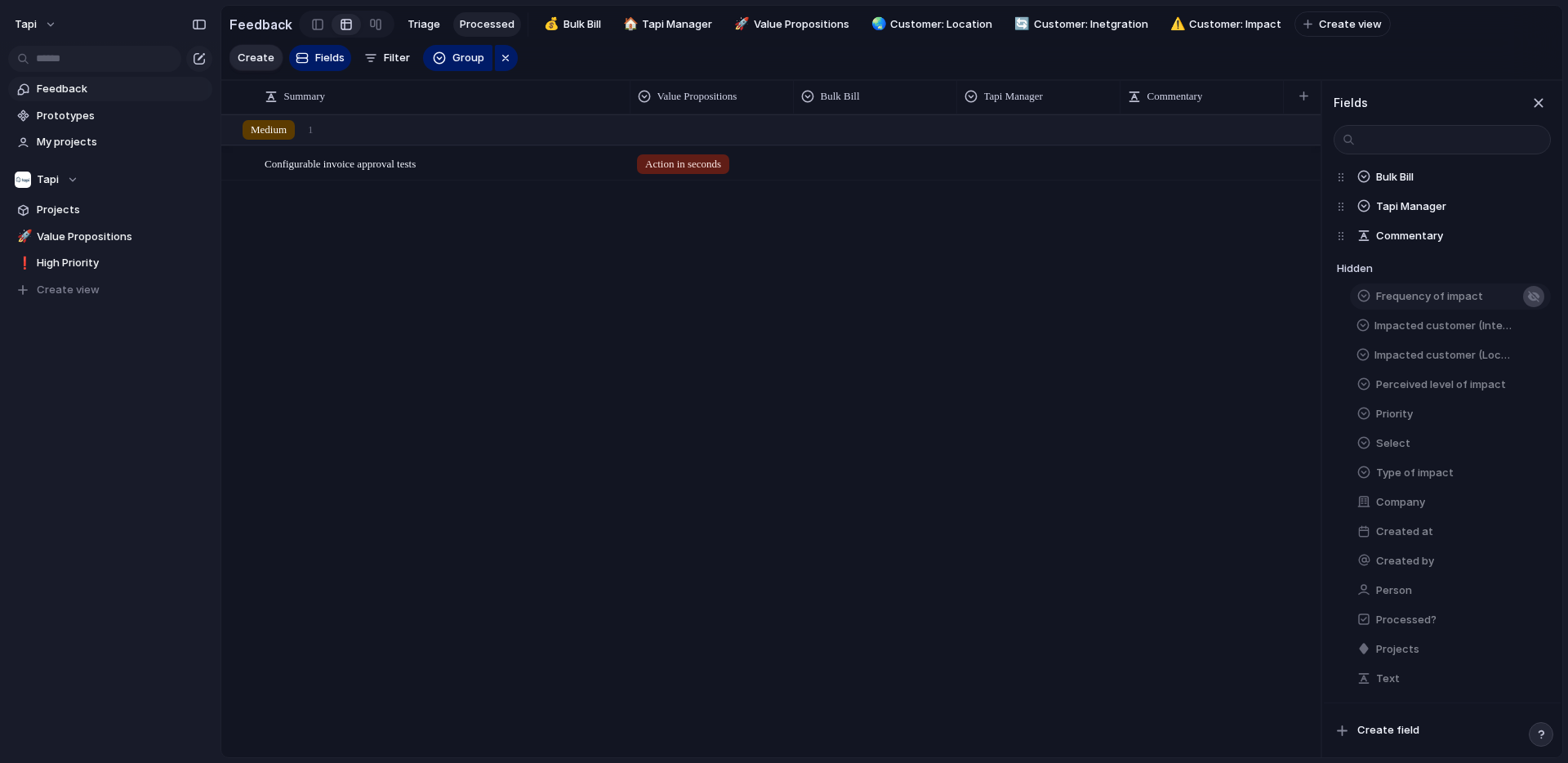
click at [1533, 294] on div "button" at bounding box center [1534, 297] width 13 height 13
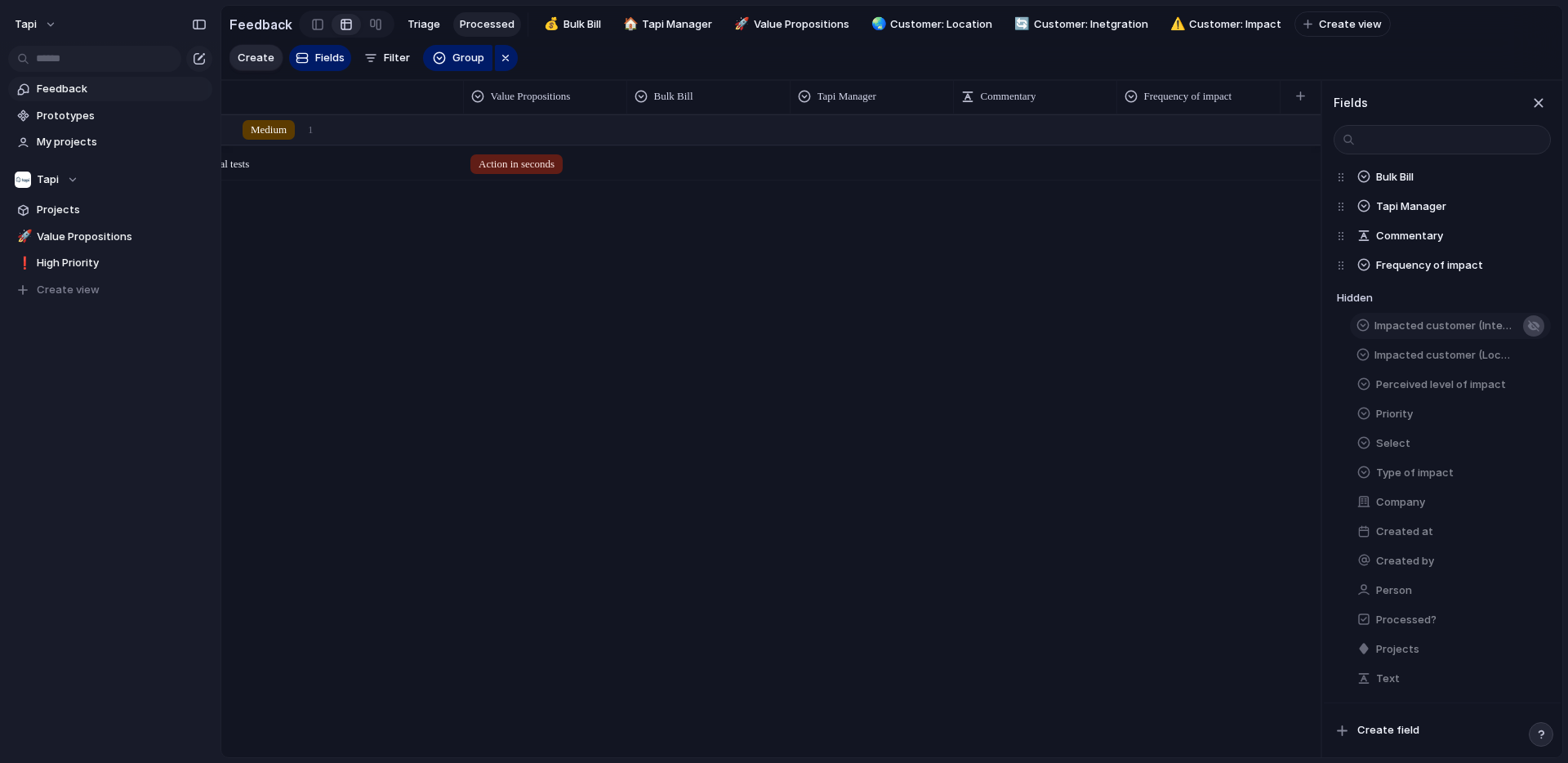
click at [1530, 326] on div "button" at bounding box center [1534, 326] width 13 height 13
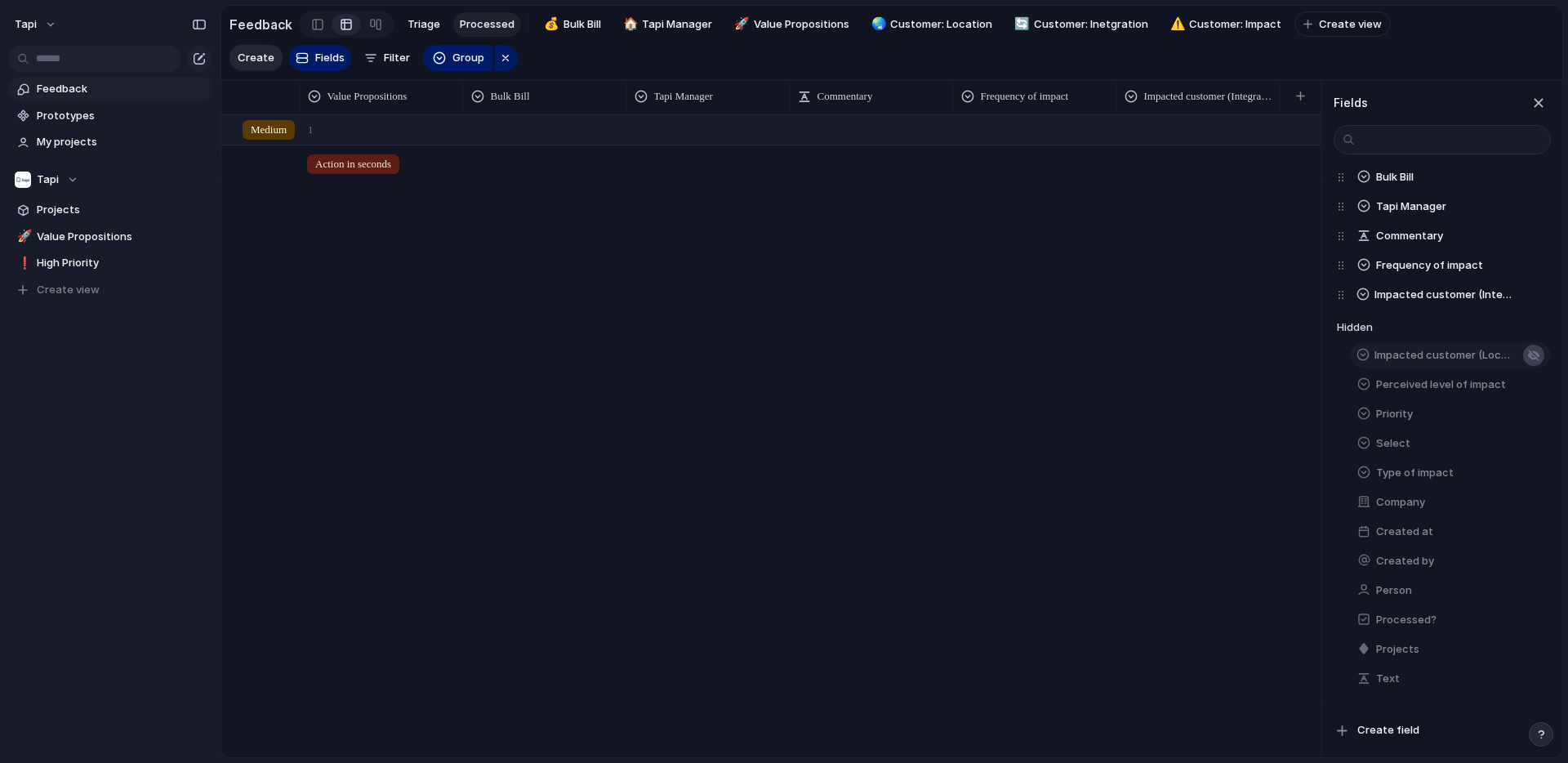
click at [1530, 353] on div "button" at bounding box center [1534, 356] width 13 height 13
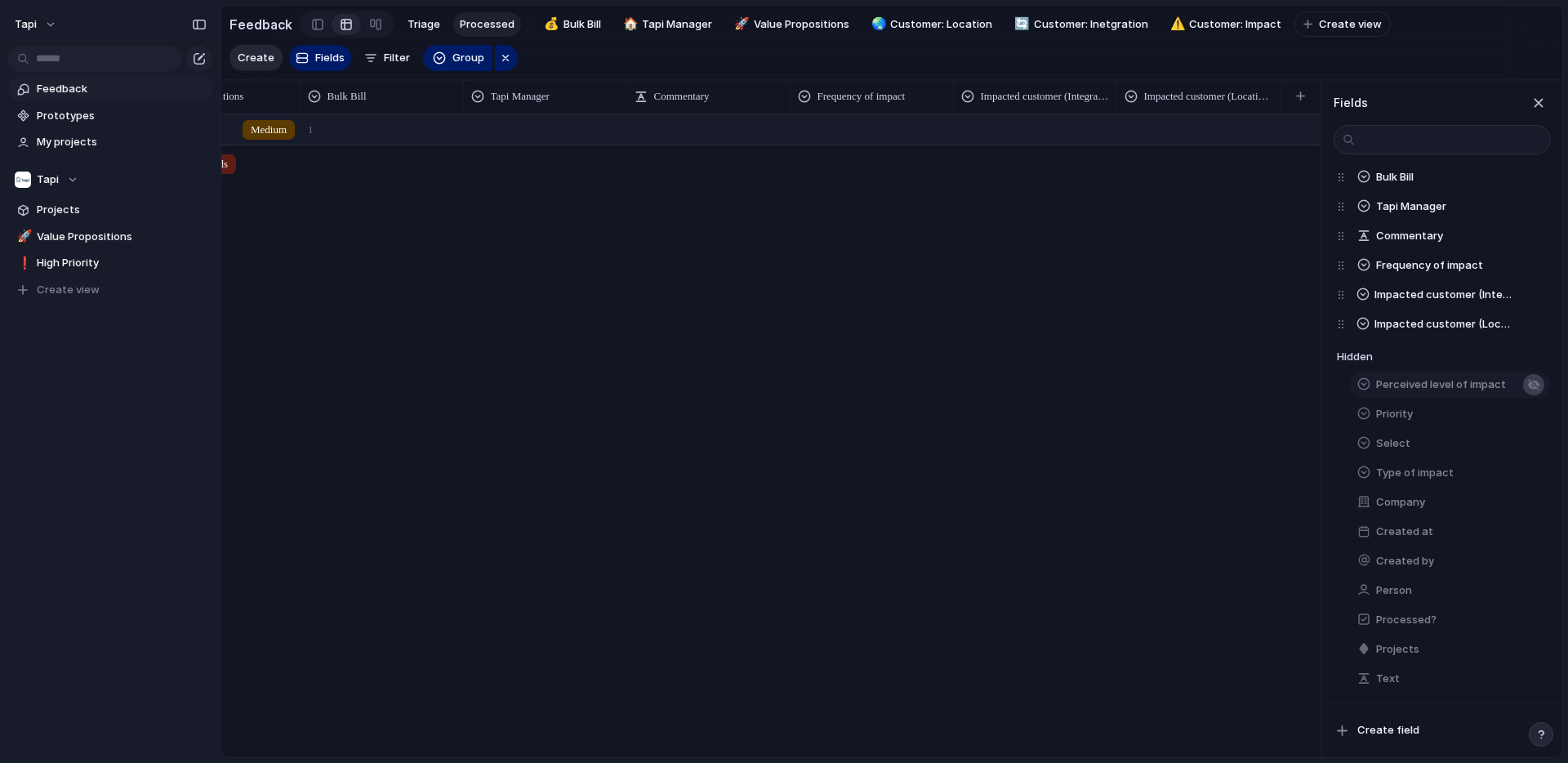
click at [1532, 384] on div "button" at bounding box center [1534, 385] width 13 height 13
click at [1535, 473] on div "button" at bounding box center [1534, 473] width 13 height 13
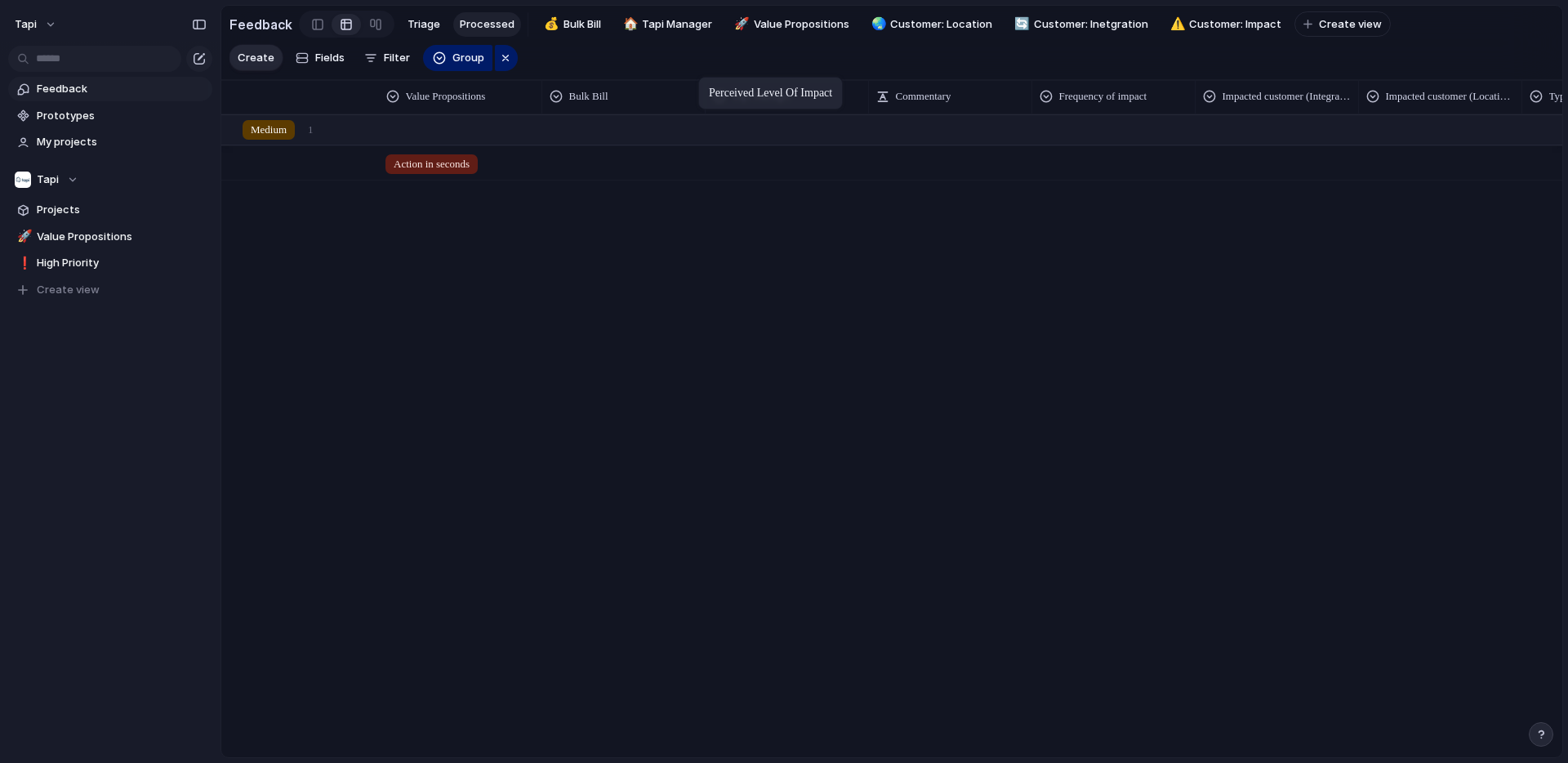
drag, startPoint x: 1012, startPoint y: 96, endPoint x: 706, endPoint y: 80, distance: 306.4
click at [316, 54] on span "Fields" at bounding box center [330, 59] width 29 height 17
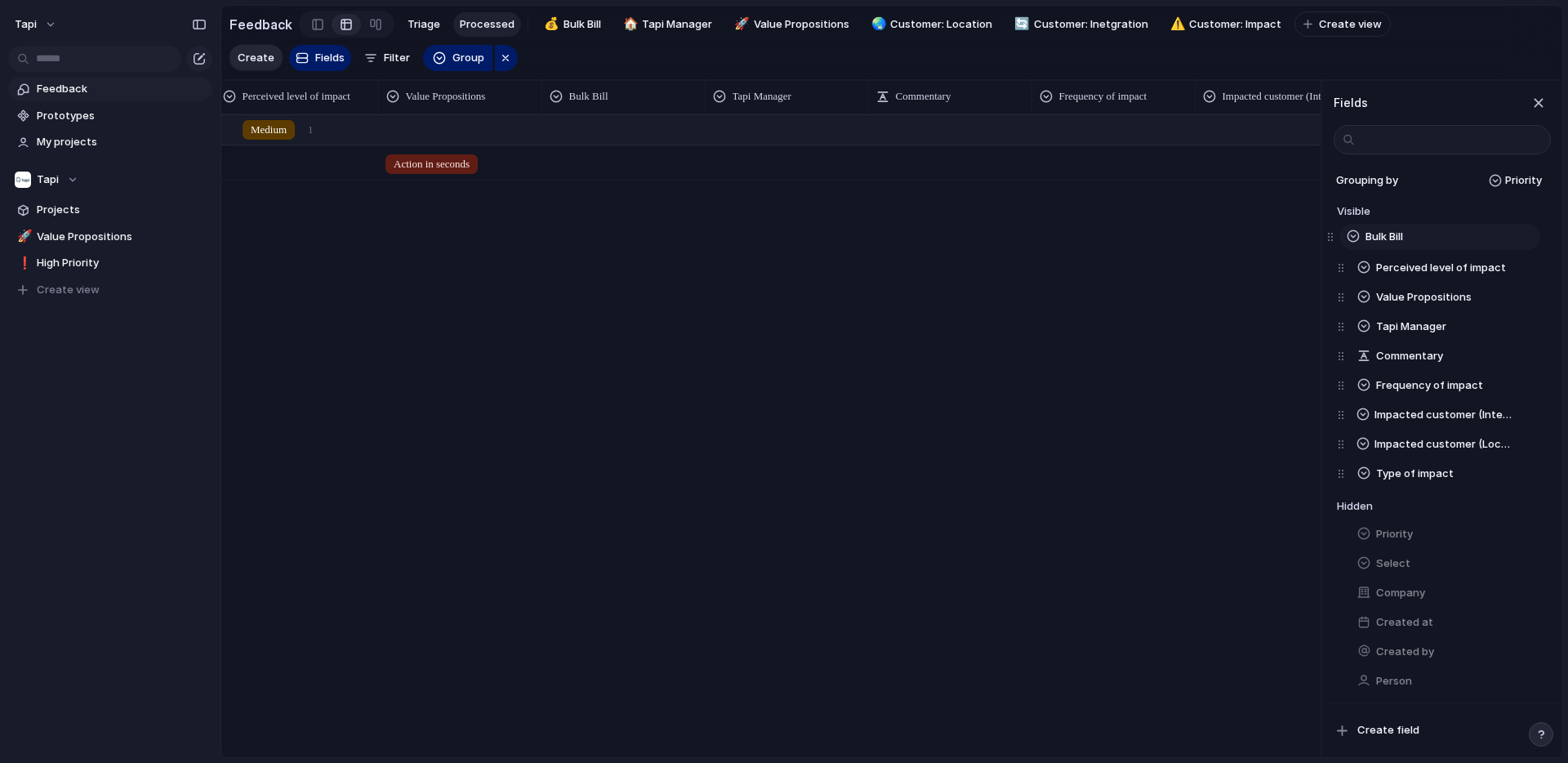
drag, startPoint x: 1339, startPoint y: 294, endPoint x: 1328, endPoint y: 233, distance: 62.0
click at [1337, 233] on div "Perceived level of impact Value Propositions Bulk Bill Tapi Manager Commentary …" at bounding box center [1444, 356] width 214 height 264
drag, startPoint x: 1345, startPoint y: 325, endPoint x: 1340, endPoint y: 259, distance: 66.2
click at [1341, 259] on div "Bulk Bill Perceived level of impact Value Propositions Tapi Manager Commentary …" at bounding box center [1444, 356] width 214 height 264
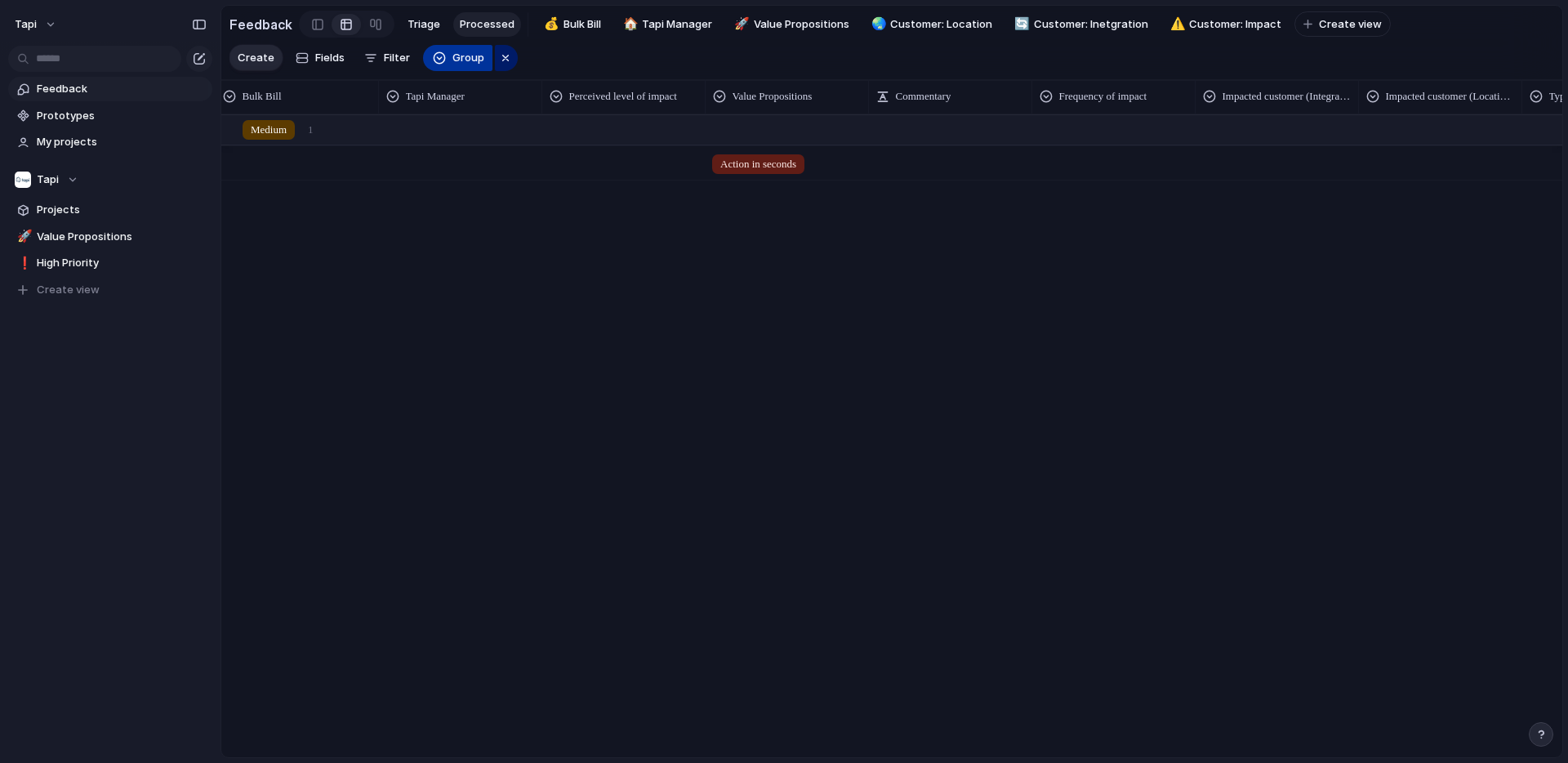
click at [458, 52] on span "Group" at bounding box center [469, 59] width 32 height 17
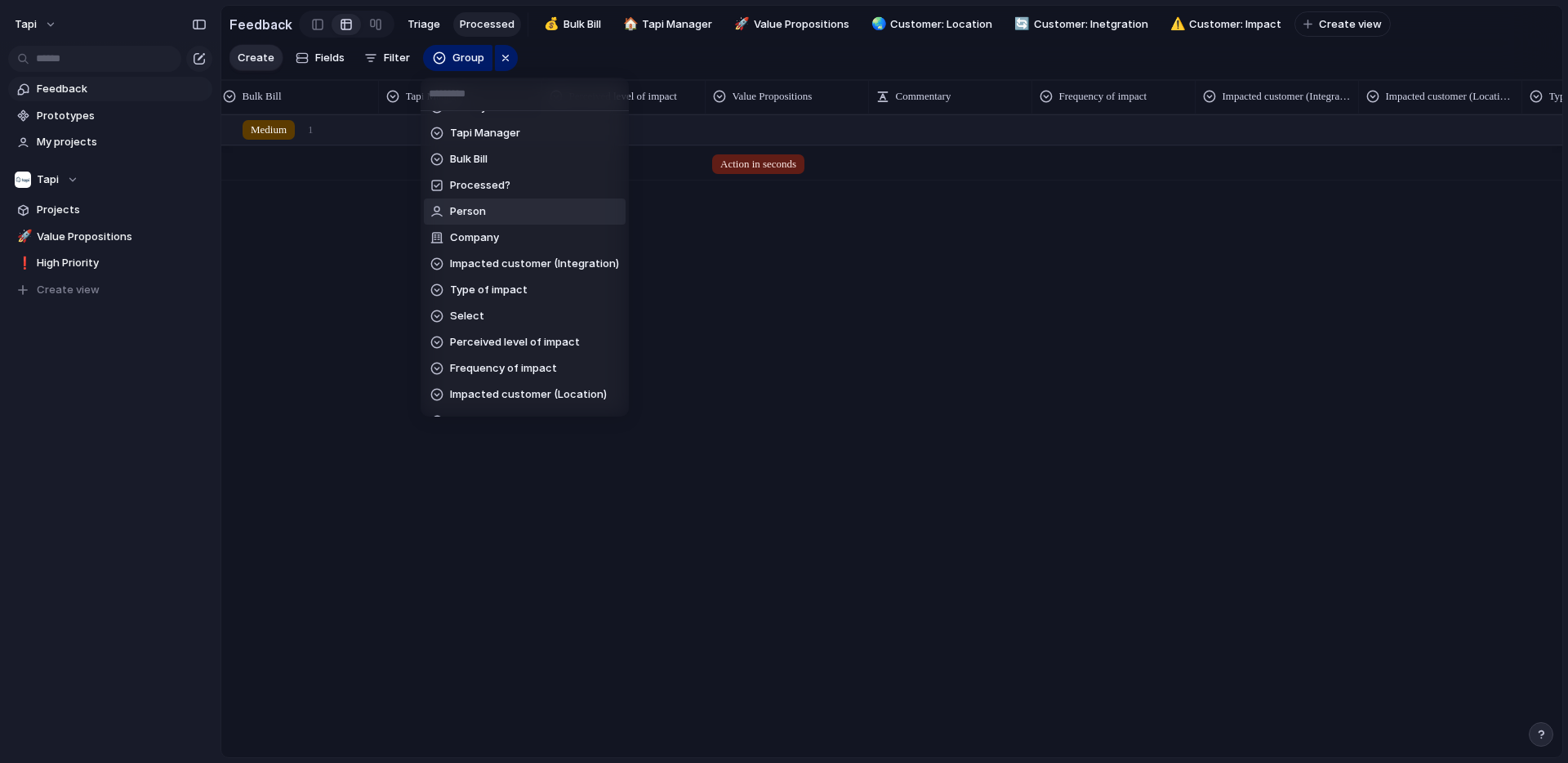
scroll to position [52, 0]
click at [494, 287] on span "Type of impact" at bounding box center [489, 285] width 78 height 17
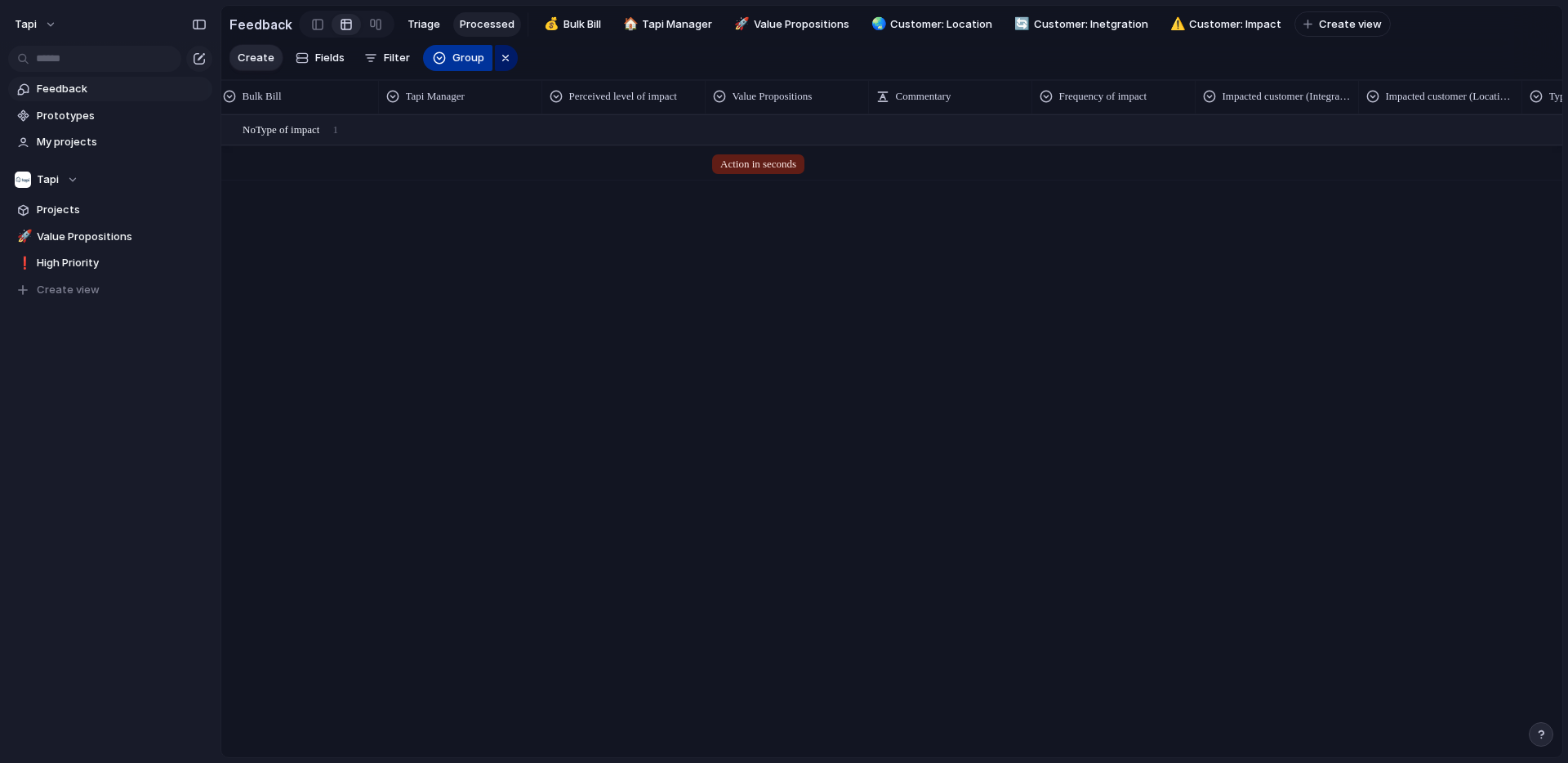
click at [456, 60] on span "Group" at bounding box center [469, 59] width 32 height 17
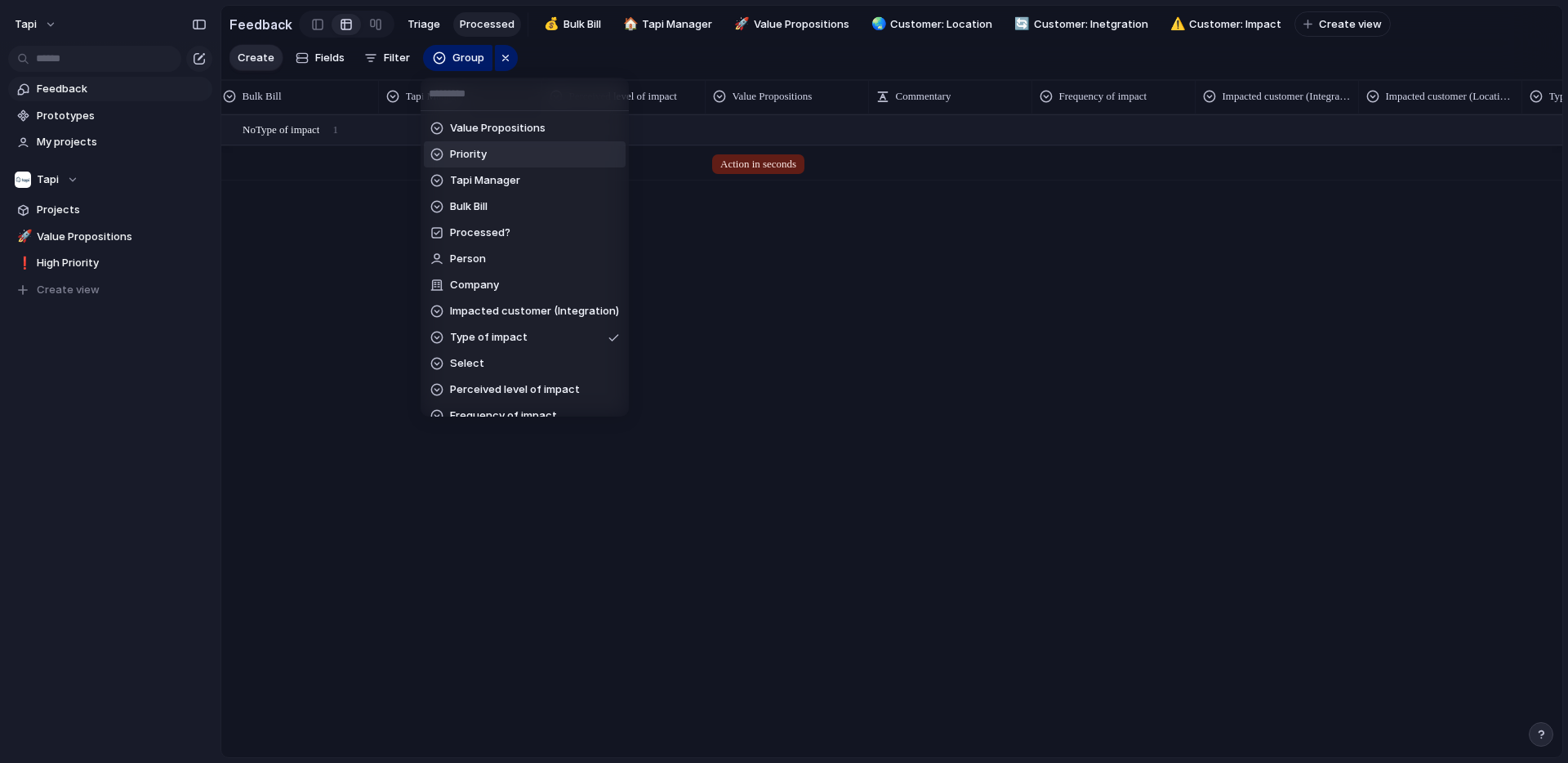
click at [500, 59] on div "Value Propositions Priority Tapi Manager Bulk Bill Processed? Person Company Im…" at bounding box center [784, 382] width 1568 height 763
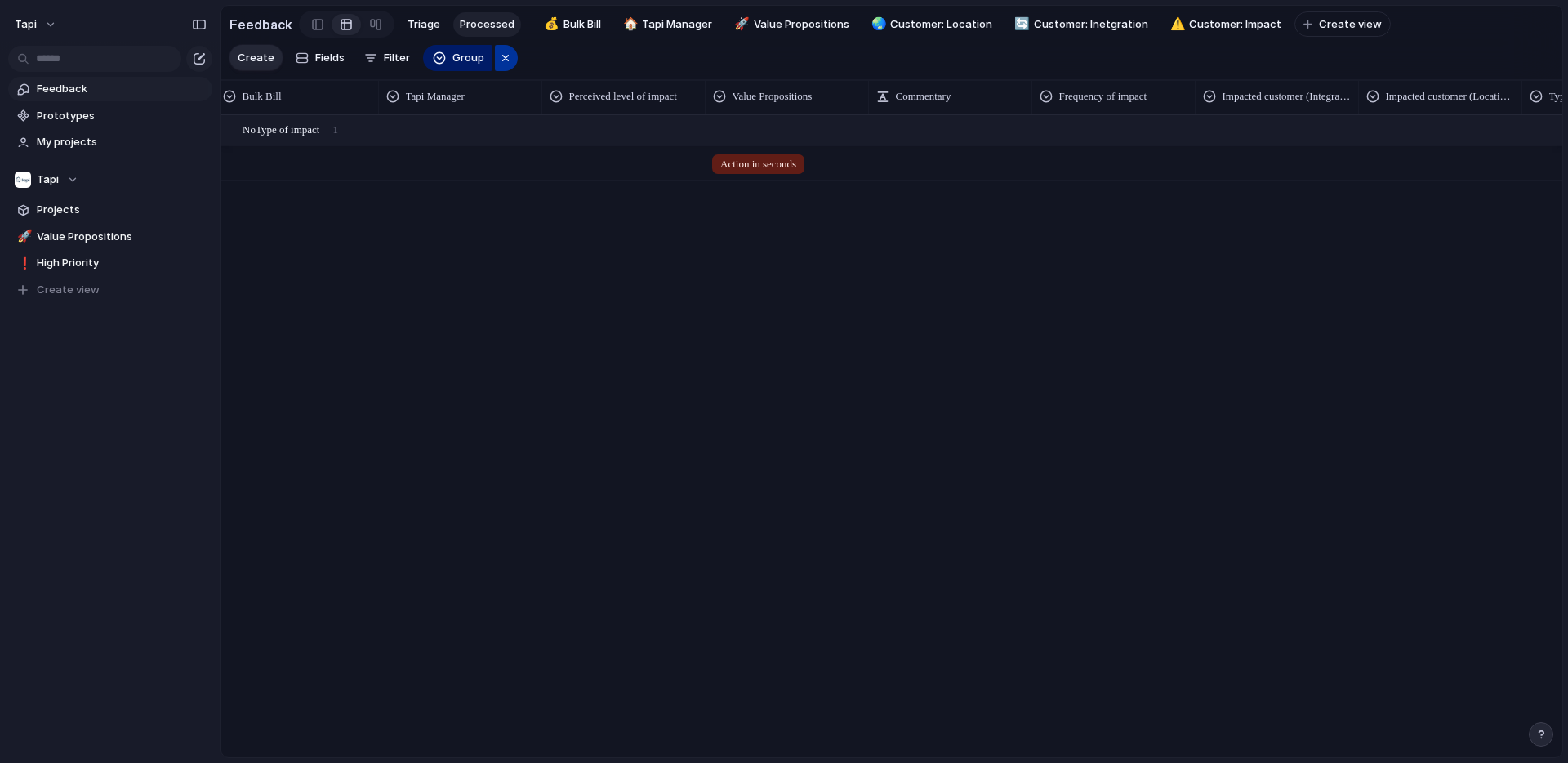
click at [503, 59] on div "button" at bounding box center [505, 58] width 13 height 19
click at [325, 56] on span "Fields" at bounding box center [330, 59] width 29 height 17
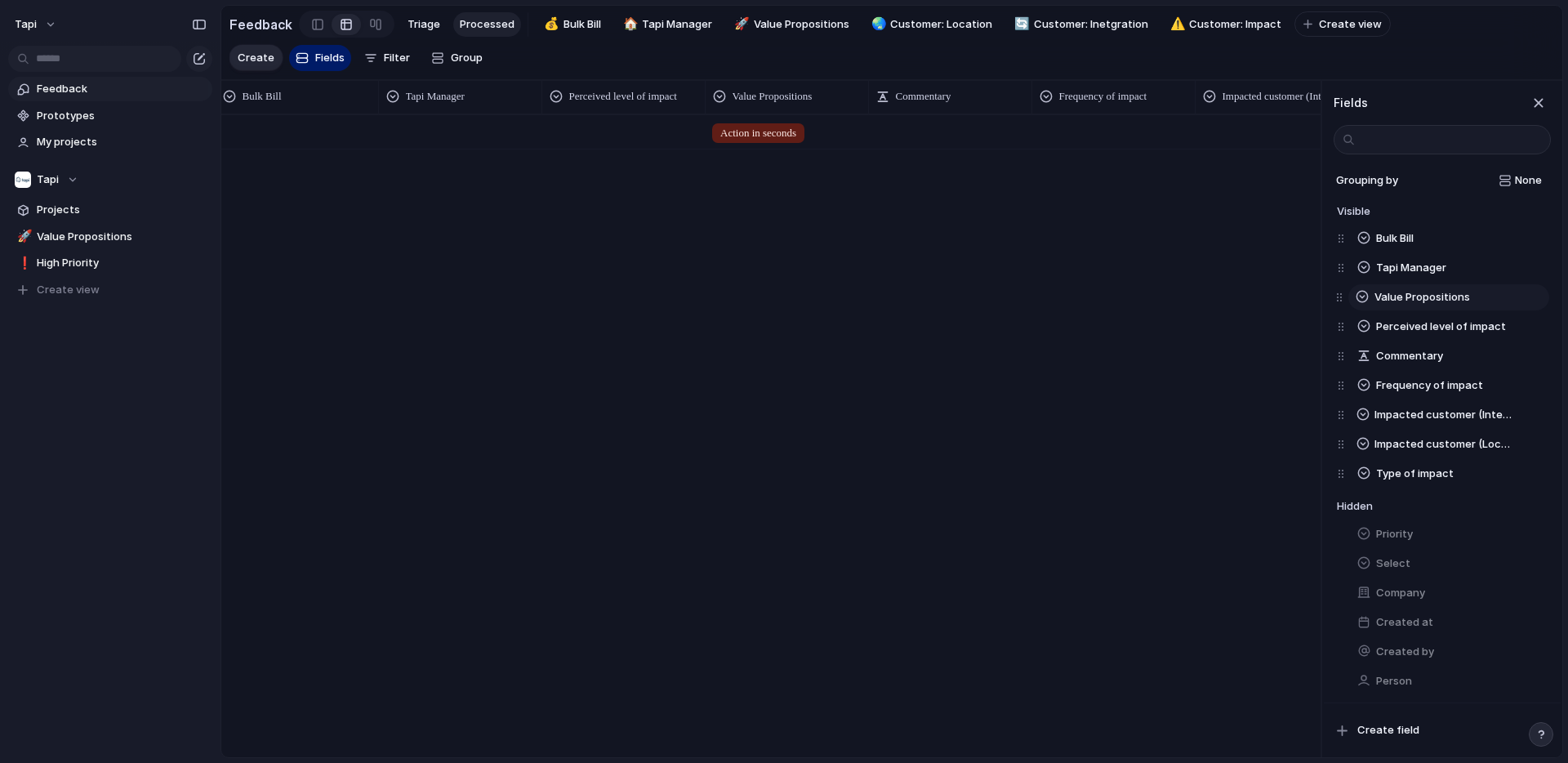
drag, startPoint x: 1344, startPoint y: 328, endPoint x: 1342, endPoint y: 299, distance: 29.1
click at [1342, 299] on div "Bulk Bill Tapi Manager Perceived level of impact Value Propositions Commentary …" at bounding box center [1444, 356] width 214 height 264
drag, startPoint x: 1344, startPoint y: 358, endPoint x: 1334, endPoint y: 237, distance: 121.4
click at [1337, 237] on div "Bulk Bill Tapi Manager Value Propositions Perceived level of impact Commentary …" at bounding box center [1444, 356] width 214 height 264
drag, startPoint x: 1345, startPoint y: 473, endPoint x: 1339, endPoint y: 381, distance: 92.2
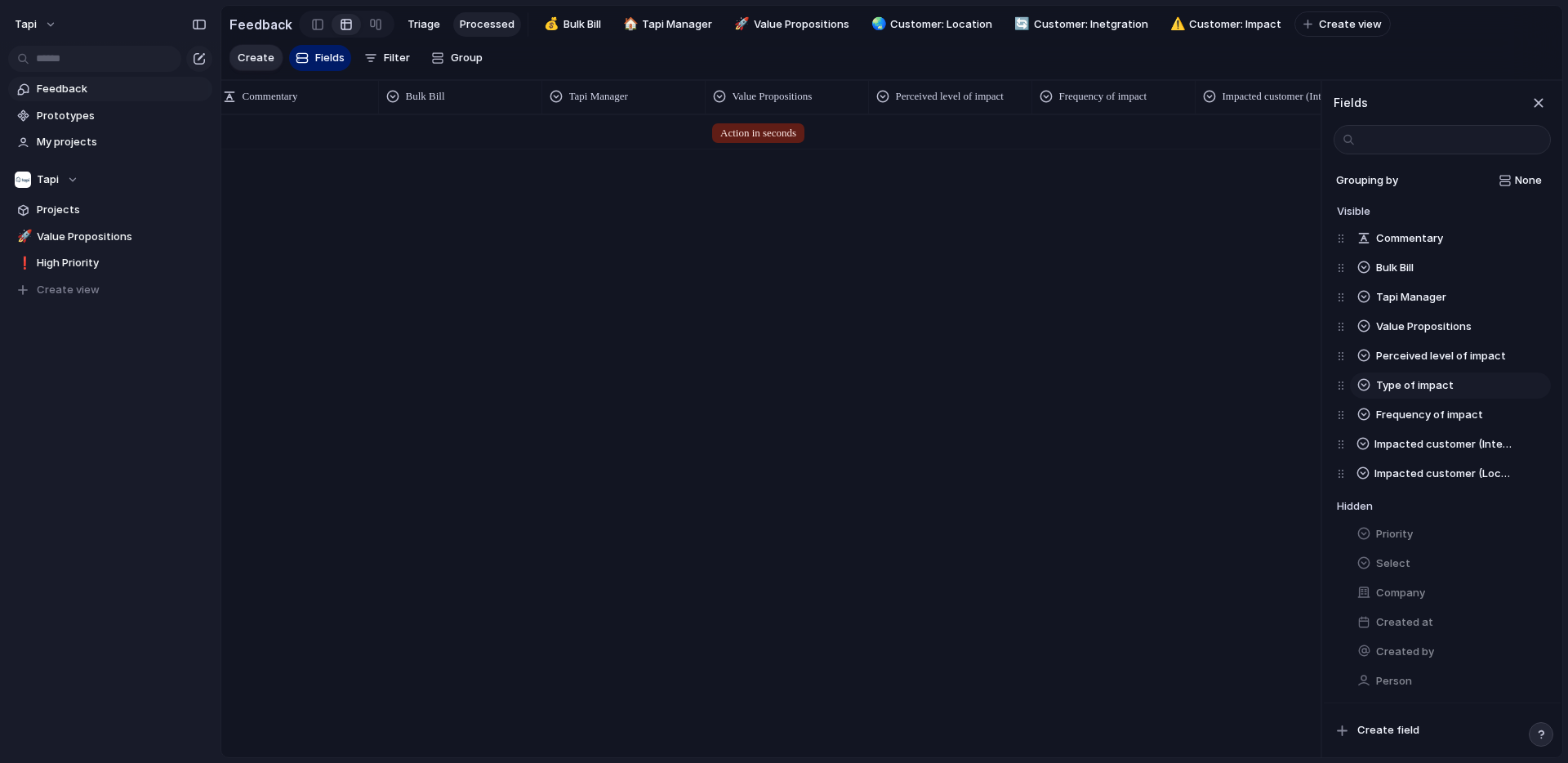
click at [1339, 381] on div "Commentary Bulk Bill Tapi Manager Value Propositions Perceived level of impact …" at bounding box center [1444, 356] width 214 height 264
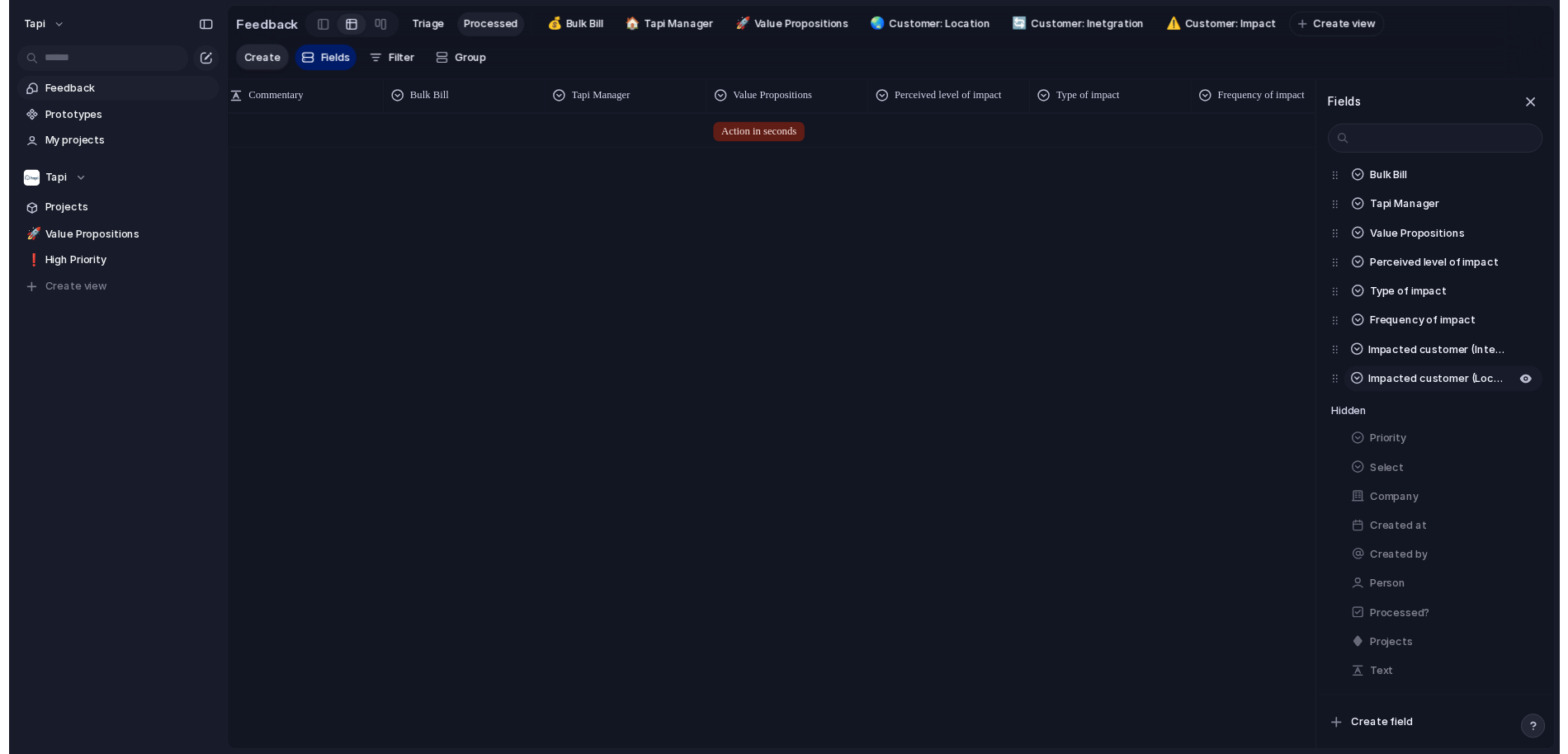
scroll to position [0, 0]
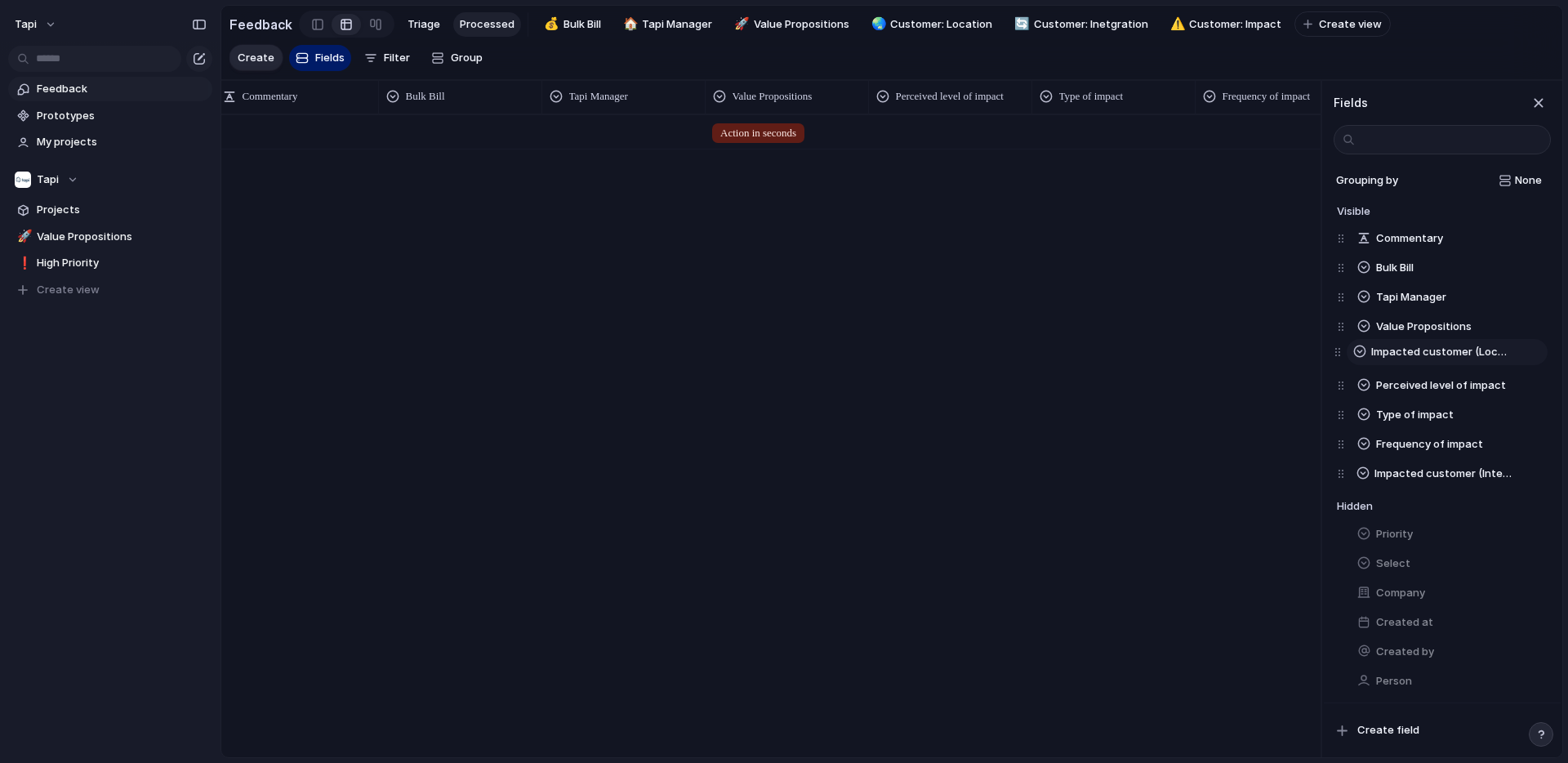
drag, startPoint x: 1344, startPoint y: 472, endPoint x: 1340, endPoint y: 351, distance: 121.1
click at [1340, 351] on div "Commentary Bulk Bill Tapi Manager Value Propositions Perceived level of impact …" at bounding box center [1444, 356] width 214 height 264
drag, startPoint x: 1347, startPoint y: 471, endPoint x: 1345, endPoint y: 382, distance: 89.0
click at [1345, 382] on div "Commentary Bulk Bill Tapi Manager Value Propositions Impacted customer (Locatio…" at bounding box center [1444, 356] width 214 height 264
drag, startPoint x: 1345, startPoint y: 444, endPoint x: 1344, endPoint y: 408, distance: 36.0
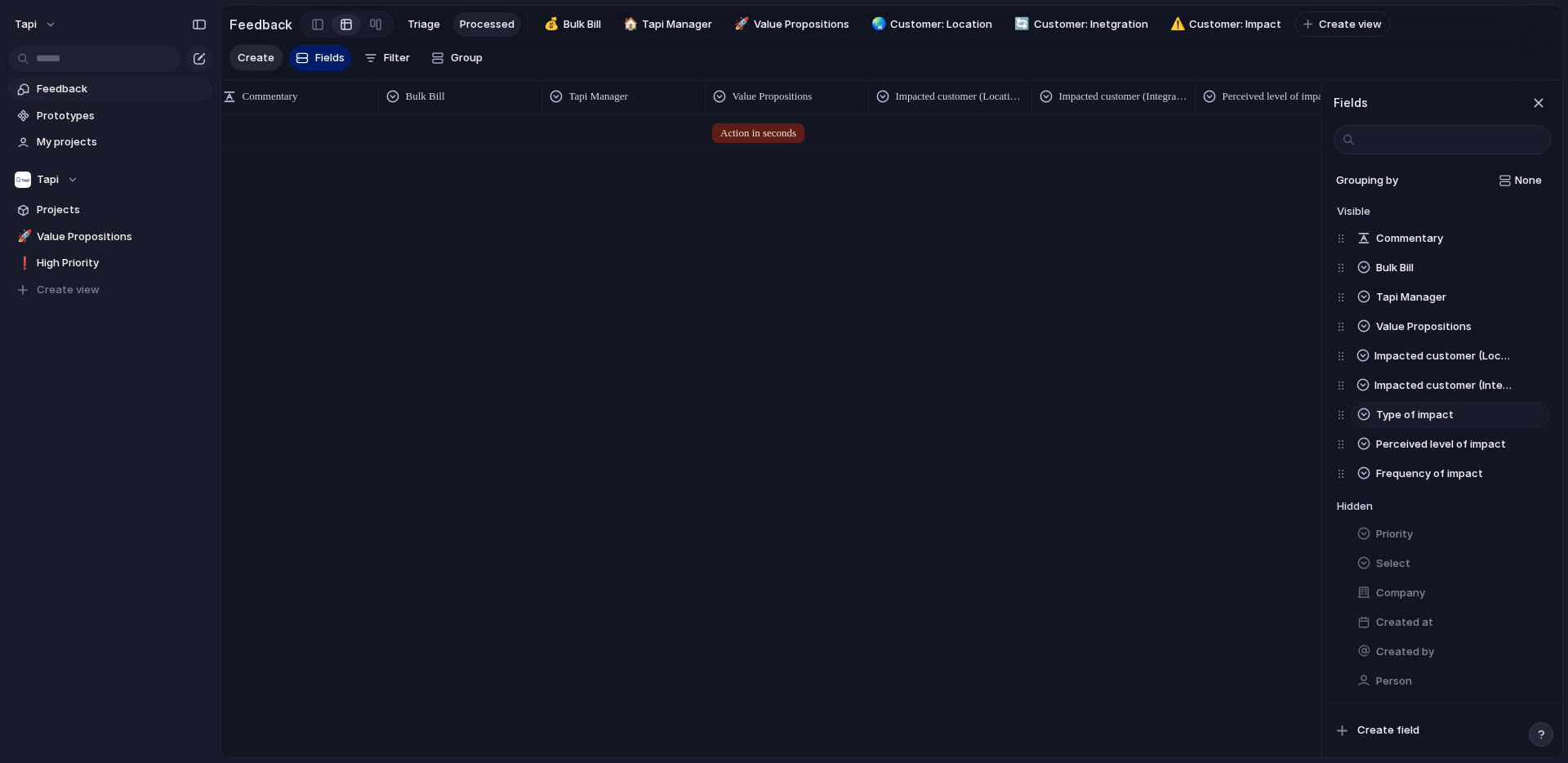
click at [1344, 407] on div "Commentary Bulk Bill Tapi Manager Value Propositions Impacted customer (Locatio…" at bounding box center [1444, 356] width 214 height 264
drag, startPoint x: 1348, startPoint y: 474, endPoint x: 1343, endPoint y: 436, distance: 38.3
click at [1343, 436] on div "Commentary Bulk Bill Tapi Manager Value Propositions Impacted customer (Locatio…" at bounding box center [1444, 356] width 214 height 264
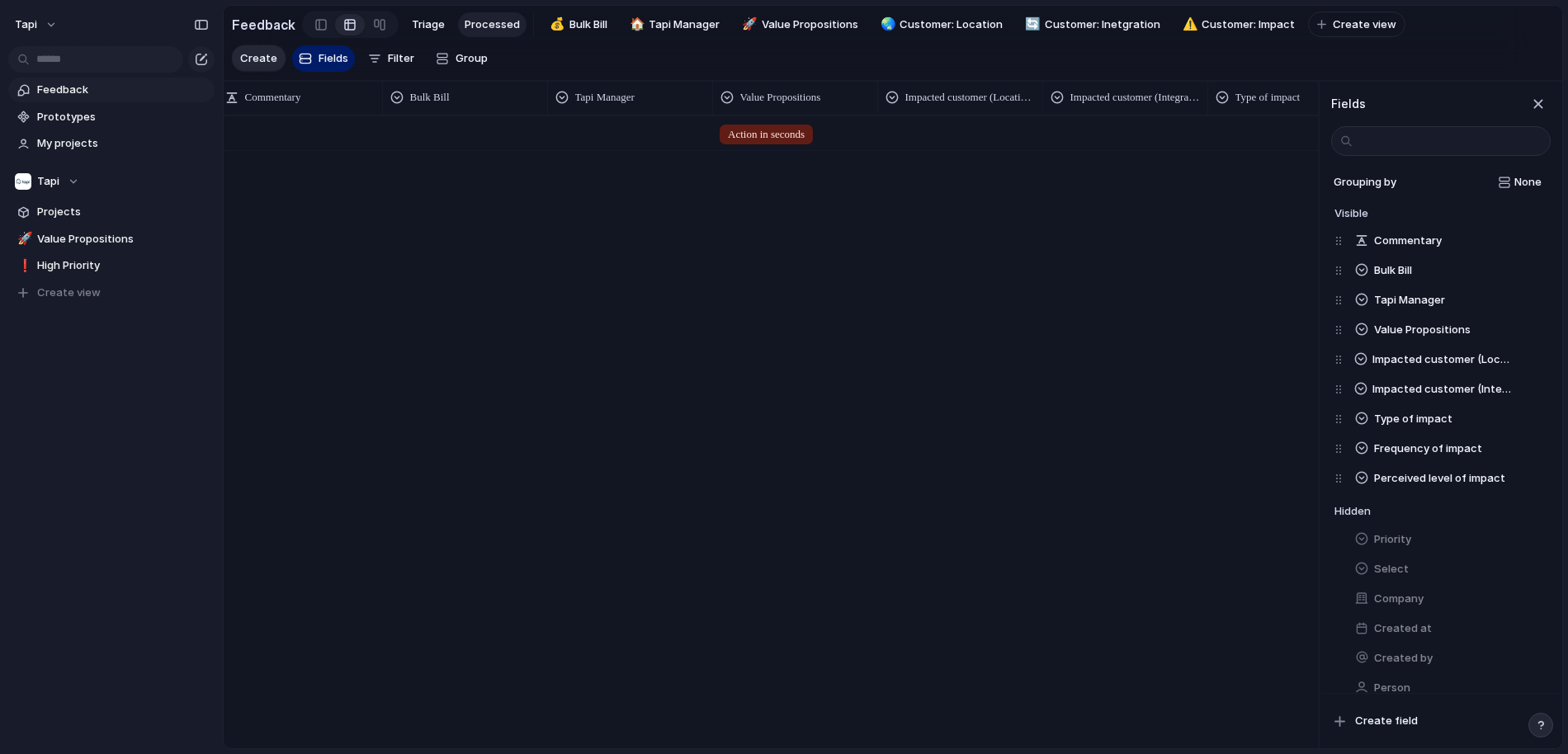
scroll to position [0, 419]
click at [64, 97] on span "Feedback" at bounding box center [123, 90] width 172 height 17
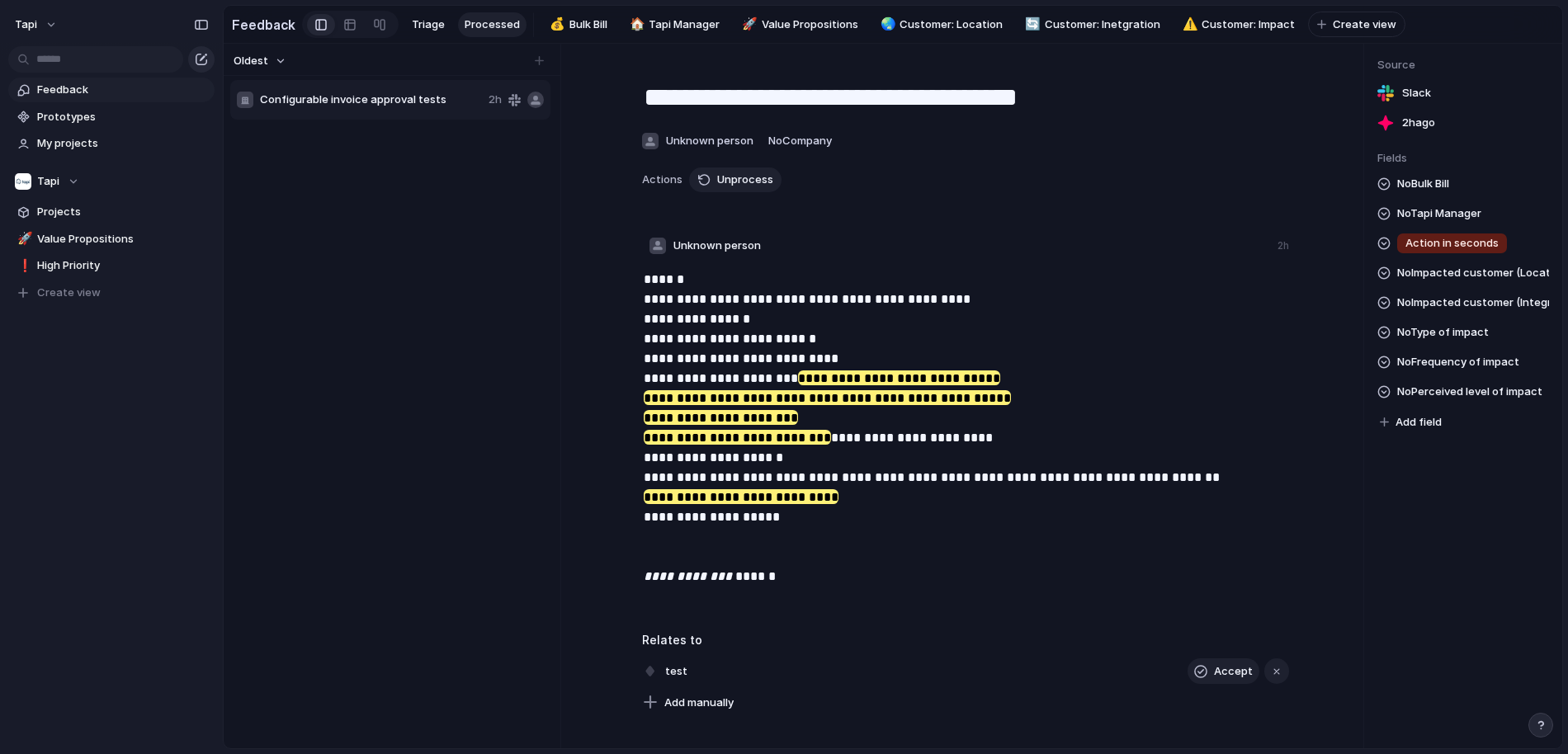
click at [205, 58] on div "button" at bounding box center [201, 59] width 14 height 14
click at [65, 88] on span "Feedback" at bounding box center [123, 90] width 172 height 17
click at [270, 24] on h2 "Feedback" at bounding box center [263, 25] width 63 height 19
click at [538, 62] on div at bounding box center [539, 61] width 17 height 17
click at [538, 64] on div at bounding box center [539, 61] width 17 height 17
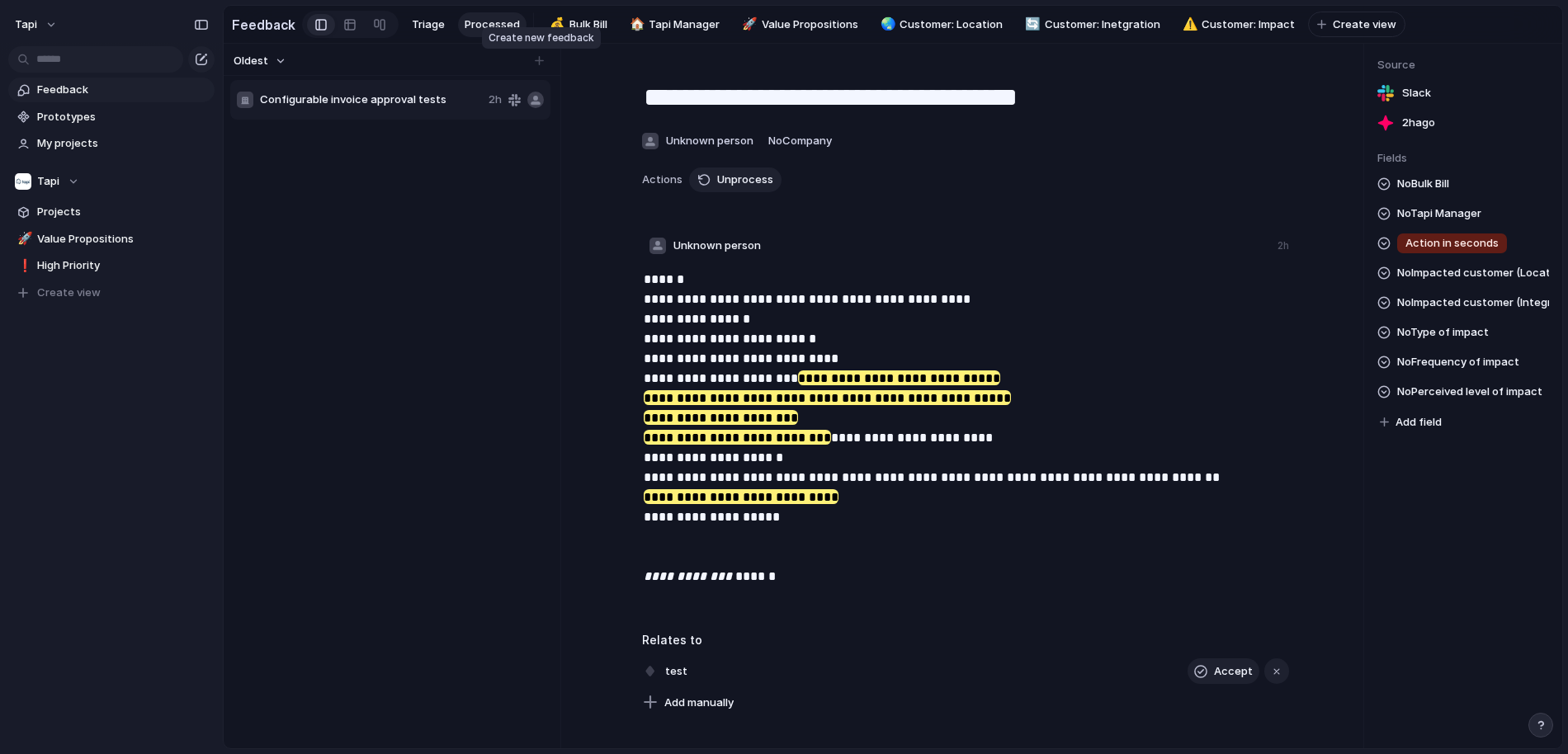
click at [539, 60] on div at bounding box center [539, 61] width 17 height 17
click at [418, 27] on span "Triage" at bounding box center [428, 25] width 33 height 17
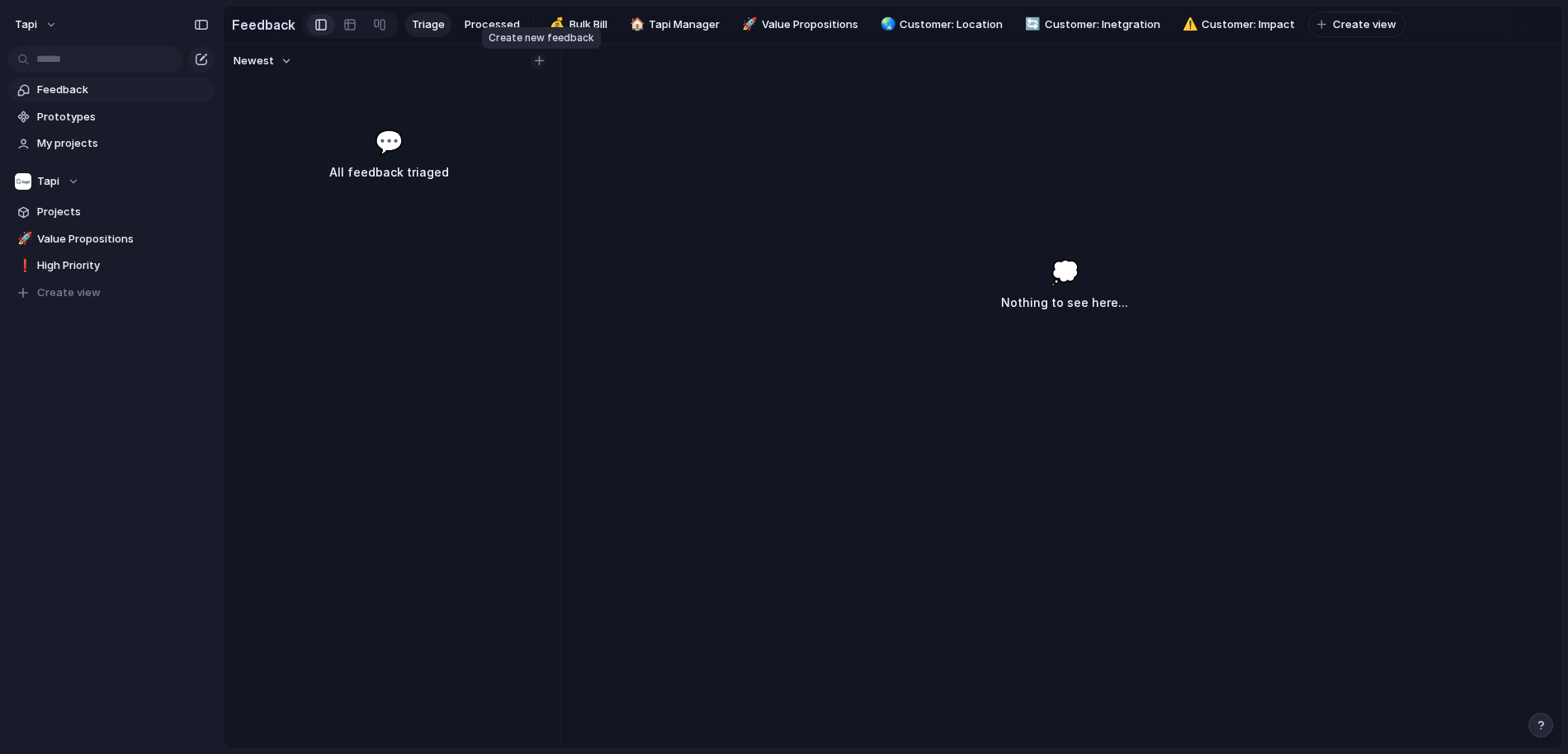
click at [539, 61] on div "button" at bounding box center [538, 60] width 9 height 9
click at [331, 100] on input "text" at bounding box center [379, 101] width 238 height 17
click at [412, 101] on div "Newest 💬 All feedback triaged" at bounding box center [389, 396] width 330 height 705
click at [541, 59] on div "button" at bounding box center [538, 60] width 9 height 9
click at [378, 97] on input "text" at bounding box center [379, 101] width 238 height 17
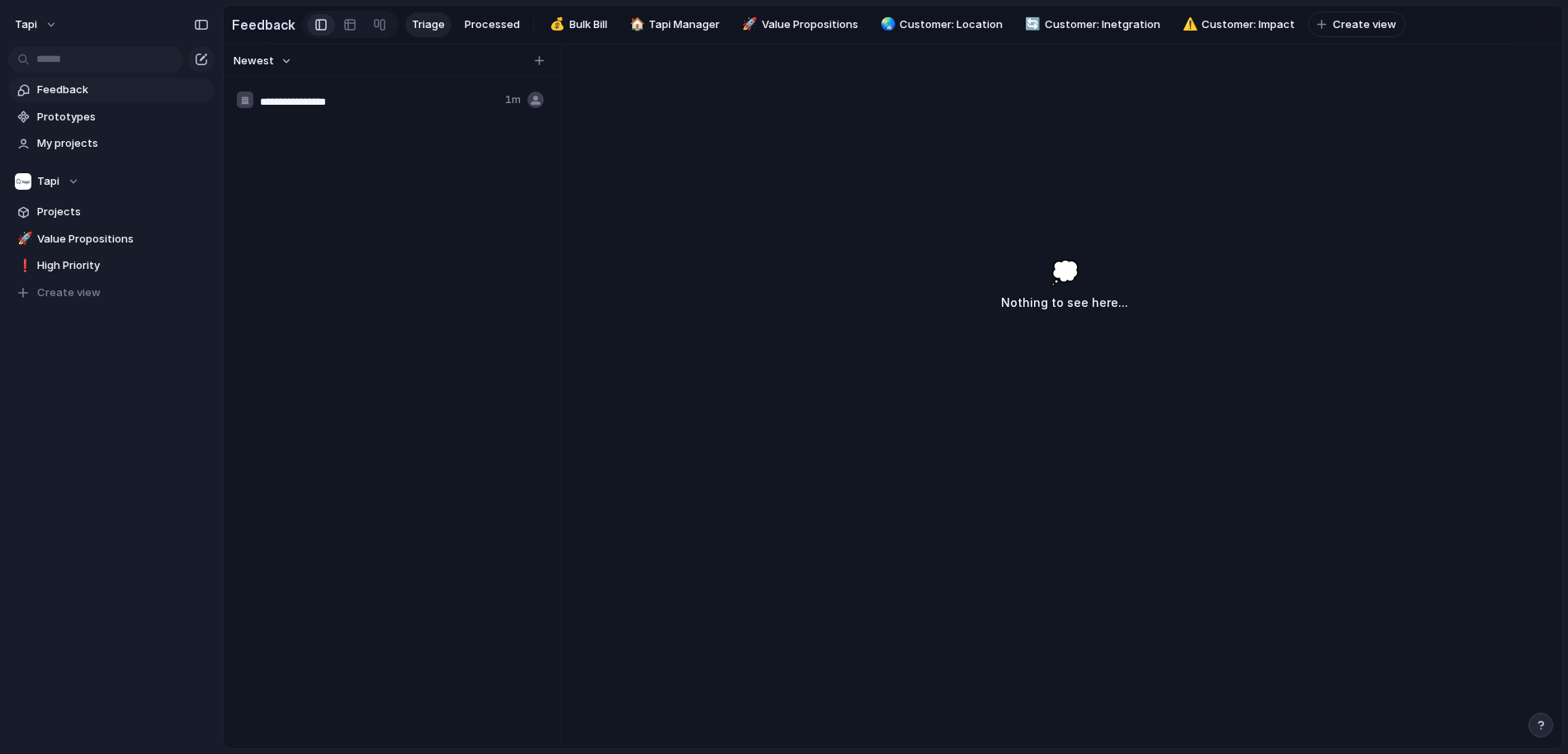
type input "**********"
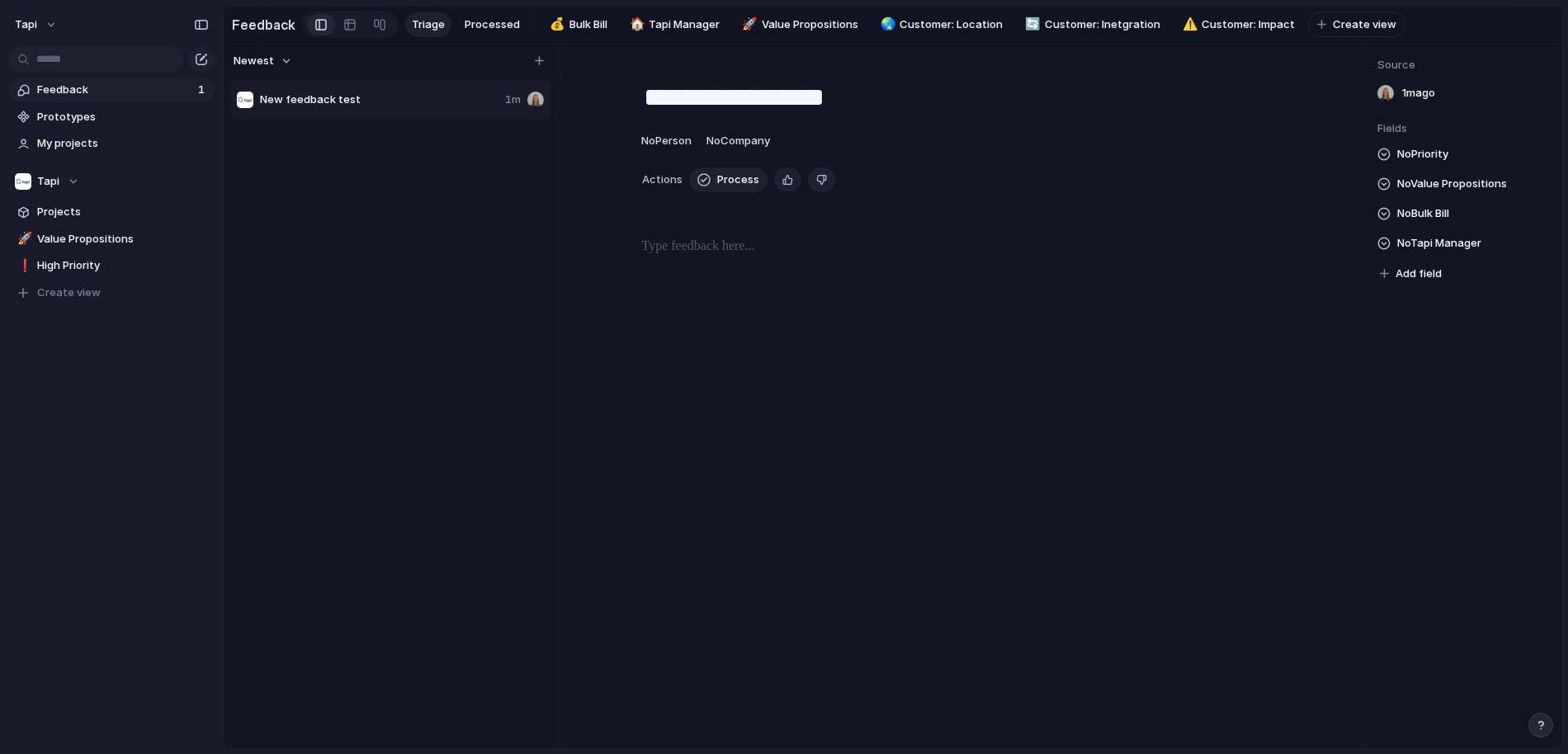
click at [788, 247] on p at bounding box center [964, 246] width 647 height 19
click at [767, 250] on p at bounding box center [964, 246] width 647 height 19
click at [678, 399] on span "test" at bounding box center [676, 396] width 32 height 23
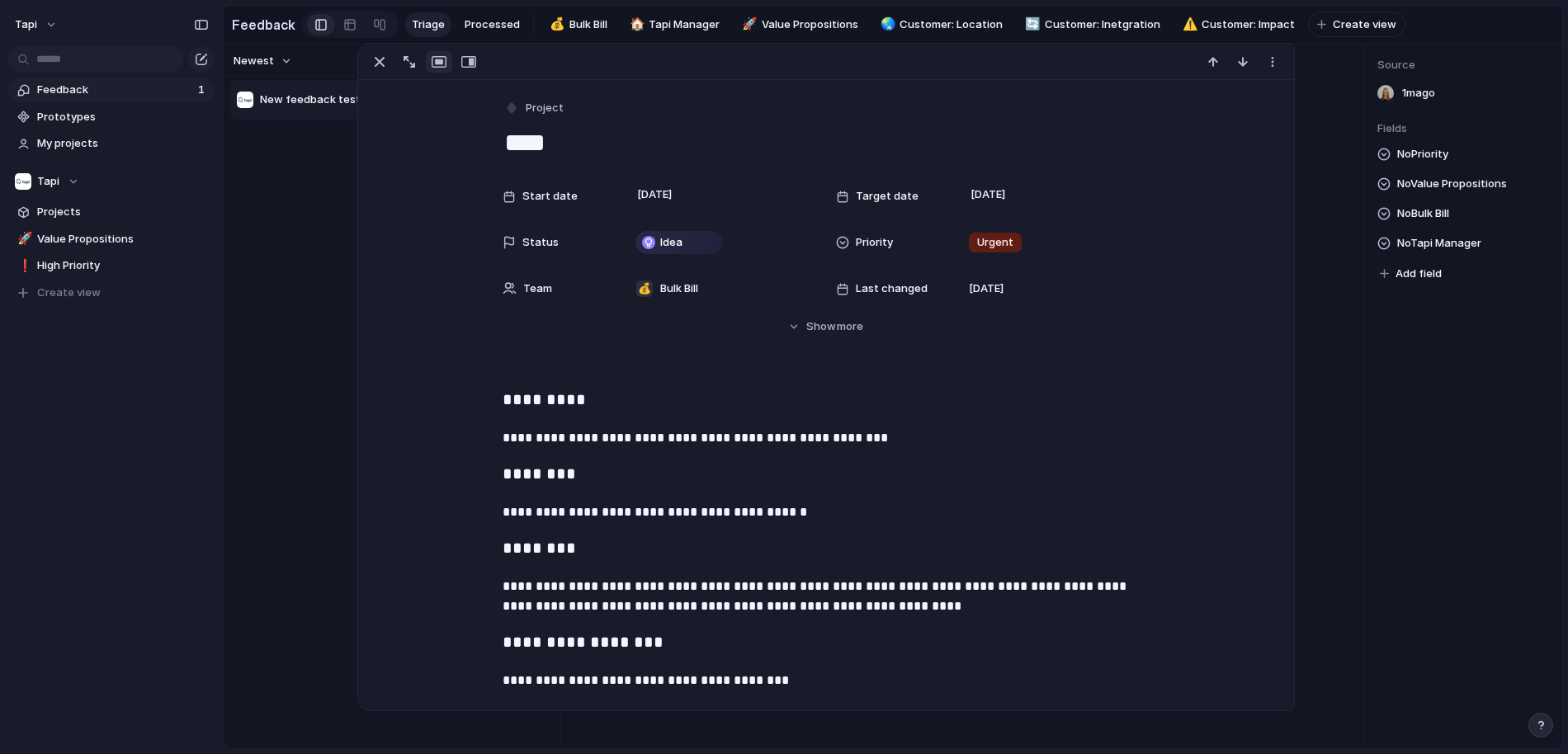
click at [647, 148] on textarea "****" at bounding box center [825, 142] width 647 height 35
type textarea "**********"
click at [474, 368] on div "**********" at bounding box center [826, 484] width 935 height 806
click at [317, 379] on div "New feedback test 1m" at bounding box center [391, 412] width 324 height 667
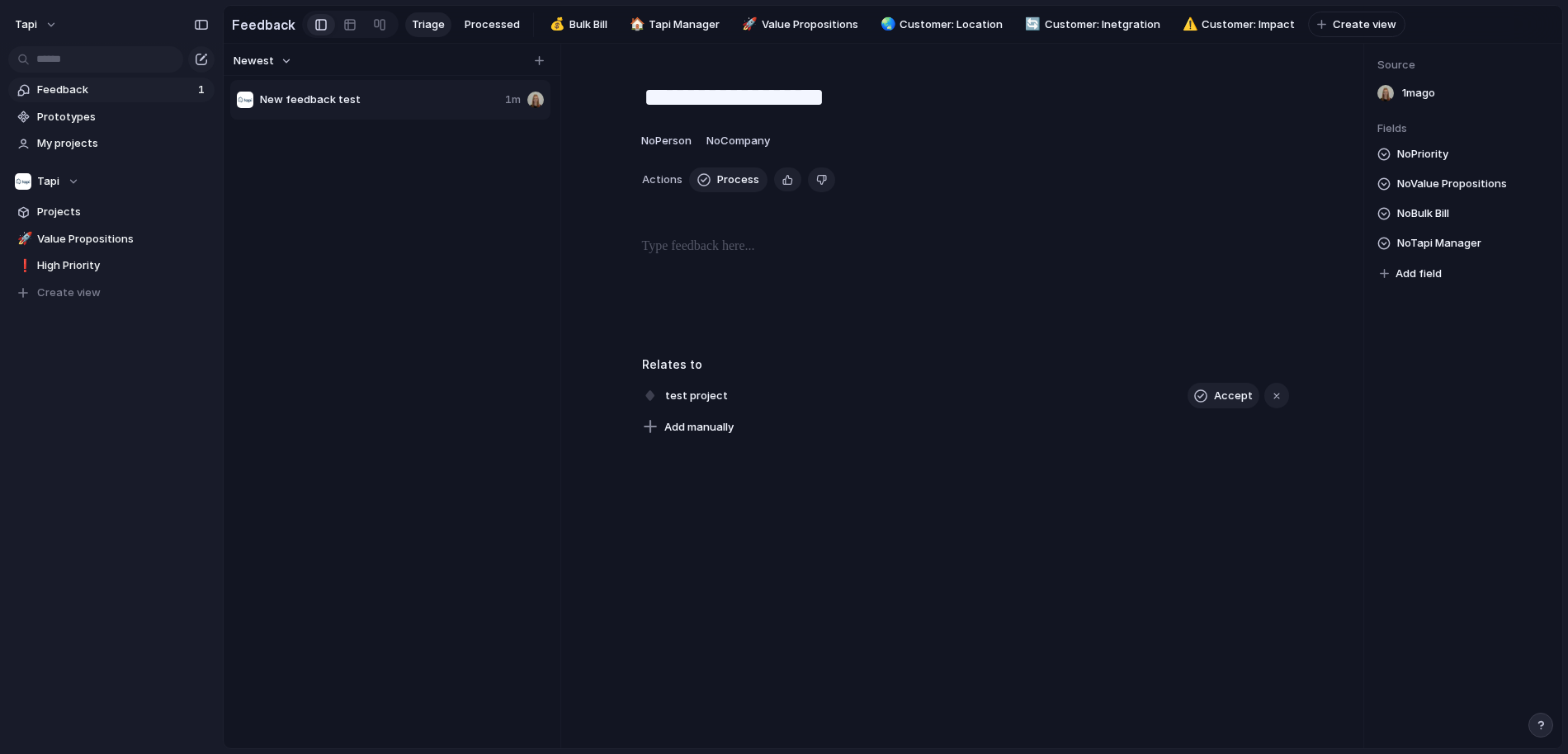
click at [1431, 272] on span "Add field" at bounding box center [1418, 274] width 46 height 17
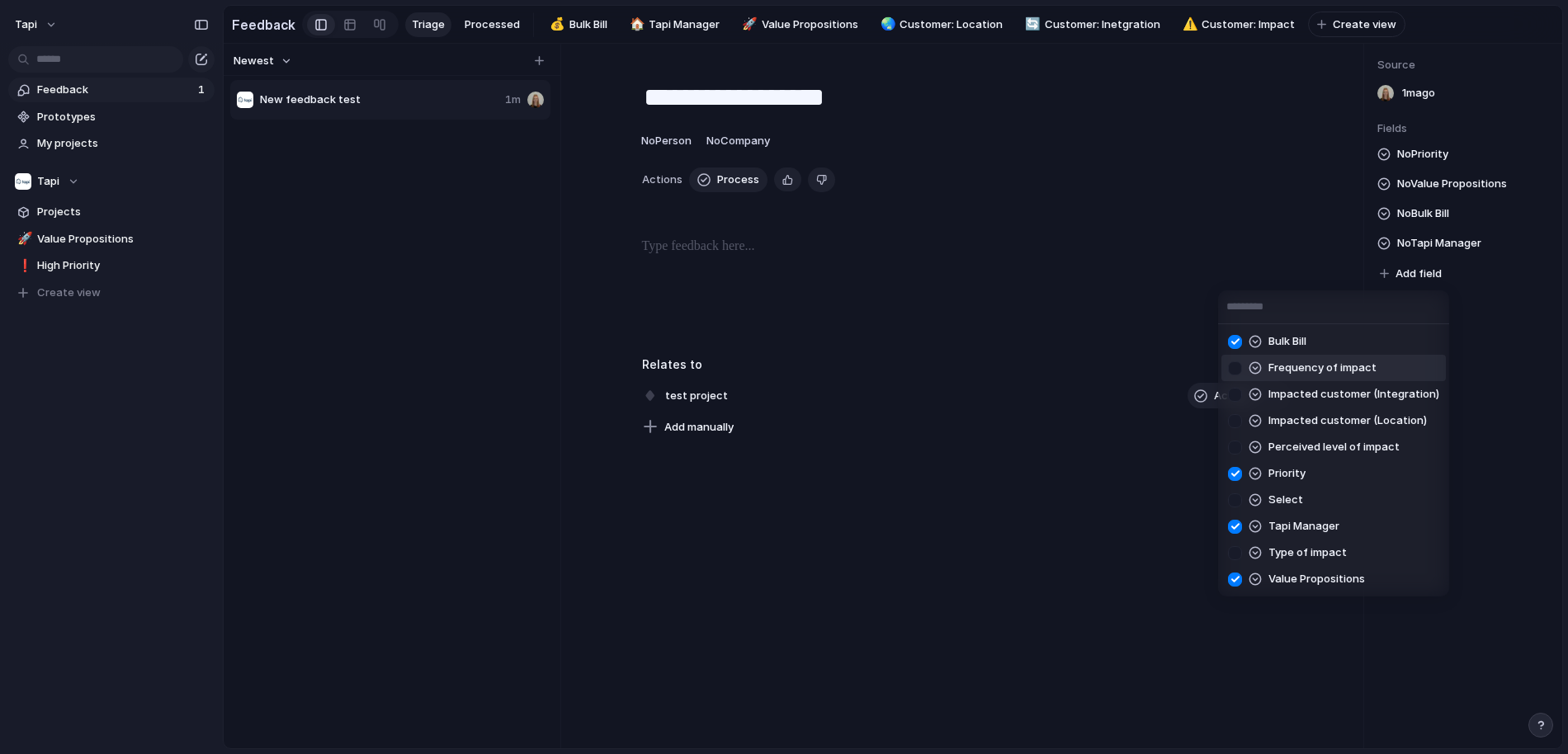
click at [1229, 368] on div at bounding box center [1235, 369] width 29 height 29
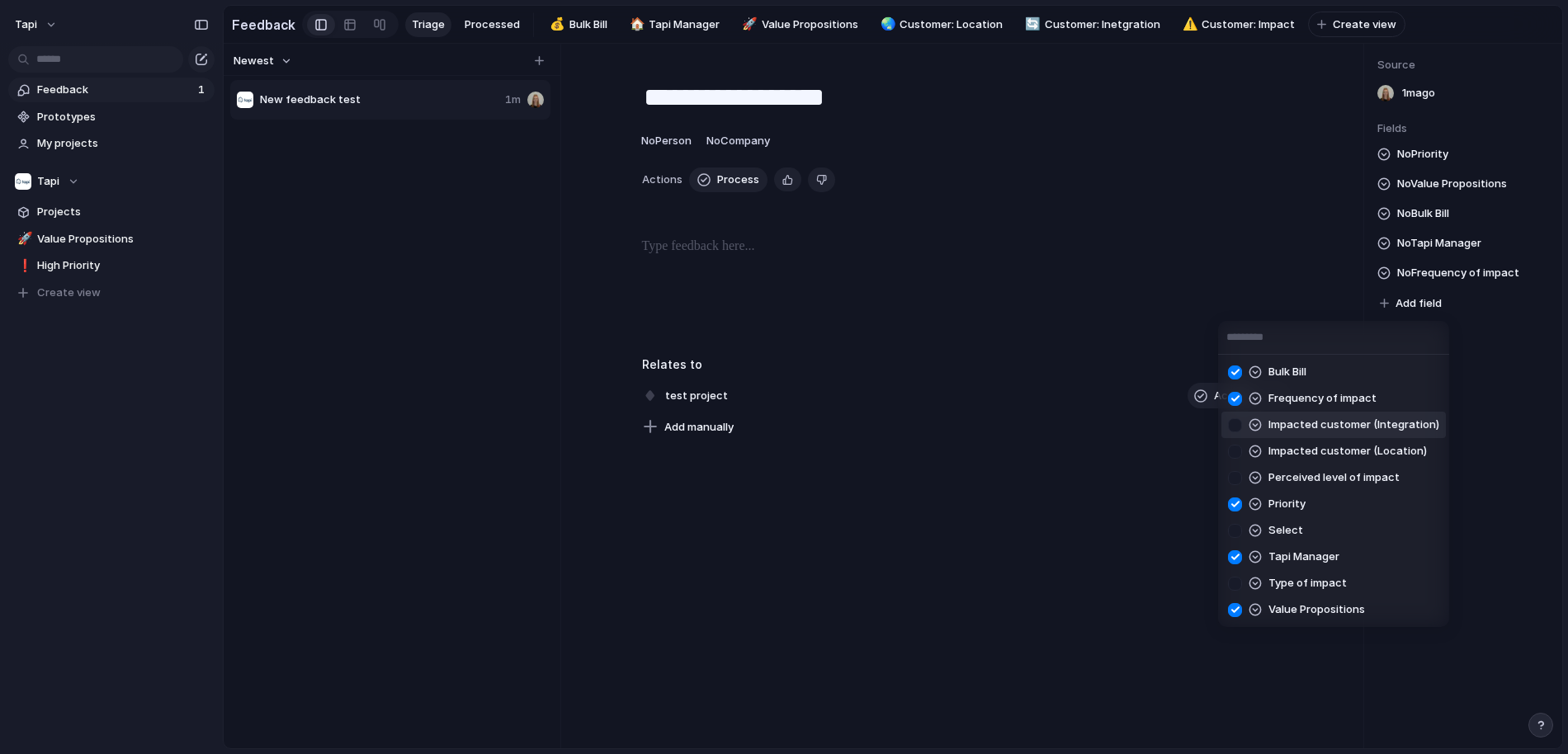
click at [1236, 427] on div at bounding box center [1235, 425] width 29 height 29
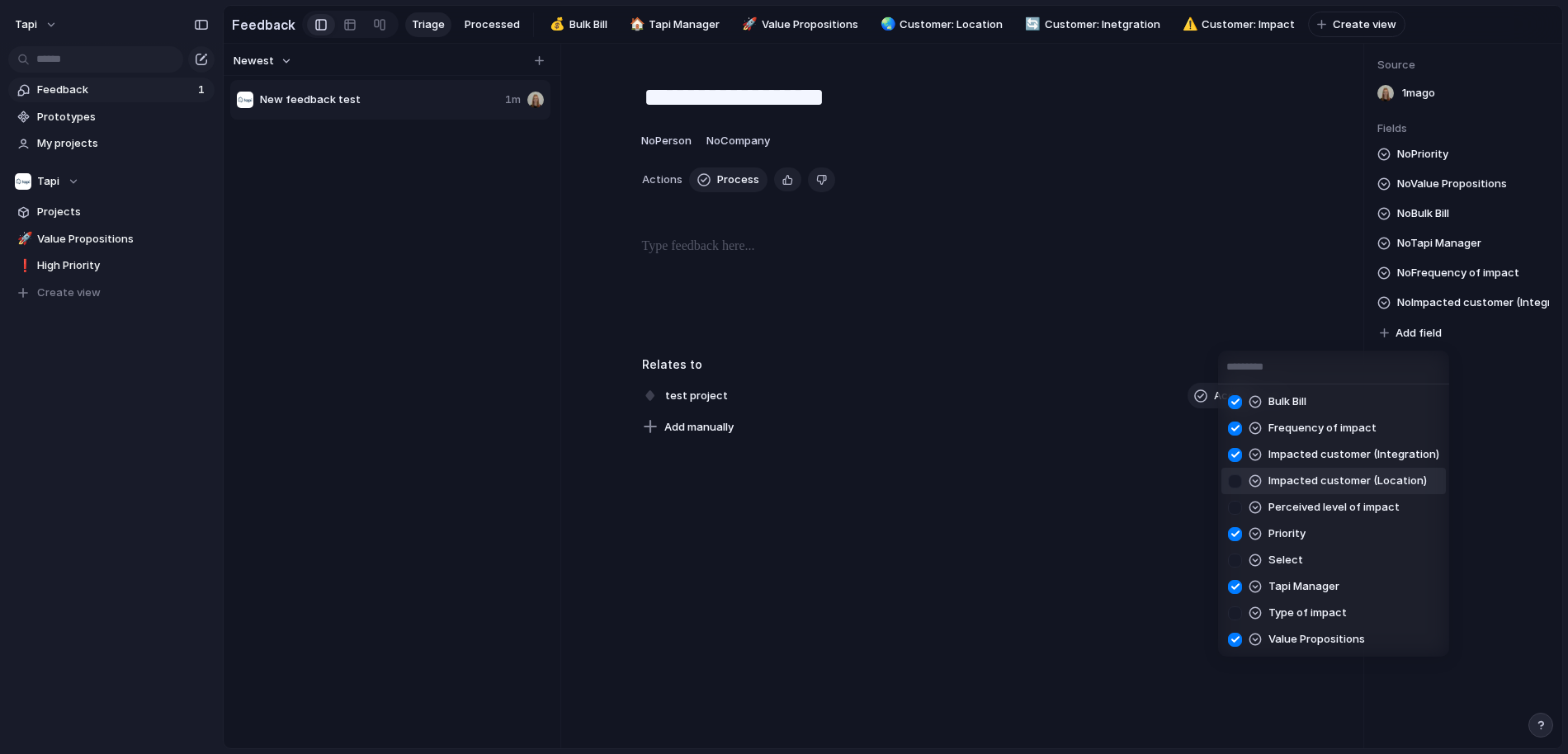
click at [1233, 478] on div at bounding box center [1235, 481] width 29 height 29
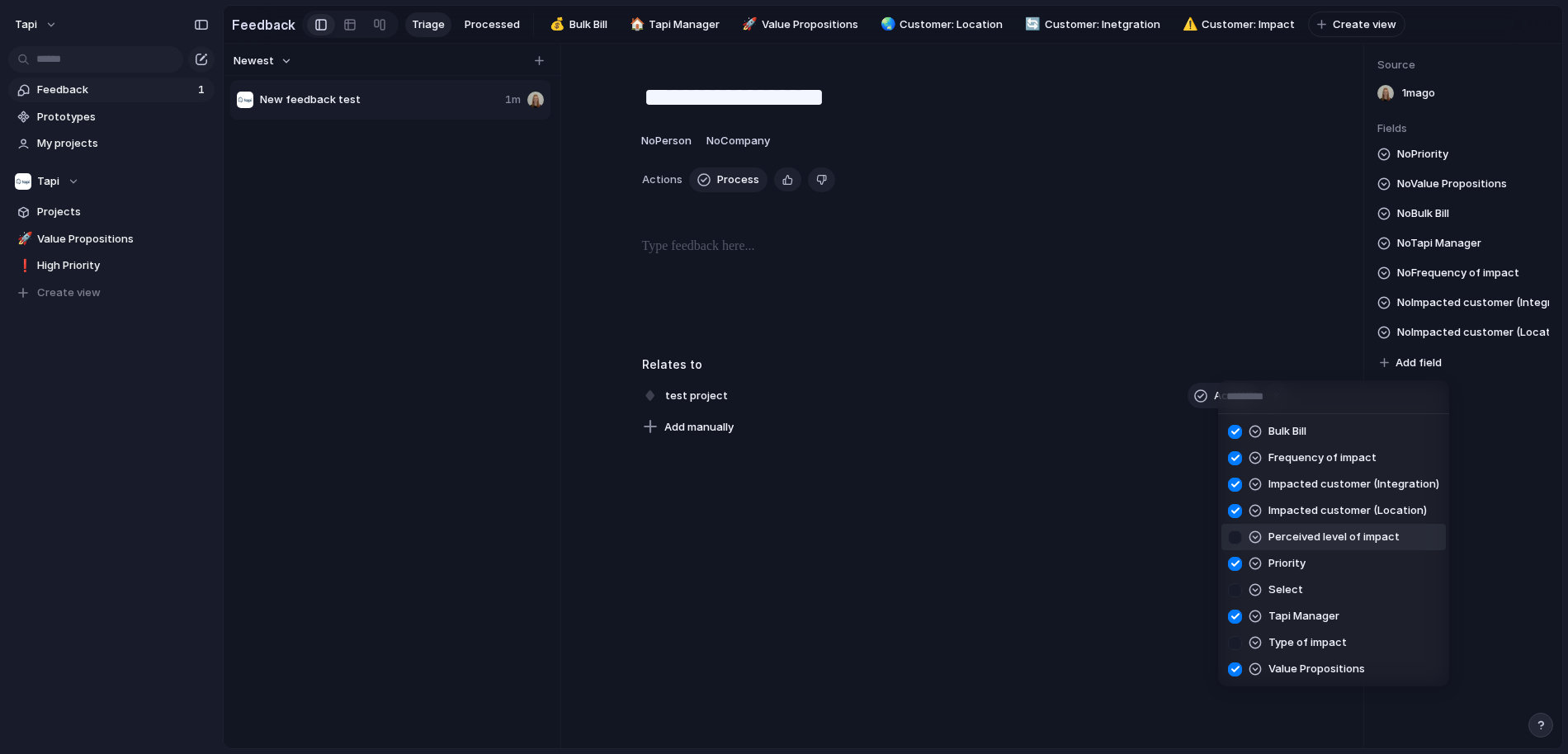
click at [1236, 534] on div at bounding box center [1235, 538] width 29 height 29
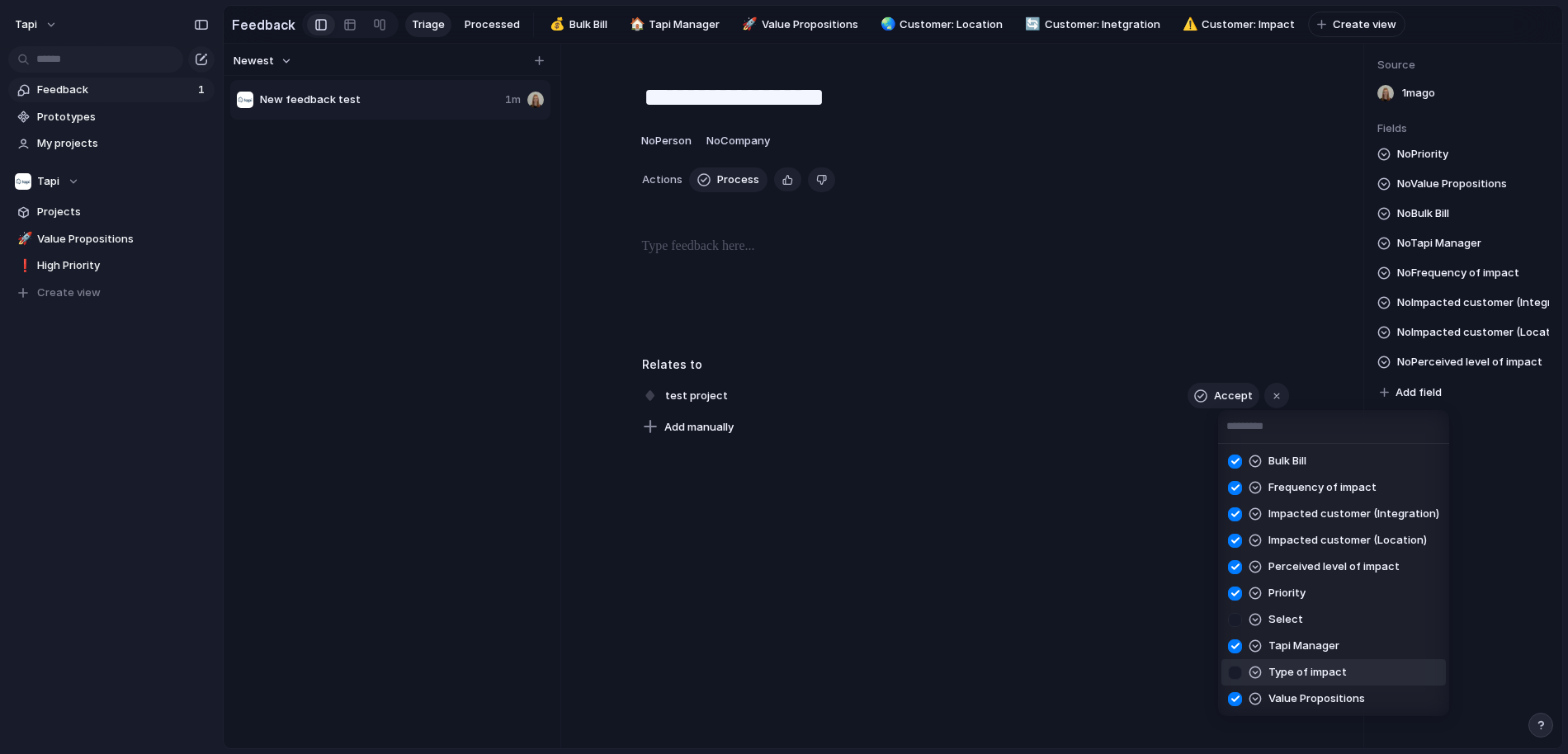
click at [1238, 673] on div at bounding box center [1235, 673] width 29 height 29
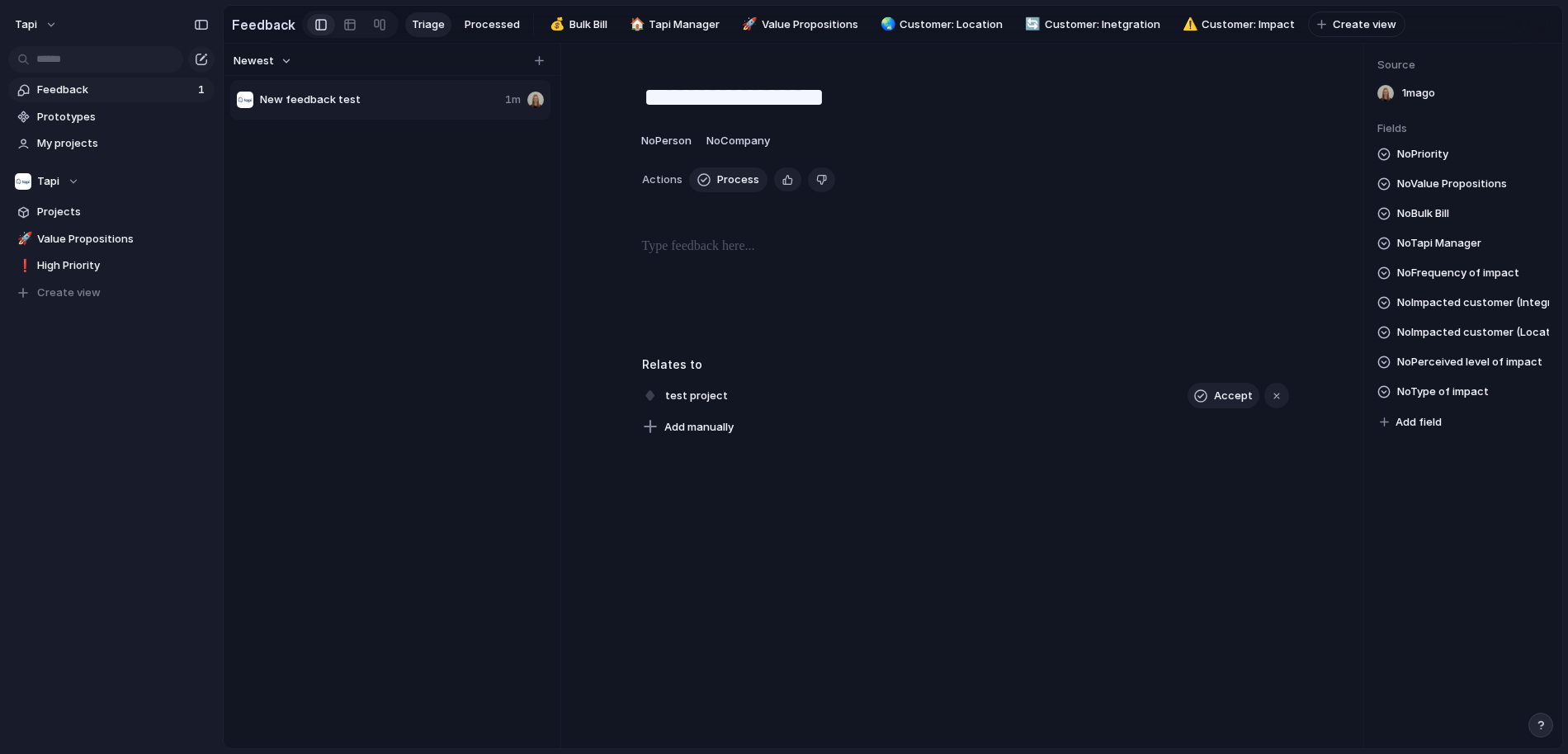
drag, startPoint x: 1450, startPoint y: 395, endPoint x: 1448, endPoint y: 303, distance: 92.0
click at [1423, 158] on span "No Priority" at bounding box center [1422, 154] width 52 height 19
click at [1428, 134] on div "Low Medium High Urgent" at bounding box center [784, 377] width 1568 height 754
click at [1438, 418] on span "Add field" at bounding box center [1418, 423] width 46 height 17
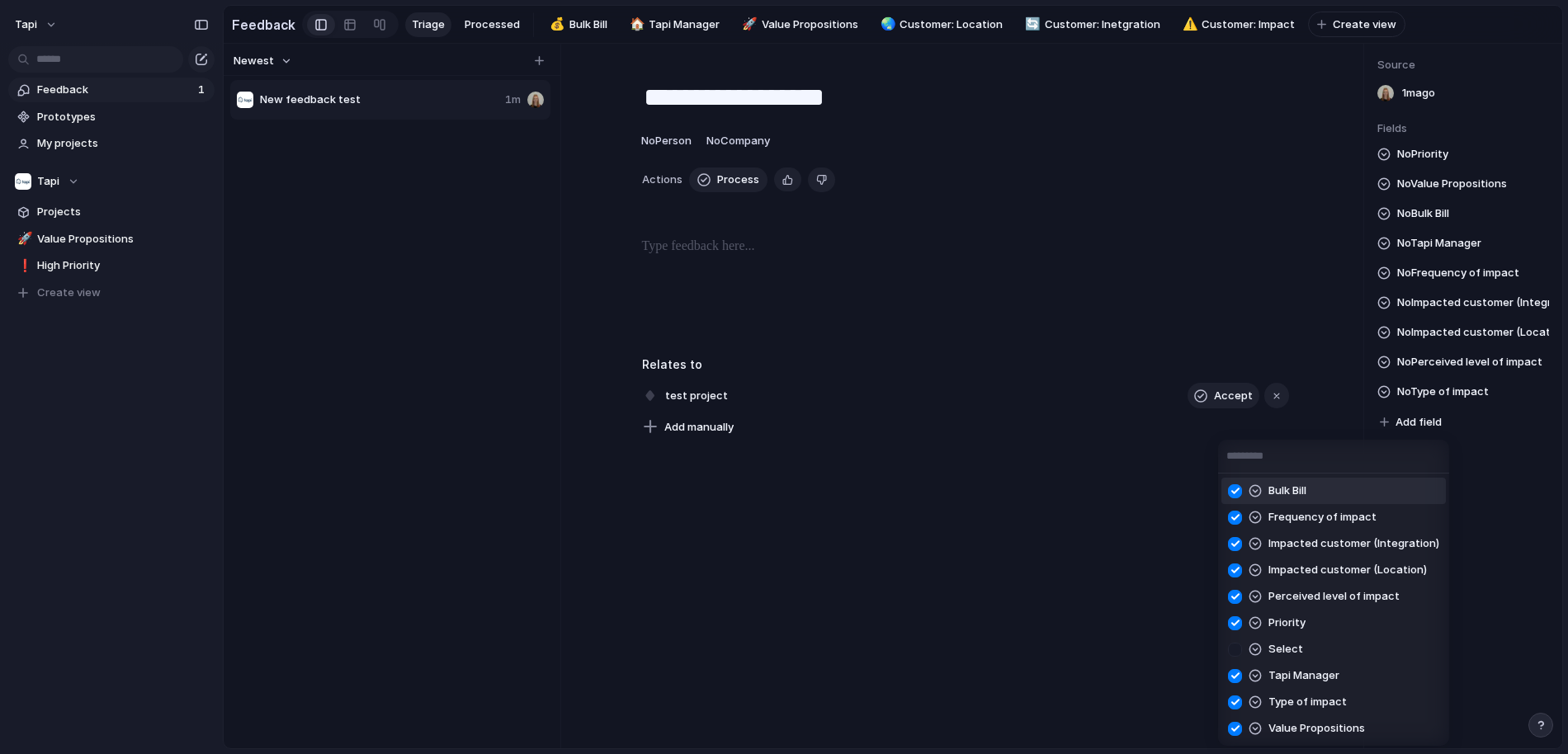
click at [1232, 493] on div at bounding box center [1235, 491] width 29 height 29
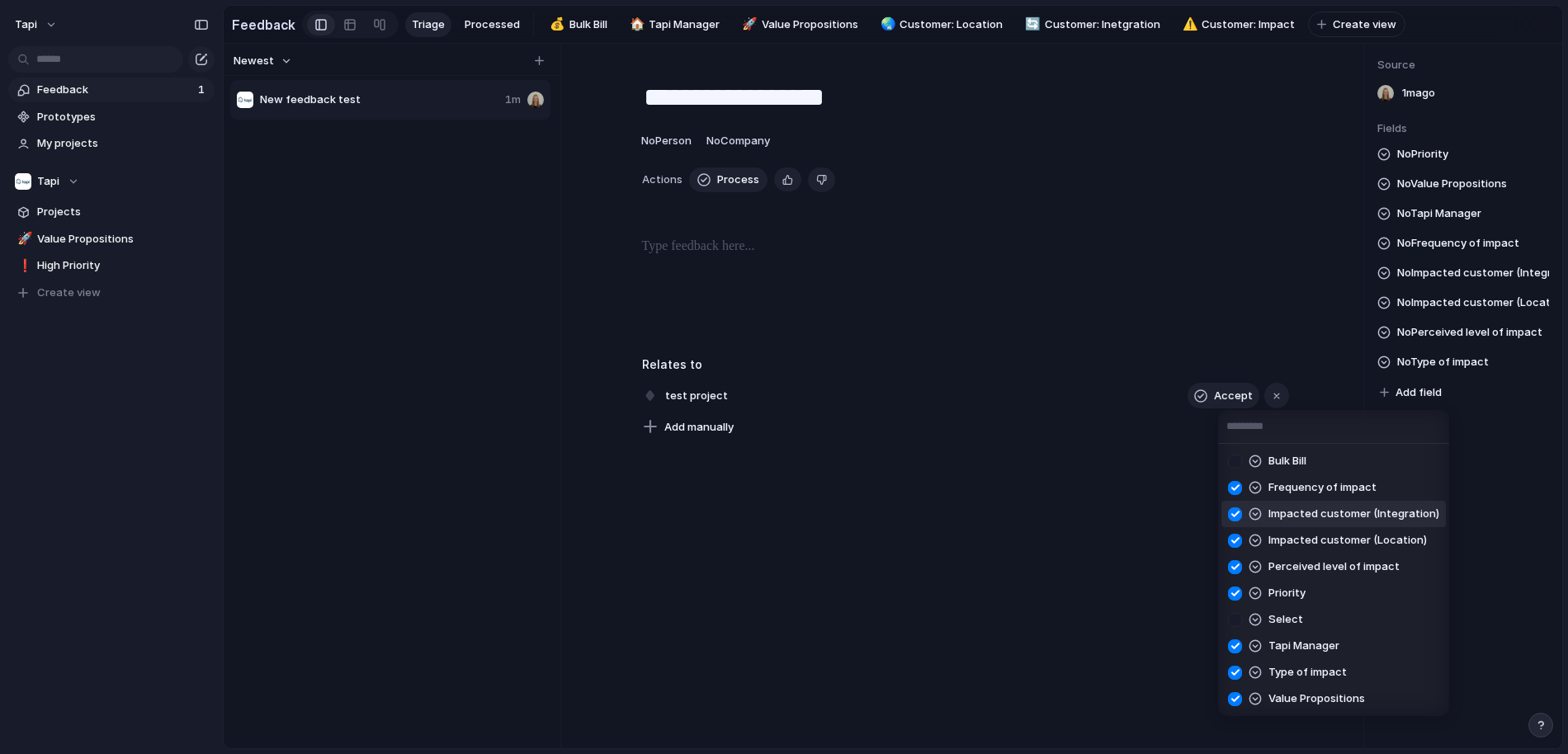
click at [1233, 516] on div at bounding box center [1235, 515] width 29 height 29
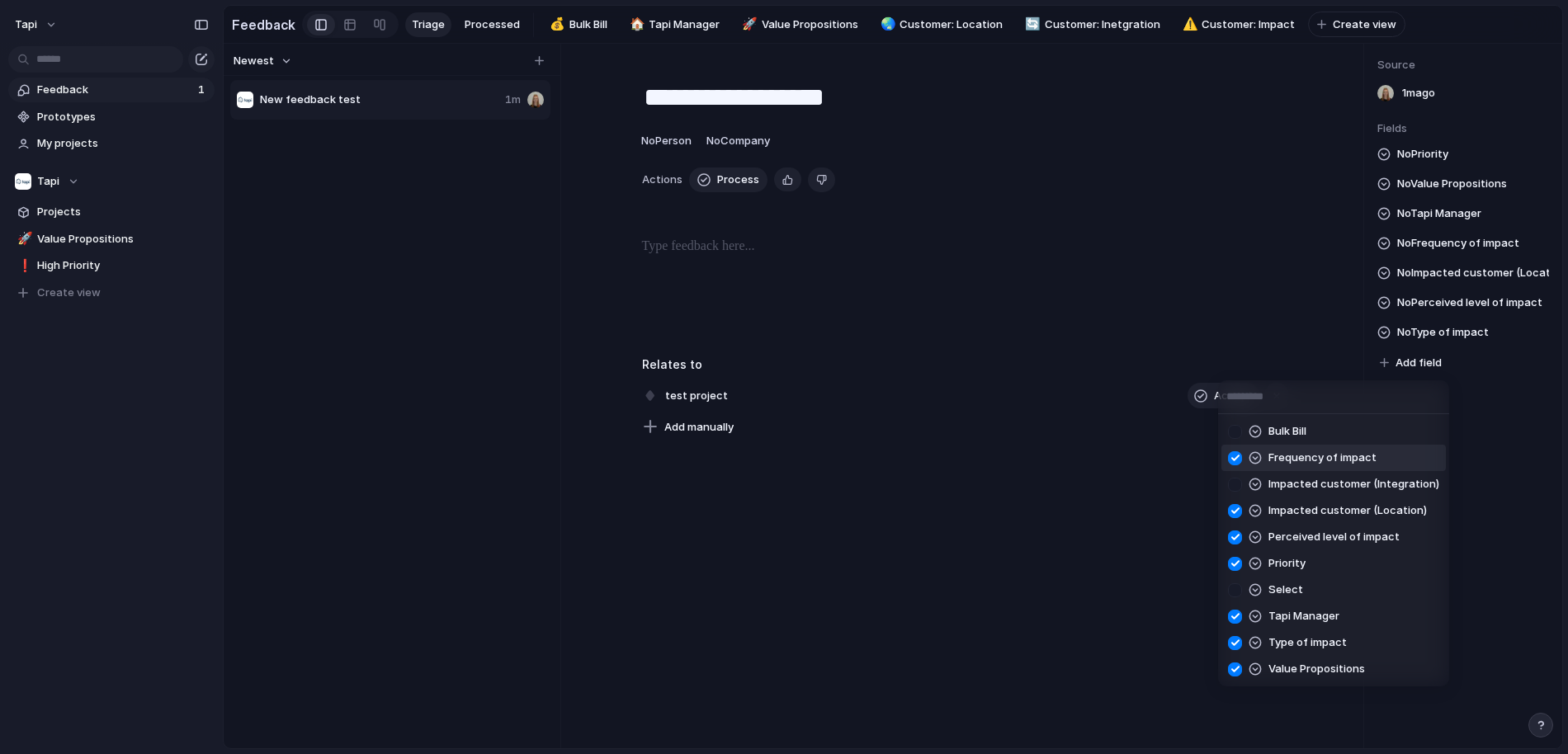
click at [1239, 453] on div at bounding box center [1235, 458] width 29 height 29
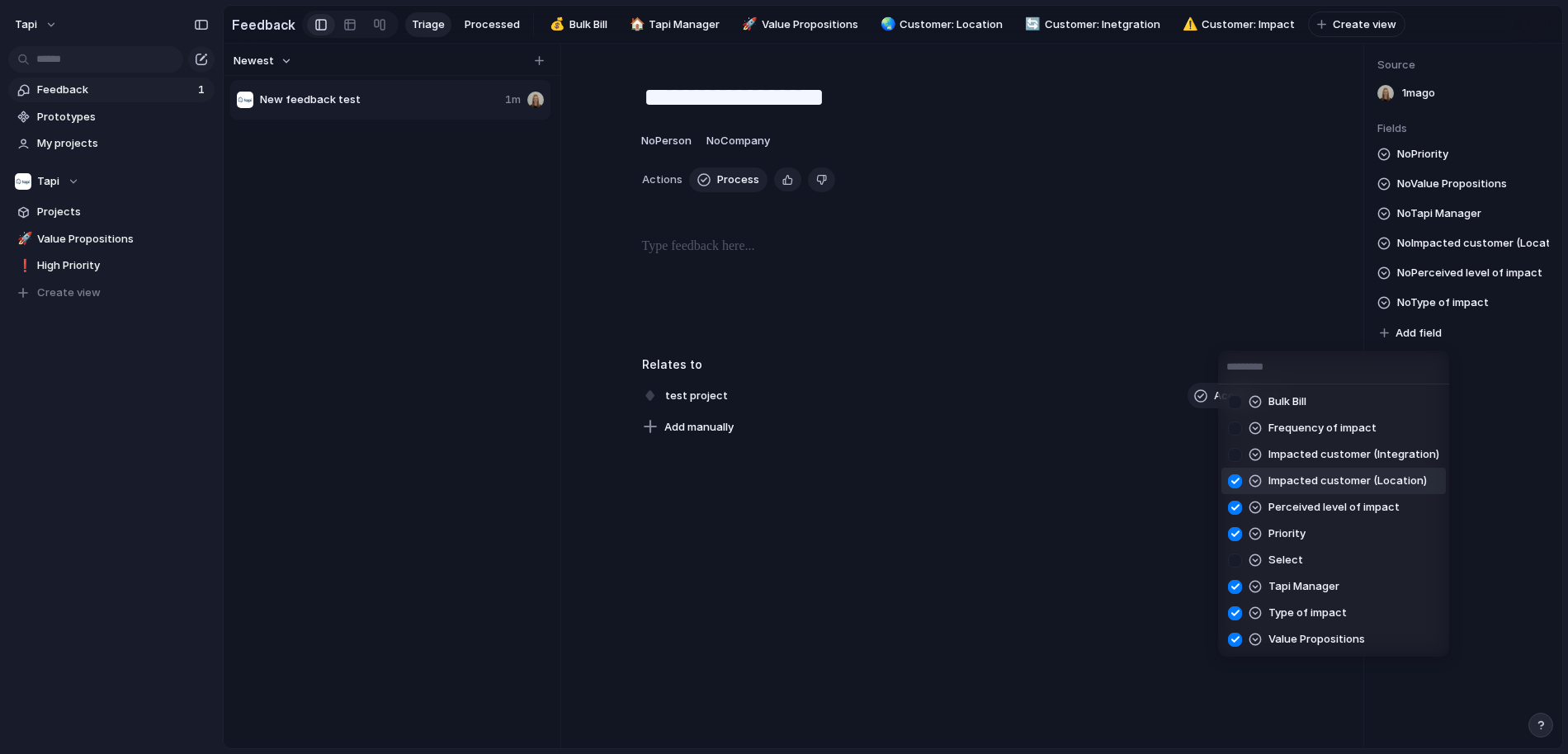
click at [1237, 488] on div at bounding box center [1235, 481] width 29 height 29
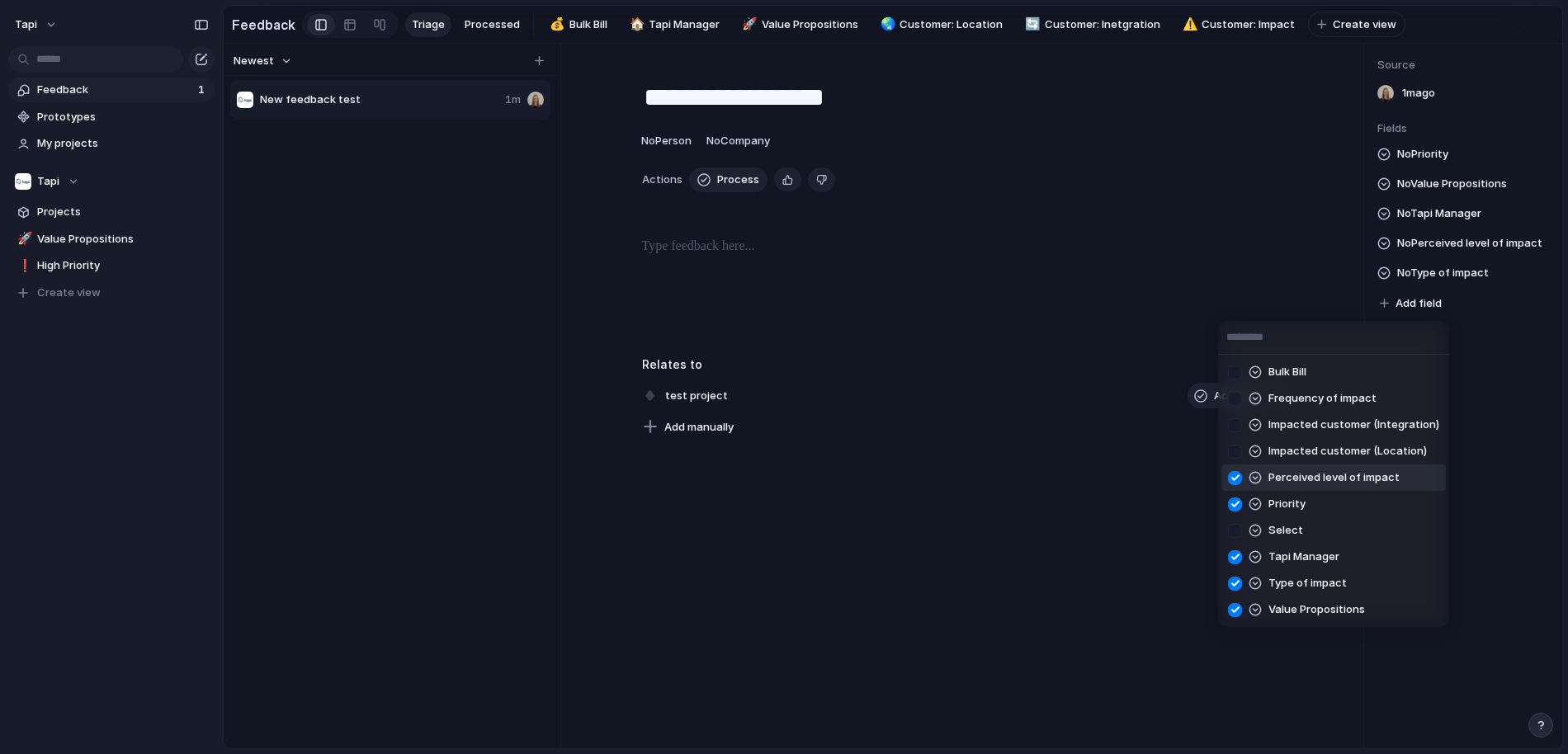
click at [1236, 478] on div at bounding box center [1235, 478] width 29 height 29
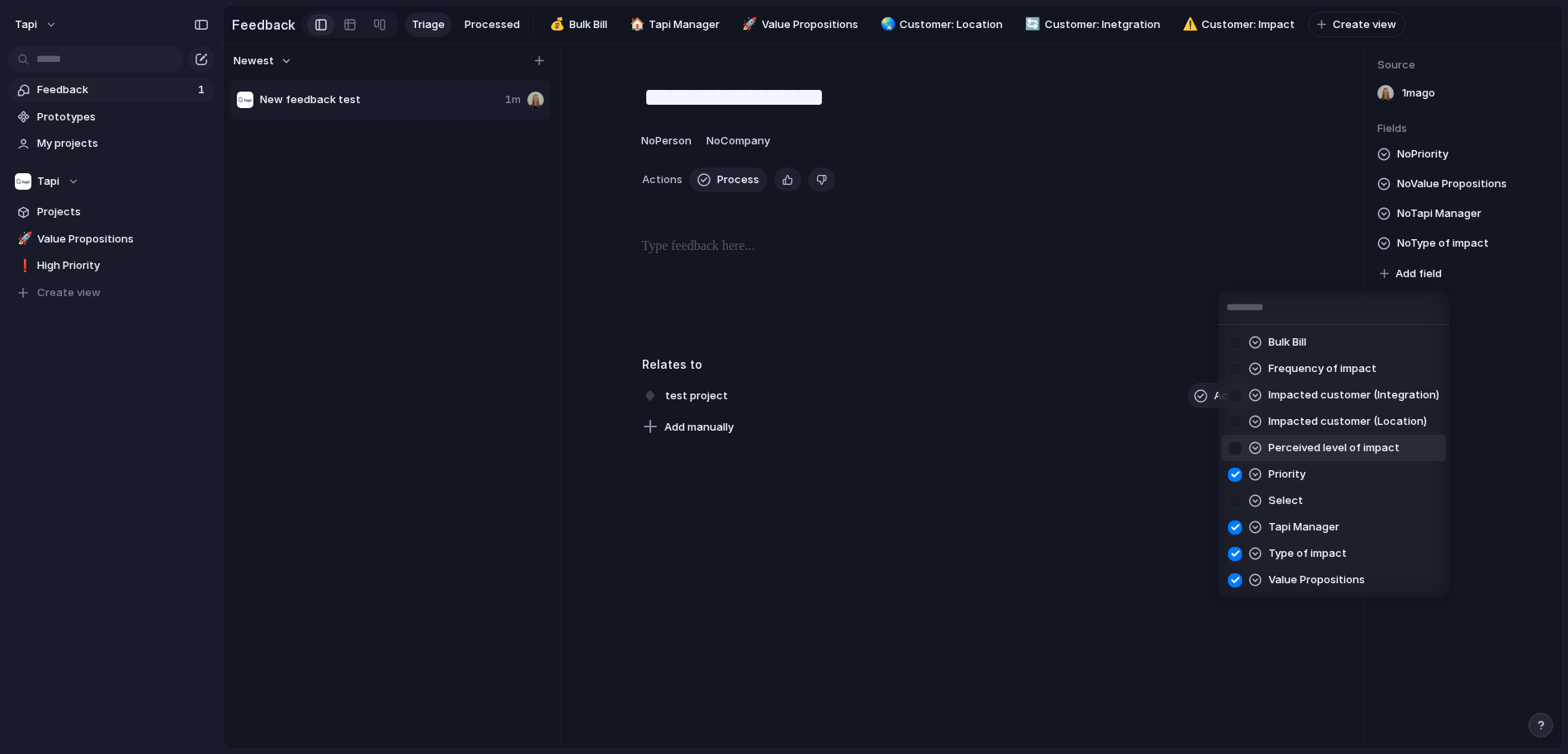
click at [1236, 475] on div at bounding box center [1235, 475] width 29 height 29
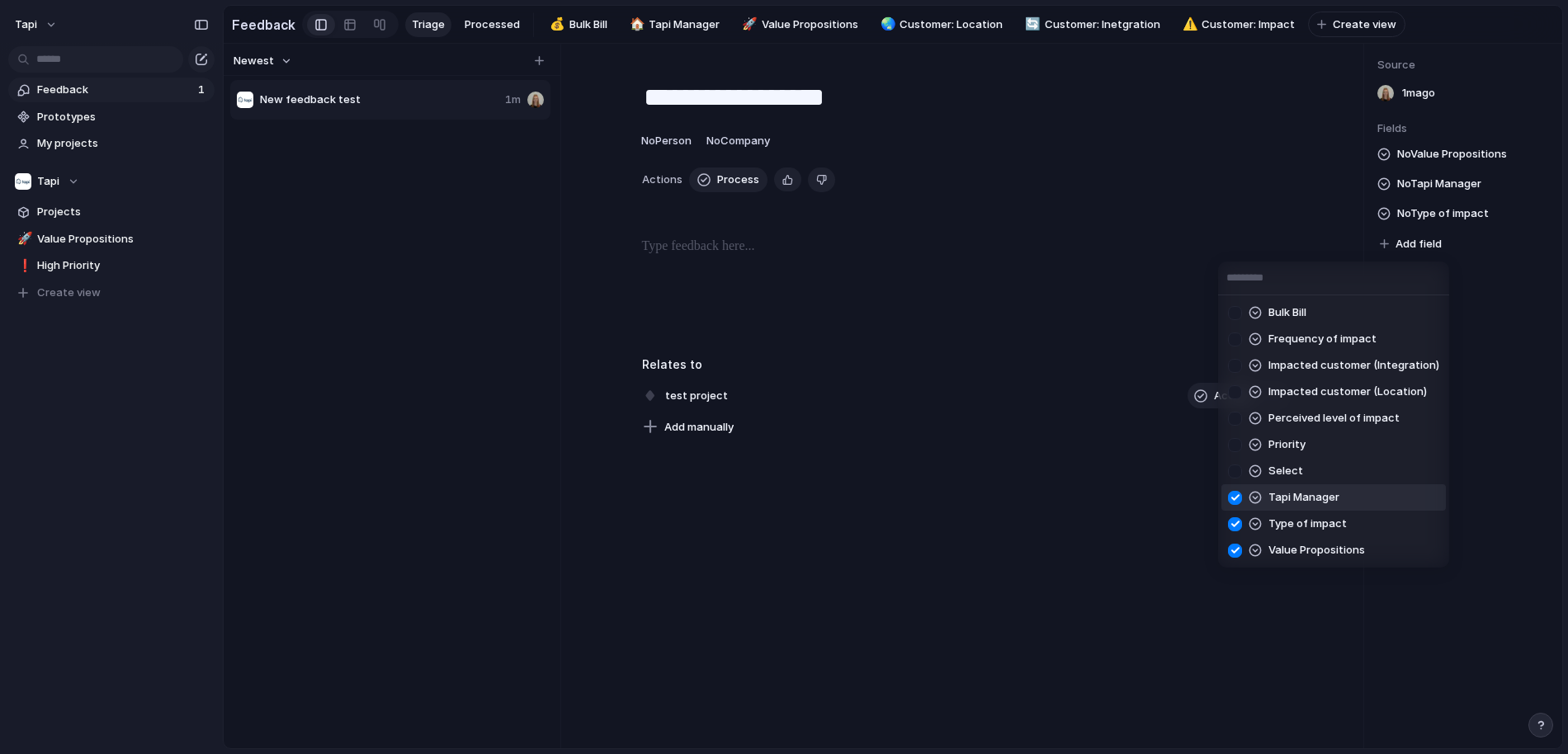
click at [1235, 495] on div at bounding box center [1235, 498] width 29 height 29
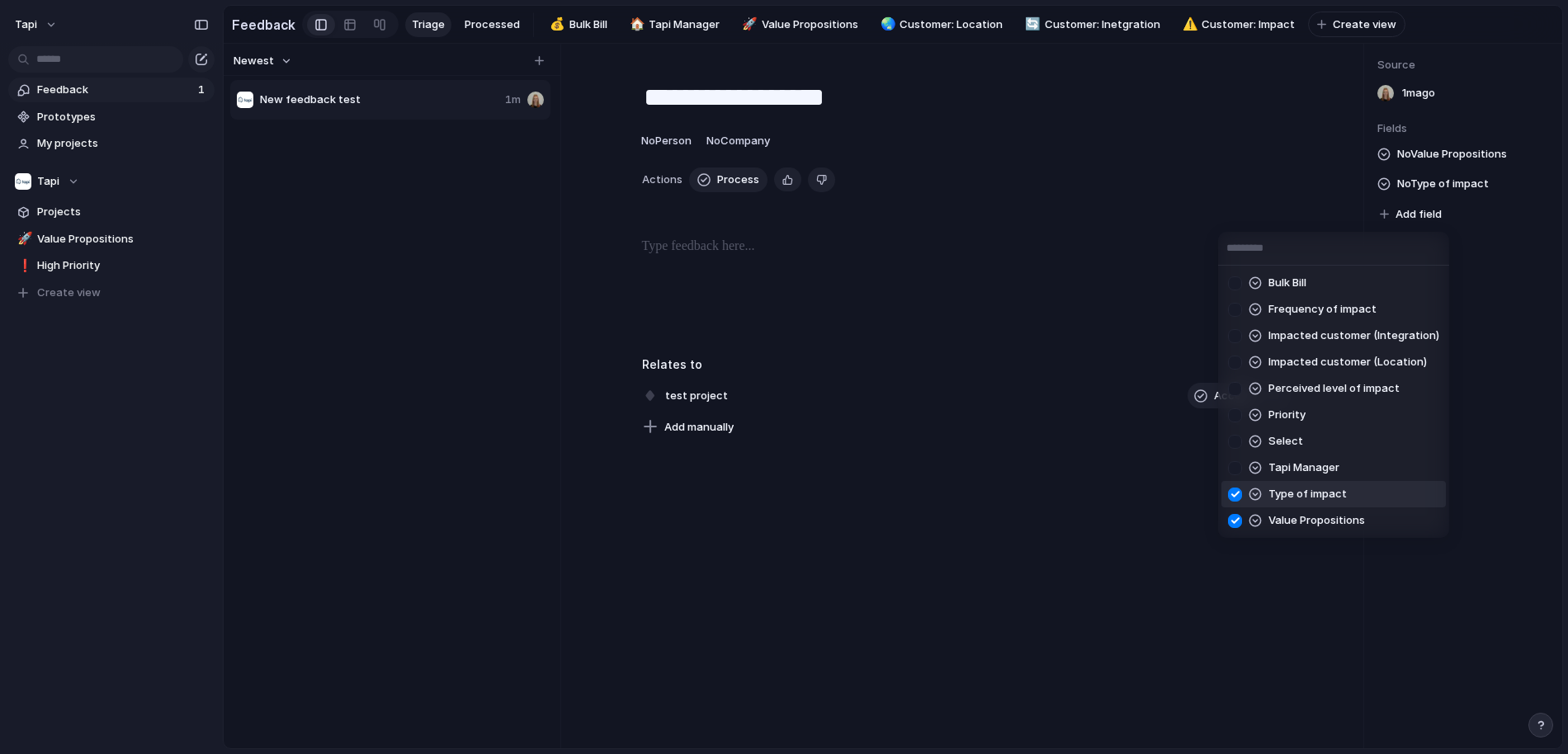
click at [1234, 496] on div at bounding box center [1235, 494] width 29 height 29
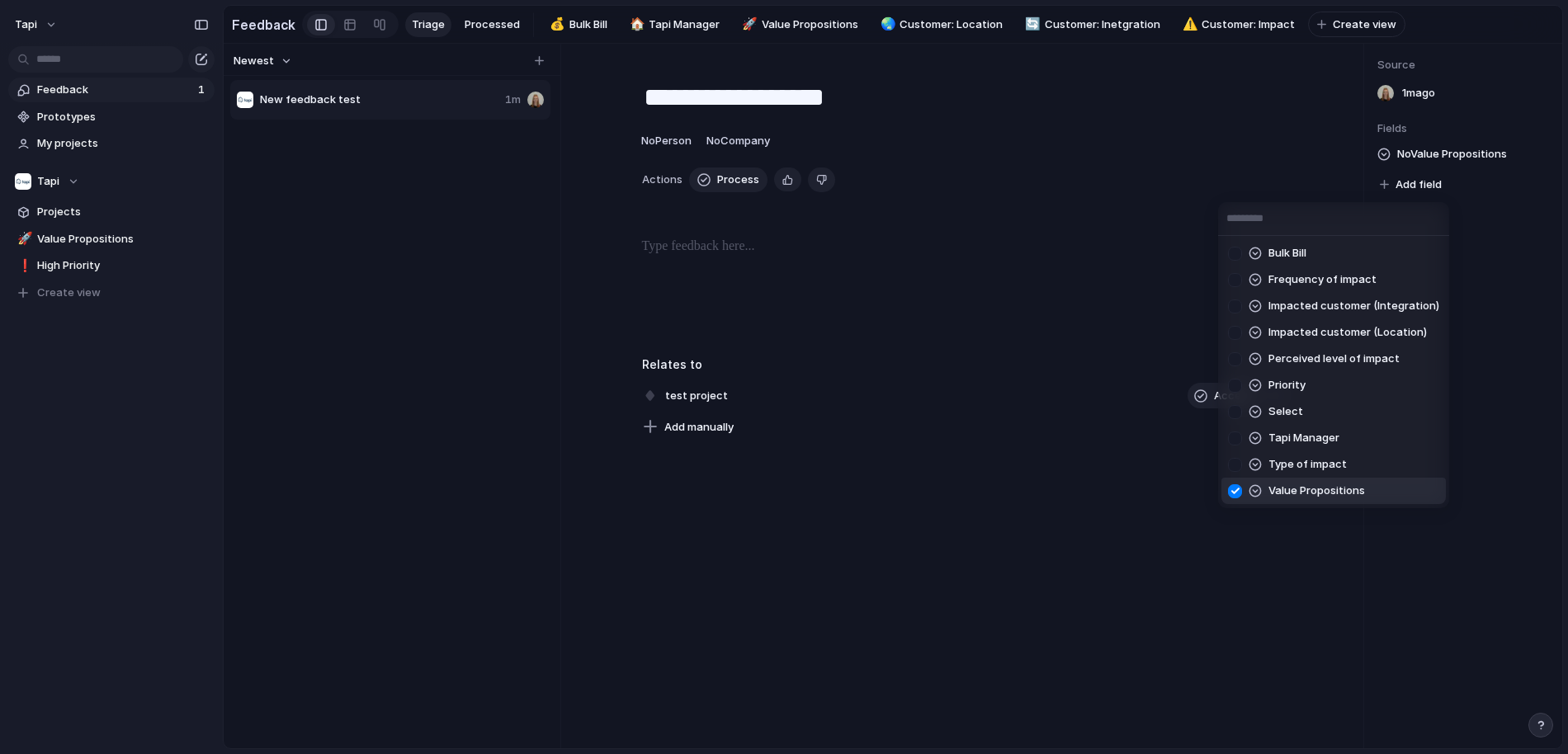
click at [1234, 489] on div at bounding box center [1235, 491] width 29 height 29
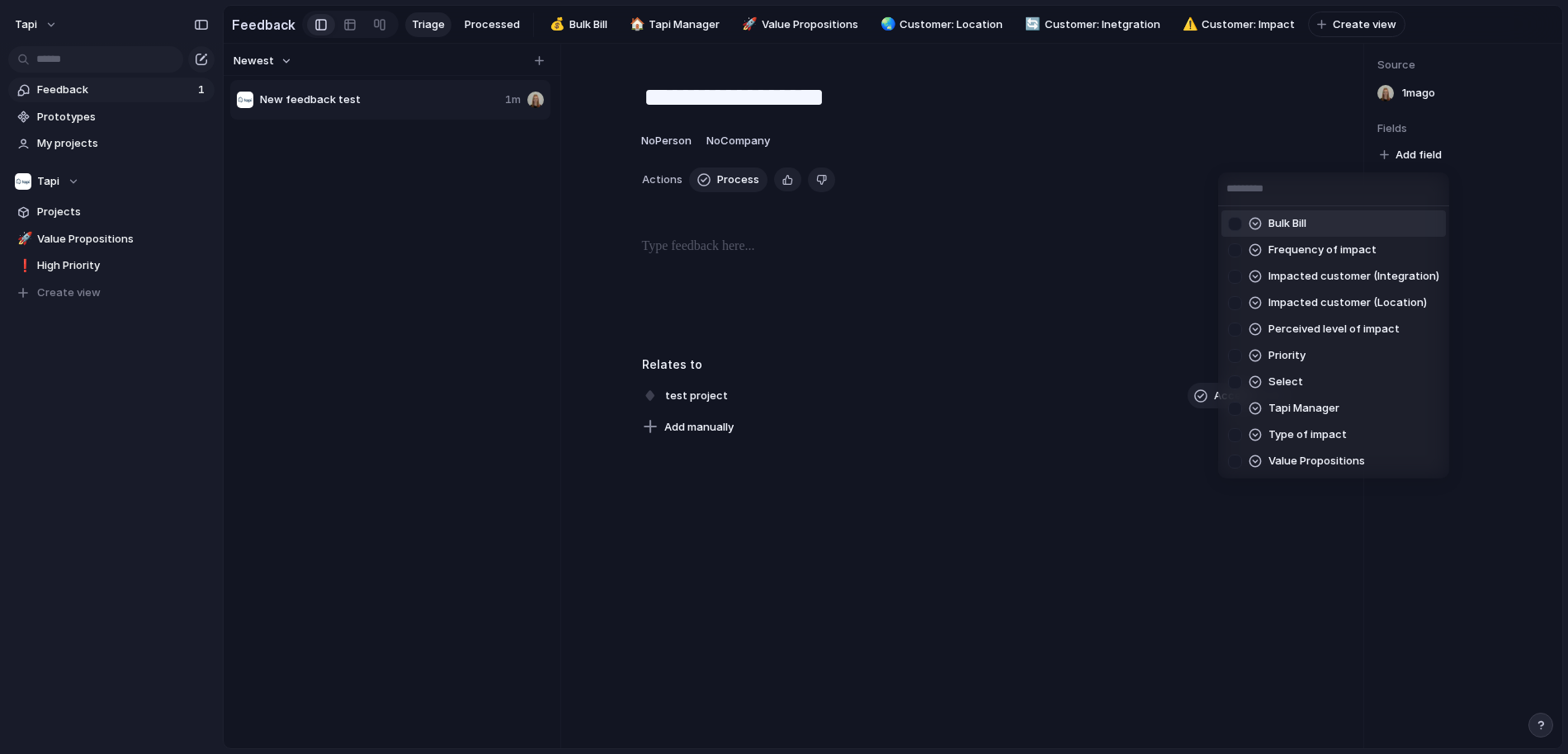
click at [1232, 225] on div at bounding box center [1235, 224] width 29 height 29
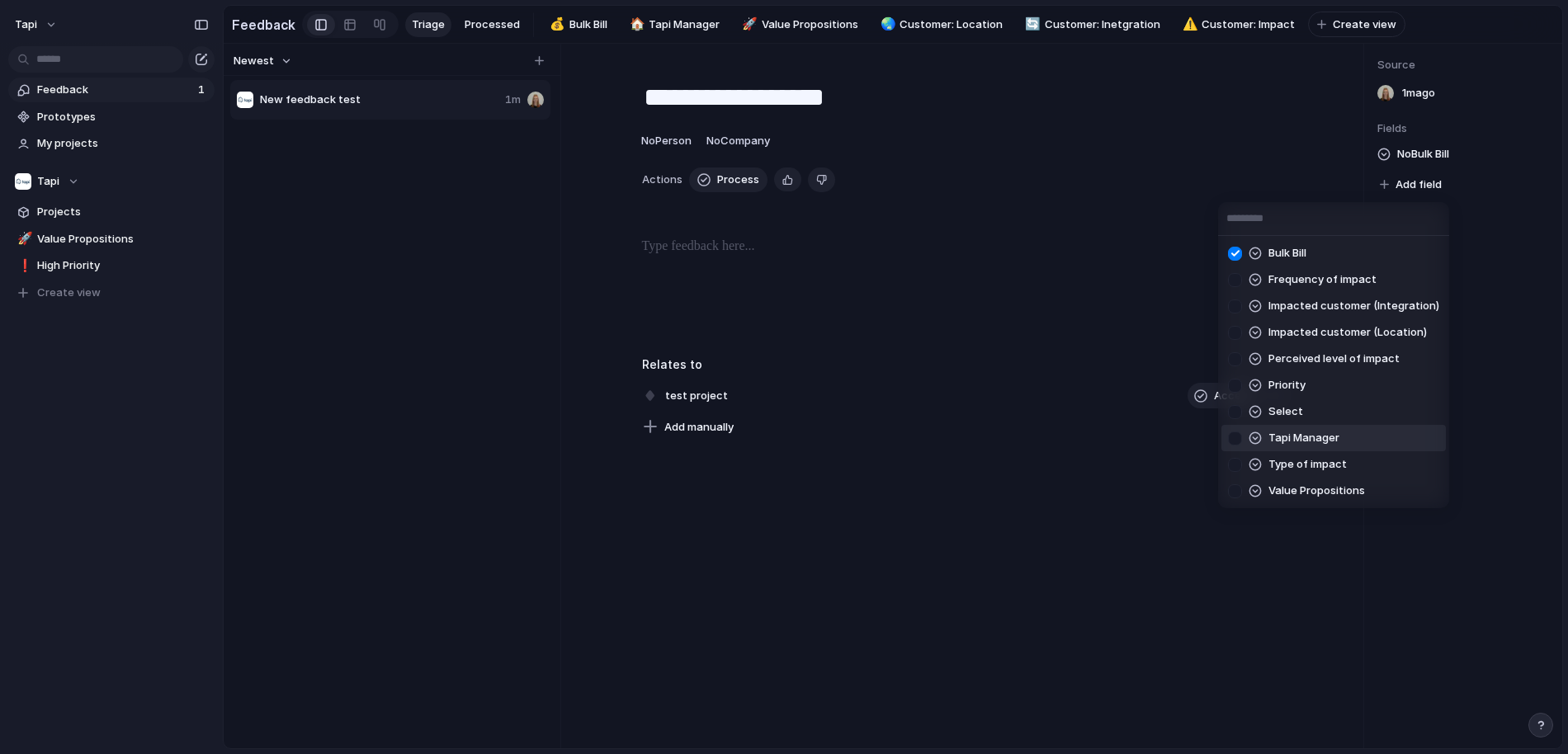
click at [1237, 435] on div at bounding box center [1235, 439] width 29 height 29
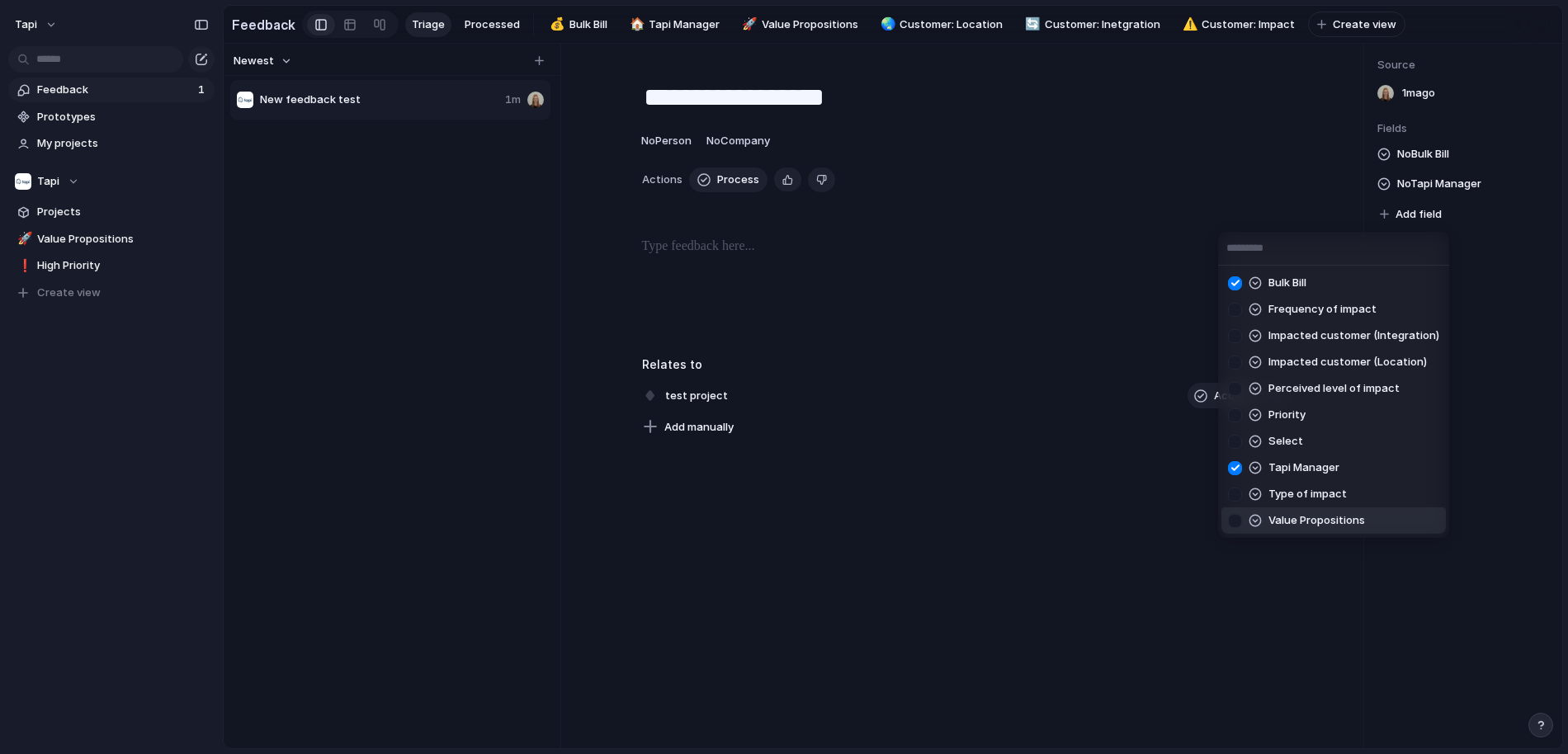
click at [1237, 517] on div at bounding box center [1235, 521] width 29 height 29
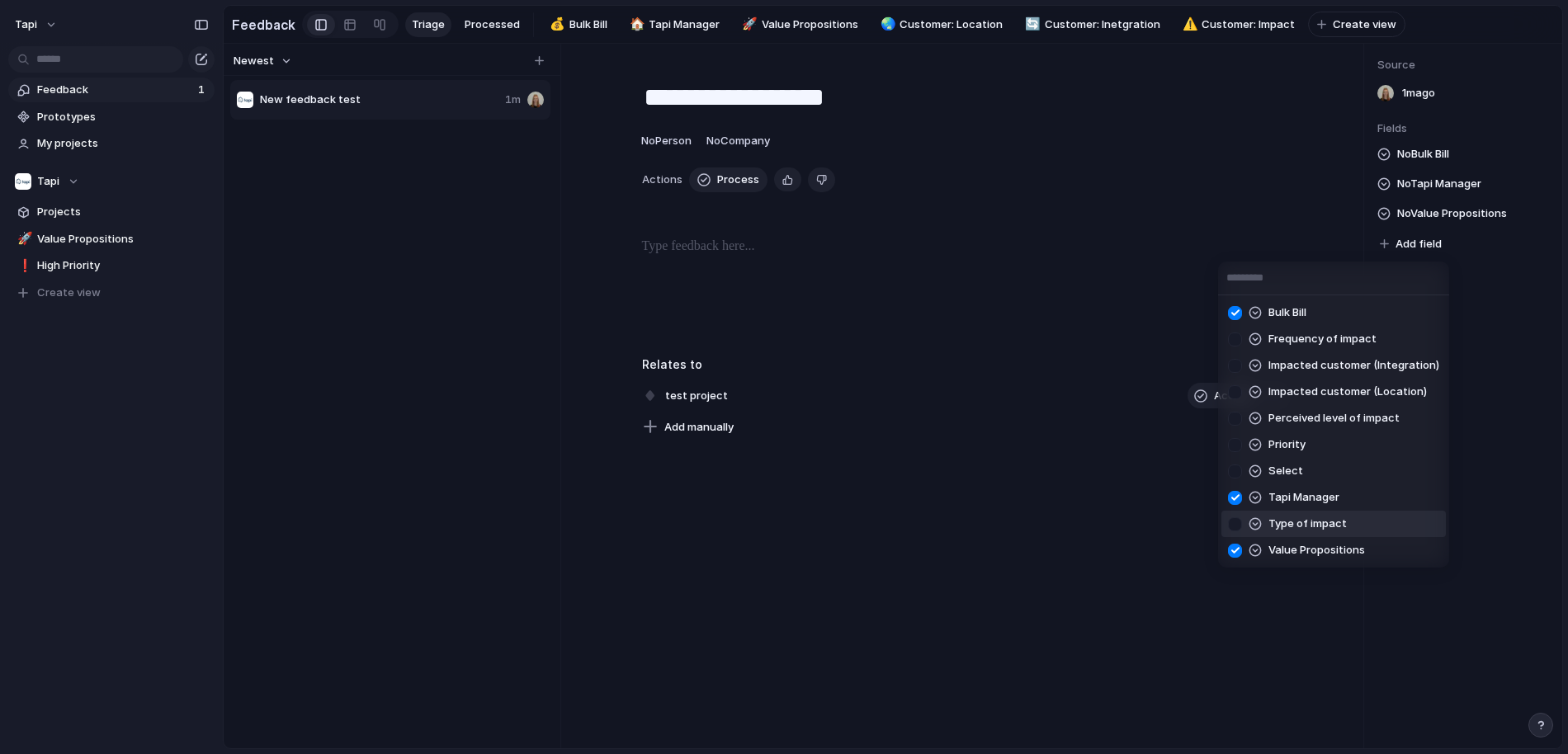
click at [1236, 524] on div at bounding box center [1235, 524] width 29 height 29
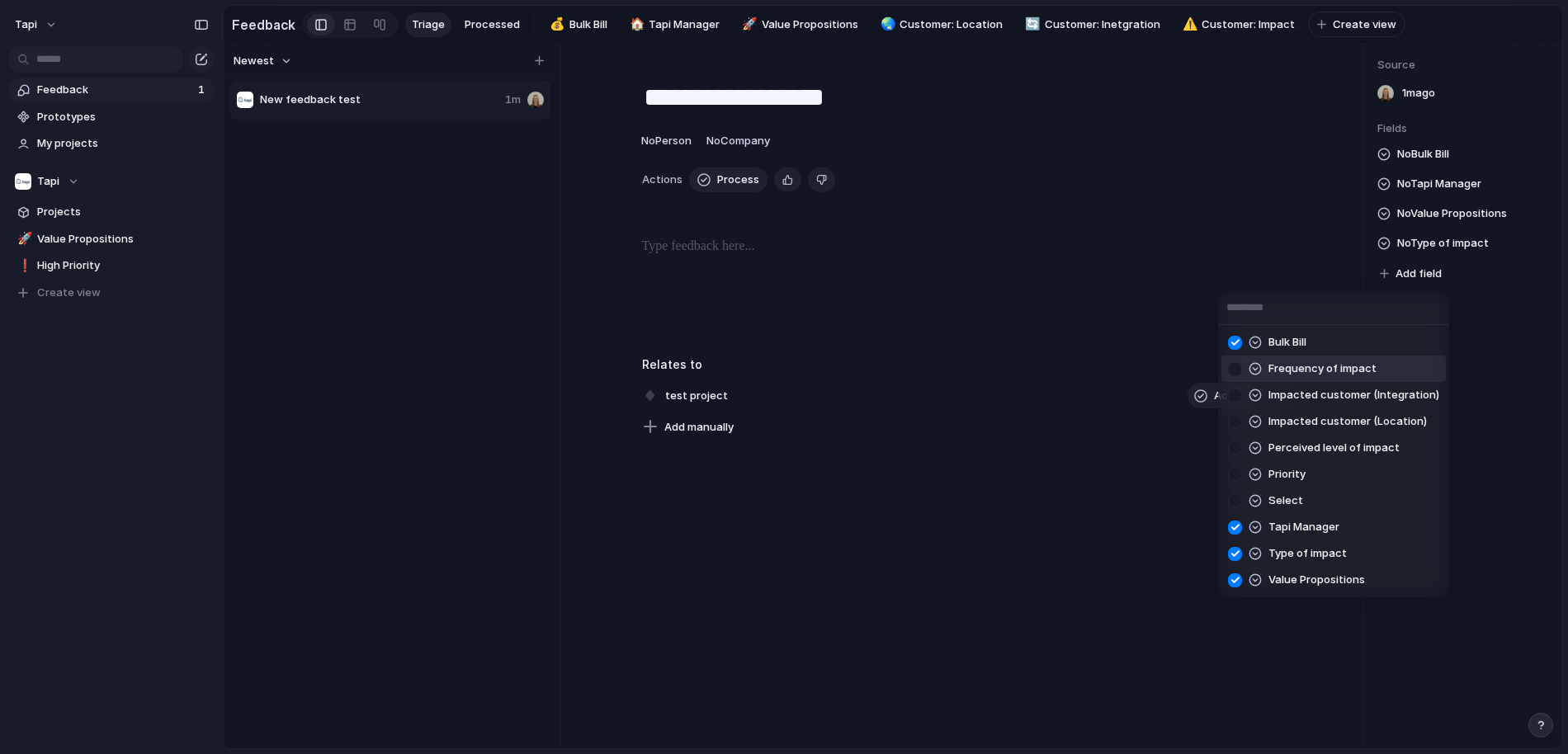
click at [1234, 365] on div at bounding box center [1235, 369] width 29 height 29
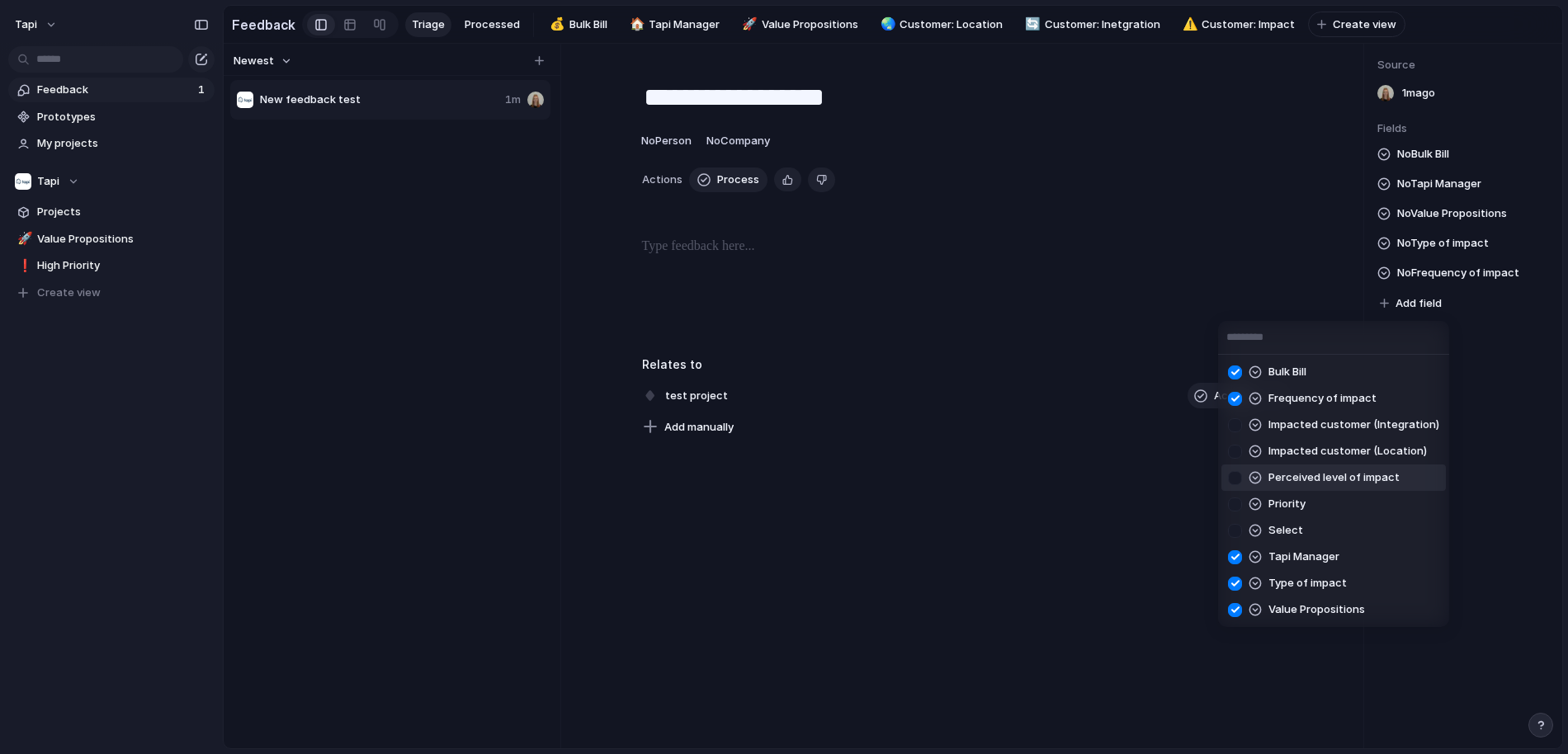
click at [1234, 478] on div at bounding box center [1235, 478] width 29 height 29
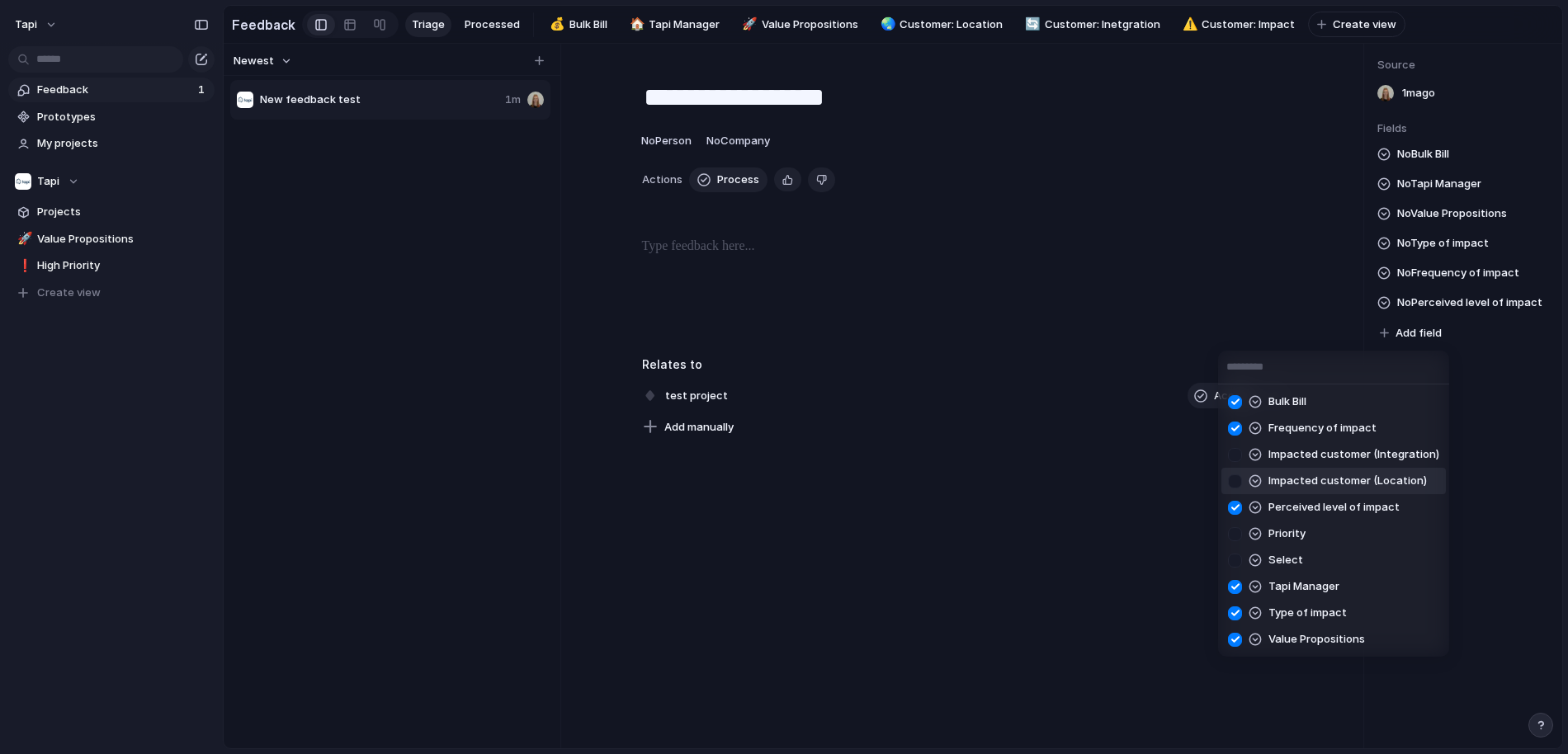
click at [1237, 481] on div at bounding box center [1235, 481] width 29 height 29
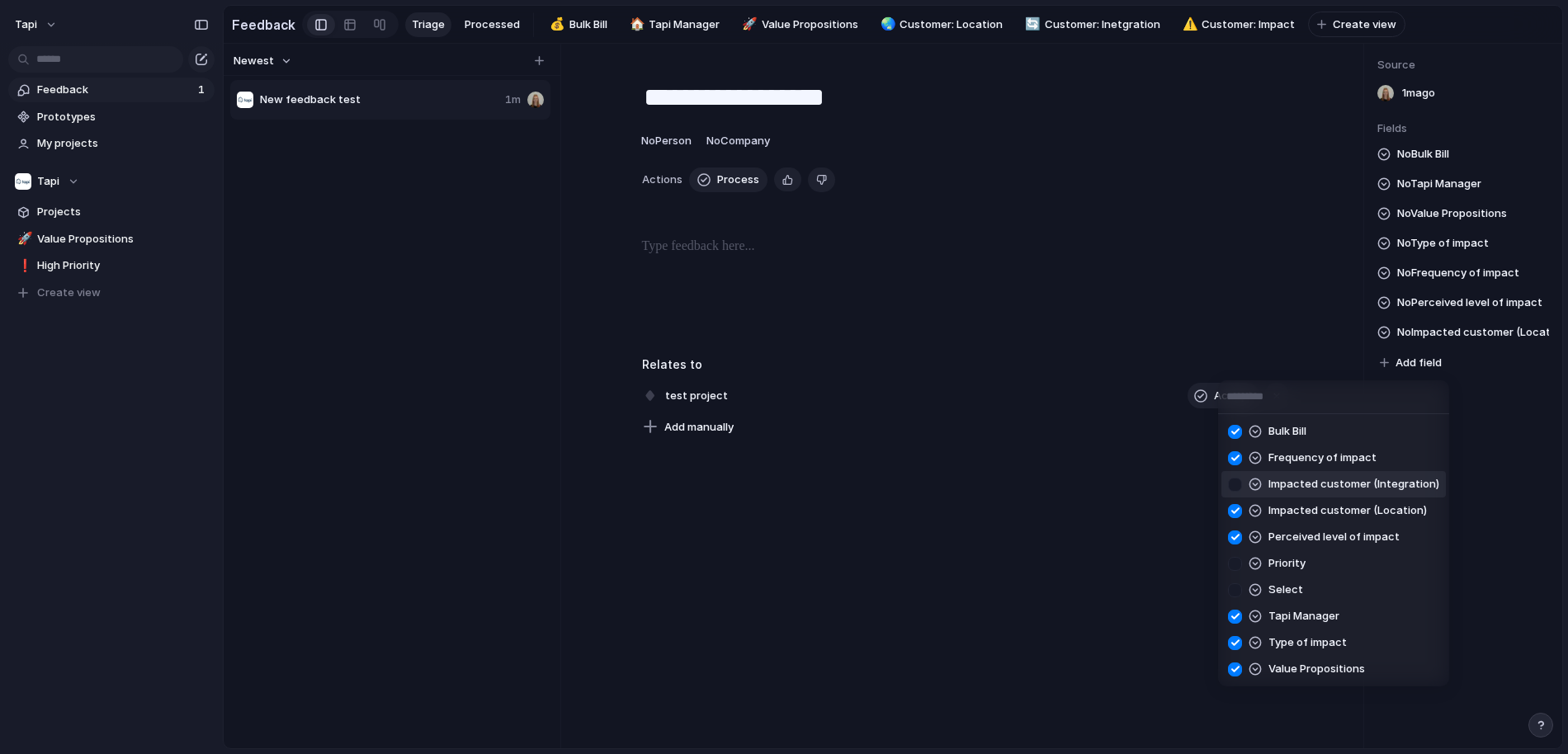
click at [1237, 484] on div at bounding box center [1235, 484] width 29 height 29
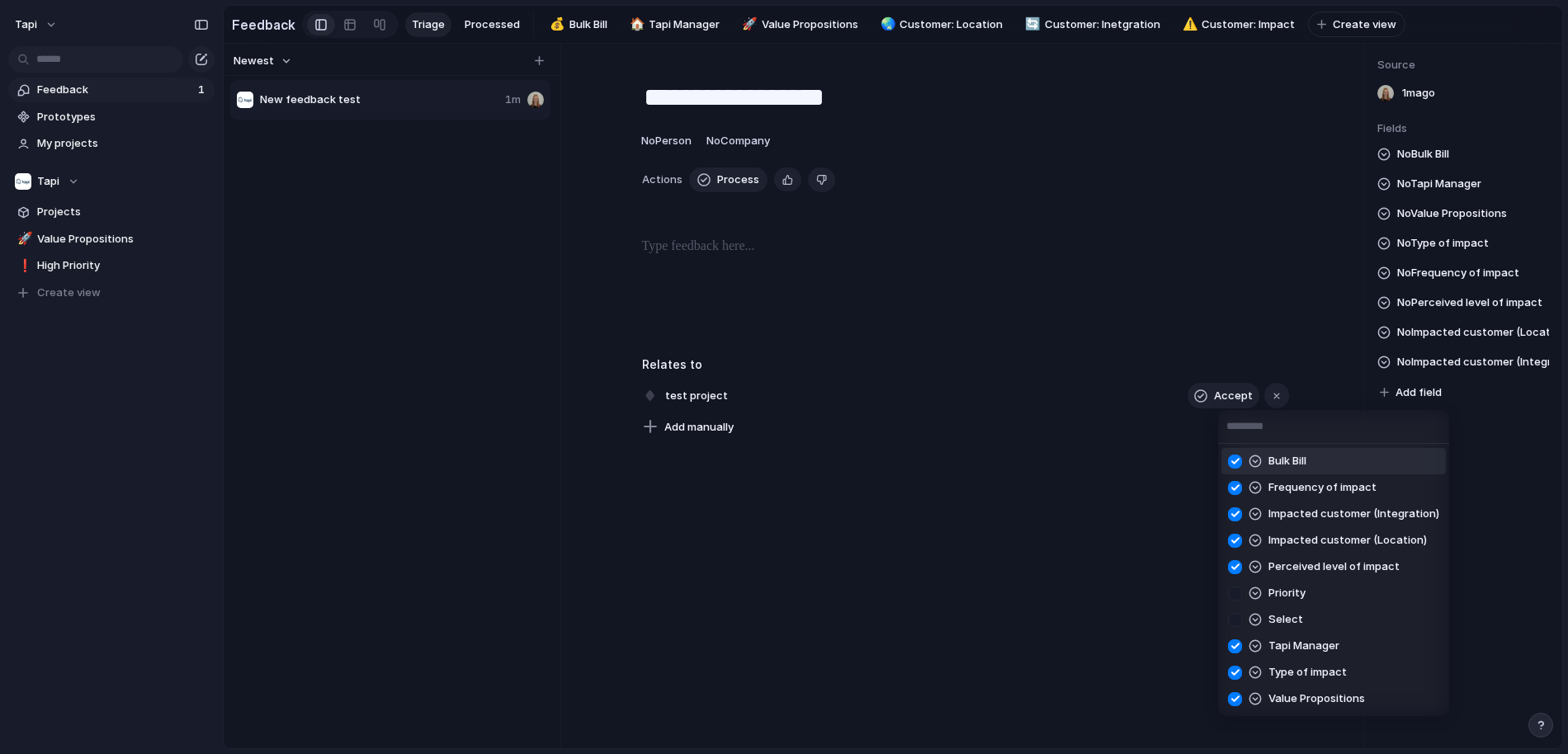
click at [1510, 473] on div "Bulk Bill Frequency of impact Impacted customer (Integration) Impacted customer…" at bounding box center [784, 377] width 1568 height 754
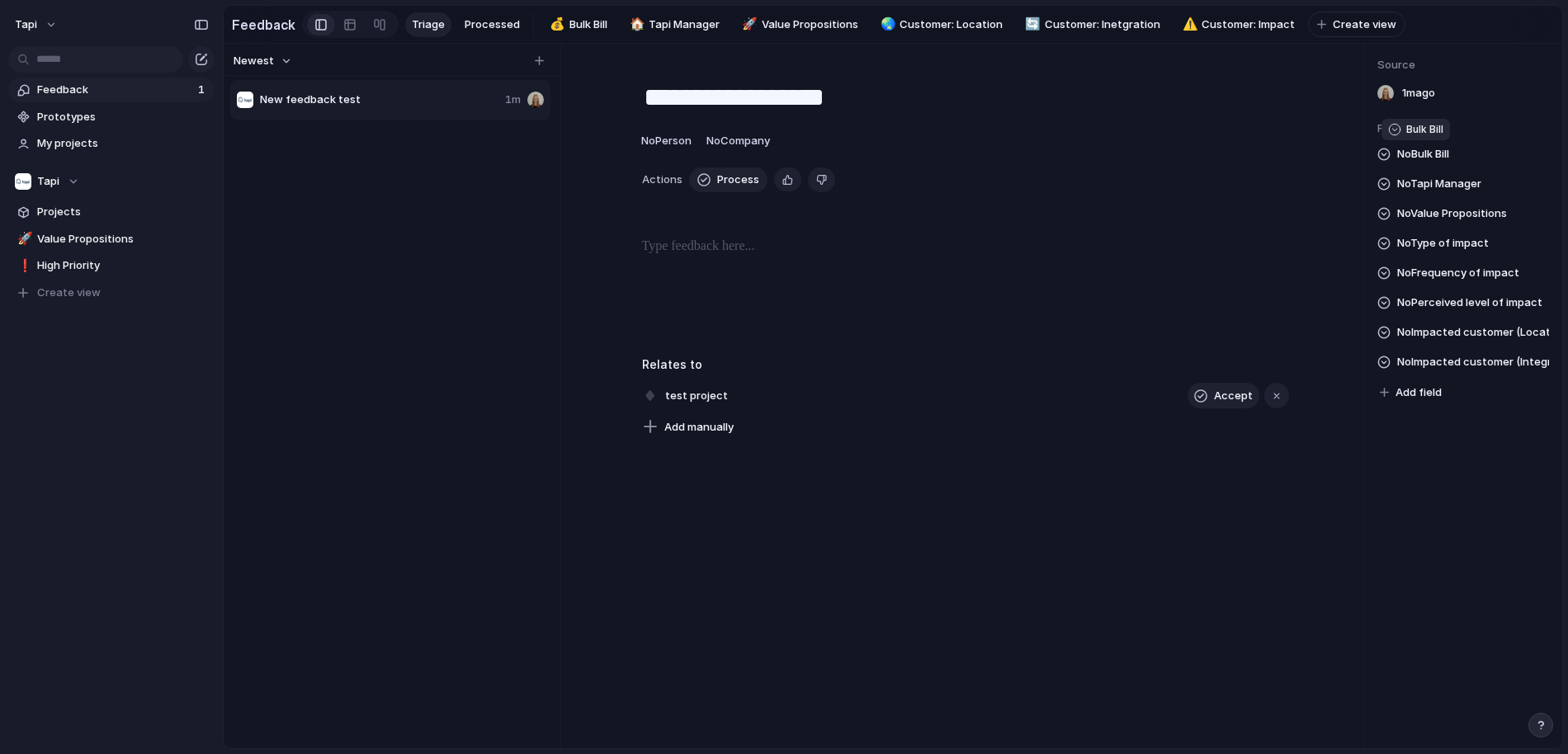
click at [1421, 153] on span "No Bulk Bill" at bounding box center [1422, 154] width 52 height 19
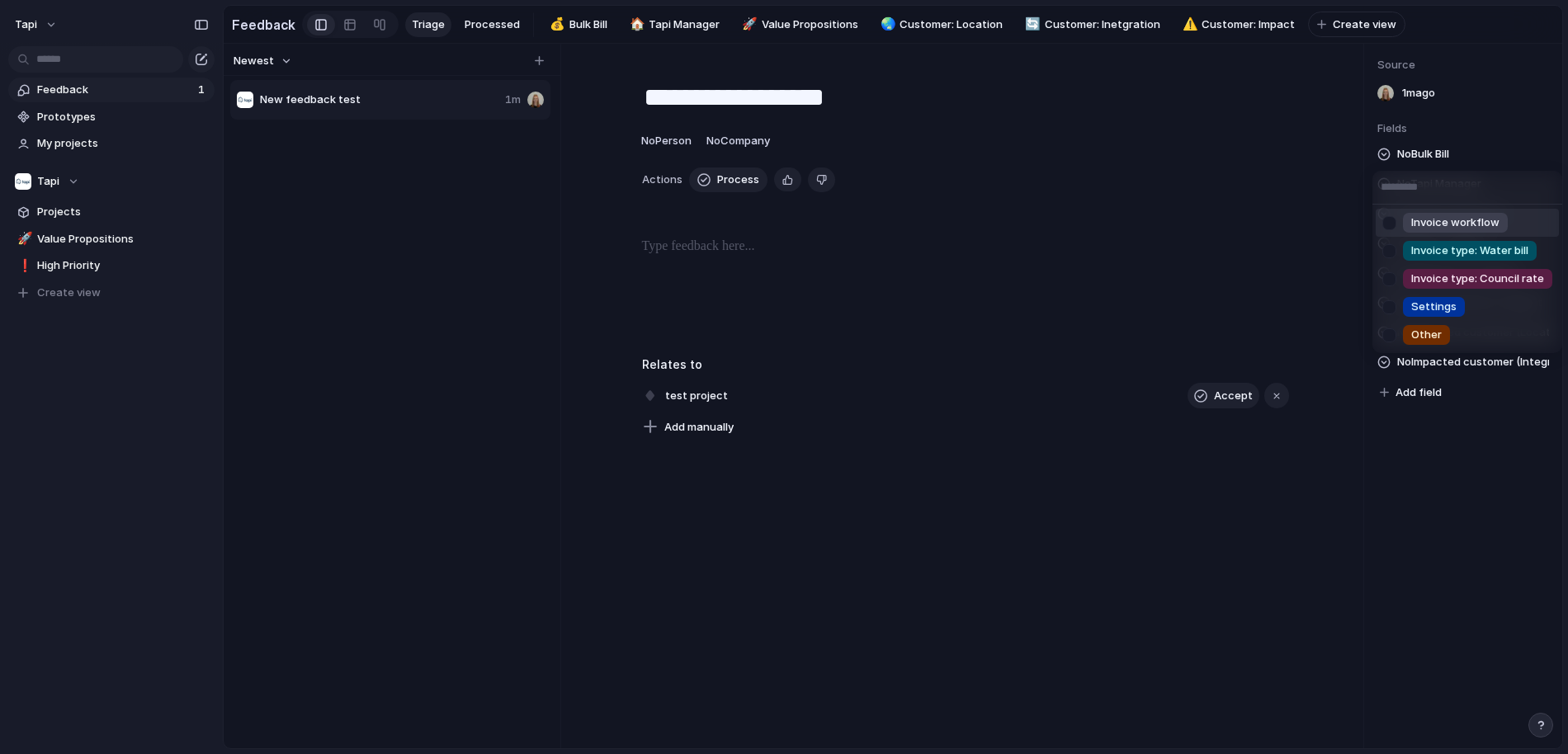
click at [1439, 220] on span "Invoice workflow" at bounding box center [1455, 223] width 88 height 17
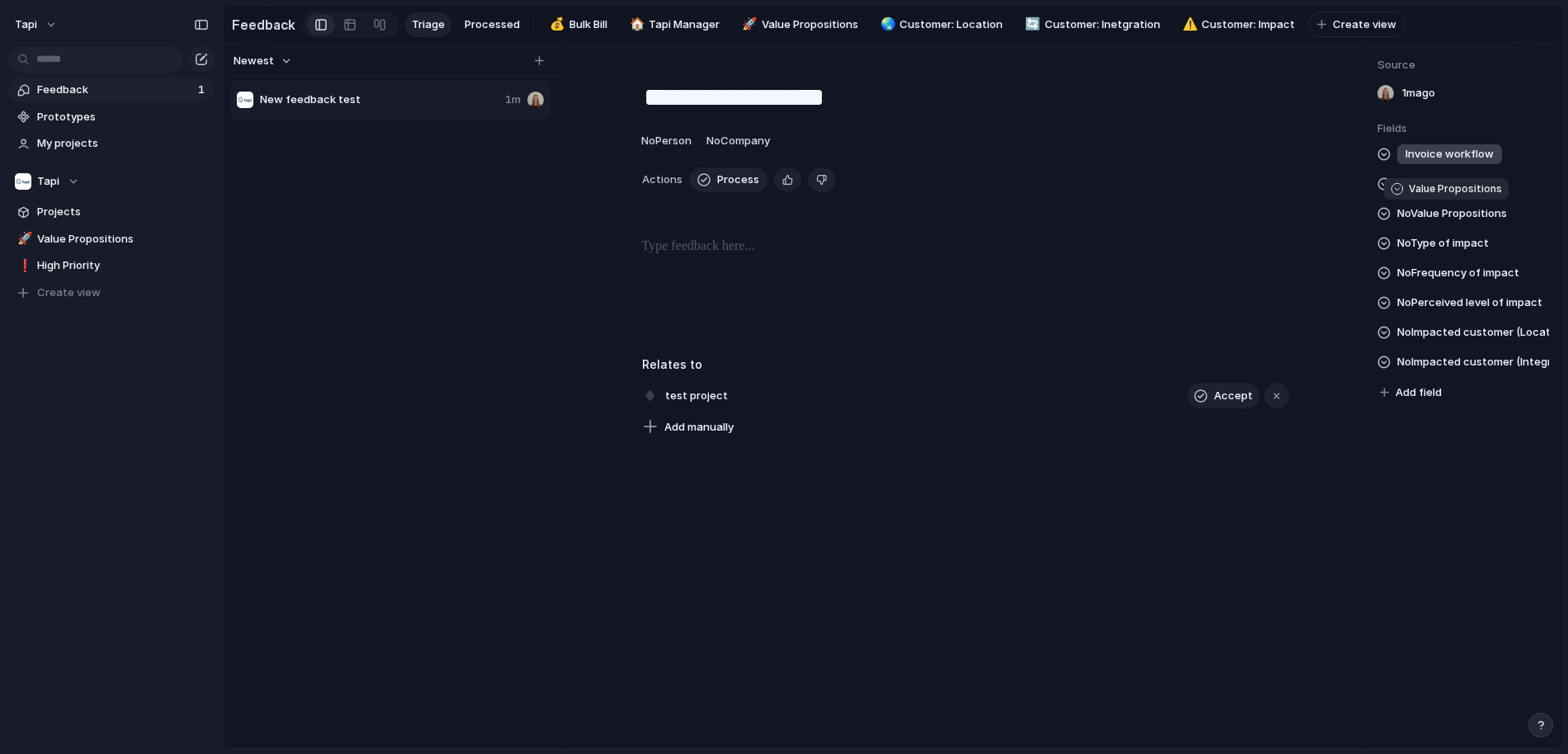
click at [1452, 215] on span "No Value Propositions" at bounding box center [1451, 213] width 110 height 19
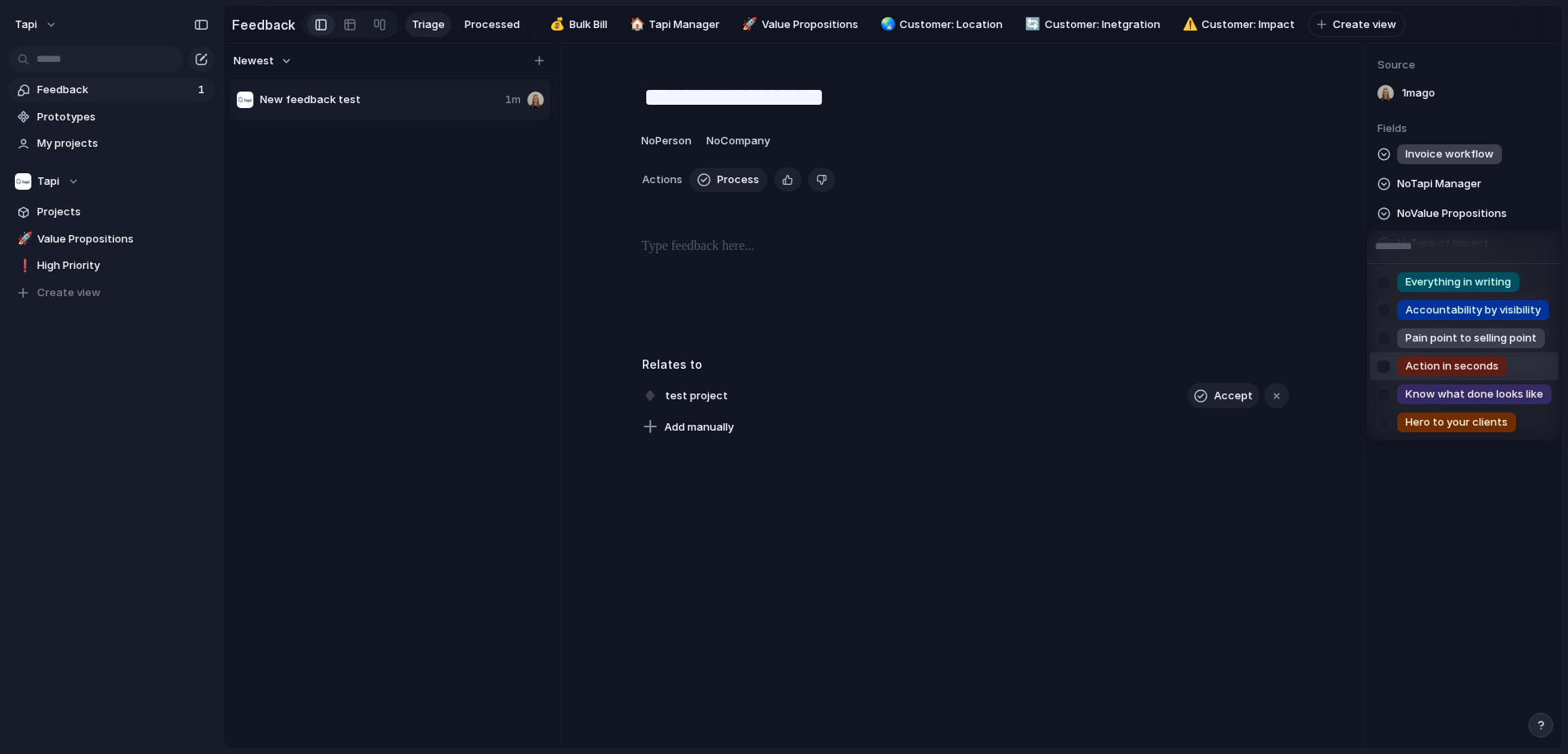
click at [1413, 362] on span "Action in seconds" at bounding box center [1451, 367] width 93 height 17
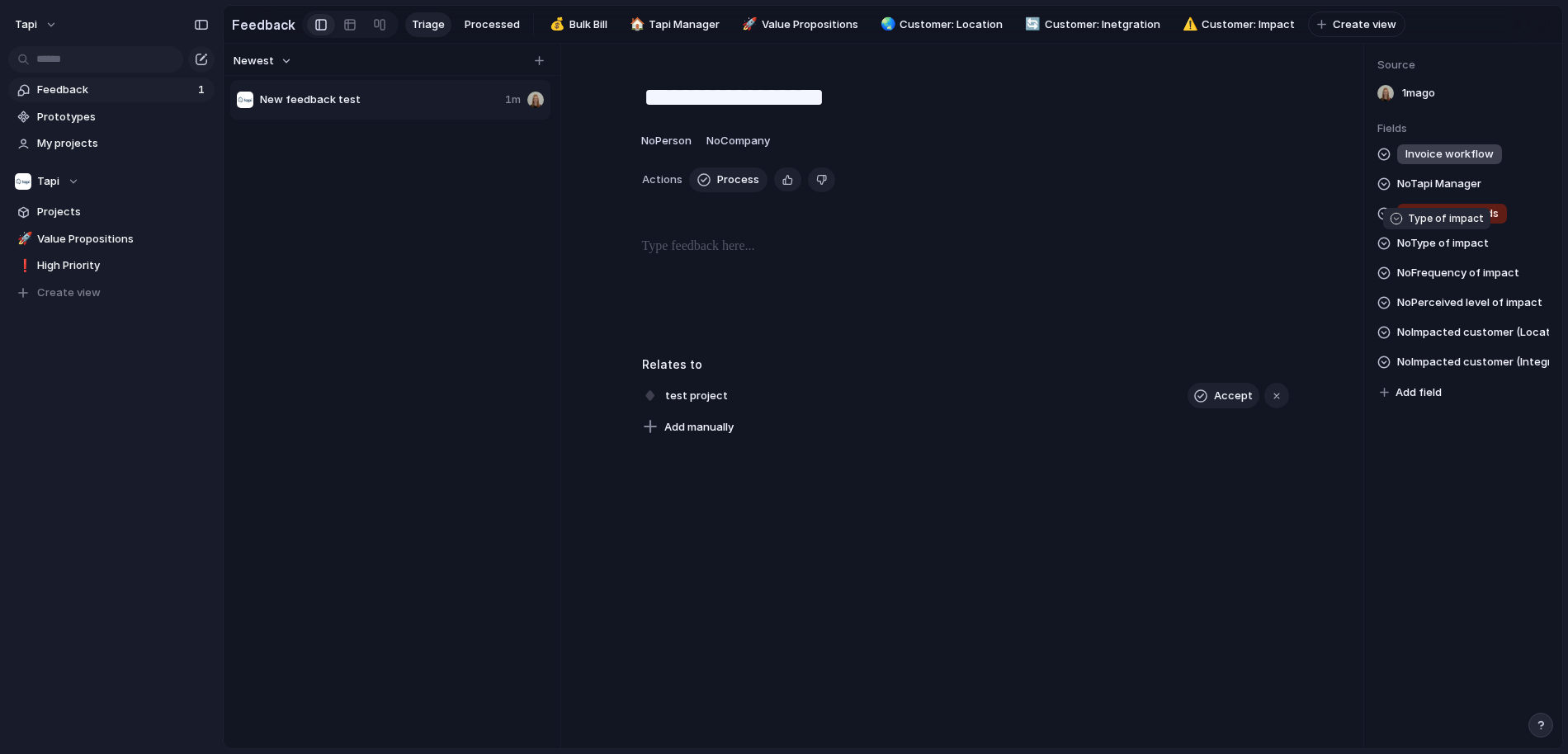
click at [1431, 243] on span "No Type of impact" at bounding box center [1442, 243] width 91 height 19
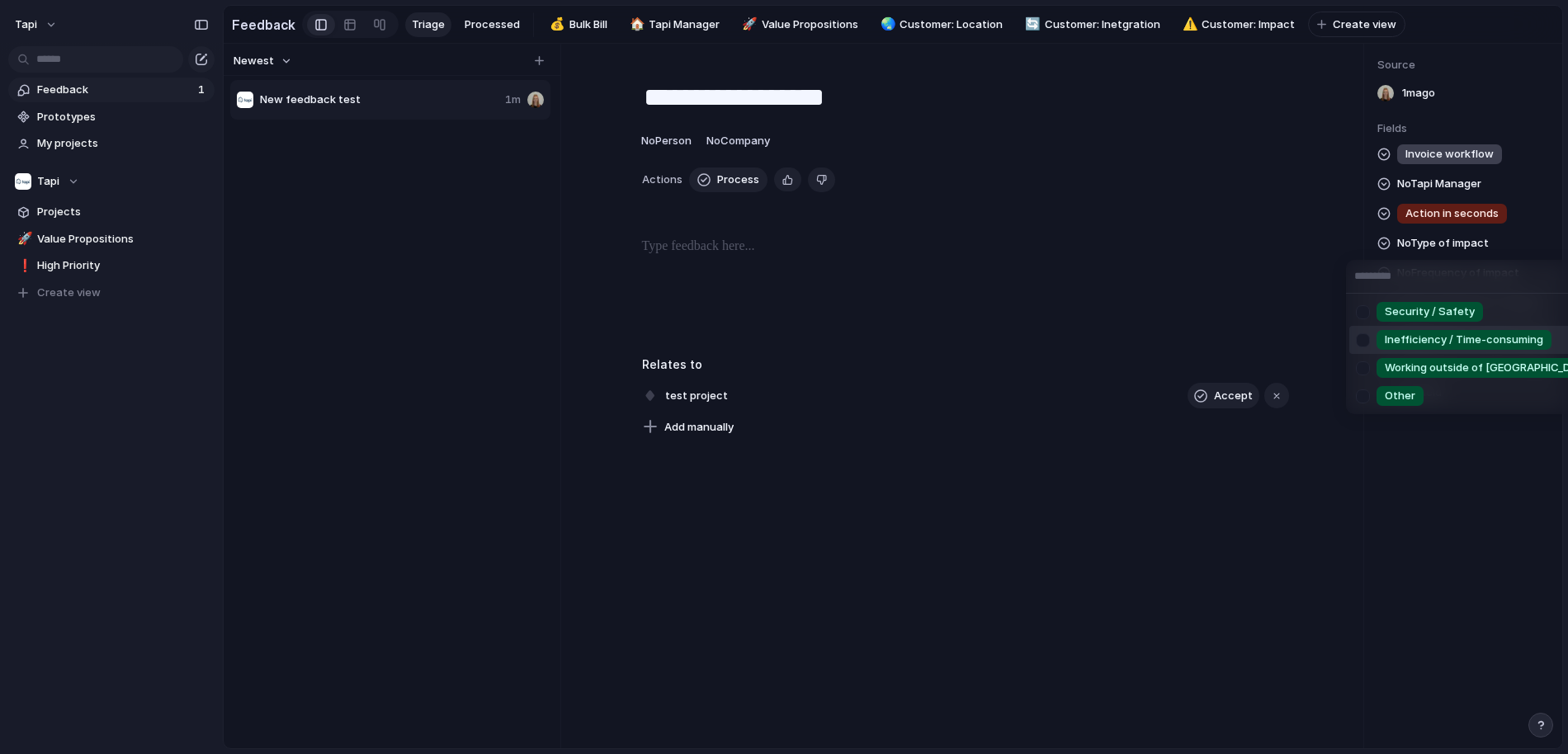
click at [1361, 341] on div at bounding box center [1363, 341] width 29 height 29
click at [1535, 203] on div "Security / Safety Inefficiency / Time-consuming Working outside of Tapi Other" at bounding box center [784, 377] width 1568 height 754
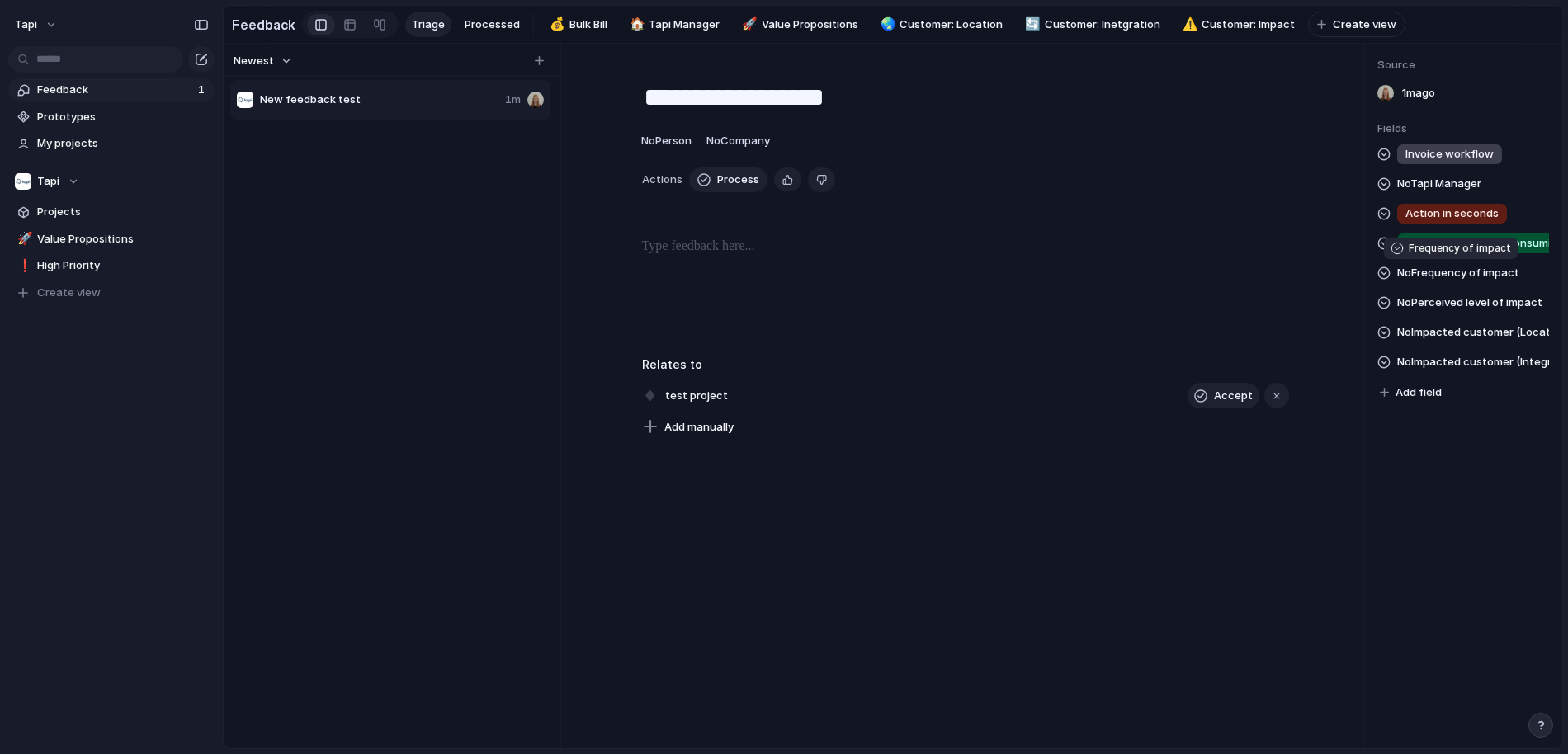
click at [1472, 281] on span "No Frequency of impact" at bounding box center [1457, 272] width 122 height 19
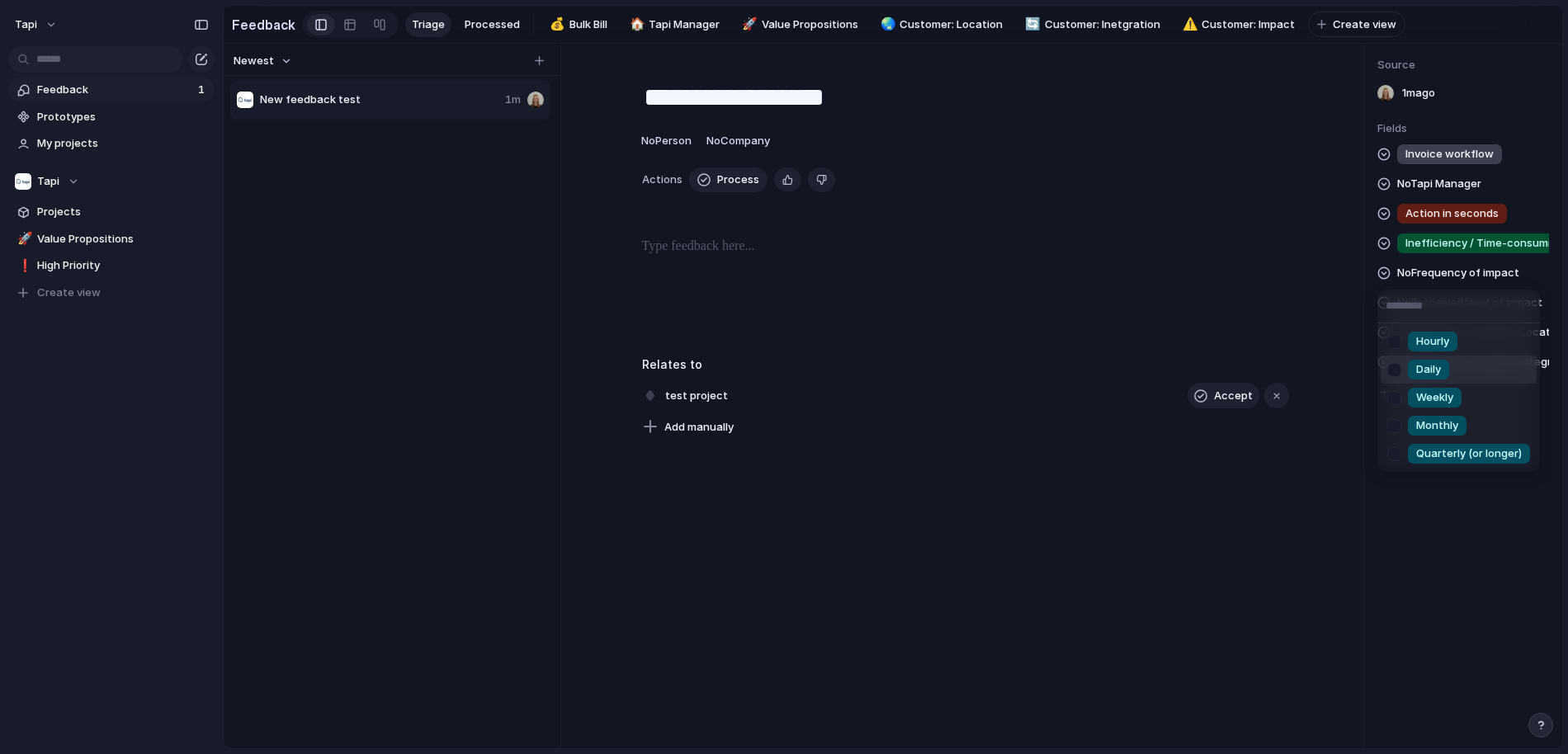
click at [1425, 367] on span "Daily" at bounding box center [1428, 370] width 25 height 17
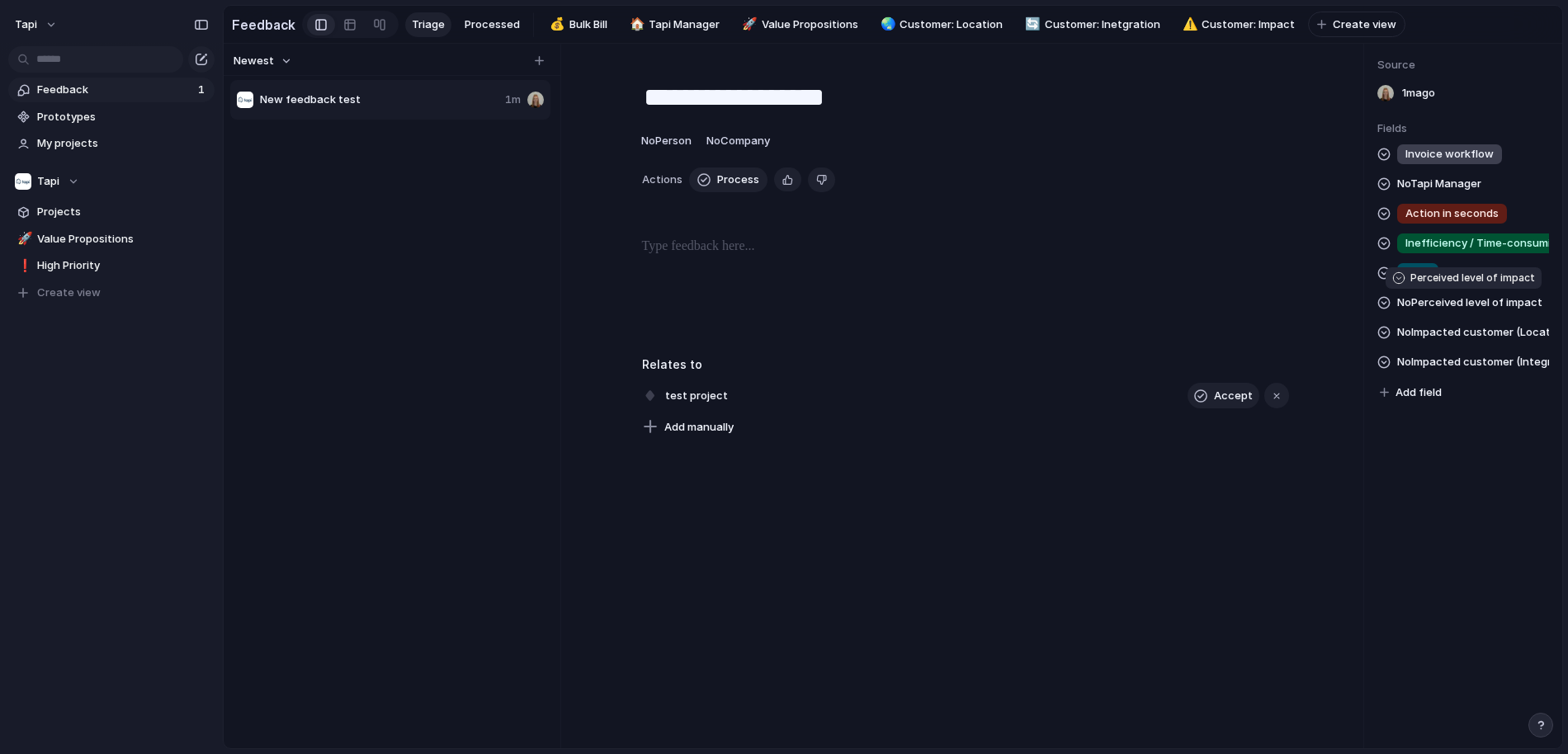
click at [1478, 304] on span "No Perceived level of impact" at bounding box center [1469, 303] width 145 height 19
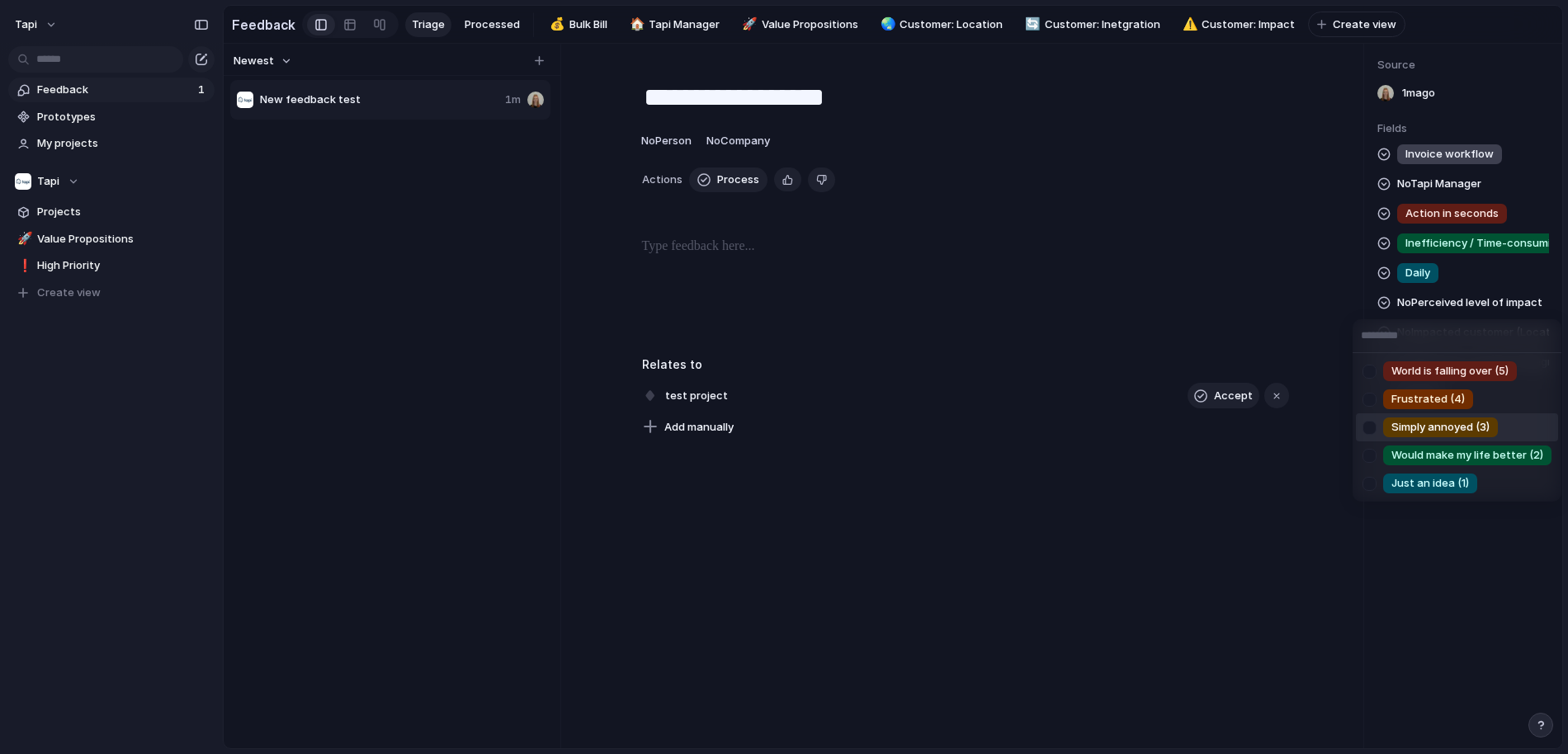
click at [1437, 429] on span "Simply annoyed (3)" at bounding box center [1440, 428] width 98 height 17
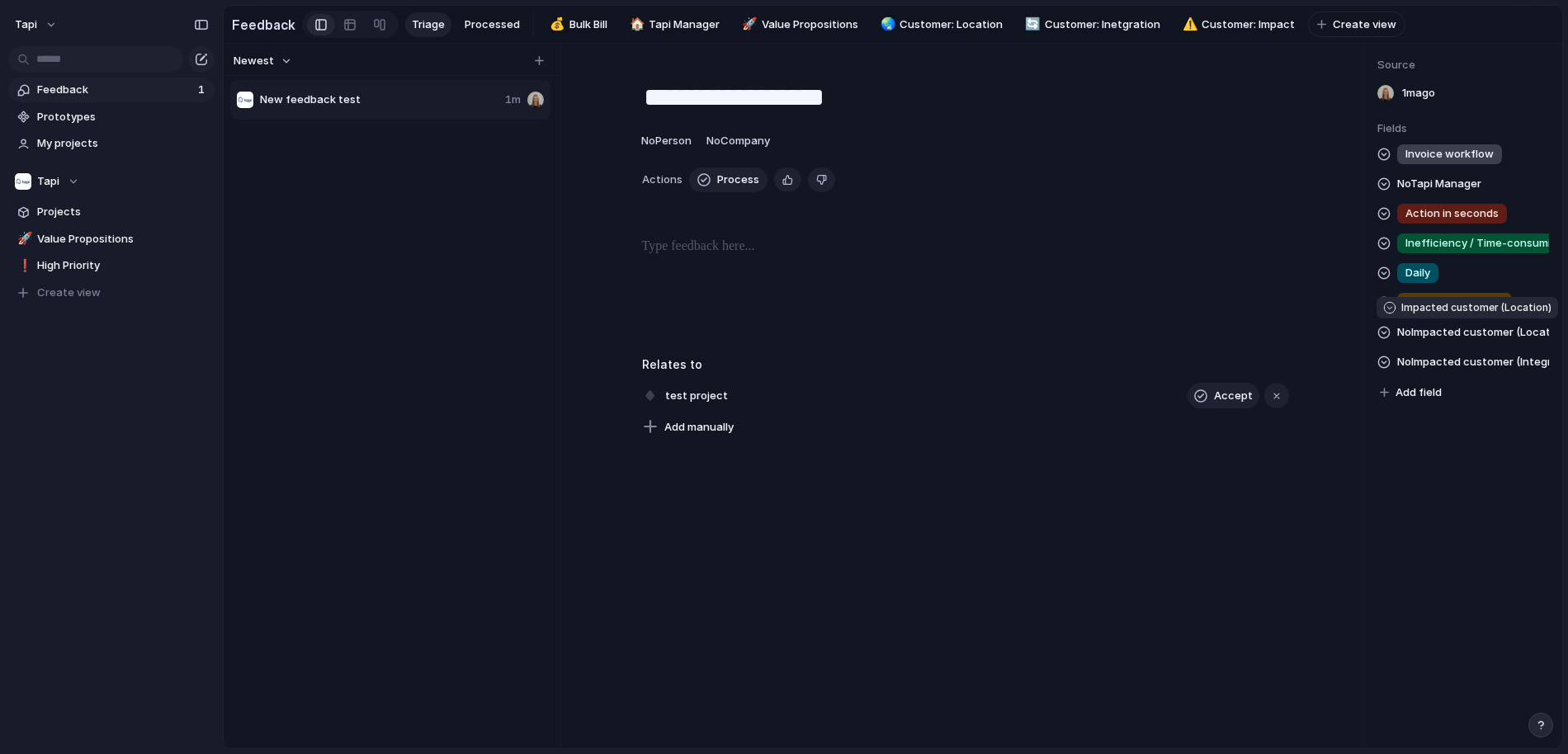
click at [1440, 335] on span "No Impacted customer (Location)" at bounding box center [1472, 332] width 152 height 19
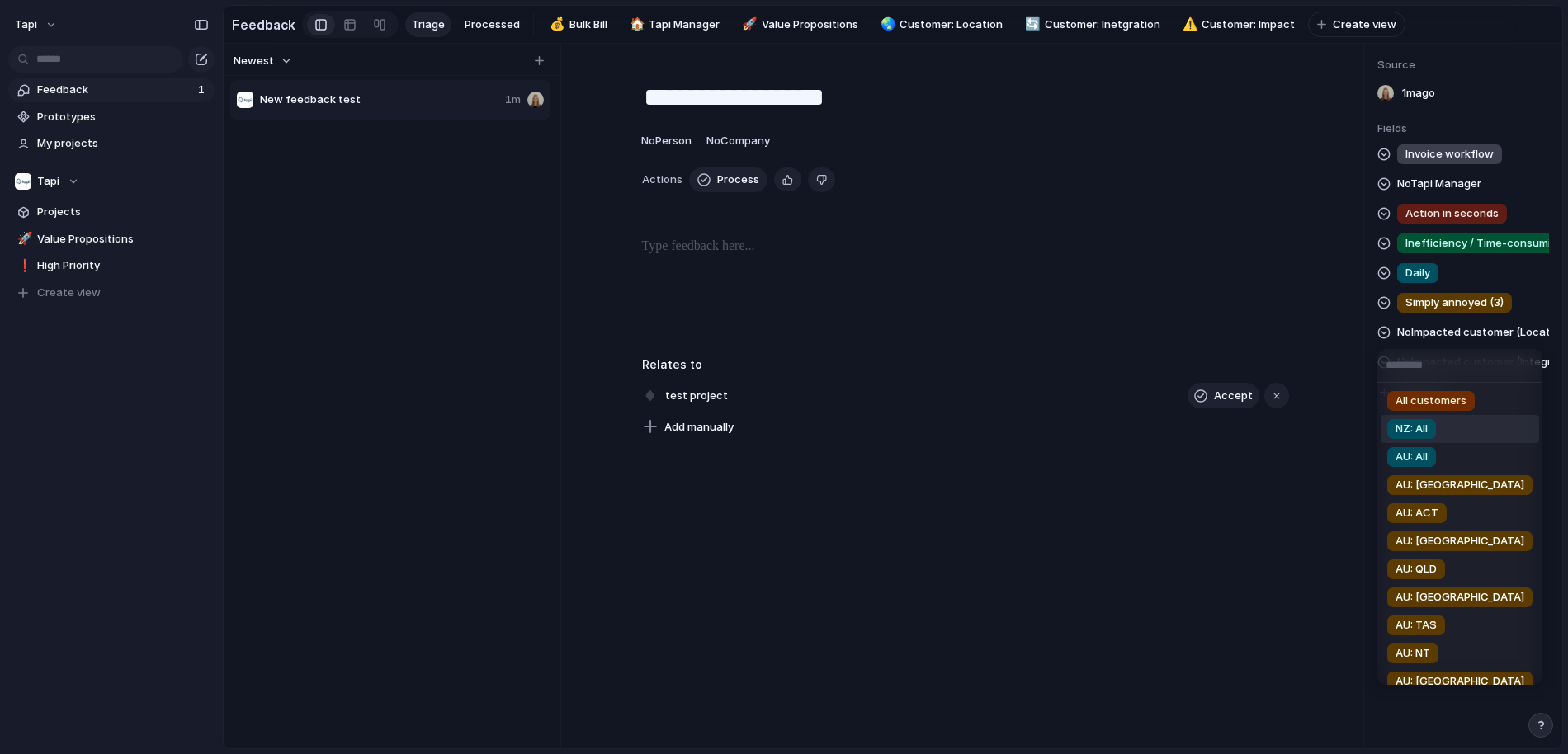
click at [1461, 429] on li "NZ: All" at bounding box center [1459, 429] width 158 height 28
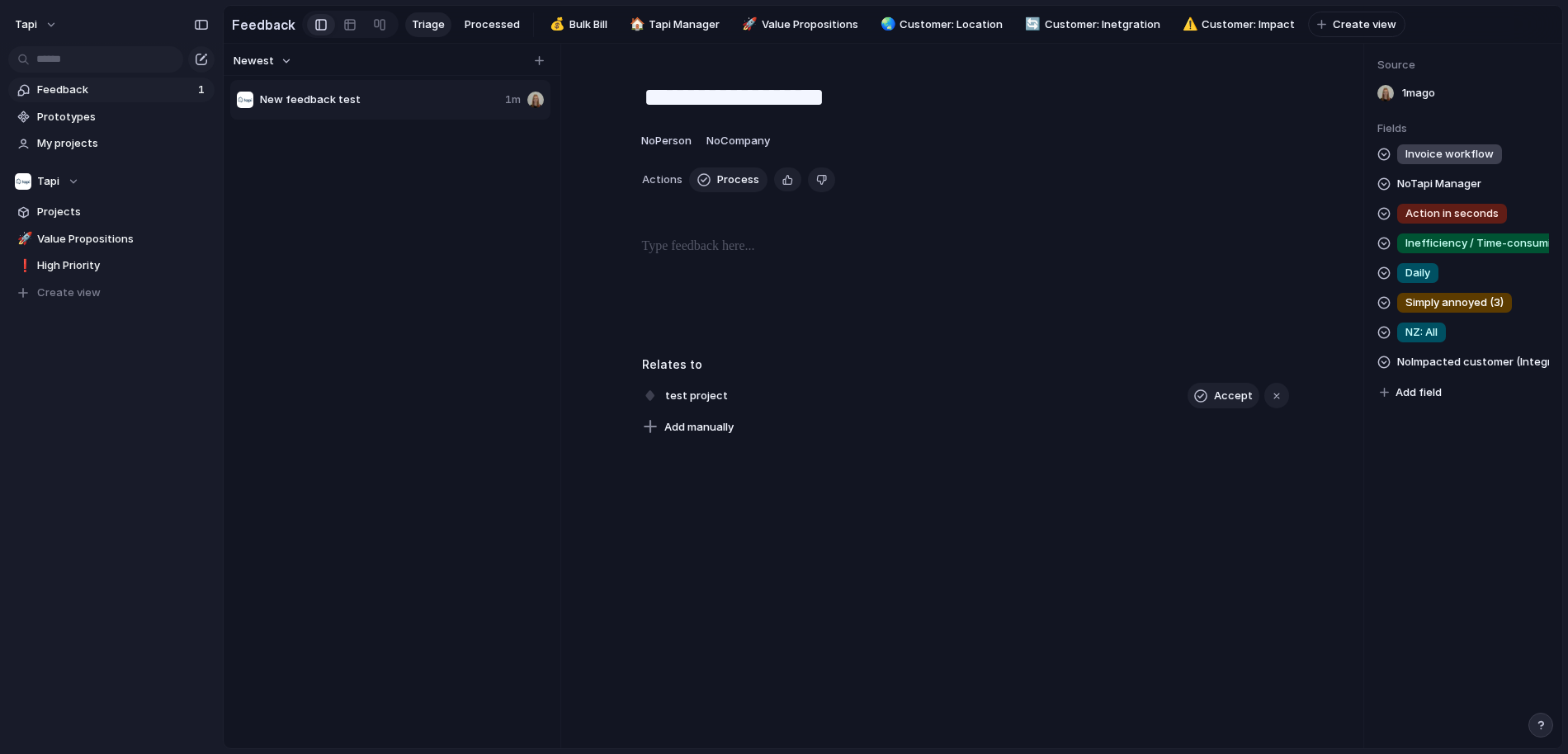
click at [1446, 365] on span "No Impacted customer (Integration)" at bounding box center [1472, 362] width 152 height 19
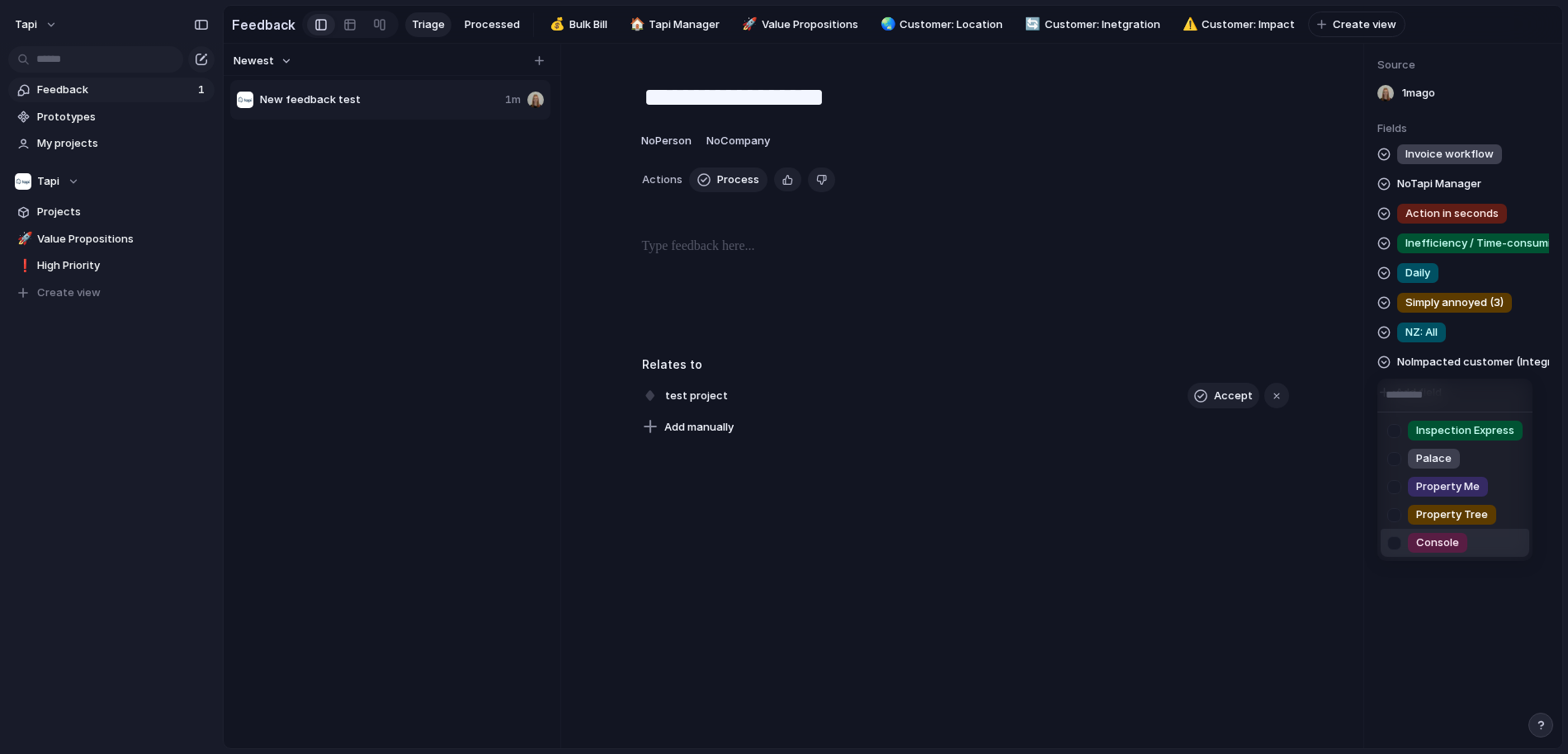
click at [1418, 591] on div "Inspection Express Palace Property Me Property Tree Console" at bounding box center [784, 377] width 1568 height 754
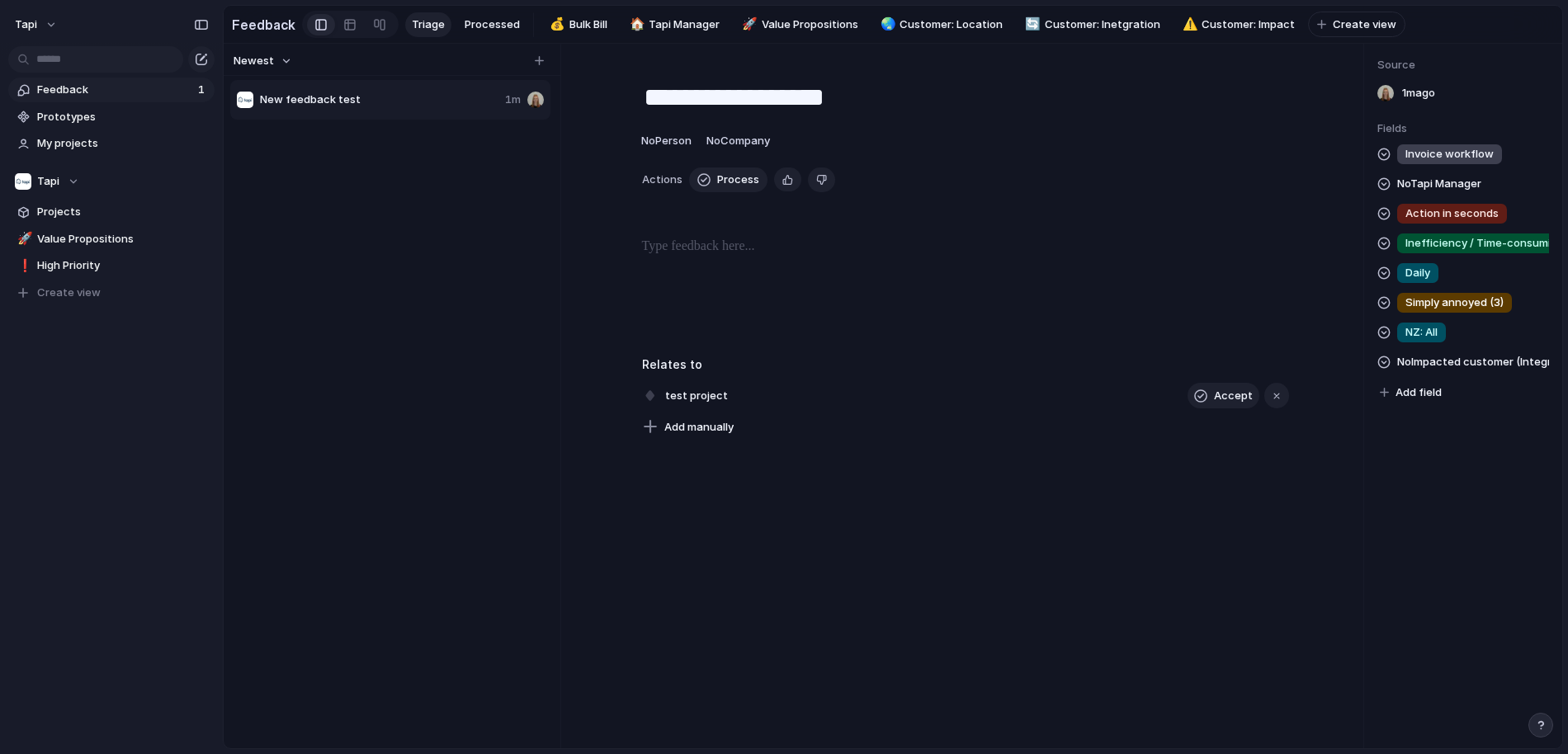
click at [685, 253] on p at bounding box center [964, 246] width 647 height 19
click at [901, 247] on p at bounding box center [964, 246] width 647 height 19
drag, startPoint x: 771, startPoint y: 239, endPoint x: 601, endPoint y: 249, distance: 170.3
click at [601, 249] on div "**********" at bounding box center [965, 289] width 730 height 106
click at [741, 248] on p "**********" at bounding box center [964, 246] width 647 height 19
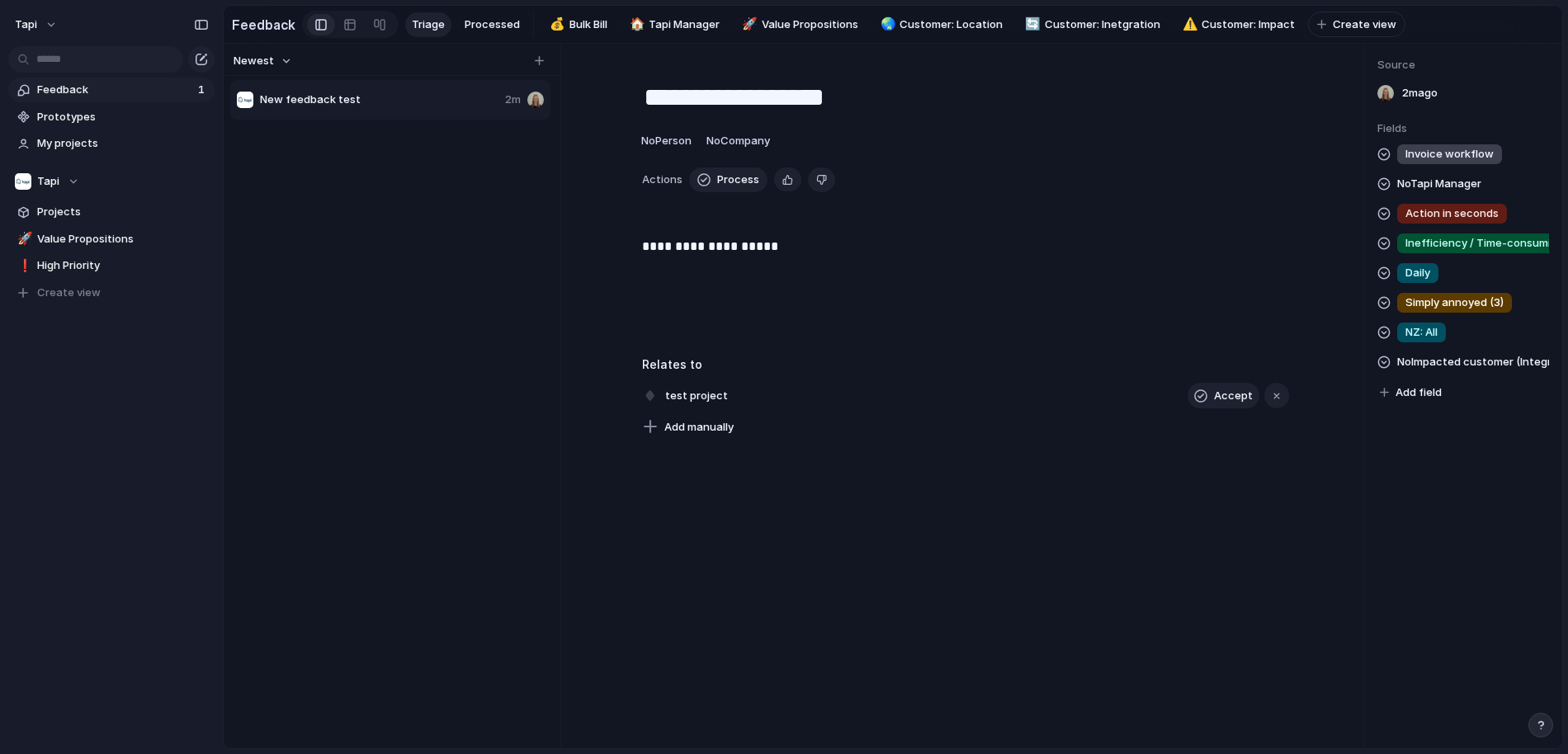
click at [924, 239] on p "**********" at bounding box center [964, 246] width 647 height 19
click at [683, 259] on div "**********" at bounding box center [965, 289] width 730 height 106
click at [680, 242] on p "**********" at bounding box center [964, 246] width 647 height 19
click at [855, 261] on div "**********" at bounding box center [965, 289] width 730 height 106
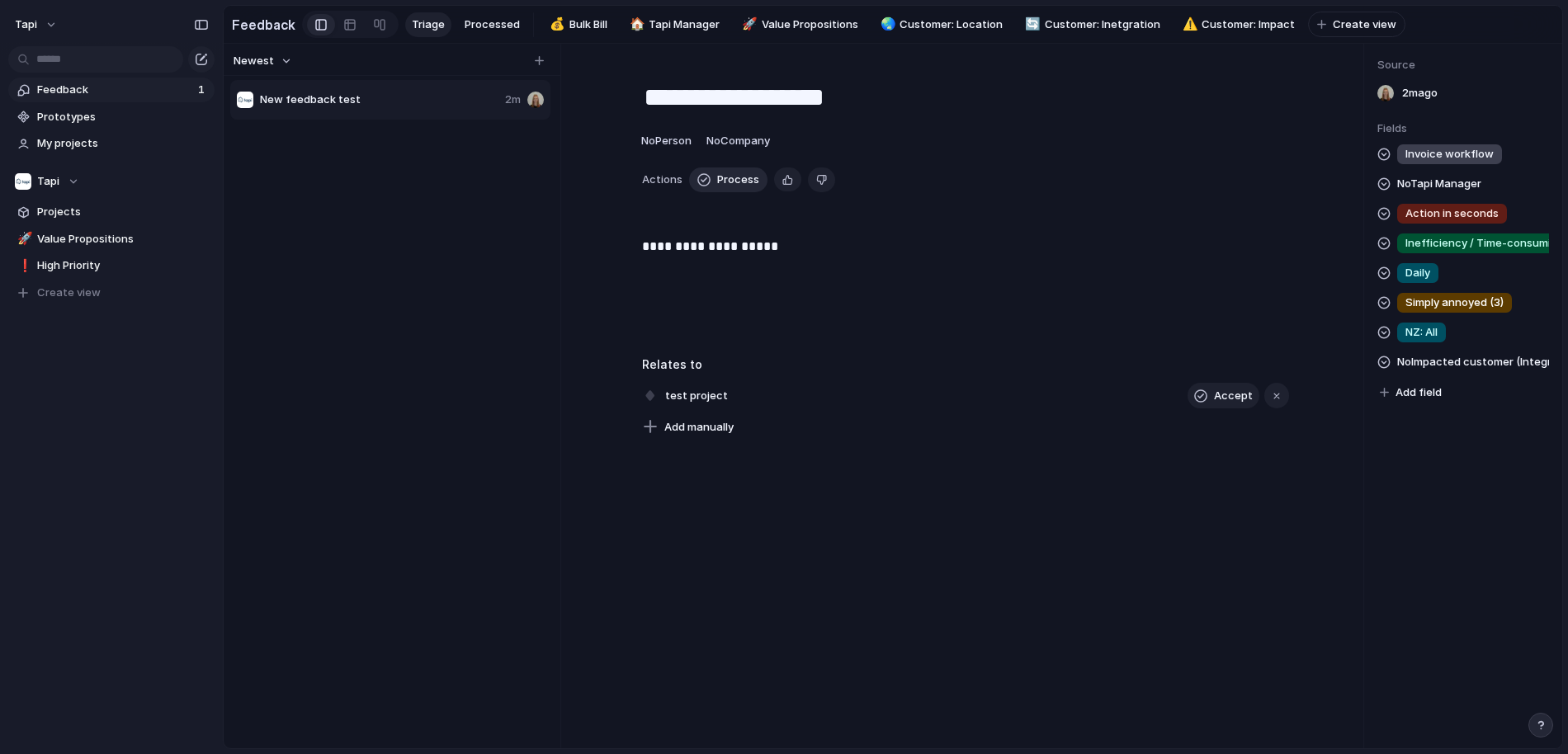
click at [729, 178] on span "Process" at bounding box center [738, 180] width 42 height 17
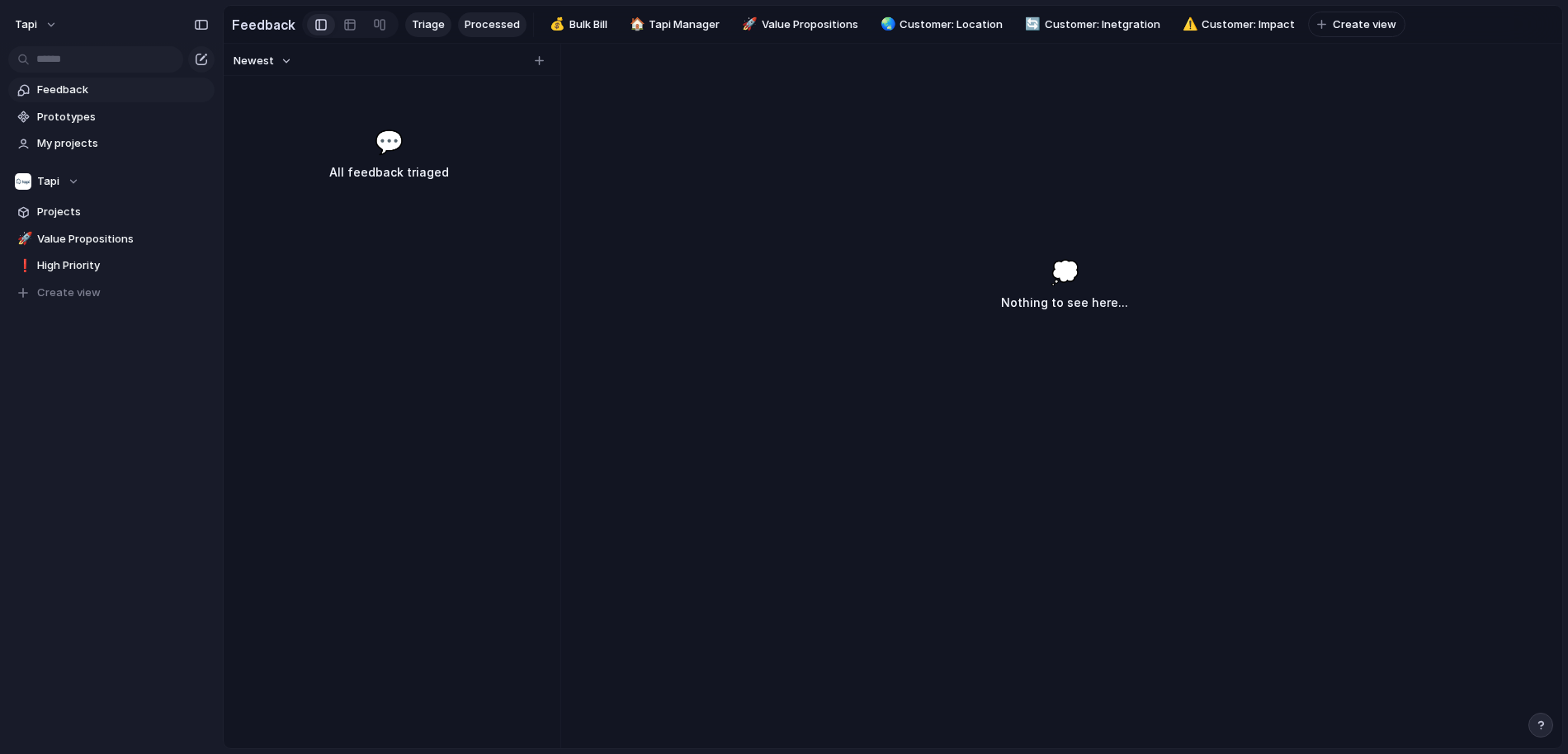
click at [484, 30] on span "Processed" at bounding box center [492, 25] width 55 height 17
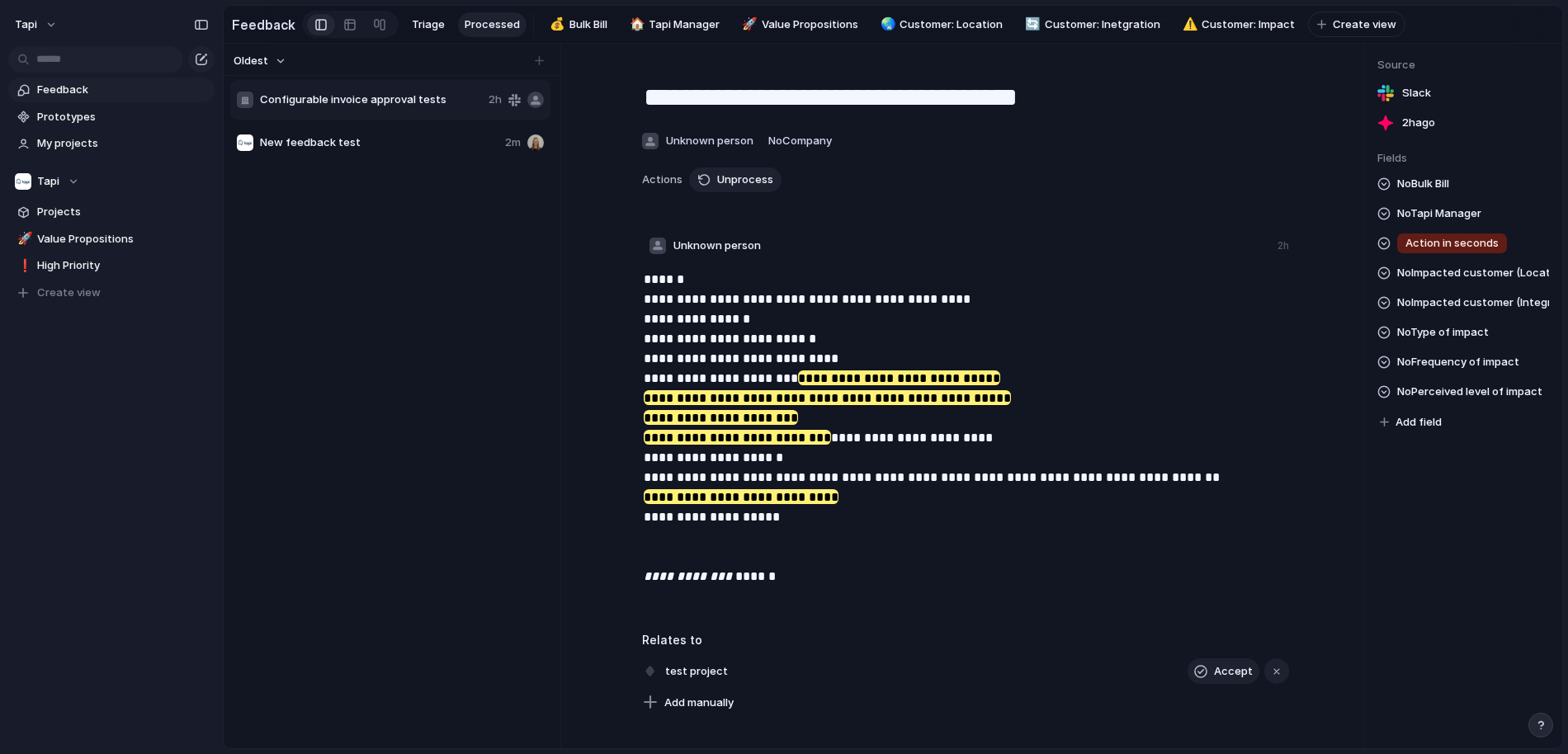
click at [378, 139] on span "New feedback test" at bounding box center [379, 143] width 238 height 17
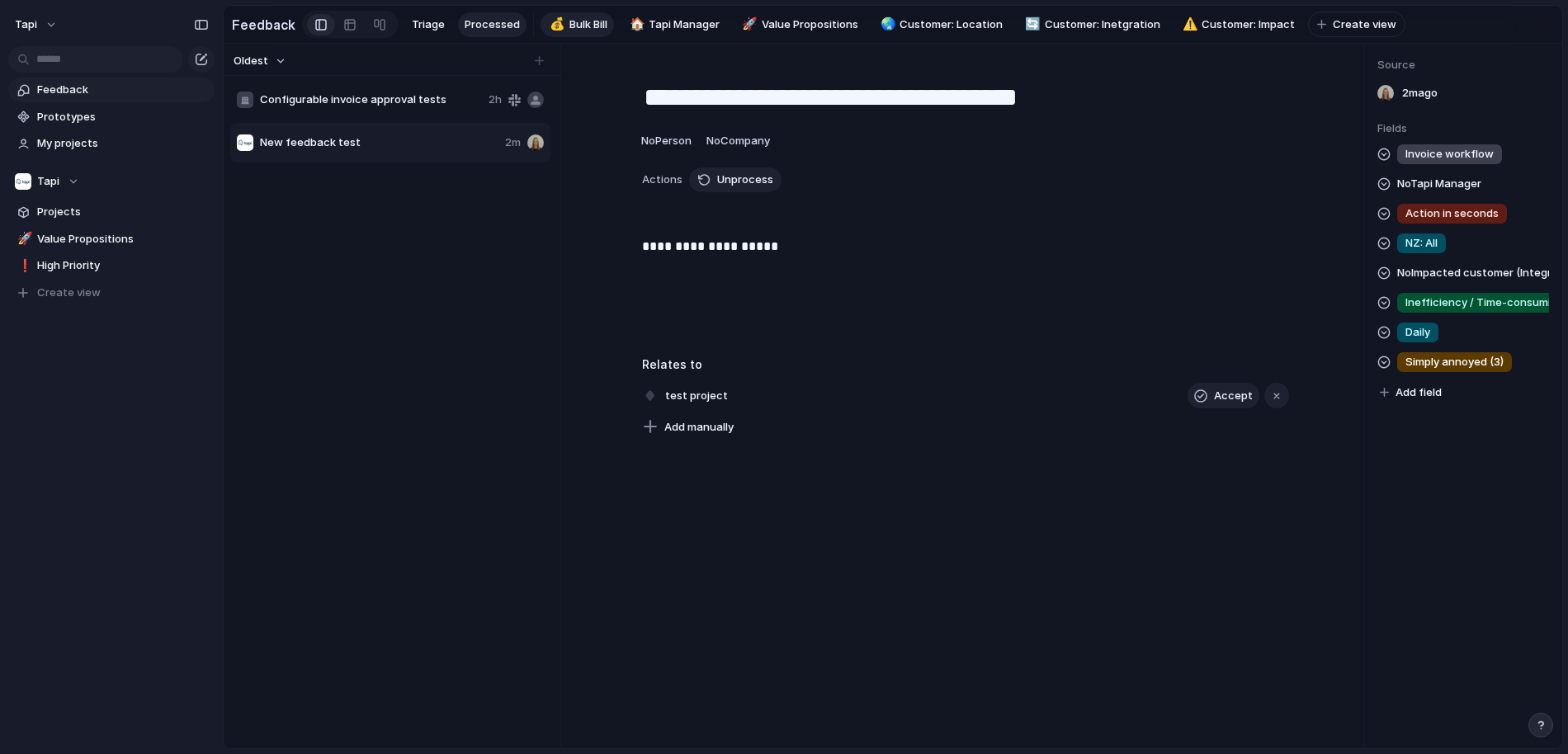
click at [587, 29] on span "Bulk Bill" at bounding box center [587, 25] width 38 height 17
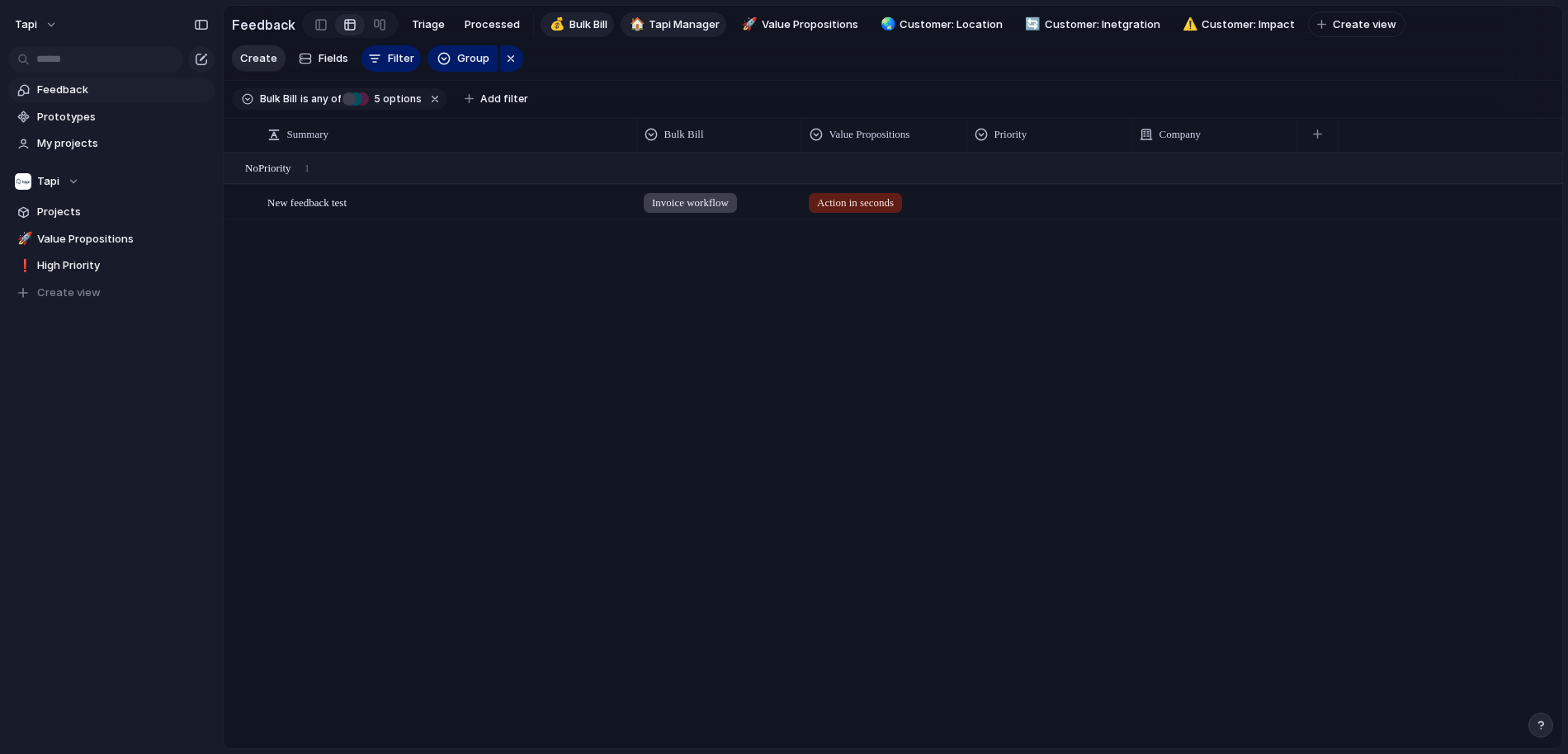
click at [671, 26] on span "Tapi Manager" at bounding box center [684, 25] width 71 height 17
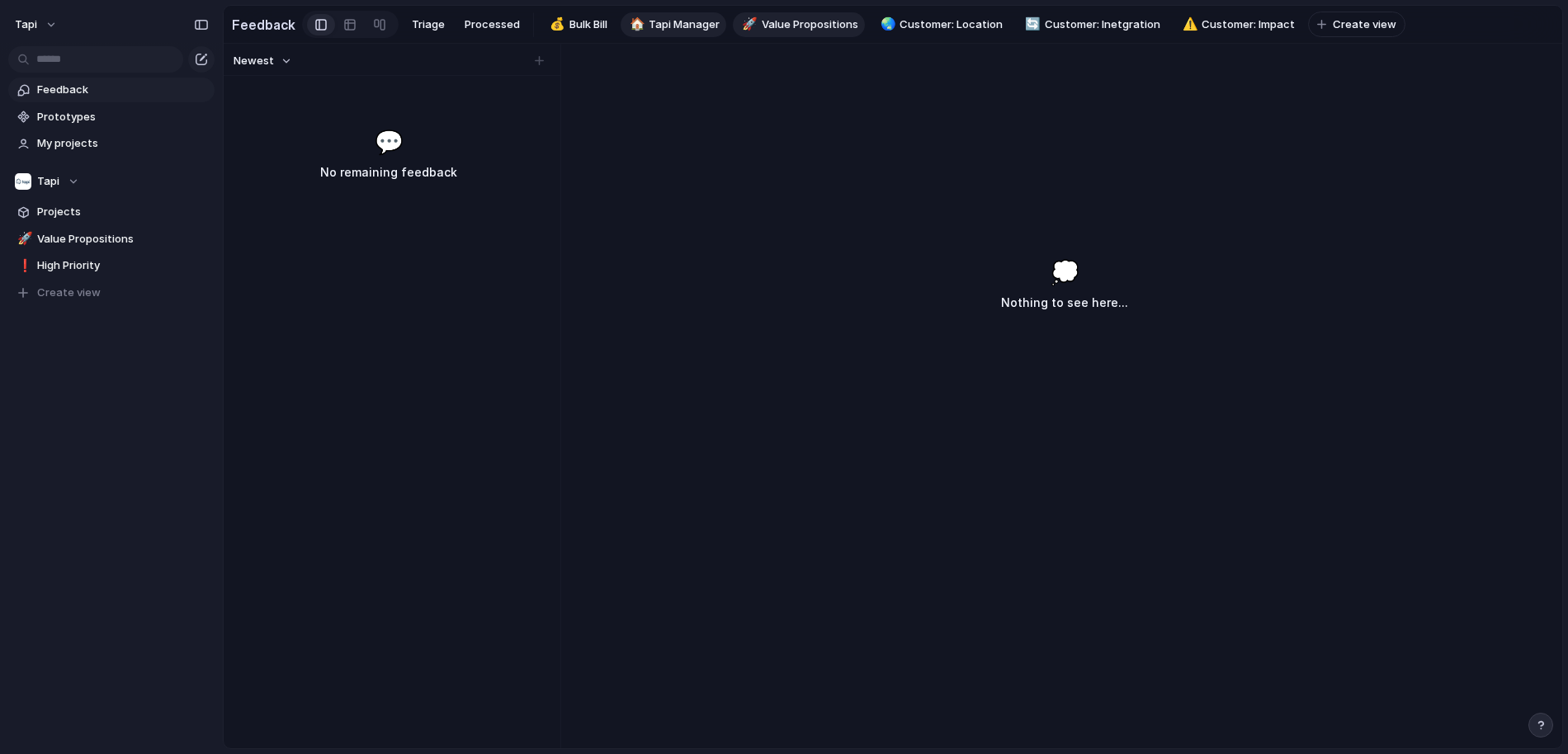
click at [792, 25] on span "Value Propositions" at bounding box center [810, 25] width 96 height 17
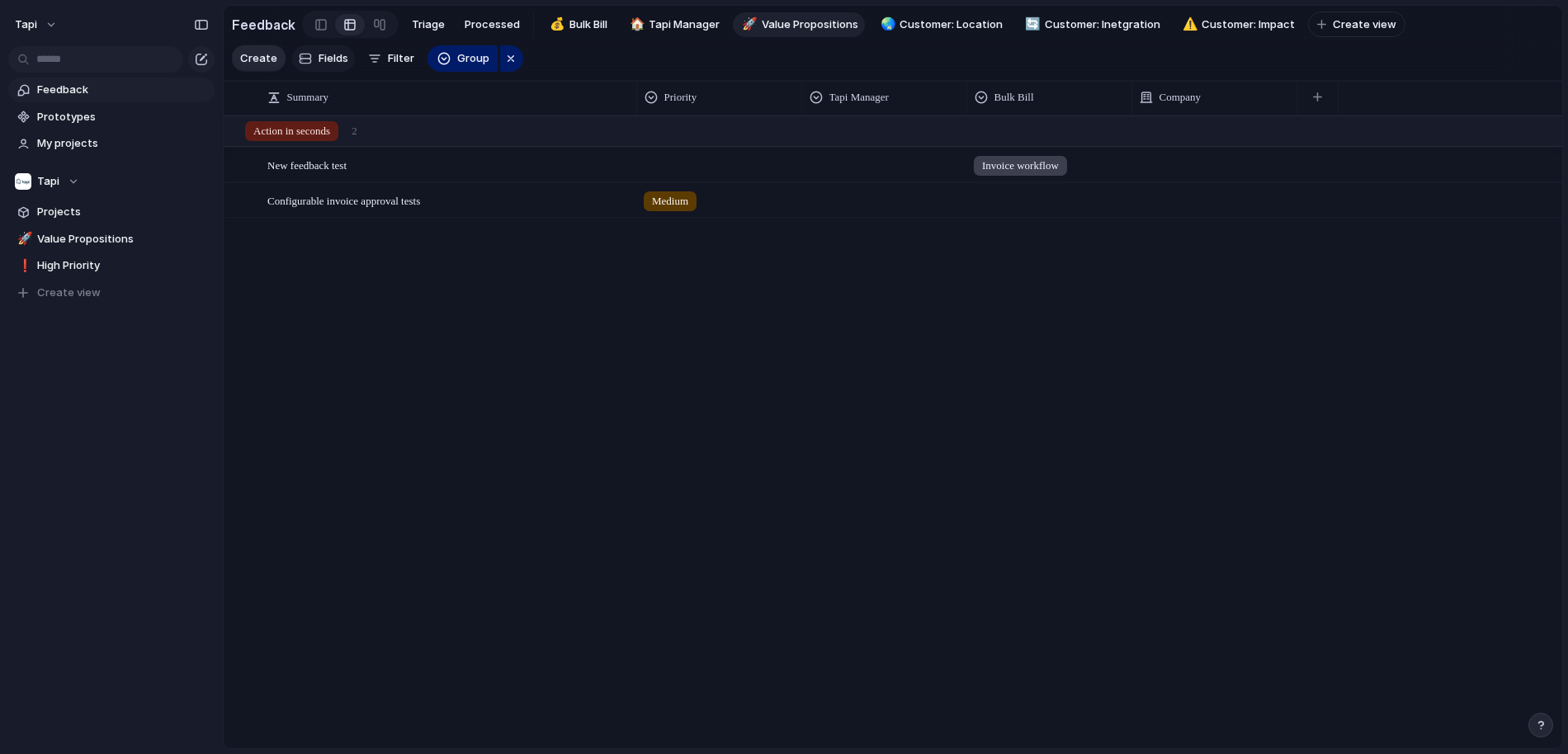
click at [319, 59] on span "Fields" at bounding box center [333, 59] width 30 height 17
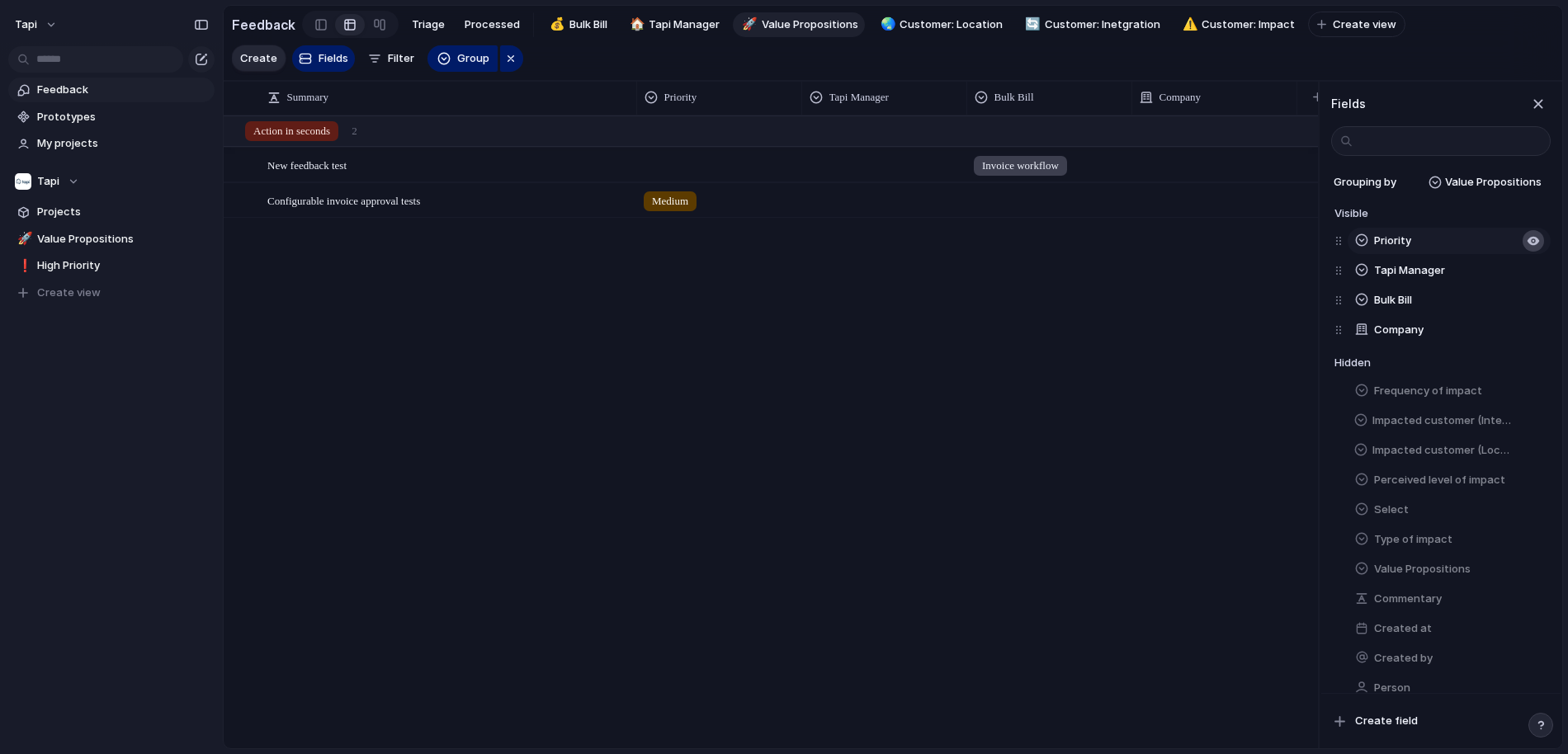
click at [1530, 238] on div "button" at bounding box center [1533, 241] width 14 height 14
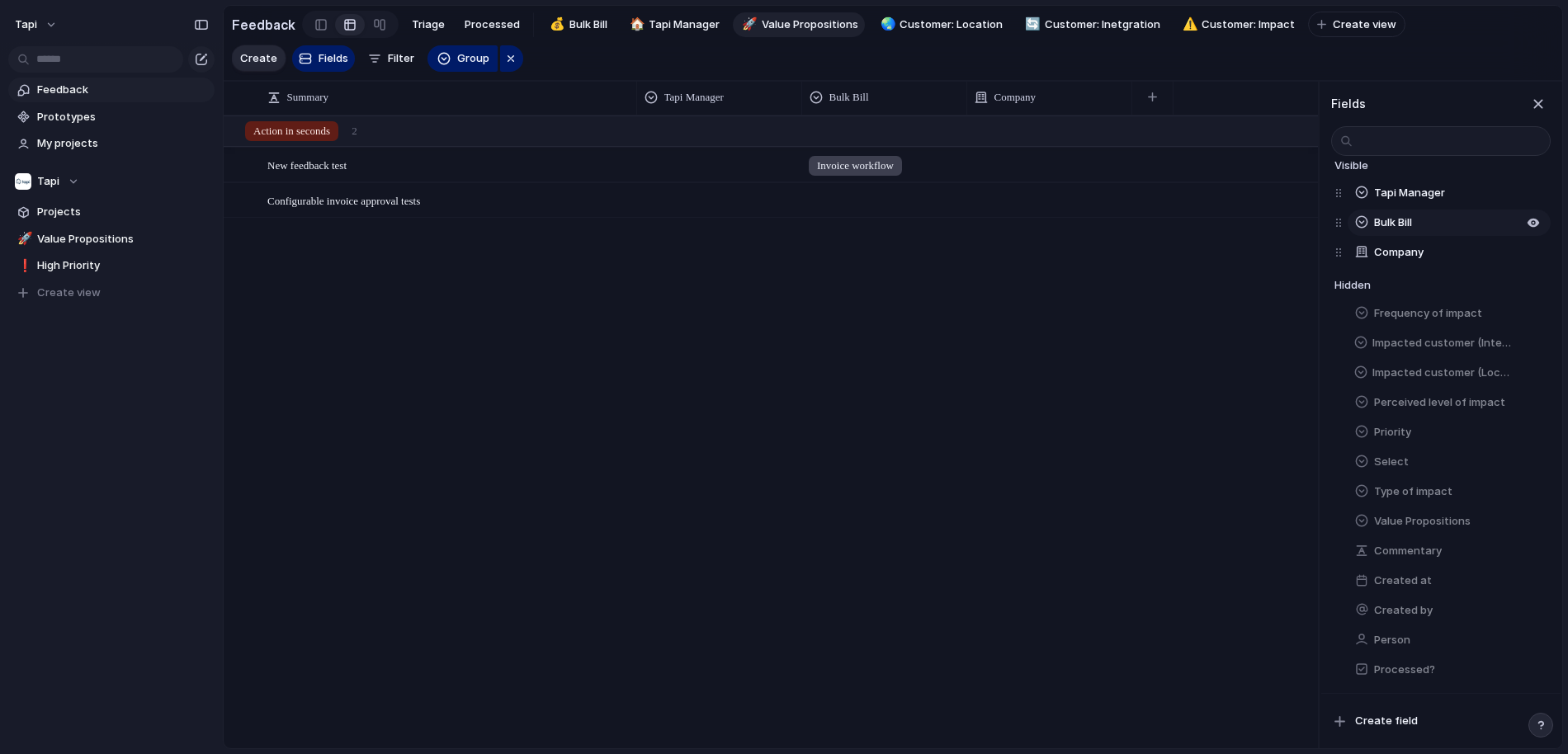
scroll to position [50, 0]
click at [1535, 248] on div "button" at bounding box center [1533, 251] width 14 height 14
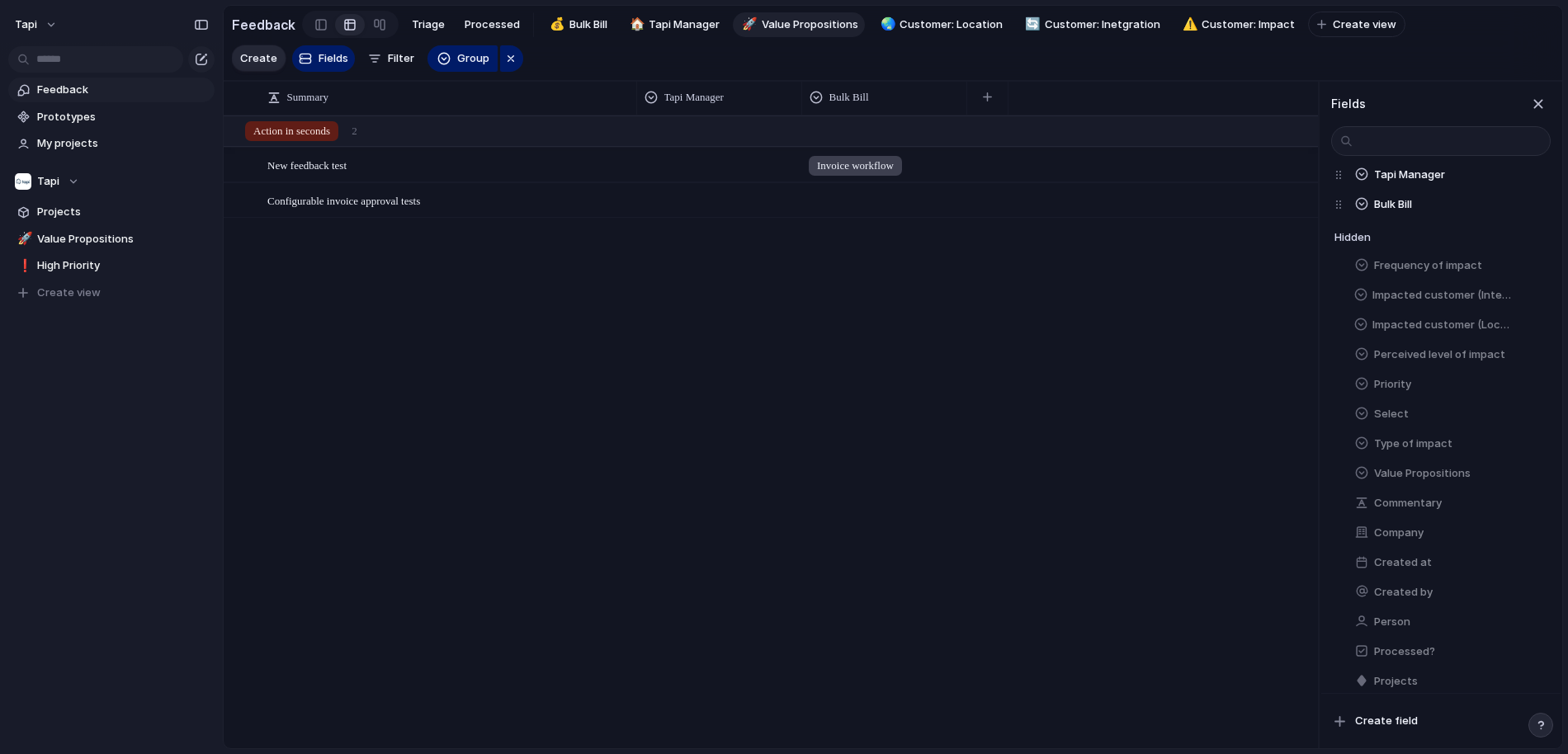
scroll to position [77, 0]
click at [1536, 316] on div "button" at bounding box center [1533, 314] width 14 height 14
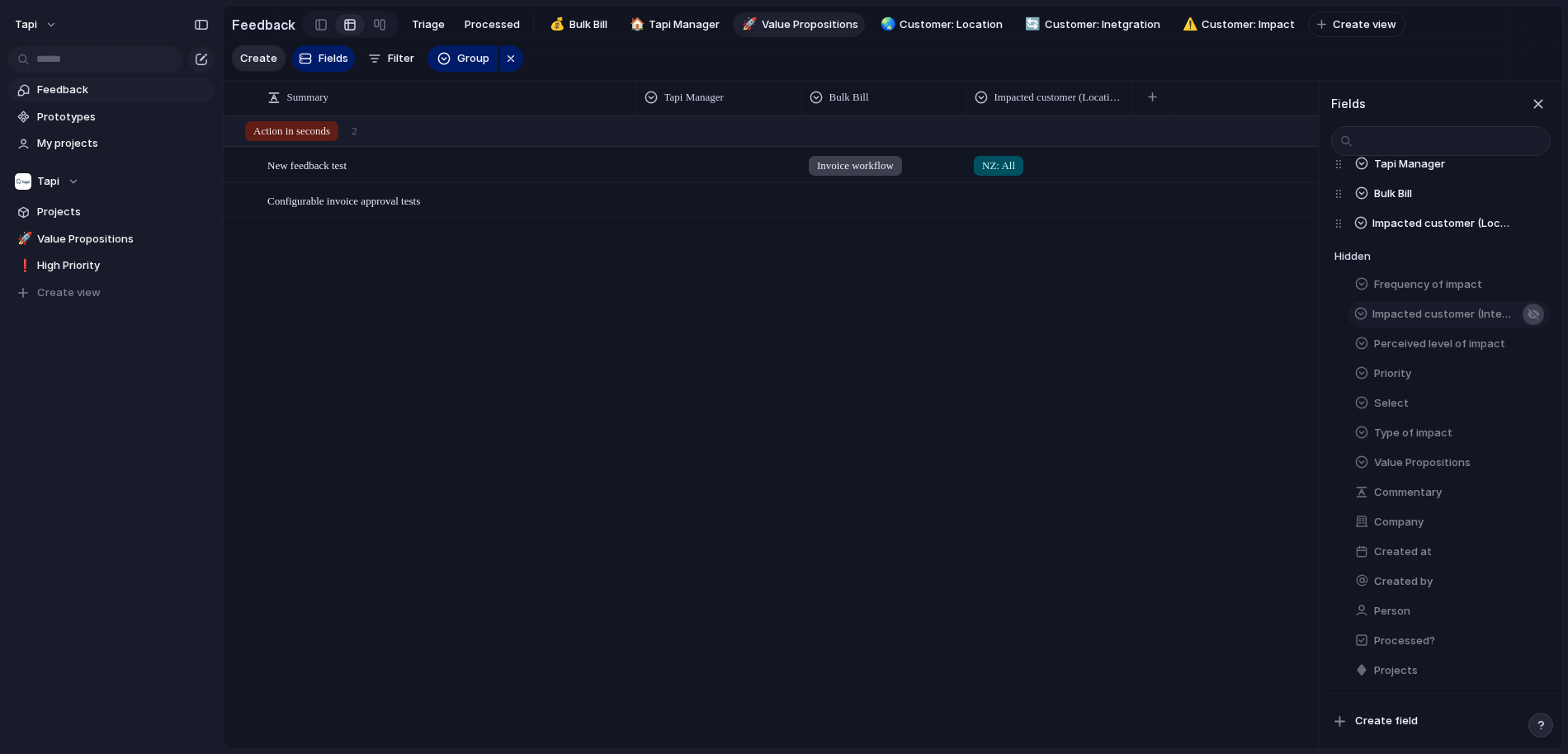
click at [1532, 311] on div "button" at bounding box center [1533, 314] width 14 height 14
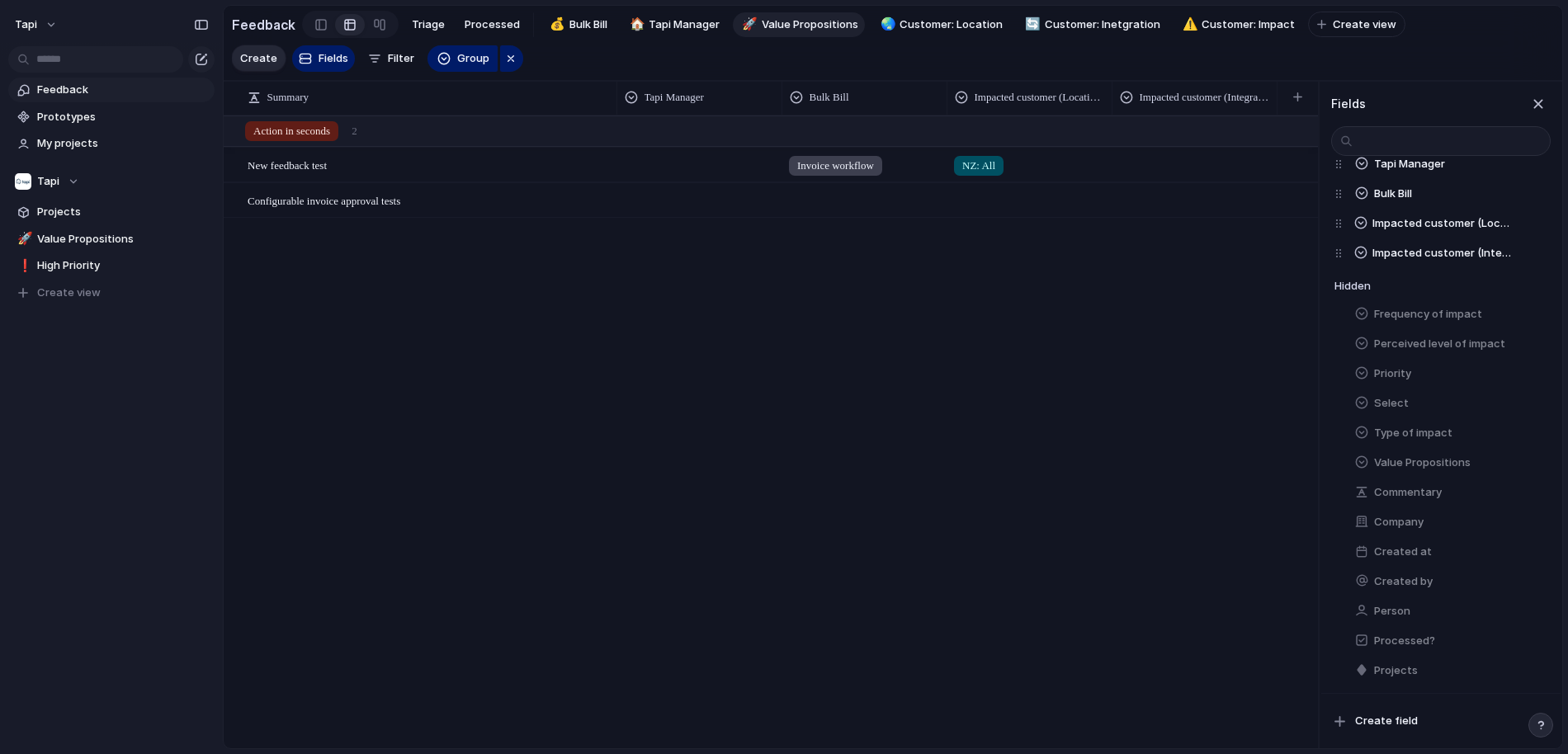
click at [1124, 440] on div "New feedback test Open Invoice workflow NZ: All Configurable invoice approval t…" at bounding box center [771, 432] width 1094 height 632
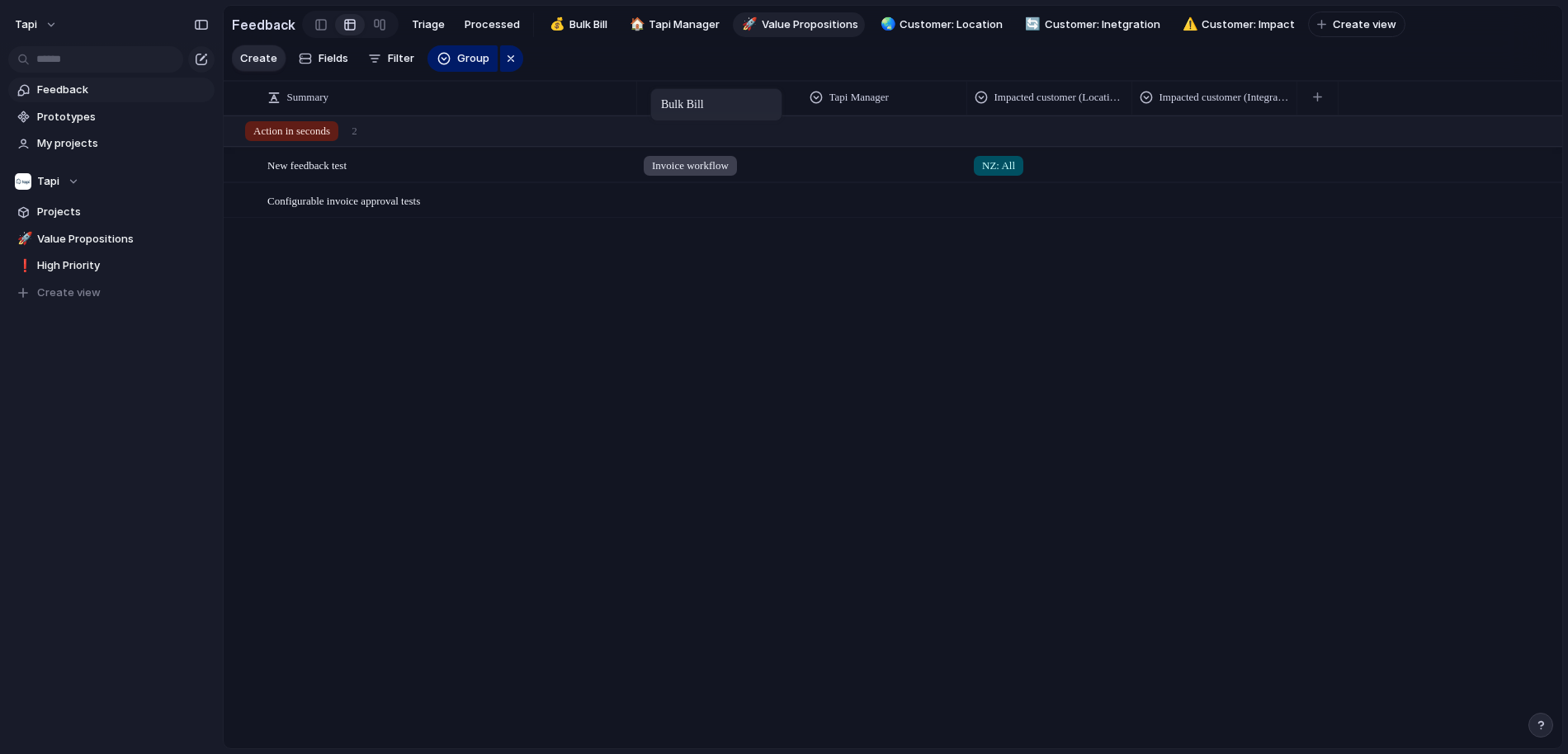
drag, startPoint x: 845, startPoint y: 90, endPoint x: 659, endPoint y: 90, distance: 186.0
click at [933, 32] on link "🌏 Customer: Location" at bounding box center [941, 25] width 139 height 25
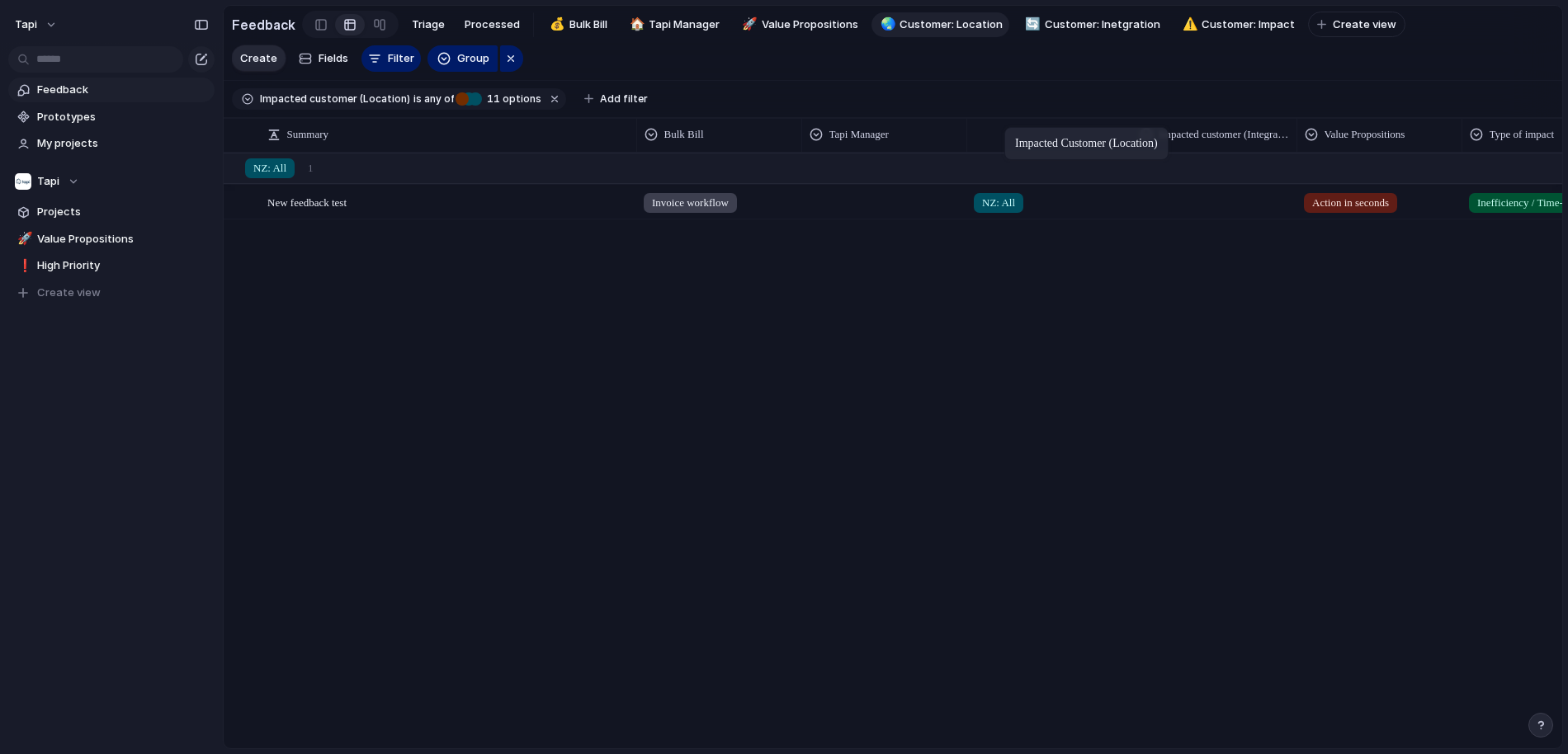
drag, startPoint x: 1194, startPoint y: 129, endPoint x: 975, endPoint y: 123, distance: 219.1
click at [1213, 25] on span "Customer: Impact" at bounding box center [1248, 25] width 93 height 17
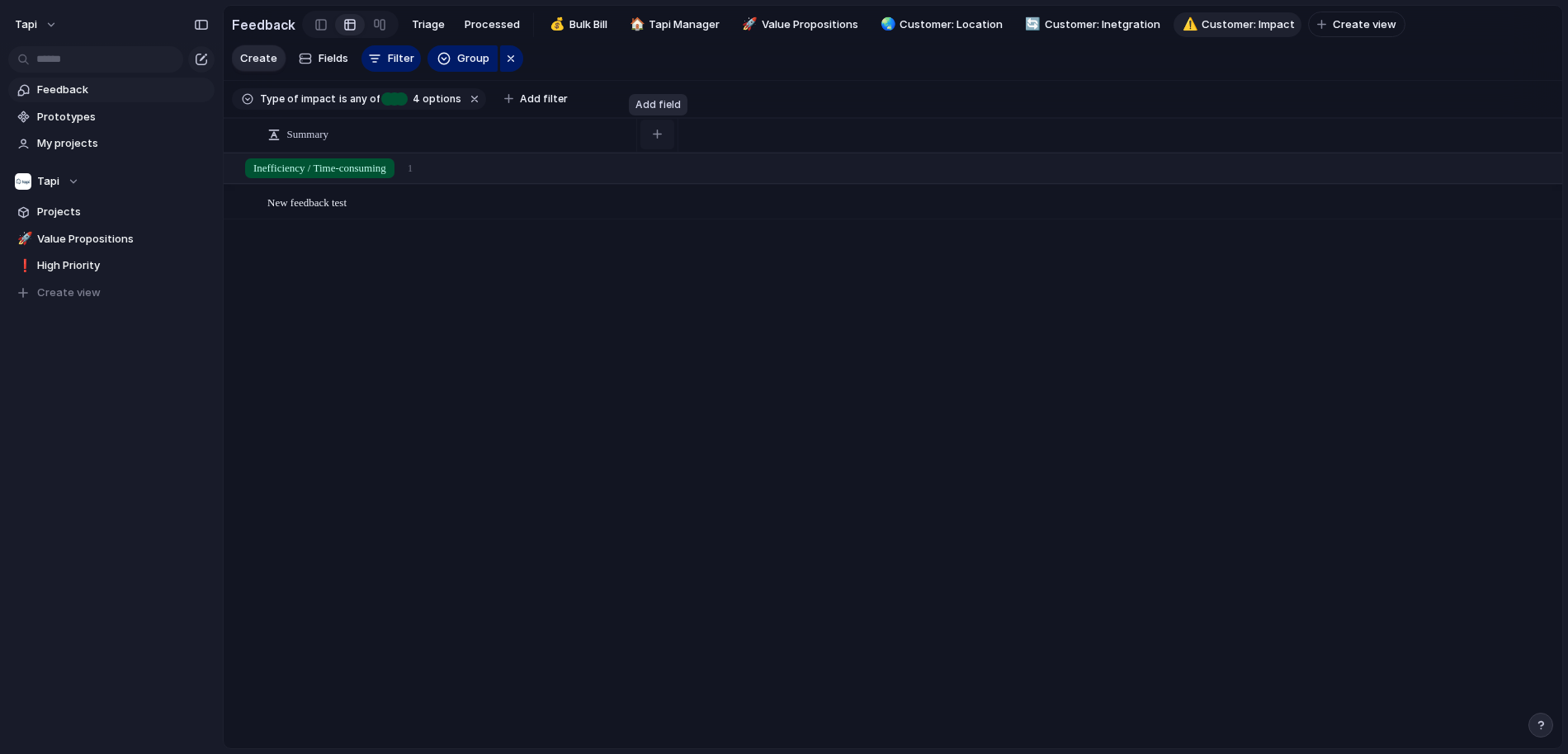
click at [649, 132] on button "button" at bounding box center [657, 134] width 34 height 30
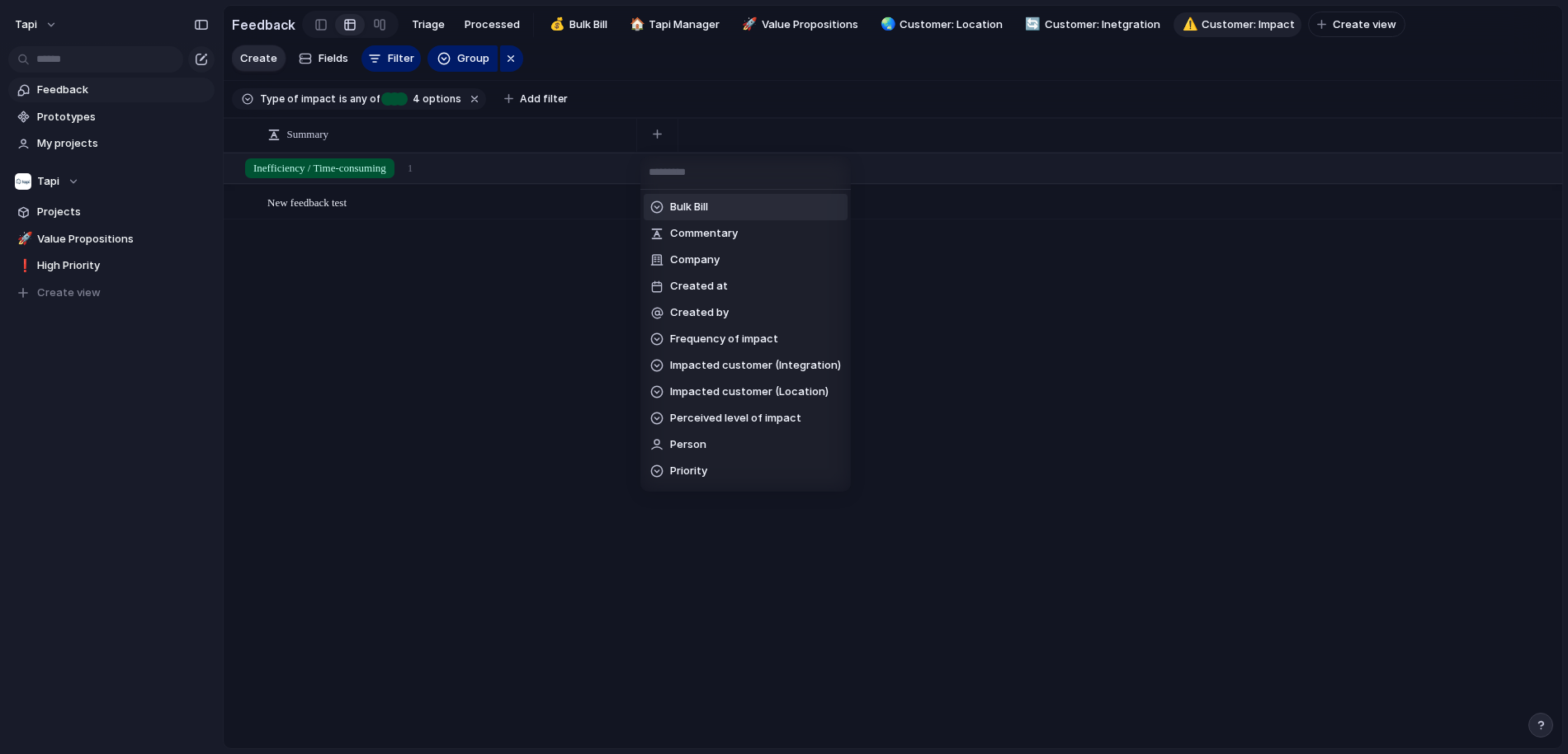
click at [688, 210] on span "Bulk Bill" at bounding box center [689, 207] width 38 height 17
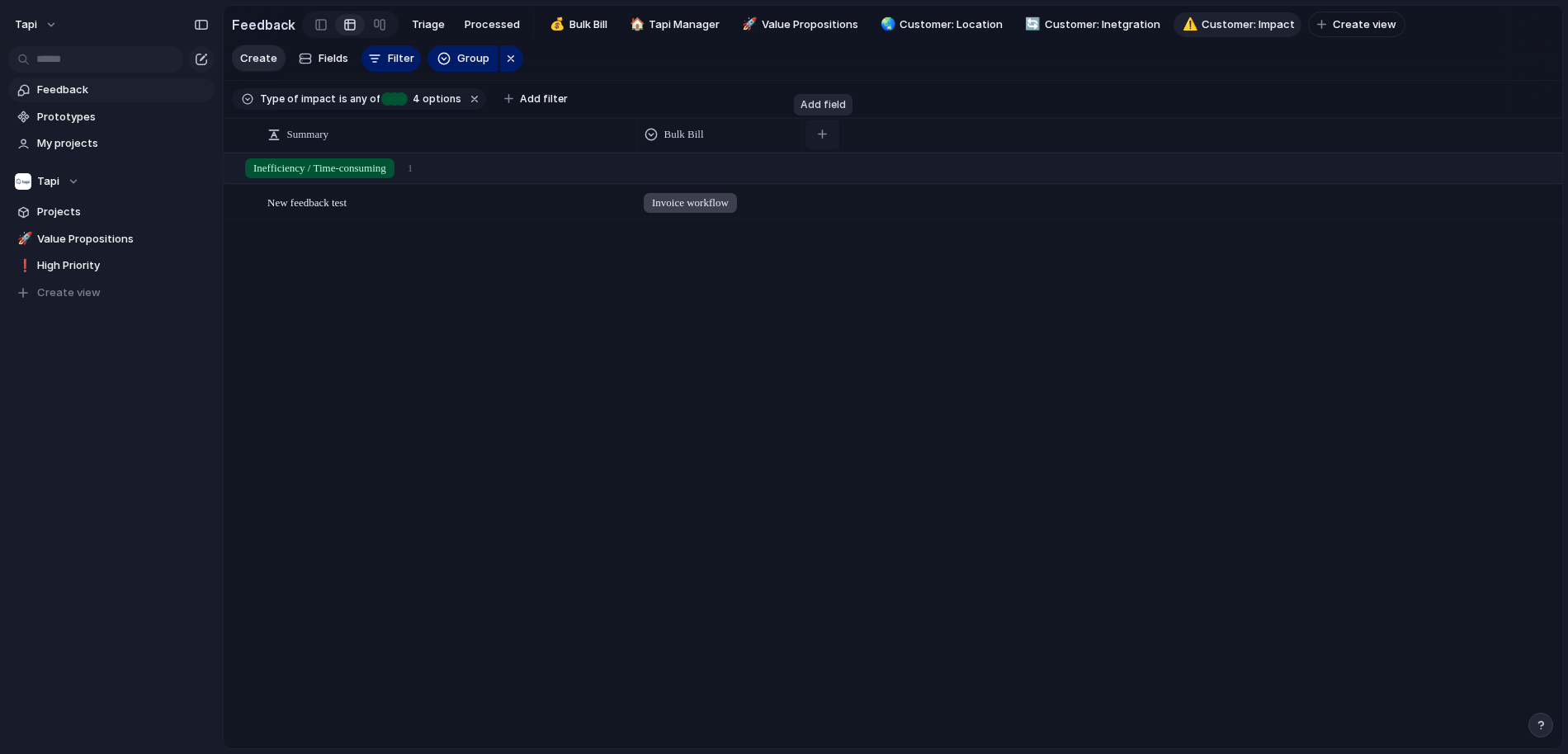
click at [823, 131] on div "button" at bounding box center [822, 134] width 9 height 9
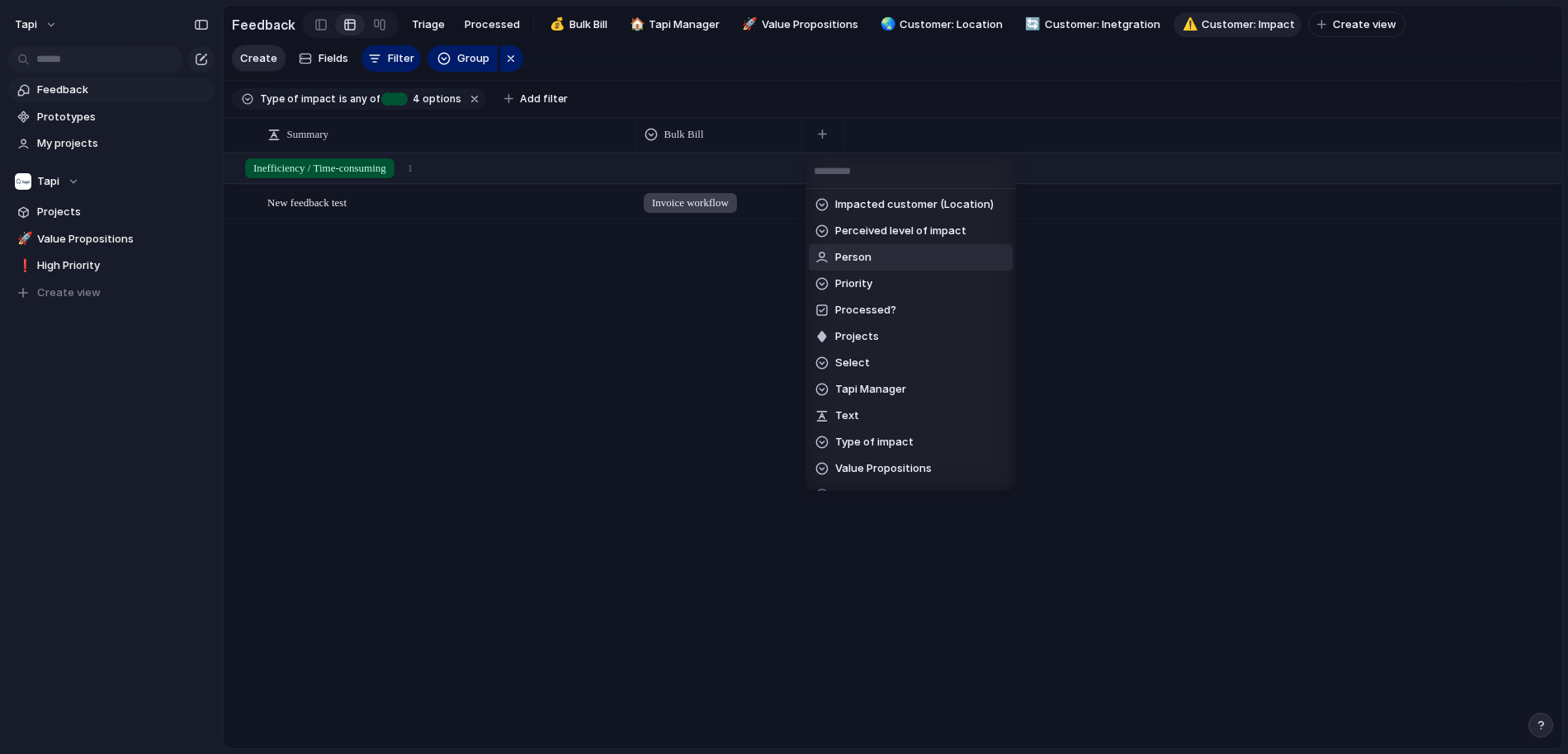
scroll to position [208, 0]
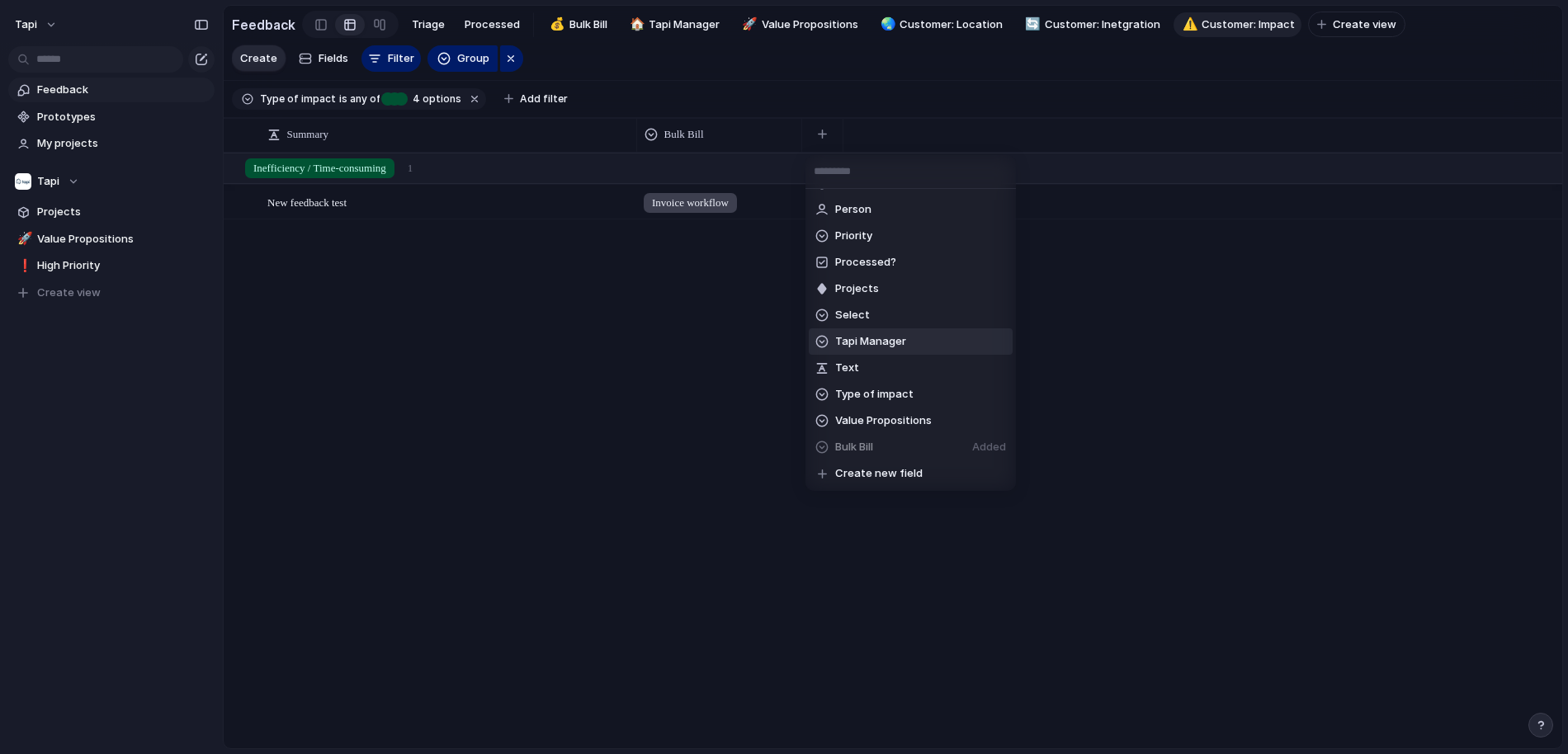
click at [899, 337] on span "Tapi Manager" at bounding box center [871, 341] width 71 height 17
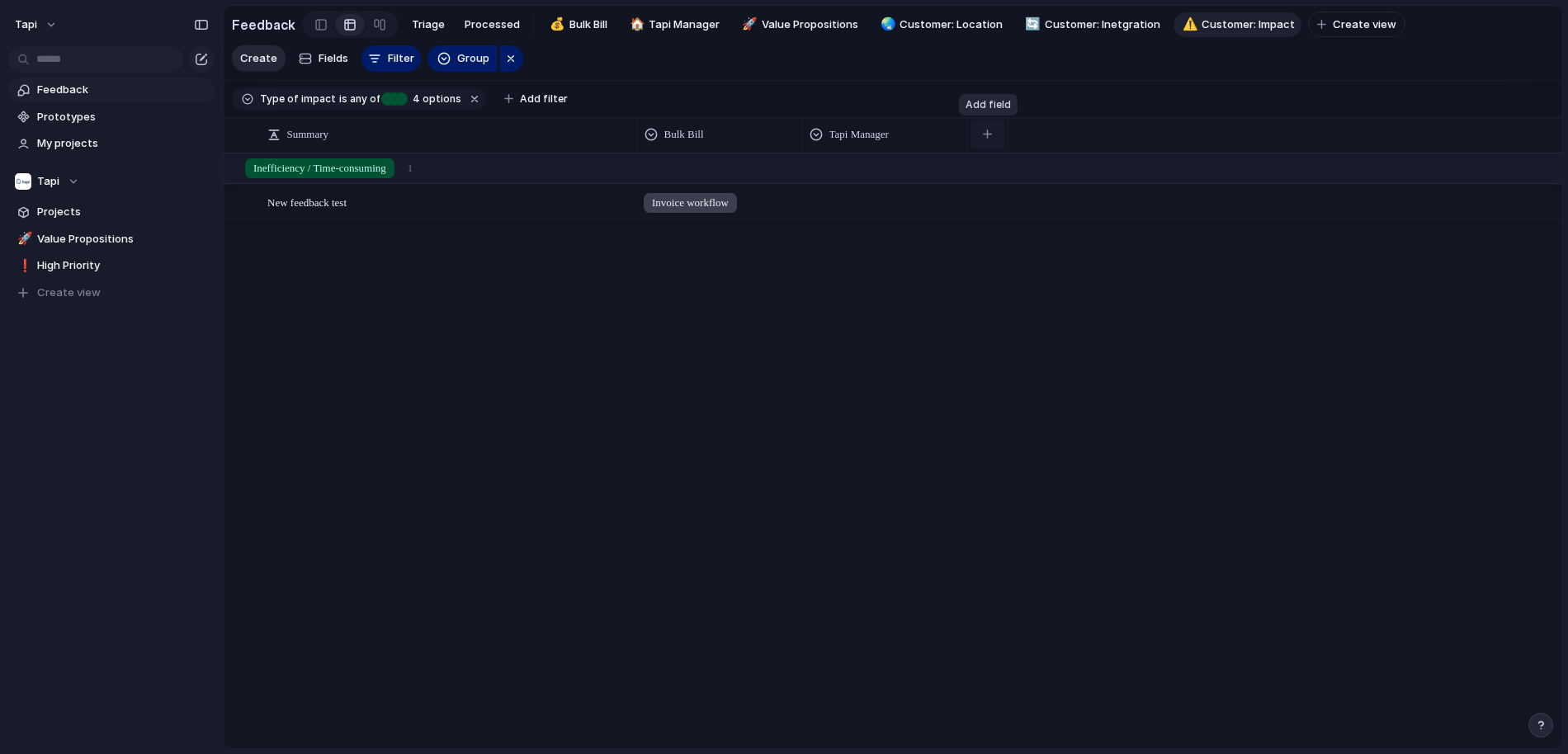
click at [989, 132] on div "button" at bounding box center [987, 134] width 9 height 9
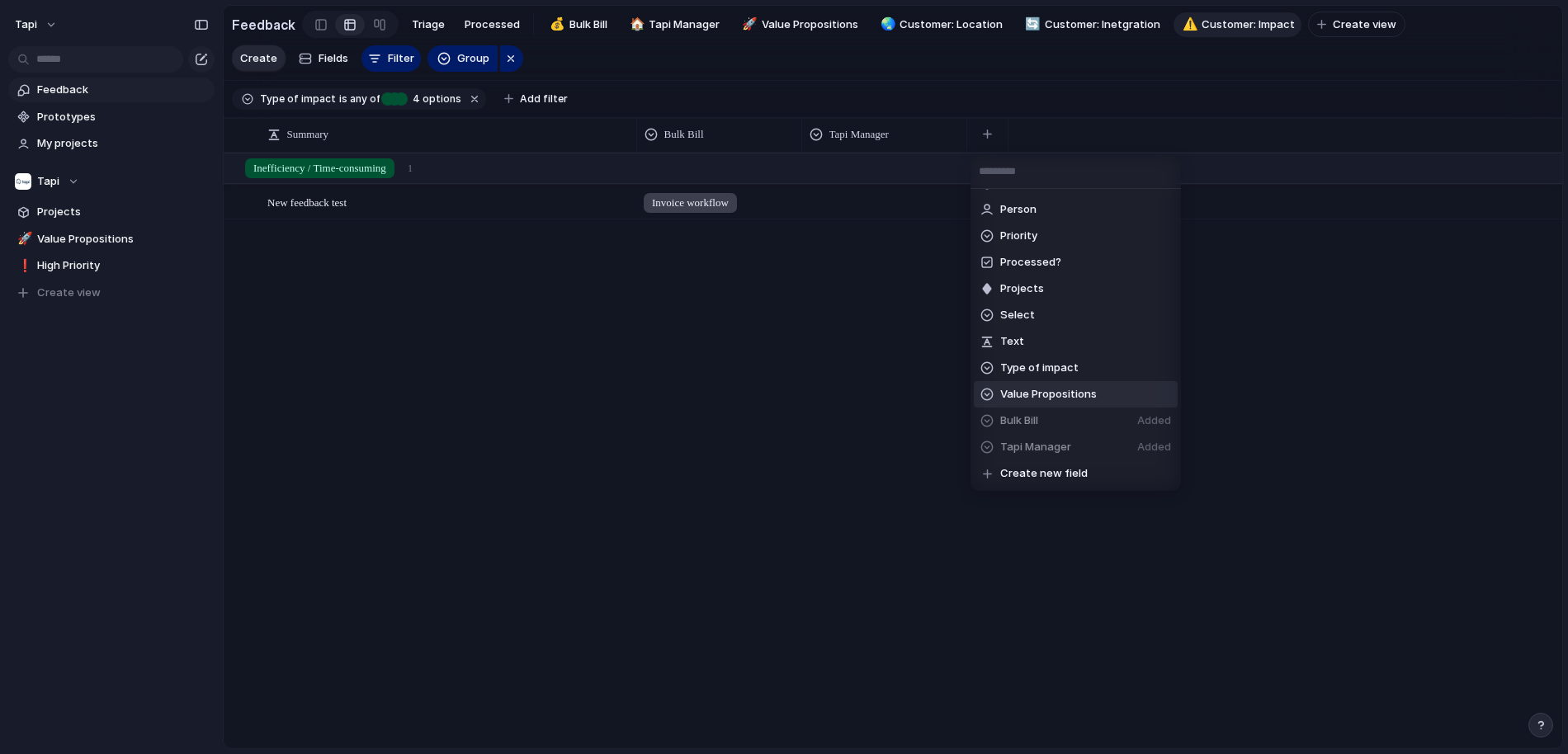
click at [1032, 393] on span "Value Propositions" at bounding box center [1048, 395] width 96 height 17
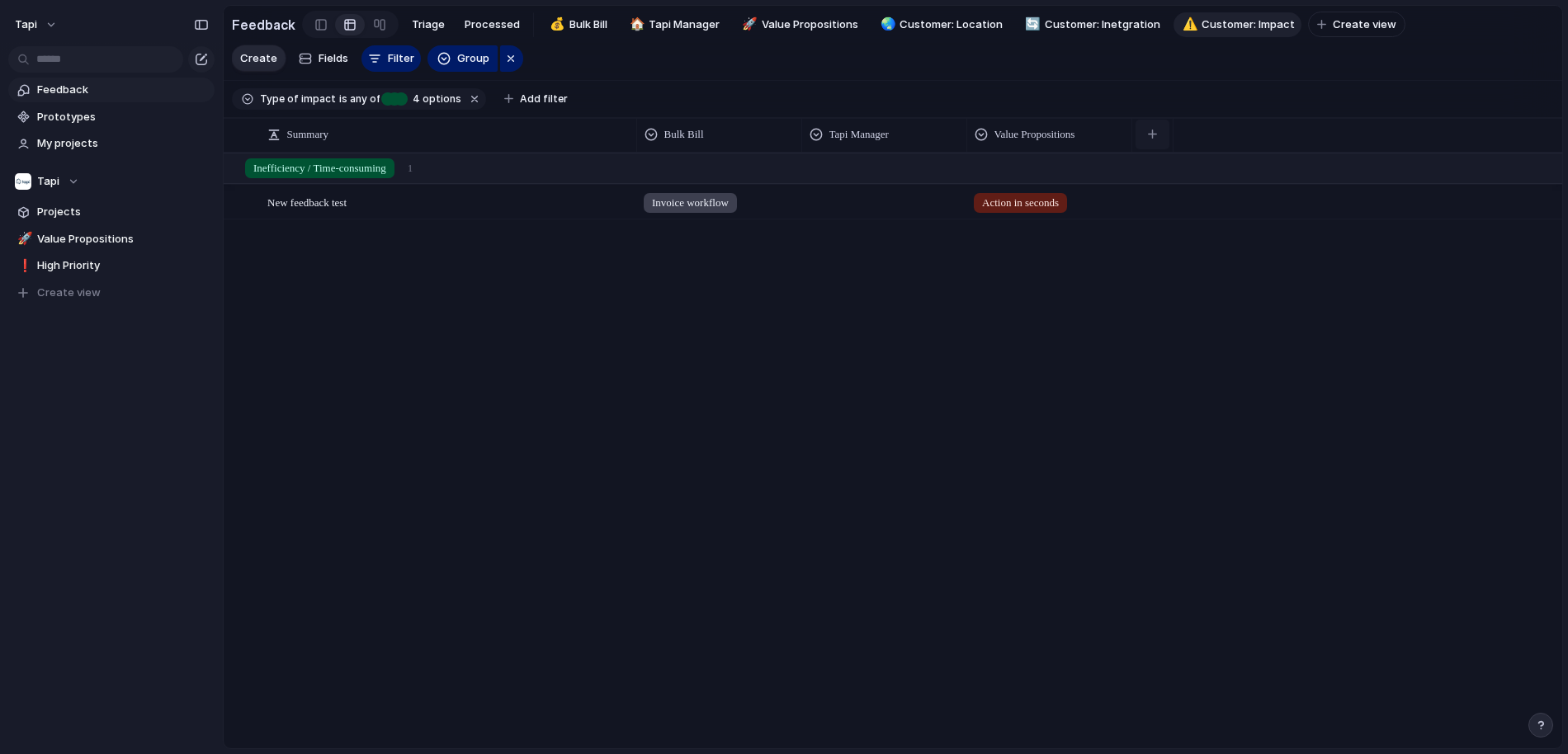
click at [1151, 133] on div "button" at bounding box center [1152, 134] width 9 height 9
click at [911, 421] on div "Commentary Company Created at Created by Frequency of impact Impacted customer …" at bounding box center [784, 377] width 1568 height 754
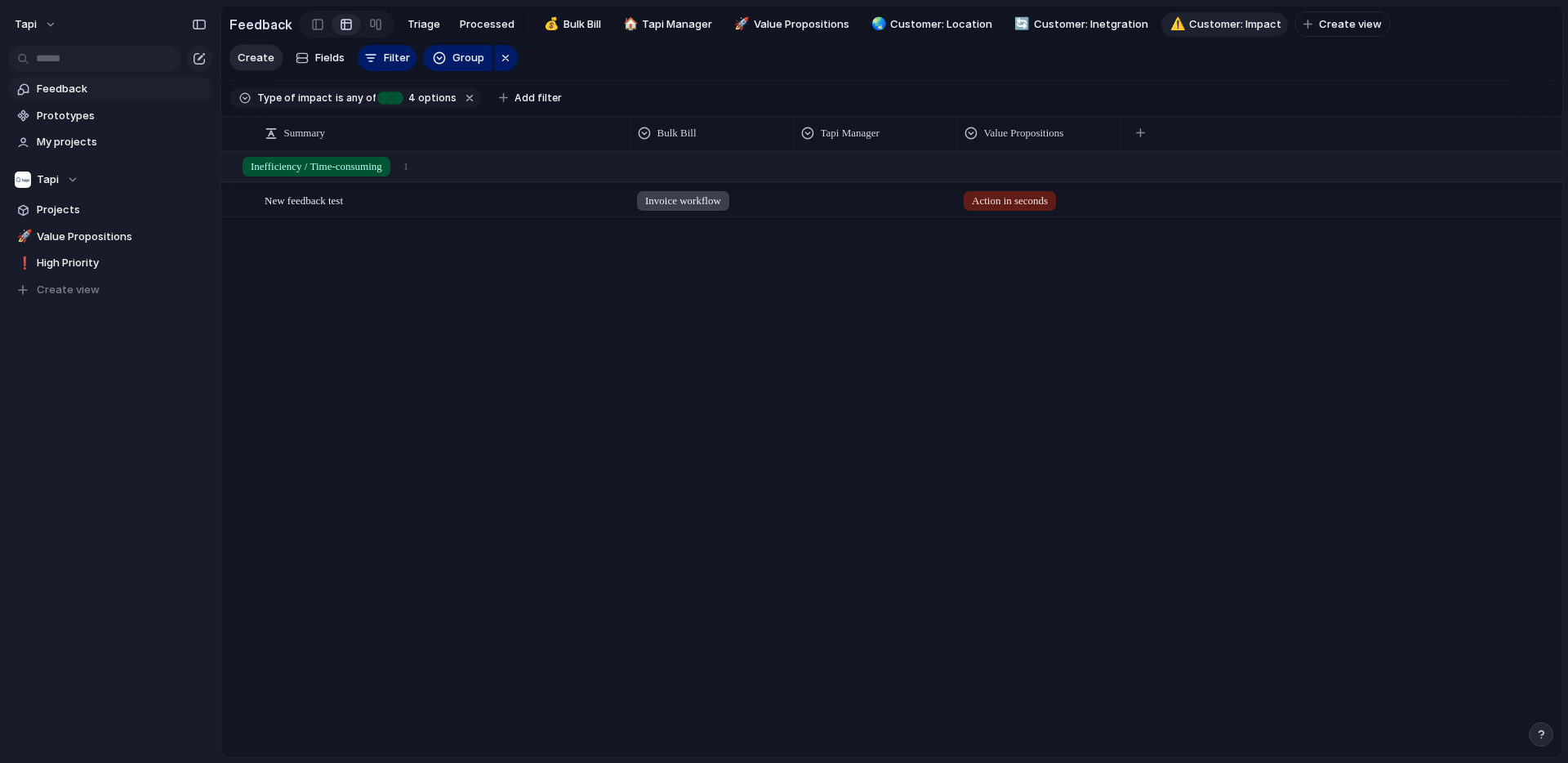
click at [1275, 599] on div "New feedback test Open Invoice workflow Action in seconds" at bounding box center [892, 453] width 1341 height 605
click at [411, 26] on span "Triage" at bounding box center [423, 25] width 33 height 17
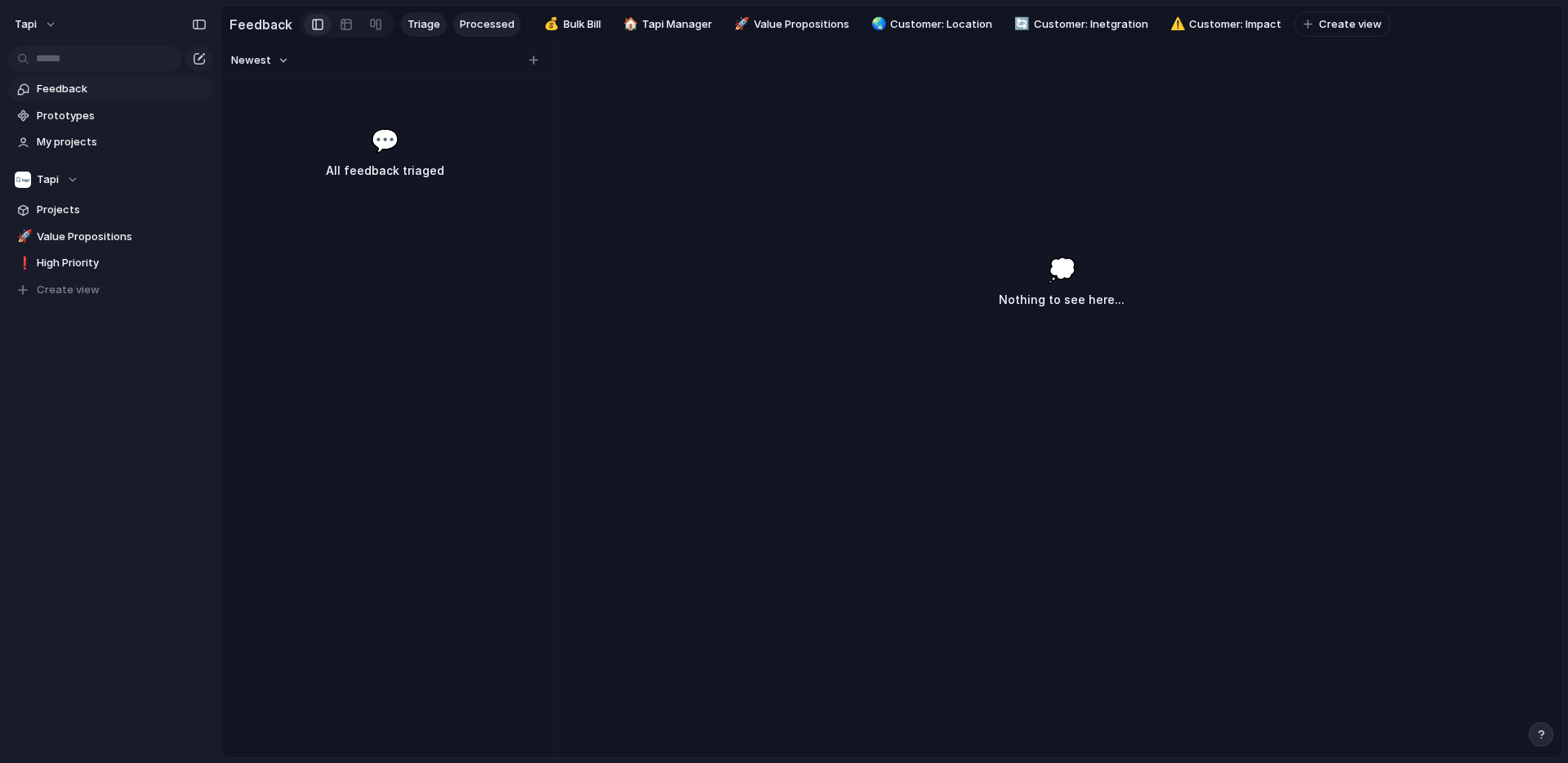
click at [477, 20] on span "Processed" at bounding box center [487, 25] width 54 height 17
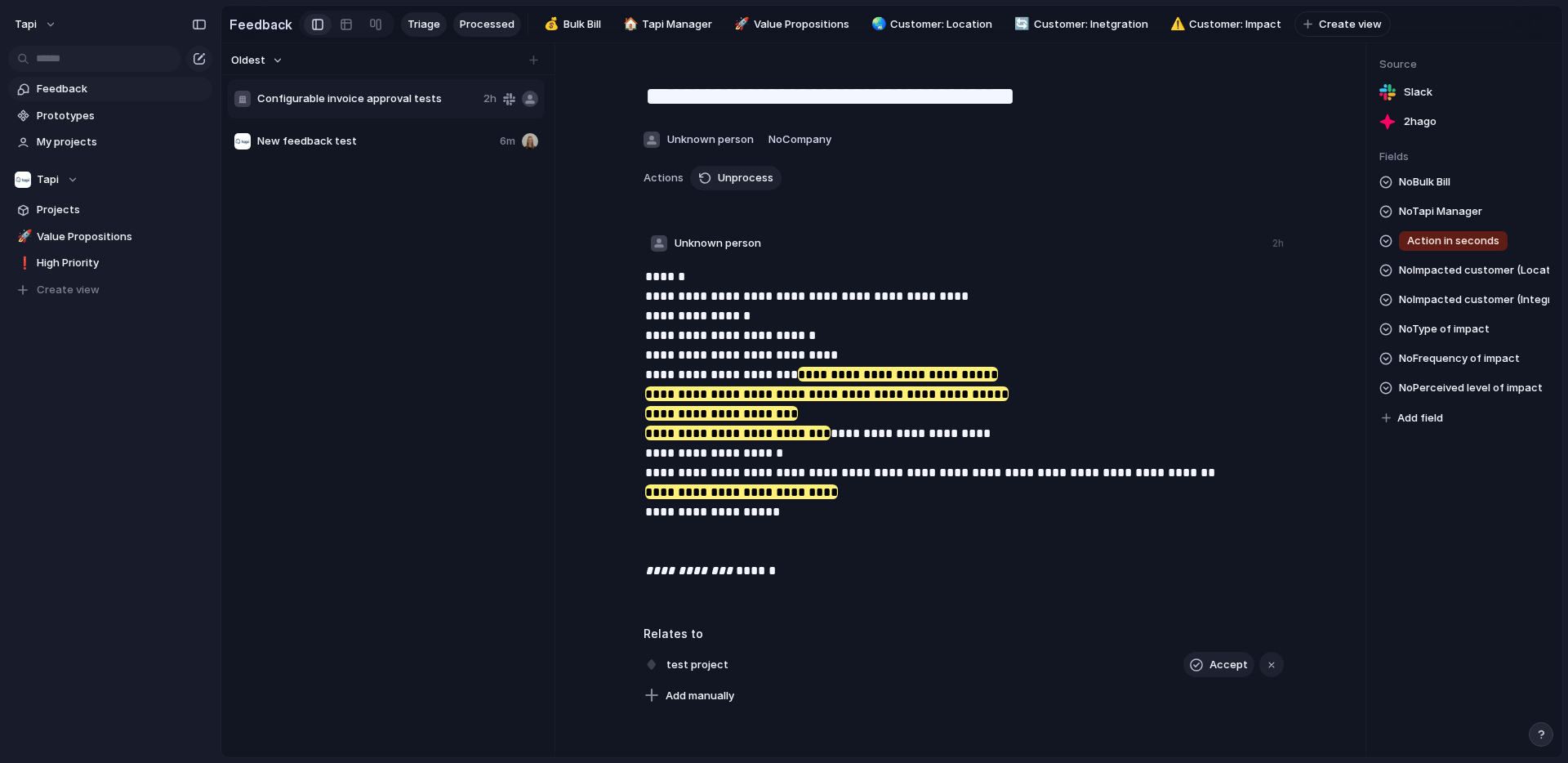
click at [433, 28] on span "Triage" at bounding box center [423, 25] width 33 height 17
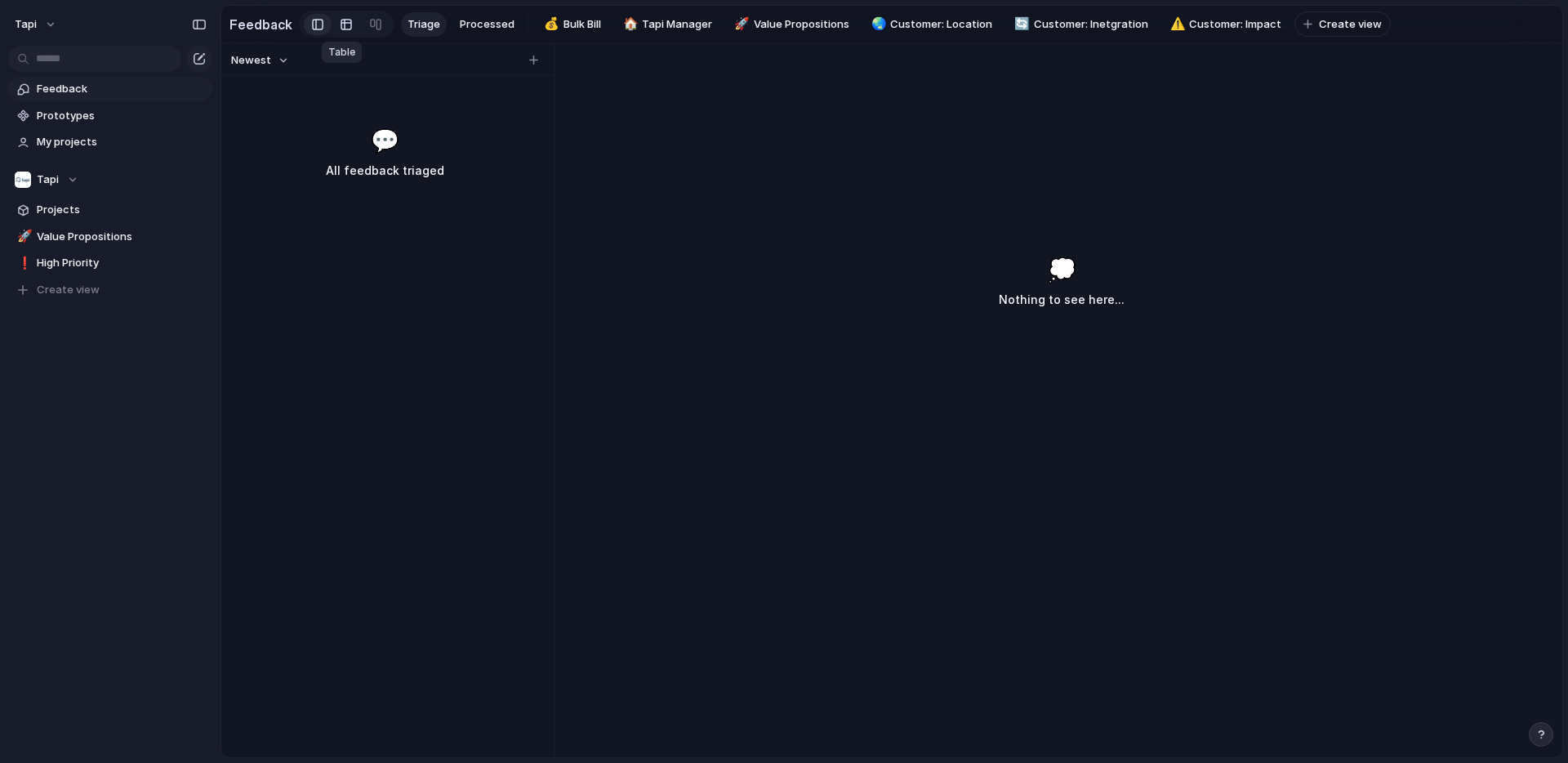
click at [341, 26] on div at bounding box center [346, 24] width 13 height 26
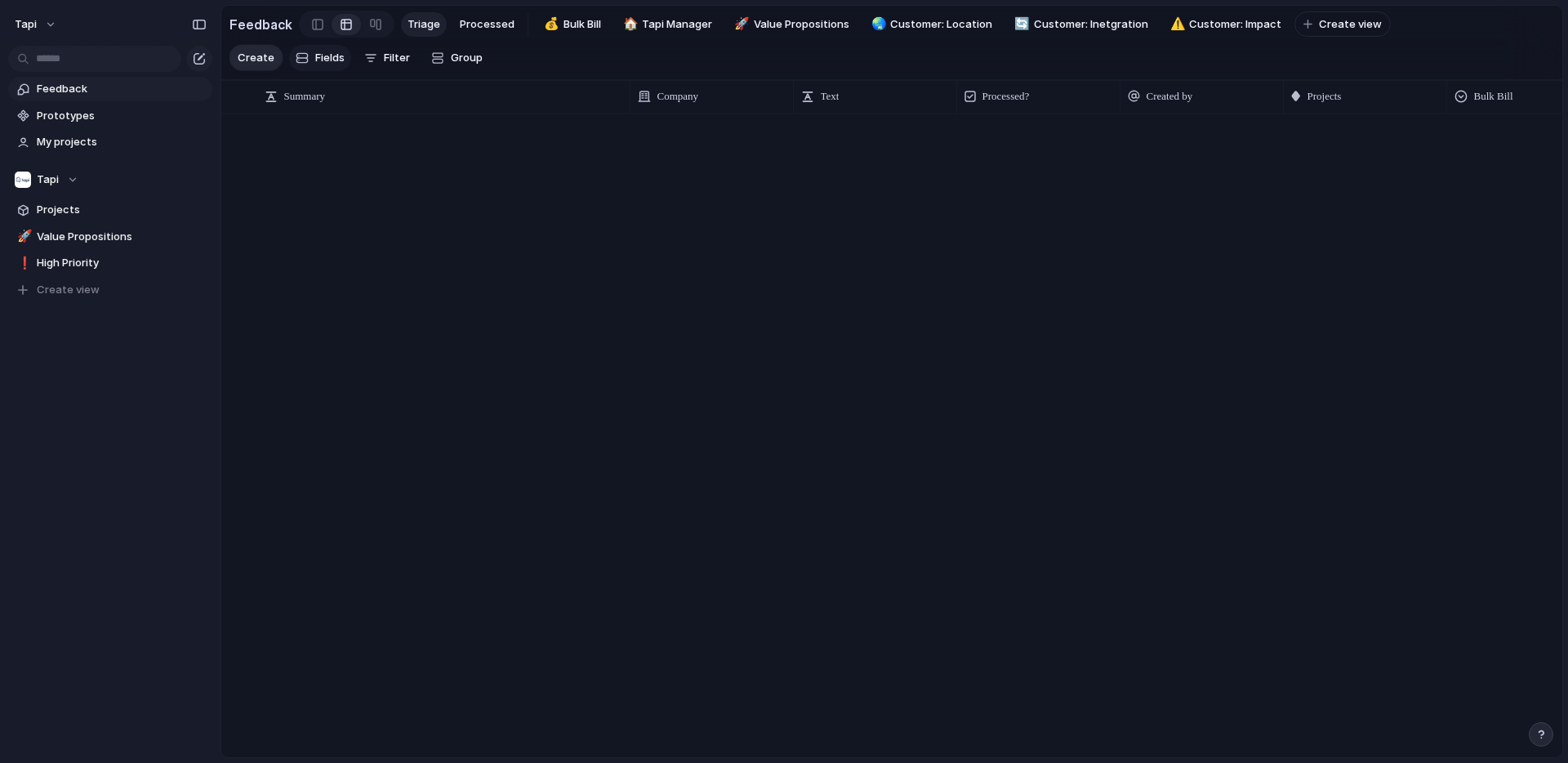
click at [318, 55] on span "Fields" at bounding box center [330, 59] width 29 height 17
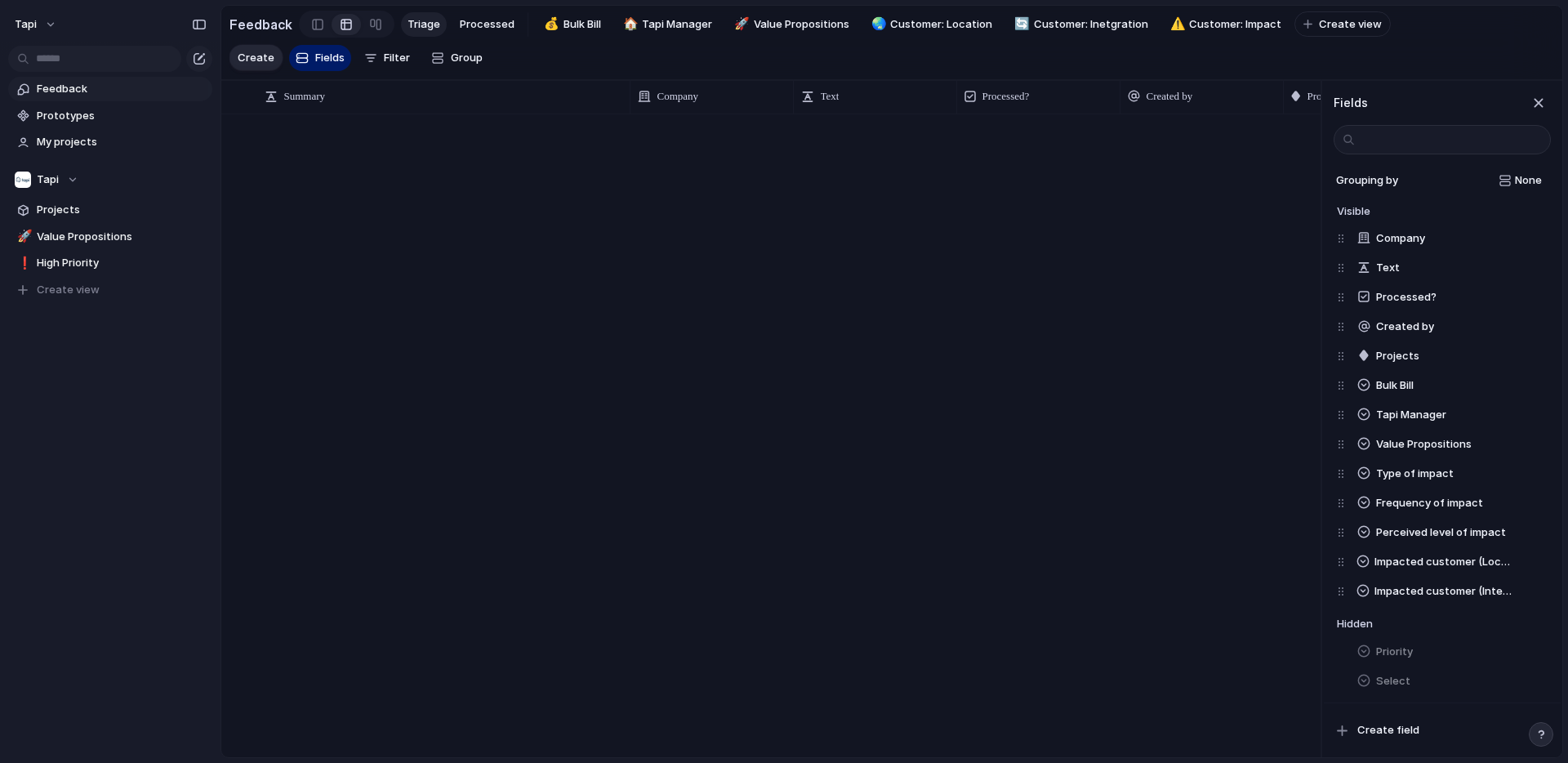
click at [75, 86] on span "Feedback" at bounding box center [121, 90] width 170 height 17
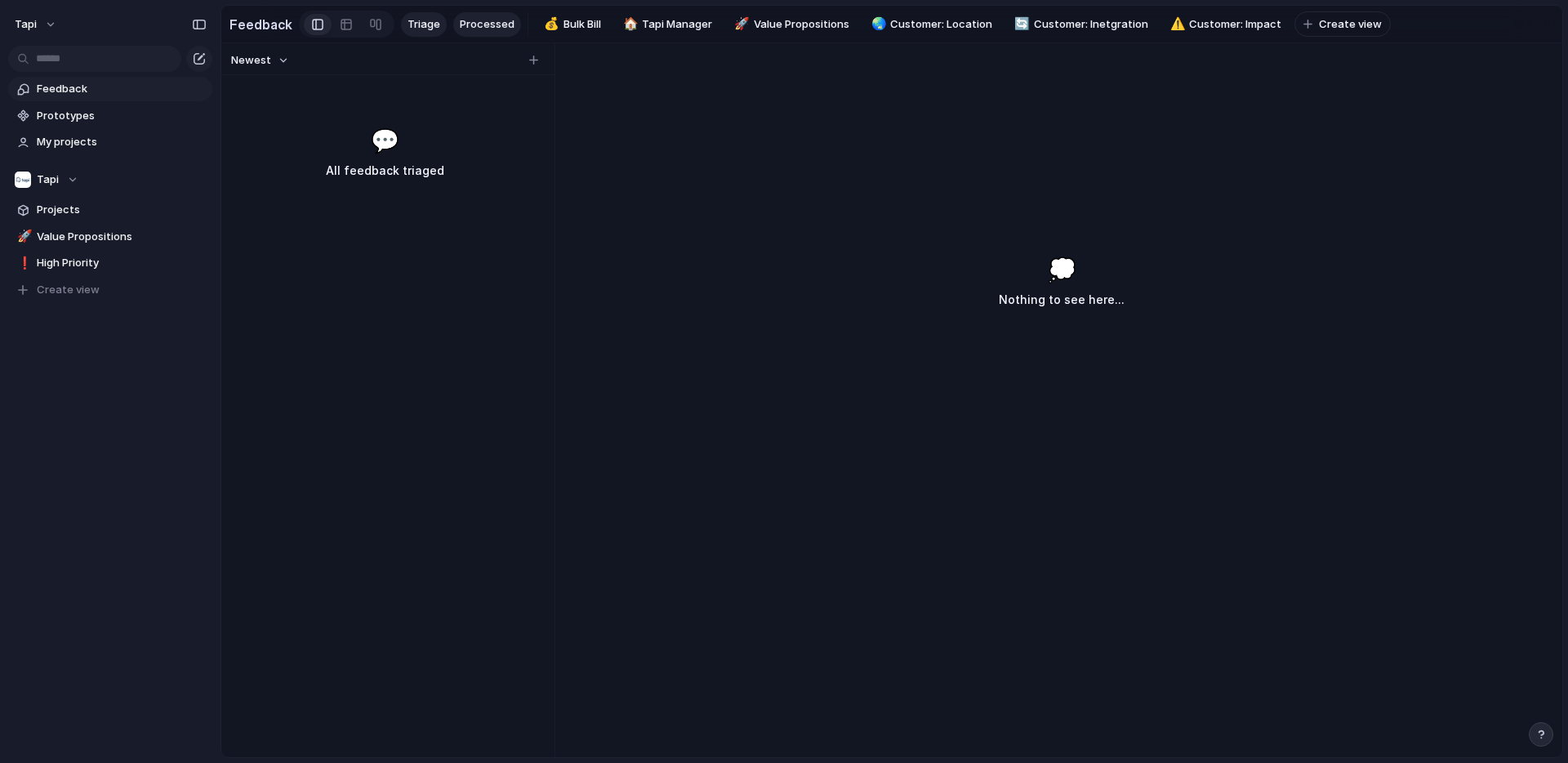
click at [484, 21] on span "Processed" at bounding box center [487, 25] width 54 height 17
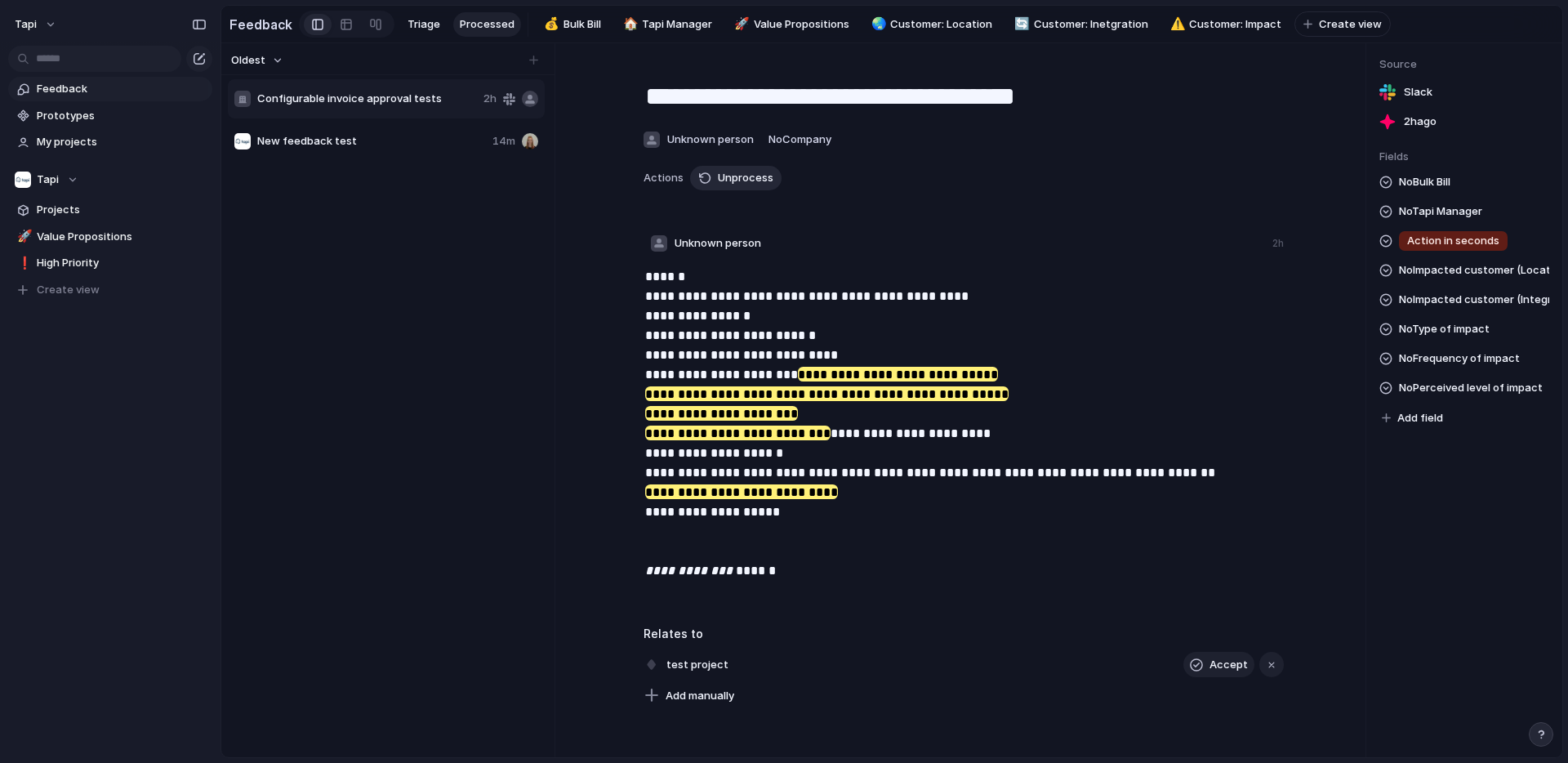
click at [725, 179] on span "Unprocess" at bounding box center [746, 178] width 55 height 17
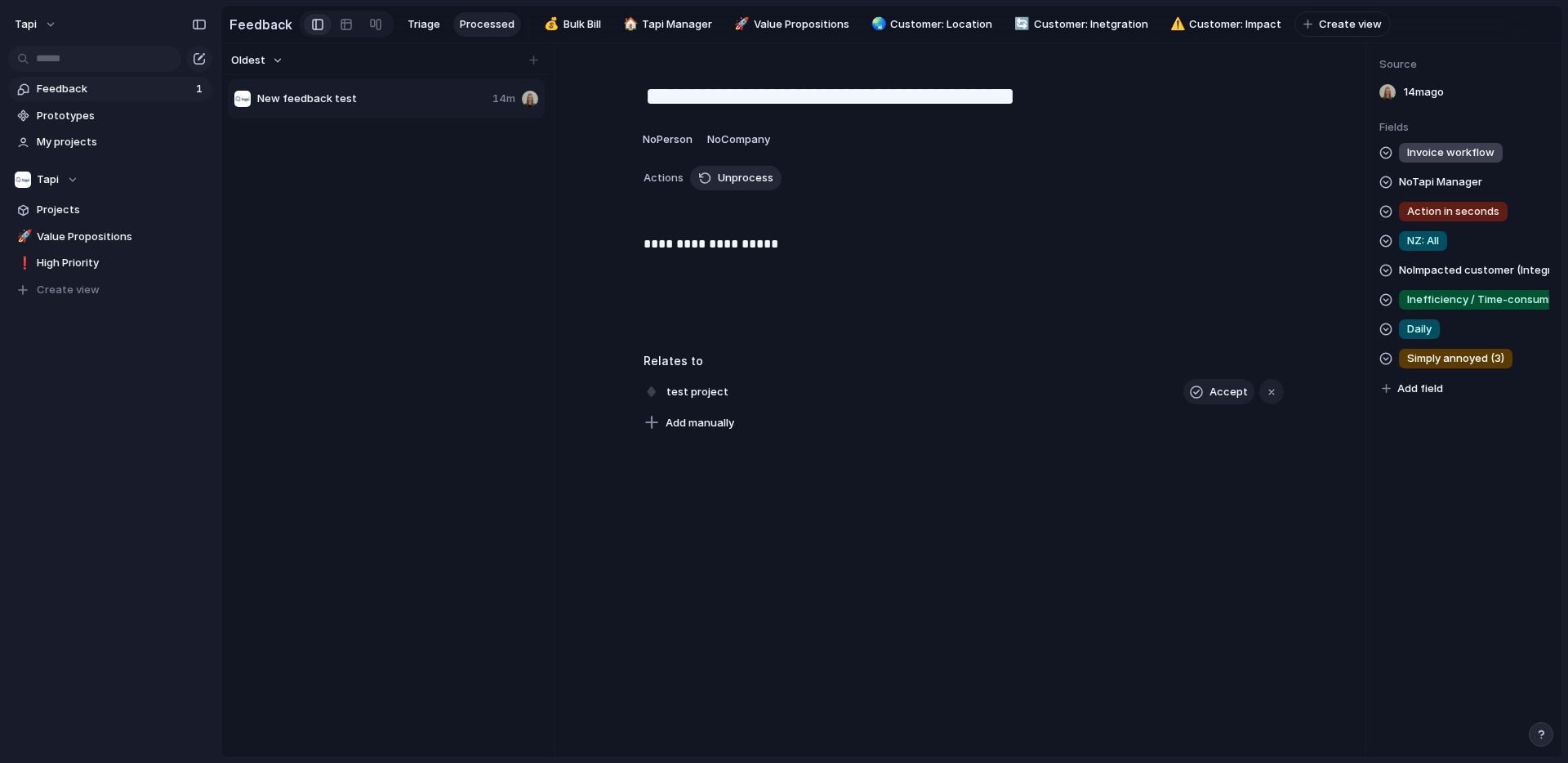
click at [726, 181] on span "Unprocess" at bounding box center [746, 178] width 55 height 17
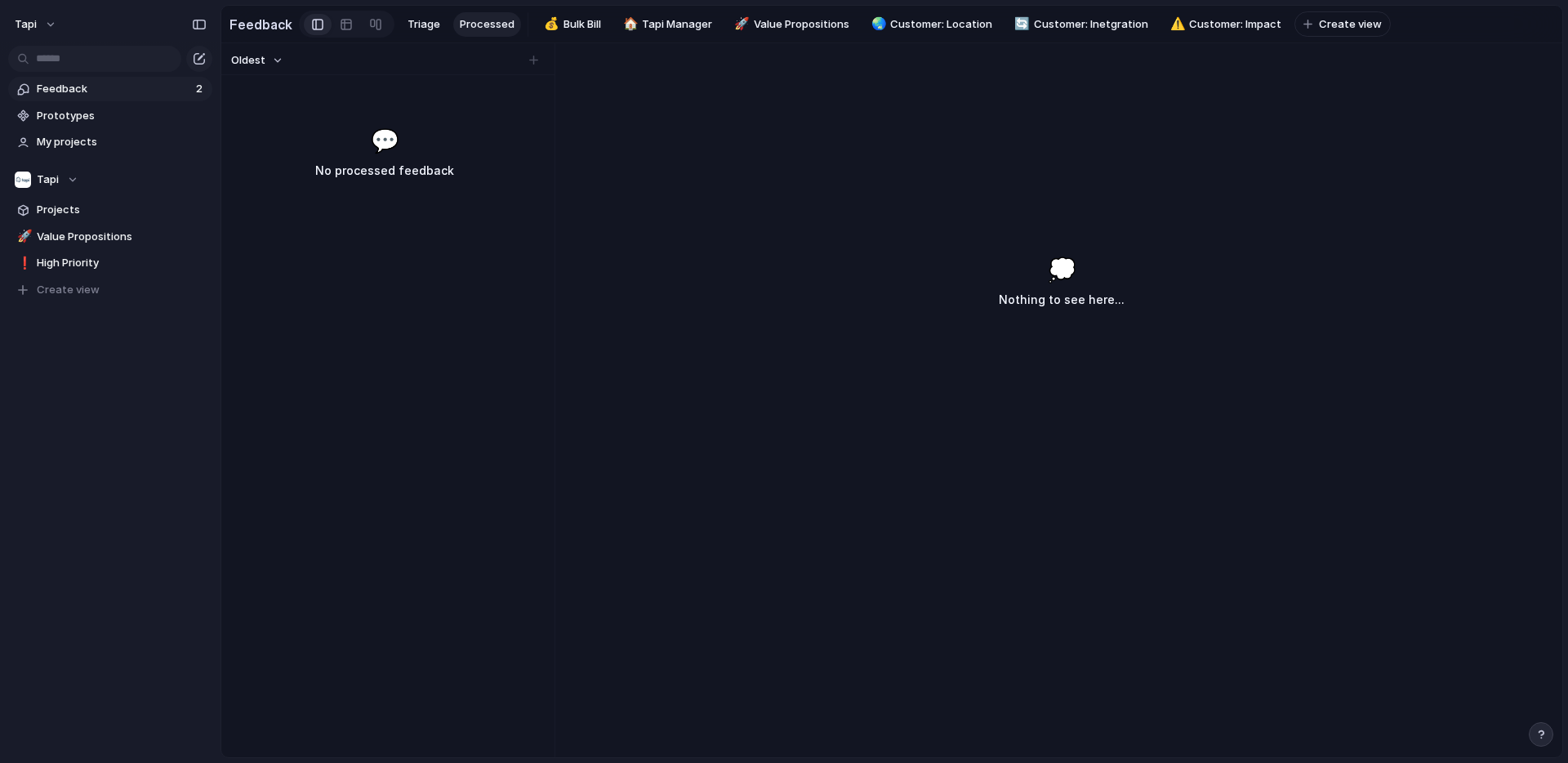
click at [70, 86] on span "Feedback" at bounding box center [114, 90] width 154 height 17
click at [122, 84] on span "Feedback" at bounding box center [114, 90] width 154 height 17
click at [420, 18] on span "Triage" at bounding box center [423, 25] width 33 height 17
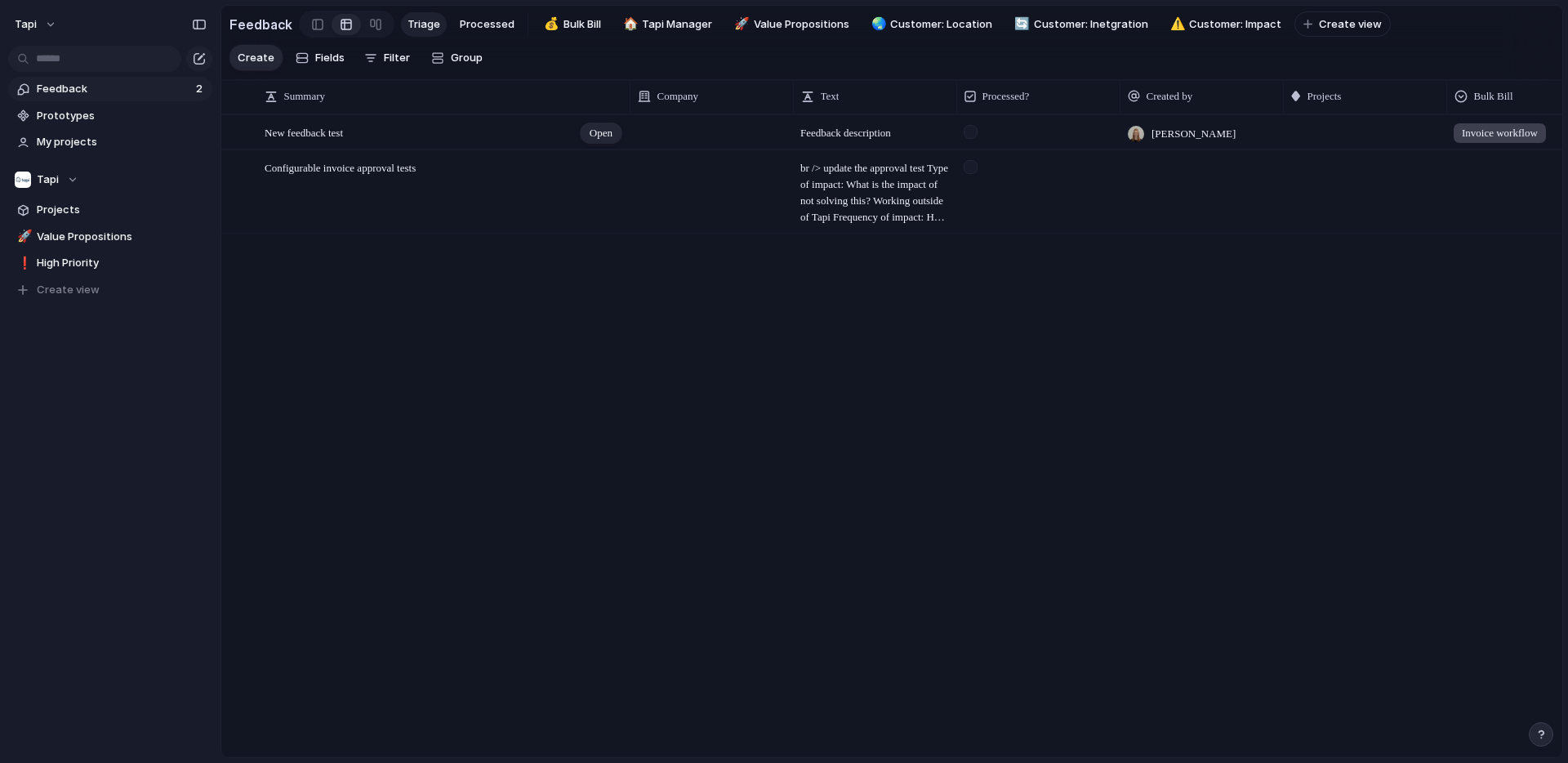
click at [397, 141] on div "New feedback test Open" at bounding box center [443, 133] width 359 height 34
click at [521, 132] on textarea "**********" at bounding box center [441, 134] width 353 height 13
click at [315, 55] on span "Fields" at bounding box center [330, 59] width 29 height 17
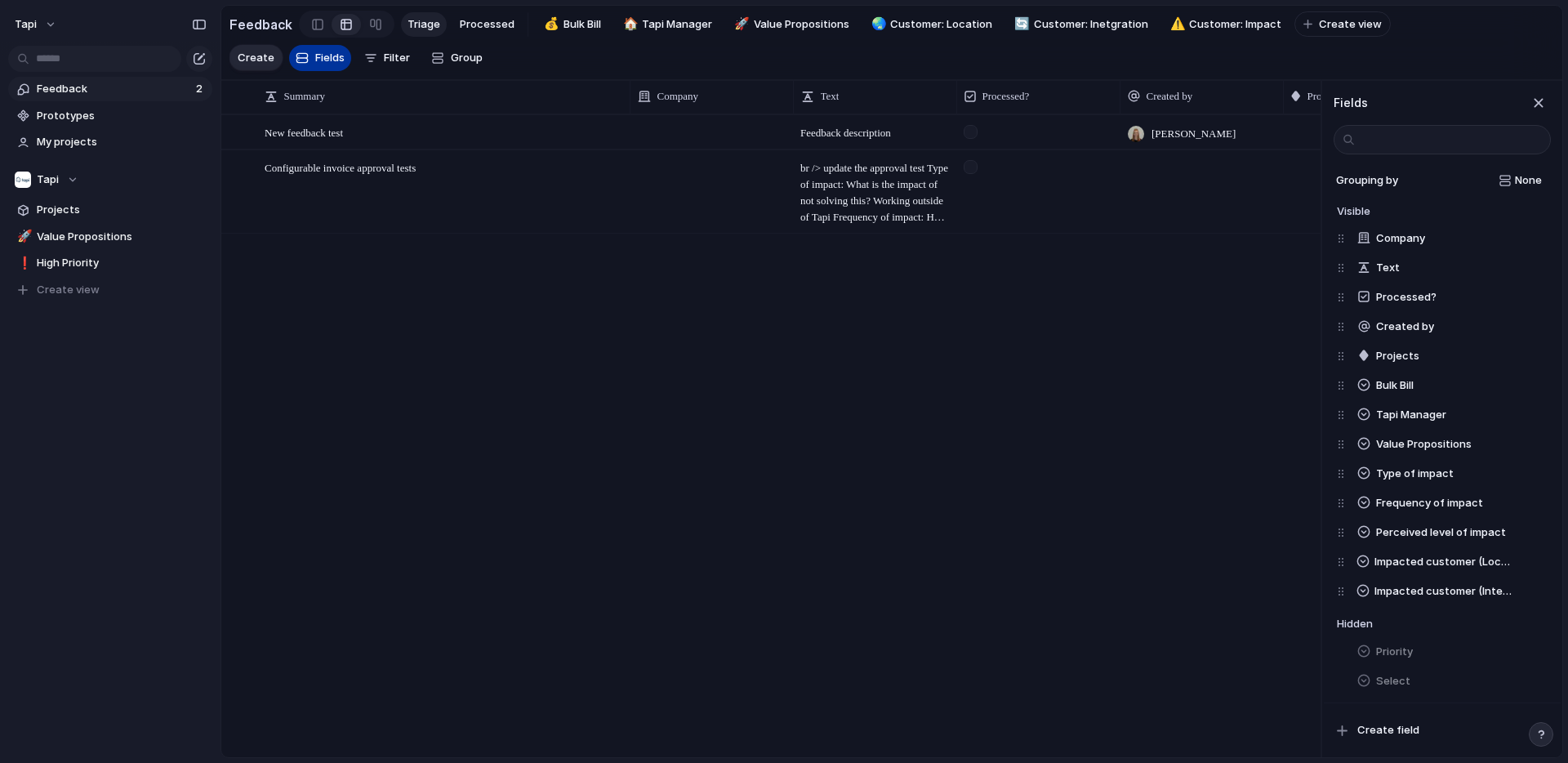
click at [315, 55] on span "Fields" at bounding box center [330, 59] width 29 height 17
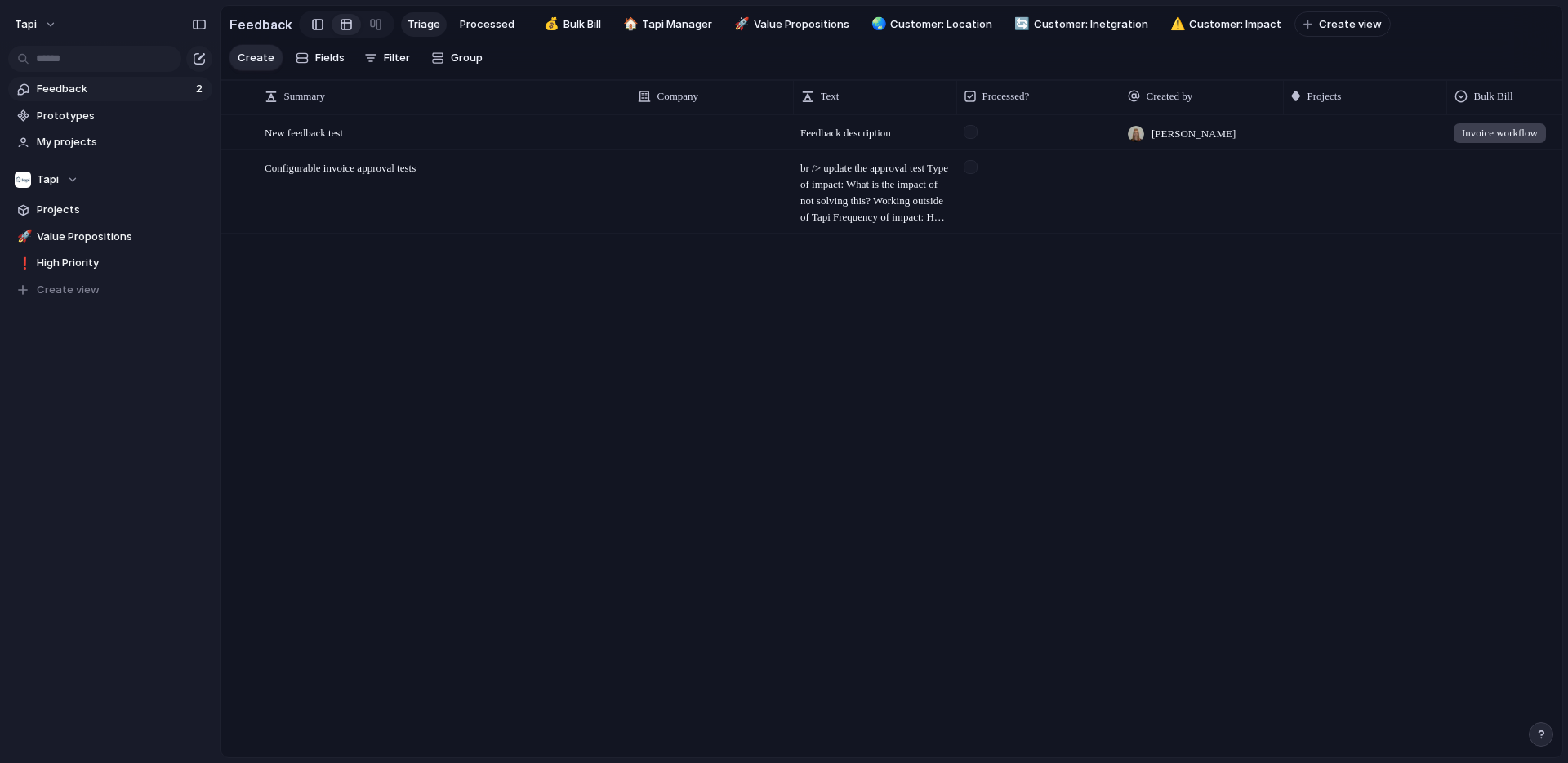
click at [312, 24] on div at bounding box center [318, 24] width 12 height 24
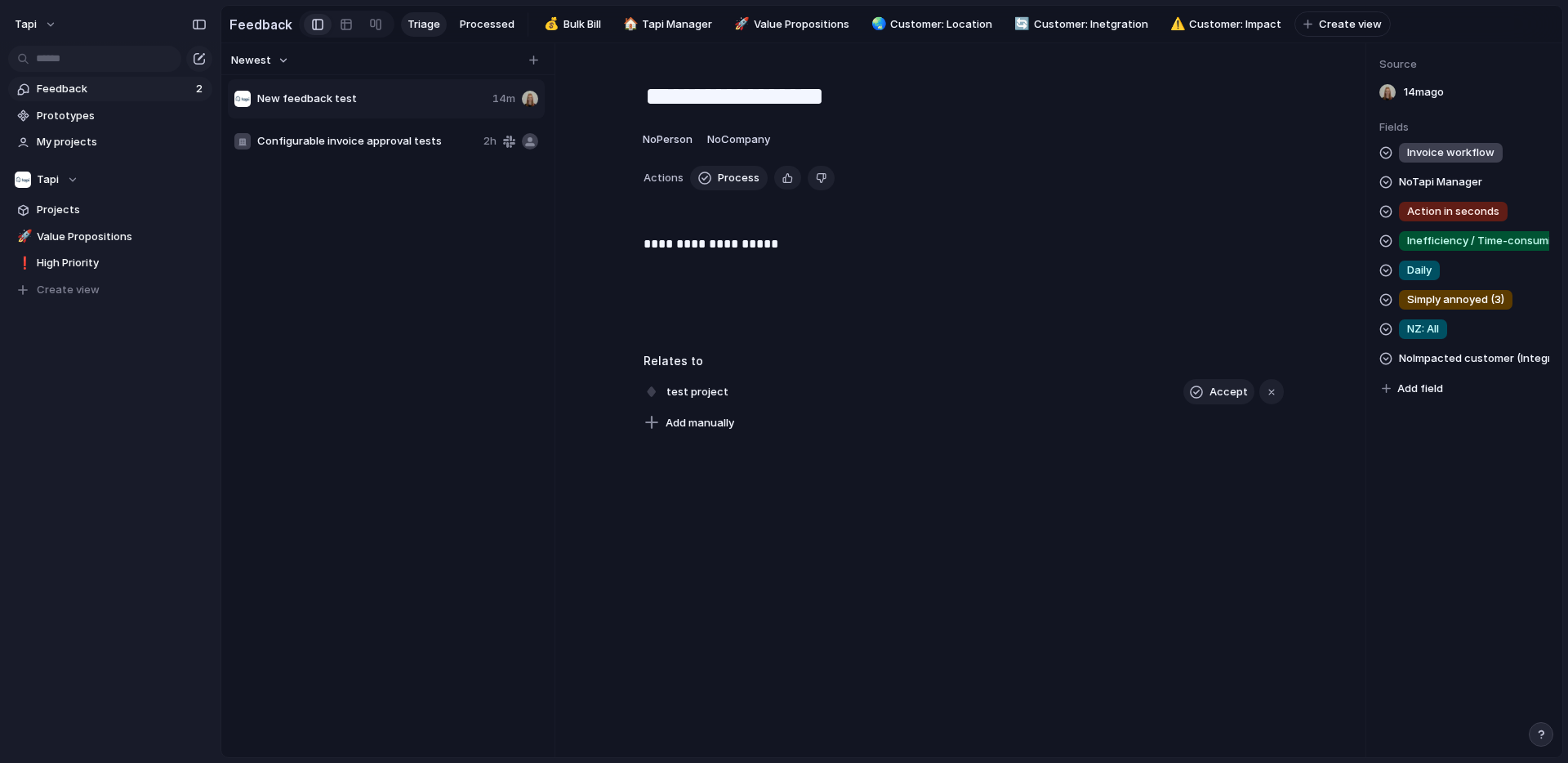
click at [382, 96] on span "New feedback test" at bounding box center [371, 99] width 228 height 17
click at [1422, 161] on div "Invoice workflow" at bounding box center [1451, 152] width 104 height 19
click at [1431, 156] on div "Invoice workflow Invoice type: Water bill Invoice type: Council rate Settings O…" at bounding box center [784, 382] width 1568 height 763
click at [1453, 158] on span "Invoice workflow" at bounding box center [1451, 153] width 87 height 17
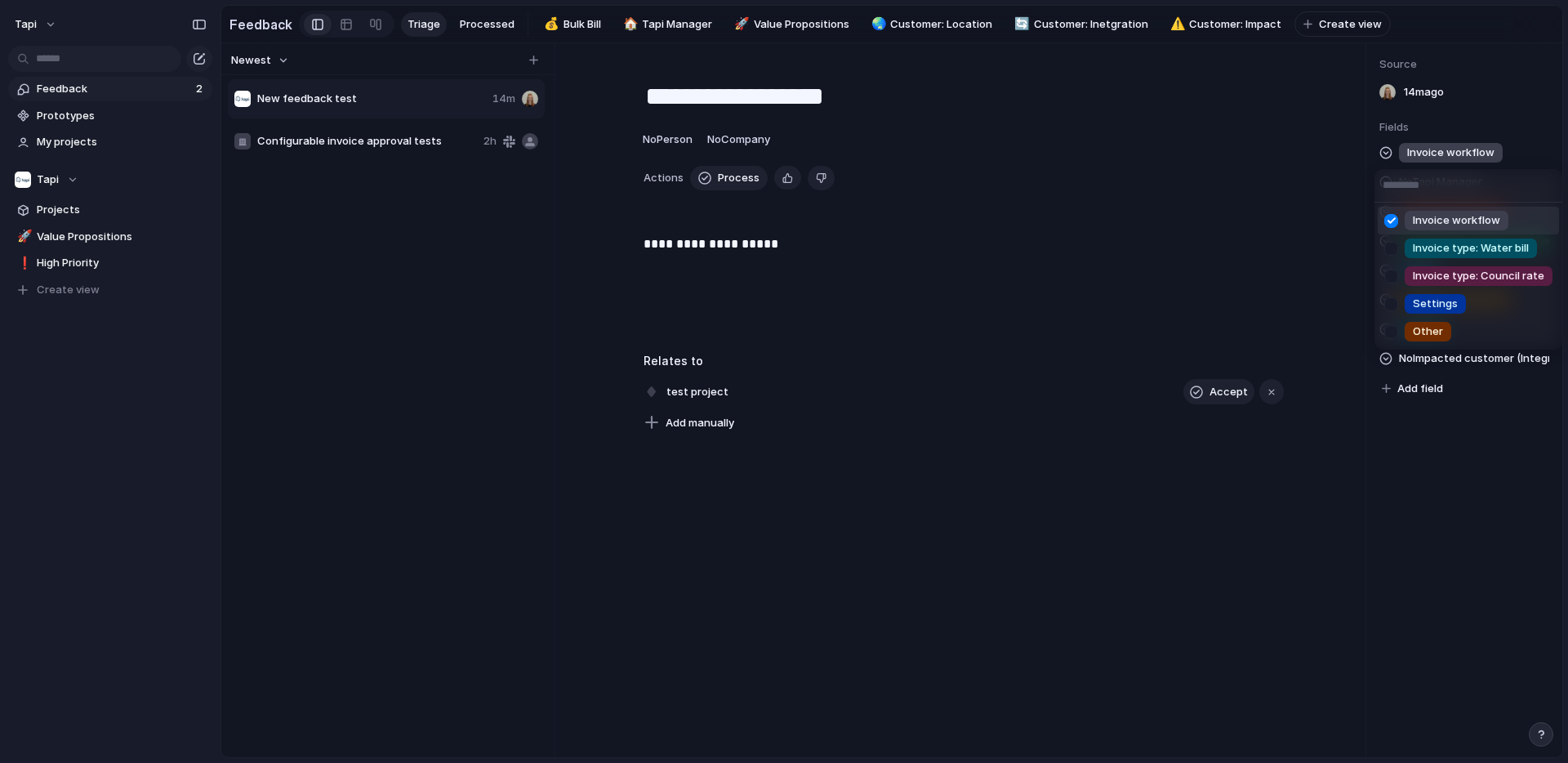
click at [1394, 221] on div at bounding box center [1391, 221] width 28 height 28
click at [1313, 226] on div "Invoice workflow Invoice type: Water bill Invoice type: Council rate Settings O…" at bounding box center [784, 382] width 1568 height 763
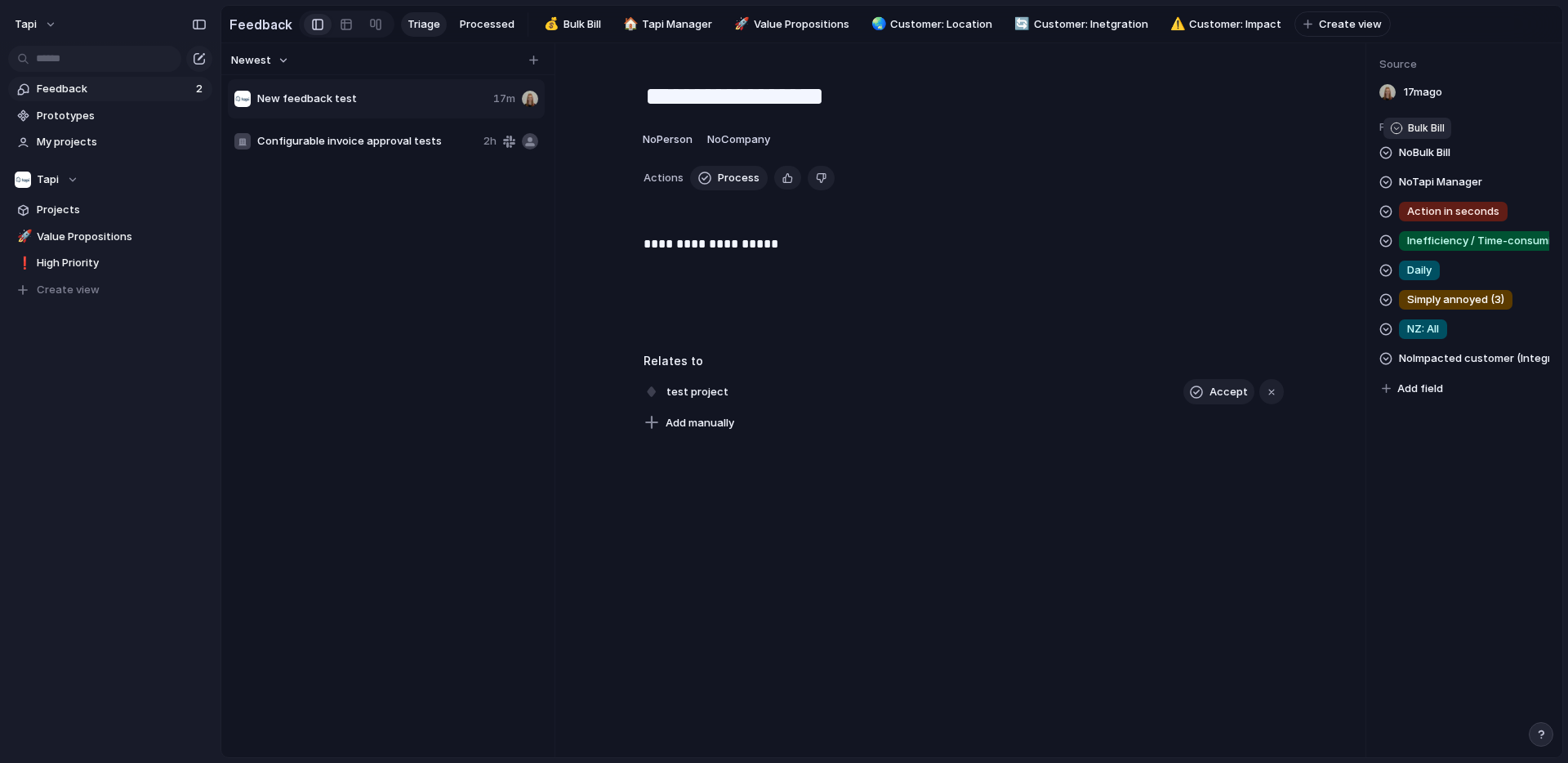
click at [1433, 150] on span "No Bulk Bill" at bounding box center [1424, 152] width 51 height 19
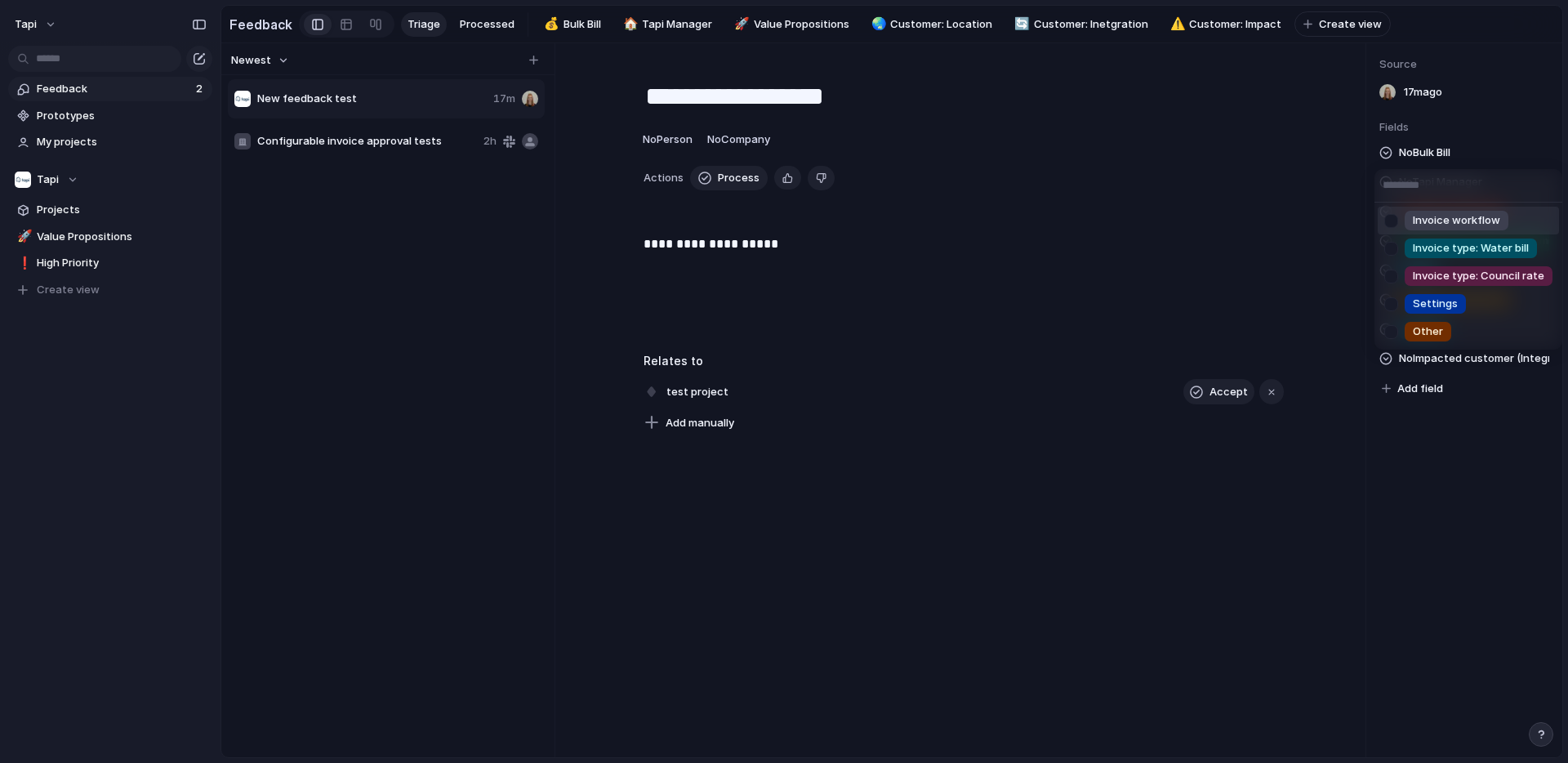
click at [1433, 150] on div "Invoice workflow Invoice type: Water bill Invoice type: Council rate Settings O…" at bounding box center [784, 382] width 1568 height 763
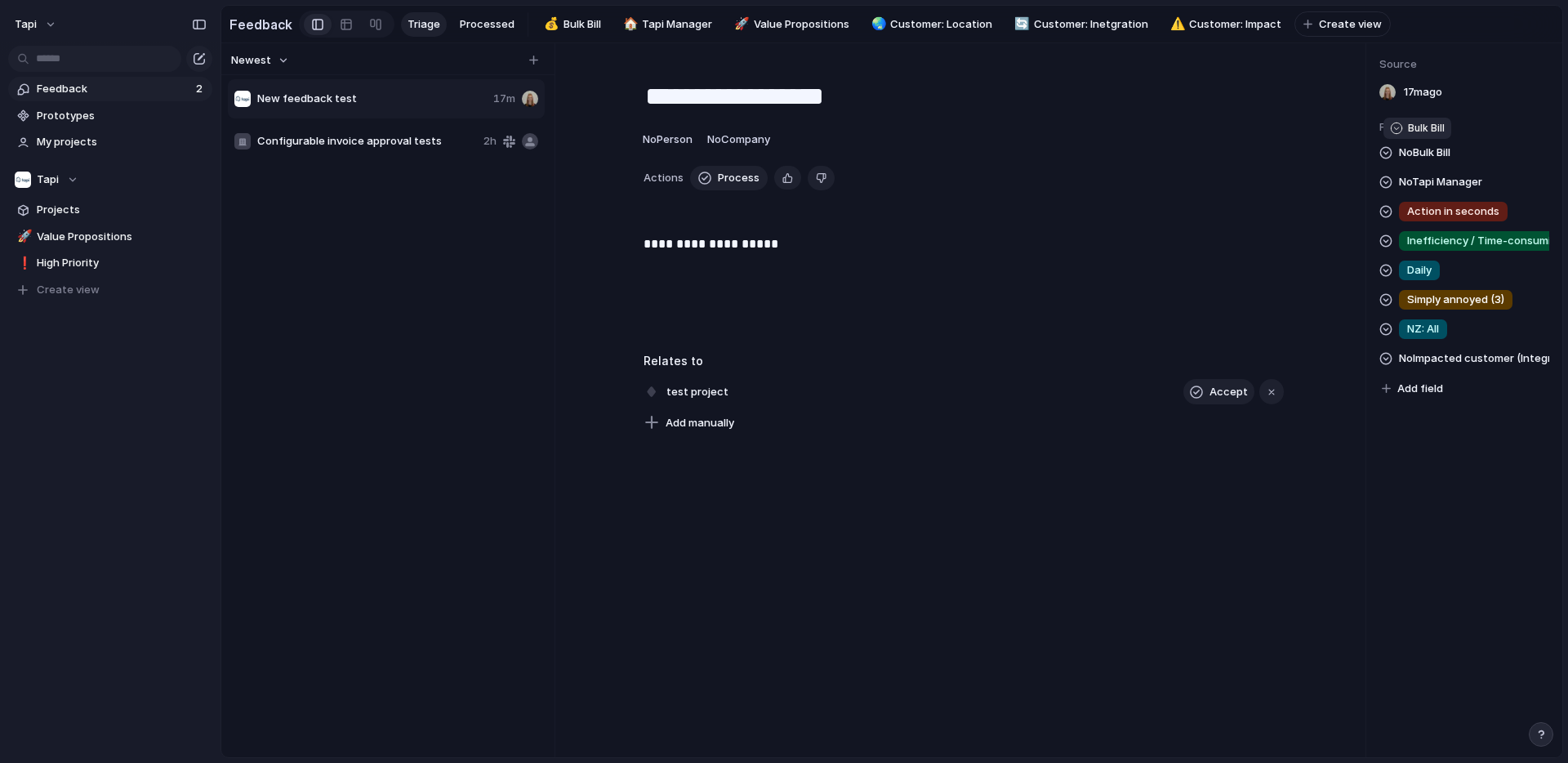
click at [1429, 151] on span "No Bulk Bill" at bounding box center [1424, 152] width 51 height 19
click at [1425, 150] on div "Invoice workflow Invoice type: Water bill Invoice type: Council rate Settings O…" at bounding box center [784, 382] width 1568 height 763
click at [1425, 182] on span "No Tapi Manager" at bounding box center [1441, 182] width 84 height 19
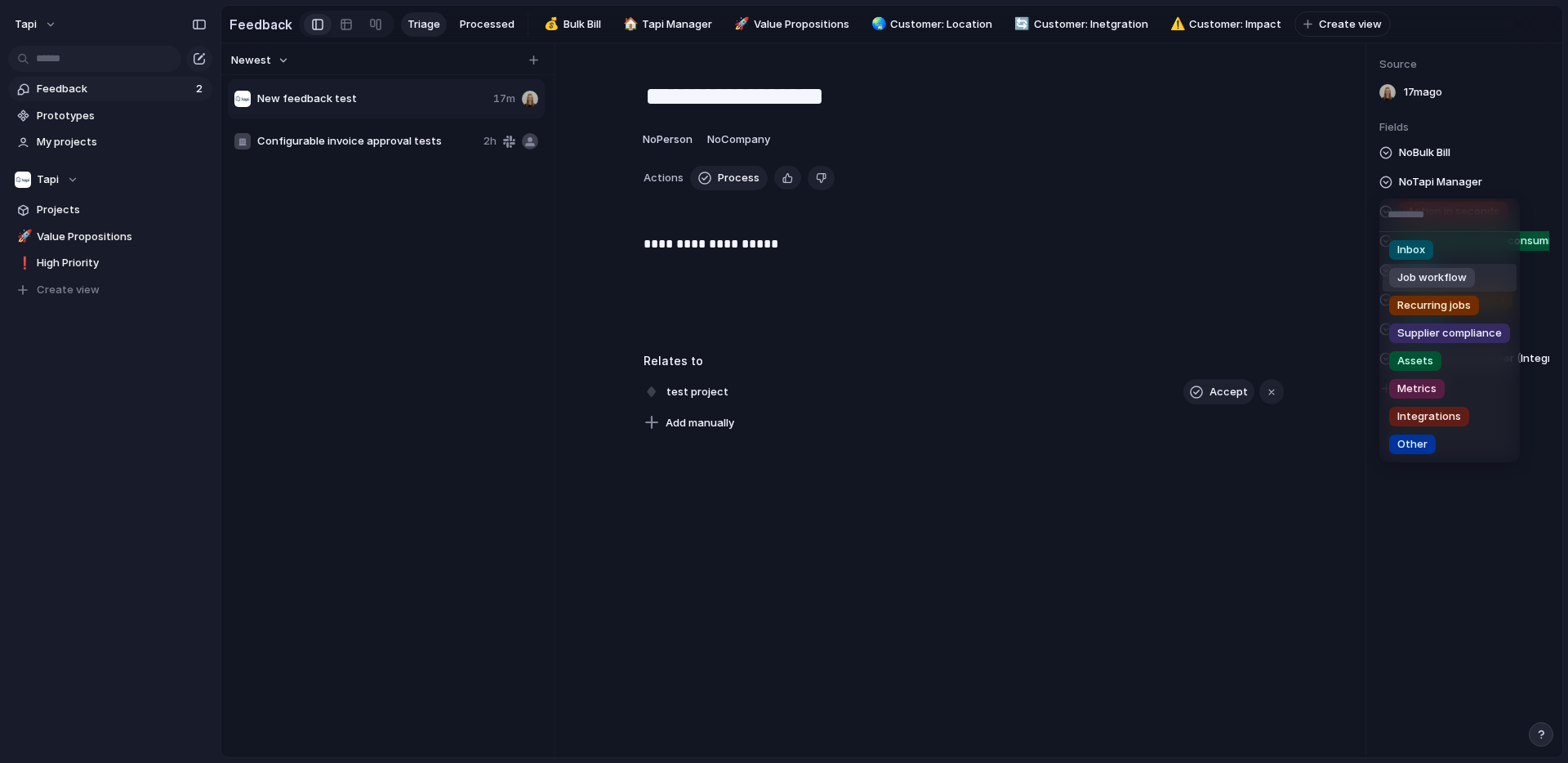
click at [1068, 23] on div "Inbox Job workflow Recurring jobs Supplier compliance Assets Metrics Integratio…" at bounding box center [784, 382] width 1568 height 763
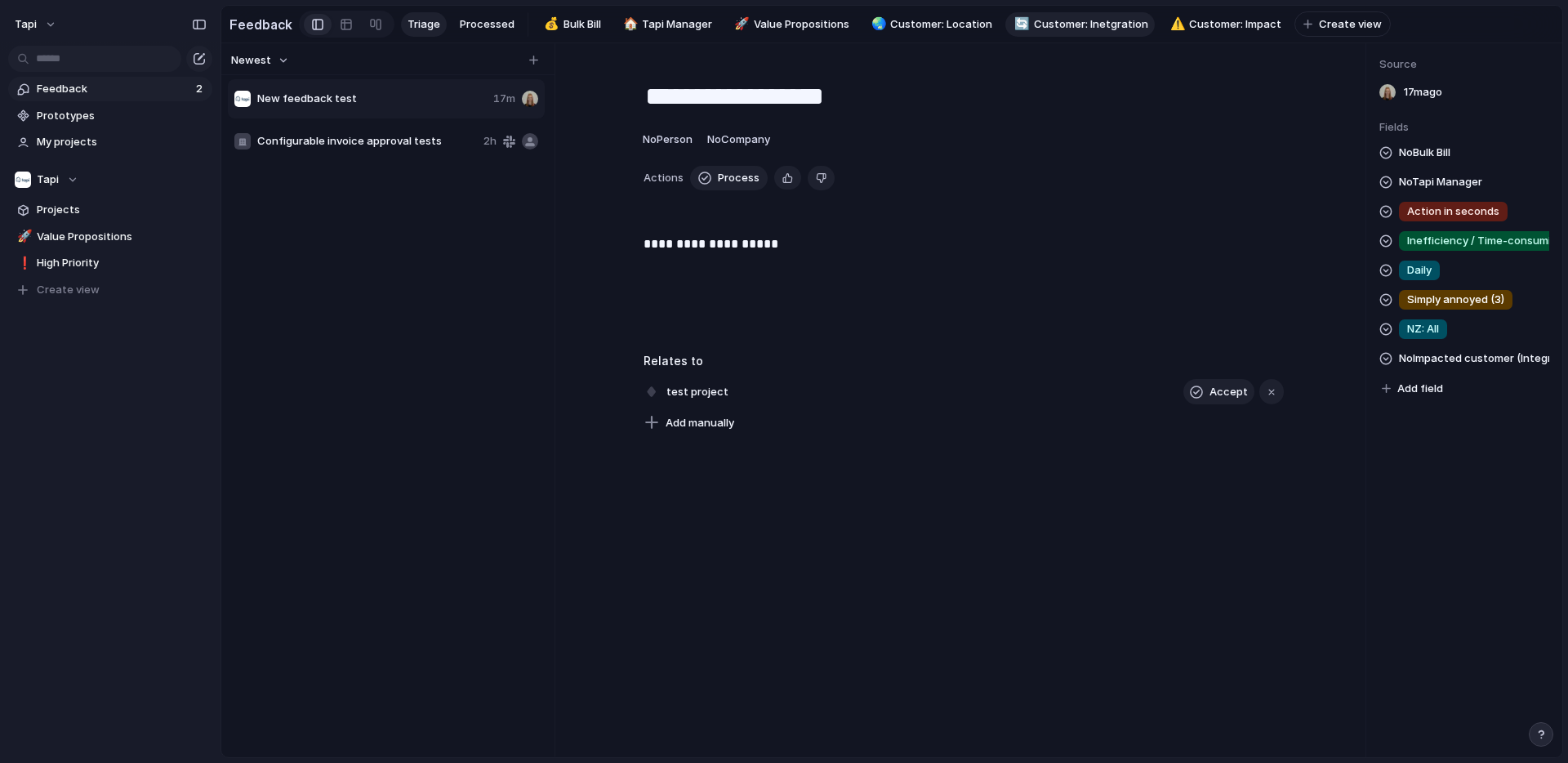
click at [1055, 23] on span "Customer: Inetgration" at bounding box center [1091, 25] width 115 height 17
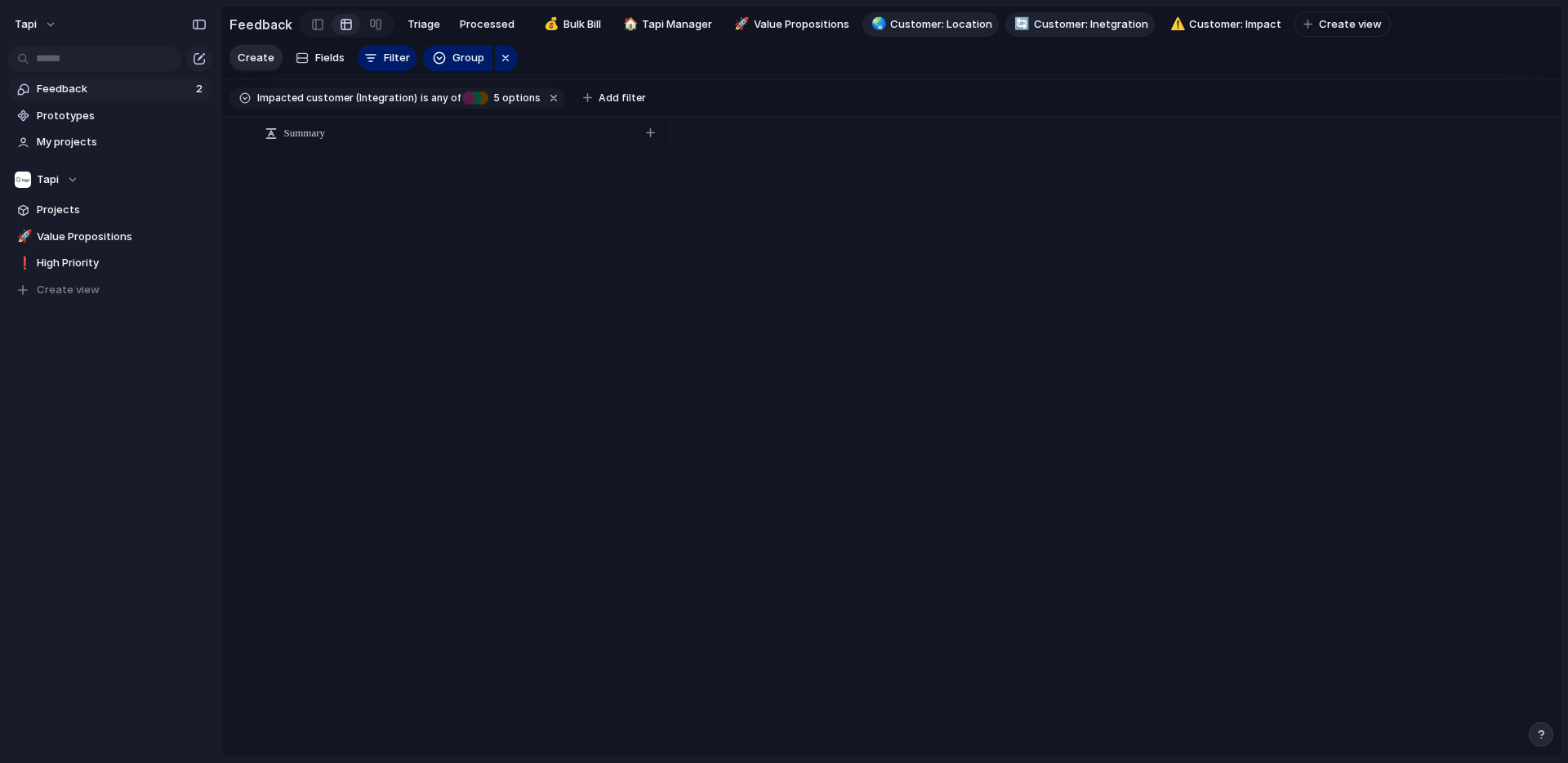
click at [896, 31] on span "Customer: Location" at bounding box center [941, 25] width 102 height 17
click at [997, 393] on div at bounding box center [892, 453] width 1341 height 605
click at [1552, 734] on button "button" at bounding box center [1540, 734] width 24 height 24
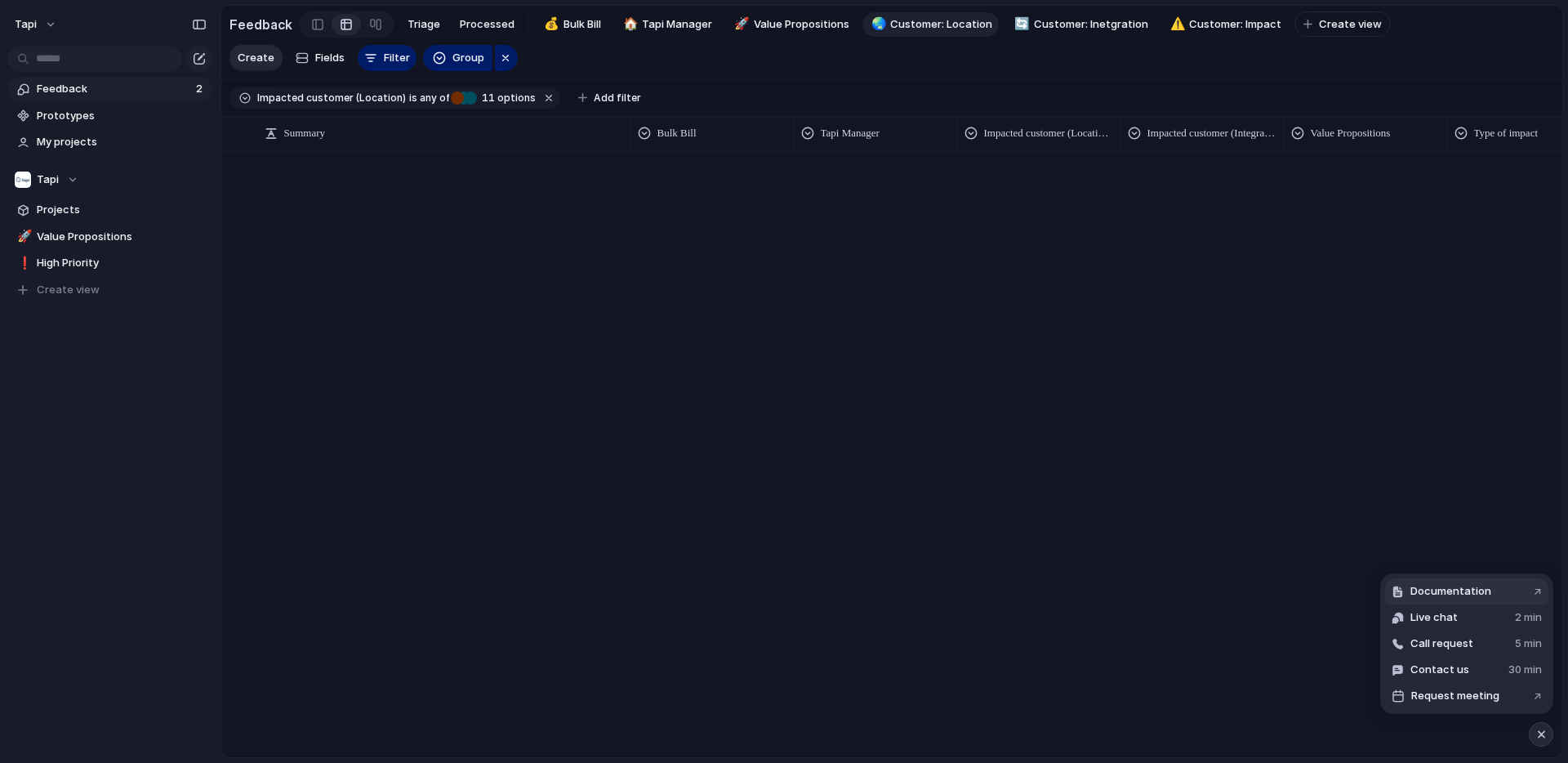
click at [1458, 589] on span "Documentation" at bounding box center [1451, 591] width 81 height 17
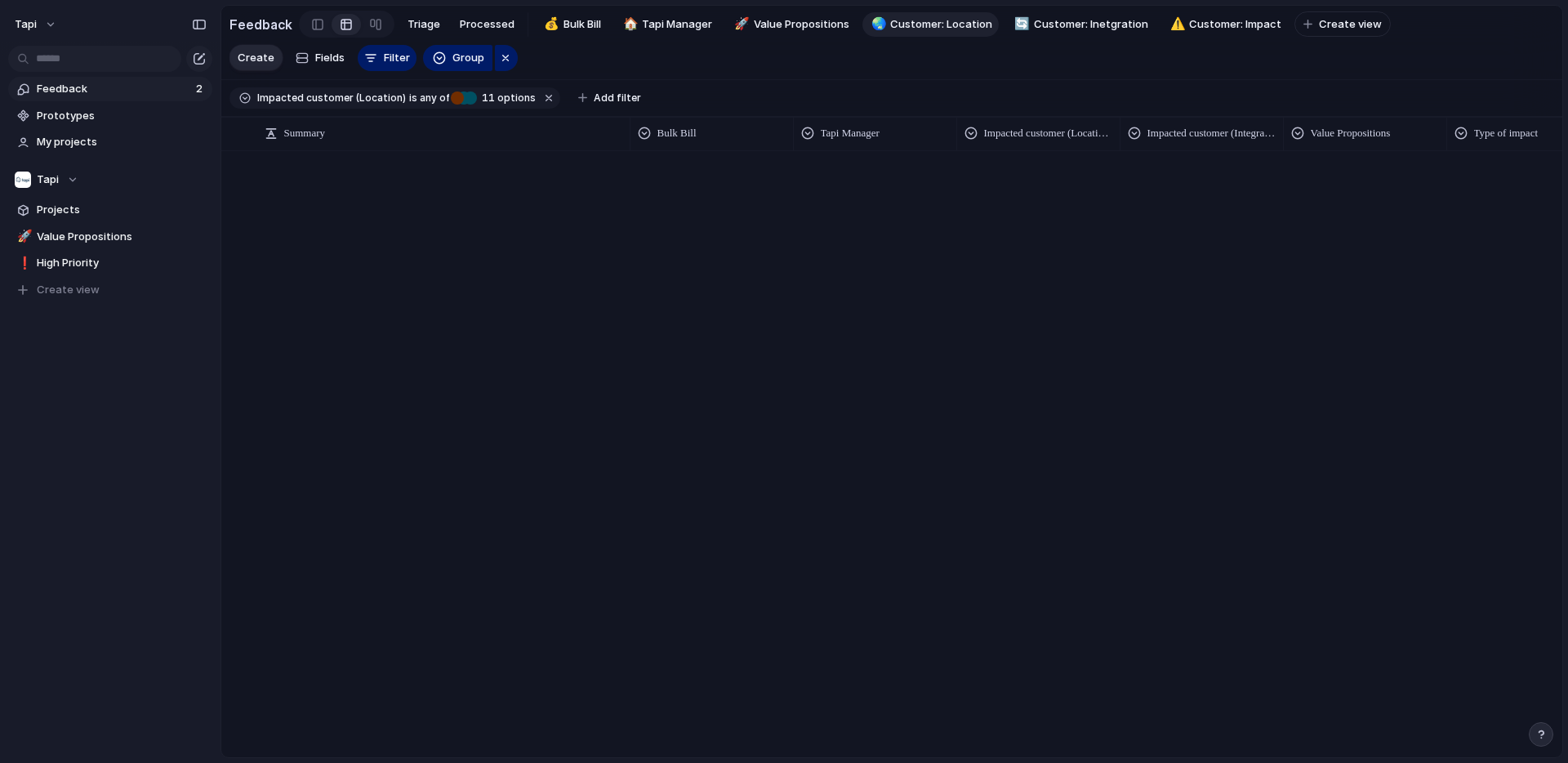
click at [154, 92] on span "Feedback" at bounding box center [114, 90] width 154 height 17
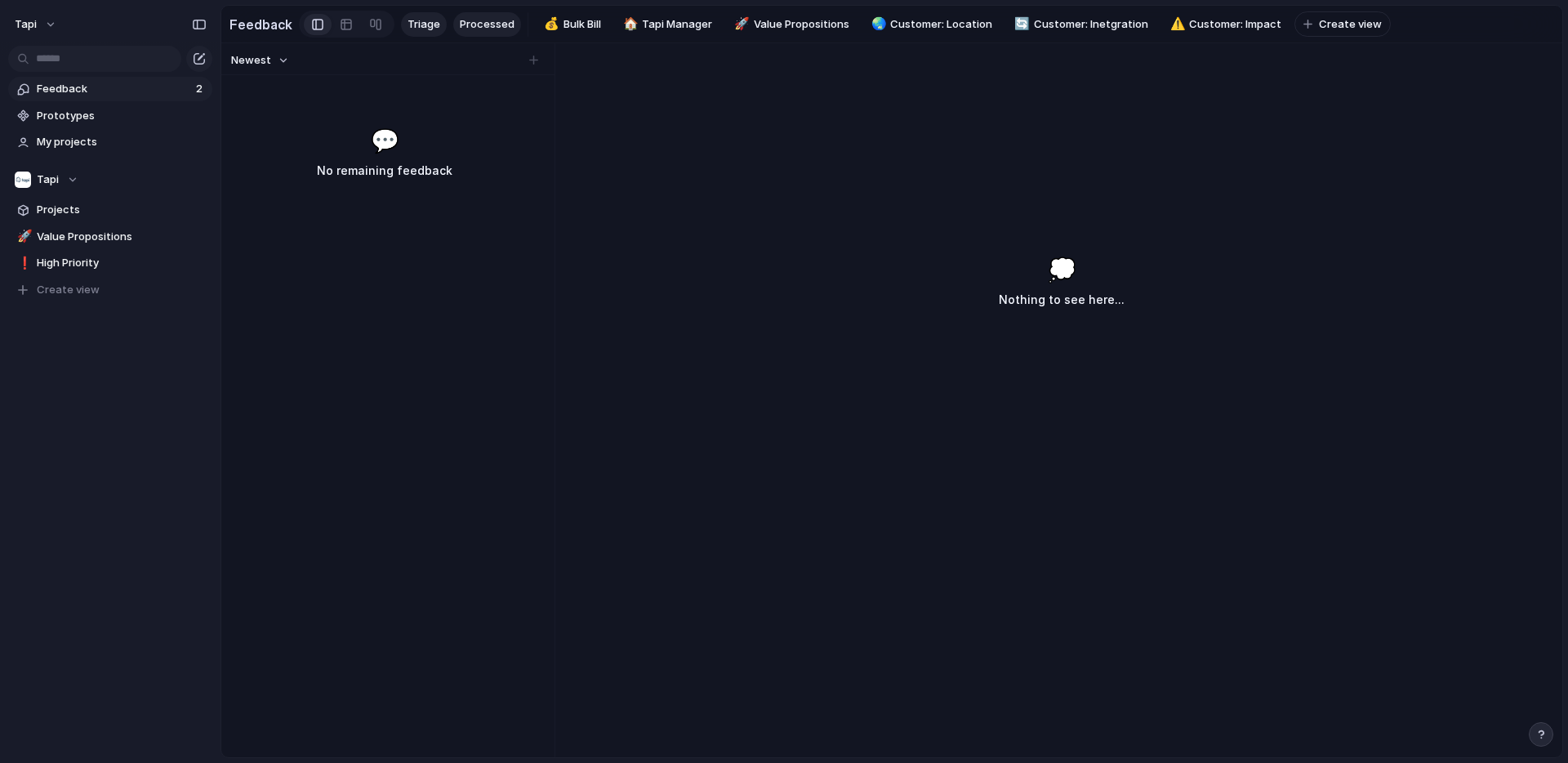
click at [484, 27] on span "Processed" at bounding box center [487, 25] width 54 height 17
click at [423, 19] on span "Triage" at bounding box center [423, 25] width 33 height 17
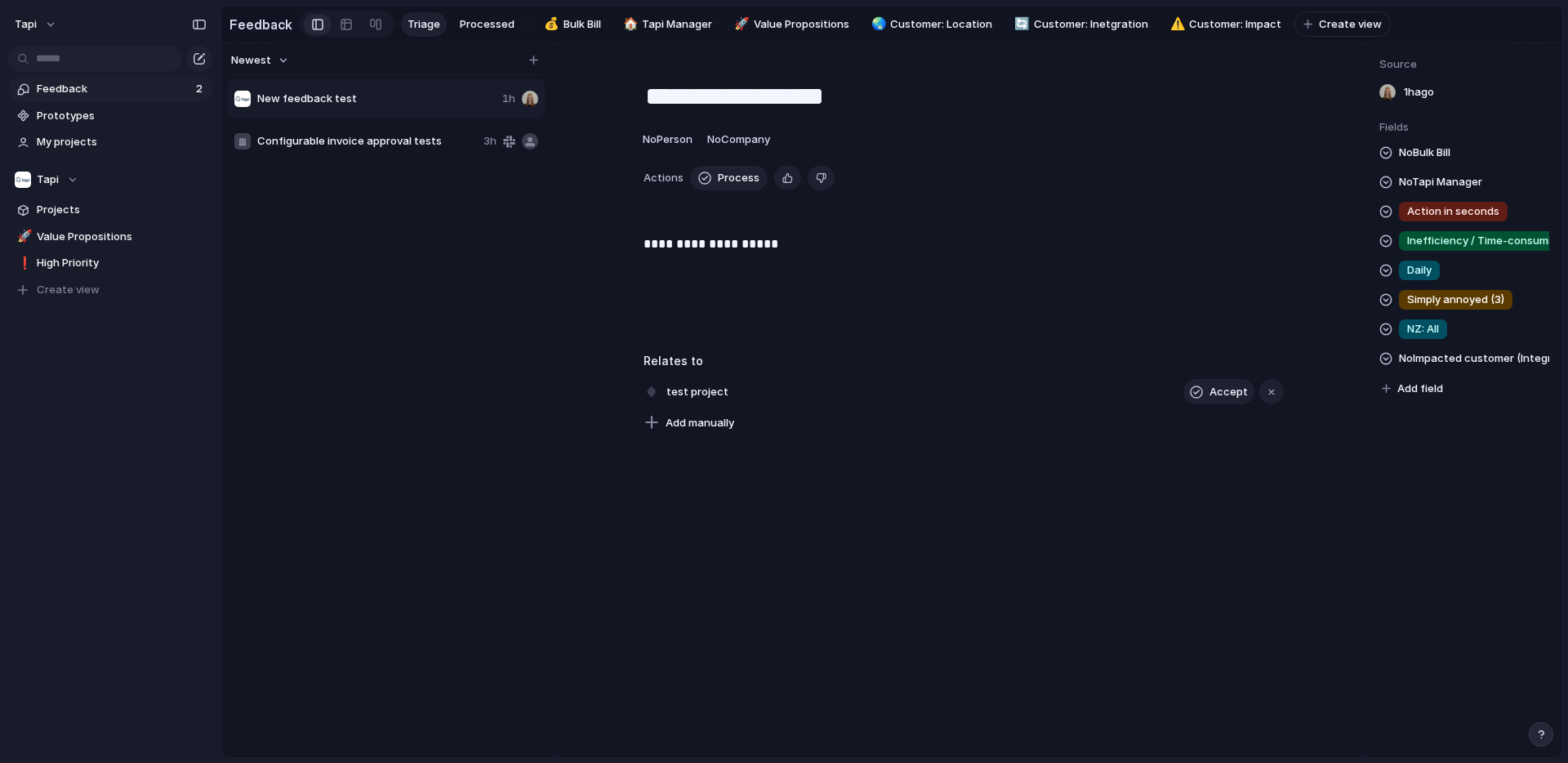
click at [291, 98] on span "New feedback test" at bounding box center [376, 99] width 238 height 17
click at [761, 137] on span "No Company" at bounding box center [738, 139] width 63 height 13
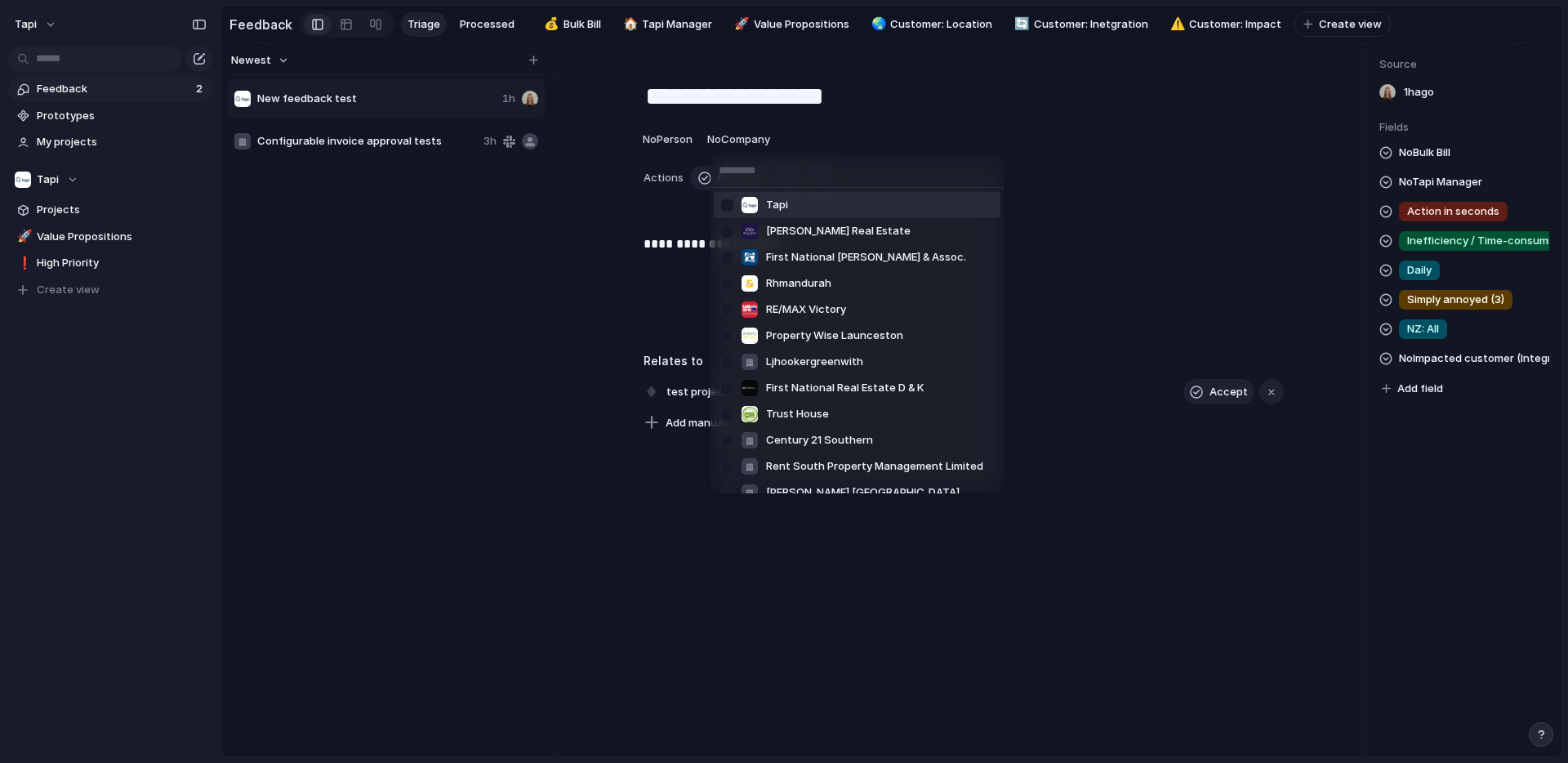
click at [840, 203] on li "Tapi" at bounding box center [857, 204] width 287 height 26
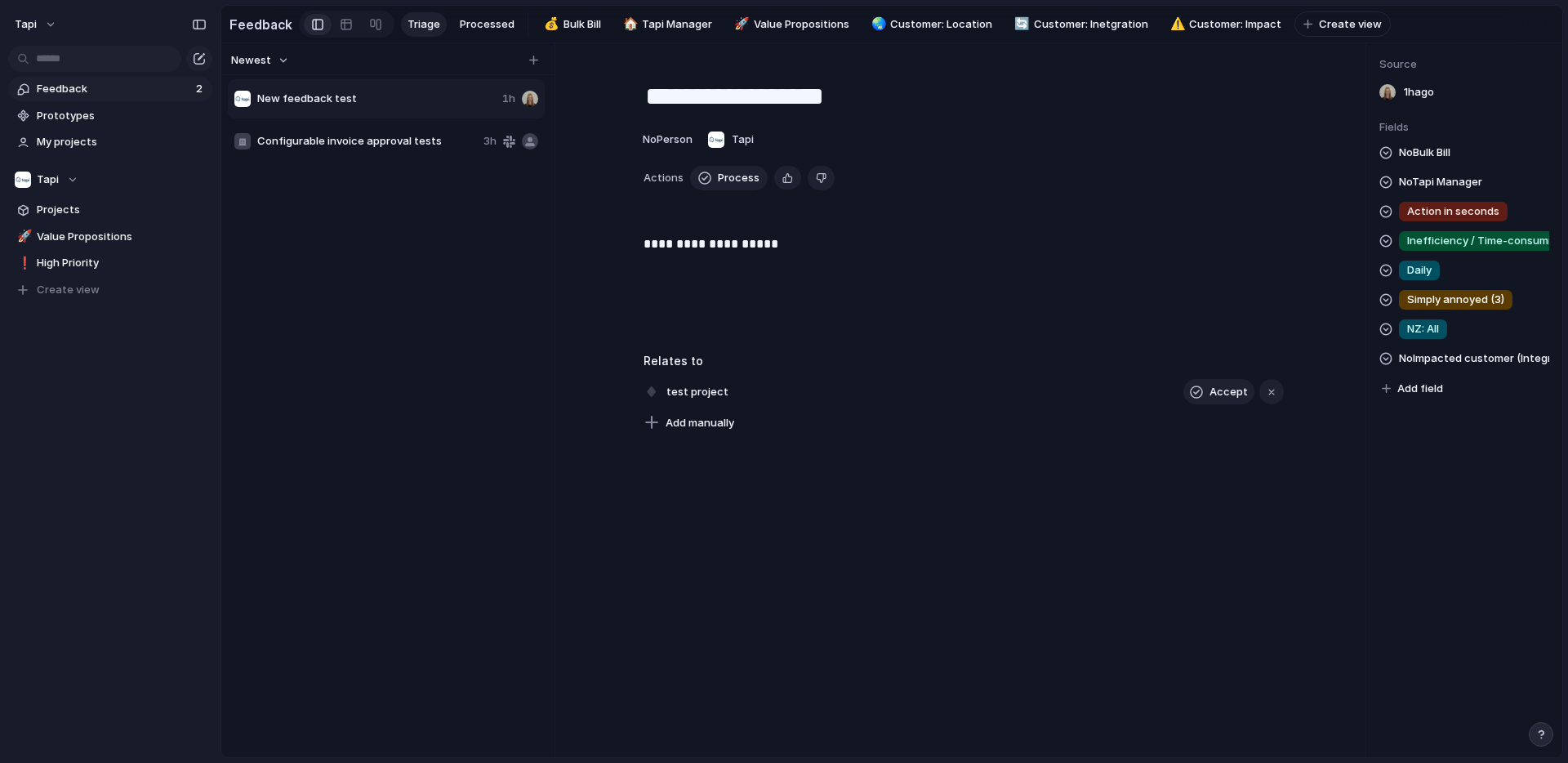
click at [132, 89] on span "Feedback" at bounding box center [114, 90] width 154 height 17
